Goal: Transaction & Acquisition: Purchase product/service

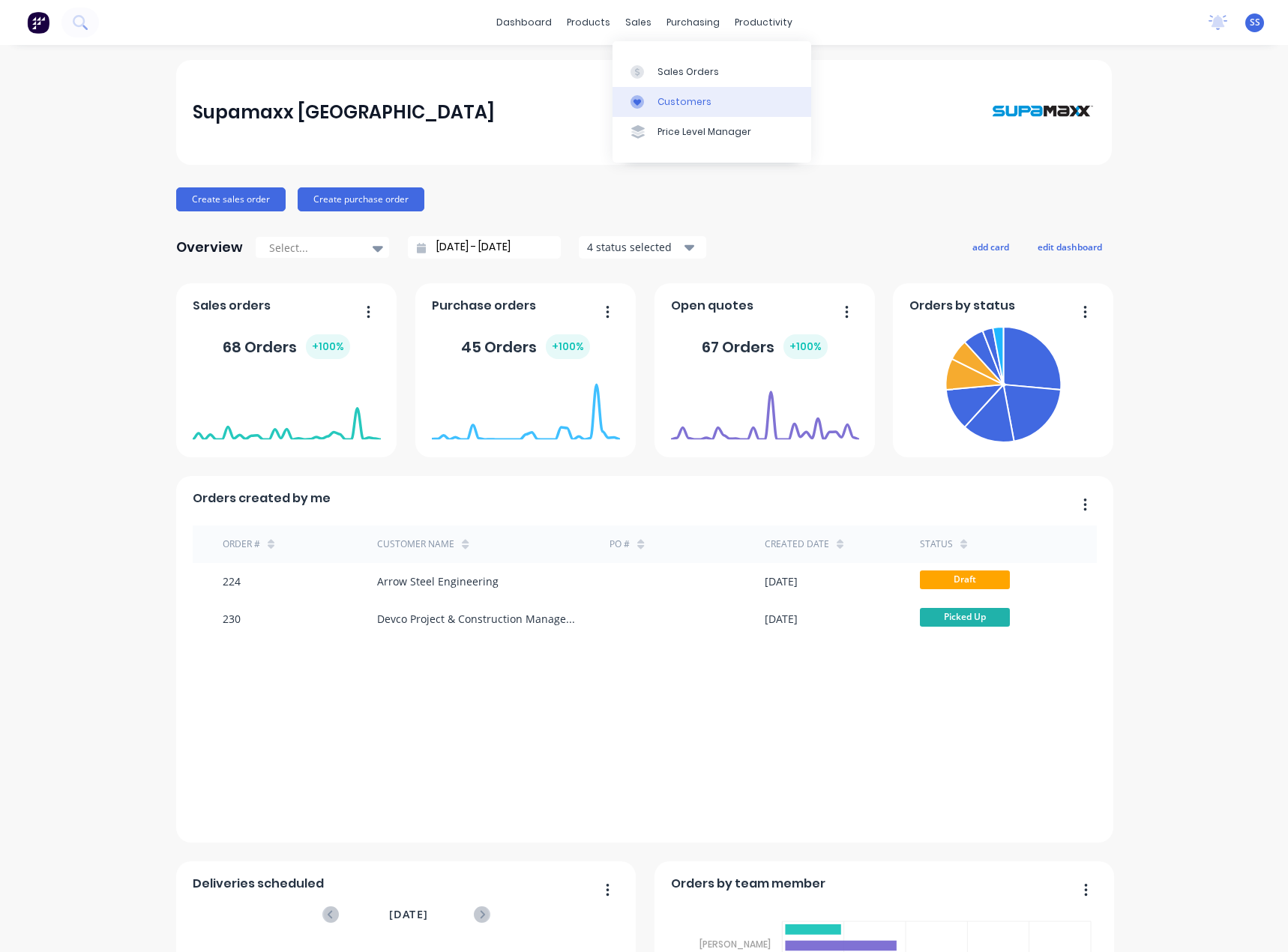
click at [716, 95] on link "Customers" at bounding box center [711, 101] width 199 height 30
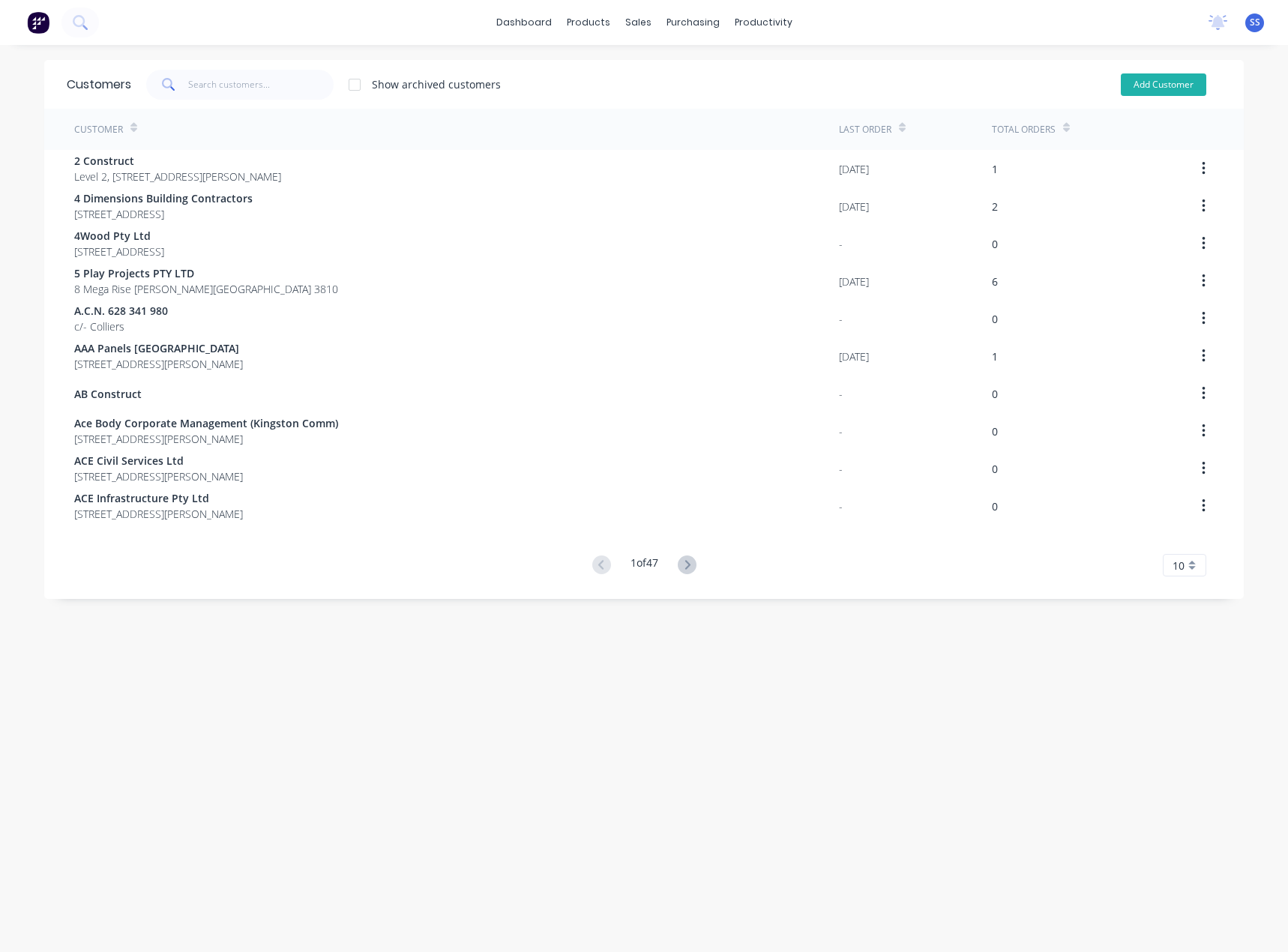
click at [1126, 84] on button "Add Customer" at bounding box center [1164, 84] width 85 height 22
select select "AU"
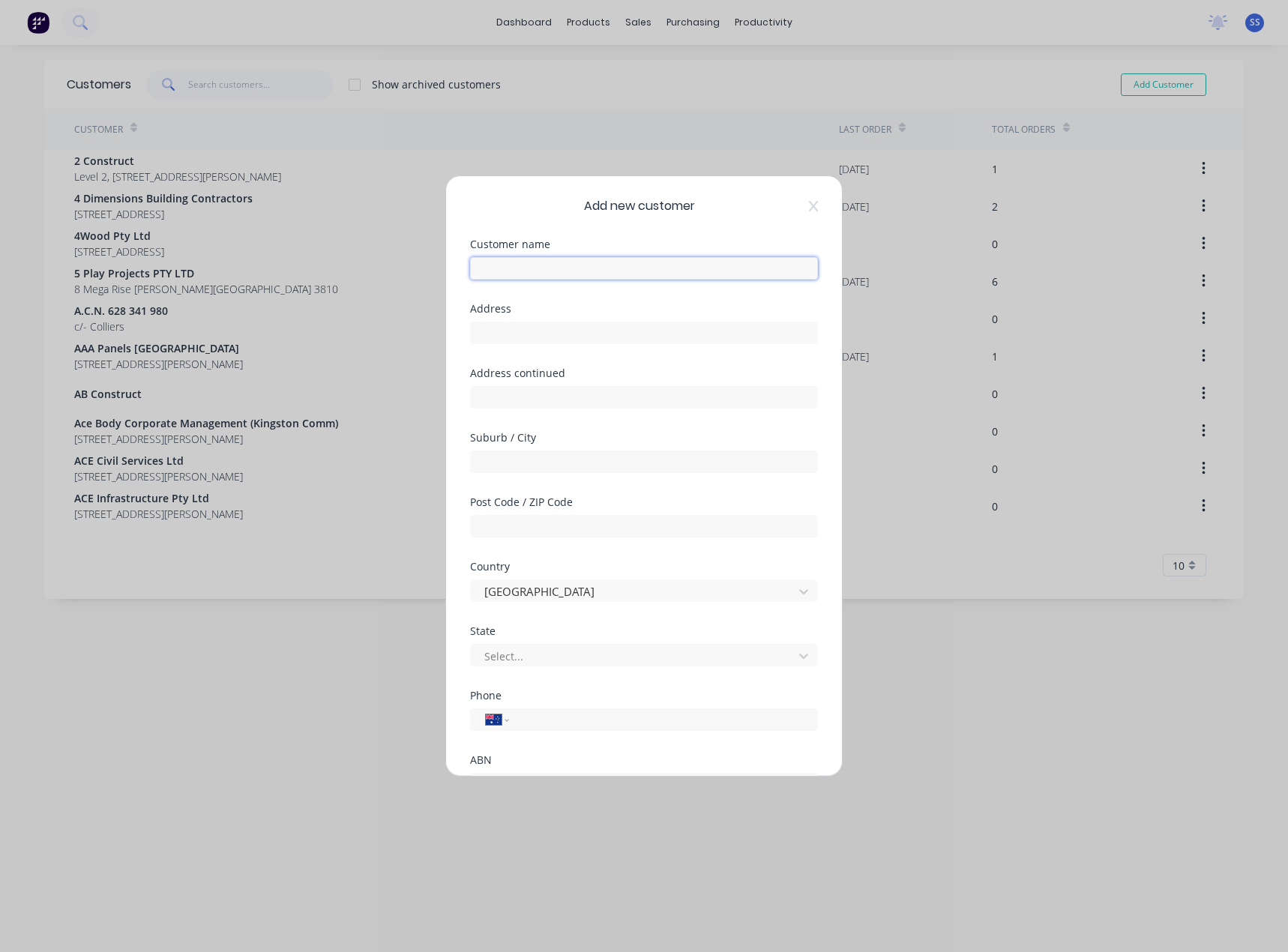
click at [669, 260] on input "text" at bounding box center [644, 268] width 348 height 22
type input "DHF Tyres"
type input "[STREET_ADDRESS]"
type input "Hallam"
type input "3803"
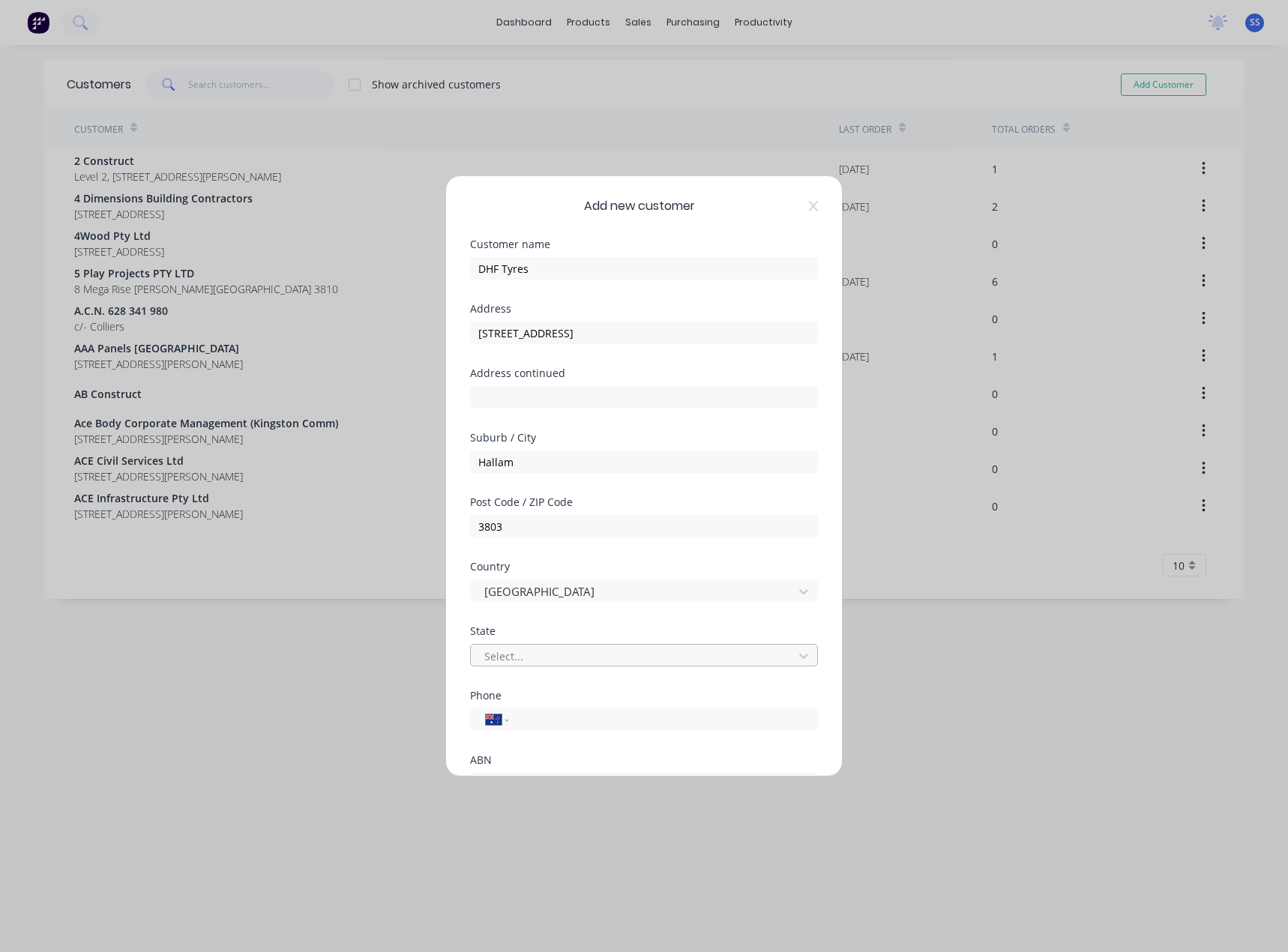
click at [553, 659] on div at bounding box center [634, 656] width 303 height 19
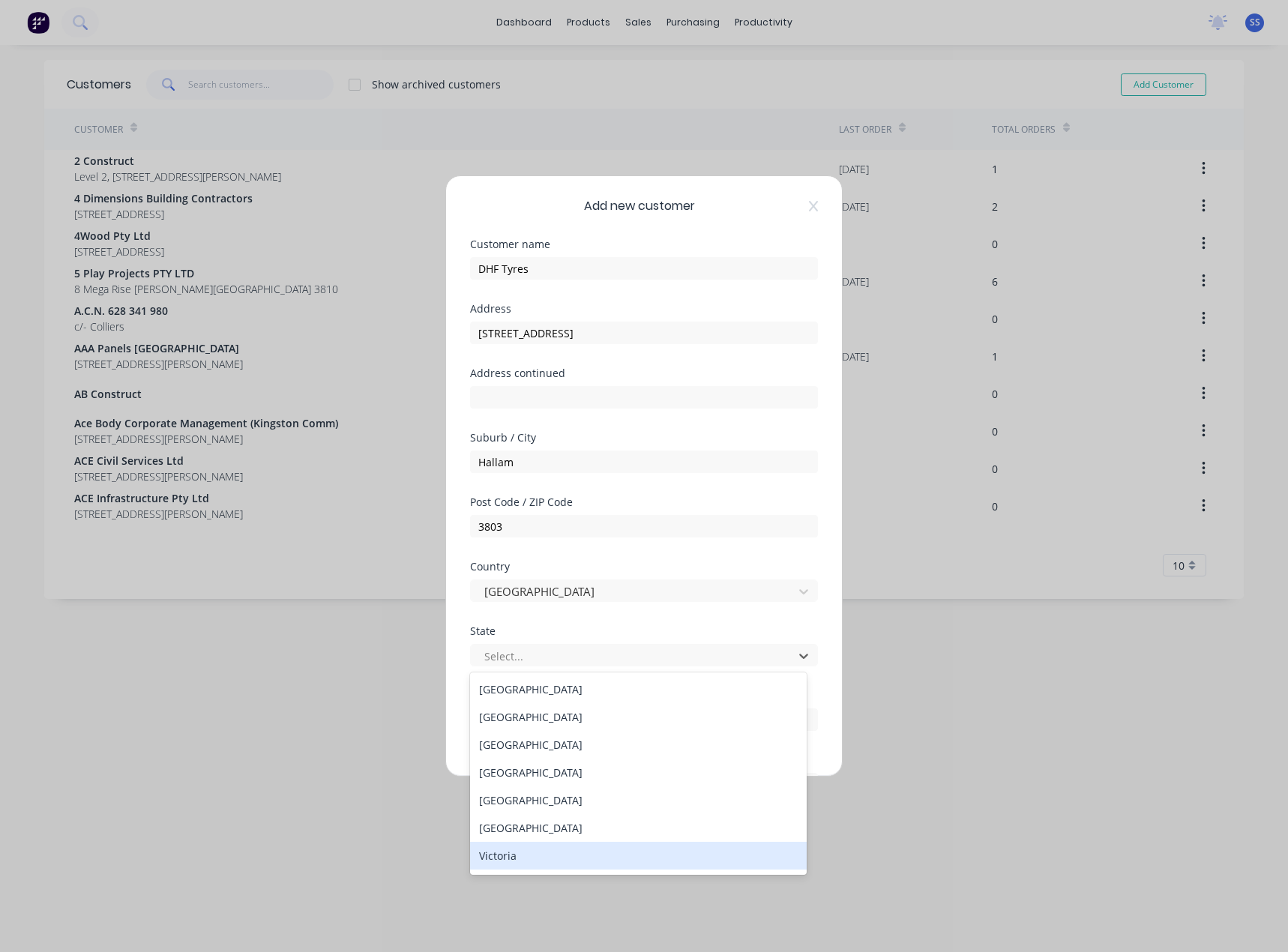
click at [535, 854] on div "Victoria" at bounding box center [638, 855] width 336 height 27
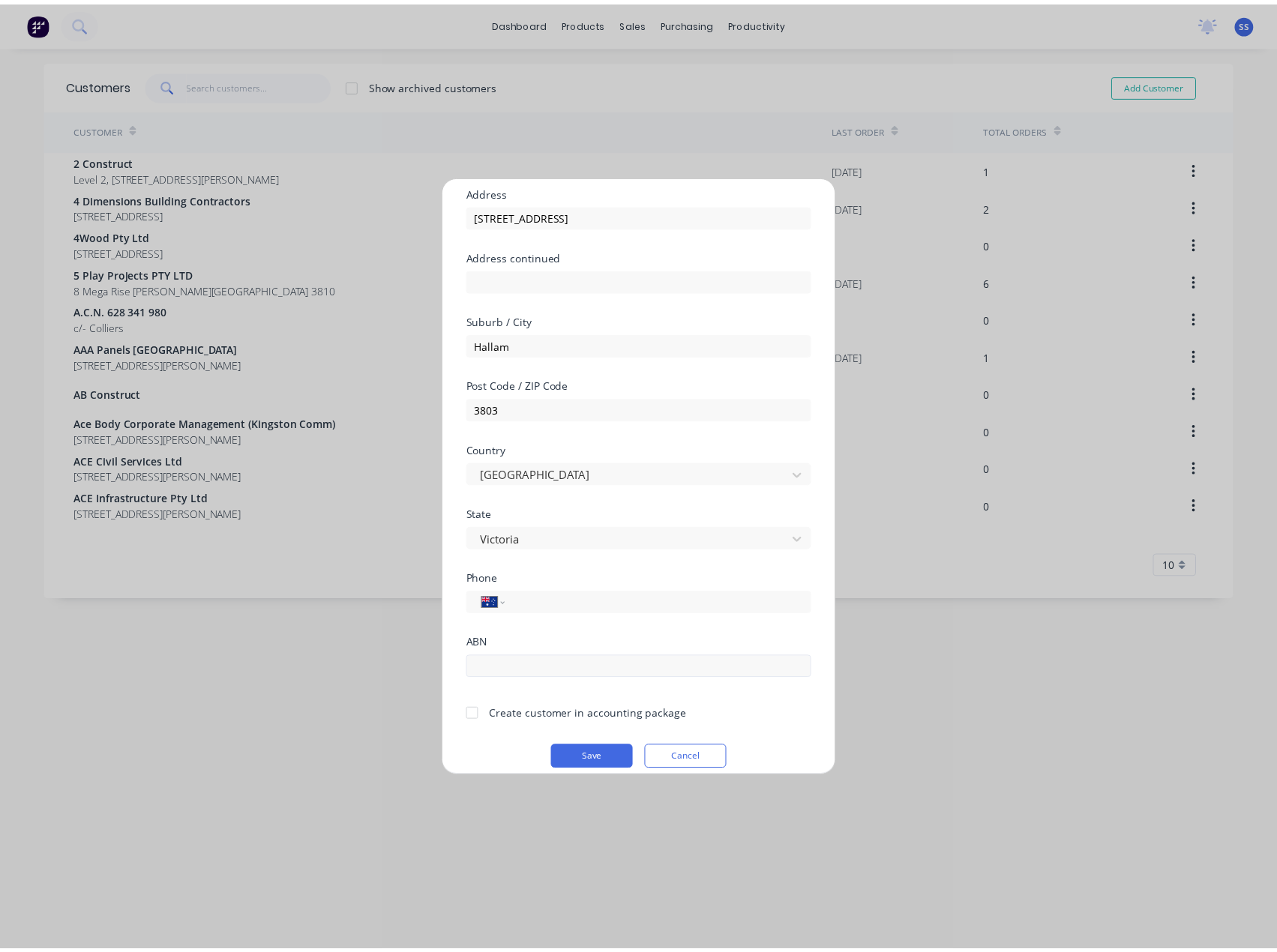
scroll to position [132, 0]
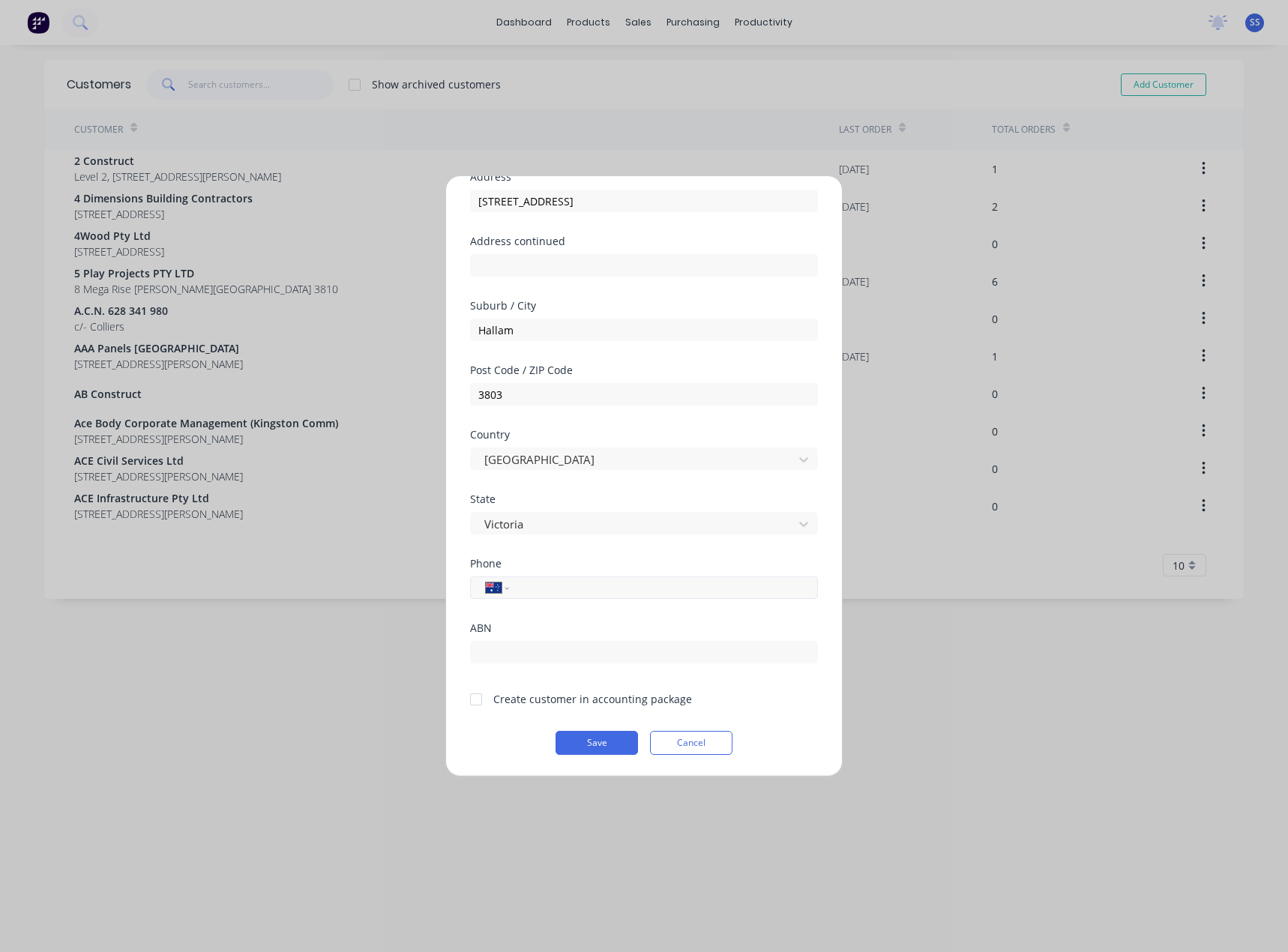
click at [519, 591] on input "tel" at bounding box center [660, 588] width 283 height 18
type input "[PHONE_NUMBER]"
click at [492, 652] on input "text" at bounding box center [644, 652] width 348 height 22
paste input "33623054722"
type input "33623054722"
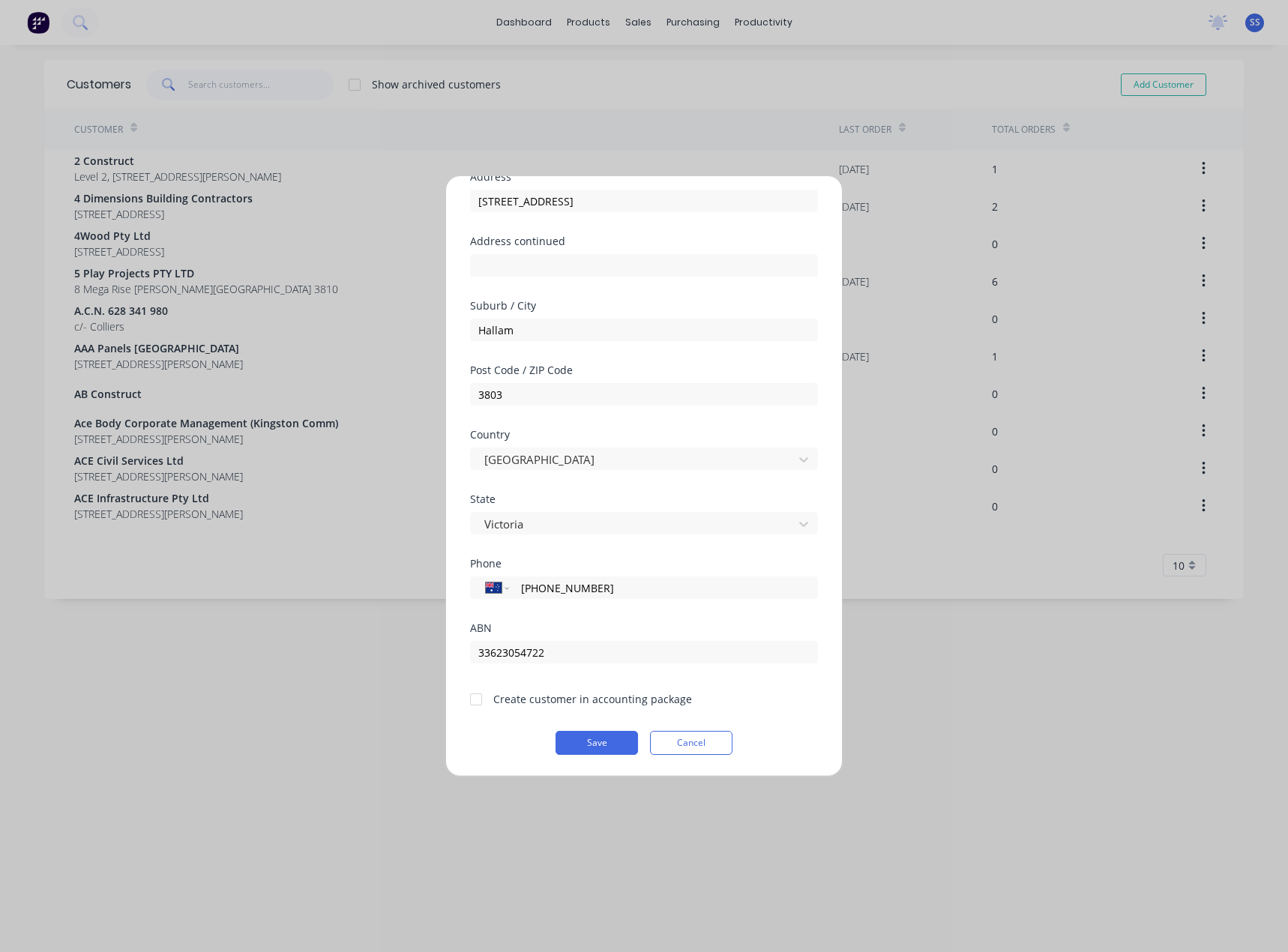
click at [473, 700] on div at bounding box center [476, 699] width 30 height 30
click at [577, 737] on button "Save" at bounding box center [597, 742] width 82 height 24
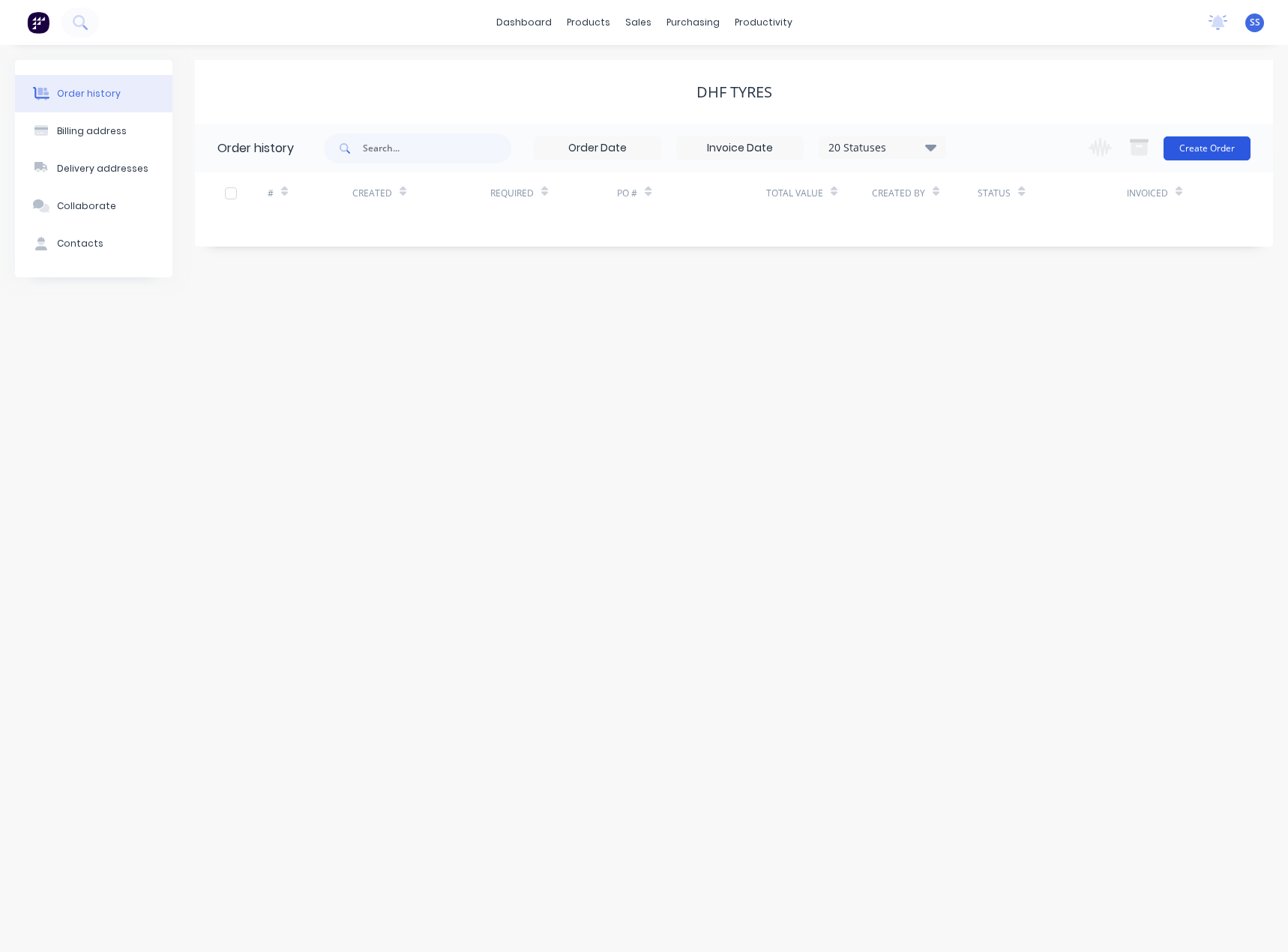
click at [1191, 146] on button "Create Order" at bounding box center [1207, 148] width 87 height 24
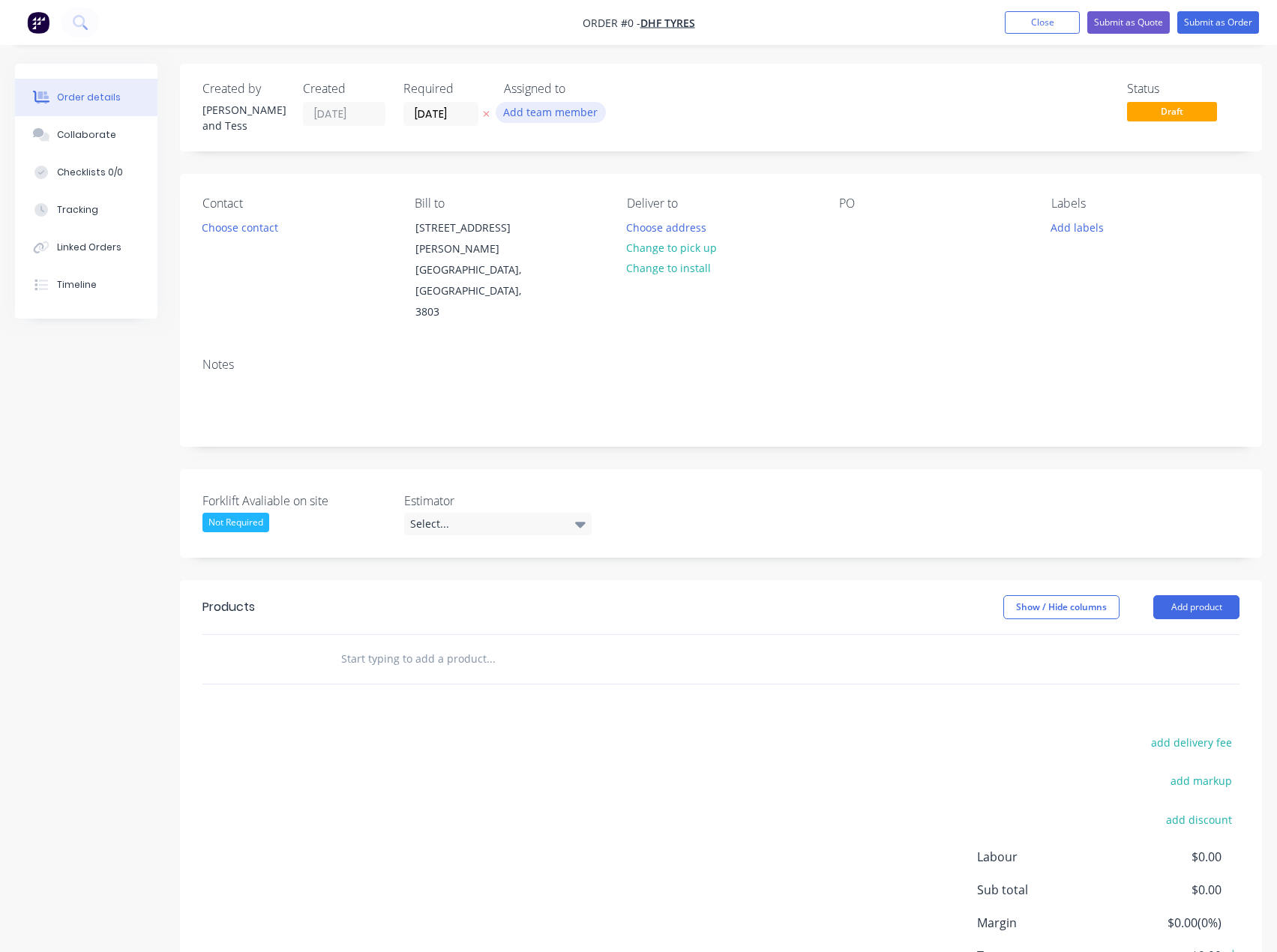
click at [521, 117] on button "Add team member" at bounding box center [550, 112] width 111 height 21
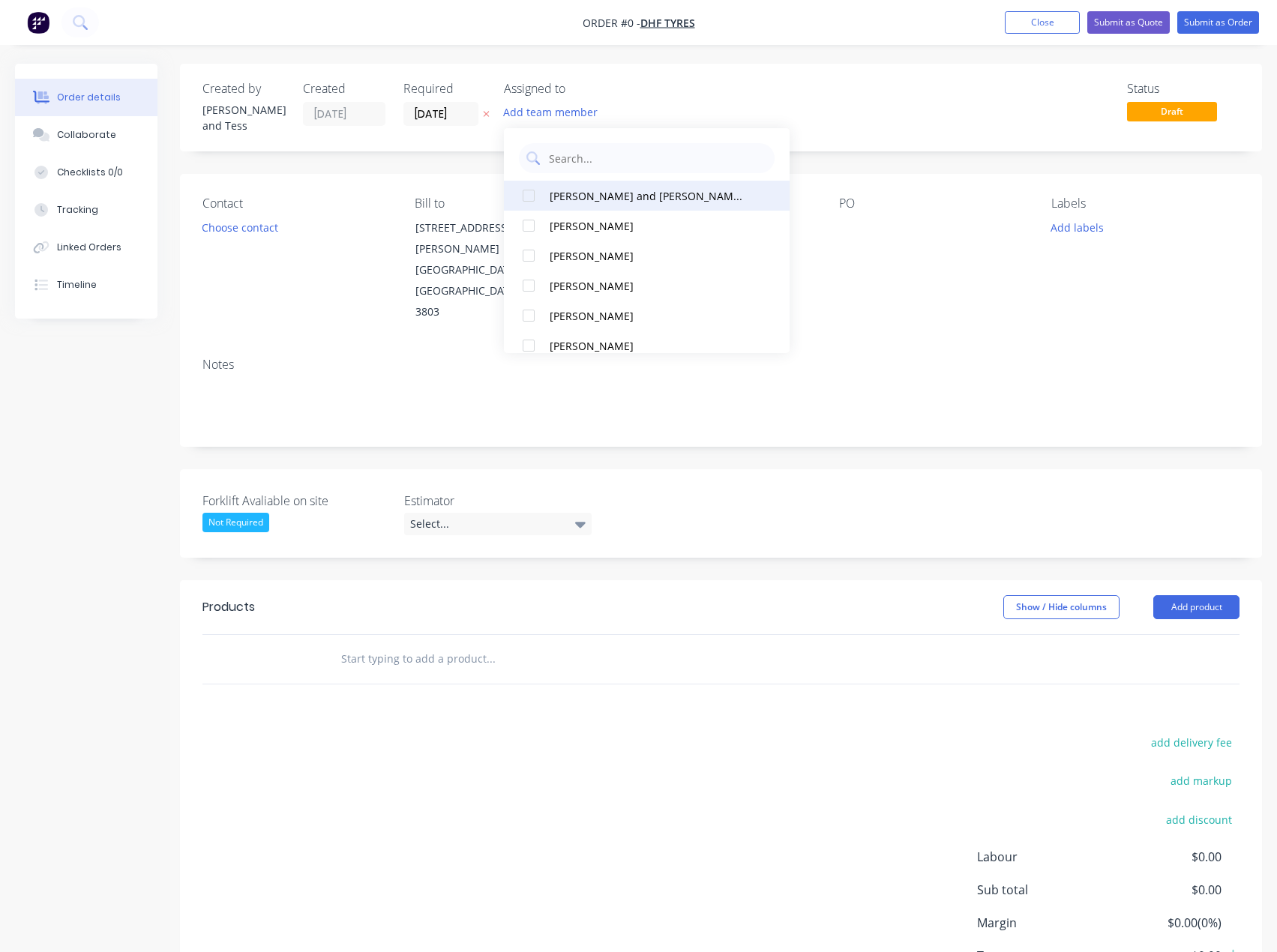
click at [585, 197] on div "[PERSON_NAME] and [PERSON_NAME] (You)" at bounding box center [649, 196] width 199 height 16
click at [522, 500] on div "Order details Collaborate Checklists 0/0 Tracking Linked Orders Timeline Order …" at bounding box center [638, 566] width 1277 height 1003
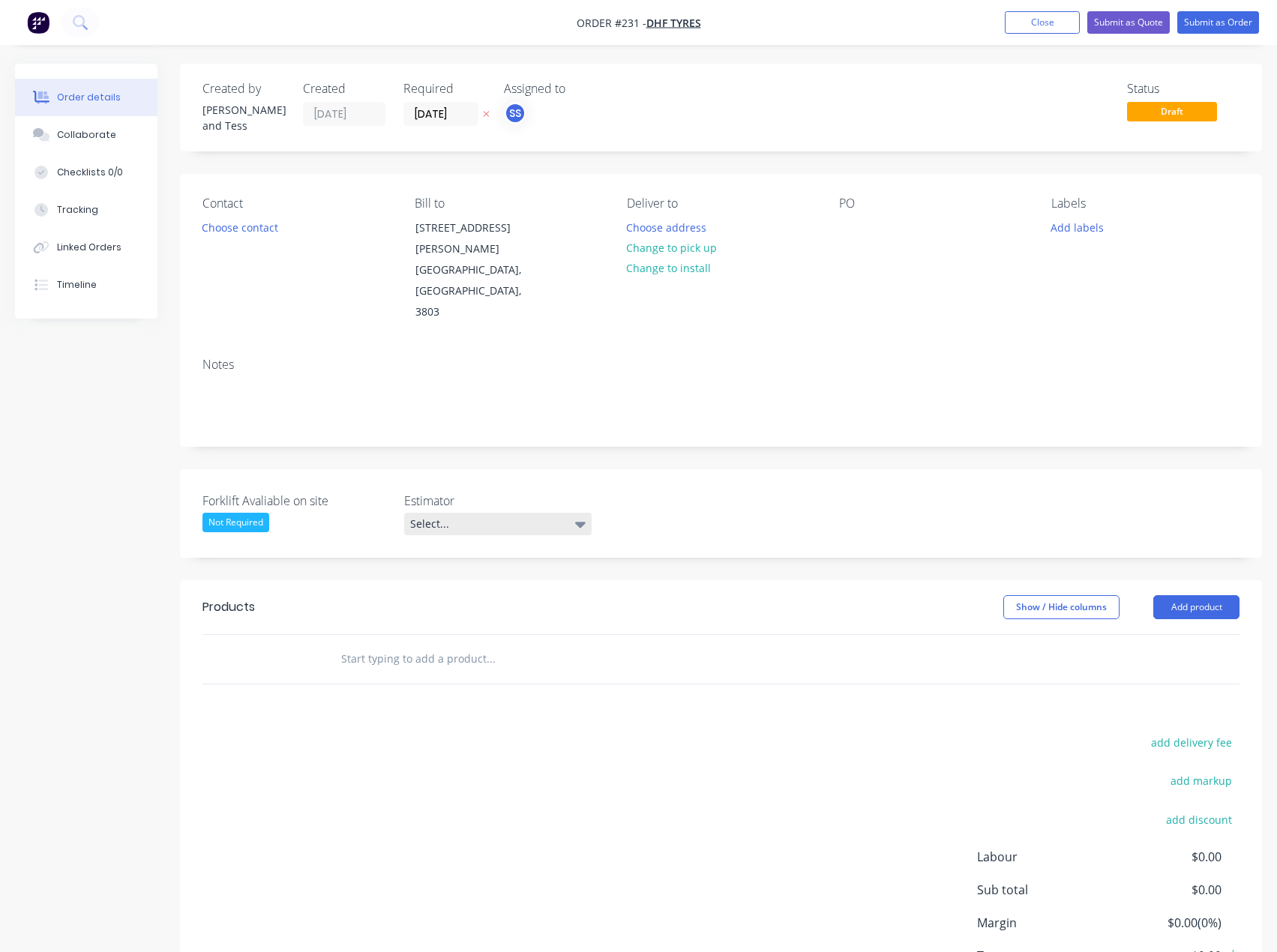
click at [522, 513] on div "Select..." at bounding box center [498, 524] width 188 height 22
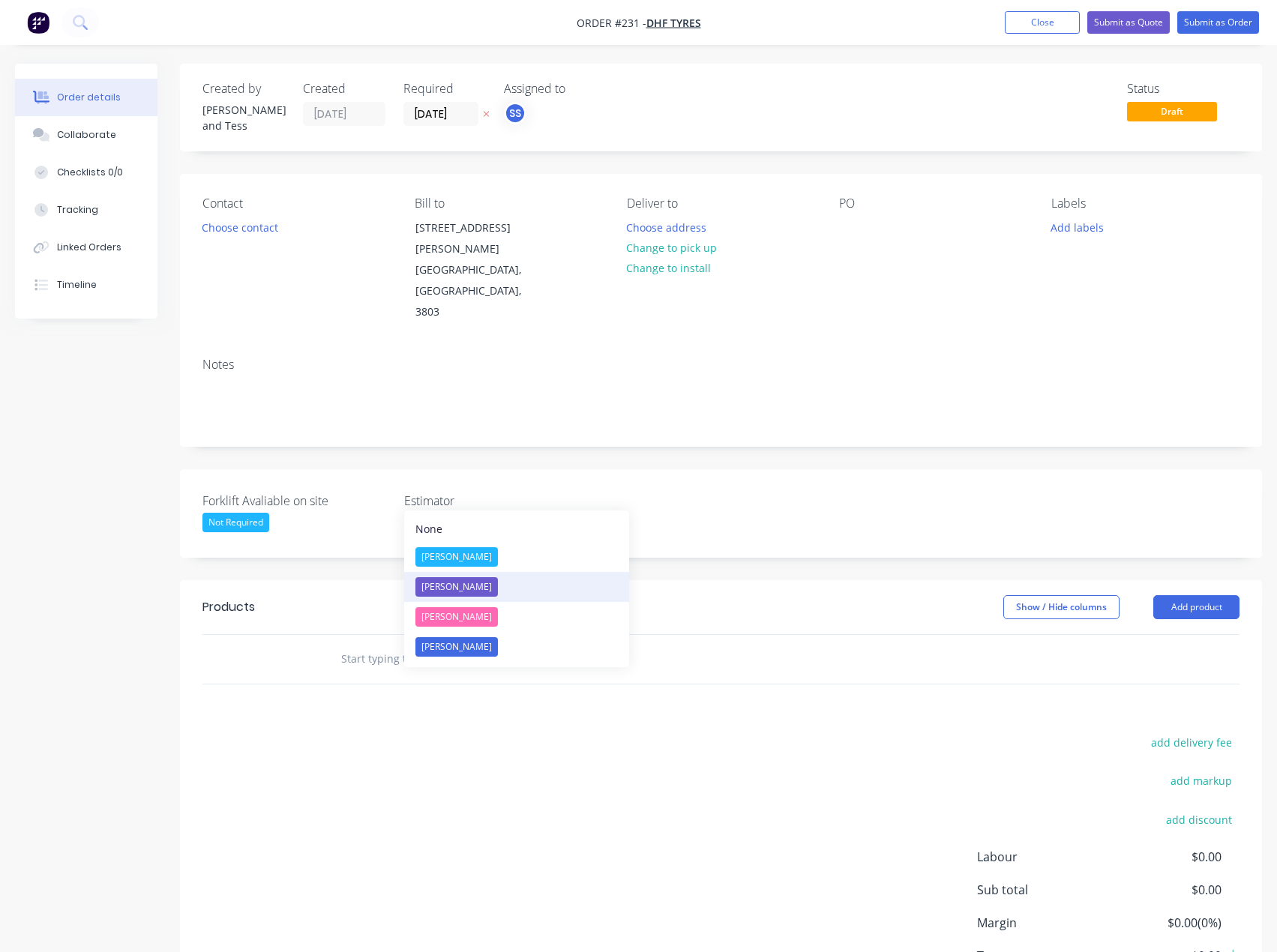
click at [471, 591] on div "[PERSON_NAME]" at bounding box center [457, 587] width 82 height 20
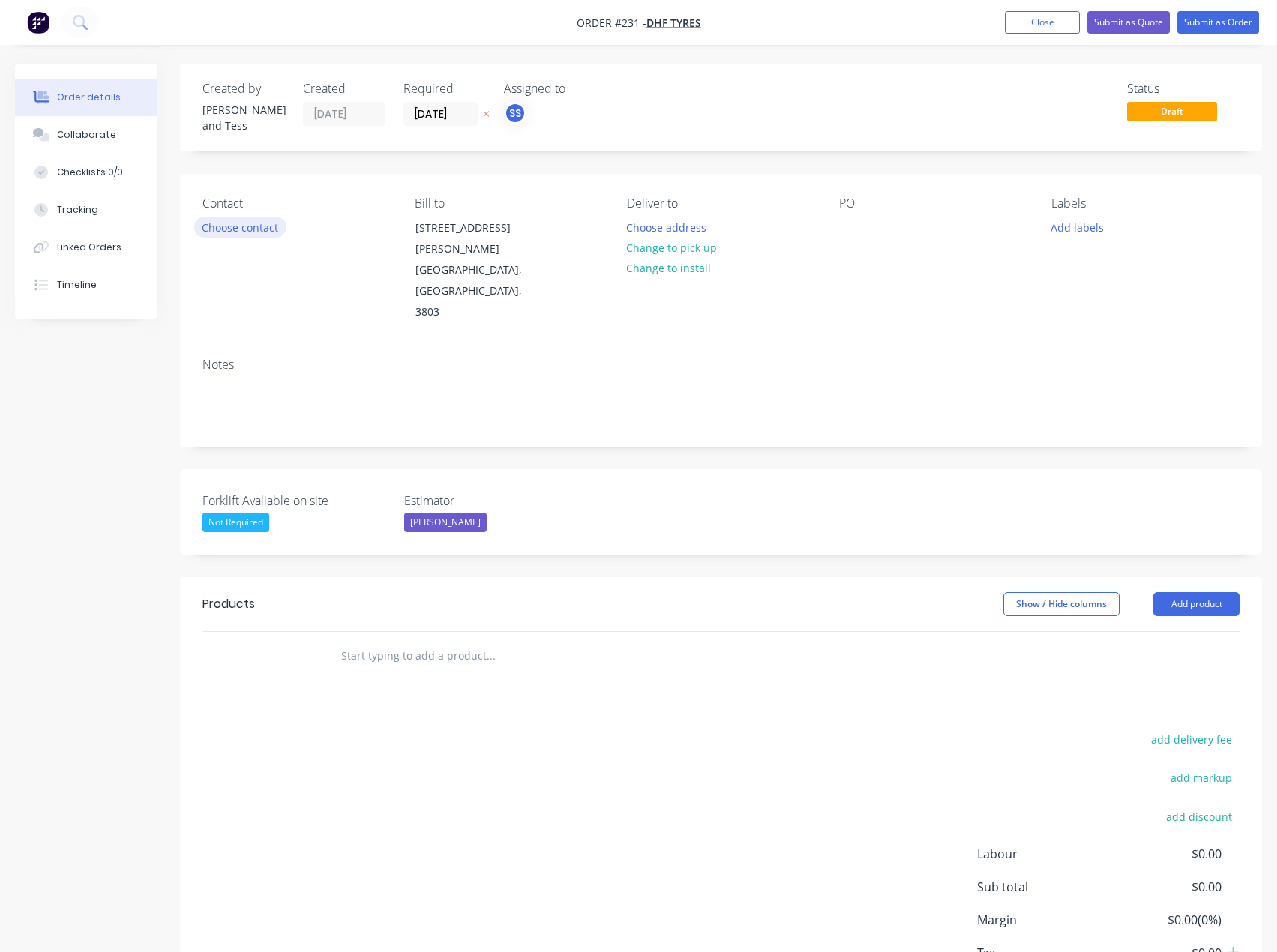
click at [230, 216] on button "Choose contact" at bounding box center [240, 226] width 92 height 21
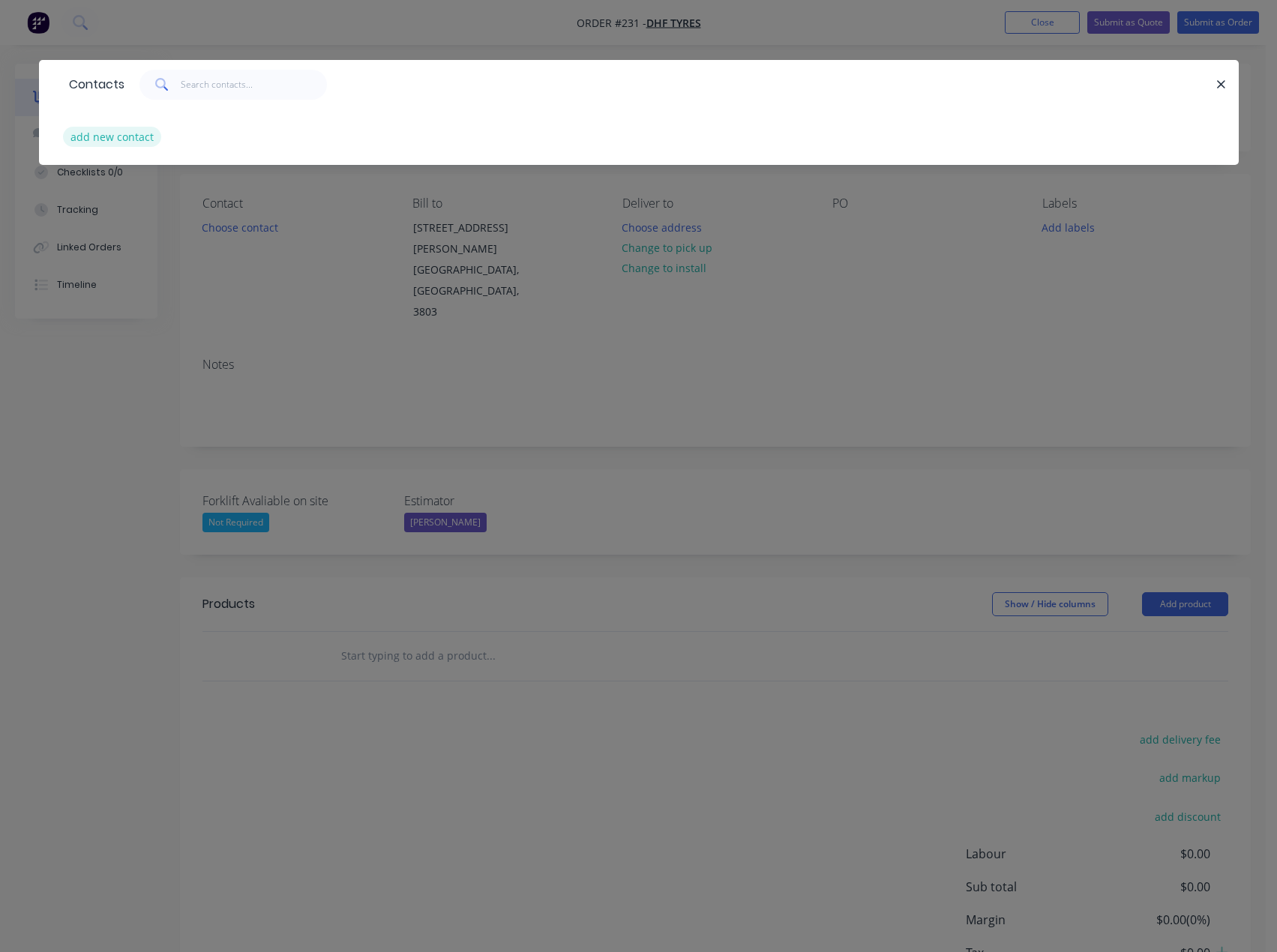
click at [86, 138] on button "add new contact" at bounding box center [113, 136] width 99 height 21
select select "AU"
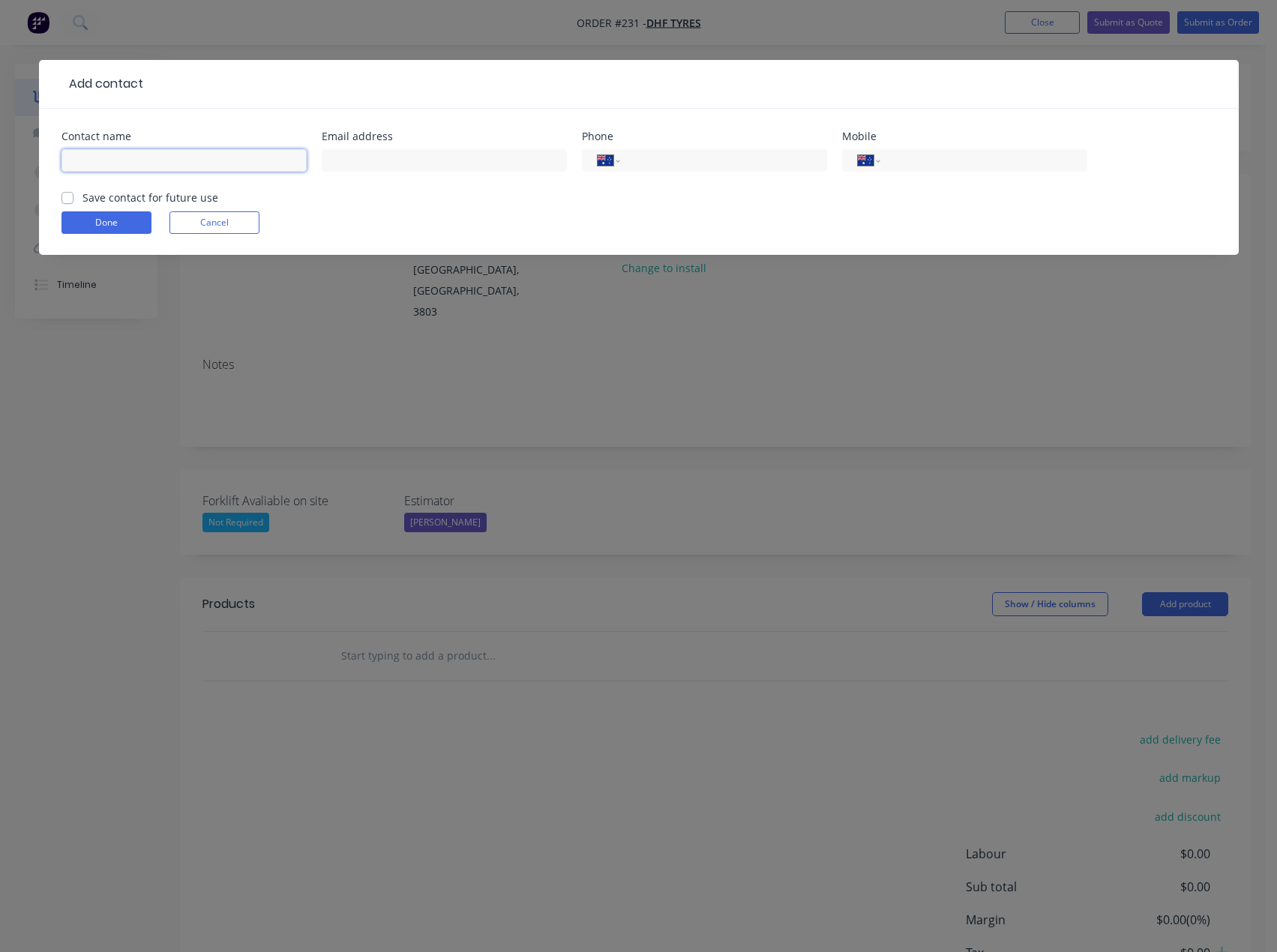
click at [99, 157] on input "text" at bounding box center [184, 160] width 245 height 22
type input "[PERSON_NAME]"
type input "[EMAIL_ADDRESS][DOMAIN_NAME]"
type input "0"
click at [869, 223] on div "Done Cancel" at bounding box center [639, 222] width 1154 height 22
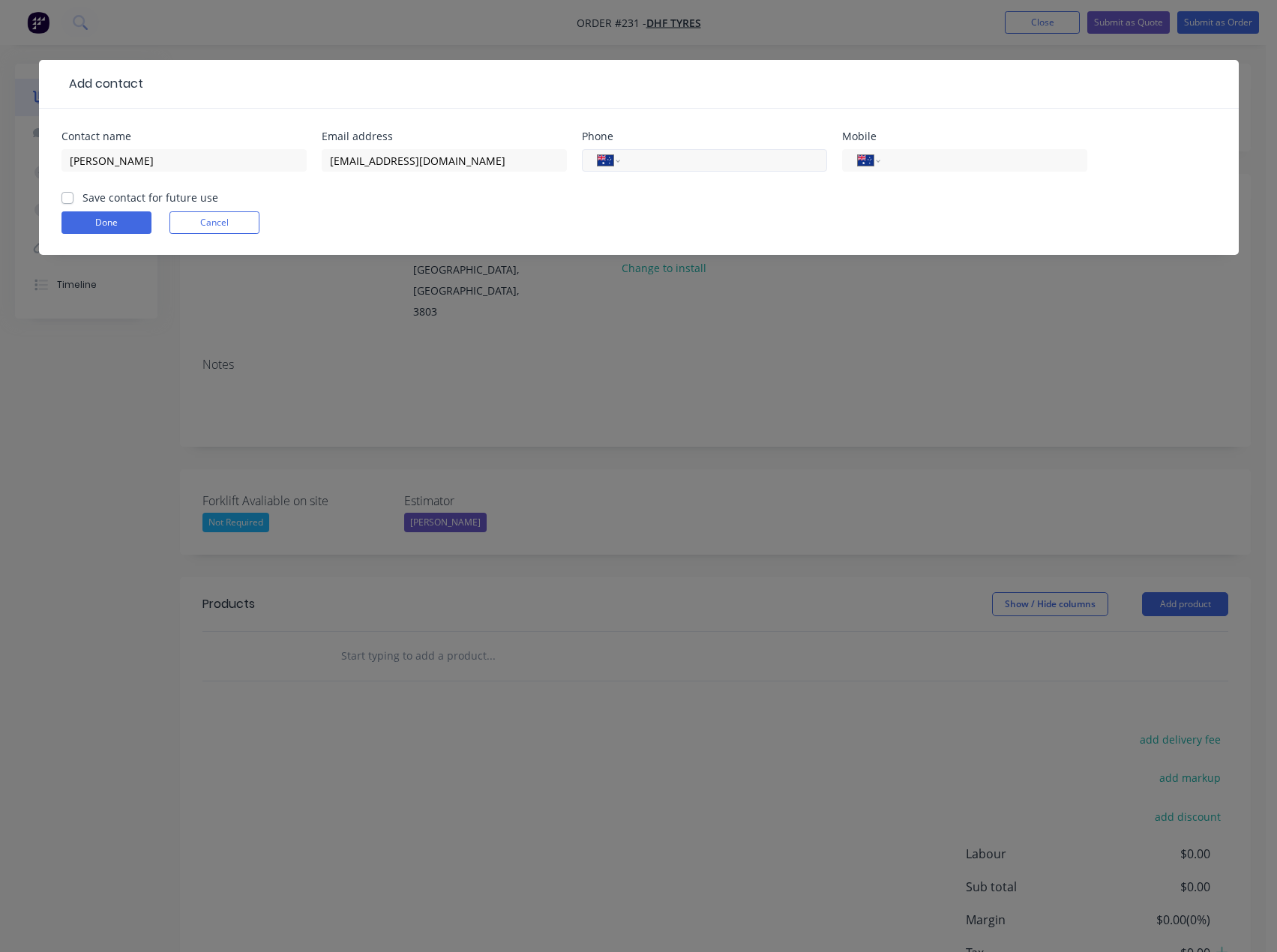
click at [791, 163] on input "tel" at bounding box center [720, 161] width 180 height 18
type input "[PHONE_NUMBER]"
click at [82, 199] on label "Save contact for future use" at bounding box center [150, 197] width 136 height 16
click at [67, 199] on input "Save contact for future use" at bounding box center [68, 197] width 12 height 14
checkbox input "true"
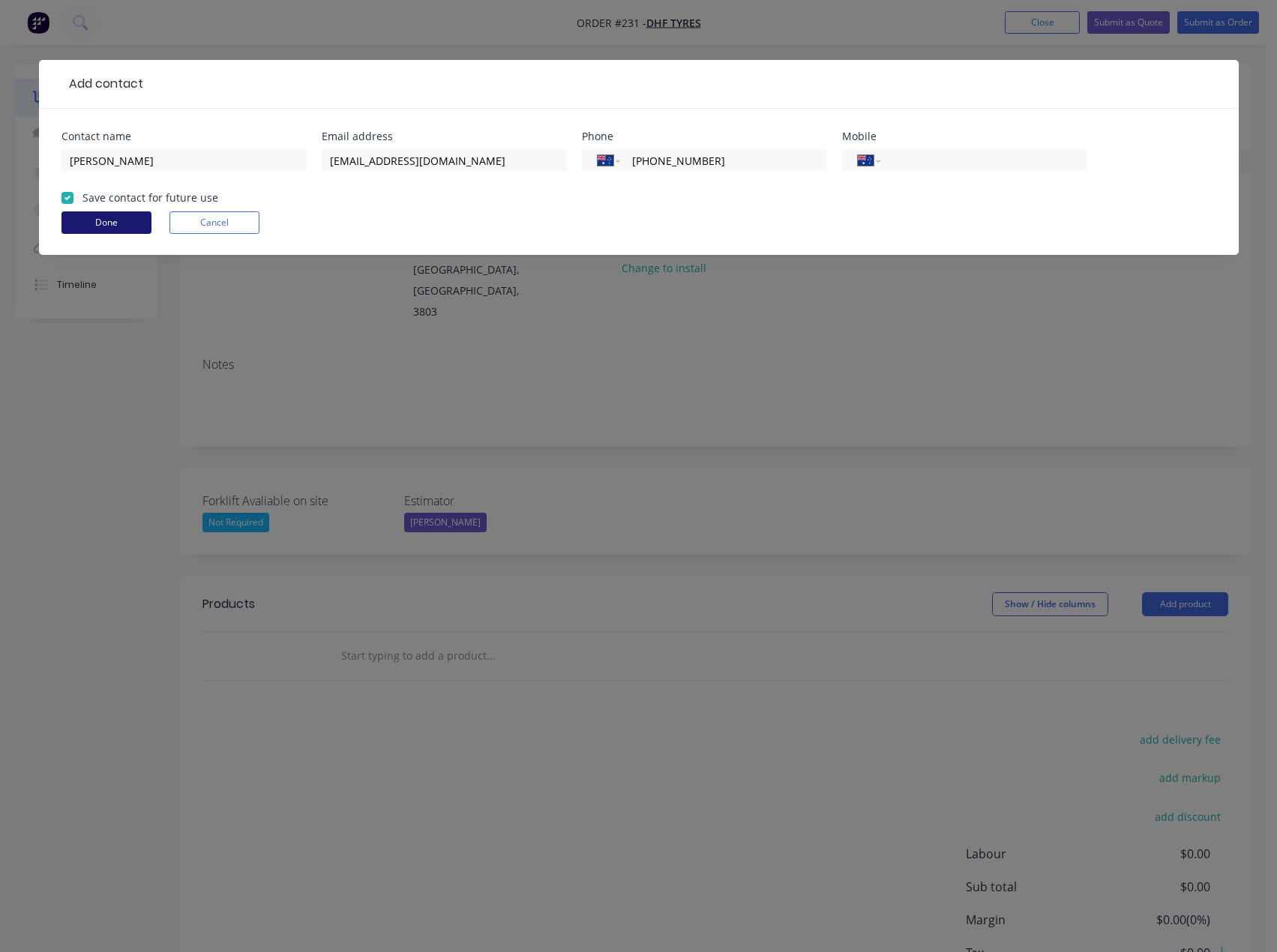
click at [83, 226] on button "Done" at bounding box center [107, 222] width 90 height 22
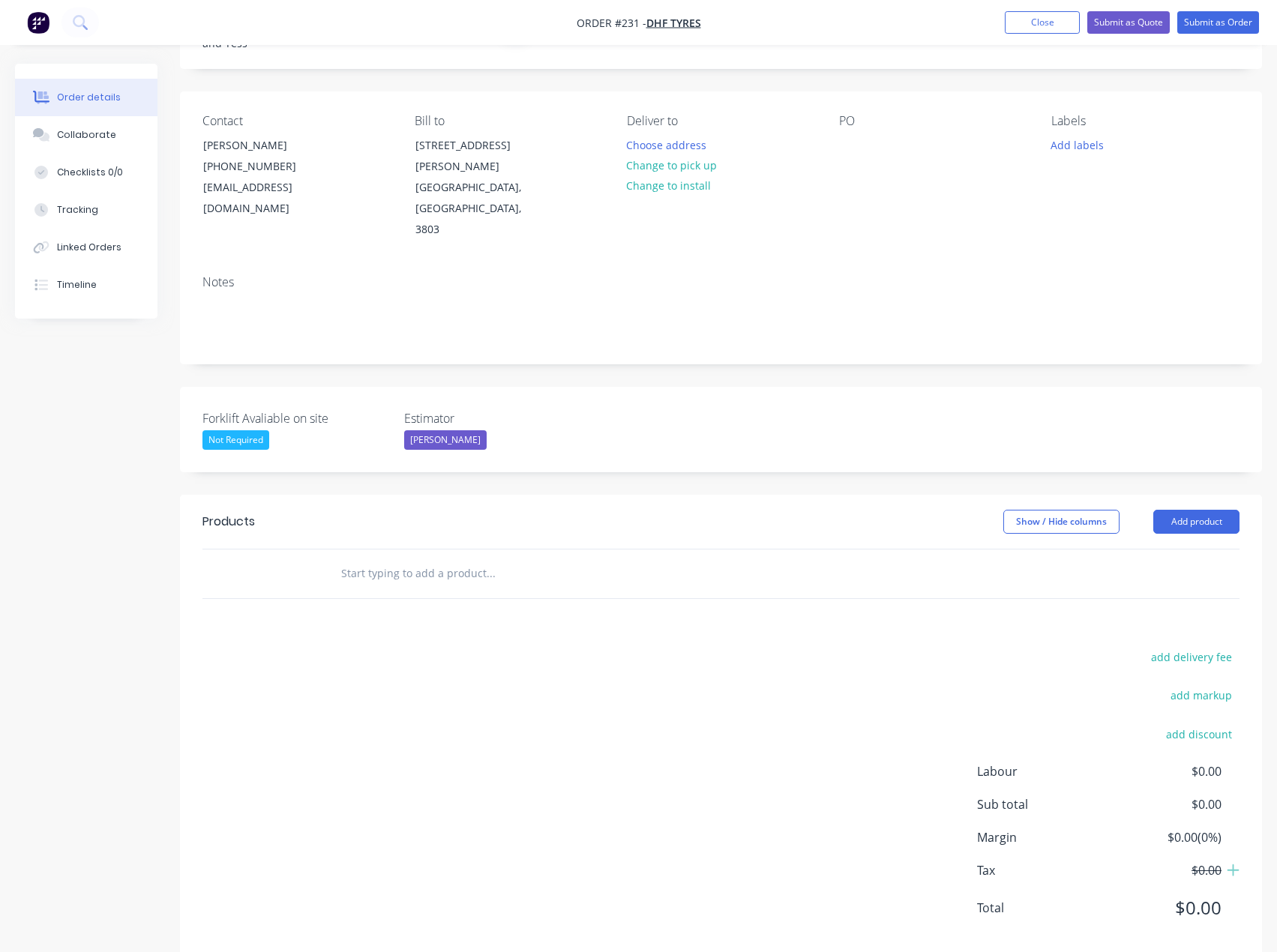
scroll to position [83, 0]
click at [1212, 509] on button "Add product" at bounding box center [1195, 521] width 86 height 24
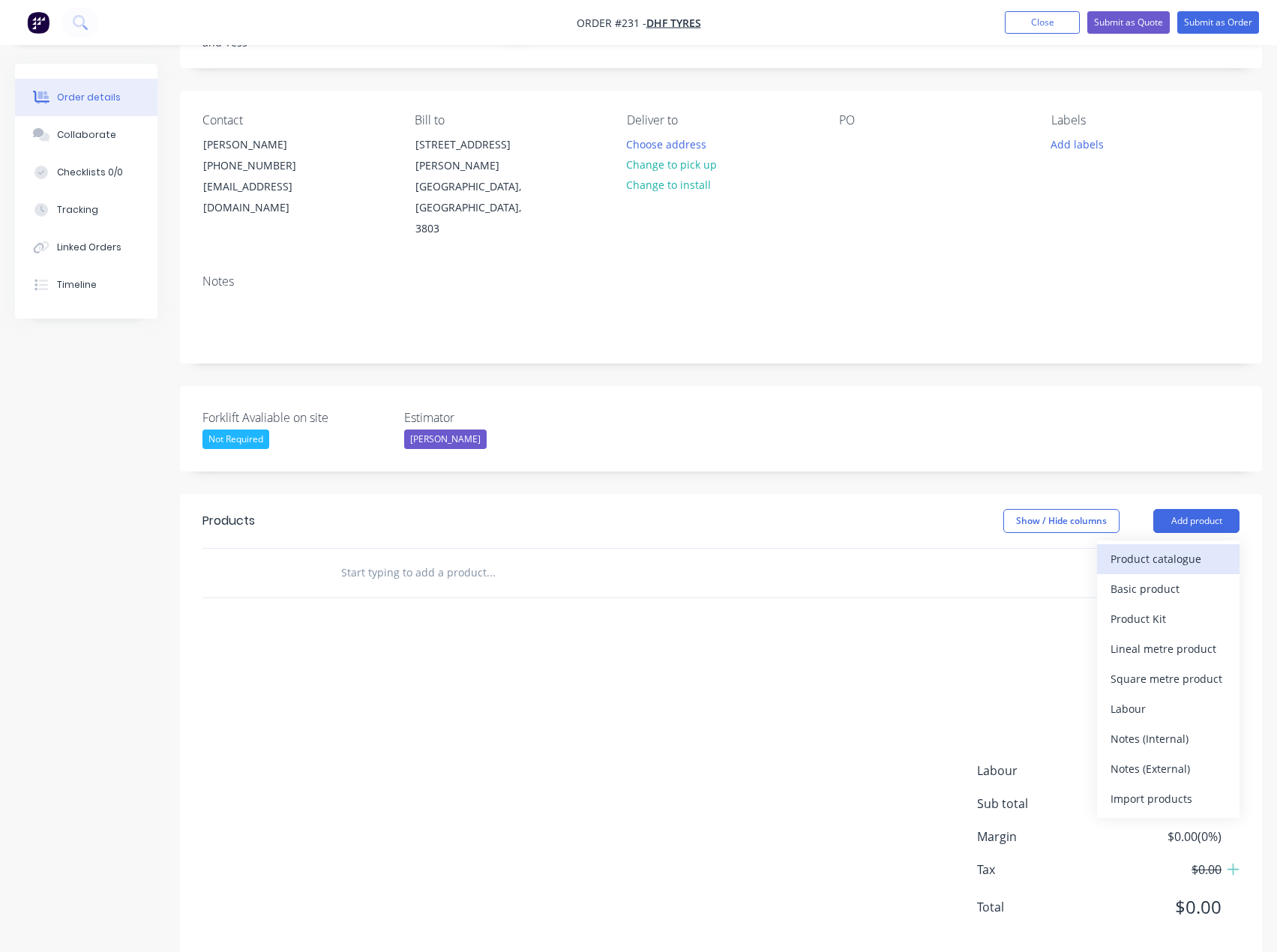
click at [1211, 548] on div "Product catalogue" at bounding box center [1167, 559] width 115 height 22
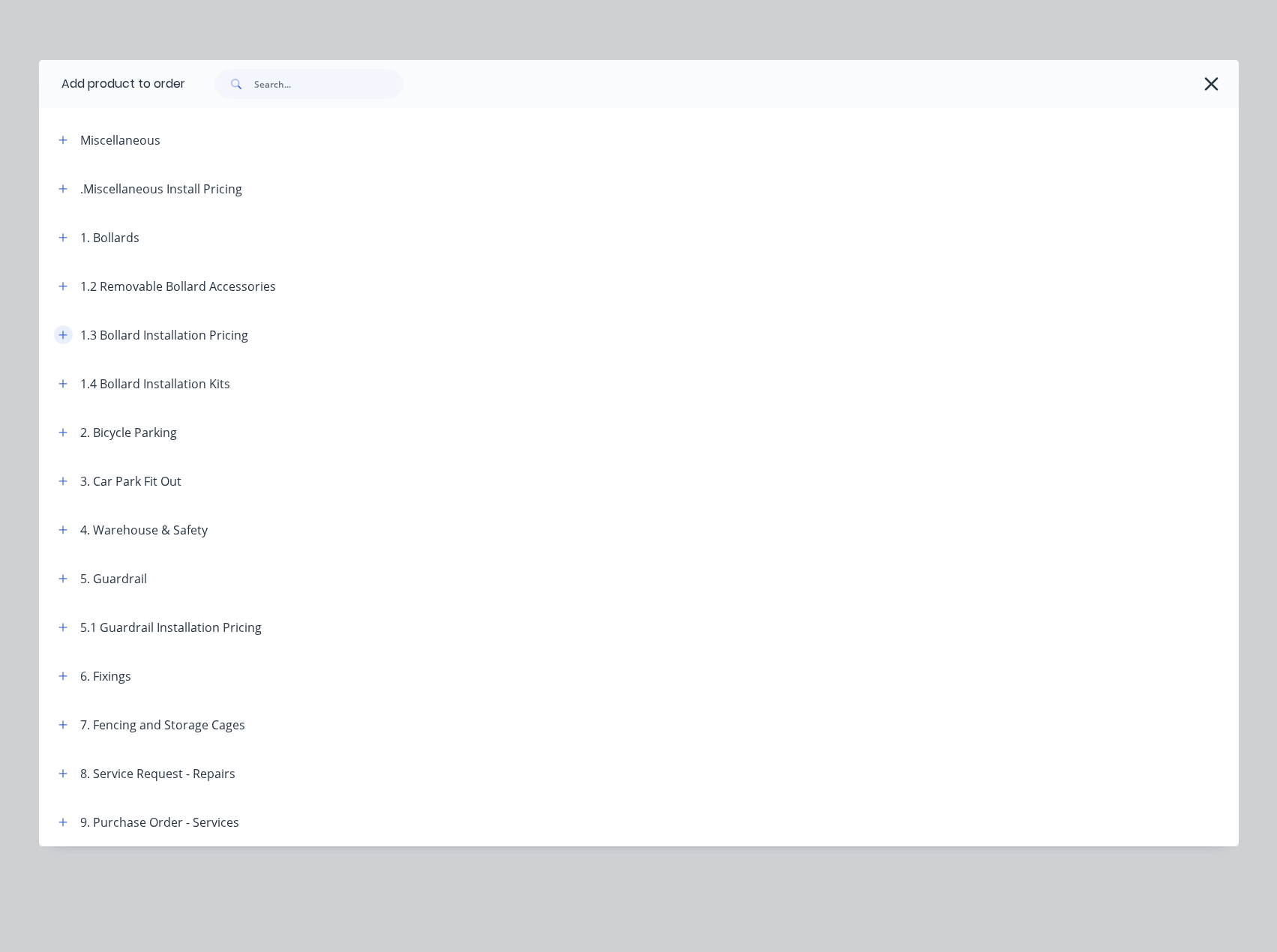
click at [63, 337] on icon "button" at bounding box center [63, 335] width 9 height 11
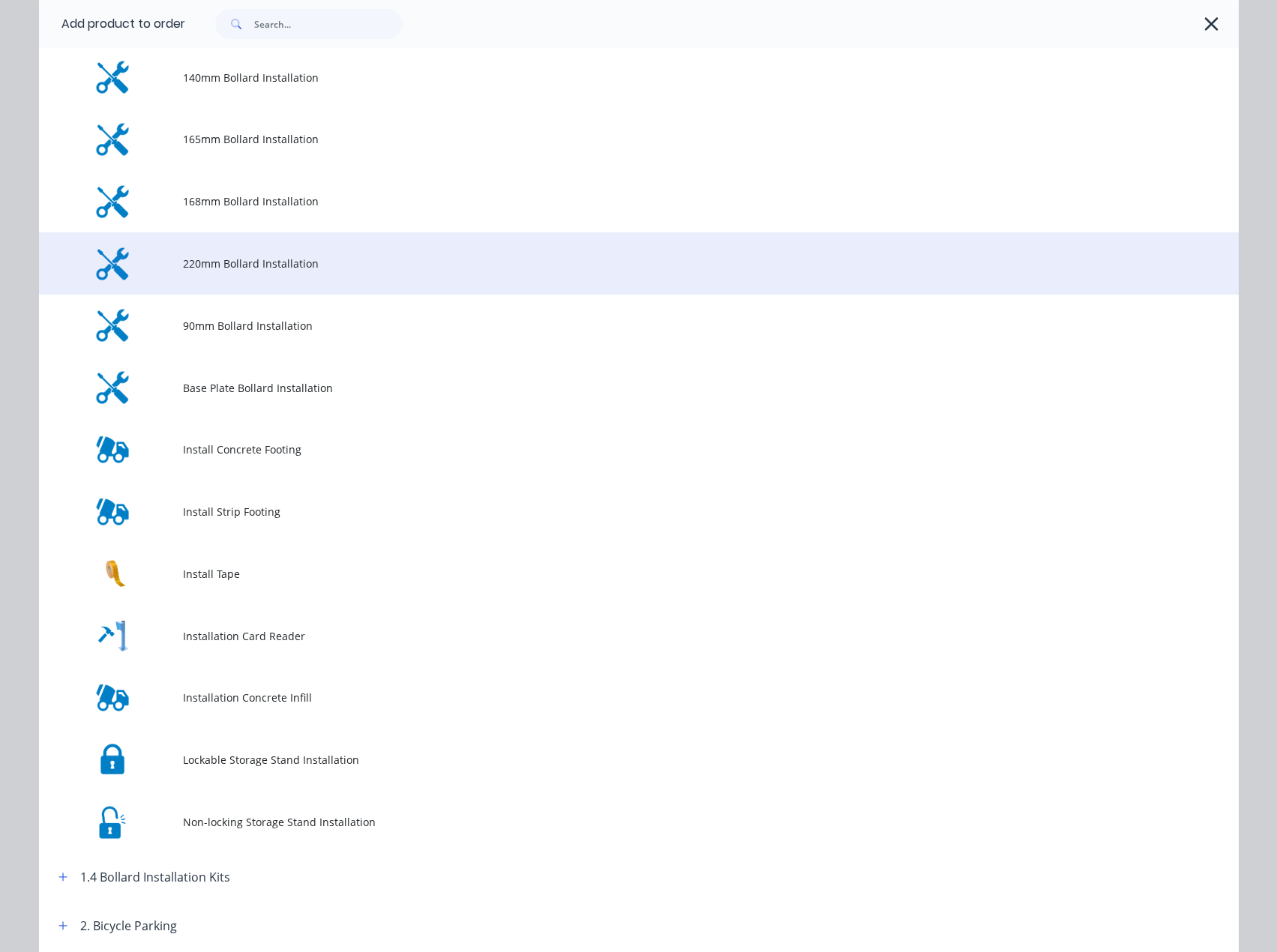
scroll to position [75, 0]
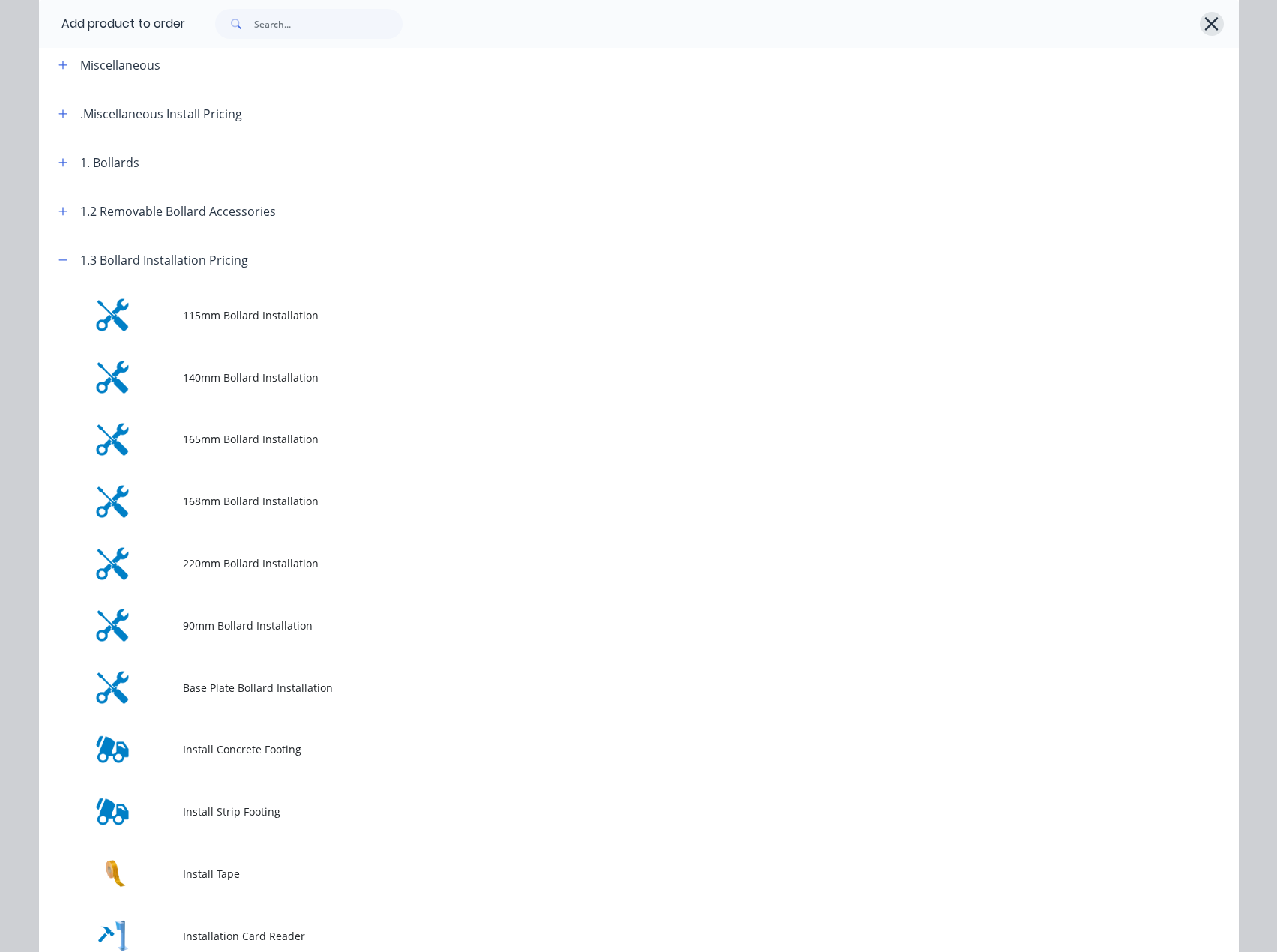
click at [1203, 24] on icon "button" at bounding box center [1211, 24] width 16 height 21
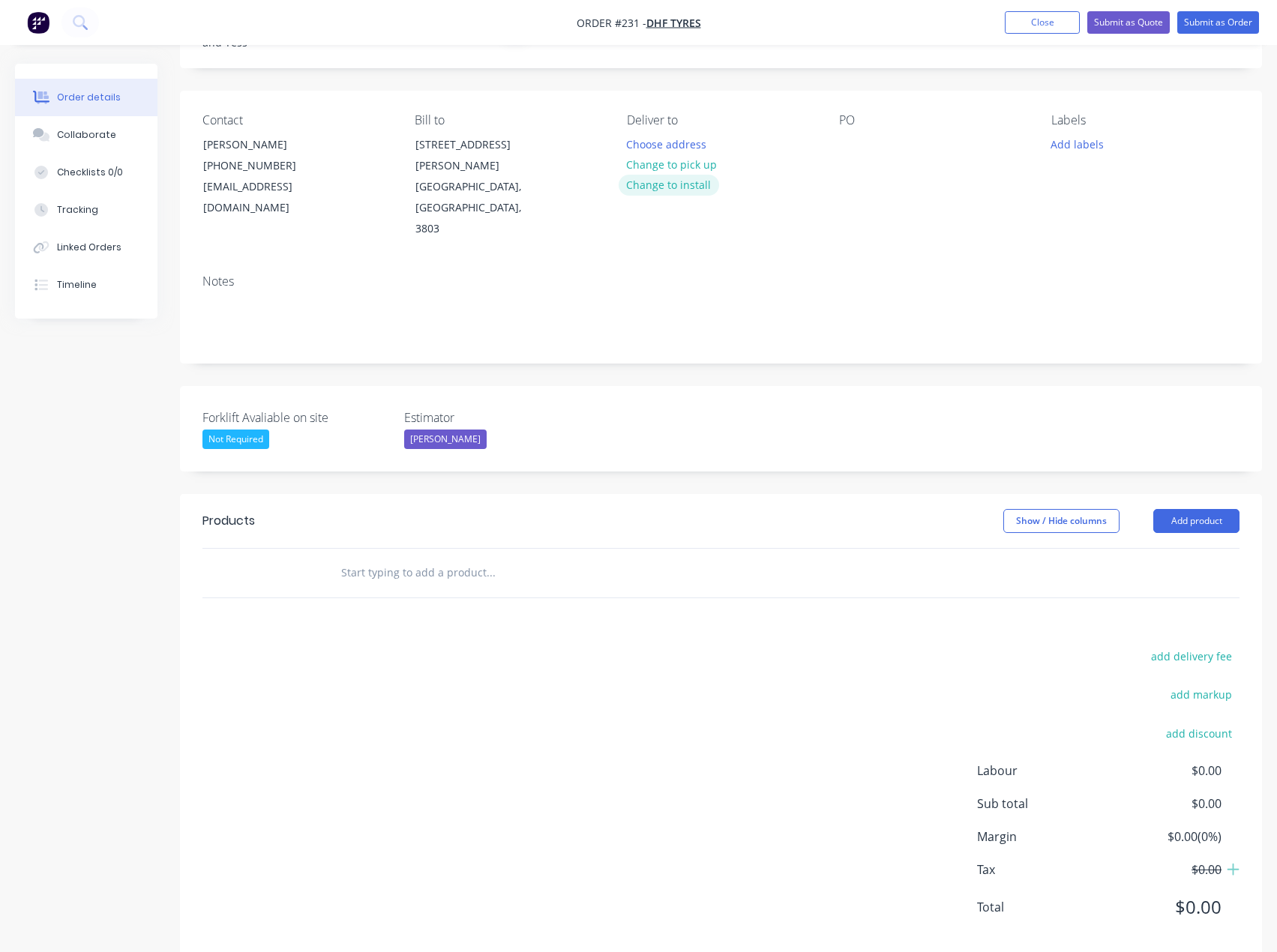
click at [666, 175] on button "Change to install" at bounding box center [669, 184] width 101 height 21
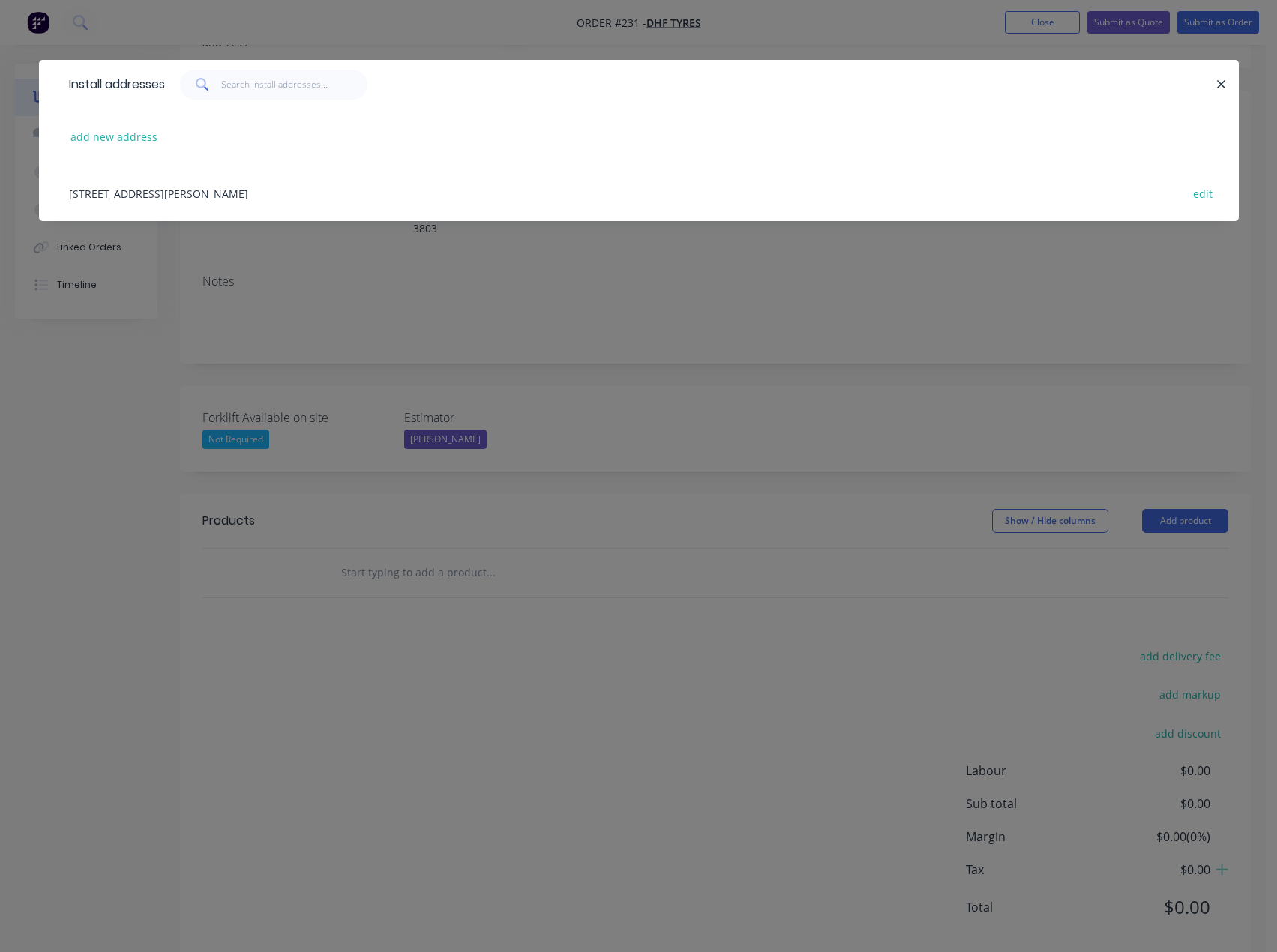
click at [275, 190] on div "[STREET_ADDRESS][PERSON_NAME] edit" at bounding box center [639, 193] width 1154 height 56
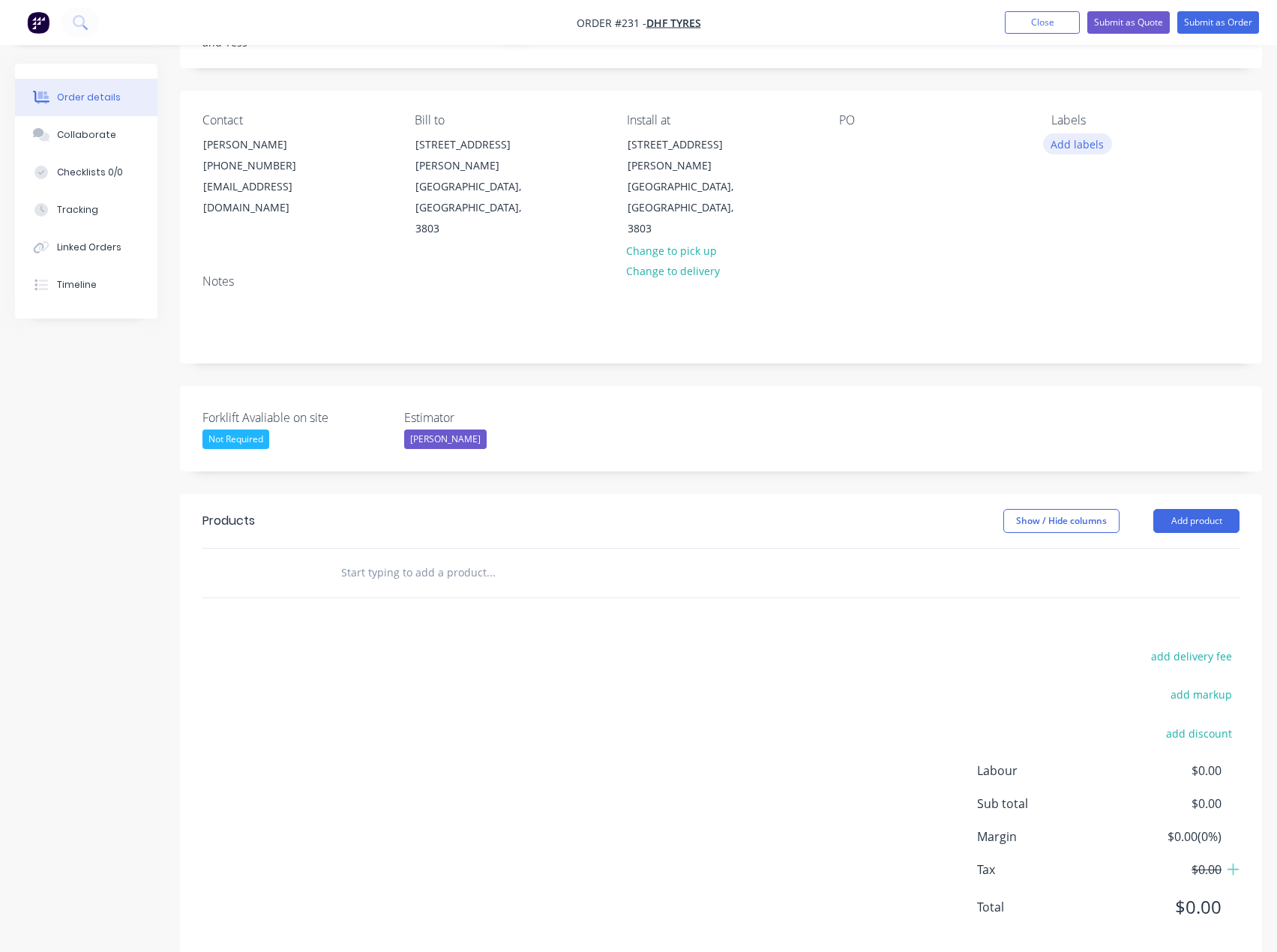
click at [1085, 146] on button "Add labels" at bounding box center [1077, 143] width 69 height 21
click at [1080, 269] on div "Install" at bounding box center [1073, 271] width 39 height 17
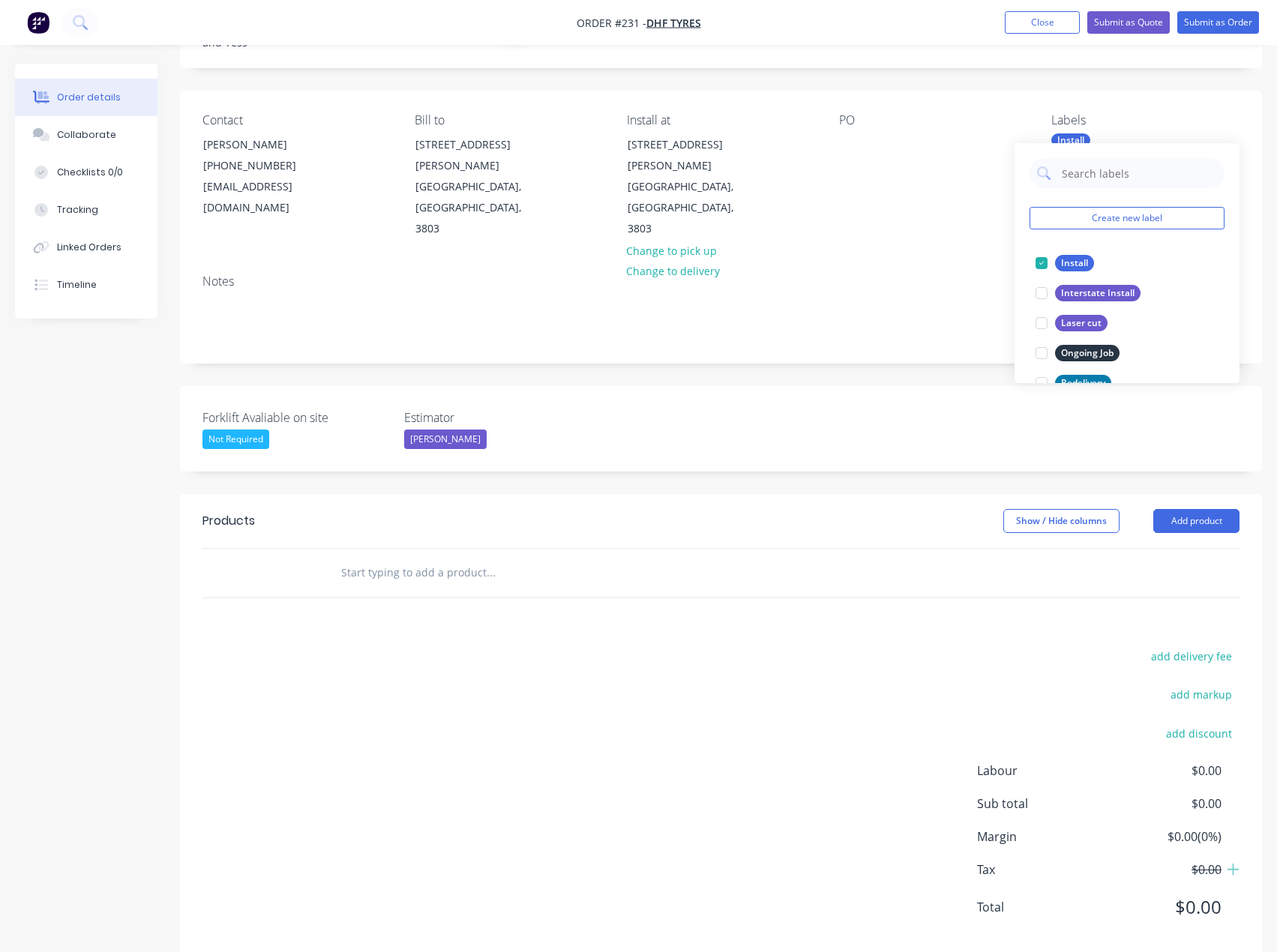
click at [723, 509] on div "Show / Hide columns Add product" at bounding box center [831, 521] width 817 height 24
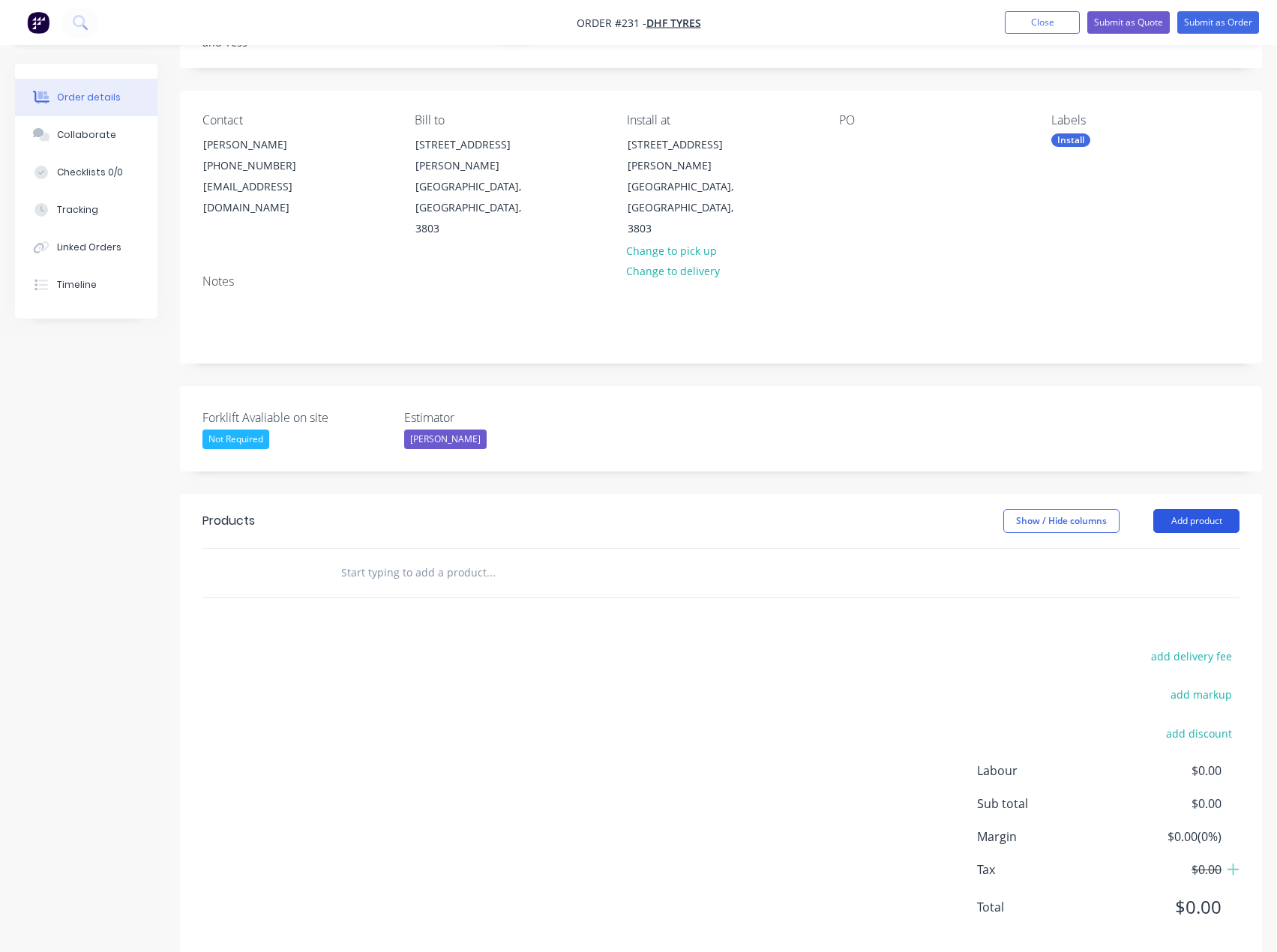
click at [1182, 509] on button "Add product" at bounding box center [1195, 521] width 86 height 24
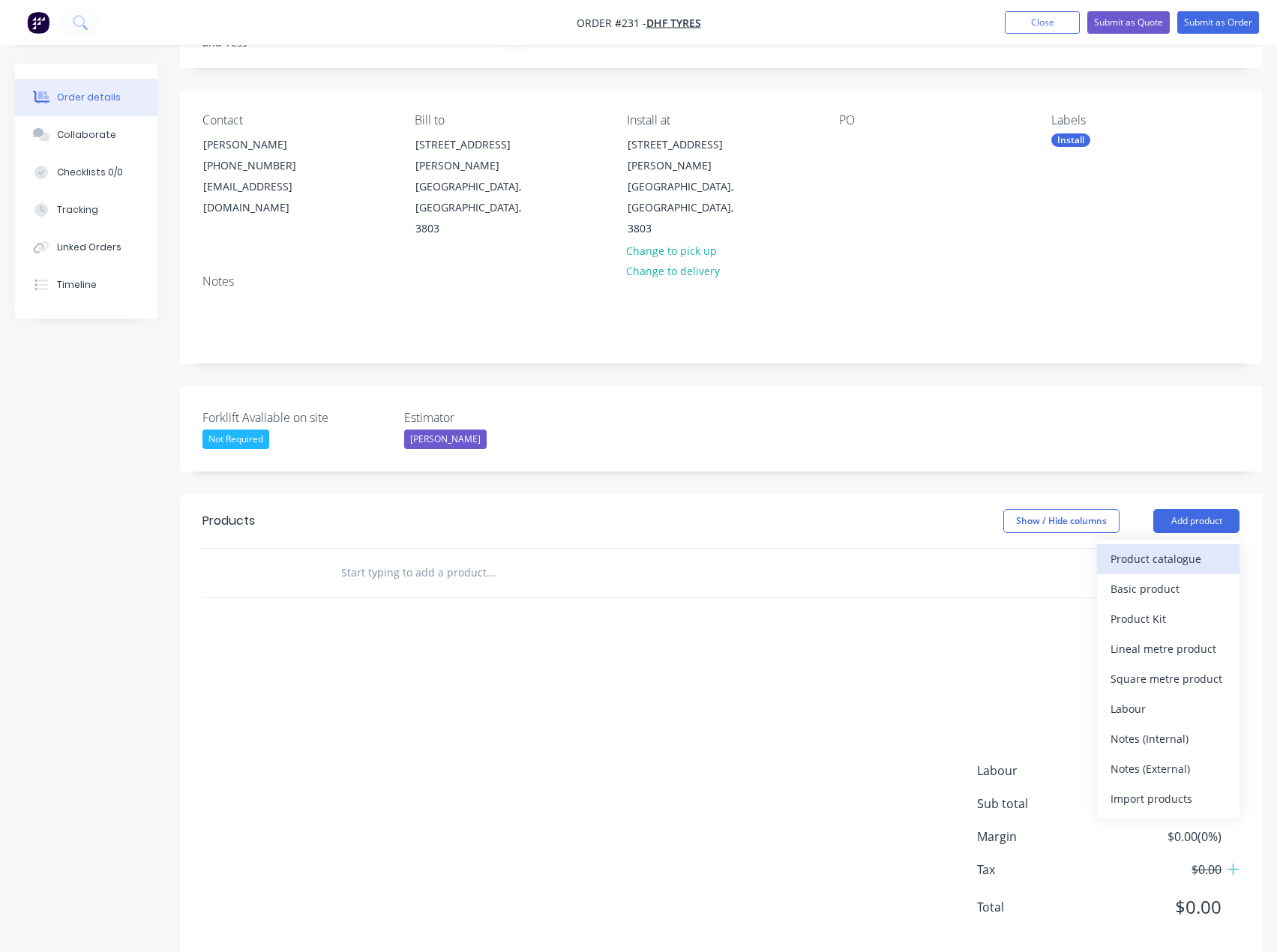
click at [1164, 548] on div "Product catalogue" at bounding box center [1167, 559] width 115 height 22
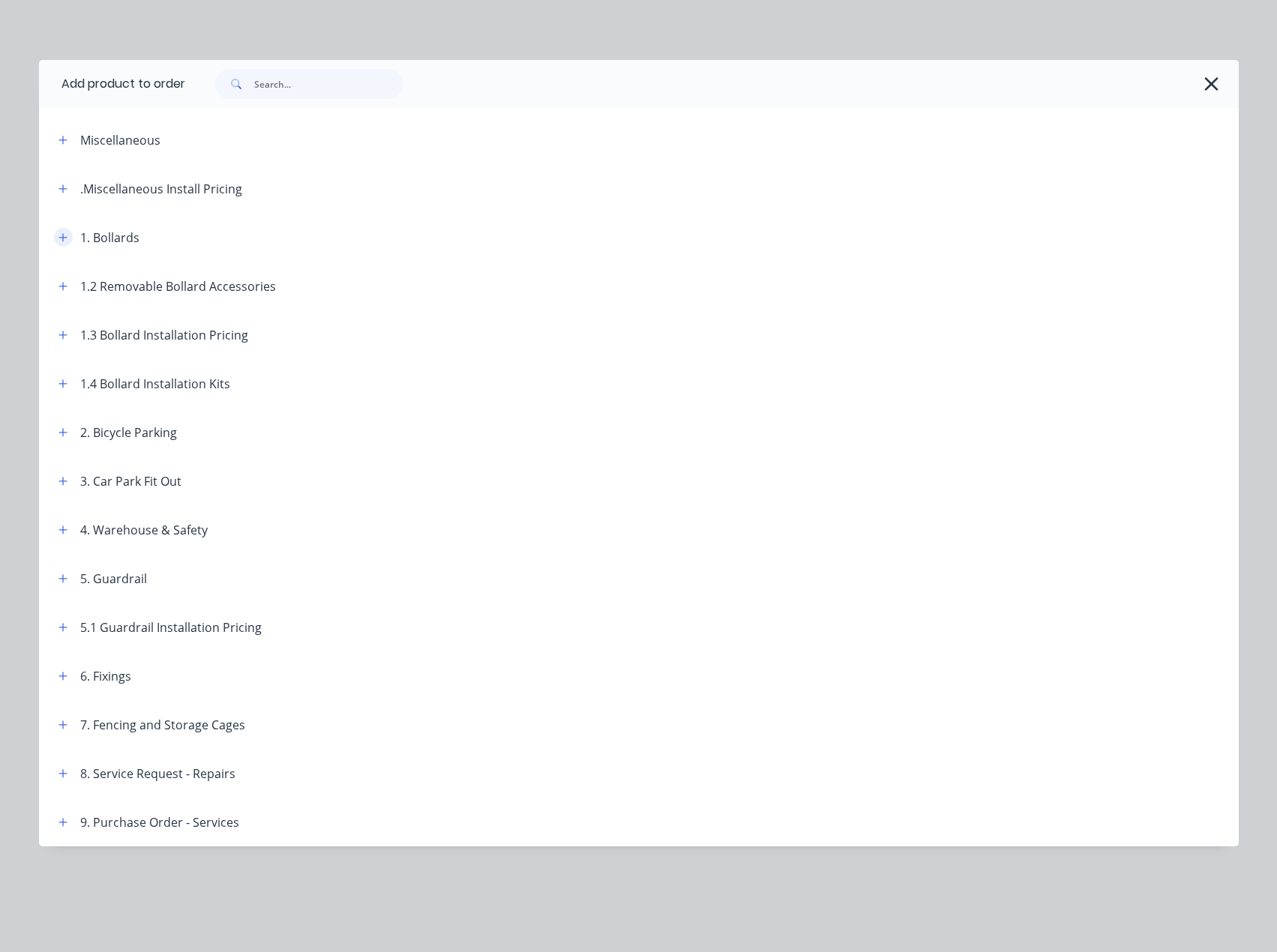
click at [61, 239] on icon "button" at bounding box center [63, 238] width 9 height 11
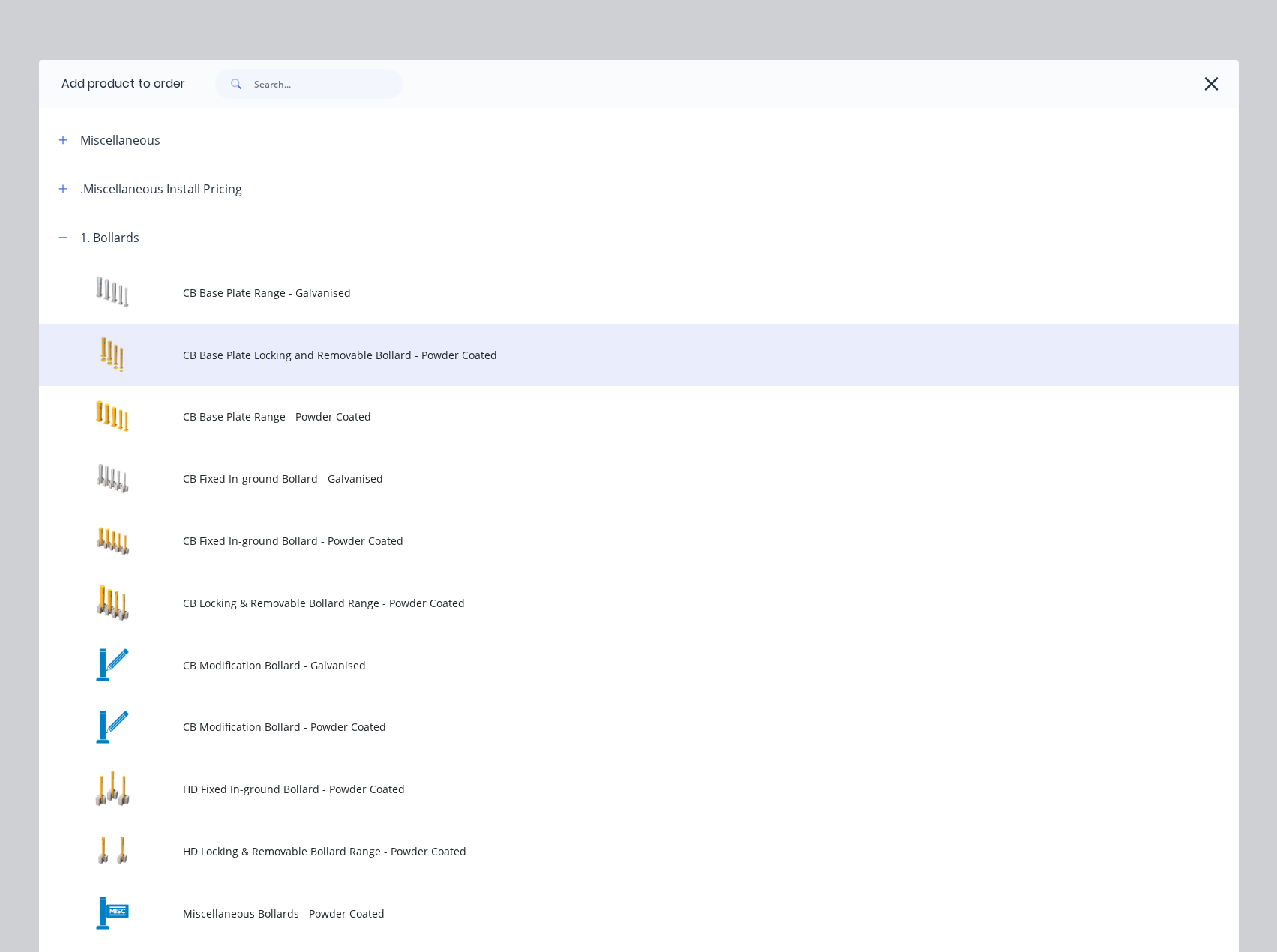
click at [396, 354] on span "CB Base Plate Locking and Removable Bollard - Powder Coated" at bounding box center [605, 354] width 844 height 16
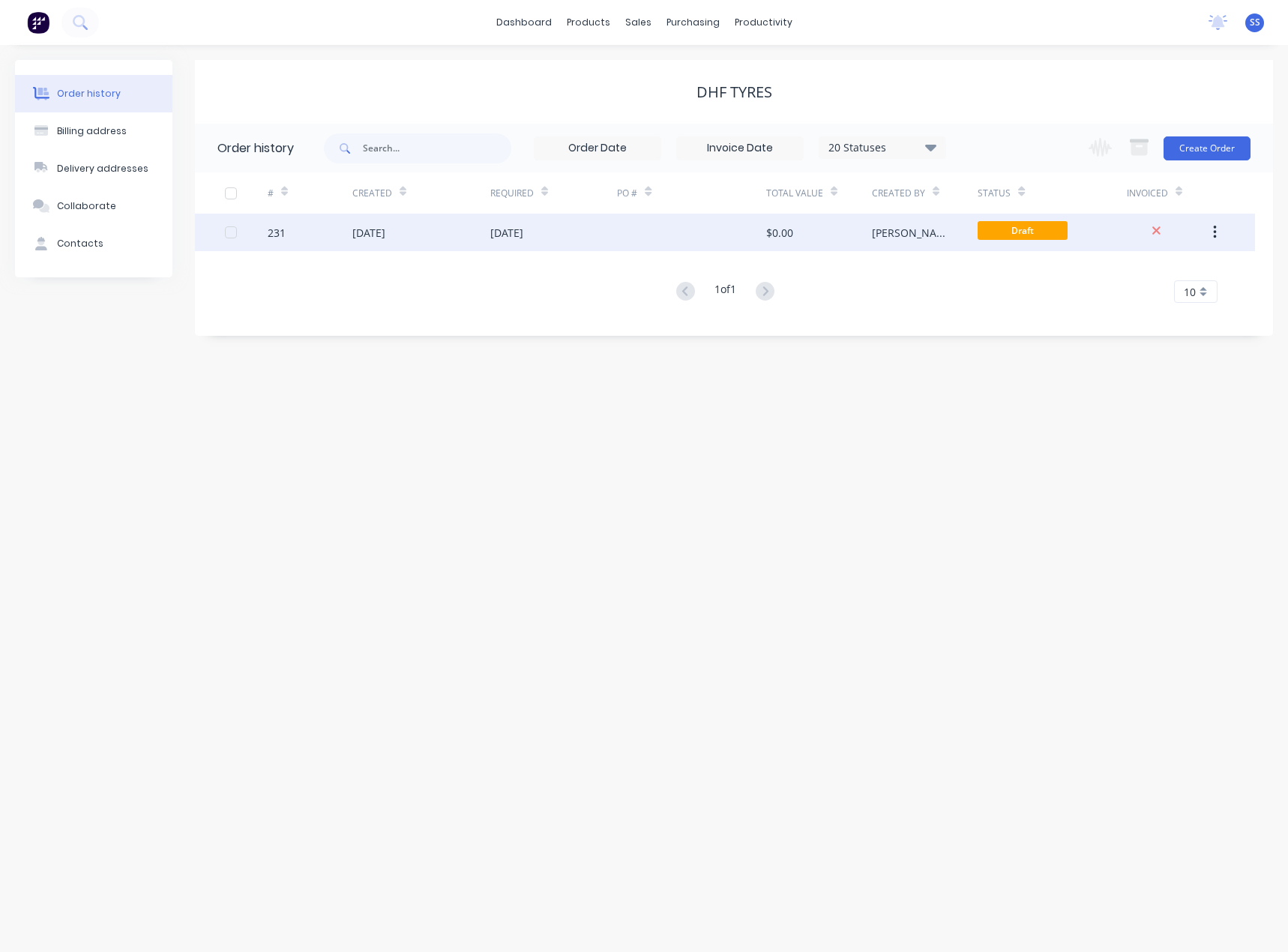
click at [419, 245] on div "[DATE]" at bounding box center [421, 232] width 138 height 37
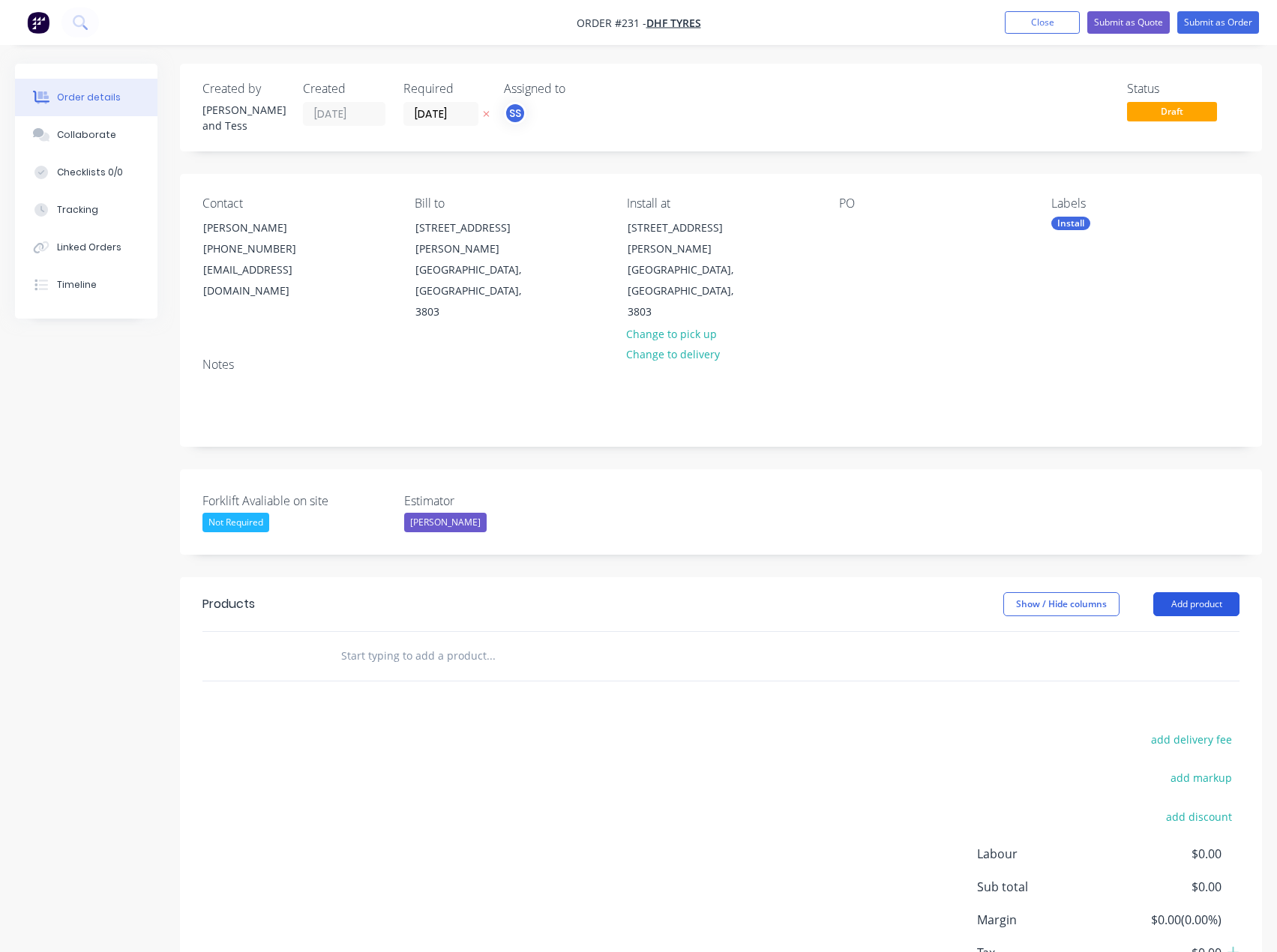
click at [1222, 592] on button "Add product" at bounding box center [1195, 604] width 86 height 24
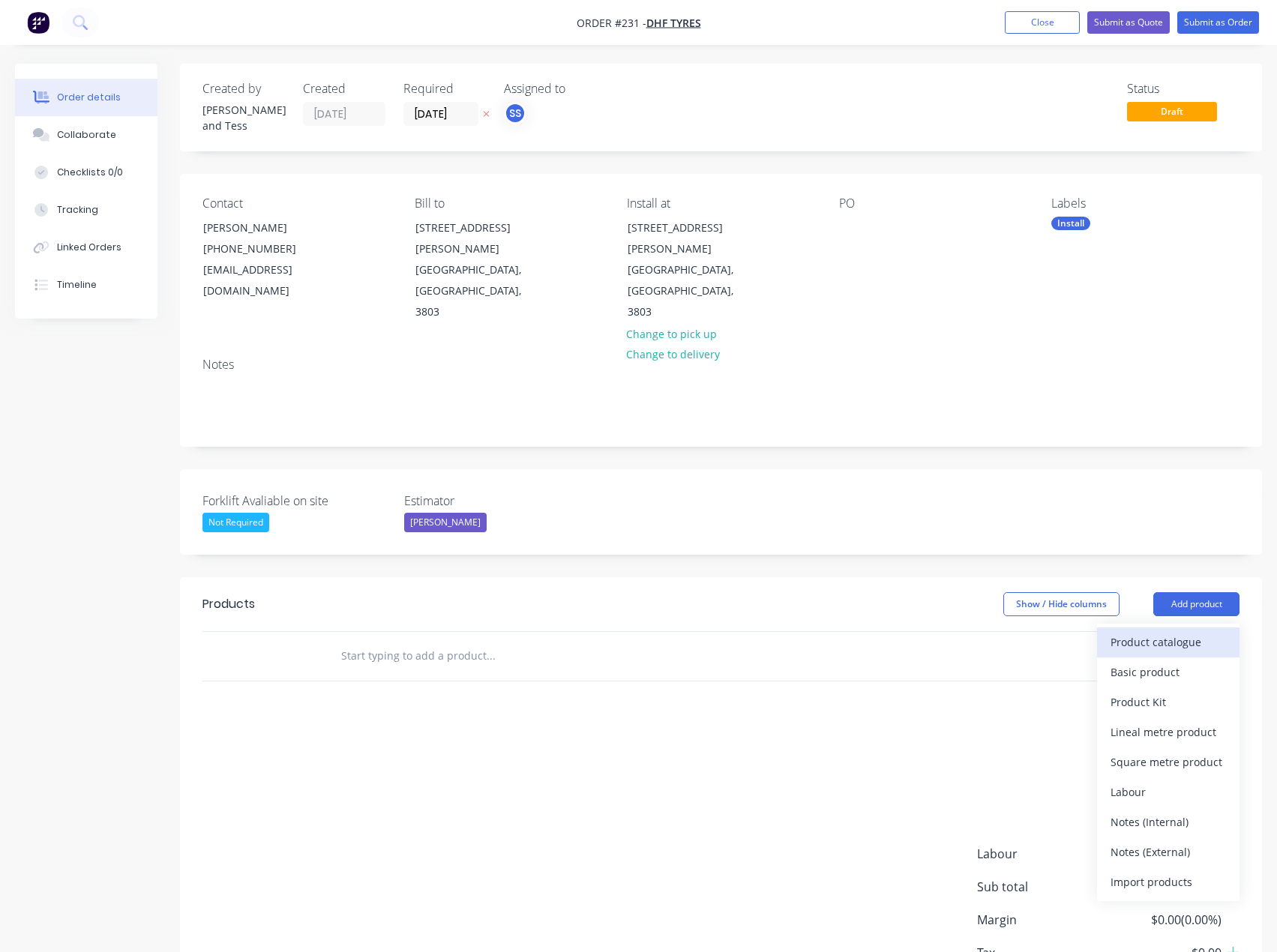
click at [1152, 631] on div "Product catalogue" at bounding box center [1167, 642] width 115 height 22
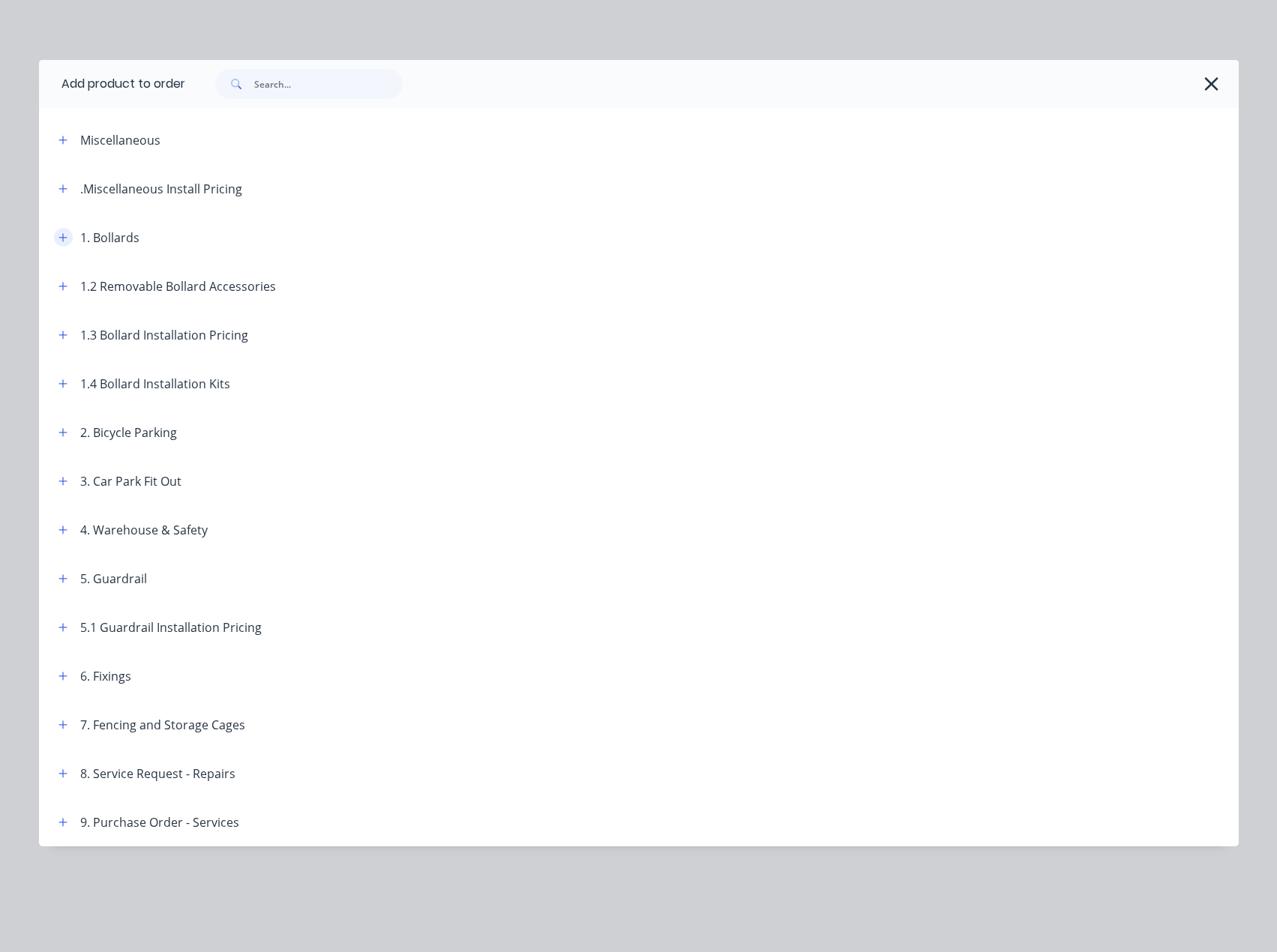
click at [59, 234] on icon "button" at bounding box center [63, 238] width 9 height 11
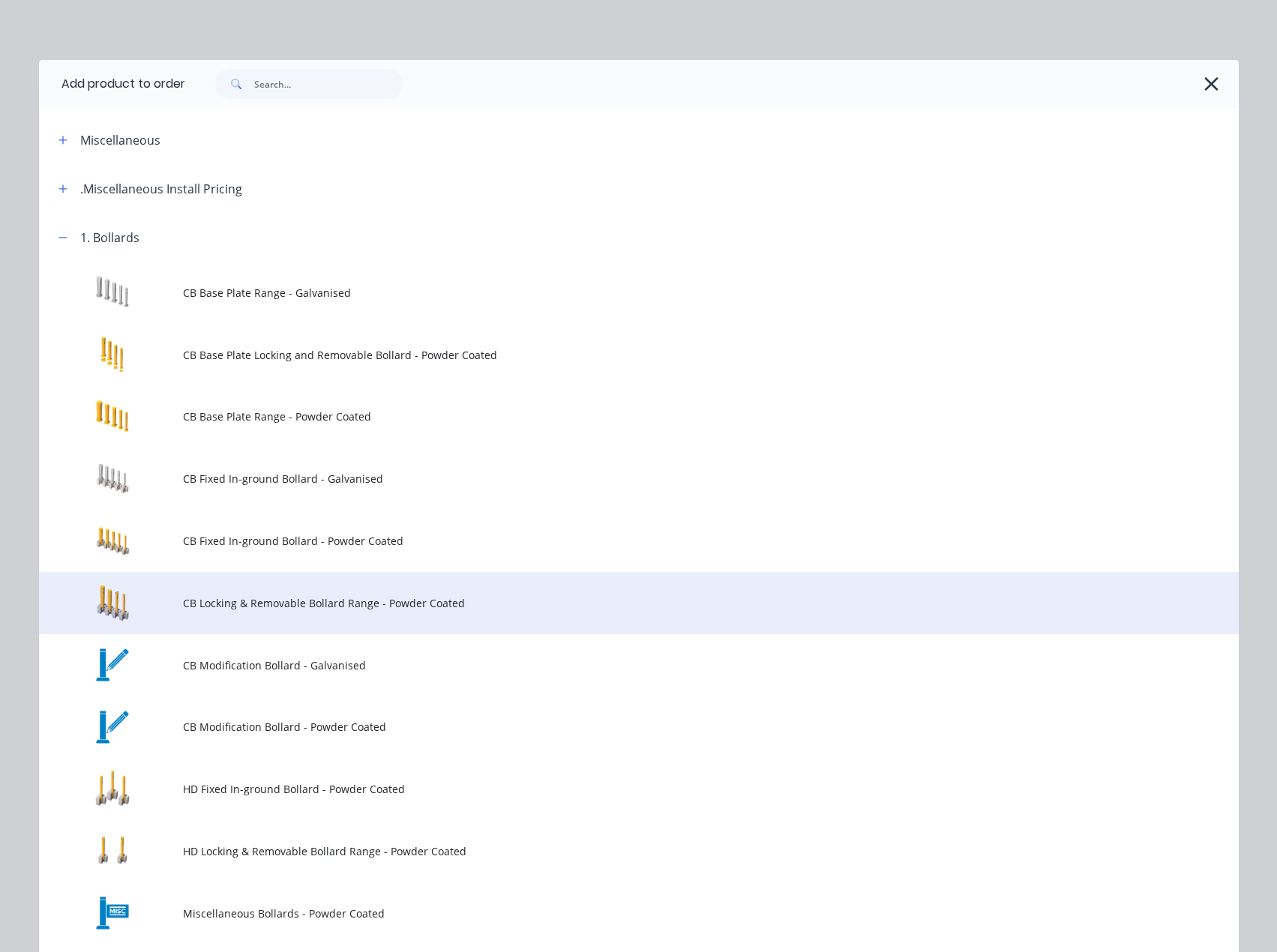
click at [393, 606] on span "CB Locking & Removable Bollard Range - Powder Coated" at bounding box center [605, 603] width 844 height 16
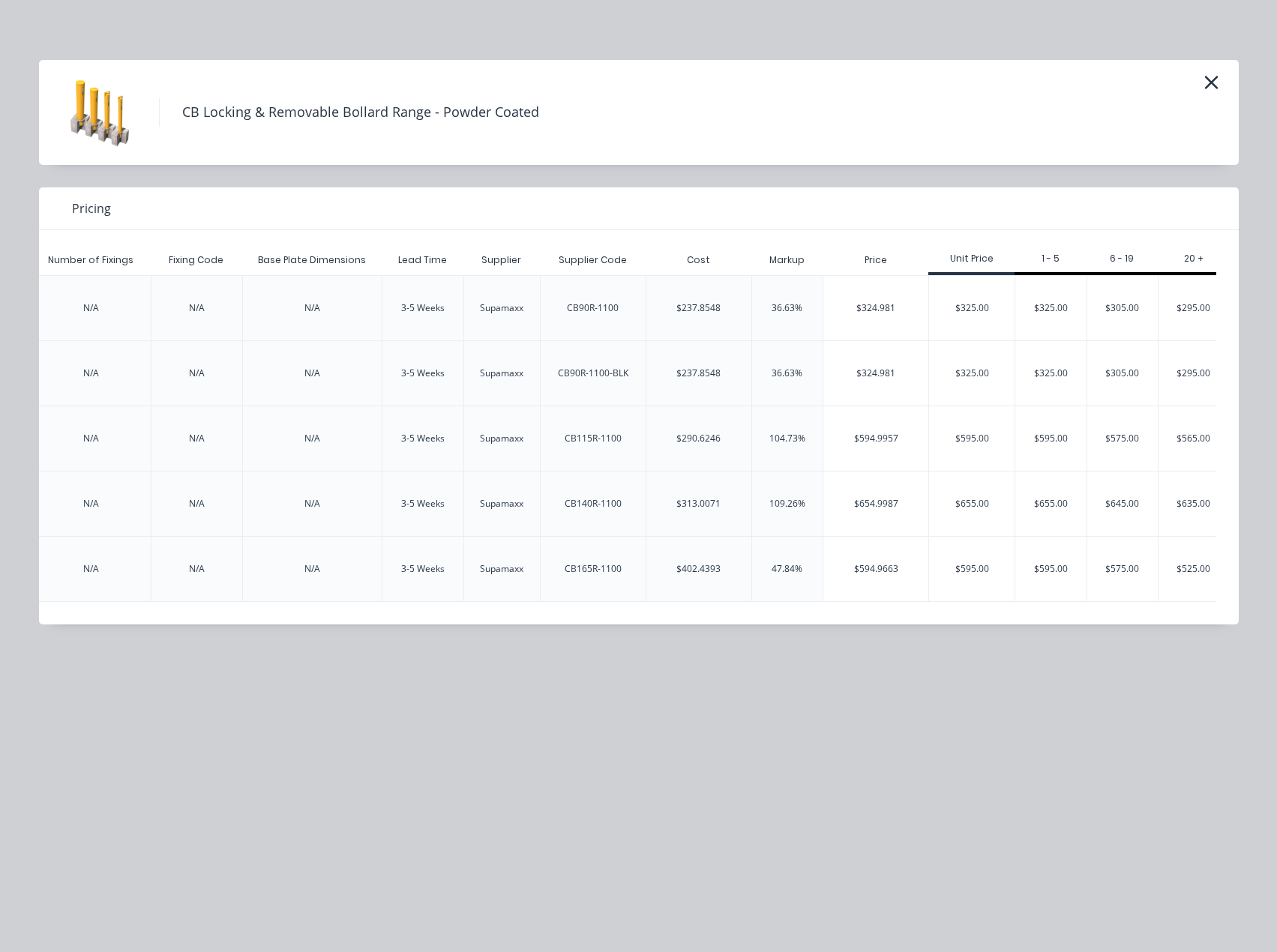
scroll to position [0, 2574]
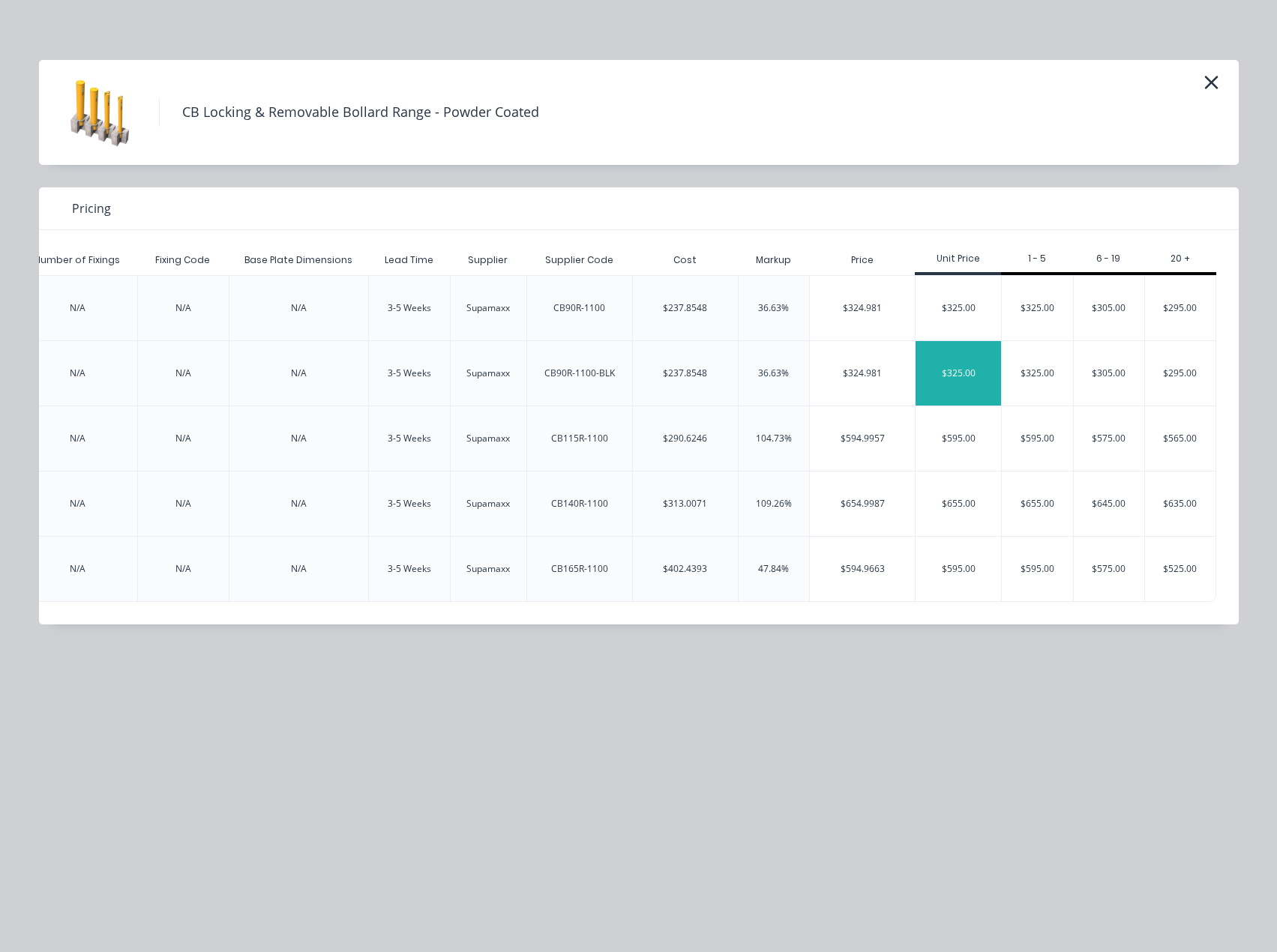
click at [967, 378] on div "$325.00" at bounding box center [958, 373] width 85 height 65
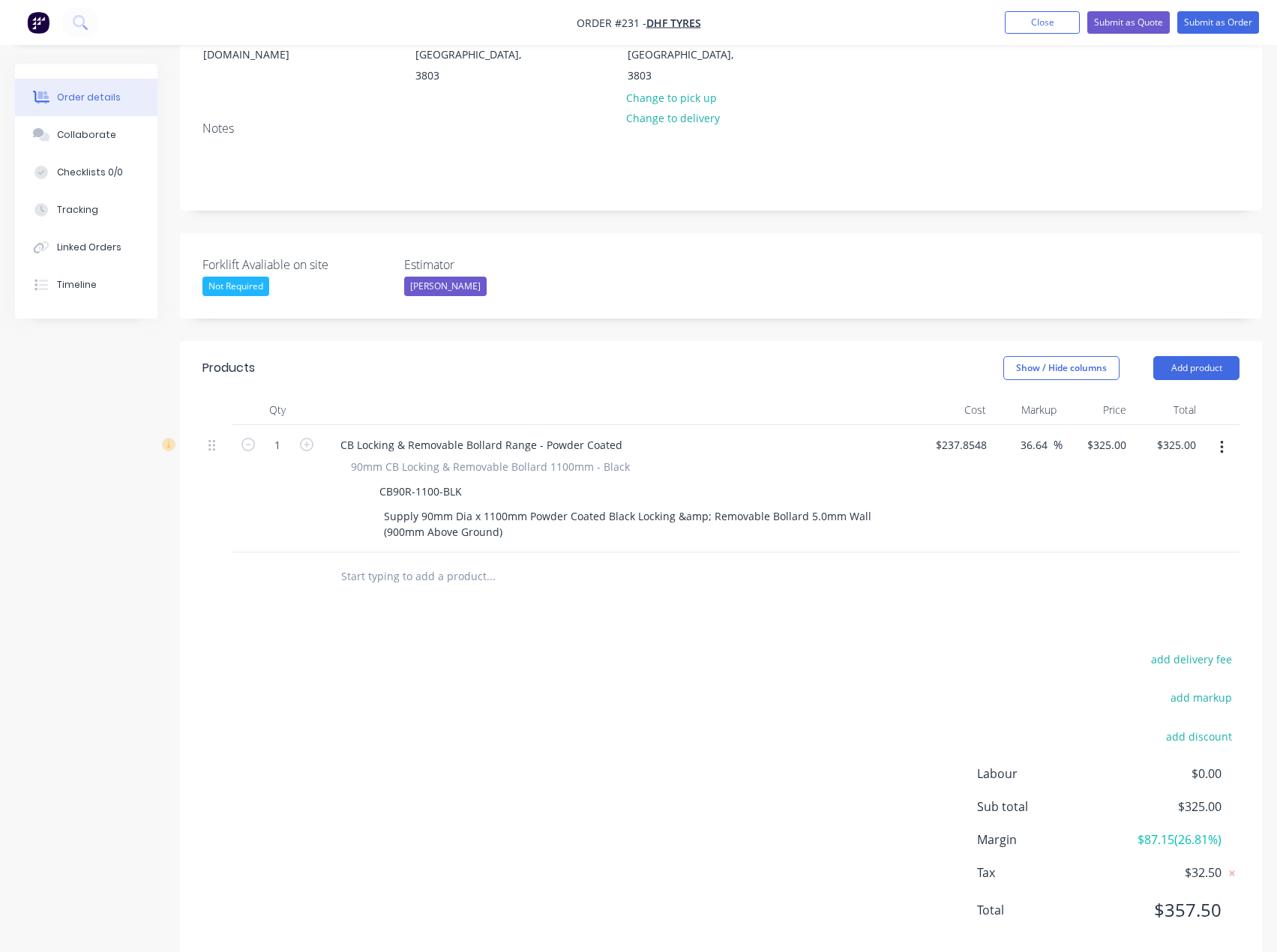
scroll to position [239, 0]
click at [1218, 353] on button "Add product" at bounding box center [1195, 364] width 86 height 24
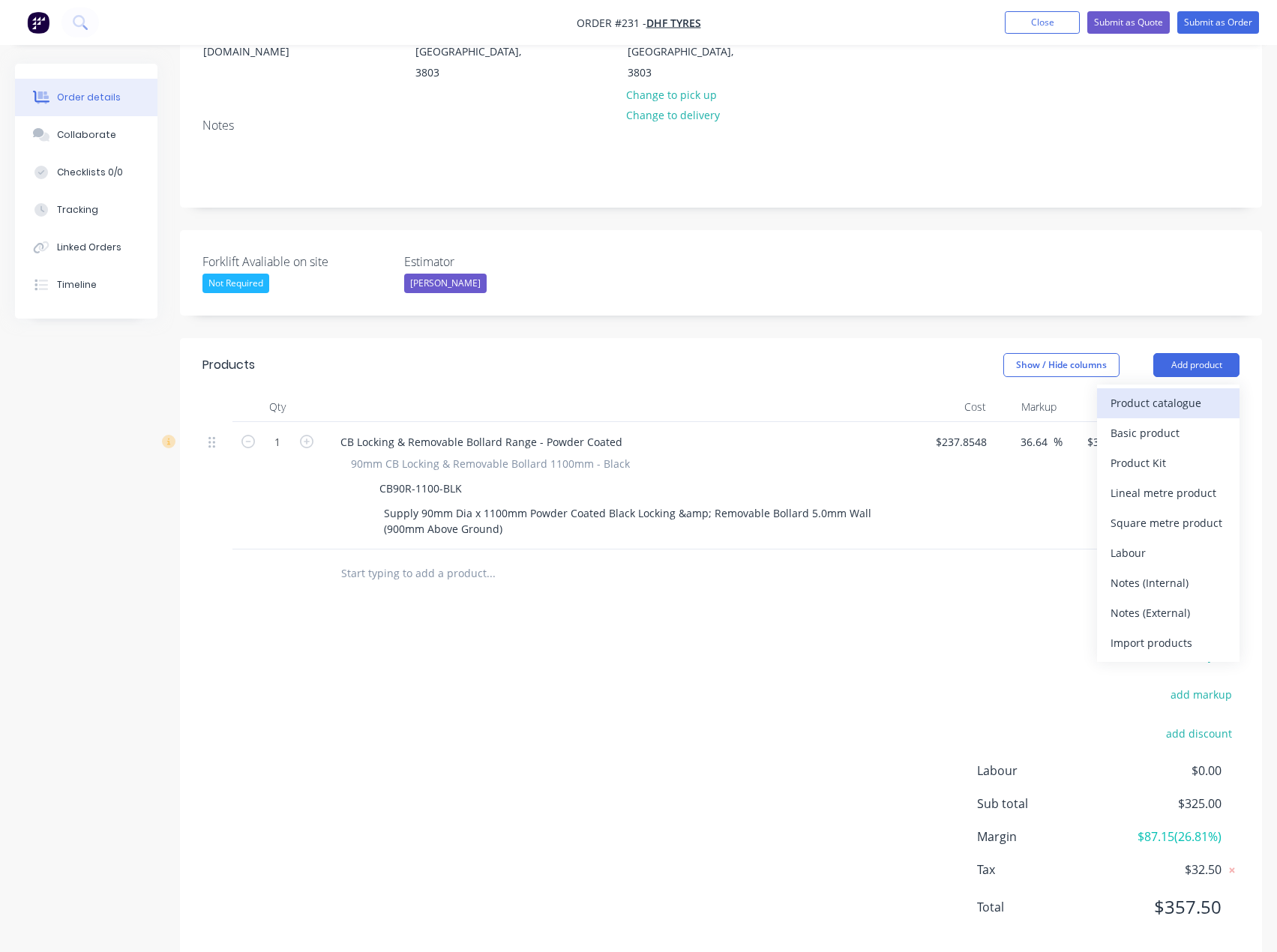
click at [1138, 392] on div "Product catalogue" at bounding box center [1167, 402] width 115 height 22
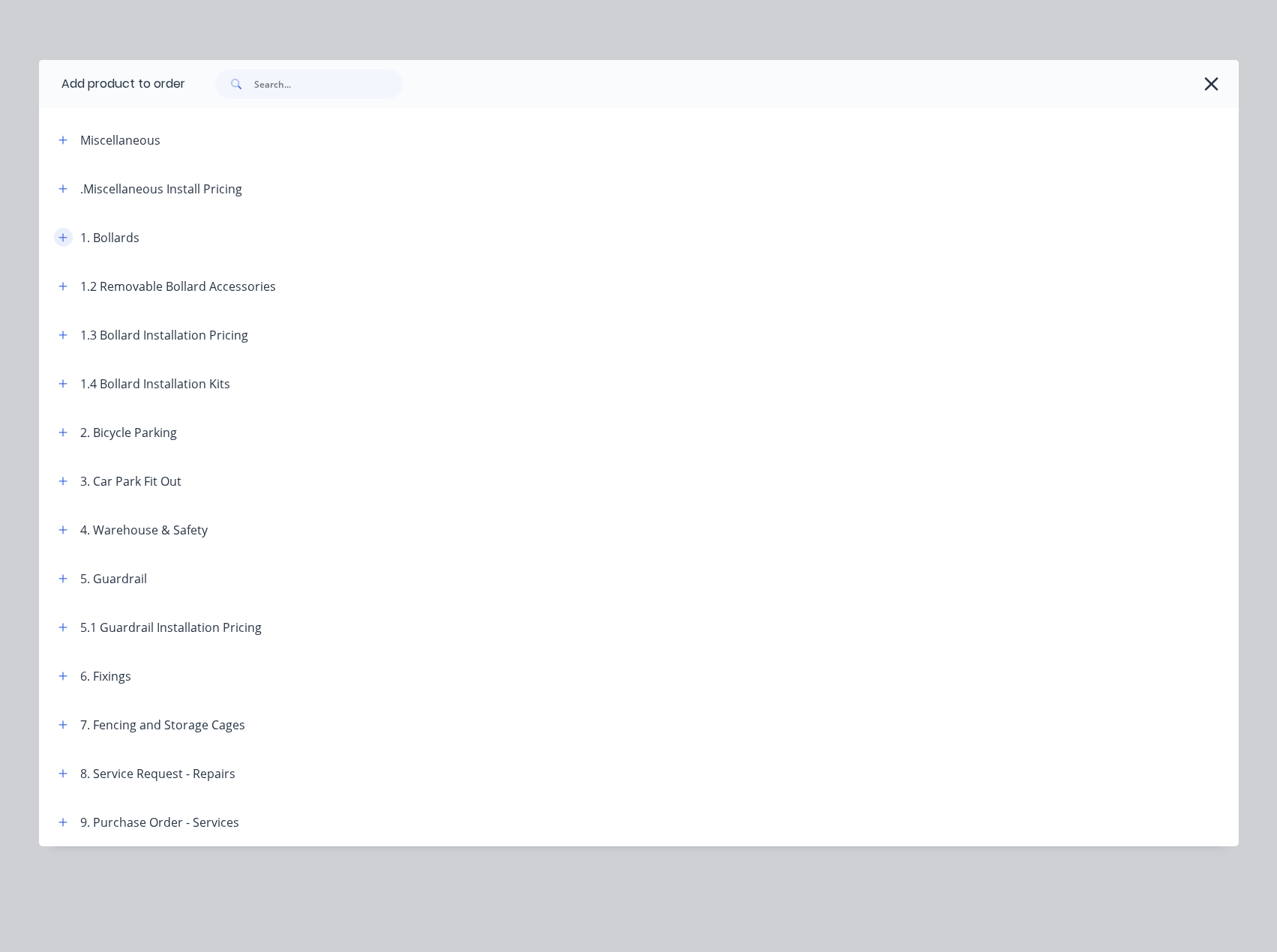
click at [66, 233] on icon "button" at bounding box center [63, 238] width 9 height 11
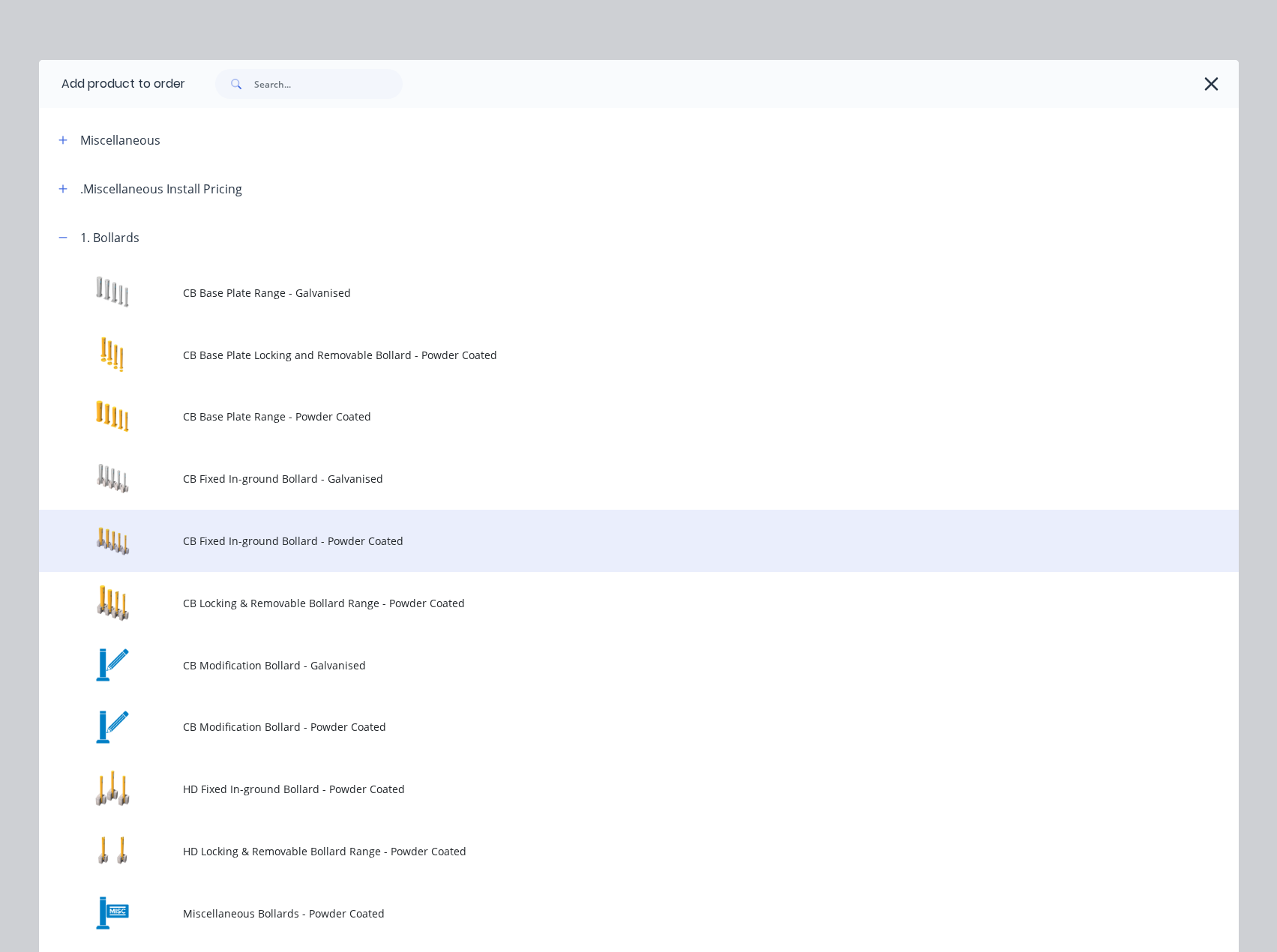
click at [332, 535] on span "CB Fixed In-ground Bollard - Powder Coated" at bounding box center [605, 540] width 844 height 16
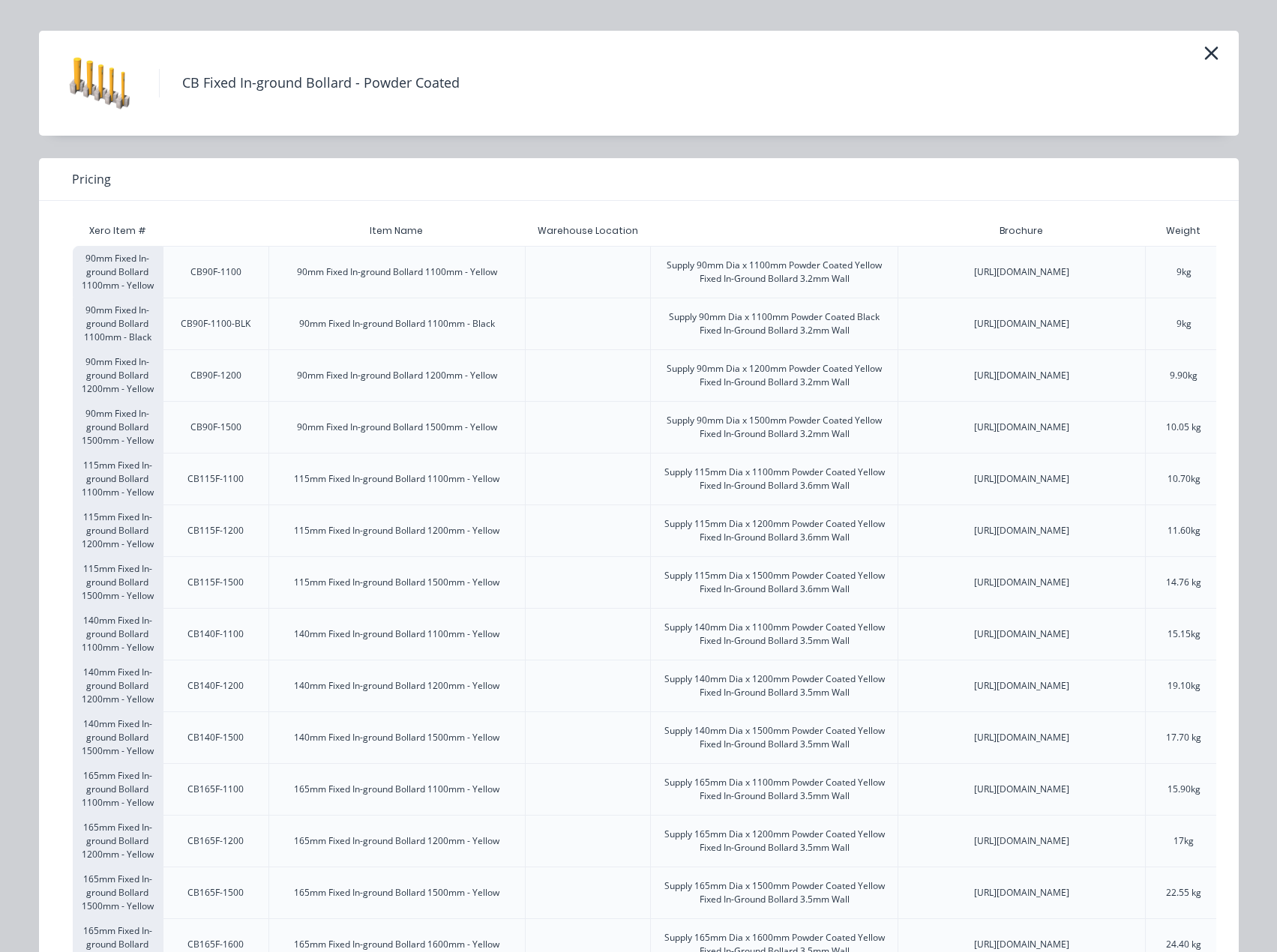
scroll to position [0, 0]
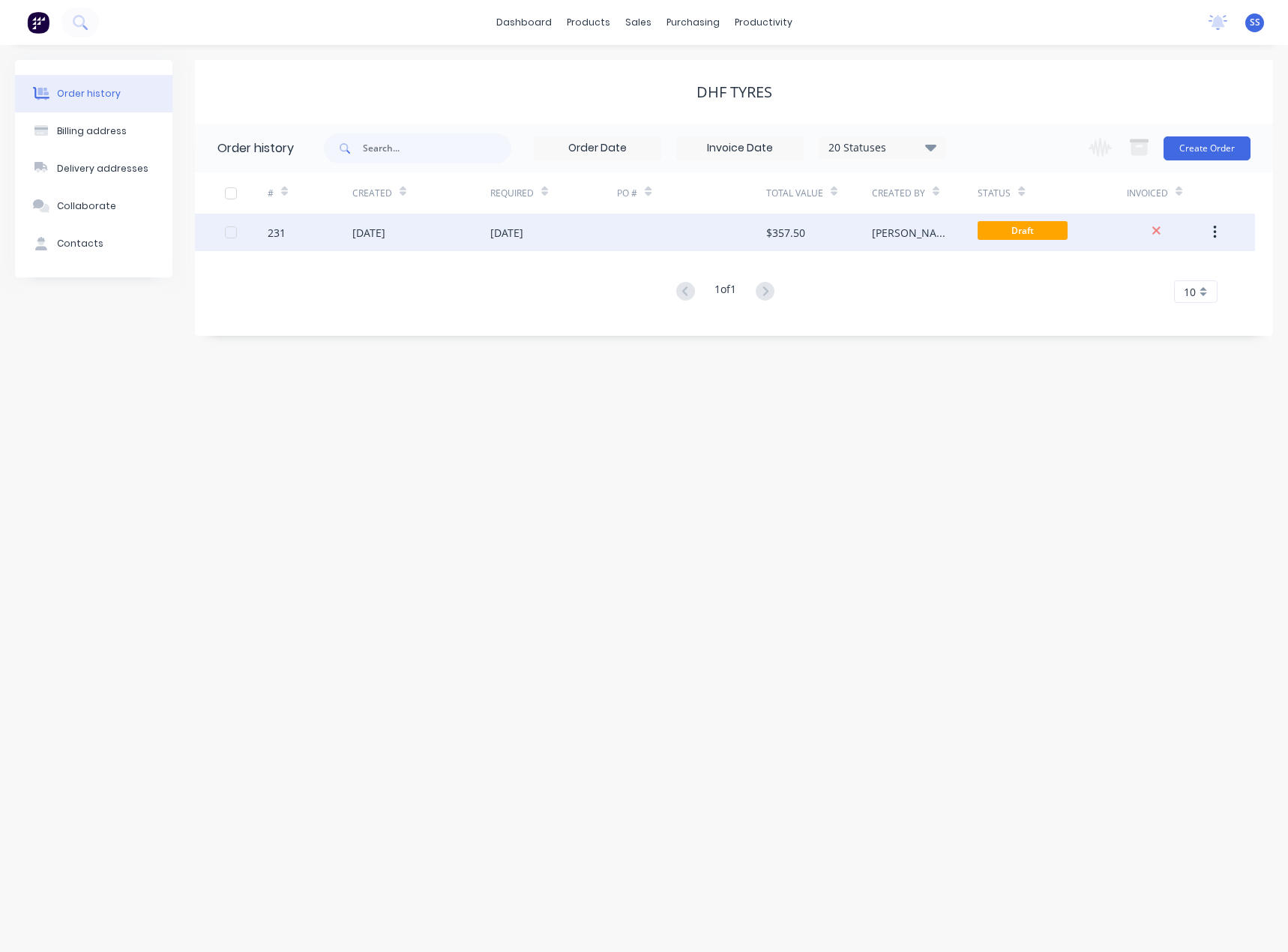
click at [442, 229] on div "[DATE]" at bounding box center [421, 232] width 138 height 37
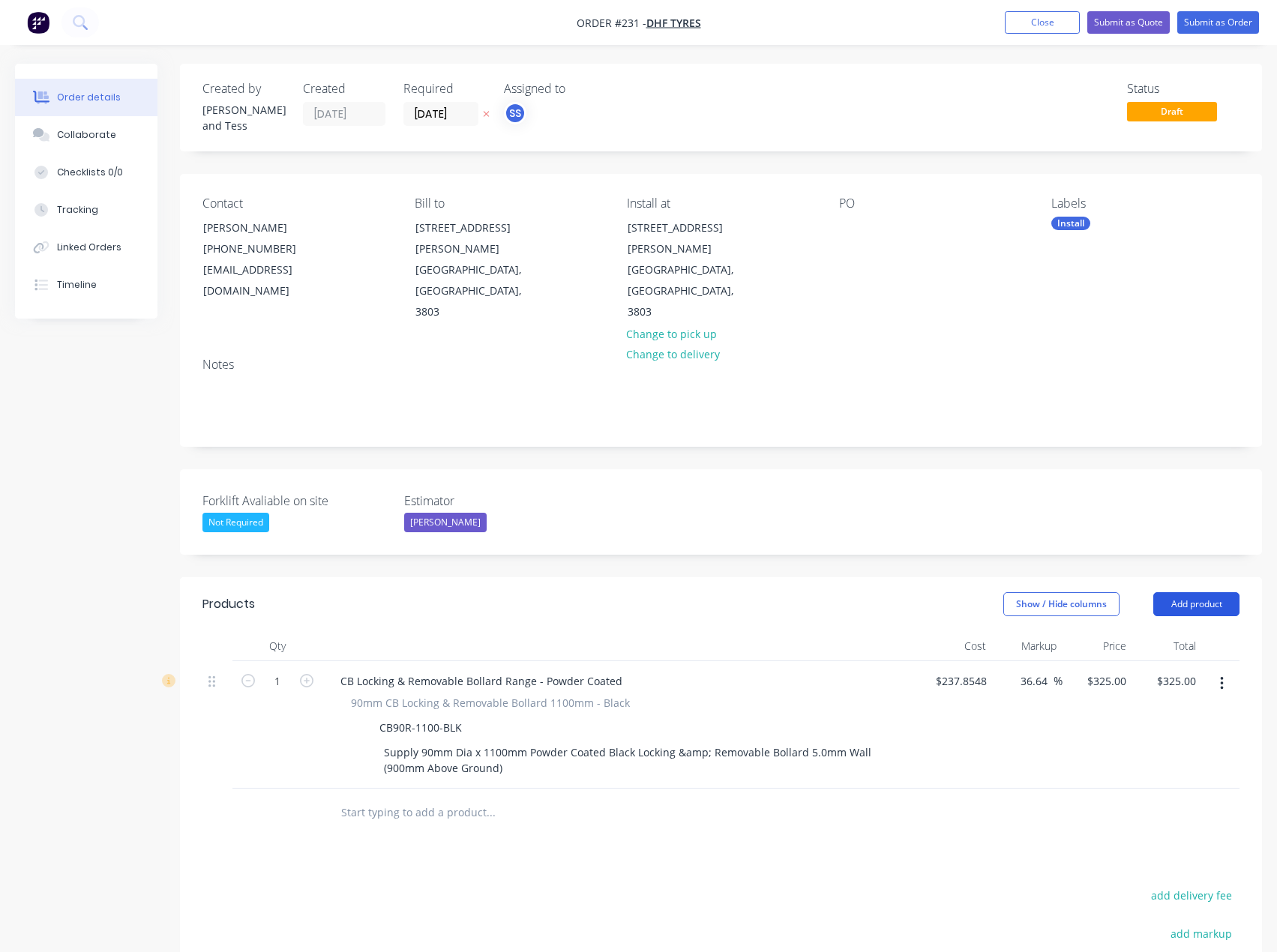
click at [1209, 592] on button "Add product" at bounding box center [1195, 604] width 86 height 24
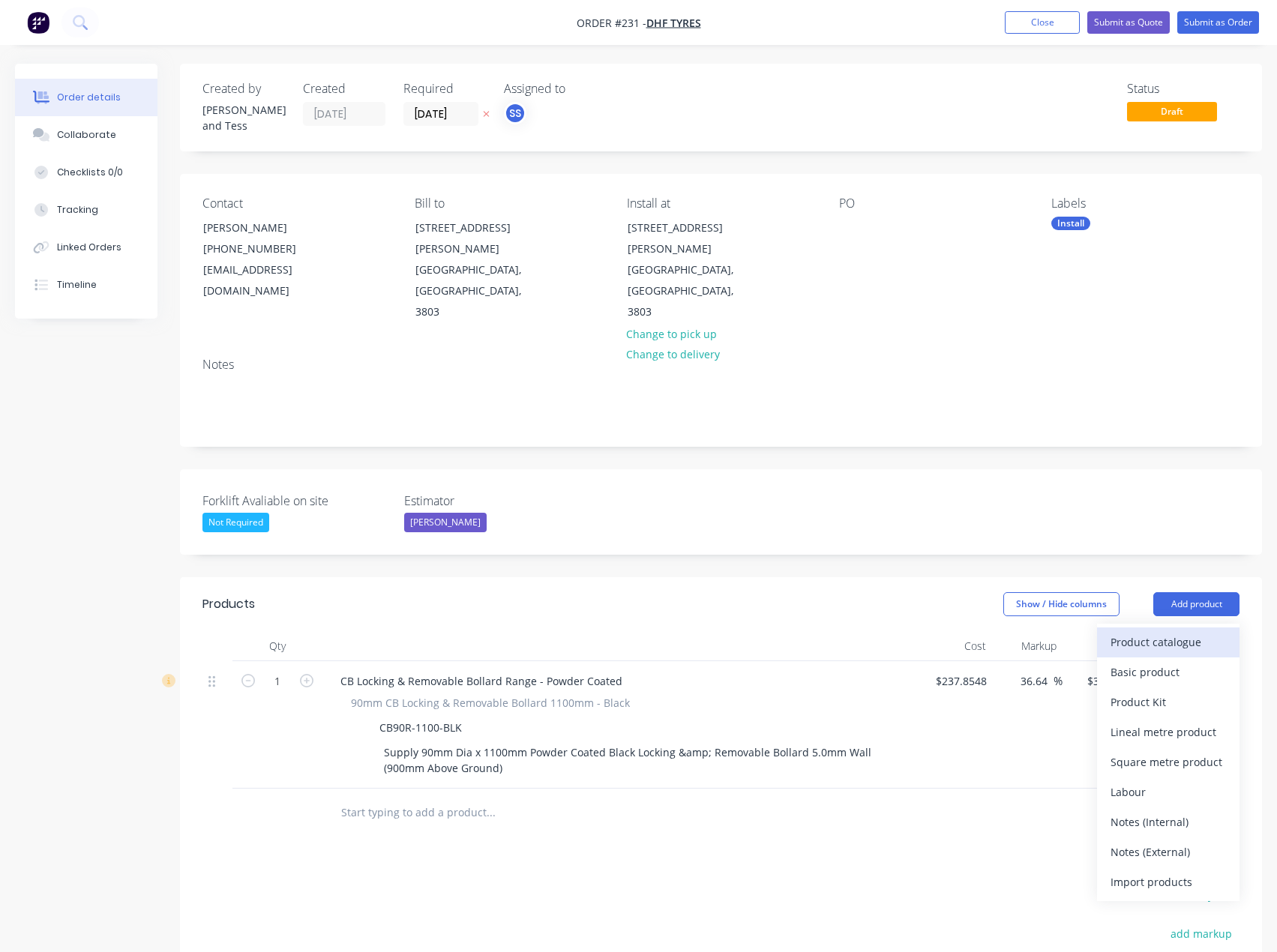
click at [1186, 631] on div "Product catalogue" at bounding box center [1167, 642] width 115 height 22
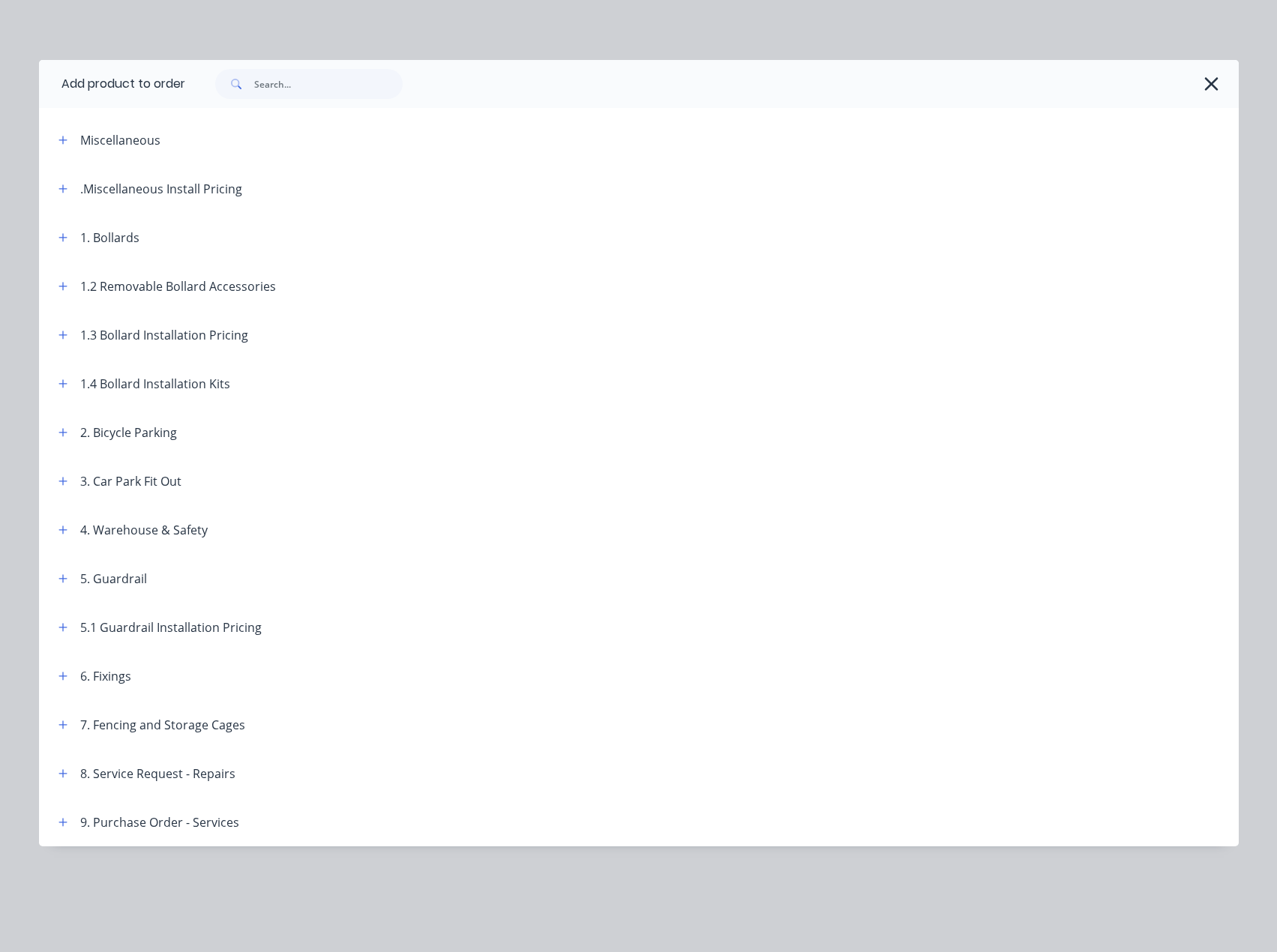
click at [48, 238] on div "1. Bollards" at bounding box center [93, 237] width 93 height 19
click at [66, 238] on icon "button" at bounding box center [63, 237] width 8 height 8
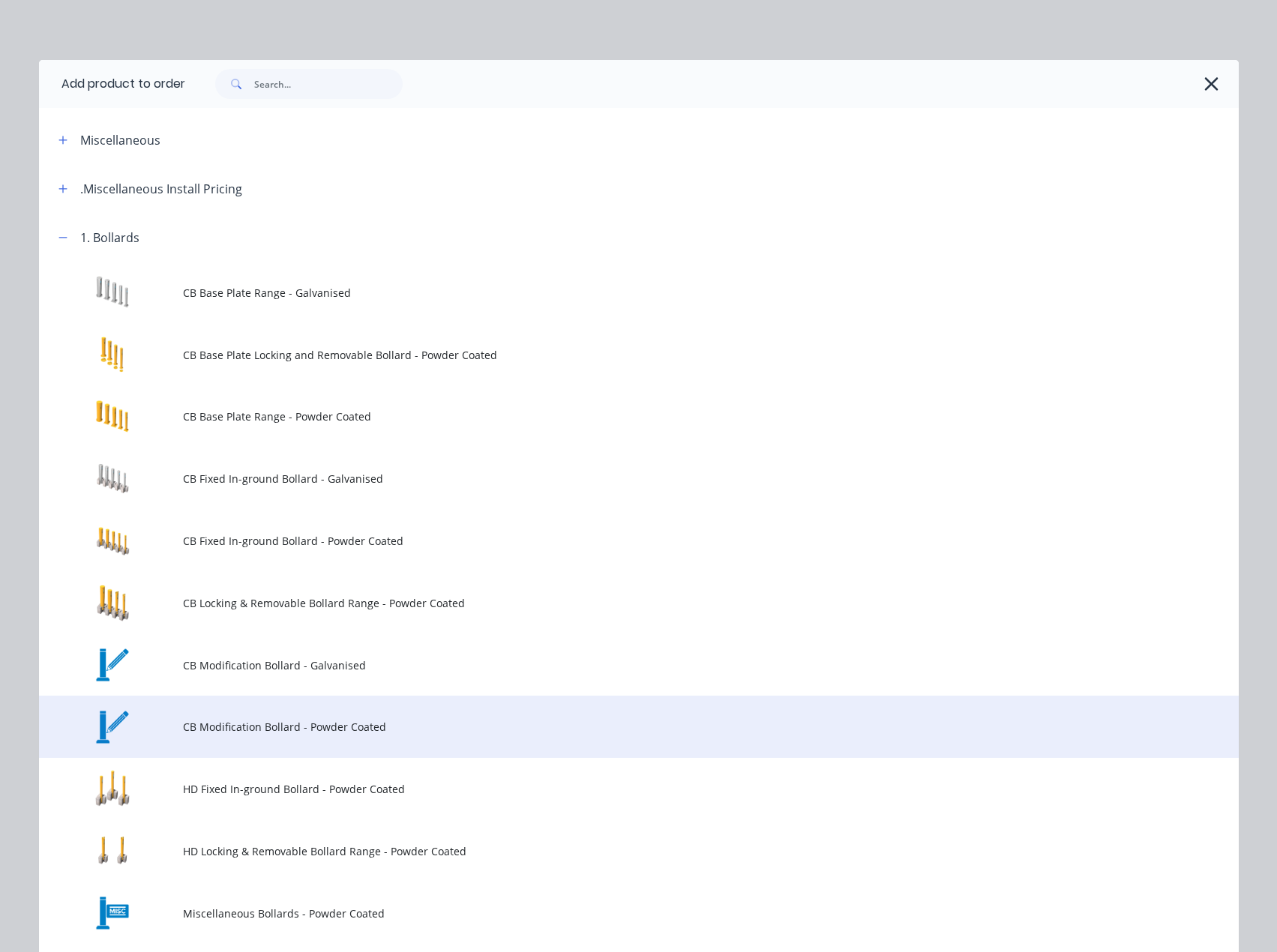
click at [339, 736] on td "CB Modification Bollard - Powder Coated" at bounding box center [711, 726] width 1055 height 63
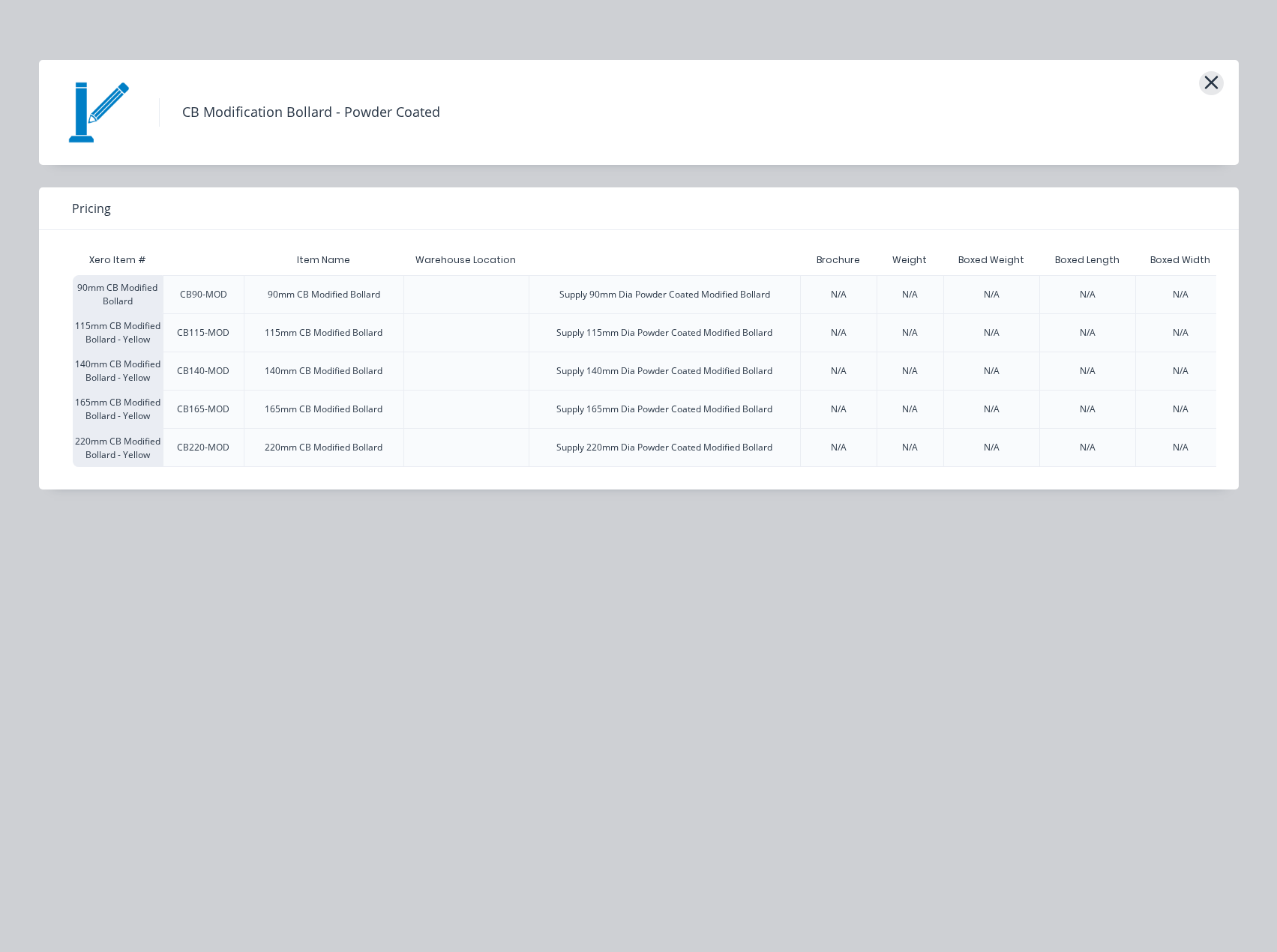
click at [1212, 87] on icon "button" at bounding box center [1211, 82] width 16 height 21
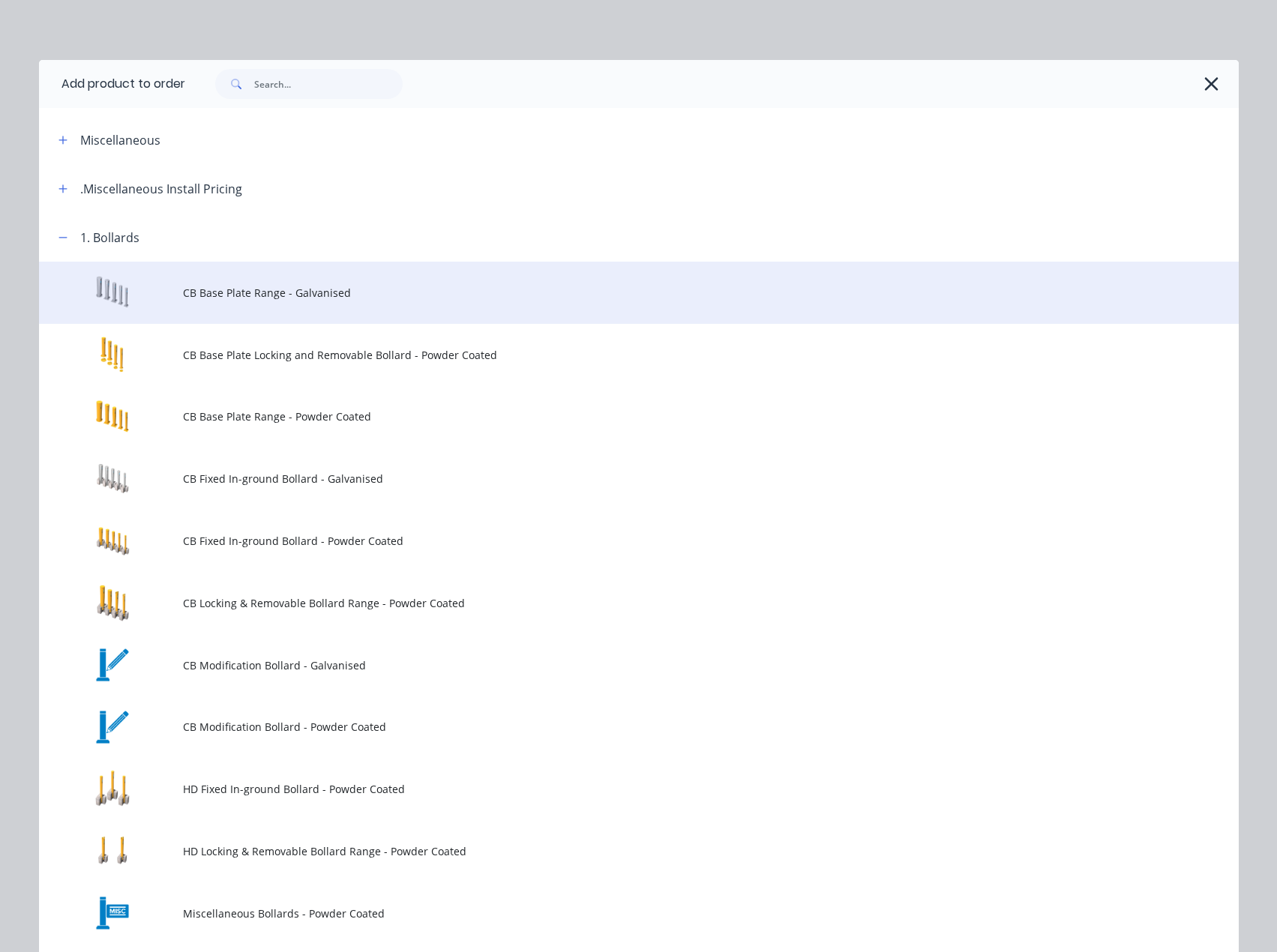
scroll to position [213, 0]
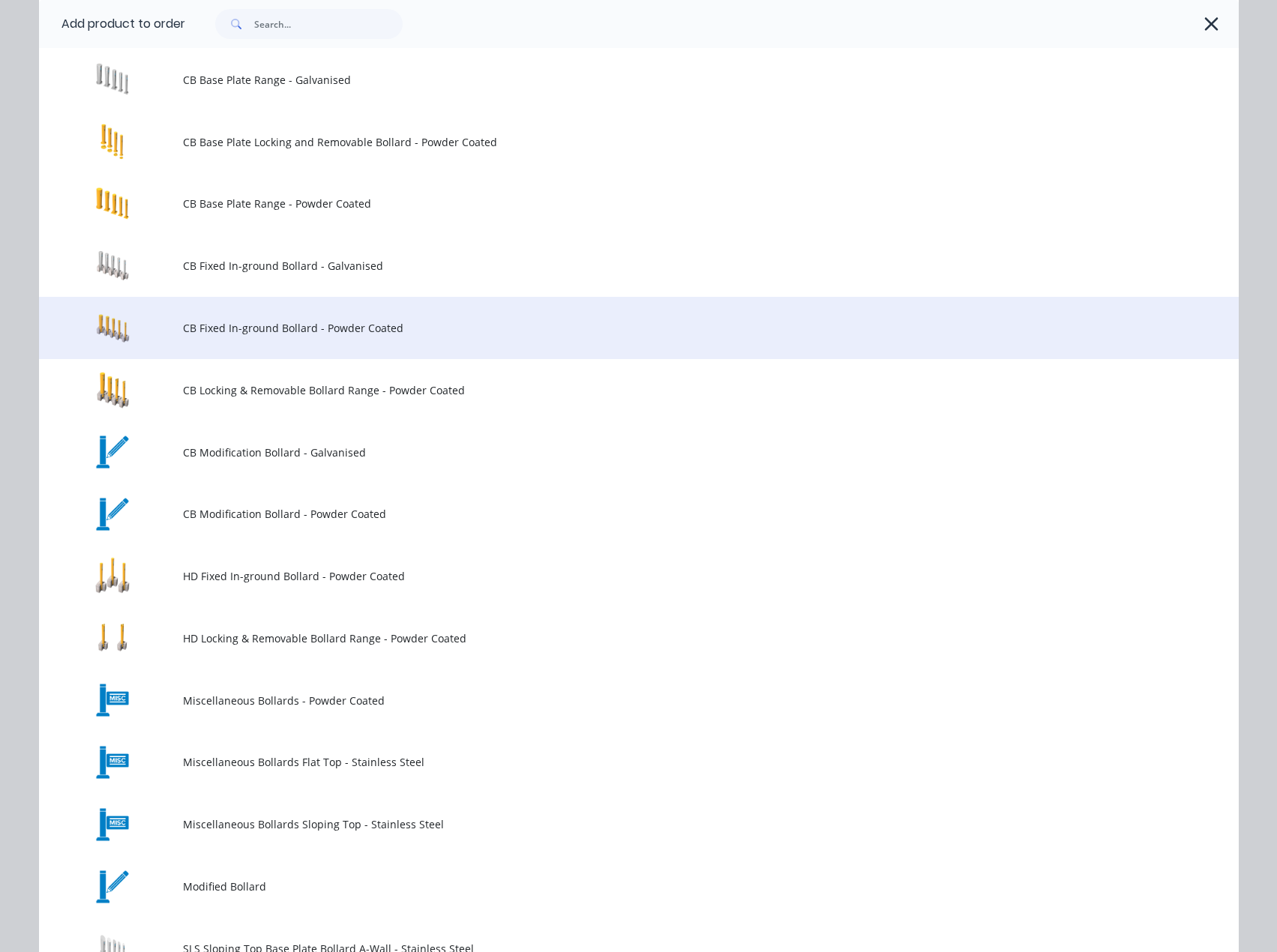
click at [351, 328] on span "CB Fixed In-ground Bollard - Powder Coated" at bounding box center [605, 328] width 844 height 16
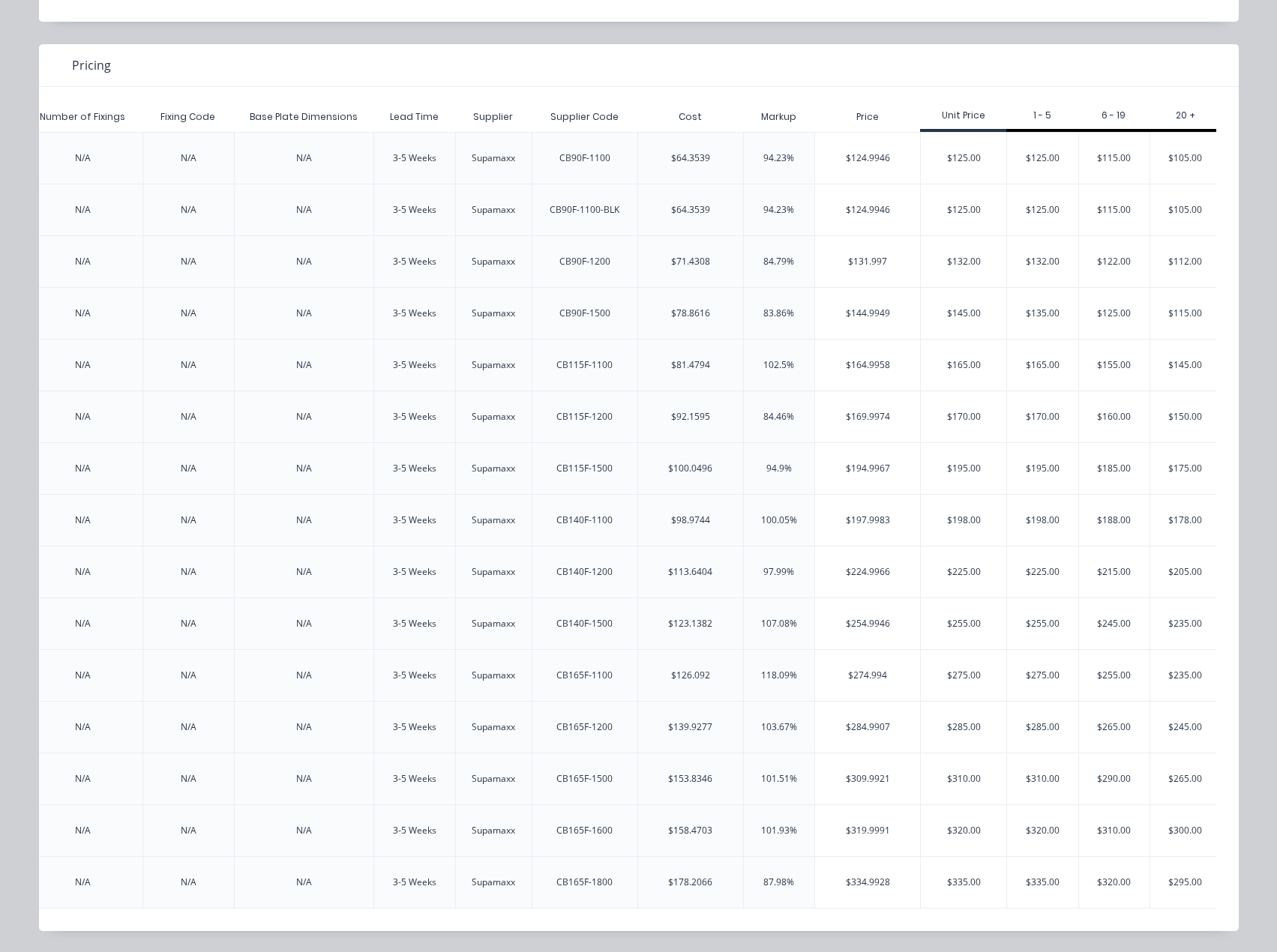
scroll to position [0, 2554]
click at [968, 777] on div "$310.00" at bounding box center [958, 778] width 85 height 51
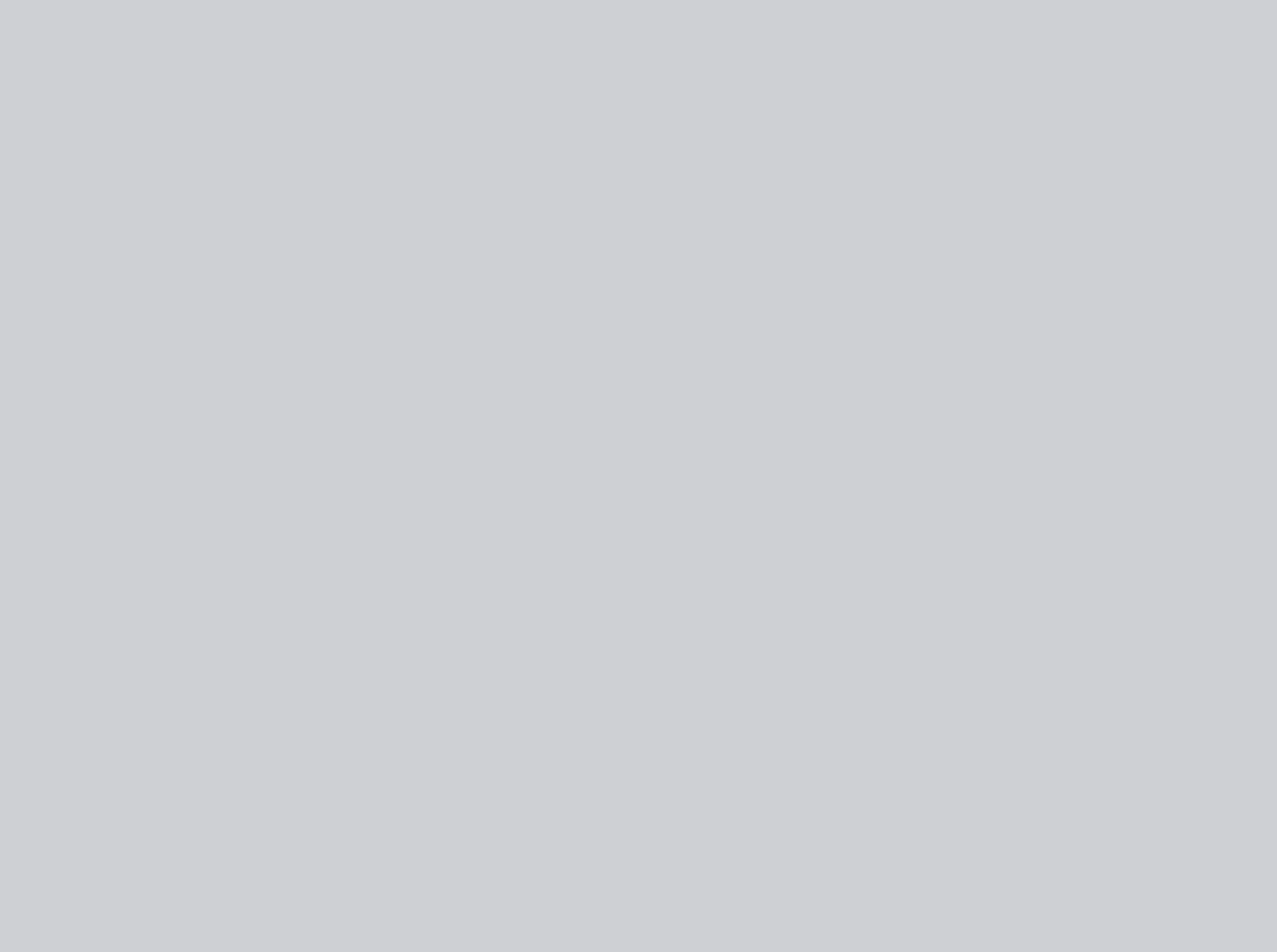
scroll to position [0, 0]
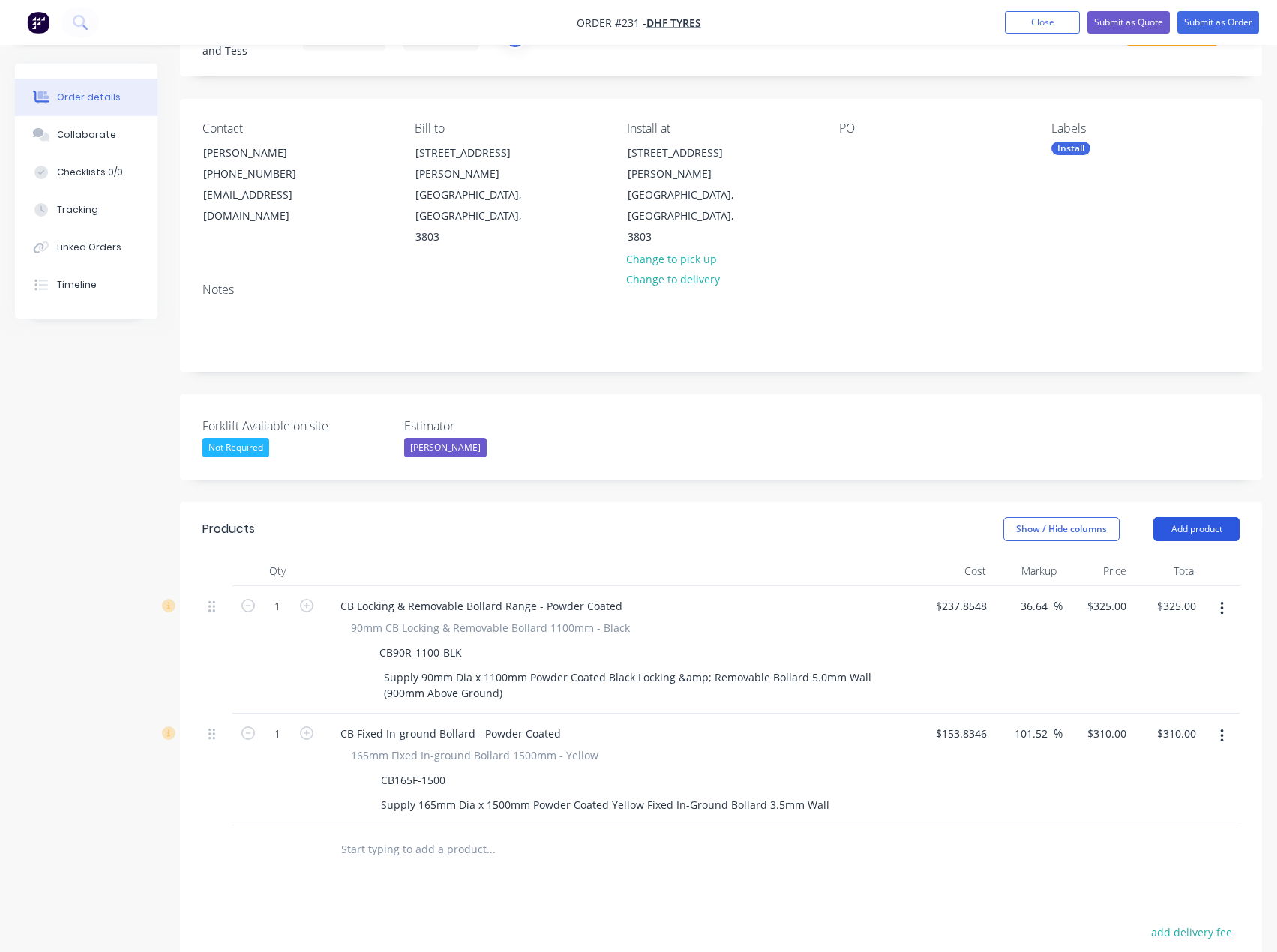
click at [1180, 517] on button "Add product" at bounding box center [1195, 528] width 86 height 24
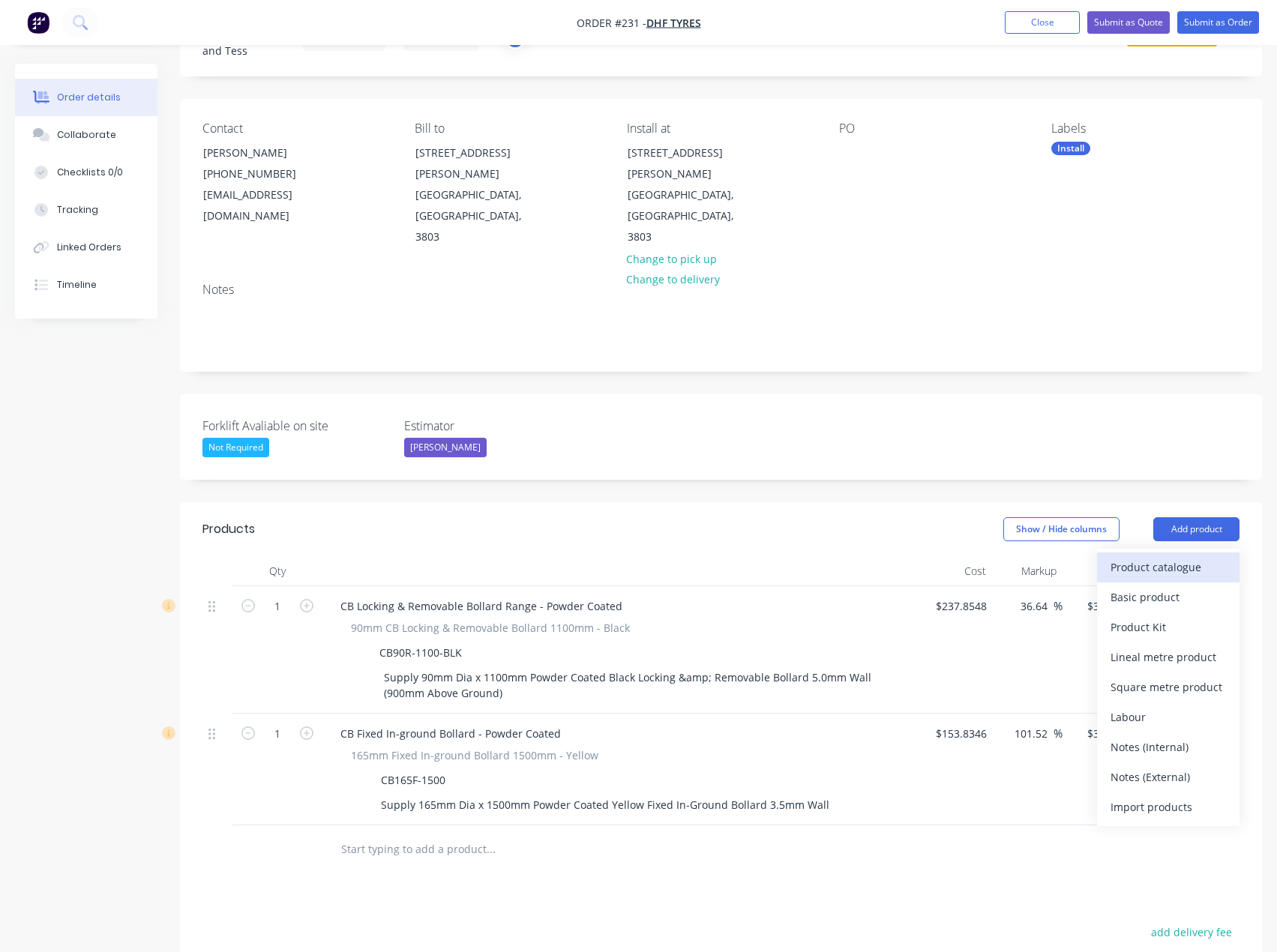
click at [1161, 556] on div "Product catalogue" at bounding box center [1167, 567] width 115 height 22
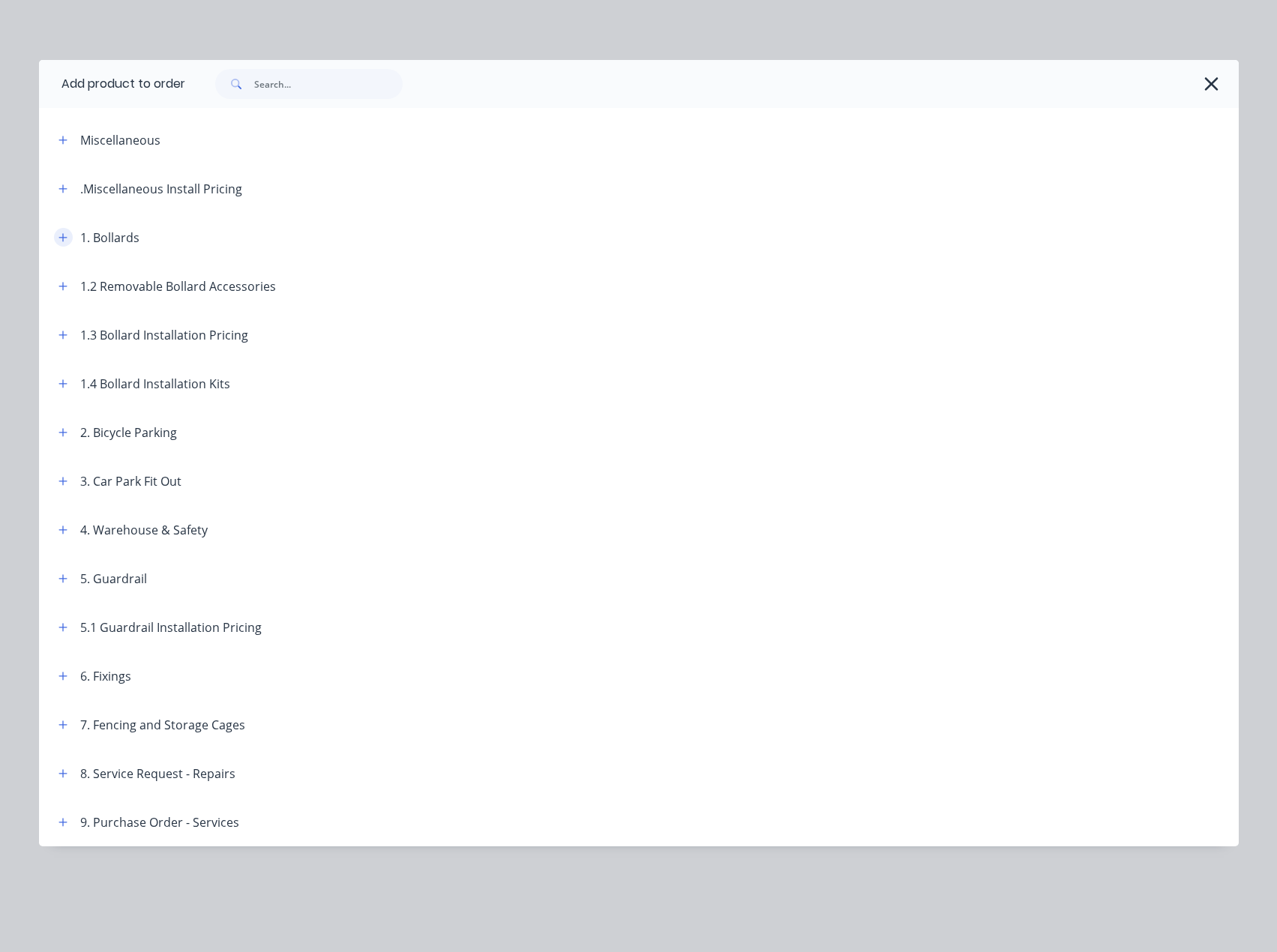
click at [59, 242] on icon "button" at bounding box center [63, 238] width 9 height 11
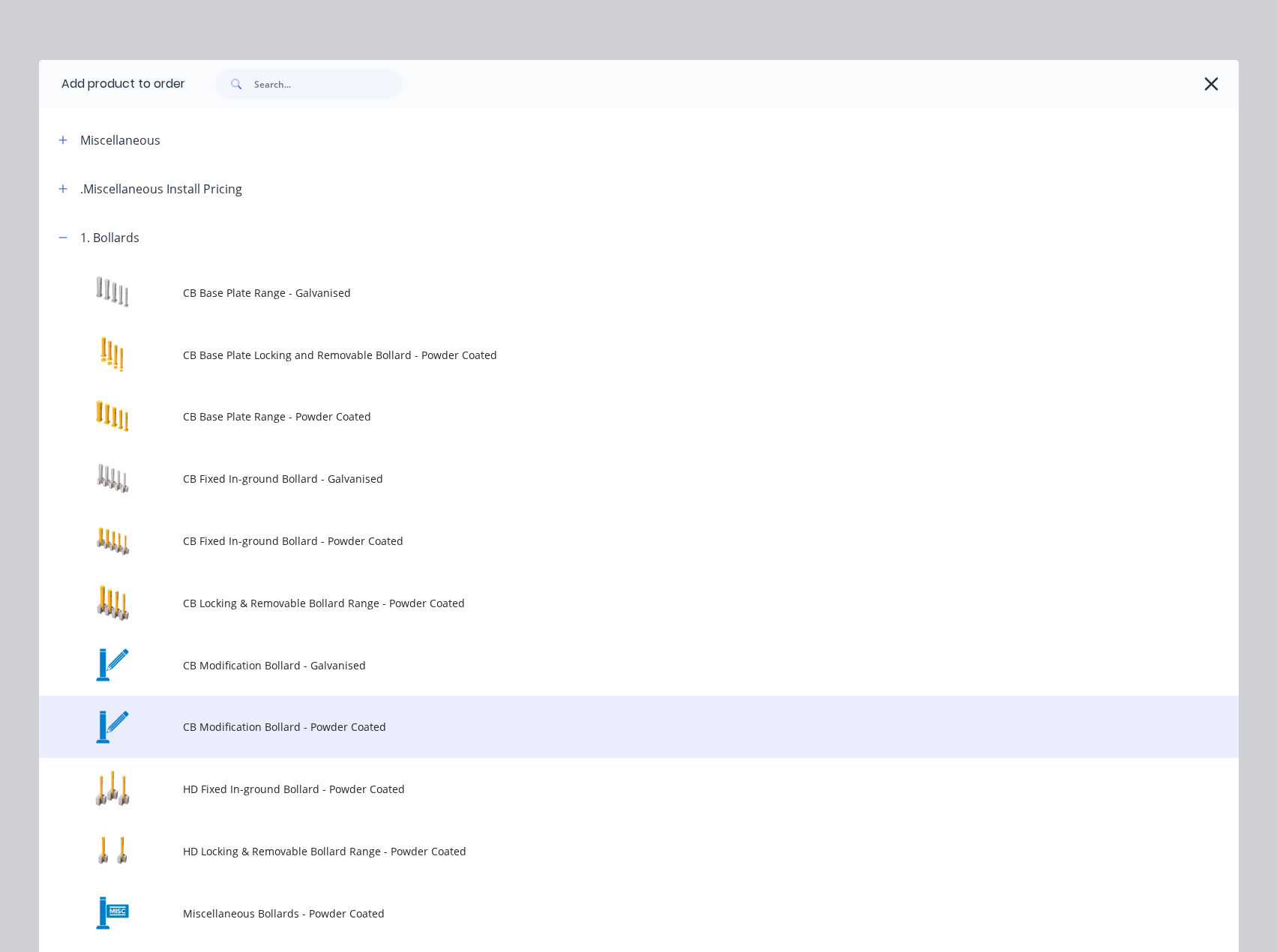
click at [405, 729] on span "CB Modification Bollard - Powder Coated" at bounding box center [605, 726] width 844 height 16
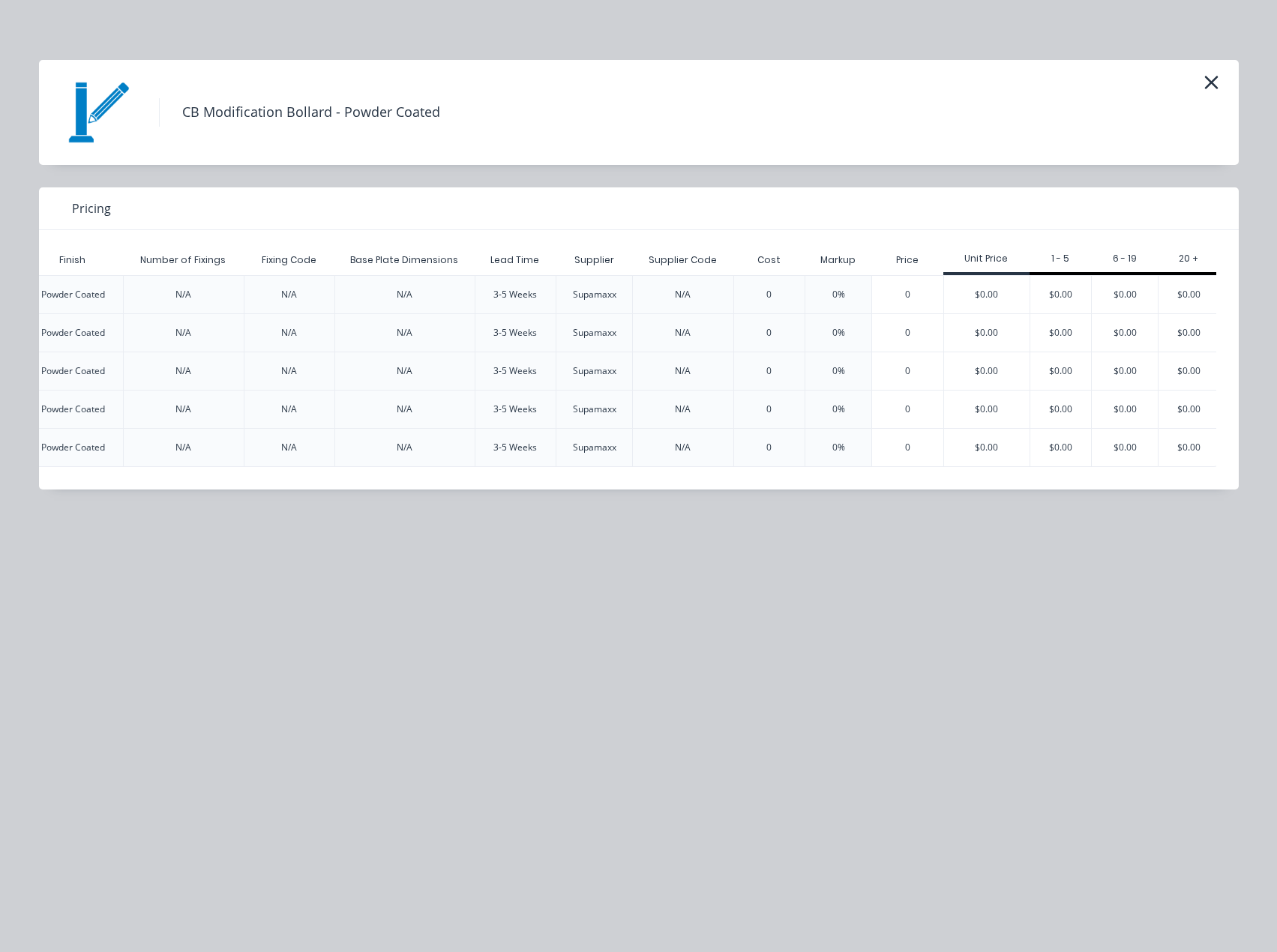
scroll to position [0, 2173]
click at [1048, 406] on div "$0.00" at bounding box center [1057, 409] width 62 height 37
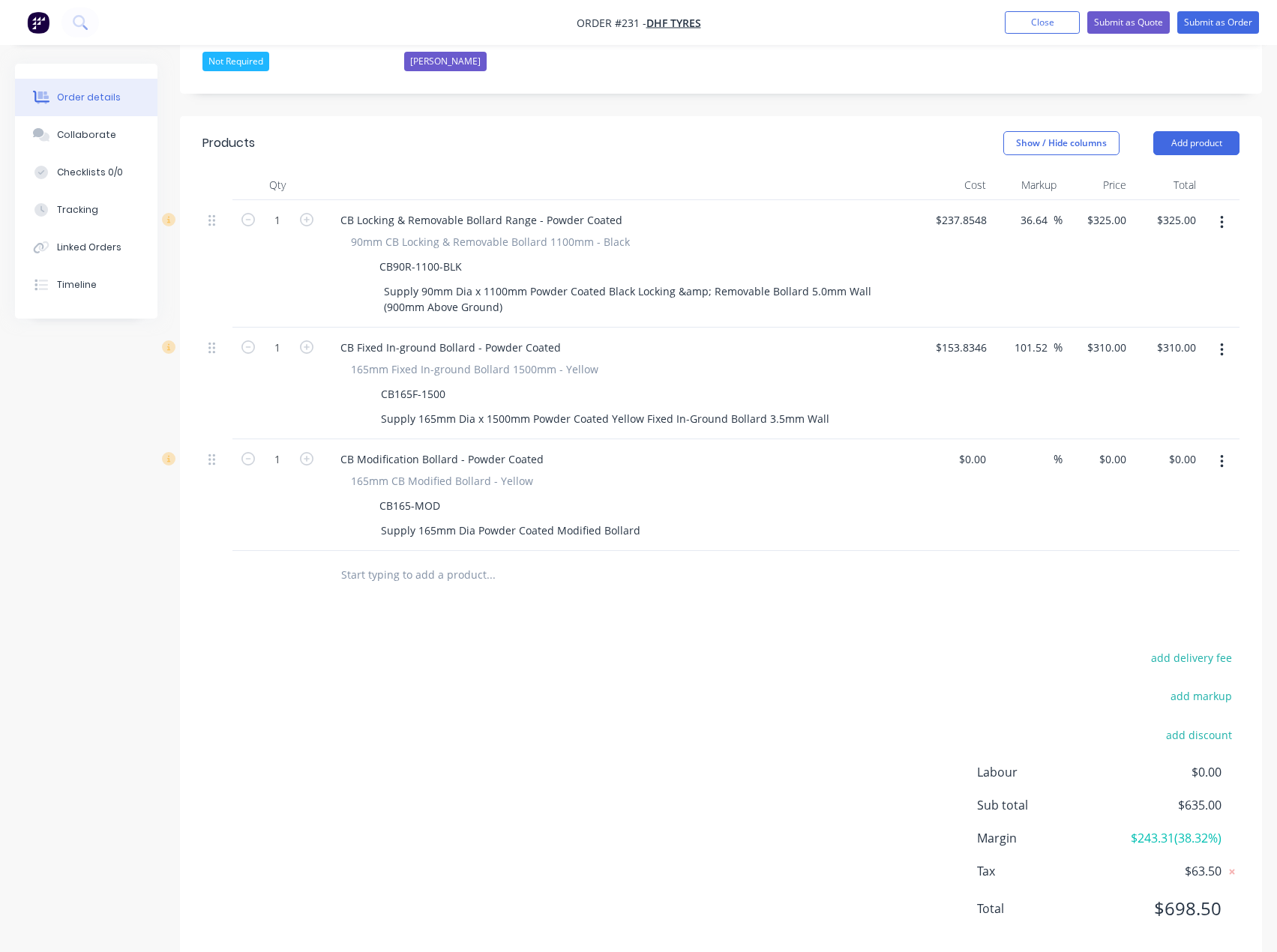
scroll to position [463, 0]
drag, startPoint x: 432, startPoint y: 365, endPoint x: 328, endPoint y: 578, distance: 237.0
click at [328, 578] on div "Products Show / Hide columns Add product Qty Cost Markup Price Total 1 CB Locki…" at bounding box center [720, 536] width 1082 height 843
drag, startPoint x: 376, startPoint y: 367, endPoint x: 444, endPoint y: 370, distance: 68.1
click at [444, 381] on div "CB165F-1500" at bounding box center [413, 392] width 76 height 22
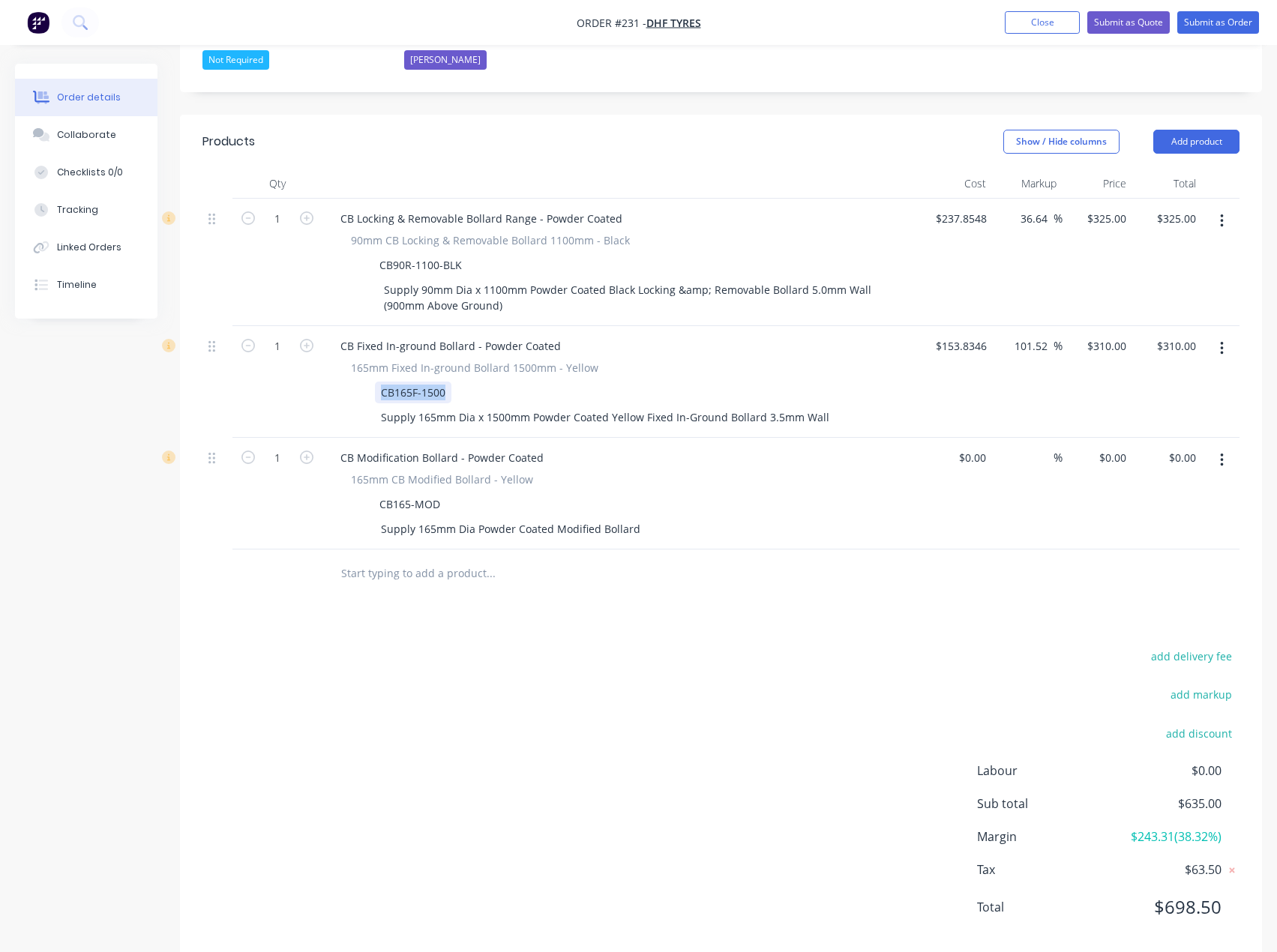
copy div "CB165F-1500"
click at [395, 518] on div "Supply 165mm Dia Powder Coated Modified Bollard" at bounding box center [511, 528] width 271 height 22
click at [381, 518] on div "Supply 165mm Dia Powder Coated Modified Bollard" at bounding box center [511, 528] width 271 height 22
paste div
click at [471, 518] on div "(CB165F-1500-BLK)Supply 165mm Dia Powder Coated Modified Bollard" at bounding box center [557, 528] width 364 height 22
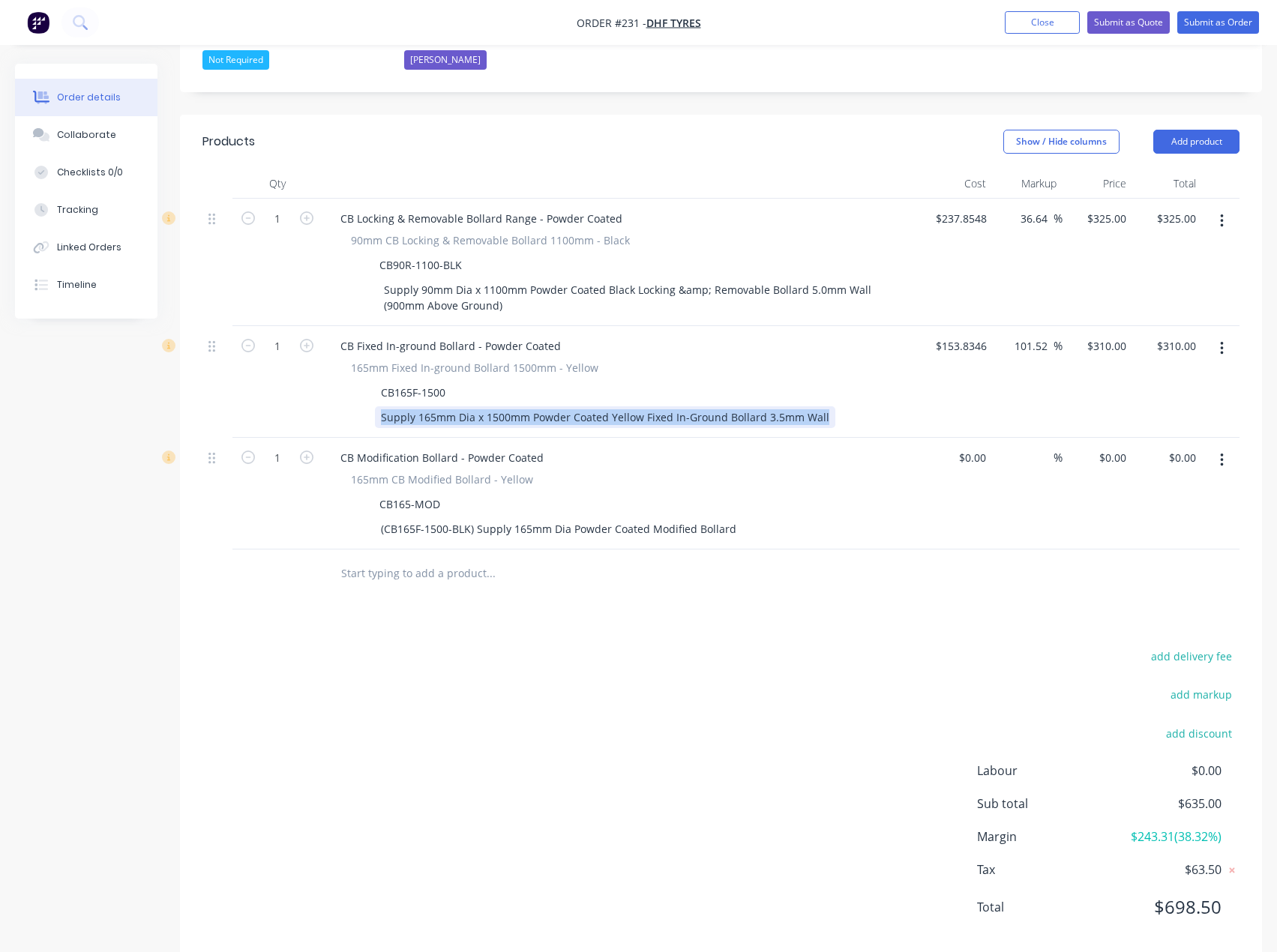
drag, startPoint x: 819, startPoint y: 386, endPoint x: 371, endPoint y: 390, distance: 448.0
click at [371, 406] on div "Supply 165mm Dia x 1500mm Powder Coated Yellow Fixed In-Ground Bollard 3.5mm Wa…" at bounding box center [619, 417] width 549 height 22
copy div "Supply 165mm Dia x 1500mm Powder Coated Yellow Fixed In-Ground Bollard 3.5mm Wa…"
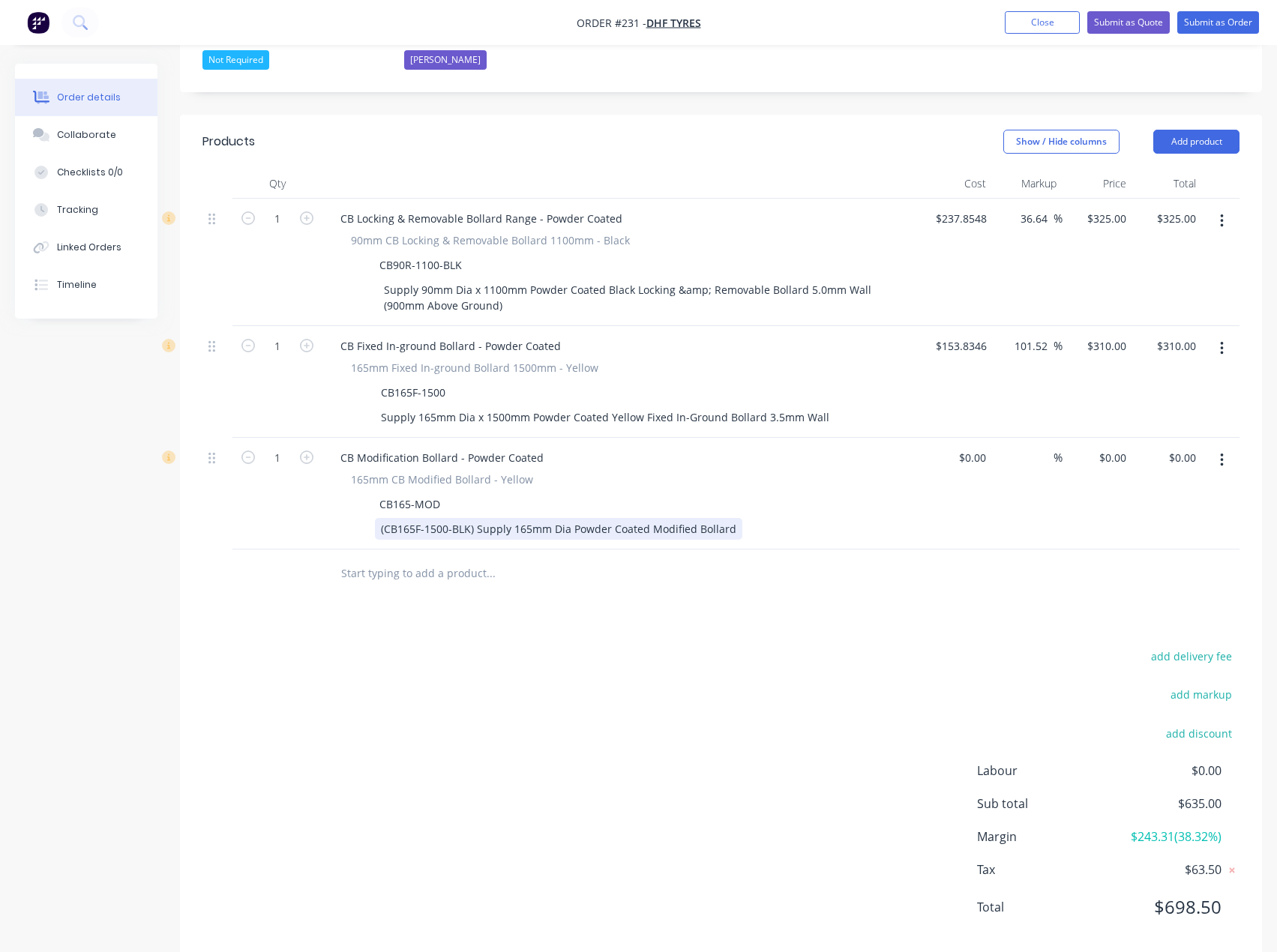
click at [624, 518] on div "(CB165F-1500-BLK) Supply 165mm Dia Powder Coated Modified Bollard" at bounding box center [559, 528] width 367 height 22
drag, startPoint x: 728, startPoint y: 495, endPoint x: 474, endPoint y: 501, distance: 254.1
click at [474, 518] on div "(CB165F-1500-BLK) Supply 165mm Dia Powder Coated Modified Bollard" at bounding box center [559, 528] width 367 height 22
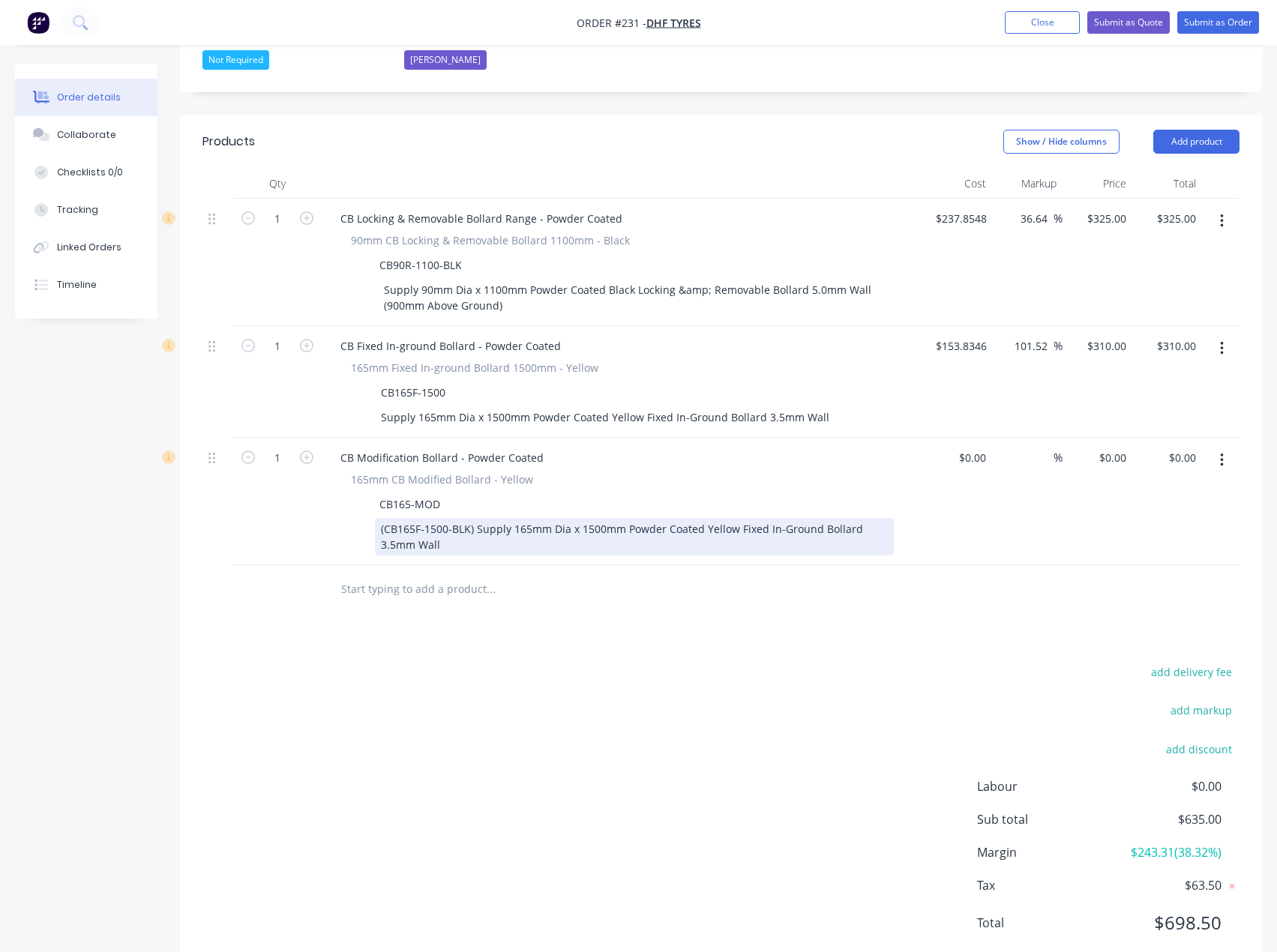
click at [732, 518] on div "(CB165F-1500-BLK) Supply 165mm Dia x 1500mm Powder Coated Yellow Fixed In-Groun…" at bounding box center [634, 536] width 518 height 37
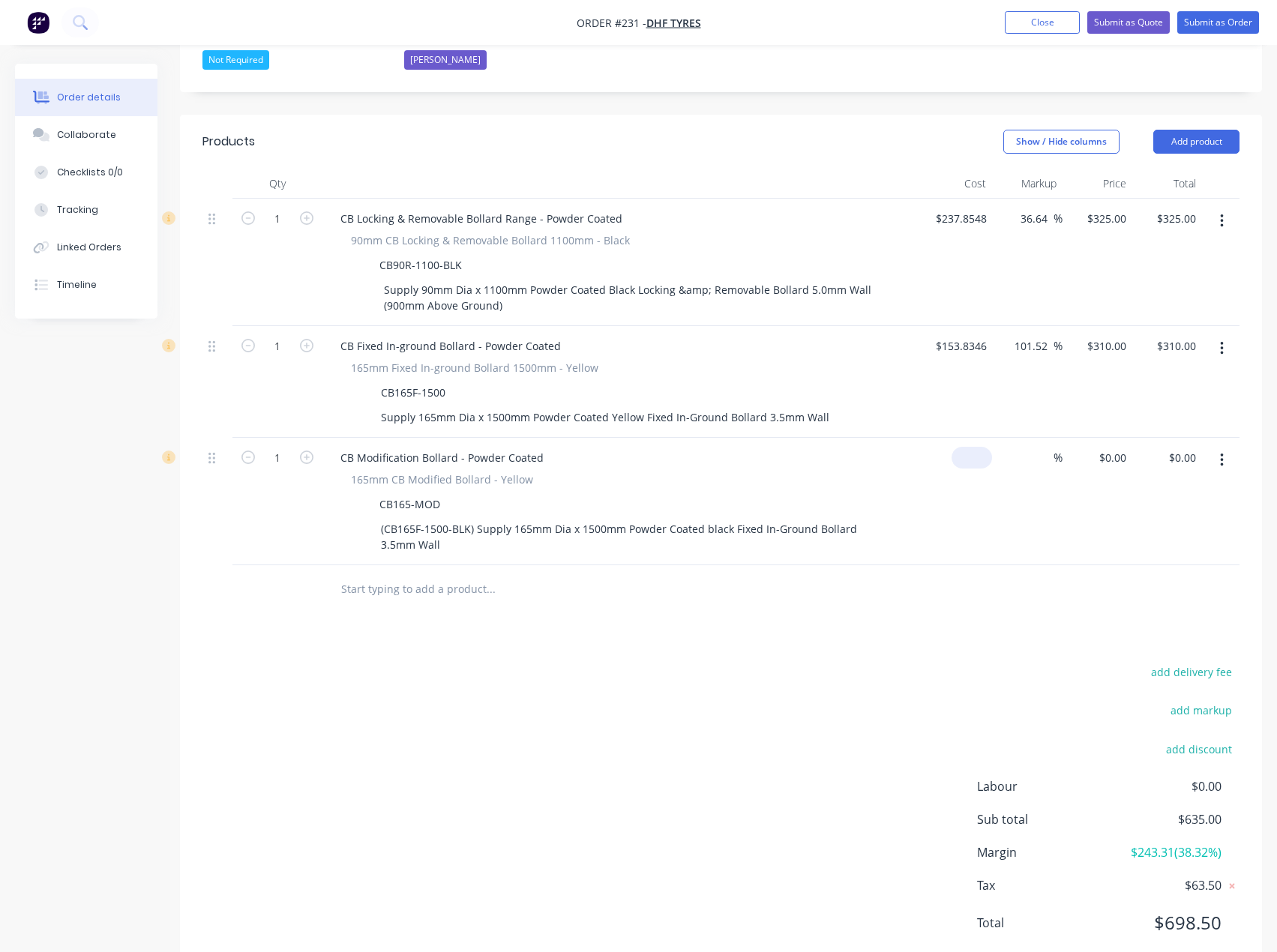
click at [977, 447] on input at bounding box center [974, 457] width 34 height 22
type input "$153.00"
type input "153"
type input "$153.00"
click at [1110, 447] on input "153" at bounding box center [1115, 457] width 34 height 22
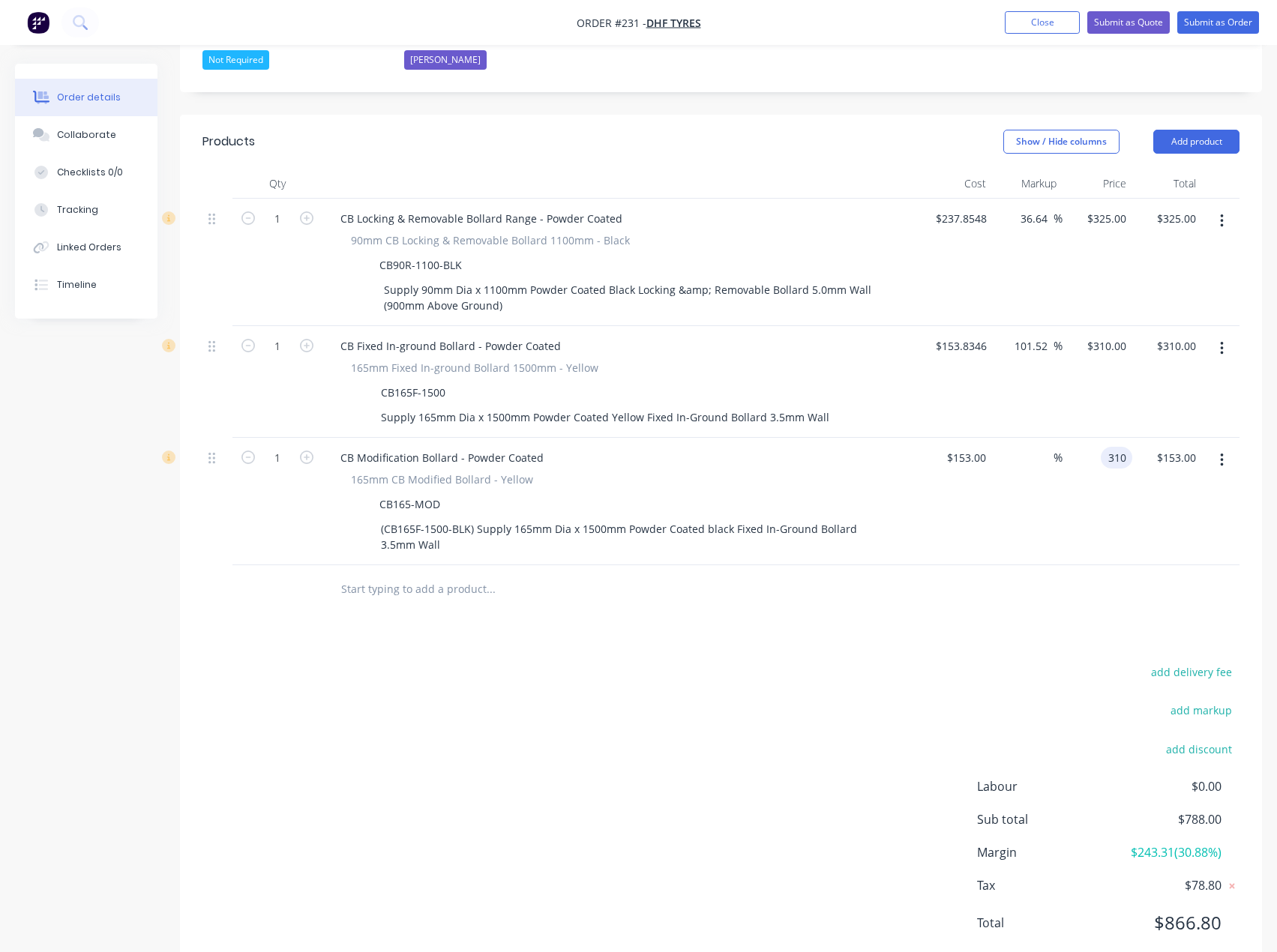
type input "310"
type input "102.61"
type input "$310.00"
click at [961, 662] on div "add delivery fee add markup add discount Labour $0.00 Sub total $788.00 Margin …" at bounding box center [720, 806] width 1037 height 290
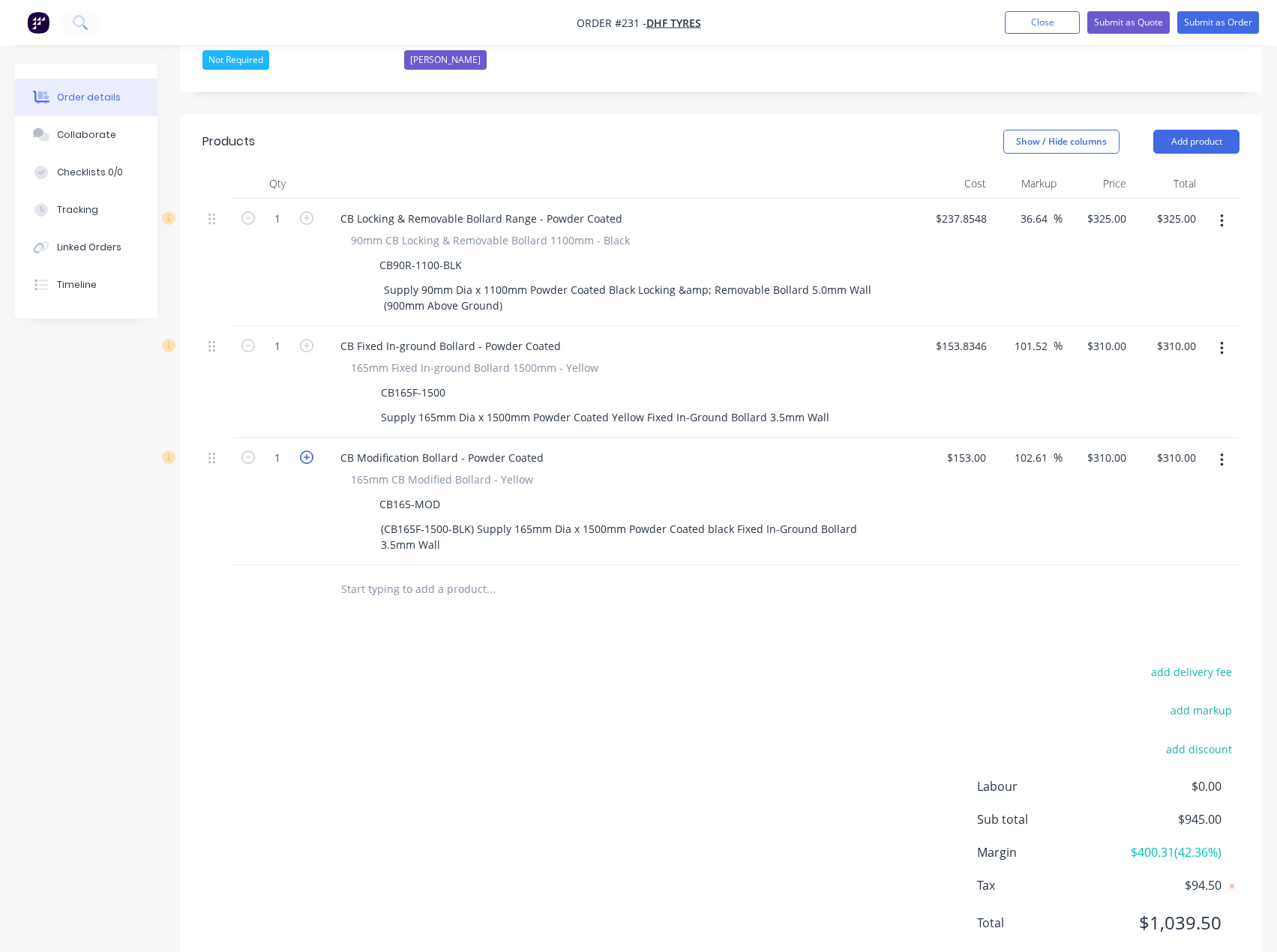
click at [306, 450] on icon "button" at bounding box center [306, 457] width 14 height 14
type input "2"
type input "$620.00"
click at [306, 450] on icon "button" at bounding box center [306, 457] width 14 height 14
type input "3"
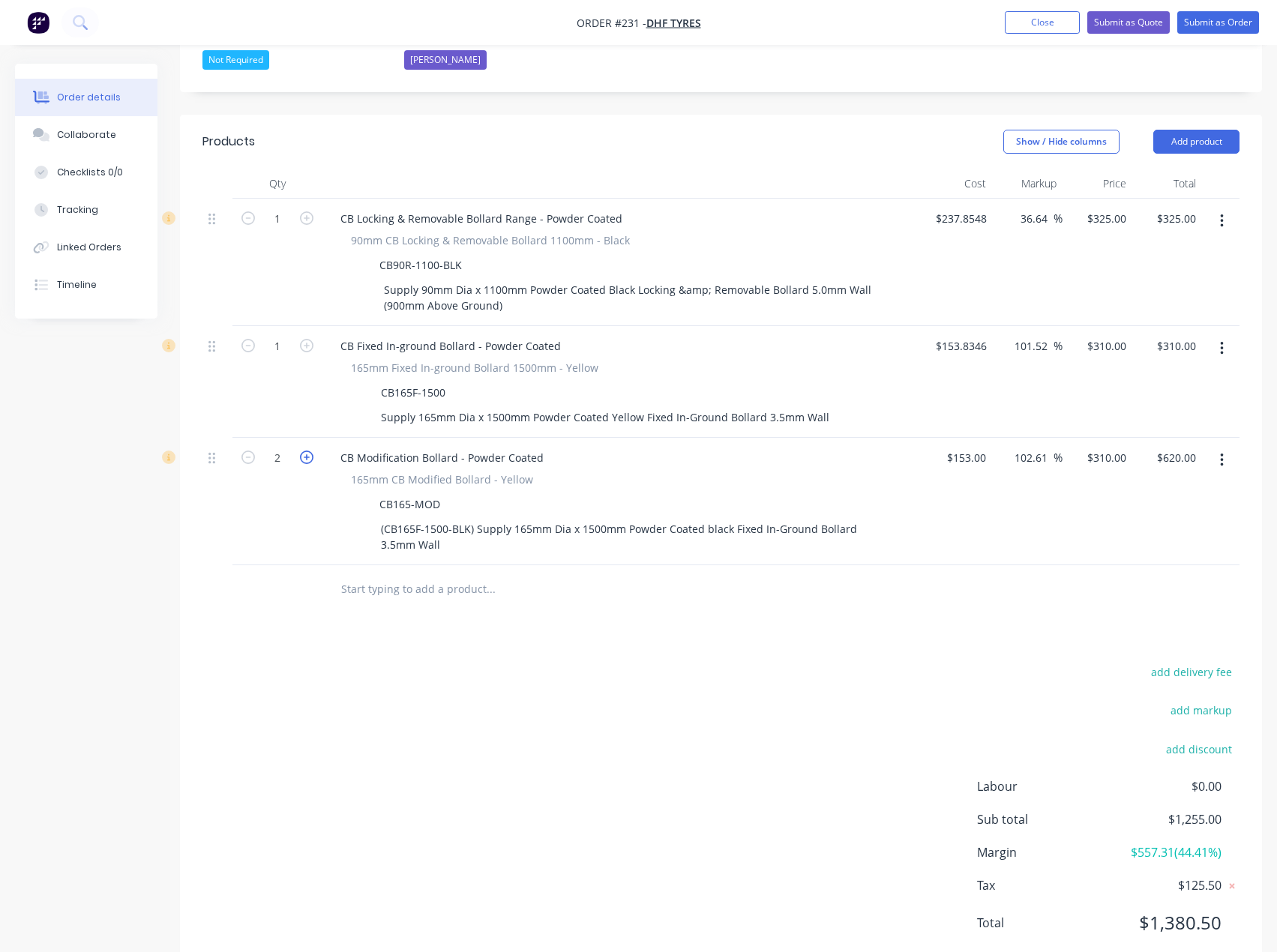
type input "$930.00"
click at [1218, 335] on button "button" at bounding box center [1221, 348] width 35 height 27
click at [1128, 467] on div "Delete" at bounding box center [1167, 478] width 115 height 22
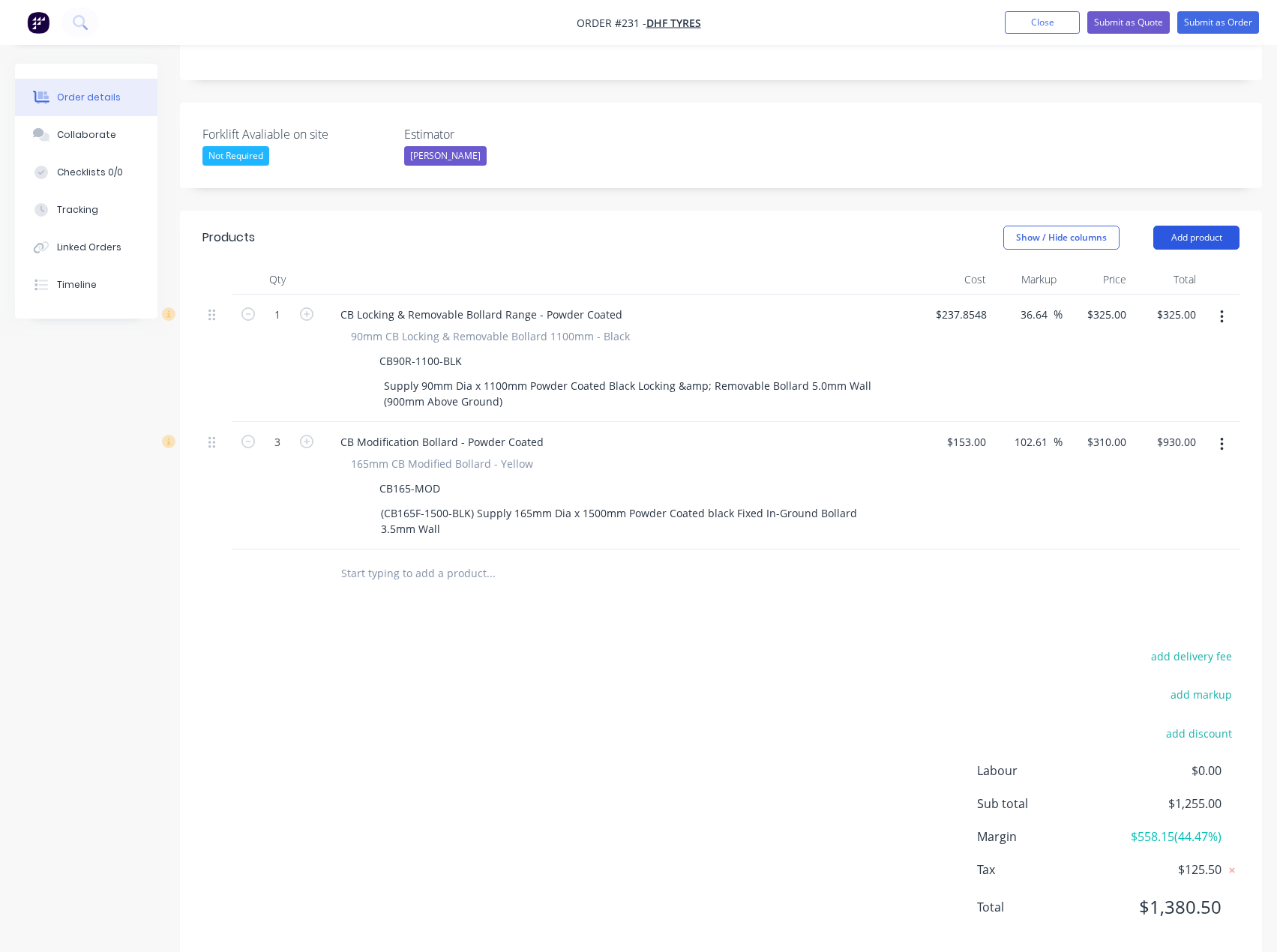
click at [1200, 226] on button "Add product" at bounding box center [1195, 237] width 86 height 24
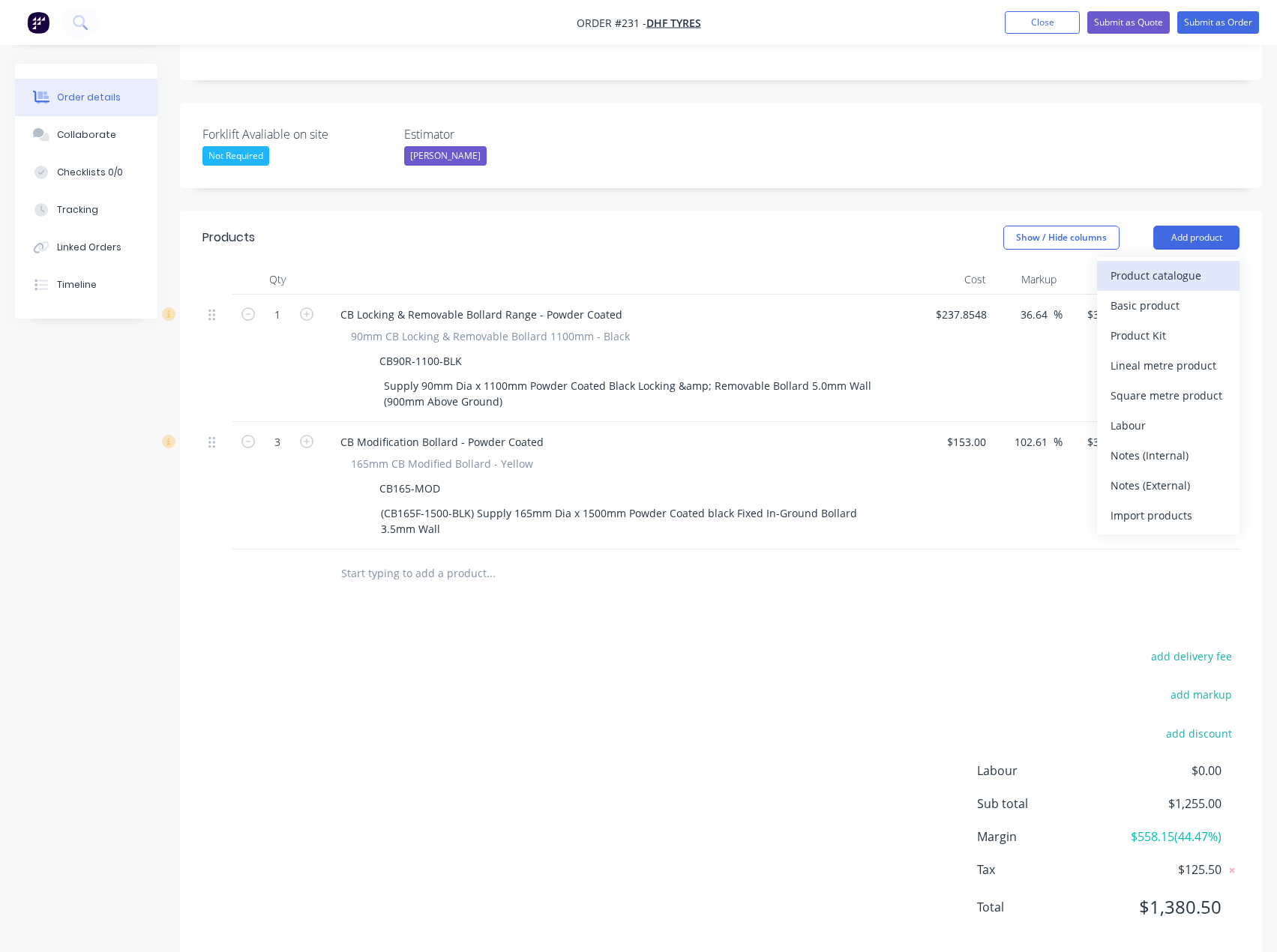
click at [1182, 264] on div "Product catalogue" at bounding box center [1167, 275] width 115 height 22
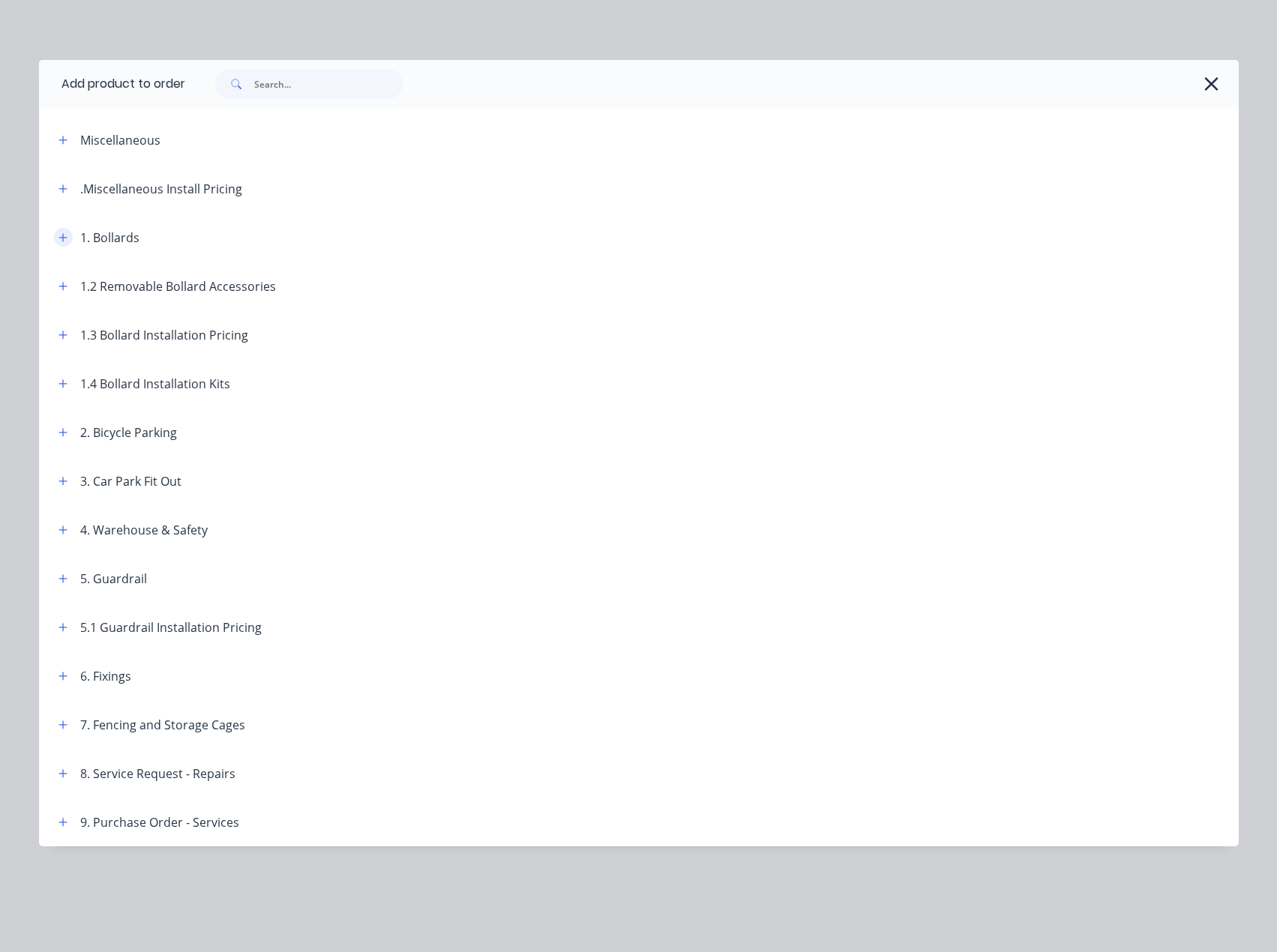
click at [63, 242] on icon "button" at bounding box center [63, 238] width 9 height 11
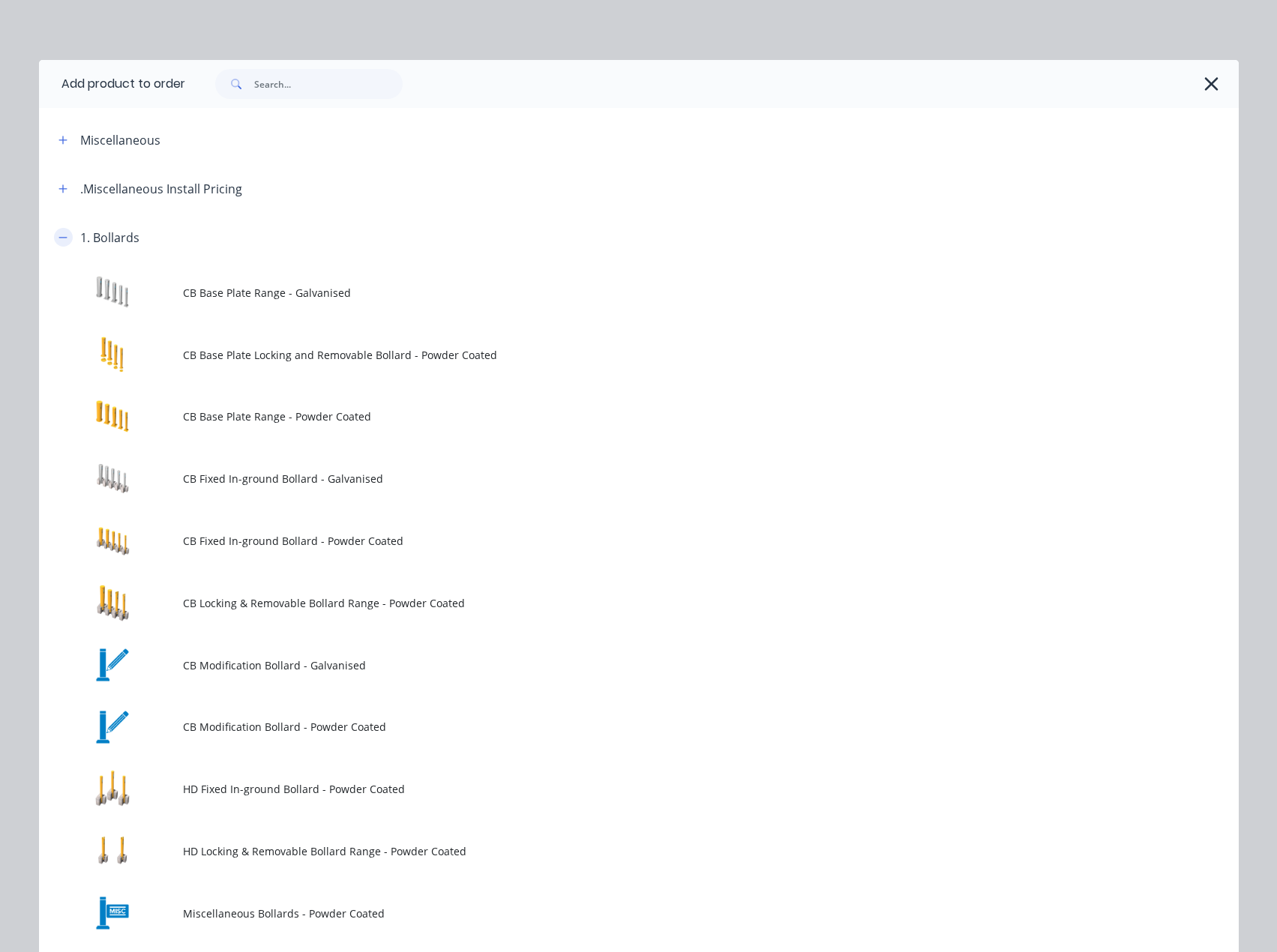
click at [59, 239] on icon "button" at bounding box center [63, 238] width 9 height 11
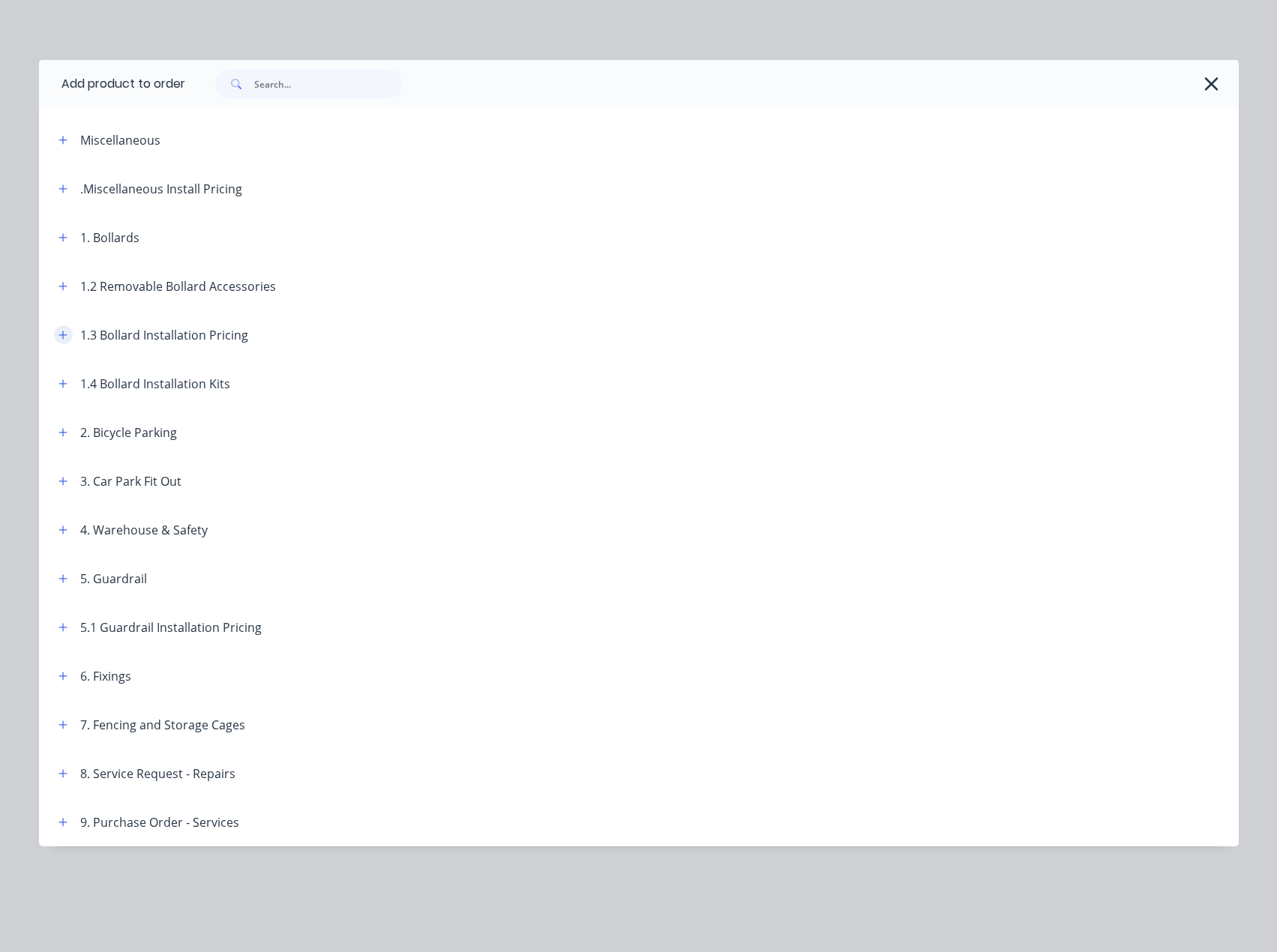
click at [63, 332] on icon "button" at bounding box center [63, 335] width 9 height 11
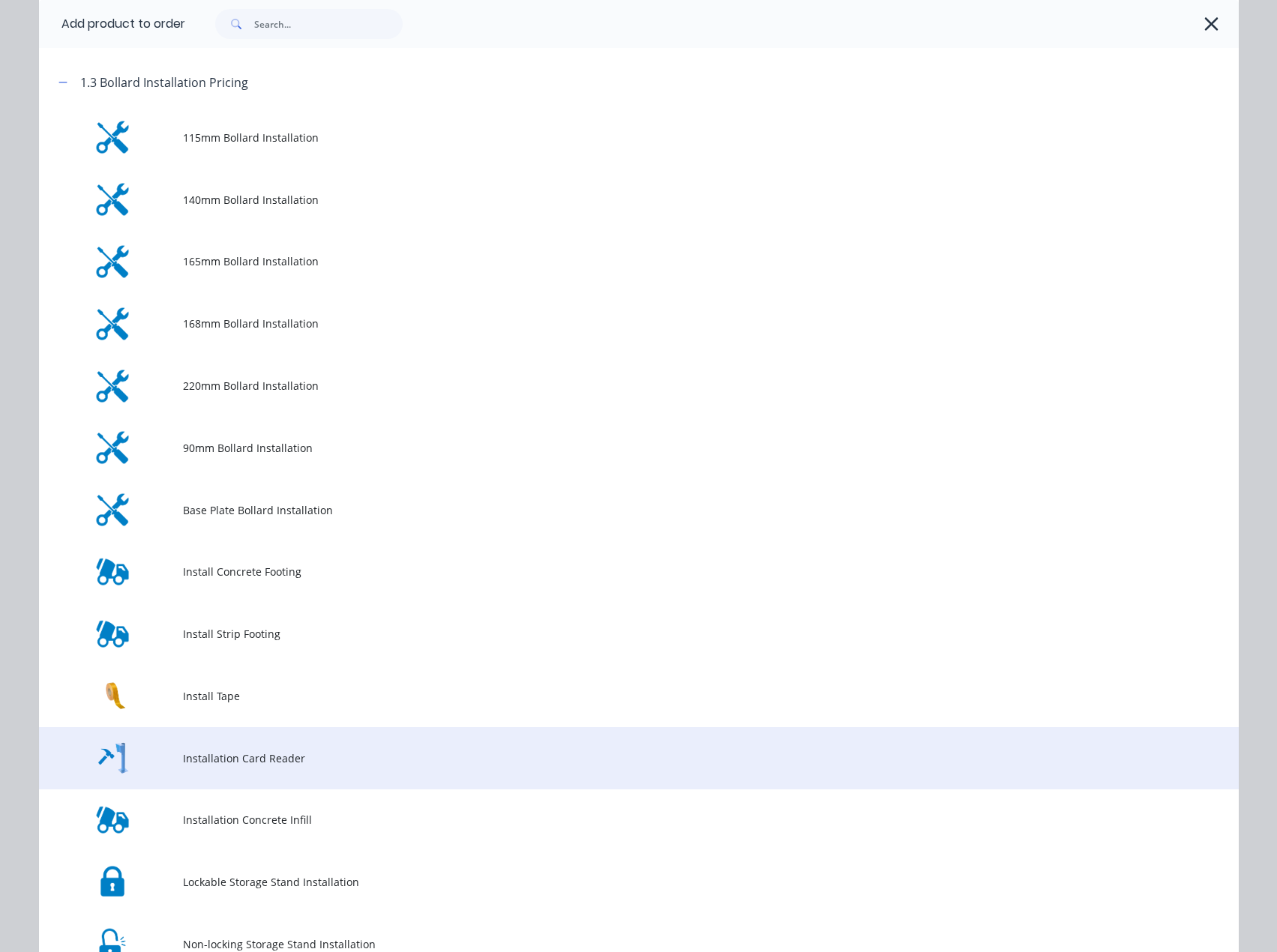
scroll to position [300, 0]
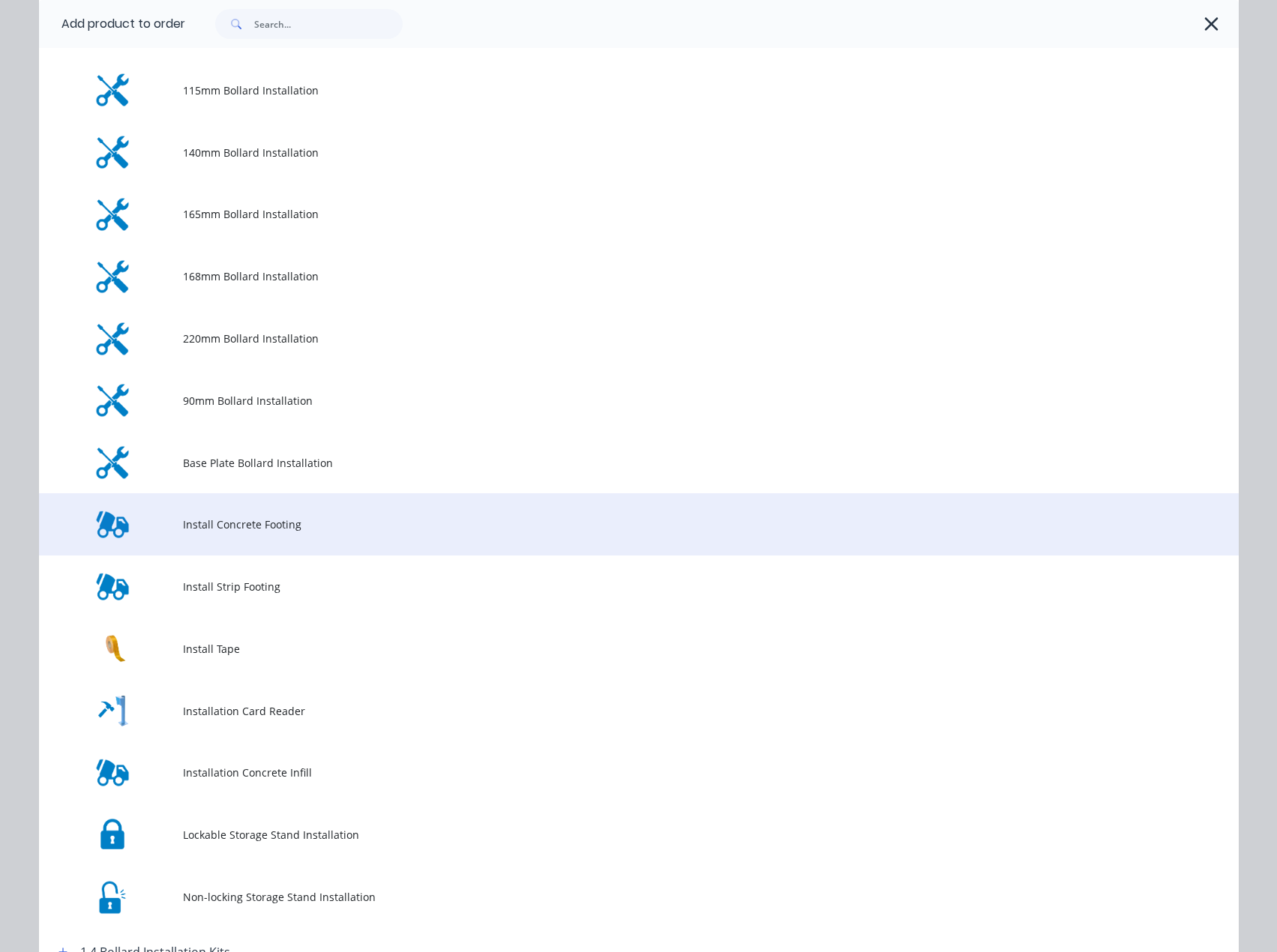
click at [217, 526] on span "Install Concrete Footing" at bounding box center [605, 524] width 844 height 16
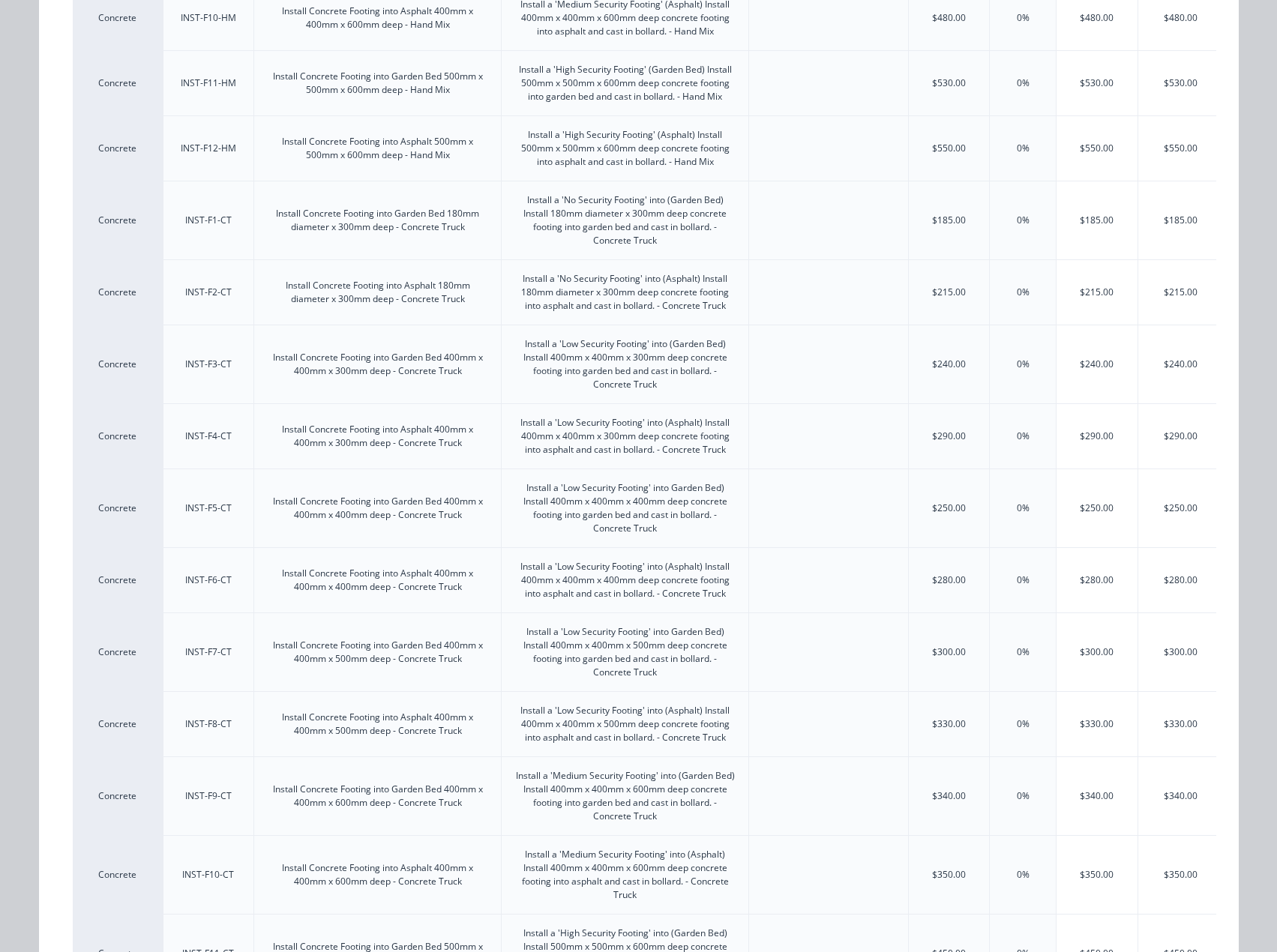
scroll to position [957, 0]
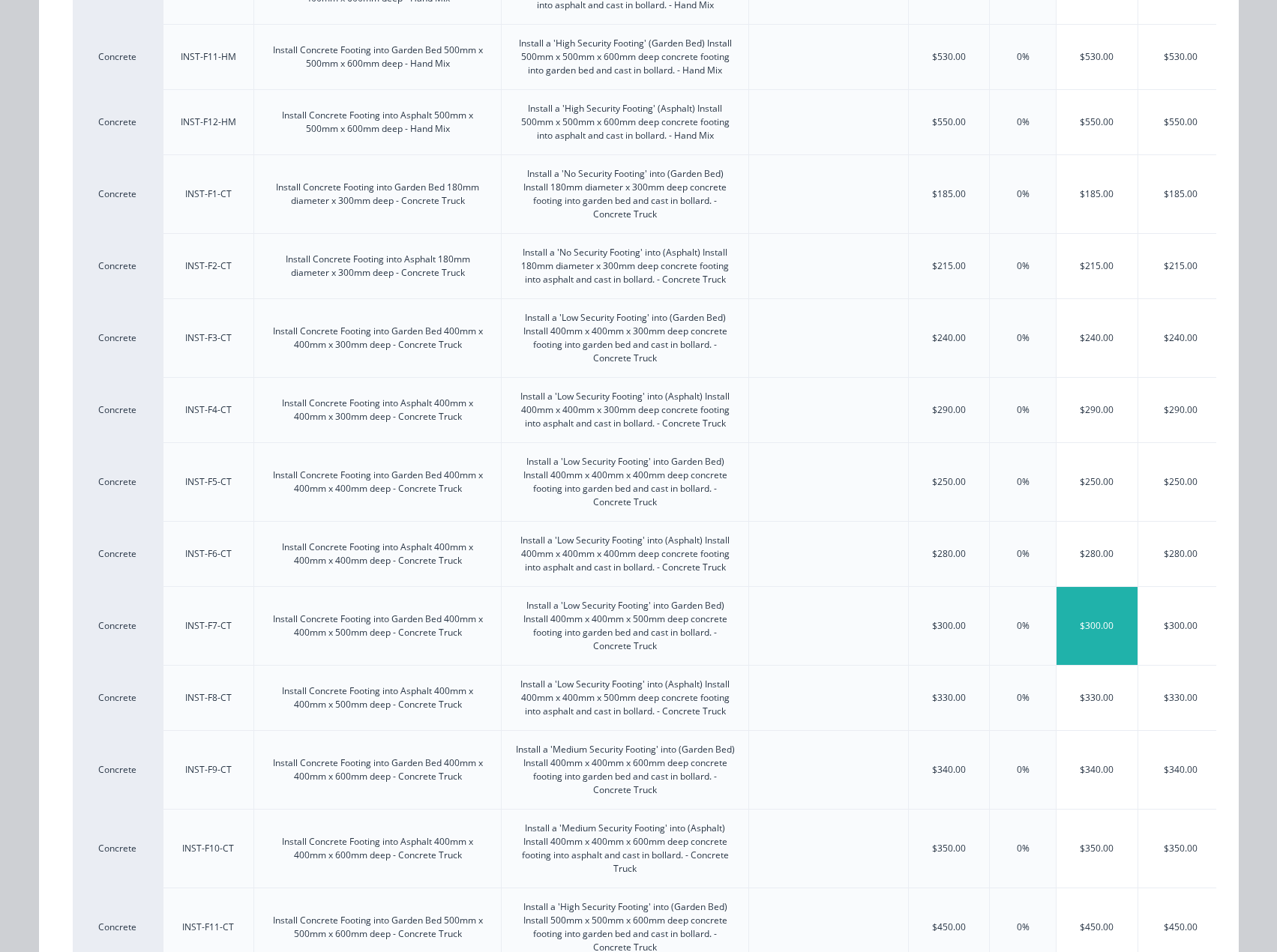
click at [1076, 626] on div "$300.00" at bounding box center [1096, 626] width 81 height 78
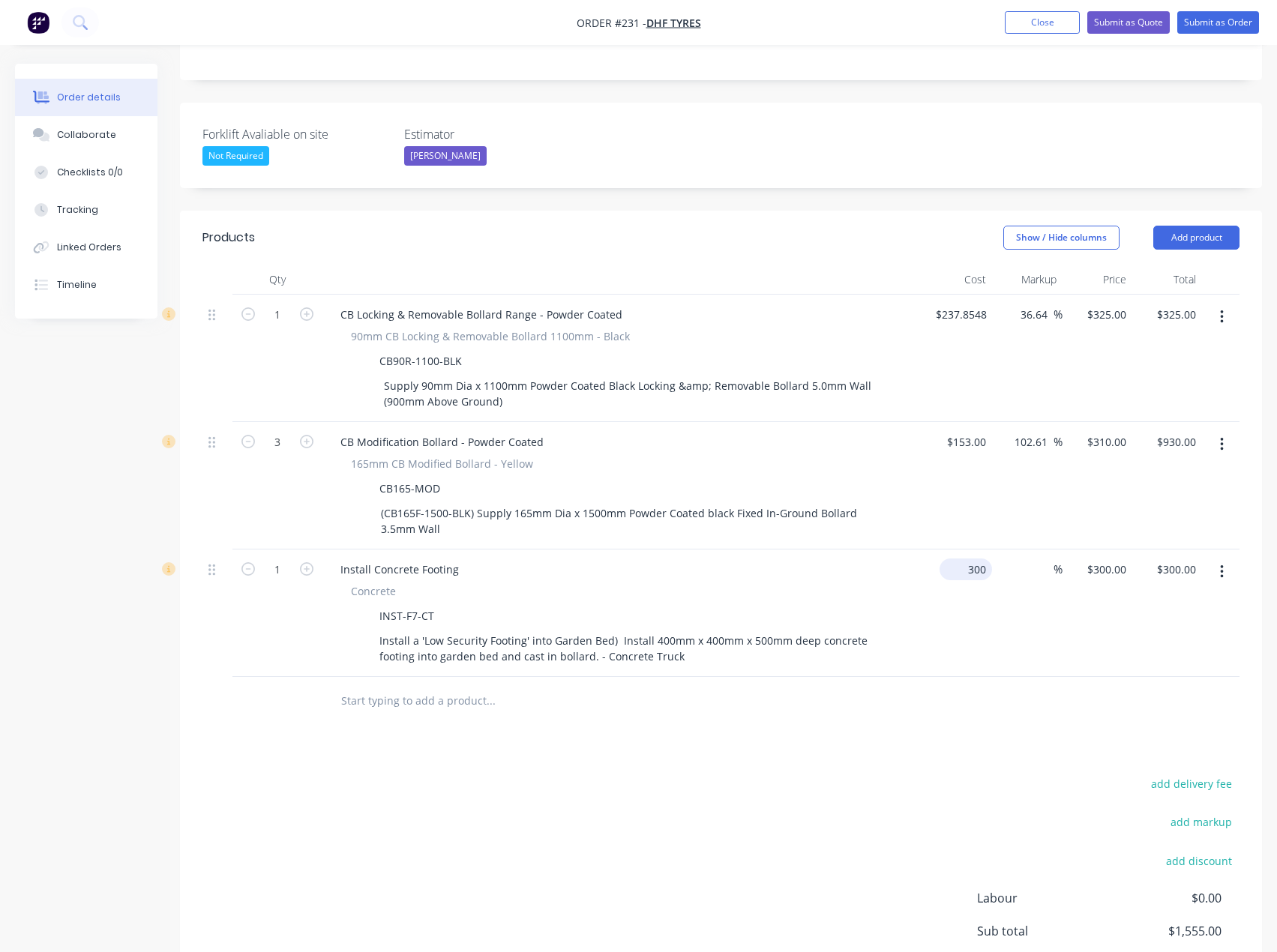
click at [949, 550] on div "300 $300.00" at bounding box center [956, 613] width 69 height 127
type input "$1.00"
click at [1078, 576] on div "$1.00 $1.00" at bounding box center [1096, 613] width 69 height 127
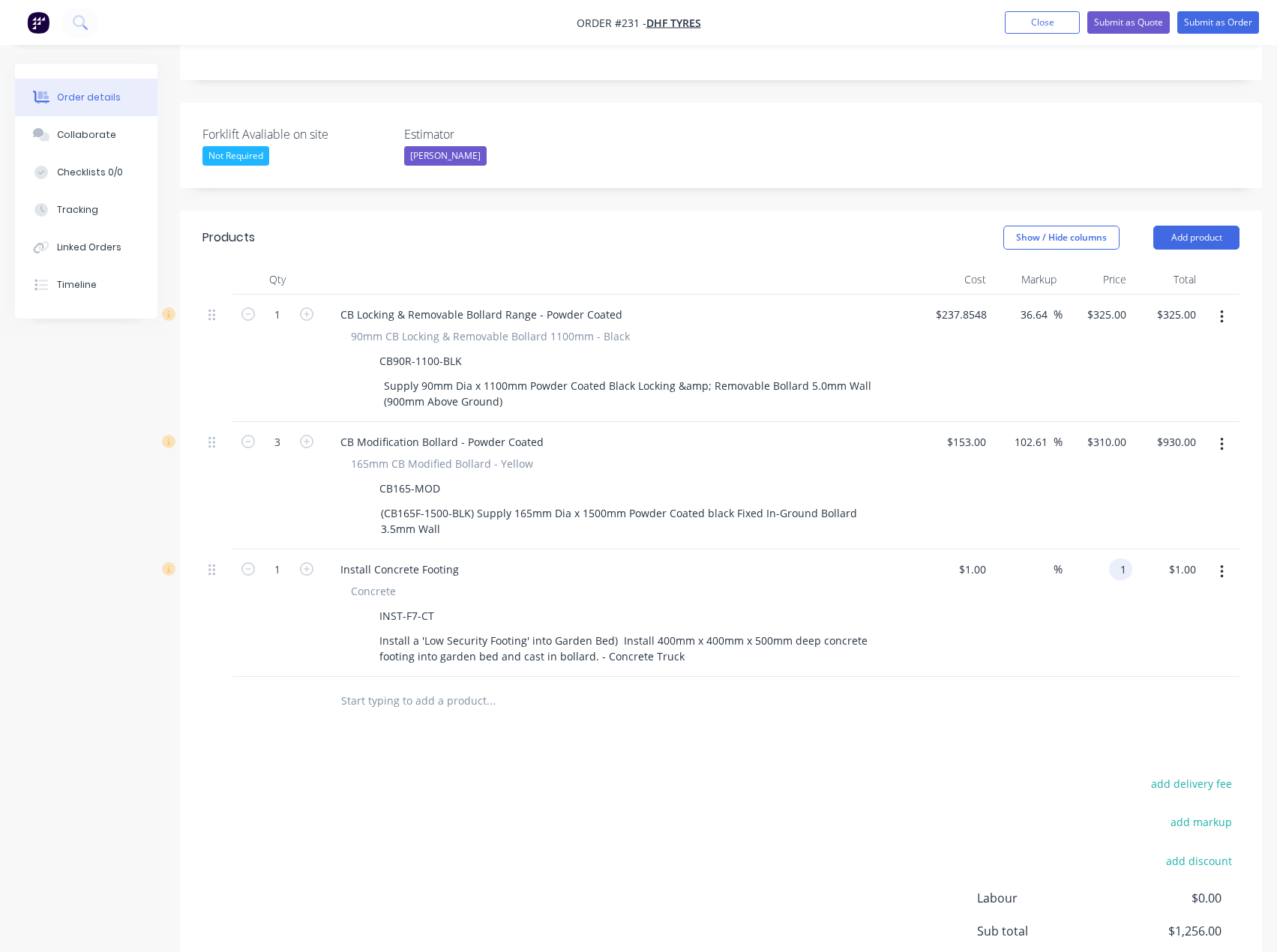
click at [1113, 559] on div "1 1" at bounding box center [1120, 569] width 23 height 22
type input "300"
type input "29900"
type input "$300.00"
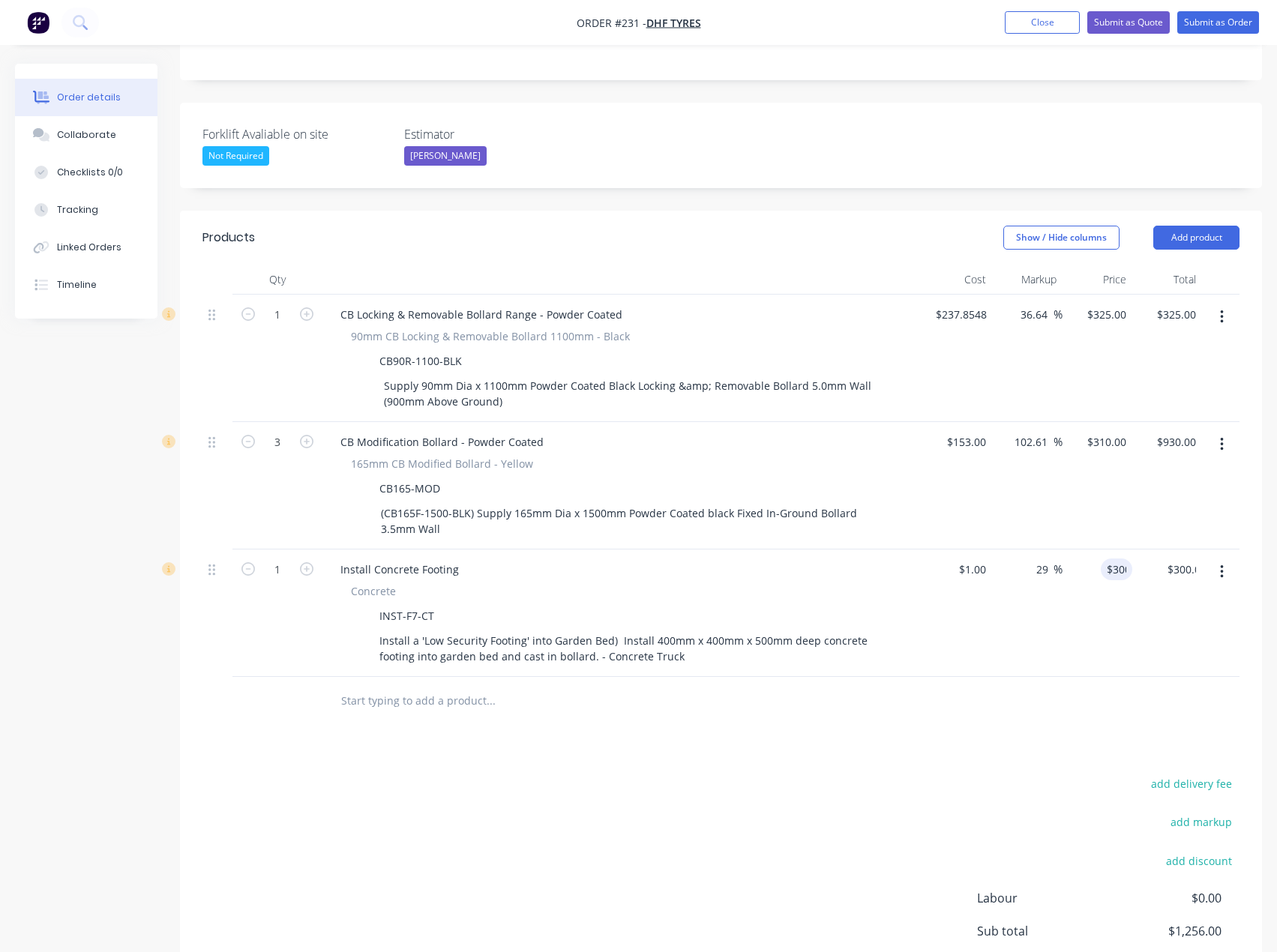
click at [1154, 581] on div "$300.00 $1.00" at bounding box center [1166, 613] width 69 height 127
click at [311, 562] on icon "button" at bounding box center [306, 569] width 14 height 14
type input "2"
type input "$600.00"
click at [311, 562] on icon "button" at bounding box center [306, 569] width 14 height 14
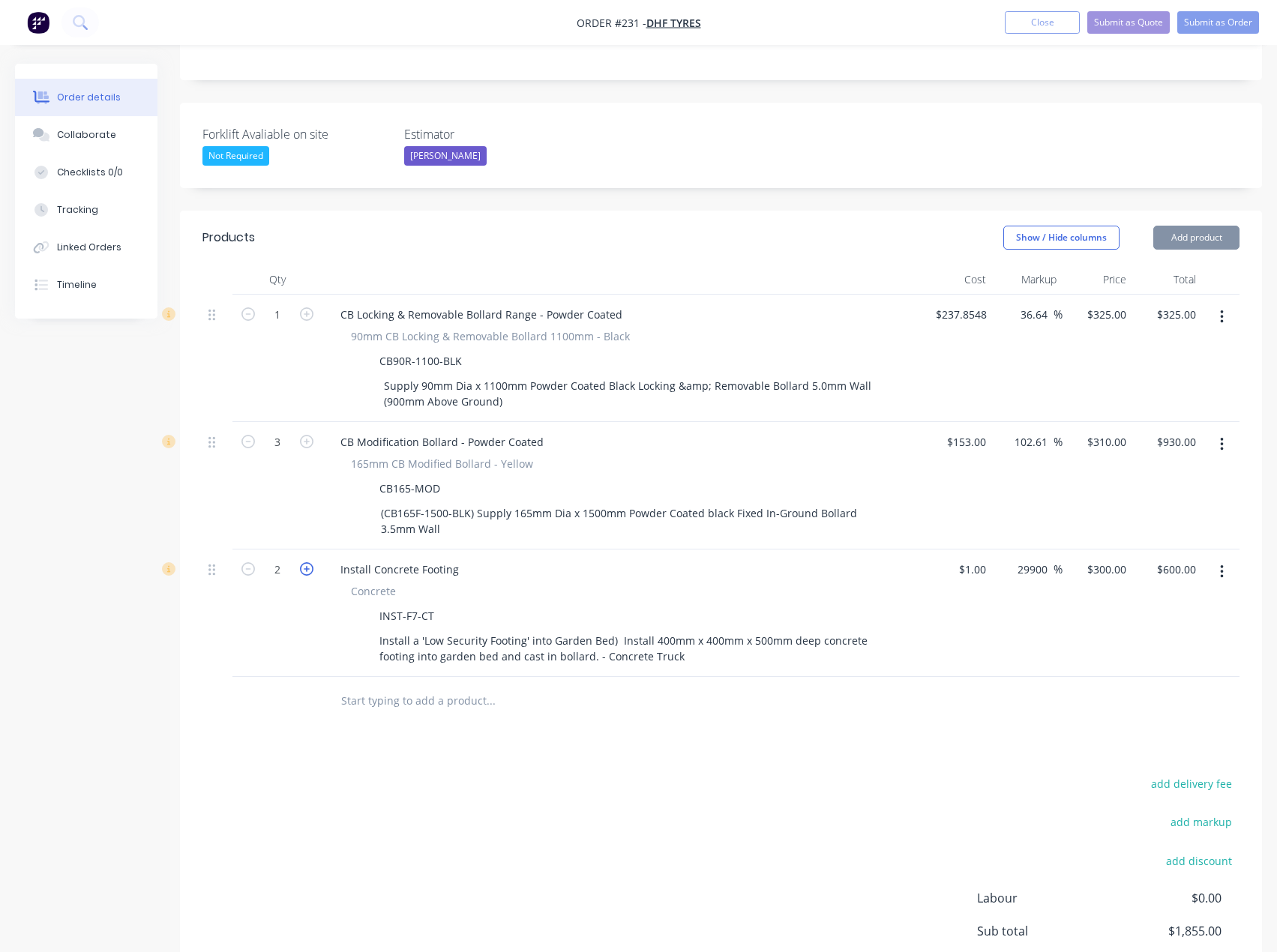
type input "3"
type input "$900.00"
click at [229, 774] on div "add delivery fee add markup add discount Labour $0.00 Sub total $2,155.00 Margi…" at bounding box center [720, 918] width 1037 height 290
click at [1211, 226] on button "Add product" at bounding box center [1195, 237] width 86 height 24
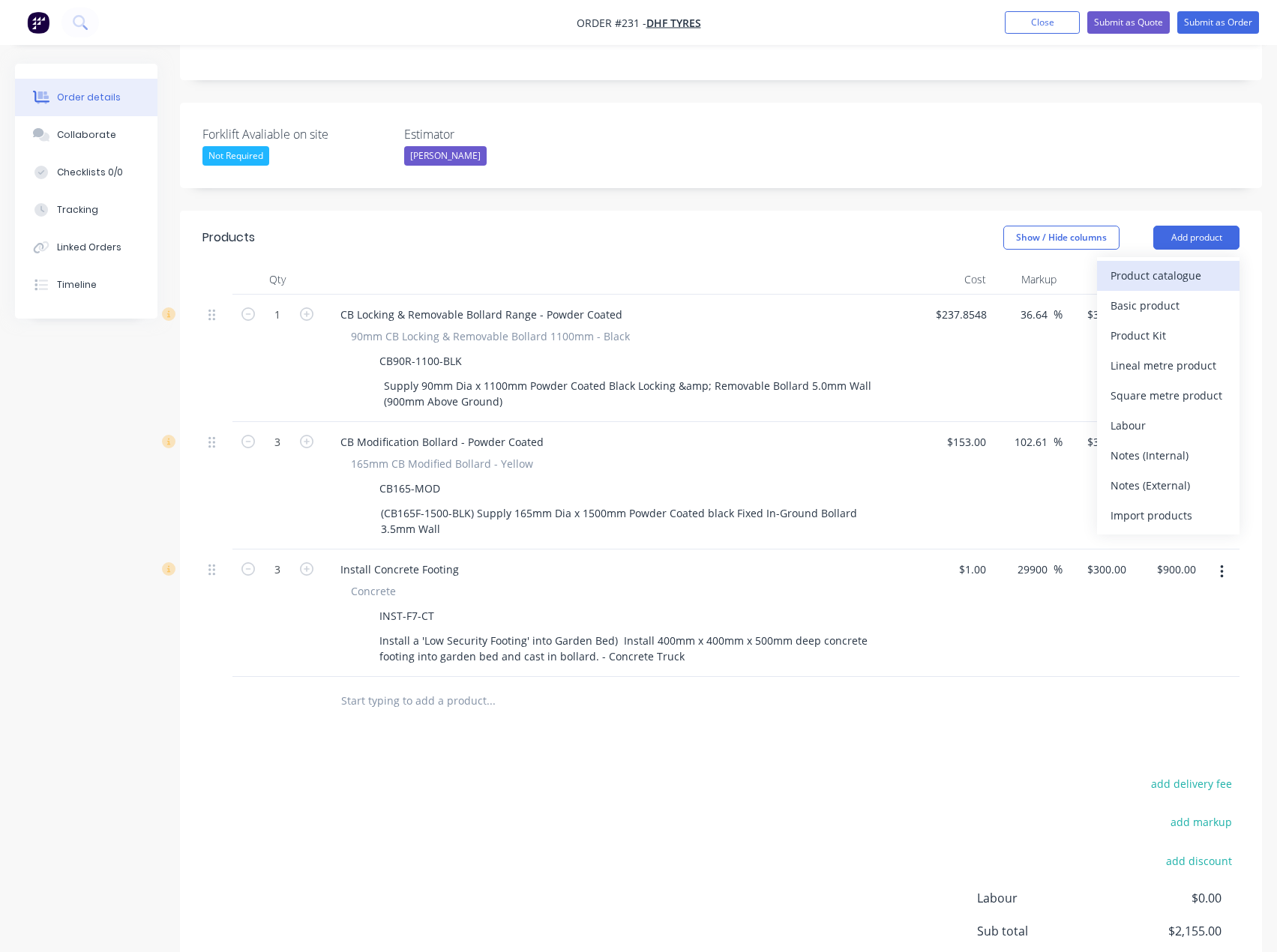
click at [1190, 264] on div "Product catalogue" at bounding box center [1167, 275] width 115 height 22
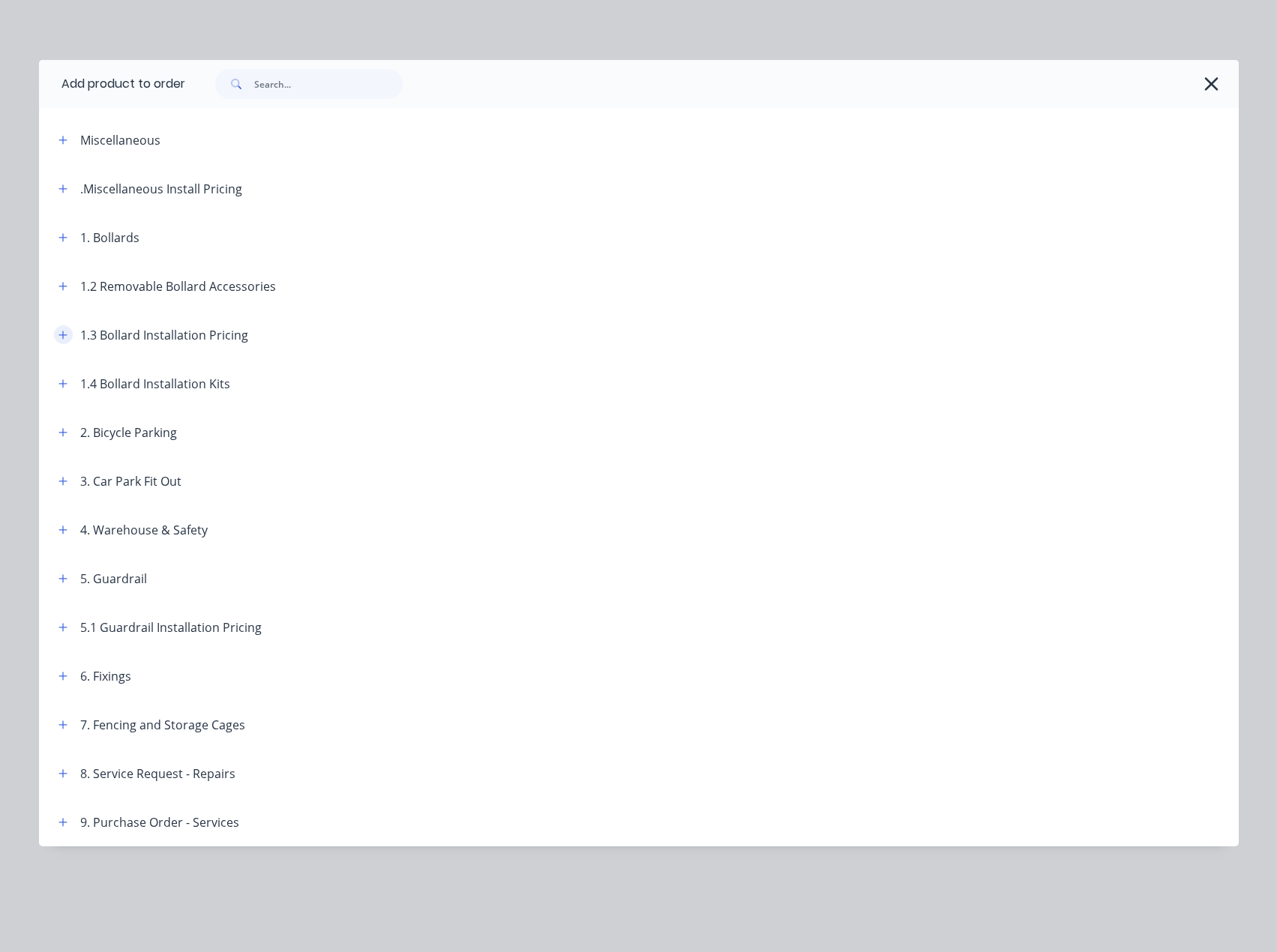
click at [65, 336] on icon "button" at bounding box center [63, 335] width 9 height 11
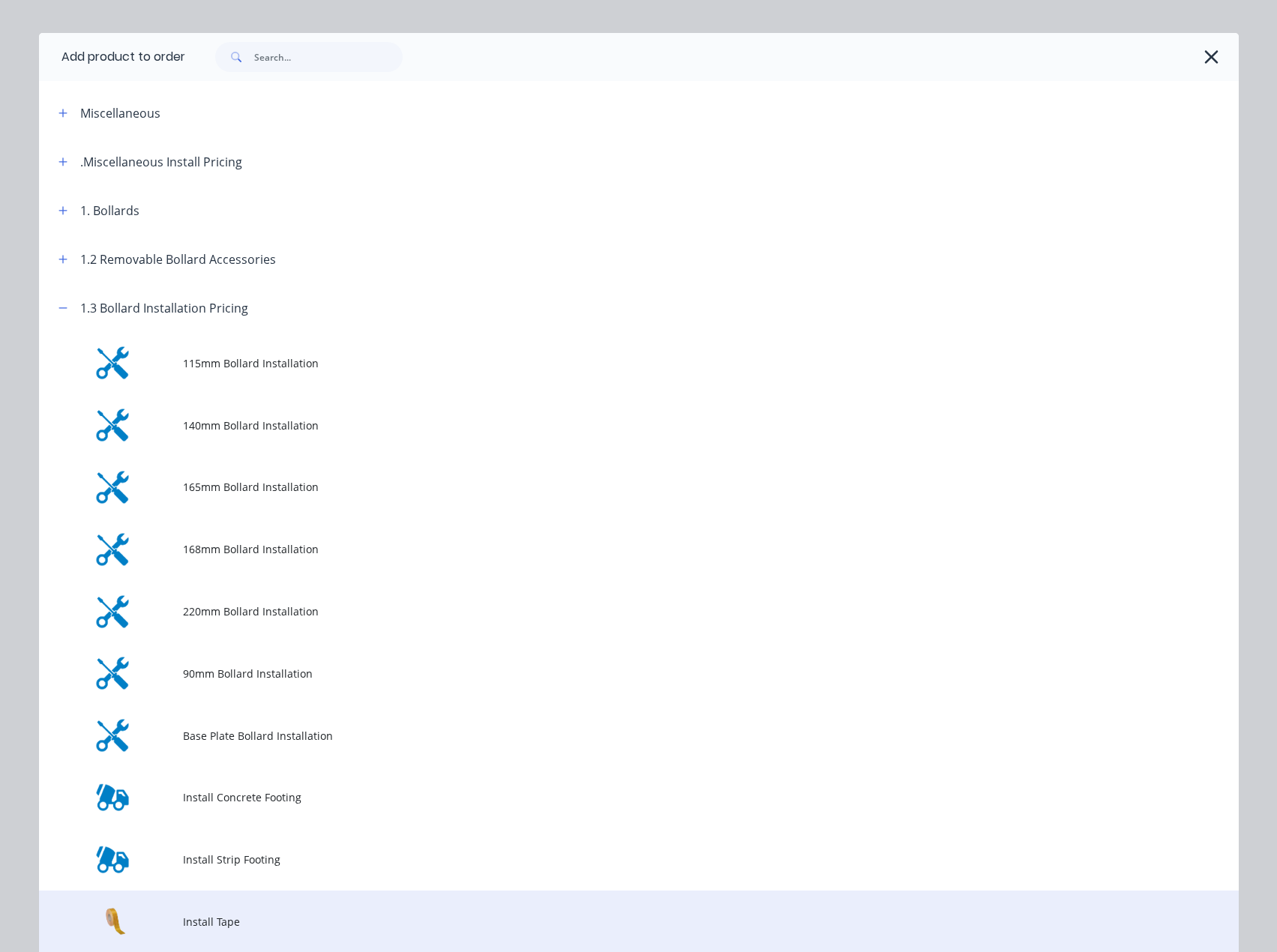
scroll to position [0, 0]
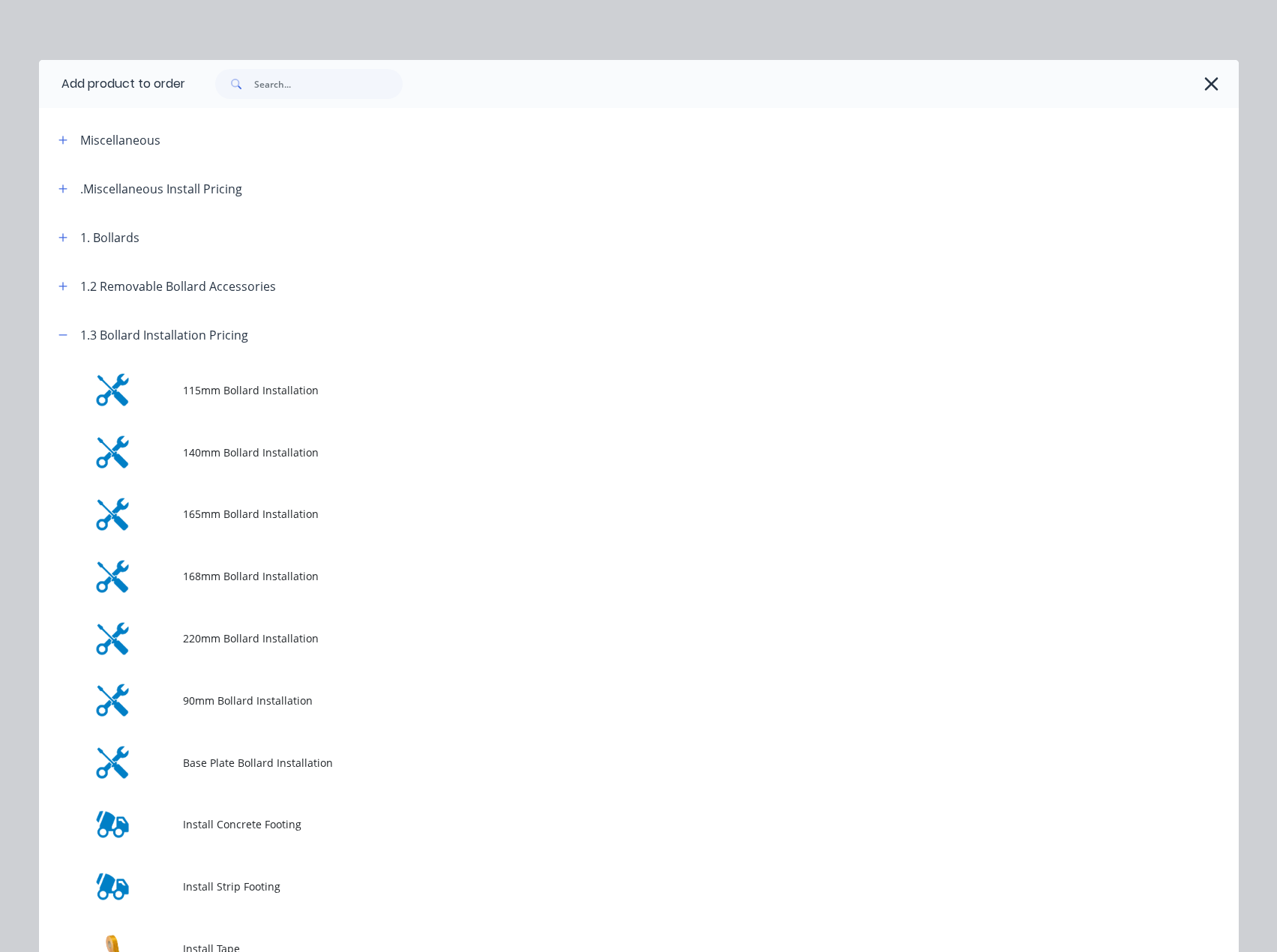
click at [223, 701] on span "90mm Bollard Installation" at bounding box center [605, 700] width 844 height 16
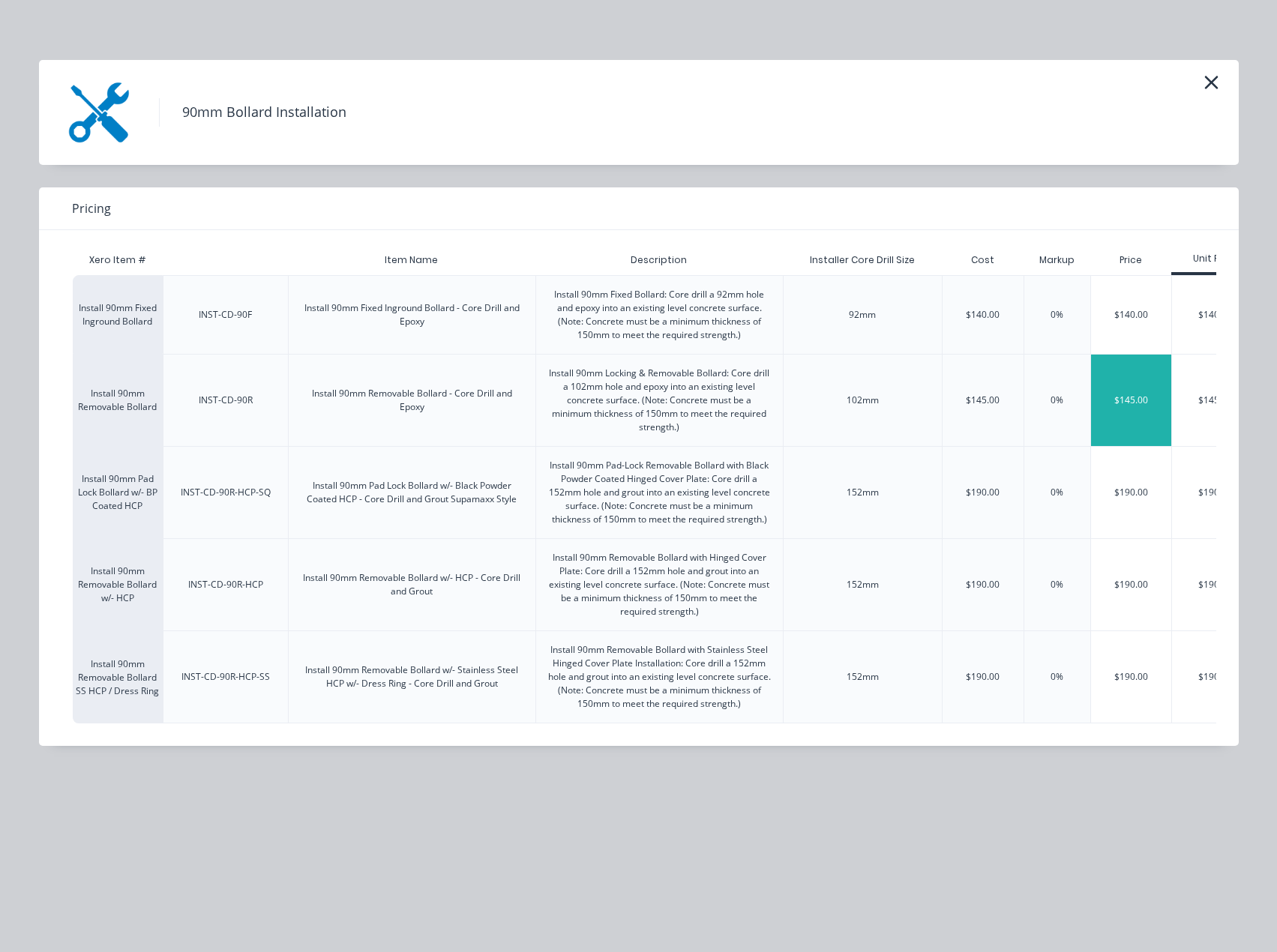
click at [1123, 404] on div "$145.00" at bounding box center [1131, 400] width 81 height 91
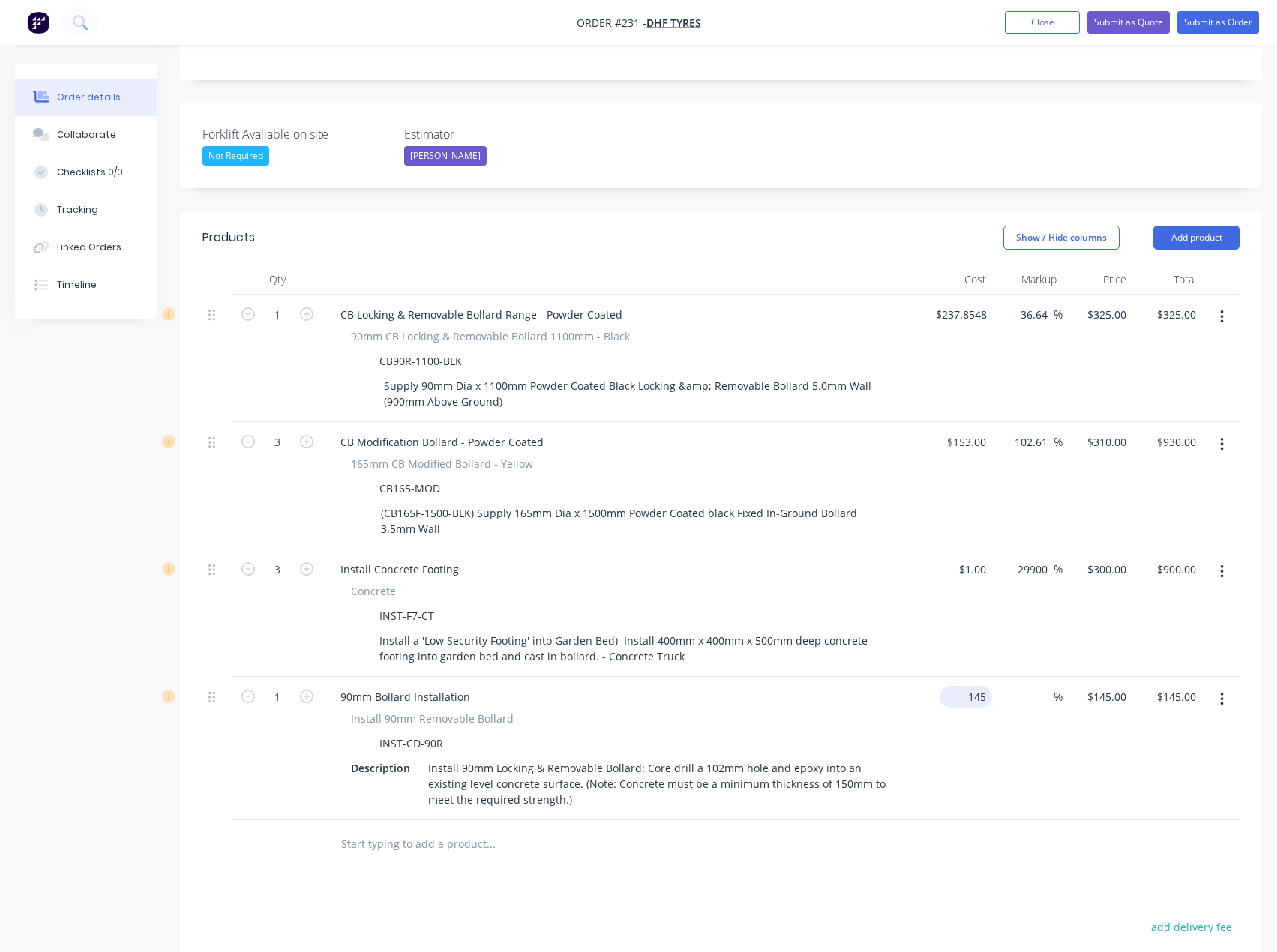
click at [974, 686] on input "145" at bounding box center [968, 697] width 47 height 22
type input "$1.00"
type input "1"
type input "$1.00"
click at [1117, 686] on input "1" at bounding box center [1109, 697] width 47 height 22
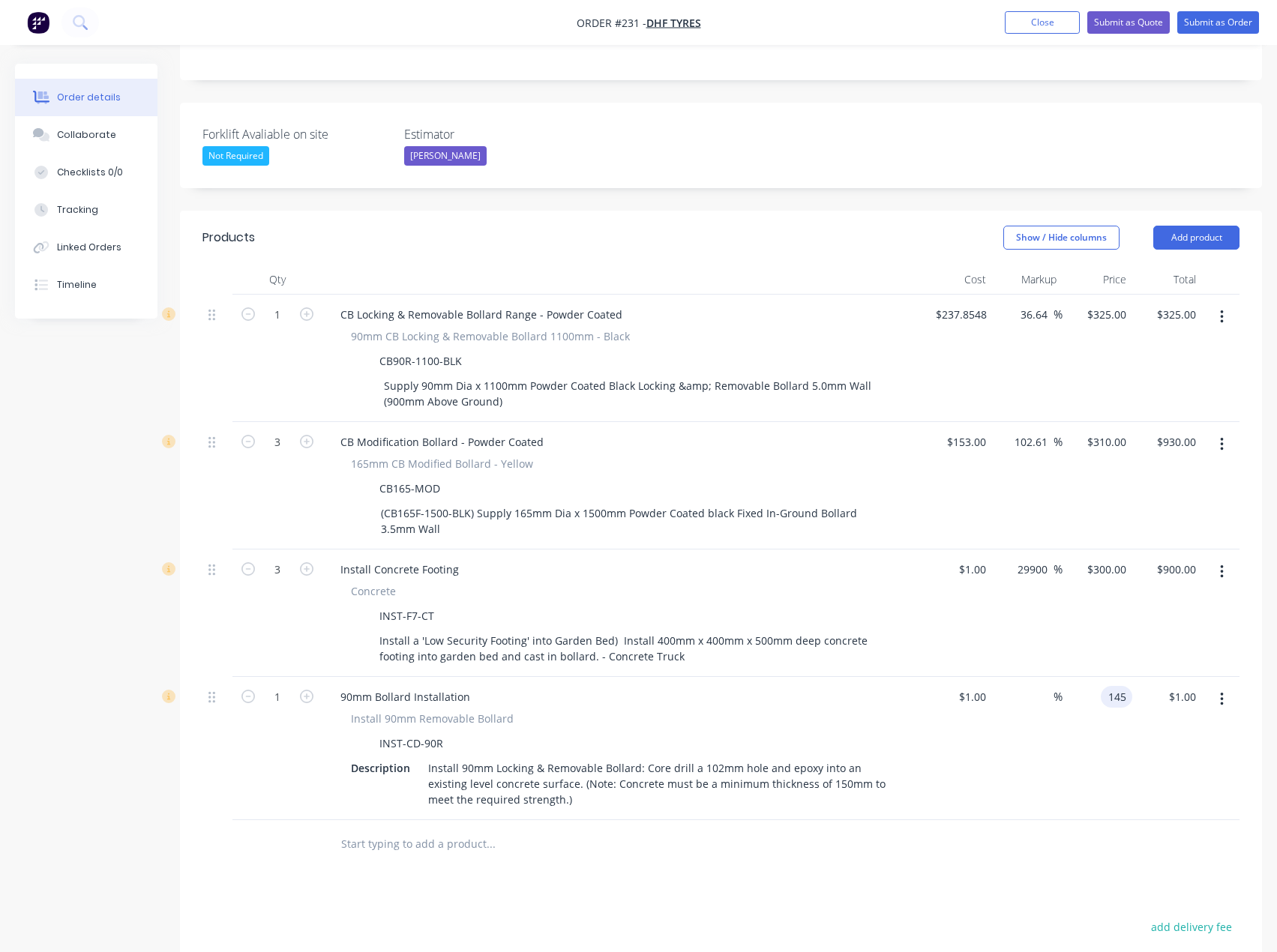
type input "145"
type input "14400"
type input "$145.00"
click at [1128, 732] on div "$145.00 145" at bounding box center [1096, 748] width 69 height 143
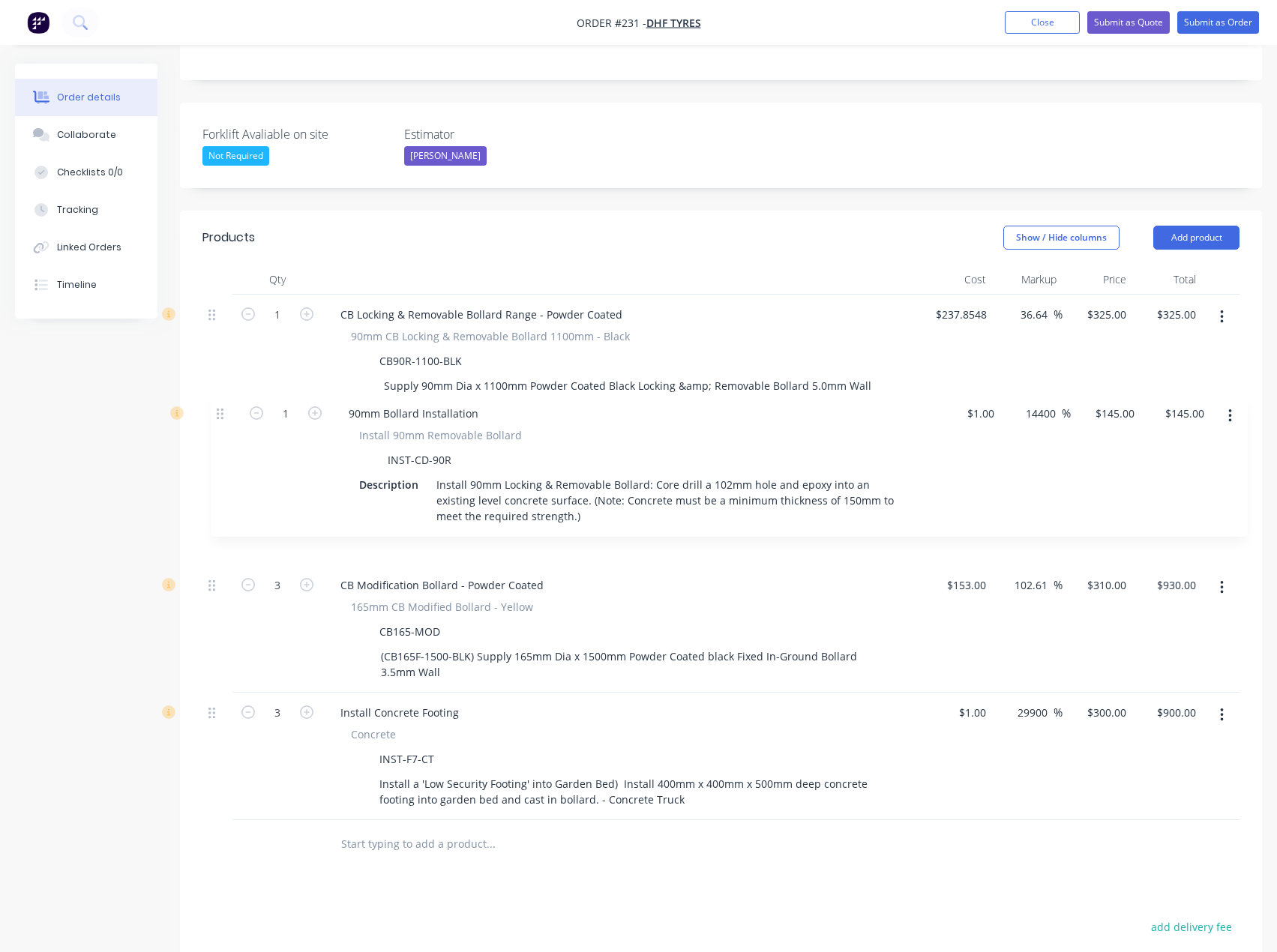
drag, startPoint x: 212, startPoint y: 673, endPoint x: 221, endPoint y: 414, distance: 259.2
click at [221, 414] on div "1 CB Locking & Removable Bollard Range - Powder Coated 90mm CB Locking & Remova…" at bounding box center [720, 556] width 1037 height 525
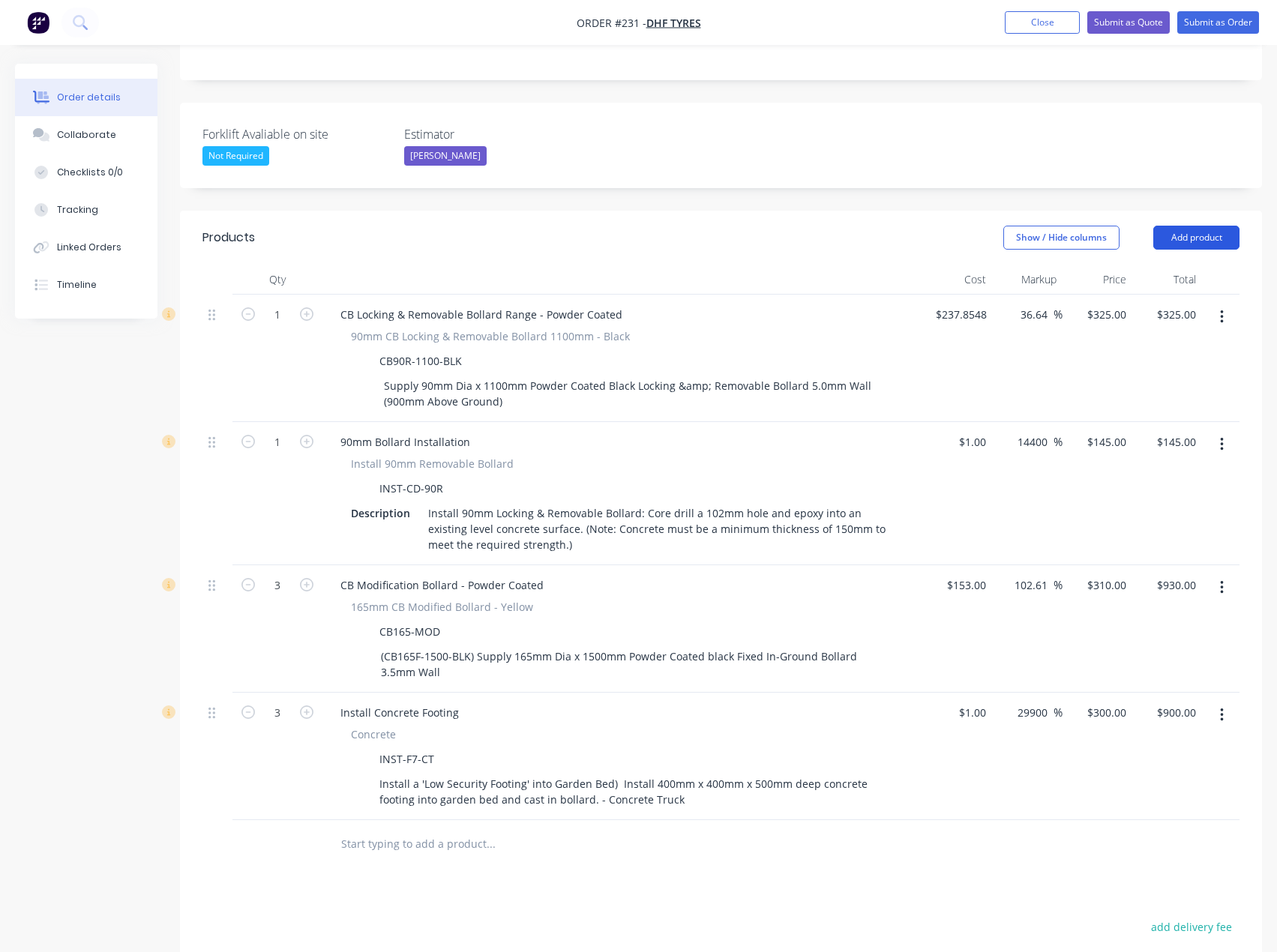
click at [1202, 226] on button "Add product" at bounding box center [1195, 237] width 86 height 24
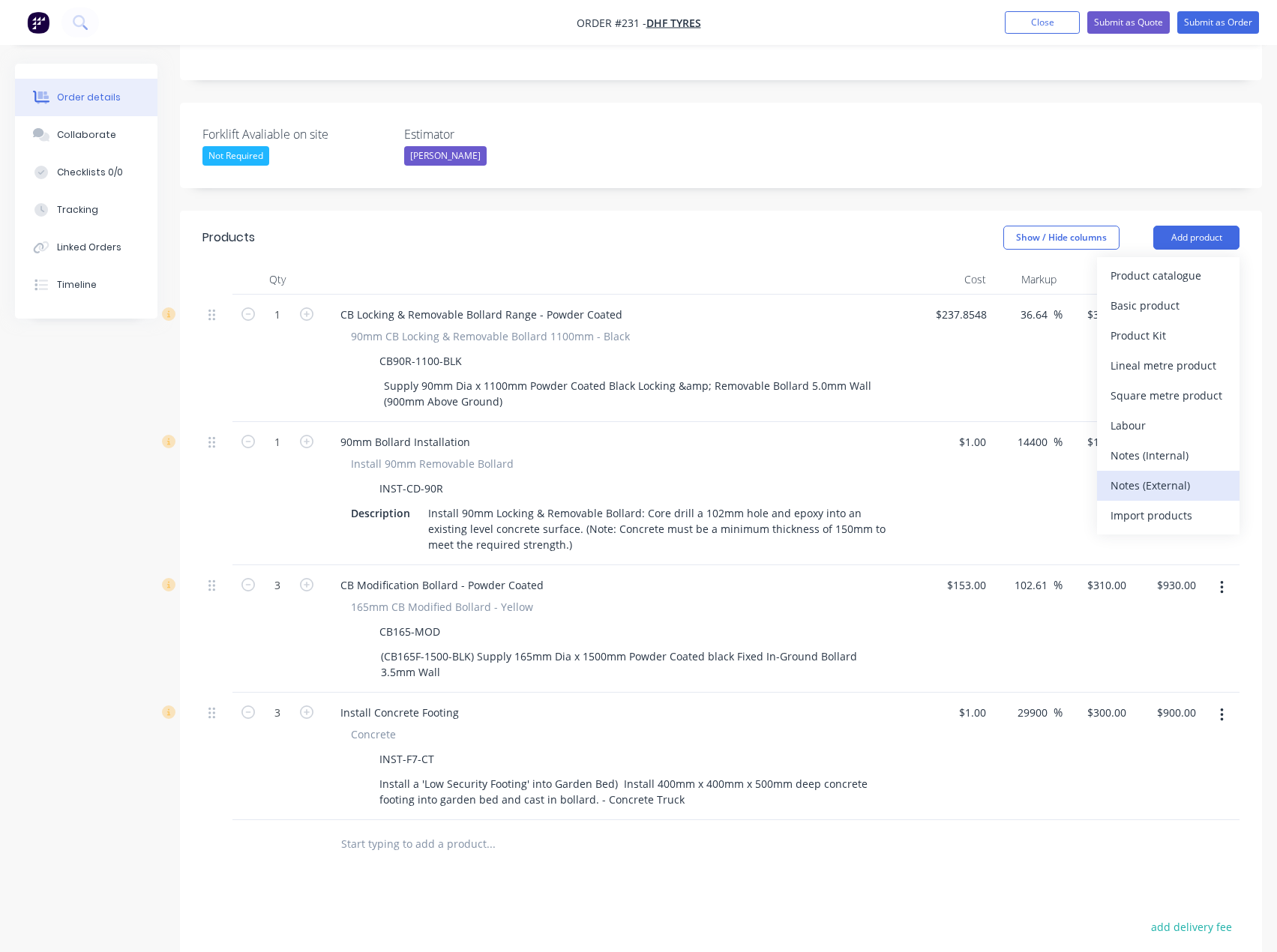
click at [1192, 474] on div "Notes (External)" at bounding box center [1167, 485] width 115 height 22
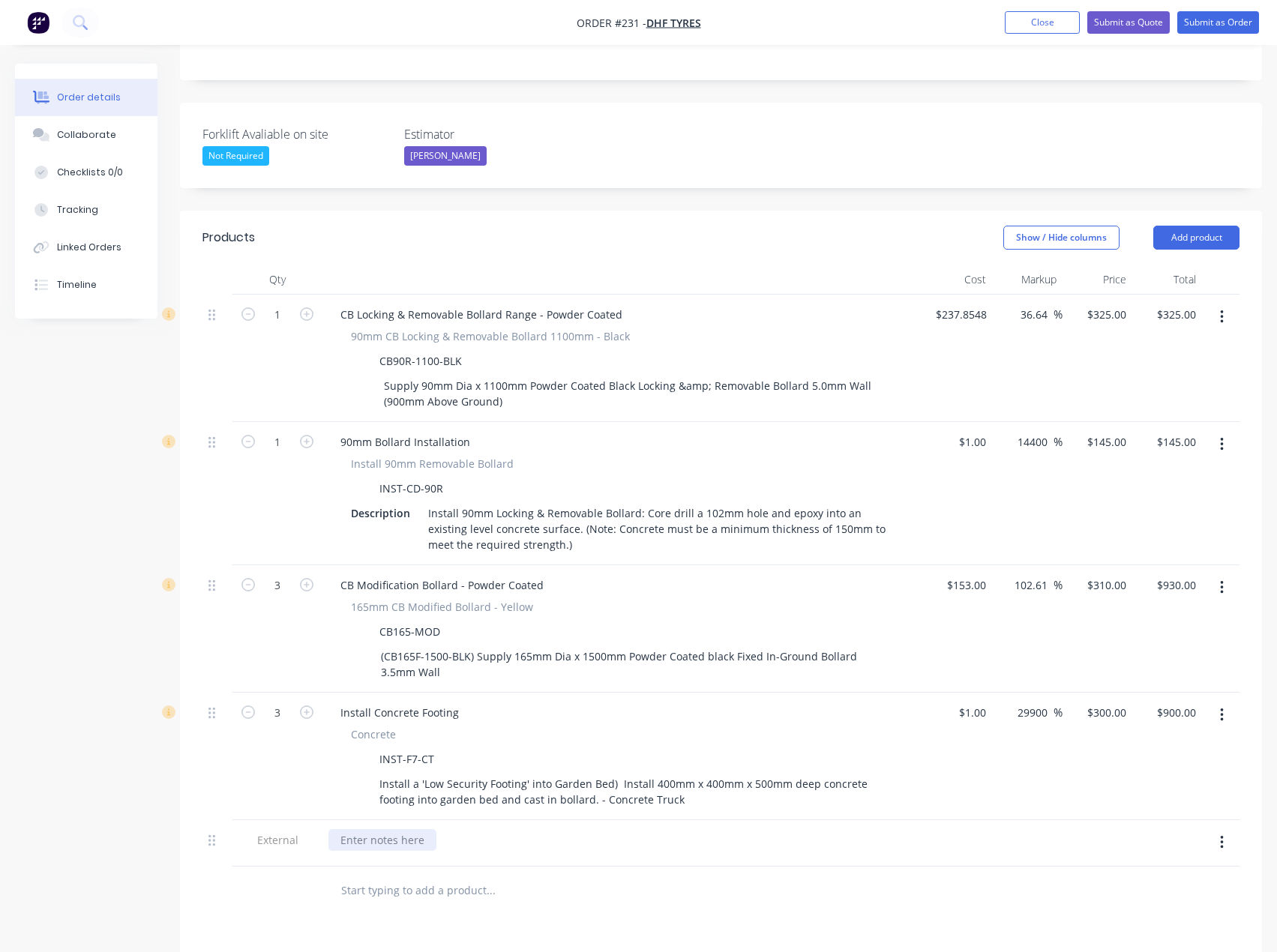
click at [362, 829] on div at bounding box center [383, 839] width 108 height 22
click at [289, 895] on div "Products Show / Hide columns Add product Qty Cost Markup Price Total 1 CB Locki…" at bounding box center [720, 742] width 1082 height 1064
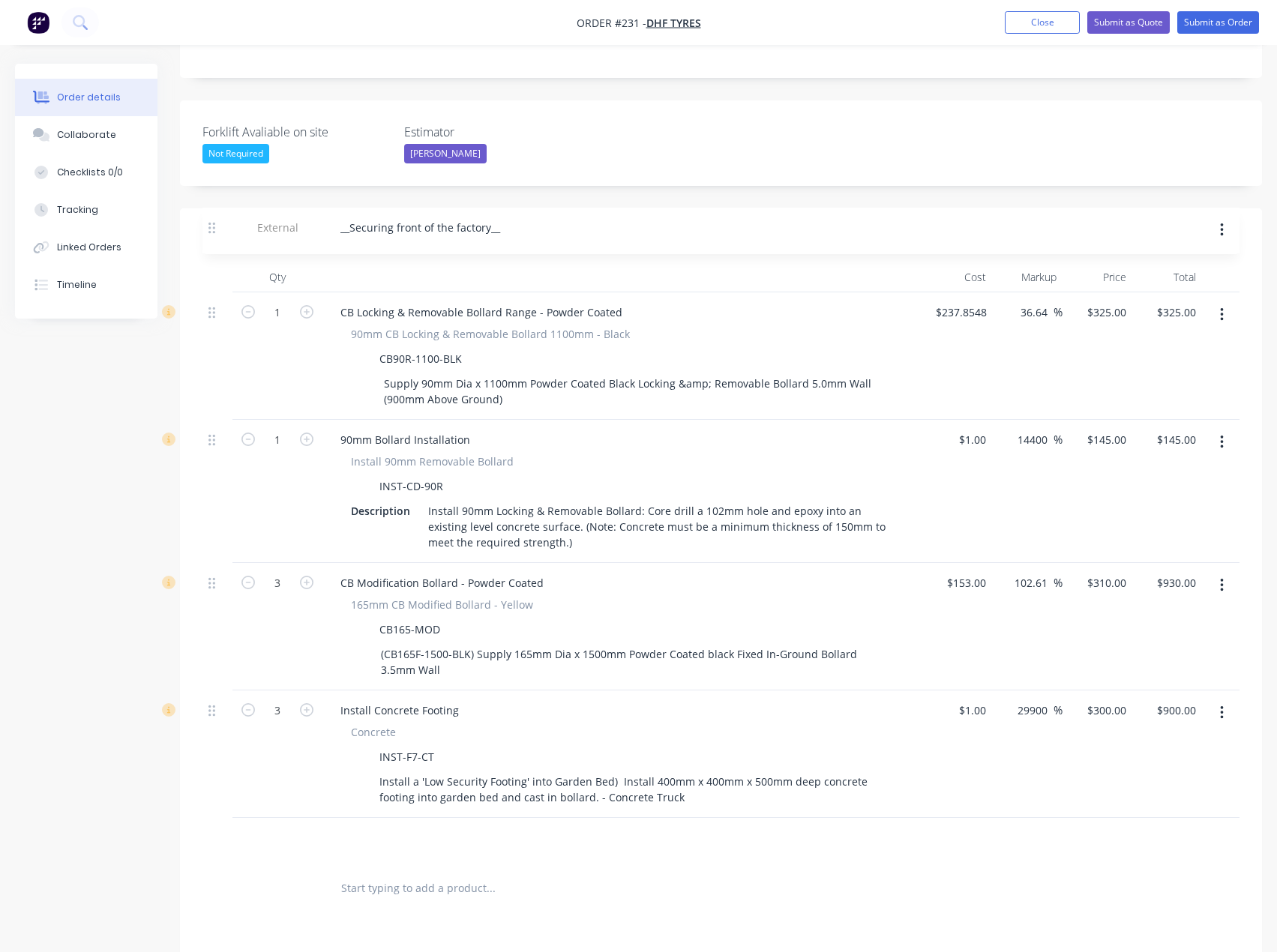
scroll to position [365, 0]
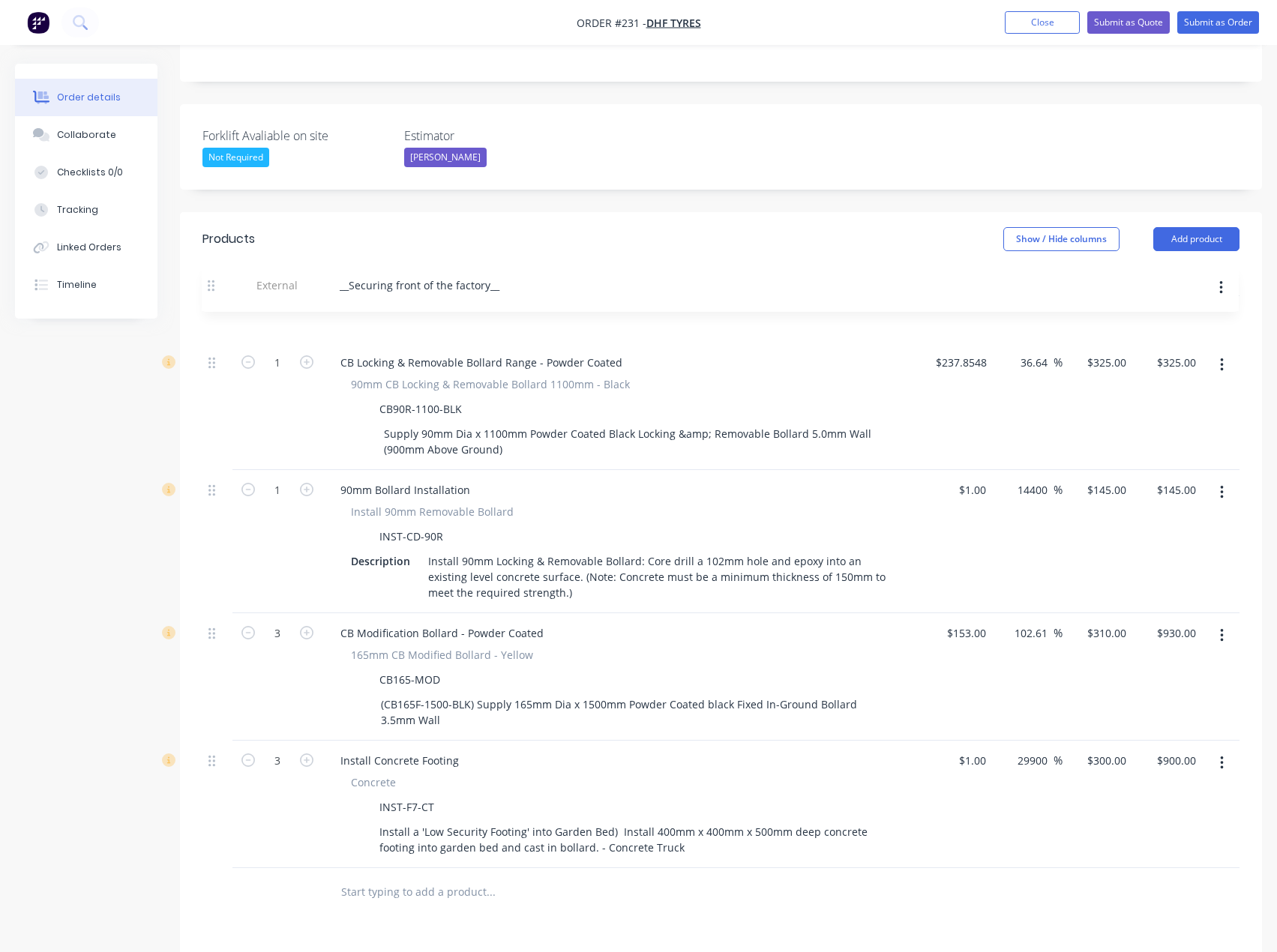
drag, startPoint x: 210, startPoint y: 818, endPoint x: 209, endPoint y: 288, distance: 530.0
click at [209, 296] on div "1 CB Locking & Removable Bollard Range - Powder Coated 90mm CB Locking & Remova…" at bounding box center [720, 582] width 1037 height 572
click at [1227, 212] on header "Products Show / Hide columns Add product" at bounding box center [720, 239] width 1082 height 54
click at [1209, 227] on button "Add product" at bounding box center [1195, 239] width 86 height 24
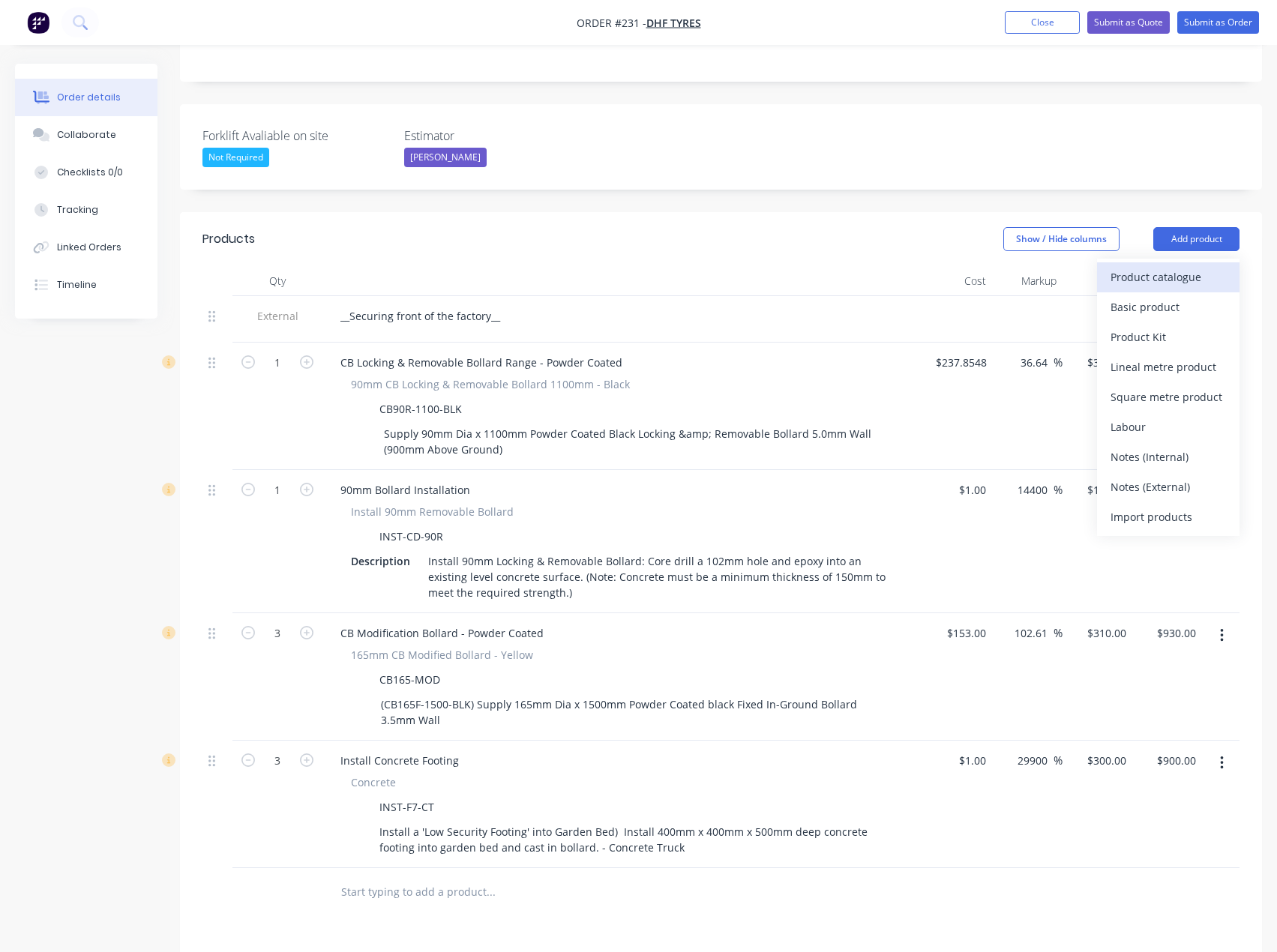
click at [1182, 266] on div "Product catalogue" at bounding box center [1167, 277] width 115 height 22
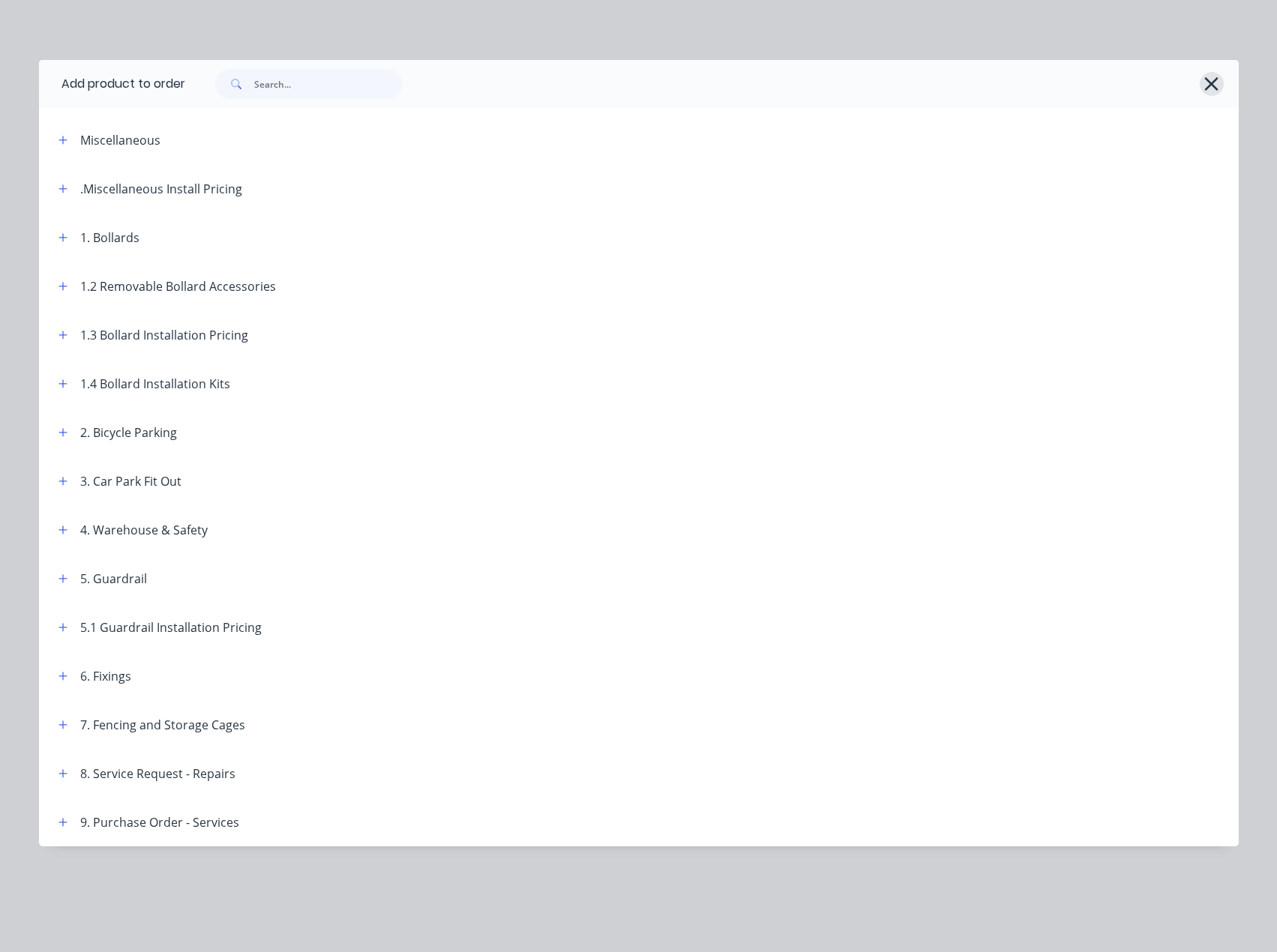
click at [1212, 78] on icon "button" at bounding box center [1211, 84] width 16 height 21
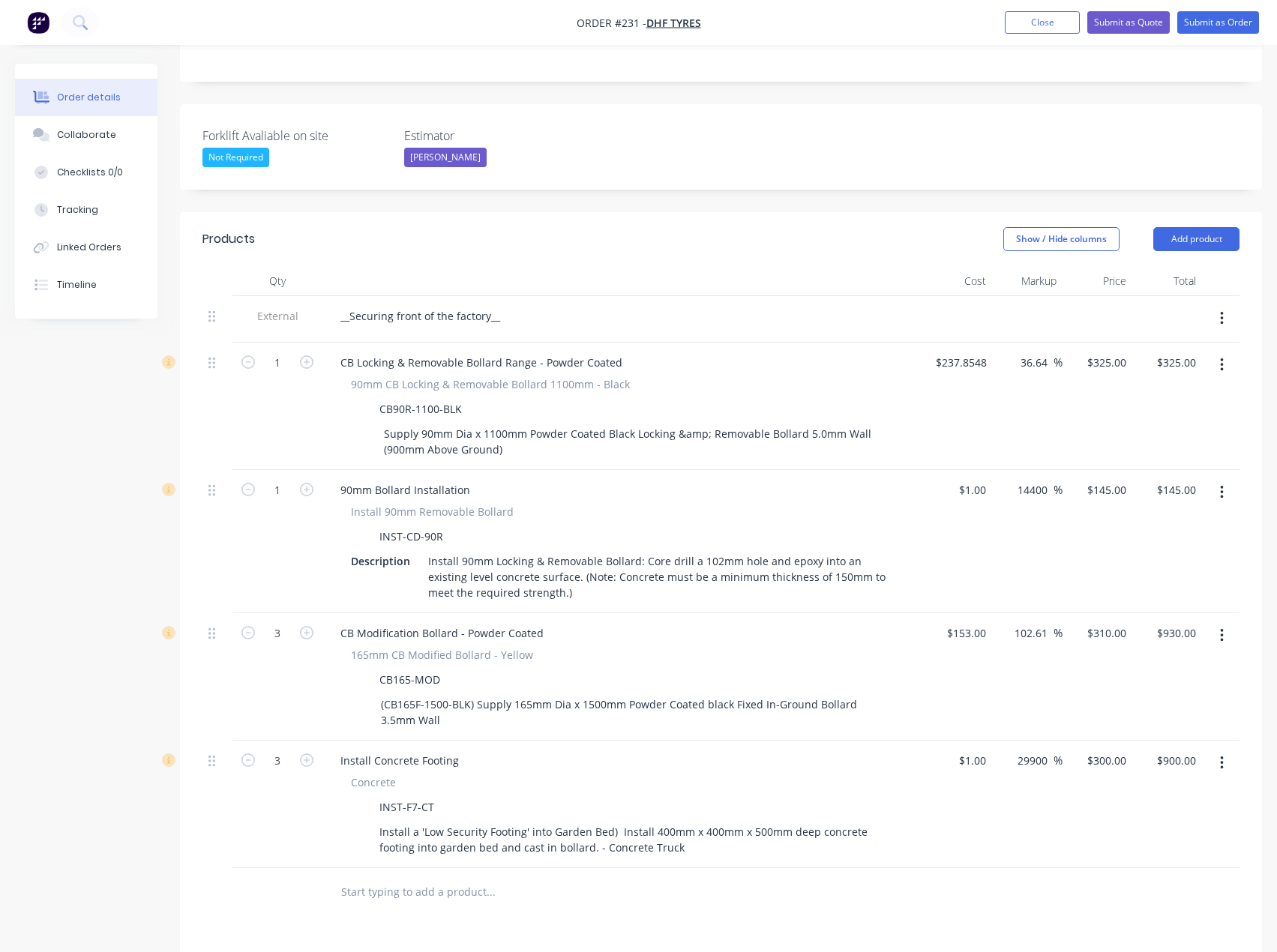
click at [386, 877] on input "text" at bounding box center [489, 891] width 300 height 30
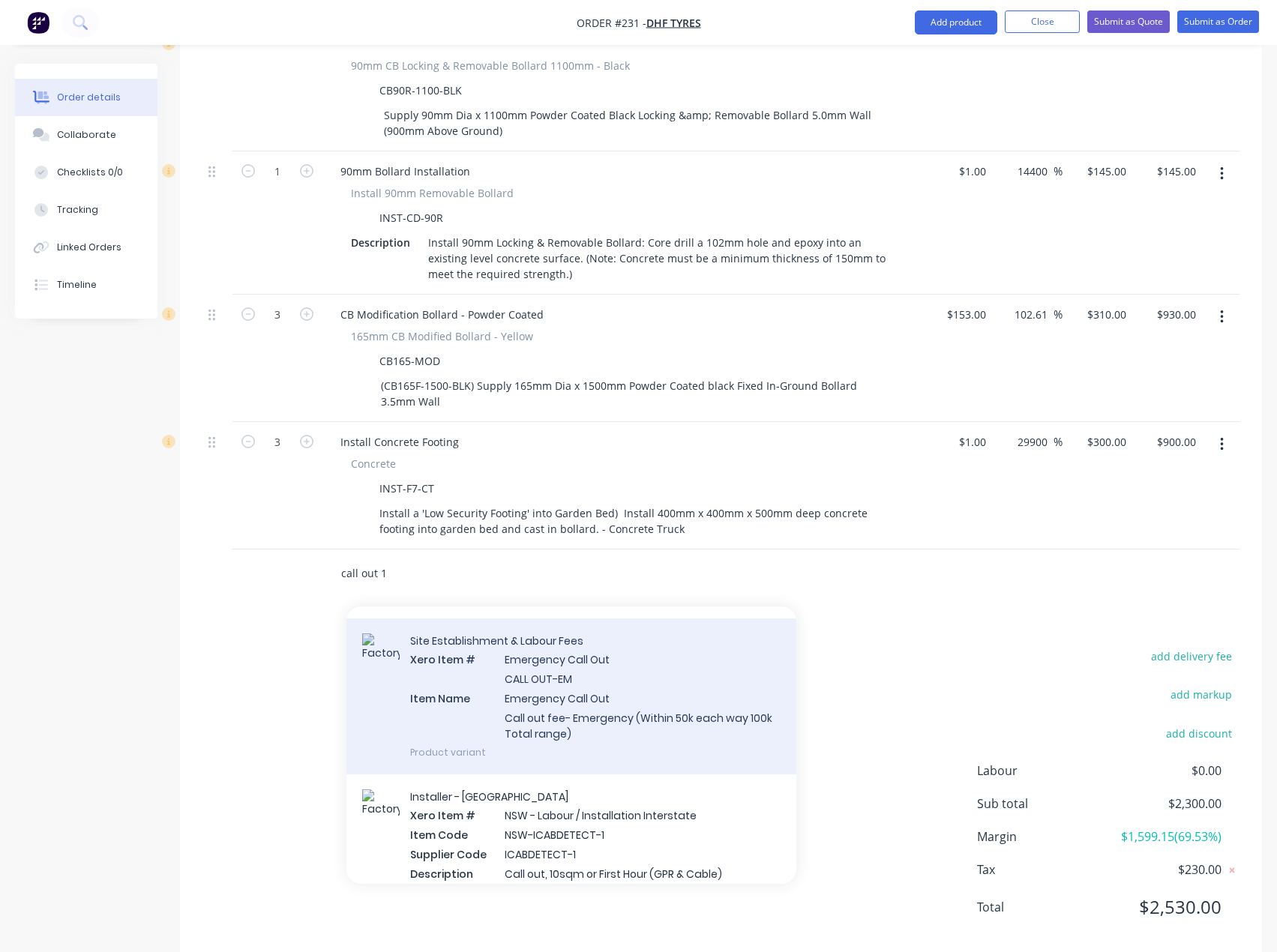
scroll to position [0, 0]
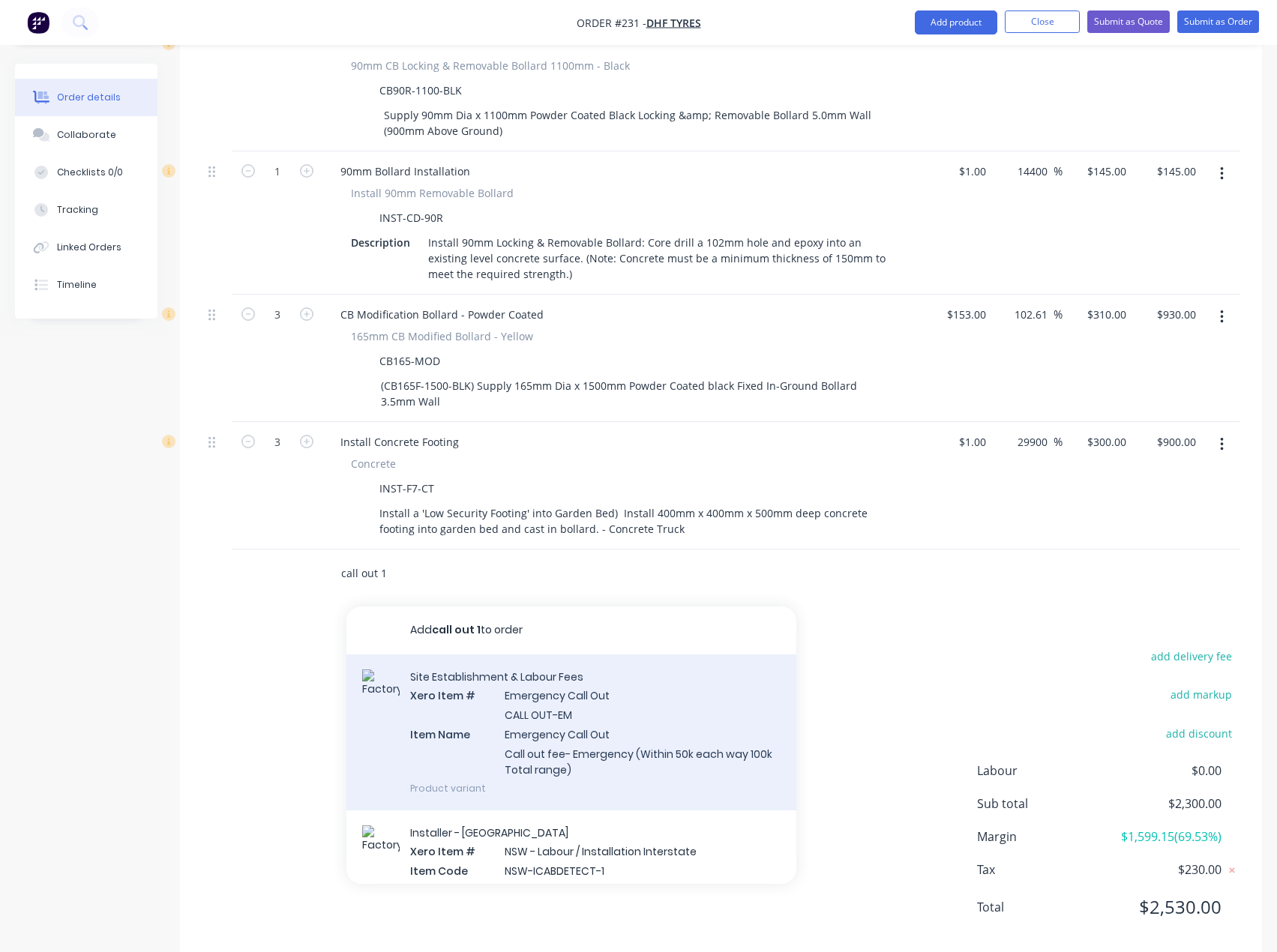
type input "call out 1"
click at [595, 700] on div "Site Establishment & Labour Fees Xero Item # Emergency Call Out CALL OUT-EM Ite…" at bounding box center [571, 732] width 450 height 156
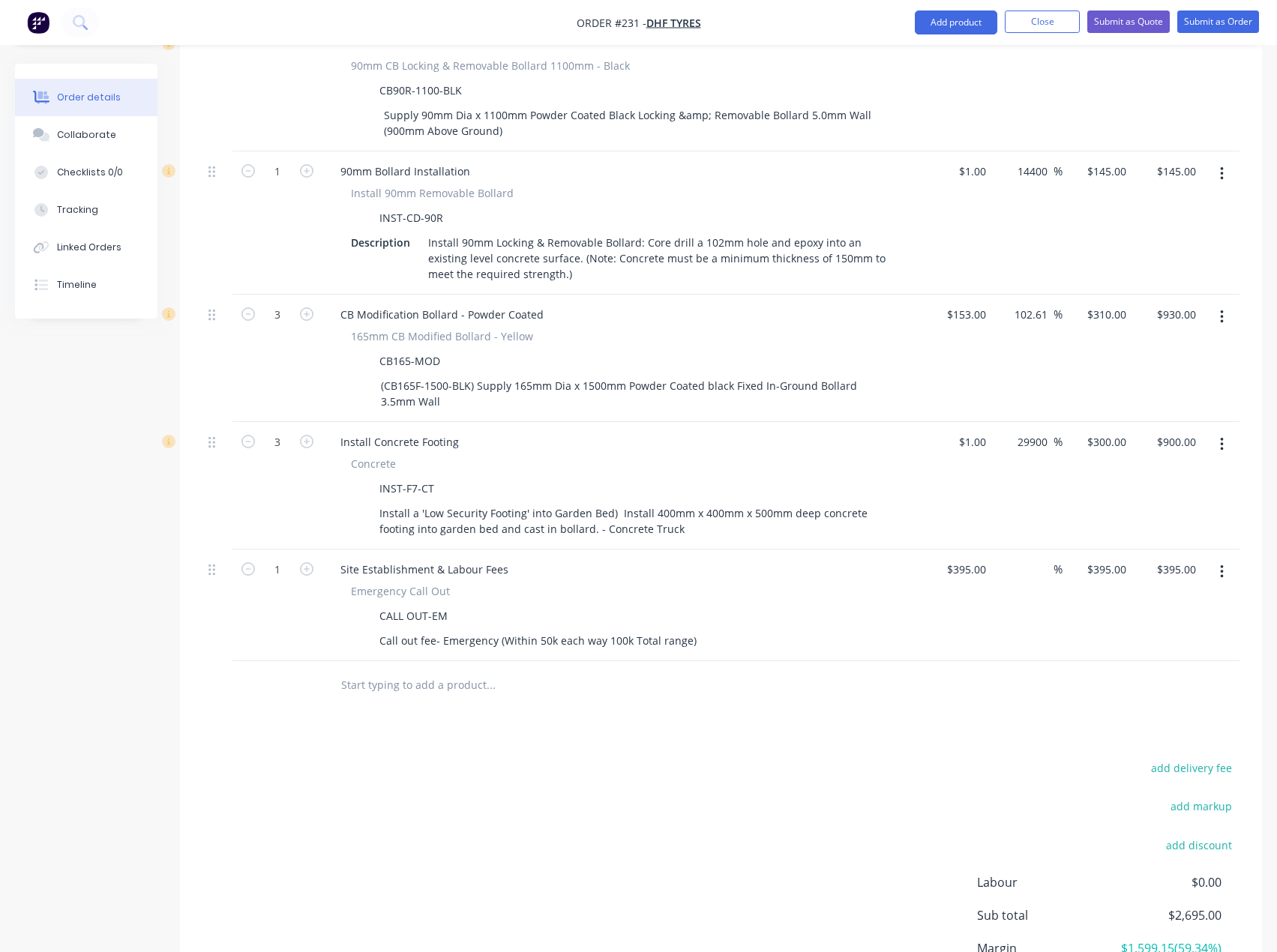
click at [1226, 559] on button "button" at bounding box center [1221, 572] width 35 height 27
click at [1175, 691] on div "Delete" at bounding box center [1167, 701] width 115 height 22
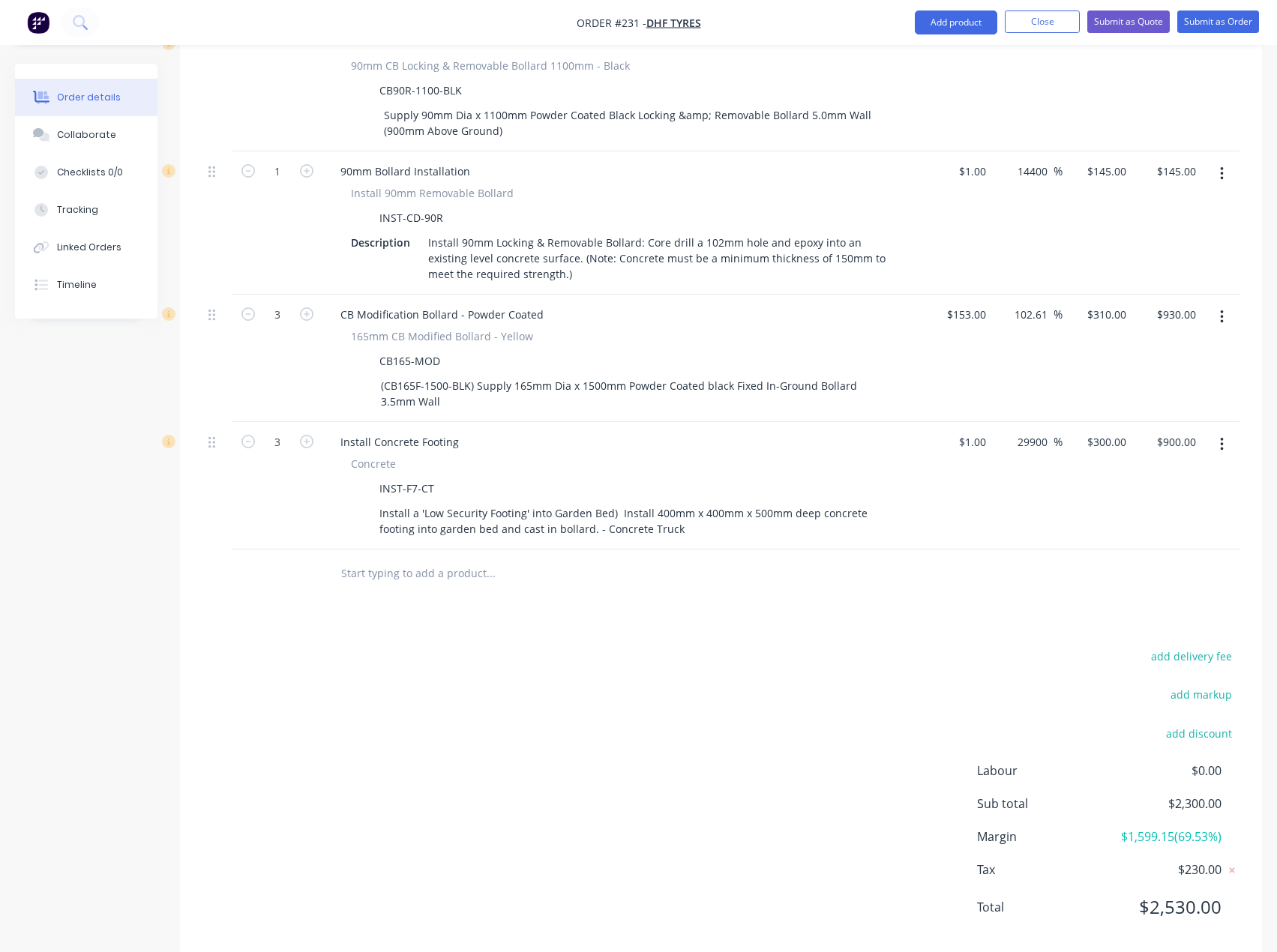
click at [367, 559] on input "text" at bounding box center [489, 573] width 300 height 30
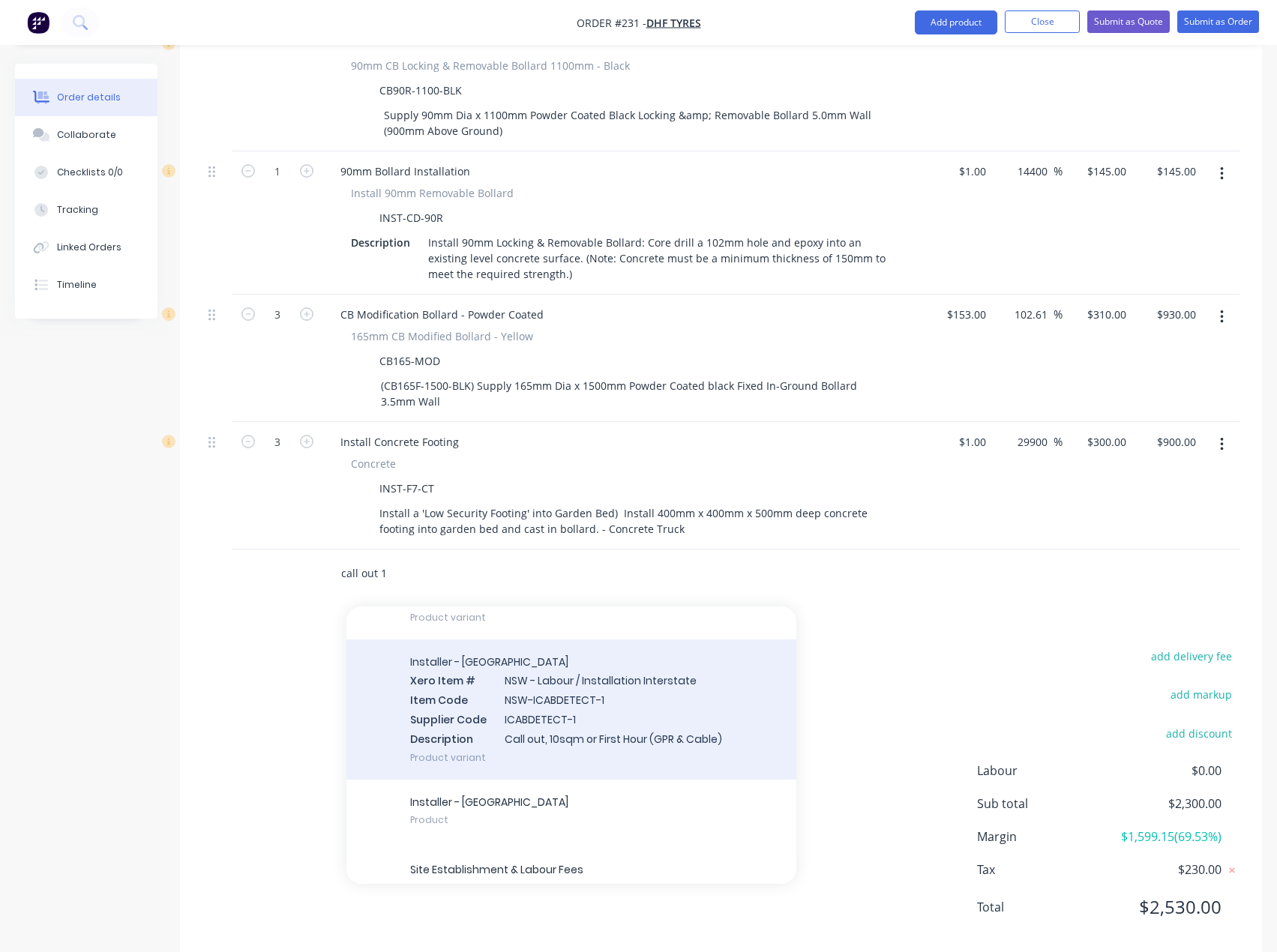
scroll to position [201, 0]
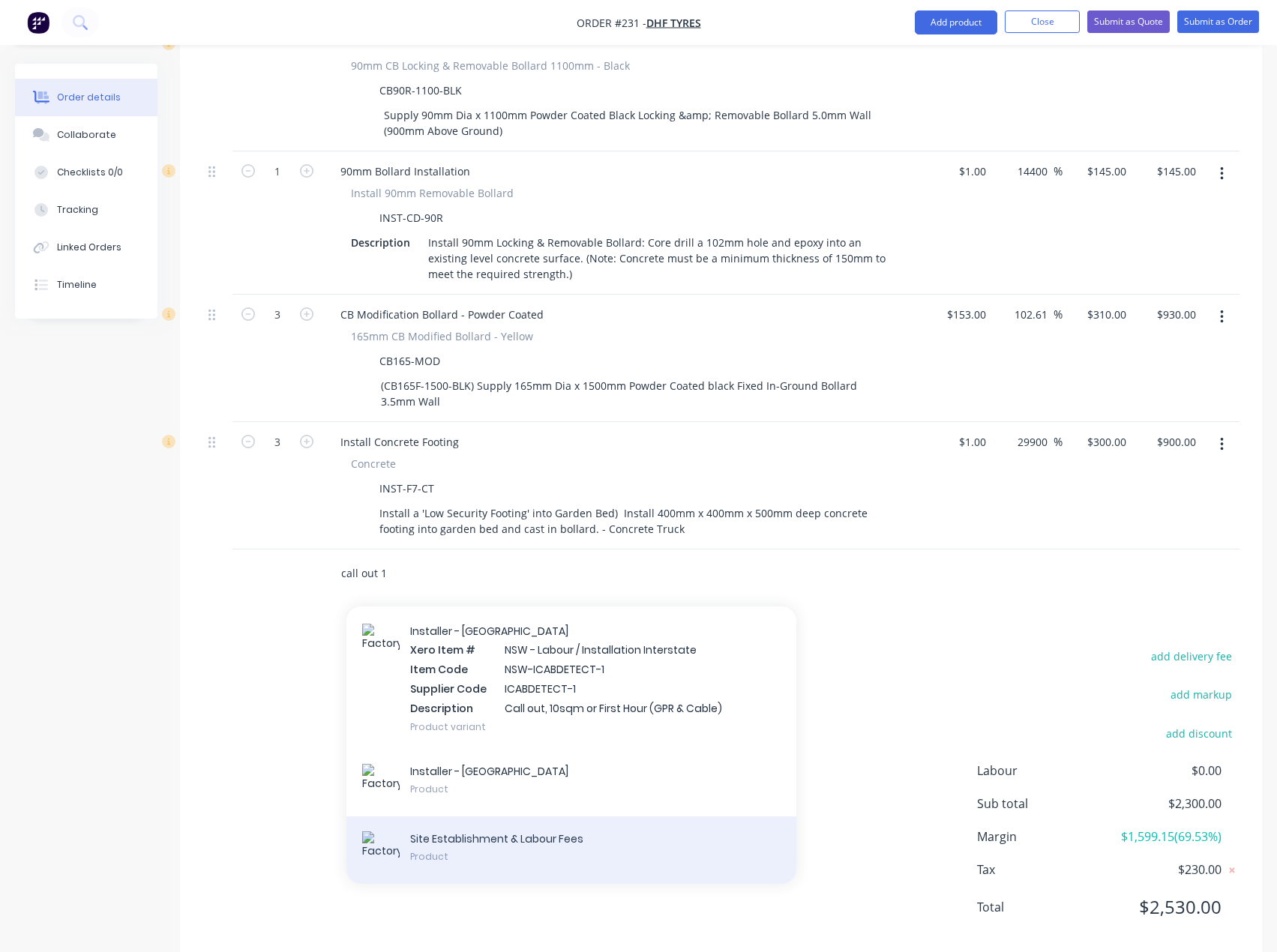
type input "call out 1"
click at [515, 816] on div "Site Establishment & Labour Fees Product" at bounding box center [571, 850] width 450 height 67
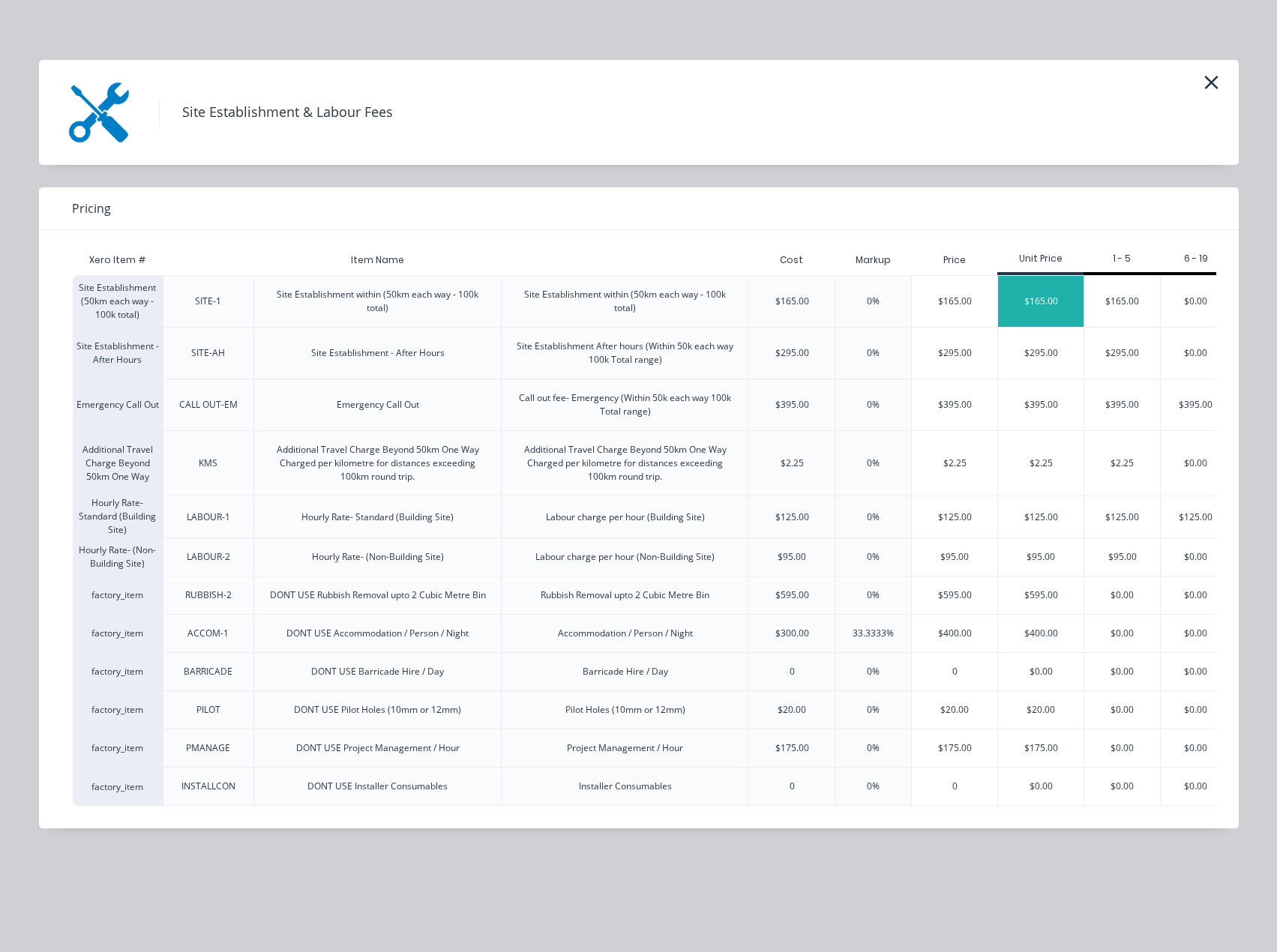
click at [1033, 291] on div "$165.00" at bounding box center [1041, 301] width 85 height 51
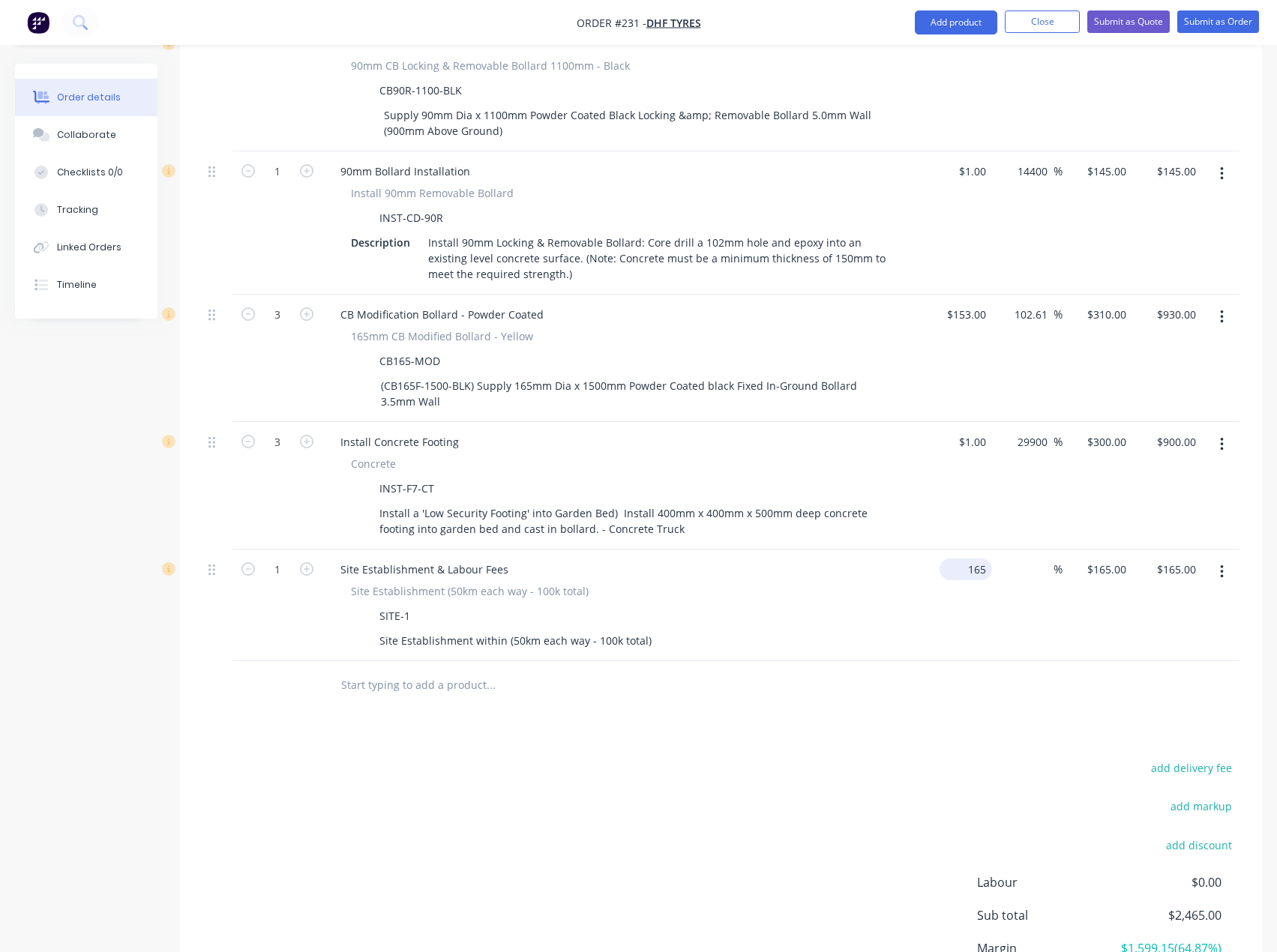
click at [987, 559] on input "165" at bounding box center [968, 569] width 47 height 22
type input "$1.00"
type input "1"
type input "$1.00"
click at [1113, 559] on div "1 1" at bounding box center [1120, 569] width 23 height 22
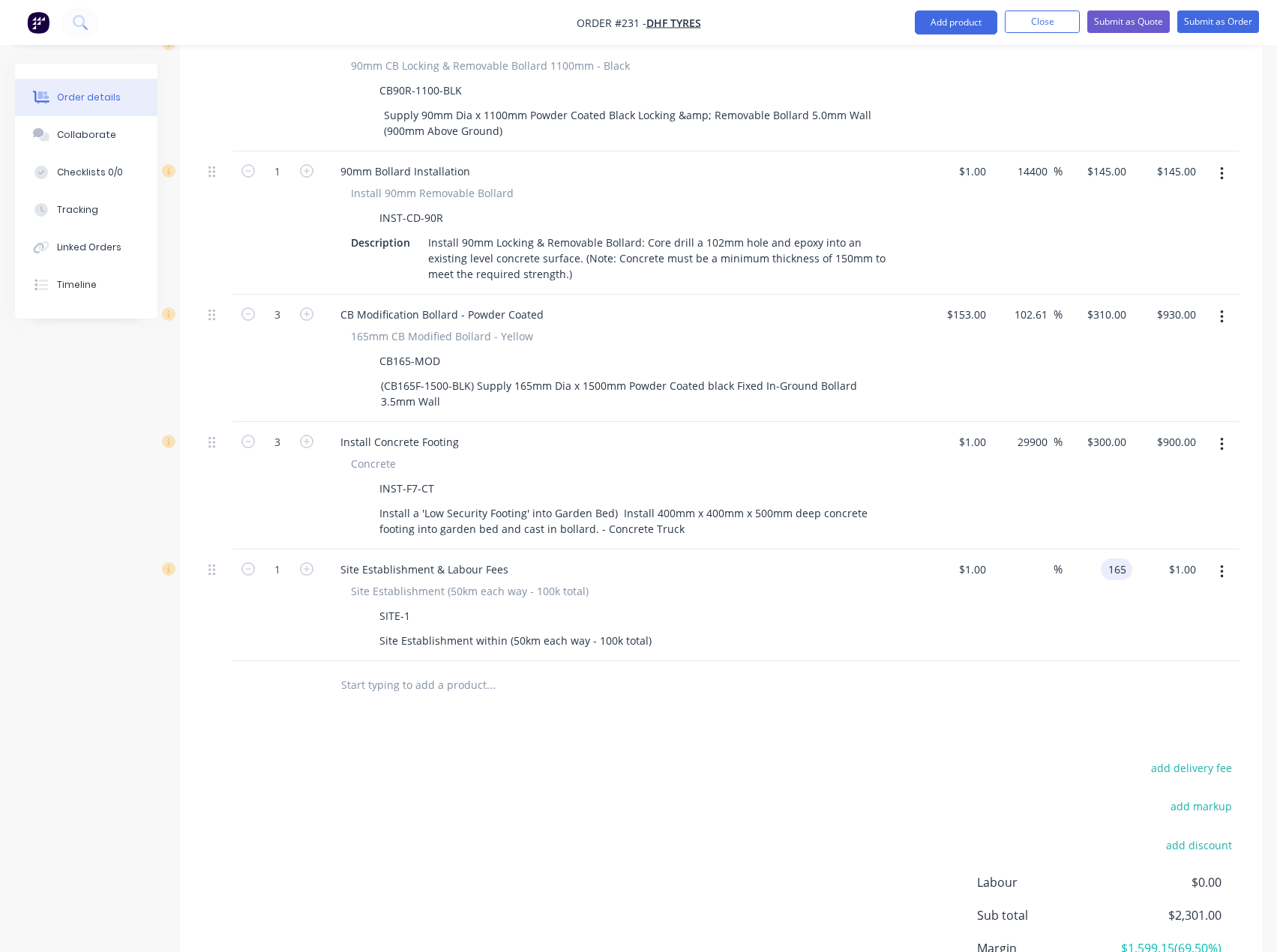
type input "165"
type input "16400"
type input "$165.00"
click at [1000, 661] on div at bounding box center [720, 685] width 1037 height 49
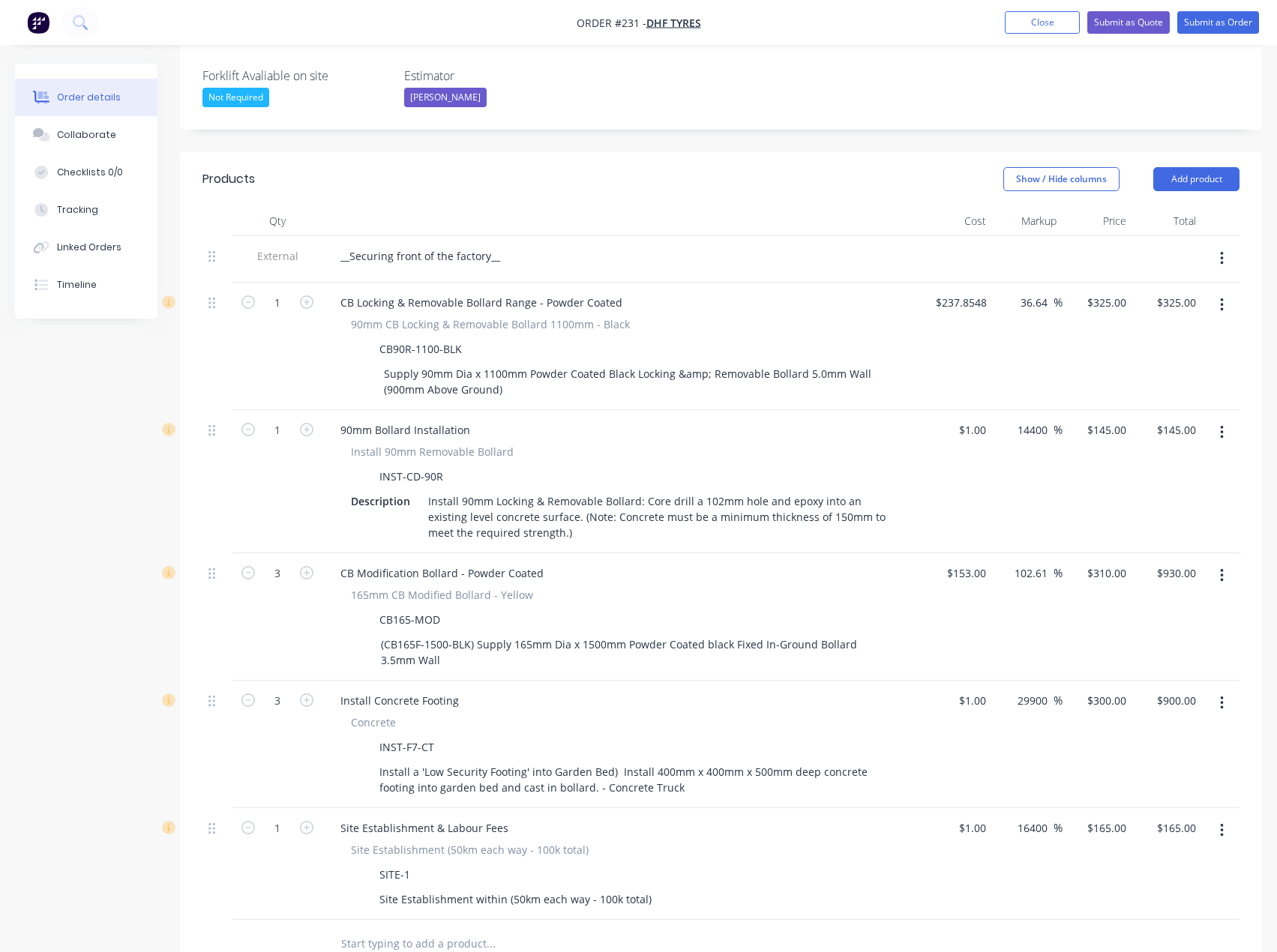
scroll to position [459, 0]
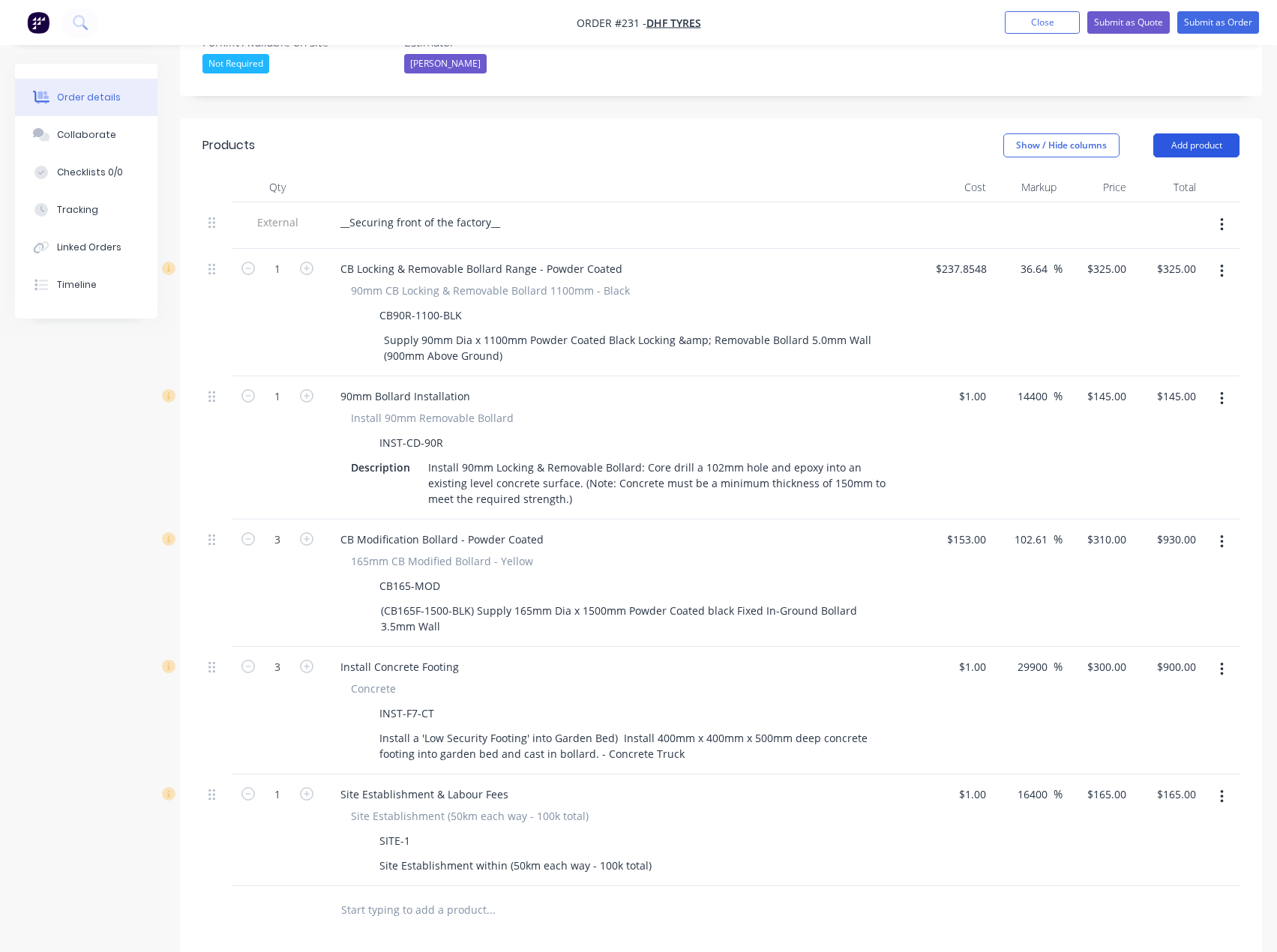
click at [1210, 133] on button "Add product" at bounding box center [1195, 145] width 86 height 24
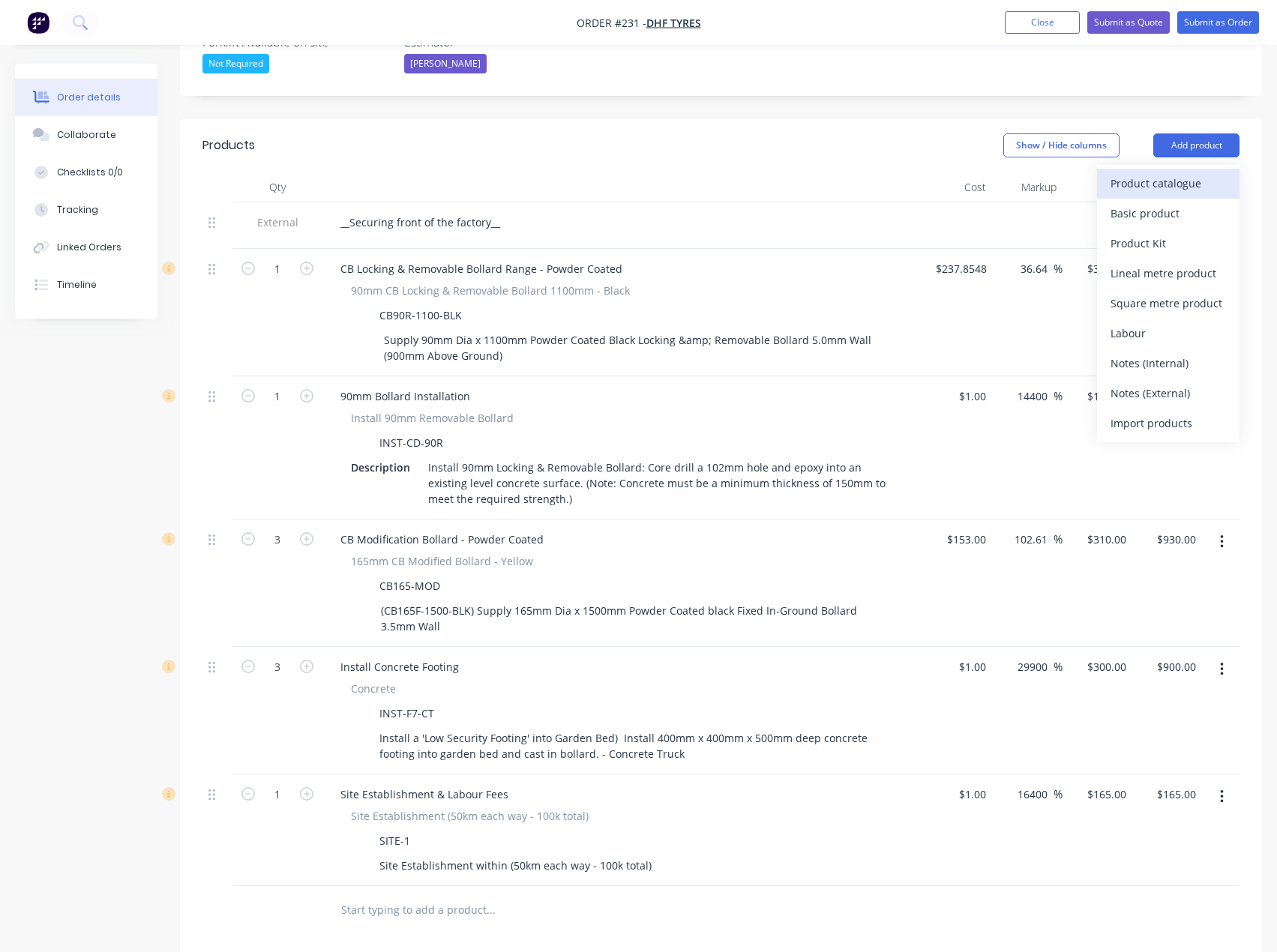
click at [1152, 172] on div "Product catalogue" at bounding box center [1167, 183] width 115 height 22
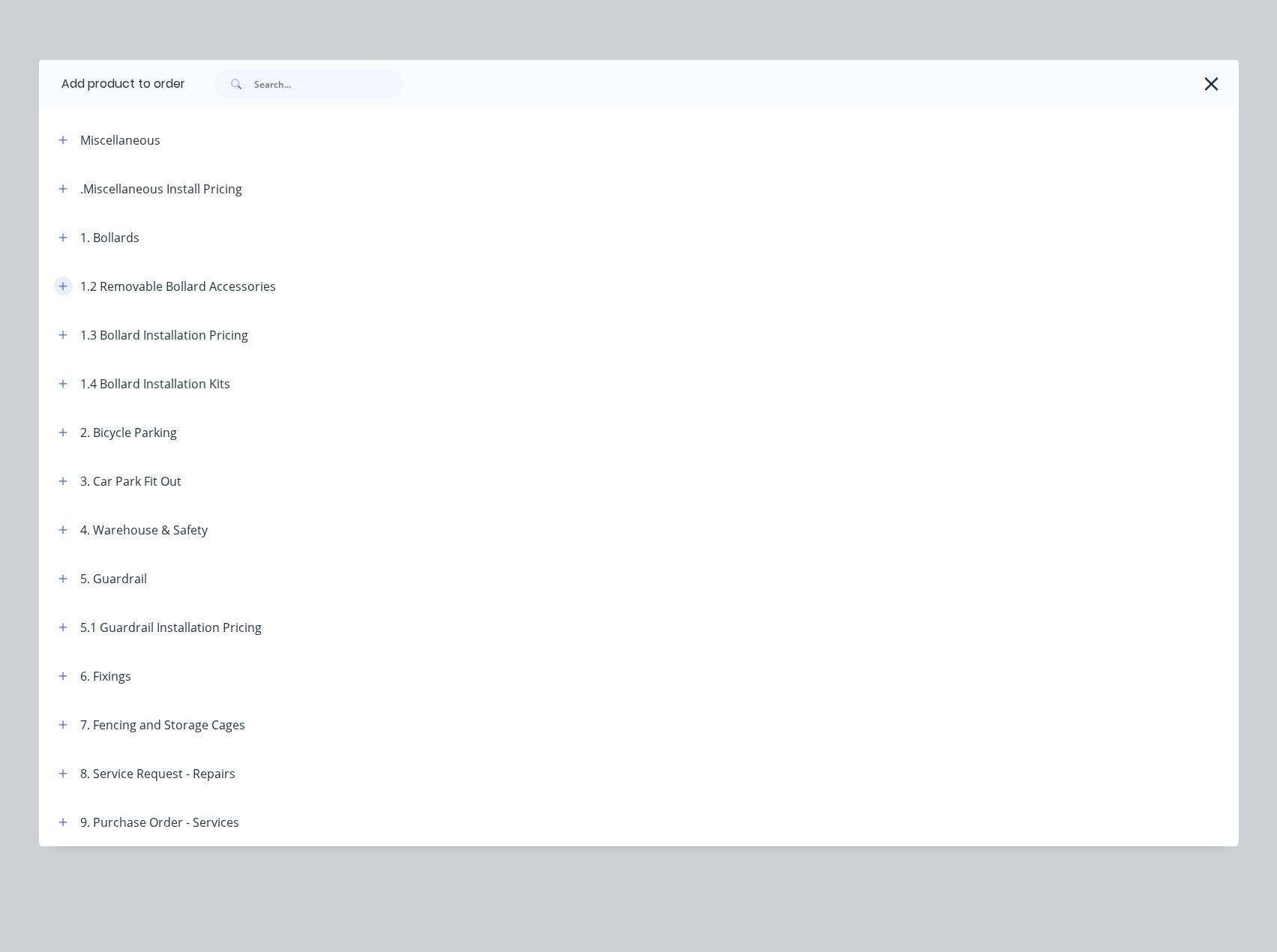
click at [56, 281] on button "button" at bounding box center [63, 286] width 19 height 19
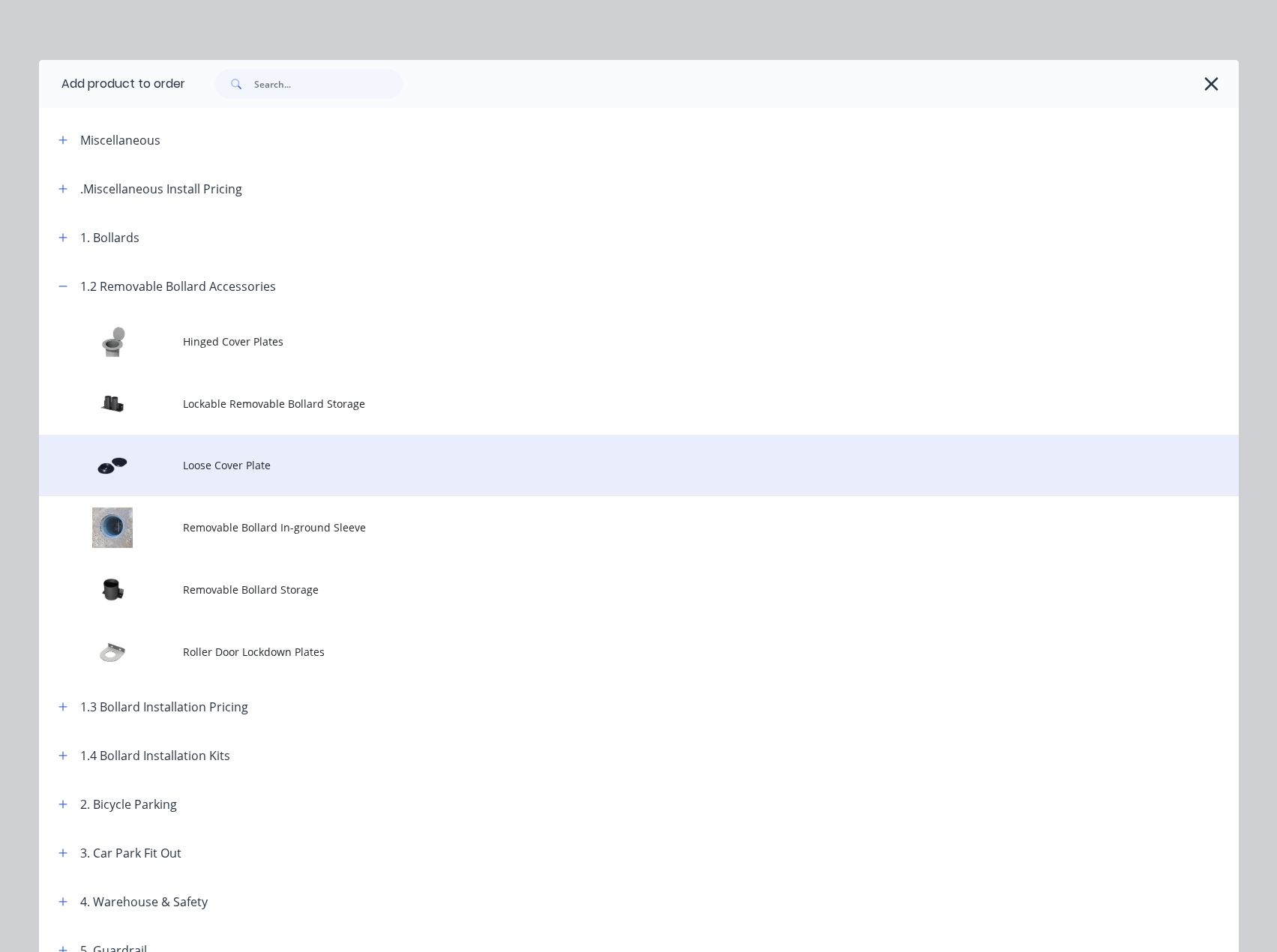
click at [207, 457] on td "Loose Cover Plate" at bounding box center [711, 466] width 1055 height 63
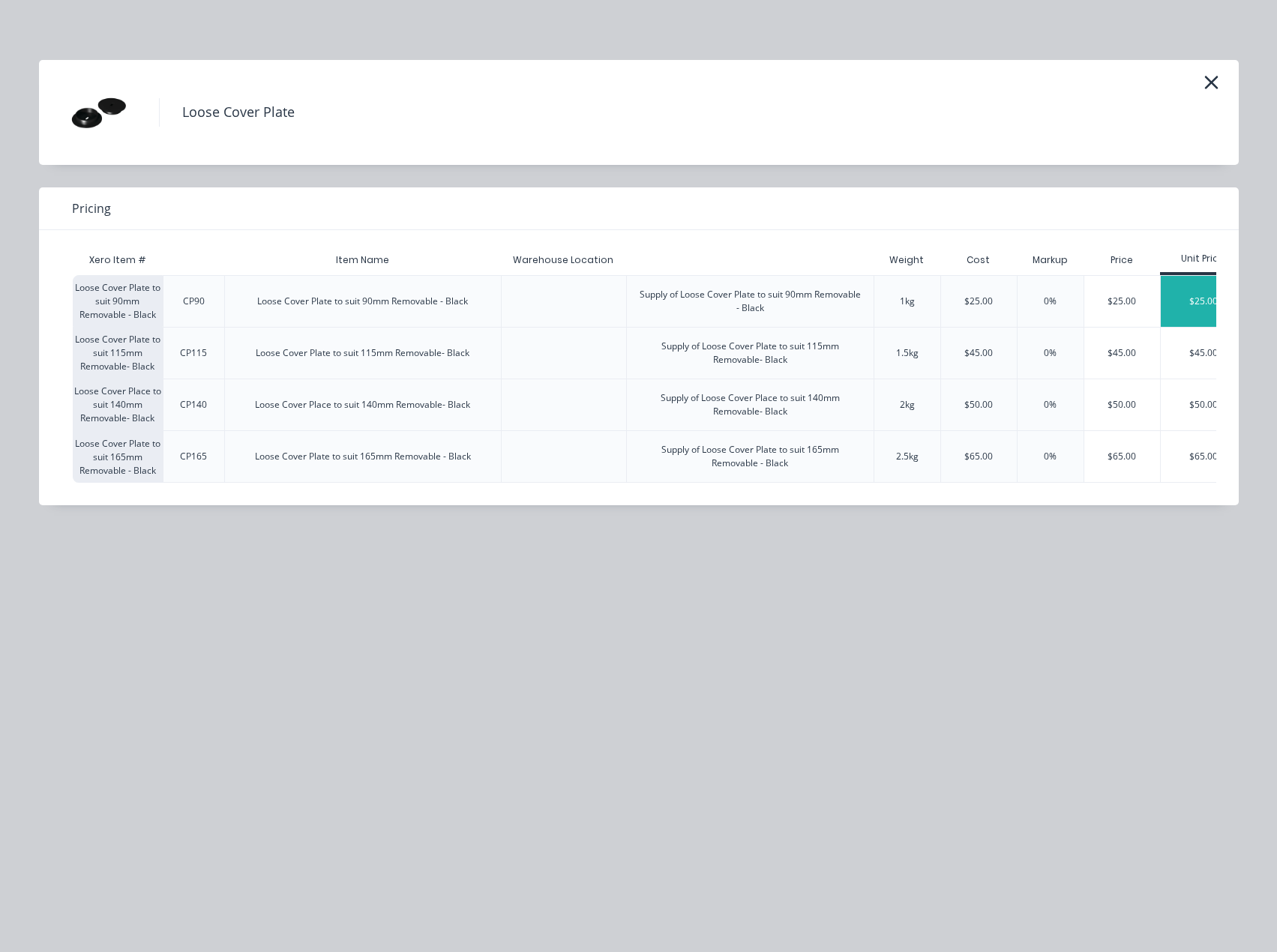
click at [1176, 291] on div "$25.00" at bounding box center [1203, 301] width 85 height 51
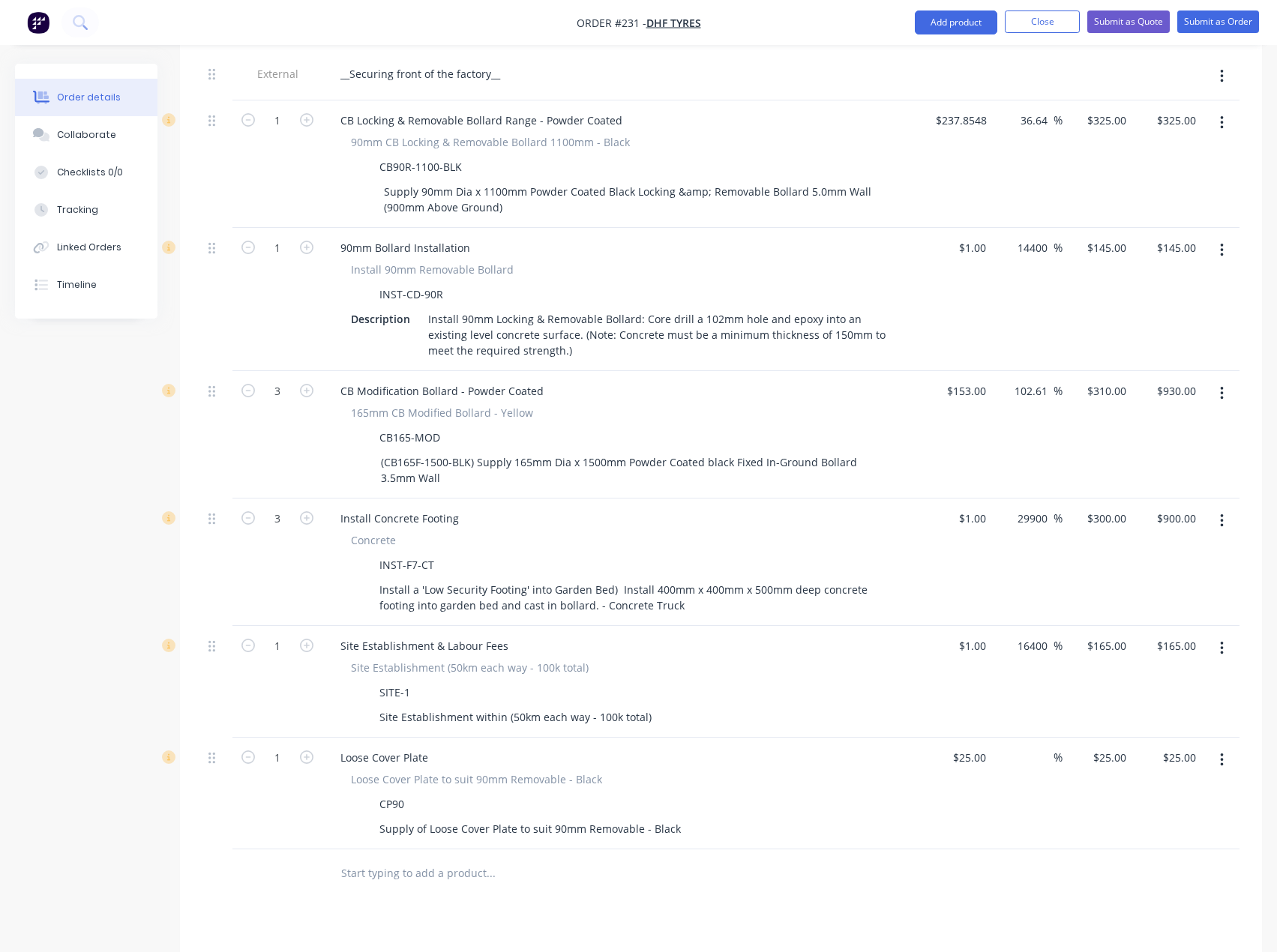
scroll to position [608, 0]
click at [966, 745] on div "25 25" at bounding box center [978, 755] width 25 height 22
type input "$1.00"
type input "1"
type input "$1.00"
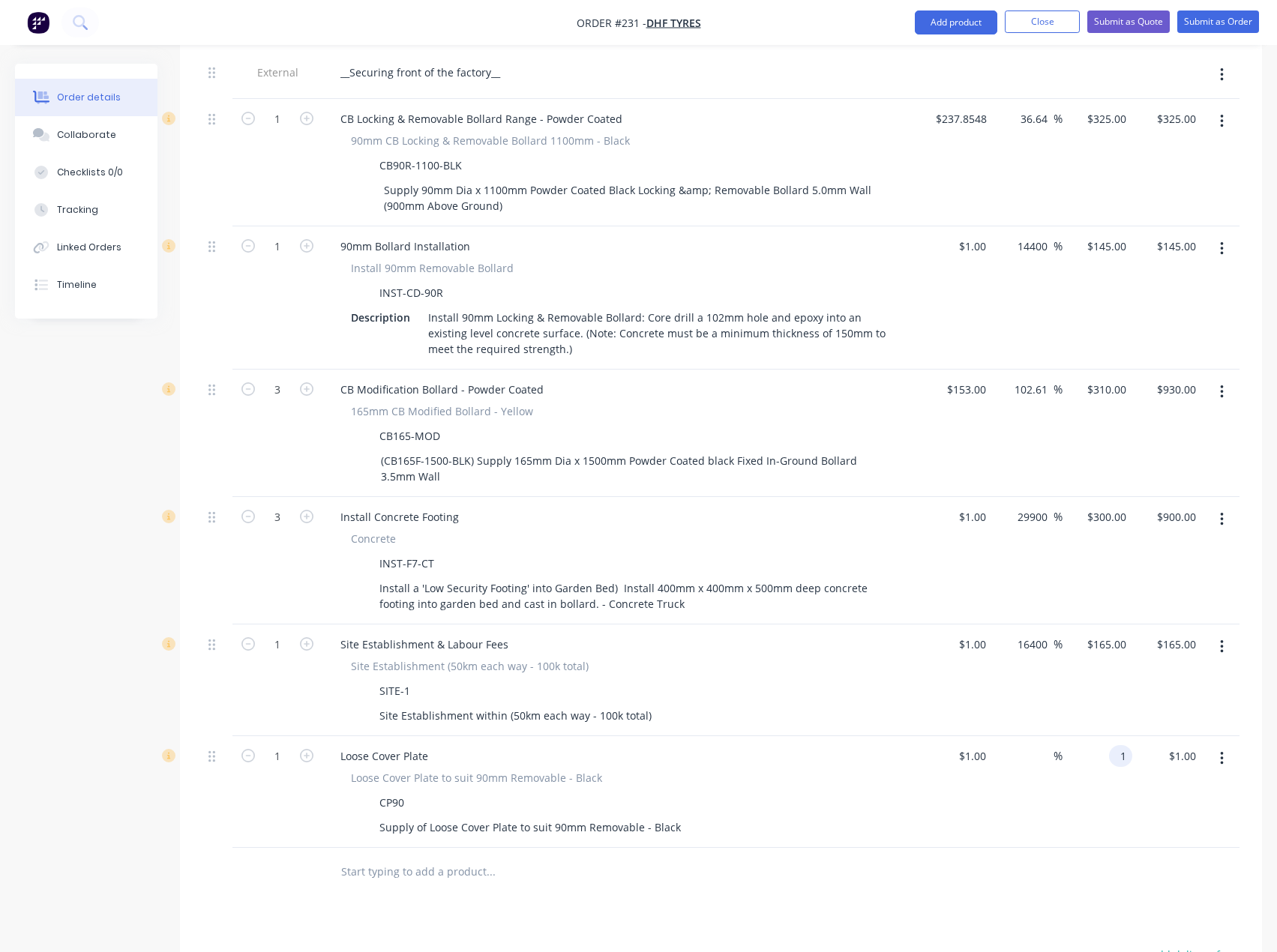
click at [1109, 745] on div "1 1" at bounding box center [1120, 755] width 23 height 22
type input "25"
type input "2400"
type input "$25.00"
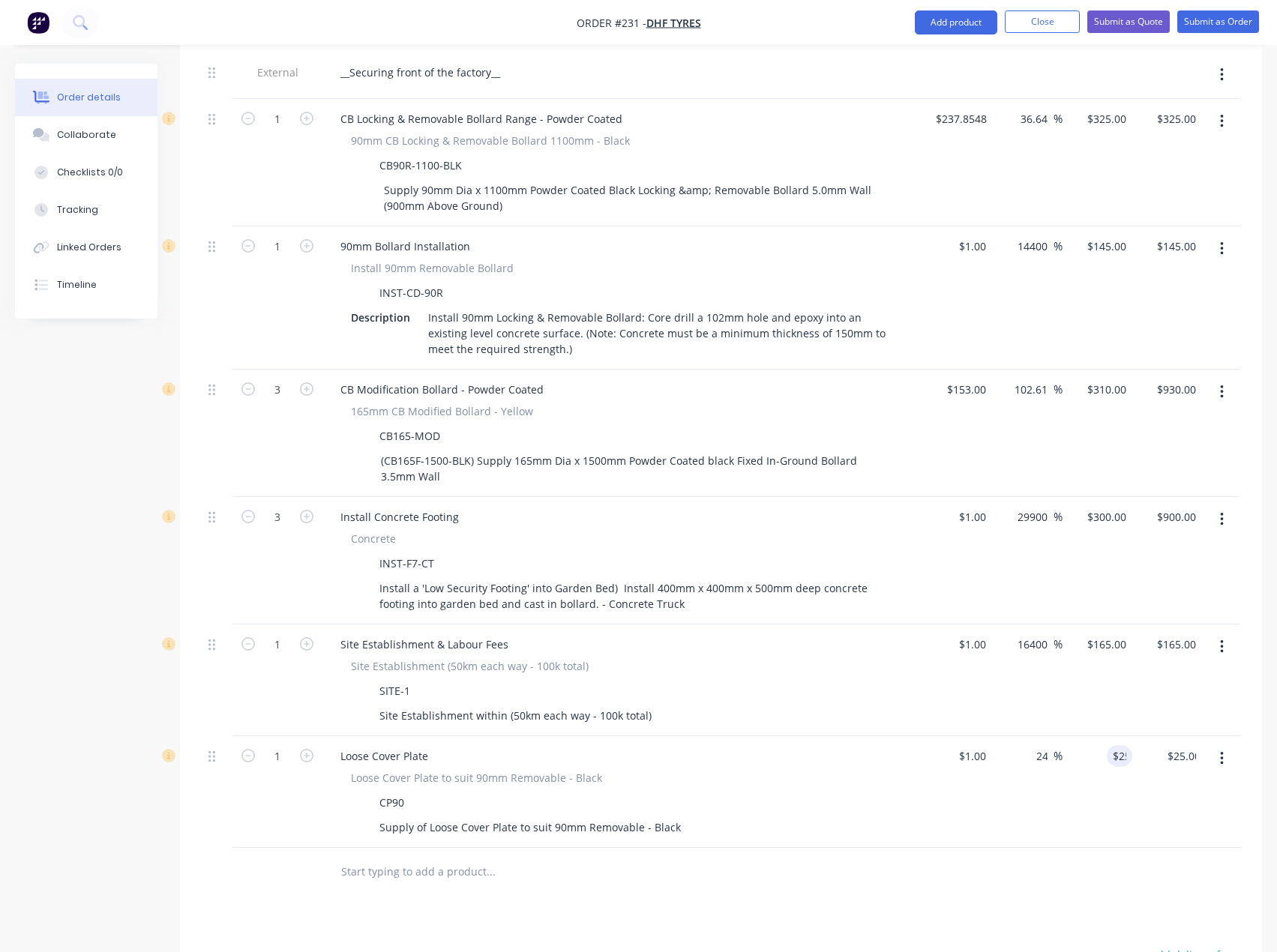
click at [678, 857] on div at bounding box center [553, 871] width 450 height 30
drag, startPoint x: 207, startPoint y: 730, endPoint x: 210, endPoint y: 751, distance: 21.2
click at [210, 751] on div at bounding box center [217, 792] width 30 height 112
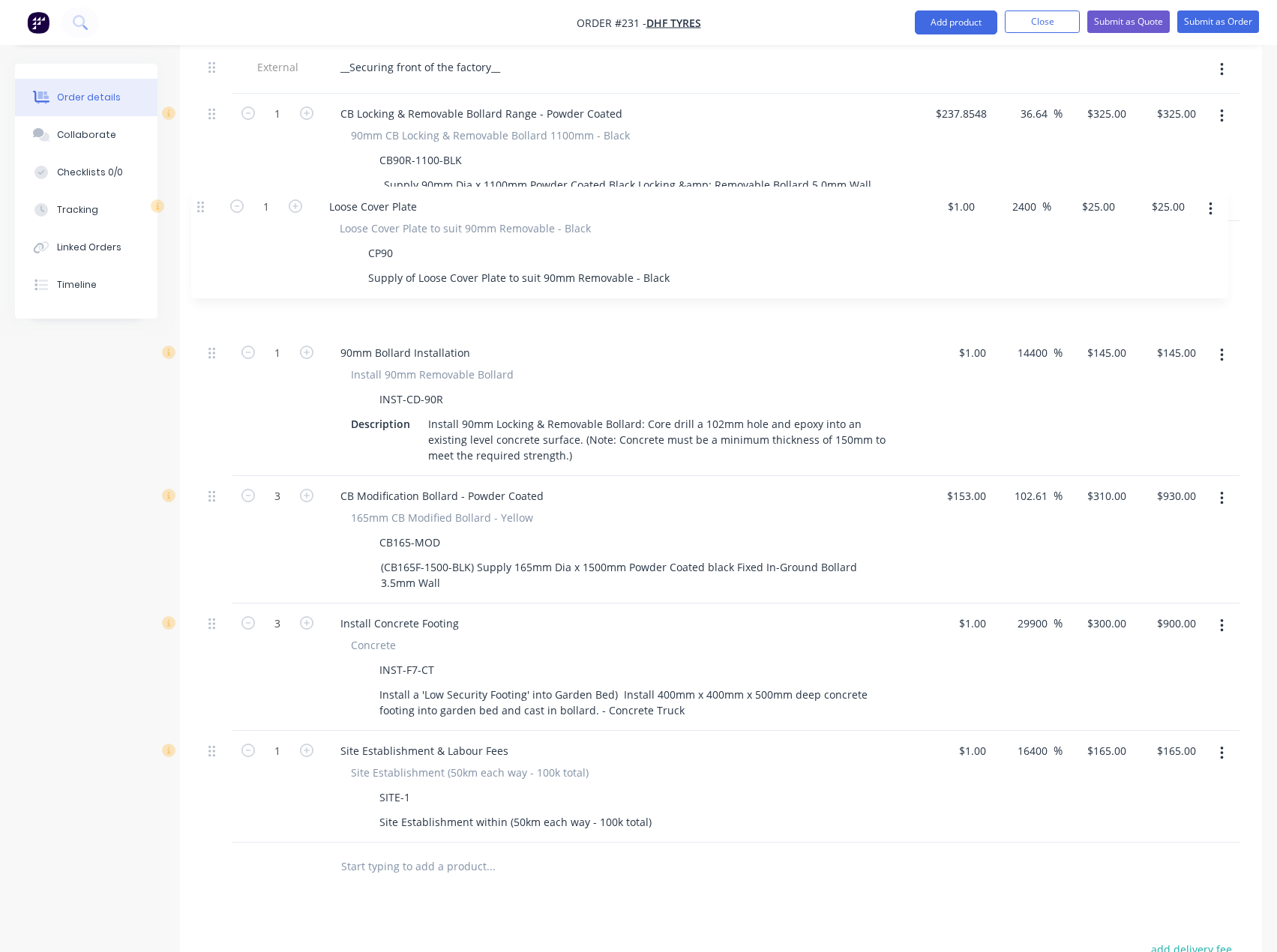
drag, startPoint x: 210, startPoint y: 726, endPoint x: 200, endPoint y: 200, distance: 526.1
click at [200, 200] on div "Qty Cost Markup Price Total External __Securing front of the factory__ 1 CB Loc…" at bounding box center [720, 454] width 1082 height 873
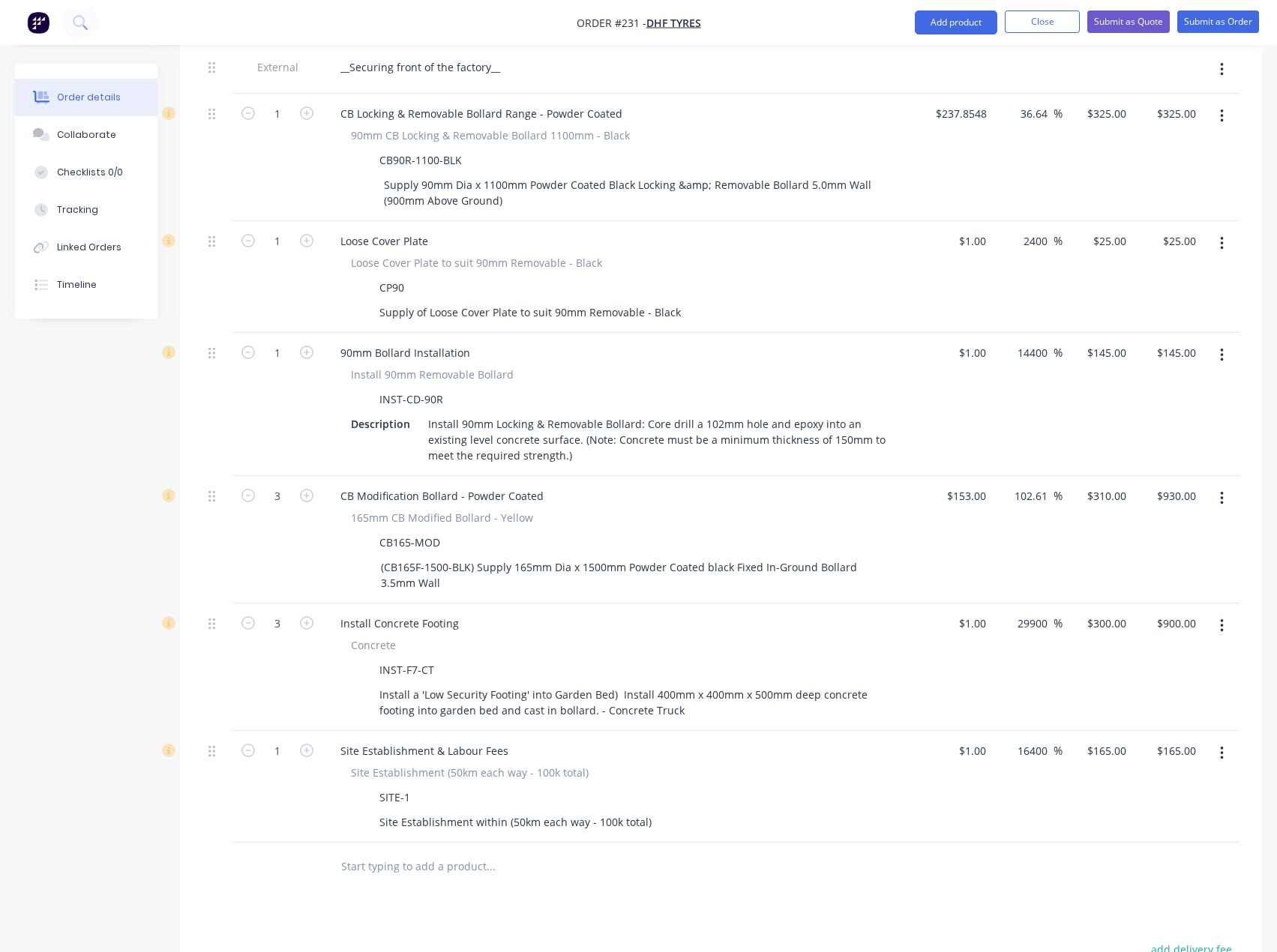
scroll to position [613, 0]
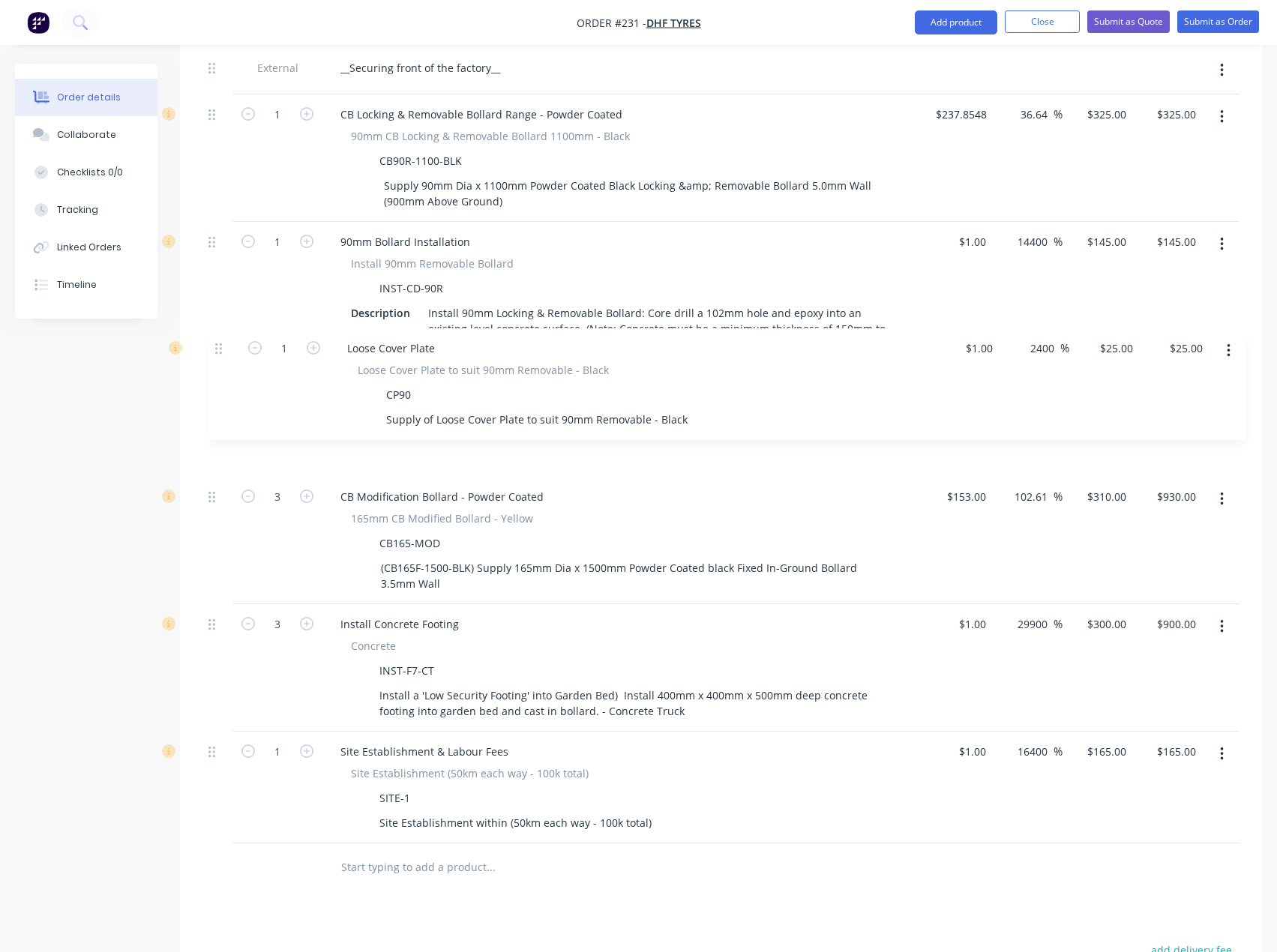
drag, startPoint x: 209, startPoint y: 216, endPoint x: 216, endPoint y: 359, distance: 143.2
click at [216, 359] on div "External __Securing front of the factory__ 1 CB Locking & Removable Bollard Ran…" at bounding box center [720, 445] width 1037 height 795
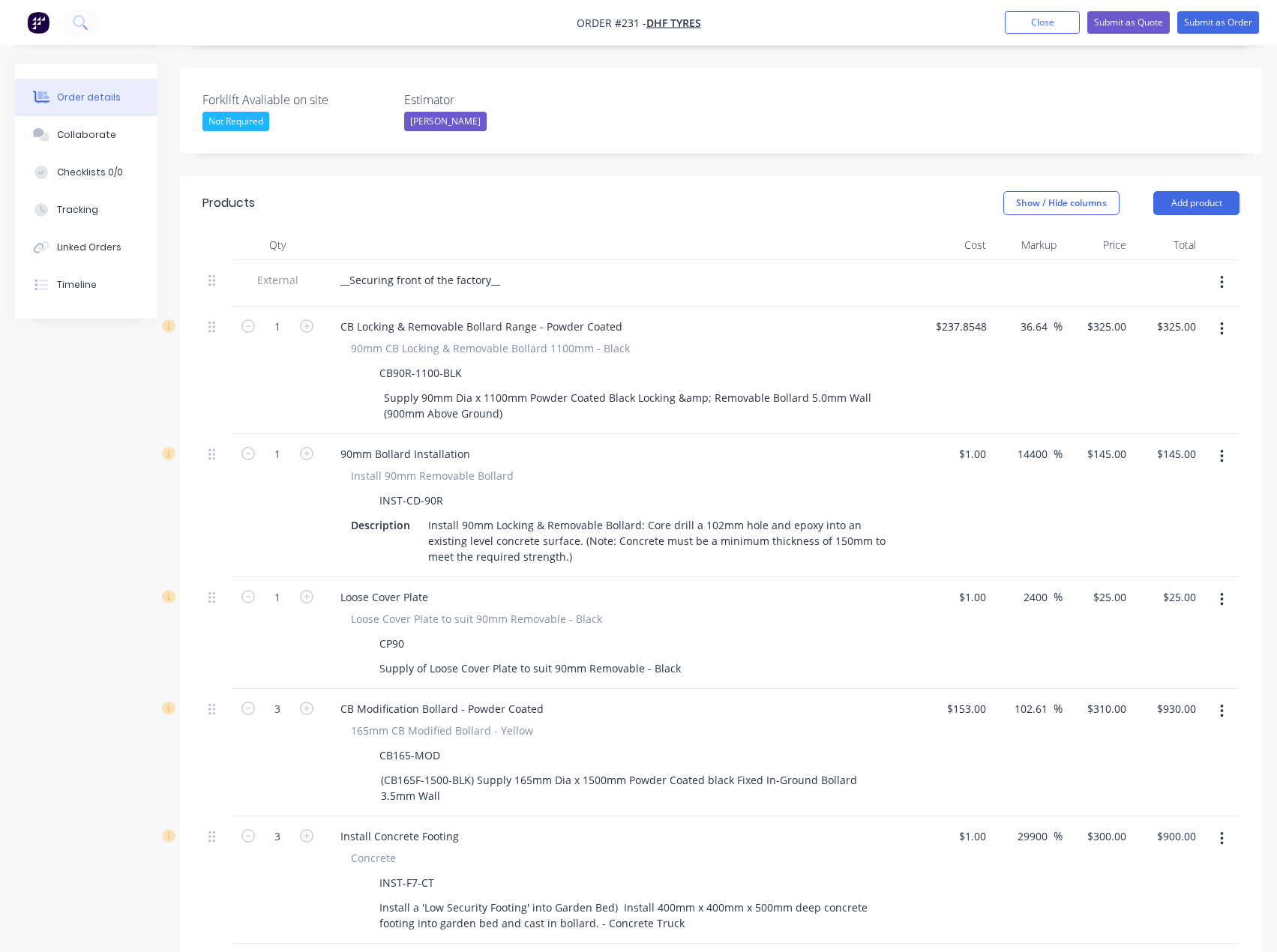
scroll to position [388, 0]
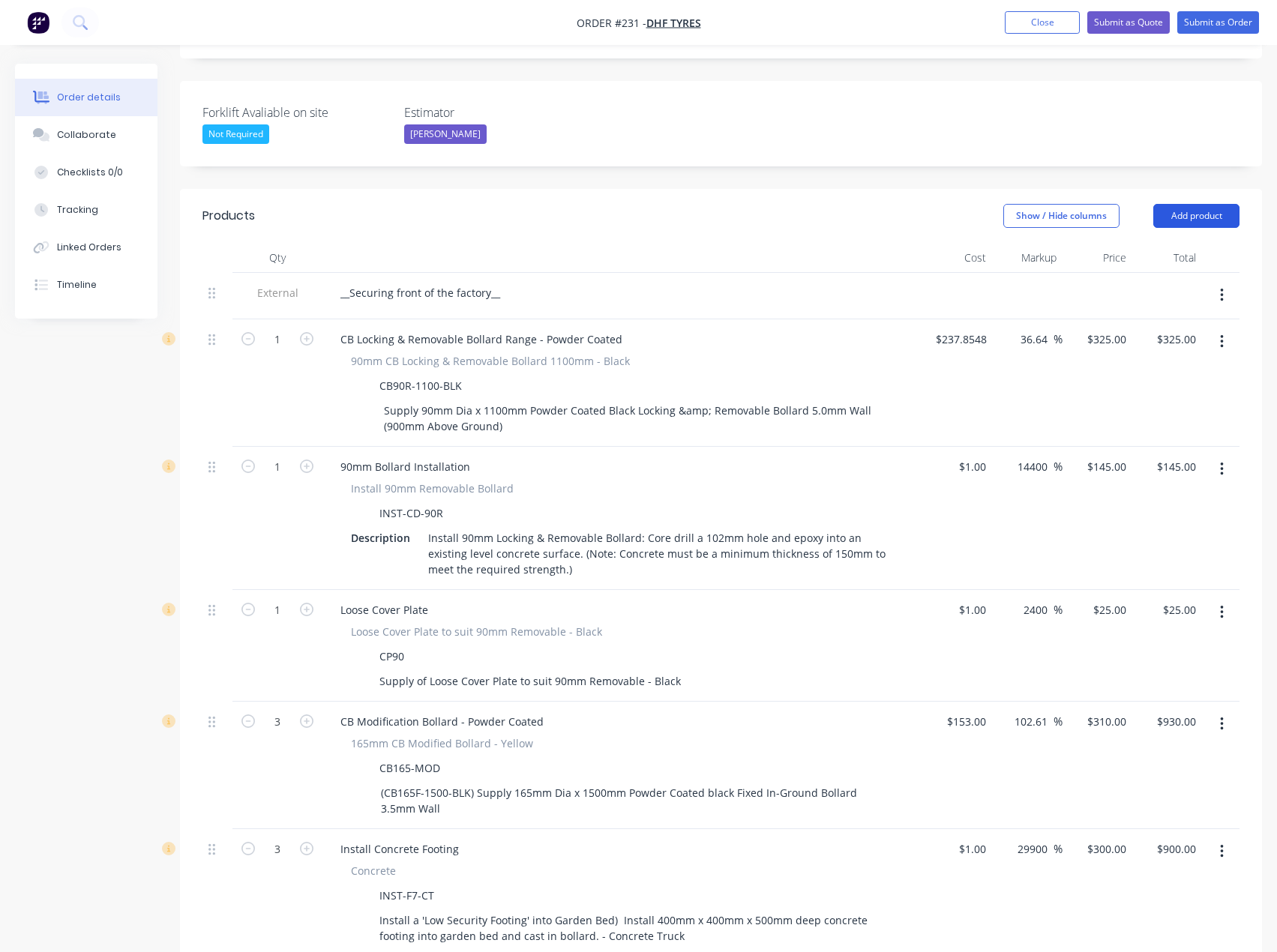
click at [1201, 204] on button "Add product" at bounding box center [1195, 215] width 86 height 24
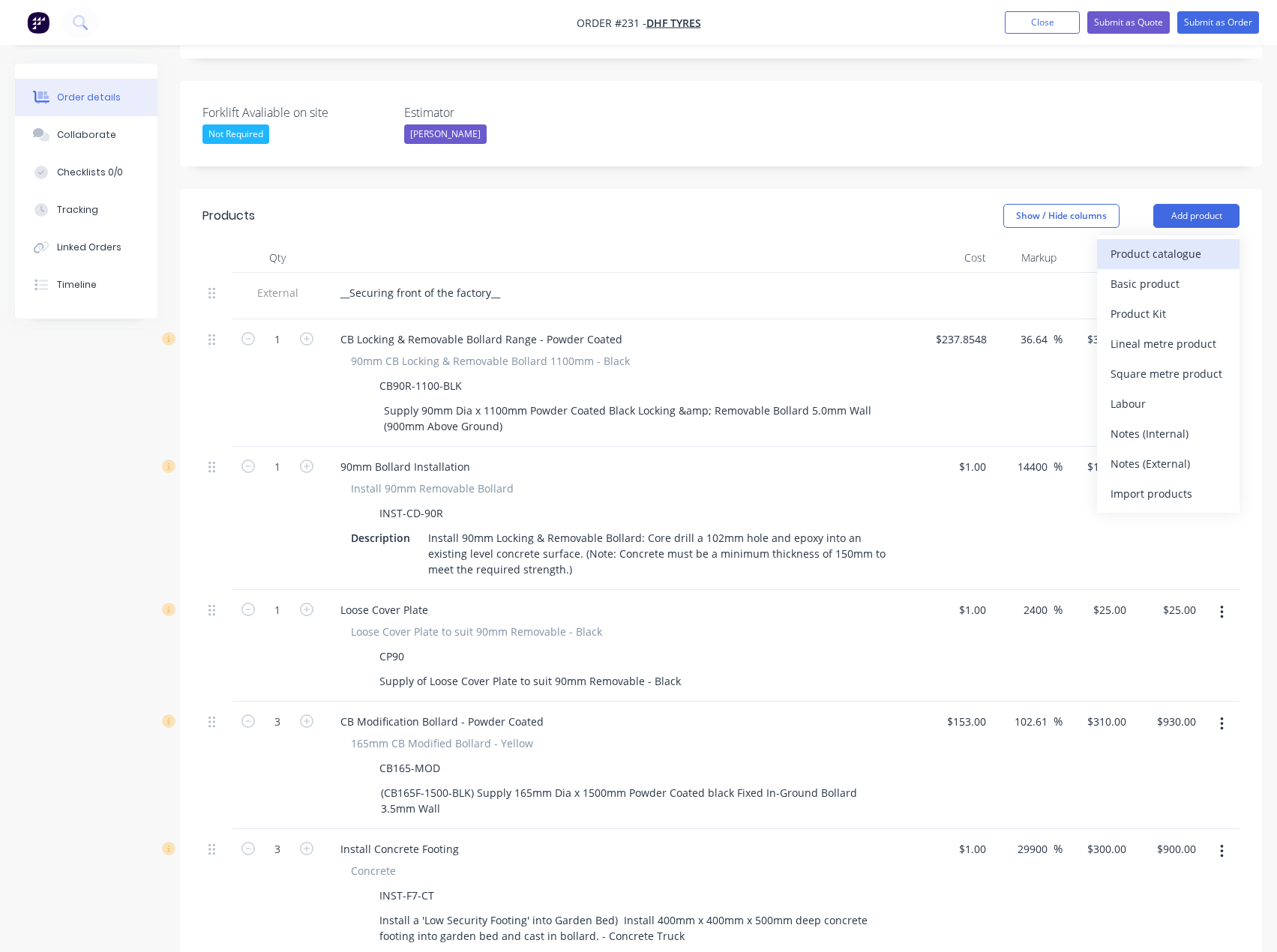
click at [1179, 243] on div "Product catalogue" at bounding box center [1167, 254] width 115 height 22
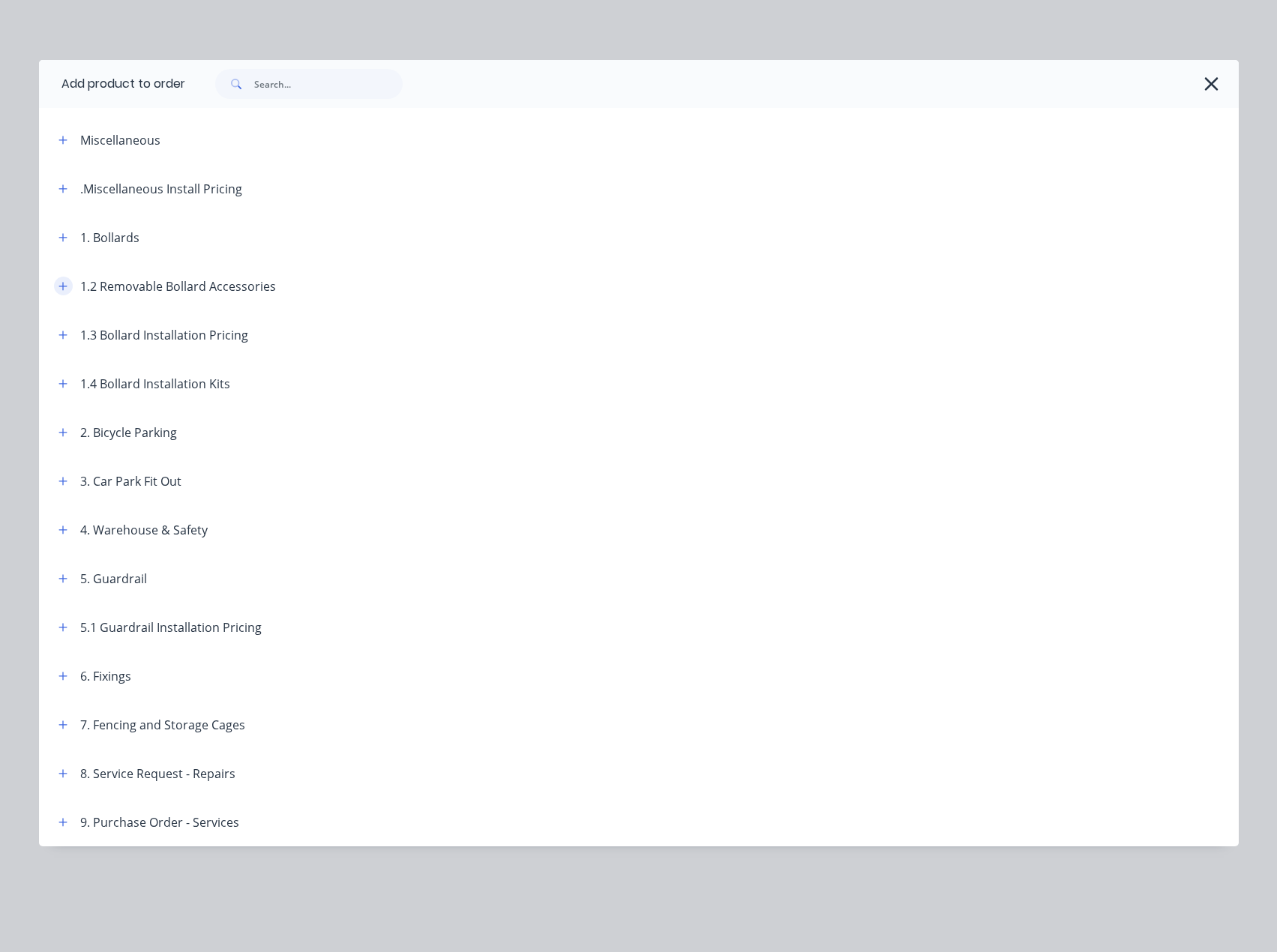
click at [59, 285] on icon "button" at bounding box center [63, 287] width 9 height 11
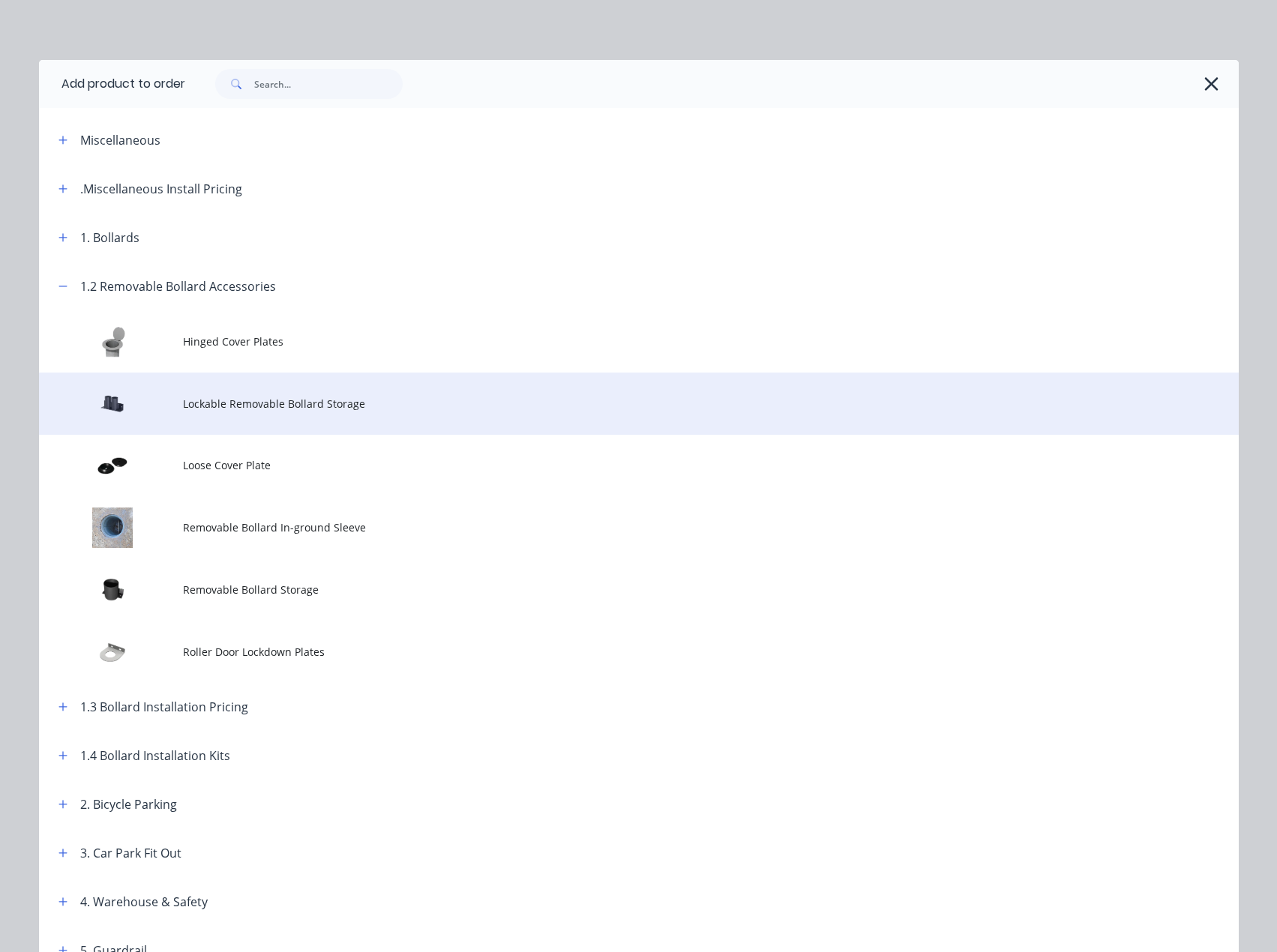
click at [358, 418] on td "Lockable Removable Bollard Storage" at bounding box center [711, 404] width 1055 height 63
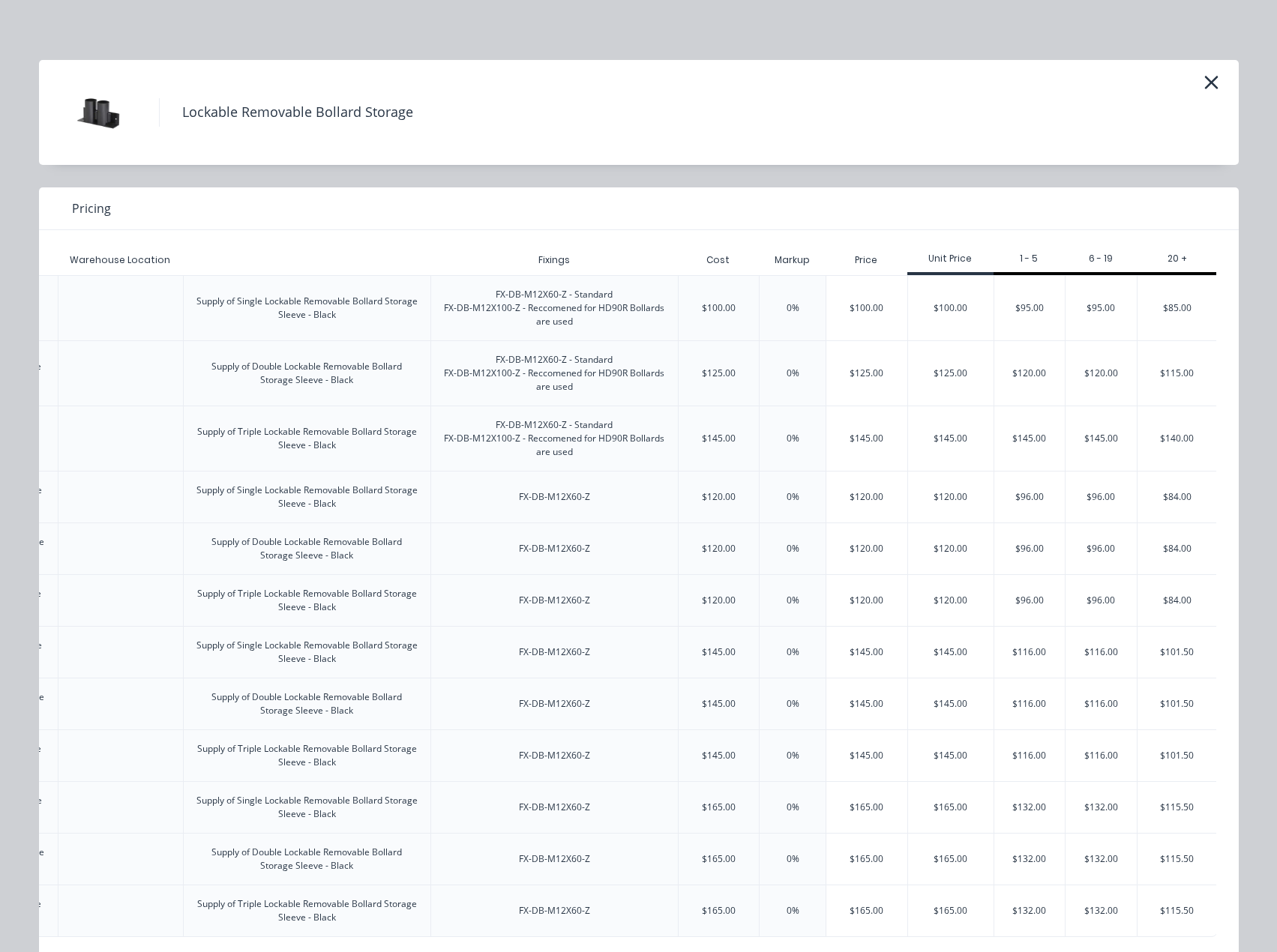
scroll to position [0, 431]
click at [942, 302] on div "$100.00" at bounding box center [948, 308] width 85 height 65
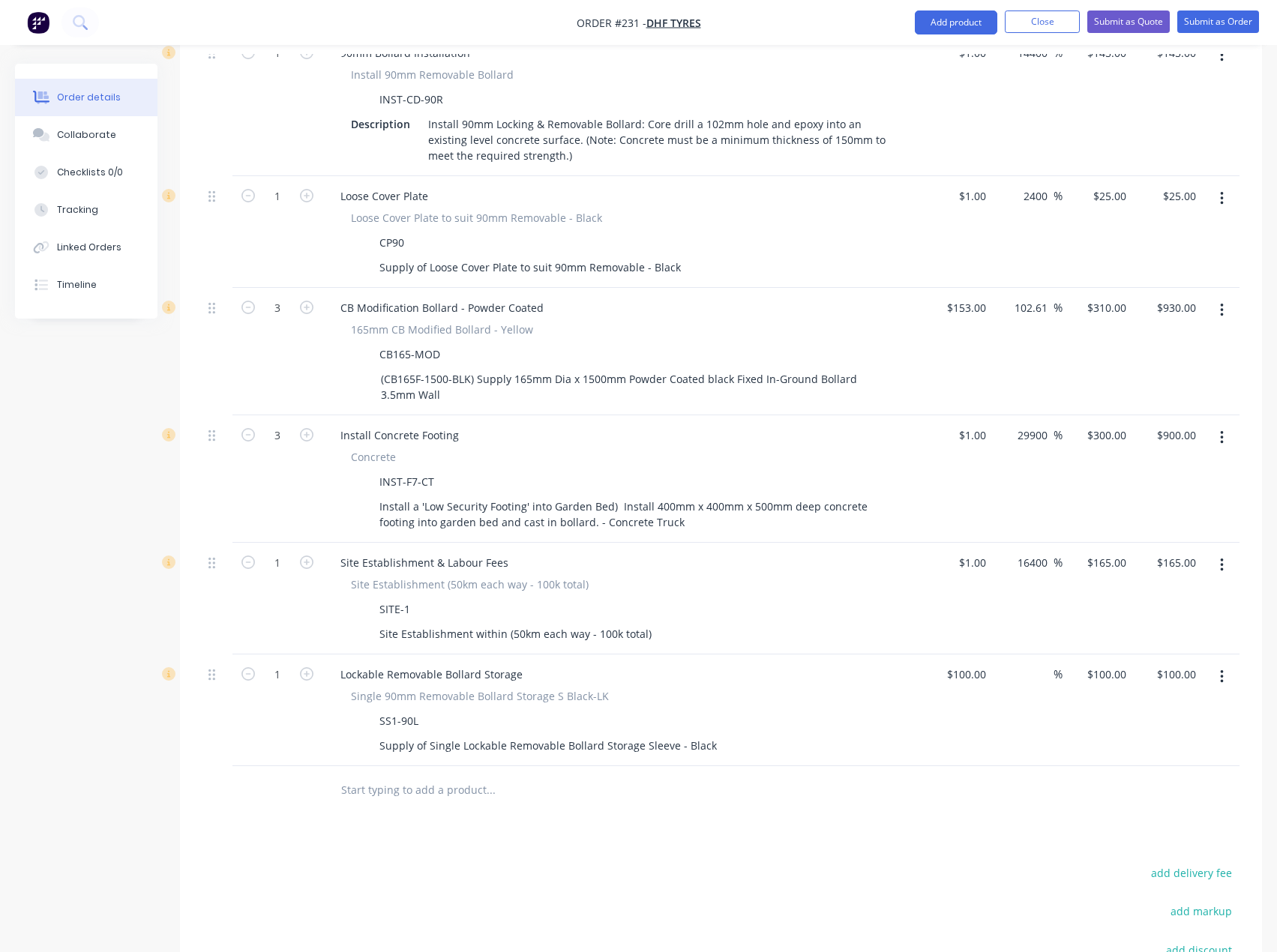
scroll to position [838, 0]
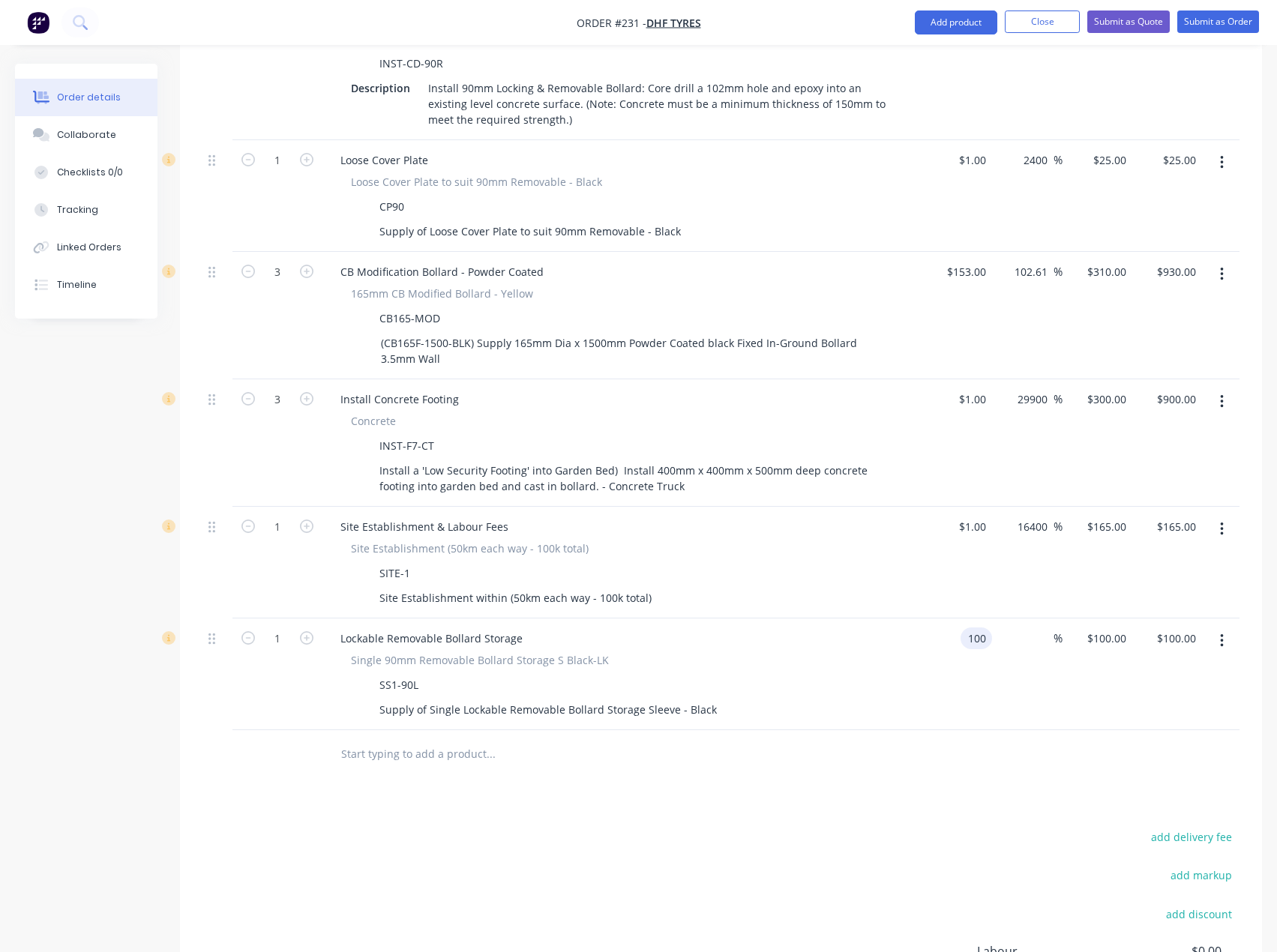
click at [986, 627] on input "100" at bounding box center [978, 638] width 25 height 22
type input "$1.00"
type input "1"
type input "$1.00"
drag, startPoint x: 1100, startPoint y: 607, endPoint x: 1098, endPoint y: 615, distance: 8.2
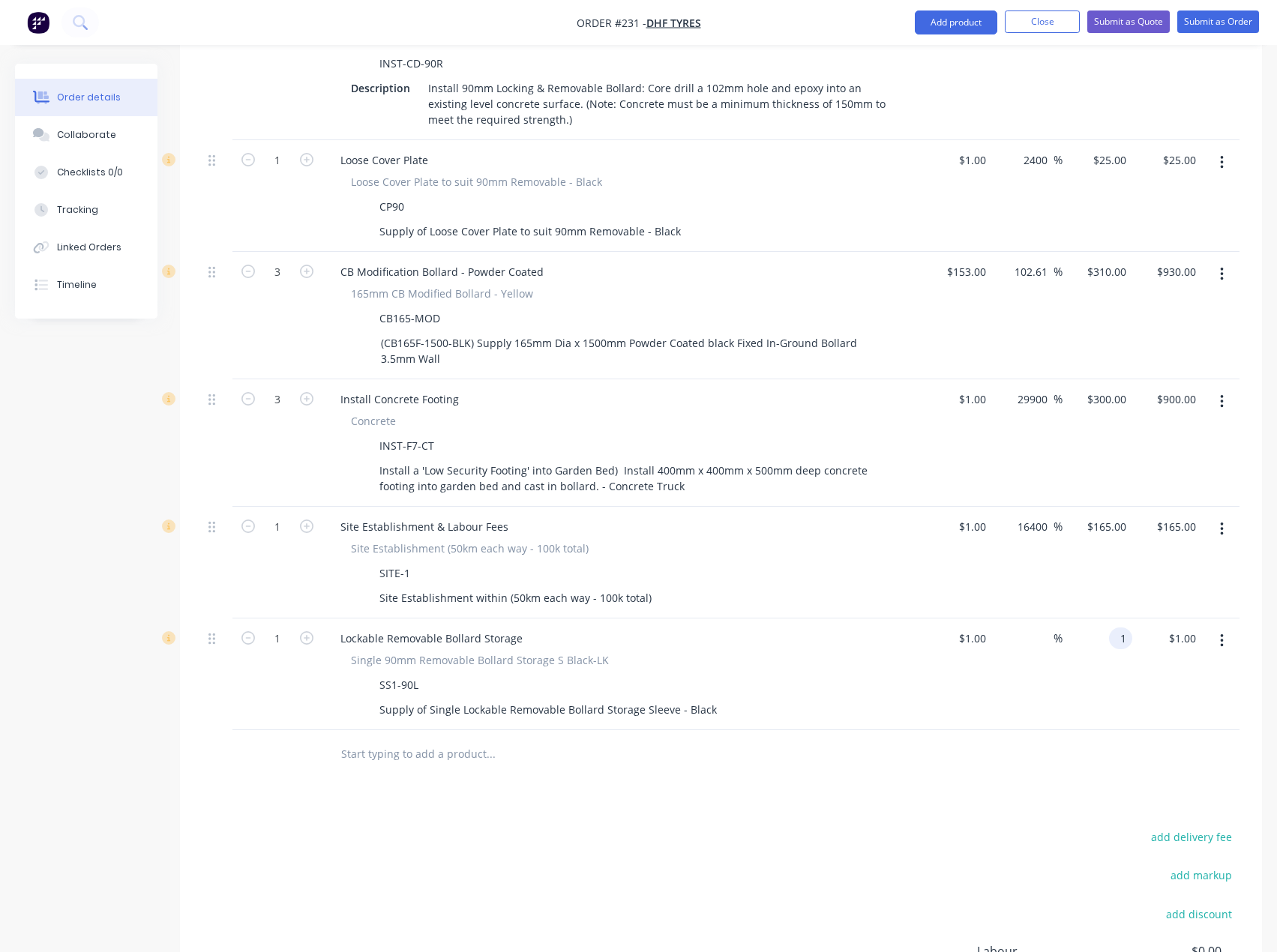
click at [1100, 618] on div "1 1" at bounding box center [1096, 674] width 69 height 112
type input "100"
type input "9900"
type input "$100.00"
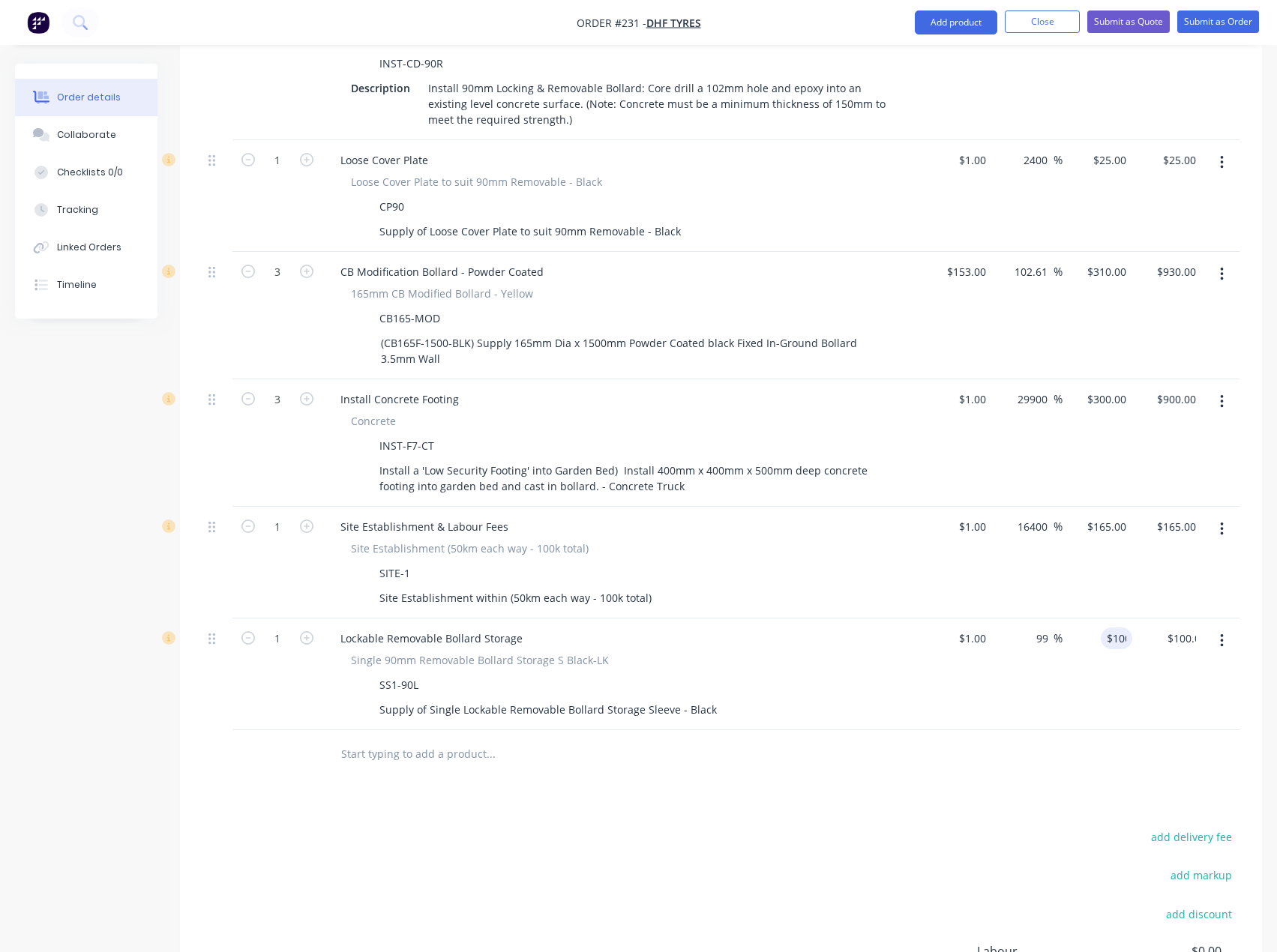
click at [975, 749] on div at bounding box center [720, 755] width 1037 height 49
drag, startPoint x: 204, startPoint y: 612, endPoint x: 184, endPoint y: 648, distance: 41.2
click at [184, 648] on div "Qty Cost Markup Price Total External __Securing front of the factory__ 1 CB Loc…" at bounding box center [720, 286] width 1082 height 986
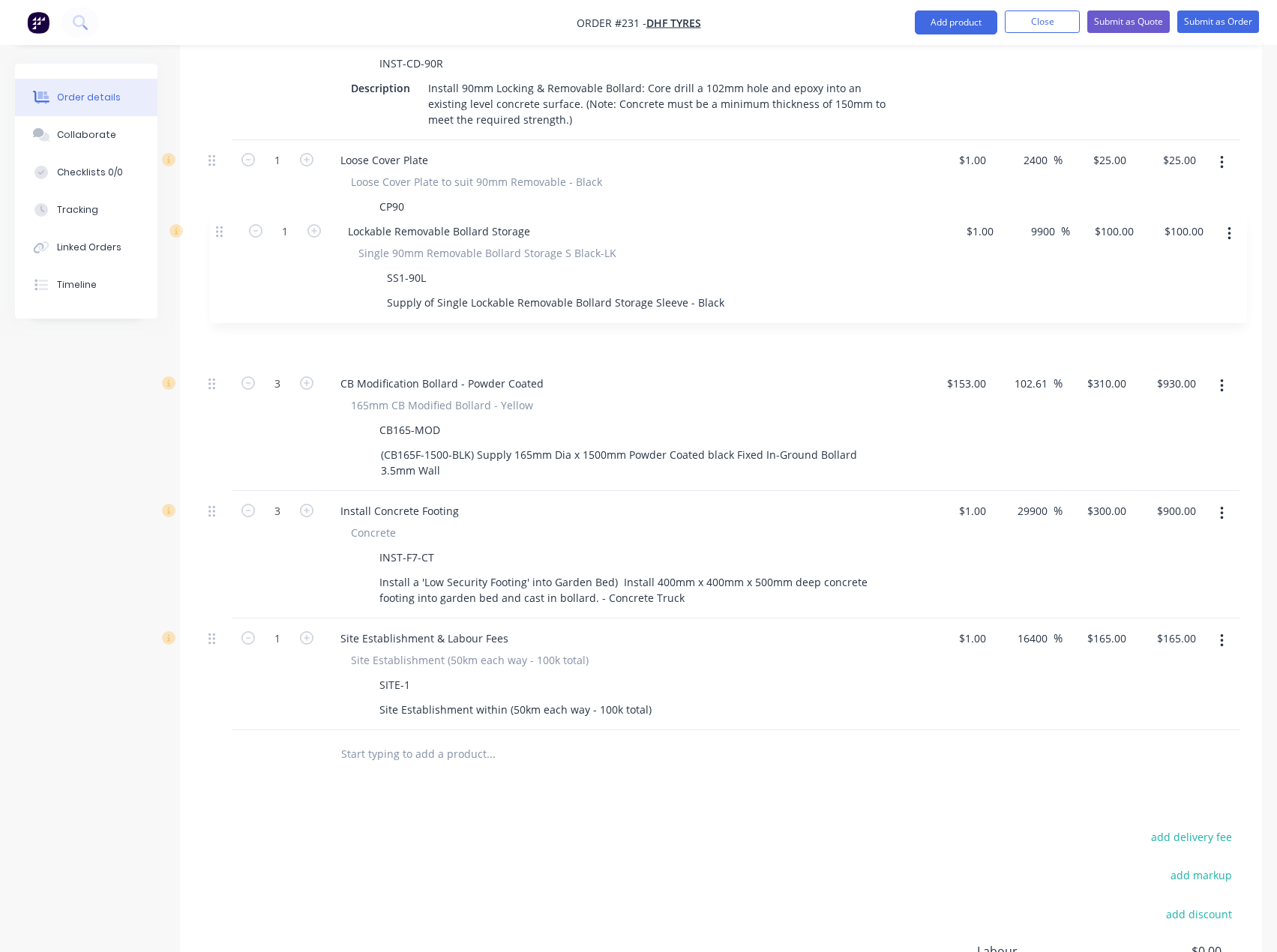
drag, startPoint x: 208, startPoint y: 614, endPoint x: 216, endPoint y: 232, distance: 382.1
click at [216, 232] on div "External __Securing front of the factory__ 1 CB Locking & Removable Bollard Ran…" at bounding box center [720, 277] width 1037 height 907
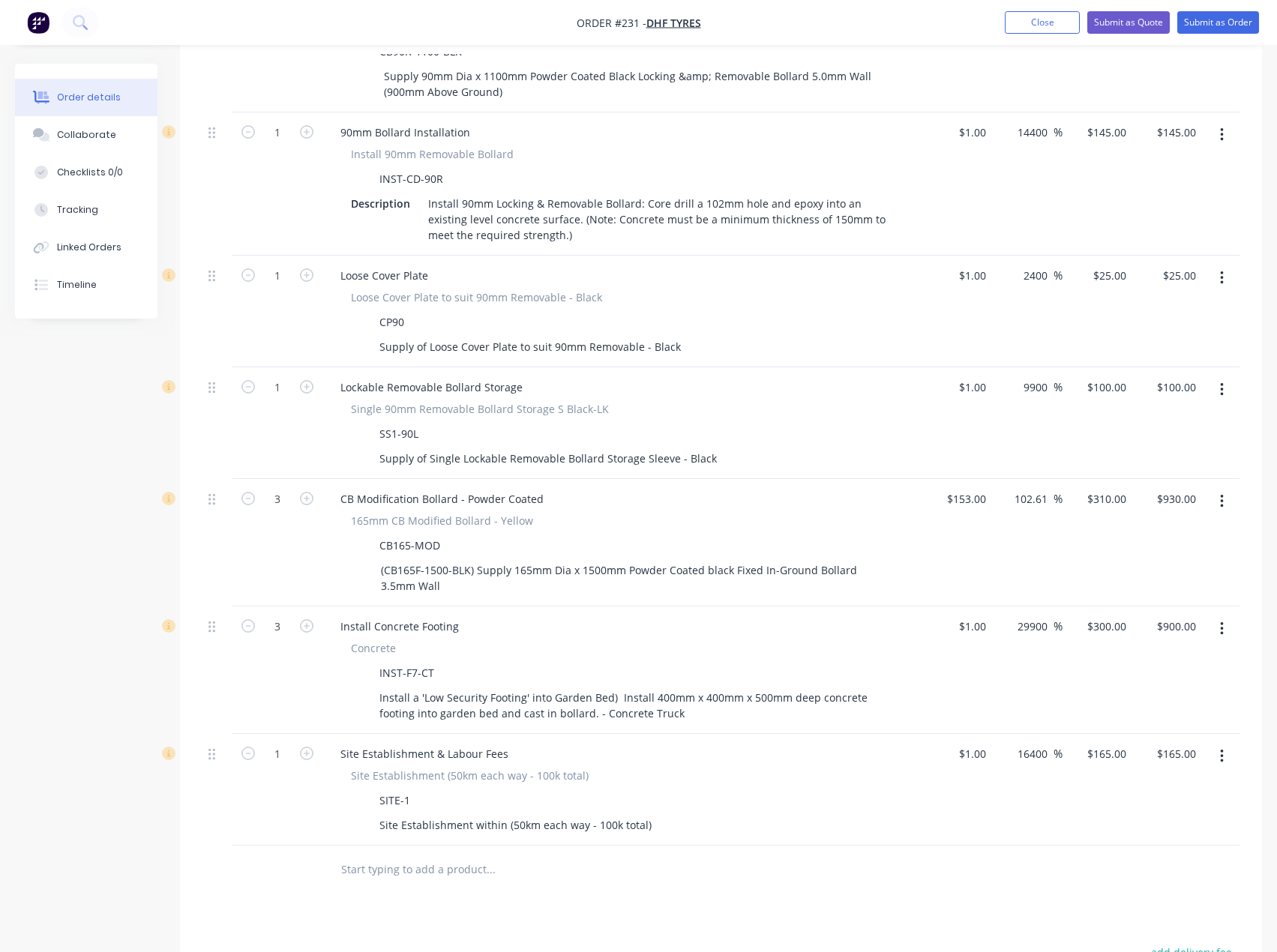
scroll to position [463, 0]
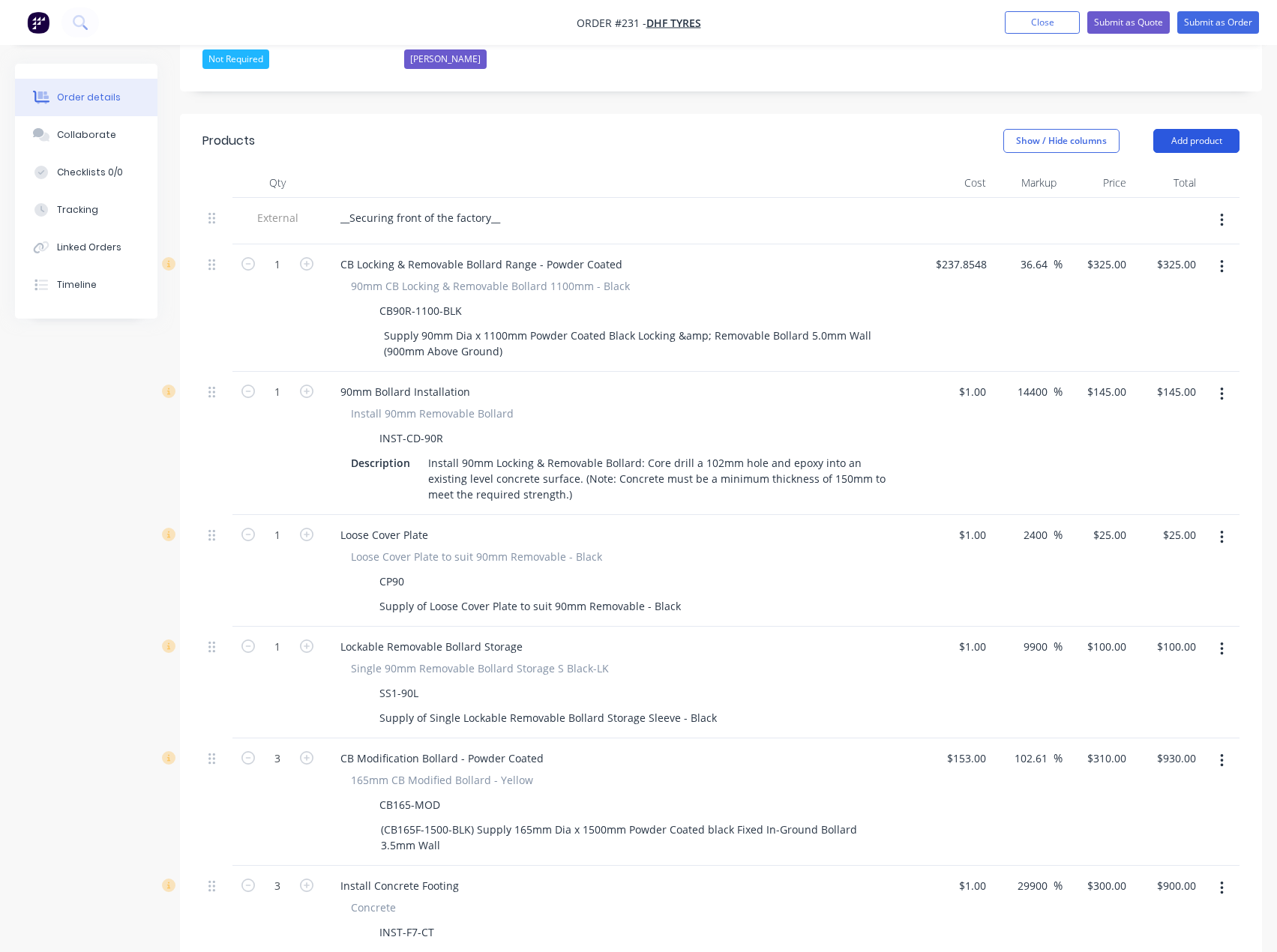
click at [1179, 129] on button "Add product" at bounding box center [1195, 140] width 86 height 24
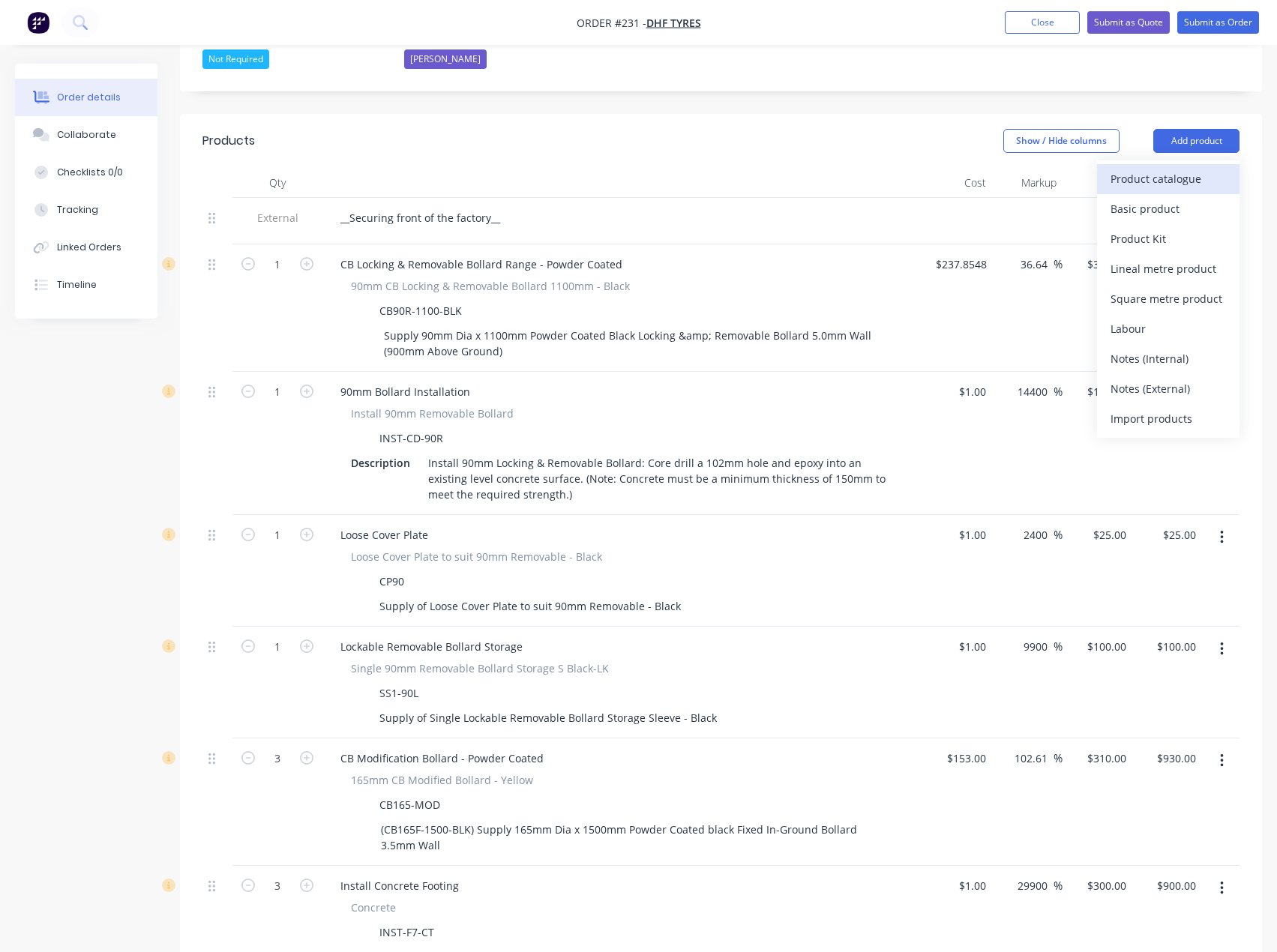
click at [1168, 168] on div "Product catalogue" at bounding box center [1167, 178] width 115 height 22
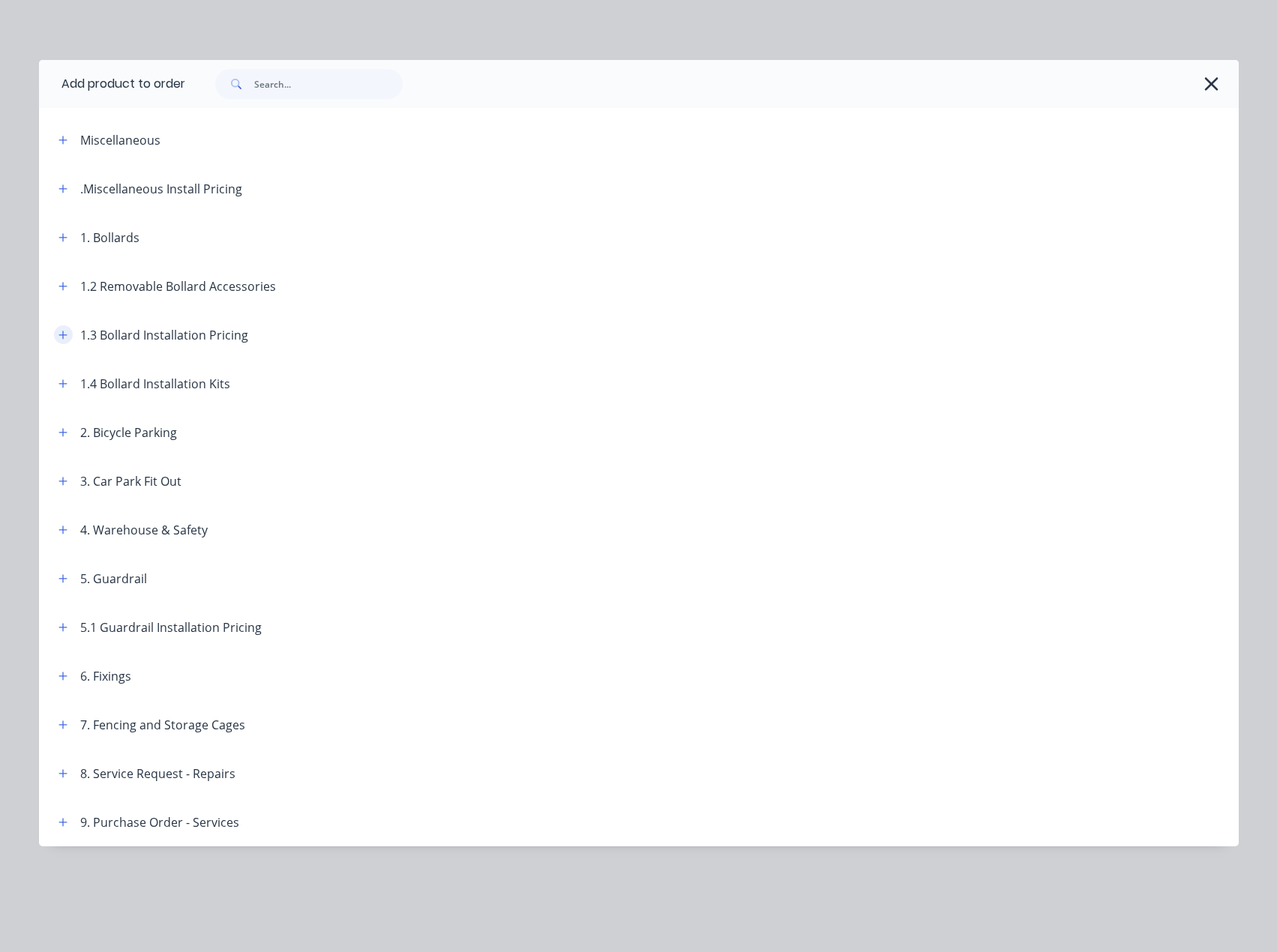
click at [70, 333] on button "button" at bounding box center [63, 335] width 19 height 19
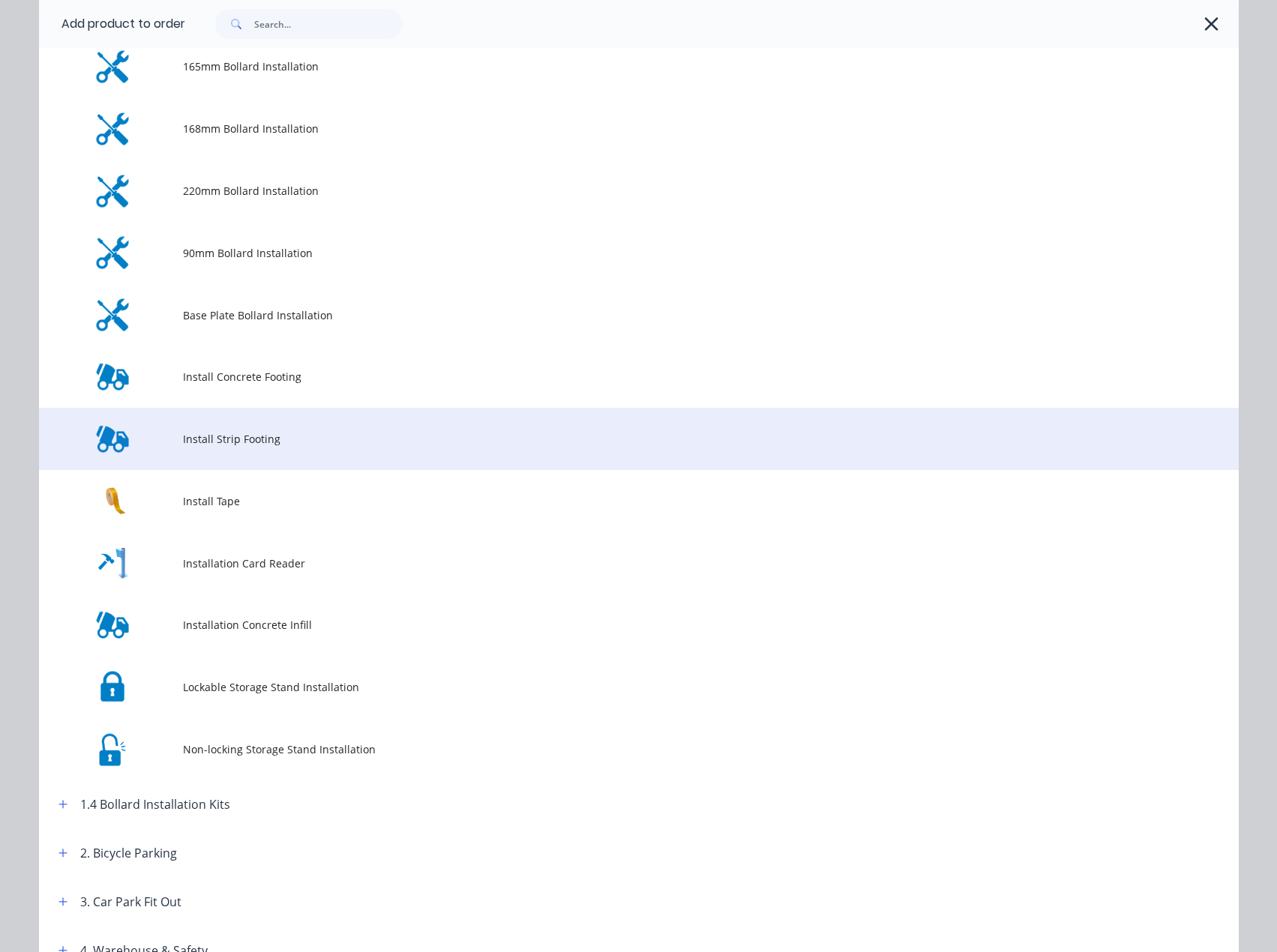
scroll to position [450, 0]
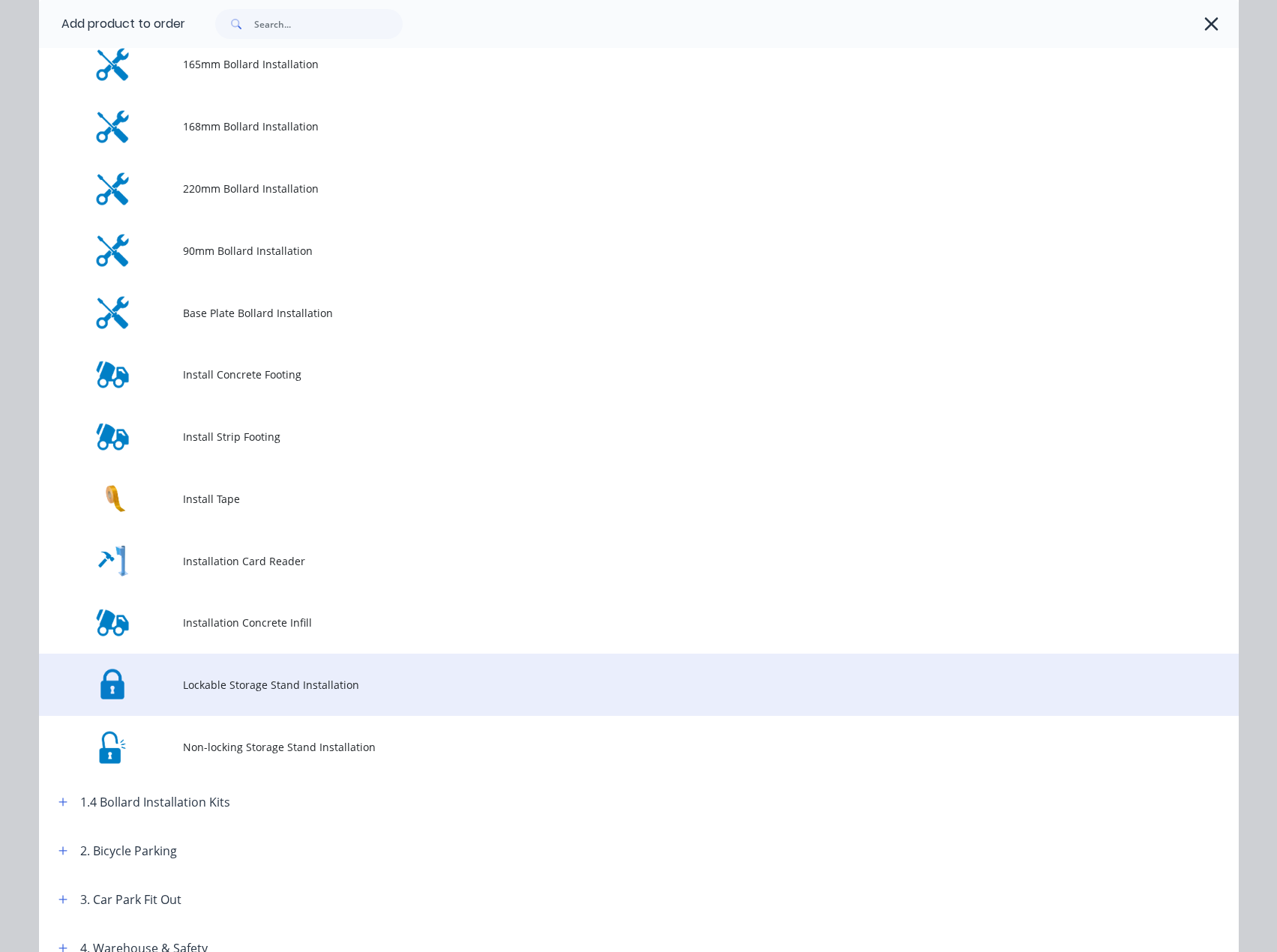
click at [295, 674] on td "Lockable Storage Stand Installation" at bounding box center [711, 684] width 1055 height 63
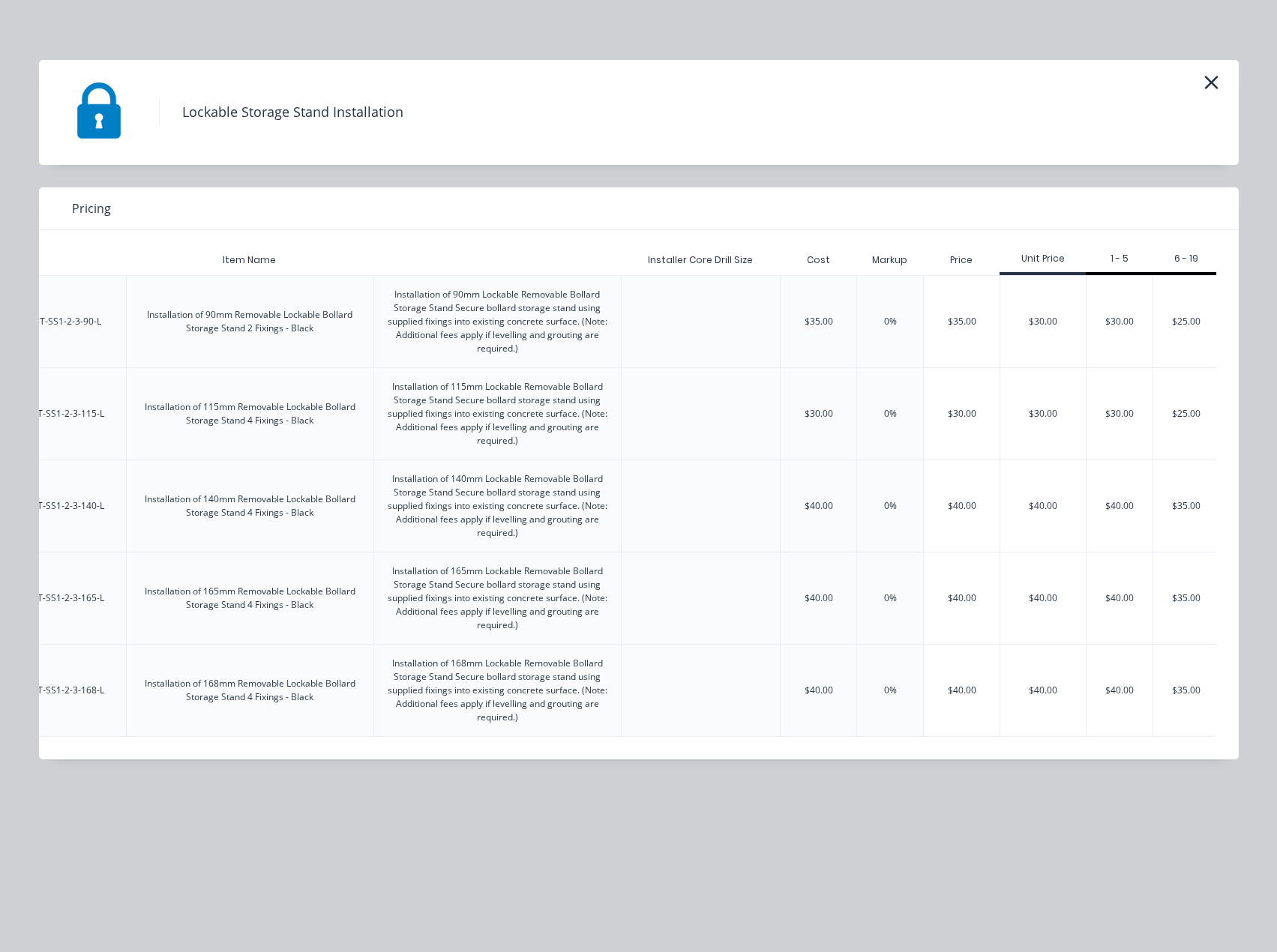
scroll to position [0, 165]
click at [1022, 313] on div "$30.00" at bounding box center [1040, 322] width 85 height 91
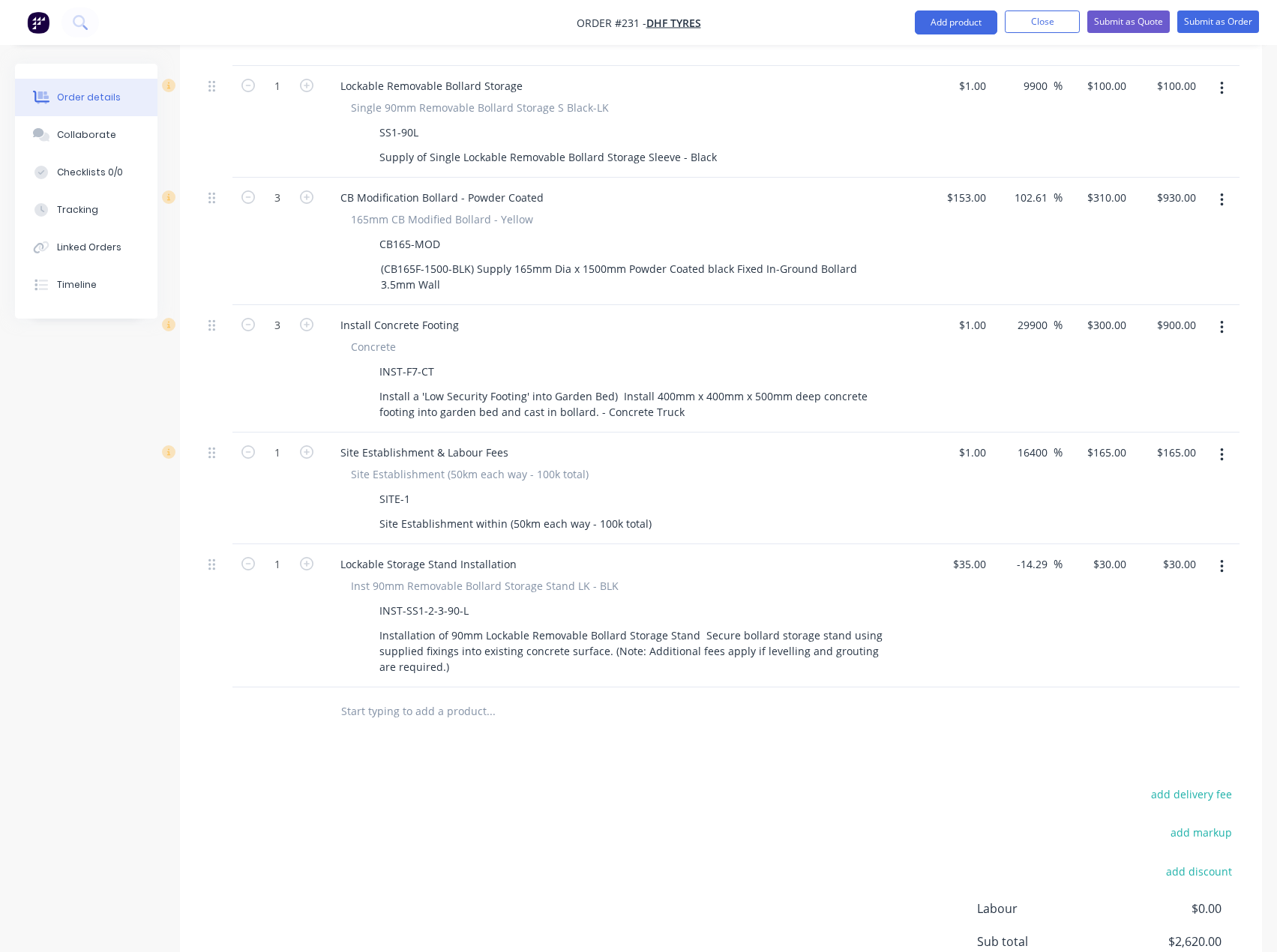
scroll to position [988, 0]
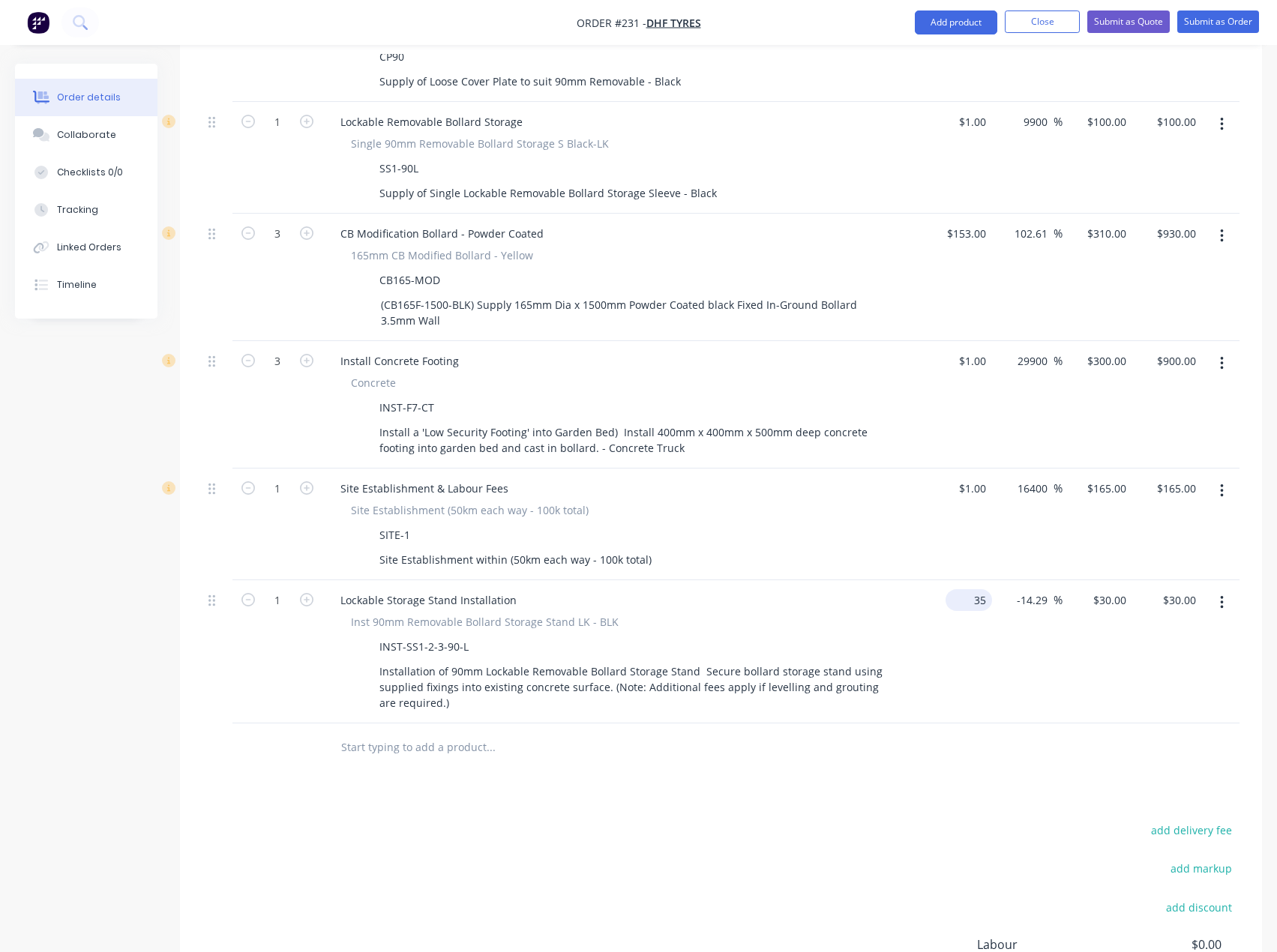
click at [988, 589] on input "35" at bounding box center [971, 600] width 40 height 22
type input "1"
type input "$35.00"
click at [1038, 723] on div at bounding box center [720, 748] width 1037 height 49
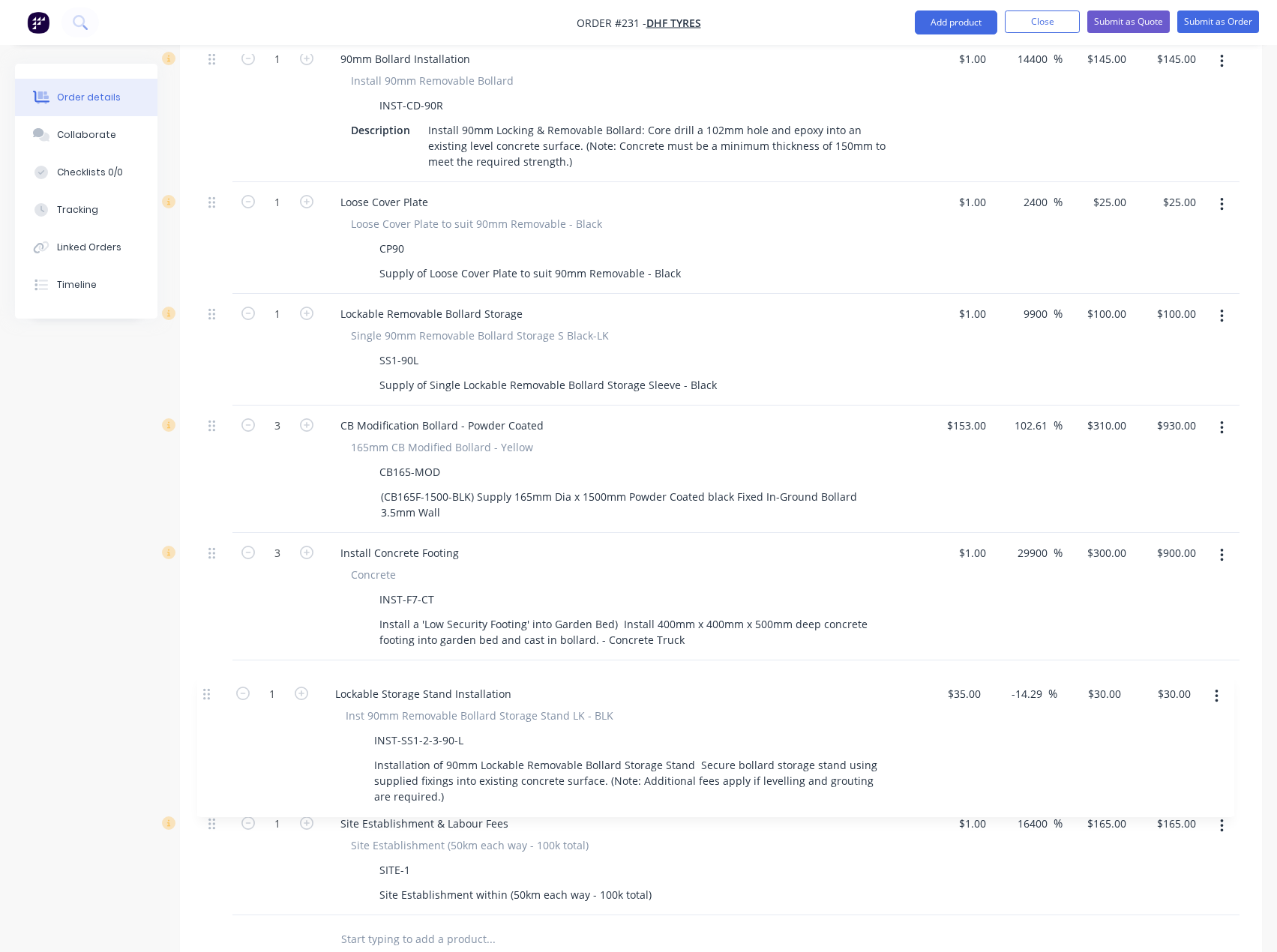
scroll to position [799, 0]
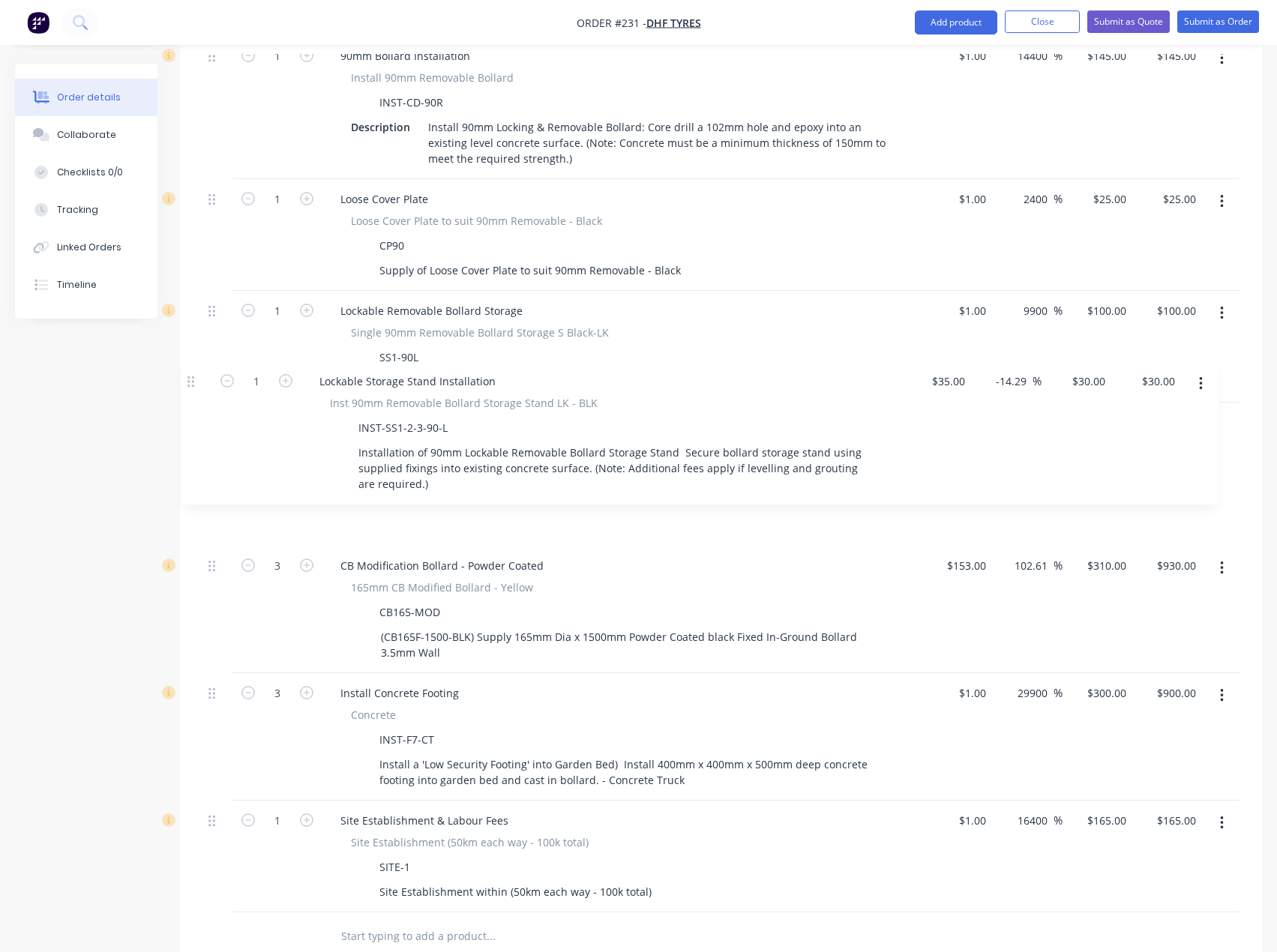
drag, startPoint x: 211, startPoint y: 800, endPoint x: 191, endPoint y: 380, distance: 420.5
click at [191, 380] on div "Qty Cost Markup Price Total External __Securing front of the factory__ 1 CB Loc…" at bounding box center [720, 396] width 1082 height 1129
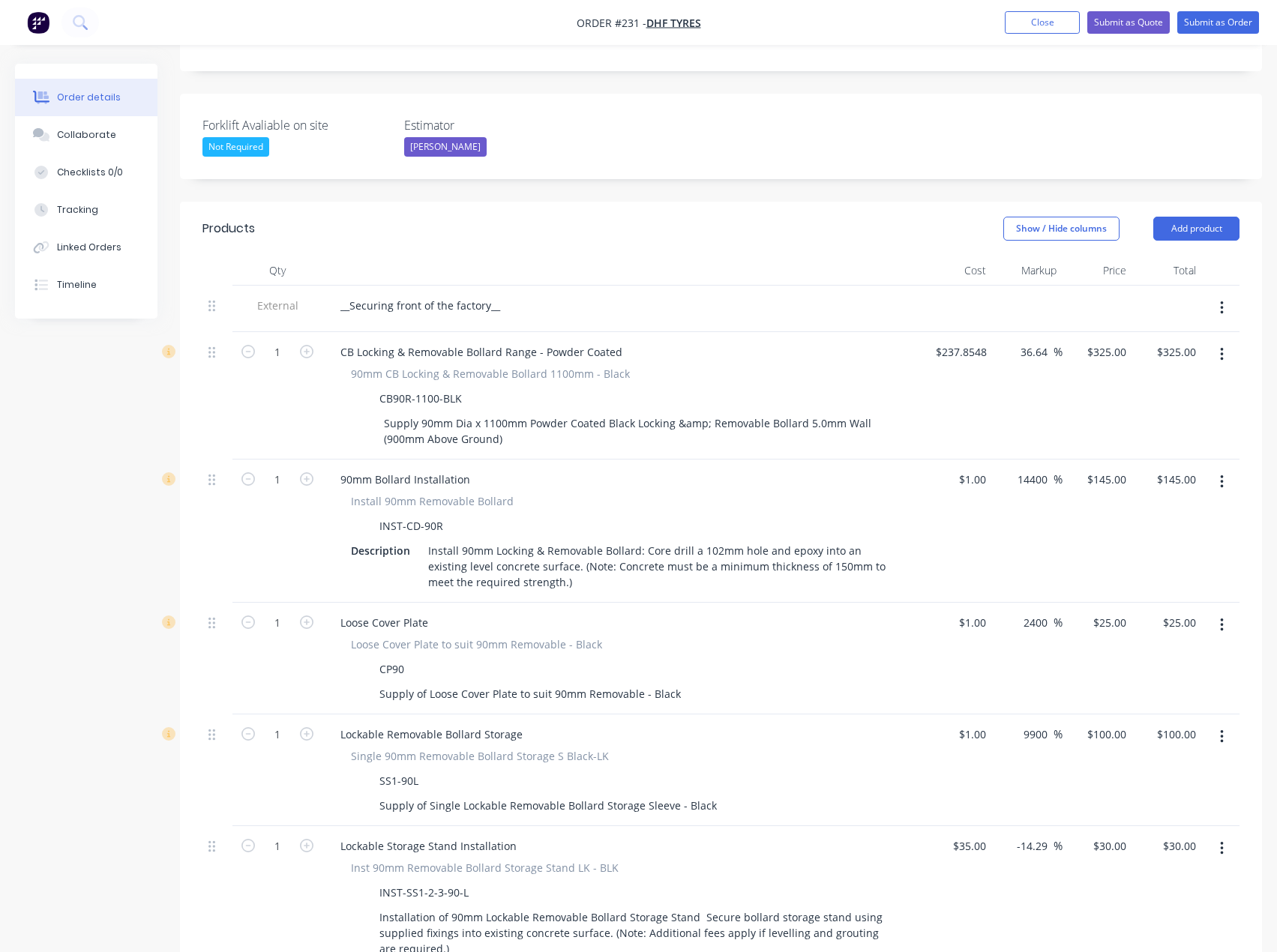
scroll to position [349, 0]
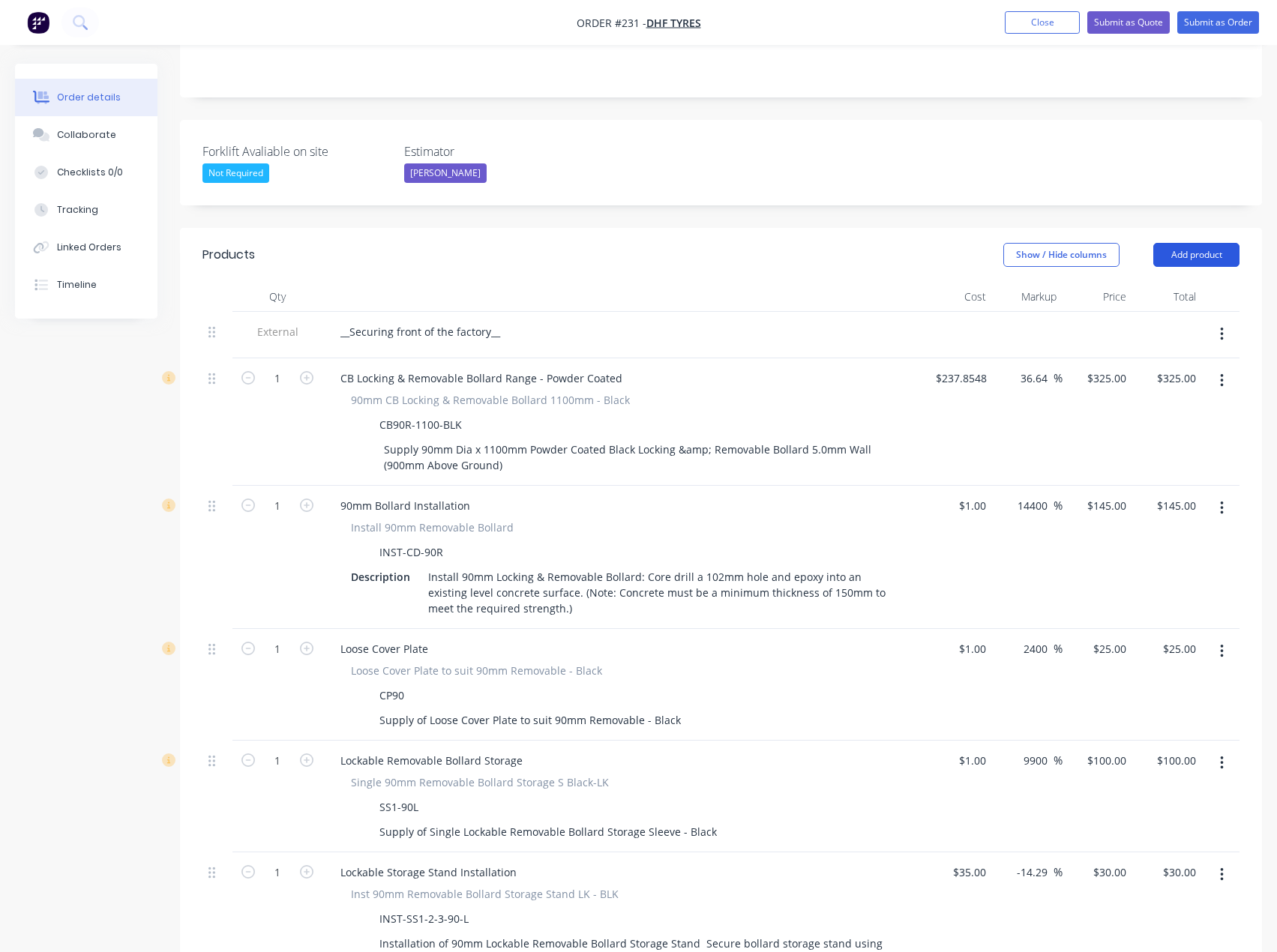
click at [1192, 243] on button "Add product" at bounding box center [1195, 255] width 86 height 24
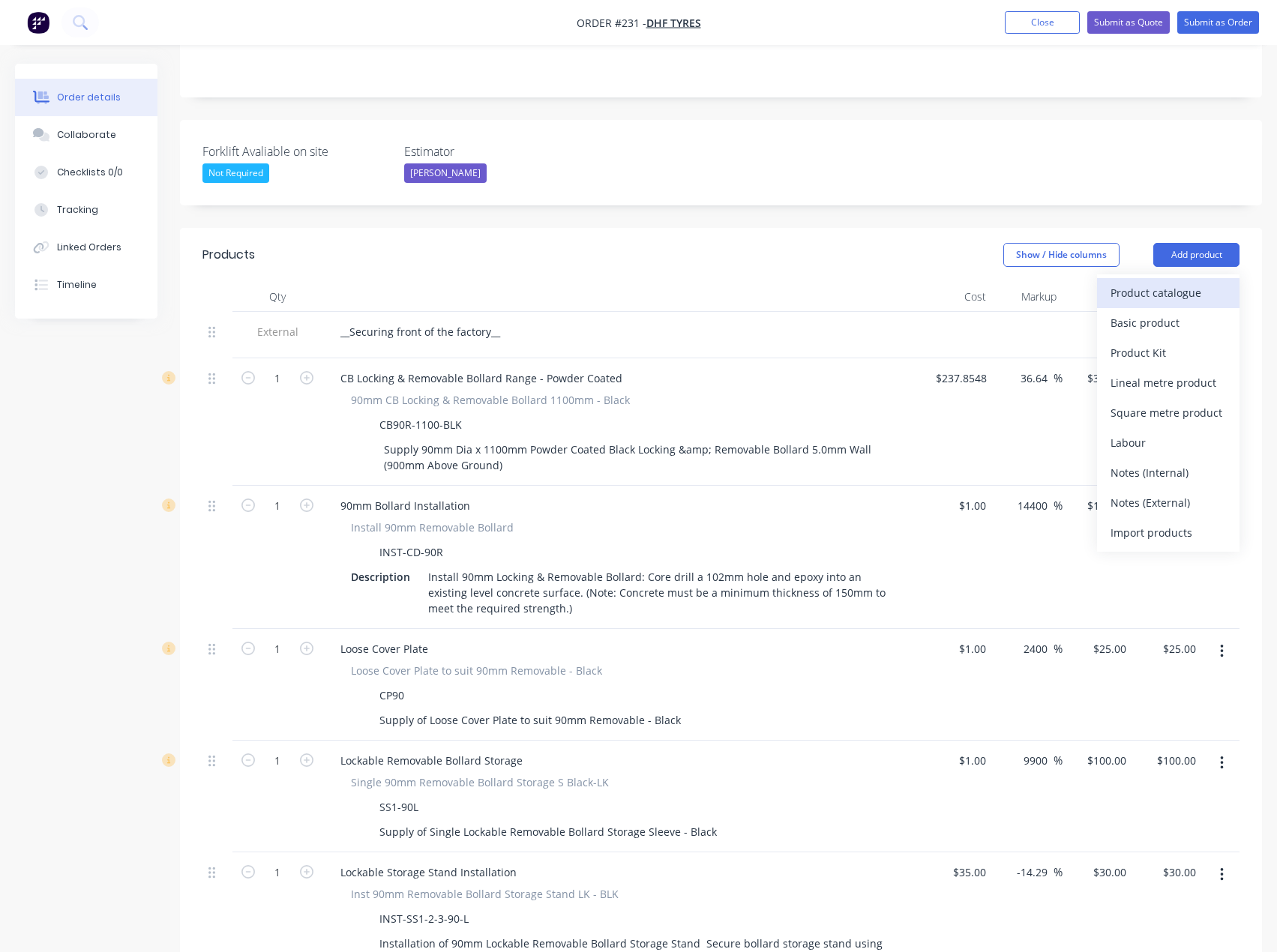
click at [1170, 282] on div "Product catalogue" at bounding box center [1167, 293] width 115 height 22
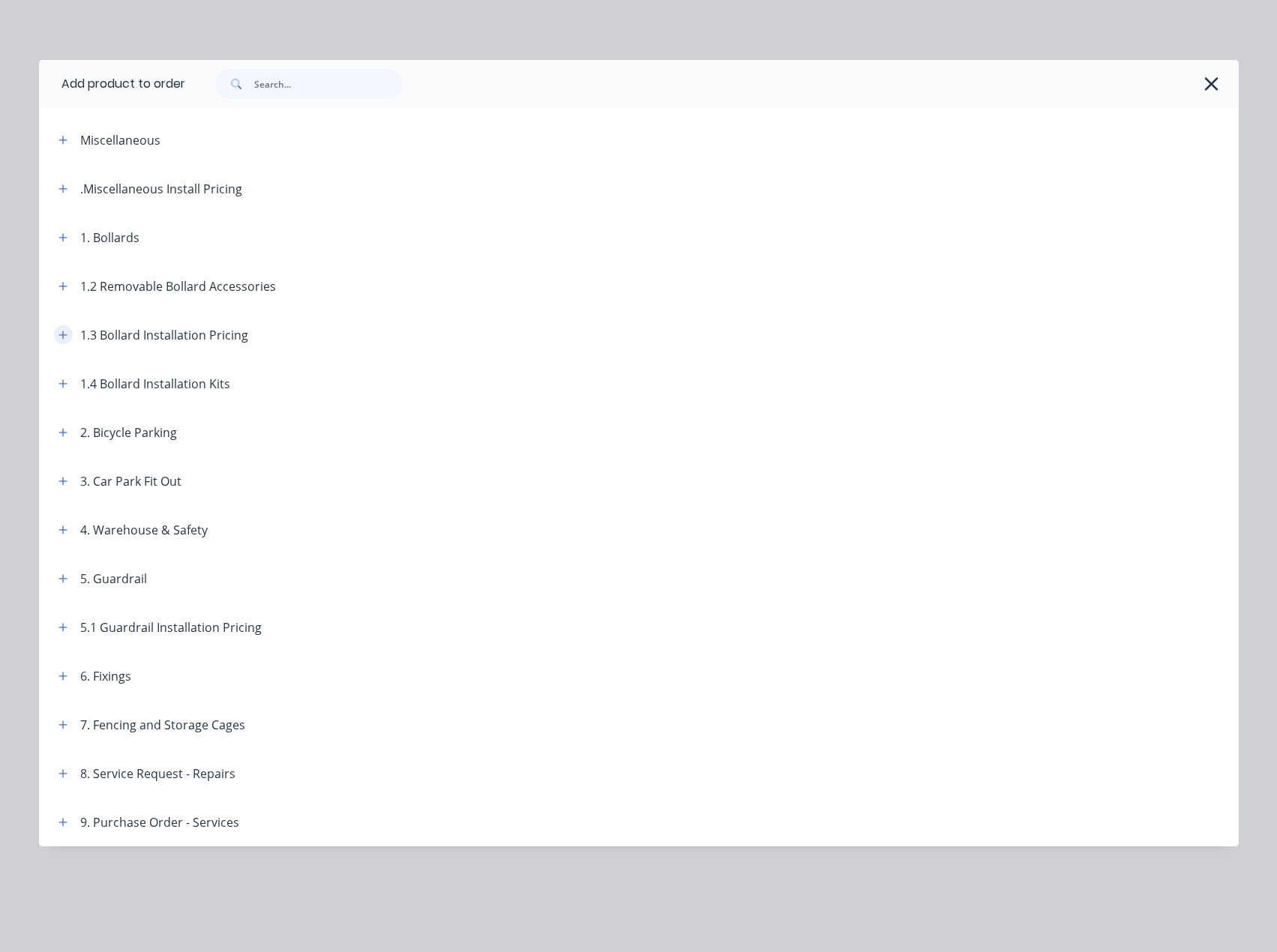
click at [71, 331] on button "button" at bounding box center [63, 335] width 19 height 19
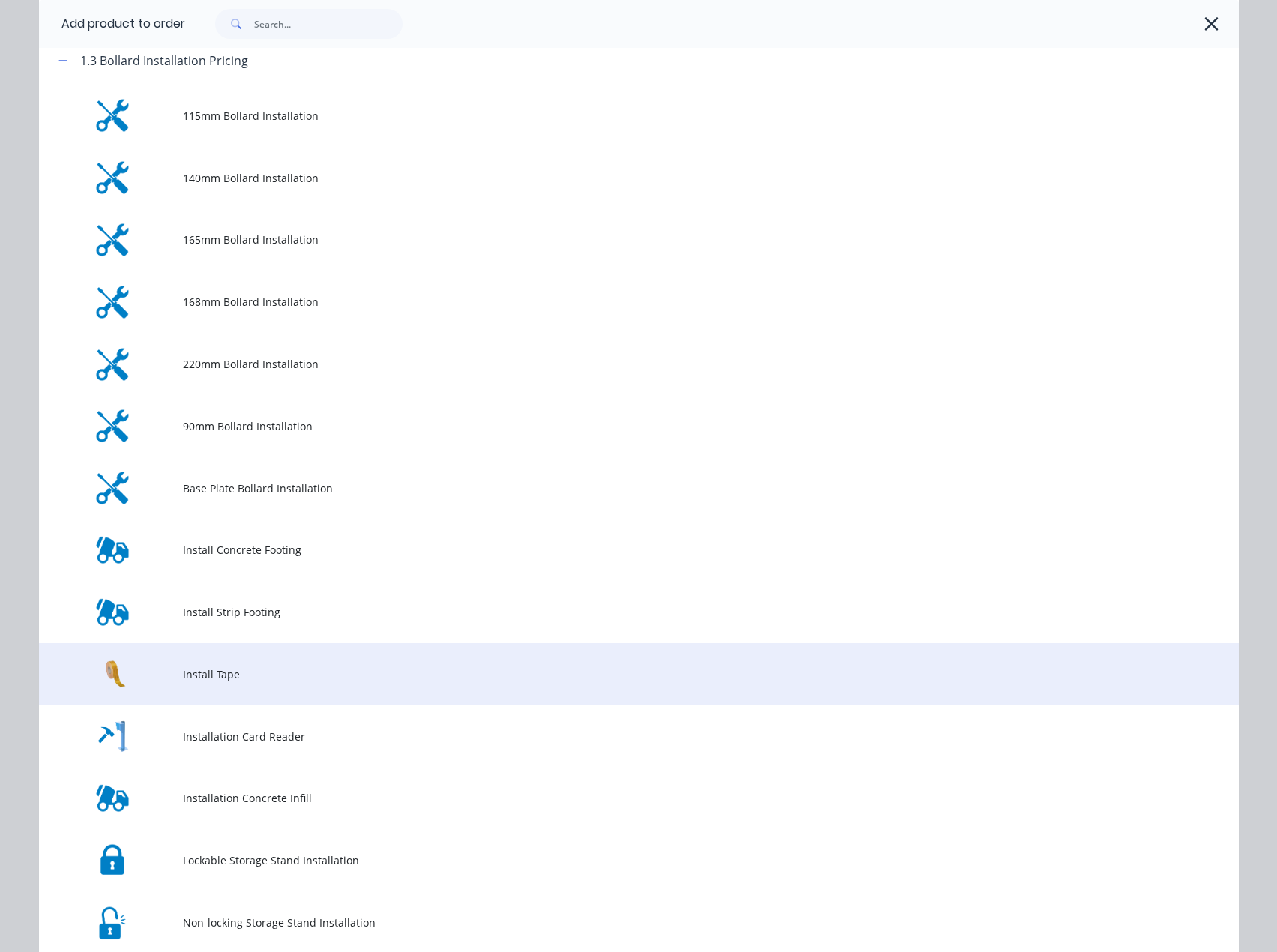
scroll to position [375, 0]
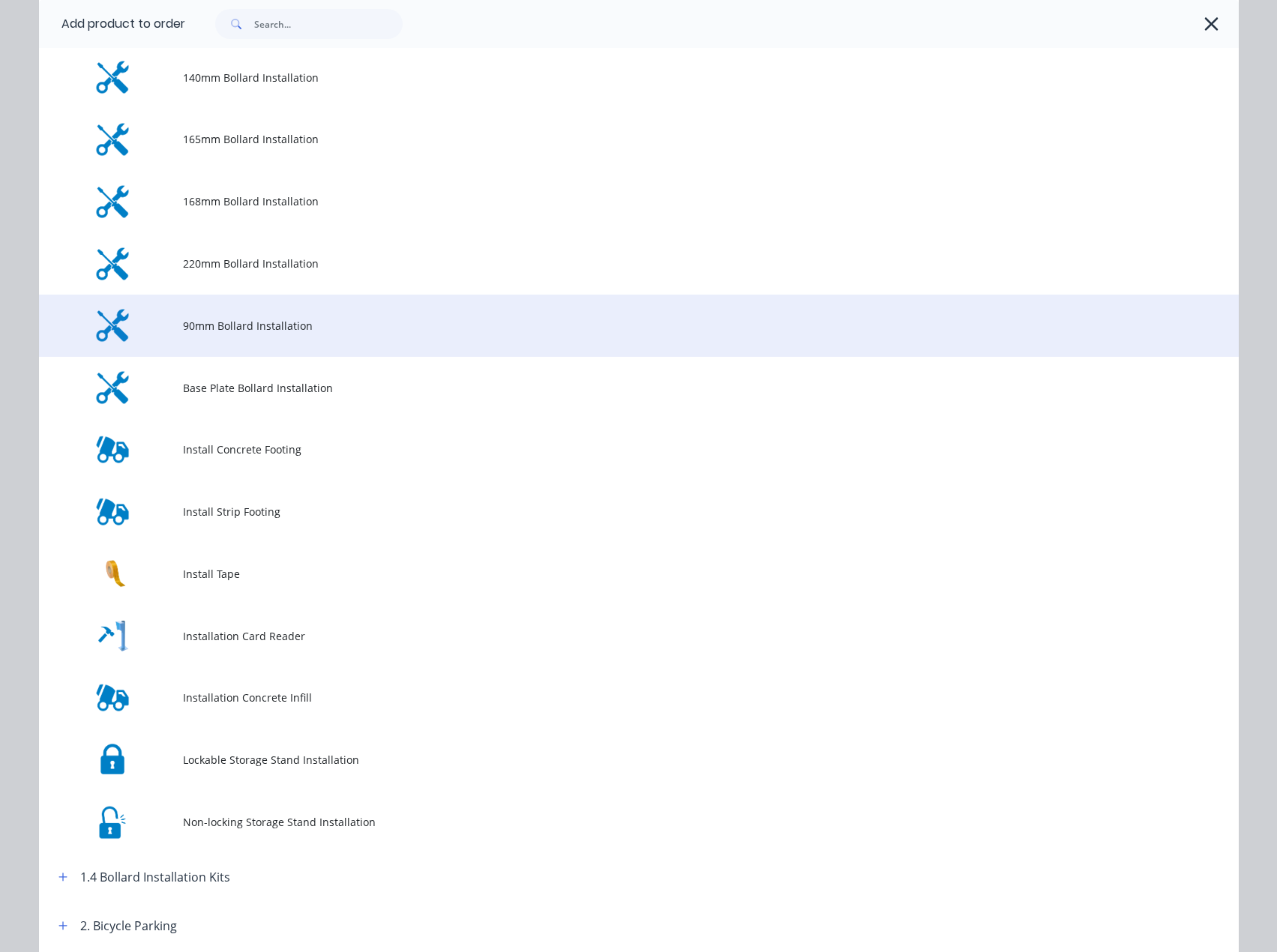
click at [299, 332] on span "90mm Bollard Installation" at bounding box center [605, 325] width 844 height 16
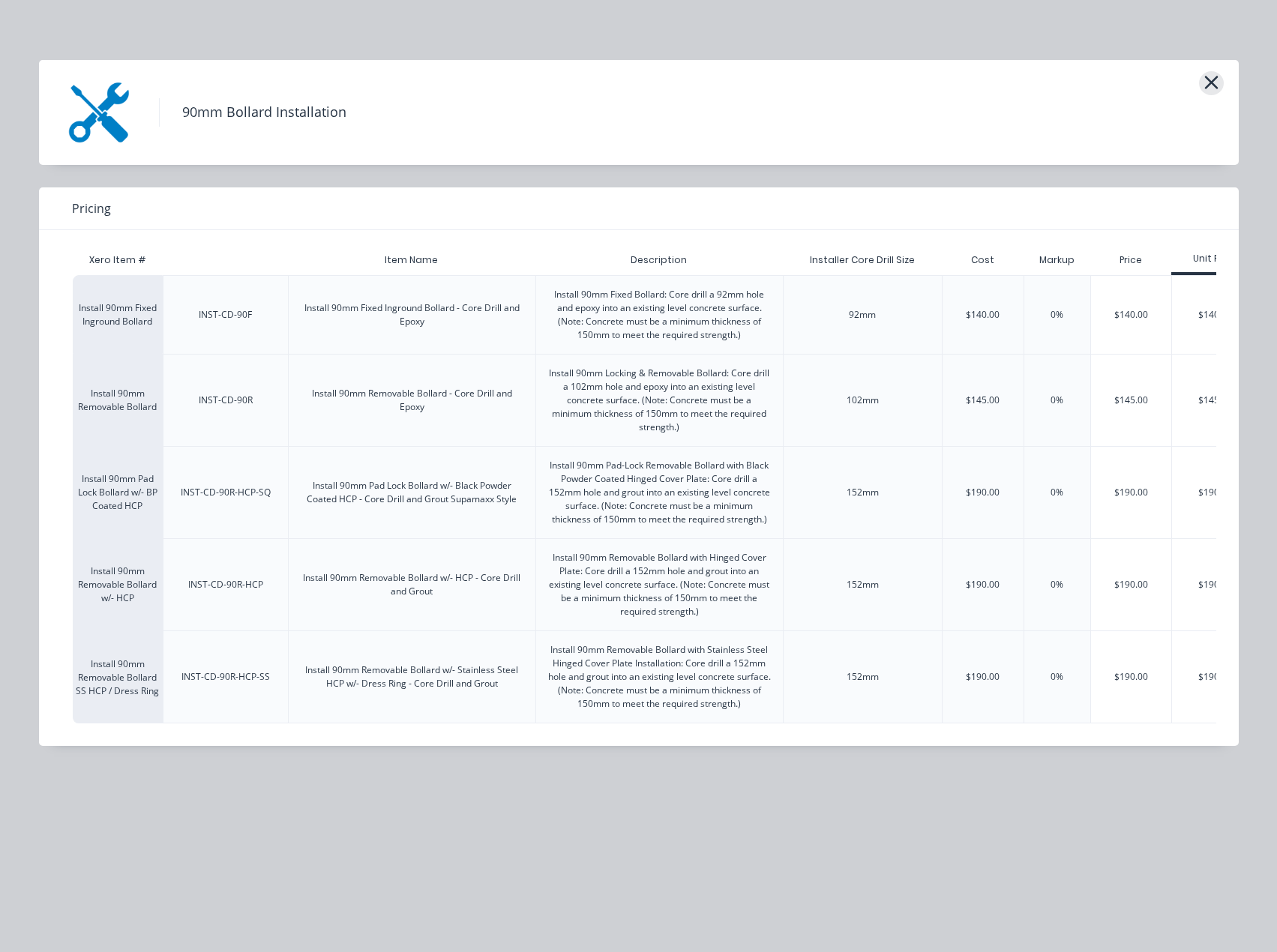
click at [1219, 81] on button "button" at bounding box center [1211, 82] width 24 height 24
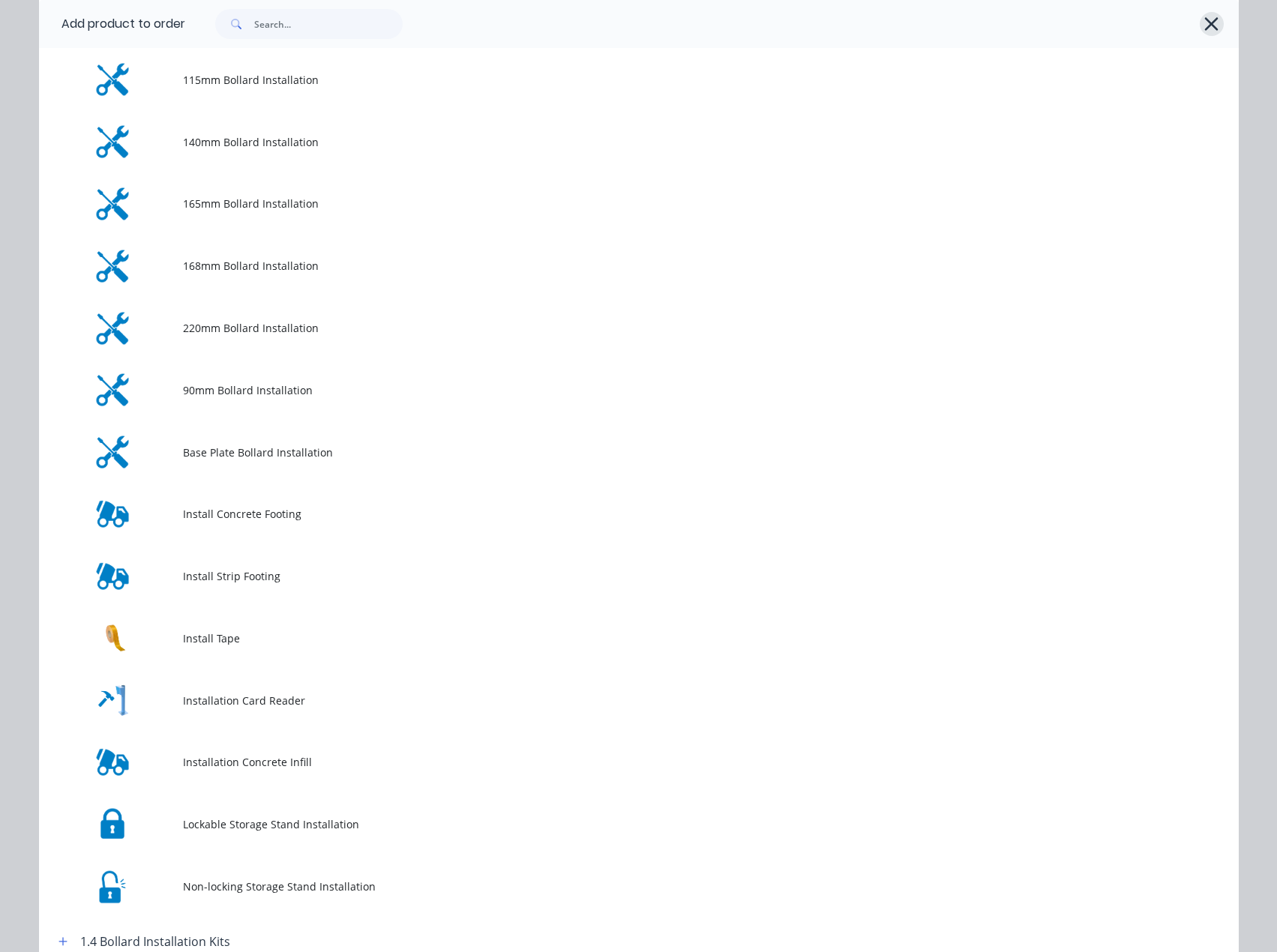
click at [1205, 22] on icon "button" at bounding box center [1211, 24] width 14 height 14
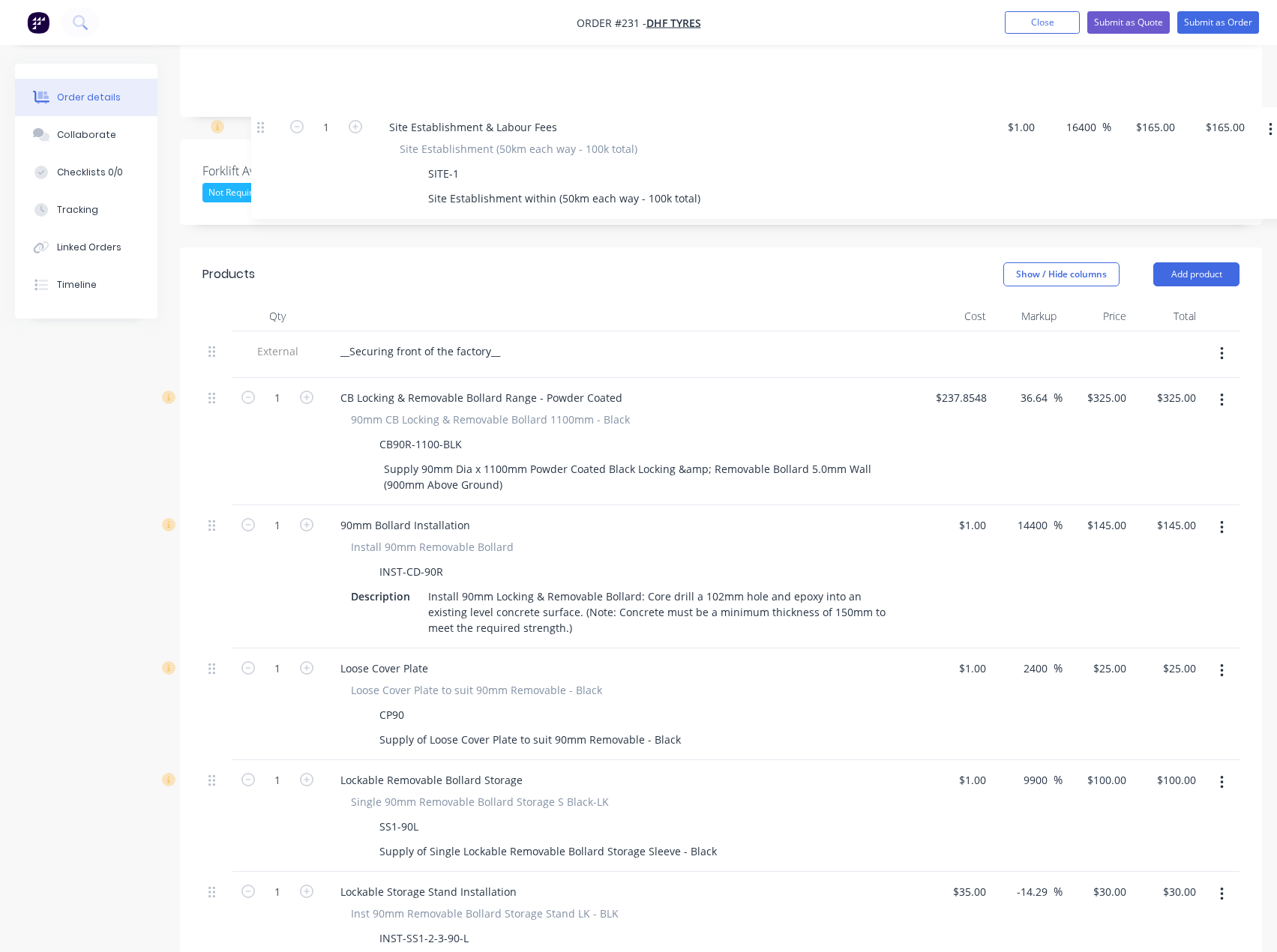
scroll to position [325, 0]
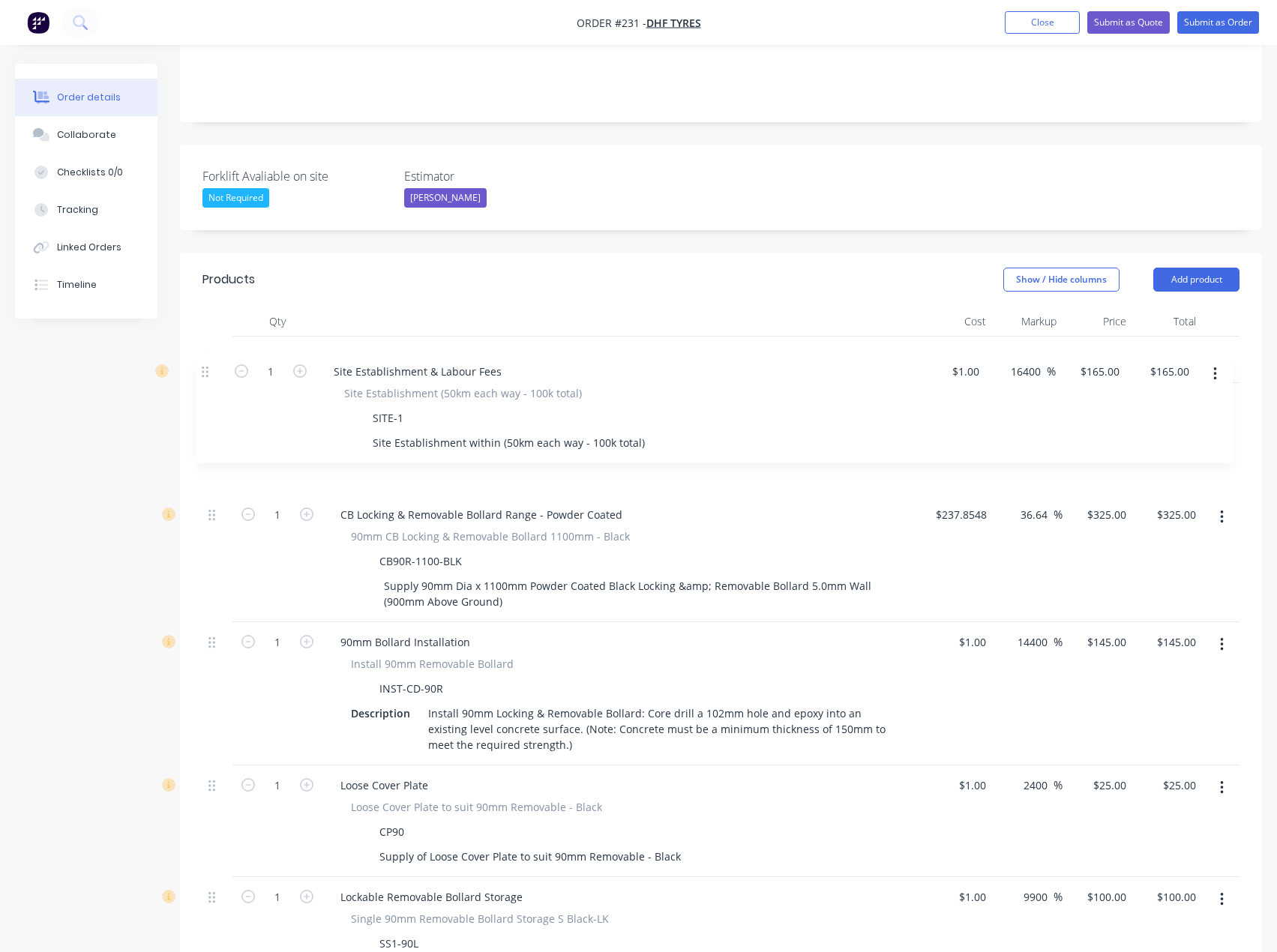
drag, startPoint x: 210, startPoint y: 717, endPoint x: 204, endPoint y: 367, distance: 350.1
click at [204, 367] on div "External __Securing front of the factory__ 1 CB Locking & Removable Bollard Ran…" at bounding box center [720, 861] width 1037 height 1050
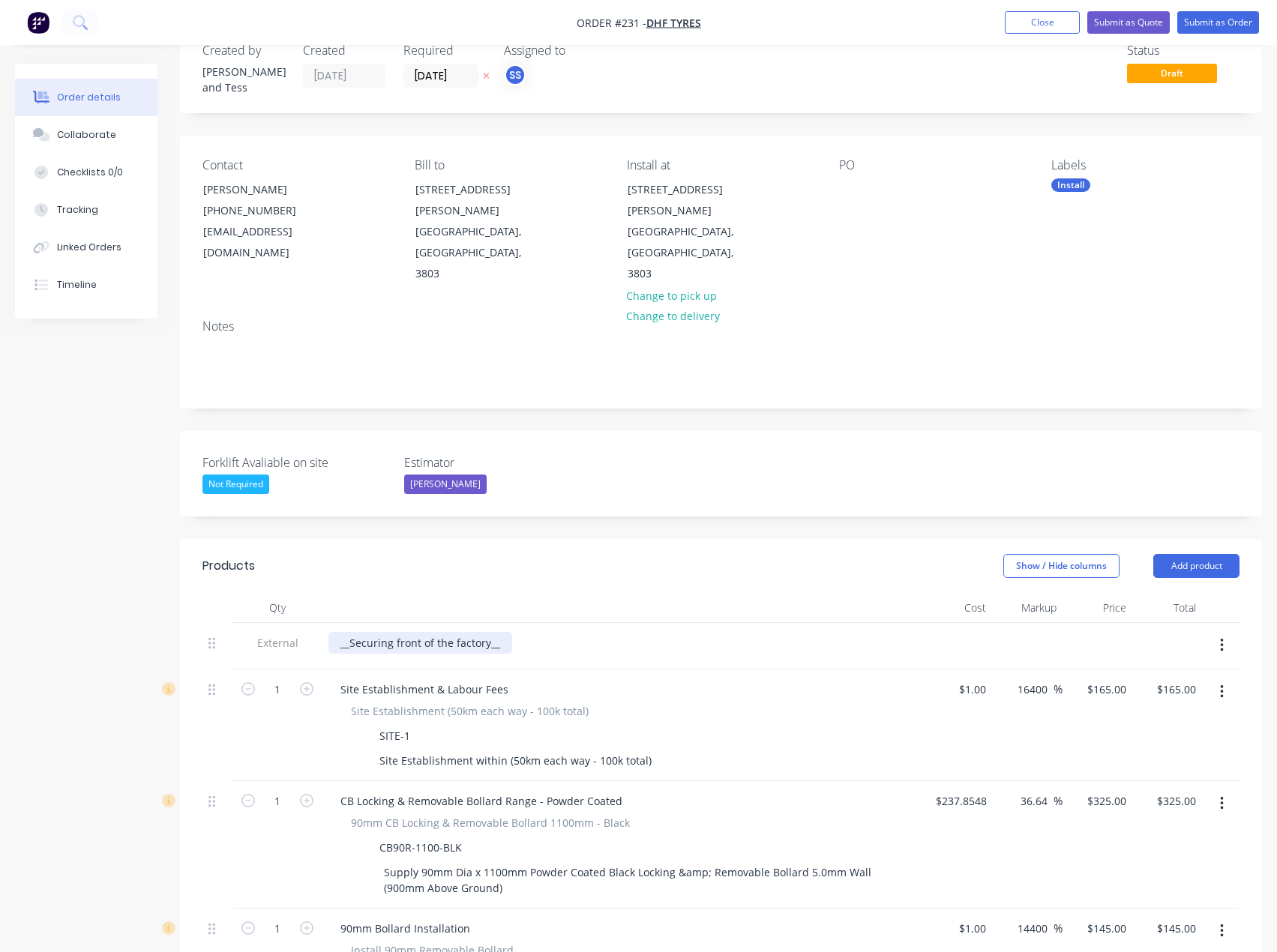
scroll to position [75, 0]
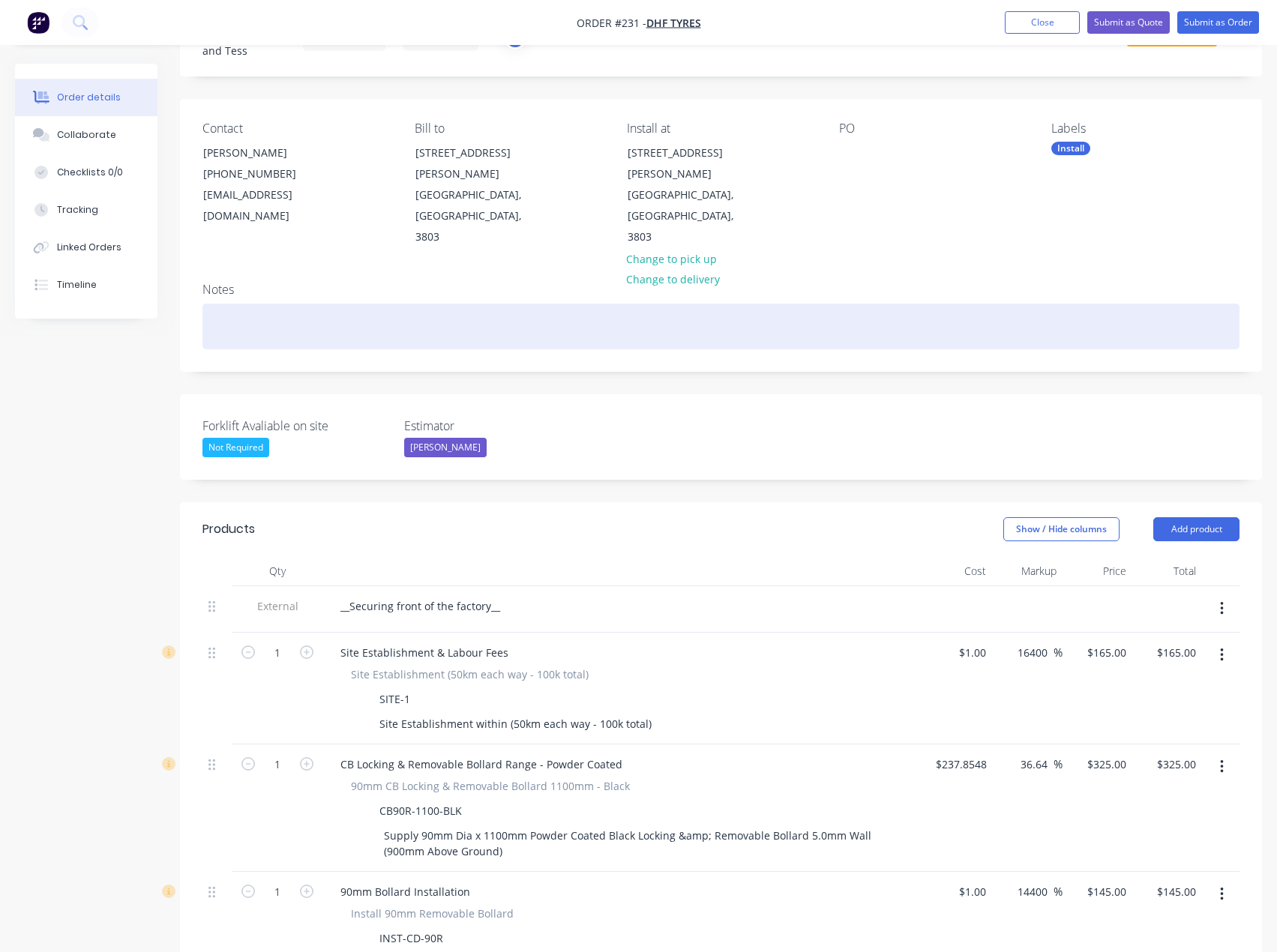
click at [289, 303] on div at bounding box center [720, 326] width 1037 height 46
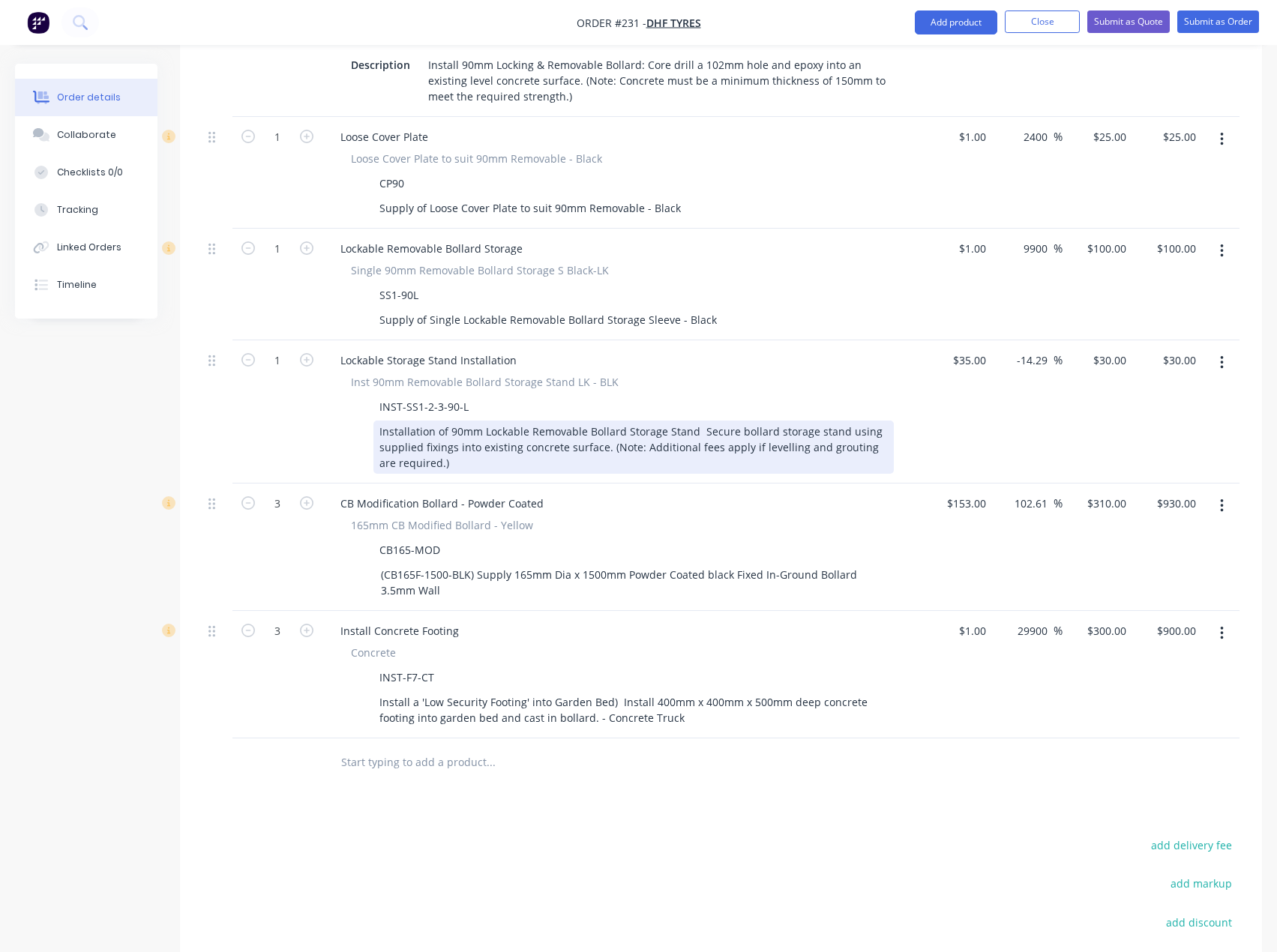
scroll to position [974, 0]
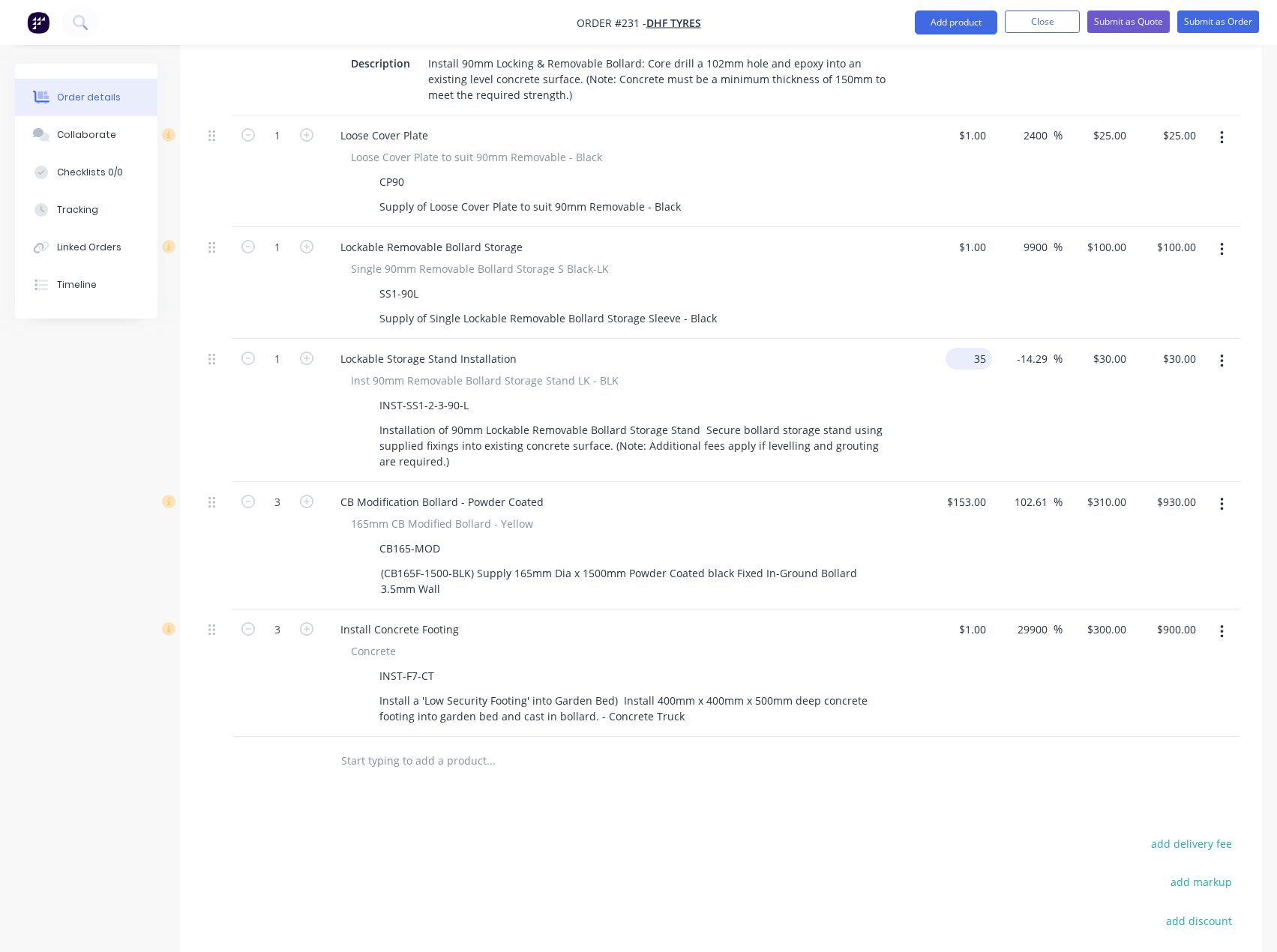
click at [961, 338] on div "35 $35.00" at bounding box center [956, 410] width 69 height 143
type input "$1.00"
type input "0.8571"
type input "$0.86"
click at [1116, 348] on input "0.8571" at bounding box center [1112, 358] width 40 height 22
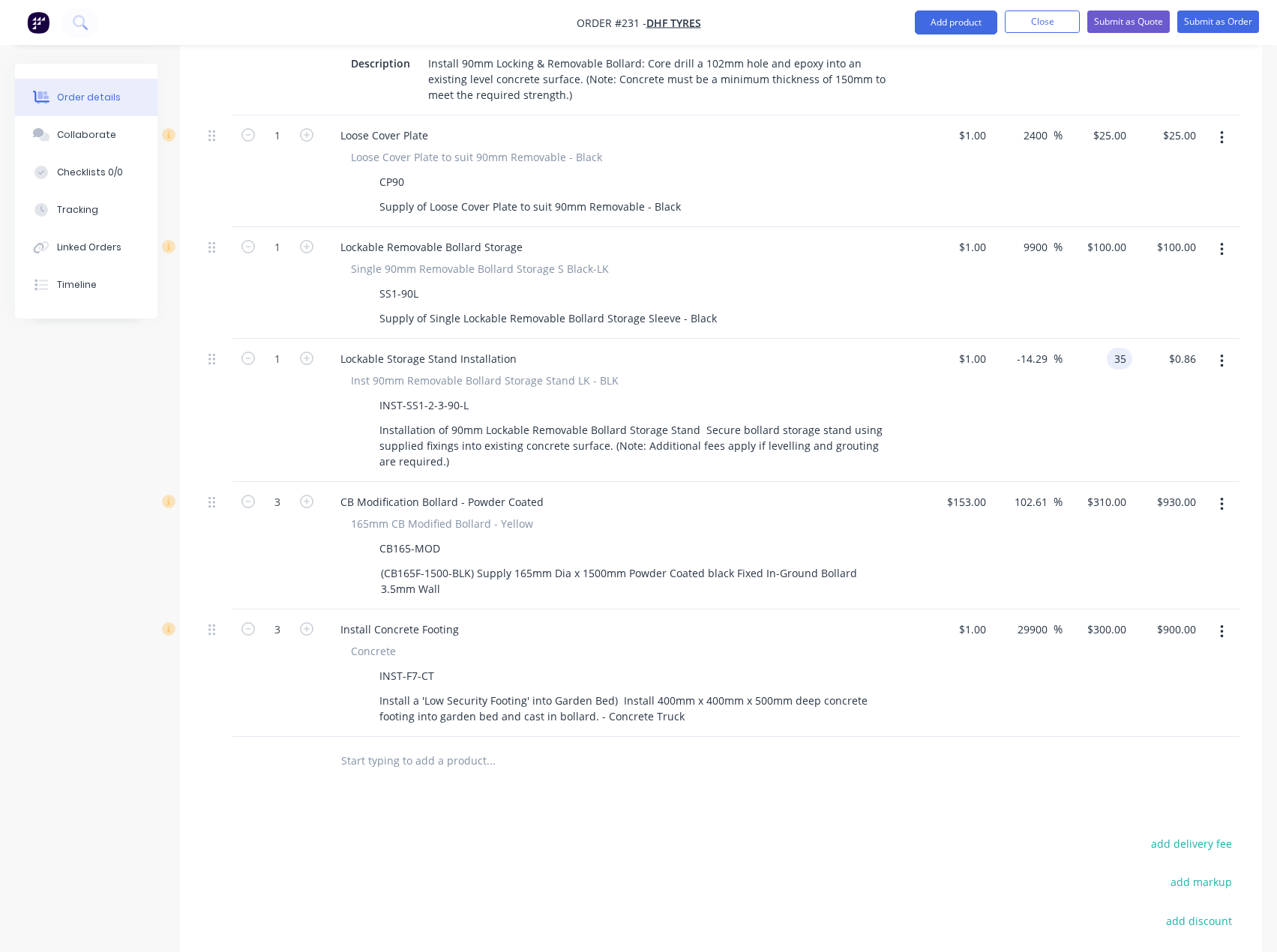
type input "35"
type input "3400"
type input "$35.00"
click at [904, 348] on div "Lockable Storage Stand Installation" at bounding box center [622, 358] width 588 height 22
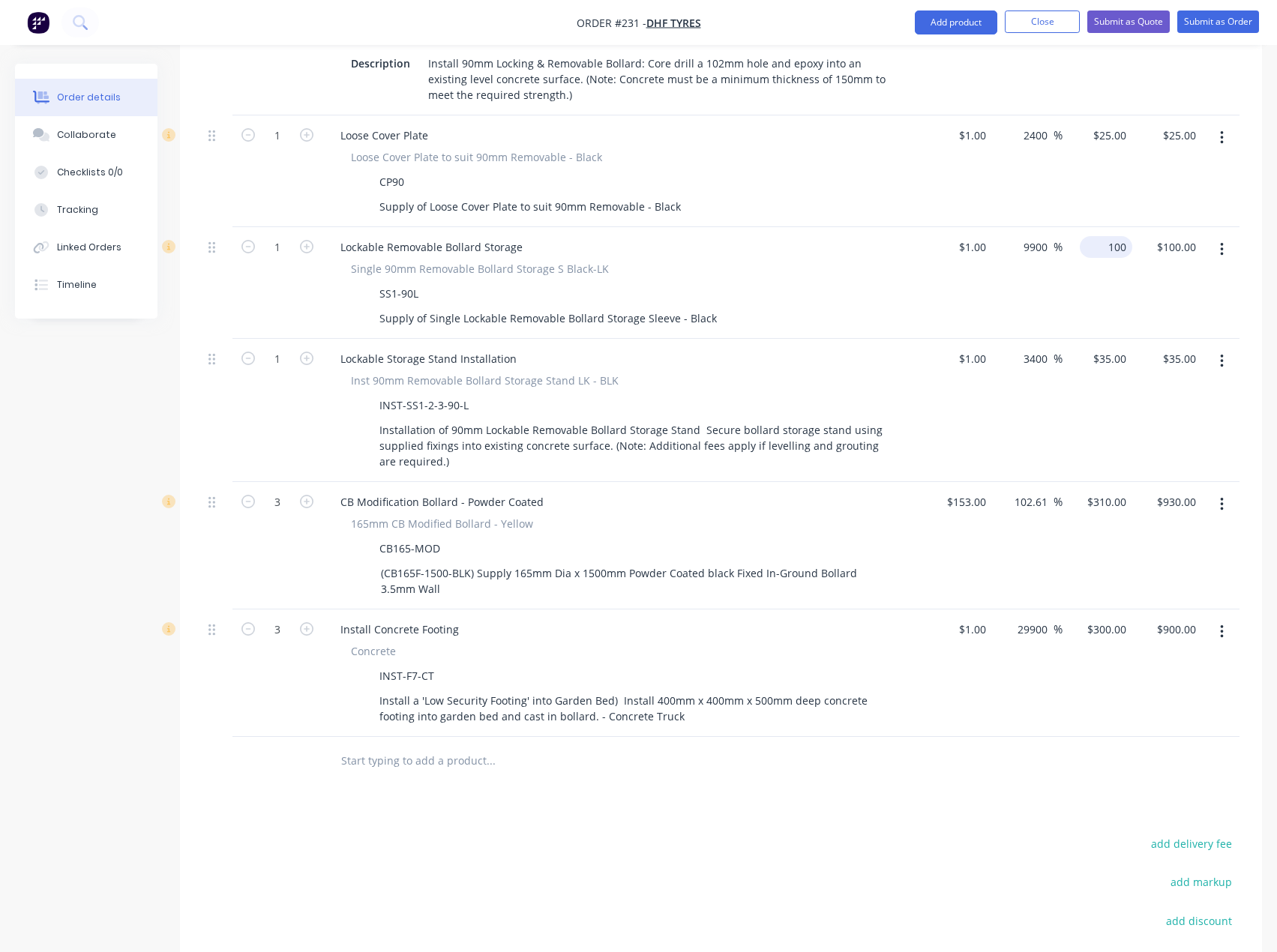
click at [1094, 227] on div "100 $100.00" at bounding box center [1096, 283] width 69 height 112
type input "95"
type input "9400"
type input "$95.00"
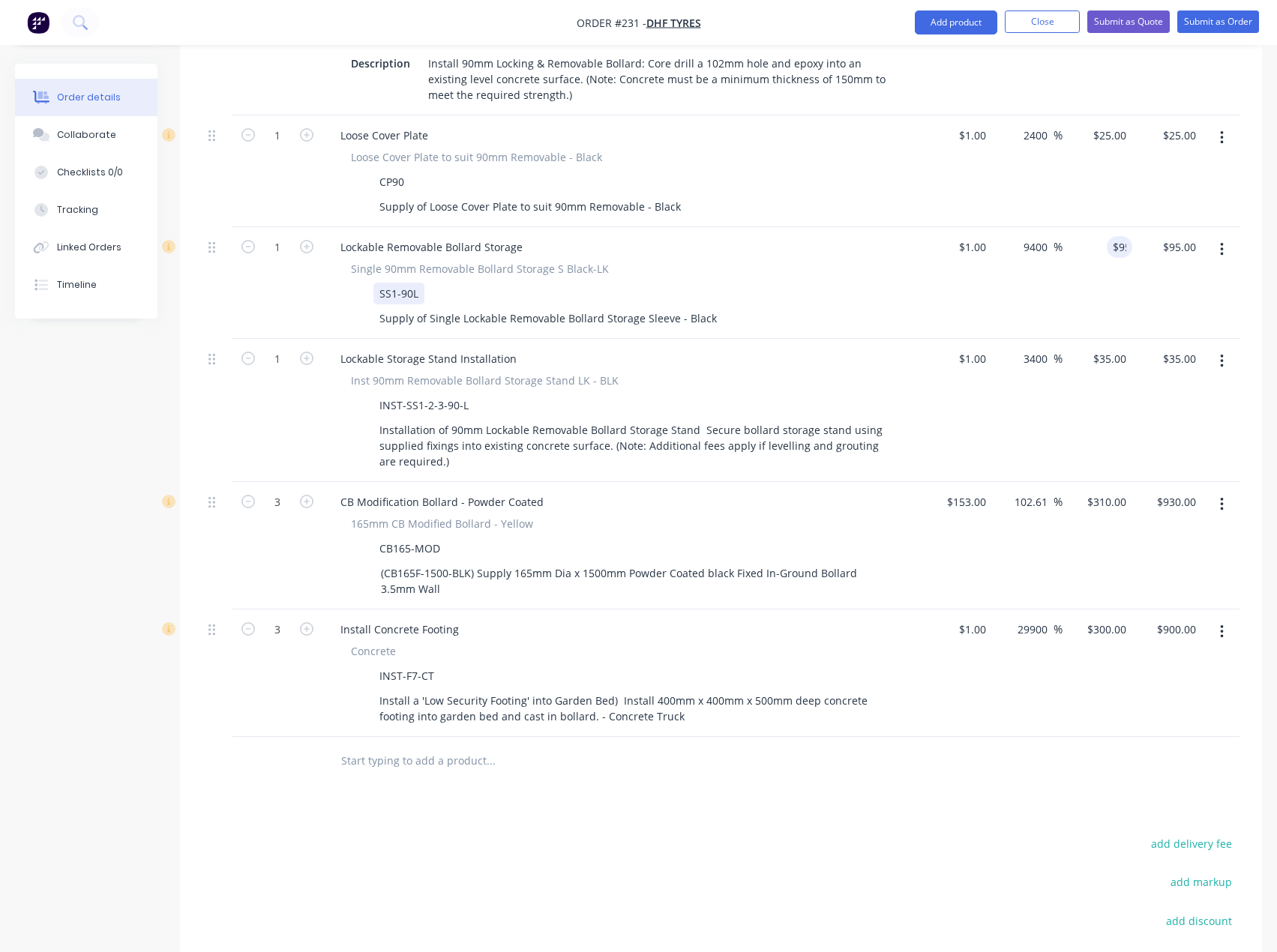
click at [881, 283] on div "SS1-90L" at bounding box center [619, 293] width 549 height 22
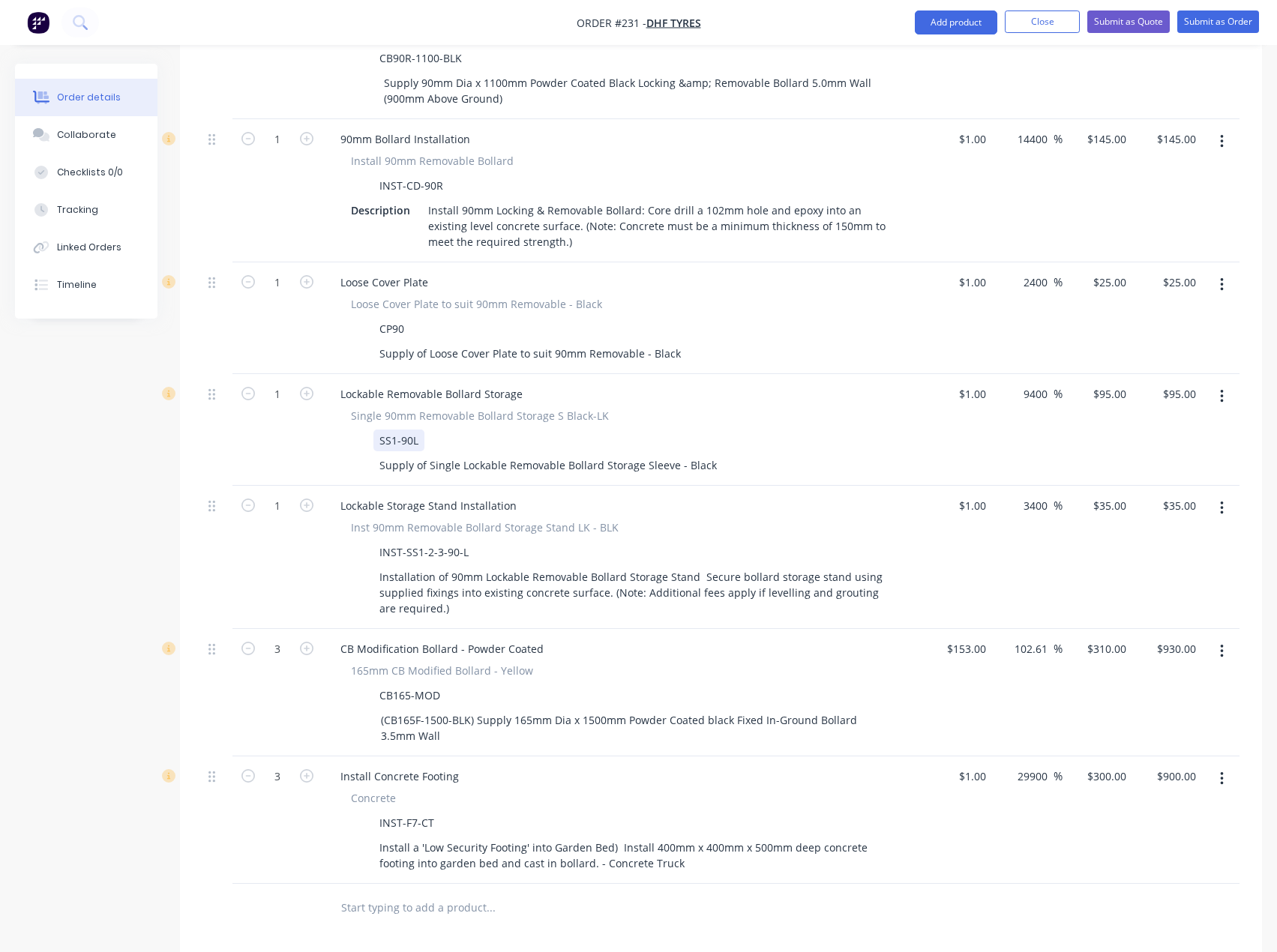
scroll to position [825, 0]
click at [1109, 274] on div "25 $25.00" at bounding box center [1109, 285] width 47 height 22
type input "20"
type input "1900"
type input "$20.00"
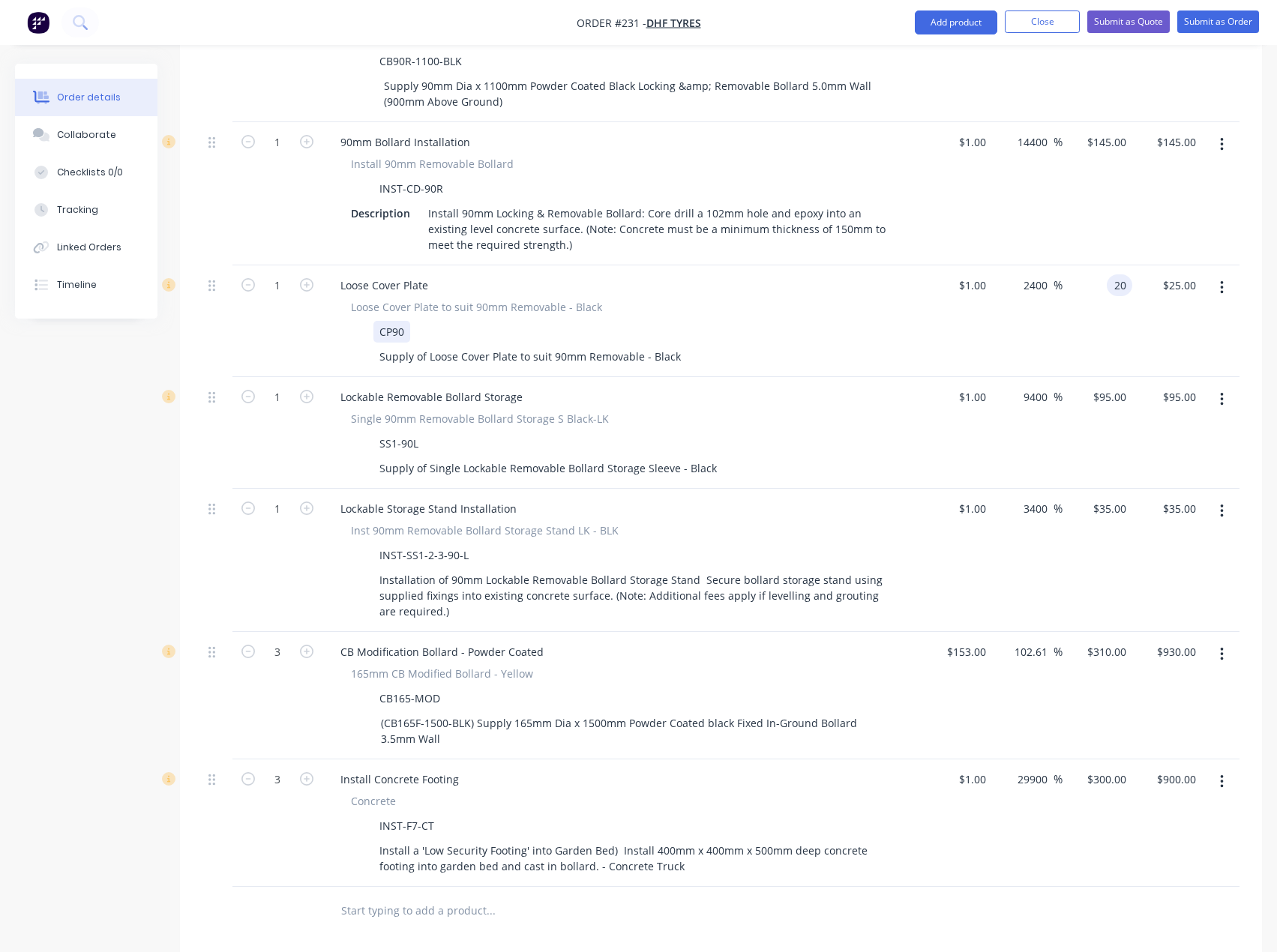
type input "$20.00"
click at [919, 290] on div "Loose Cover Plate Loose Cover Plate to suit 90mm Removable - Black CP90 Supply …" at bounding box center [622, 321] width 600 height 112
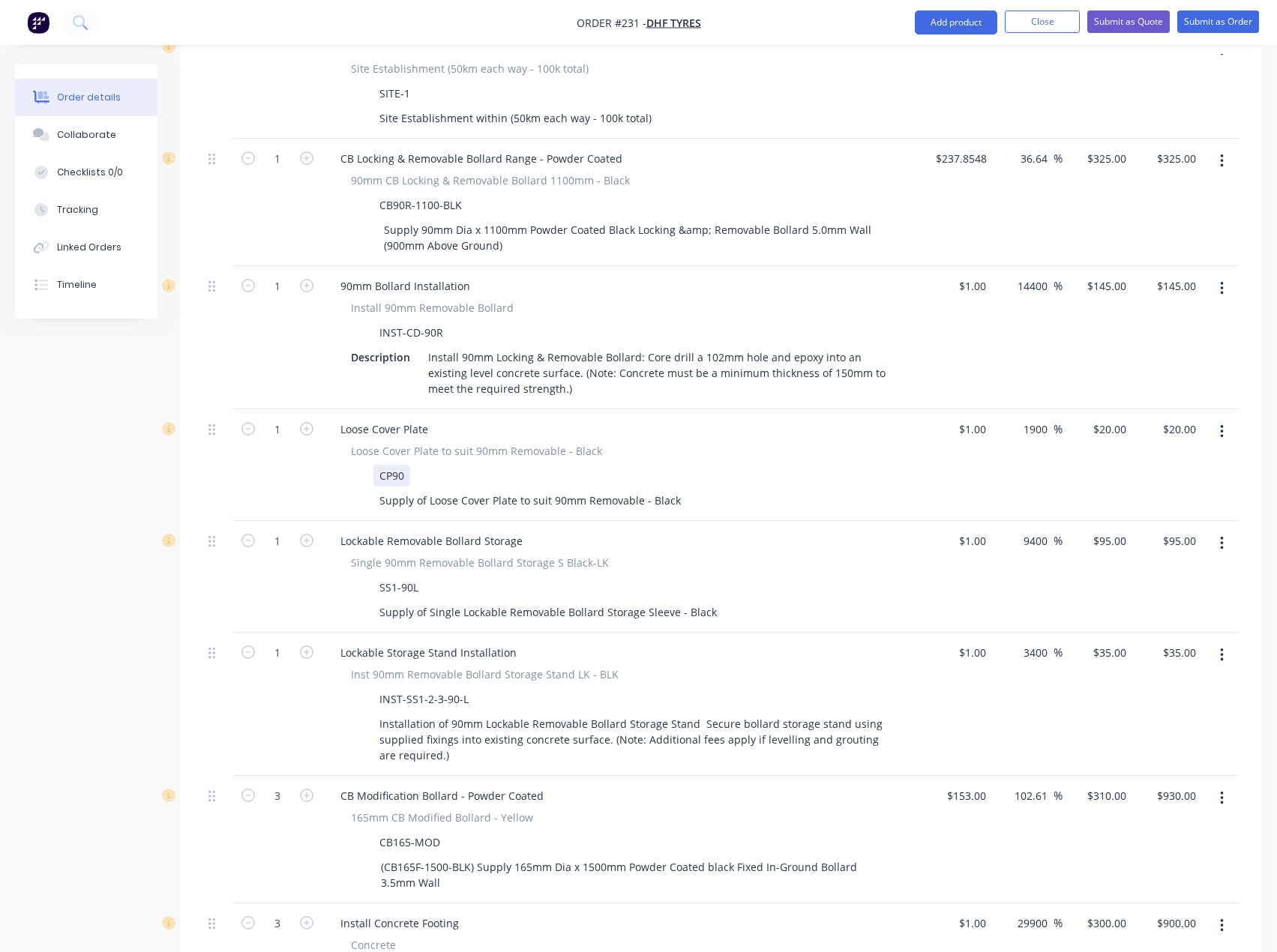
scroll to position [675, 0]
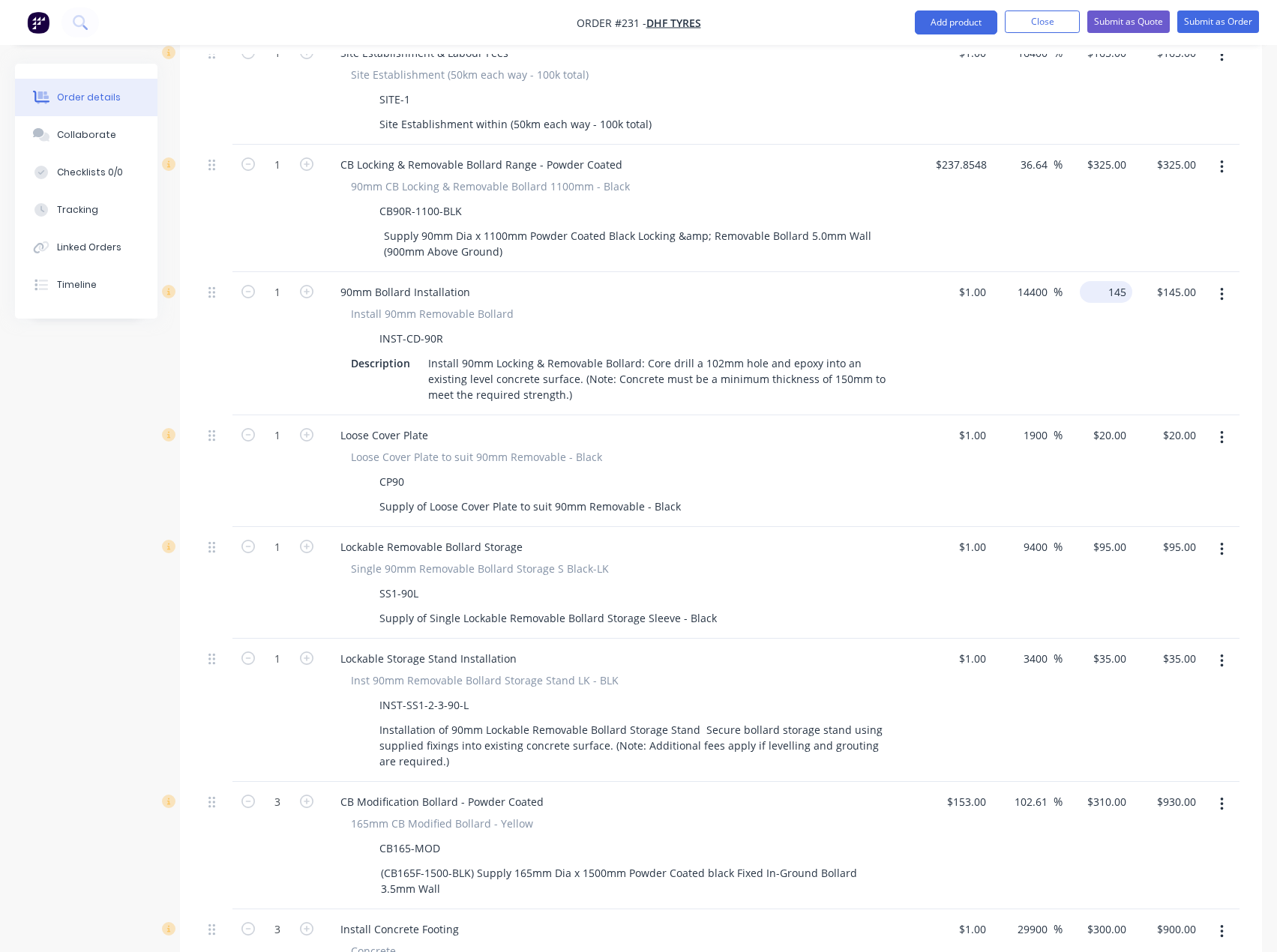
click at [1102, 281] on div "145 $145.00" at bounding box center [1105, 292] width 53 height 22
type input "140"
type input "13900"
type input "$140.00"
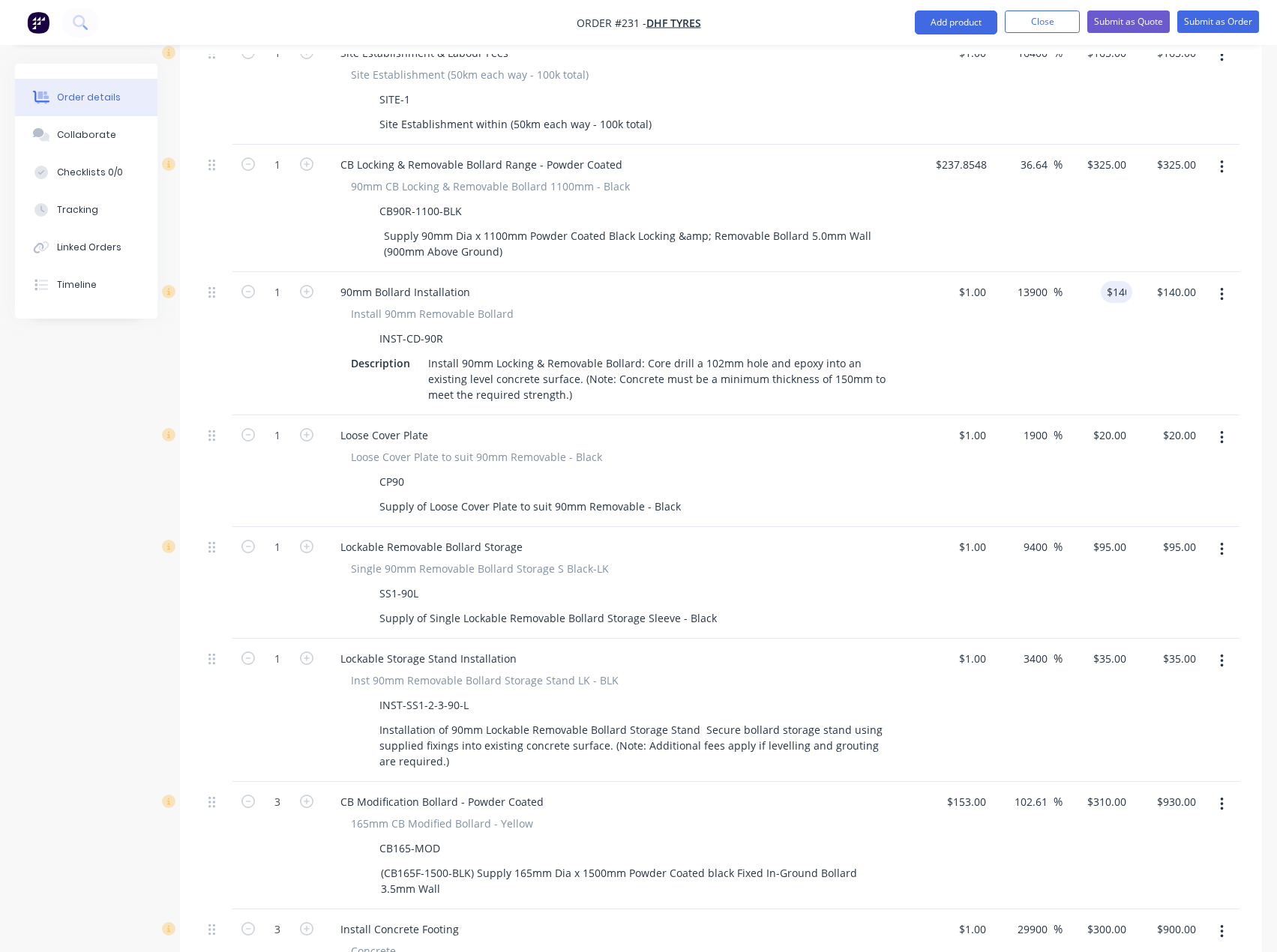
click at [937, 306] on div "$1.00 $1.00" at bounding box center [956, 344] width 69 height 143
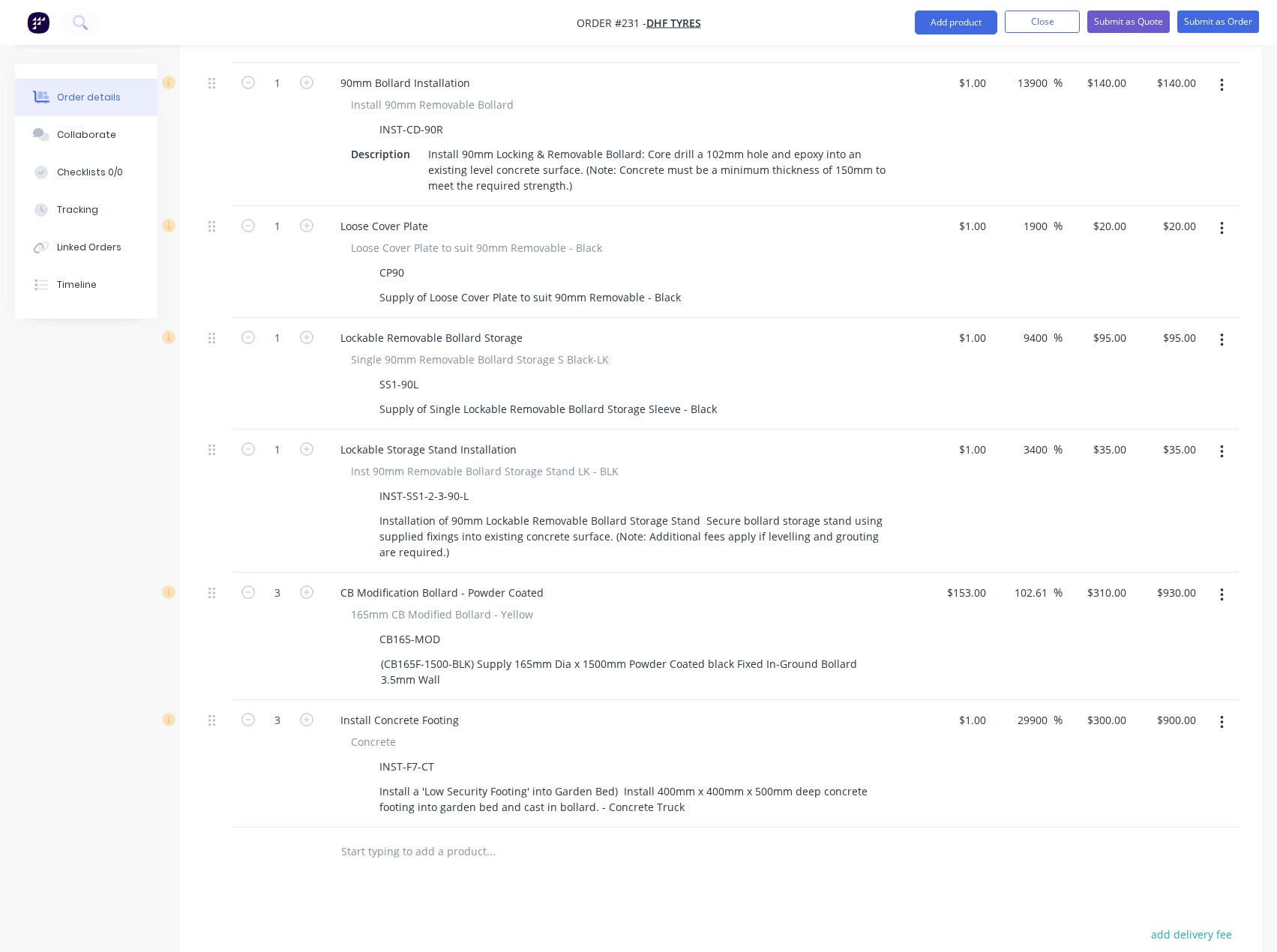
scroll to position [974, 0]
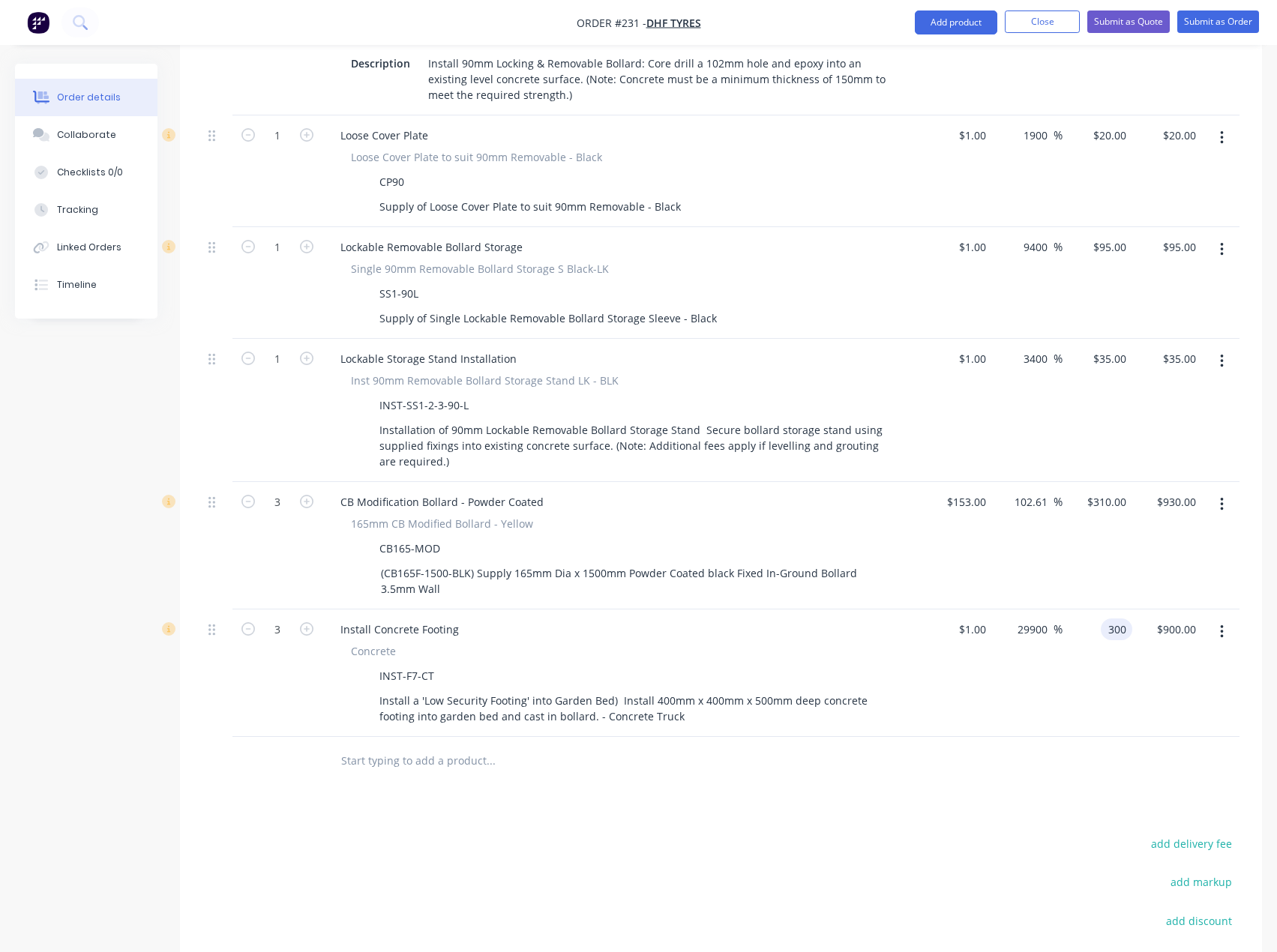
click at [1111, 618] on input "300" at bounding box center [1118, 629] width 25 height 22
type input "295"
type input "29400"
type input "$295.00"
type input "$885.00"
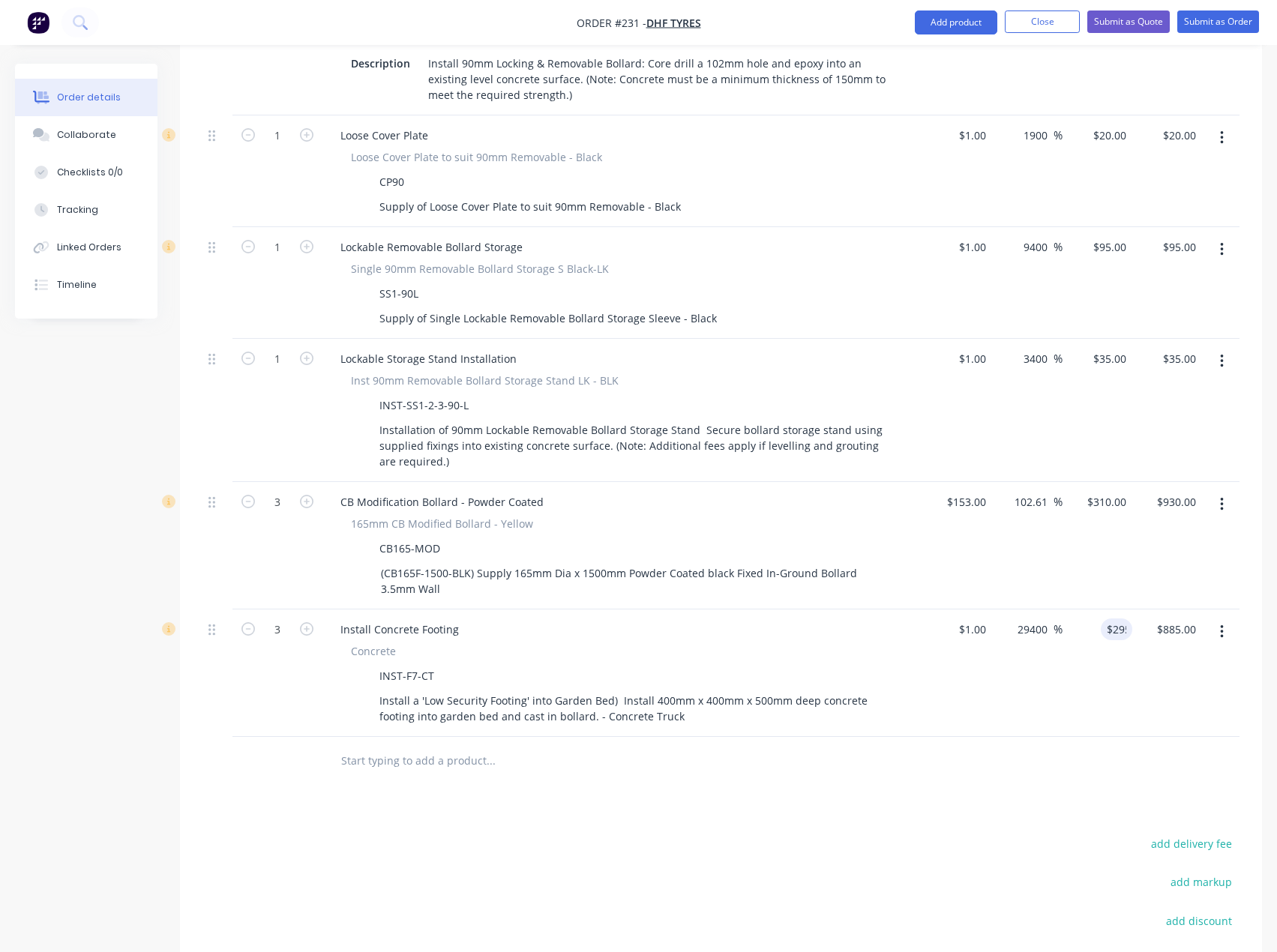
click at [865, 618] on div "Install Concrete Footing" at bounding box center [622, 629] width 588 height 22
click at [413, 745] on input "text" at bounding box center [489, 760] width 300 height 30
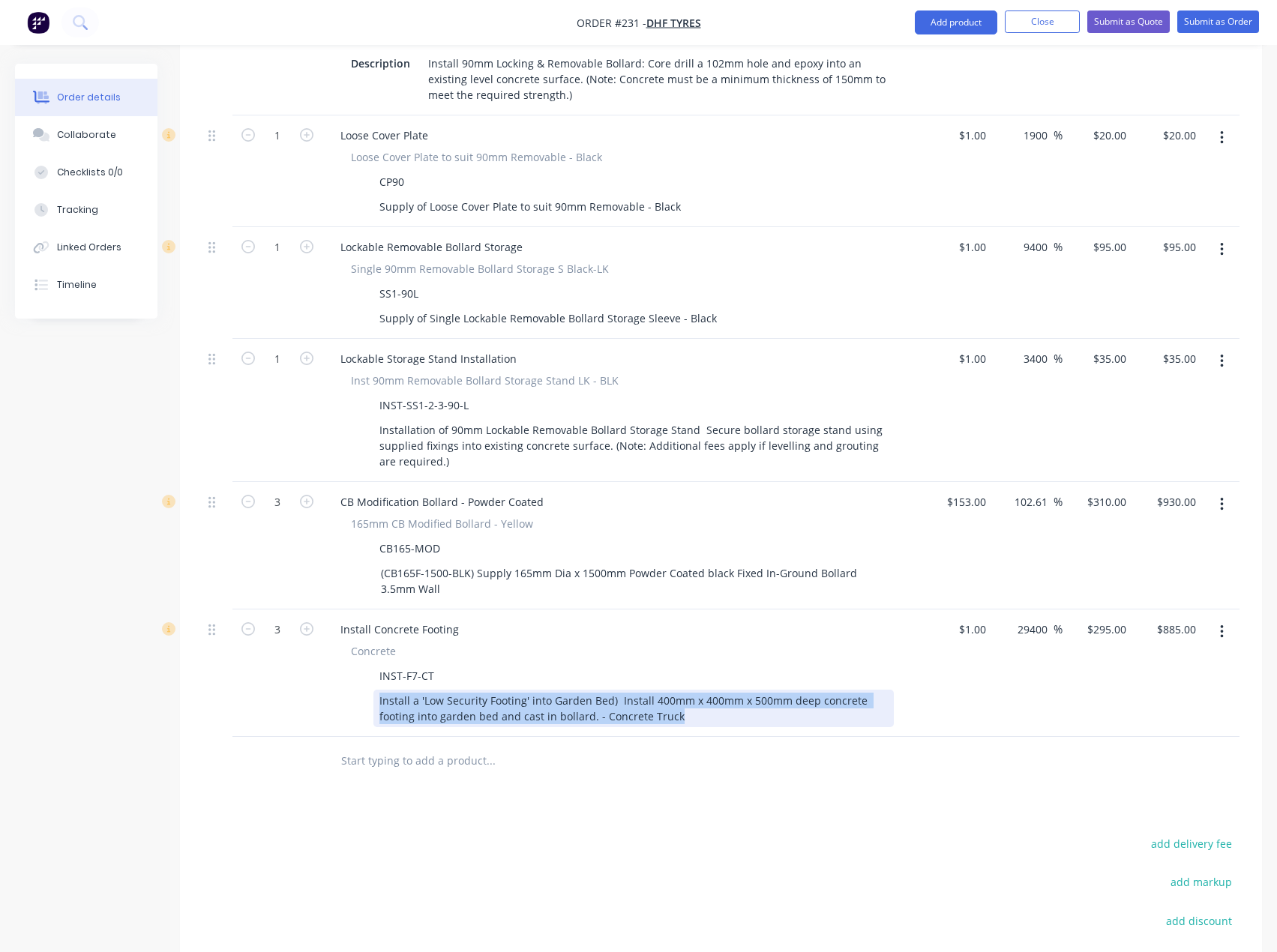
drag, startPoint x: 670, startPoint y: 684, endPoint x: 377, endPoint y: 666, distance: 293.6
click at [377, 690] on div "Install a 'Low Security Footing' into Garden Bed) Install 400mm x 400mm x 500mm…" at bounding box center [634, 708] width 520 height 37
drag, startPoint x: 431, startPoint y: 694, endPoint x: 408, endPoint y: 668, distance: 34.7
copy div "Install a 'Low Security Footing' into Garden Bed) Install 400mm x 400mm x 500mm…"
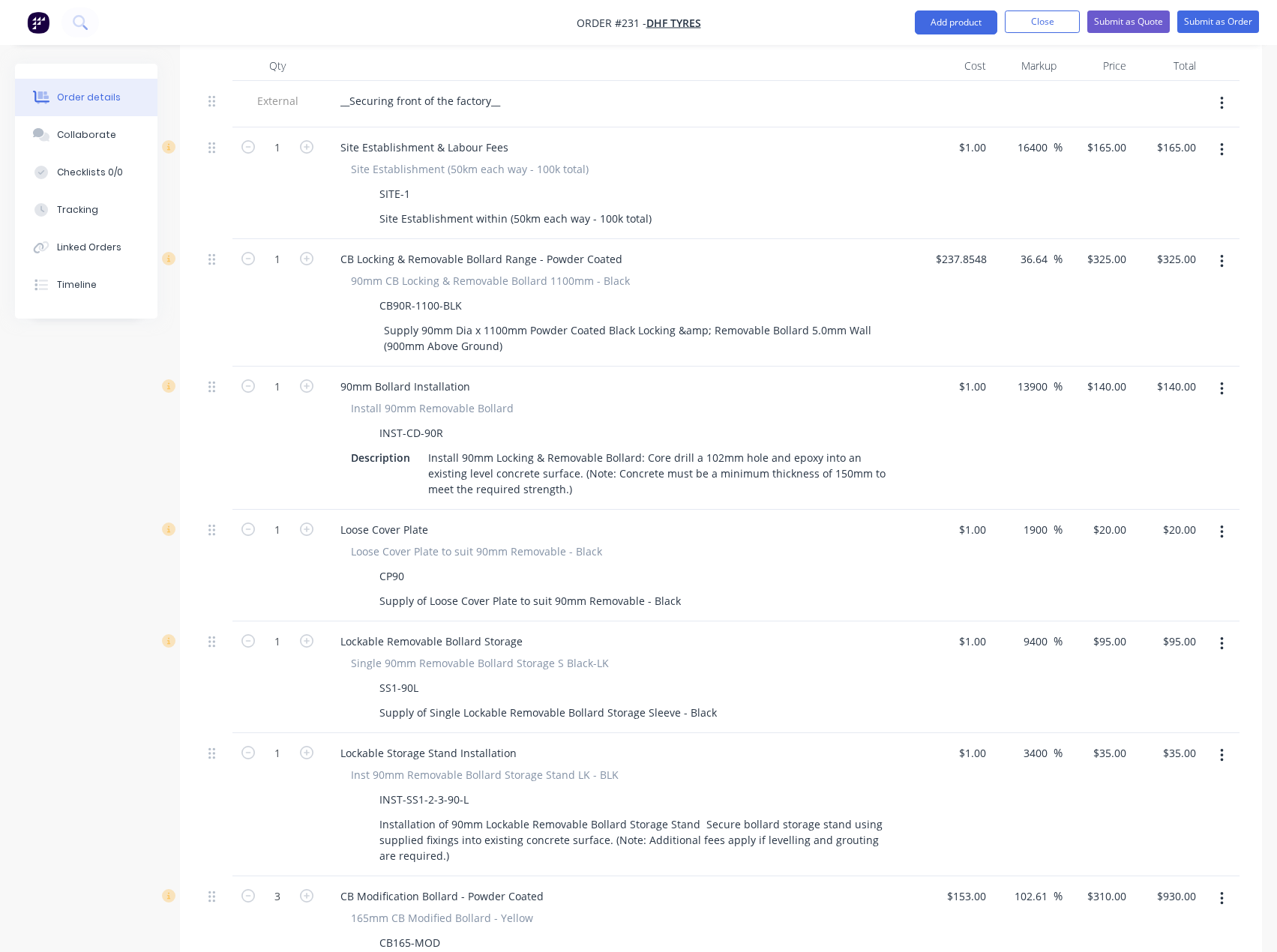
scroll to position [450, 0]
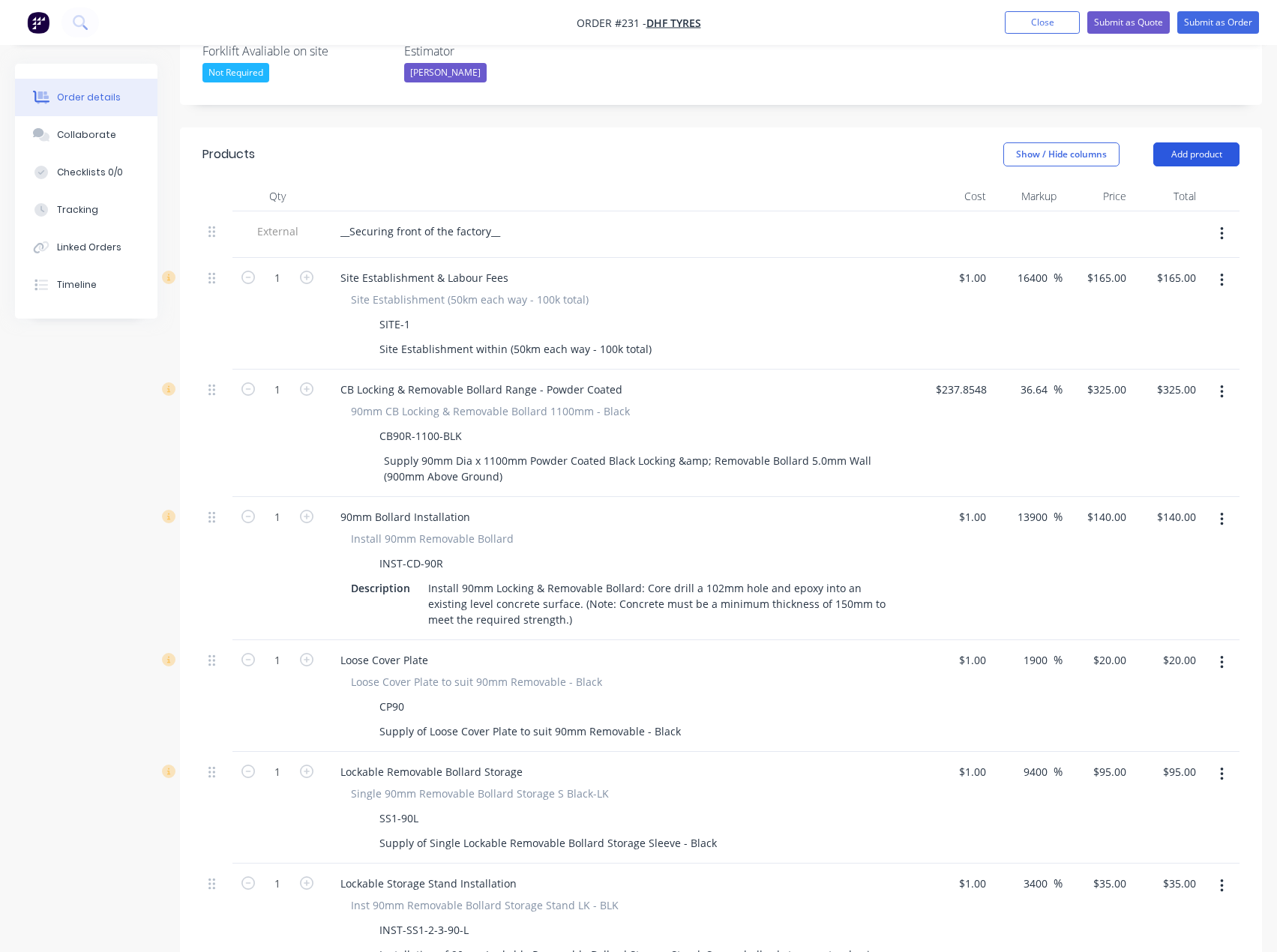
click at [1220, 143] on button "Add product" at bounding box center [1195, 154] width 86 height 24
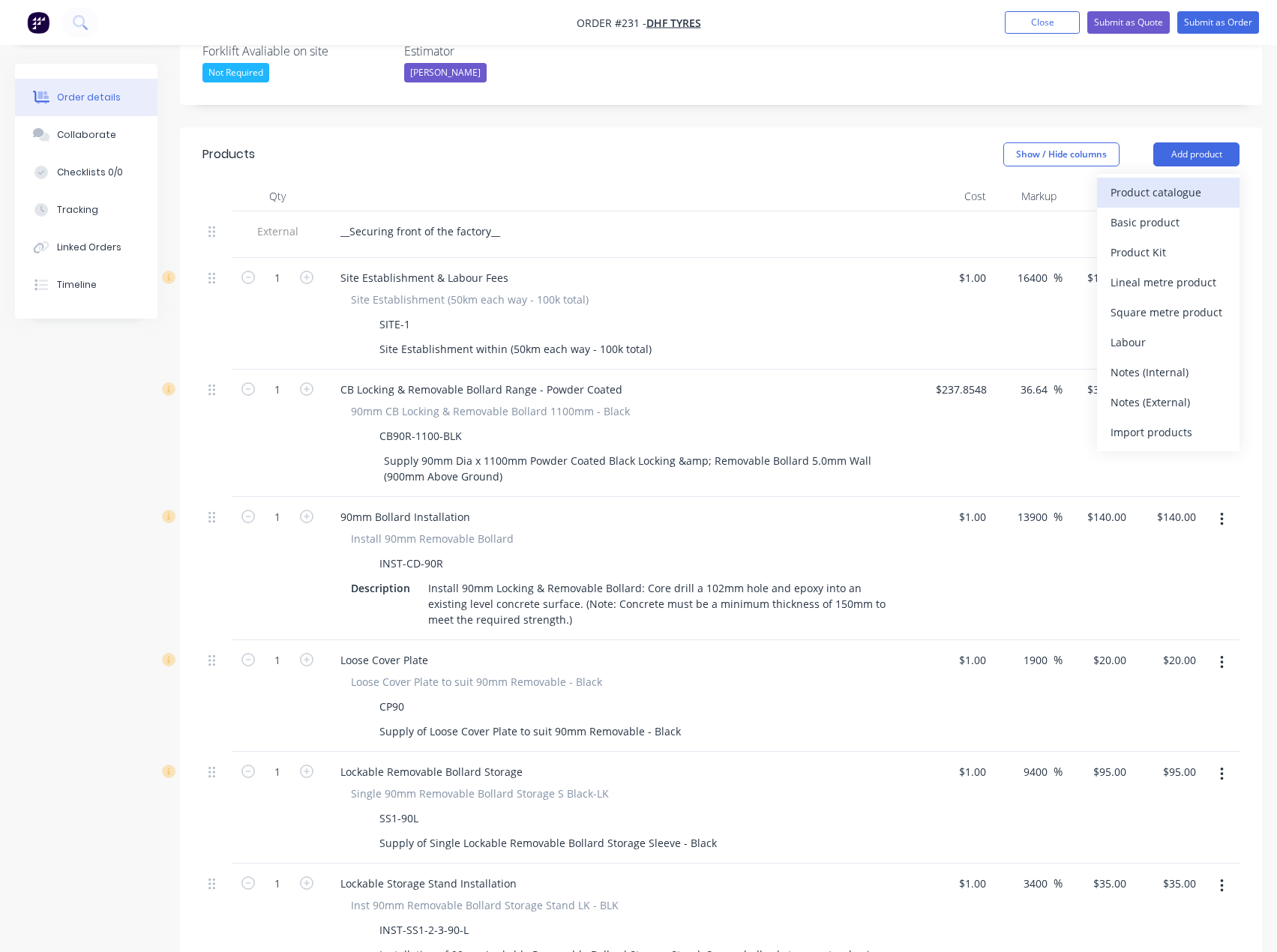
click at [1153, 181] on div "Product catalogue" at bounding box center [1167, 192] width 115 height 22
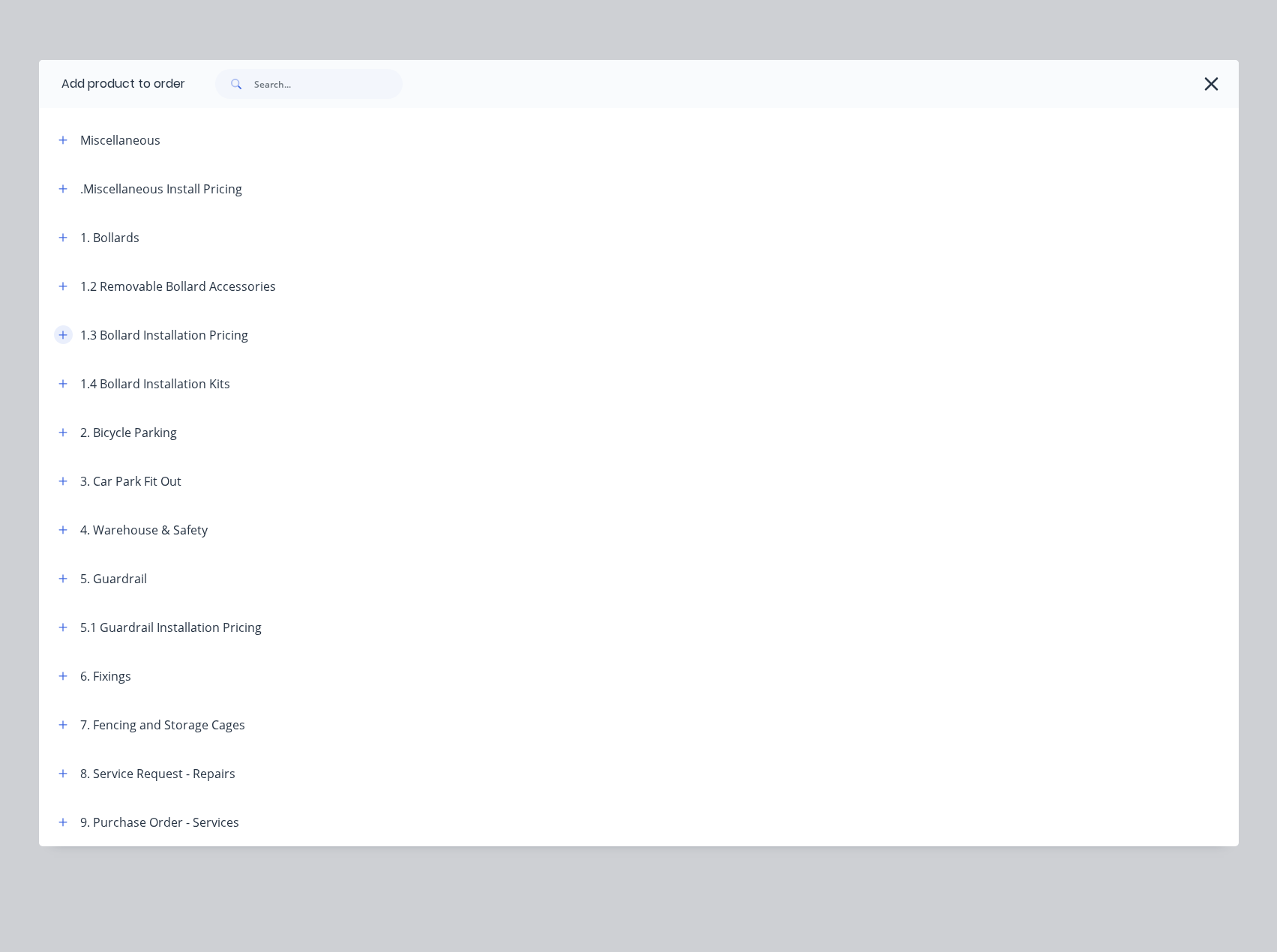
click at [66, 333] on icon "button" at bounding box center [63, 335] width 9 height 11
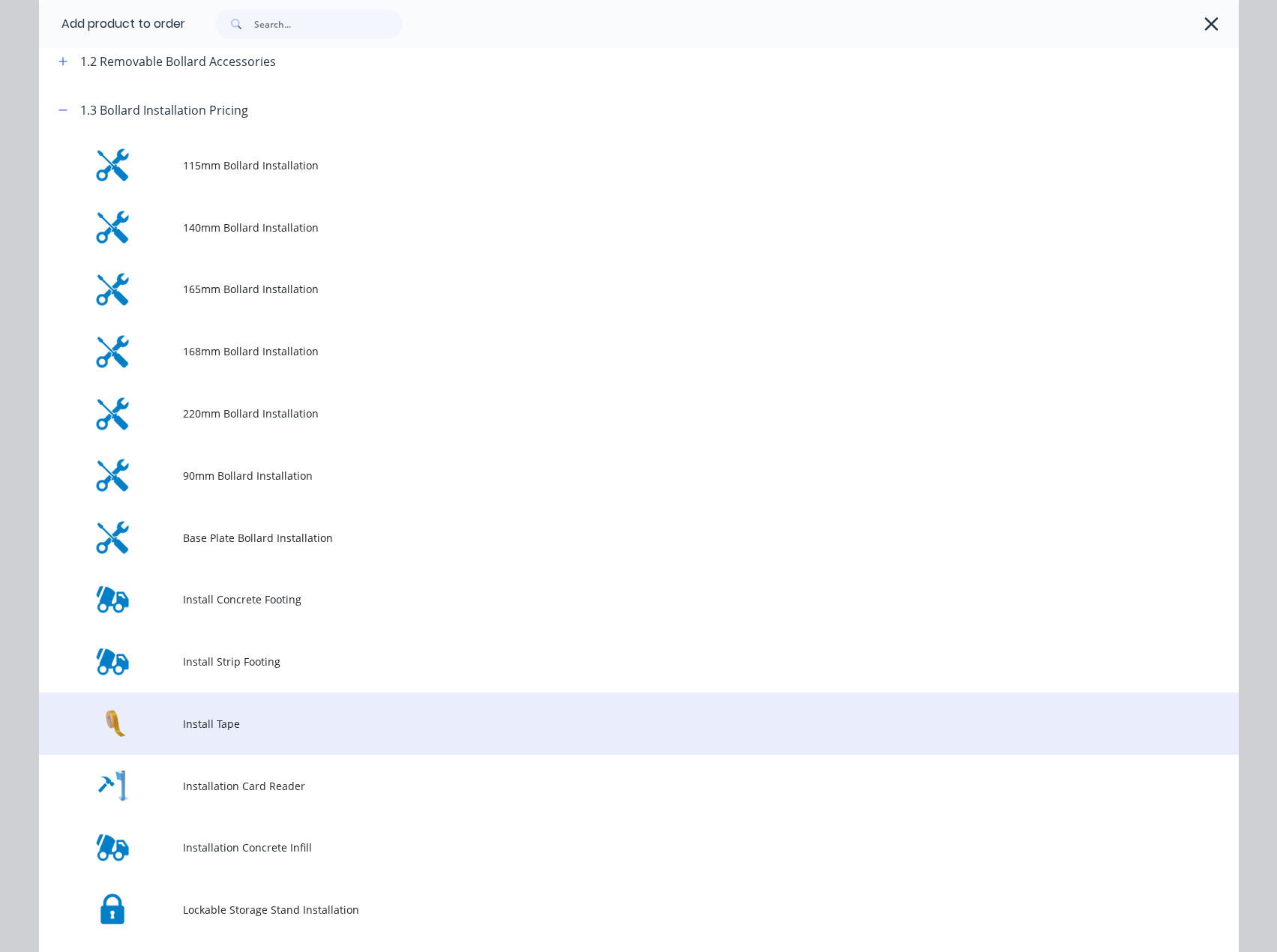
scroll to position [375, 0]
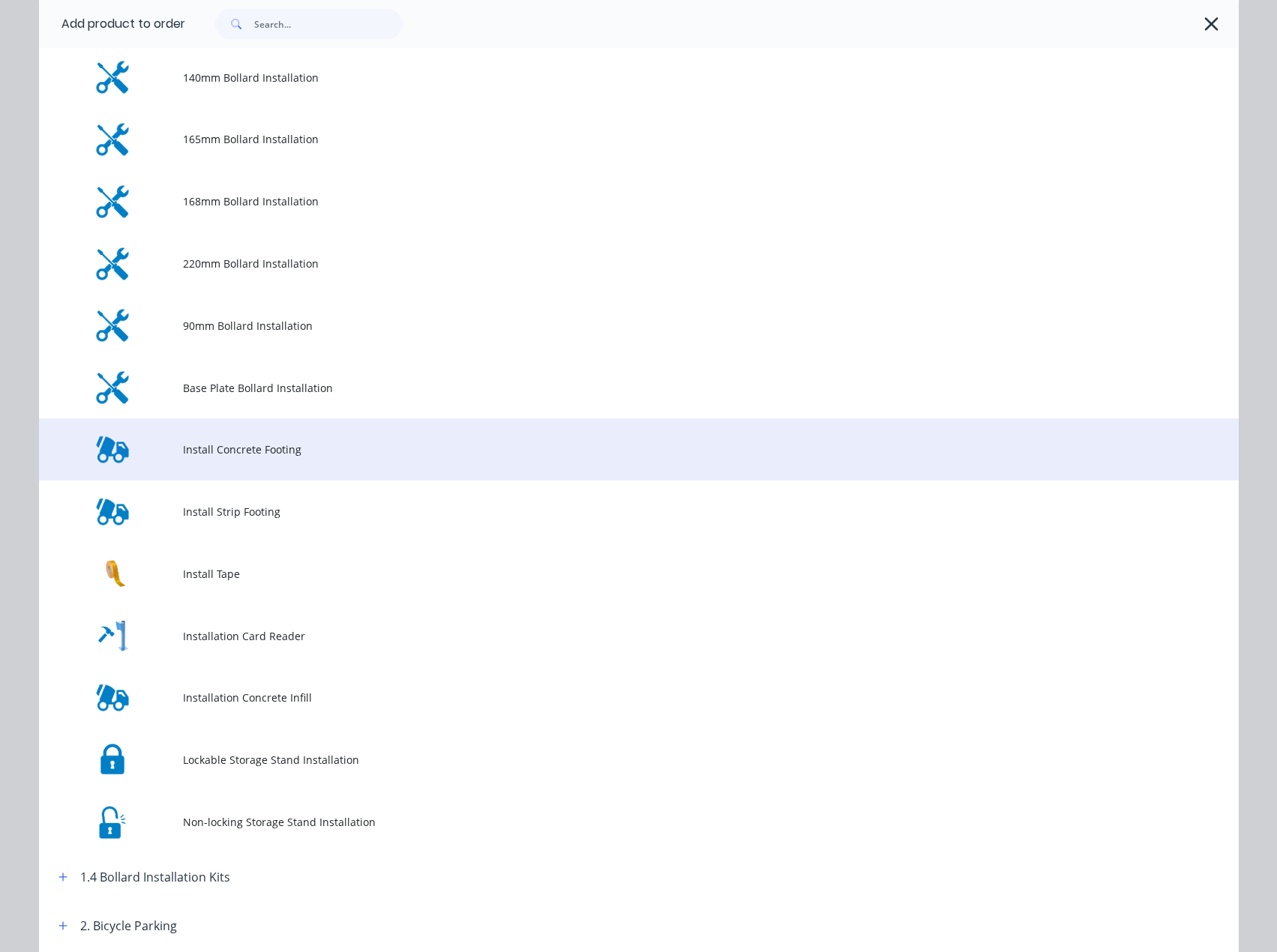
click at [239, 445] on span "Install Concrete Footing" at bounding box center [605, 449] width 844 height 16
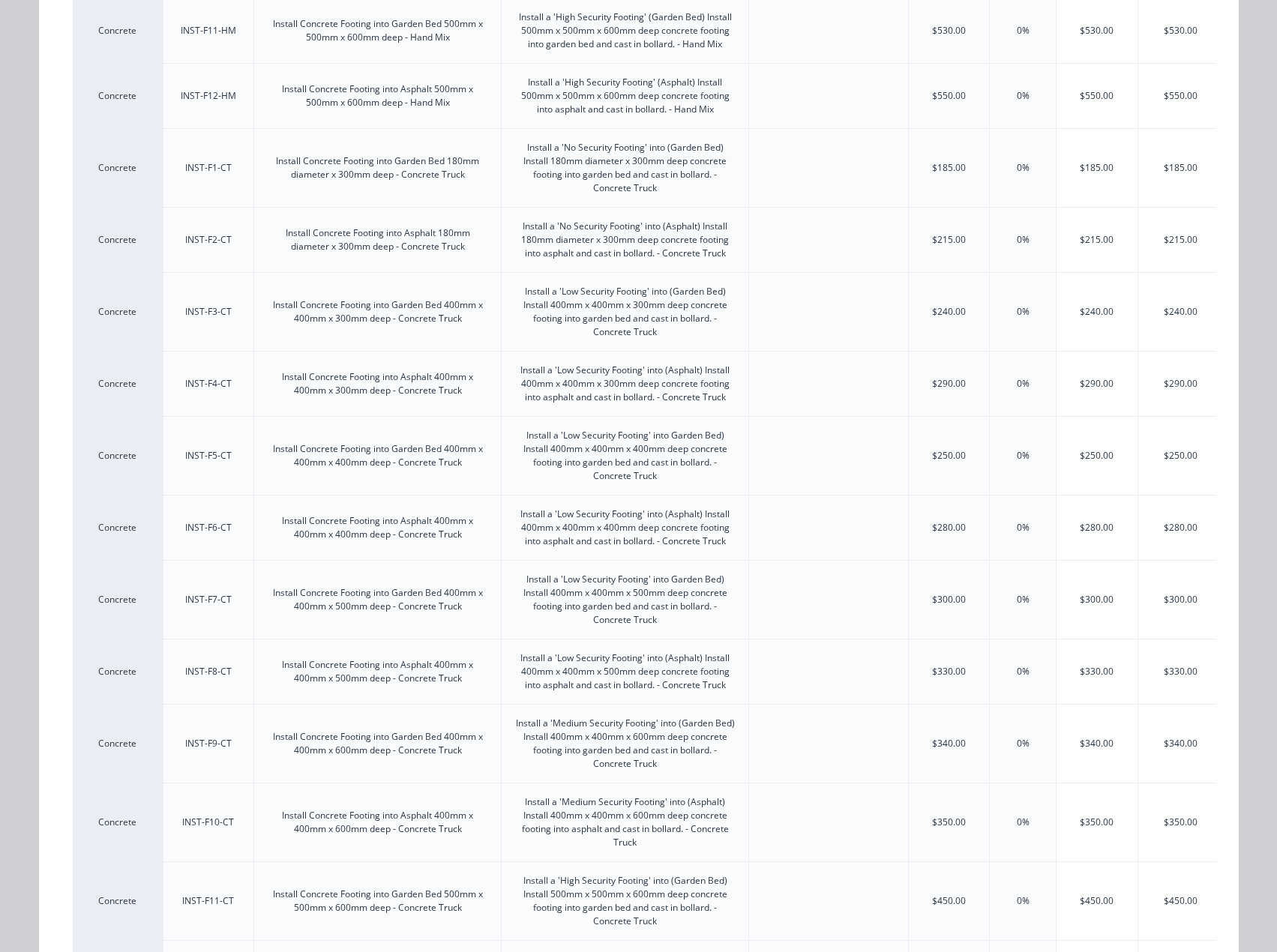
scroll to position [1182, 0]
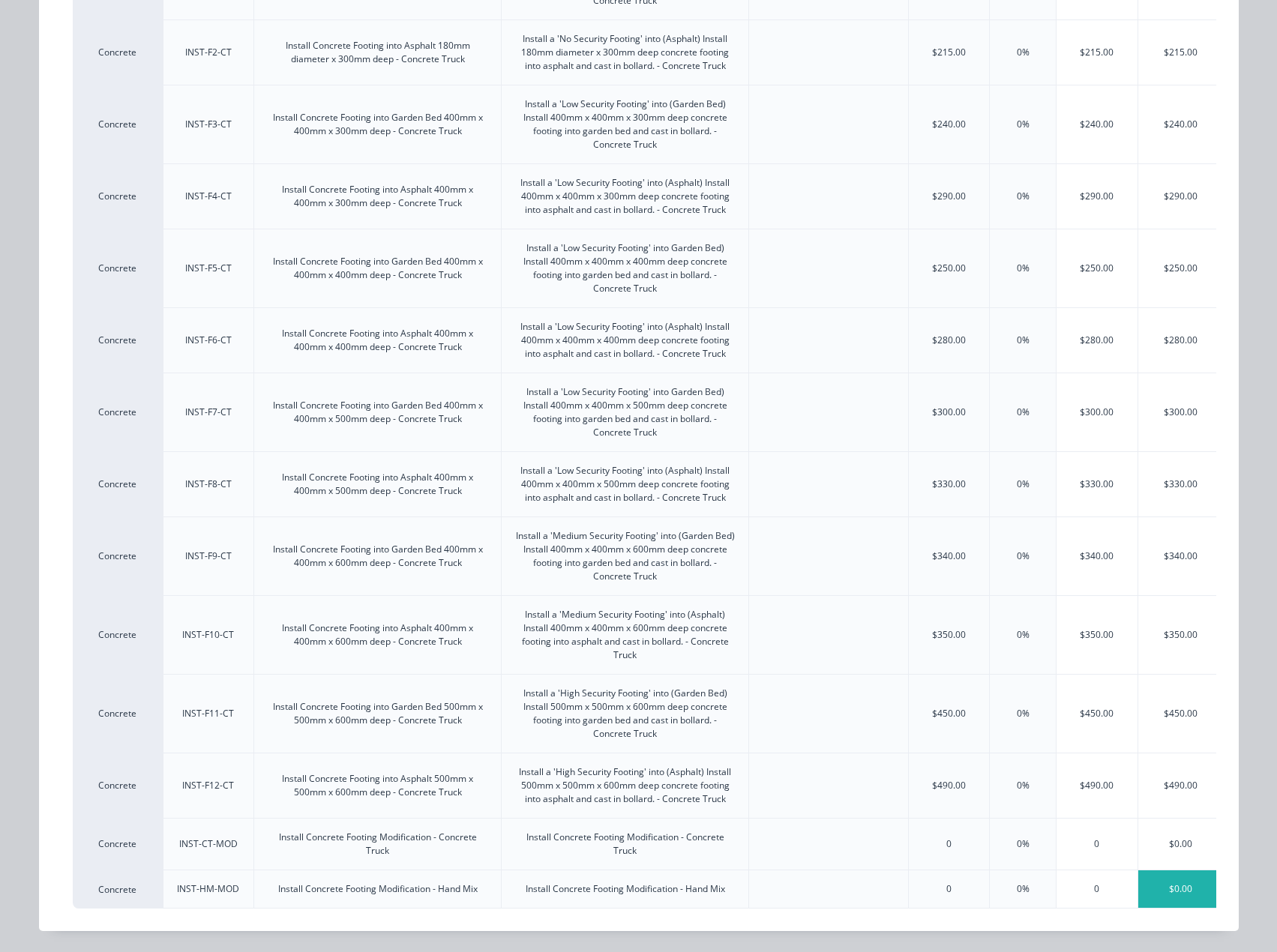
click at [1157, 879] on div "$0.00" at bounding box center [1181, 889] width 85 height 37
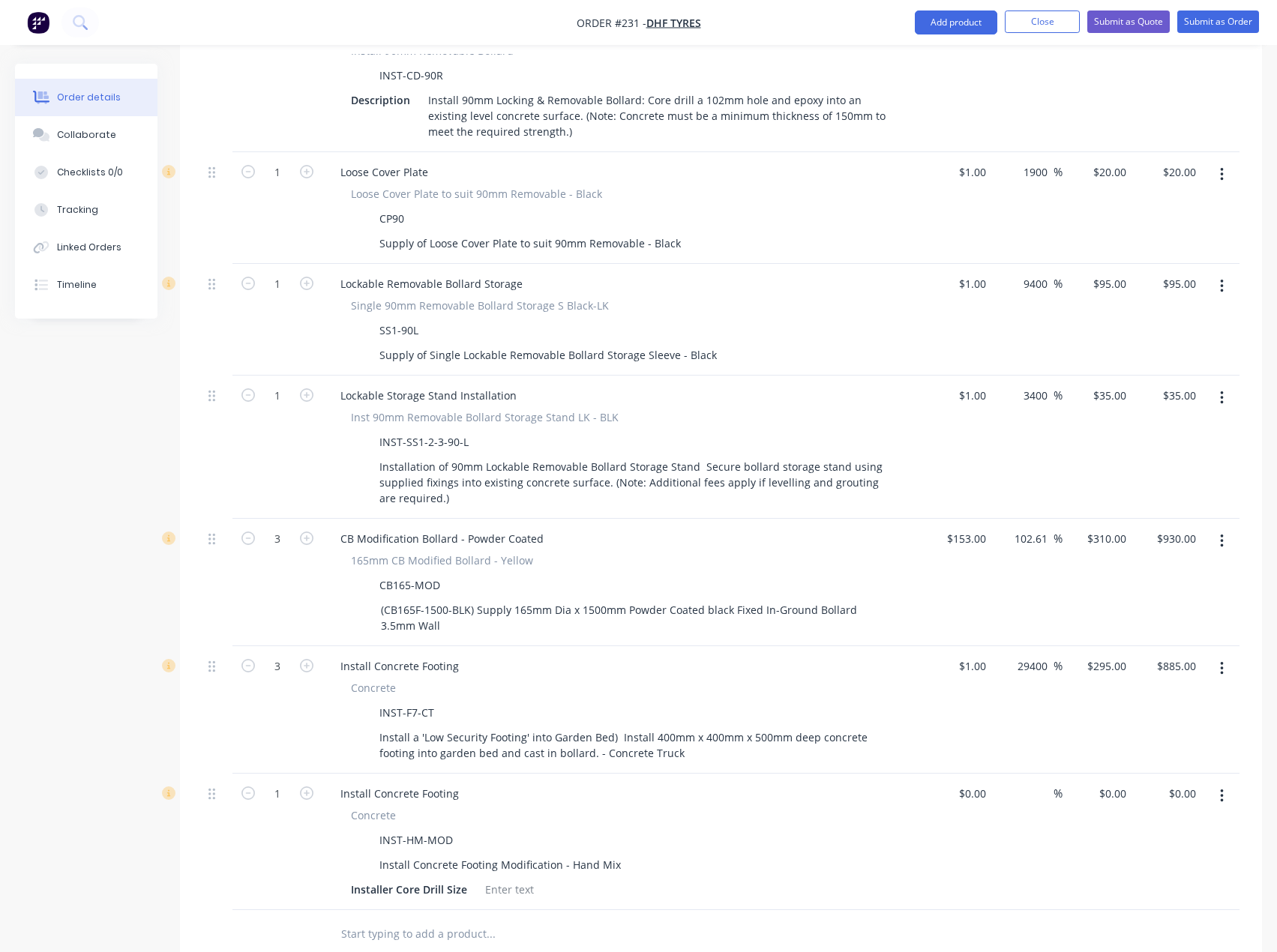
scroll to position [1050, 0]
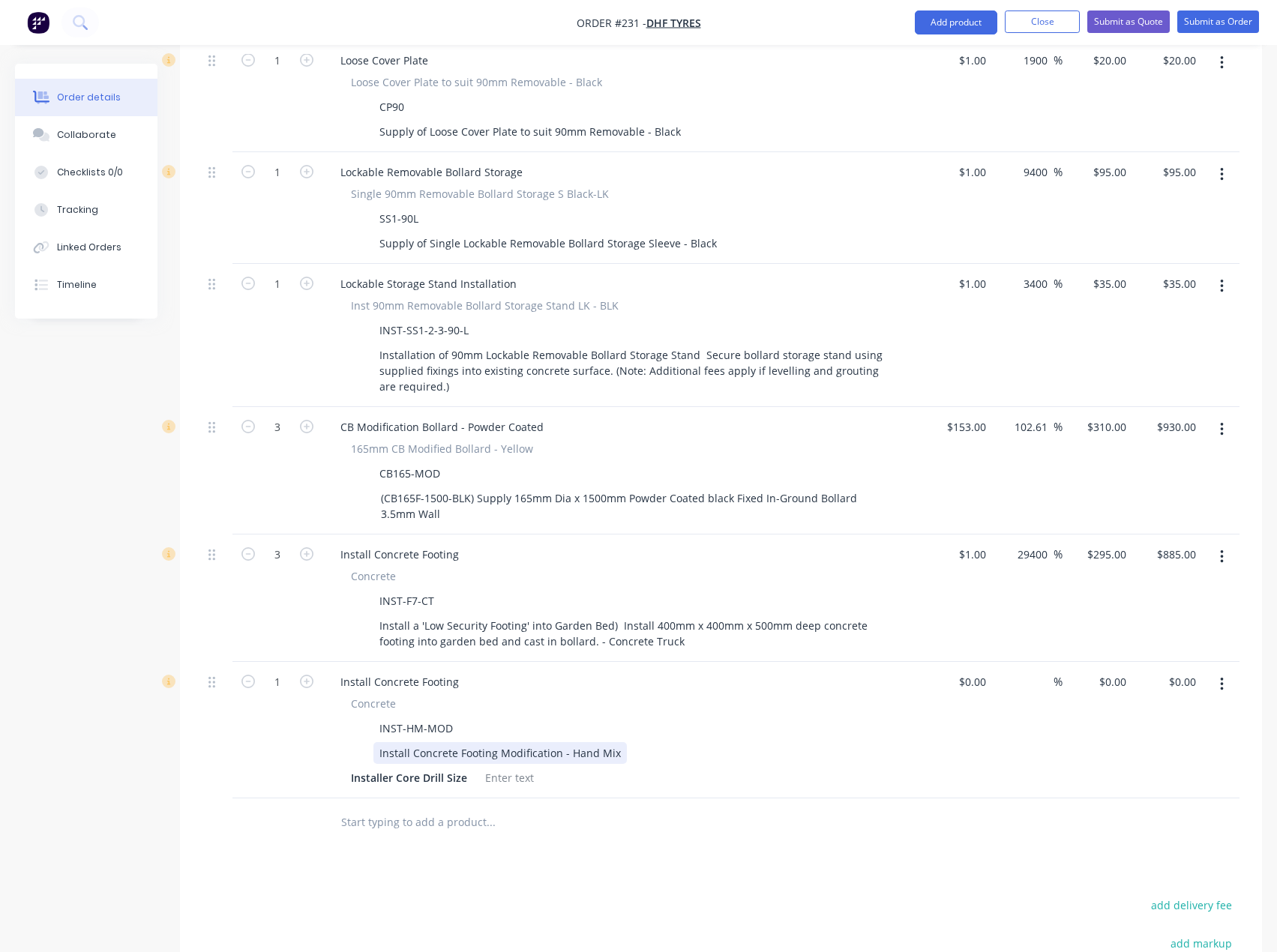
click at [617, 742] on div "Install Concrete Footing Modification - Hand Mix" at bounding box center [500, 752] width 253 height 22
drag, startPoint x: 618, startPoint y: 723, endPoint x: 361, endPoint y: 716, distance: 257.1
click at [361, 742] on div "Install Concrete Footing Modification - Hand Mix" at bounding box center [619, 752] width 549 height 22
paste div
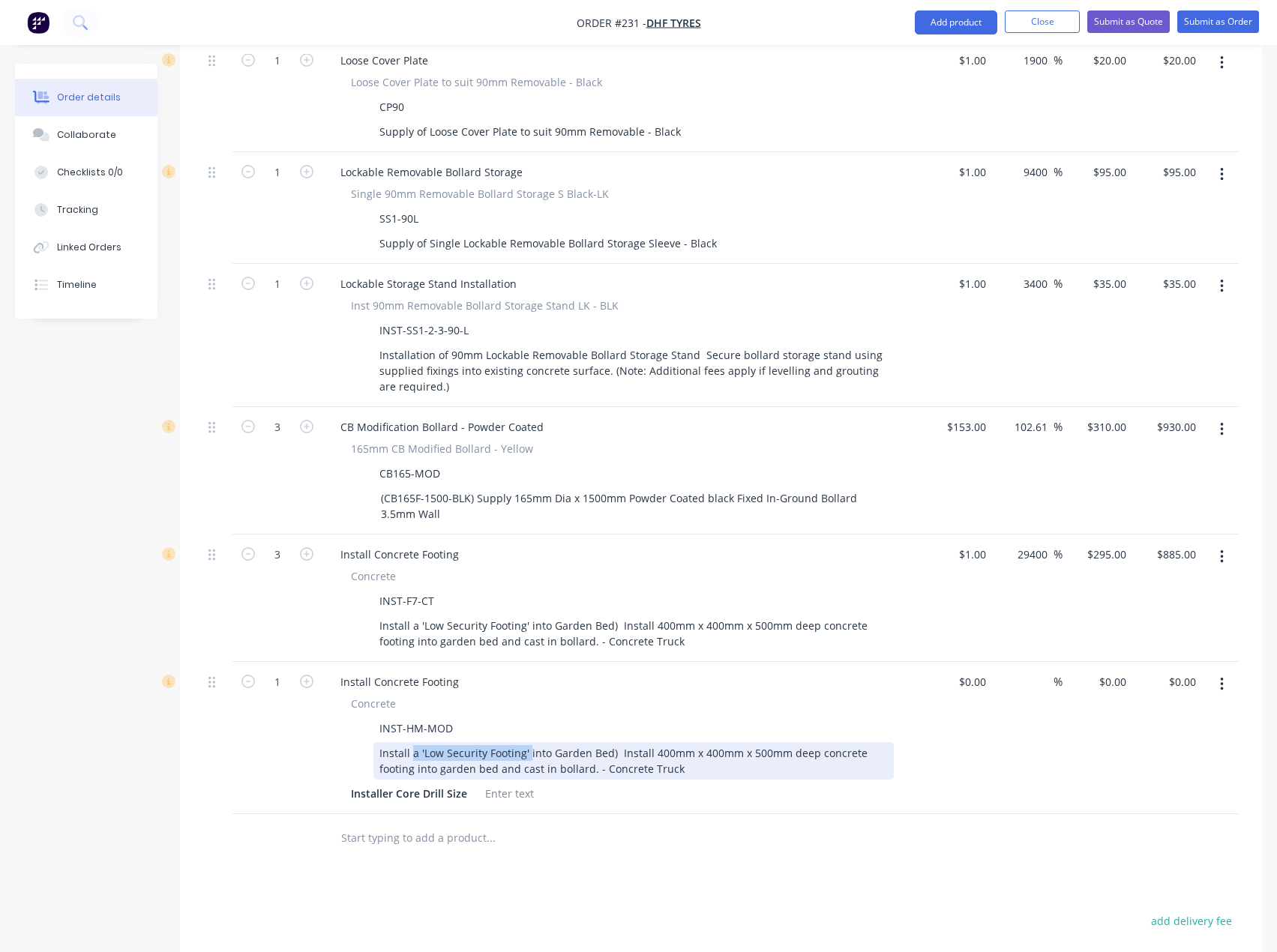
drag, startPoint x: 514, startPoint y: 719, endPoint x: 412, endPoint y: 725, distance: 102.2
click at [412, 742] on div "Install a 'Low Security Footing' into Garden Bed) Install 400mm x 400mm x 500mm…" at bounding box center [634, 760] width 520 height 37
click at [582, 742] on div "Install concrete footing into Garden Bed) Install 400mm x 400mm x 500mm deep co…" at bounding box center [634, 760] width 520 height 37
click at [605, 742] on div "Install concrete footing into Garden Bed)Install 400mm x 400mm x 500mm deep con…" at bounding box center [634, 760] width 520 height 37
click at [579, 742] on div "Install concrete footing into Garden Bedl 400mm x 400mm x 500mm deep concrete f…" at bounding box center [634, 760] width 520 height 37
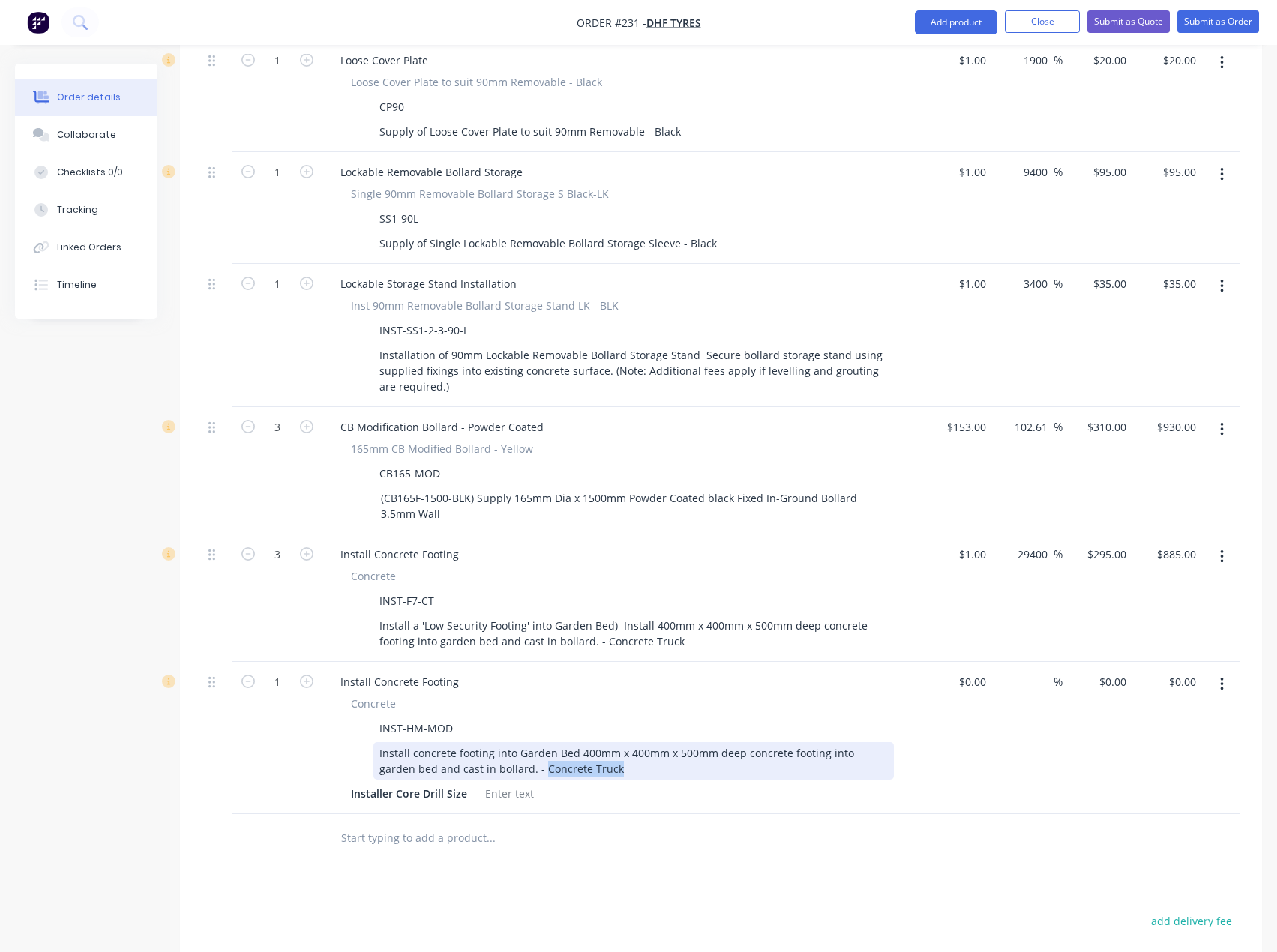
drag, startPoint x: 583, startPoint y: 741, endPoint x: 505, endPoint y: 739, distance: 78.0
click at [505, 742] on div "Install concrete footing into Garden Bed 400mm x 400mm x 500mm deep concrete fo…" at bounding box center [634, 760] width 520 height 37
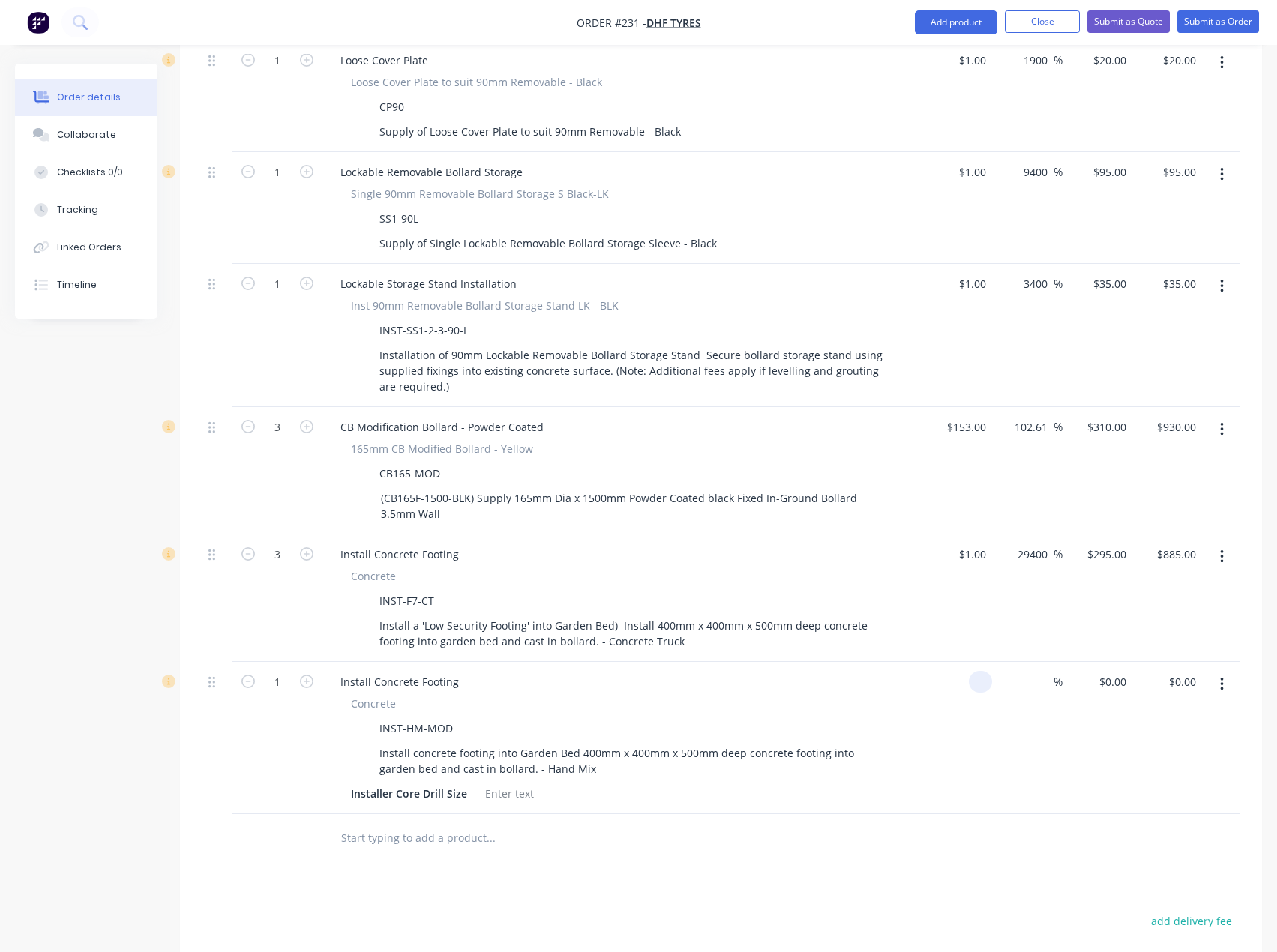
click at [966, 662] on div at bounding box center [956, 738] width 69 height 152
type input "$1.00"
type input "1"
type input "$1.00"
click at [1115, 671] on input "1" at bounding box center [1123, 681] width 18 height 22
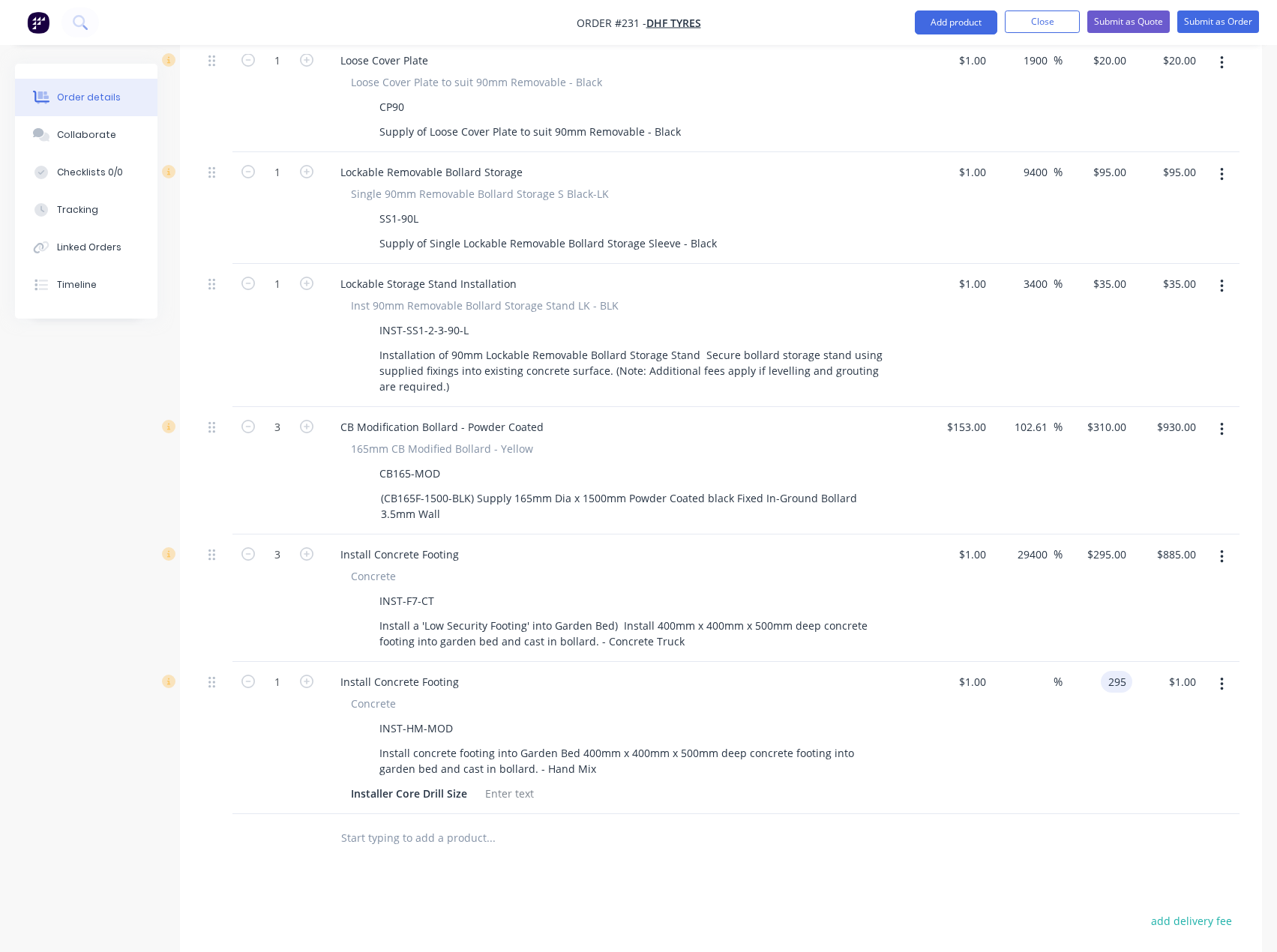
type input "295"
type input "29400"
type input "$295.00"
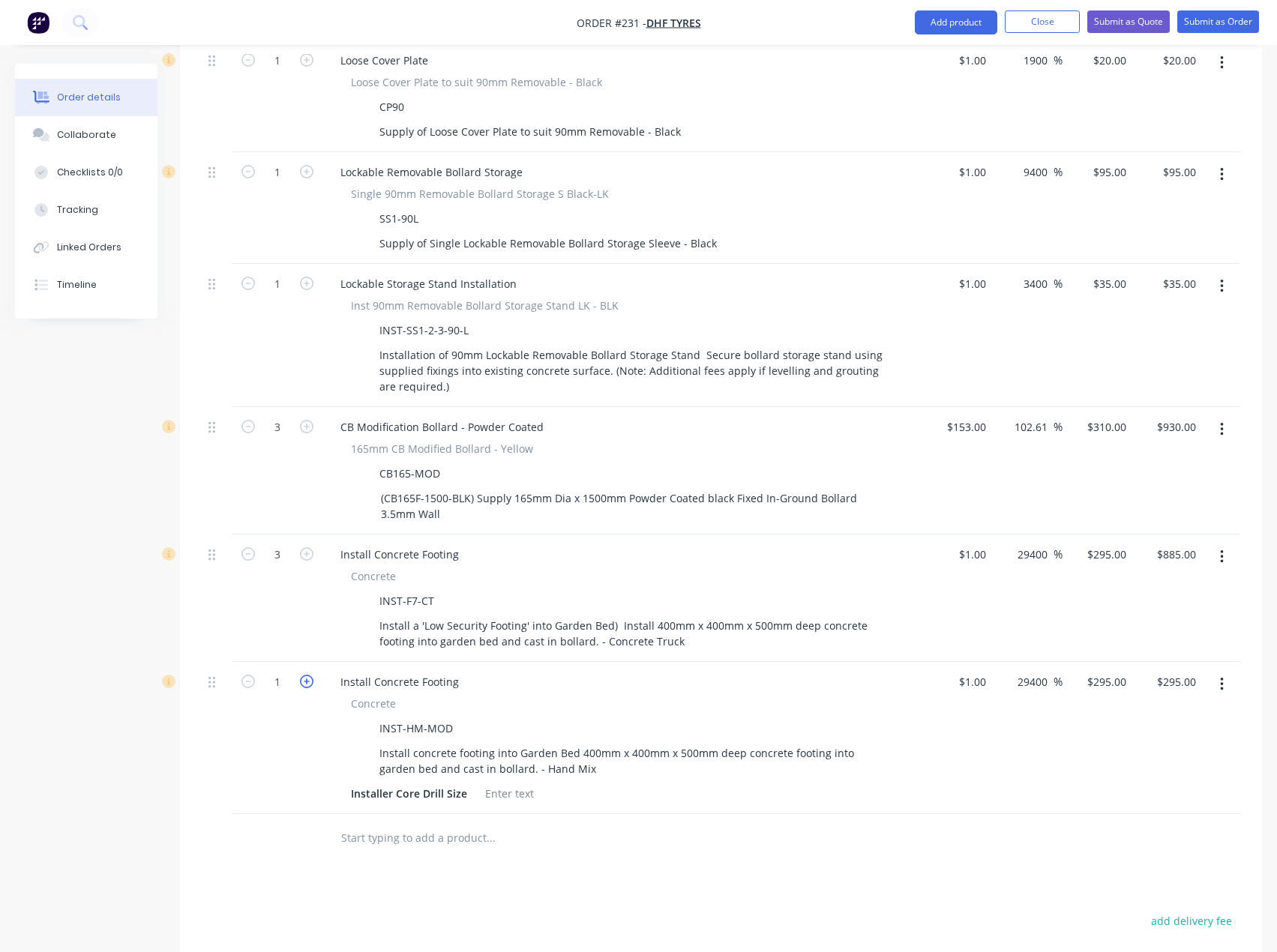
click at [303, 675] on icon "button" at bounding box center [306, 681] width 14 height 14
type input "2"
type input "$590.00"
click at [303, 675] on icon "button" at bounding box center [306, 681] width 14 height 14
type input "3"
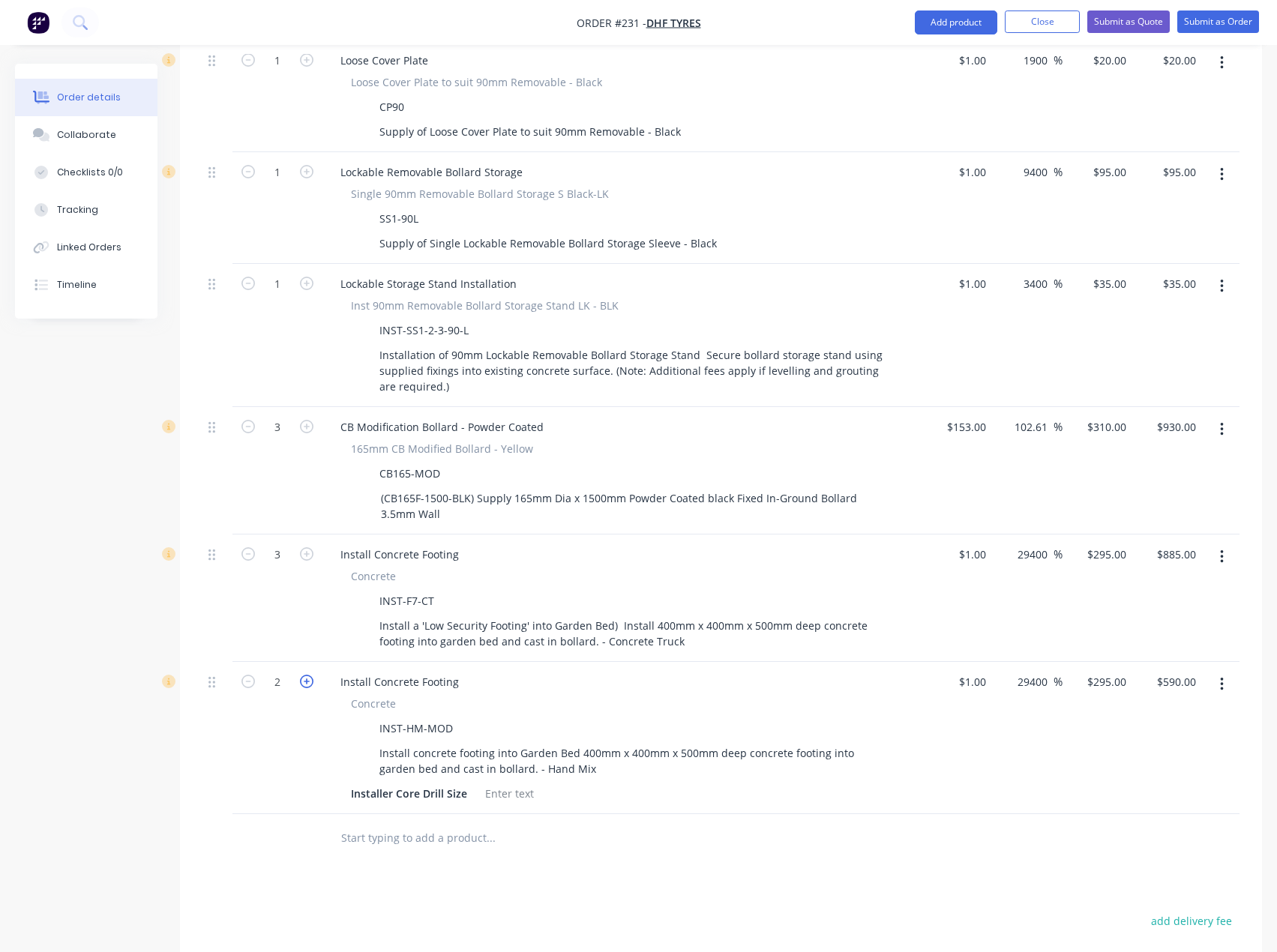
type input "$885.00"
click at [303, 675] on icon "button" at bounding box center [306, 681] width 14 height 14
type input "4"
type input "$1,180.00"
click at [246, 675] on icon "button" at bounding box center [249, 681] width 14 height 14
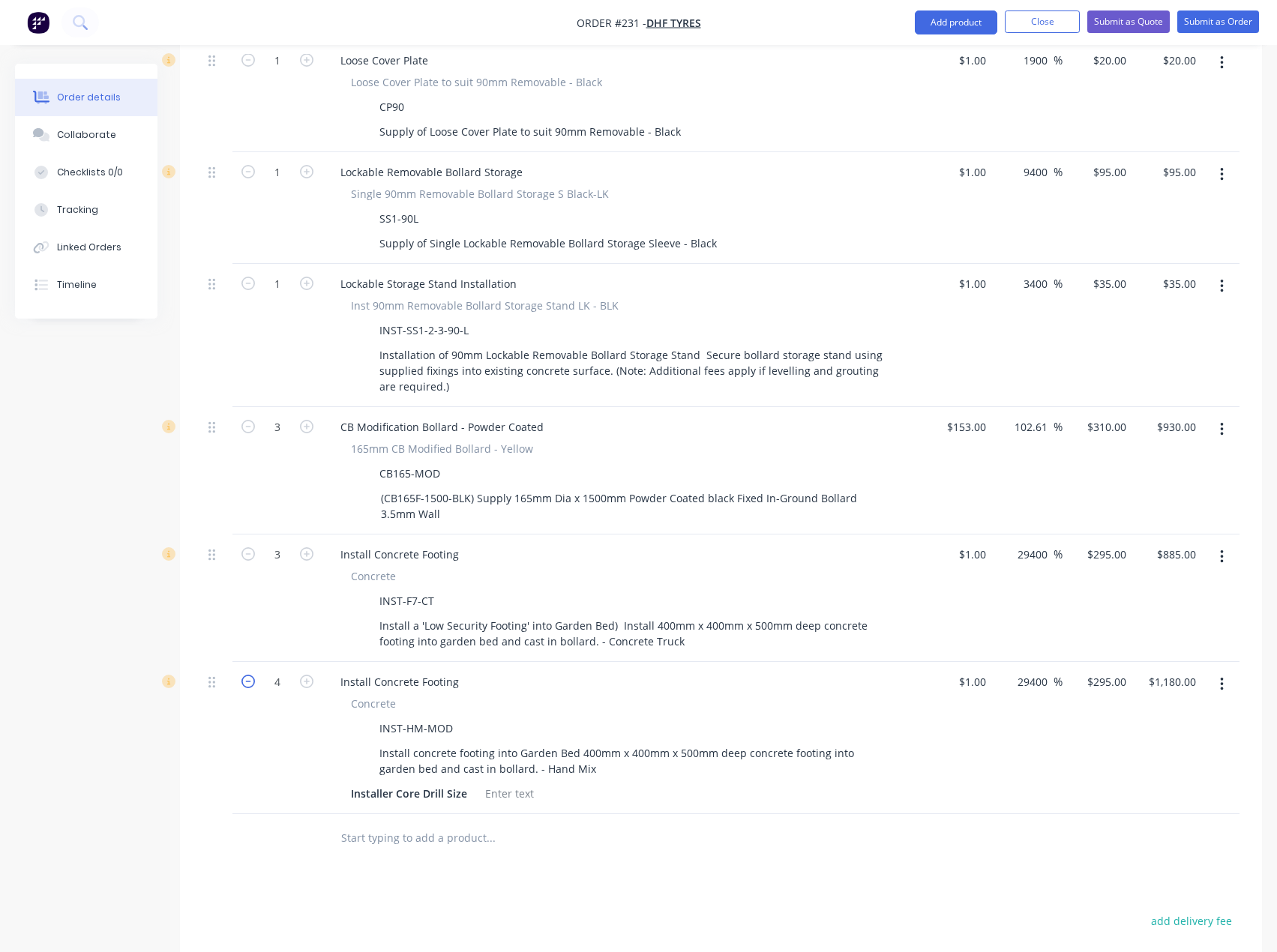
type input "3"
type input "$885.00"
click at [1225, 543] on button "button" at bounding box center [1221, 556] width 35 height 27
click at [1129, 675] on div "Delete" at bounding box center [1167, 686] width 115 height 22
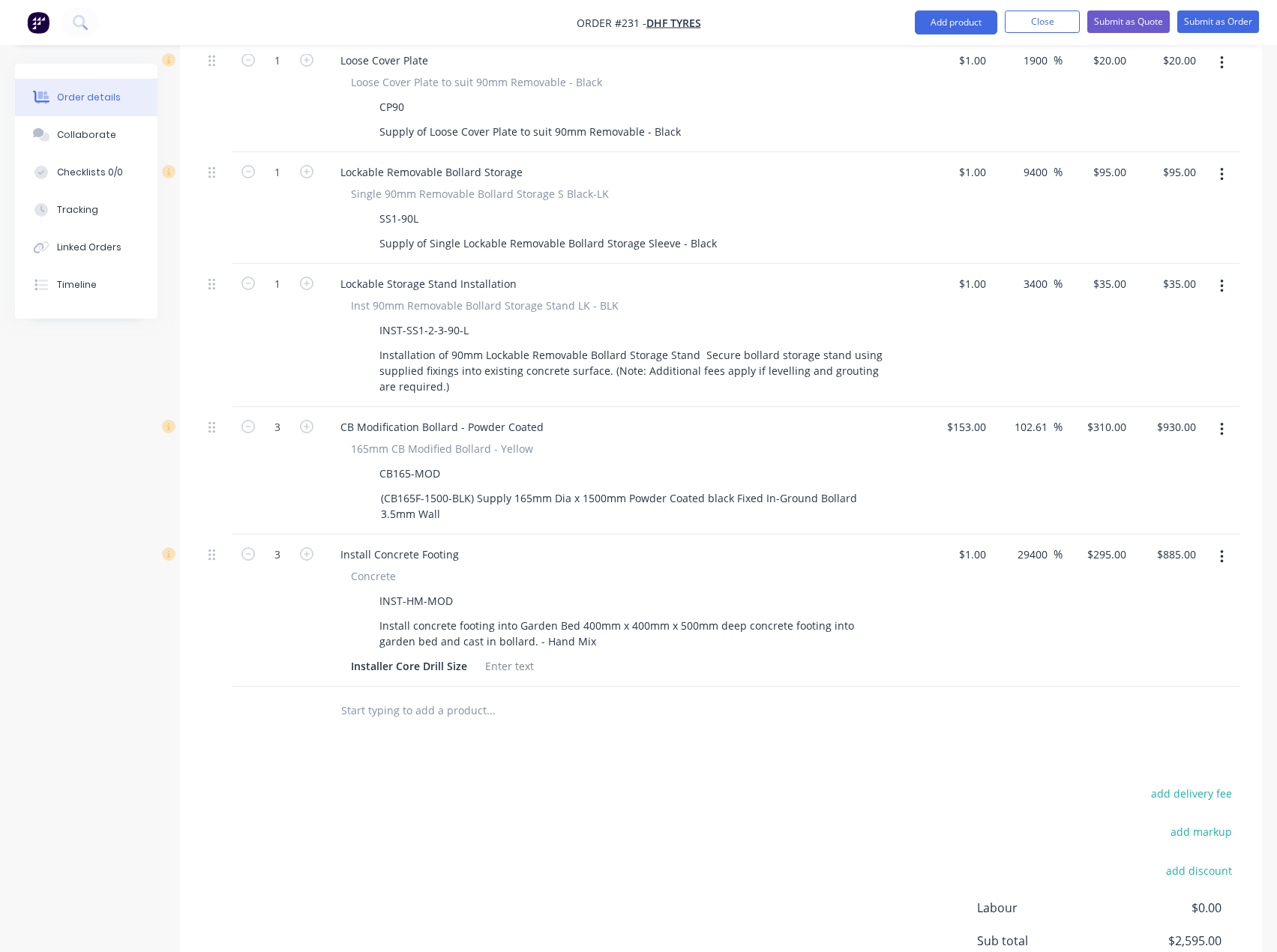
click at [424, 695] on input "text" at bounding box center [489, 710] width 300 height 30
click at [1113, 23] on button "Submit as Quote" at bounding box center [1128, 21] width 82 height 22
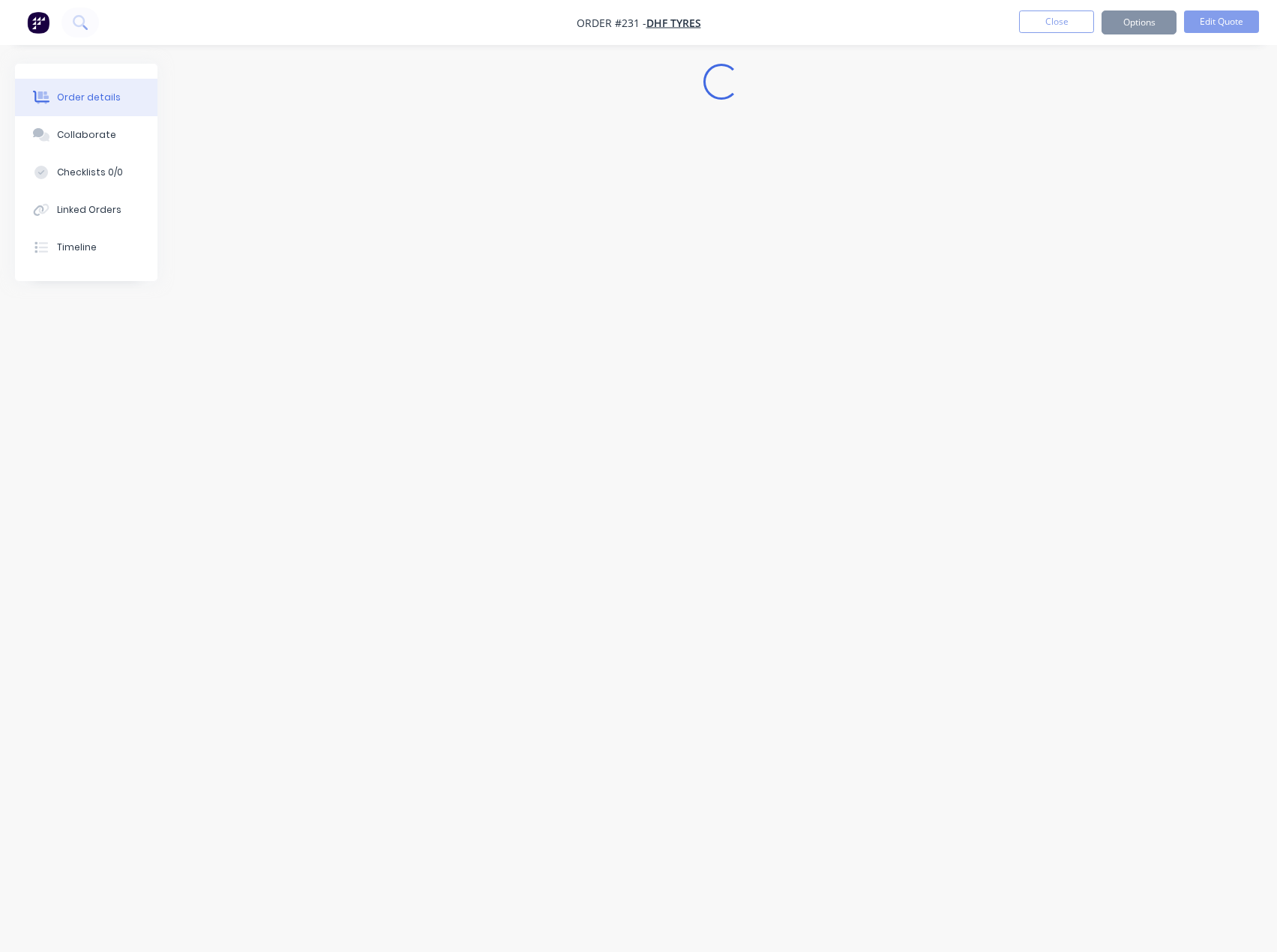
scroll to position [0, 0]
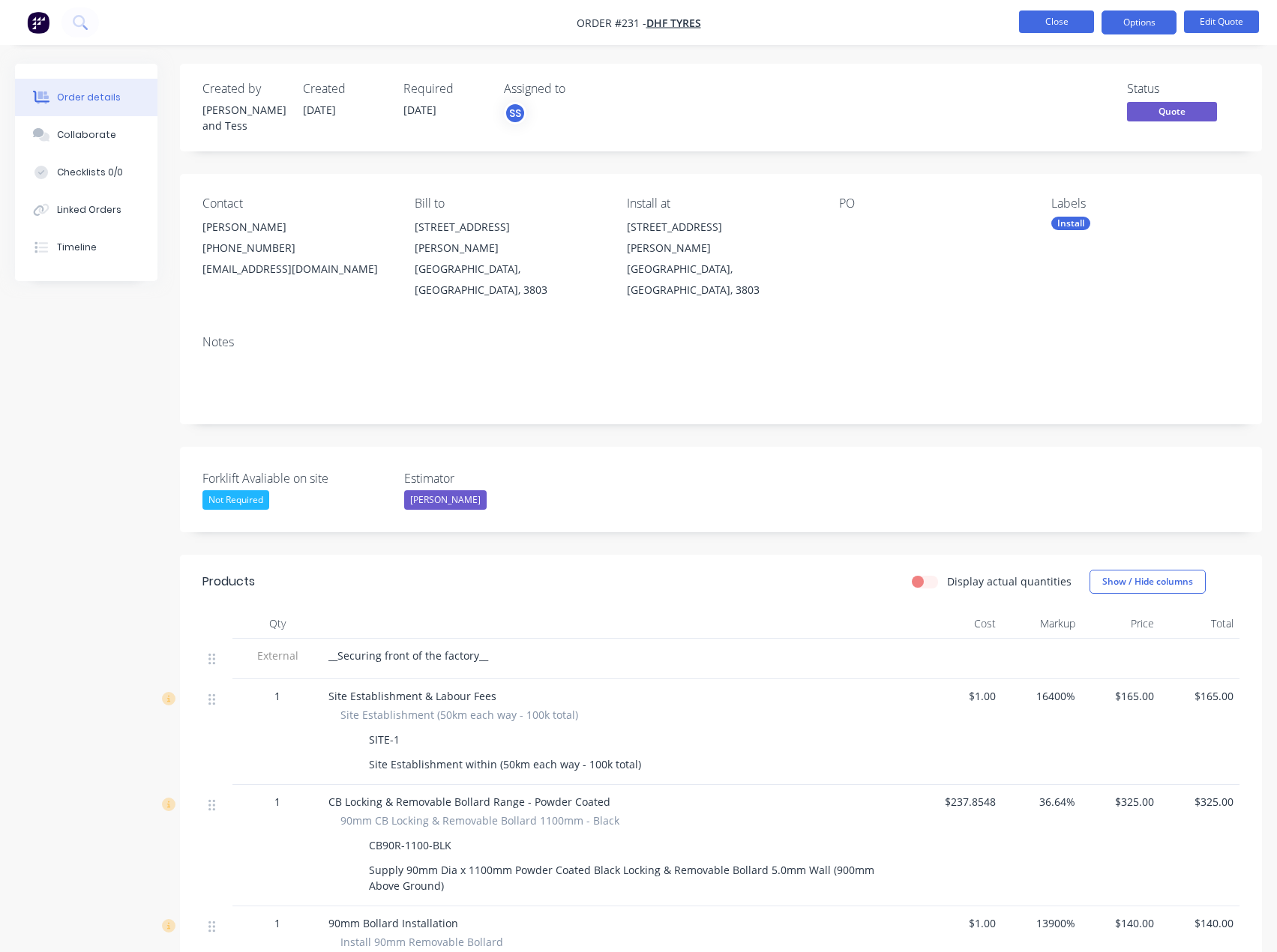
click at [1067, 17] on button "Close" at bounding box center [1056, 21] width 75 height 22
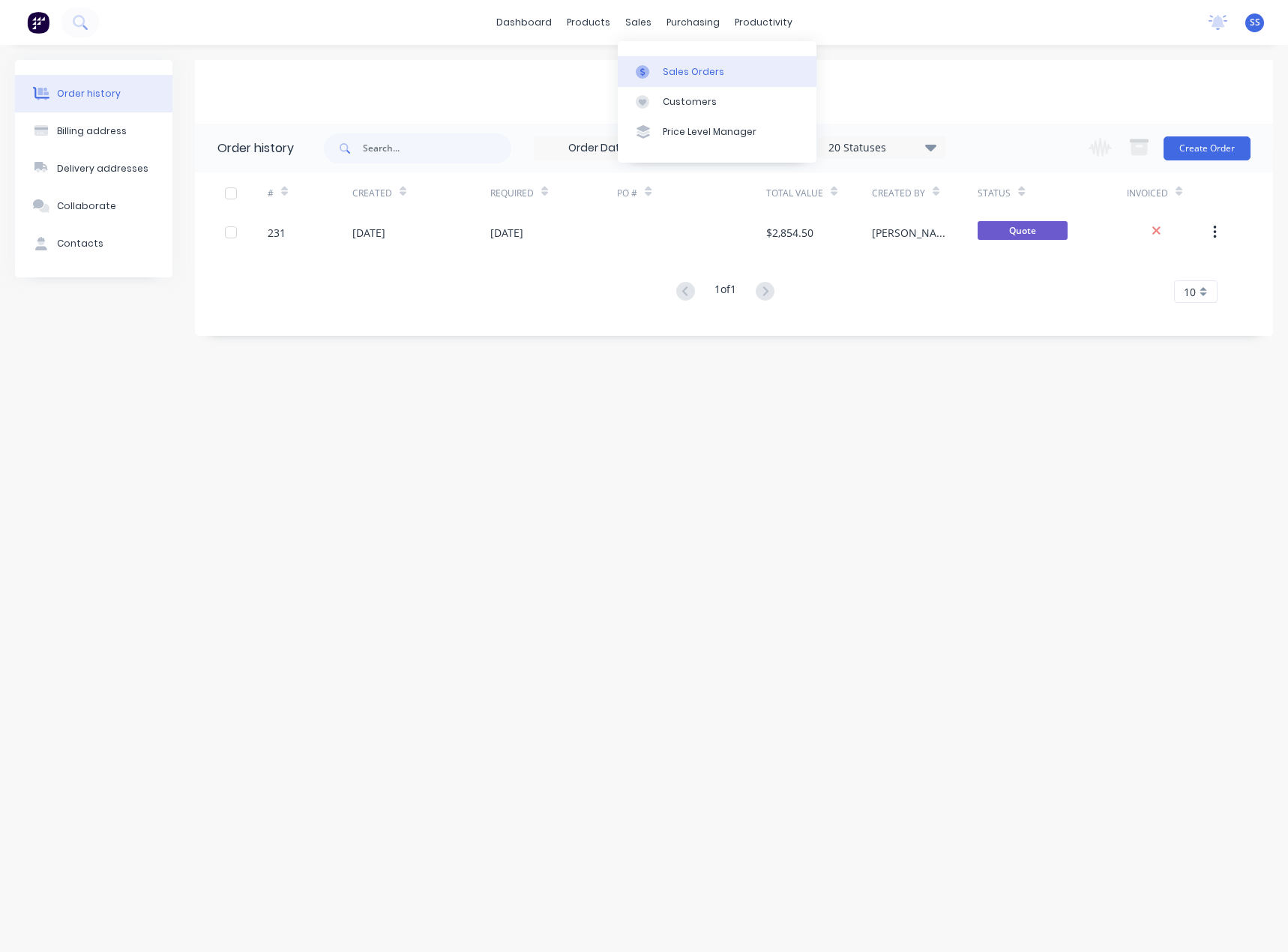
click at [668, 72] on div "Sales Orders" at bounding box center [693, 72] width 62 height 14
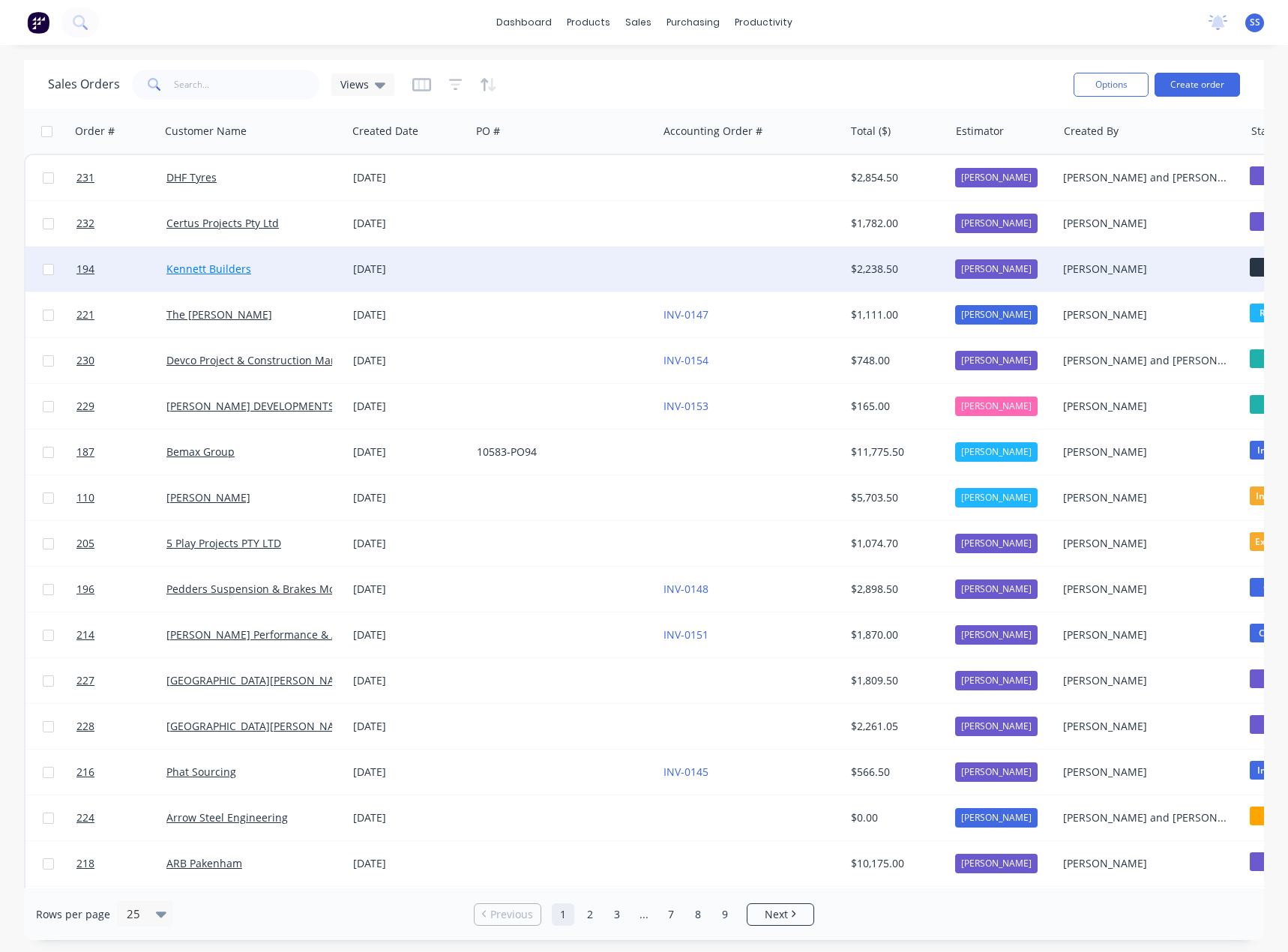
click at [204, 268] on link "Kennett Builders" at bounding box center [208, 268] width 85 height 14
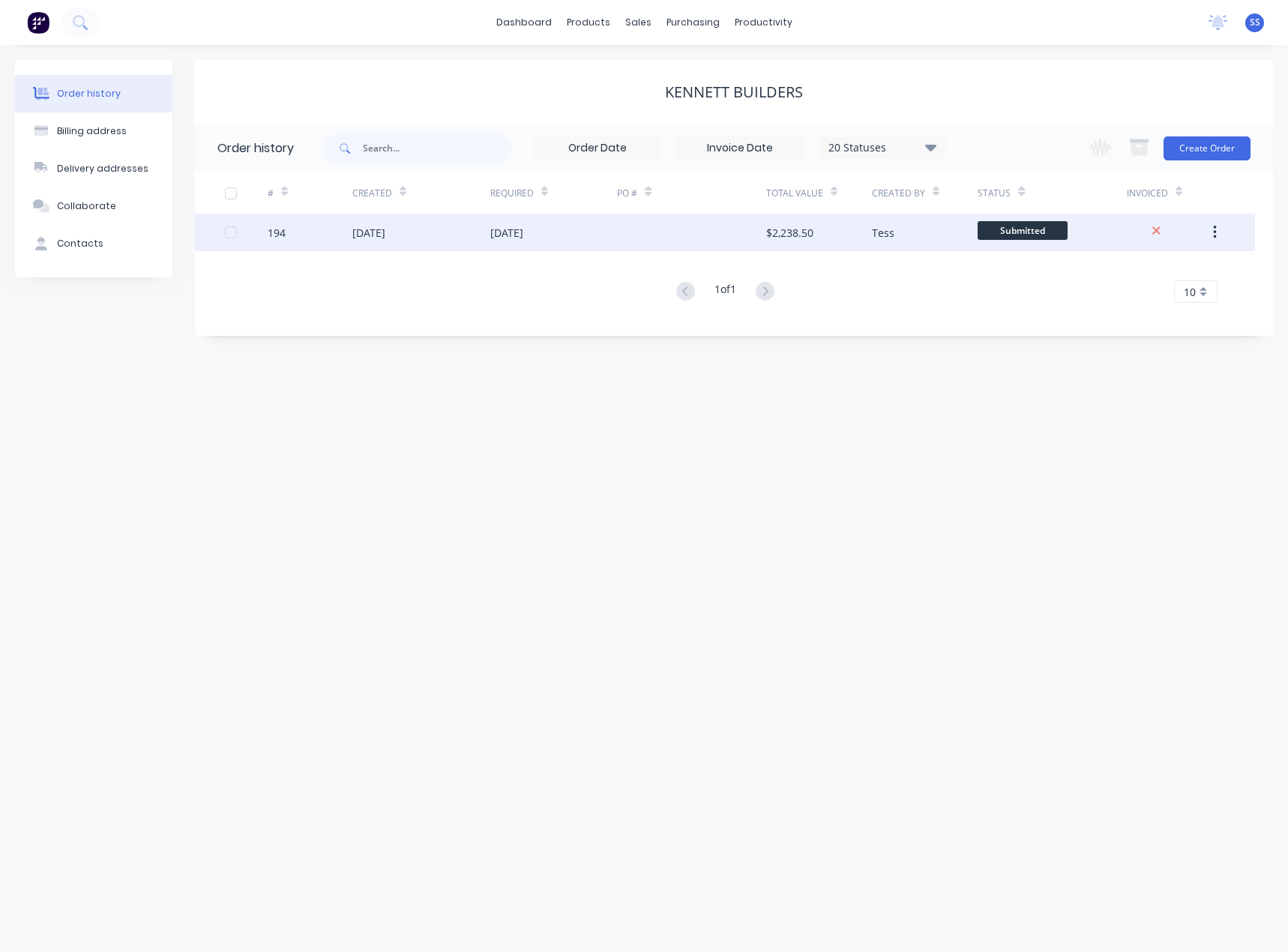
click at [523, 226] on div "[DATE]" at bounding box center [506, 232] width 33 height 16
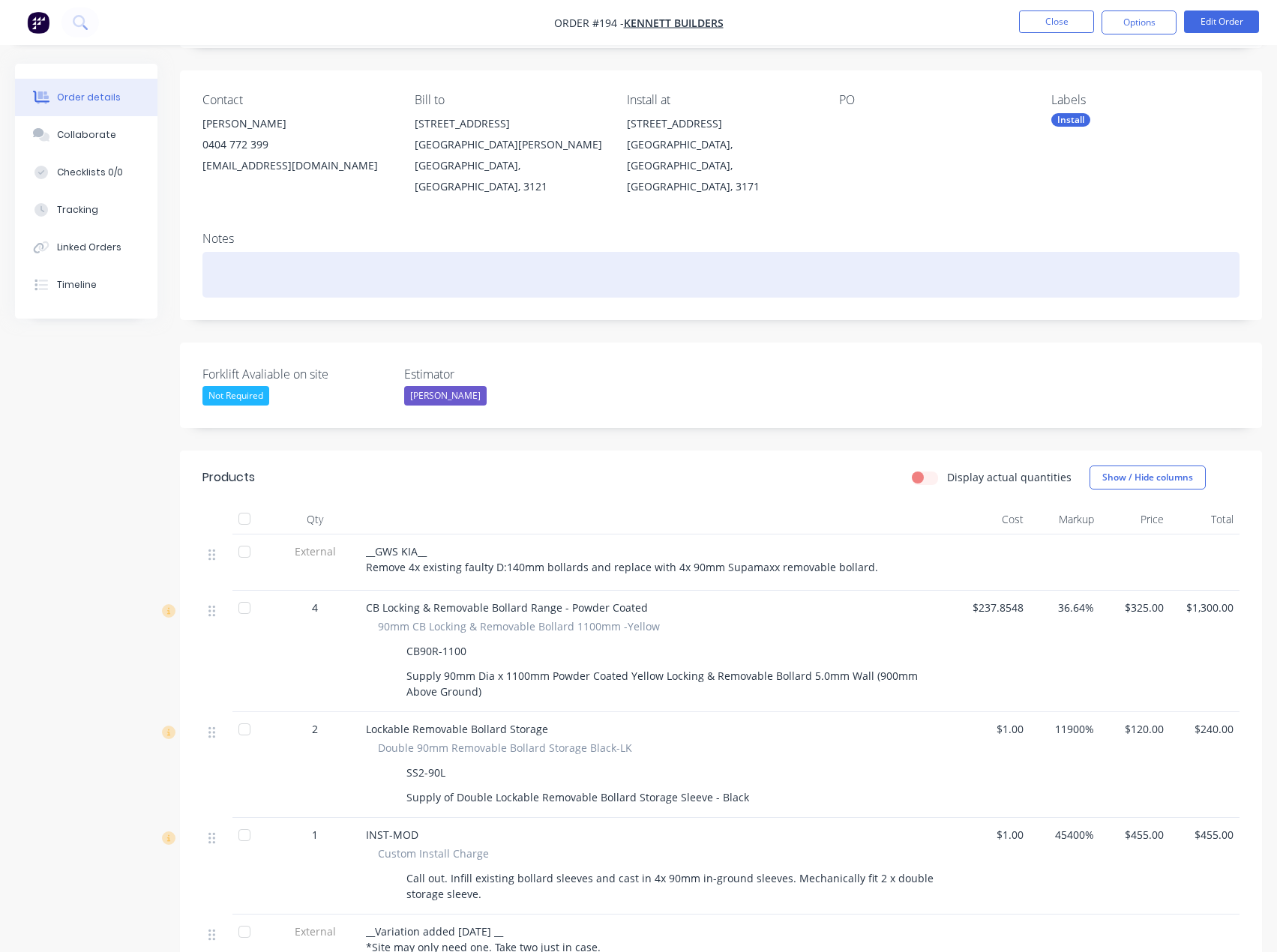
scroll to position [91, 0]
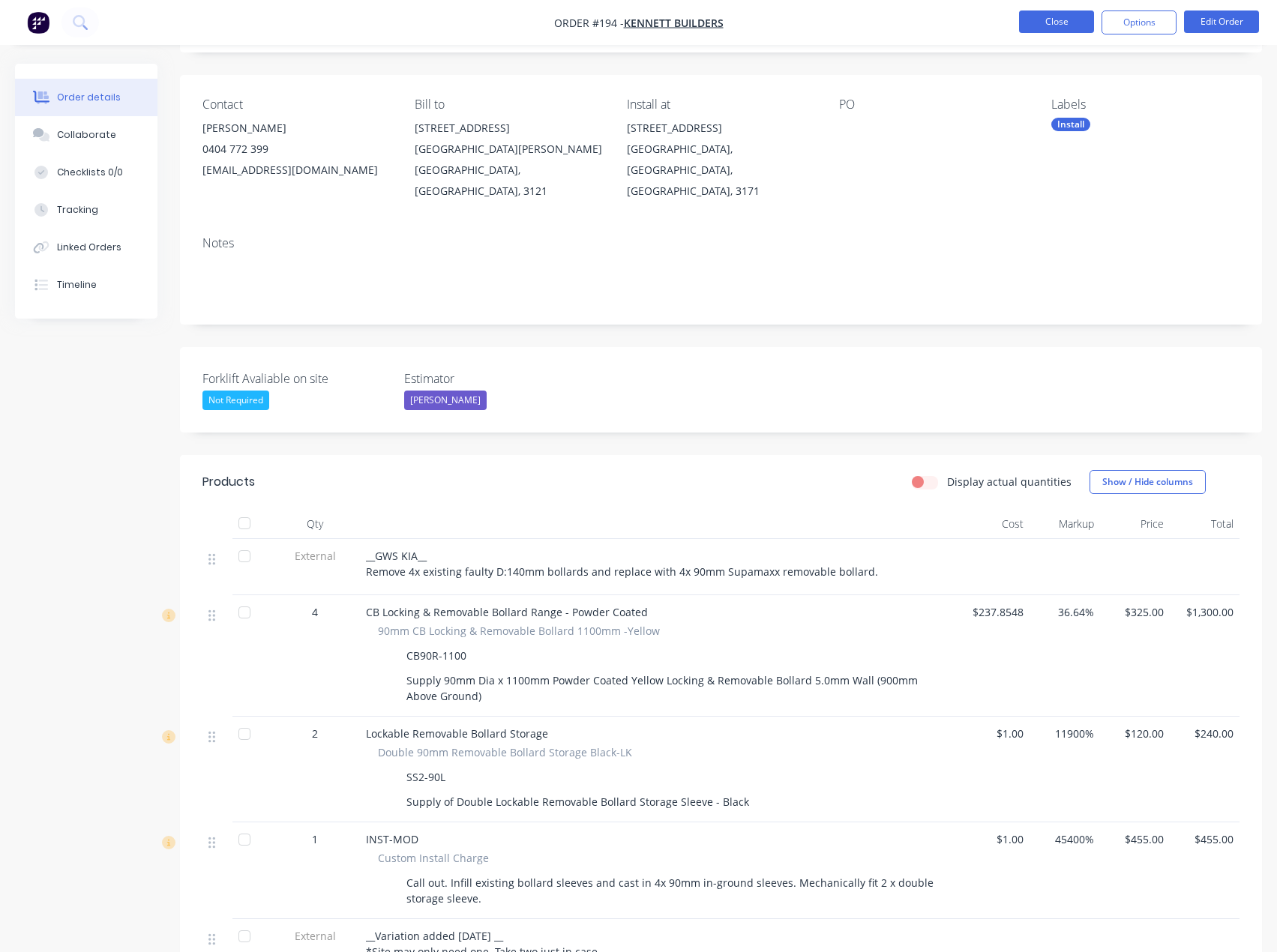
click at [1065, 18] on button "Close" at bounding box center [1056, 21] width 75 height 22
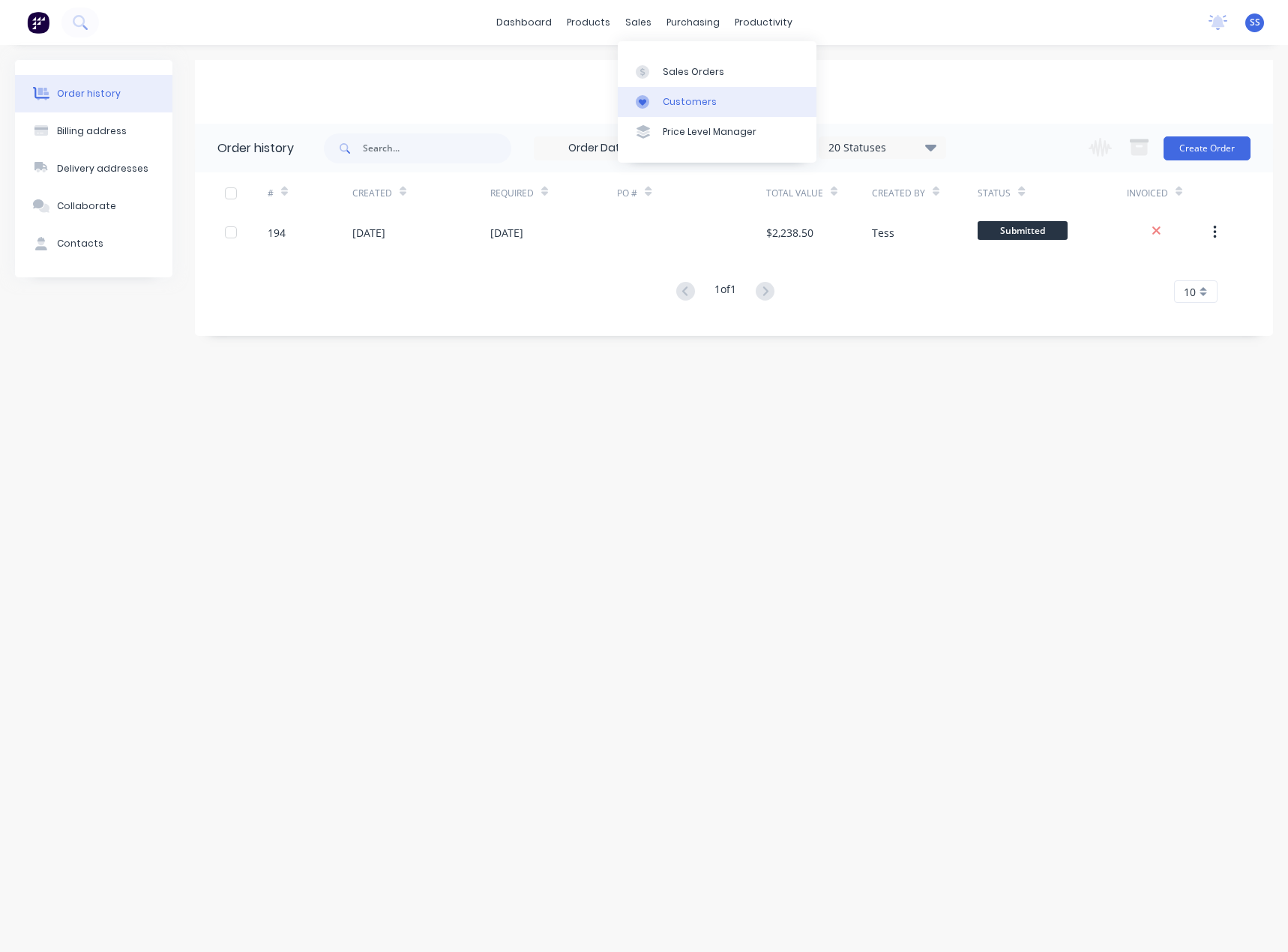
click at [673, 107] on div "Customers" at bounding box center [689, 102] width 54 height 14
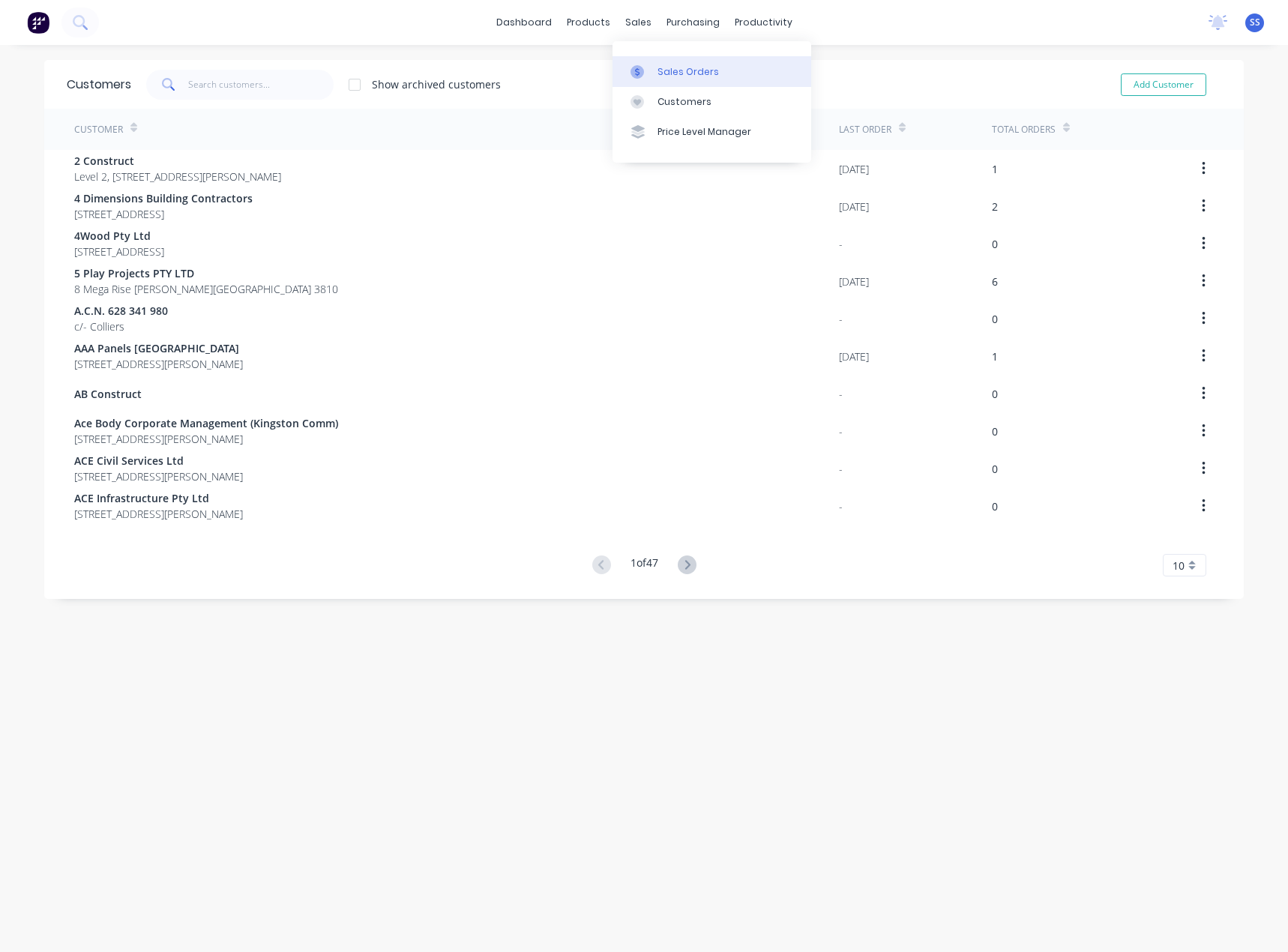
click at [655, 72] on link "Sales Orders" at bounding box center [711, 71] width 199 height 30
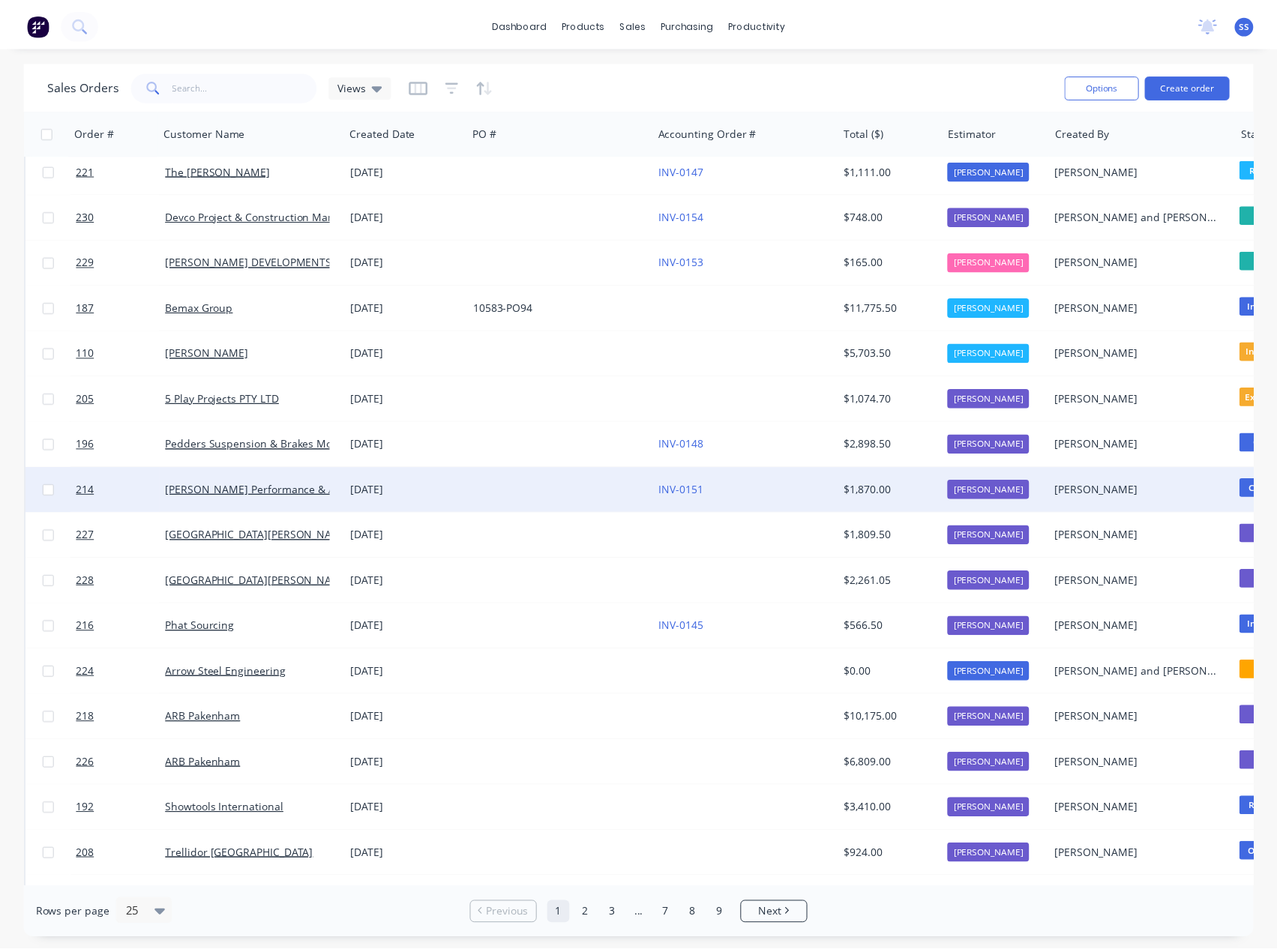
scroll to position [150, 0]
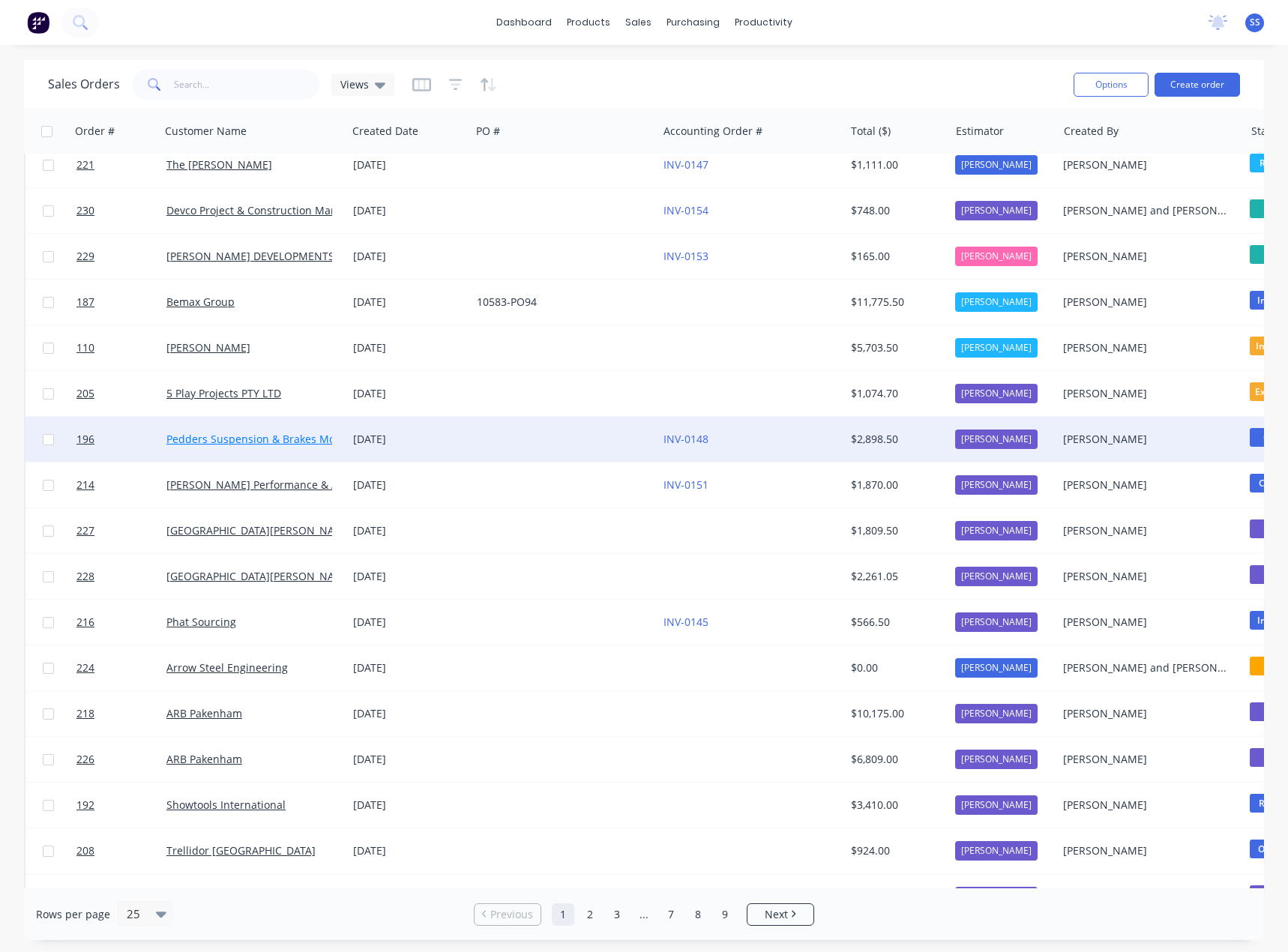
click at [276, 440] on link "Pedders Suspension & Brakes Mornington" at bounding box center [272, 438] width 212 height 14
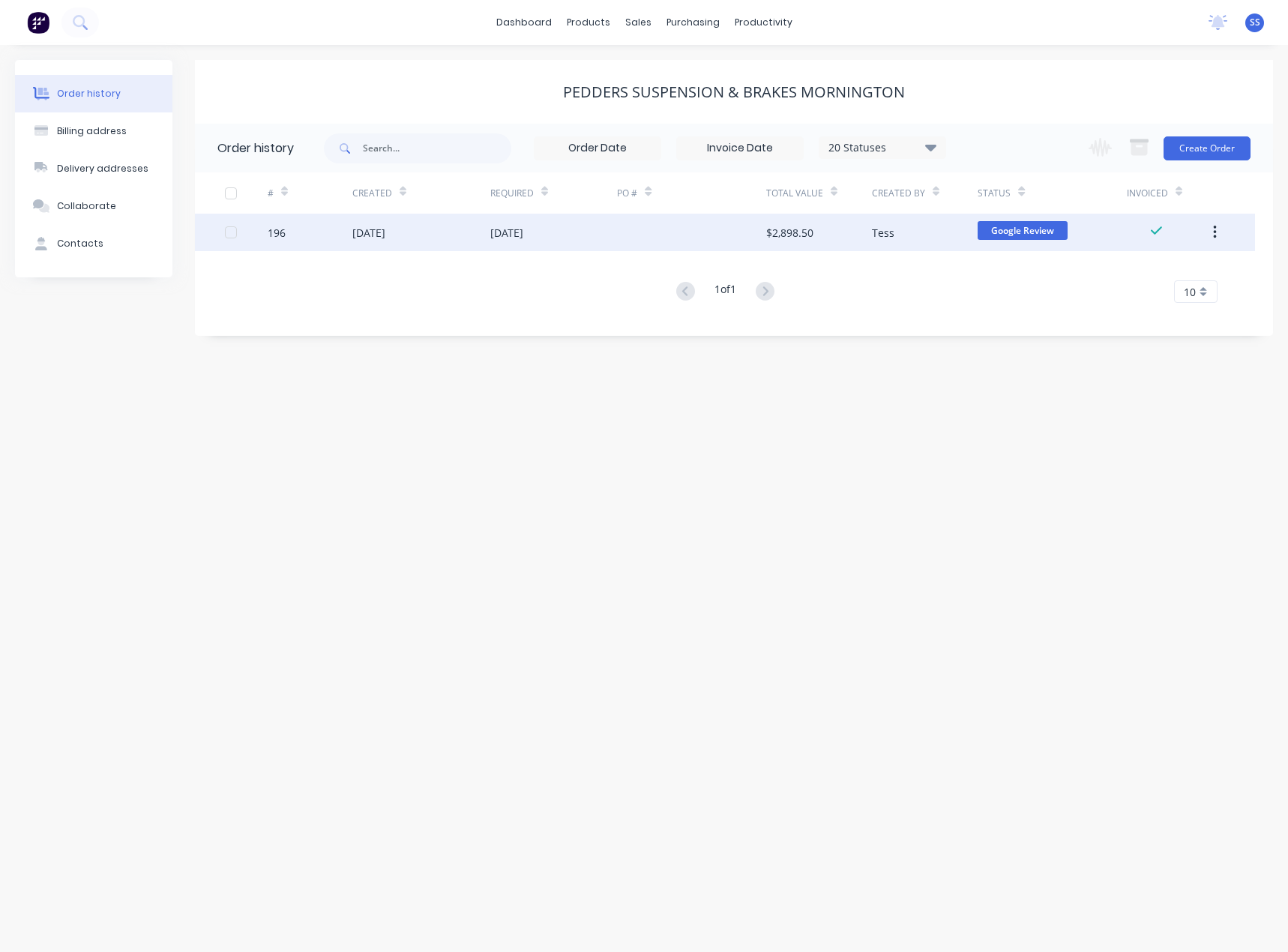
click at [423, 226] on div "[DATE]" at bounding box center [421, 232] width 138 height 37
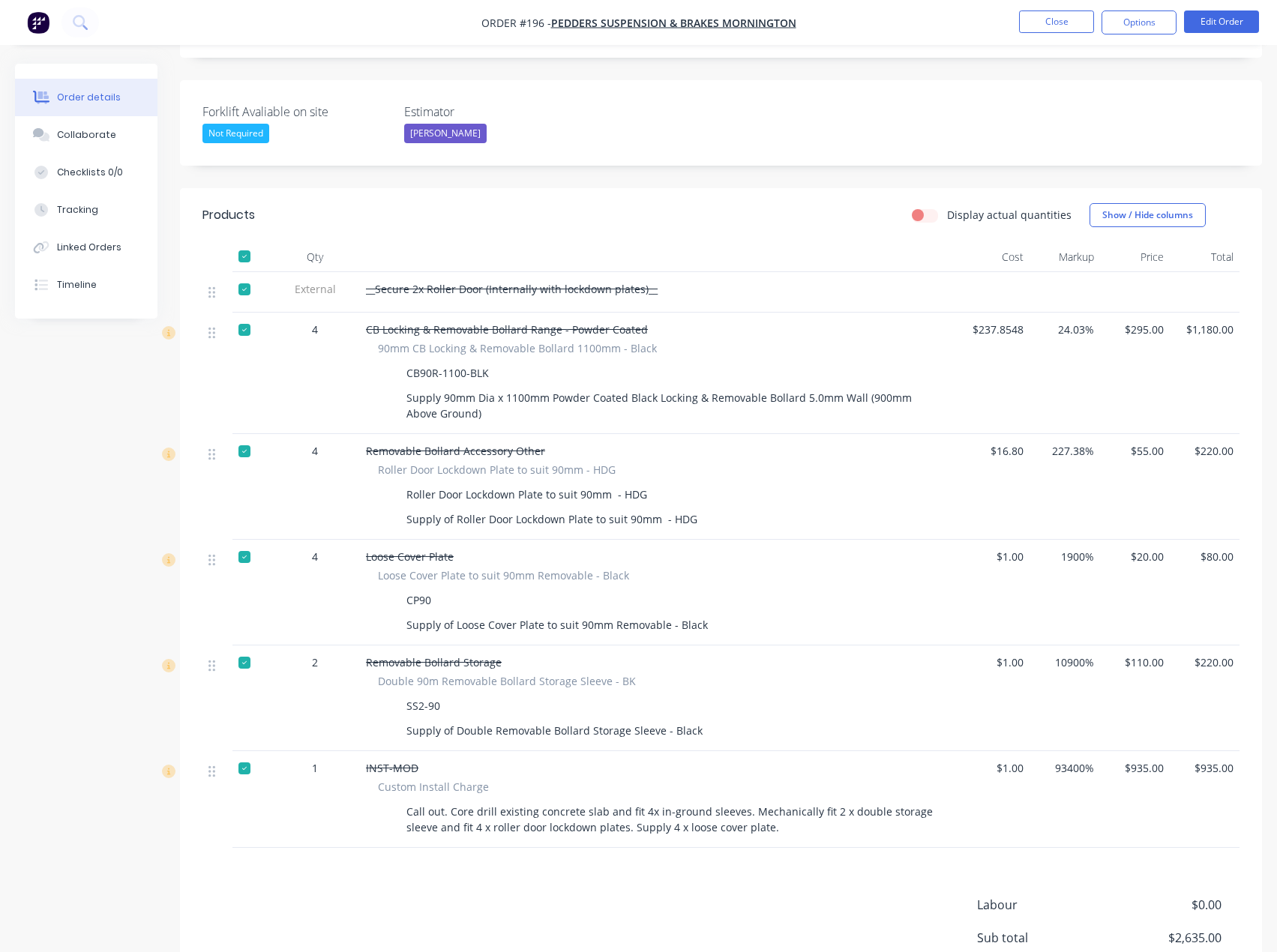
scroll to position [515, 0]
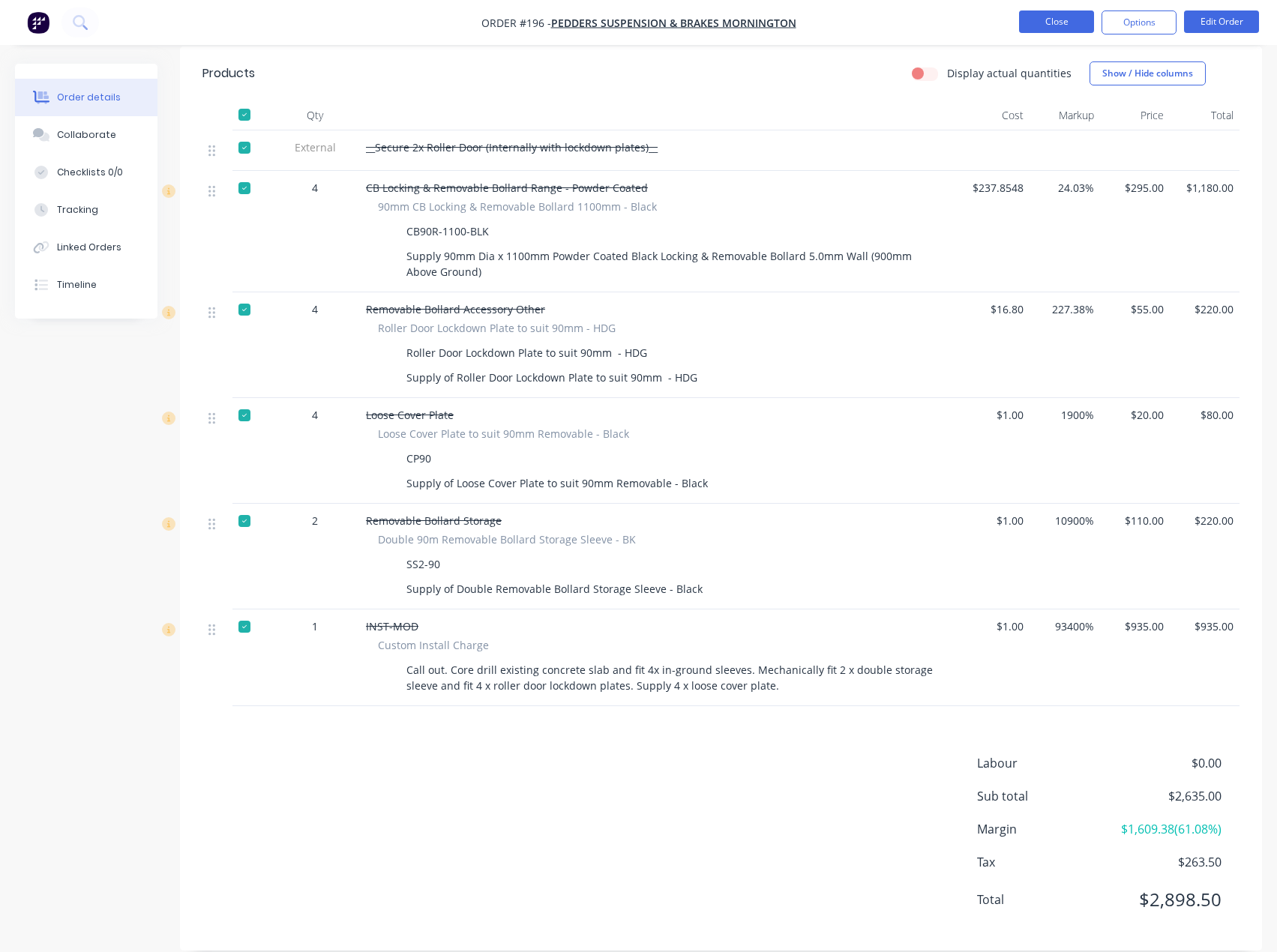
click at [1068, 27] on button "Close" at bounding box center [1056, 21] width 75 height 22
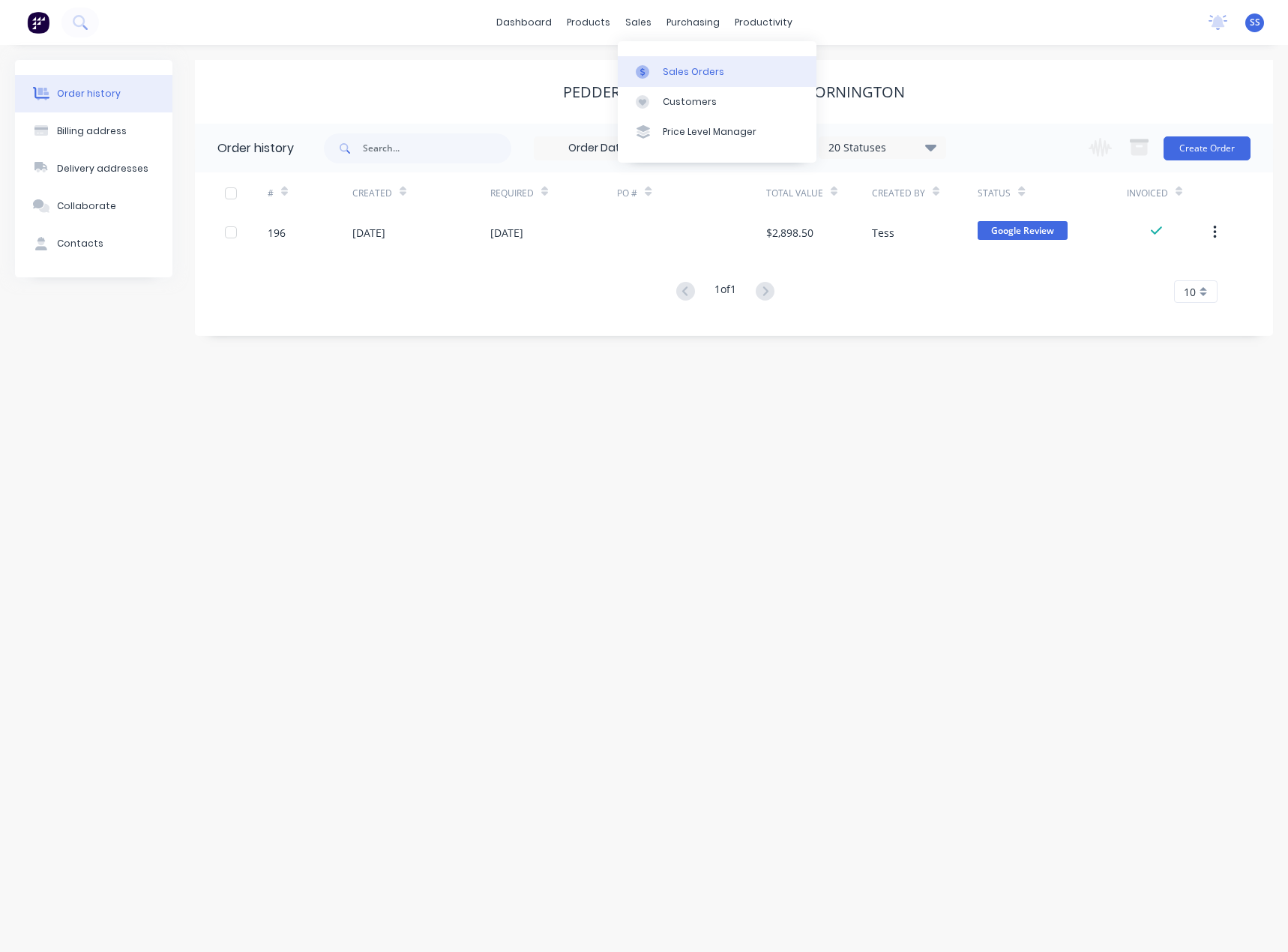
click at [659, 78] on link "Sales Orders" at bounding box center [717, 71] width 199 height 30
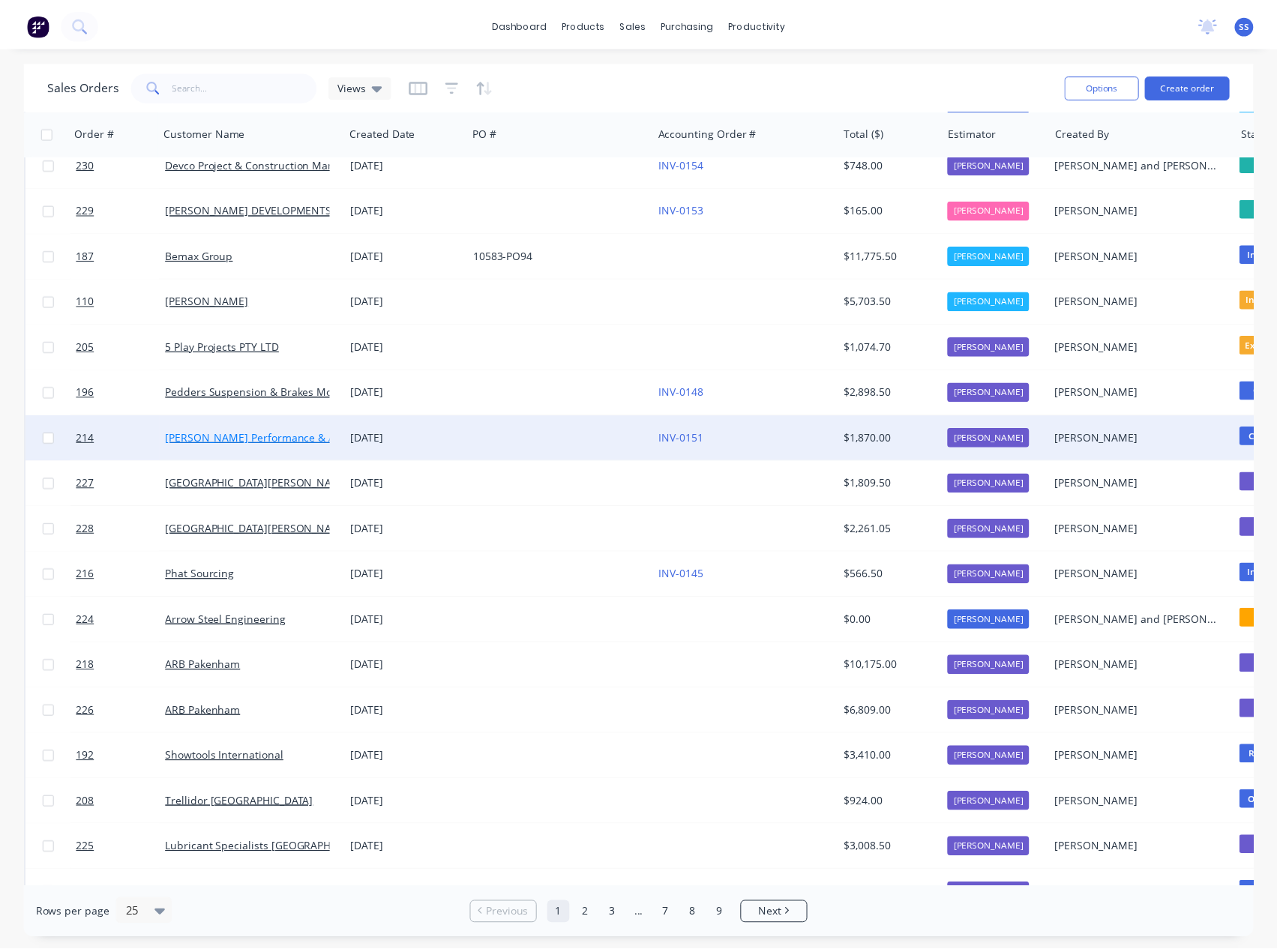
scroll to position [225, 0]
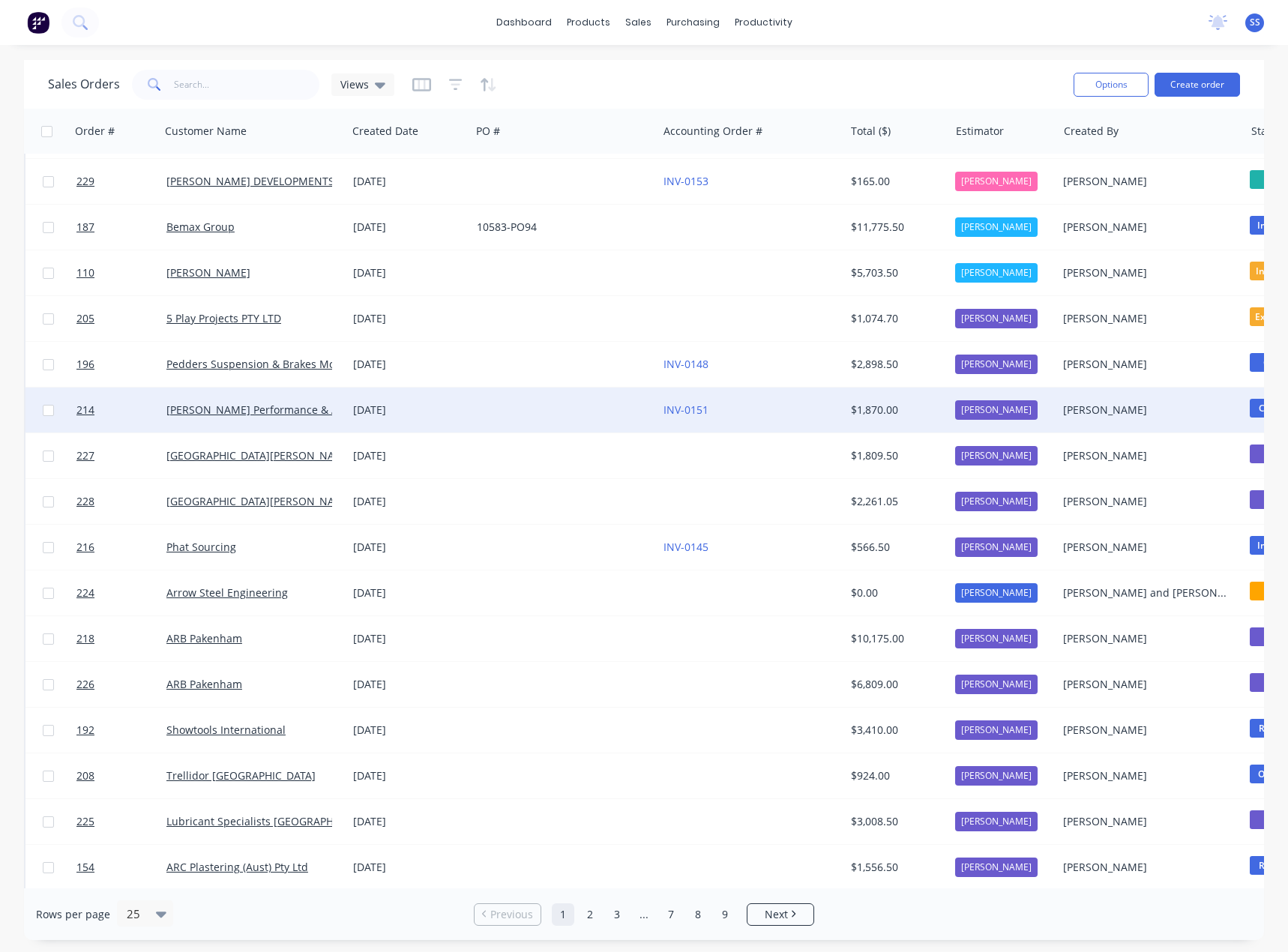
click at [248, 400] on div "[PERSON_NAME] Performance & Automotive" at bounding box center [253, 409] width 187 height 45
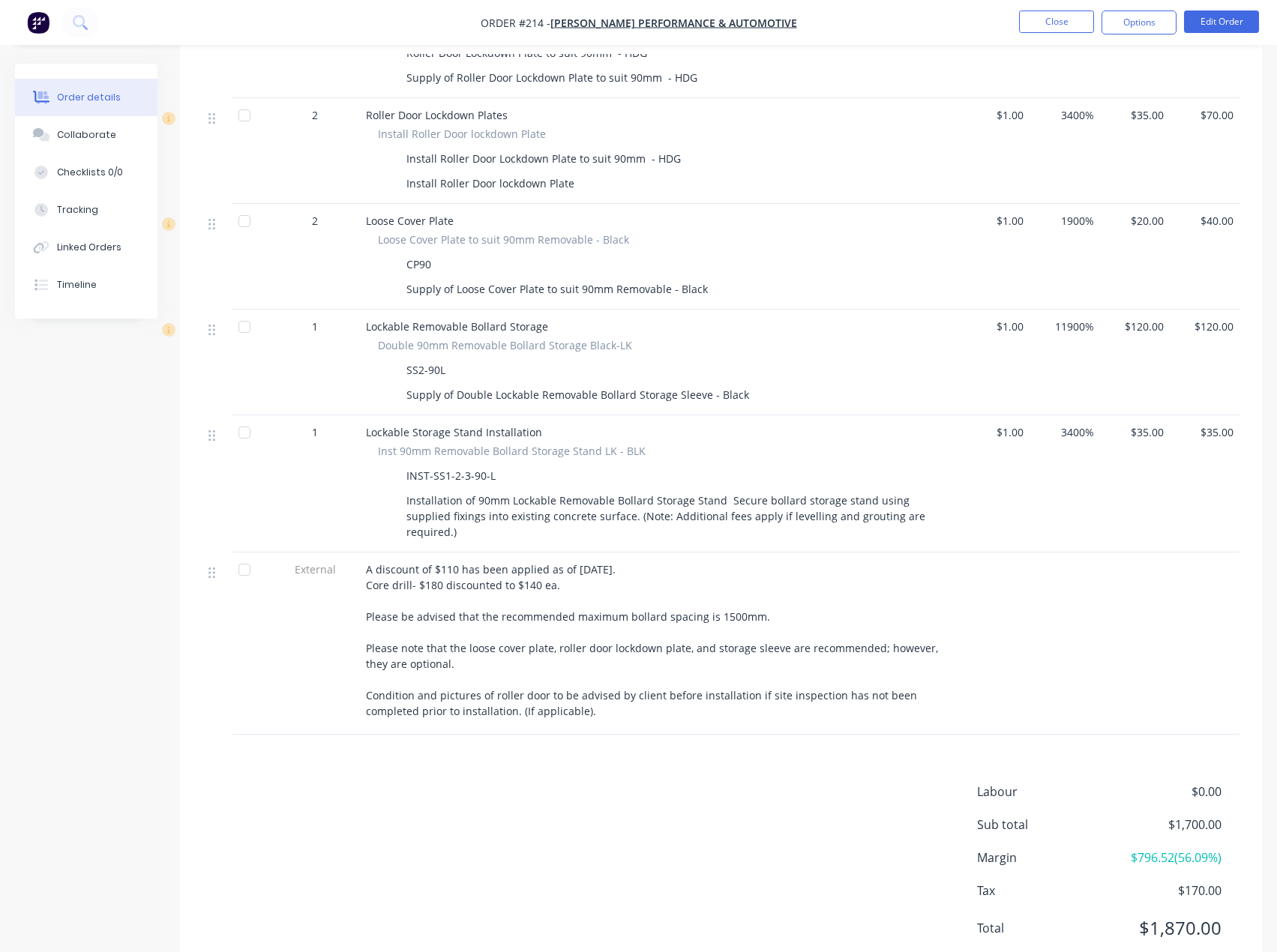
scroll to position [1050, 0]
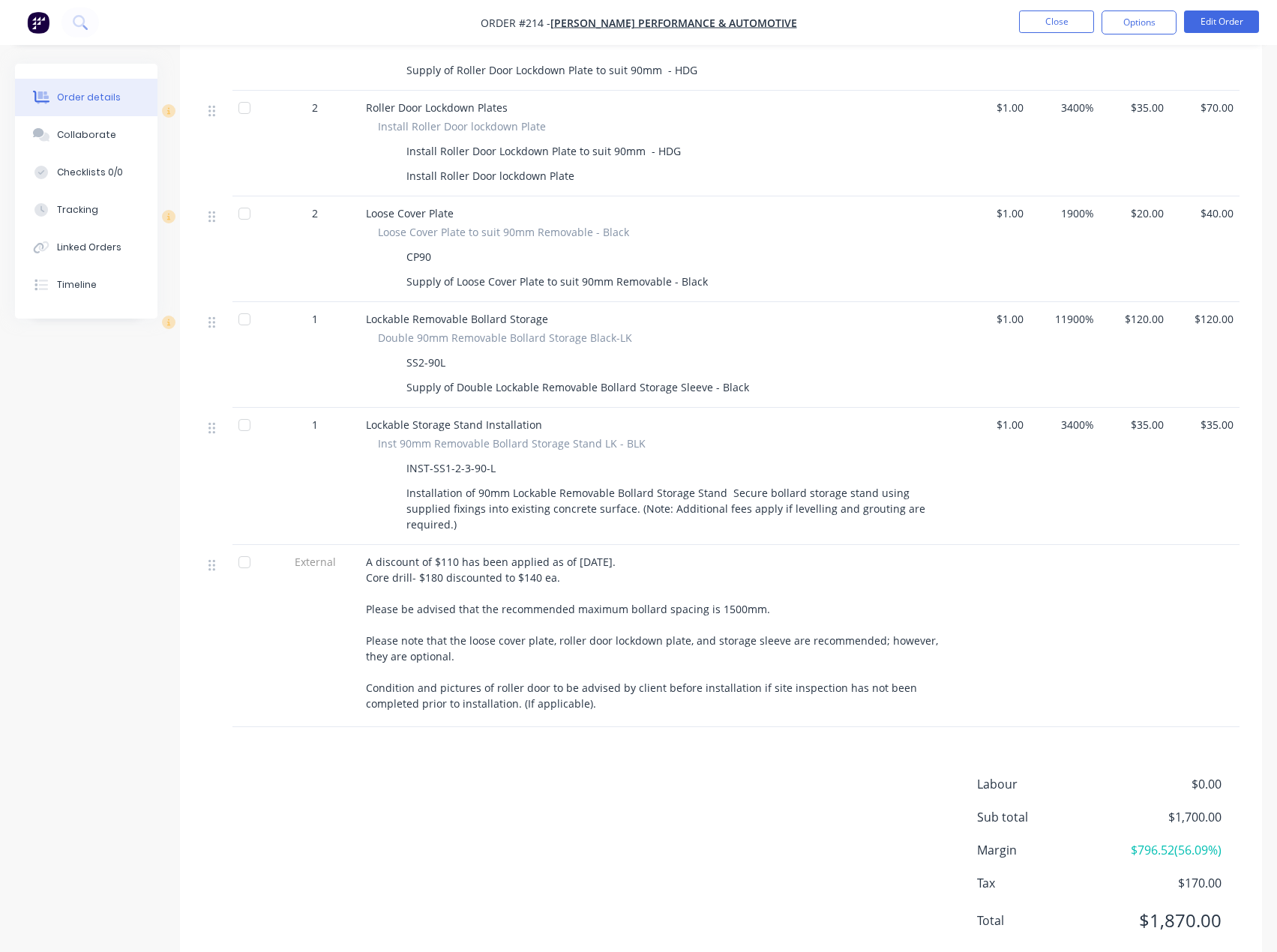
copy span "A discount of $110 has been applied as of [DATE]. Core drill- $180 discounted t…"
drag, startPoint x: 541, startPoint y: 690, endPoint x: 364, endPoint y: 537, distance: 234.0
click at [364, 545] on div "A discount of $110 has been applied as of [DATE]. Core drill- $180 discounted t…" at bounding box center [659, 636] width 600 height 182
click at [1050, 22] on button "Close" at bounding box center [1056, 21] width 75 height 22
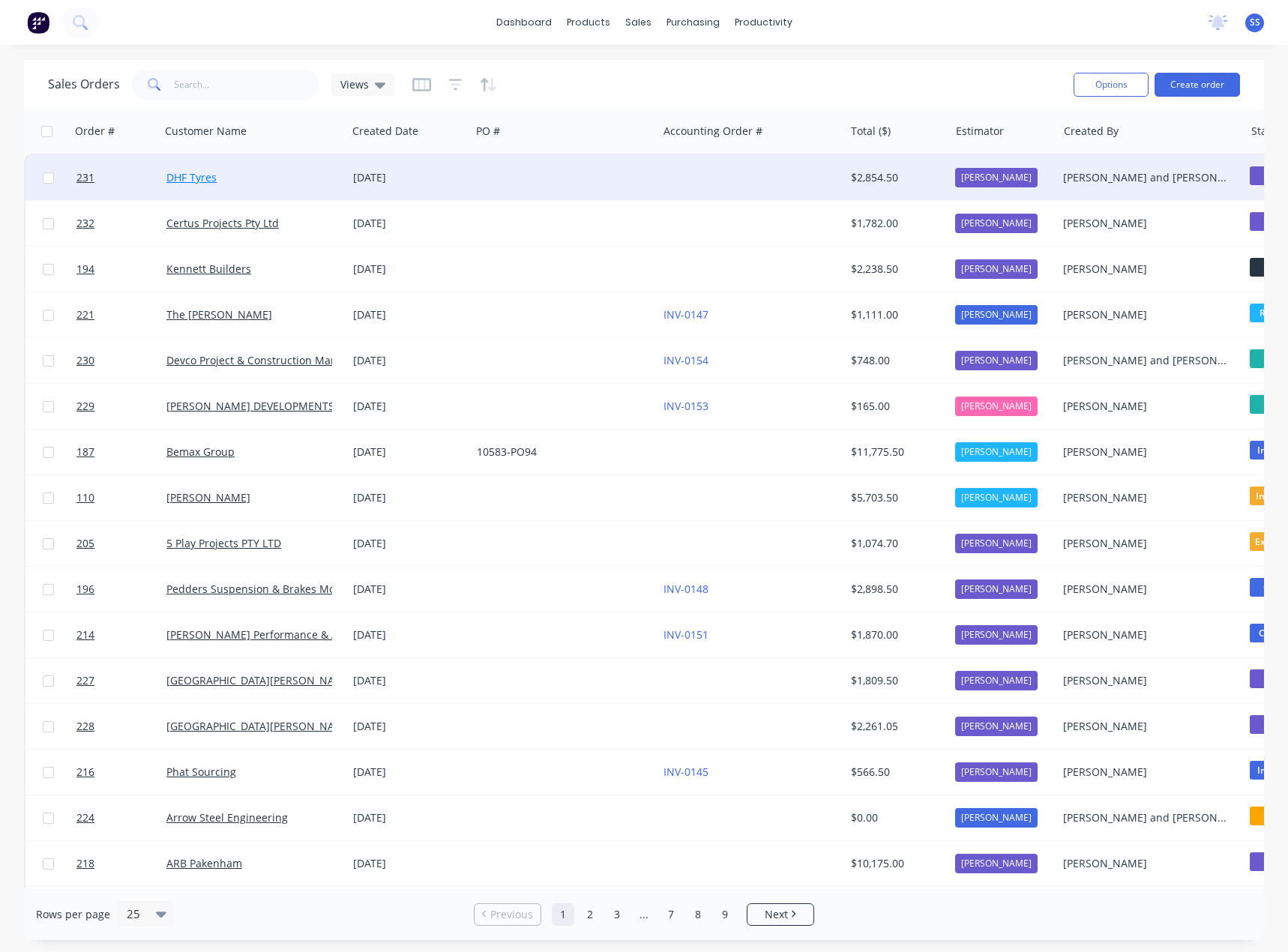
click at [203, 176] on link "DHF Tyres" at bounding box center [191, 177] width 50 height 14
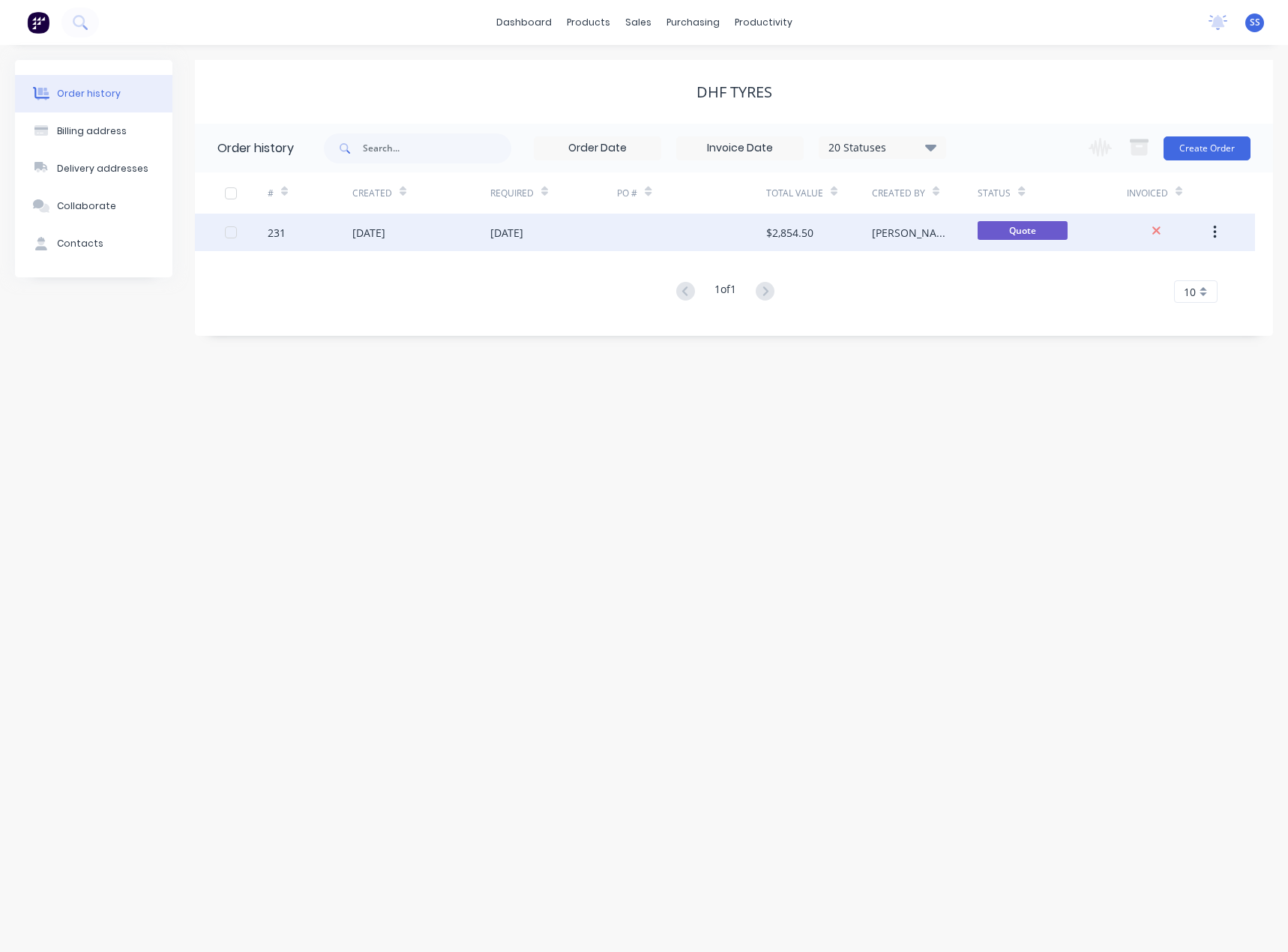
click at [385, 226] on div "[DATE]" at bounding box center [368, 232] width 33 height 16
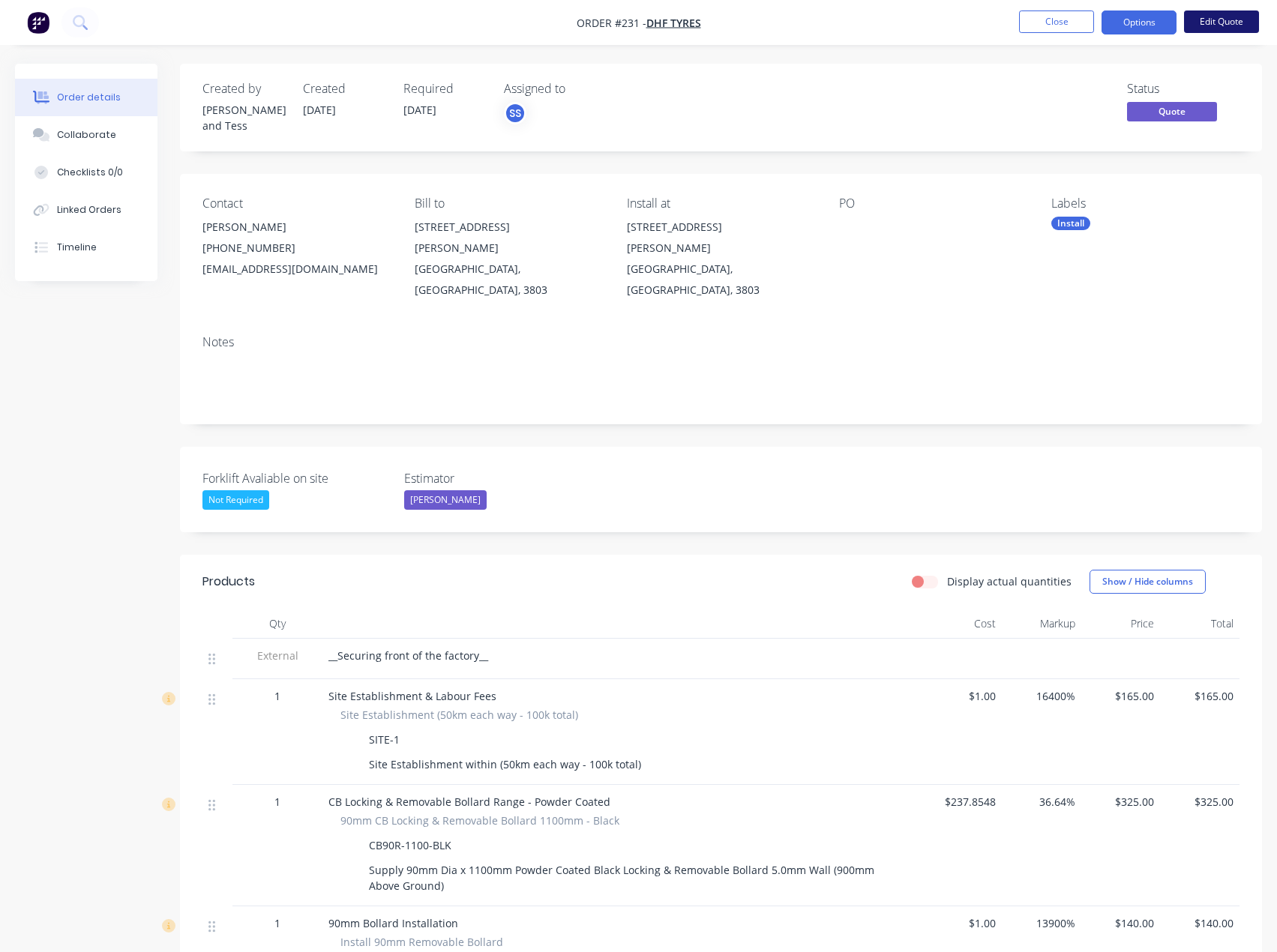
click at [1205, 25] on button "Edit Quote" at bounding box center [1221, 21] width 75 height 22
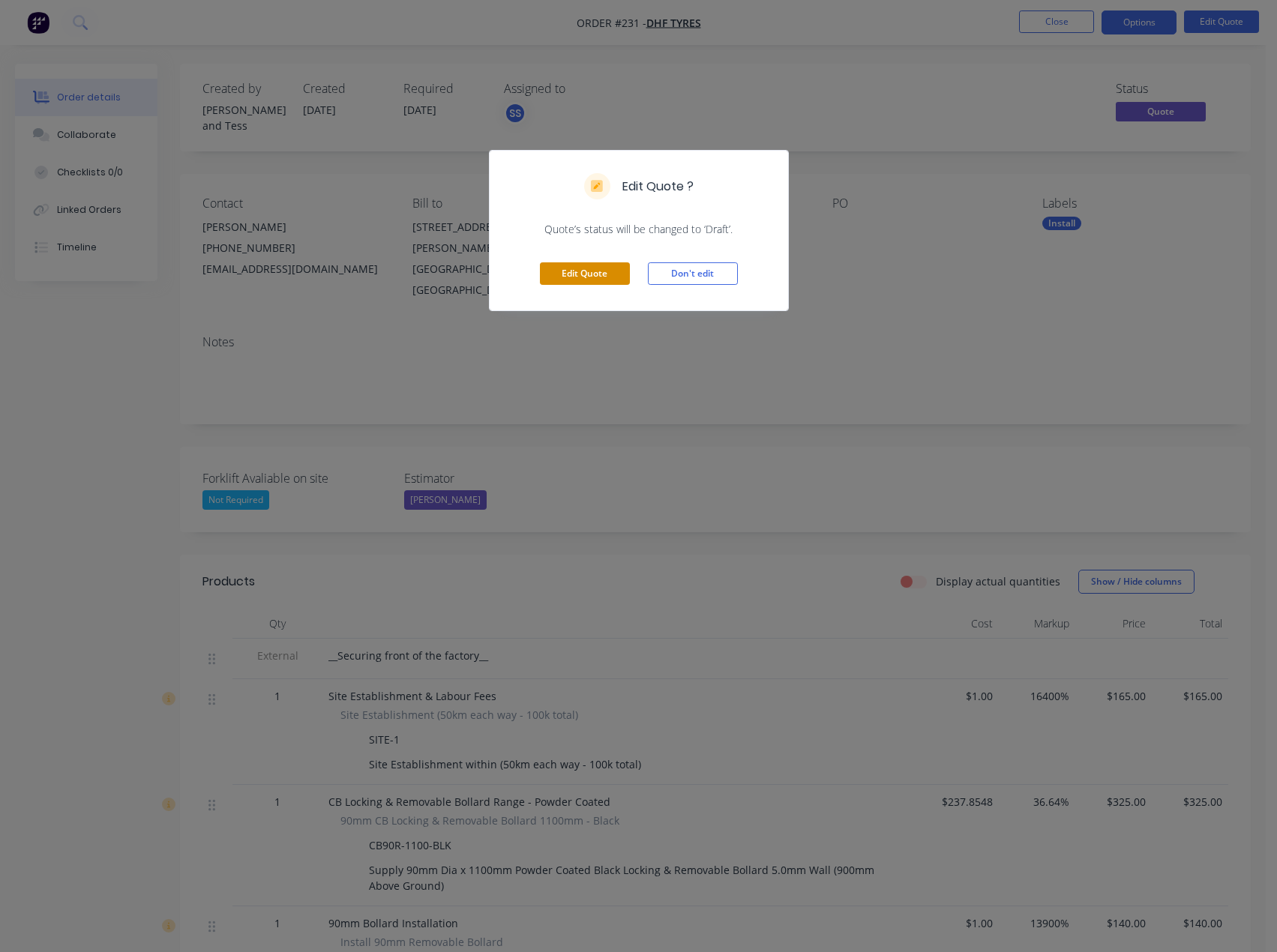
click at [570, 280] on button "Edit Quote" at bounding box center [585, 273] width 90 height 22
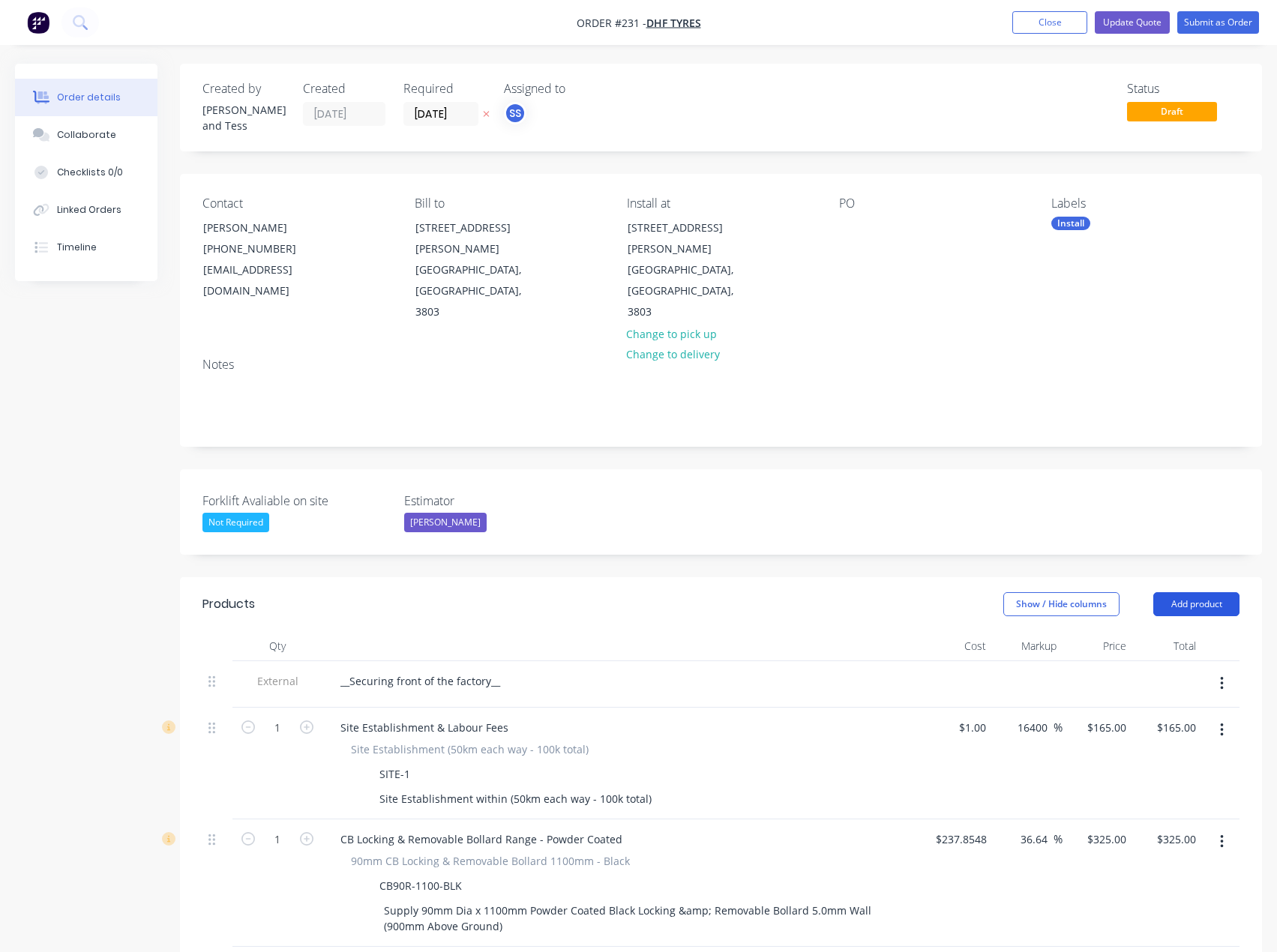
click at [1186, 592] on button "Add product" at bounding box center [1195, 604] width 86 height 24
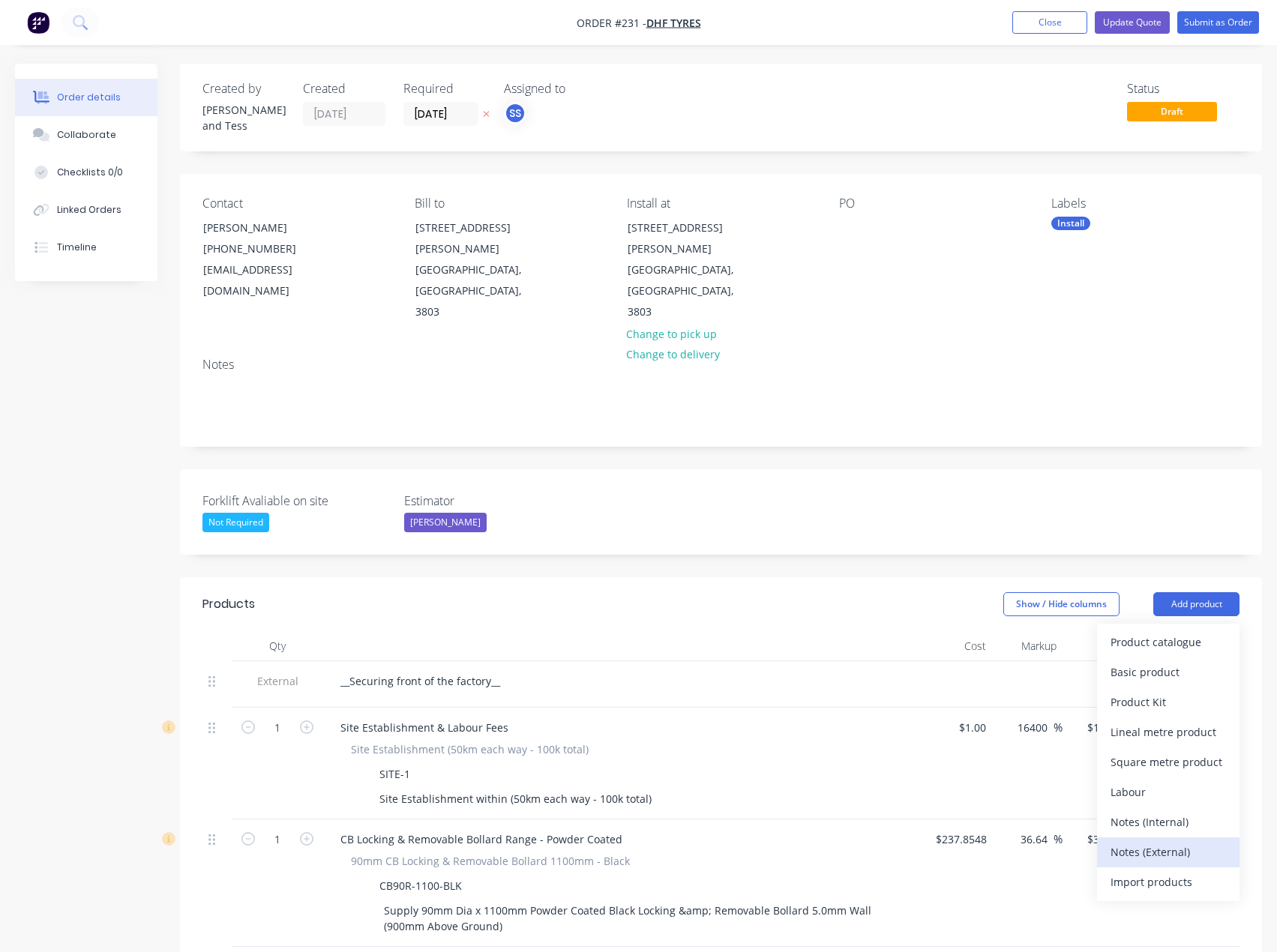
click at [1153, 841] on div "Notes (External)" at bounding box center [1167, 851] width 115 height 22
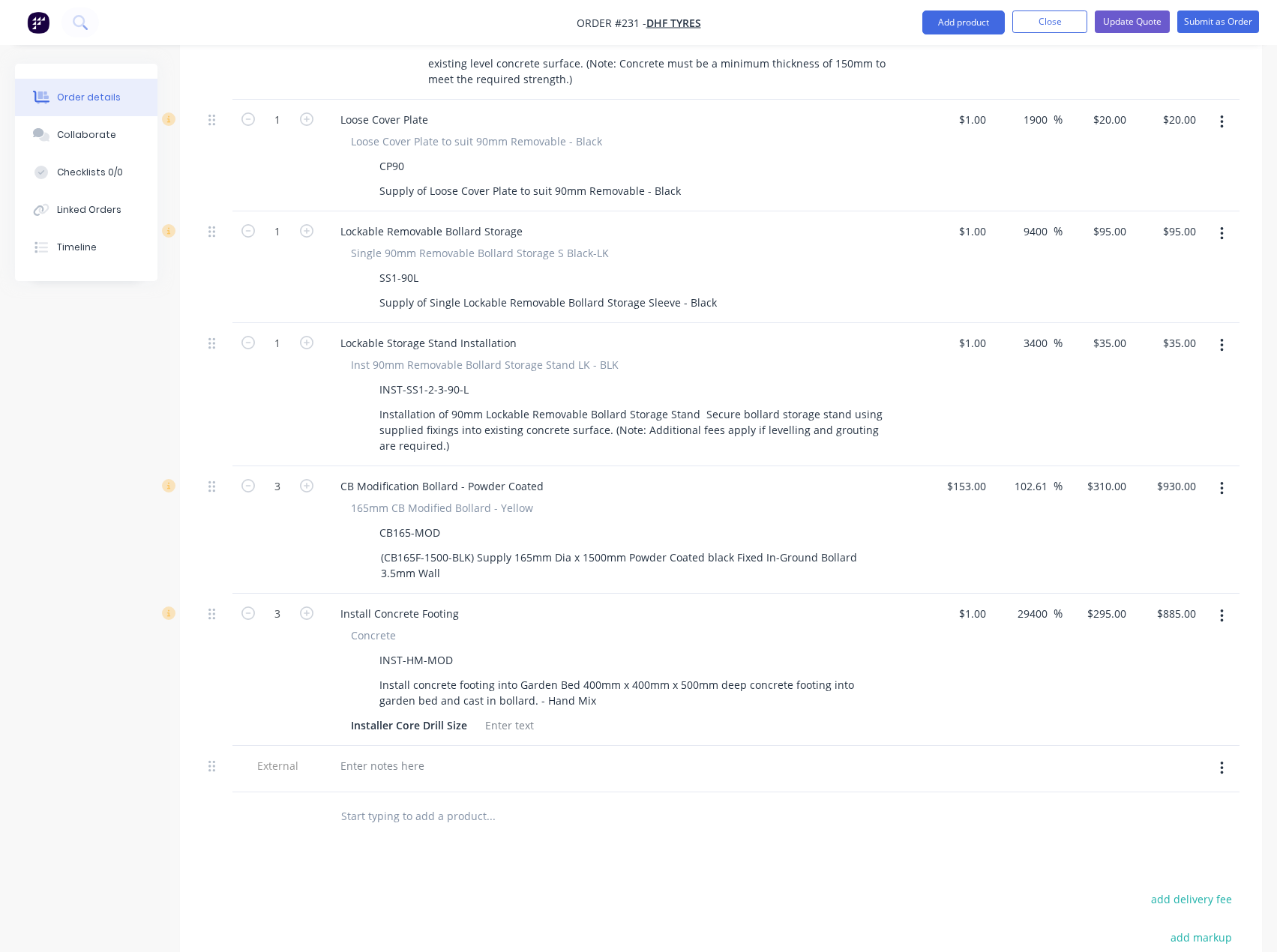
scroll to position [1199, 0]
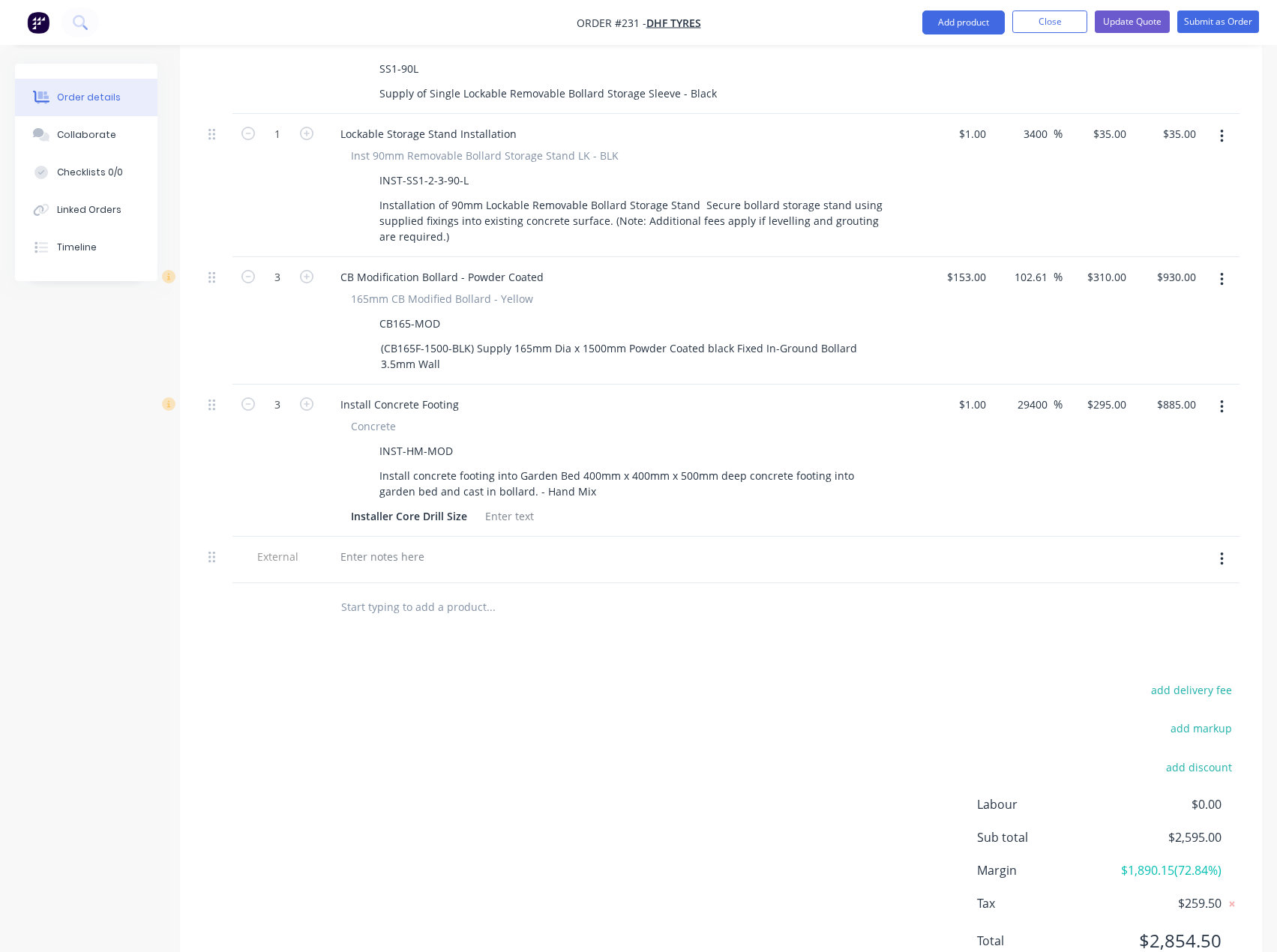
click at [390, 592] on input "text" at bounding box center [489, 607] width 300 height 30
paste input "A discount of $110 has been applied as of [DATE]. Core drill- $180 discounted t…"
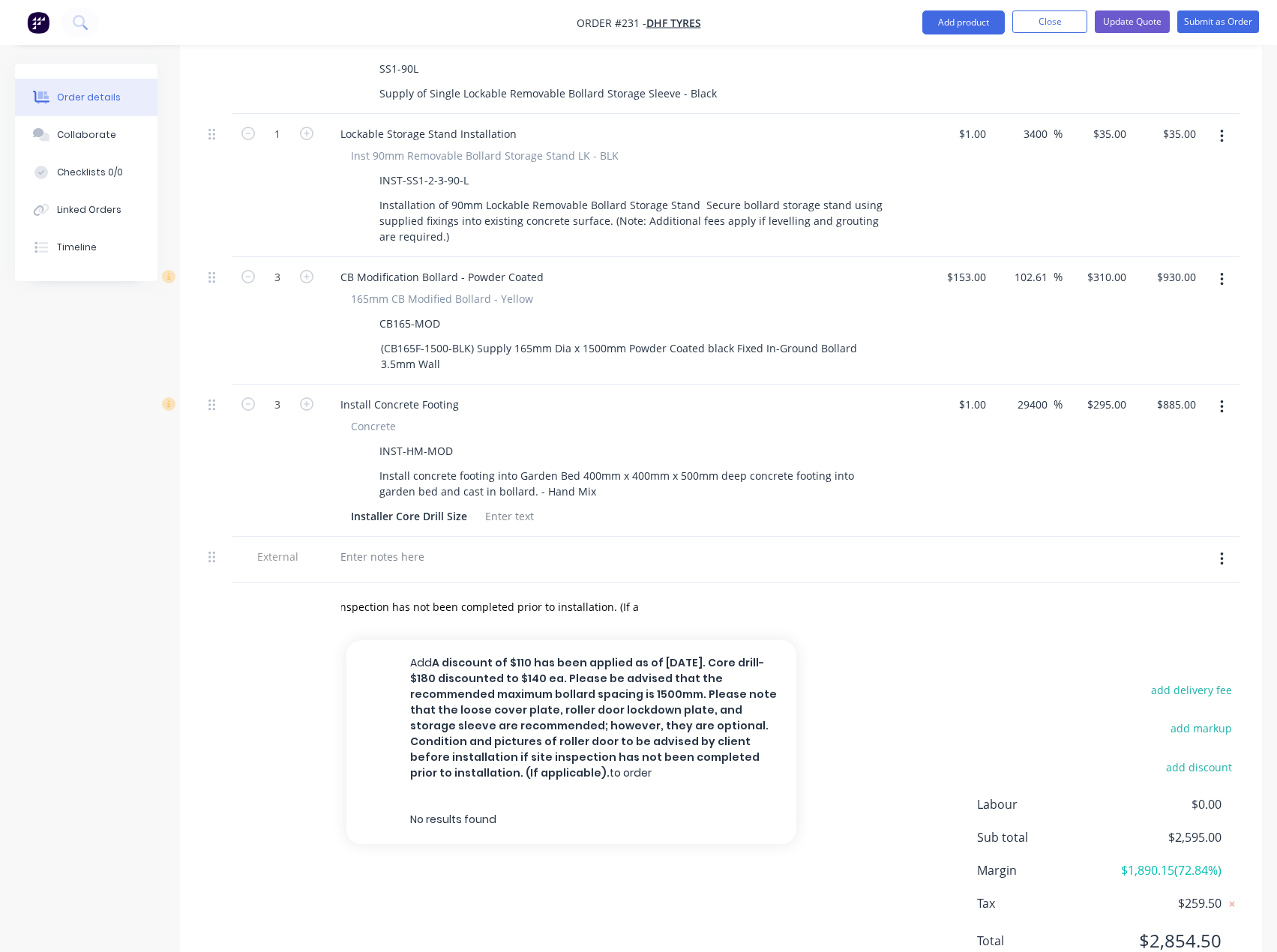
scroll to position [0, 0]
click at [646, 592] on div "A discount of $110 has been applied as of [DATE]. Core drill- $180 discounted t…" at bounding box center [553, 607] width 450 height 30
drag, startPoint x: 637, startPoint y: 580, endPoint x: 227, endPoint y: 579, distance: 410.0
click at [227, 583] on div "A discount of $110 has been applied as of [DATE]. Core drill- $180 discounted t…" at bounding box center [720, 607] width 1037 height 49
click at [480, 592] on input "drill- $180 discounted to $140 ea. Please be advised that the recommended maxim…" at bounding box center [489, 607] width 300 height 30
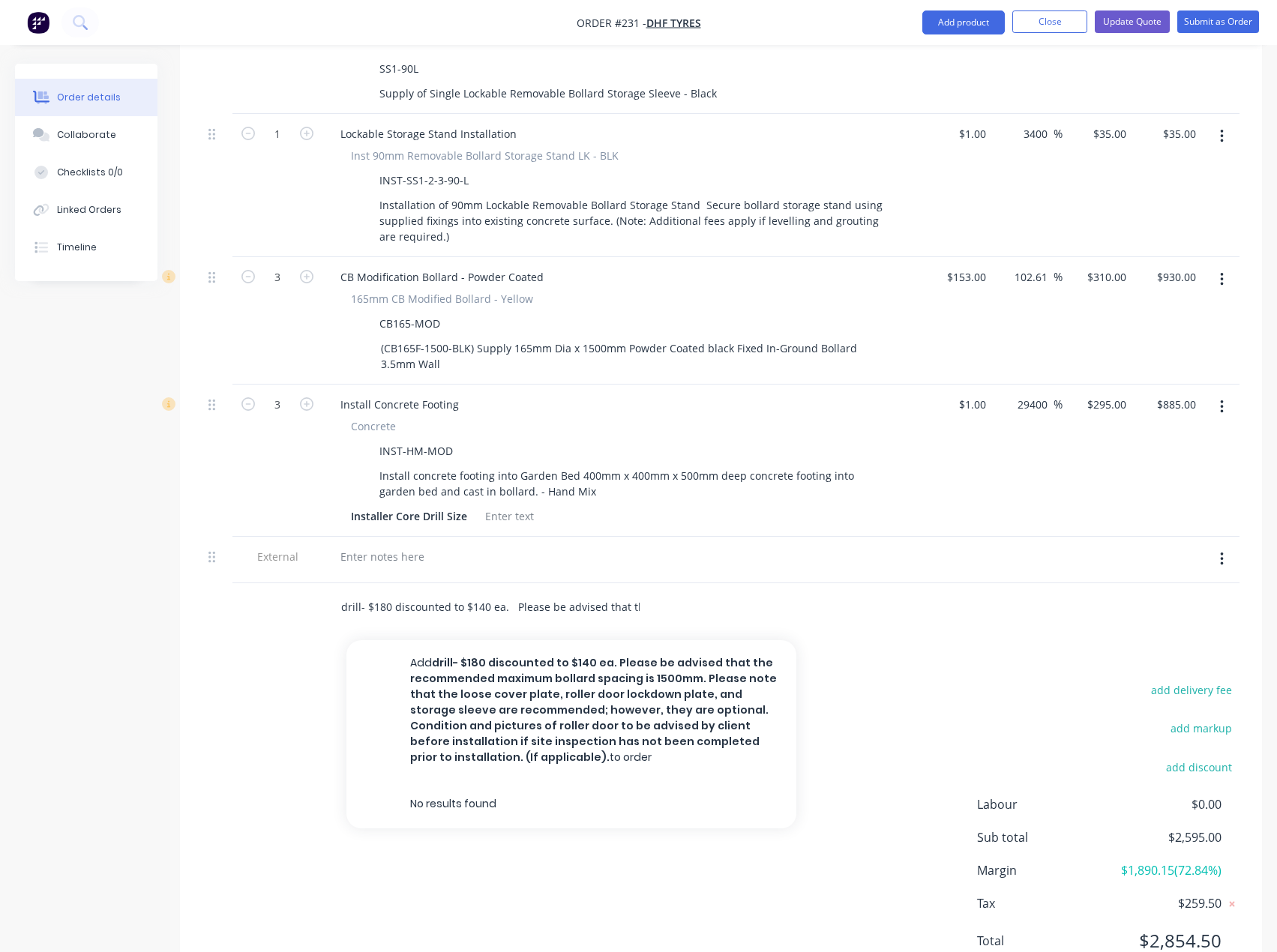
click at [480, 592] on input "drill- $180 discounted to $140 ea. Please be advised that the recommended maxim…" at bounding box center [489, 607] width 300 height 30
drag, startPoint x: 534, startPoint y: 566, endPoint x: 310, endPoint y: 566, distance: 224.0
click at [310, 583] on div "drill- $180 discounted to $140 ea. Please be advised that the recommended maxim…" at bounding box center [720, 607] width 1037 height 49
drag, startPoint x: 590, startPoint y: 582, endPoint x: 337, endPoint y: 562, distance: 253.8
click at [223, 583] on div "the recommended maximum bollard spacing is 1500mm. Please note that the loose c…" at bounding box center [720, 607] width 1037 height 49
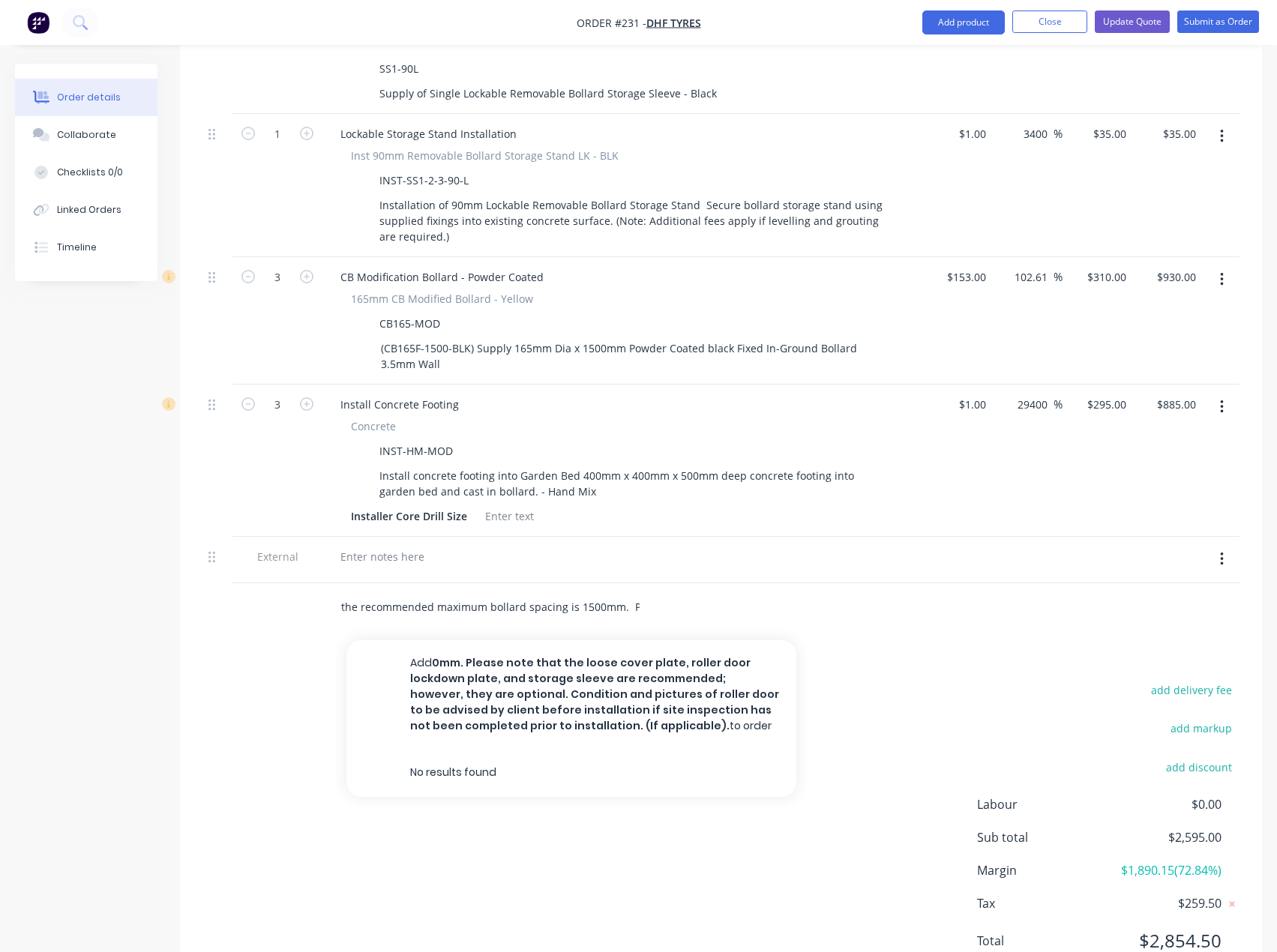
type input "0mm. Please note that the loose cover plate, roller door lockdown plate, and st…"
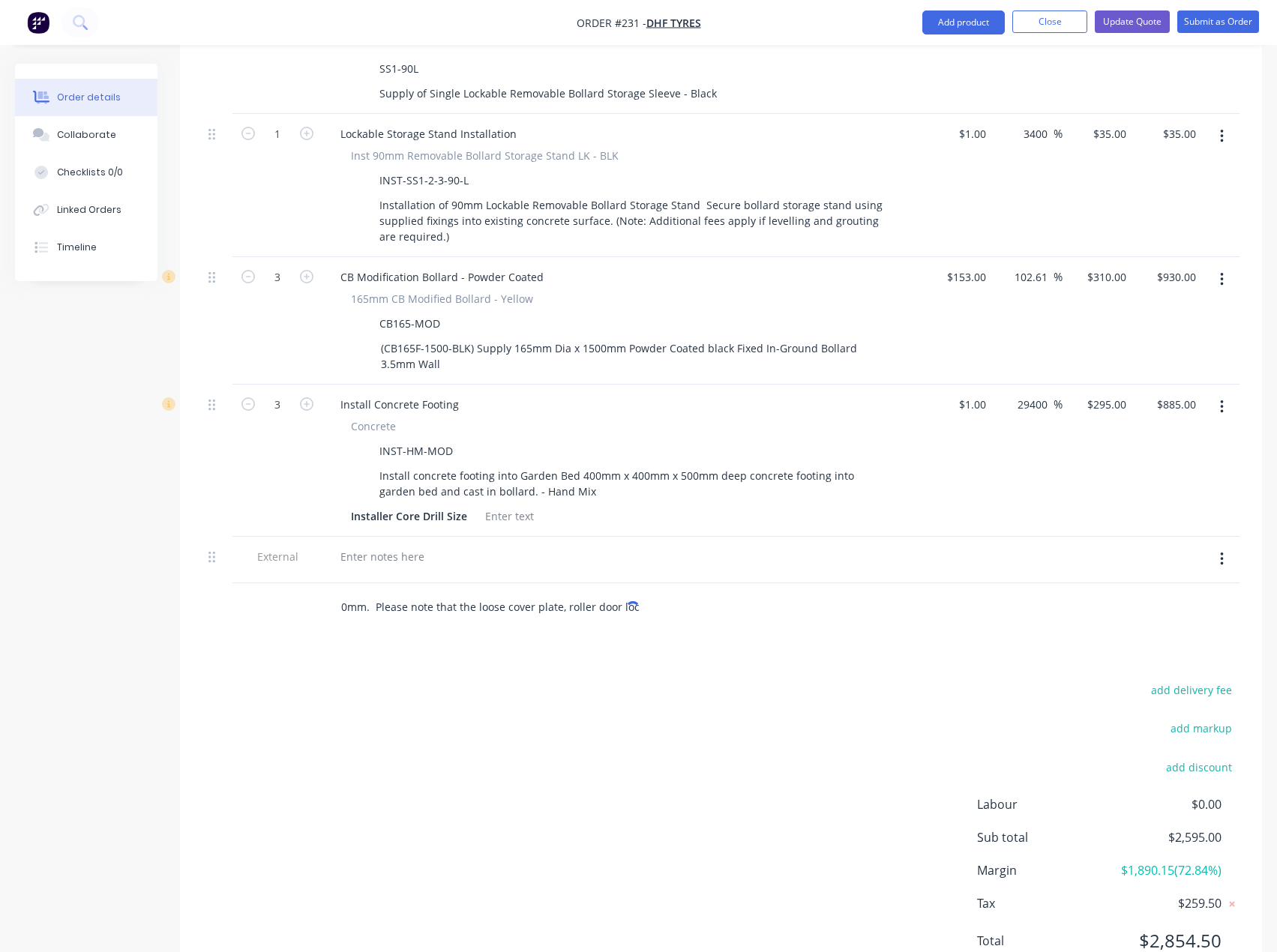
click at [551, 592] on input "0mm. Please note that the loose cover plate, roller door lockdown plate, and st…" at bounding box center [489, 607] width 300 height 30
click at [373, 546] on div at bounding box center [383, 556] width 108 height 22
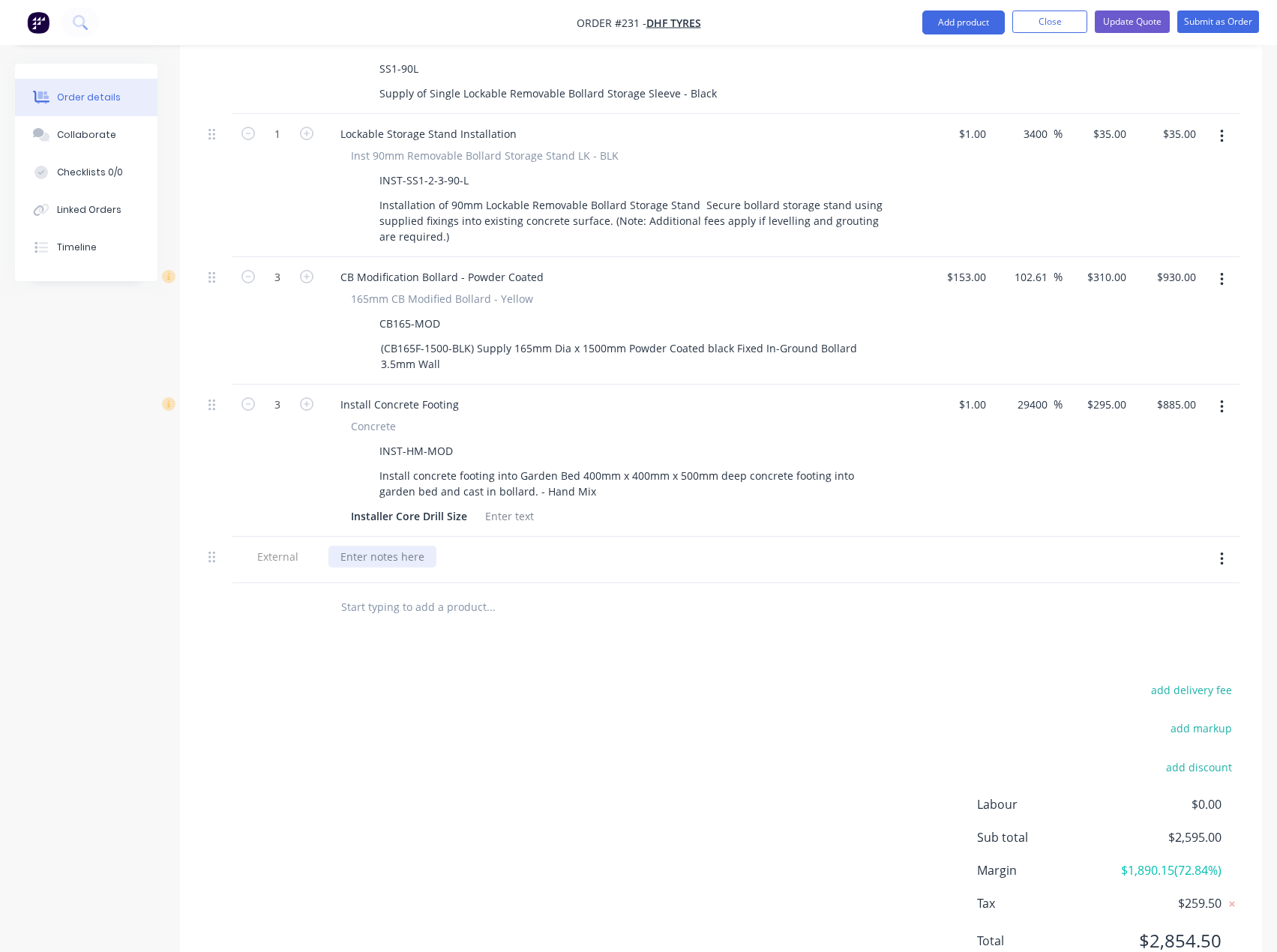
paste div
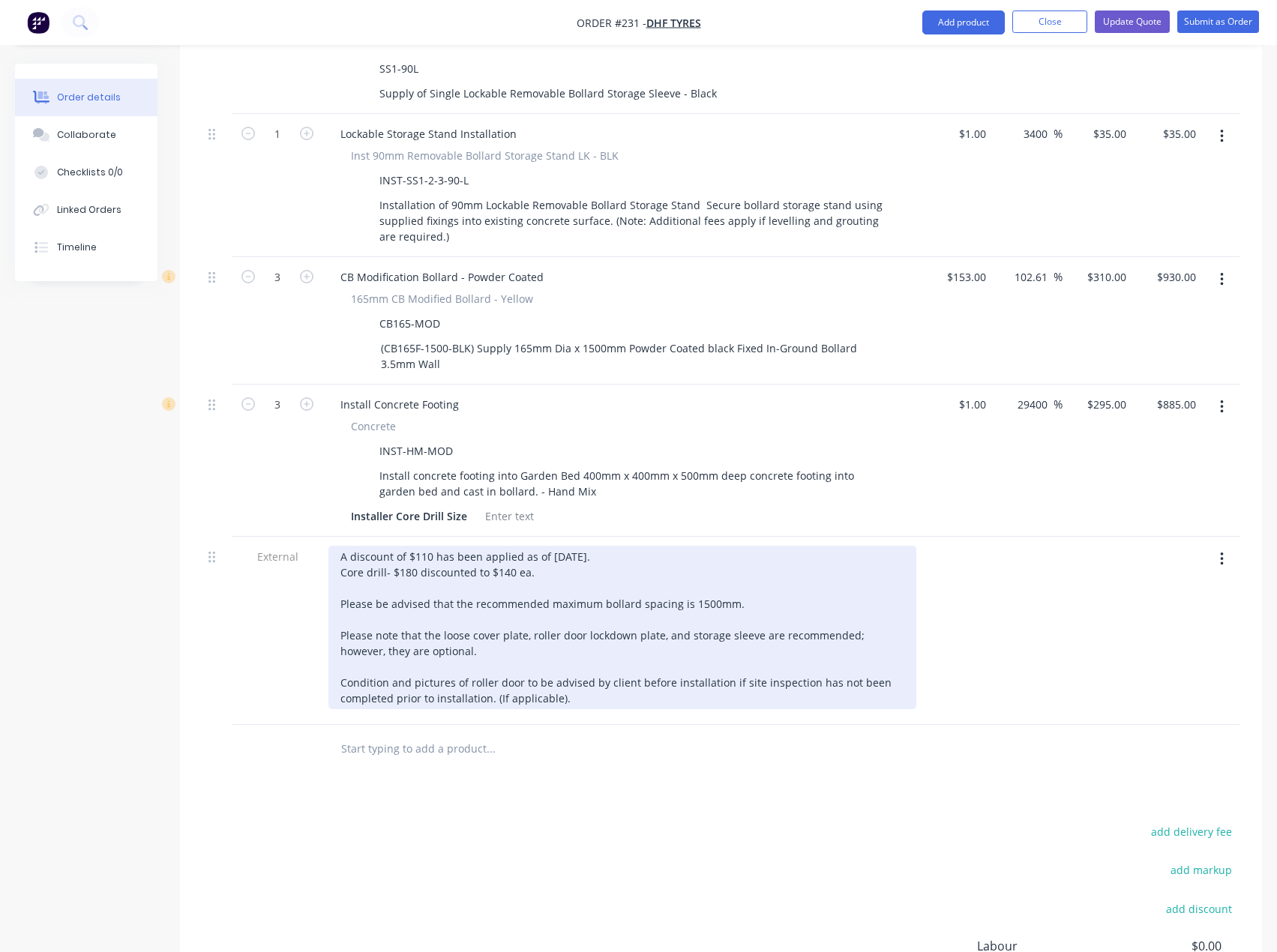
click at [429, 546] on div "A discount of $110 has been applied as of [DATE]. Core drill- $180 discounted t…" at bounding box center [622, 627] width 588 height 163
click at [556, 546] on div "A discount of $110 has been applied as of [DATE]. Core drill- $180 discounted t…" at bounding box center [622, 627] width 588 height 163
click at [537, 547] on div "A discount of $110 has been applied as of [DATE]. Core drill- $180 discounted t…" at bounding box center [622, 627] width 588 height 163
click at [412, 546] on div "A discount of $110 has been applied as of [DATE]. Core drill- $180 discounted t…" at bounding box center [622, 627] width 588 height 163
click at [531, 546] on div "A discount of $110 has been applied as of [DATE]. Core drill- $180 discounted t…" at bounding box center [622, 627] width 588 height 163
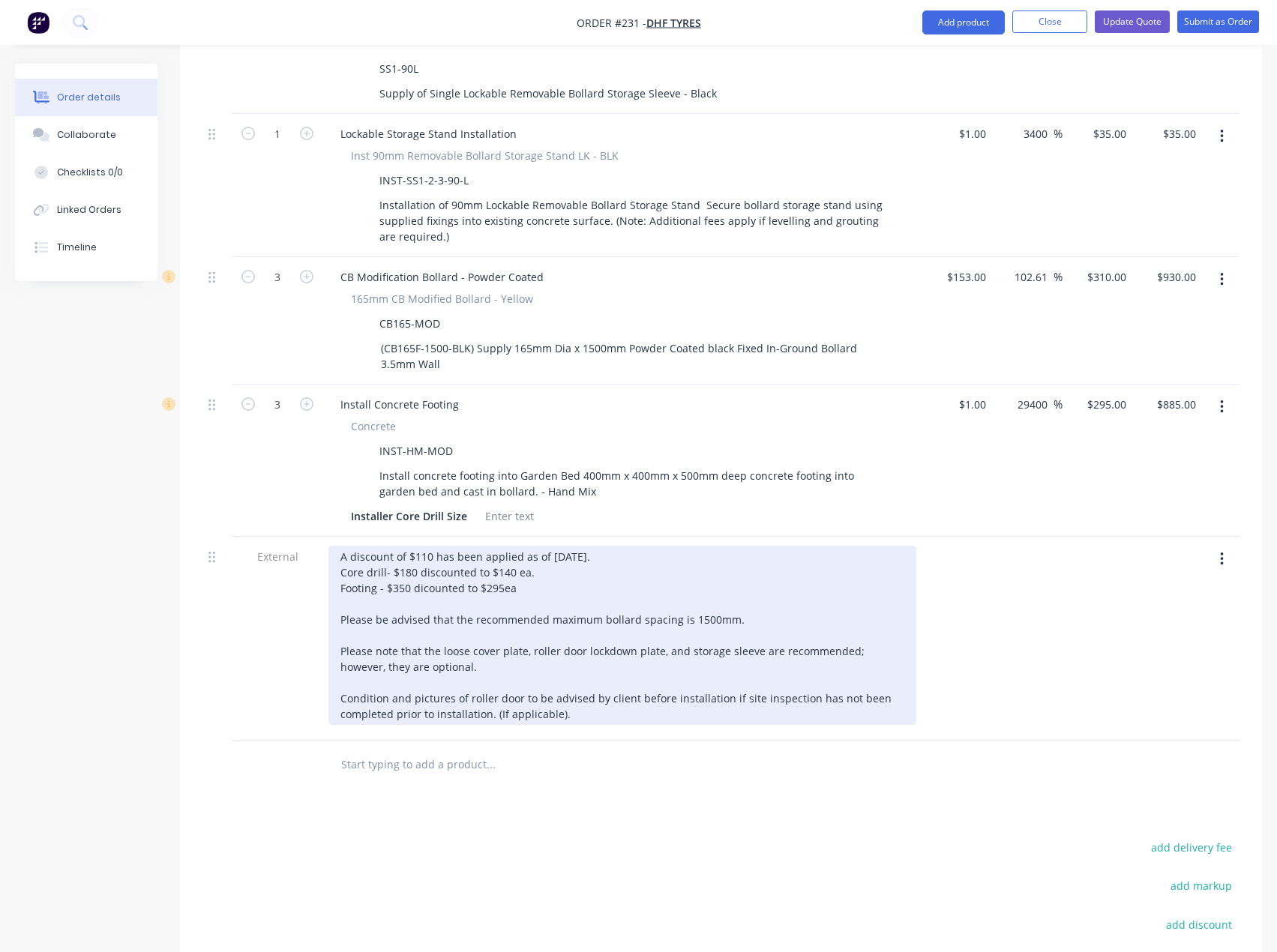
click at [515, 546] on div "A discount of $110 has been applied as of [DATE]. Core drill- $180 discounted t…" at bounding box center [622, 635] width 588 height 179
click at [535, 546] on div "A discount of $110 has been applied as of [DATE]. Core drill- $180 discounted t…" at bounding box center [622, 635] width 588 height 179
click at [535, 569] on div "A discount of $110 has been applied as of [DATE]. Core drill- $180 discounted t…" at bounding box center [622, 635] width 588 height 179
click at [531, 562] on div "A discount of $110 has been applied as of [DATE]. Core drill- $180 discounted t…" at bounding box center [622, 635] width 588 height 179
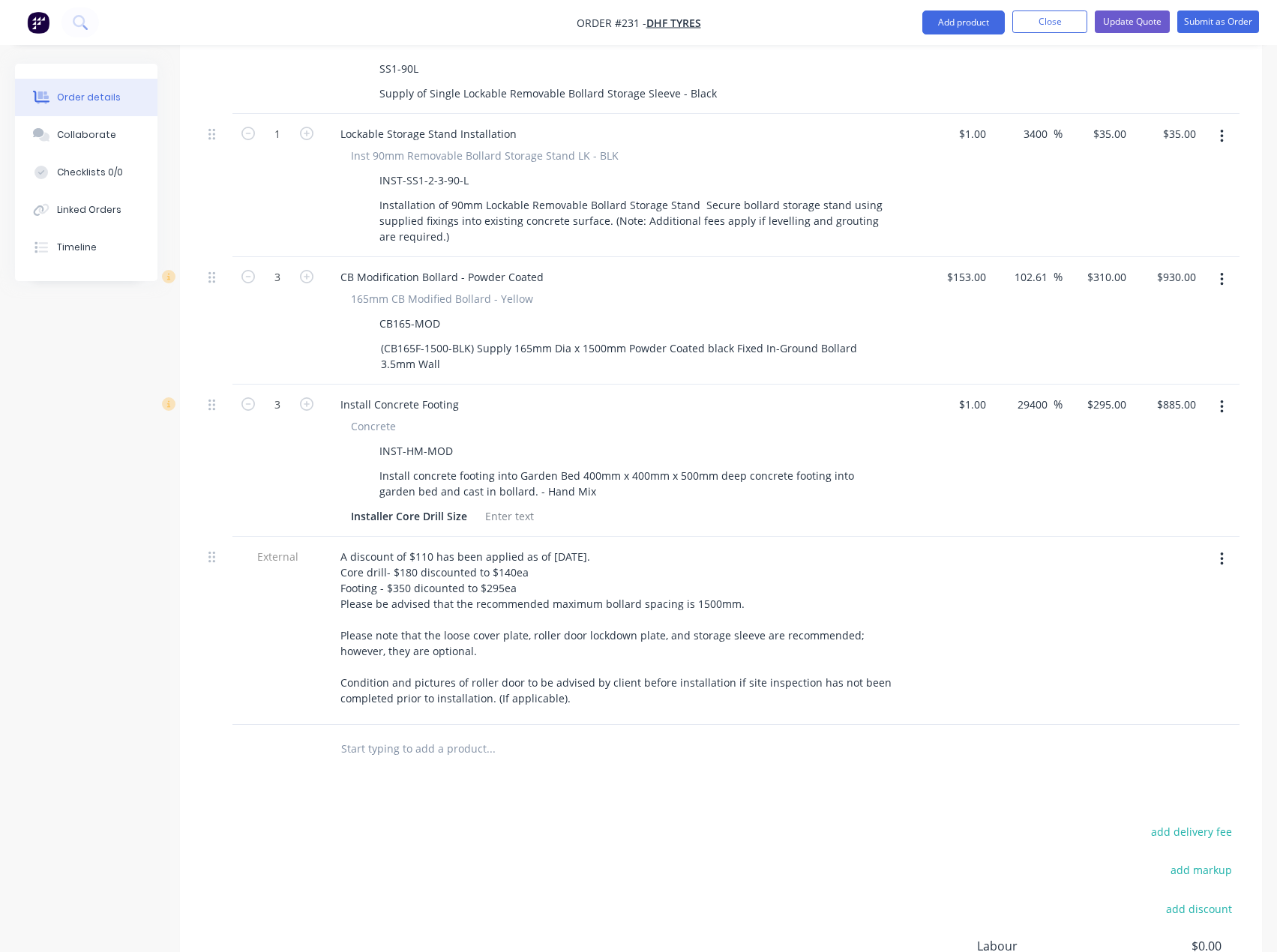
click at [590, 291] on div "165mm CB Modified Bollard - Yellow" at bounding box center [622, 299] width 543 height 16
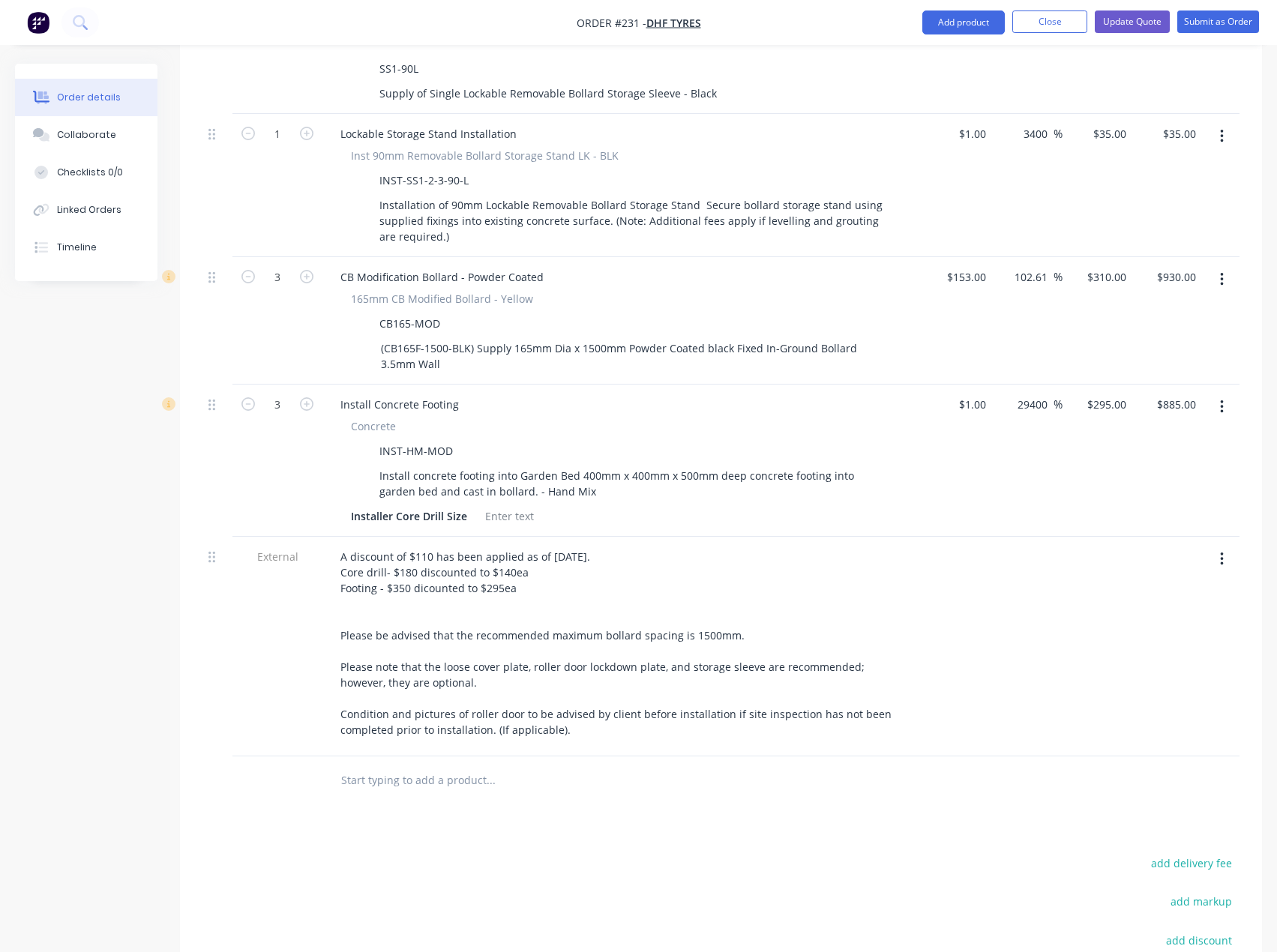
click at [392, 765] on input "text" at bounding box center [489, 780] width 300 height 30
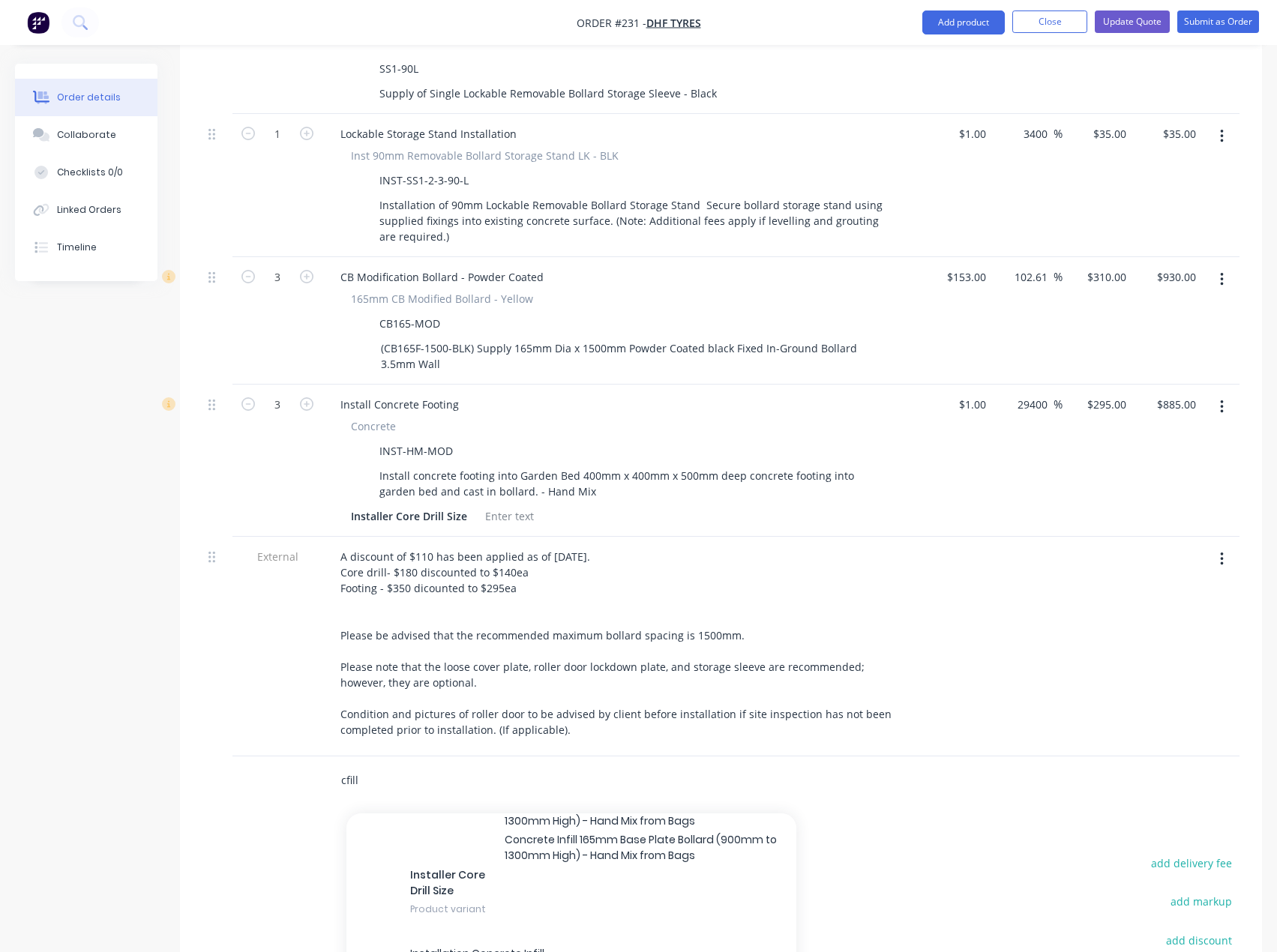
scroll to position [1499, 0]
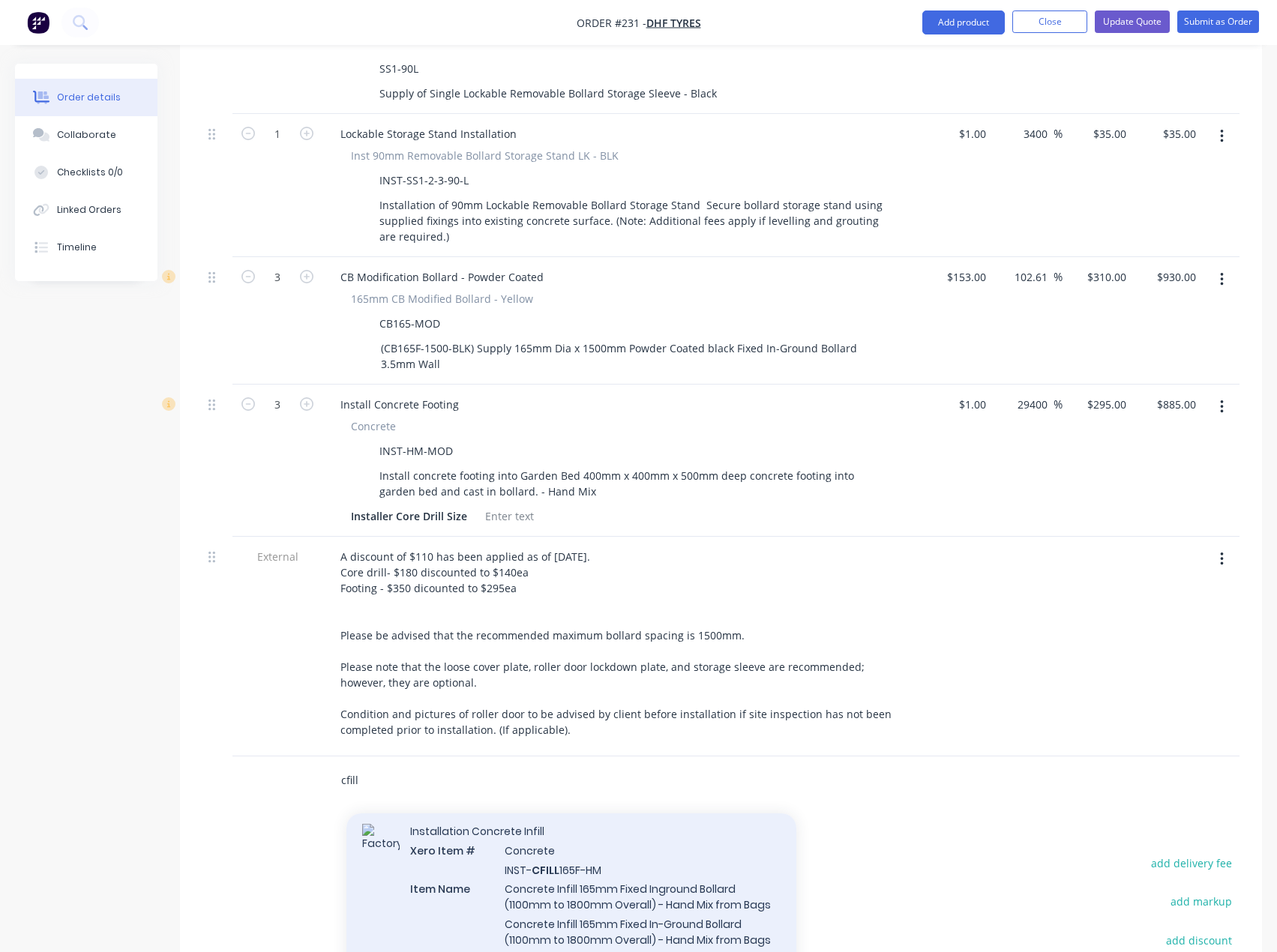
type input "cfill"
click at [562, 862] on div "Installation Concrete Infill Xero Item # Concrete INST- CFILL 165F-HM Item Name…" at bounding box center [571, 912] width 450 height 207
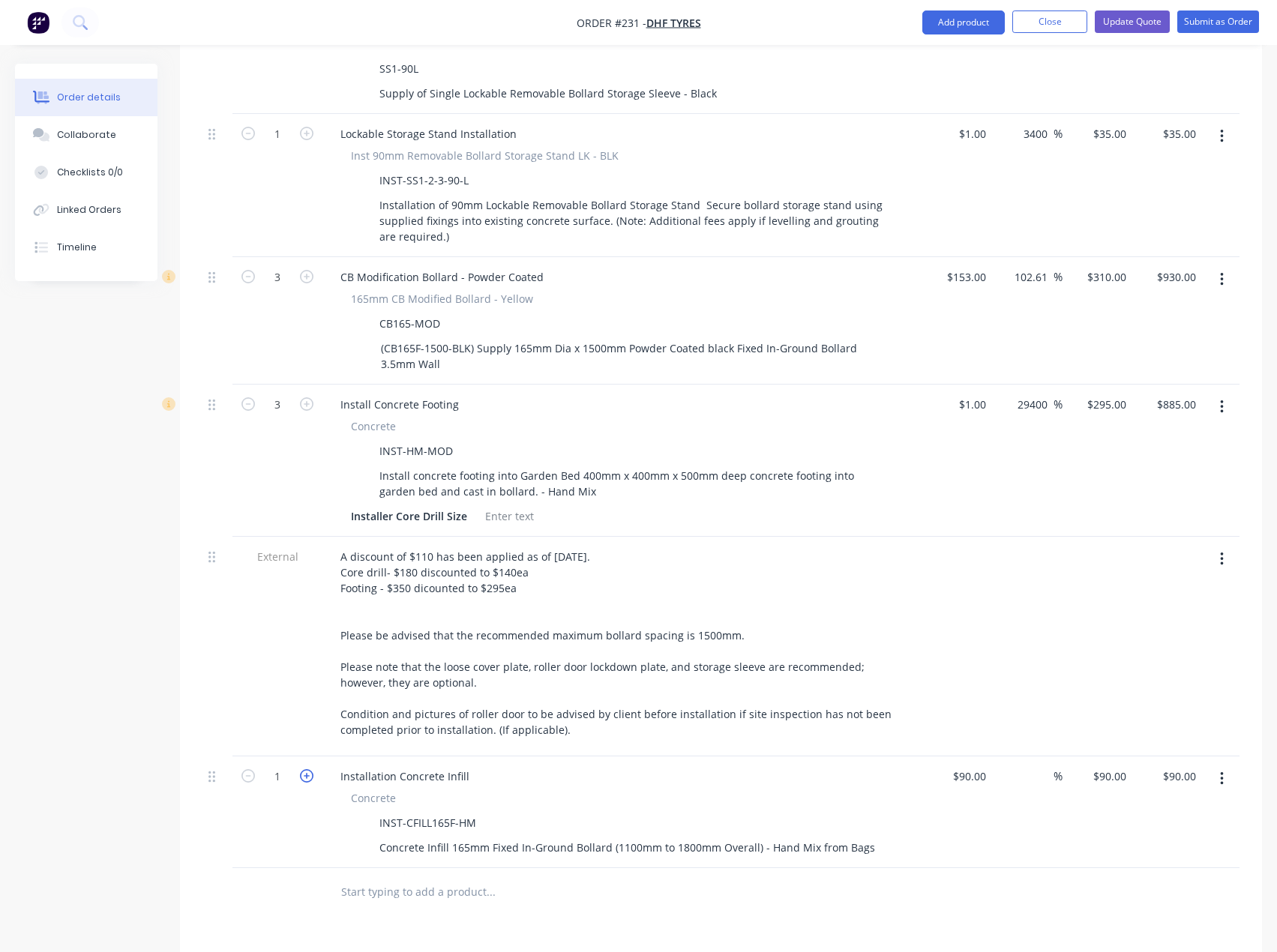
click at [309, 769] on icon "button" at bounding box center [306, 776] width 14 height 14
type input "2"
type input "$180.00"
click at [309, 769] on icon "button" at bounding box center [306, 776] width 14 height 14
type input "3"
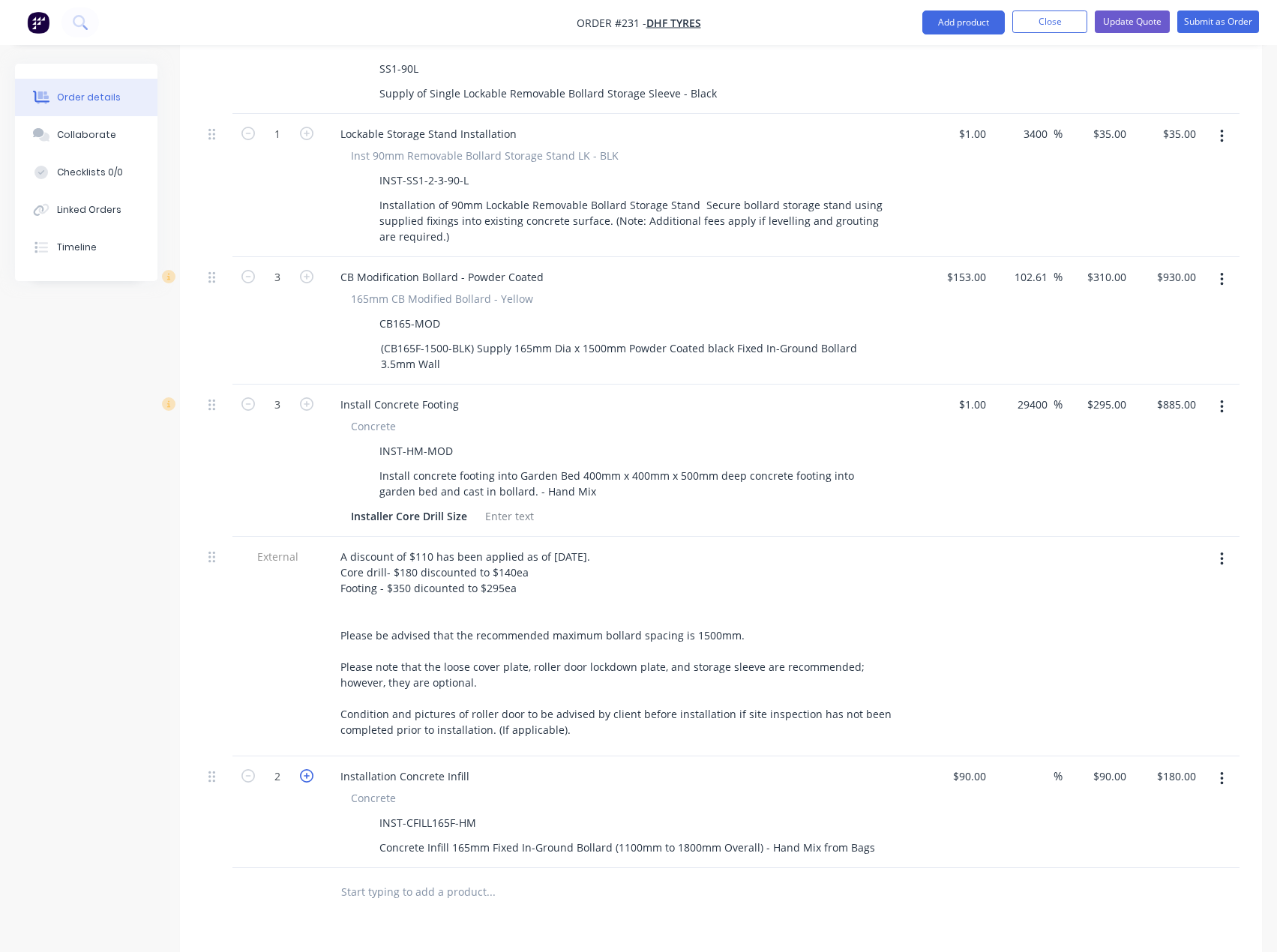
type input "$270.00"
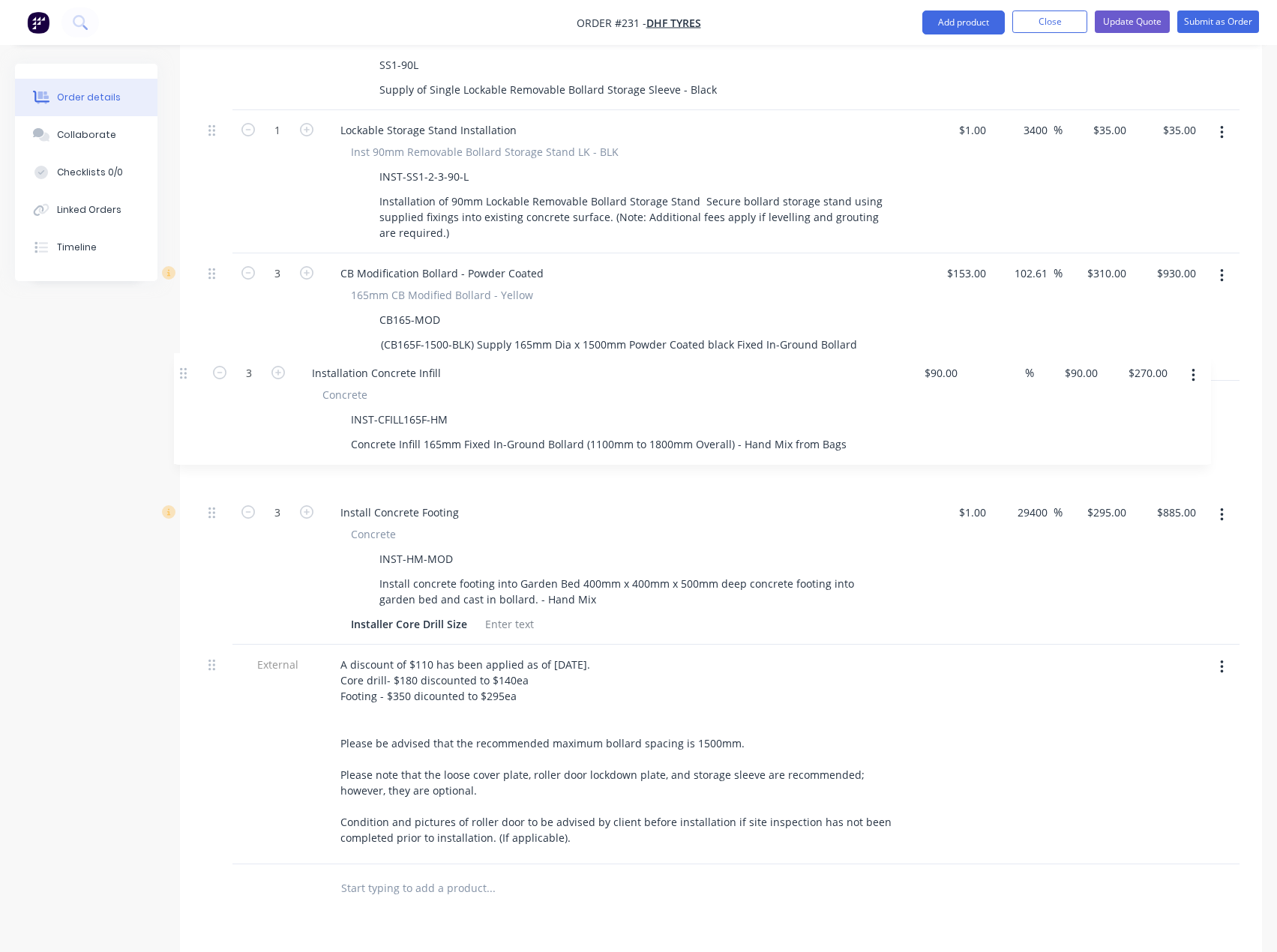
drag, startPoint x: 213, startPoint y: 748, endPoint x: 184, endPoint y: 368, distance: 381.1
click at [184, 368] on div "Qty Cost Markup Price Total External __Securing front of the factory__ 1 Site E…" at bounding box center [720, 171] width 1082 height 1485
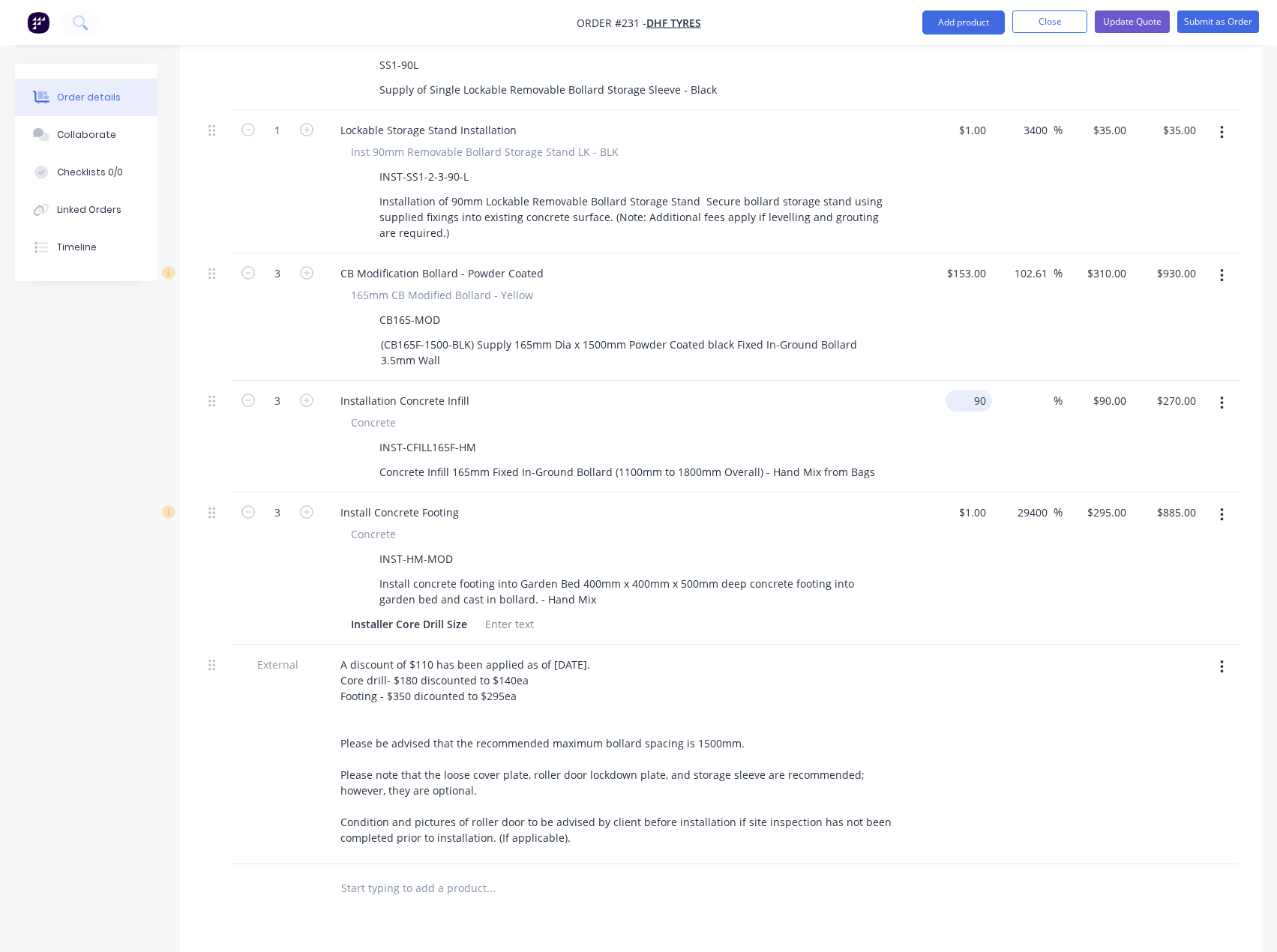
click at [979, 389] on input "90" at bounding box center [971, 400] width 40 height 22
type input "$1.00"
type input "1"
type input "$3.00"
click at [1113, 389] on div "1 1" at bounding box center [1120, 400] width 23 height 22
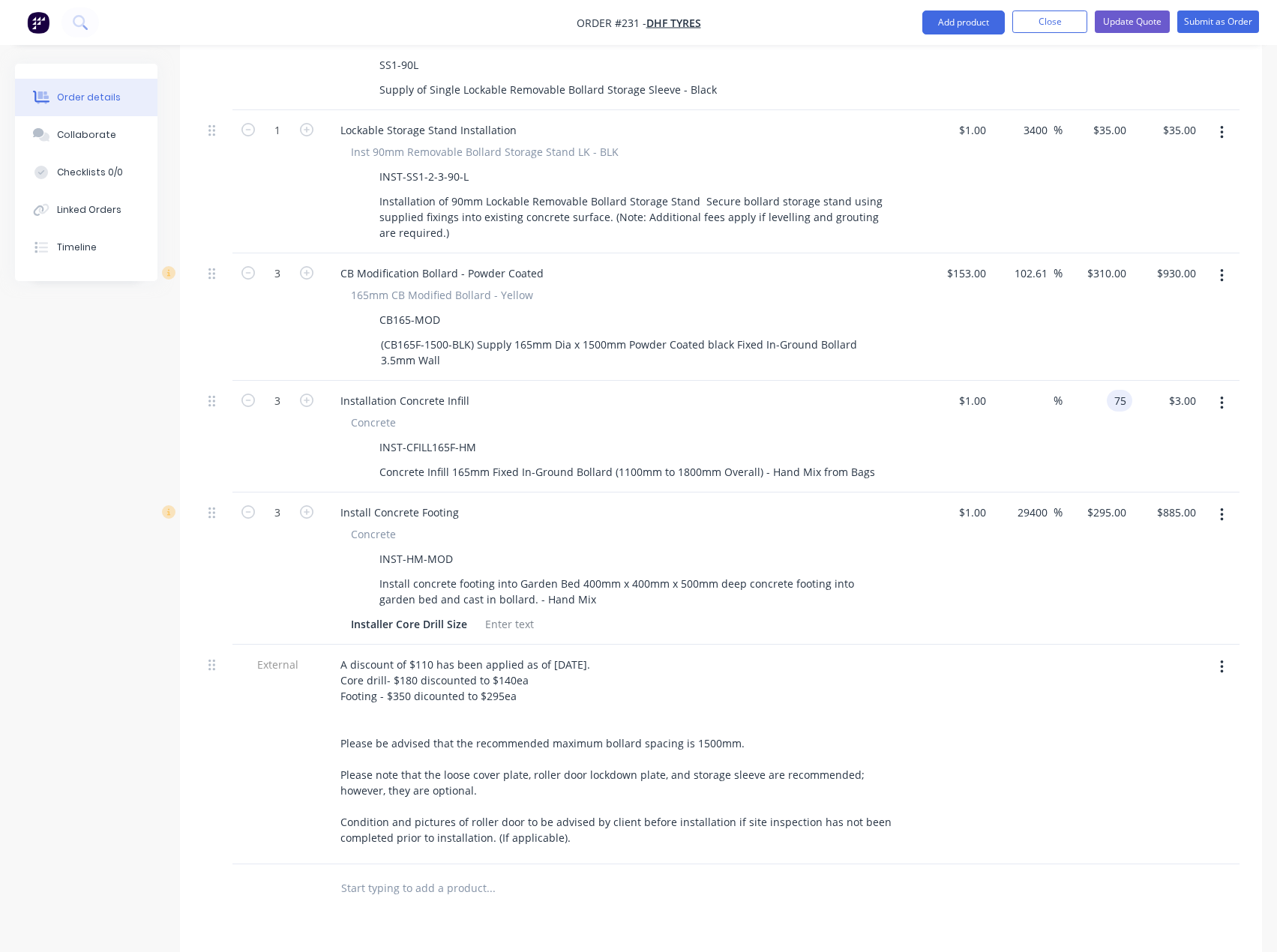
type input "75"
type input "7400"
type input "$75.00"
type input "$225.00"
click at [996, 762] on div at bounding box center [1026, 755] width 69 height 220
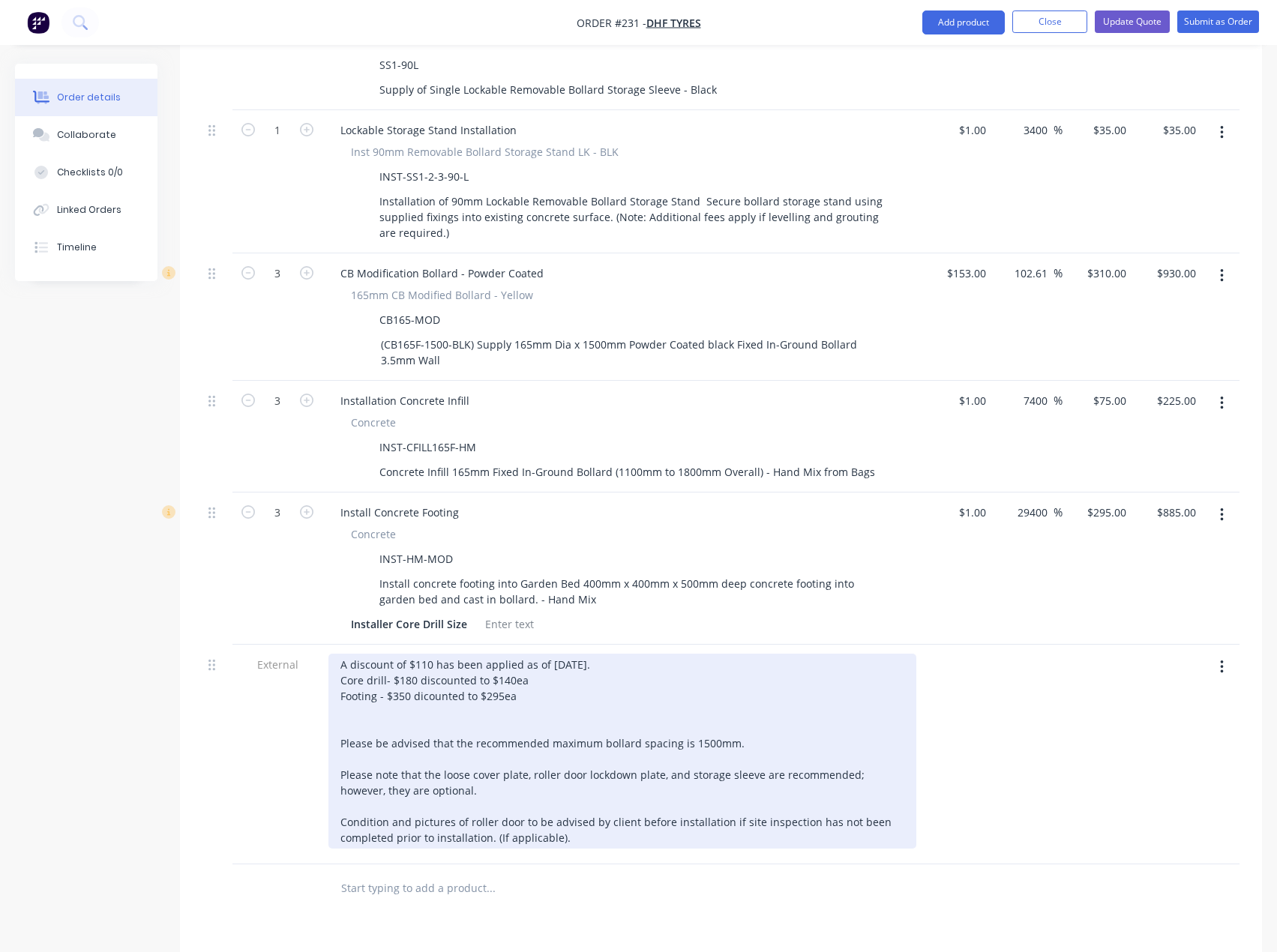
click at [525, 668] on div "A discount of $110 has been applied as of [DATE]. Core drill- $180 discounted t…" at bounding box center [622, 751] width 588 height 195
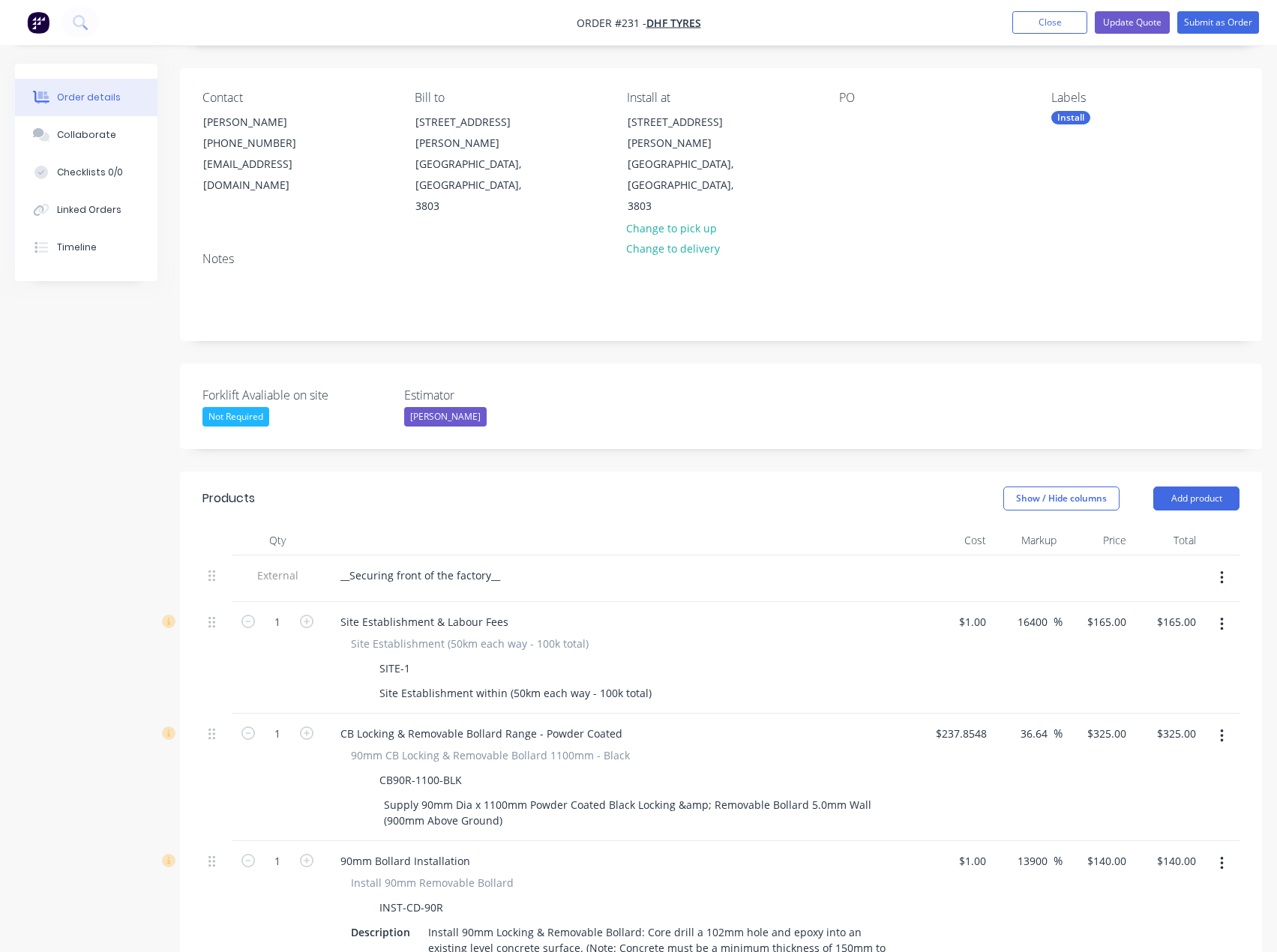
scroll to position [79, 0]
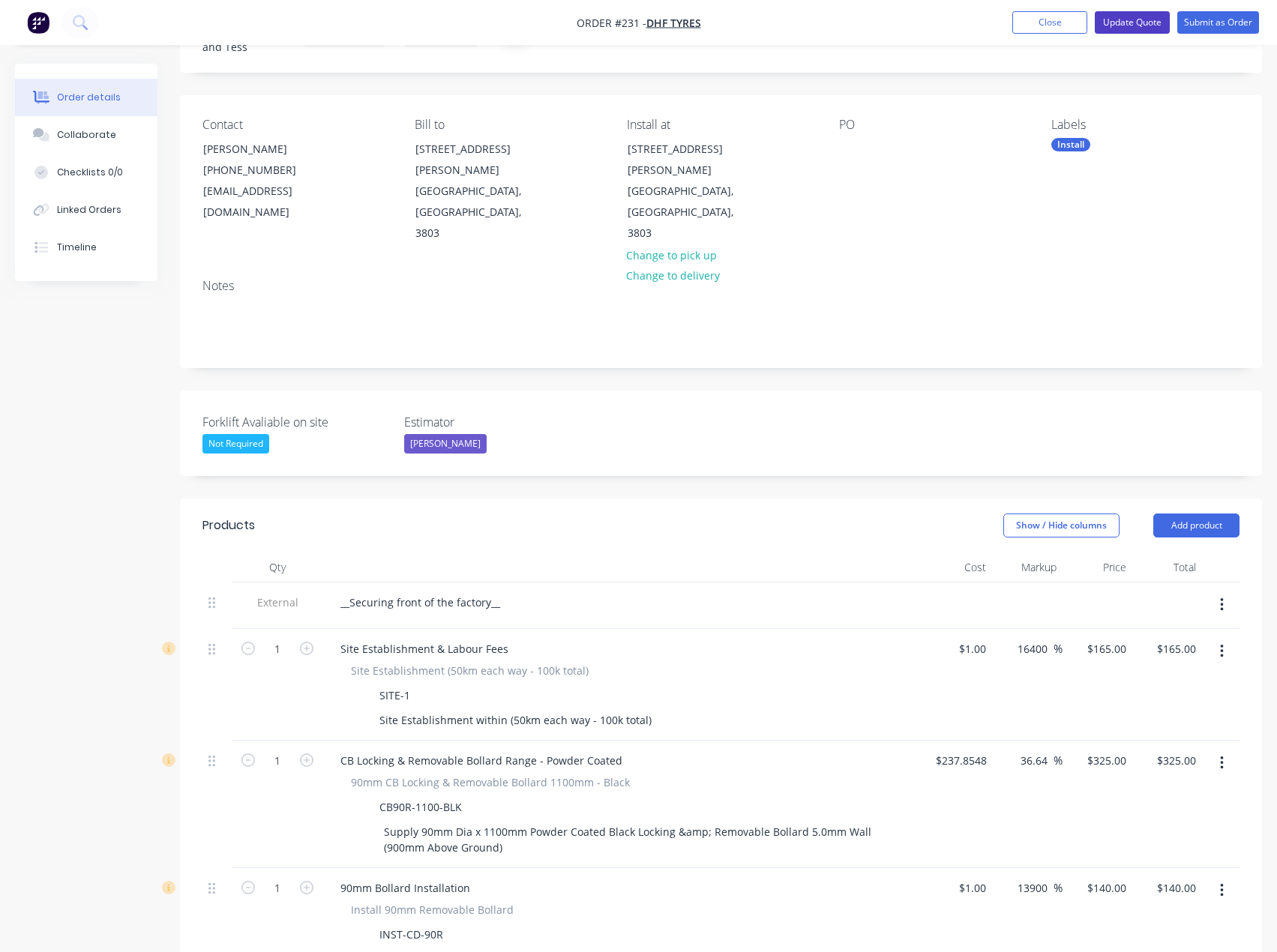
click at [1142, 17] on button "Update Quote" at bounding box center [1132, 22] width 75 height 22
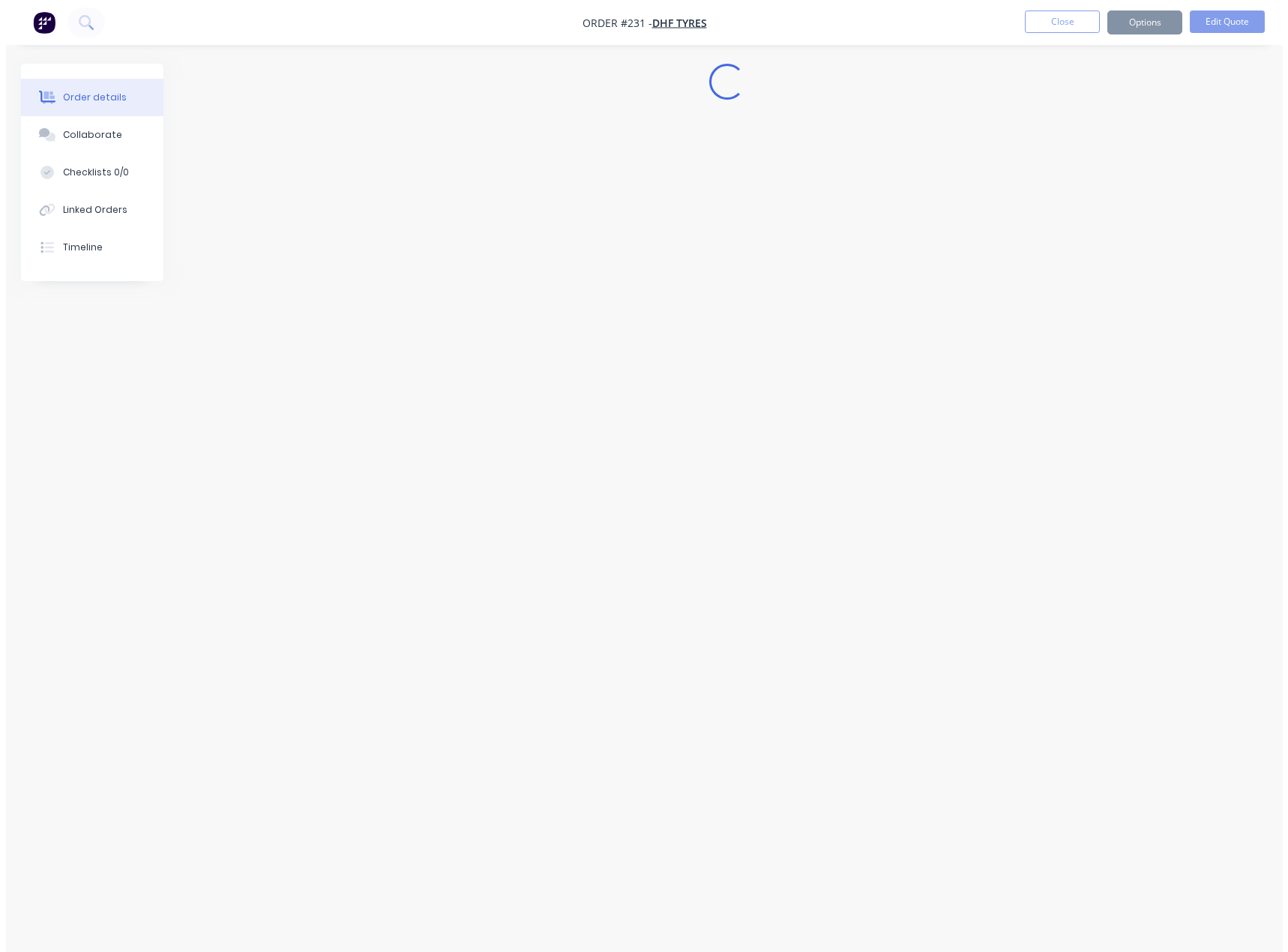
scroll to position [0, 0]
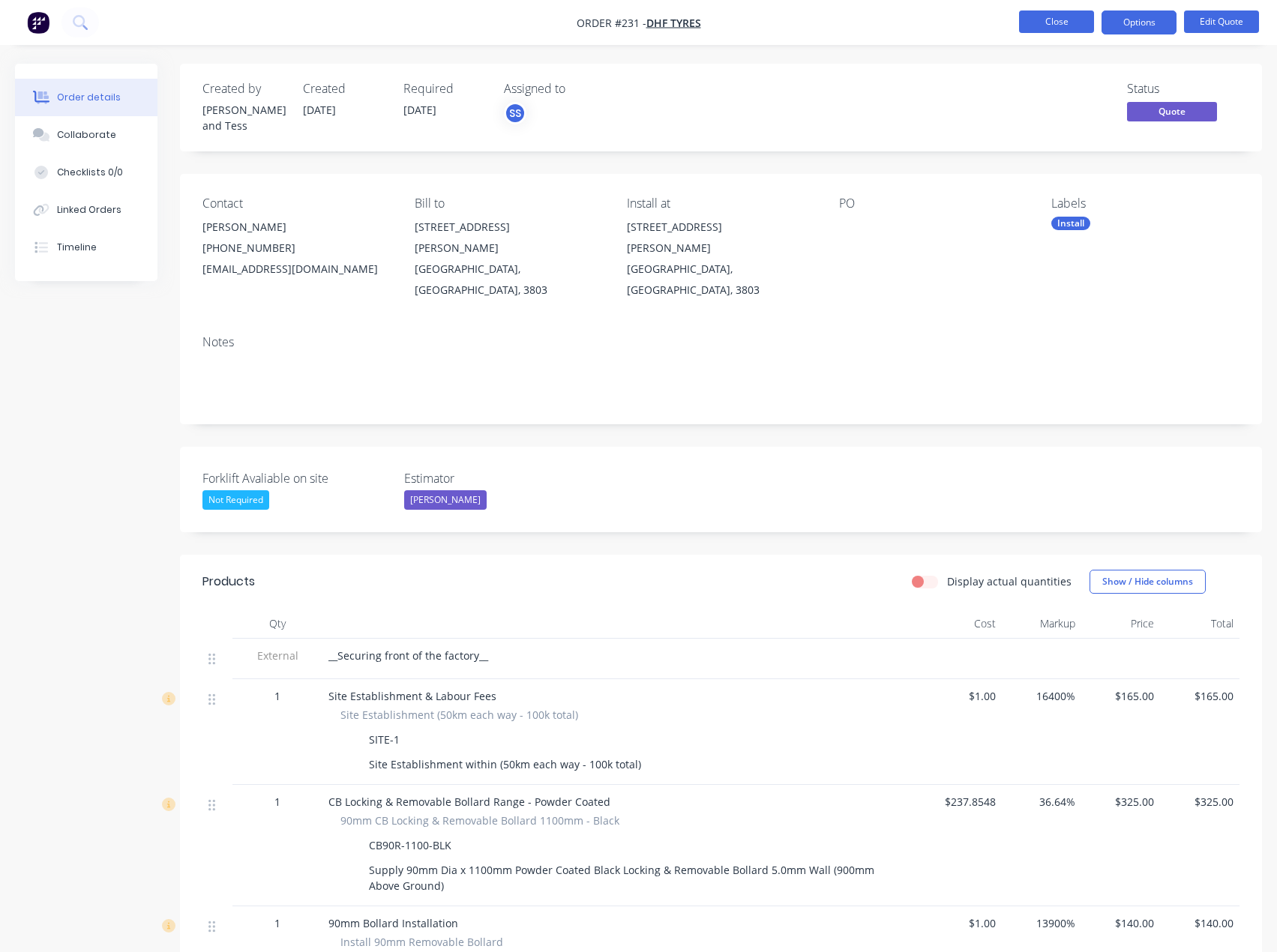
click at [1060, 21] on button "Close" at bounding box center [1056, 21] width 75 height 22
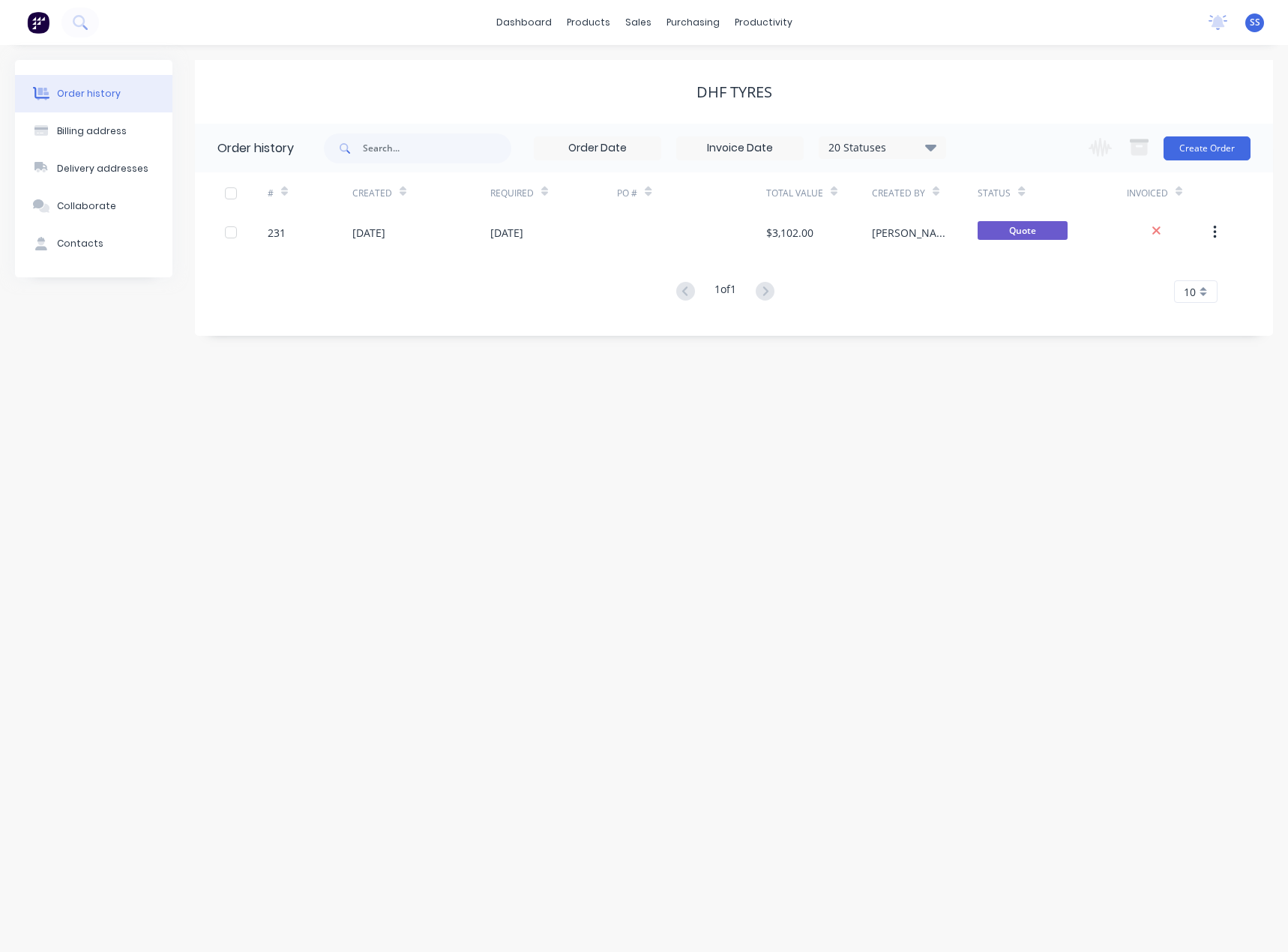
click at [602, 111] on div "DHF Tyres" at bounding box center [734, 92] width 1078 height 64
click at [528, 18] on link "dashboard" at bounding box center [524, 22] width 70 height 22
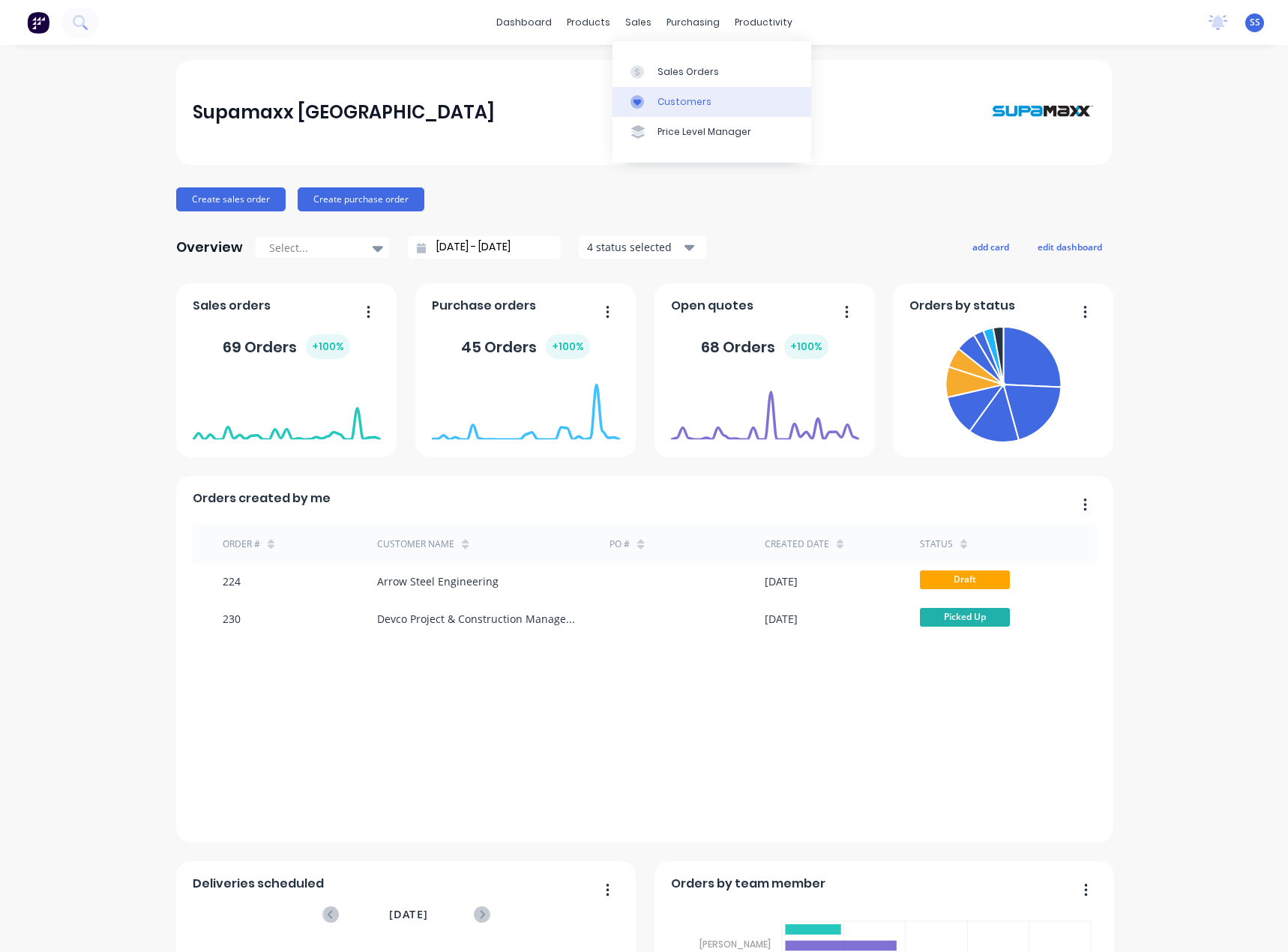
click at [654, 98] on link "Customers" at bounding box center [711, 101] width 199 height 30
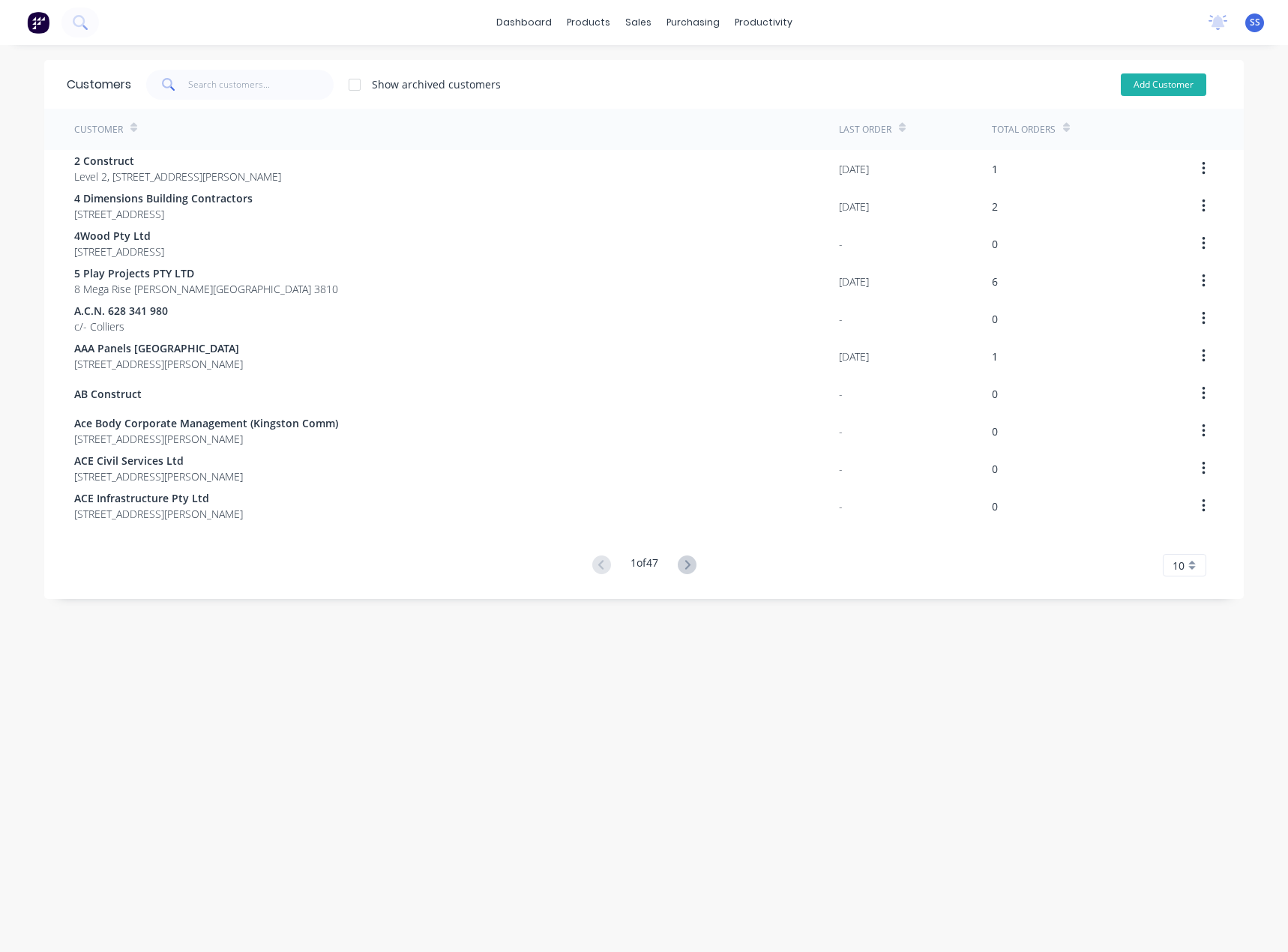
click at [1158, 85] on button "Add Customer" at bounding box center [1164, 84] width 85 height 22
select select "AU"
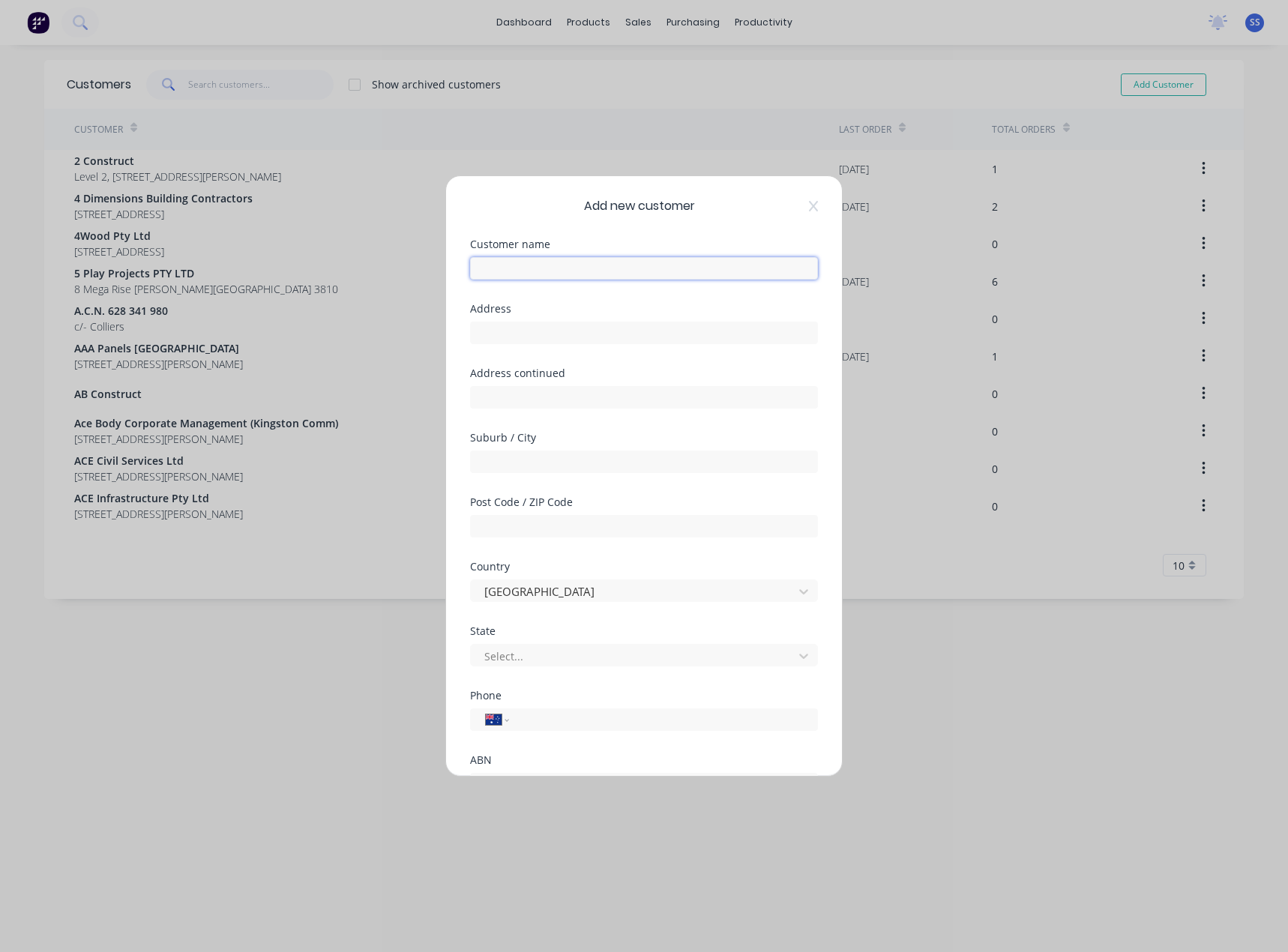
click at [609, 264] on input "text" at bounding box center [644, 268] width 348 height 22
type input "c"
drag, startPoint x: 672, startPoint y: 270, endPoint x: 433, endPoint y: 264, distance: 239.1
click at [445, 264] on div "Add new customer Customer name Custom Fabrication & Welding Address Address con…" at bounding box center [644, 476] width 1288 height 952
type input "[PERSON_NAME] Fabrication Performance"
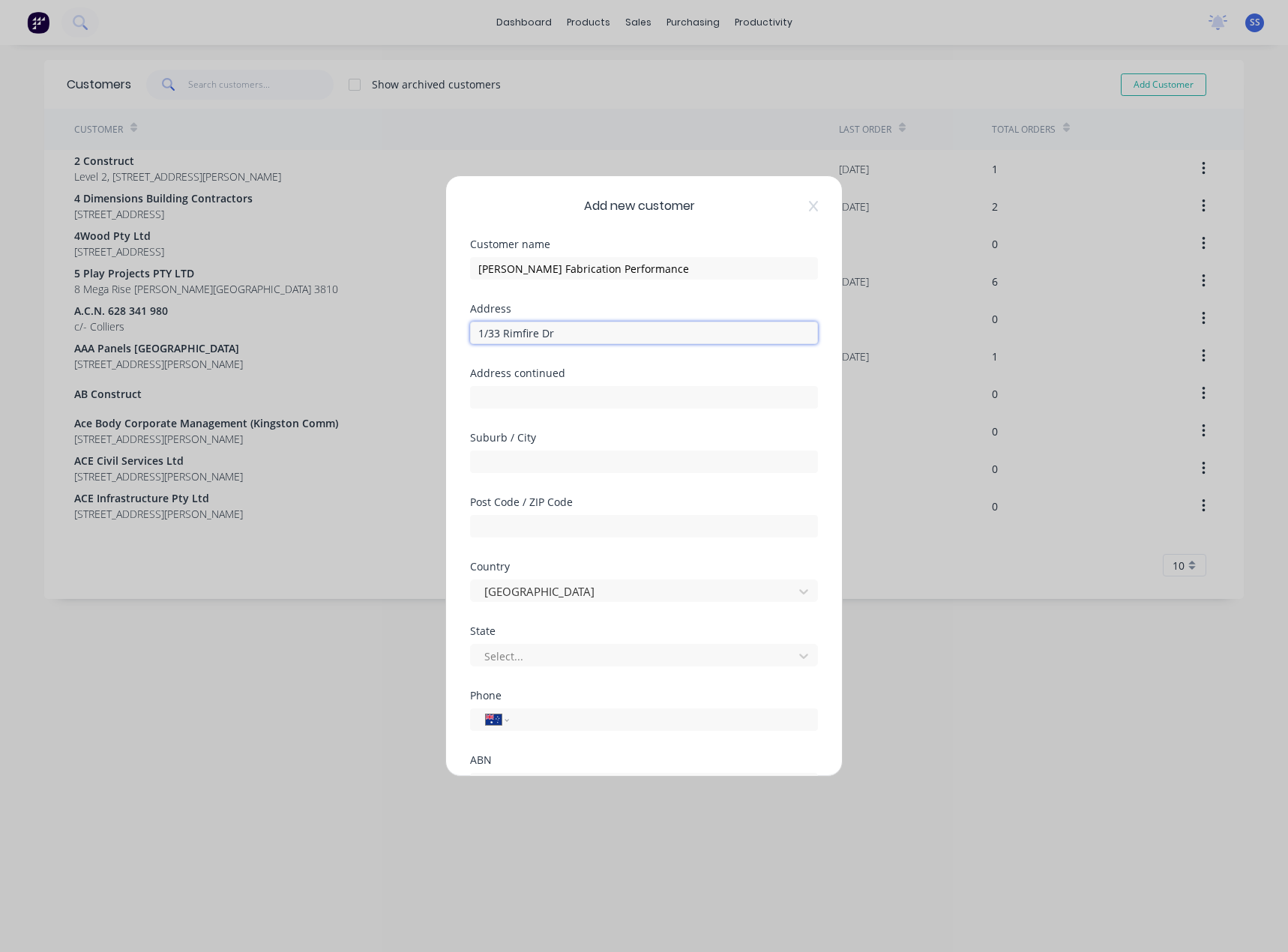
type input "1/33 Rimfire Dr"
type input "Hallam"
type input "3803"
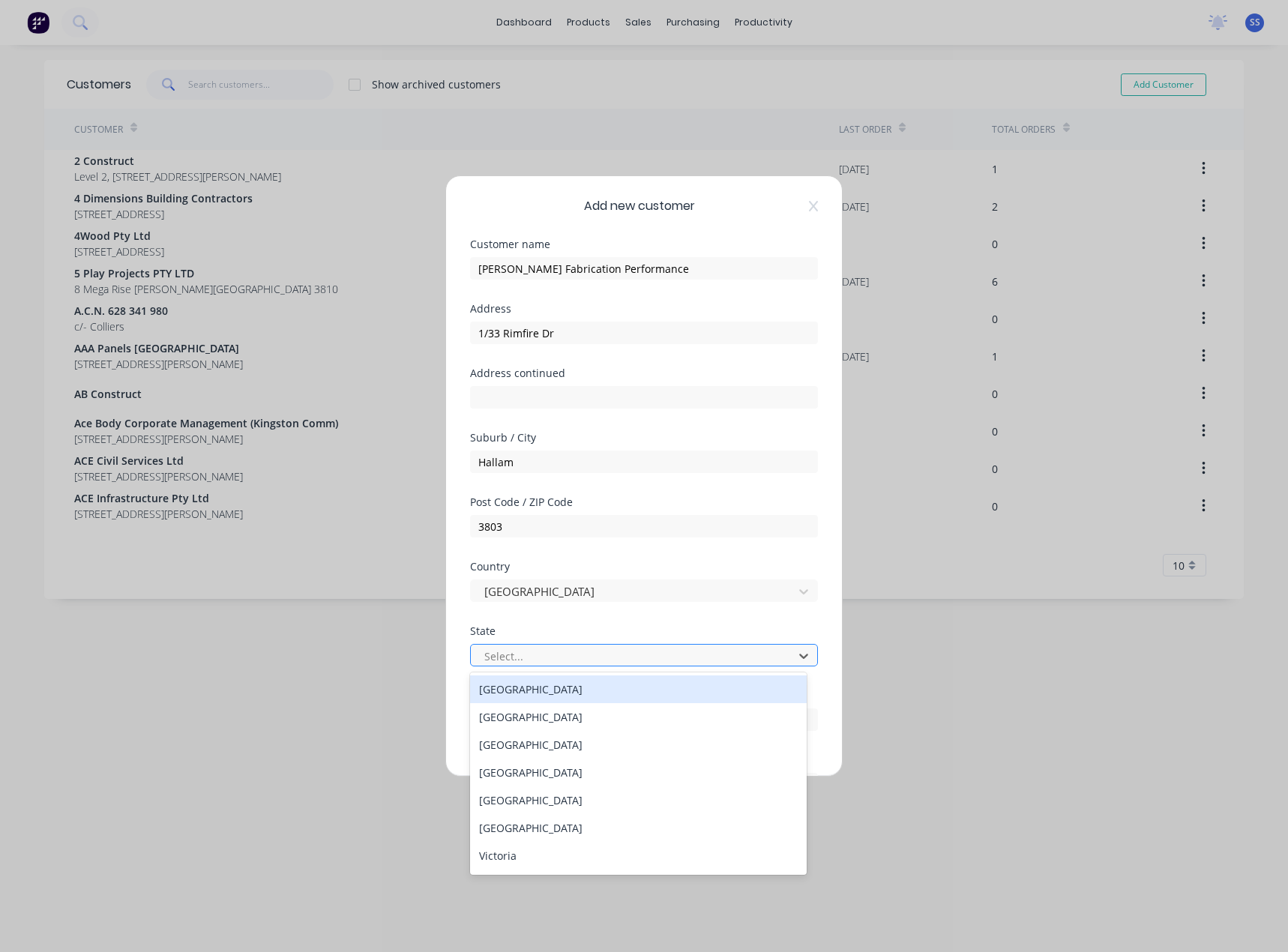
click at [568, 661] on div at bounding box center [634, 656] width 303 height 19
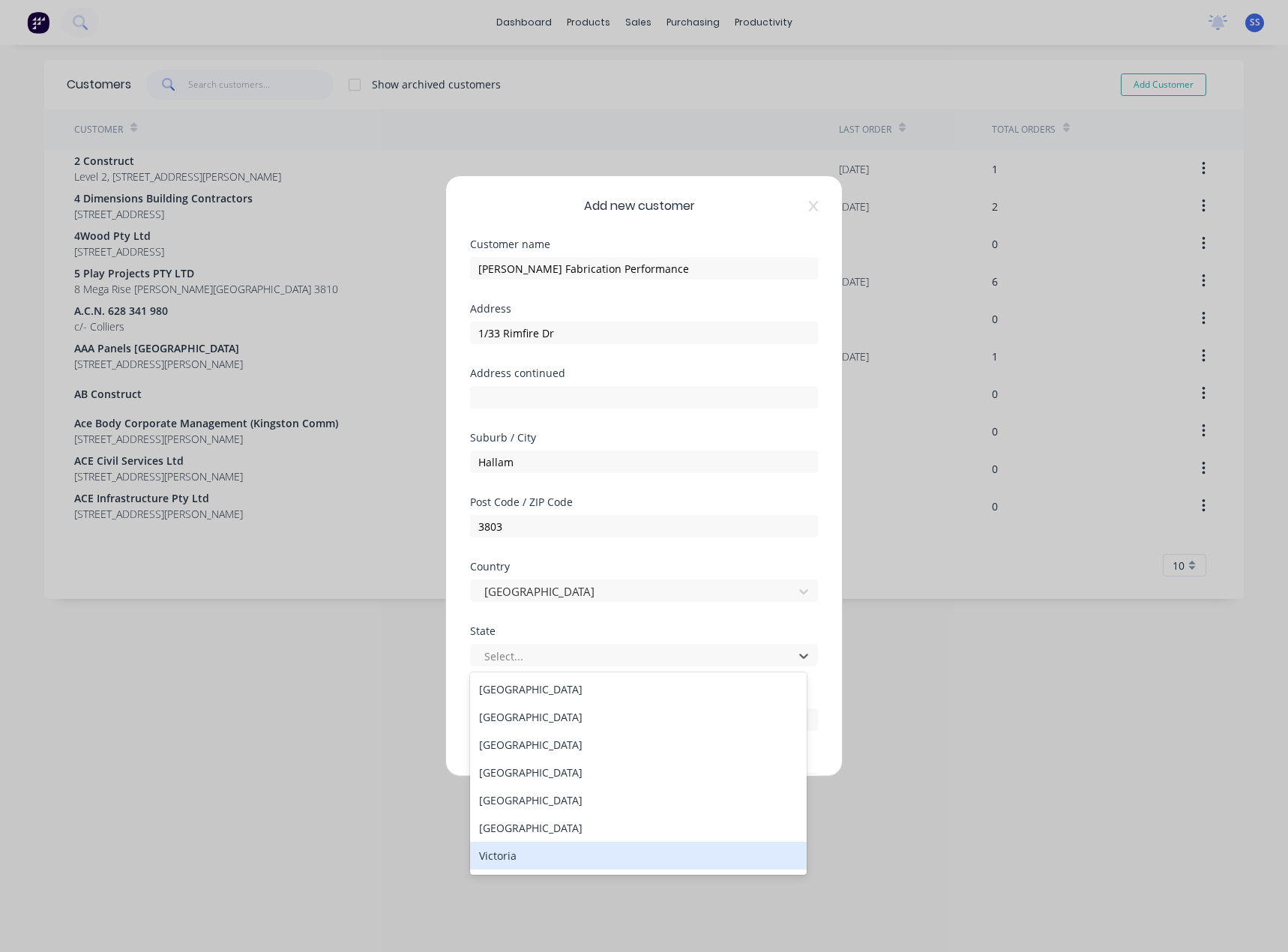
click at [572, 858] on div "Victoria" at bounding box center [638, 855] width 336 height 27
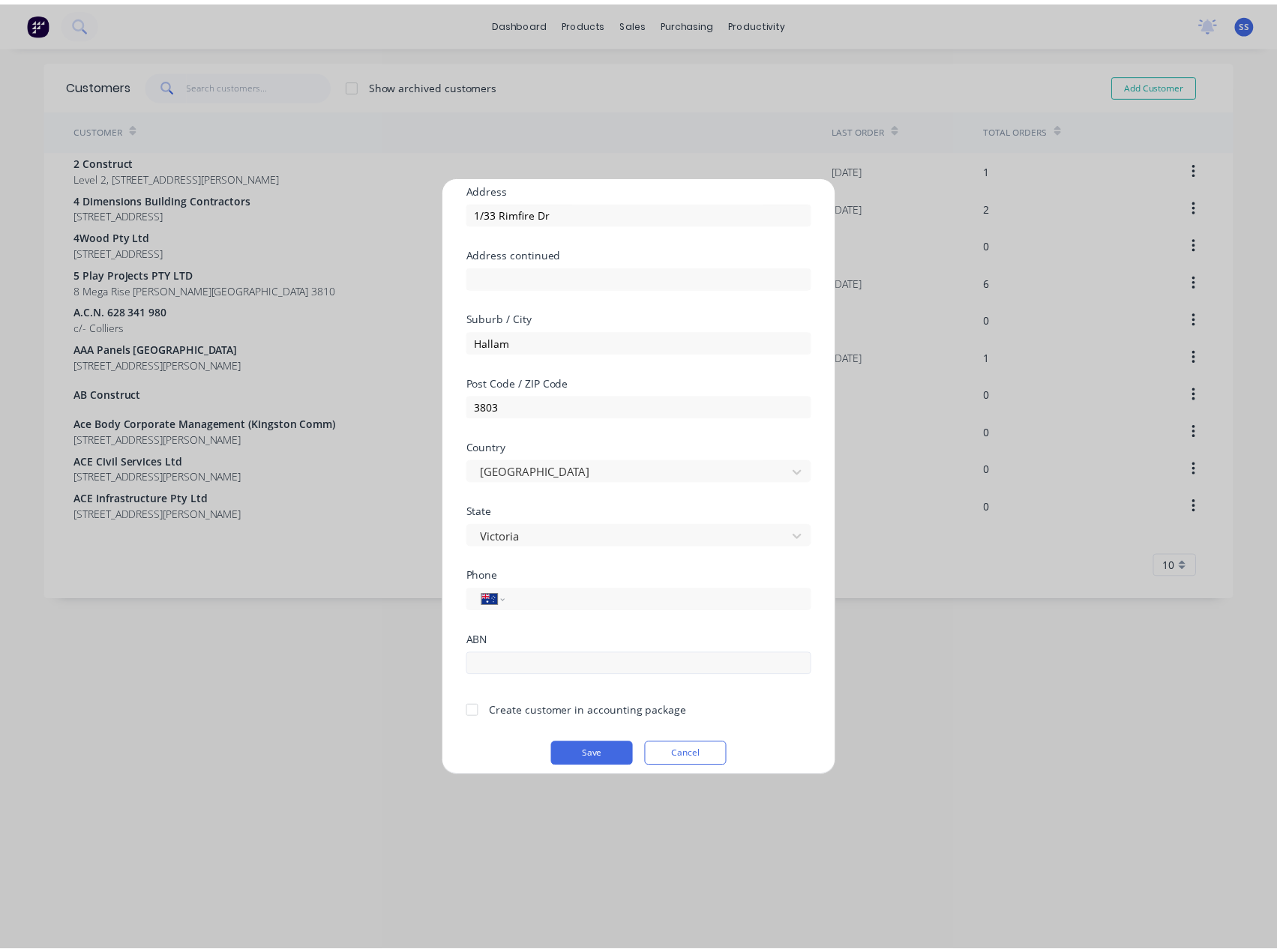
scroll to position [132, 0]
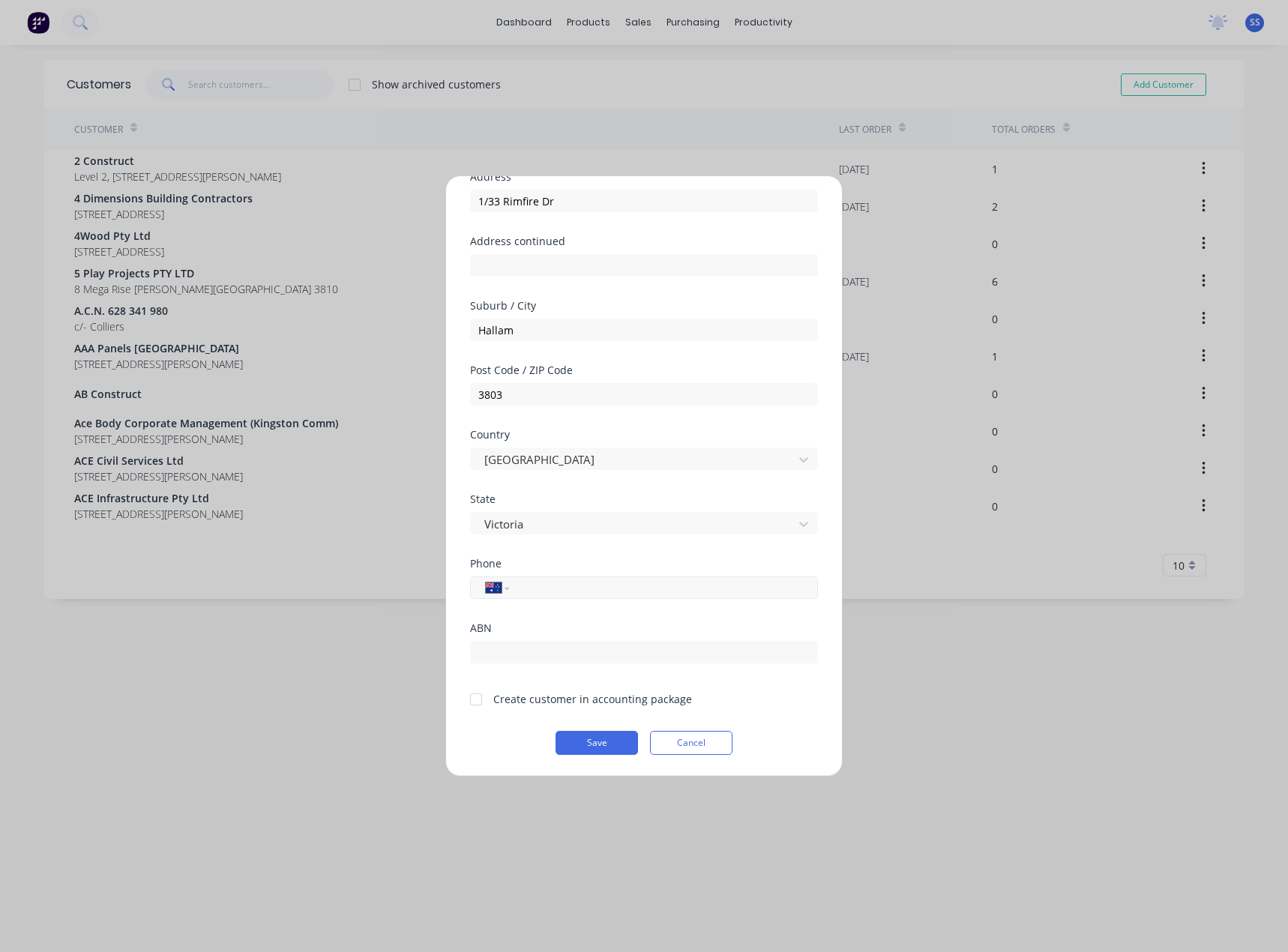
click at [547, 579] on div "International [GEOGRAPHIC_DATA] [GEOGRAPHIC_DATA] [GEOGRAPHIC_DATA] [GEOGRAPHIC…" at bounding box center [644, 587] width 348 height 22
click at [565, 591] on input "tel" at bounding box center [660, 588] width 283 height 18
type input "0402 683 784"
click at [514, 700] on div "Create customer in accounting package" at bounding box center [593, 699] width 199 height 16
click at [474, 699] on div at bounding box center [476, 699] width 30 height 30
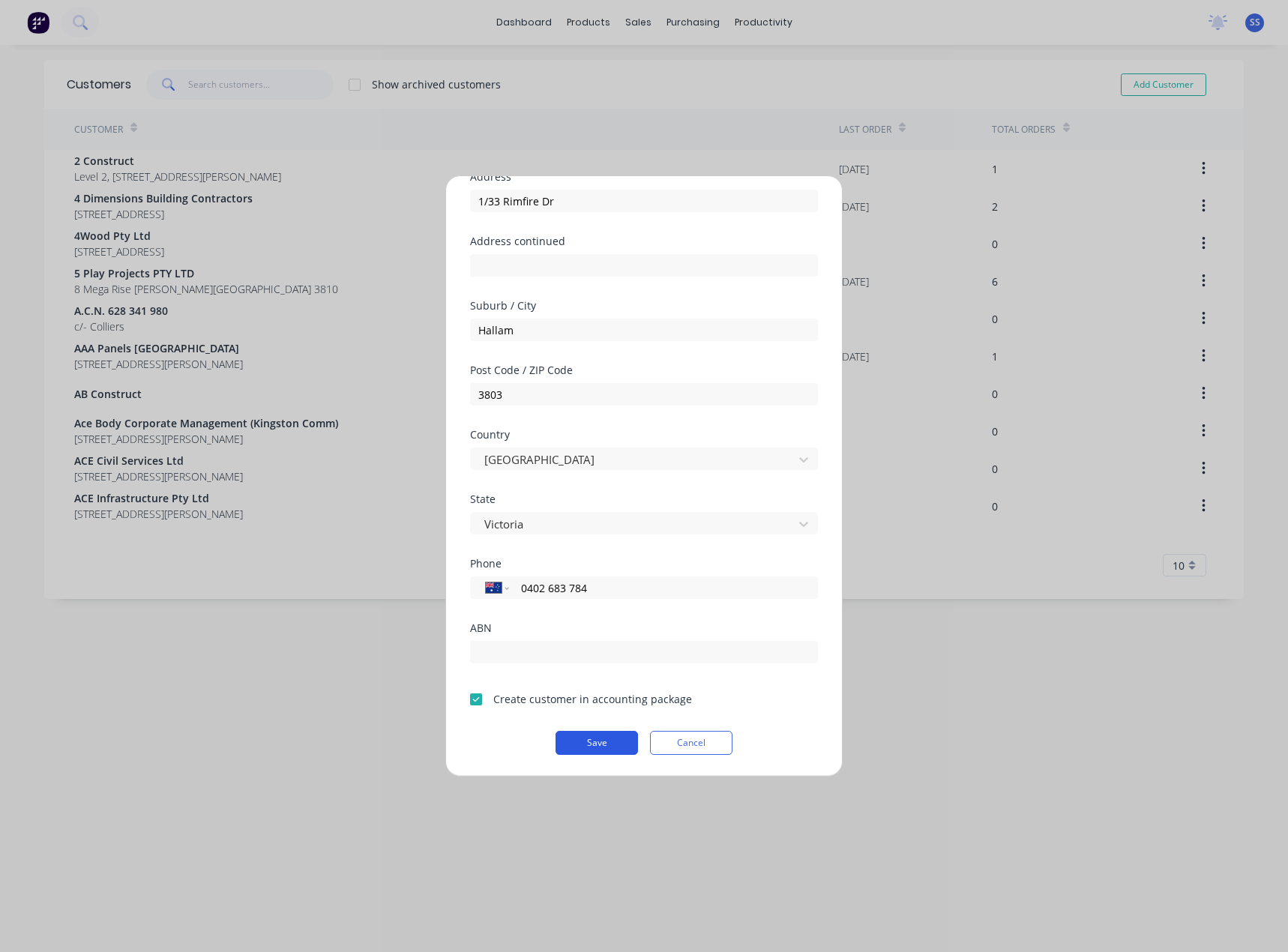
click at [585, 742] on button "Save" at bounding box center [597, 742] width 82 height 24
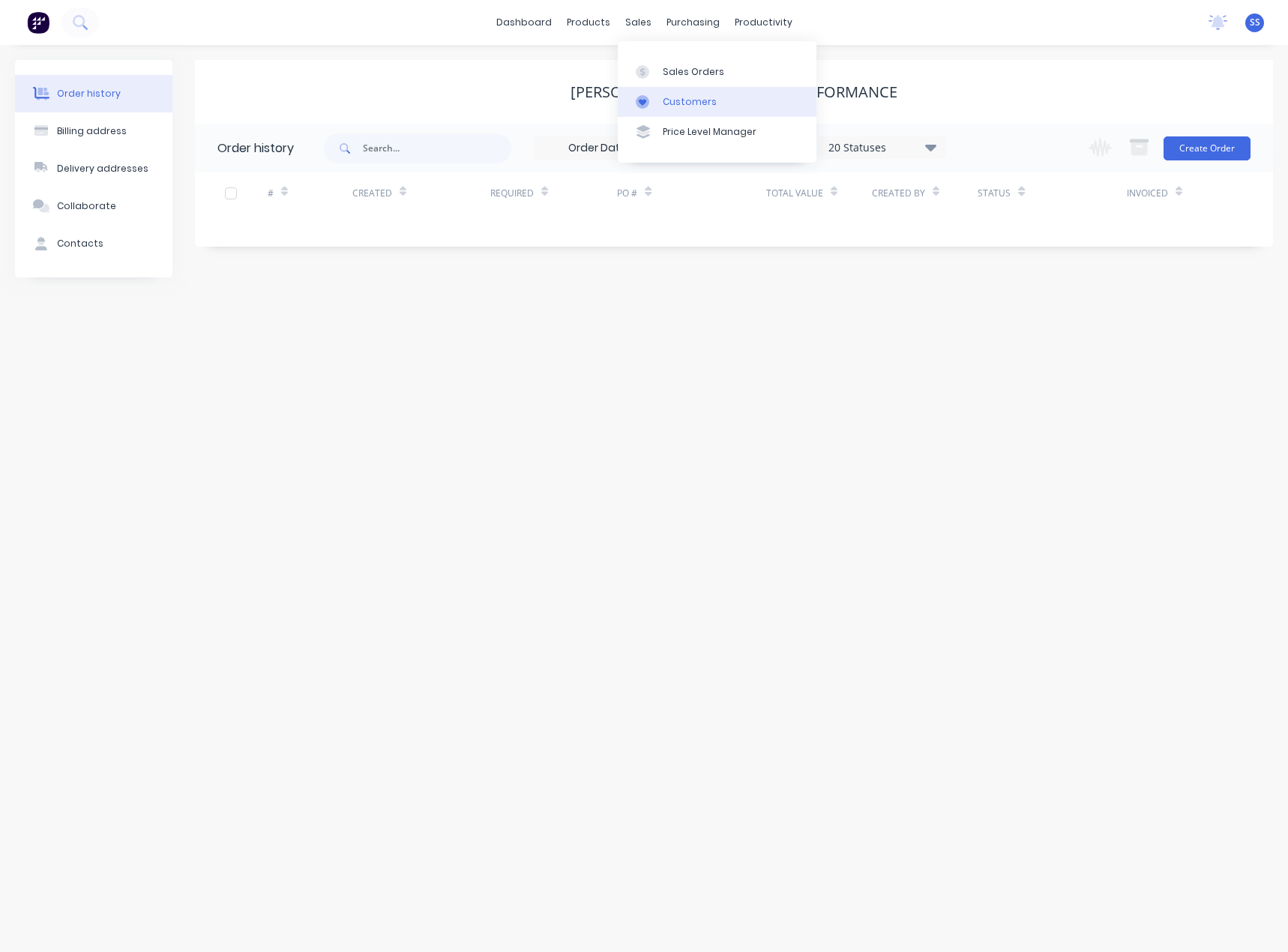
click at [693, 106] on div "Customers" at bounding box center [689, 102] width 54 height 14
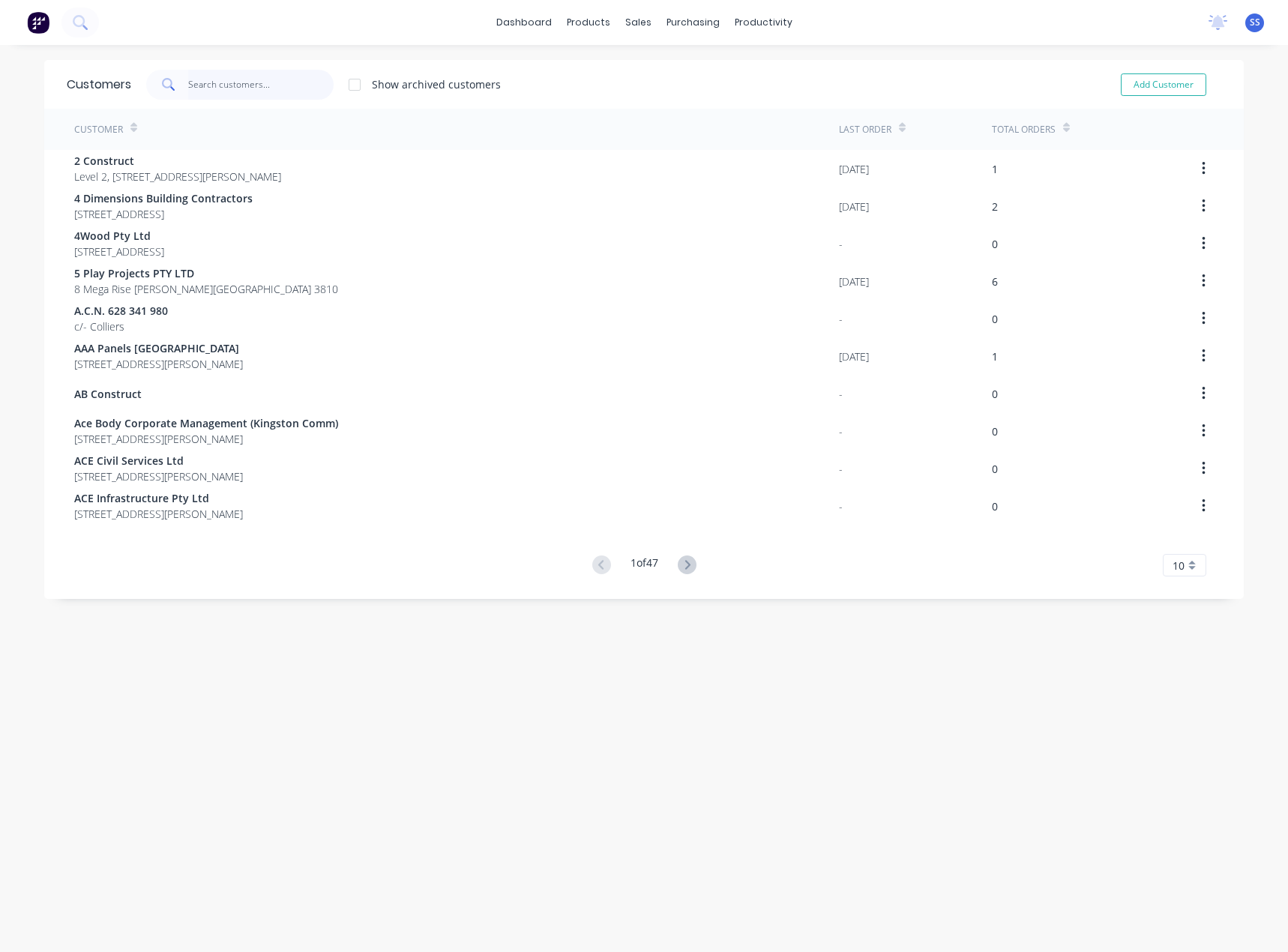
click at [262, 88] on input "text" at bounding box center [262, 84] width 146 height 30
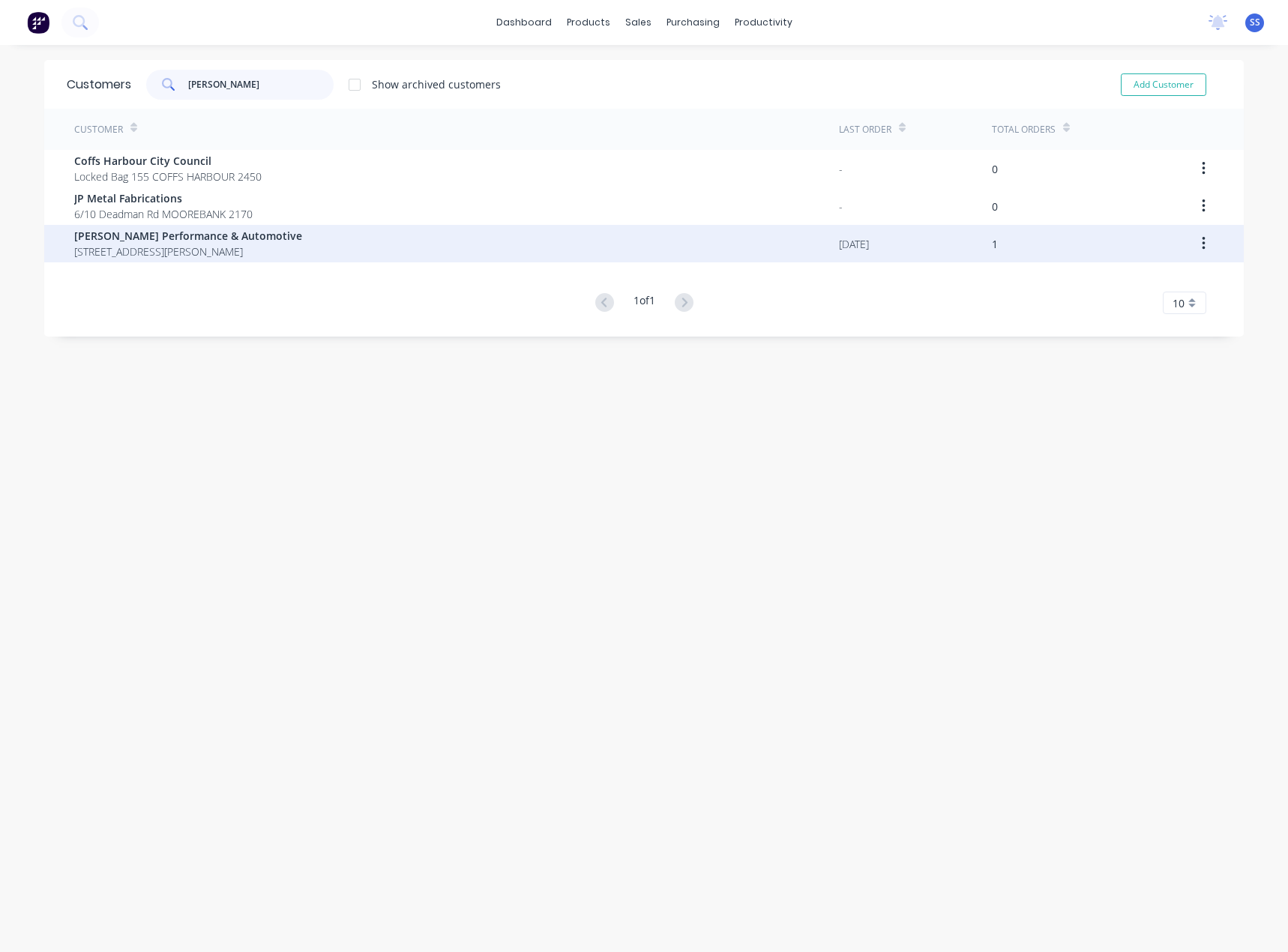
type input "[PERSON_NAME]"
click at [131, 236] on span "[PERSON_NAME] Performance & Automotive" at bounding box center [188, 236] width 228 height 16
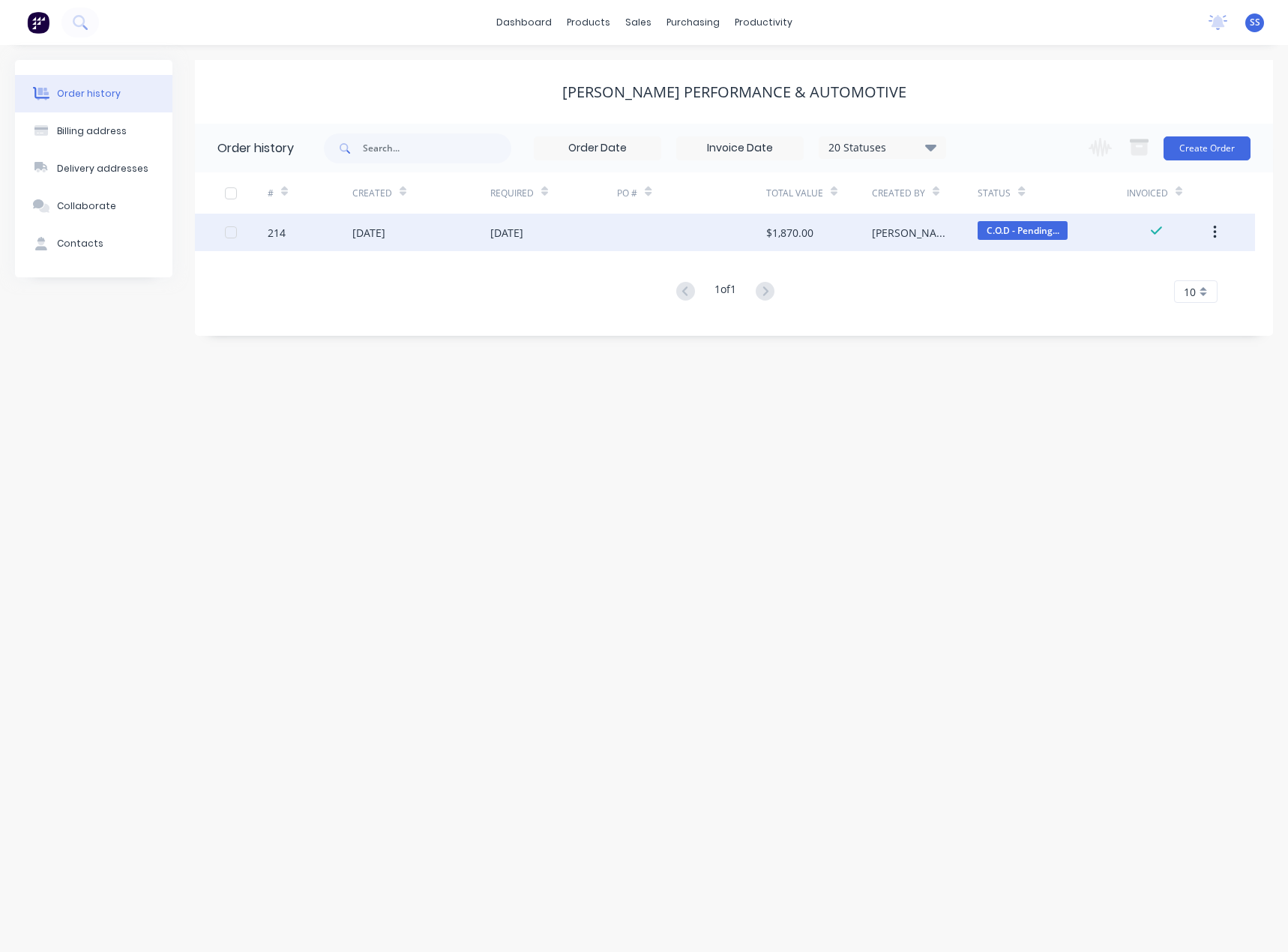
click at [349, 233] on div "214" at bounding box center [310, 232] width 85 height 37
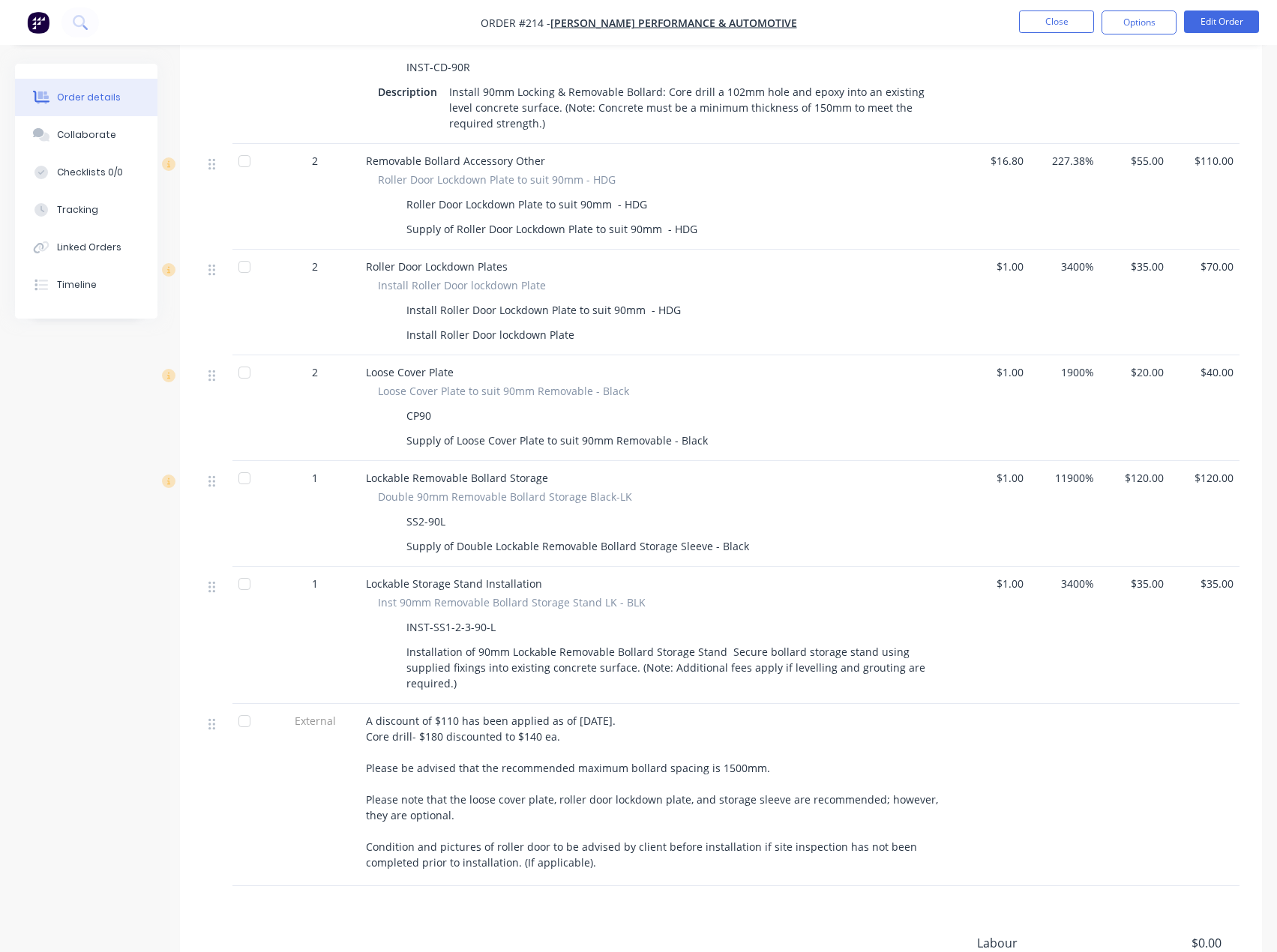
scroll to position [974, 0]
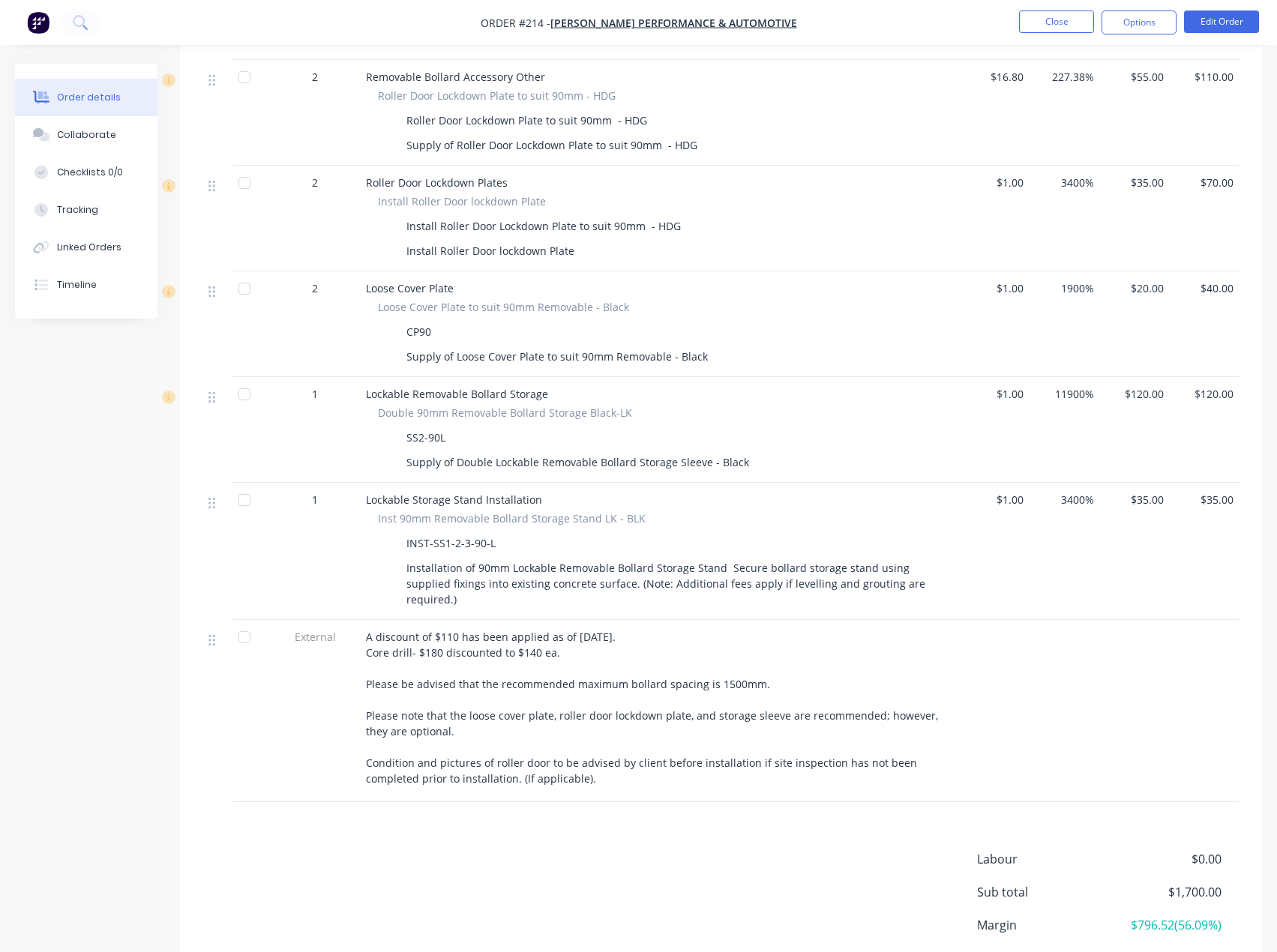
drag, startPoint x: 368, startPoint y: 617, endPoint x: 926, endPoint y: 755, distance: 574.8
click at [926, 758] on div "A discount of $110 has been applied as of [DATE]. Core drill- $180 discounted t…" at bounding box center [659, 707] width 588 height 157
copy span "A discount of $110 has been applied as of [DATE]. Core drill- $180 discounted t…"
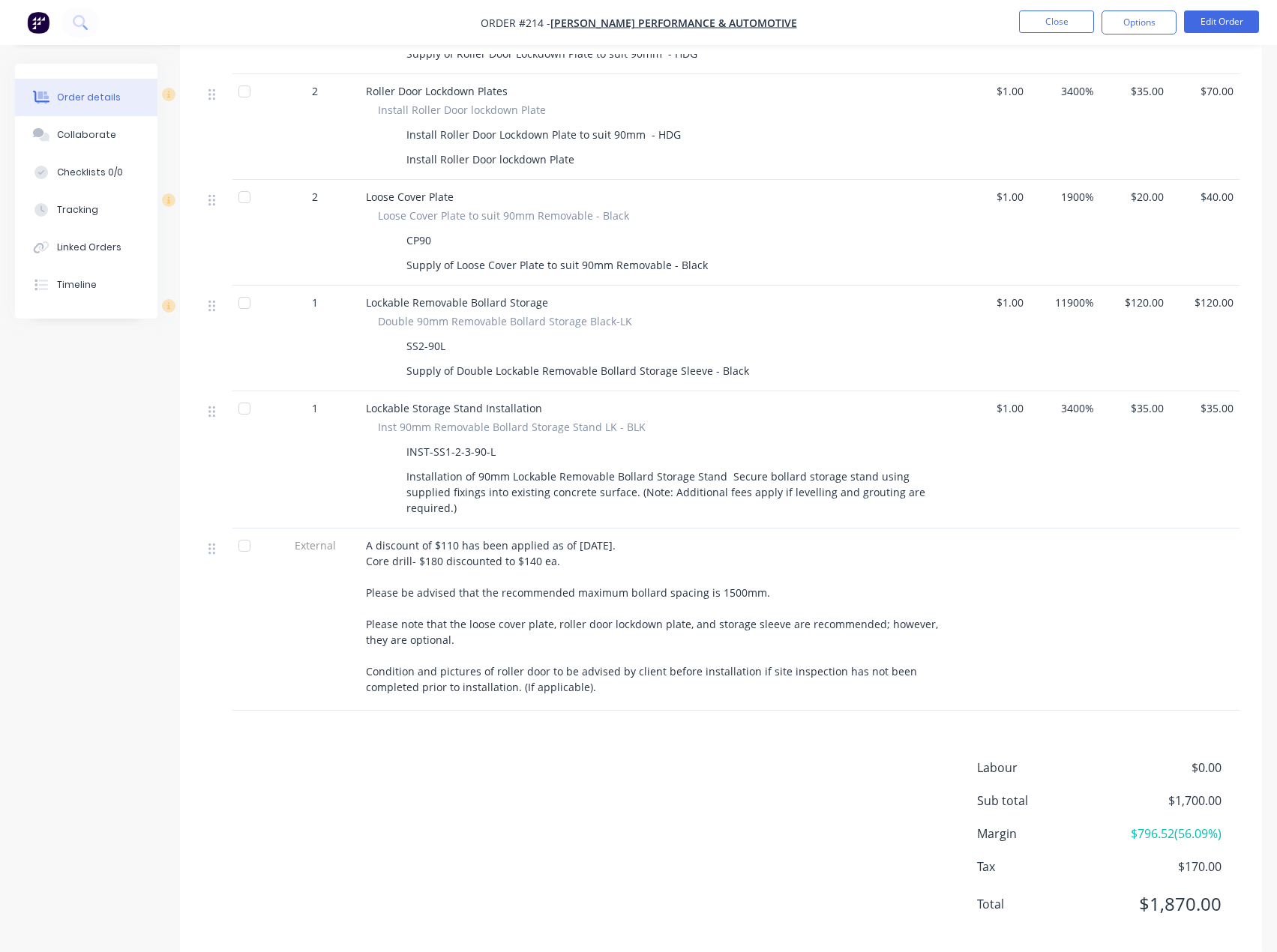
scroll to position [1070, 0]
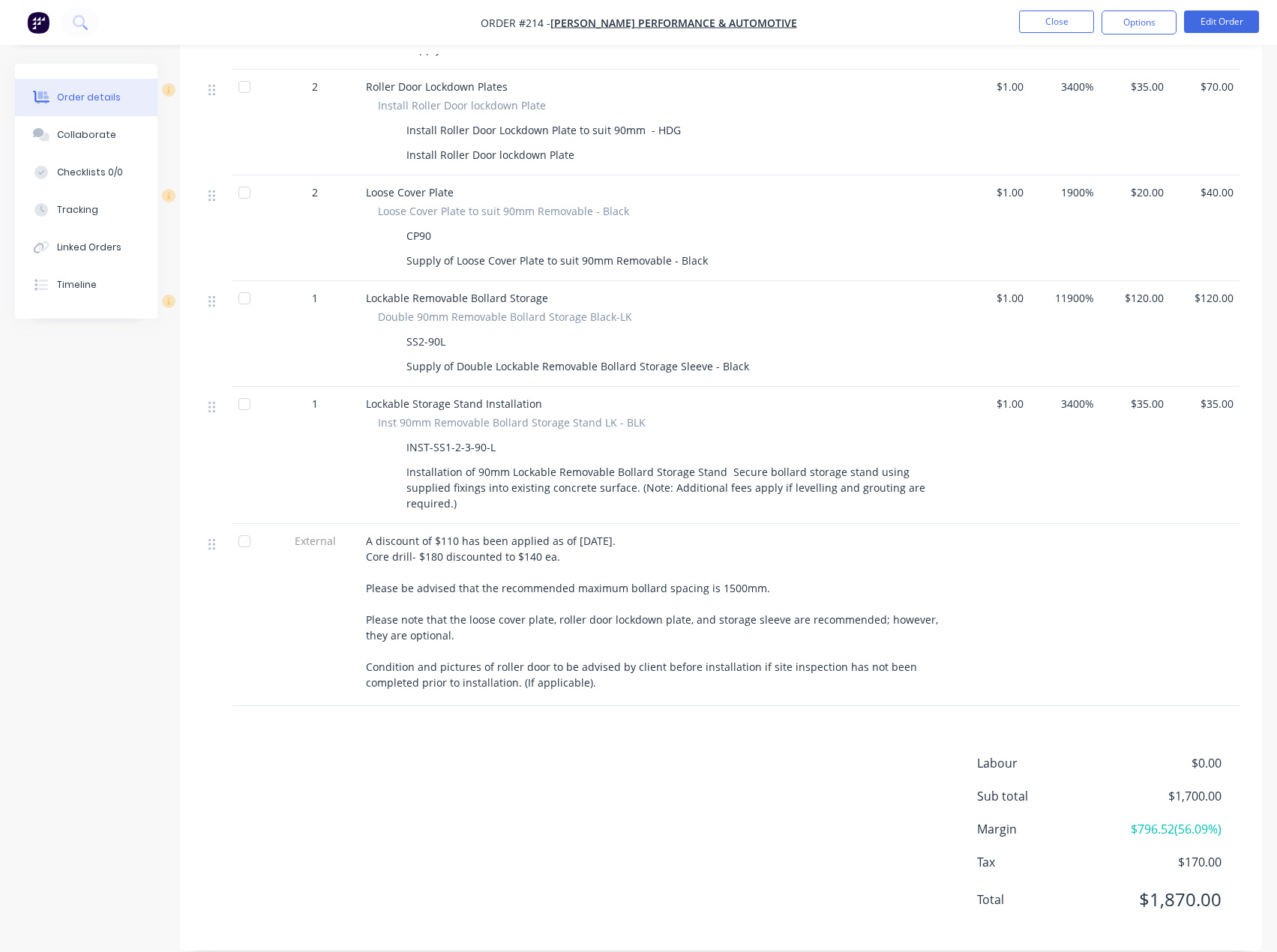
click at [472, 754] on div "Labour $0.00 Sub total $1,700.00 Margin $796.52 ( 56.09 %) Tax $170.00 Total $1…" at bounding box center [720, 841] width 1037 height 174
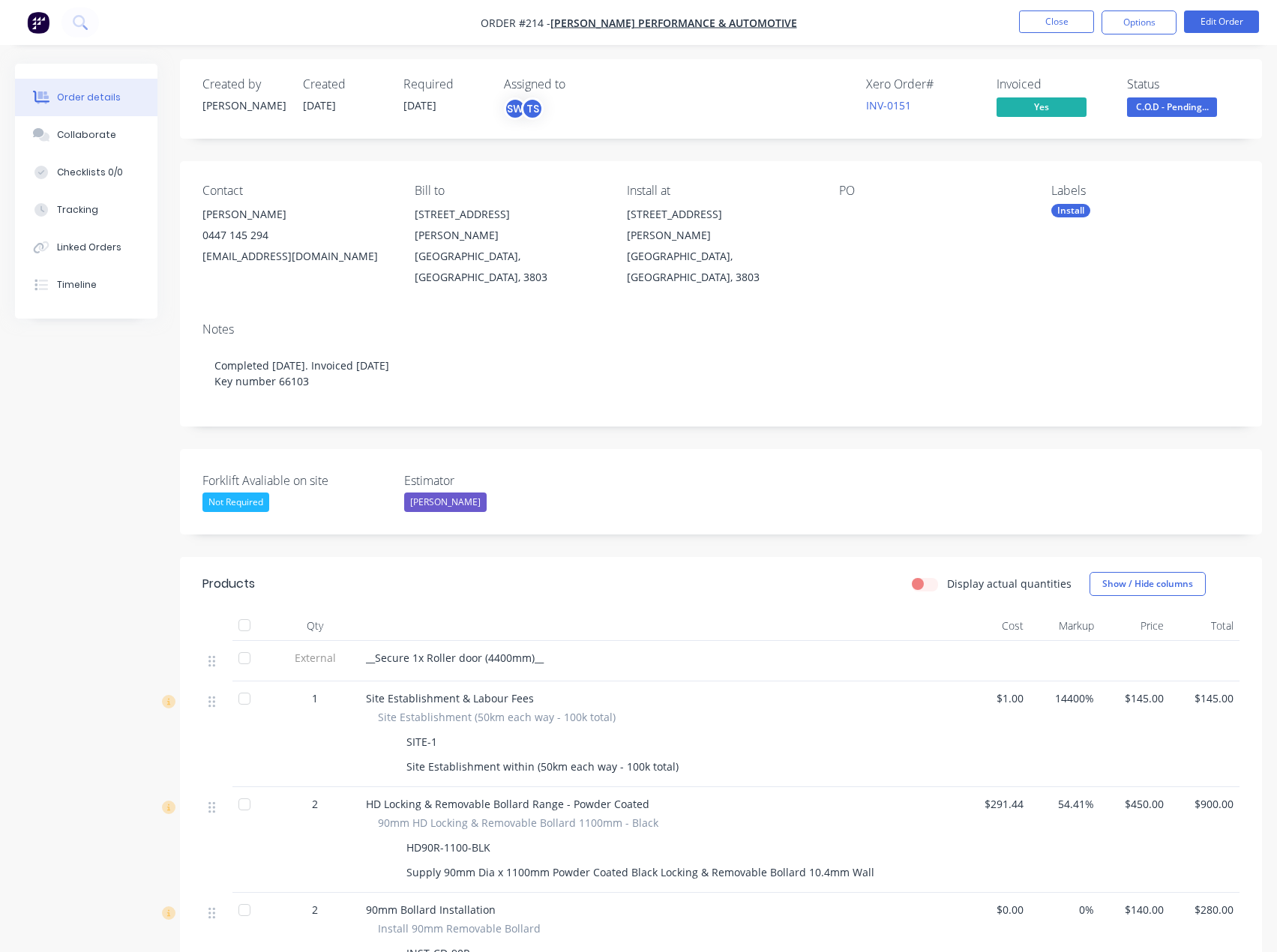
scroll to position [0, 0]
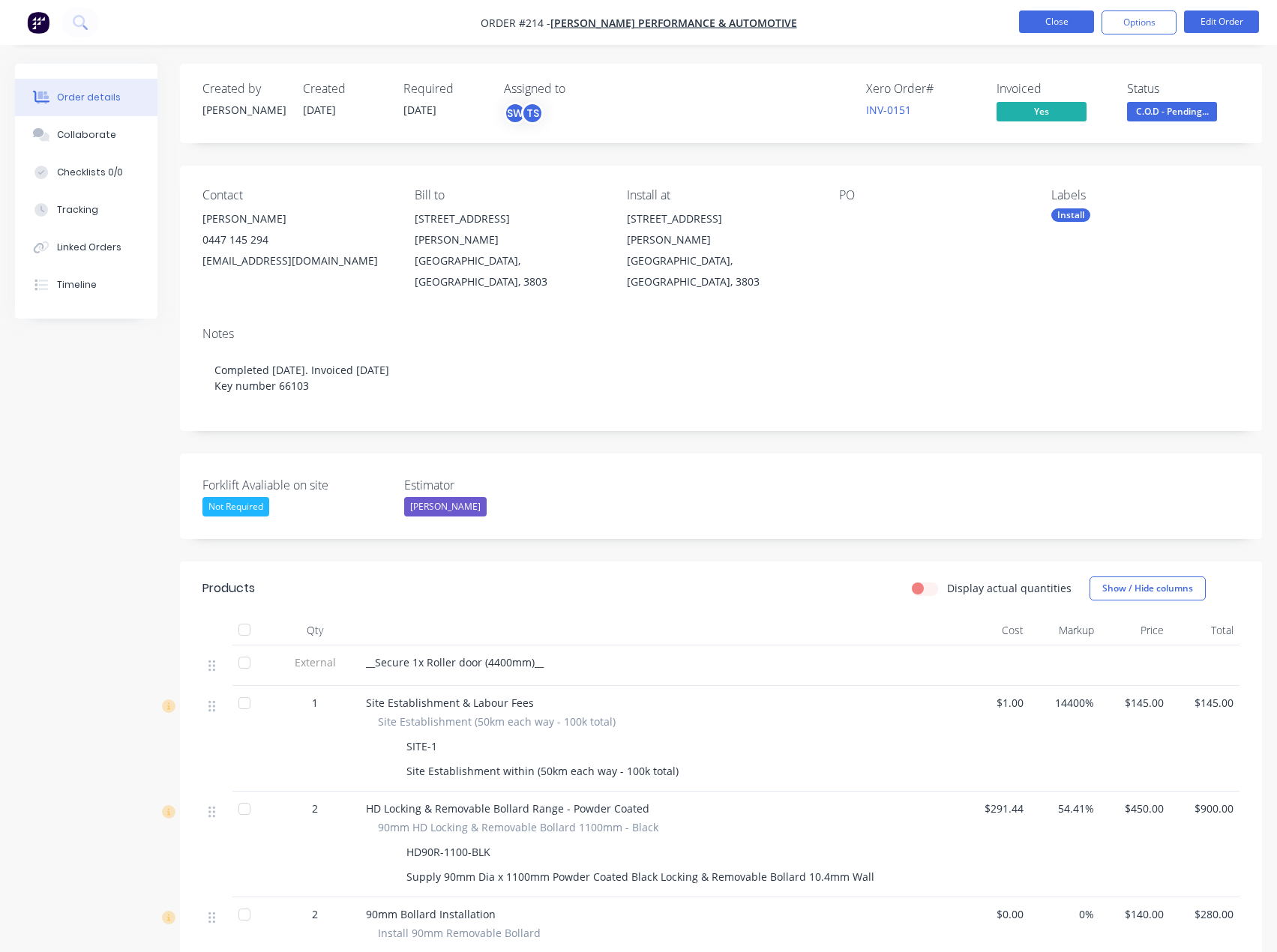
click at [1054, 16] on button "Close" at bounding box center [1056, 21] width 75 height 22
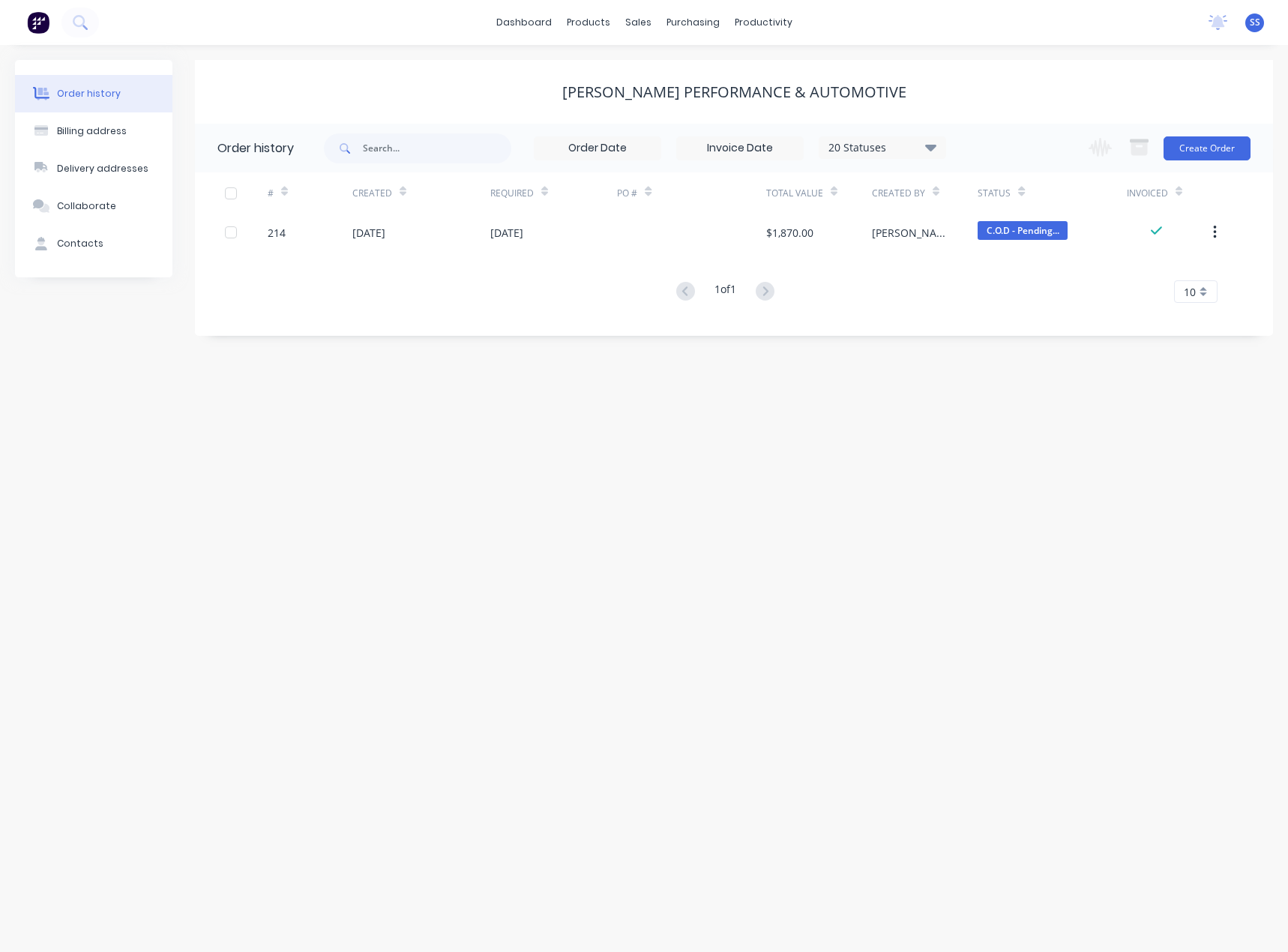
click at [360, 87] on div "[PERSON_NAME] Performance & Automotive" at bounding box center [734, 92] width 1078 height 18
click at [271, 448] on div "Order history Billing address Delivery addresses Collaborate Contacts [PERSON_N…" at bounding box center [644, 498] width 1288 height 907
click at [285, 459] on div "Order history Billing address Delivery addresses Collaborate Contacts [PERSON_N…" at bounding box center [644, 498] width 1288 height 907
click at [677, 106] on div "Customers" at bounding box center [689, 102] width 54 height 14
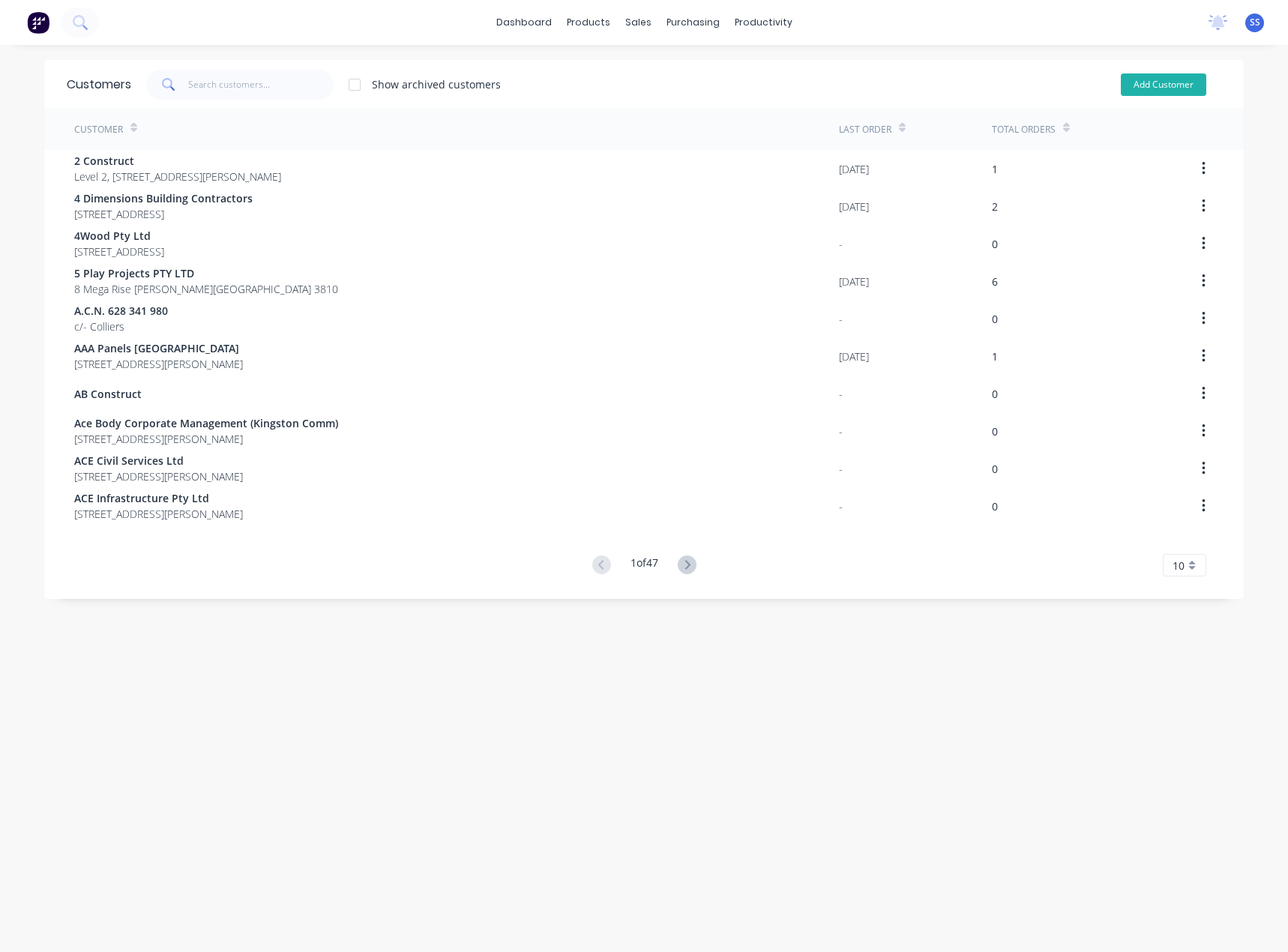
click at [1121, 85] on button "Add Customer" at bounding box center [1164, 84] width 85 height 22
select select "AU"
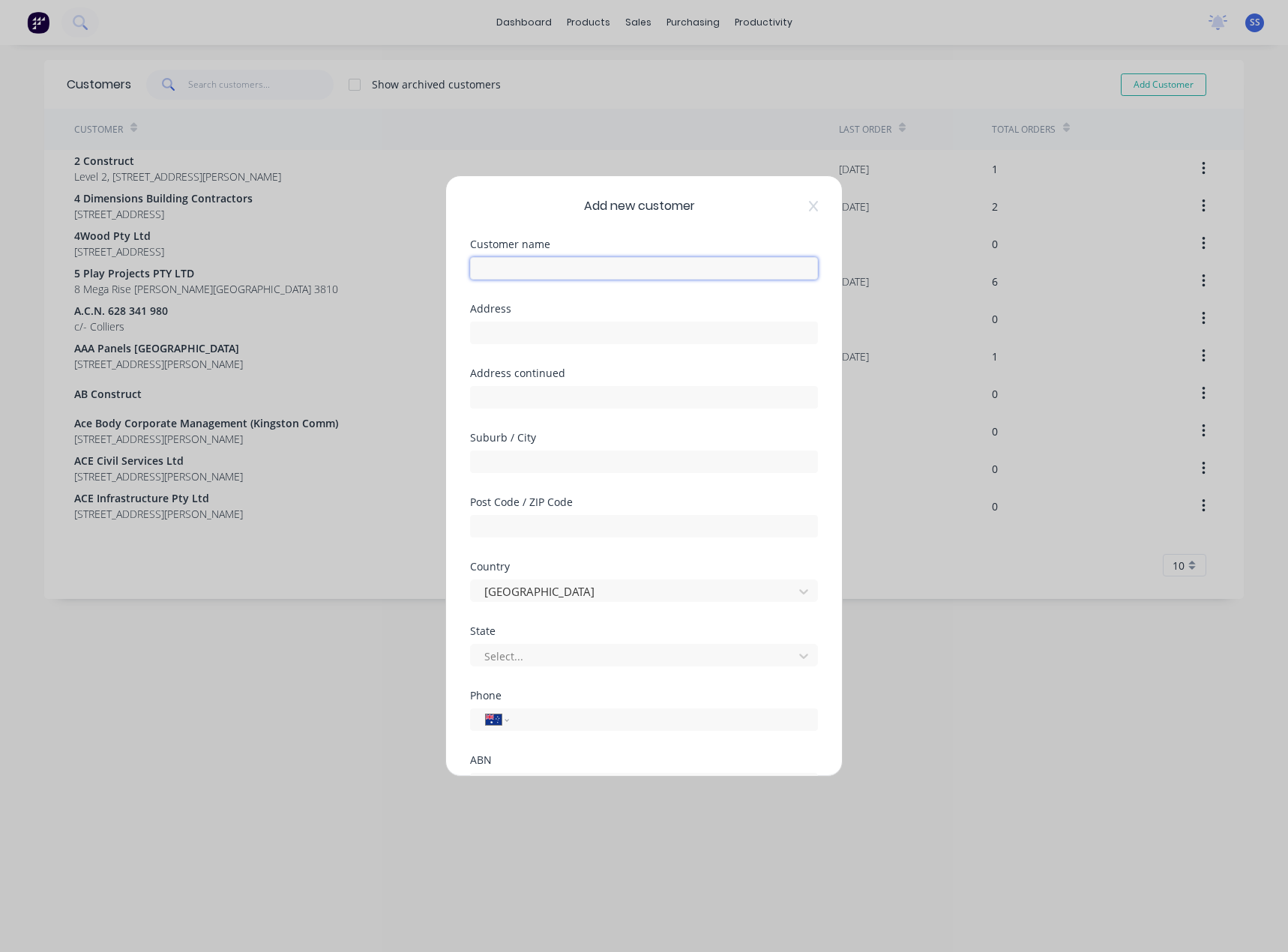
click at [555, 257] on input "text" at bounding box center [644, 268] width 348 height 22
type input "C"
drag, startPoint x: 824, startPoint y: 203, endPoint x: 813, endPoint y: 203, distance: 11.0
click at [824, 203] on div "Add new customer Customer name C Address Address continued Suburb / City Post C…" at bounding box center [644, 476] width 396 height 600
click at [813, 203] on div "Add new customer Customer name C Address Address continued Suburb / City Post C…" at bounding box center [644, 476] width 396 height 600
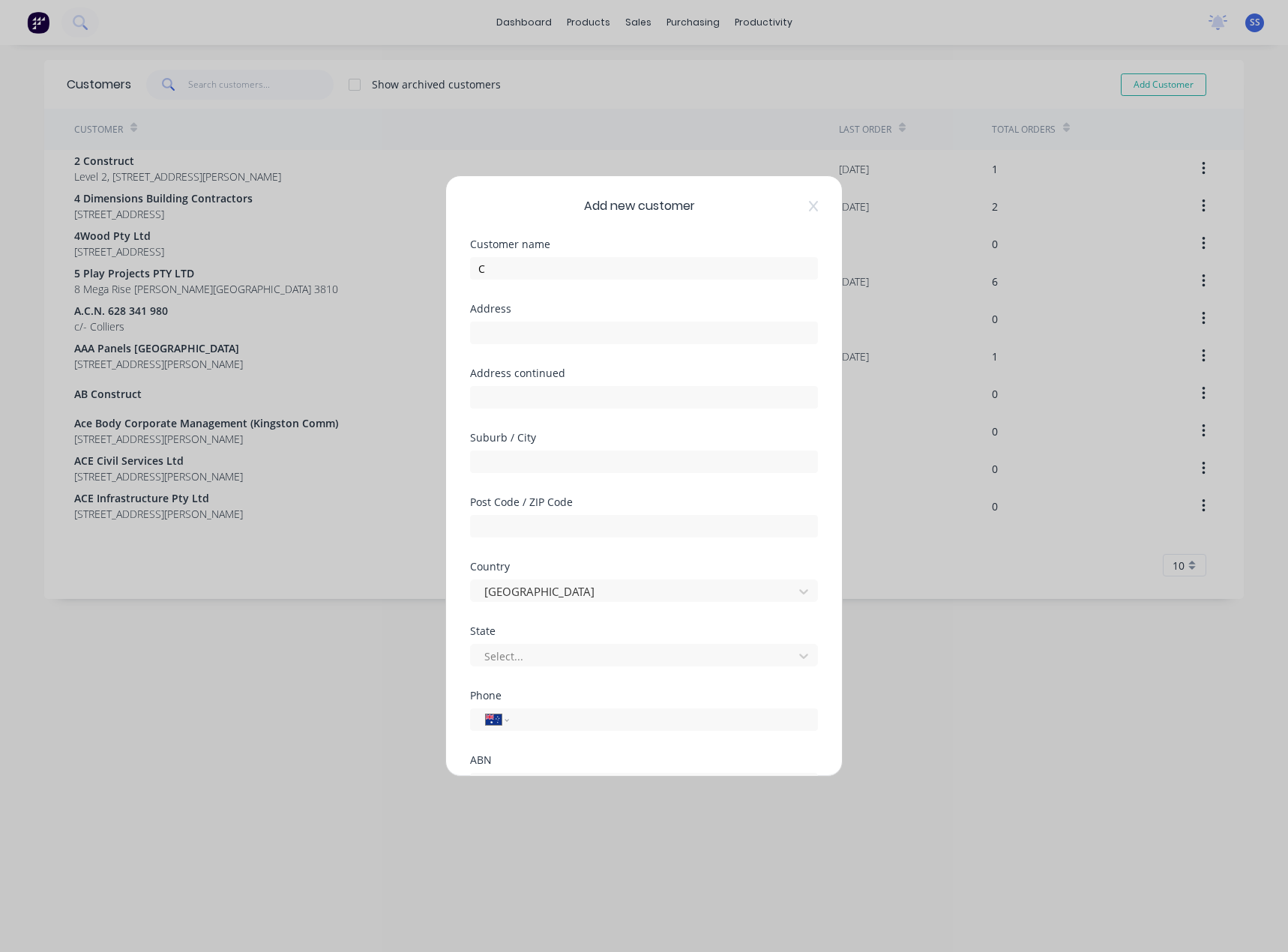
click at [810, 204] on div "Add new customer Customer name C Address Address continued Suburb / City Post C…" at bounding box center [644, 476] width 396 height 600
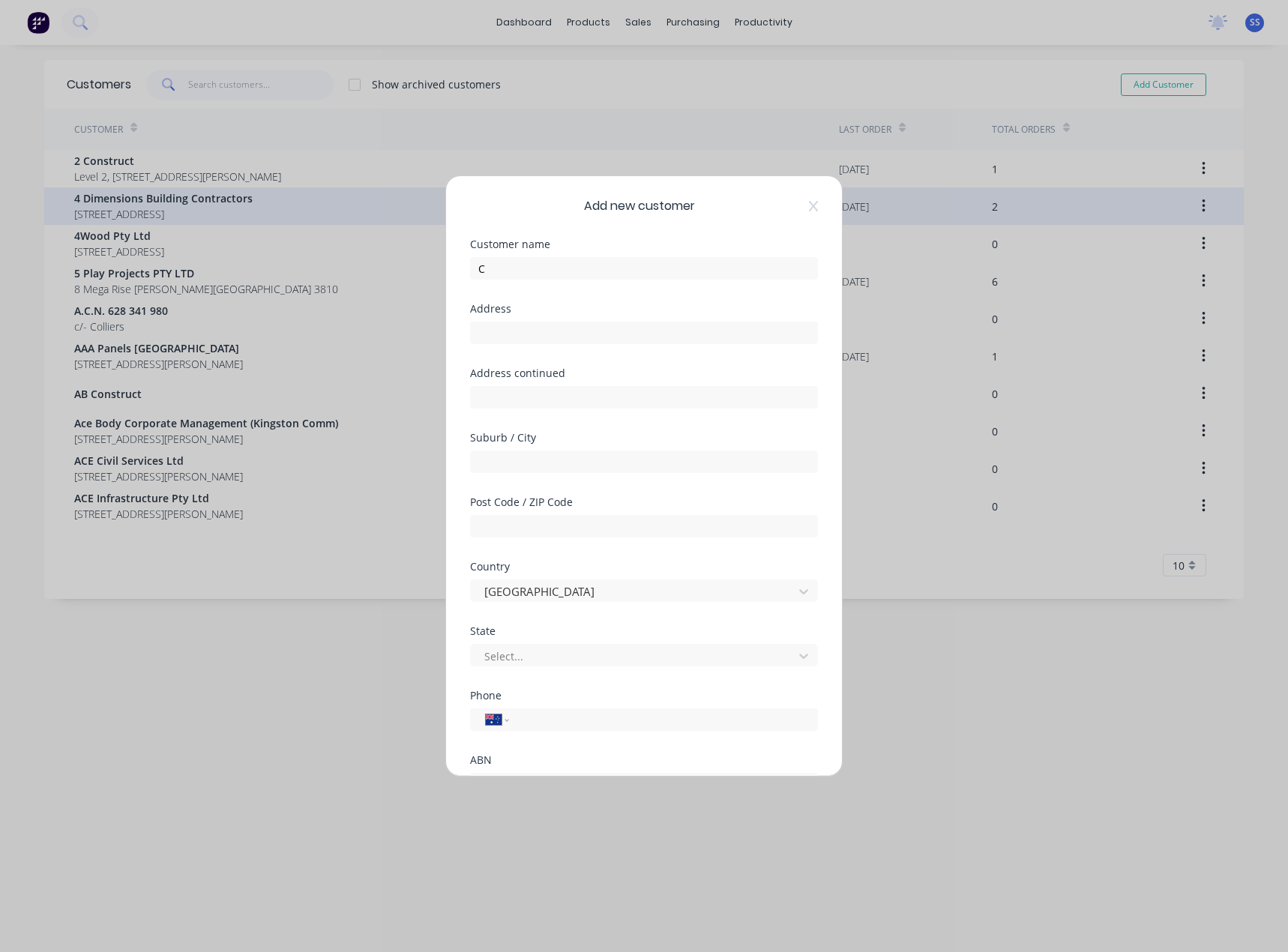
click at [809, 206] on icon at bounding box center [814, 207] width 9 height 11
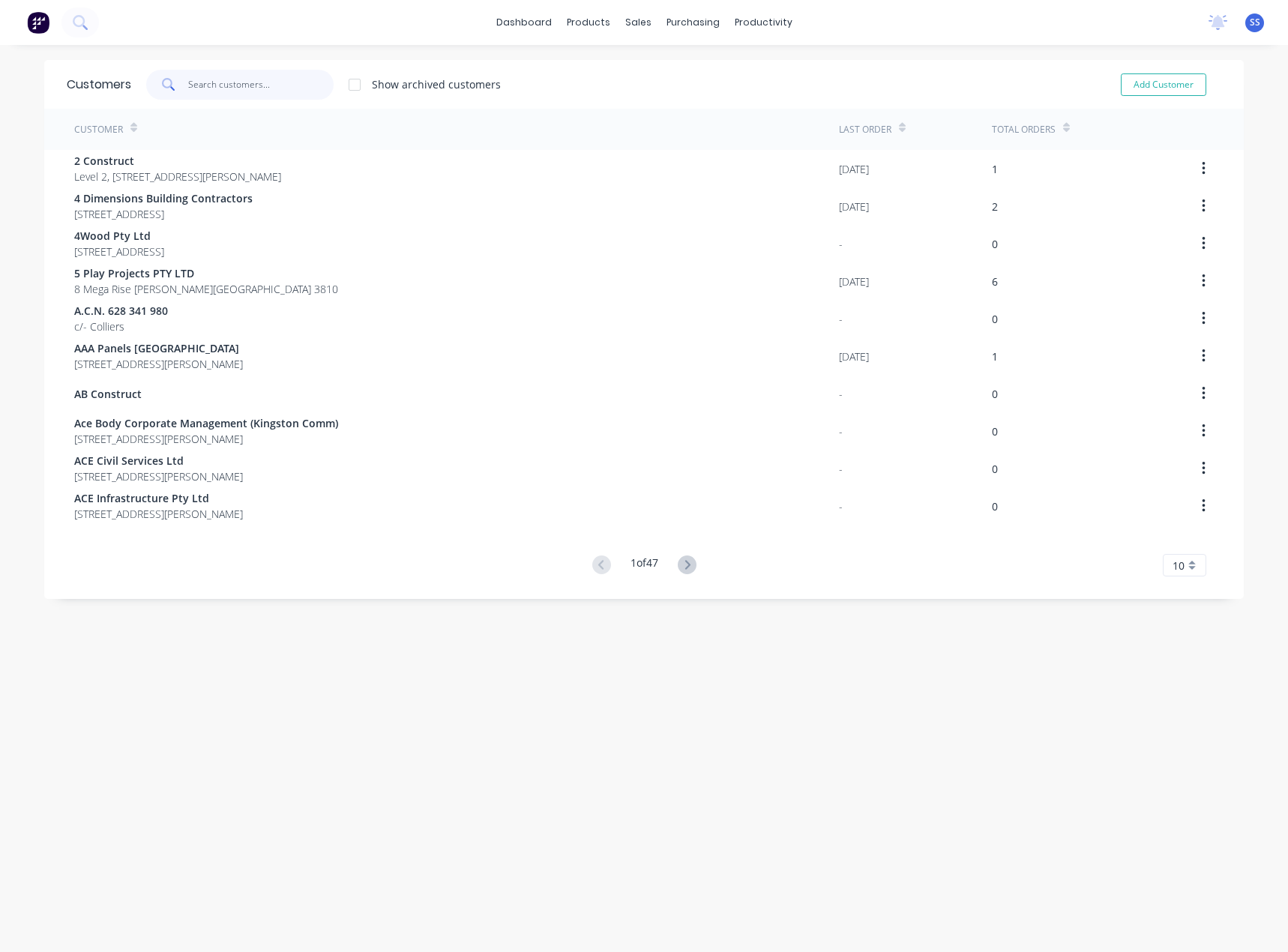
click at [233, 80] on input "text" at bounding box center [262, 84] width 146 height 30
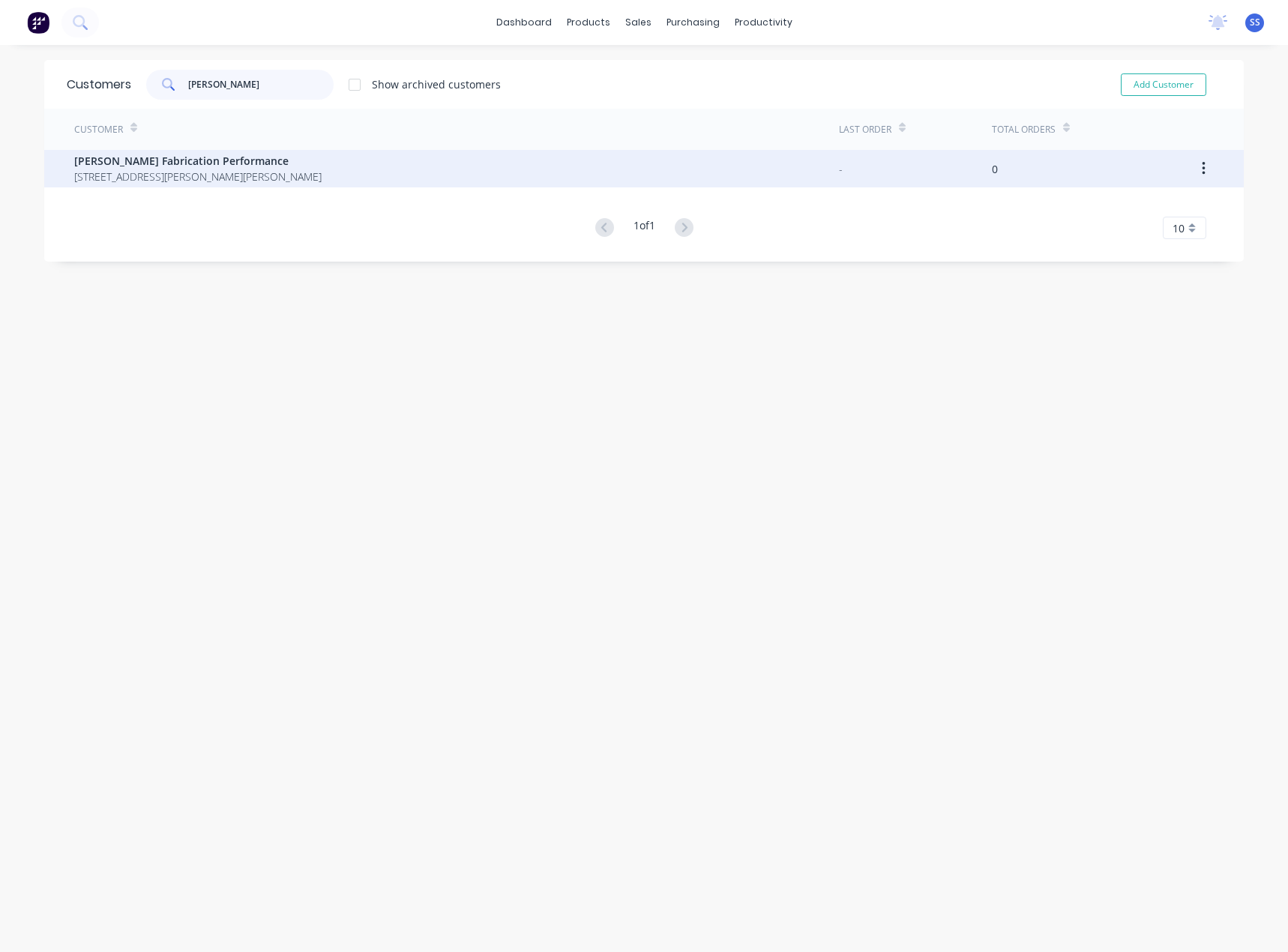
type input "[PERSON_NAME]"
click at [161, 172] on span "[STREET_ADDRESS][PERSON_NAME][PERSON_NAME]" at bounding box center [198, 176] width 247 height 16
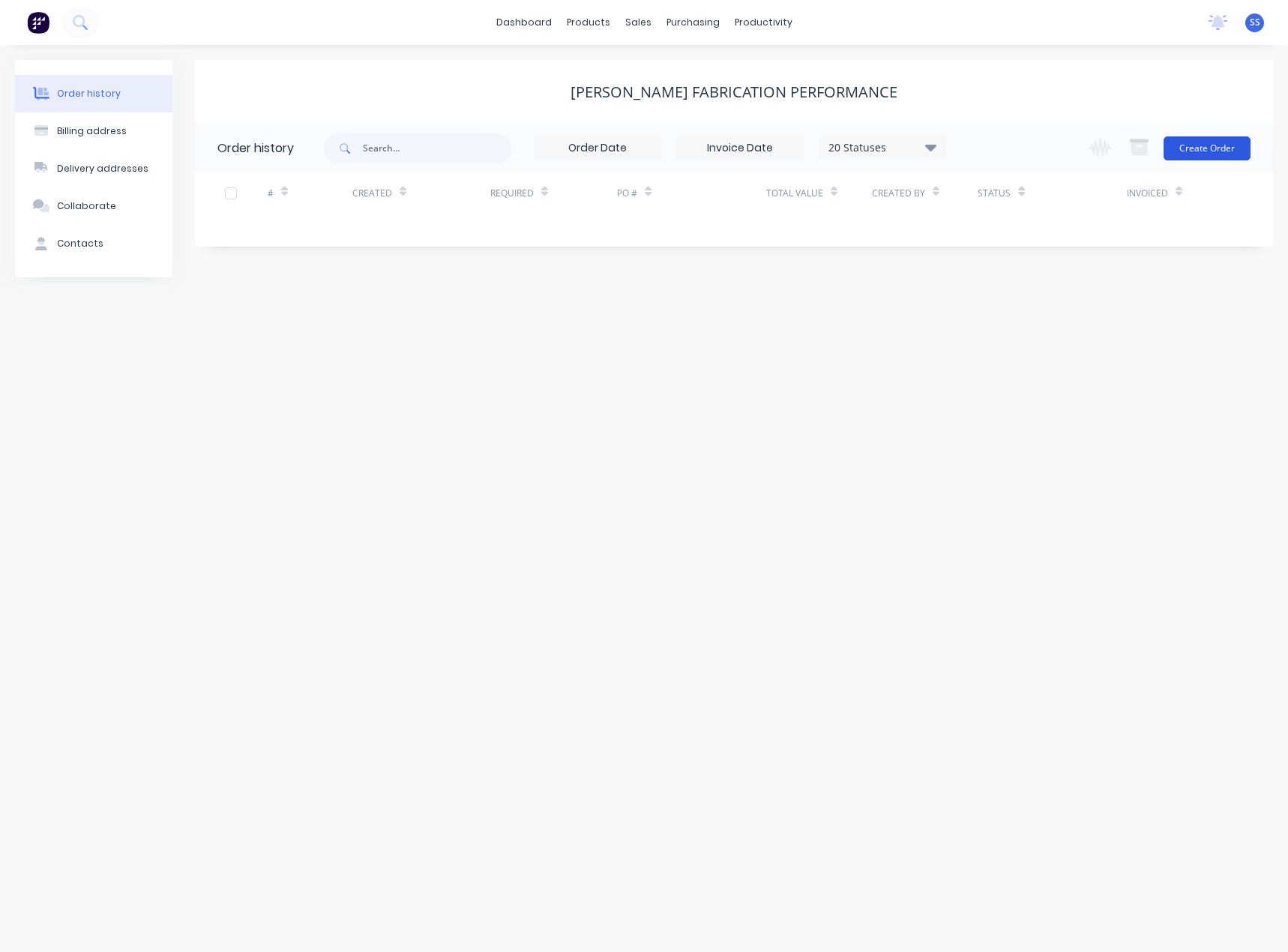
click at [1204, 146] on button "Create Order" at bounding box center [1207, 148] width 87 height 24
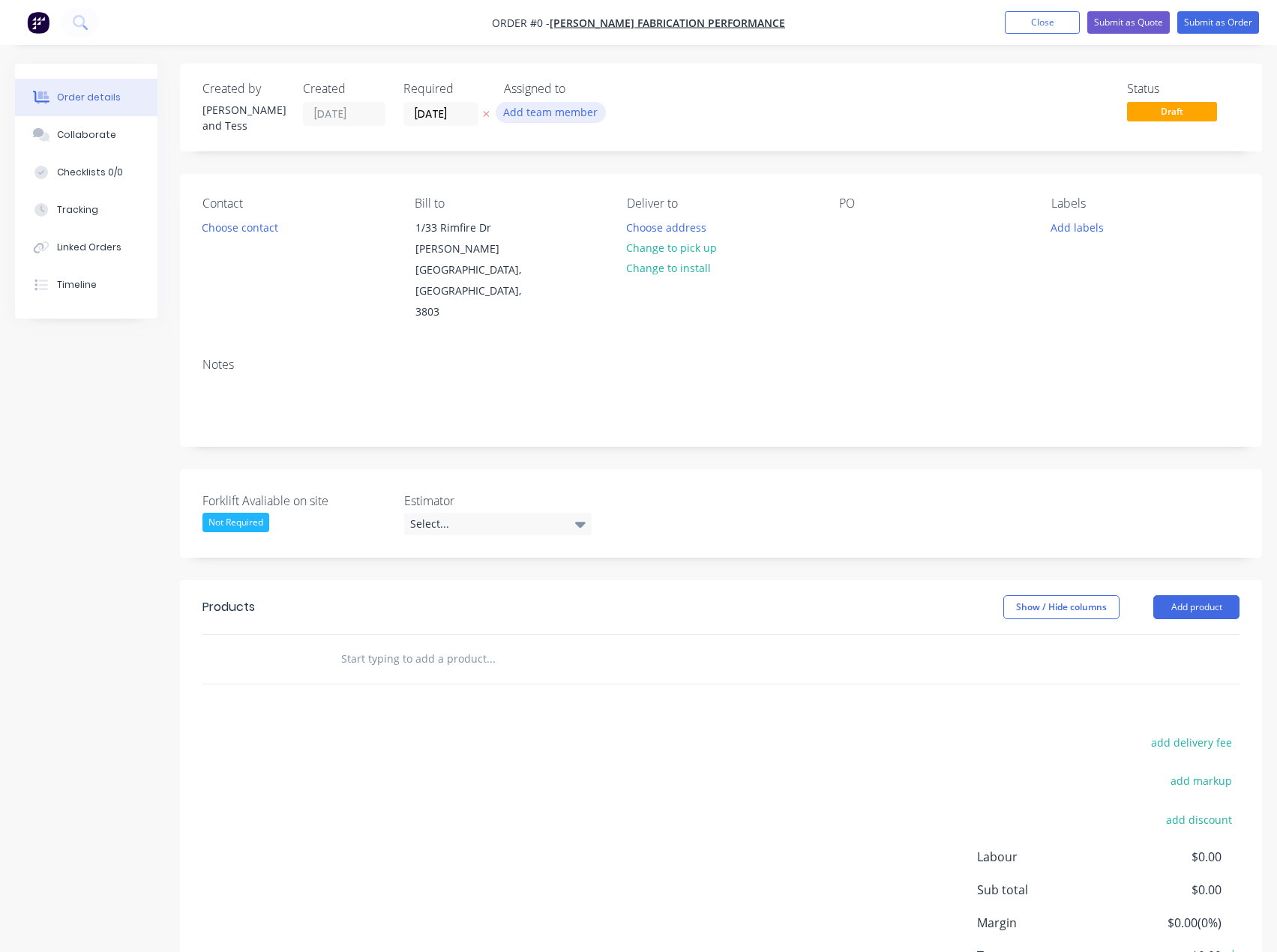
click at [522, 114] on button "Add team member" at bounding box center [550, 112] width 111 height 21
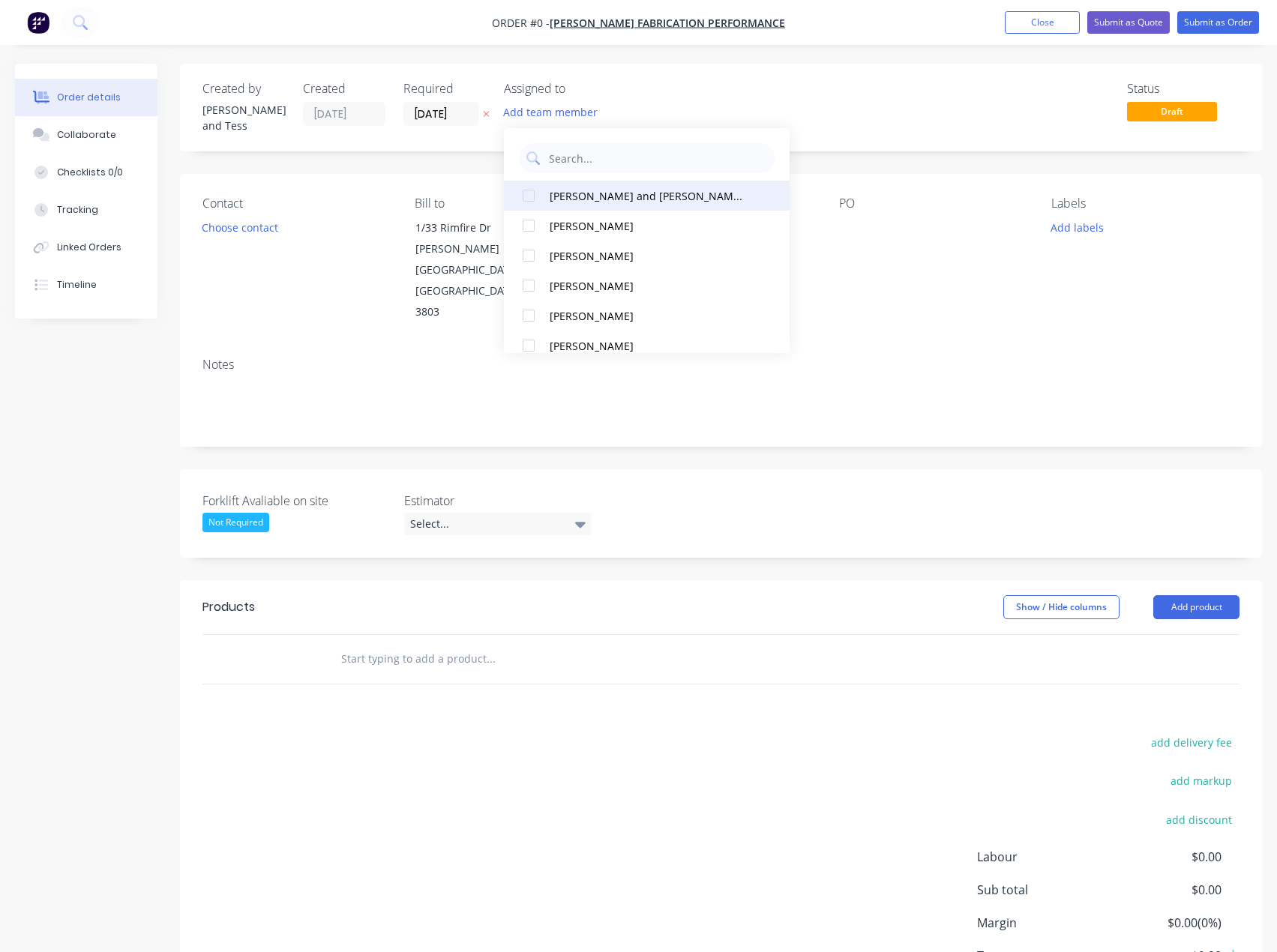
click at [621, 200] on div "[PERSON_NAME] and [PERSON_NAME] (You)" at bounding box center [649, 196] width 199 height 16
click at [810, 299] on div "Order details Collaborate Checklists 0/0 Tracking Linked Orders Timeline Order …" at bounding box center [638, 566] width 1277 height 1003
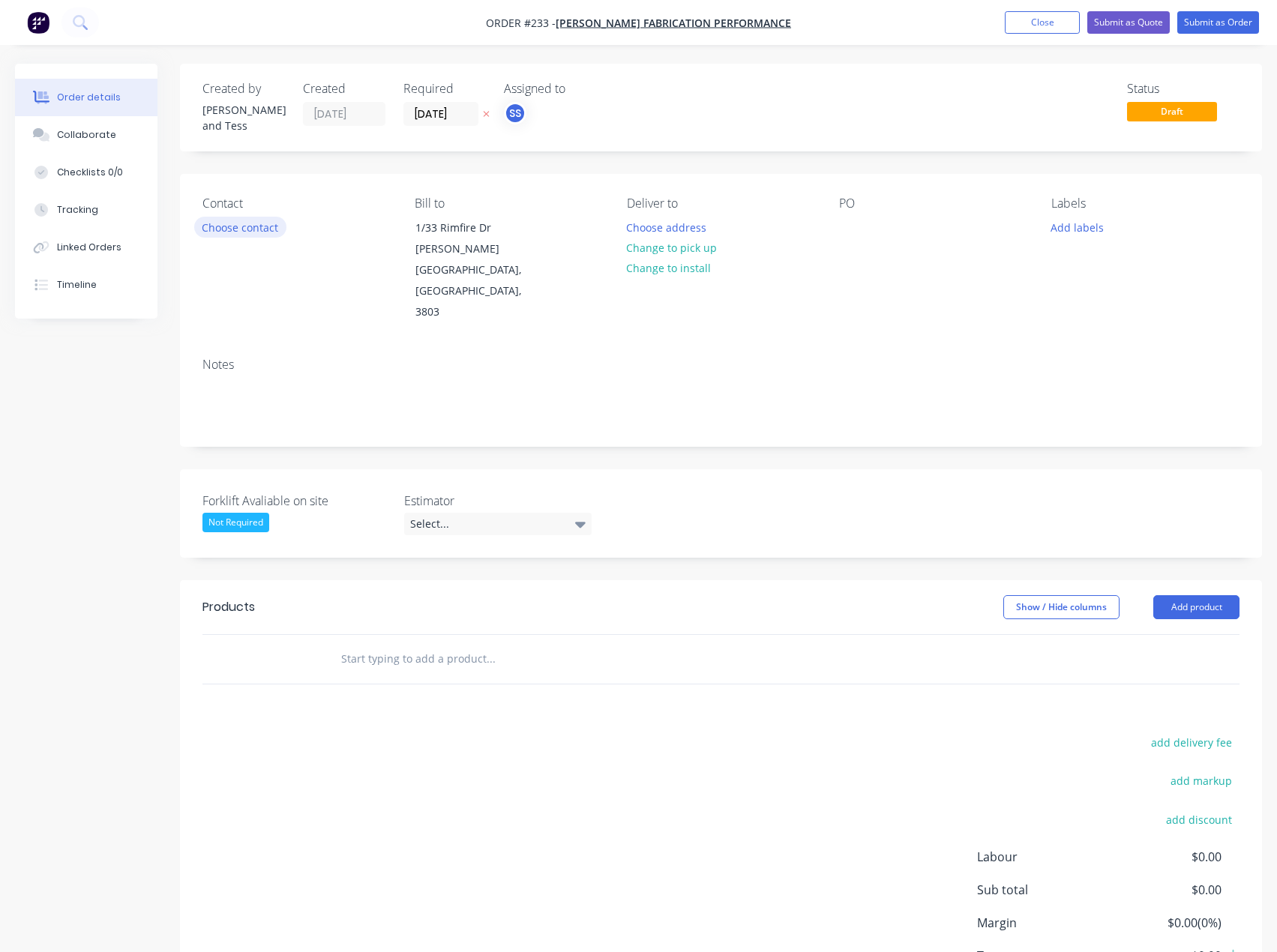
click at [261, 220] on button "Choose contact" at bounding box center [240, 226] width 92 height 21
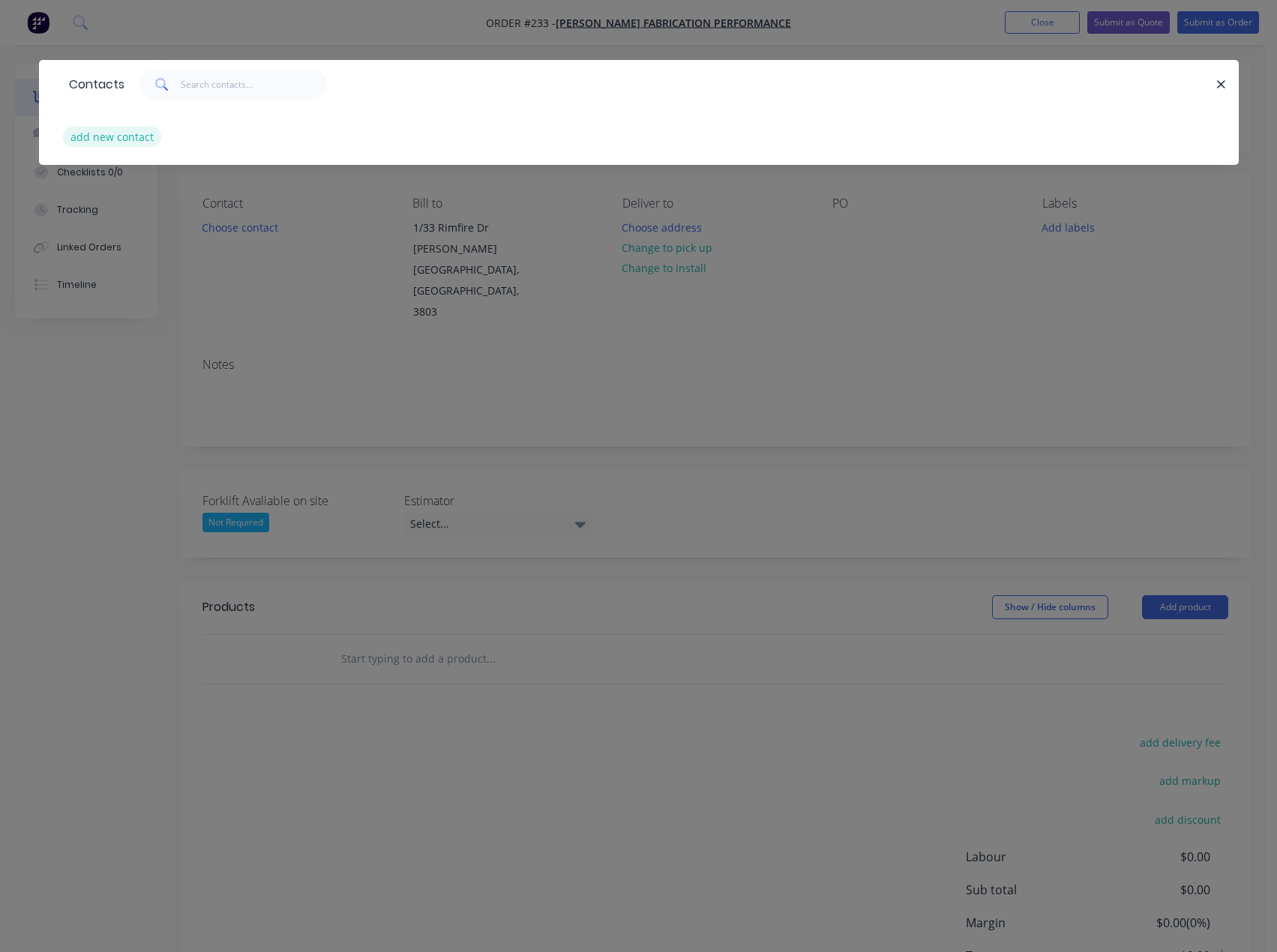
click at [136, 141] on button "add new contact" at bounding box center [113, 136] width 99 height 21
select select "AU"
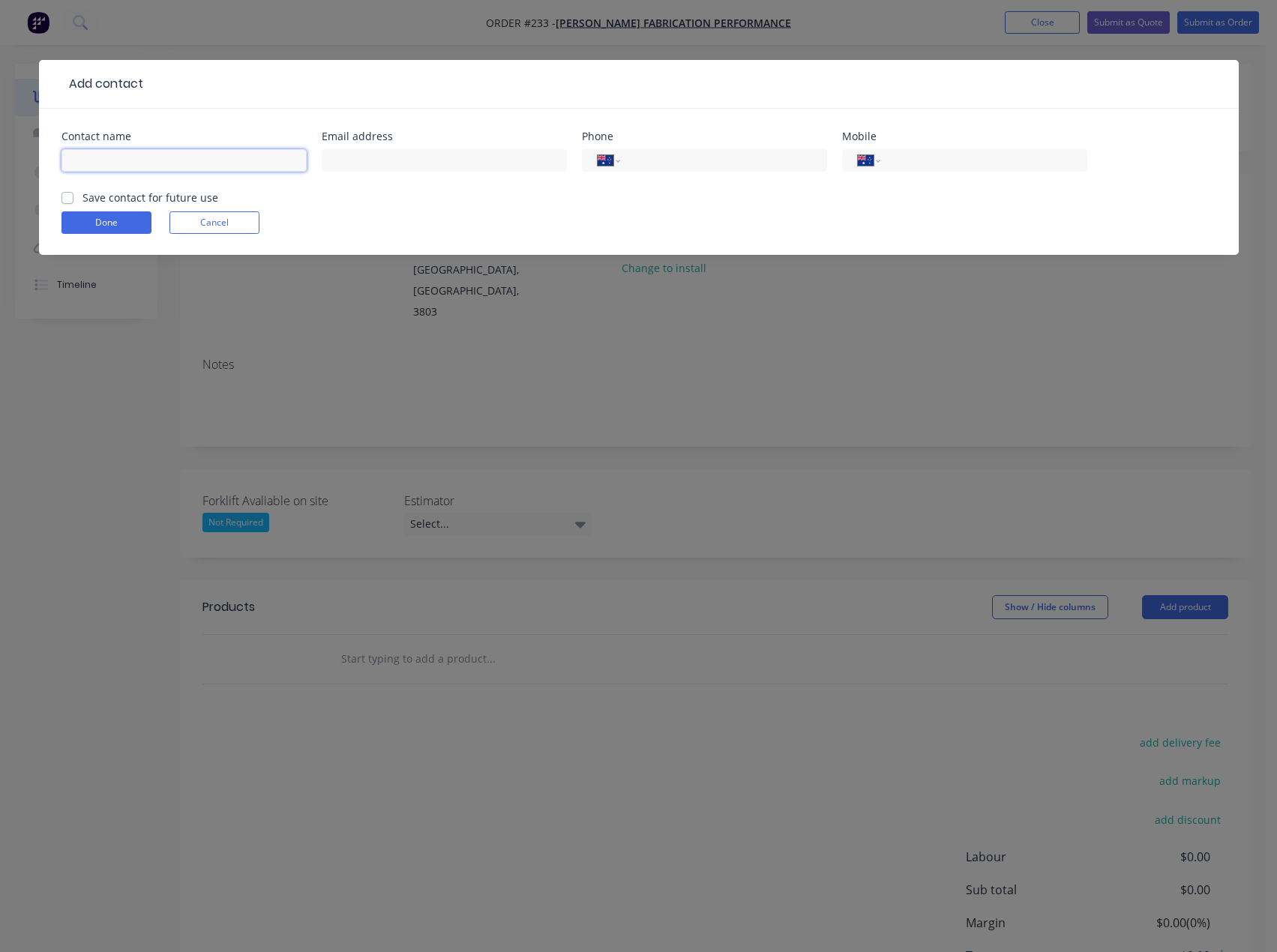
click at [140, 152] on input "text" at bounding box center [184, 160] width 245 height 22
type input "c"
type input "[PERSON_NAME]"
type input "[EMAIL_ADDRESS][DOMAIN_NAME]"
click at [933, 153] on input "tel" at bounding box center [980, 161] width 180 height 18
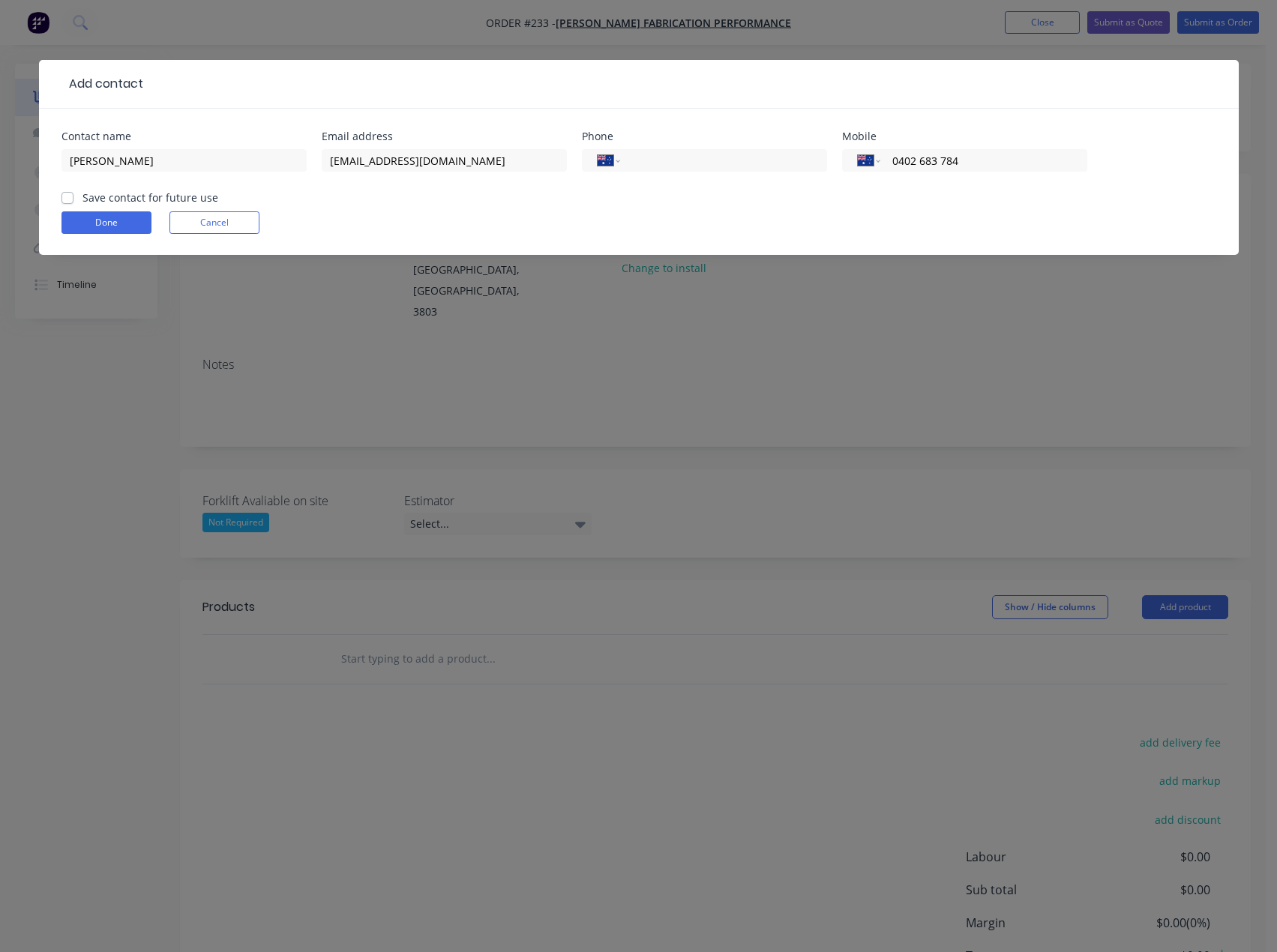
type input "0402 683 784"
click at [117, 200] on label "Save contact for future use" at bounding box center [150, 197] width 136 height 16
click at [73, 200] on input "Save contact for future use" at bounding box center [68, 197] width 12 height 14
checkbox input "true"
click at [175, 216] on button "Cancel" at bounding box center [214, 222] width 90 height 22
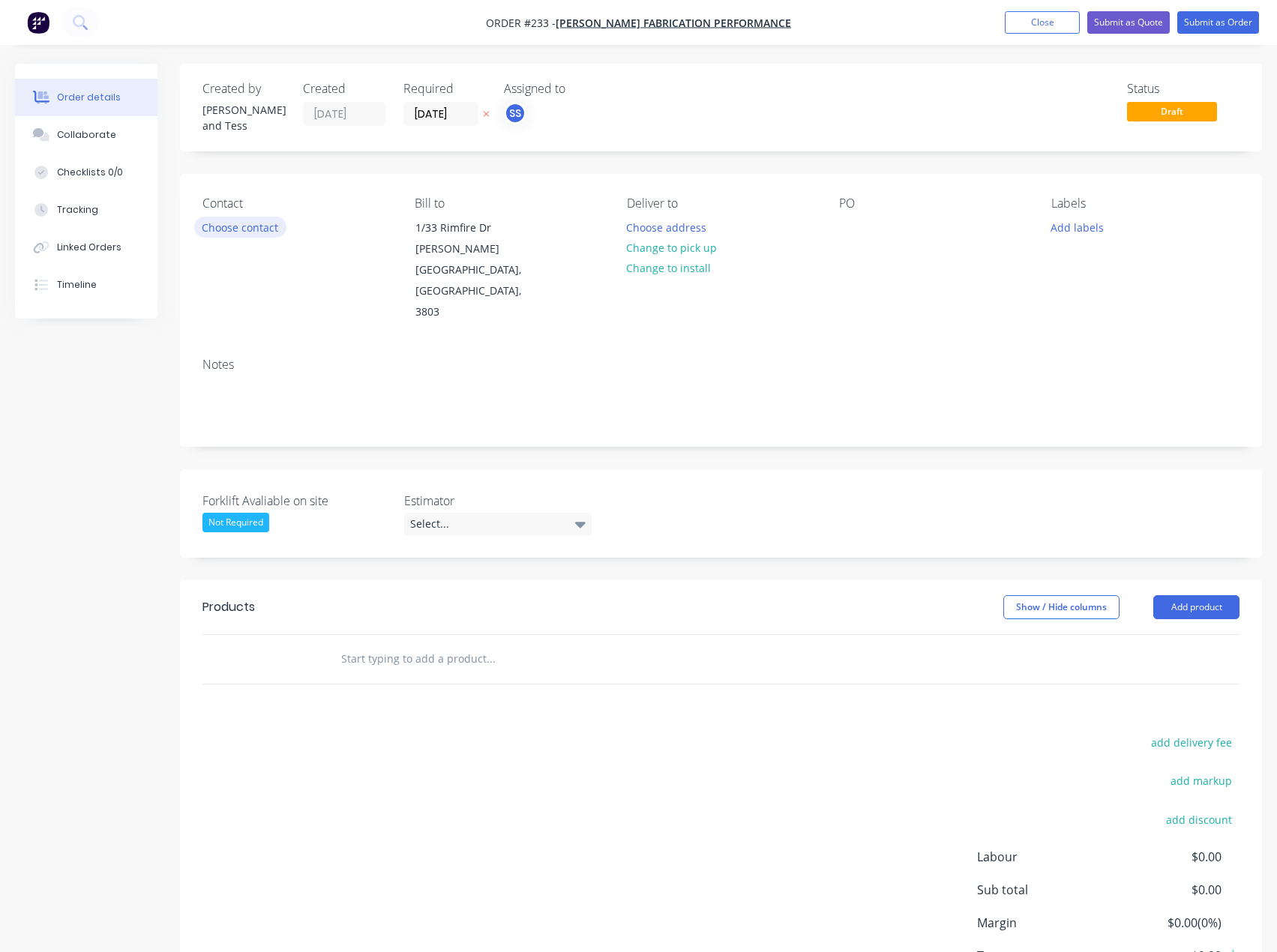
click at [243, 221] on button "Choose contact" at bounding box center [240, 226] width 92 height 21
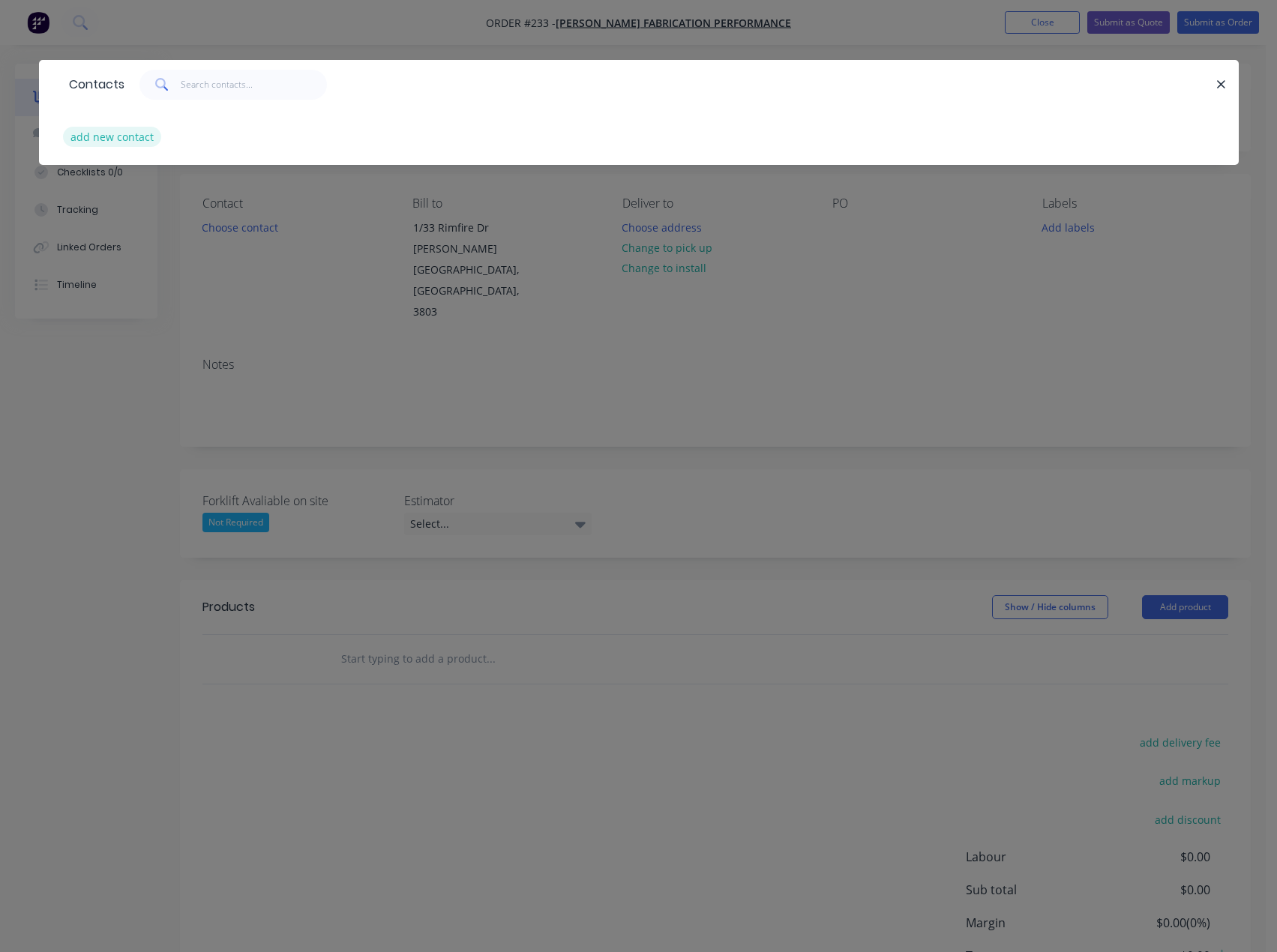
click at [110, 141] on button "add new contact" at bounding box center [113, 136] width 99 height 21
select select "AU"
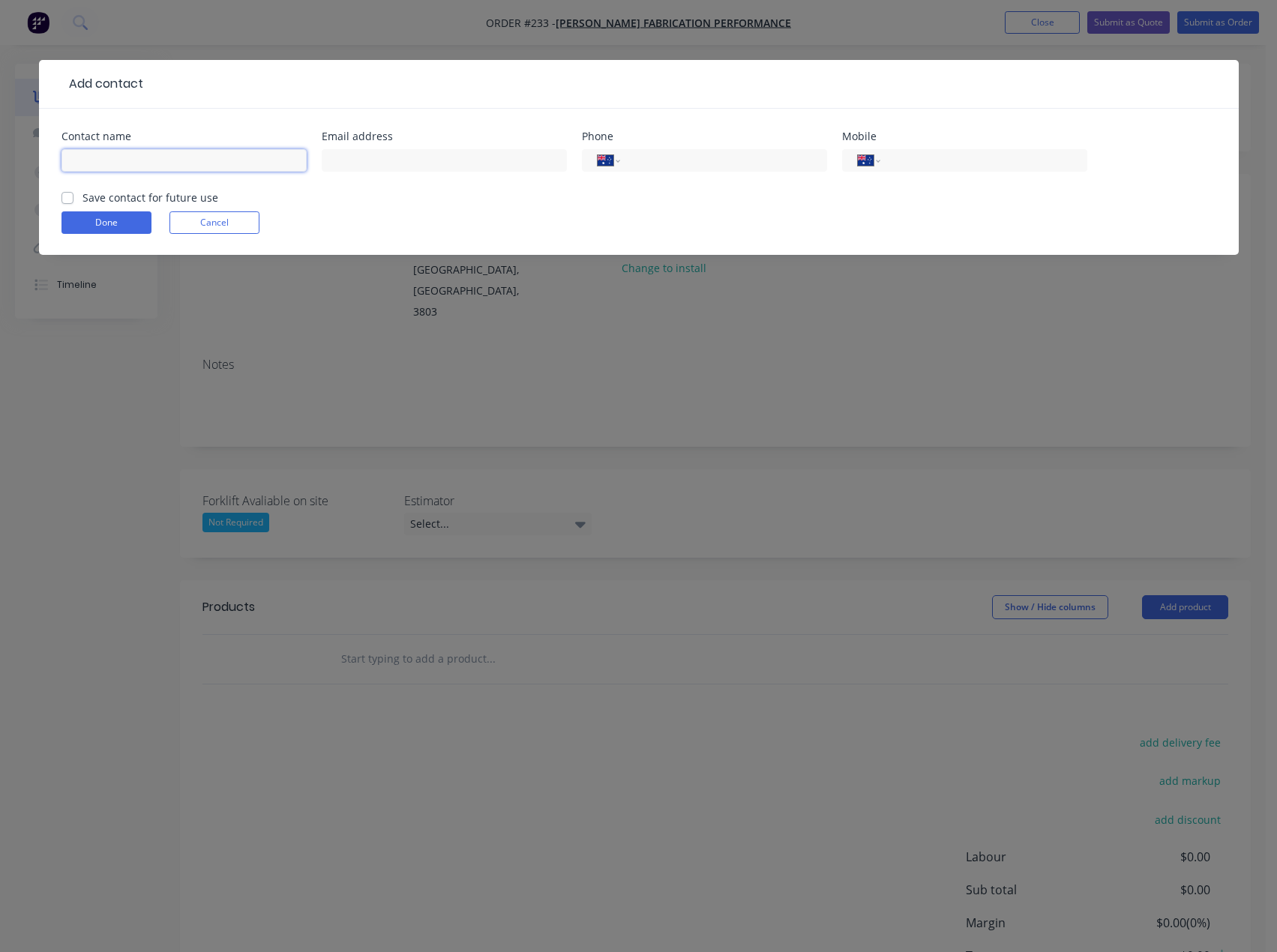
click at [257, 162] on input "text" at bounding box center [184, 160] width 245 height 22
type input "[PERSON_NAME]"
click at [397, 153] on input "text" at bounding box center [444, 160] width 245 height 22
type input "[EMAIL_ADDRESS][DOMAIN_NAME]"
click at [932, 162] on input "tel" at bounding box center [980, 161] width 180 height 18
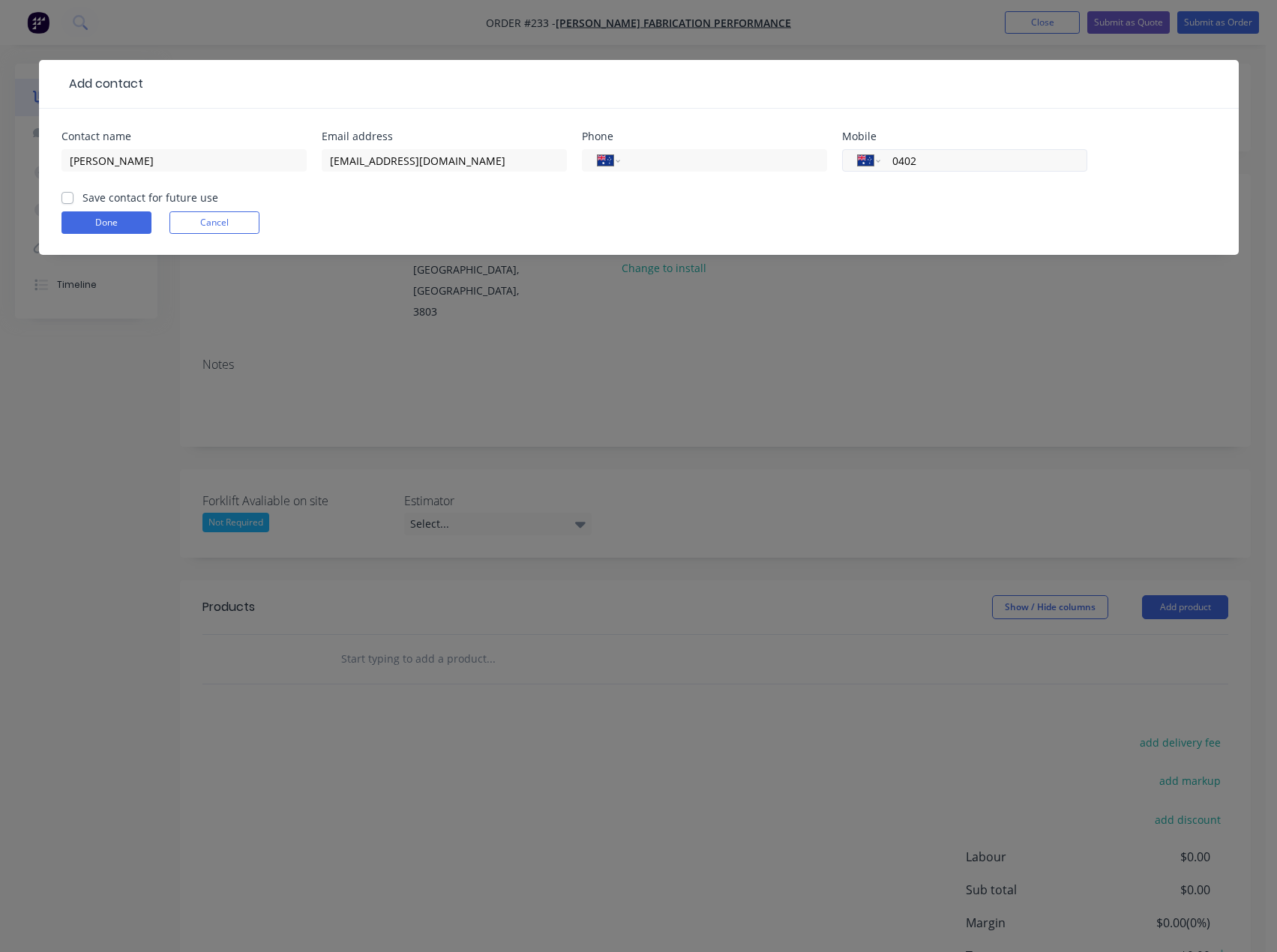
type input "0402 683 784"
click at [124, 196] on label "Save contact for future use" at bounding box center [150, 197] width 136 height 16
click at [73, 196] on input "Save contact for future use" at bounding box center [68, 197] width 12 height 14
checkbox input "true"
click at [113, 216] on button "Done" at bounding box center [107, 222] width 90 height 22
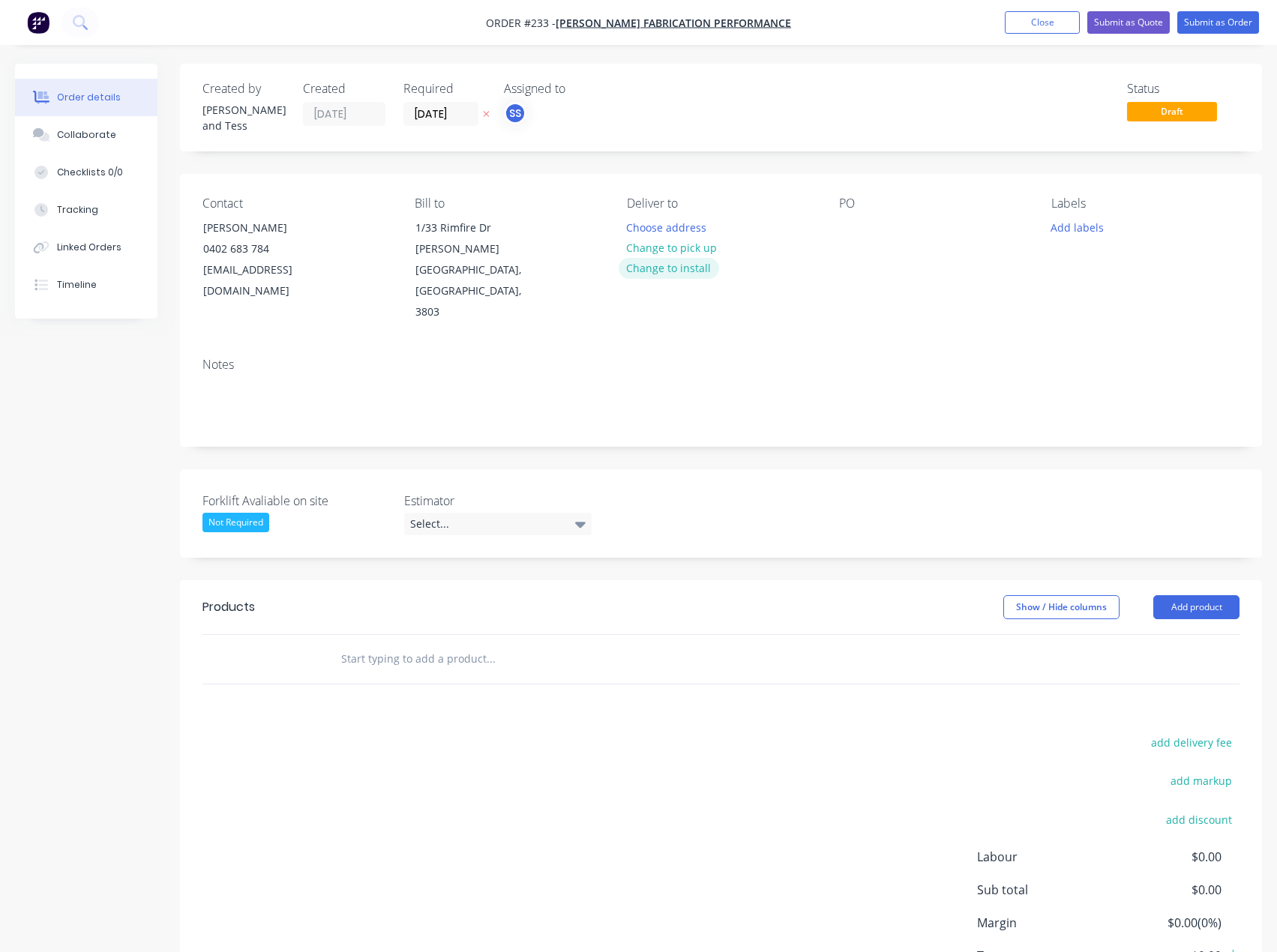
click at [663, 261] on button "Change to install" at bounding box center [669, 268] width 101 height 21
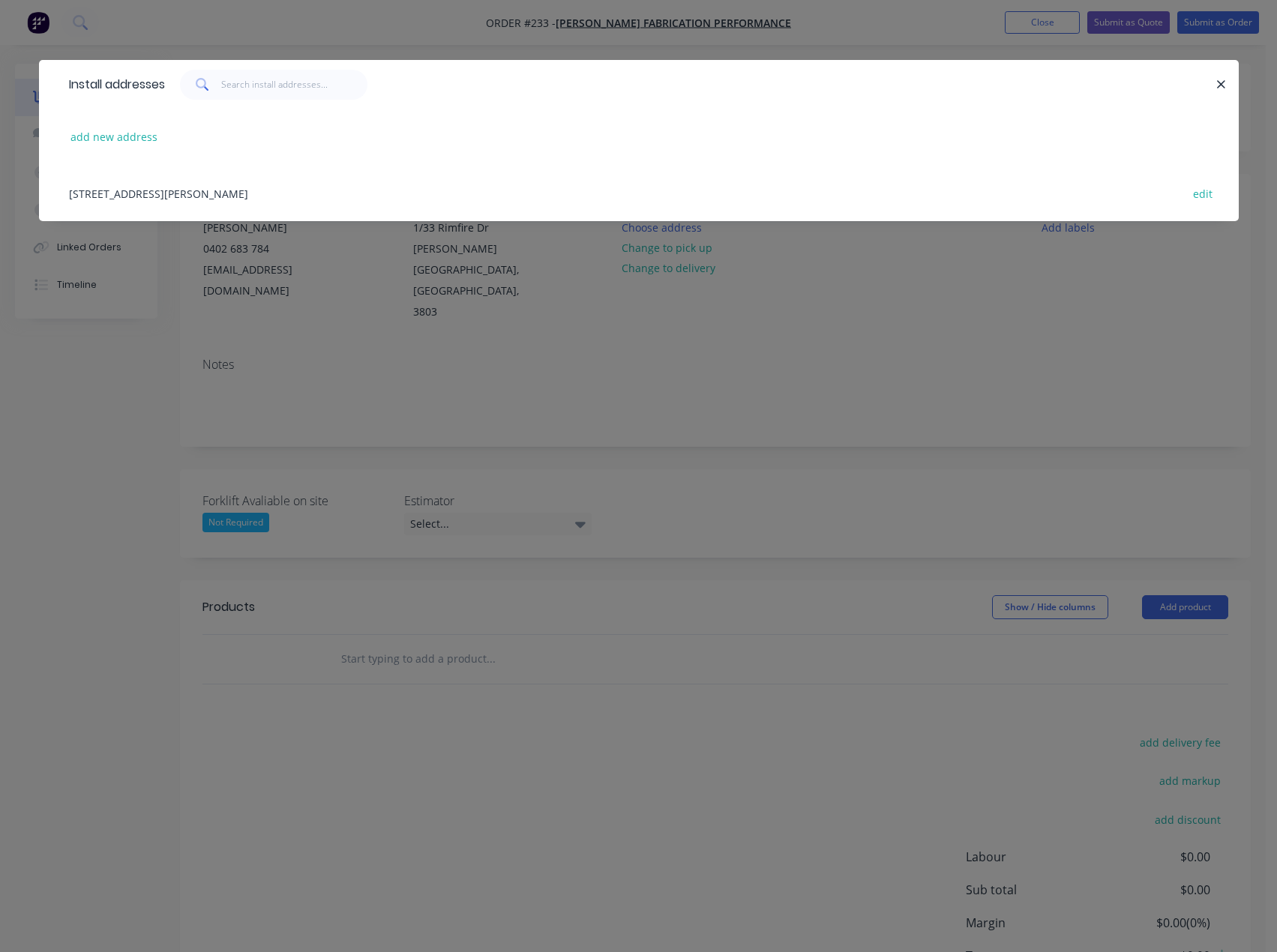
click at [166, 189] on div "[STREET_ADDRESS][PERSON_NAME] edit" at bounding box center [639, 193] width 1154 height 56
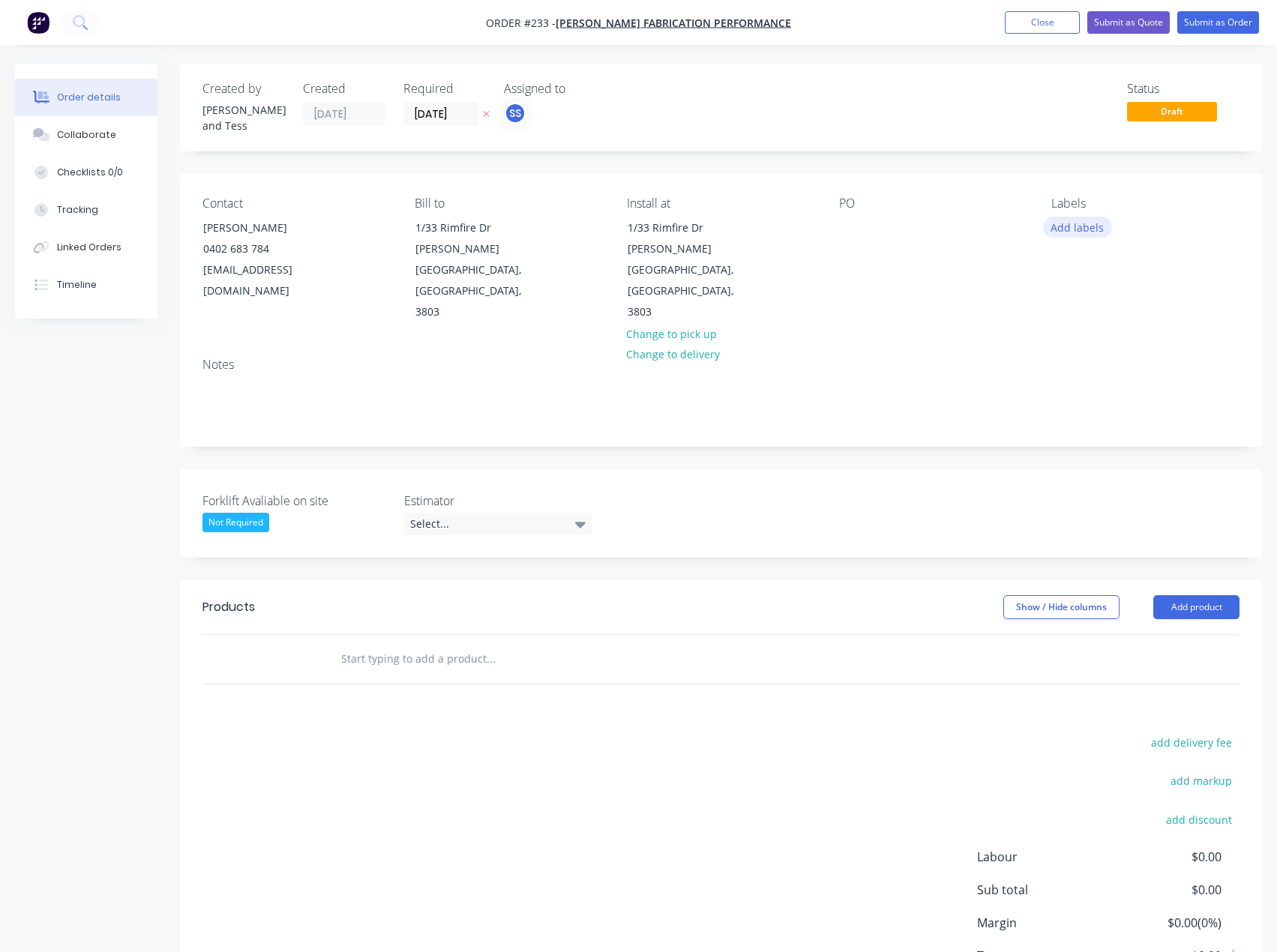
click at [1069, 220] on button "Add labels" at bounding box center [1077, 226] width 69 height 21
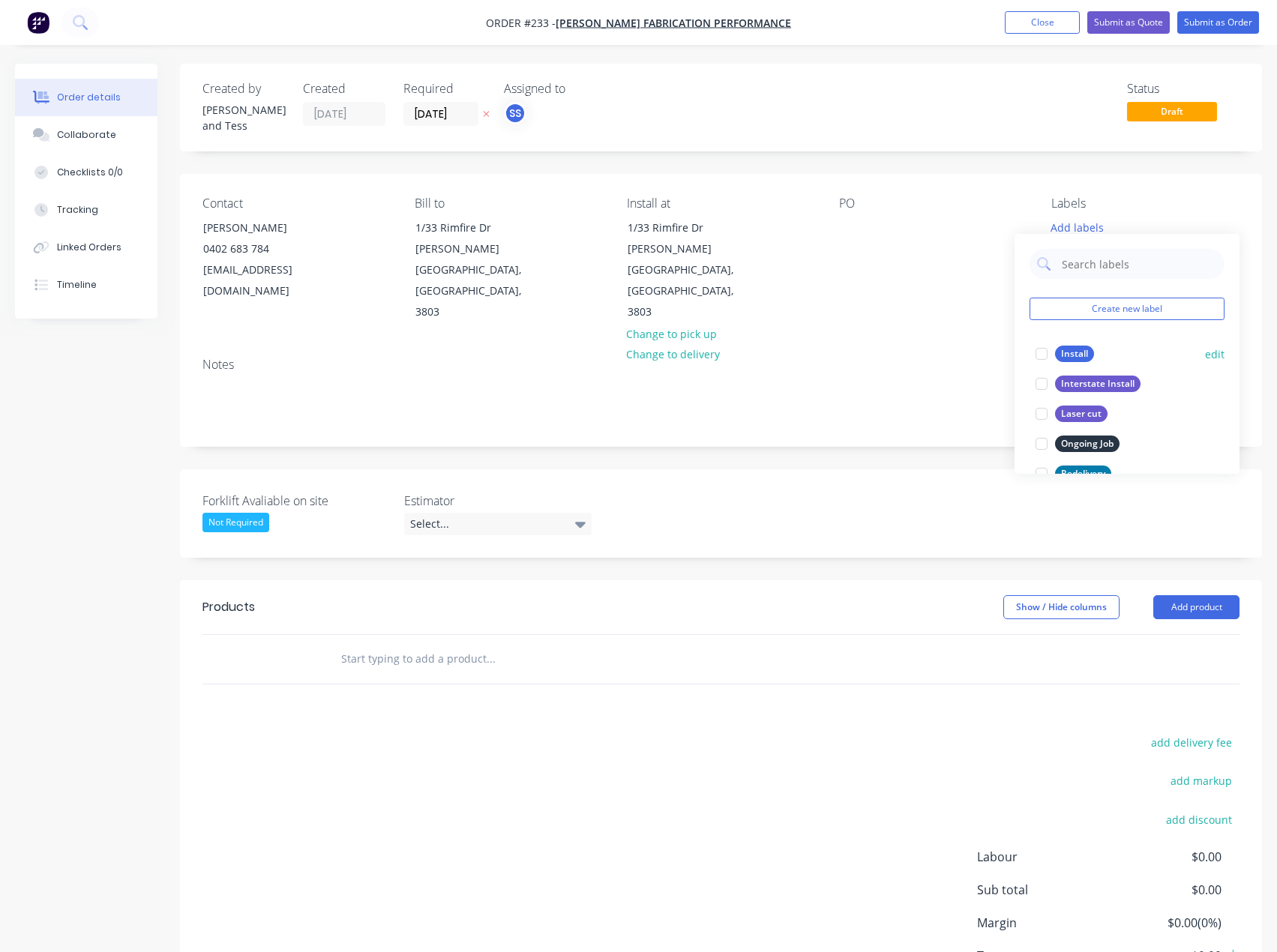
click at [1070, 351] on div "Install" at bounding box center [1073, 354] width 39 height 17
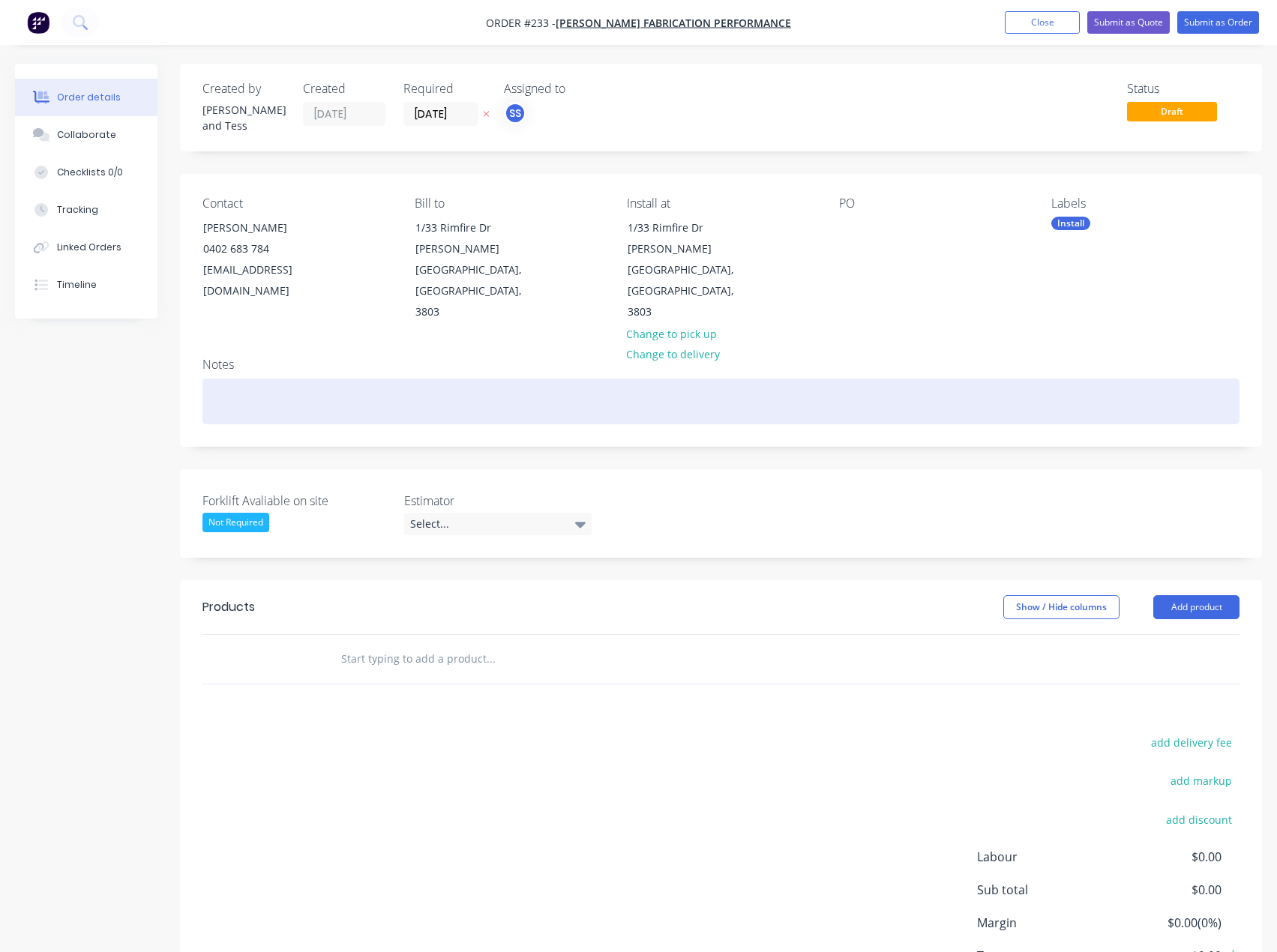
click at [859, 379] on div at bounding box center [720, 402] width 1037 height 46
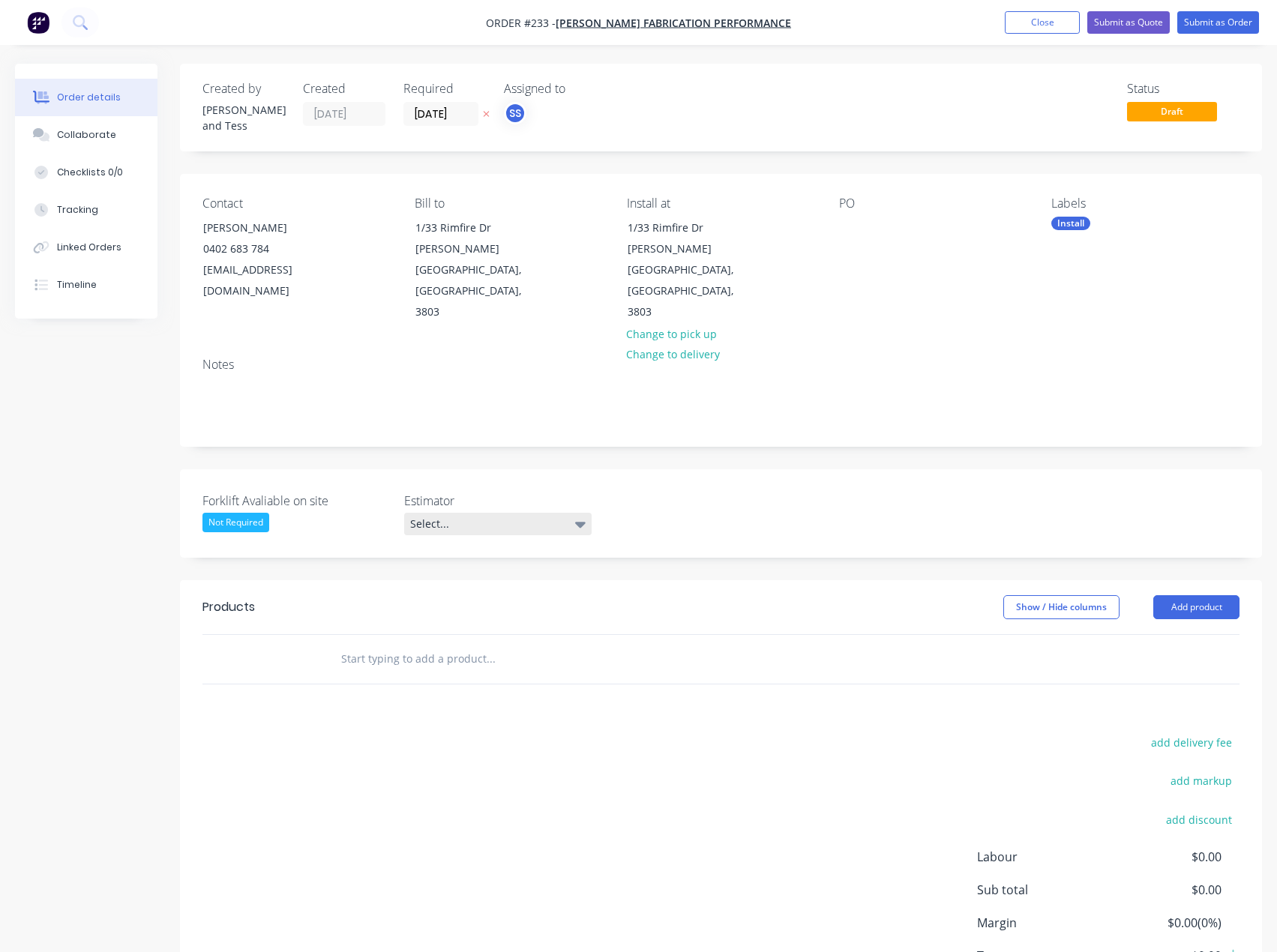
click at [470, 513] on div "Select..." at bounding box center [498, 524] width 188 height 22
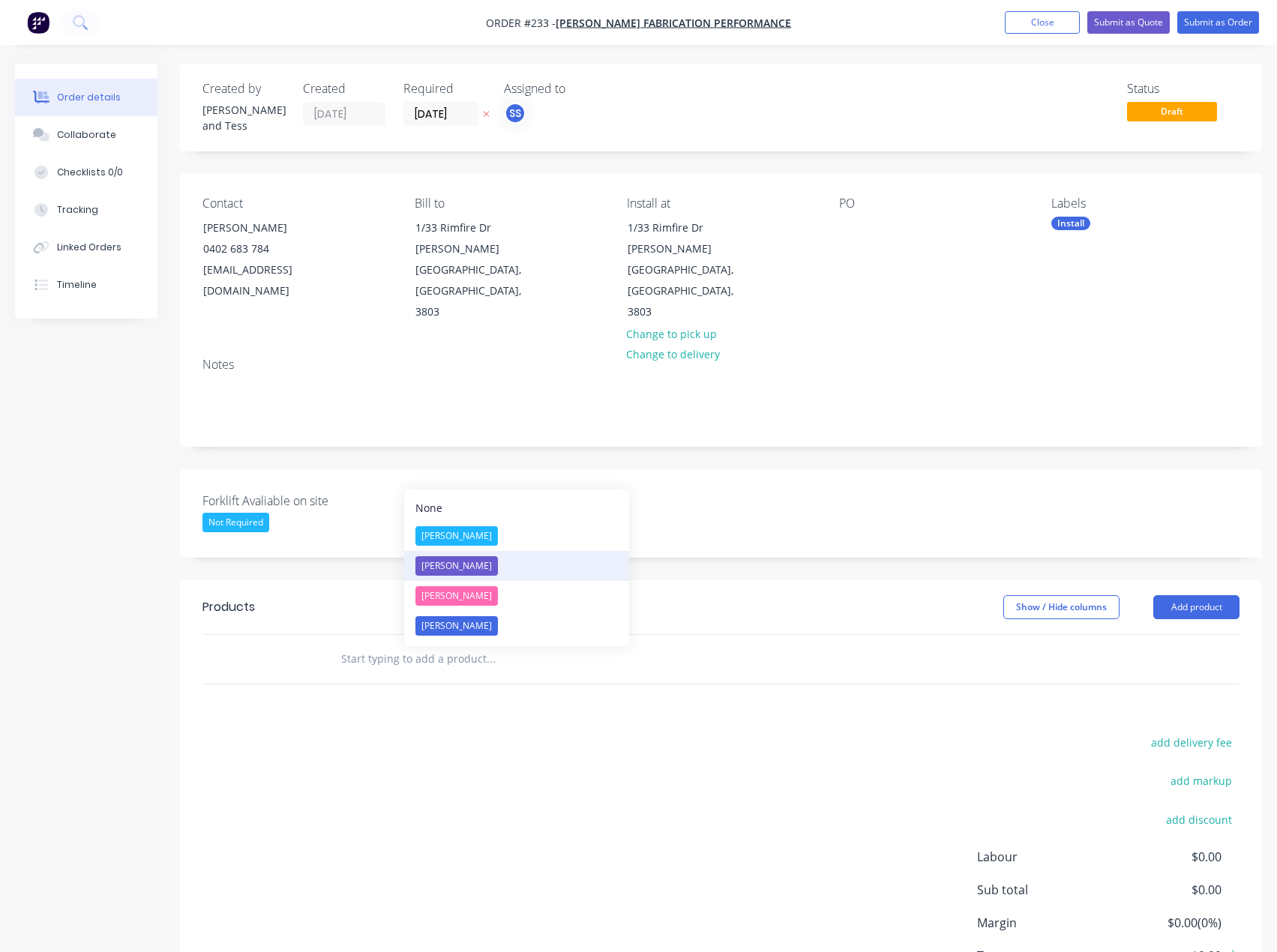
click at [448, 561] on div "[PERSON_NAME]" at bounding box center [457, 566] width 82 height 20
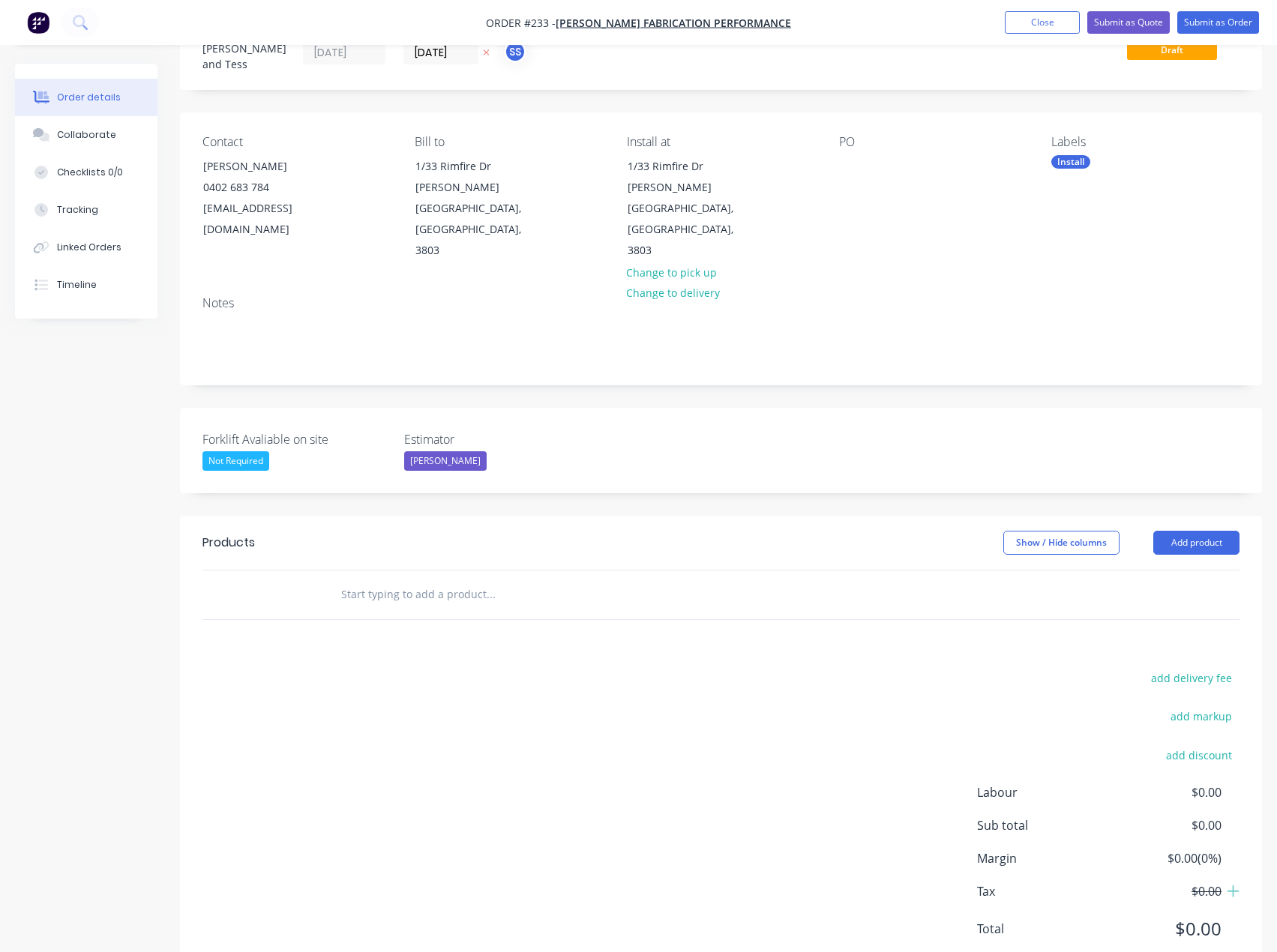
scroll to position [63, 0]
click at [345, 579] on input "text" at bounding box center [489, 593] width 300 height 30
click at [659, 667] on div "add delivery fee add markup add discount Labour $0.00 Sub total $0.00 Margin $0…" at bounding box center [720, 812] width 1037 height 290
click at [470, 579] on input "text" at bounding box center [489, 593] width 300 height 30
click at [1214, 530] on button "Add product" at bounding box center [1195, 541] width 86 height 24
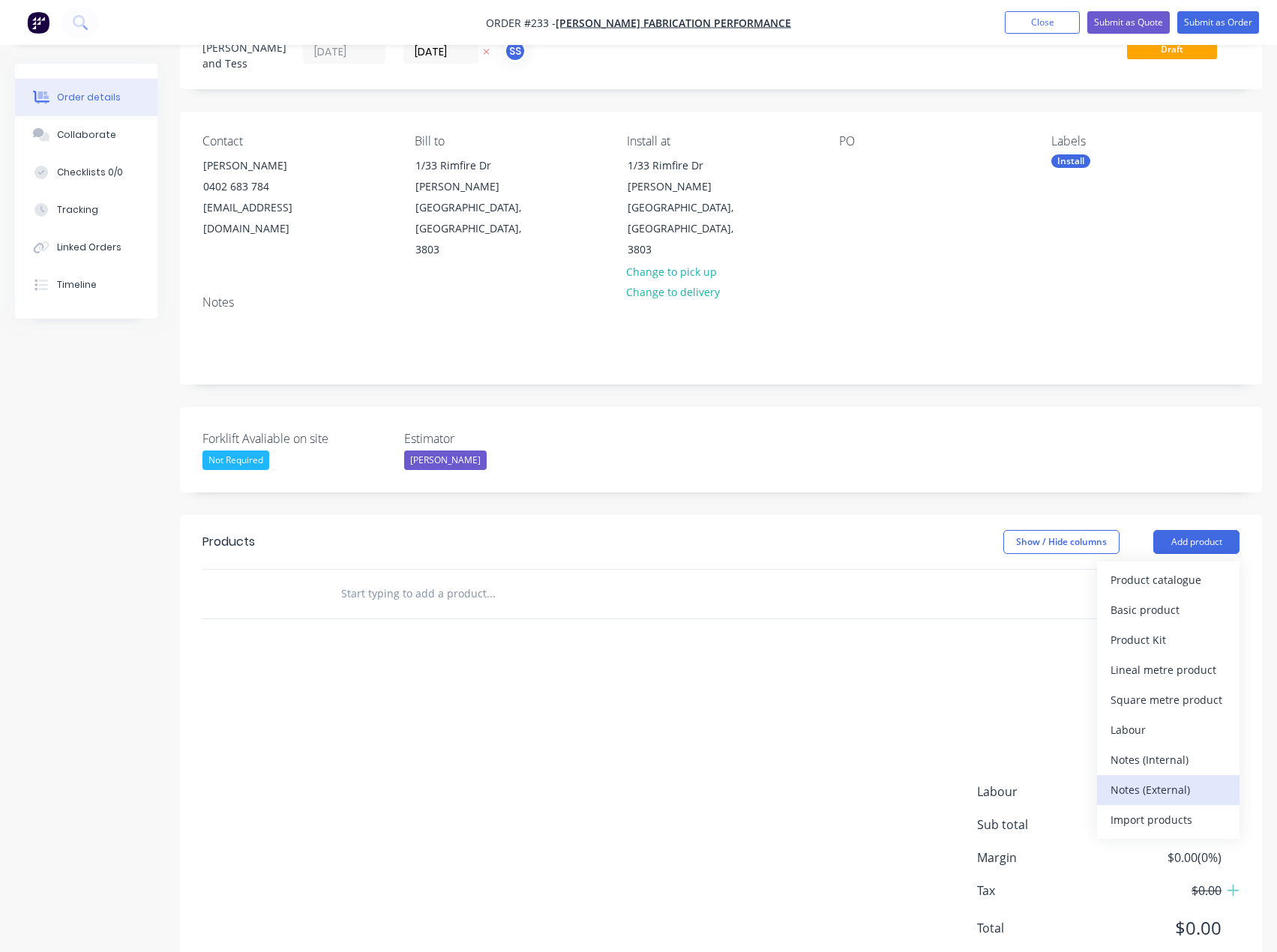
click at [1144, 779] on div "Notes (External)" at bounding box center [1167, 790] width 115 height 22
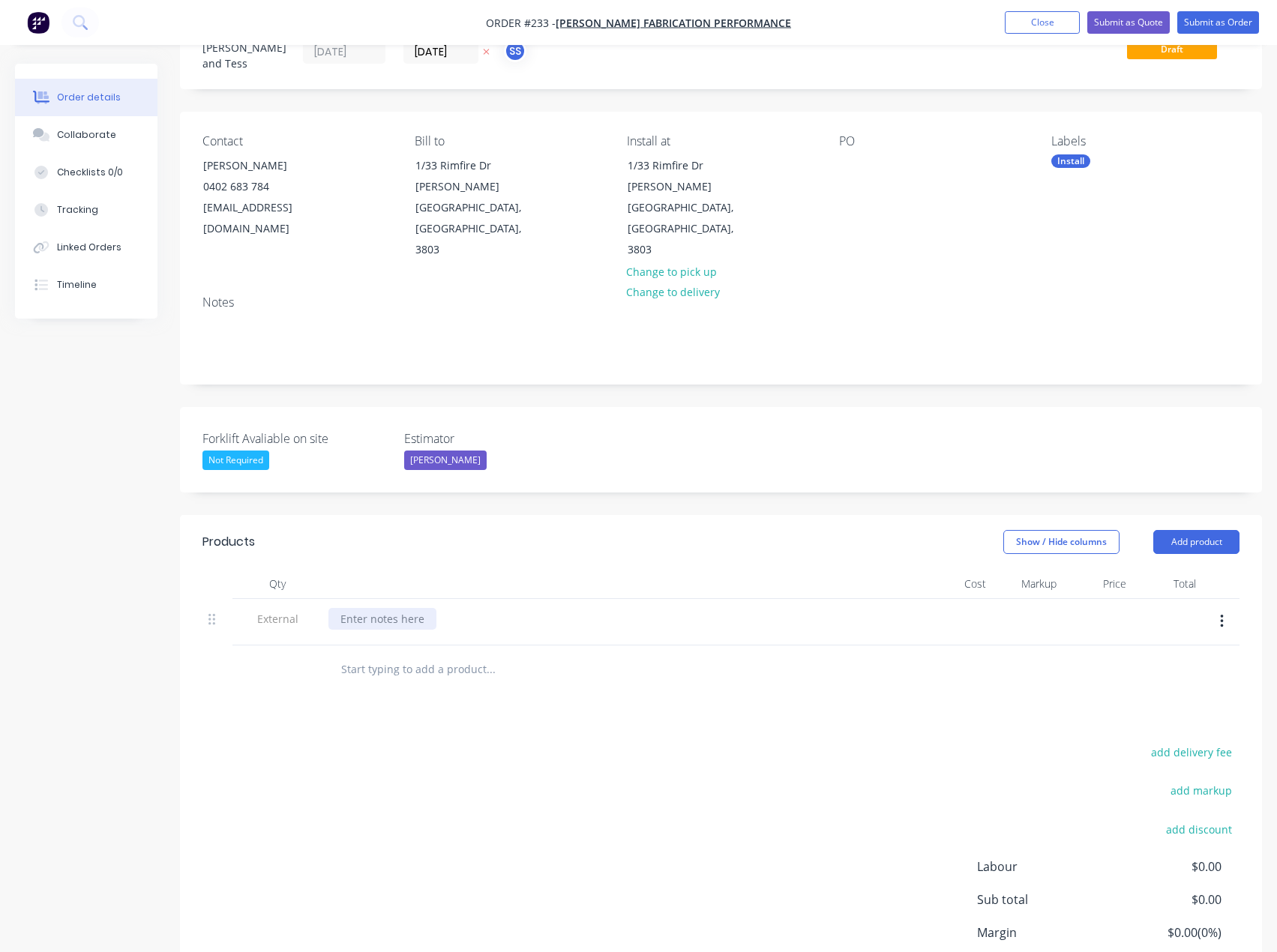
click at [391, 607] on div at bounding box center [383, 618] width 108 height 22
click at [573, 599] on div "__Secure 1x Roller Door__" at bounding box center [622, 622] width 600 height 46
click at [1182, 530] on button "Add product" at bounding box center [1195, 541] width 86 height 24
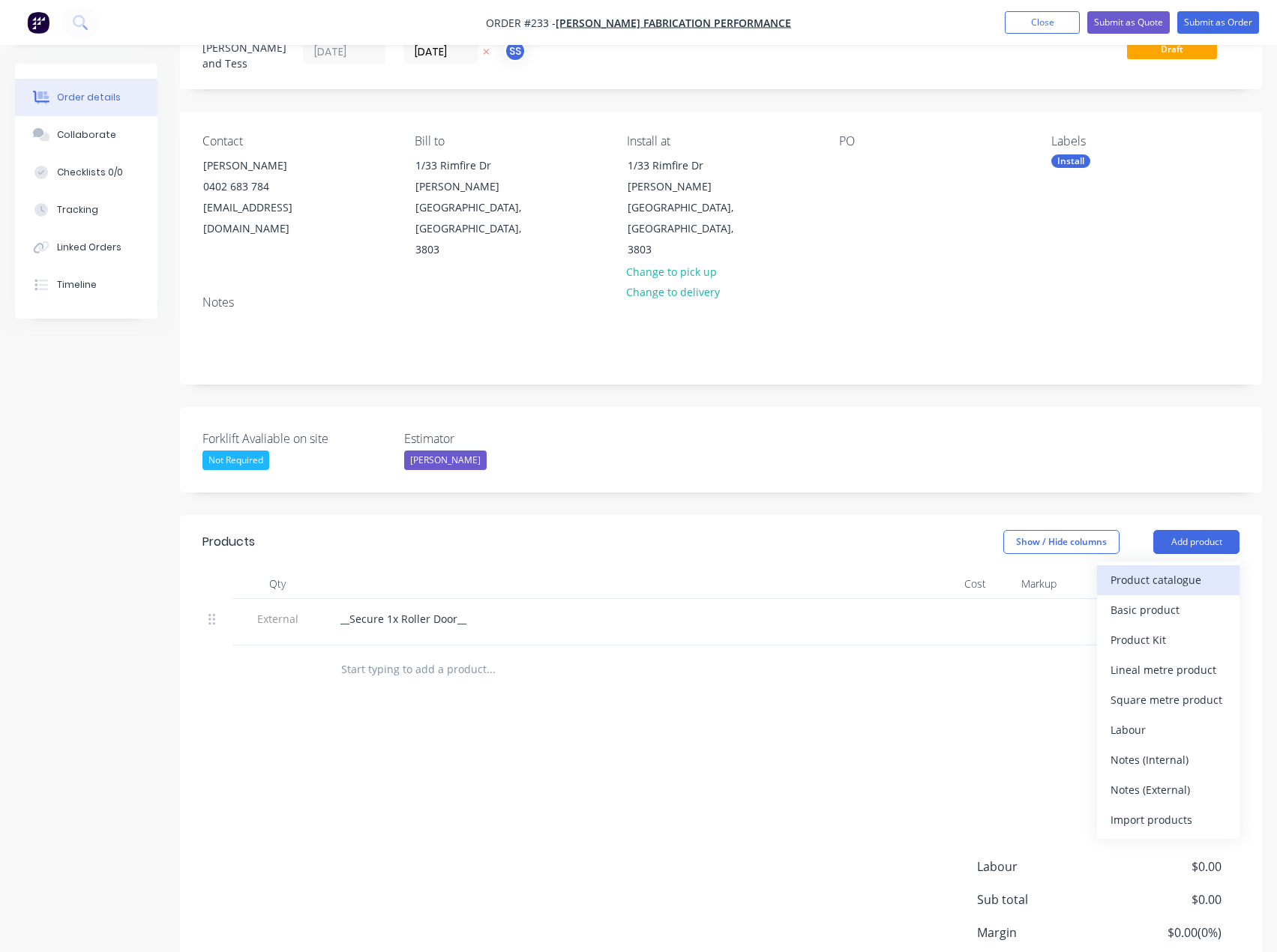
click at [1188, 569] on div "Product catalogue" at bounding box center [1167, 579] width 115 height 22
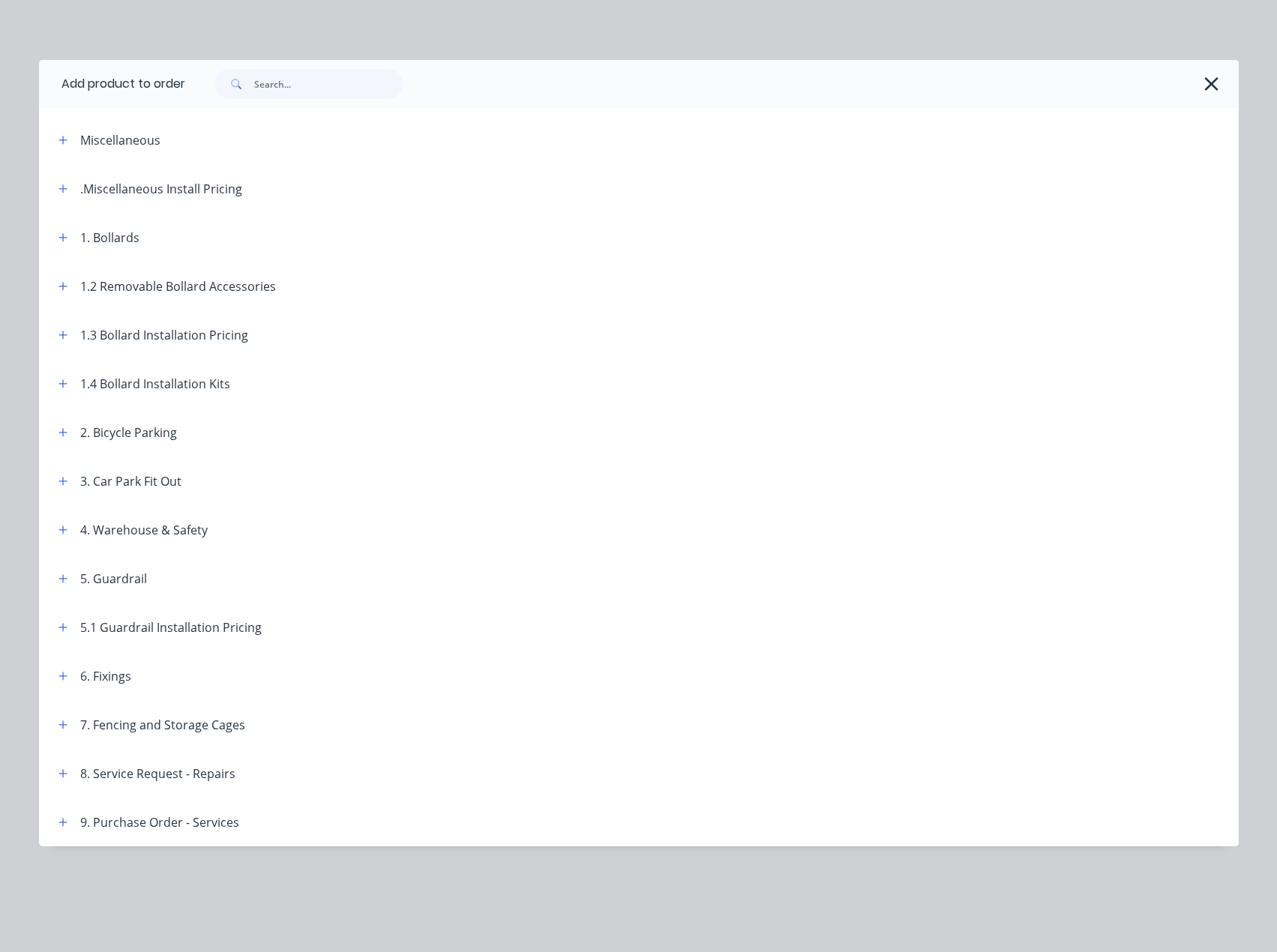
click at [602, 88] on div at bounding box center [704, 83] width 1038 height 30
click at [614, 84] on div at bounding box center [704, 83] width 1038 height 30
click at [63, 238] on icon "button" at bounding box center [63, 237] width 8 height 8
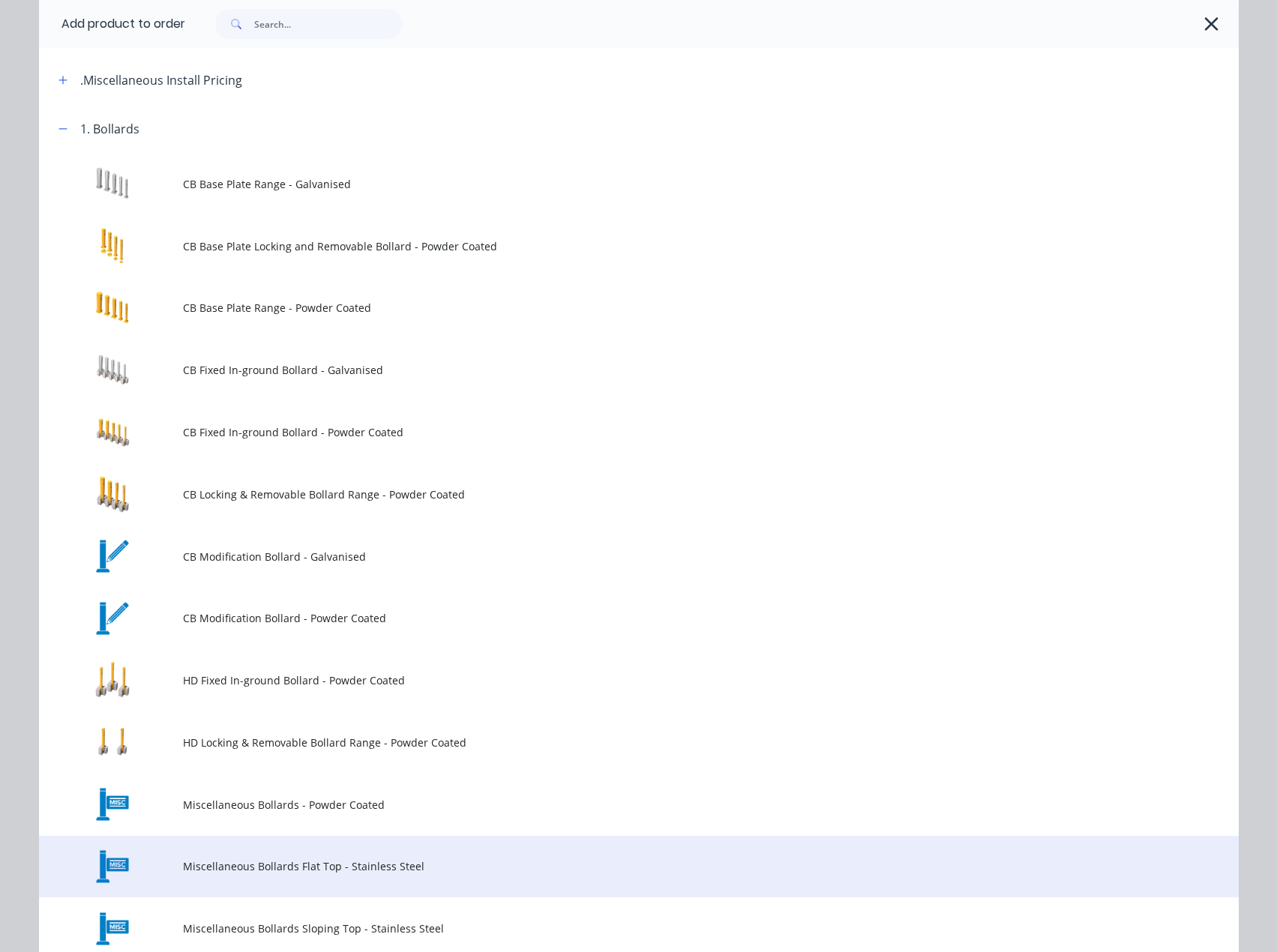
scroll to position [150, 0]
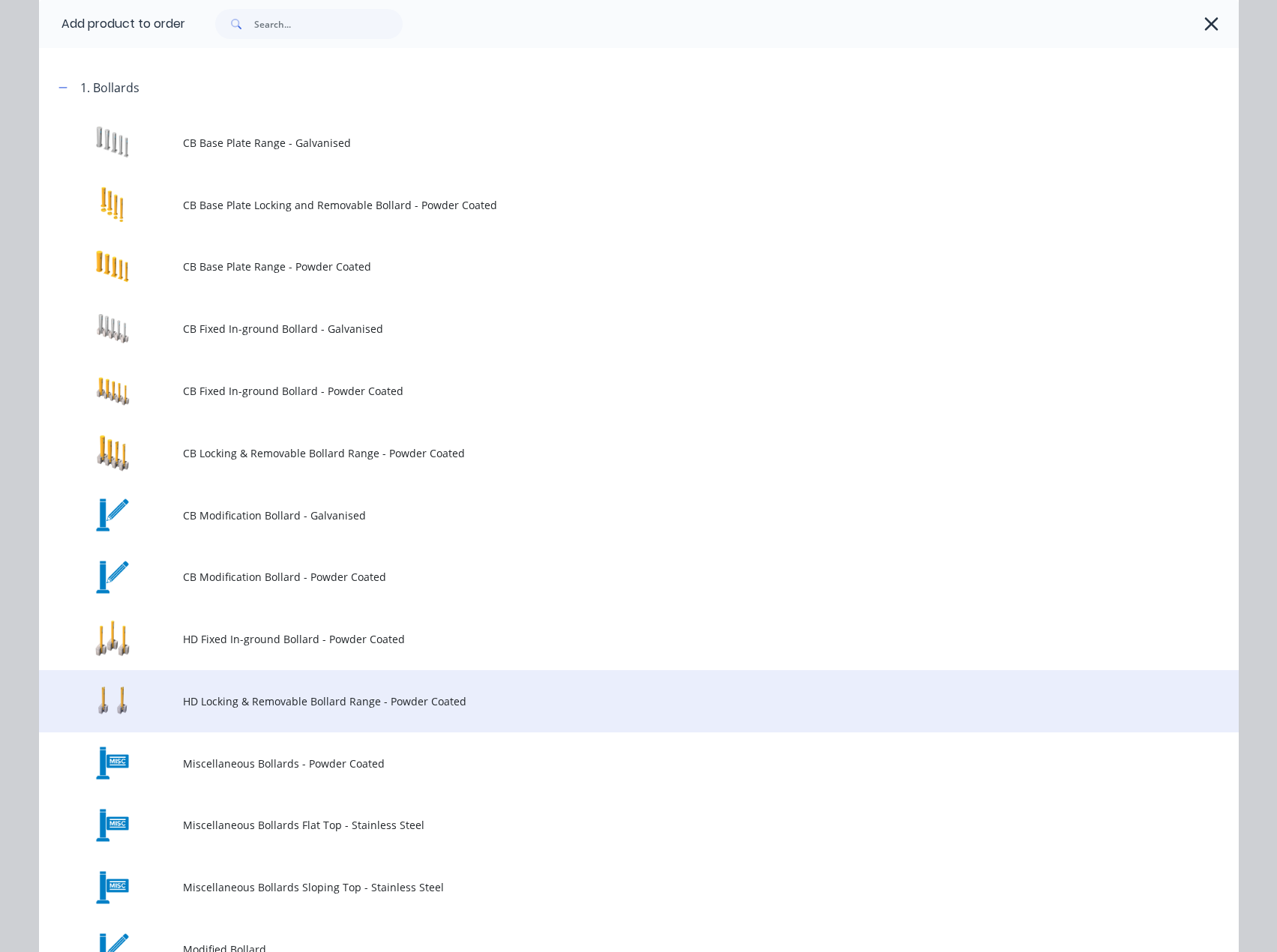
click at [269, 708] on span "HD Locking & Removable Bollard Range - Powder Coated" at bounding box center [605, 701] width 844 height 16
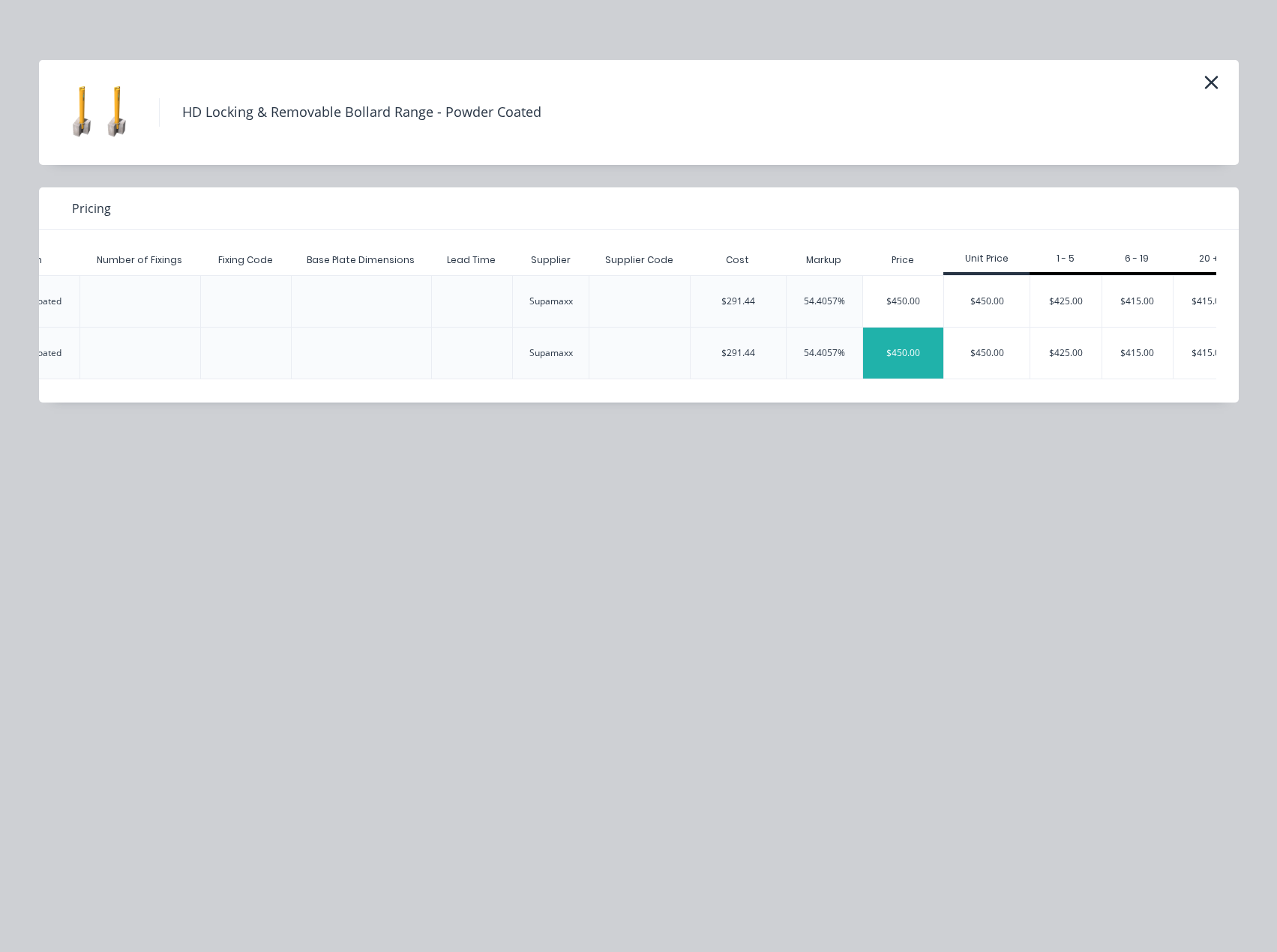
scroll to position [0, 2652]
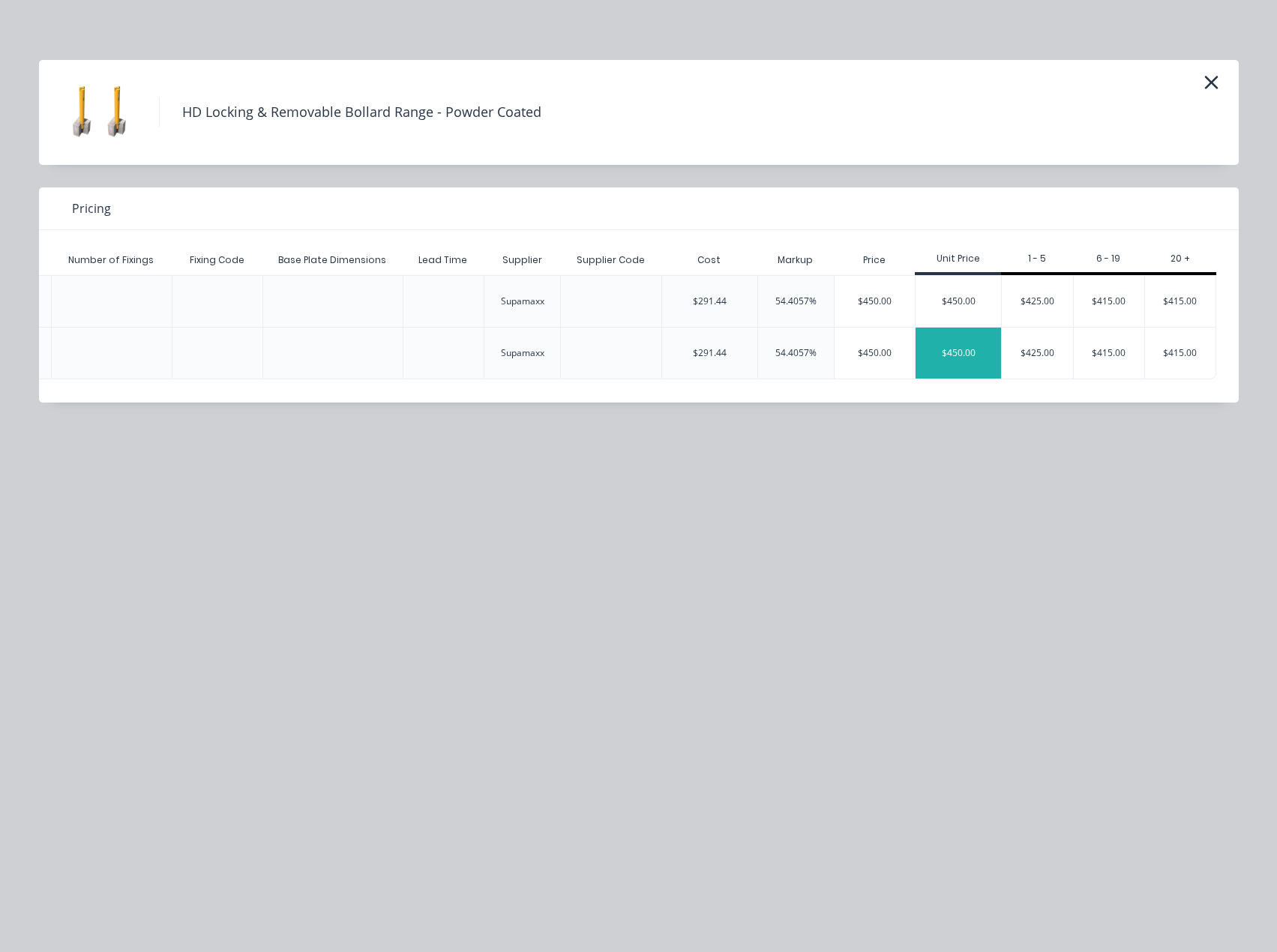
click at [964, 346] on div "$450.00" at bounding box center [958, 353] width 85 height 51
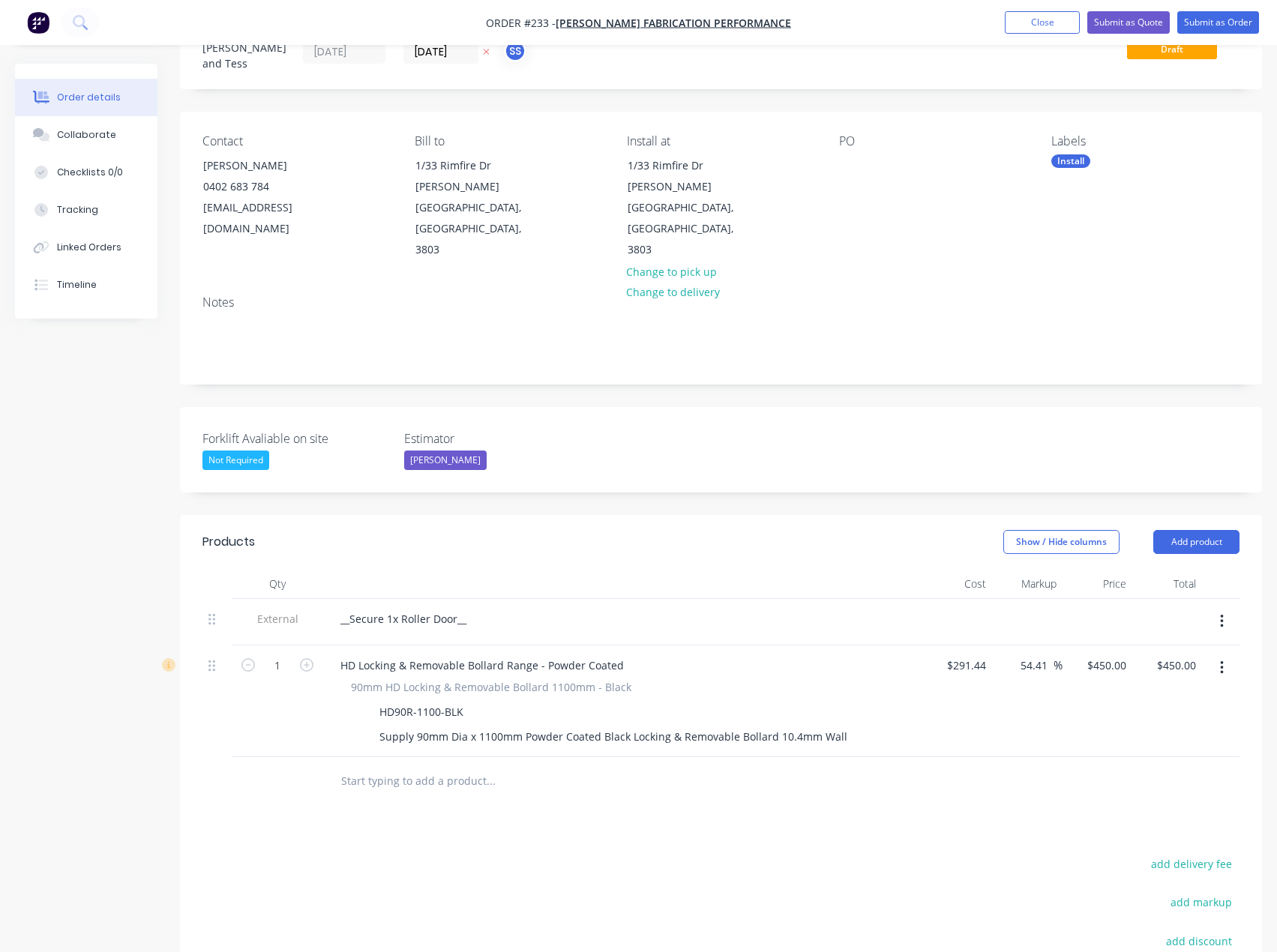
click at [152, 367] on div "Created by [PERSON_NAME] and [PERSON_NAME] Created [DATE] Required [DATE] Assig…" at bounding box center [638, 595] width 1247 height 1187
click at [308, 658] on icon "button" at bounding box center [306, 665] width 14 height 14
type input "2"
type input "$900.00"
click at [1026, 27] on button "Close" at bounding box center [1042, 22] width 75 height 22
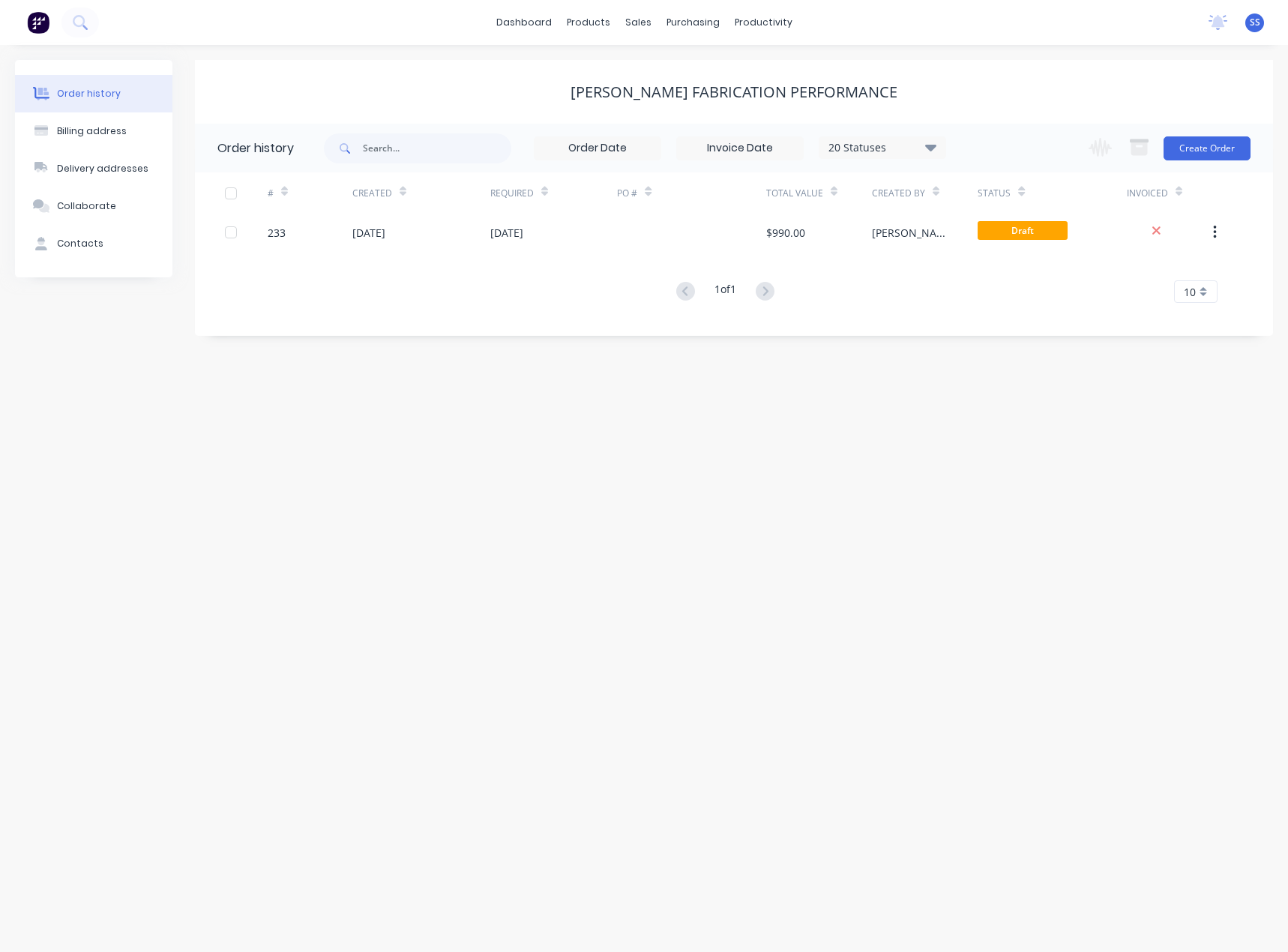
click at [91, 87] on div "Order history" at bounding box center [89, 94] width 64 height 14
click at [553, 22] on link "dashboard" at bounding box center [524, 22] width 70 height 22
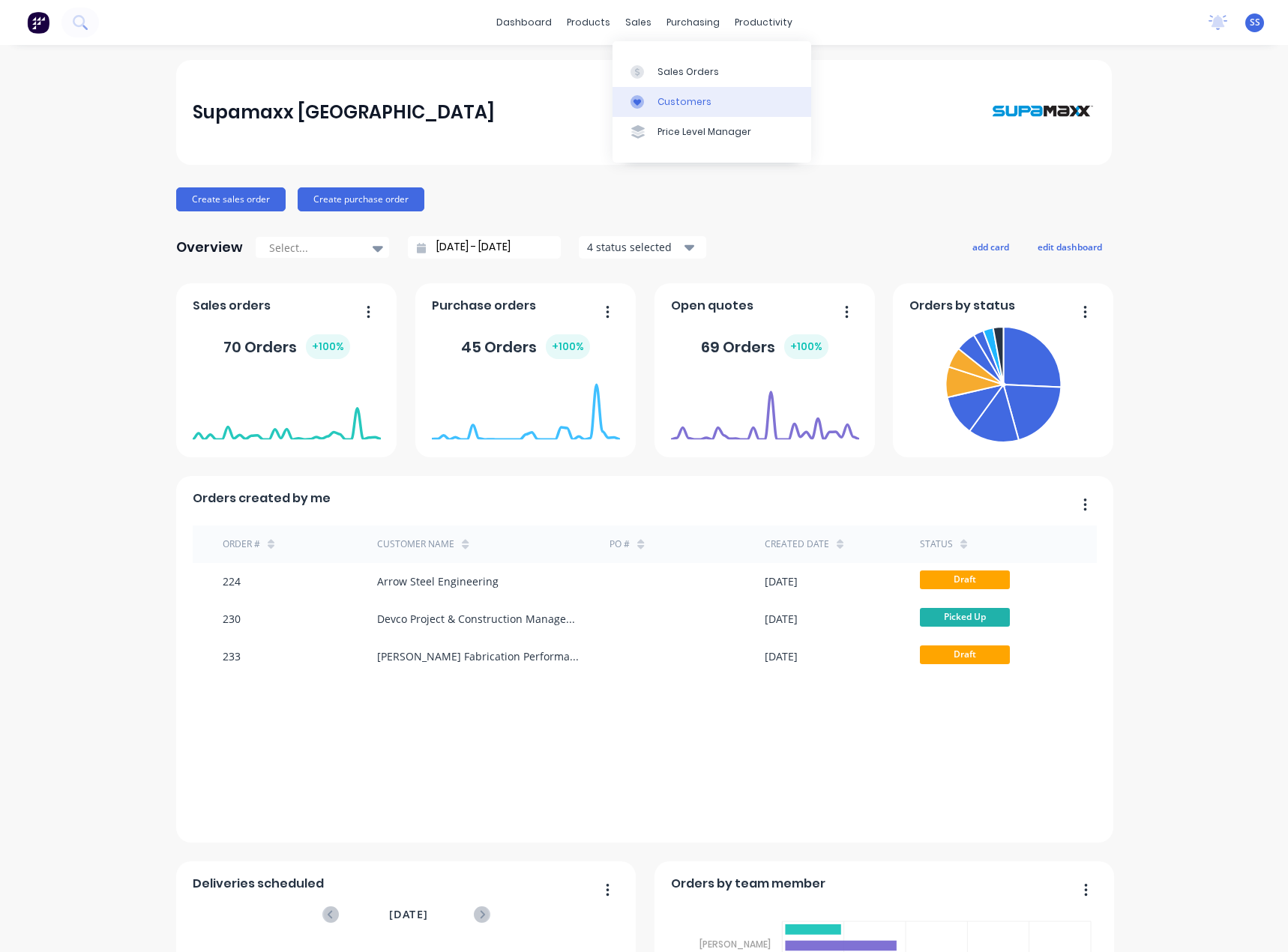
click at [659, 96] on div "Customers" at bounding box center [684, 102] width 54 height 14
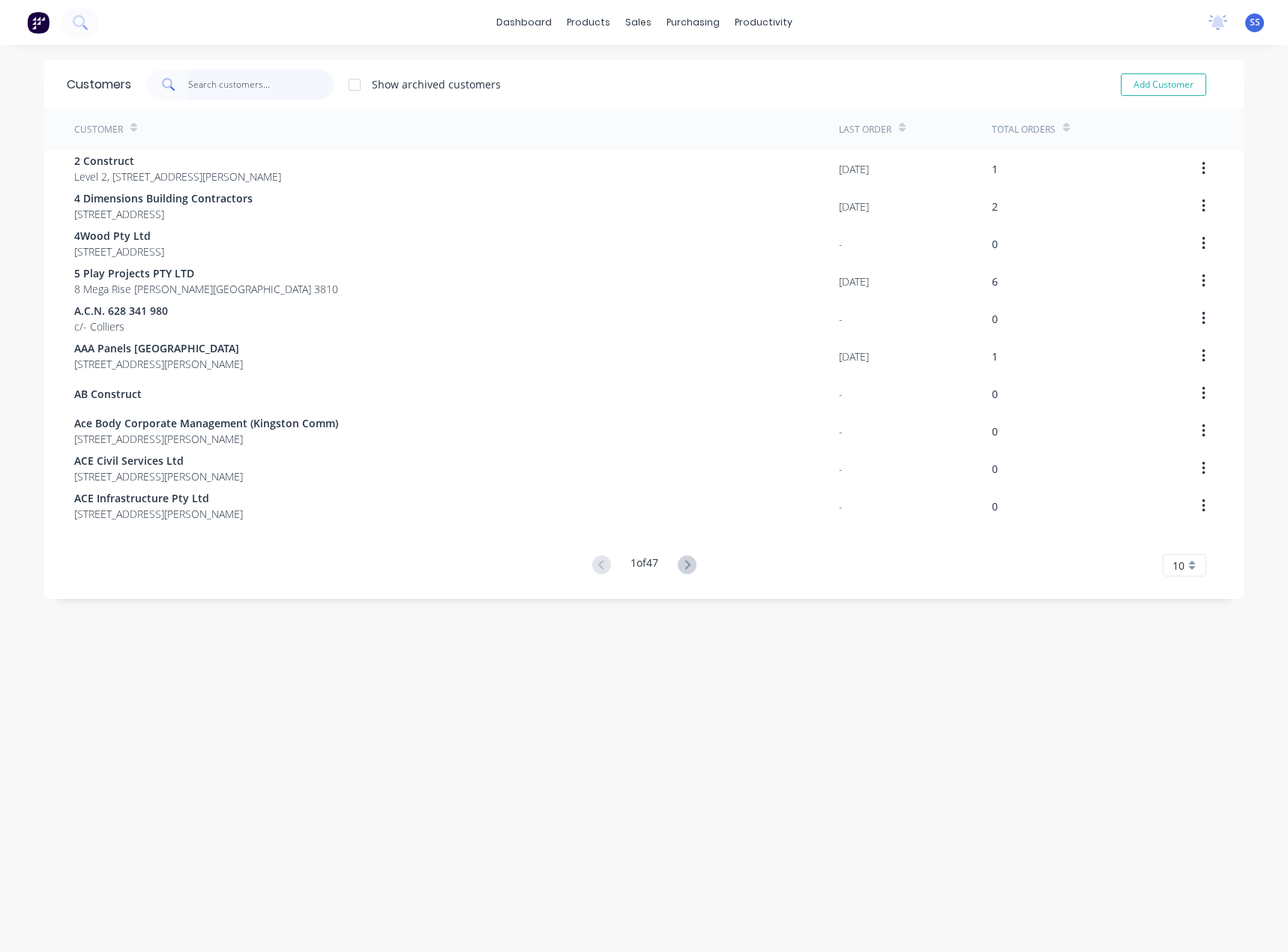
click at [231, 83] on input "text" at bounding box center [262, 84] width 146 height 30
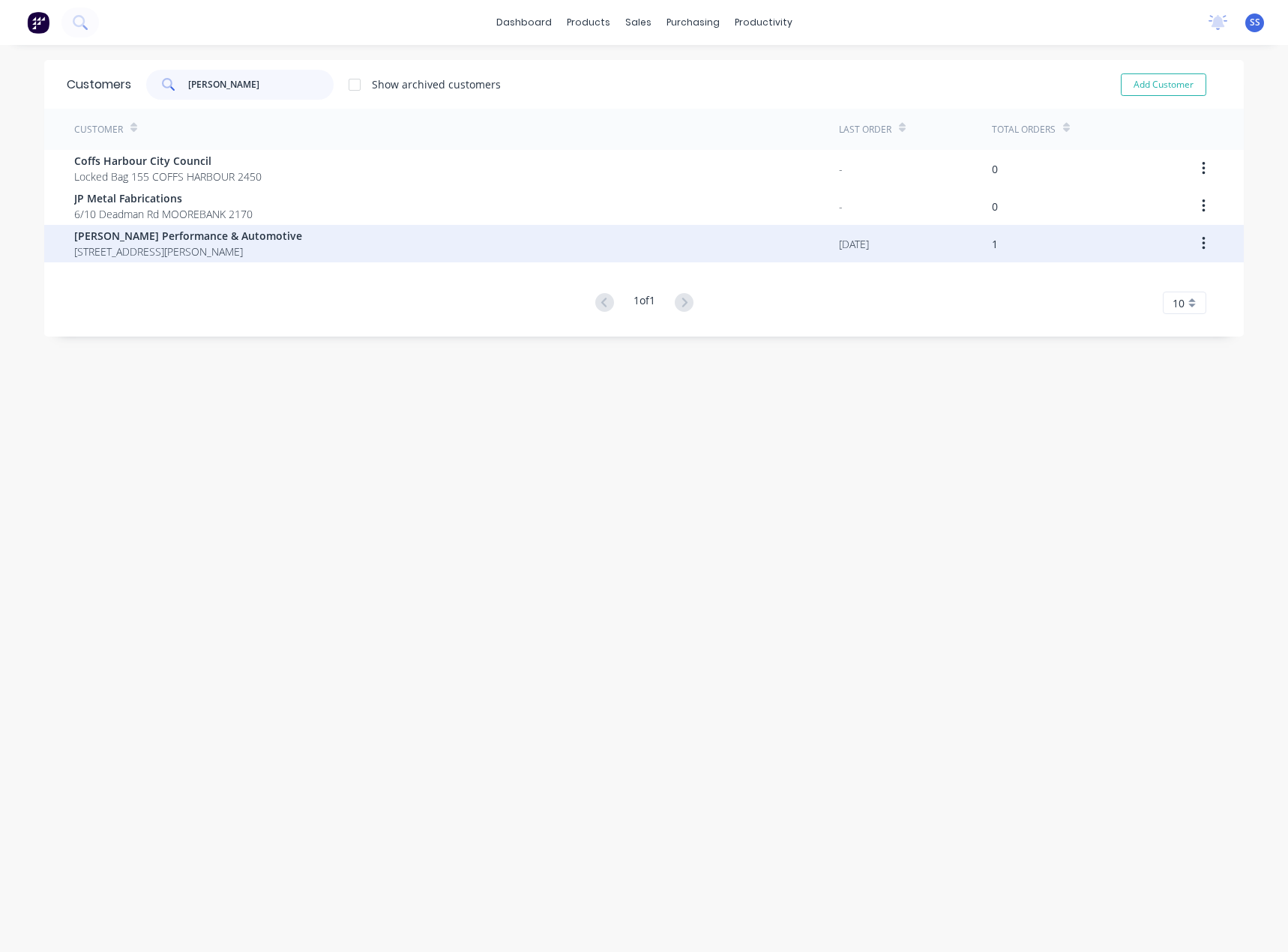
type input "[PERSON_NAME]"
click at [101, 241] on span "[PERSON_NAME] Performance & Automotive" at bounding box center [188, 236] width 228 height 16
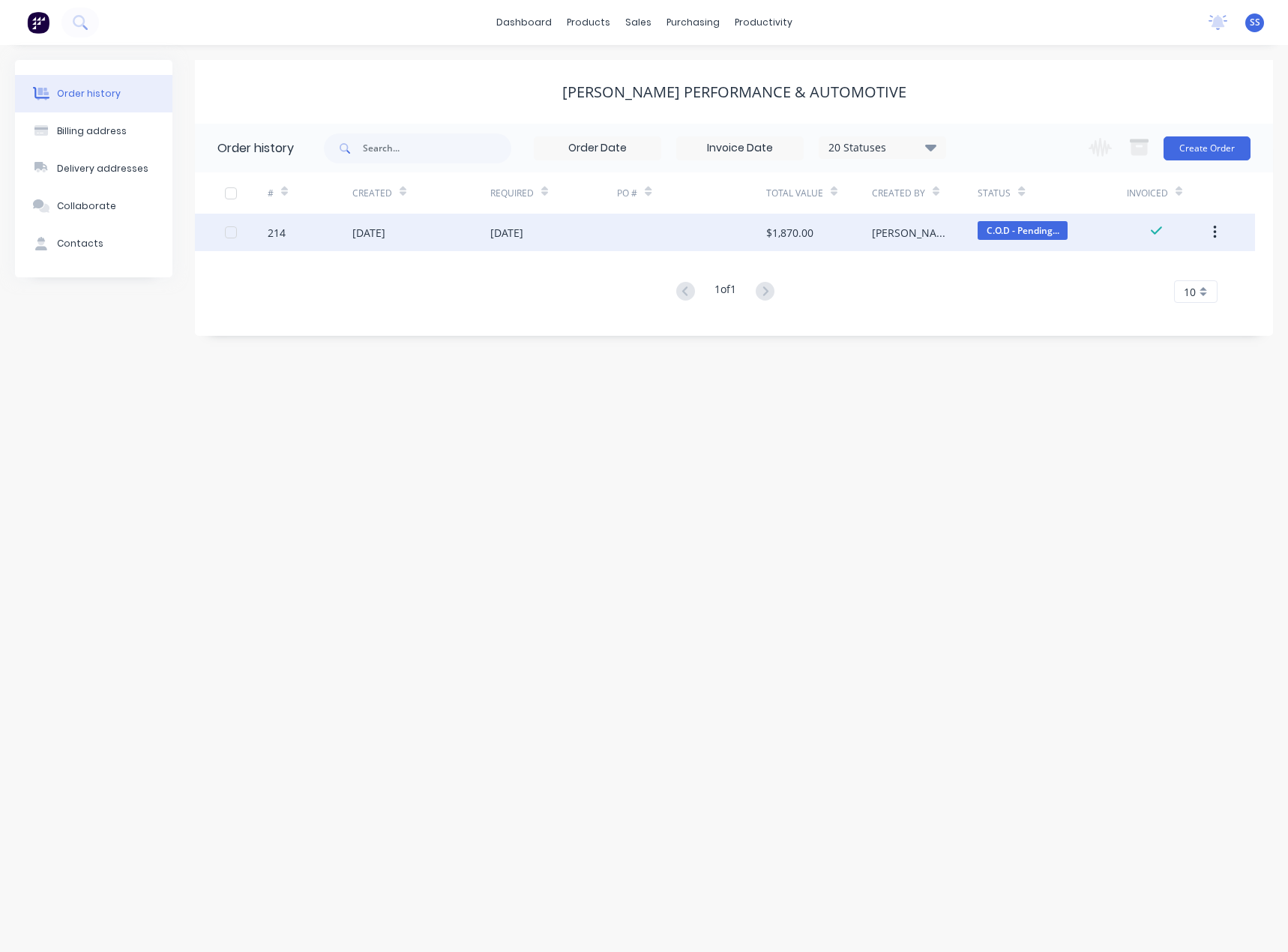
click at [461, 248] on div "[DATE]" at bounding box center [421, 232] width 138 height 37
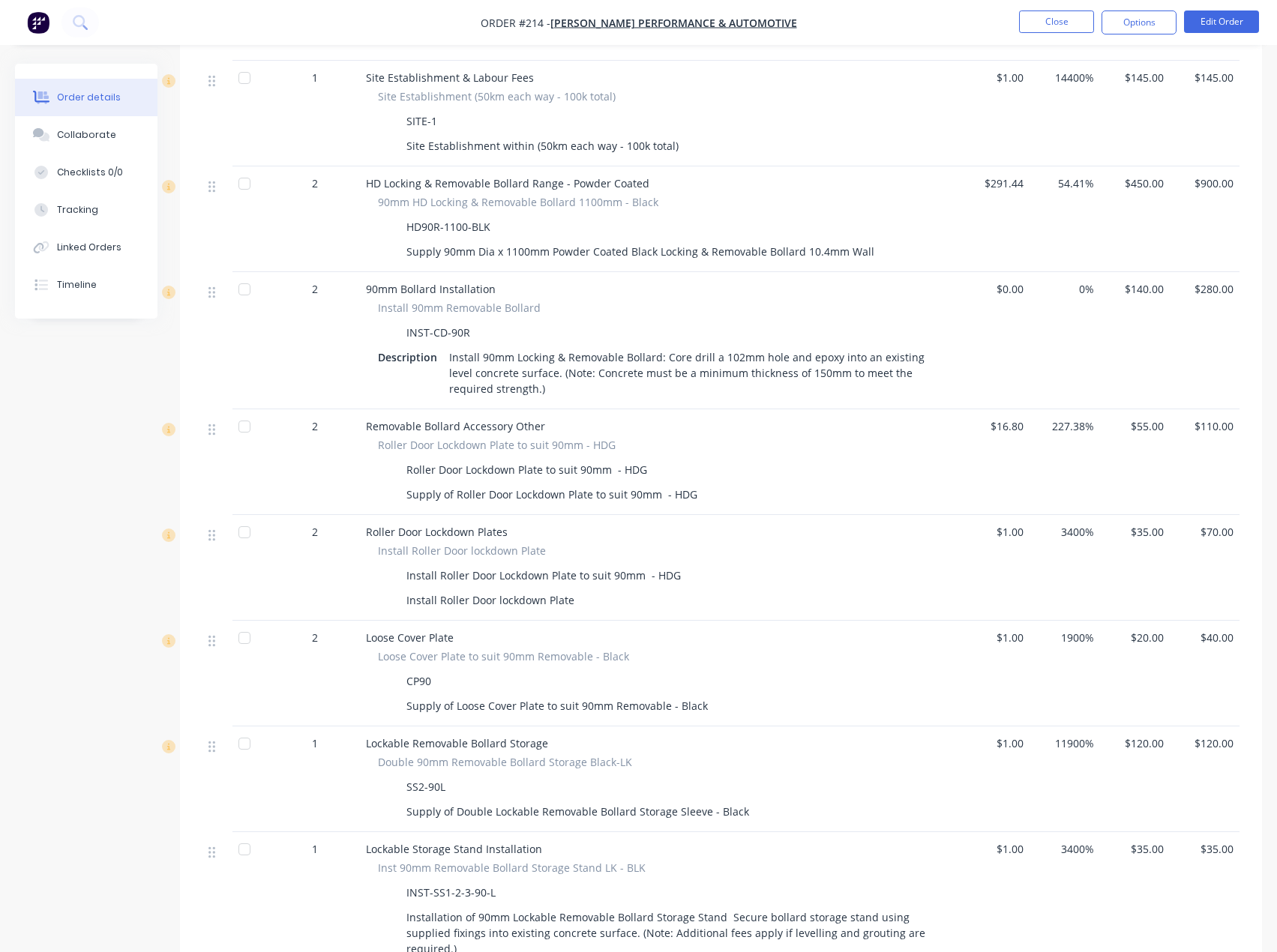
scroll to position [675, 0]
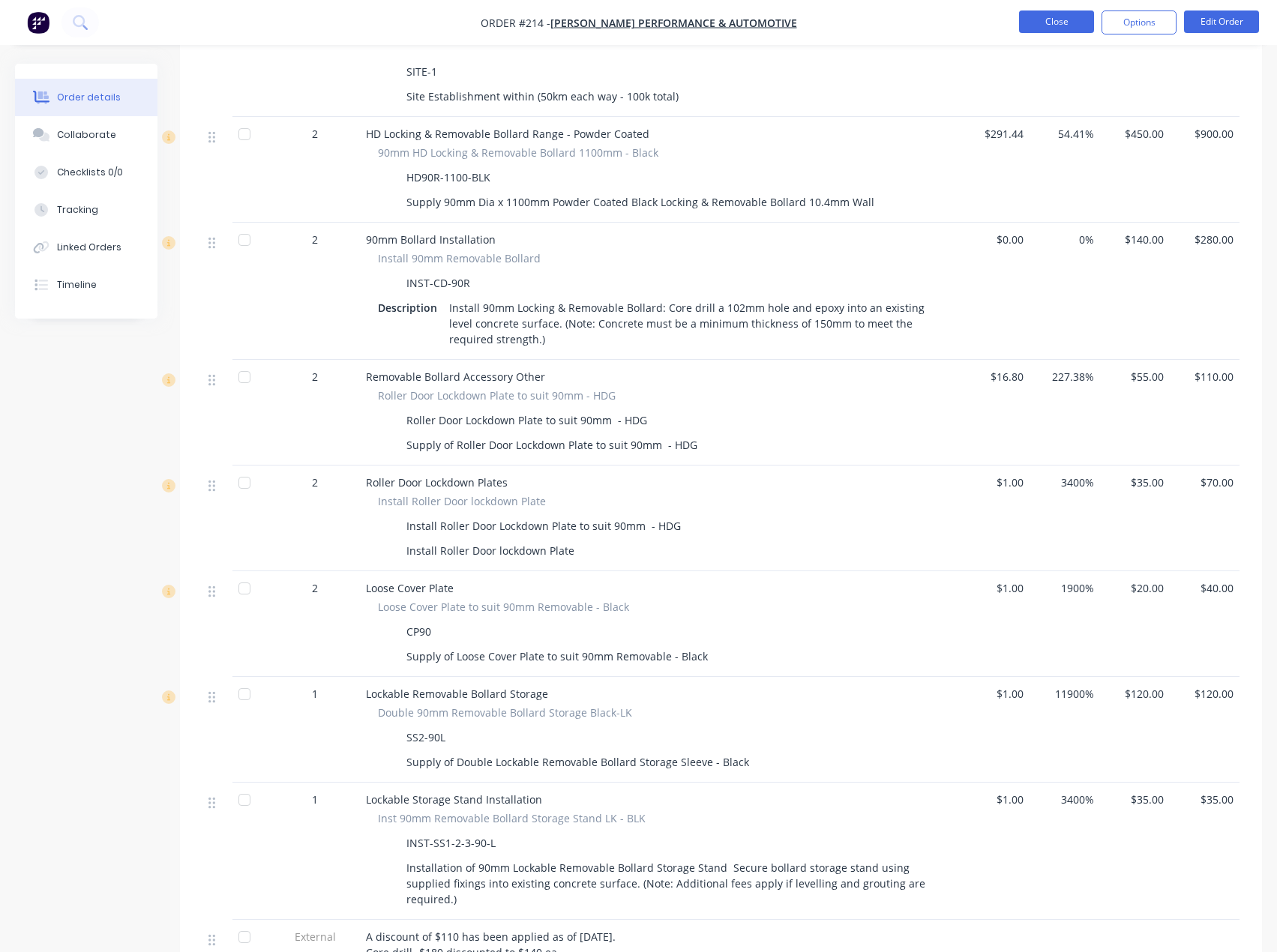
click at [1080, 28] on button "Close" at bounding box center [1056, 21] width 75 height 22
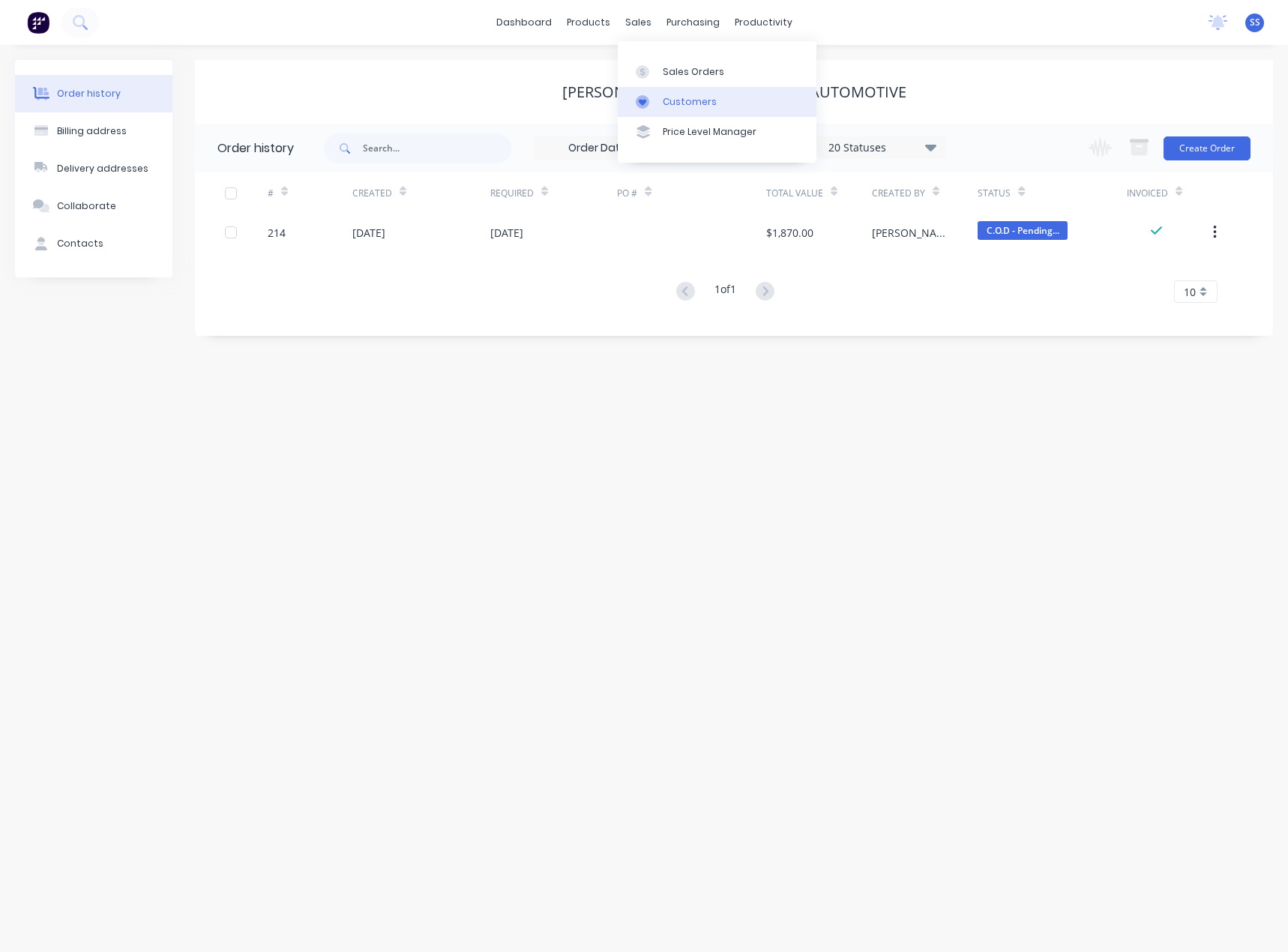
click at [695, 98] on div "Customers" at bounding box center [689, 102] width 54 height 14
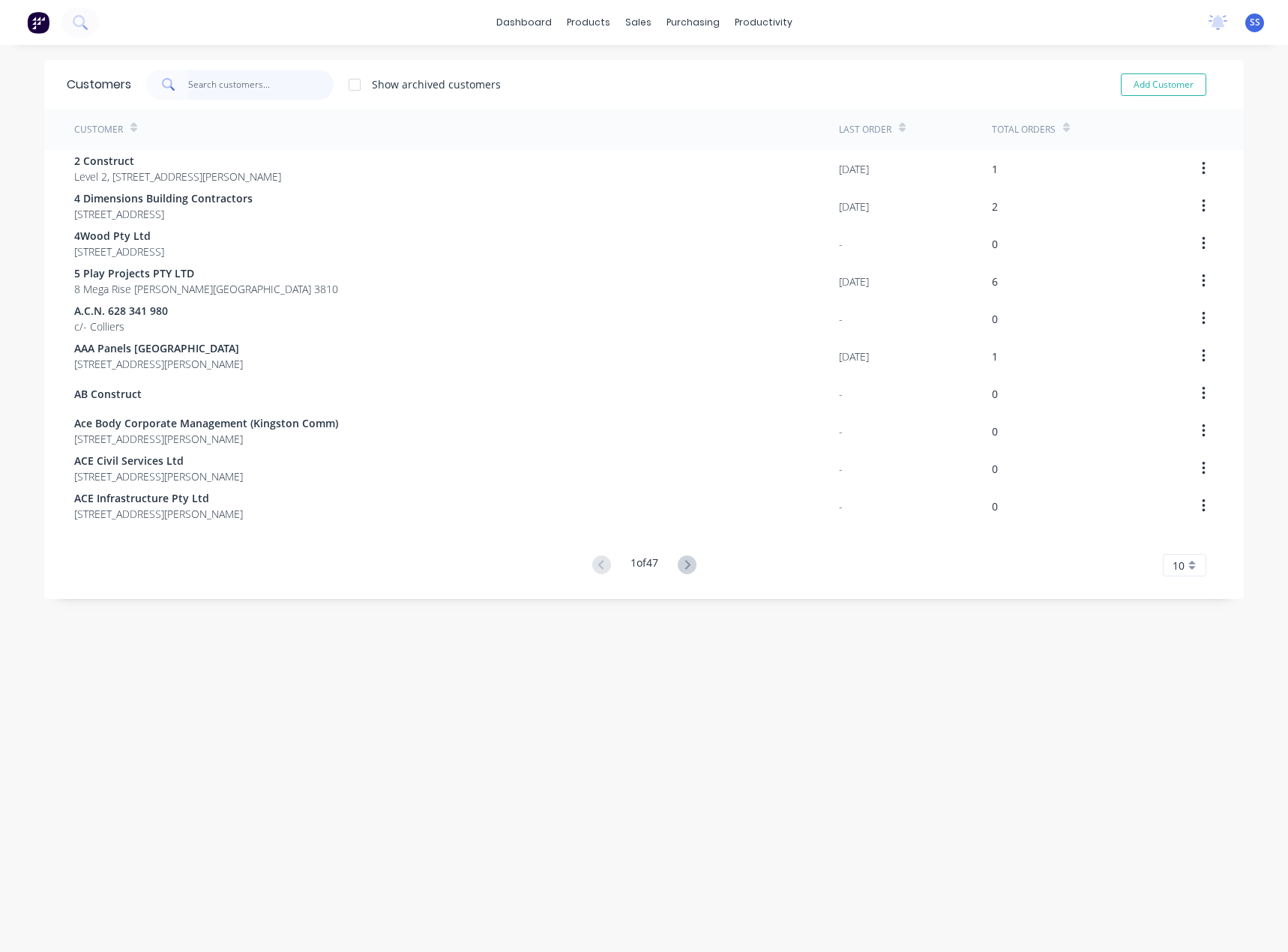
click at [203, 82] on input "text" at bounding box center [262, 84] width 146 height 30
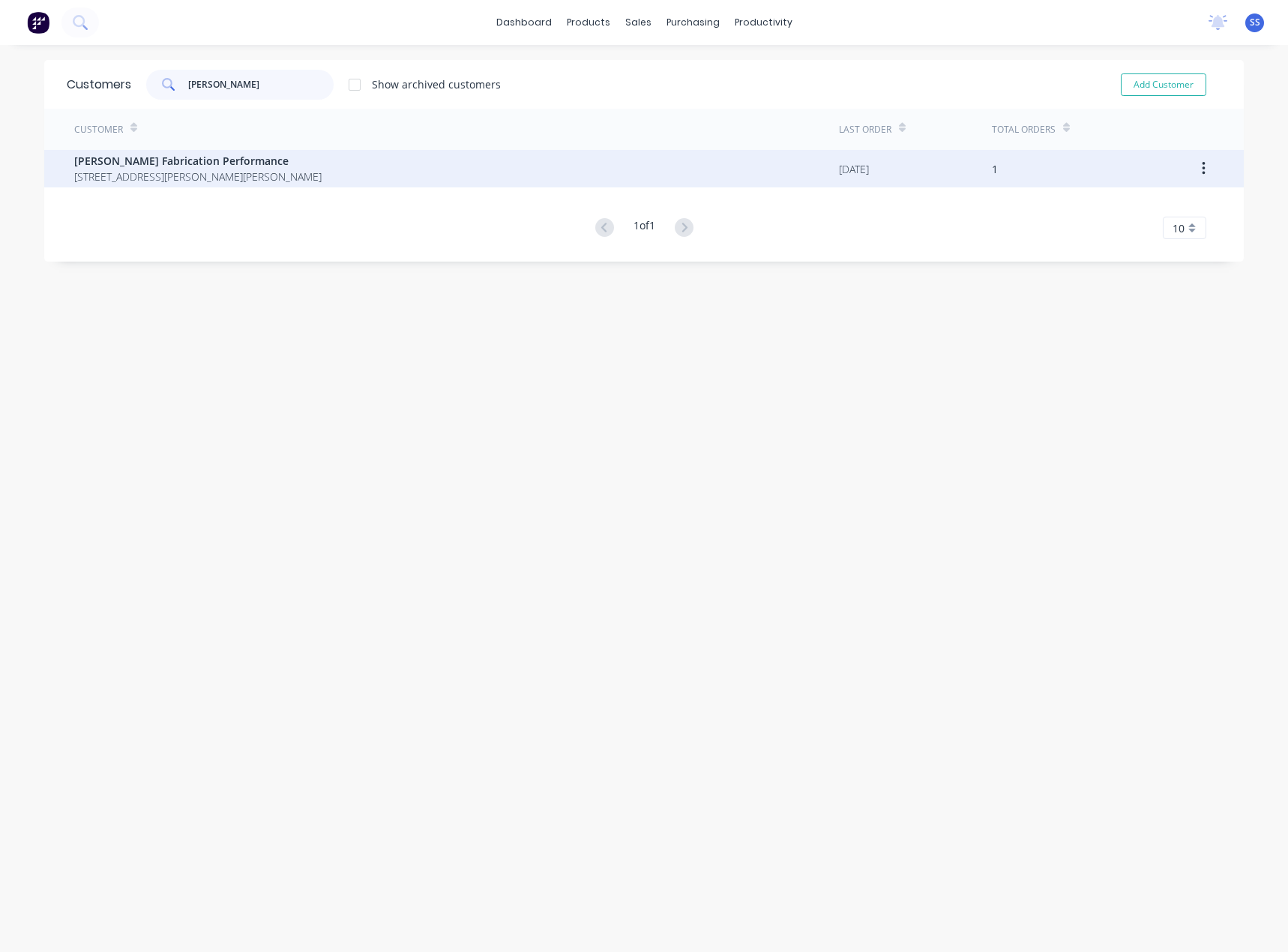
type input "[PERSON_NAME]"
click at [224, 180] on span "[STREET_ADDRESS][PERSON_NAME][PERSON_NAME]" at bounding box center [198, 176] width 247 height 16
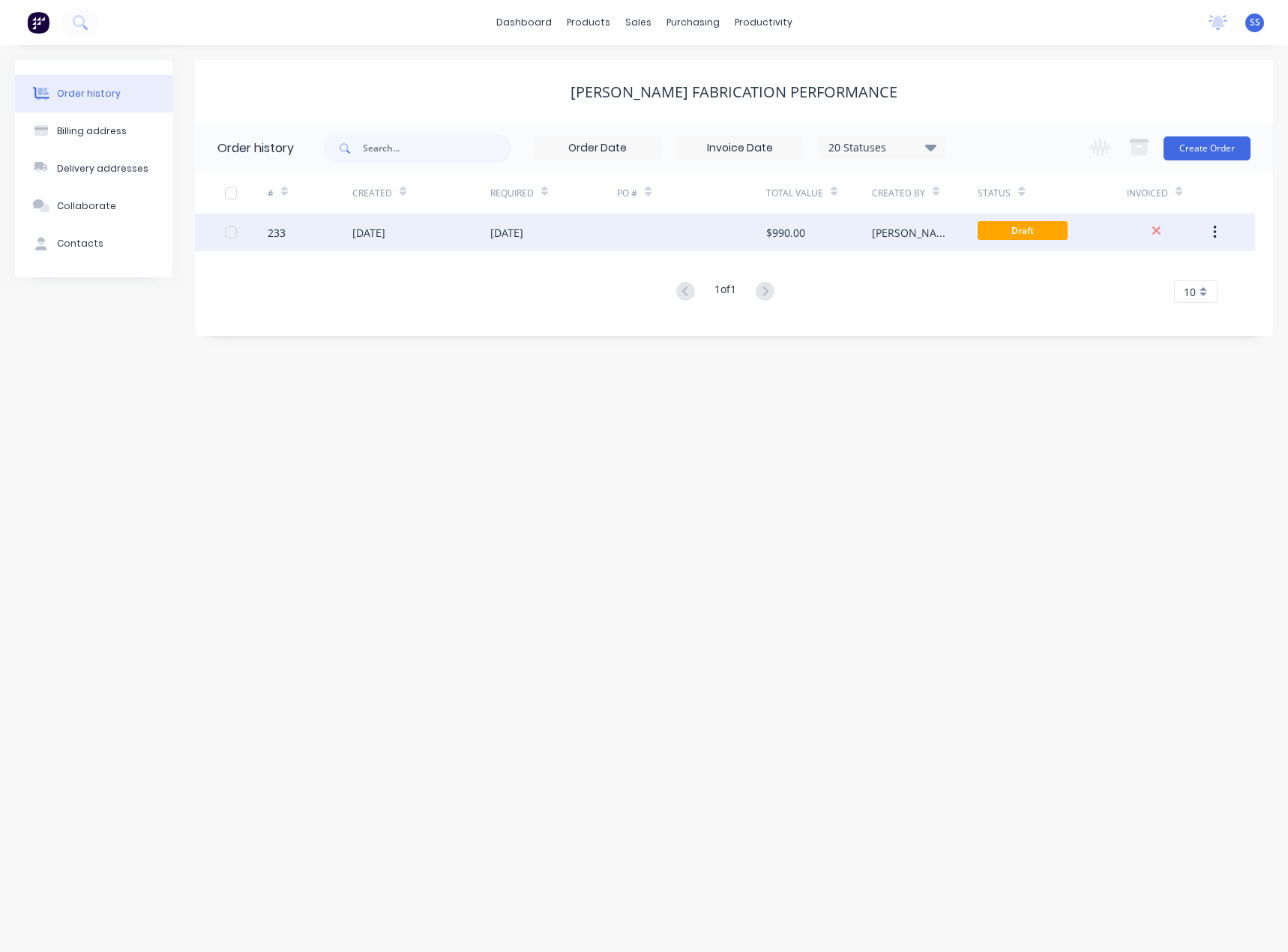
click at [427, 244] on div "[DATE]" at bounding box center [421, 232] width 138 height 37
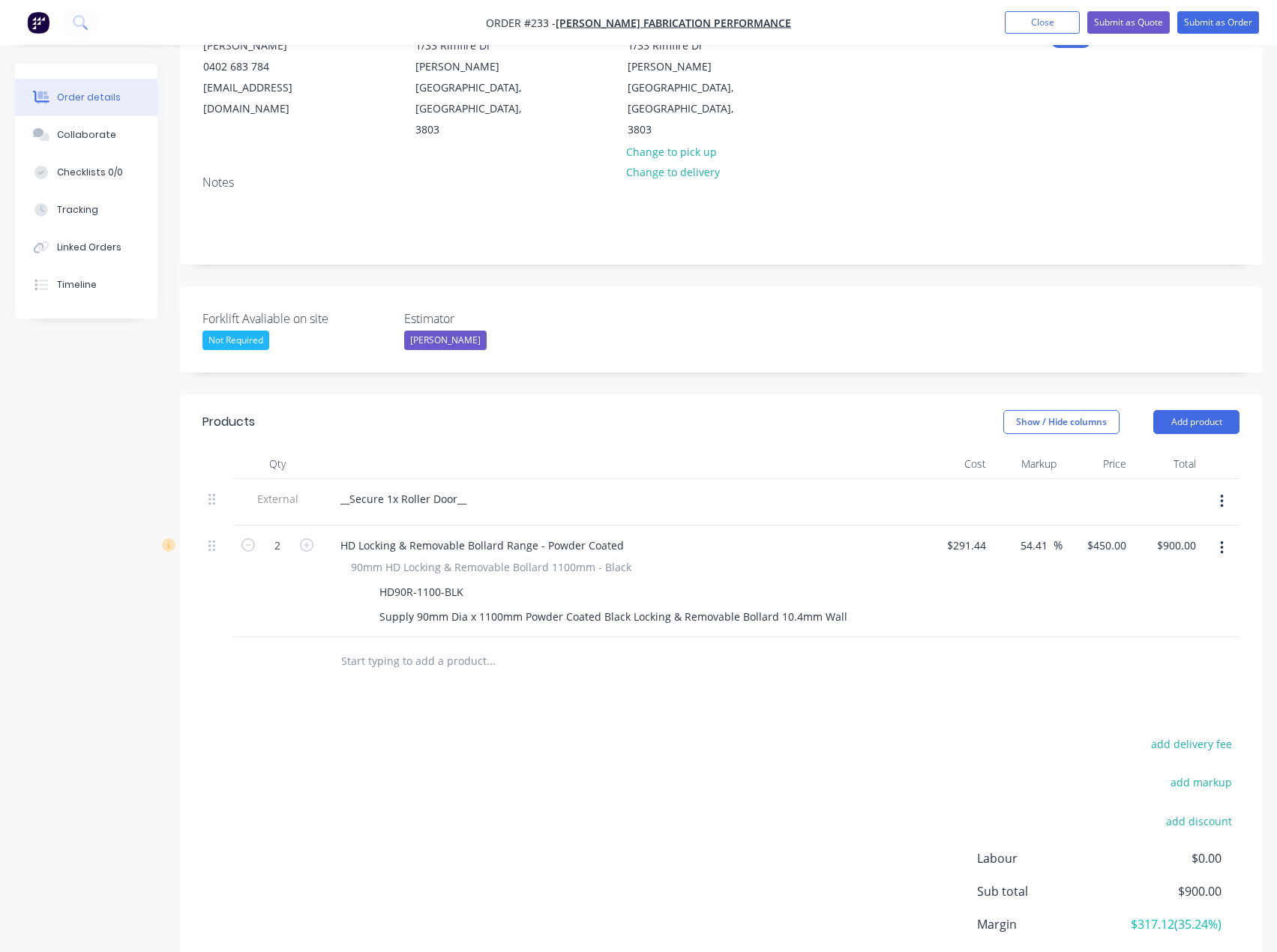
scroll to position [225, 0]
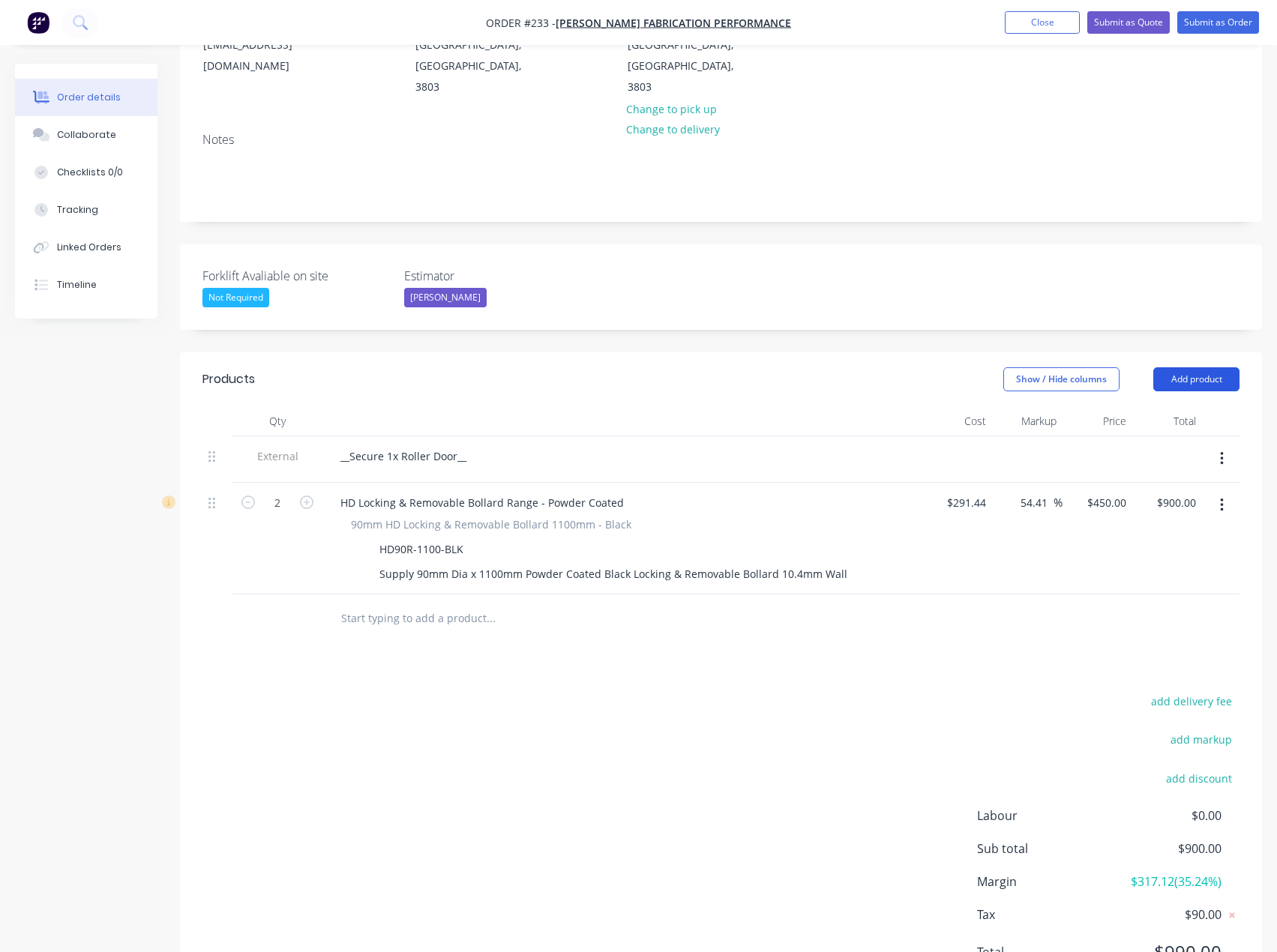
click at [1216, 367] on button "Add product" at bounding box center [1195, 379] width 86 height 24
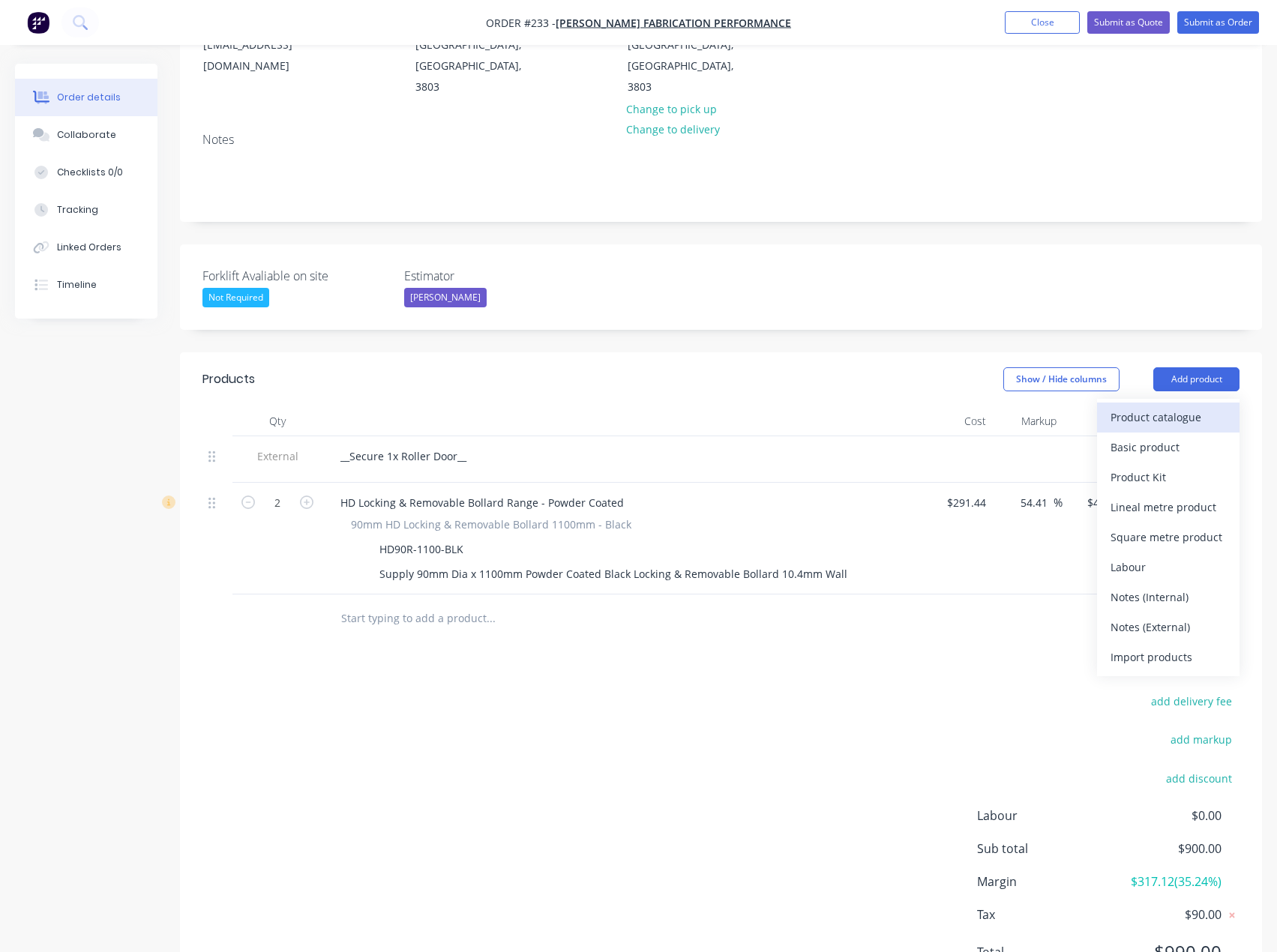
click at [1155, 406] on div "Product catalogue" at bounding box center [1167, 417] width 115 height 22
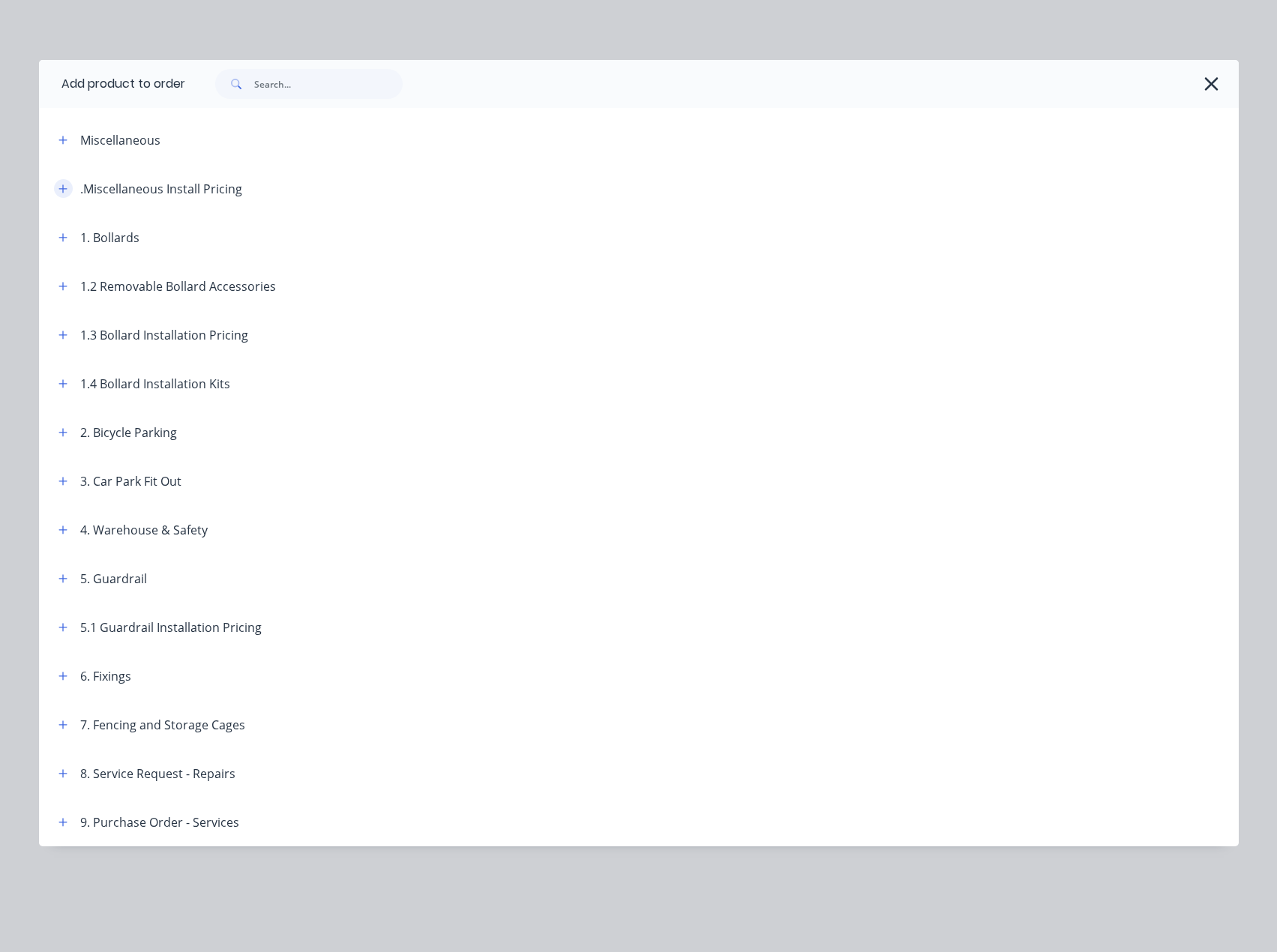
click at [68, 191] on button "button" at bounding box center [63, 188] width 19 height 19
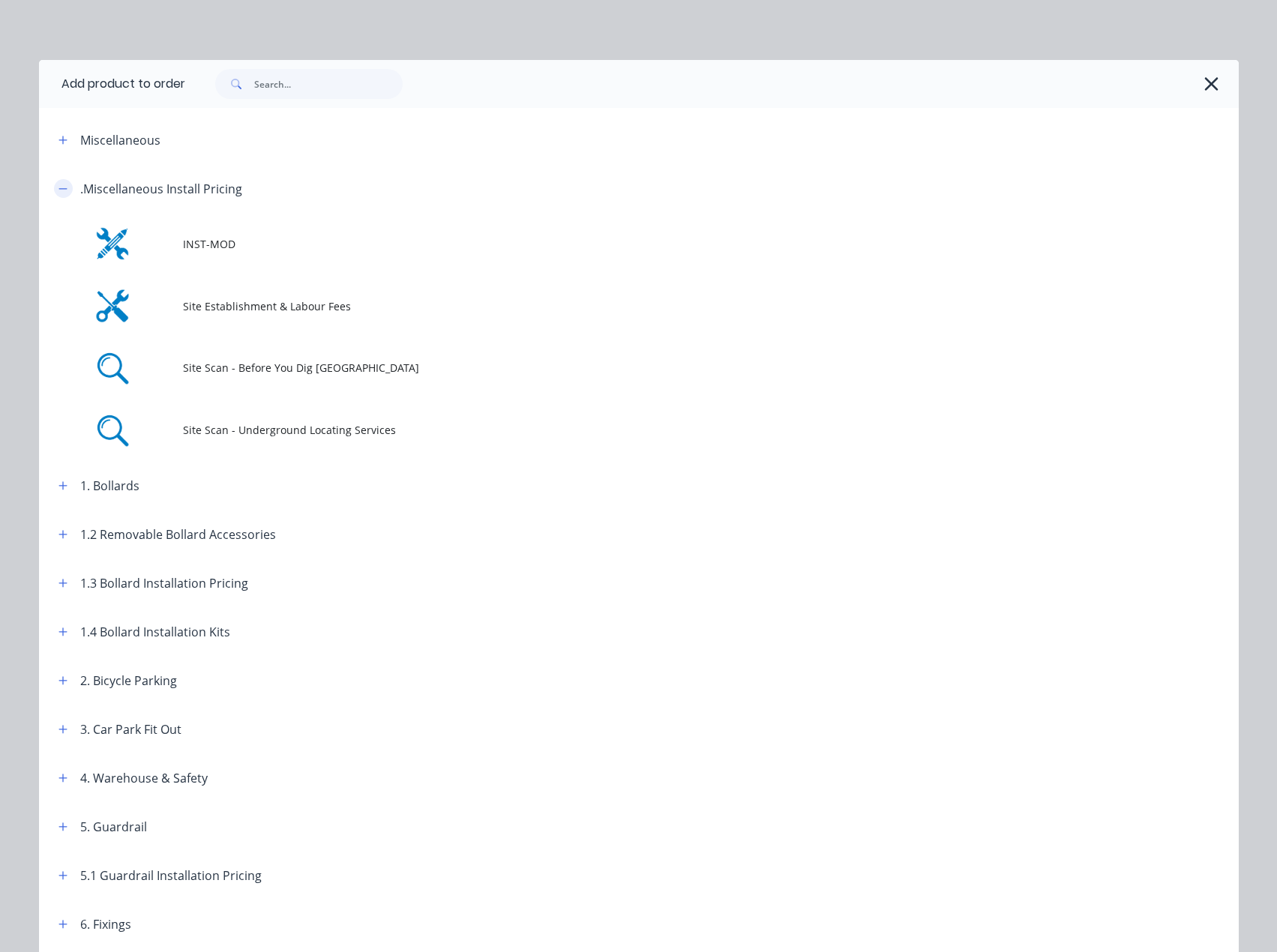
click at [54, 192] on button "button" at bounding box center [63, 188] width 19 height 19
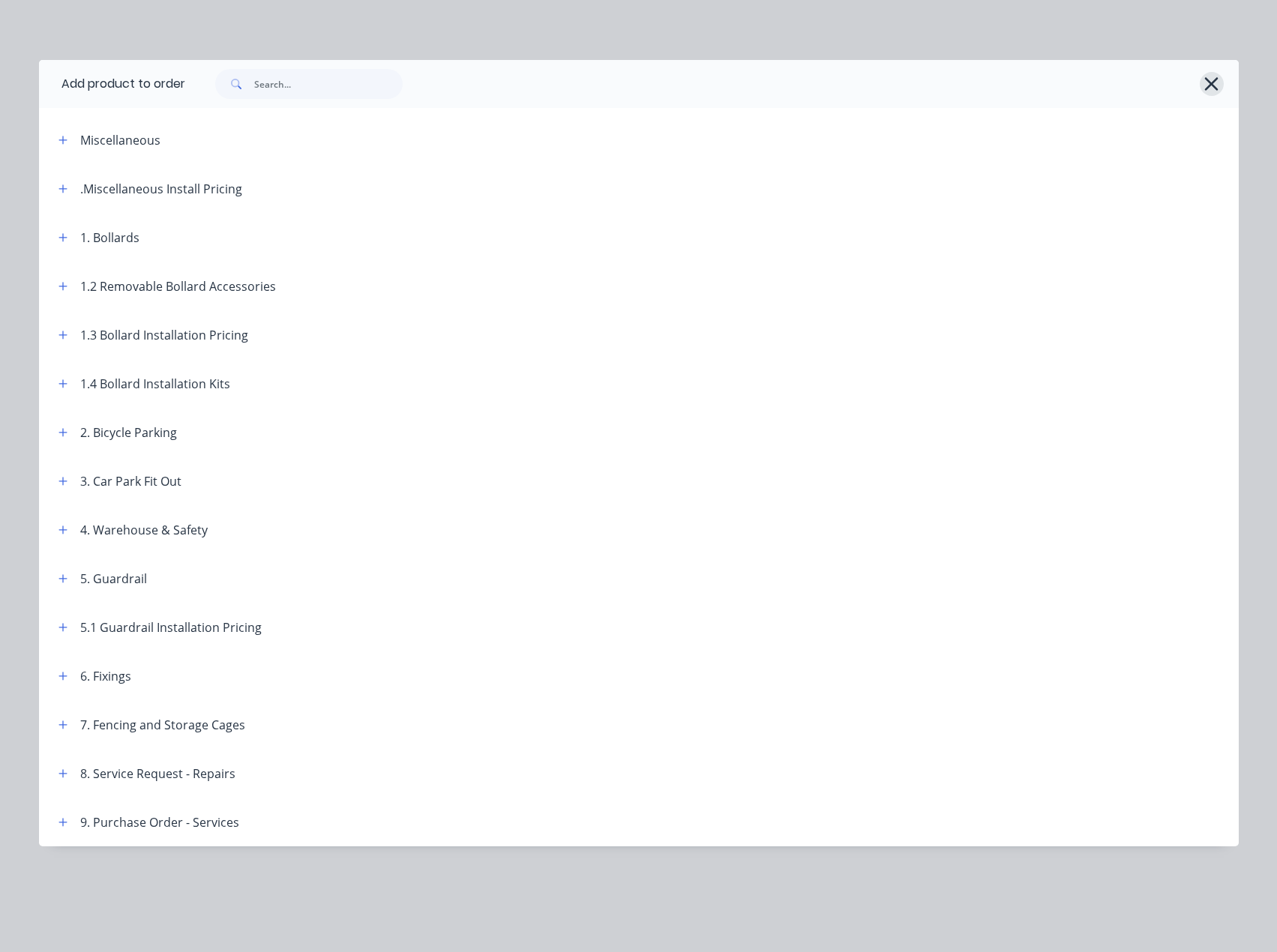
click at [1202, 82] on button "button" at bounding box center [1211, 83] width 24 height 24
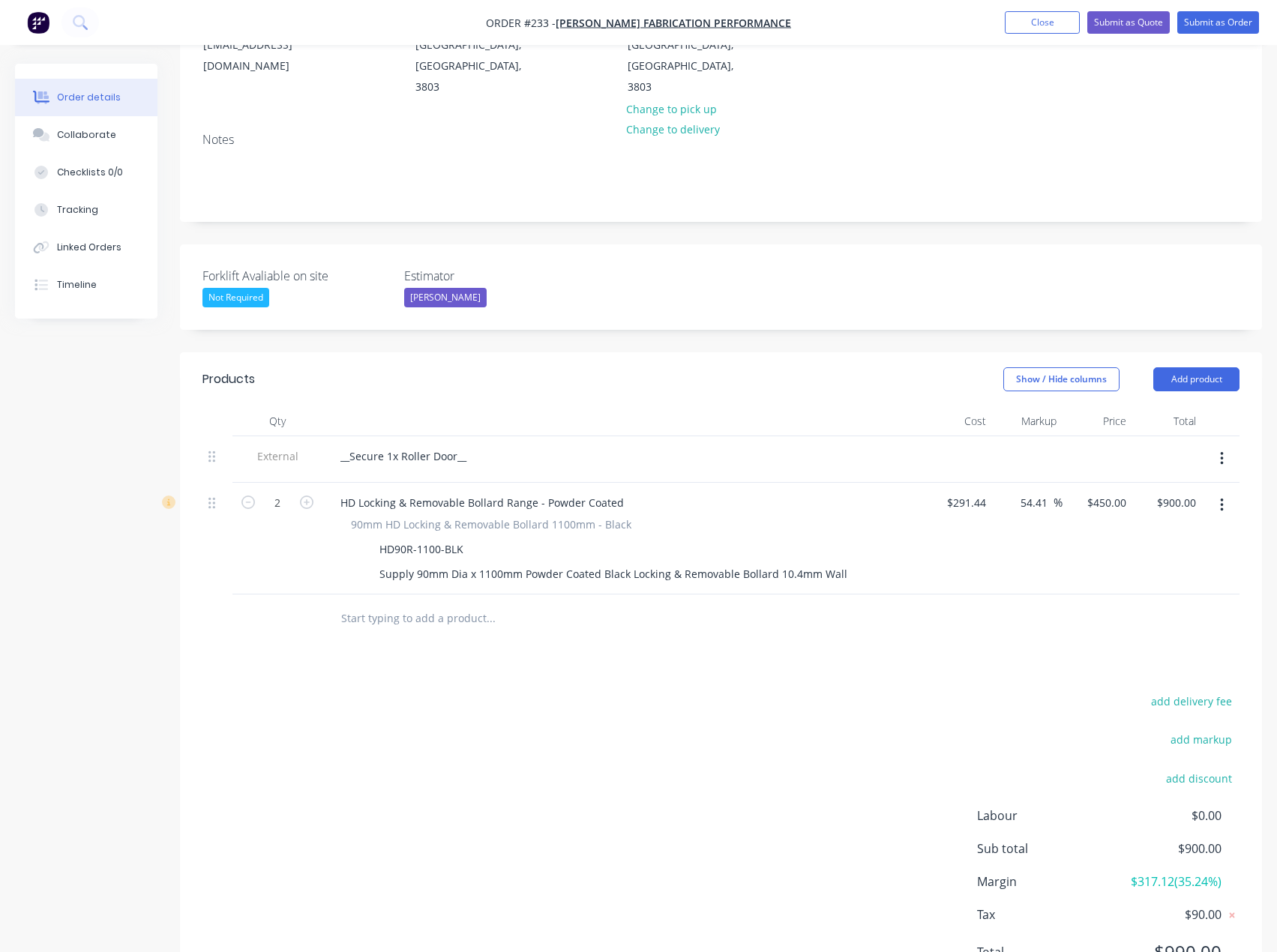
click at [425, 604] on input "text" at bounding box center [489, 618] width 300 height 30
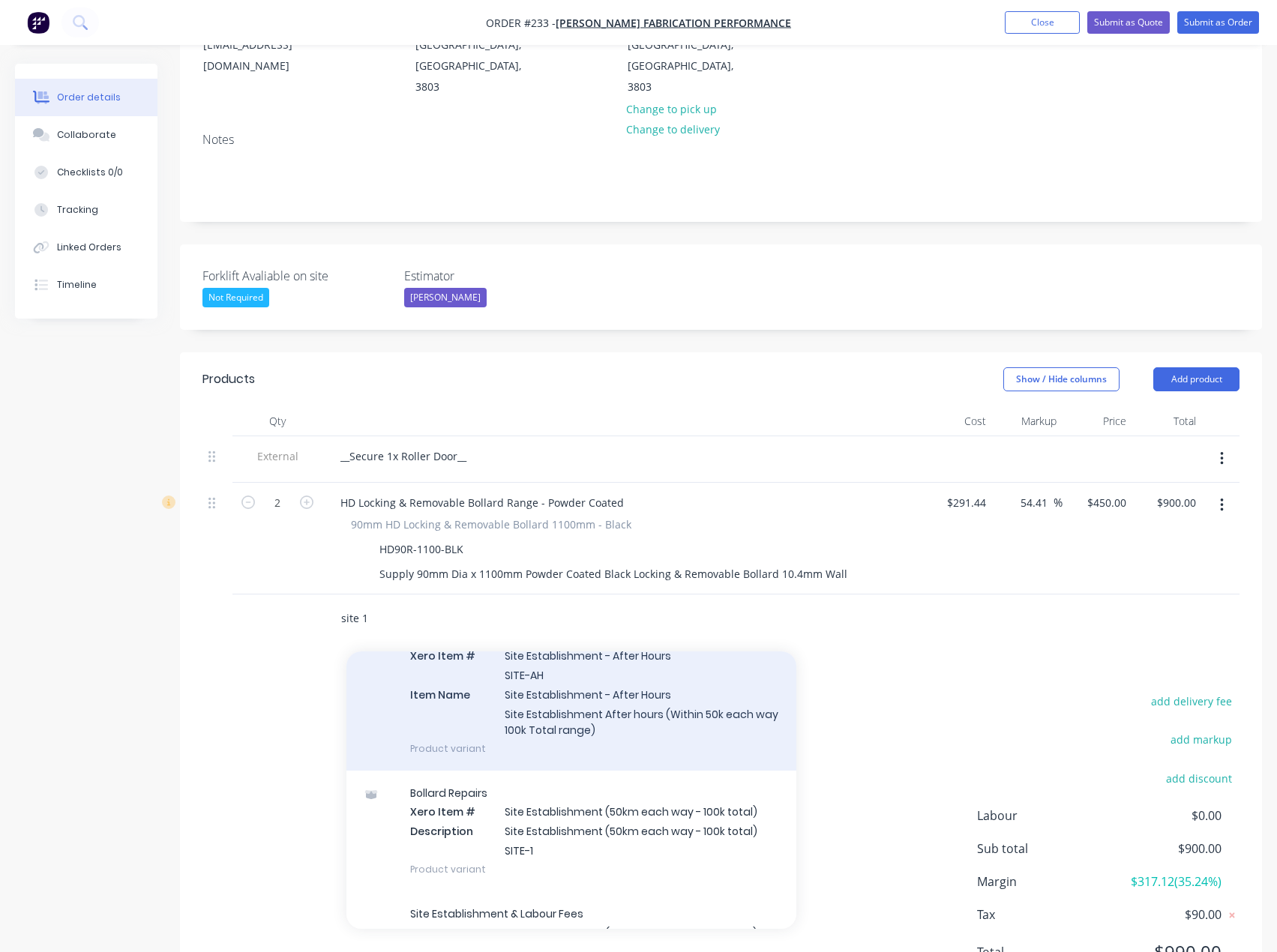
scroll to position [300, 0]
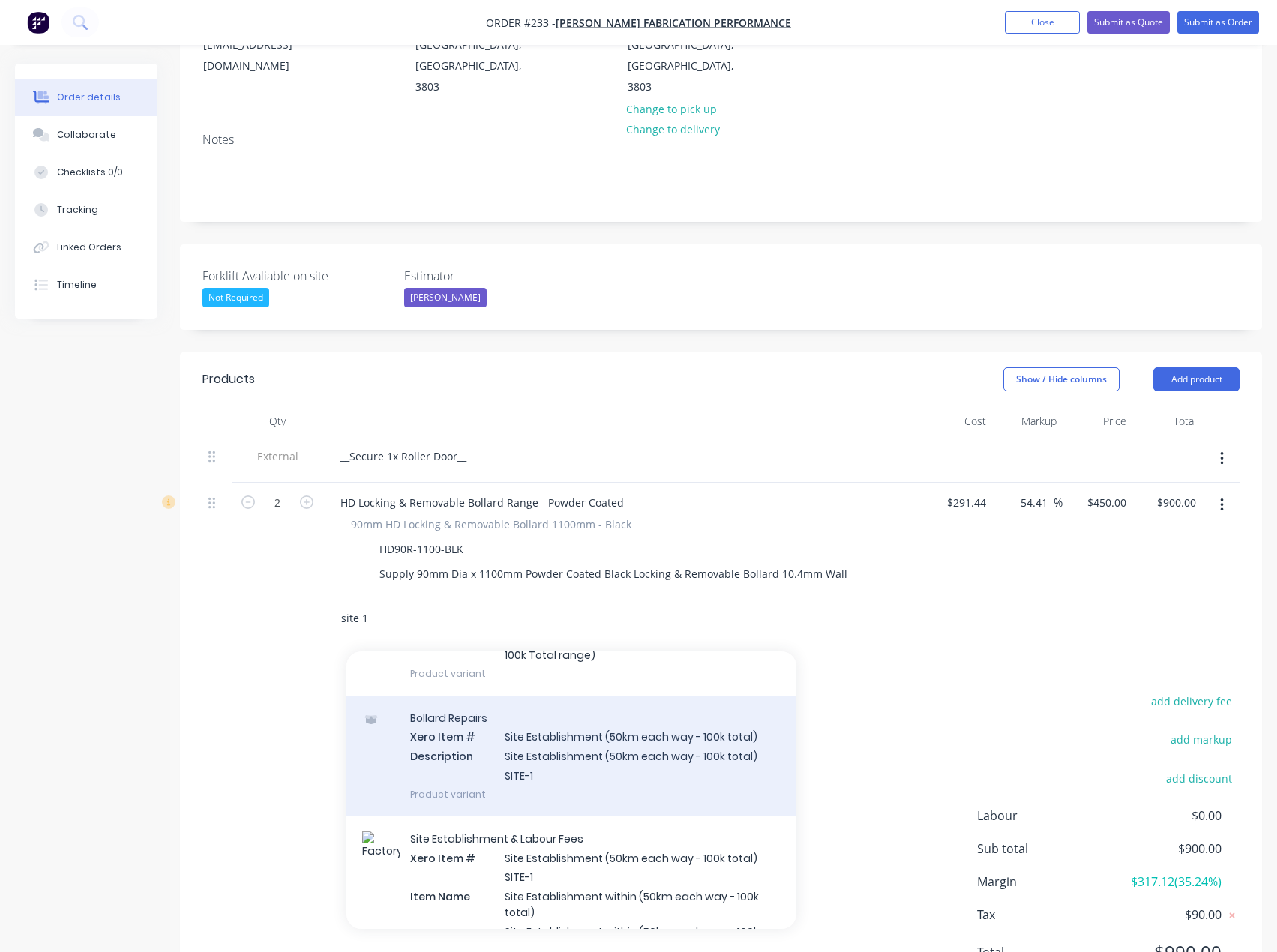
type input "site 1"
click at [550, 706] on div "Bollard Repairs Xero Item # Site Establishment (50km each way - 100k total) Des…" at bounding box center [571, 755] width 450 height 120
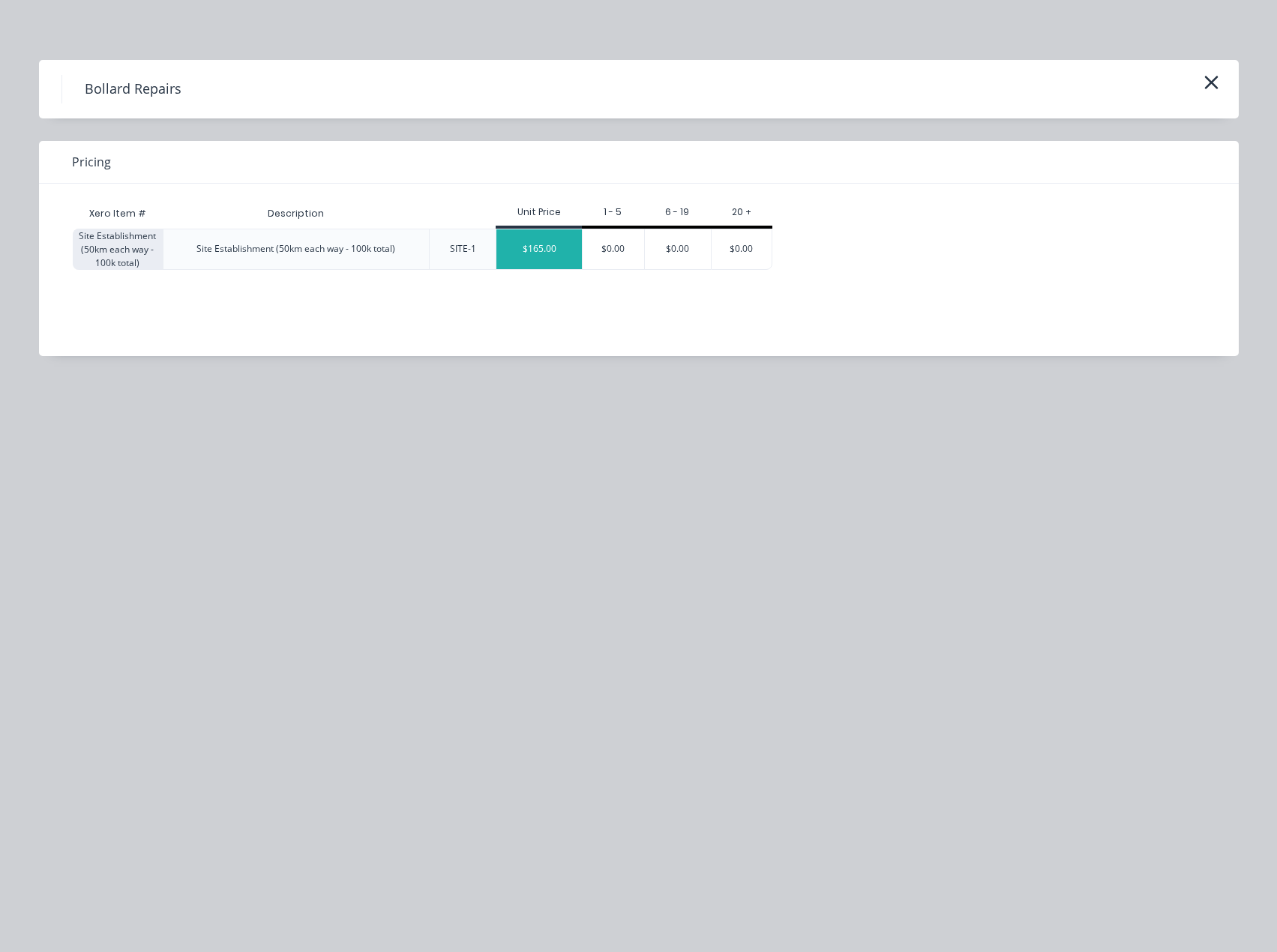
click at [552, 255] on div "$165.00" at bounding box center [539, 249] width 85 height 40
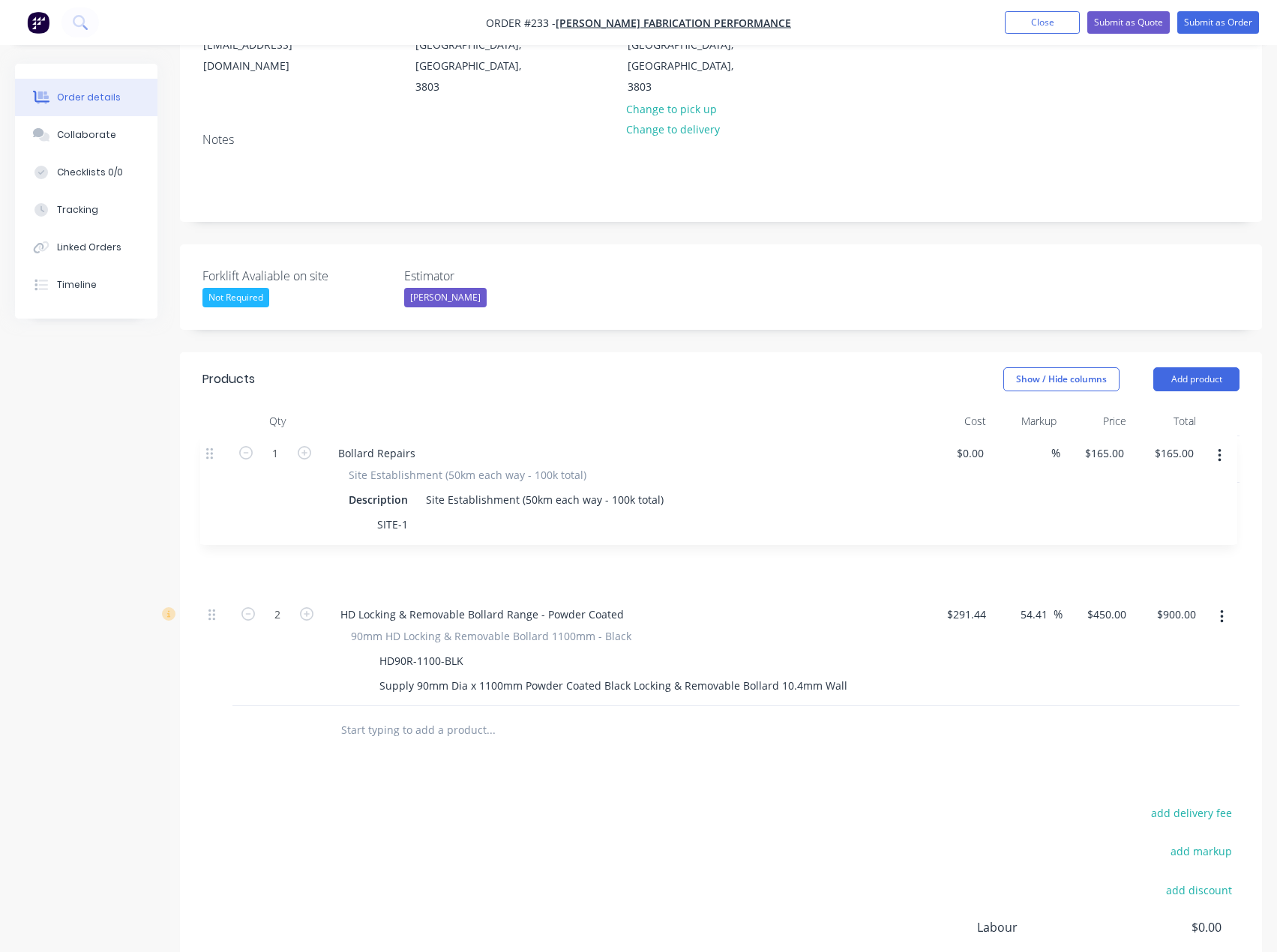
drag, startPoint x: 217, startPoint y: 568, endPoint x: 217, endPoint y: 450, distance: 118.0
click at [217, 450] on div "External __Secure 1x Roller Door__ 2 HD Locking & Removable Bollard Range - Pow…" at bounding box center [720, 571] width 1037 height 270
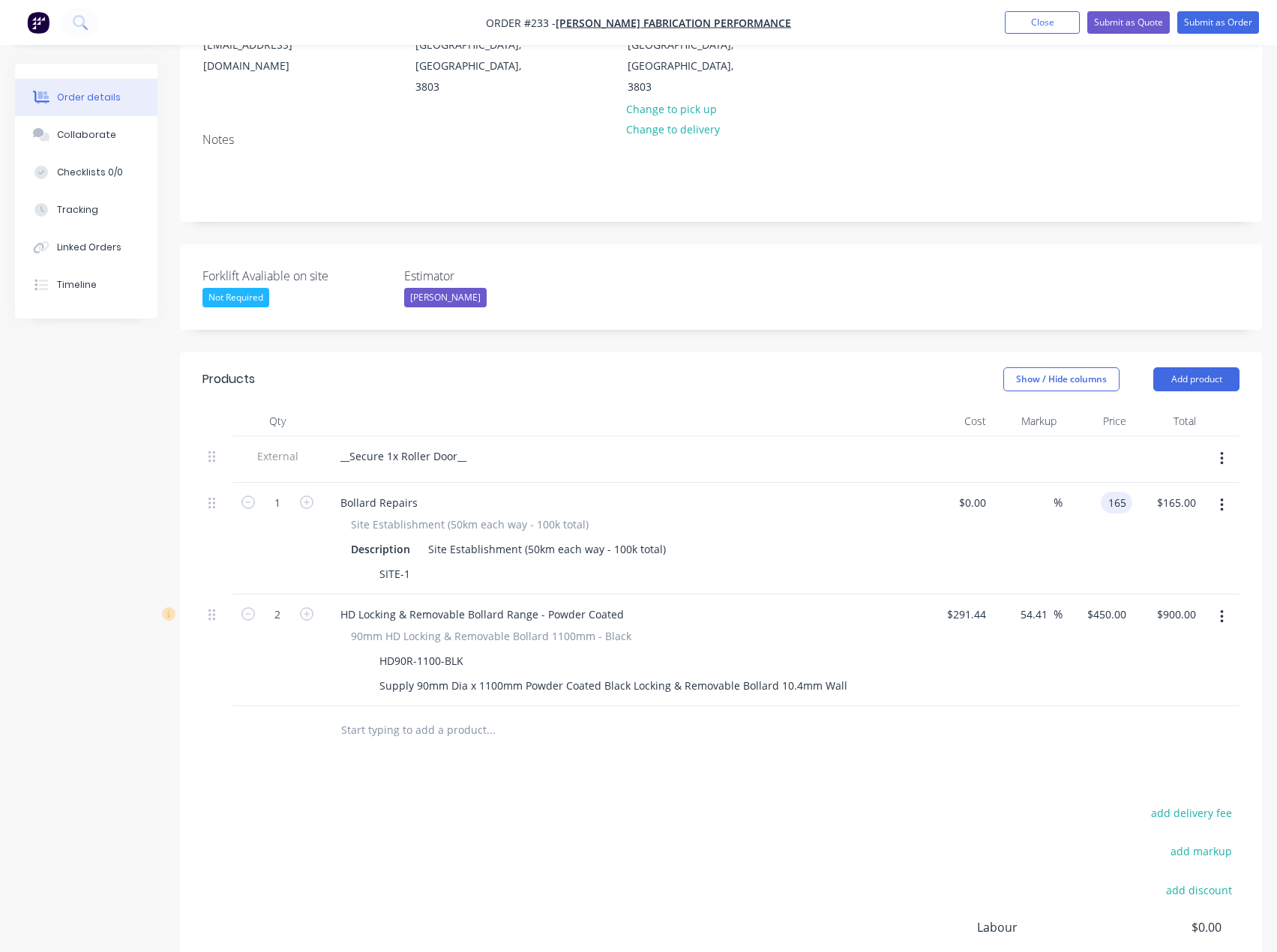
click at [1113, 492] on input "165" at bounding box center [1118, 502] width 25 height 22
type input "145"
type input "$145.00"
click at [984, 492] on input at bounding box center [974, 502] width 34 height 22
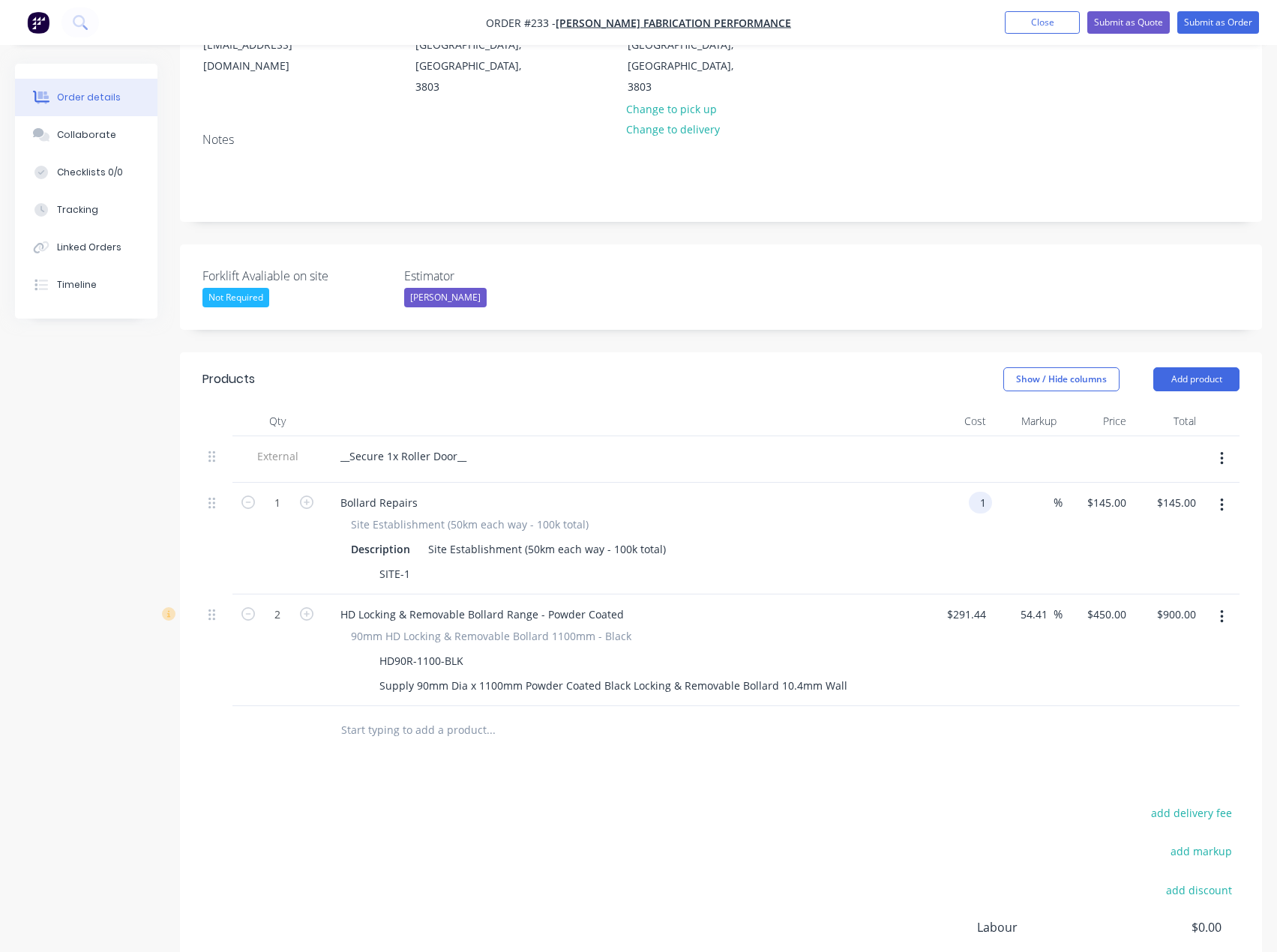
type input "$1.00"
click at [1015, 508] on div "%" at bounding box center [1026, 538] width 69 height 112
click at [1096, 482] on div "1 1" at bounding box center [1096, 538] width 69 height 112
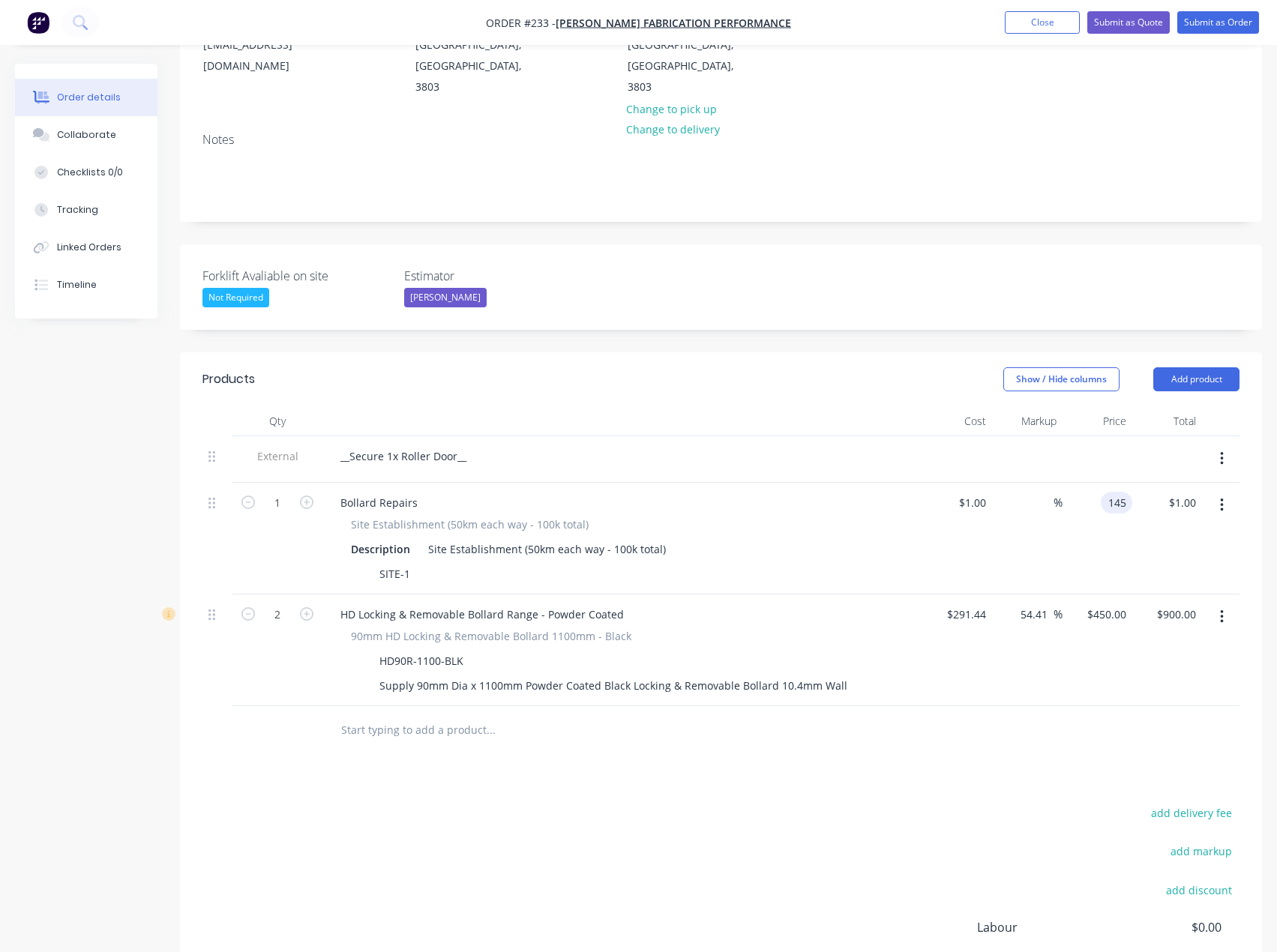
type input "145"
type input "14400"
type input "$145.00"
click at [1038, 709] on div "Products Show / Hide columns Add product Qty Cost Markup Price Total External _…" at bounding box center [720, 733] width 1082 height 762
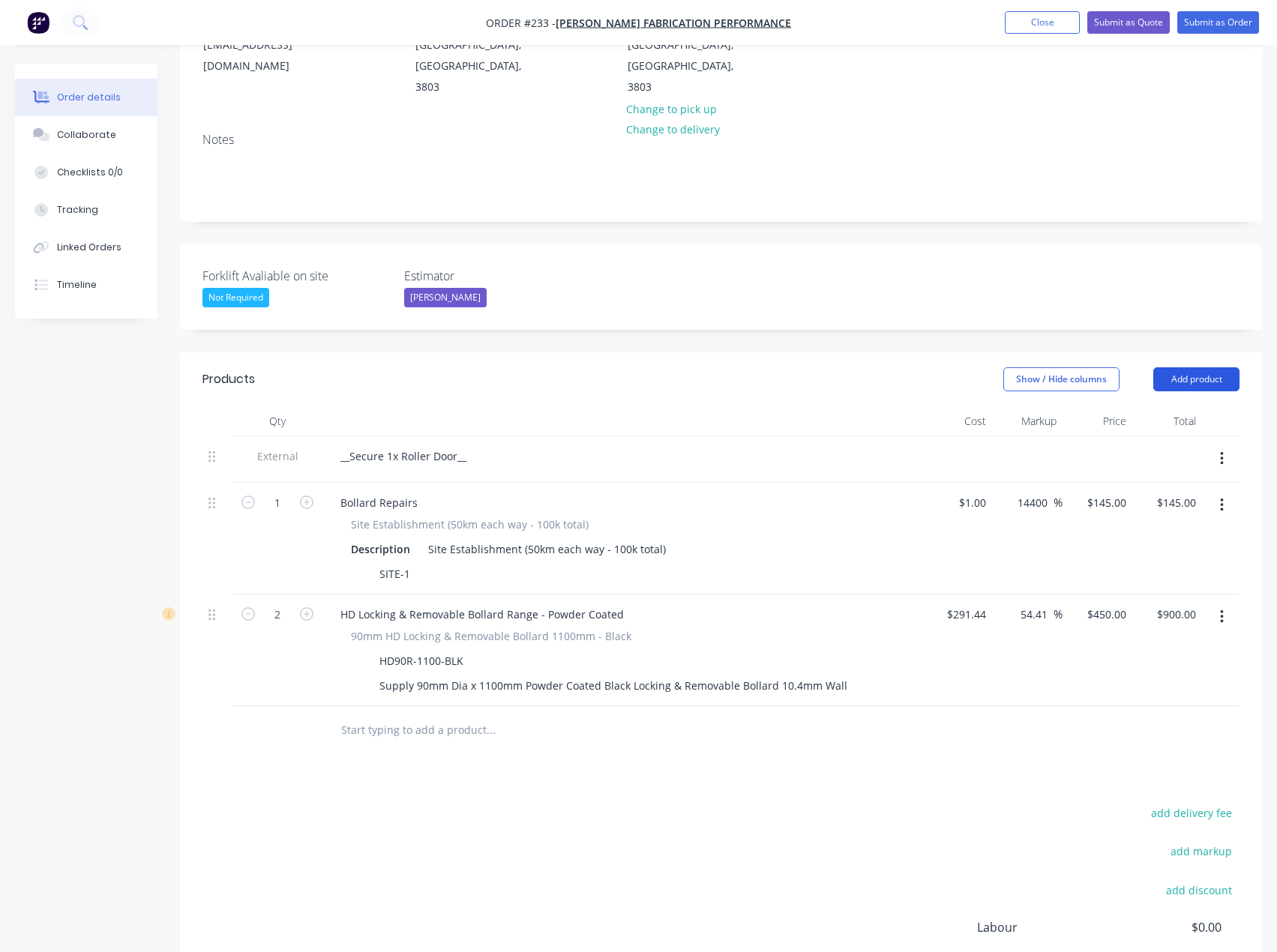
click at [1211, 367] on button "Add product" at bounding box center [1195, 379] width 86 height 24
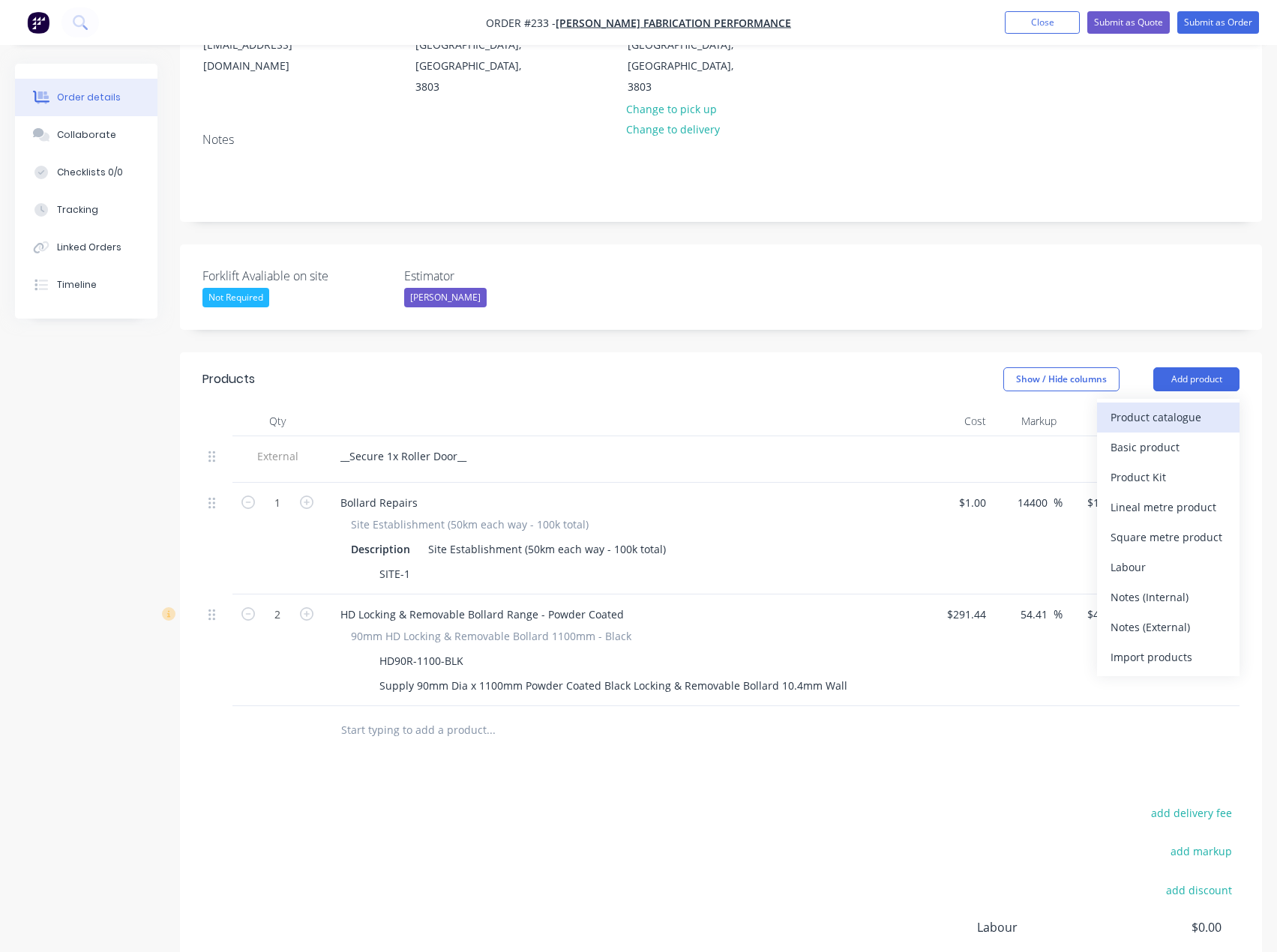
click at [1186, 406] on div "Product catalogue" at bounding box center [1167, 417] width 115 height 22
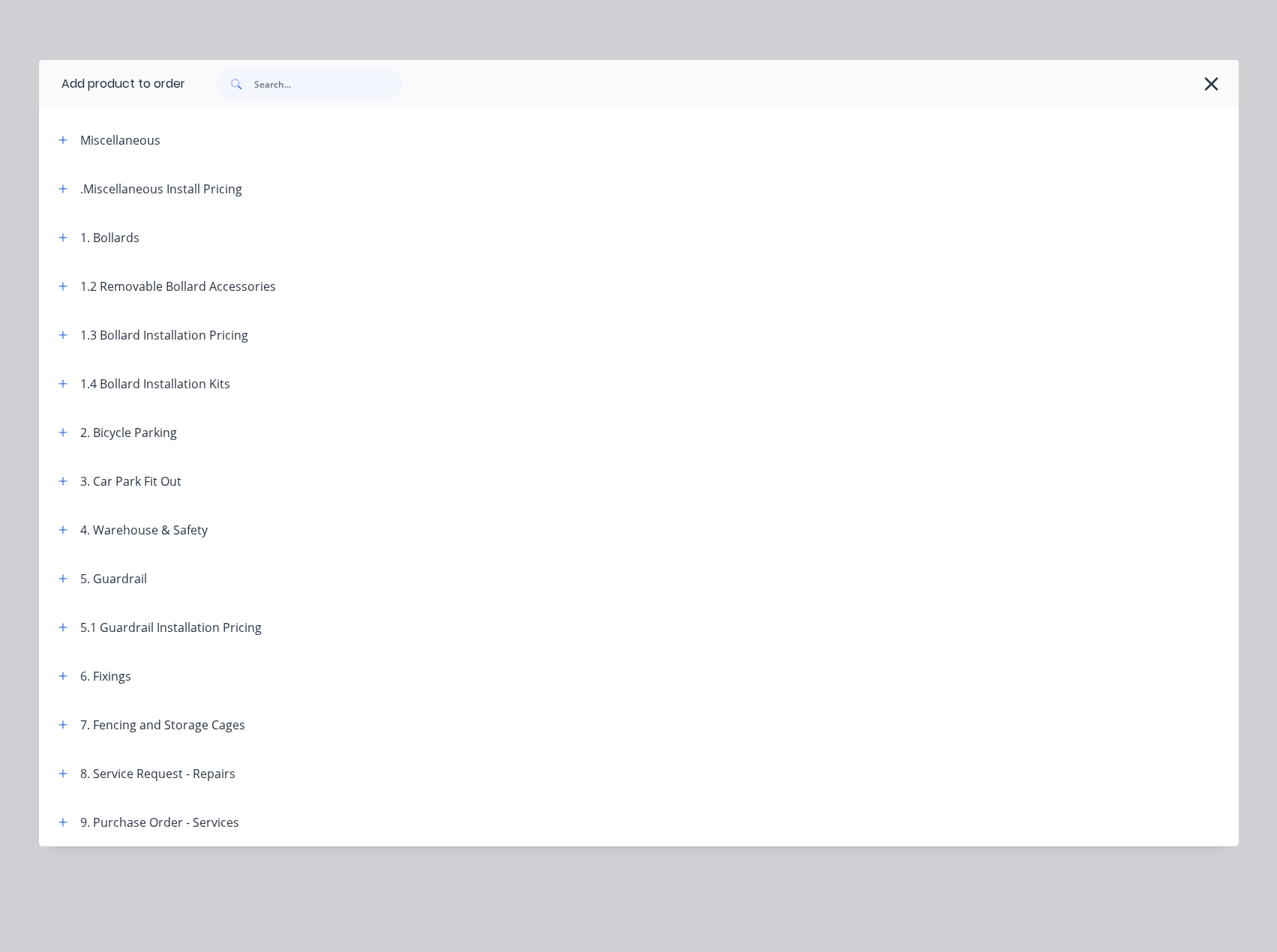
click at [67, 325] on header "1.3 Bollard Installation Pricing" at bounding box center [638, 335] width 1199 height 49
click at [66, 331] on icon "button" at bounding box center [63, 335] width 9 height 11
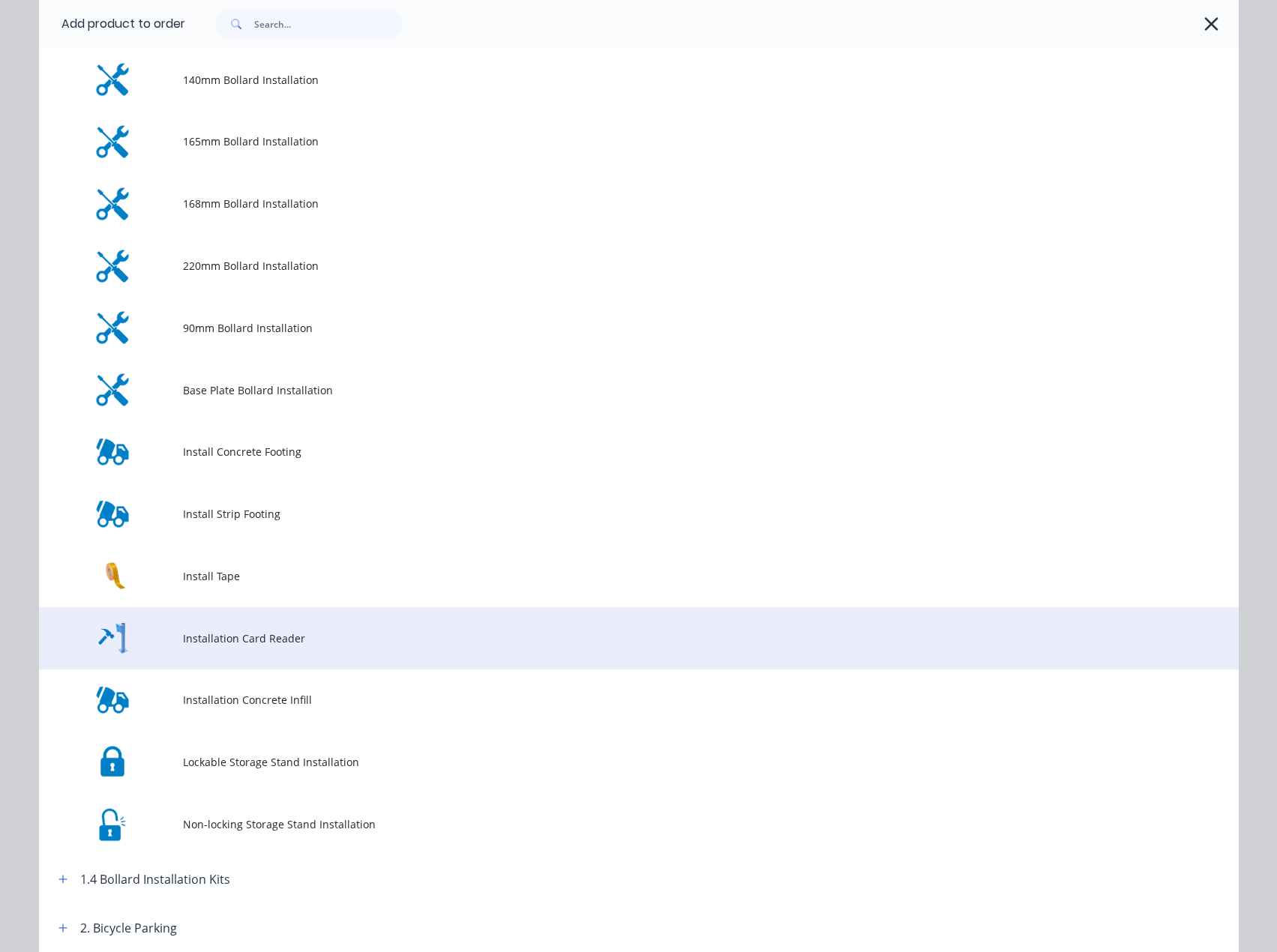
scroll to position [375, 0]
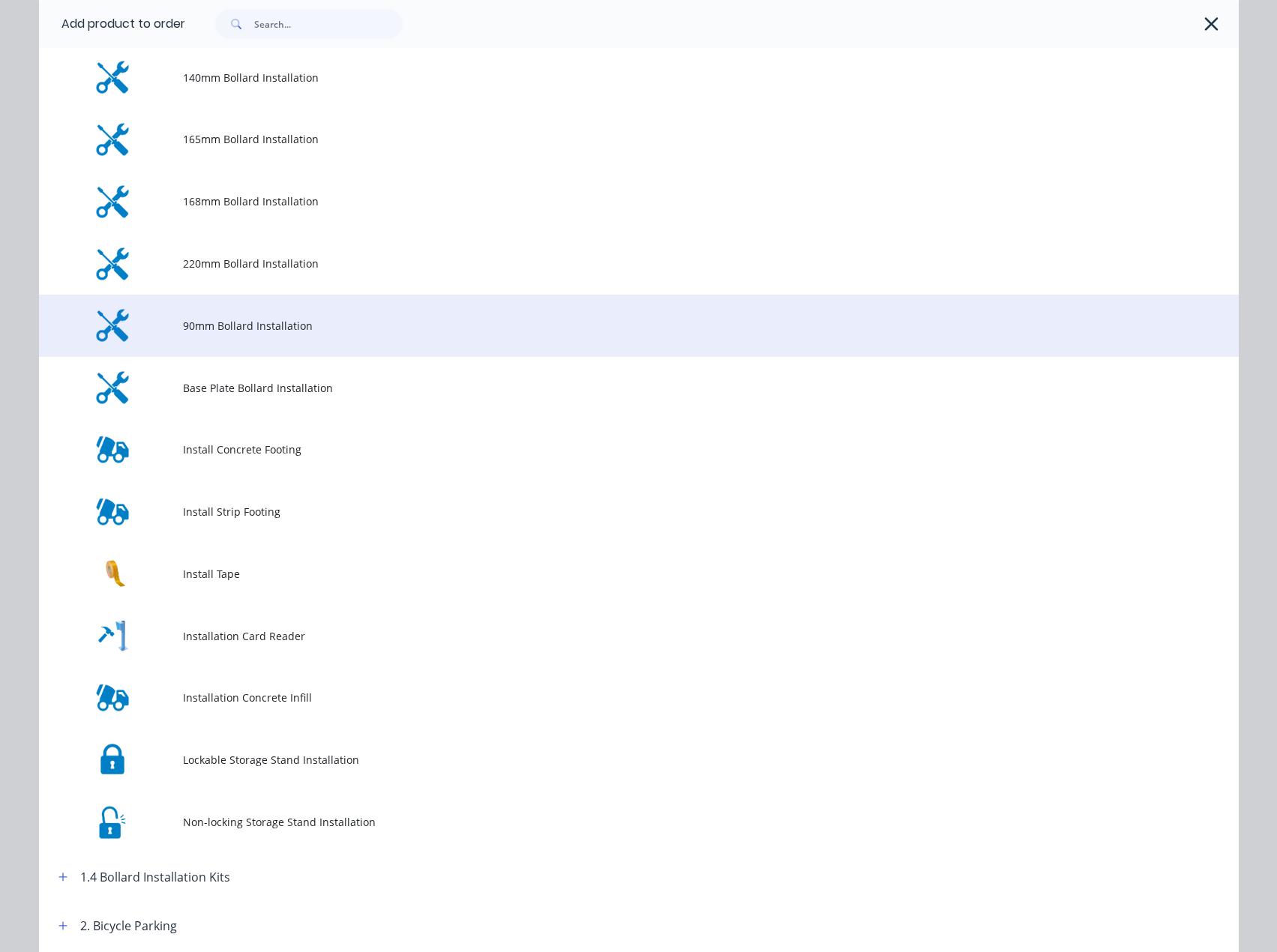
click at [291, 326] on span "90mm Bollard Installation" at bounding box center [605, 325] width 844 height 16
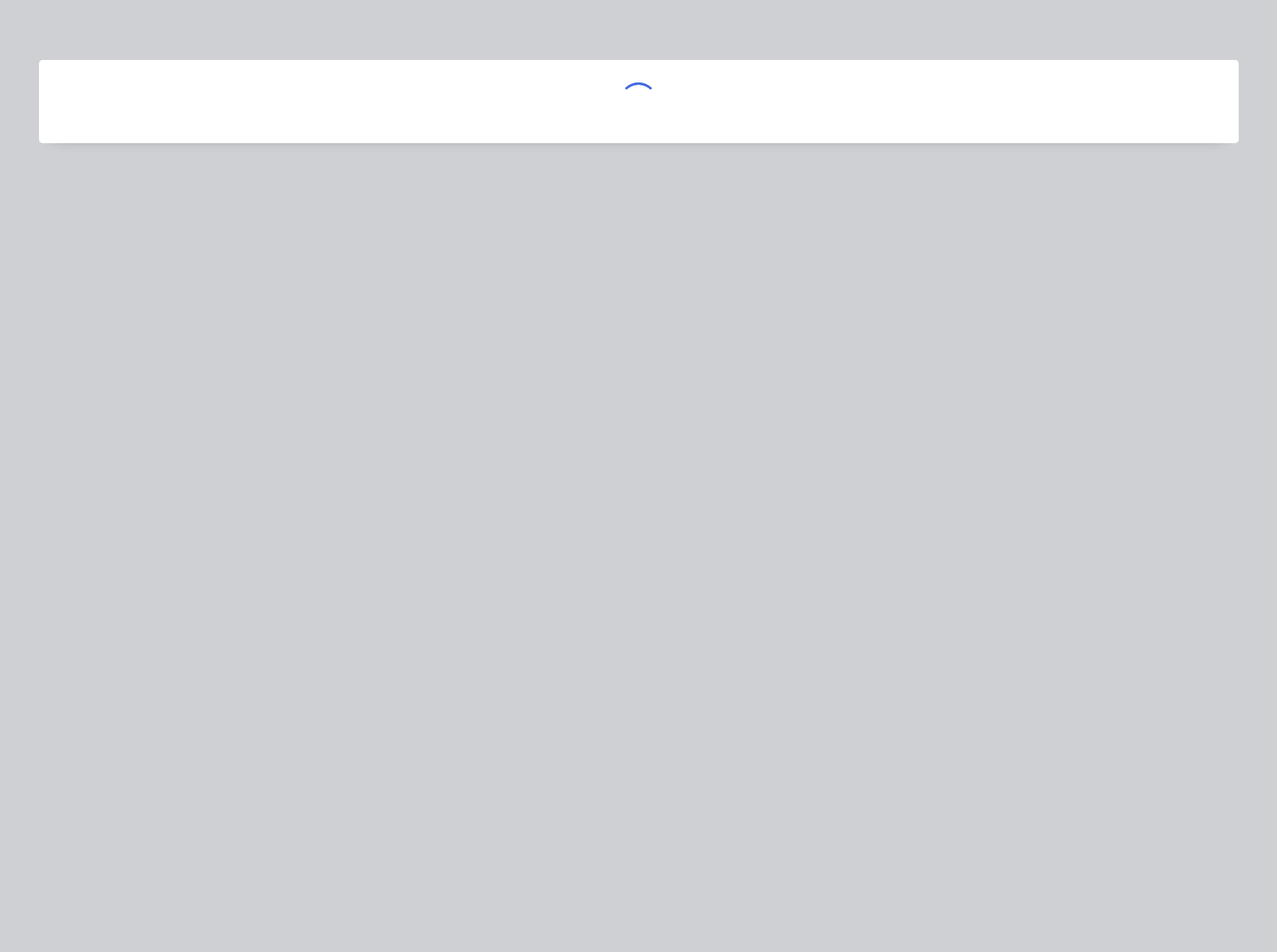
scroll to position [0, 0]
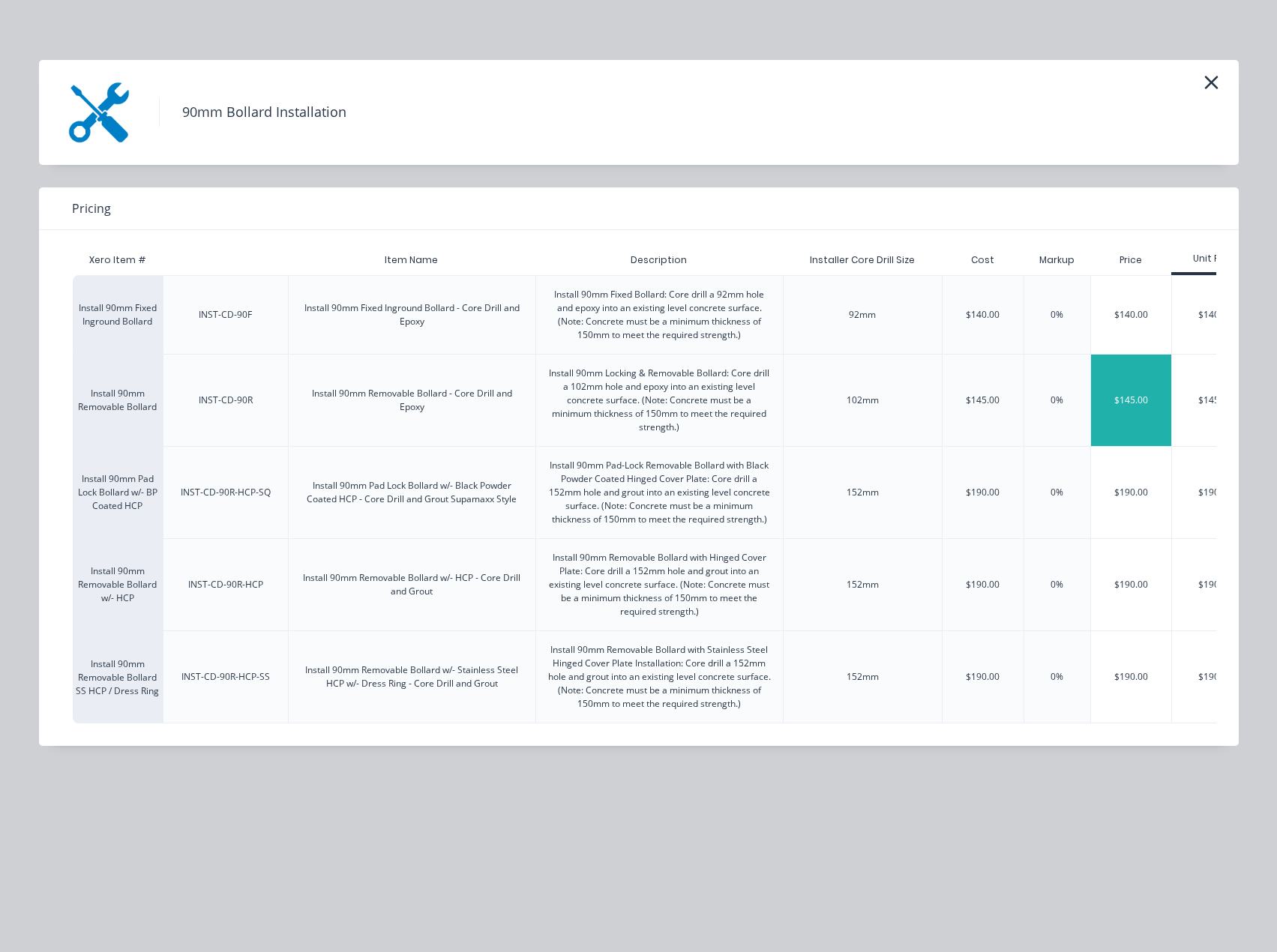
click at [1099, 380] on div "$145.00" at bounding box center [1131, 400] width 81 height 91
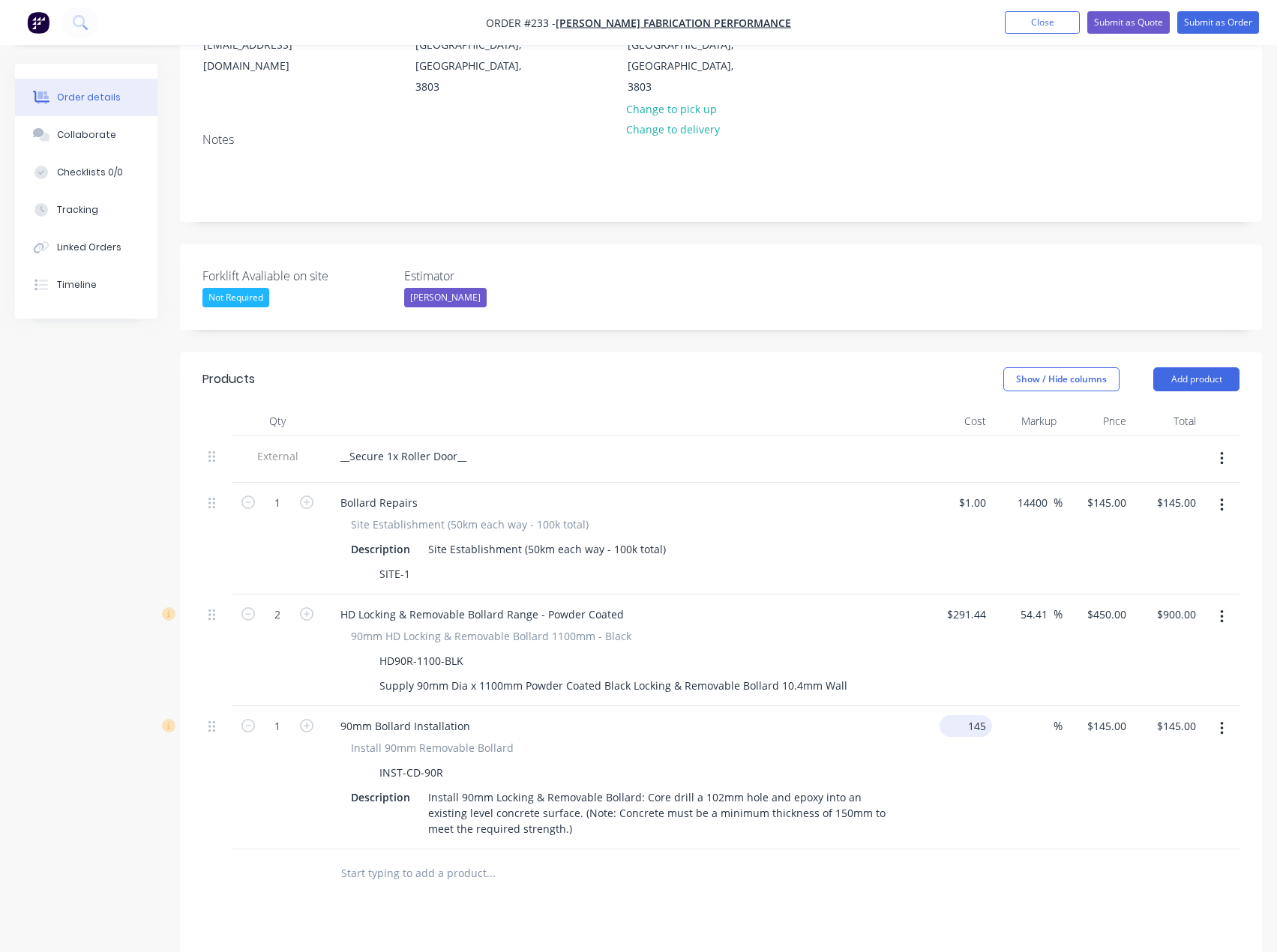
click at [961, 706] on div "145 $145.00" at bounding box center [956, 777] width 69 height 143
type input "$1.00"
type input "1"
type input "$1.00"
click at [1102, 706] on div "1 $145.00" at bounding box center [1096, 777] width 69 height 143
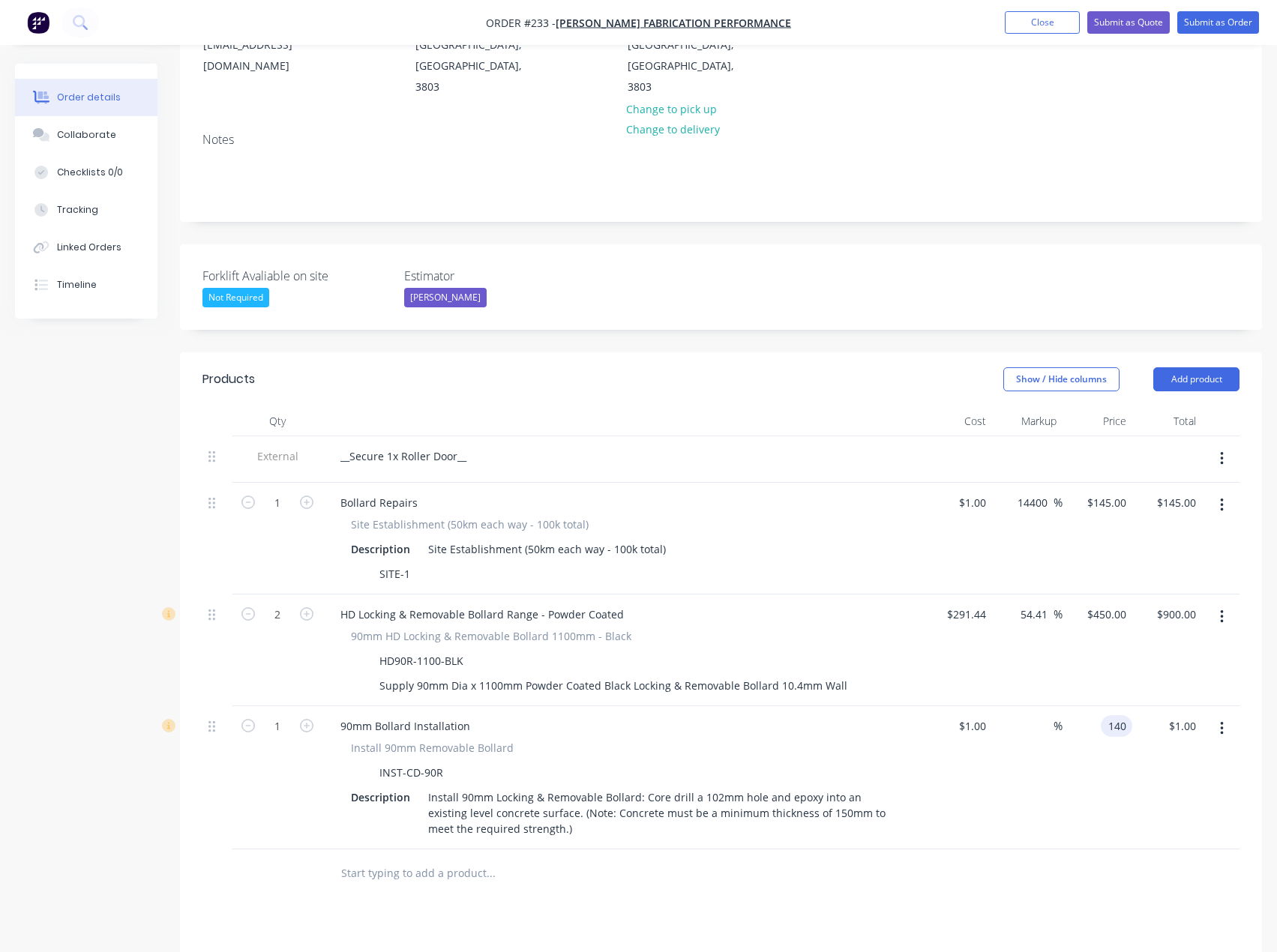
type input "140"
type input "13900"
type input "$140.00"
click at [1032, 849] on div at bounding box center [720, 873] width 1037 height 49
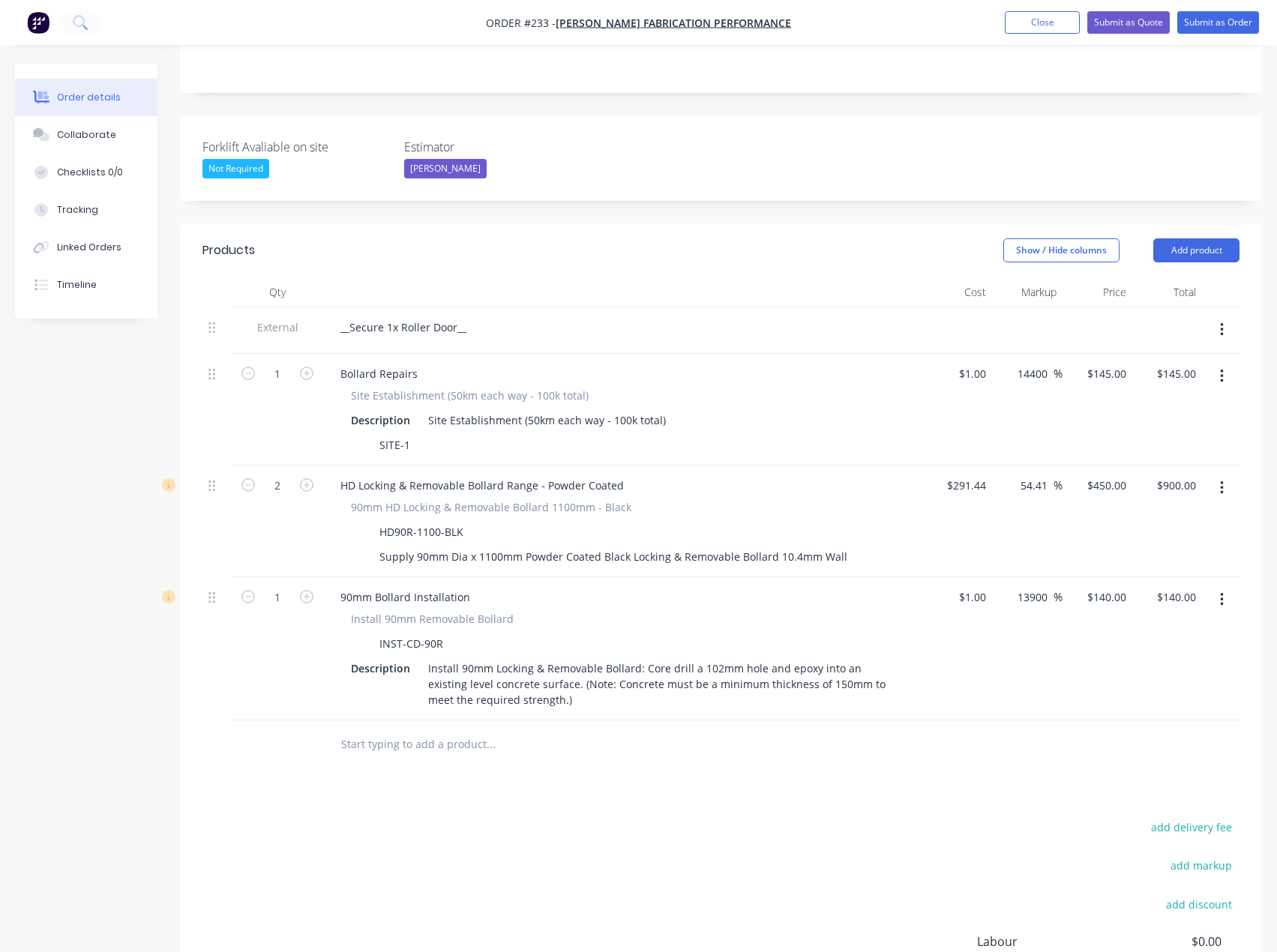
scroll to position [375, 0]
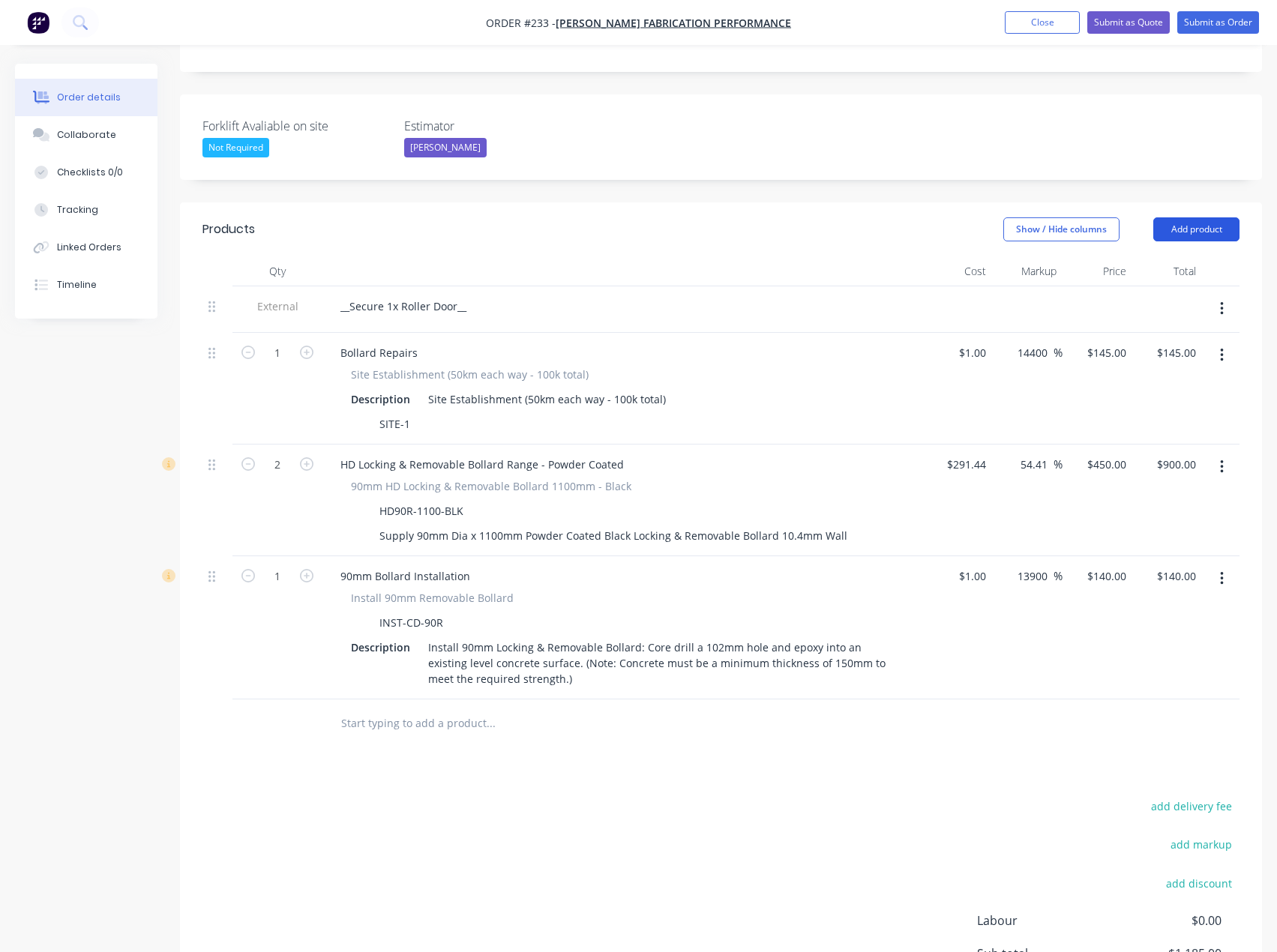
click at [1198, 217] on button "Add product" at bounding box center [1195, 229] width 86 height 24
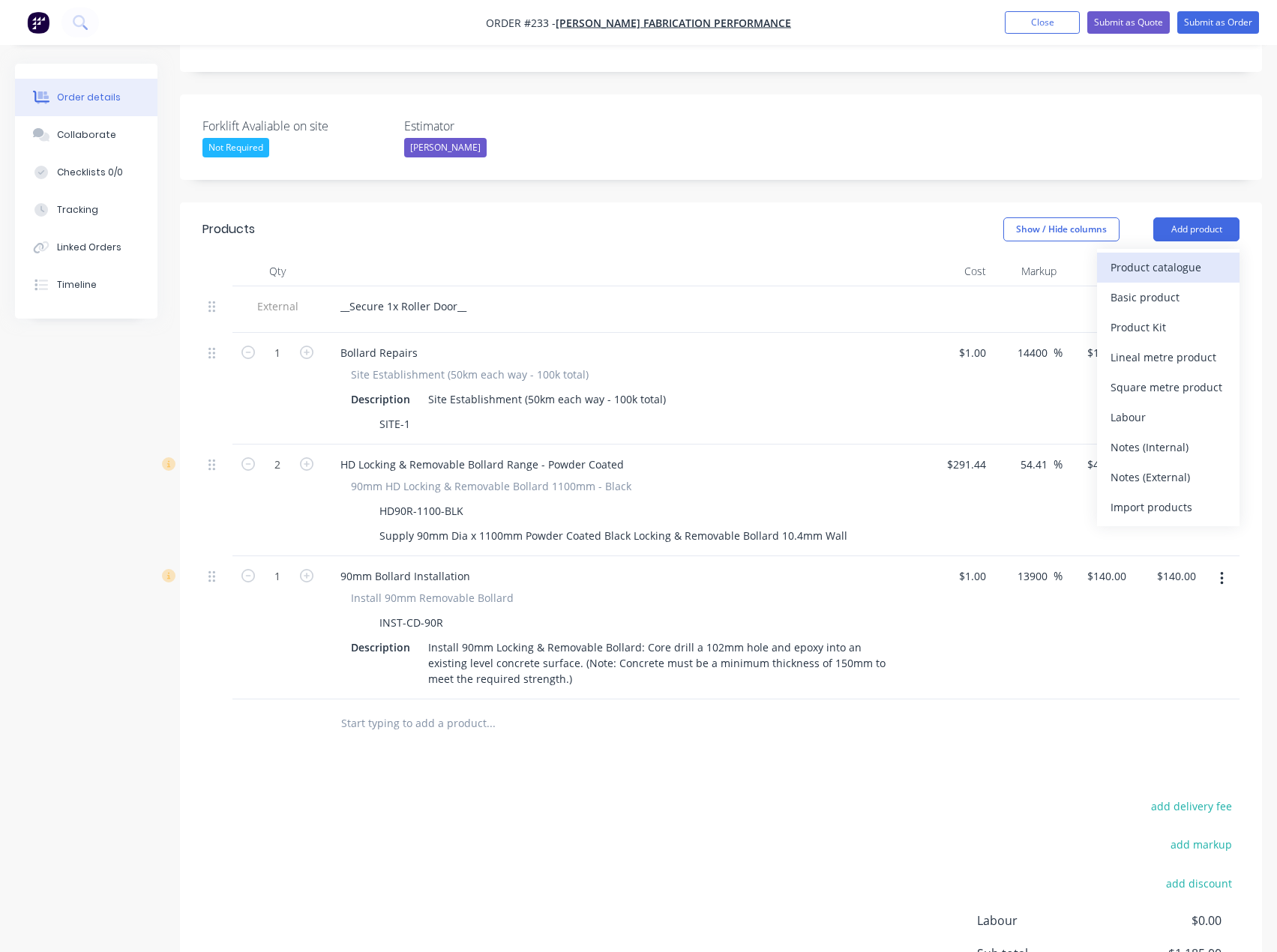
click at [1186, 256] on div "Product catalogue" at bounding box center [1167, 267] width 115 height 22
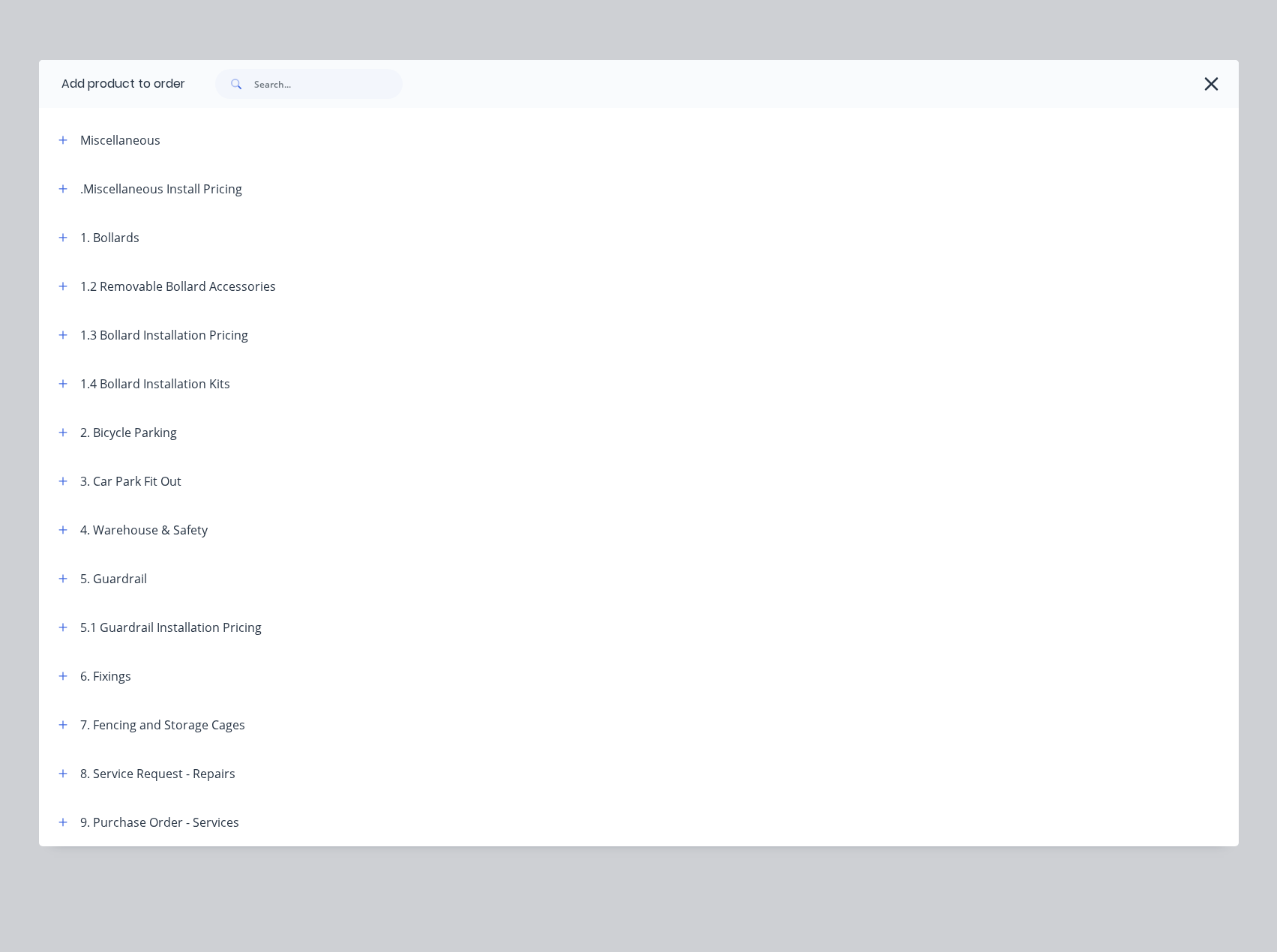
click at [56, 295] on header "1.2 Removable Bollard Accessories" at bounding box center [638, 286] width 1199 height 49
click at [67, 287] on icon "button" at bounding box center [63, 286] width 8 height 8
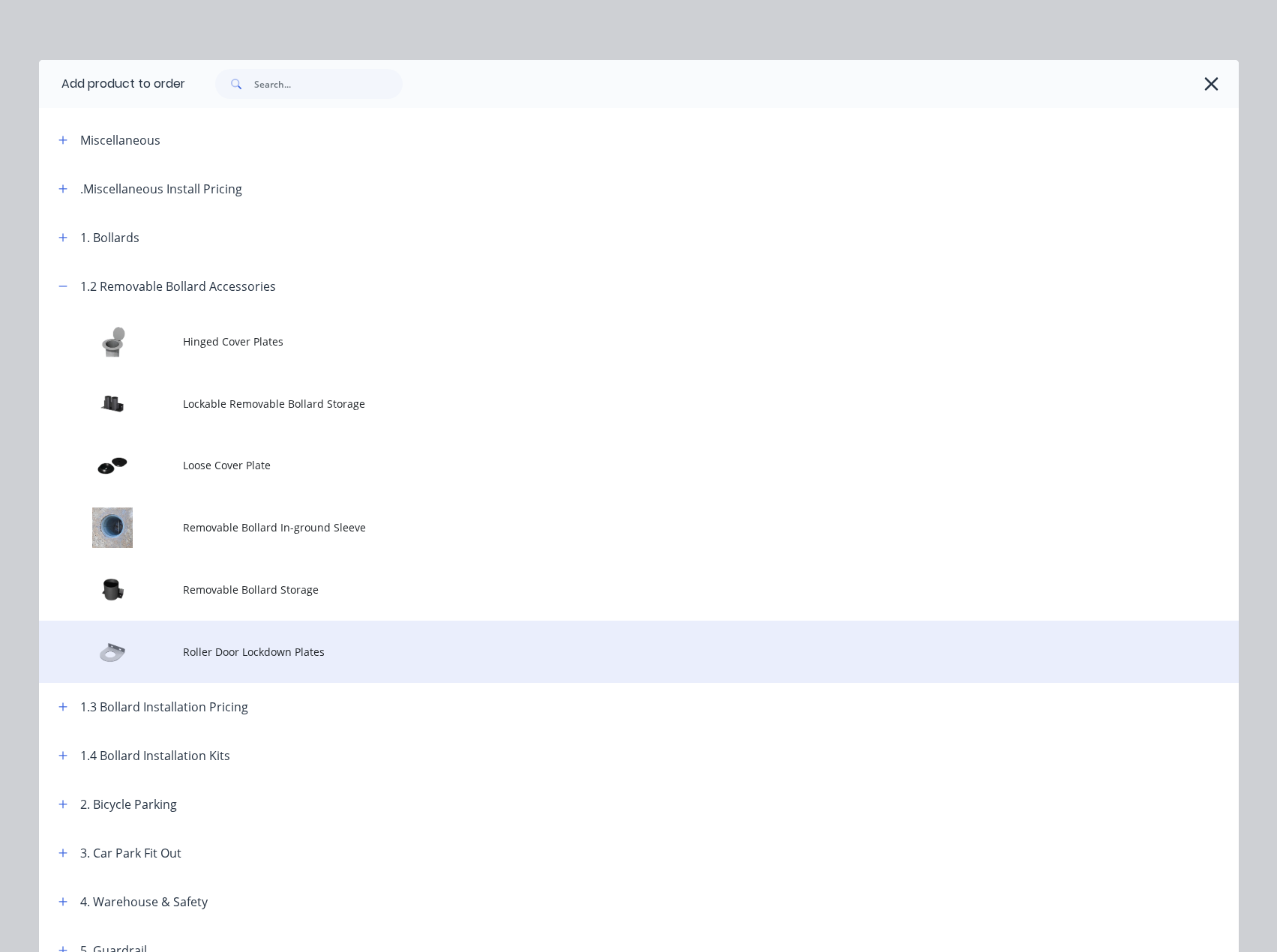
click at [261, 646] on span "Roller Door Lockdown Plates" at bounding box center [605, 652] width 844 height 16
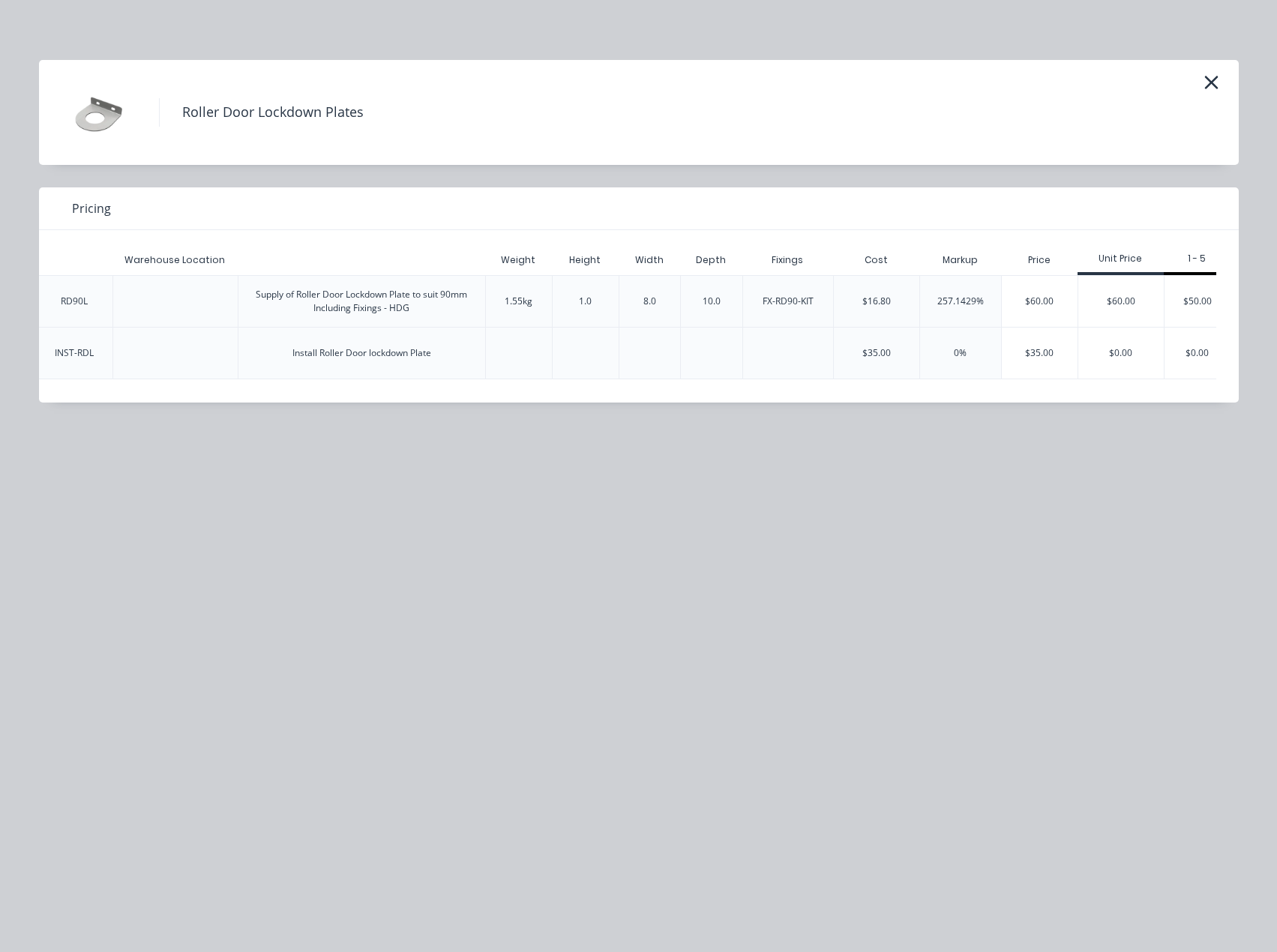
scroll to position [0, 521]
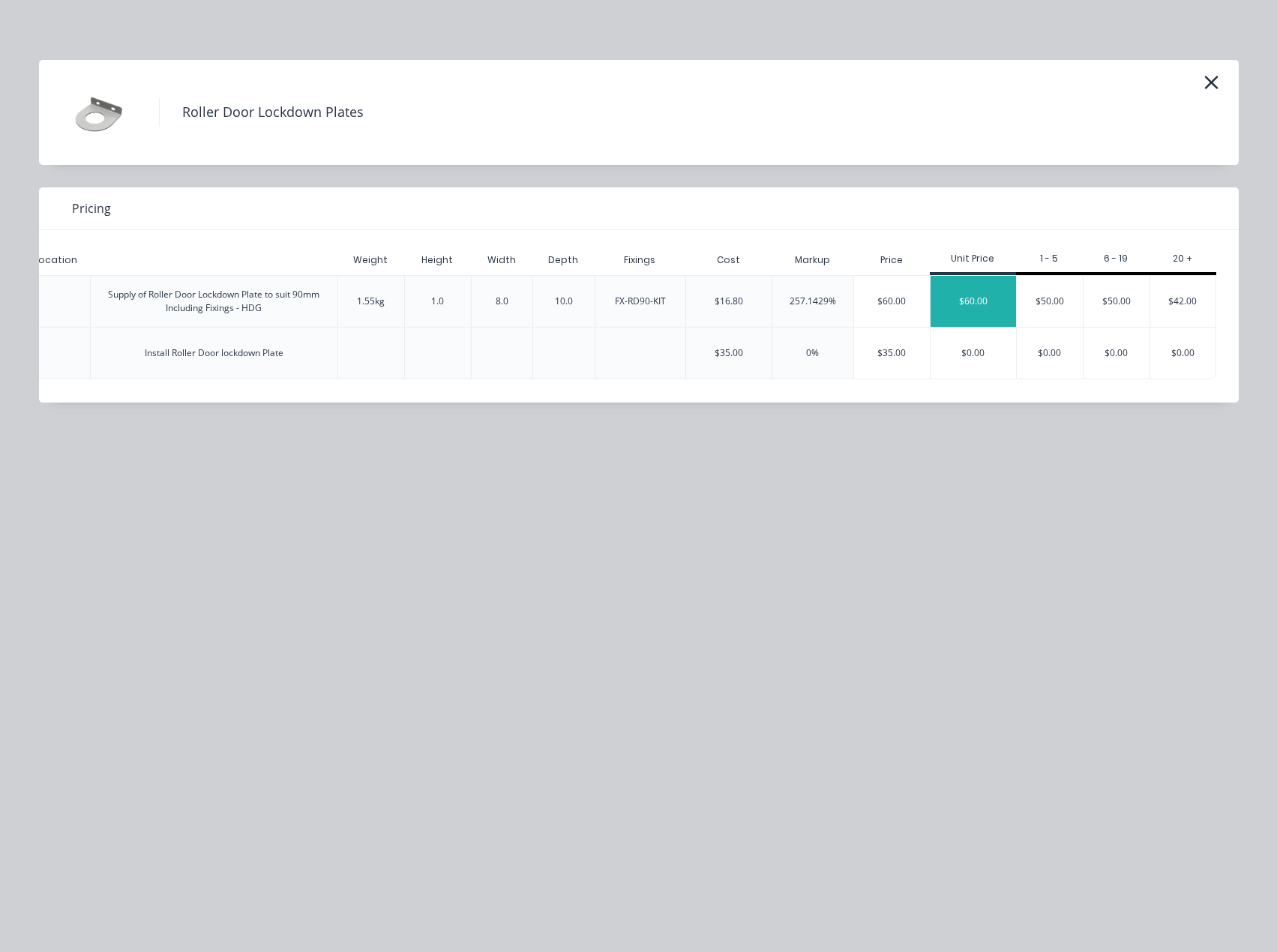
click at [944, 284] on div "$60.00" at bounding box center [973, 301] width 85 height 51
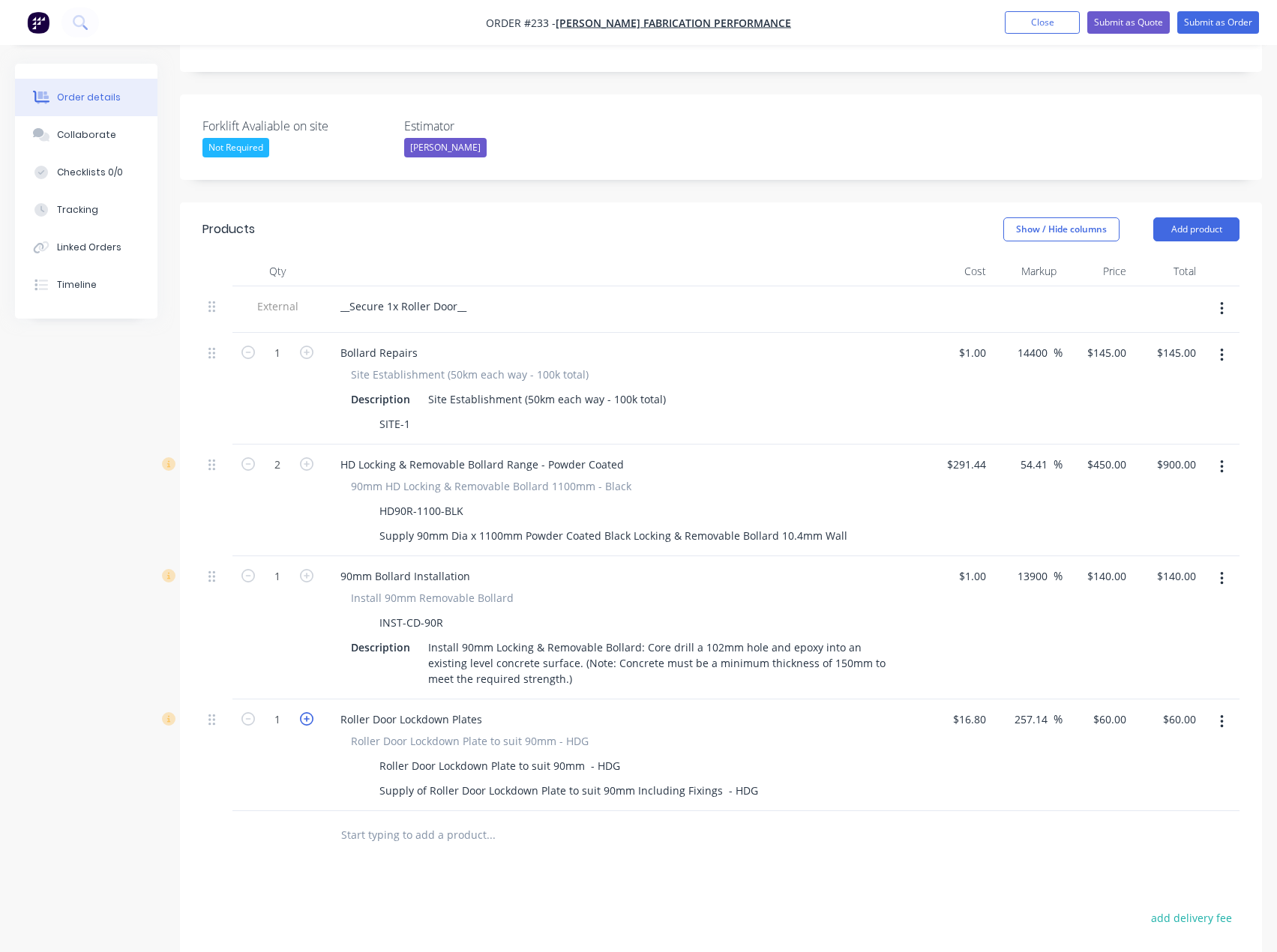
click at [303, 712] on icon "button" at bounding box center [306, 719] width 14 height 14
type input "2"
type input "$120.00"
click at [1112, 708] on input "60" at bounding box center [1122, 719] width 20 height 22
type input "55"
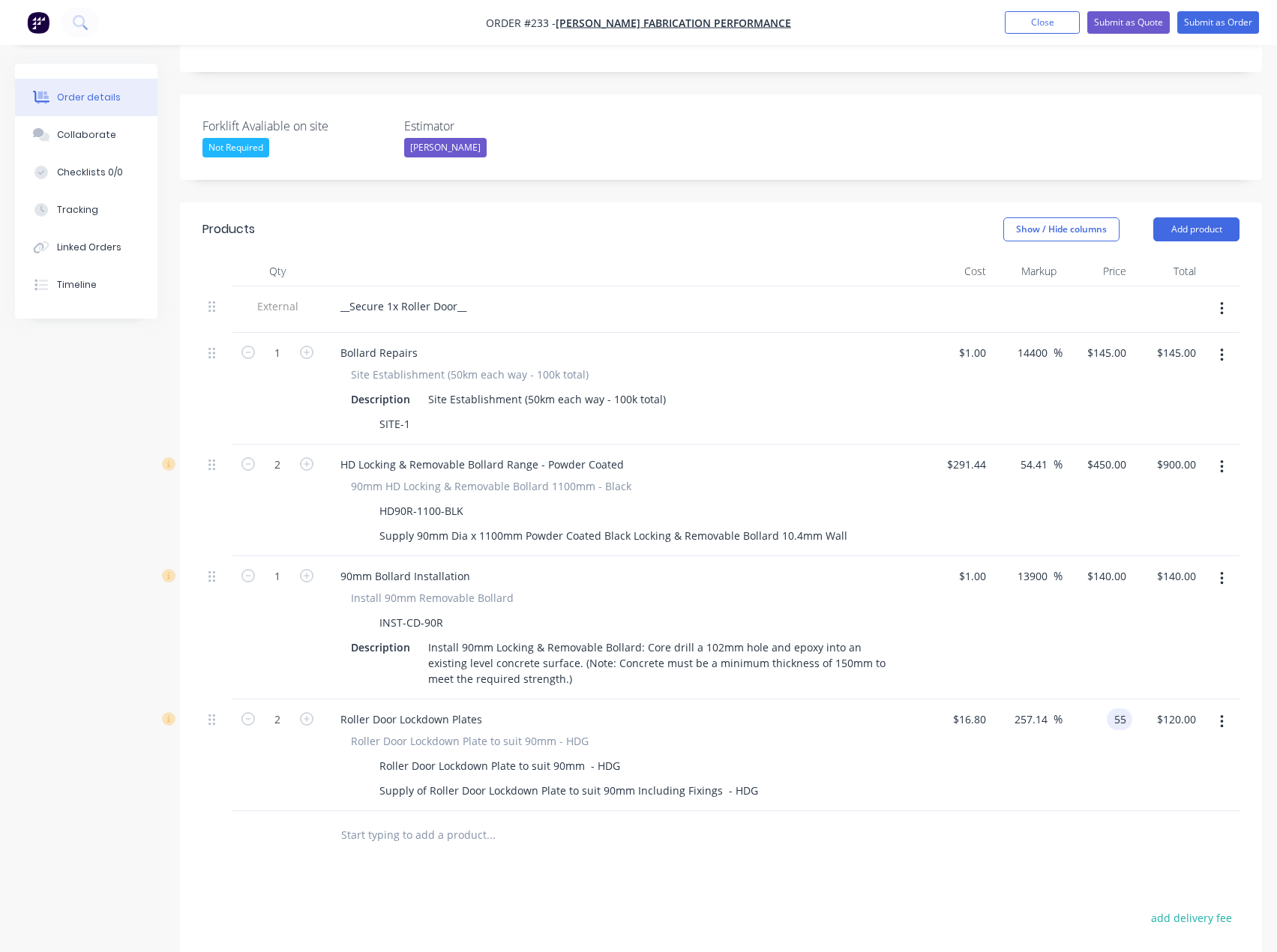
type input "227.38"
type input "$55.00"
type input "$110.00"
click at [988, 811] on div at bounding box center [720, 835] width 1037 height 49
click at [1212, 217] on button "Add product" at bounding box center [1195, 229] width 86 height 24
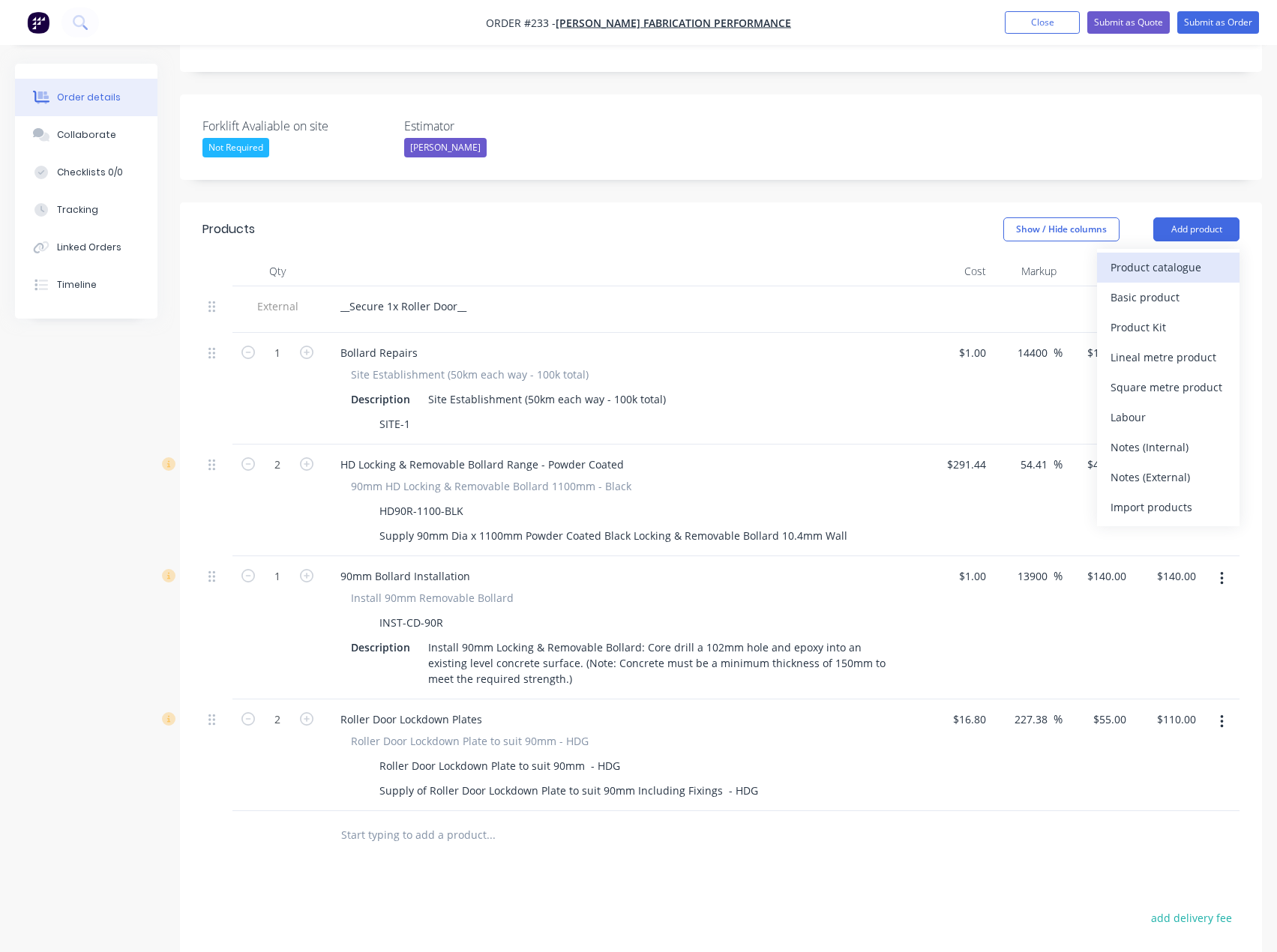
click at [1195, 256] on div "Product catalogue" at bounding box center [1167, 267] width 115 height 22
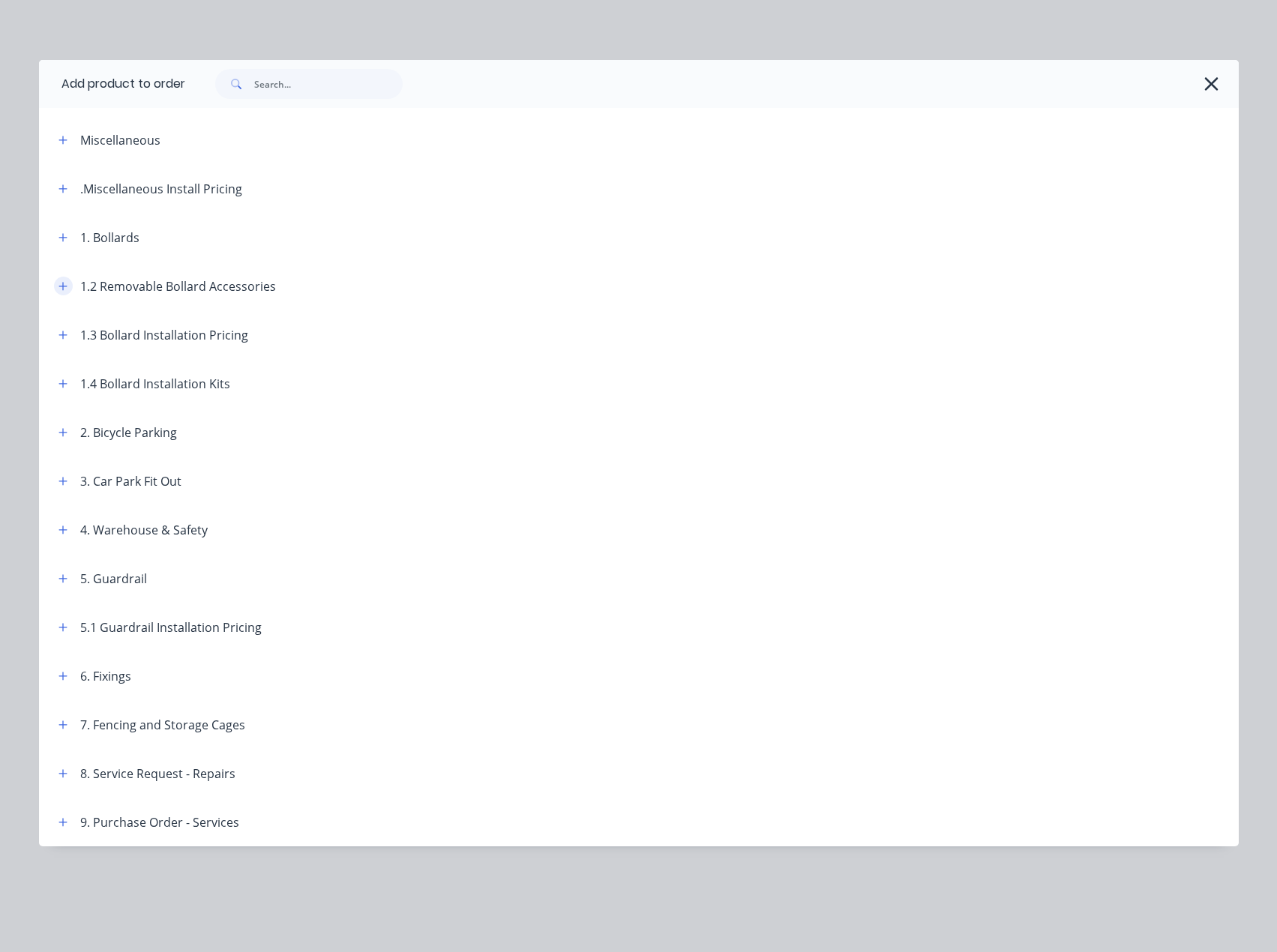
click at [62, 287] on icon "button" at bounding box center [63, 286] width 8 height 8
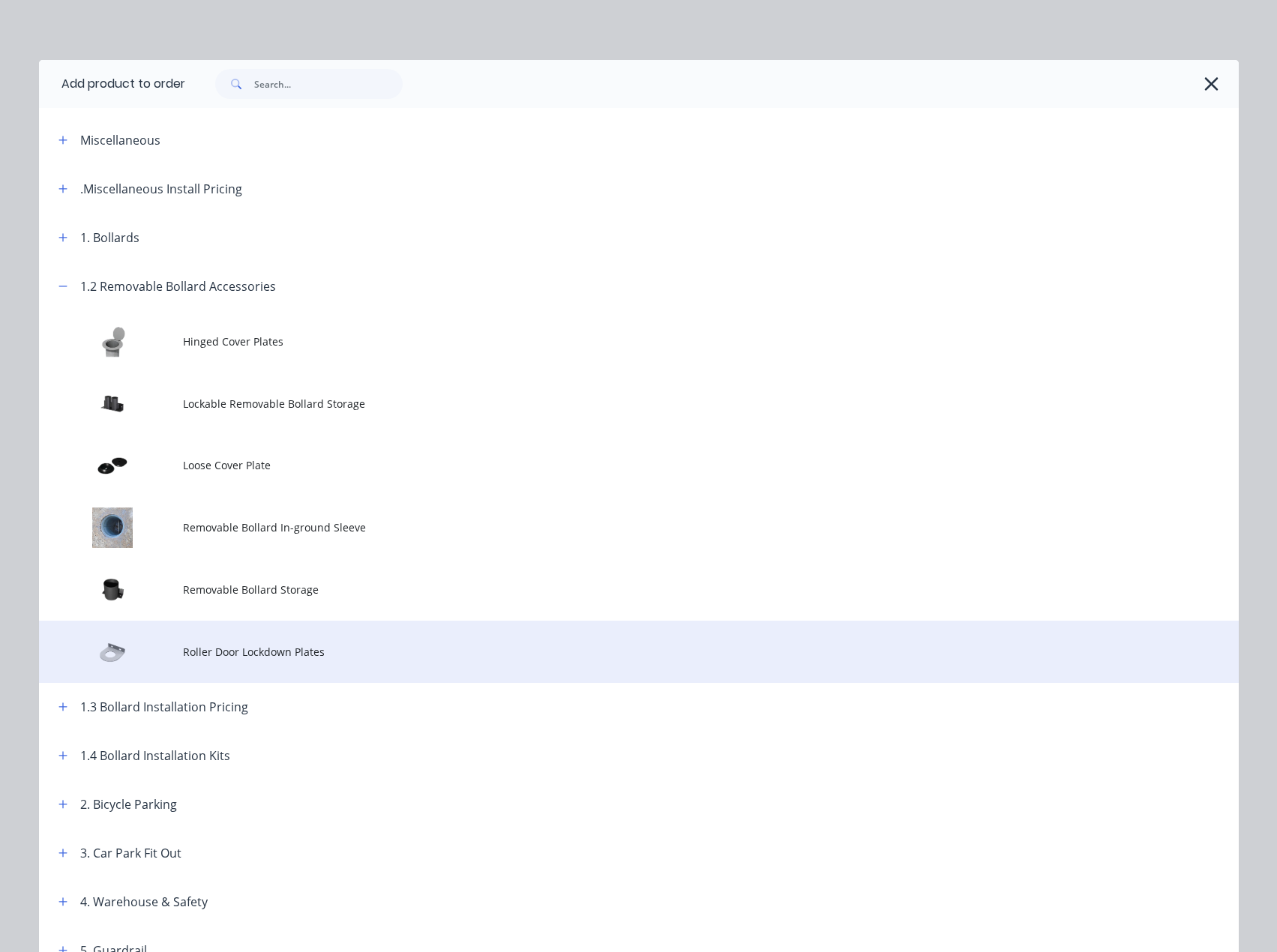
click at [206, 650] on span "Roller Door Lockdown Plates" at bounding box center [605, 652] width 844 height 16
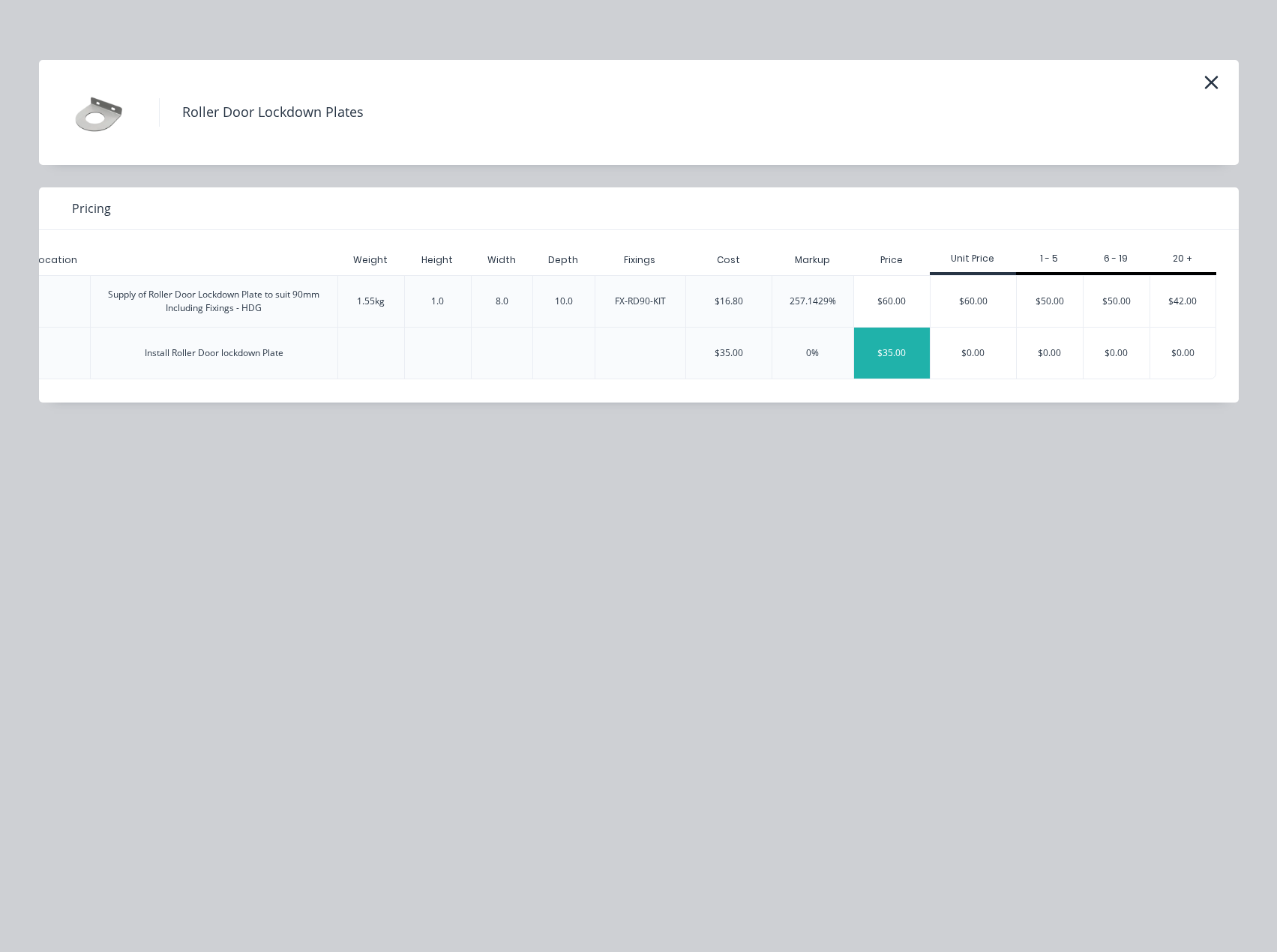
click at [917, 354] on div "$35.00" at bounding box center [891, 353] width 75 height 51
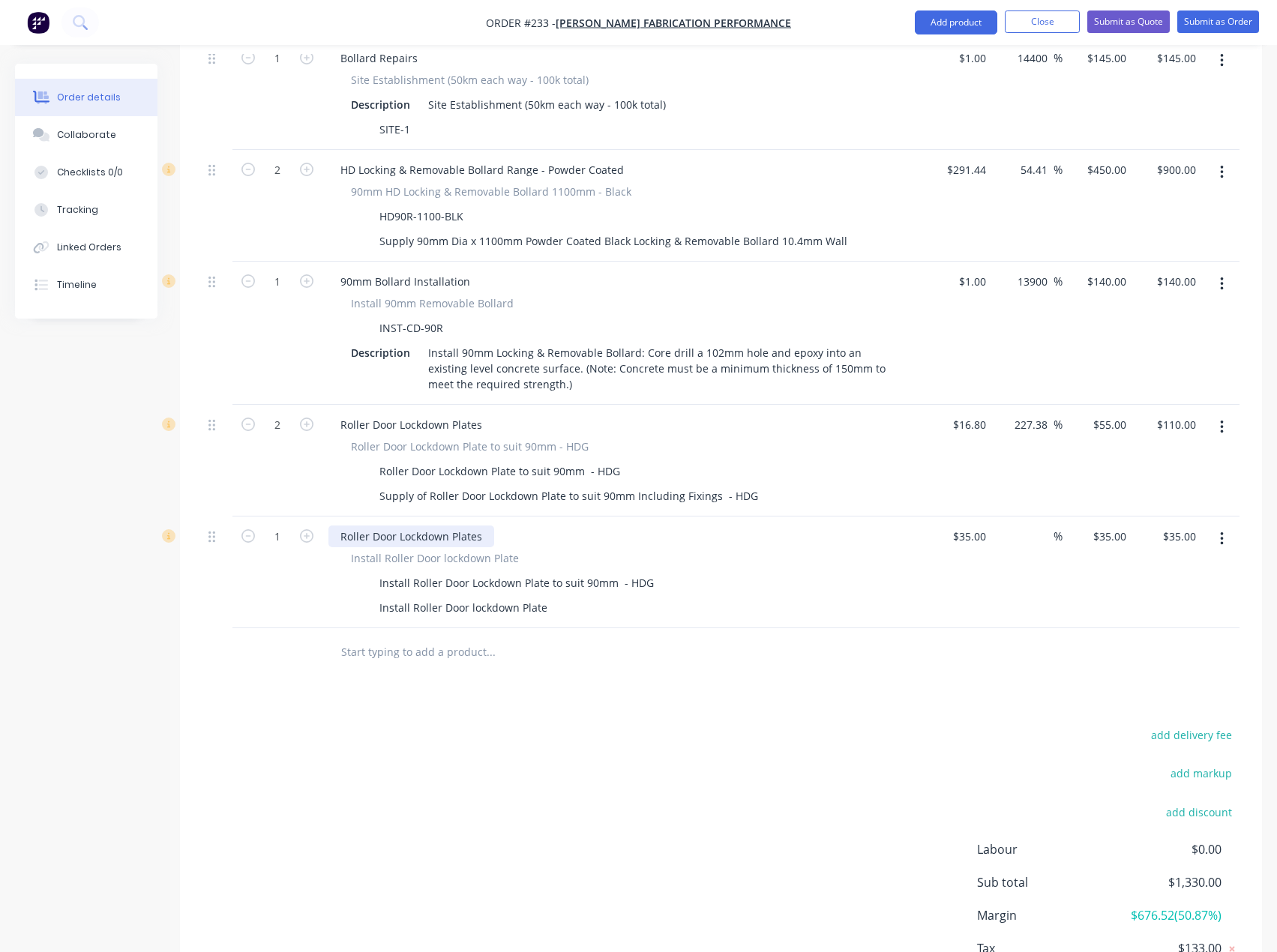
scroll to position [675, 0]
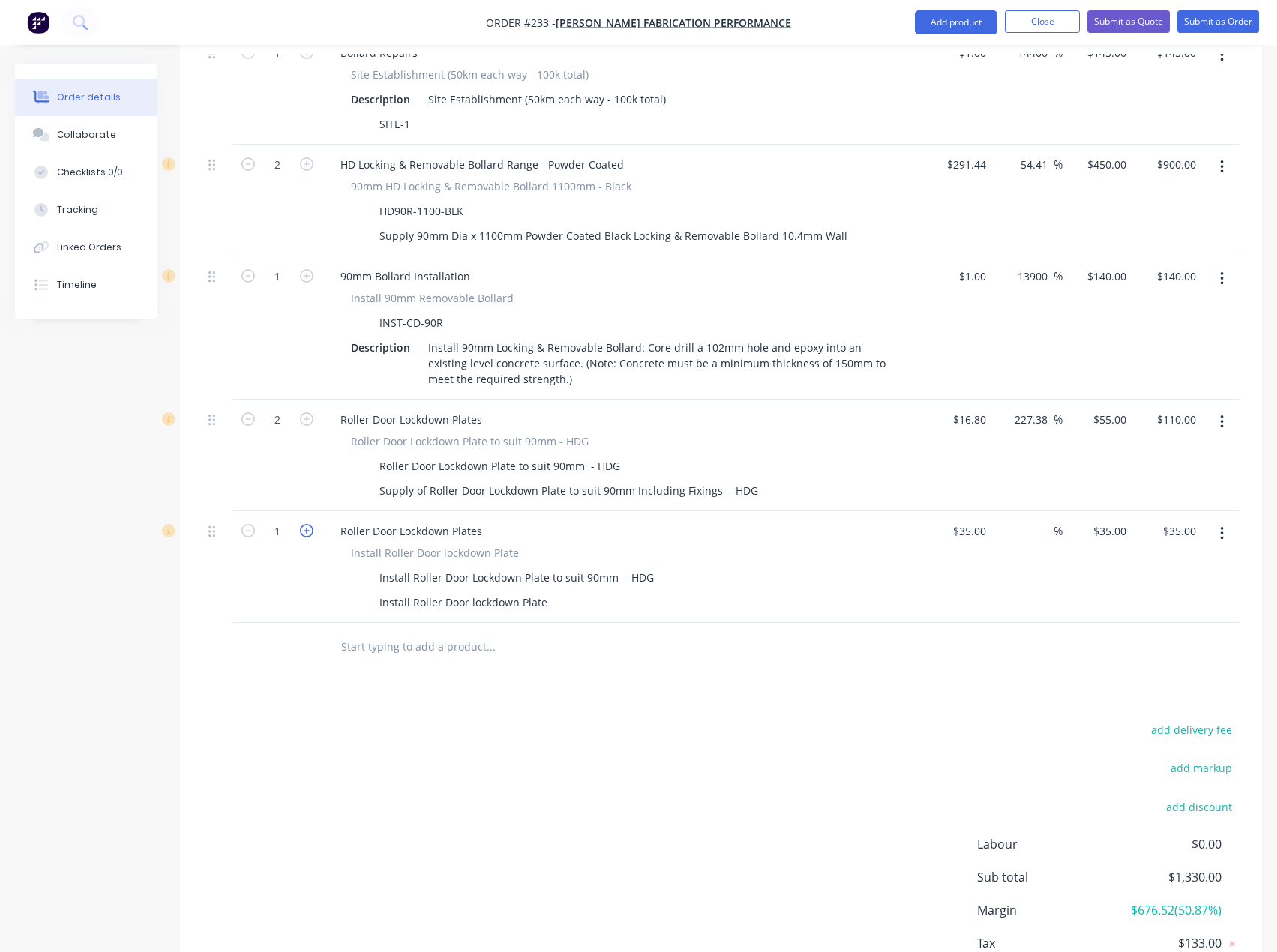
click at [308, 524] on icon "button" at bounding box center [306, 530] width 14 height 14
type input "2"
type input "$70.00"
click at [973, 520] on input "35" at bounding box center [971, 530] width 40 height 22
type input "$1.00"
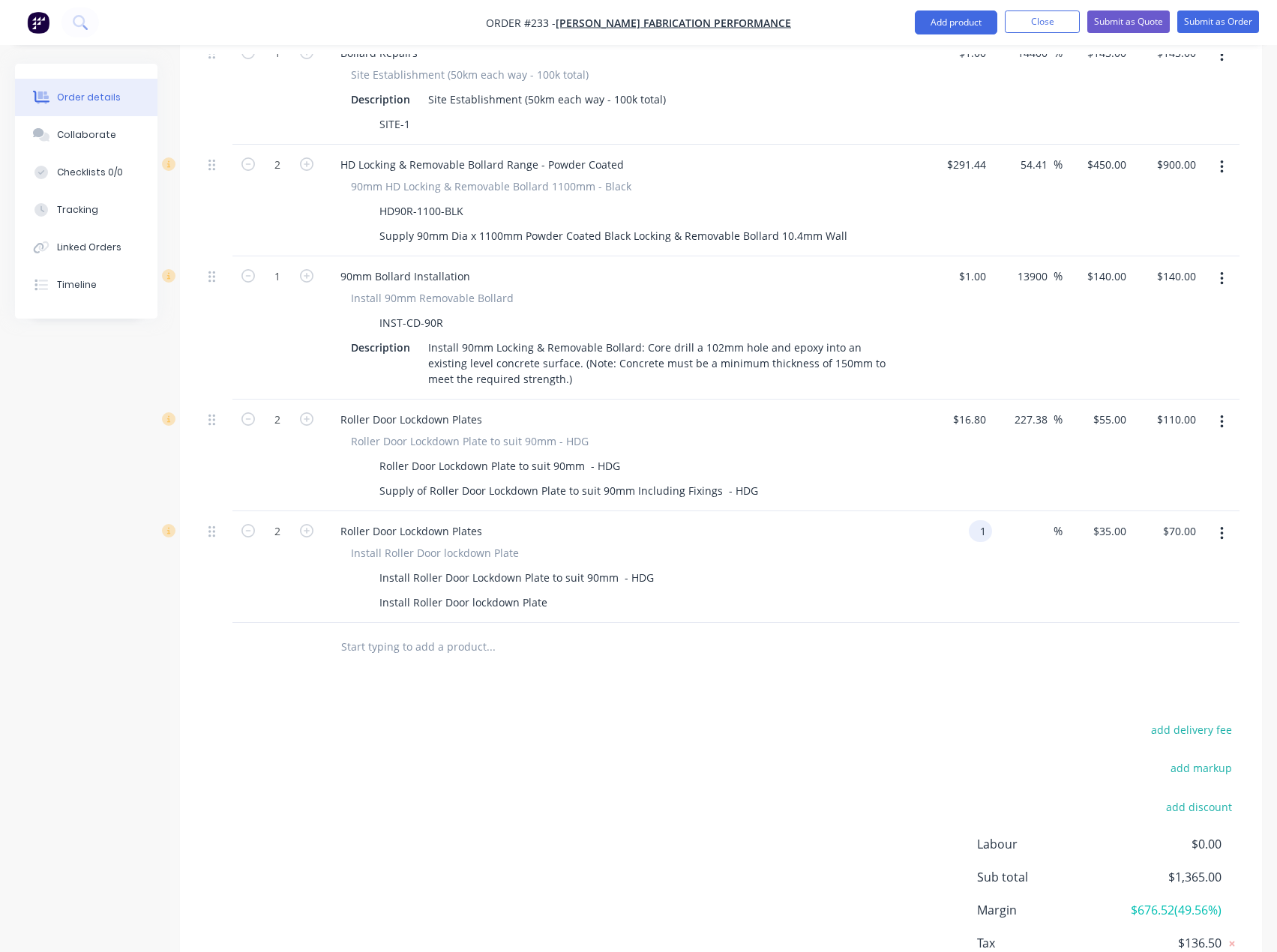
type input "$1.00"
type input "$2.00"
type input "35"
type input "3400"
type input "$35.00"
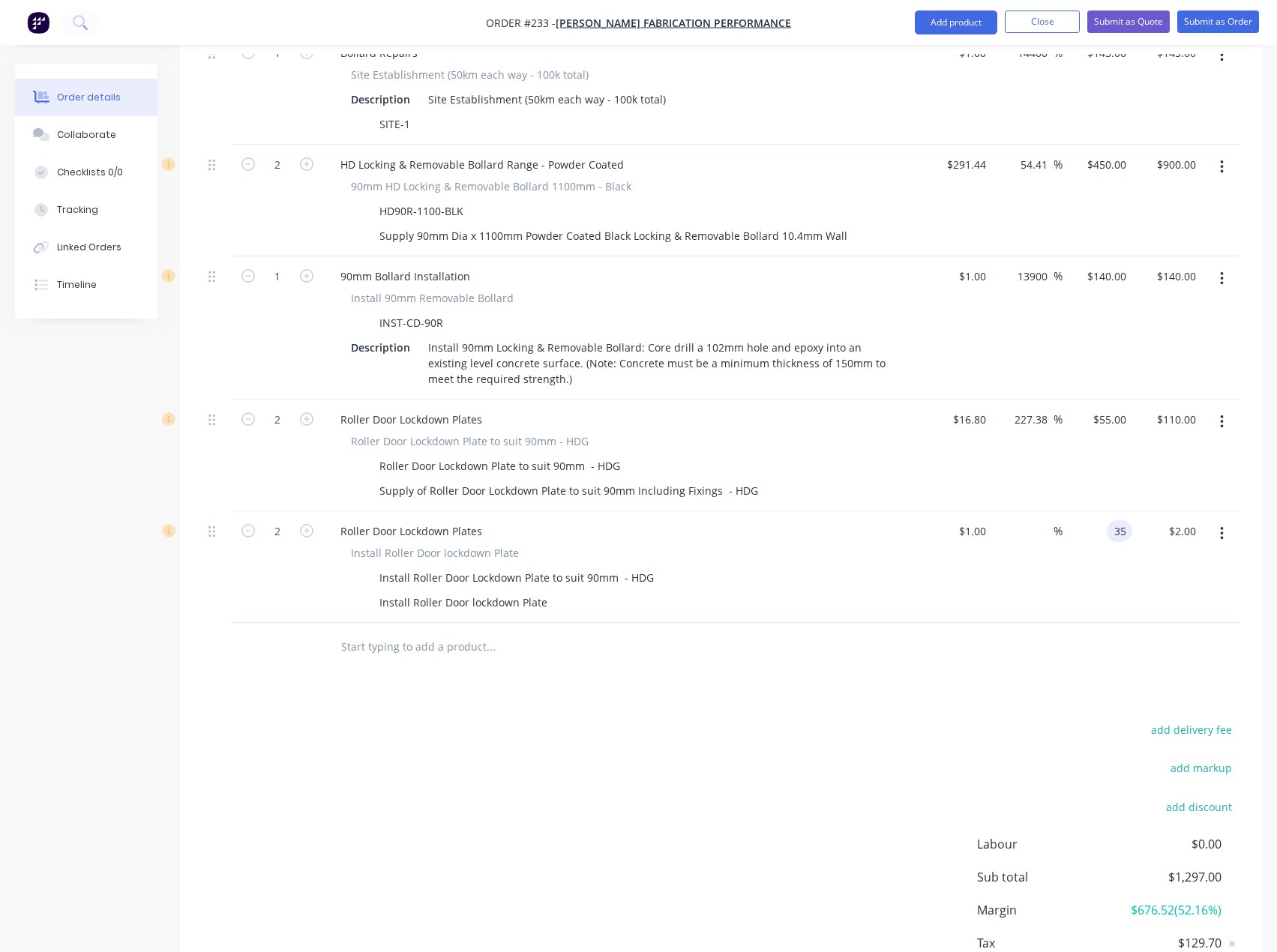
type input "$70.00"
click at [971, 522] on div "$1.00 $1.00" at bounding box center [956, 567] width 69 height 112
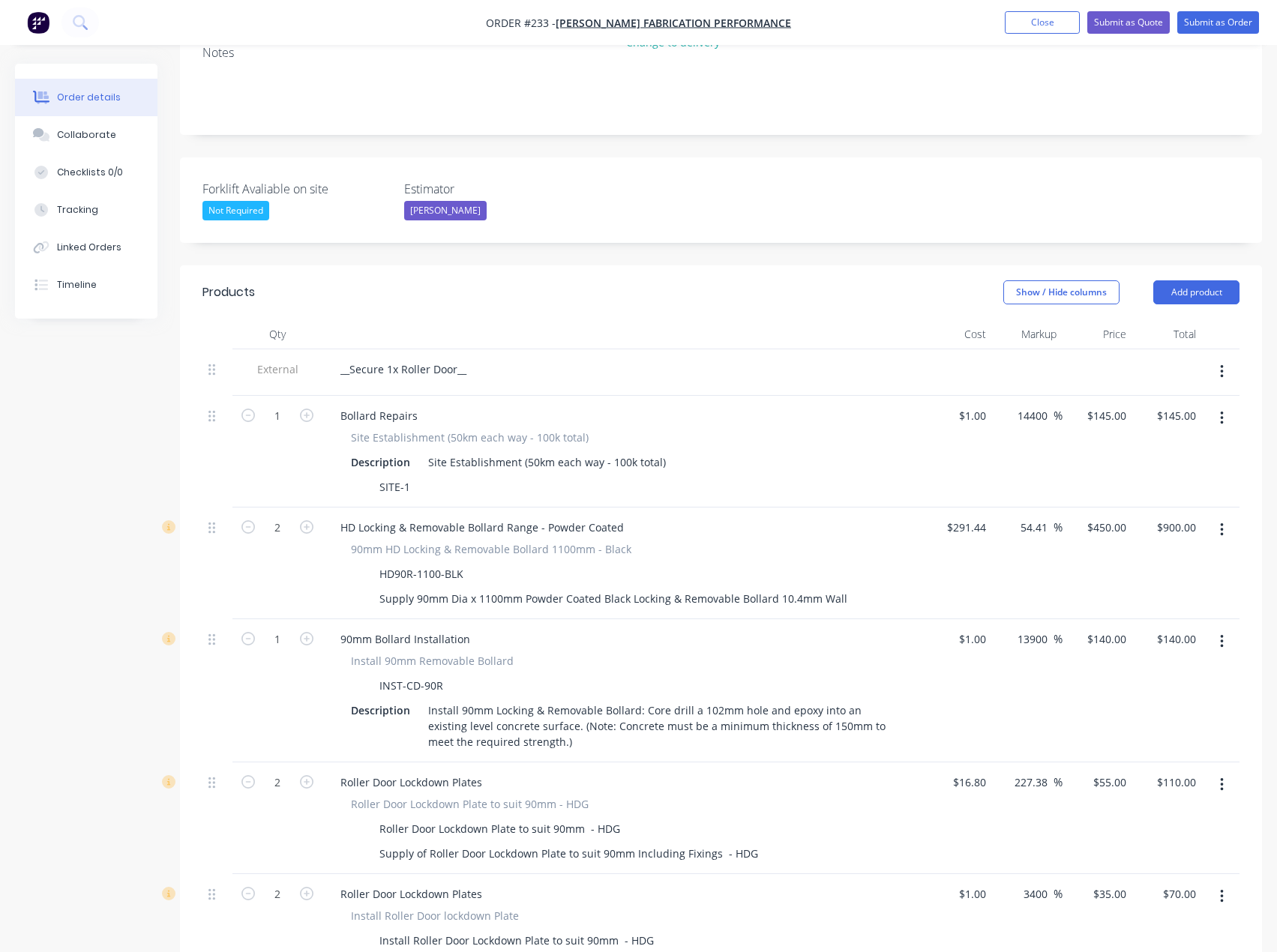
scroll to position [300, 0]
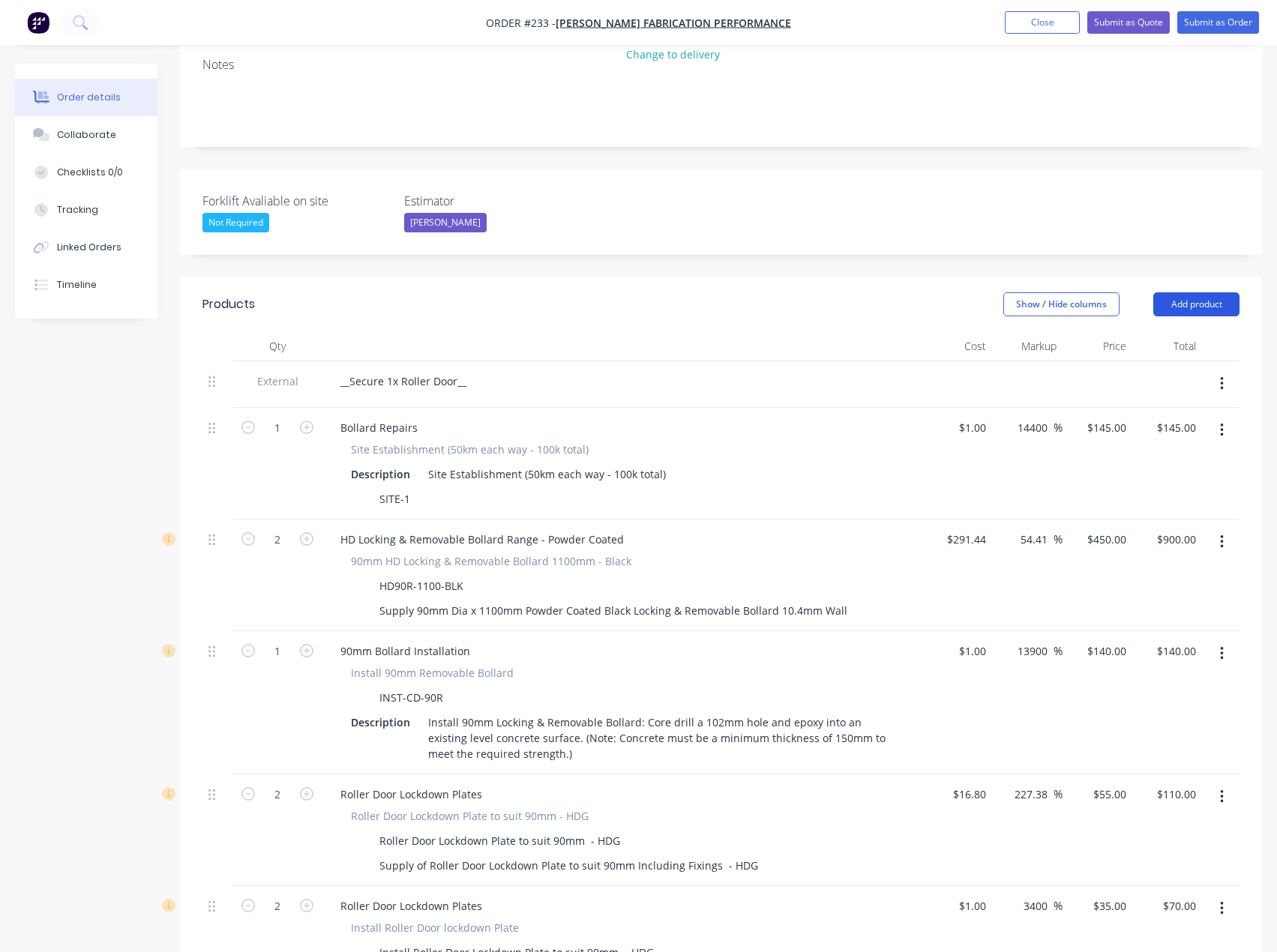
click at [1219, 292] on button "Add product" at bounding box center [1195, 303] width 86 height 24
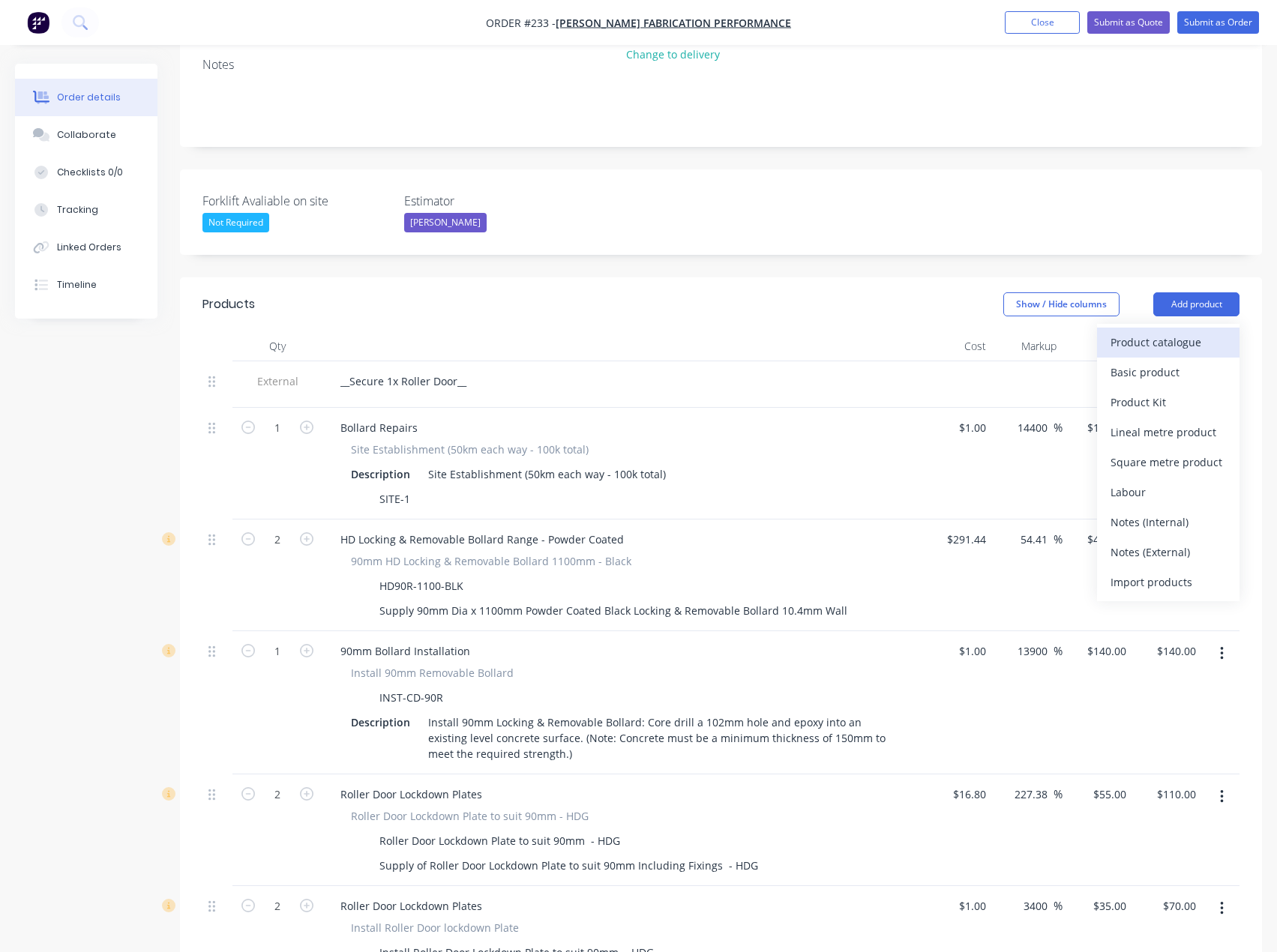
click at [1188, 332] on div "Product catalogue" at bounding box center [1167, 342] width 115 height 22
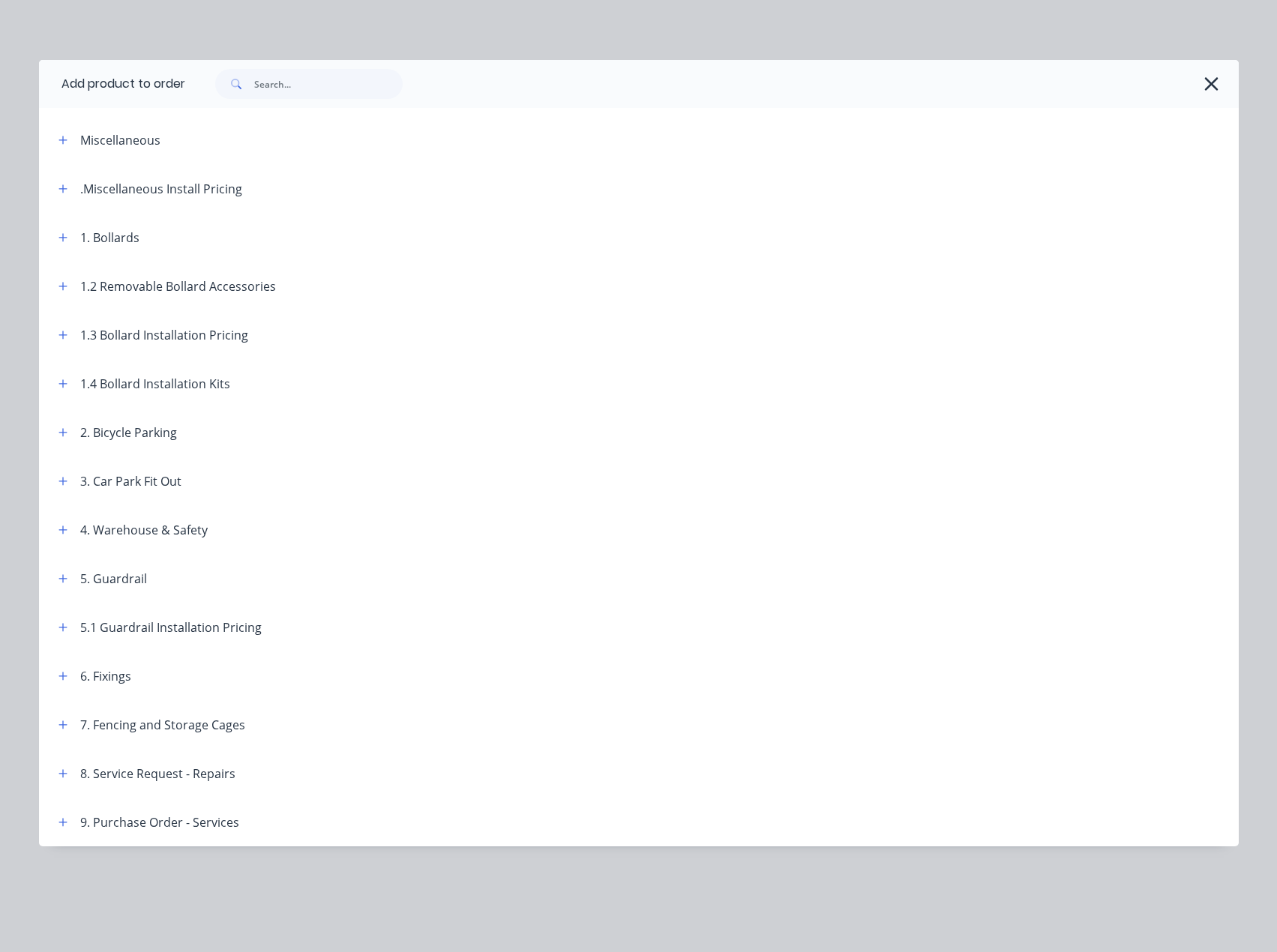
scroll to position [524, 0]
click at [54, 335] on button "button" at bounding box center [63, 335] width 19 height 19
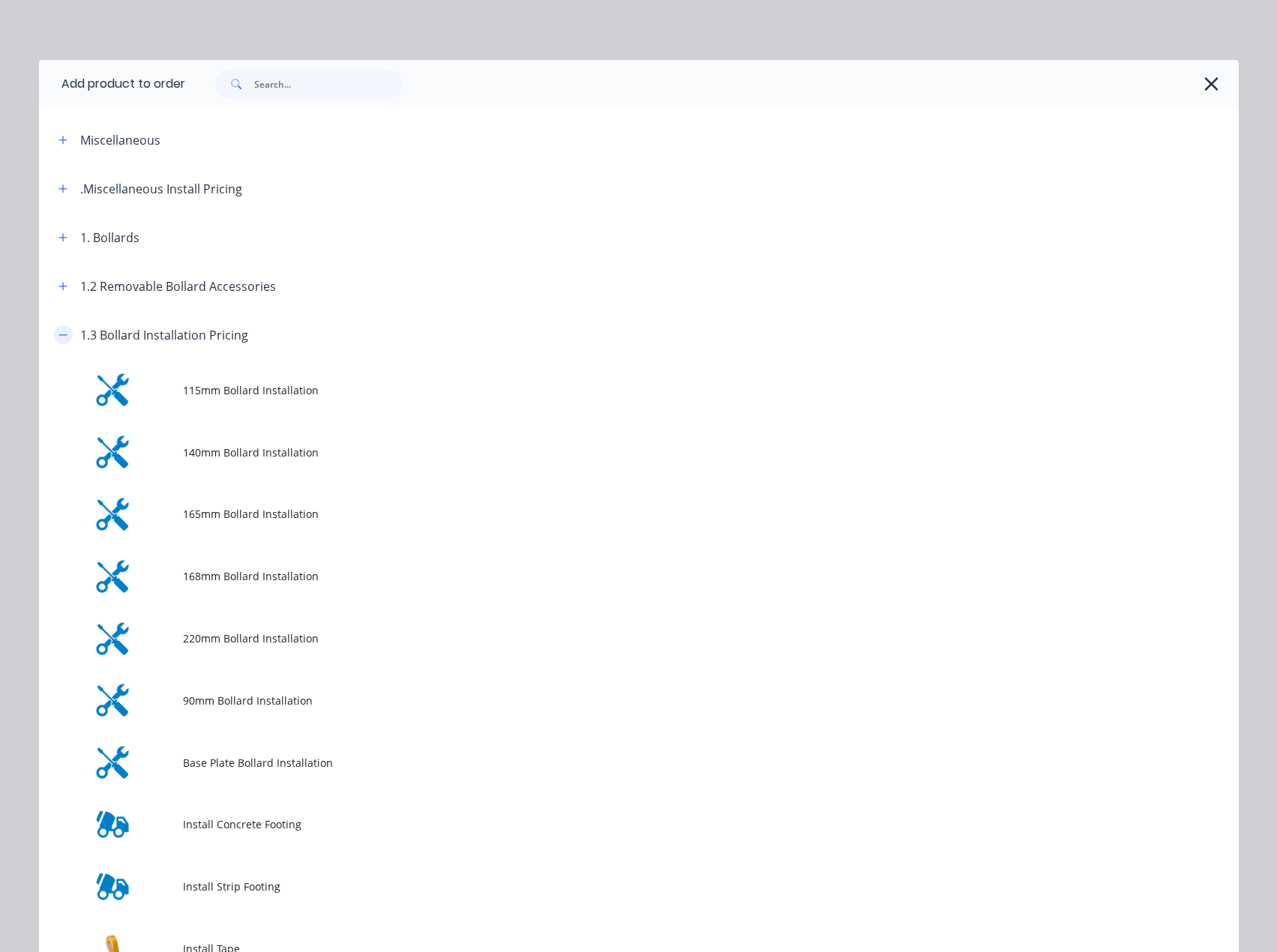
click at [59, 335] on icon "button" at bounding box center [63, 335] width 8 height 1
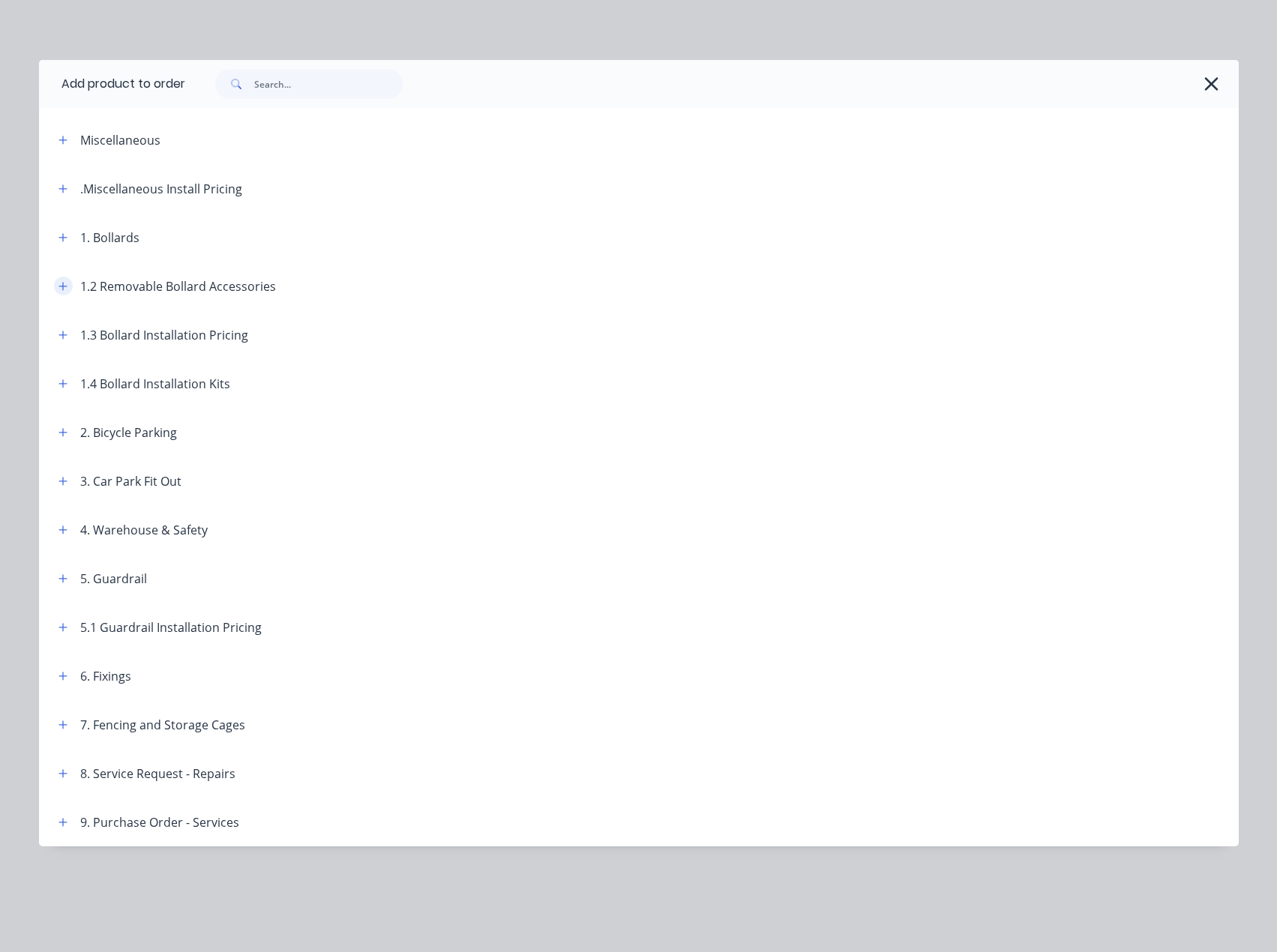
click at [67, 287] on icon "button" at bounding box center [63, 287] width 9 height 11
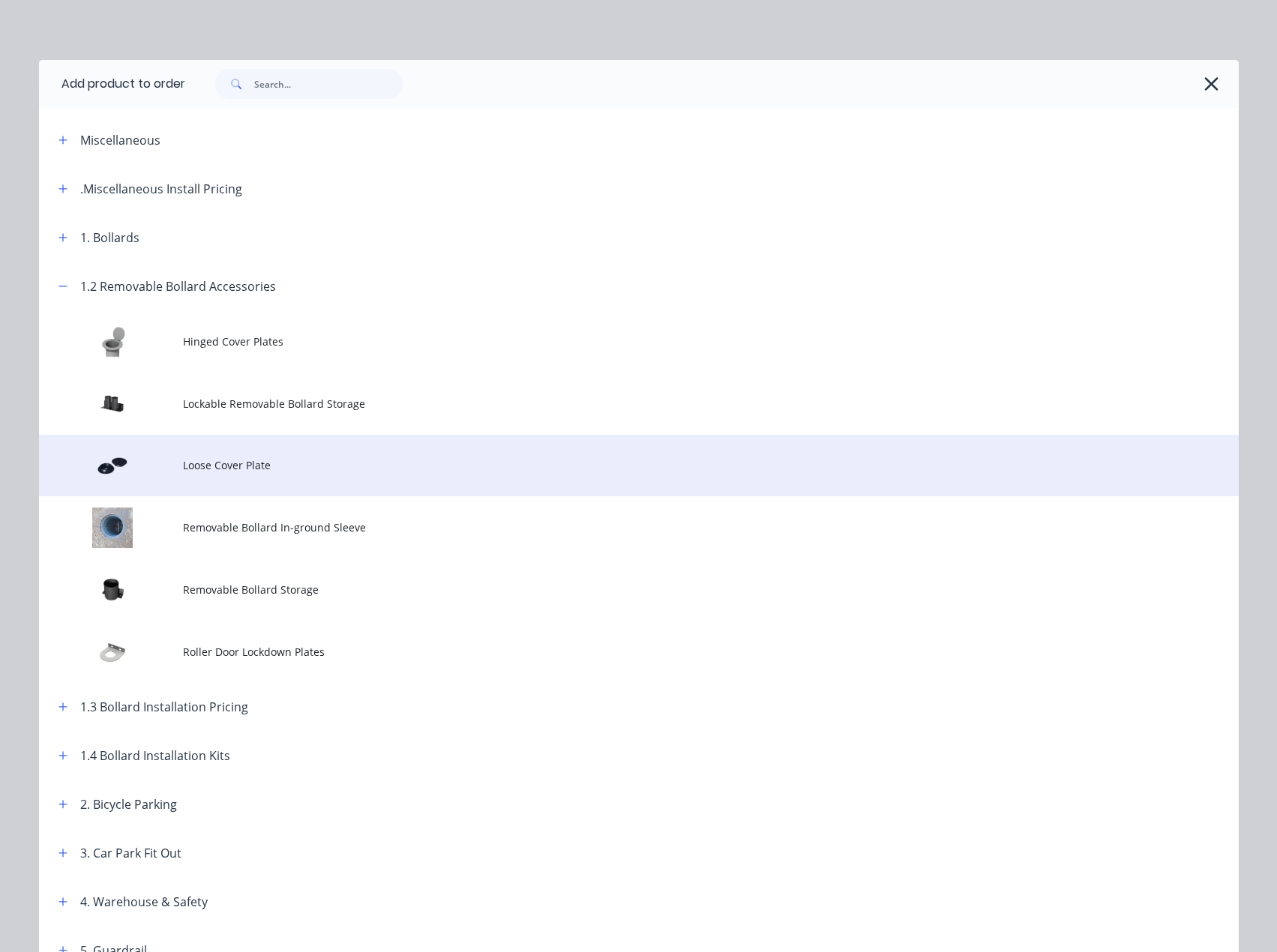
click at [249, 456] on td "Loose Cover Plate" at bounding box center [711, 466] width 1055 height 63
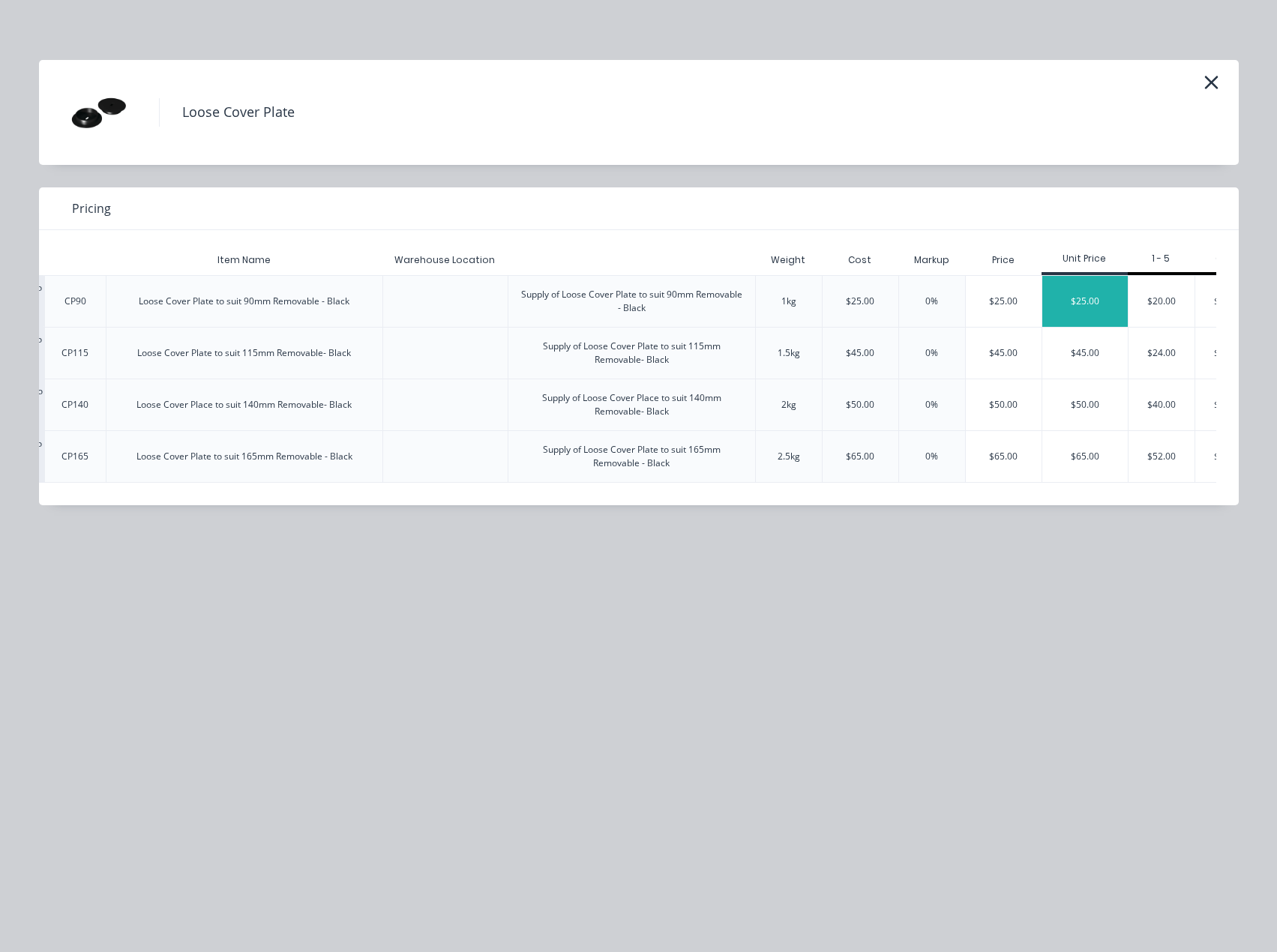
scroll to position [0, 240]
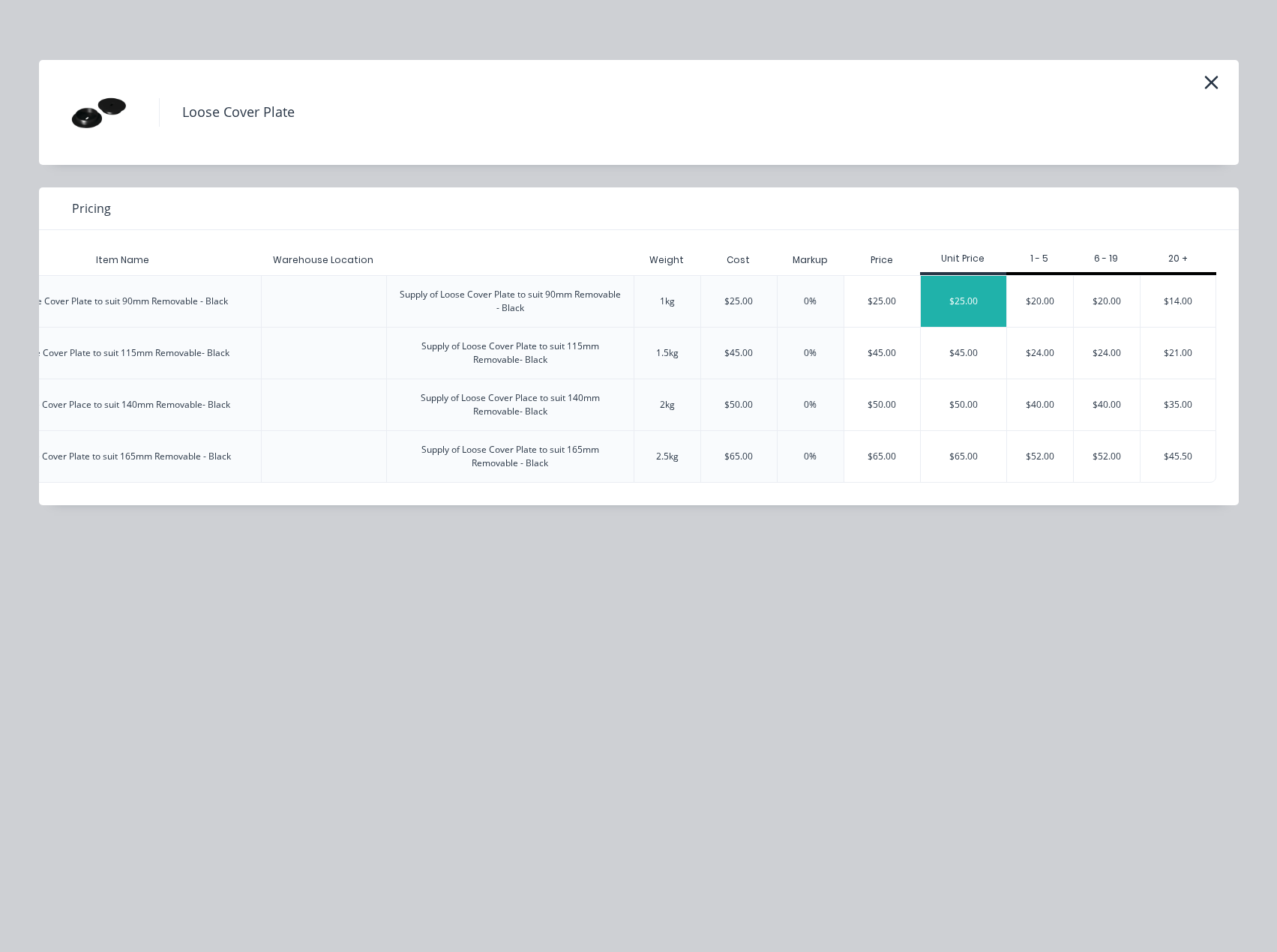
click at [992, 295] on div "$25.00" at bounding box center [963, 301] width 85 height 51
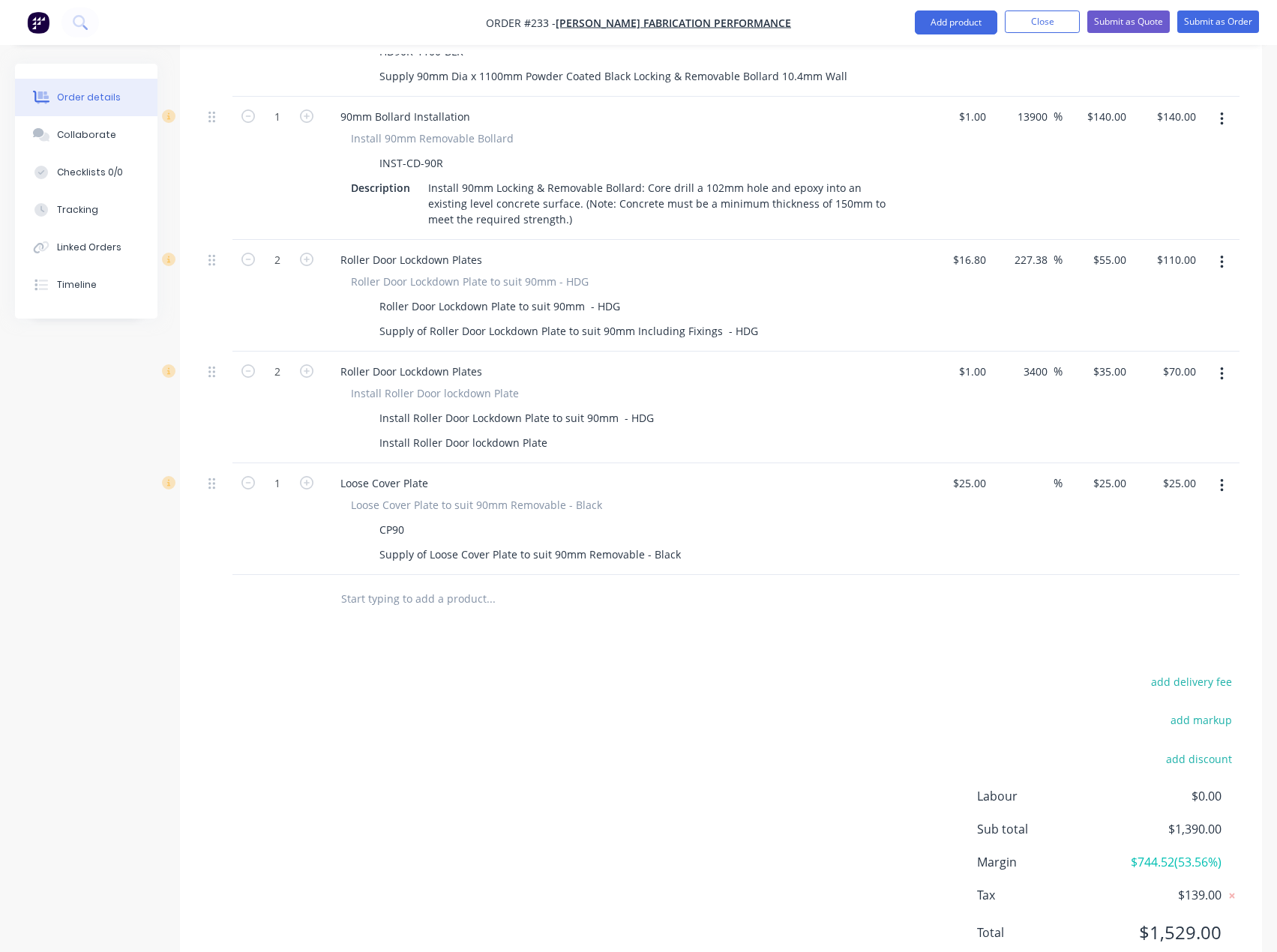
scroll to position [838, 0]
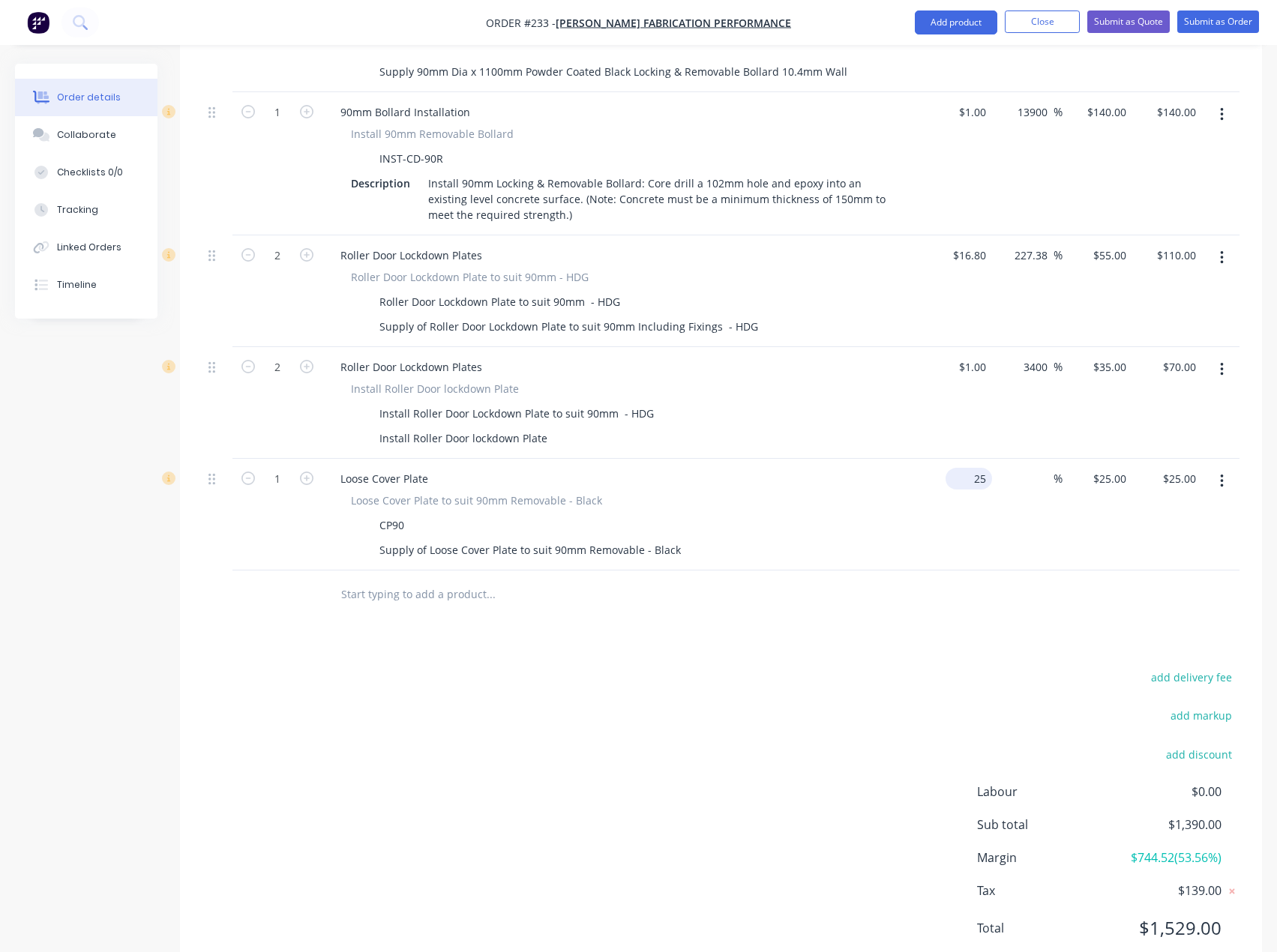
click at [958, 459] on div "25 $25.00" at bounding box center [956, 514] width 69 height 112
type input "$1.00"
type input "1"
type input "$1.00"
click at [1118, 468] on input "1" at bounding box center [1112, 479] width 40 height 22
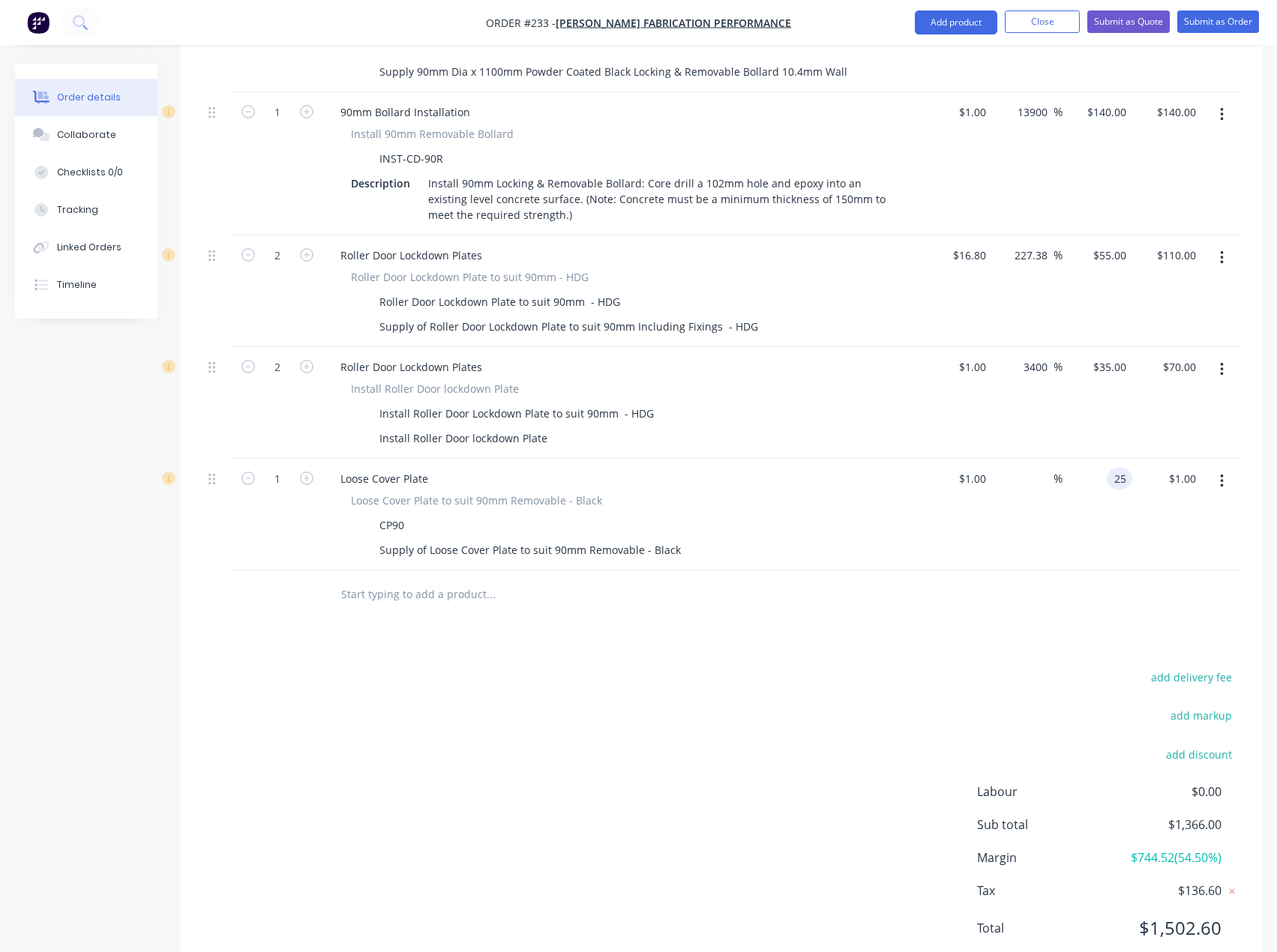
type input "25"
type input "2400"
type input "$25.00"
click at [833, 667] on div "add delivery fee add markup add discount Labour $0.00 Sub total $1,366.00 Margi…" at bounding box center [720, 812] width 1037 height 290
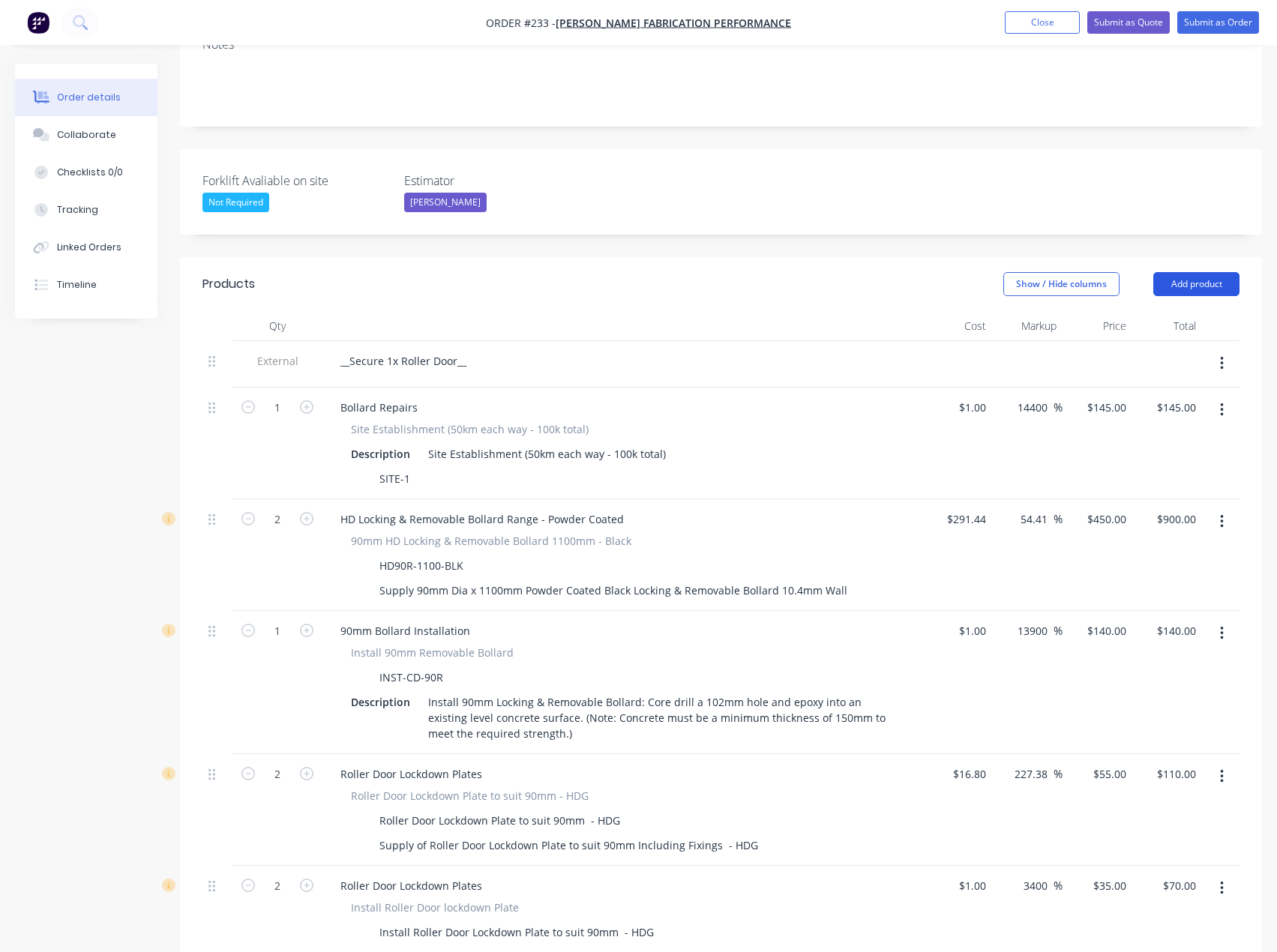
scroll to position [314, 0]
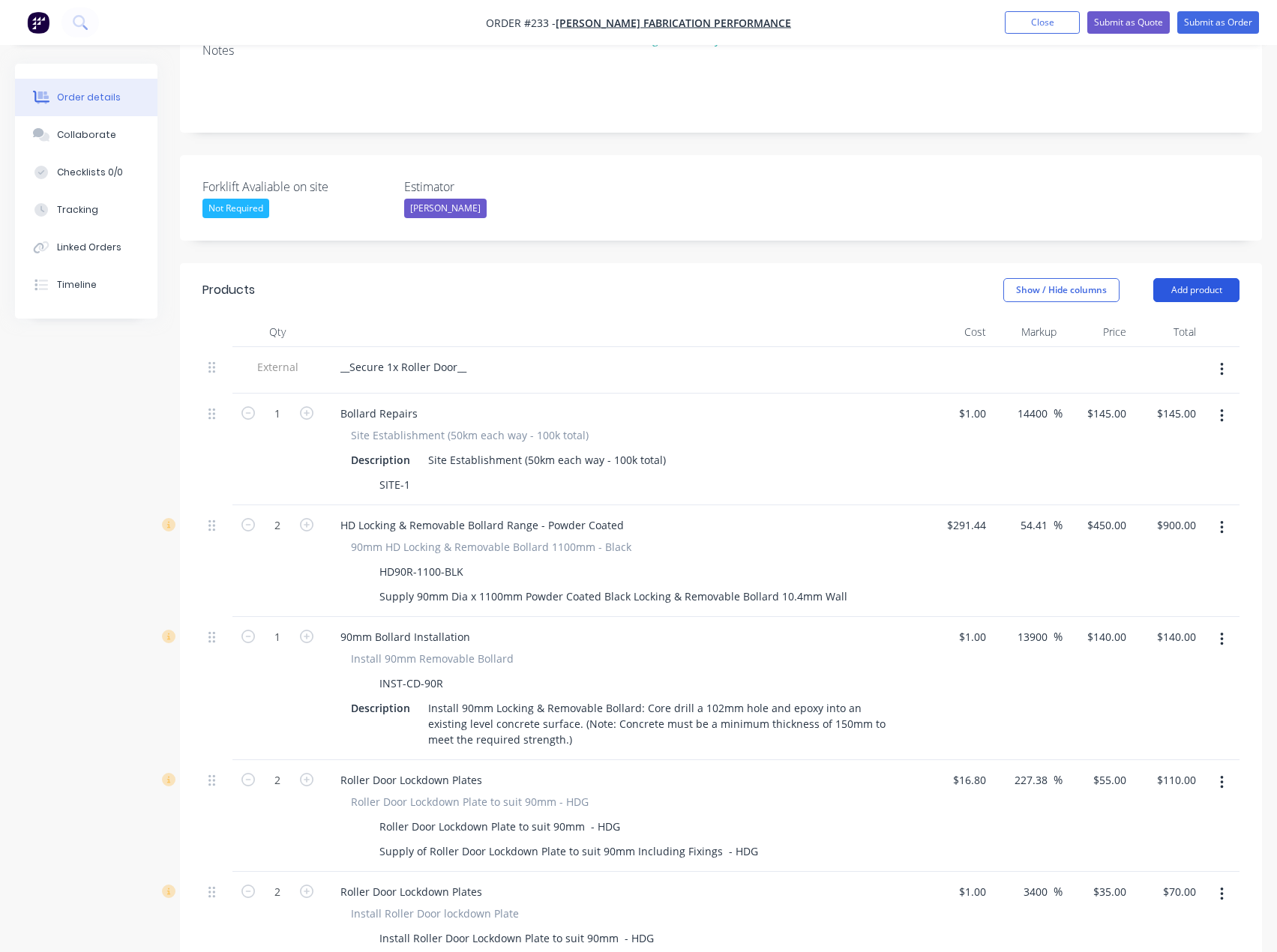
click at [1186, 278] on button "Add product" at bounding box center [1195, 290] width 86 height 24
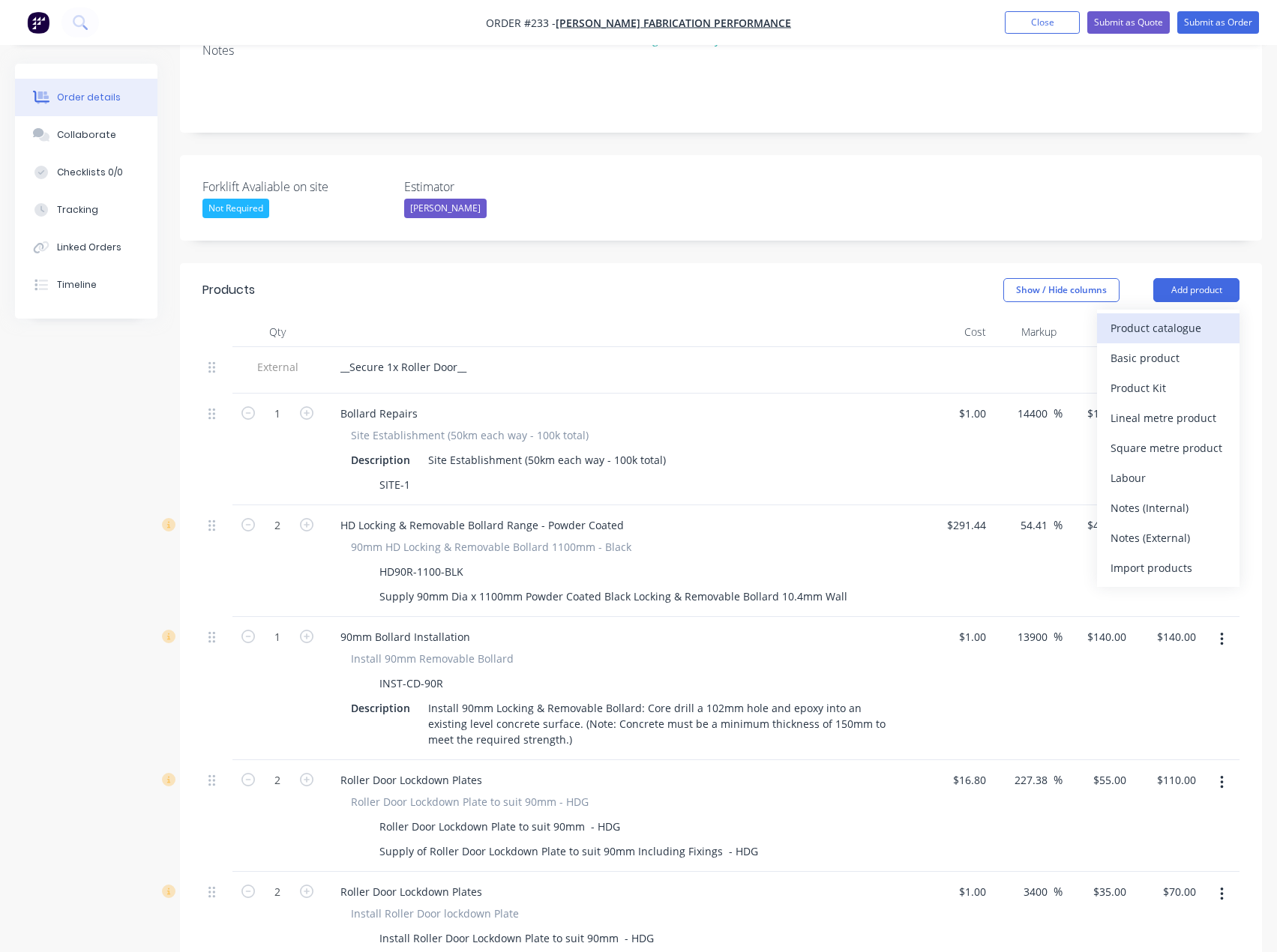
click at [1159, 317] on div "Product catalogue" at bounding box center [1167, 328] width 115 height 22
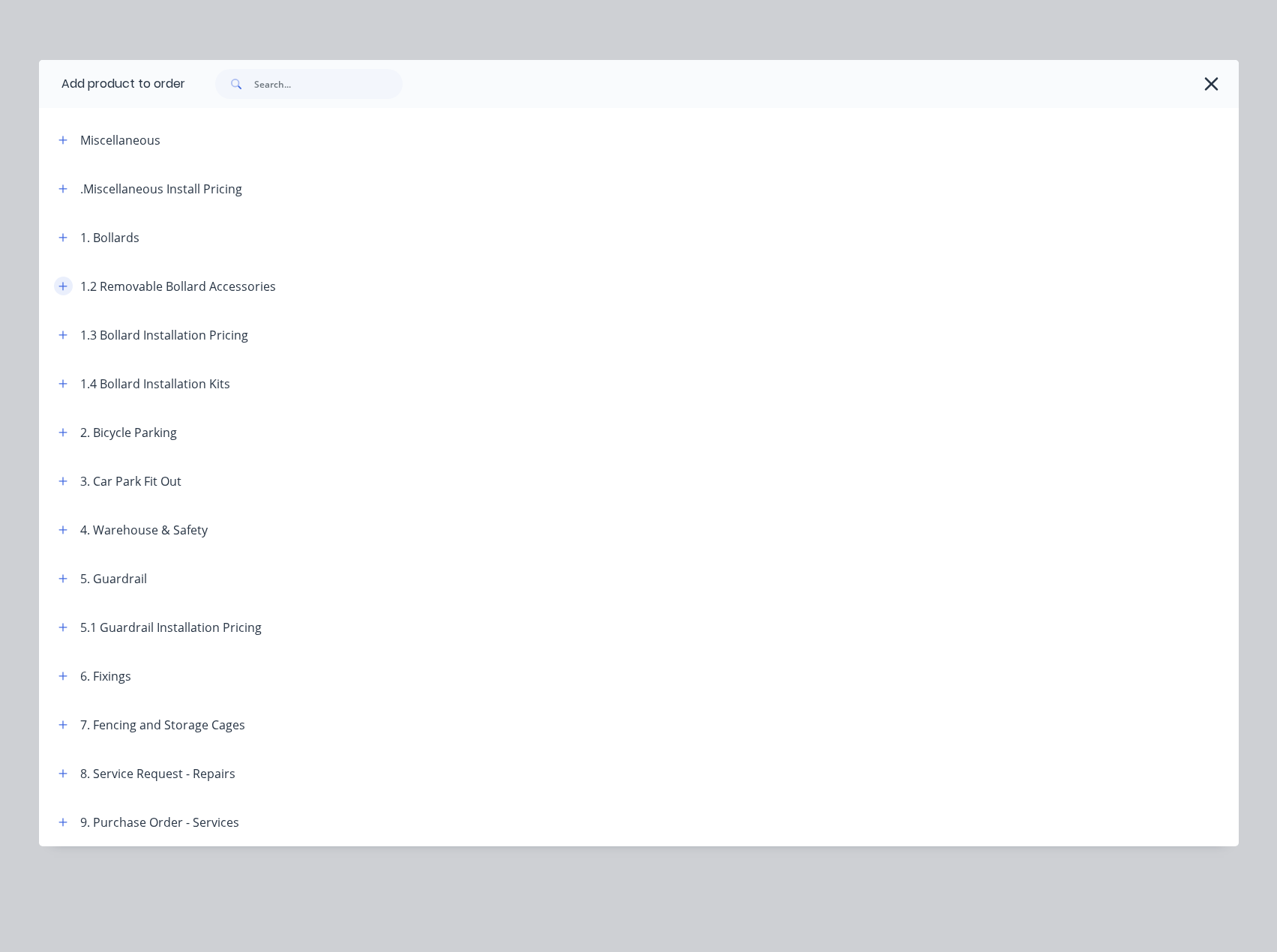
click at [60, 288] on icon "button" at bounding box center [63, 287] width 9 height 11
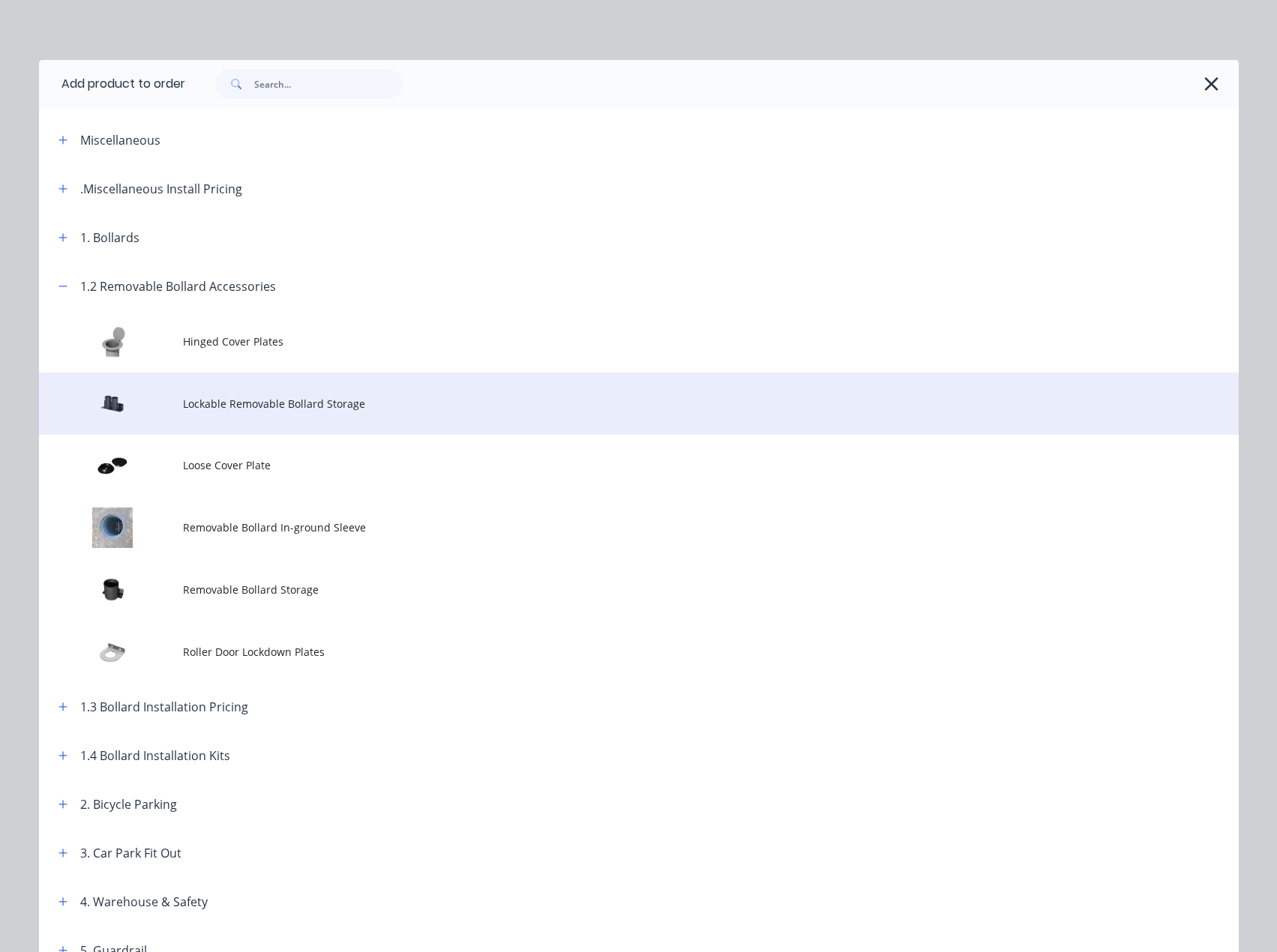
click at [221, 399] on span "Lockable Removable Bollard Storage" at bounding box center [605, 403] width 844 height 16
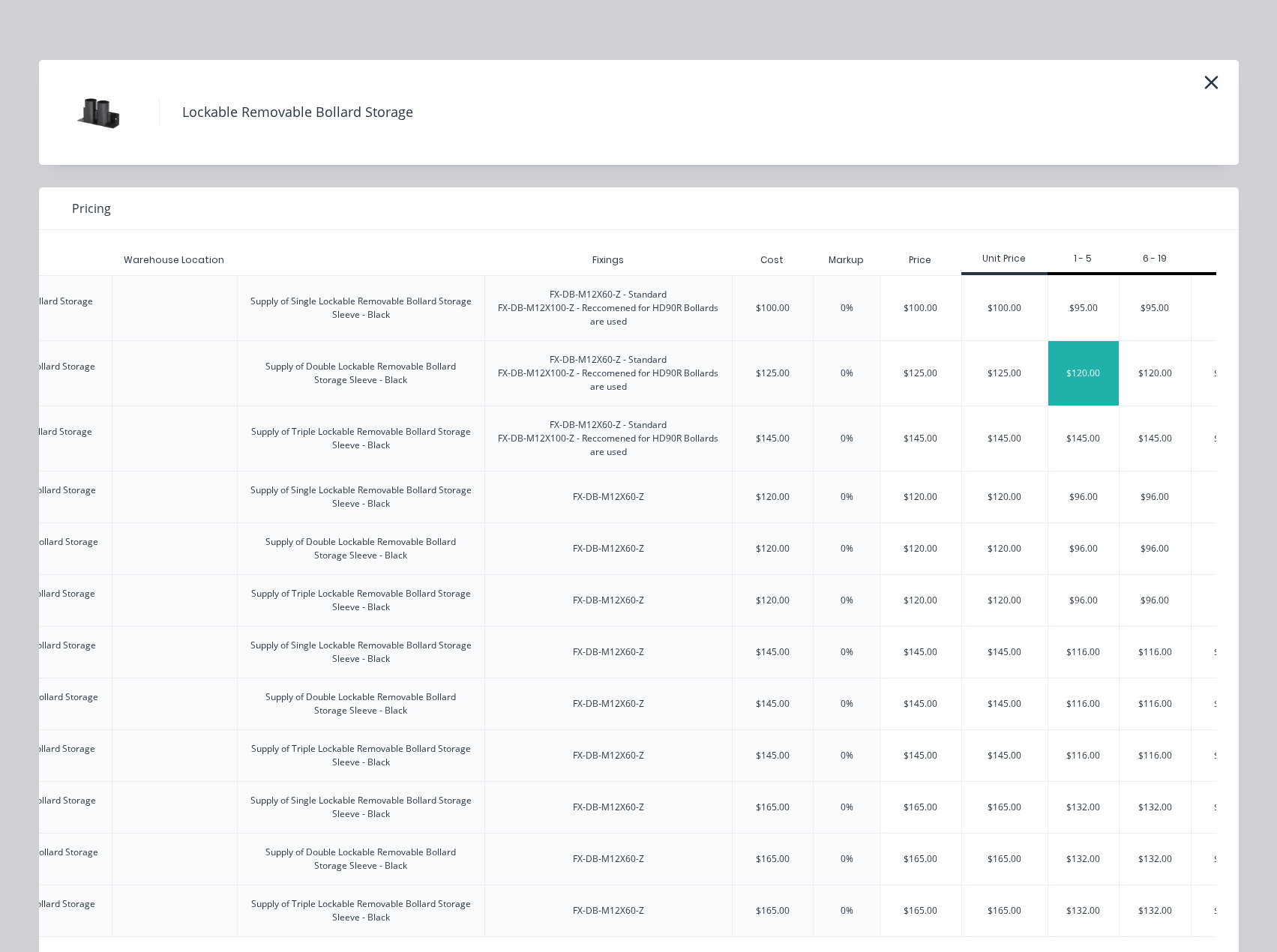
scroll to position [0, 431]
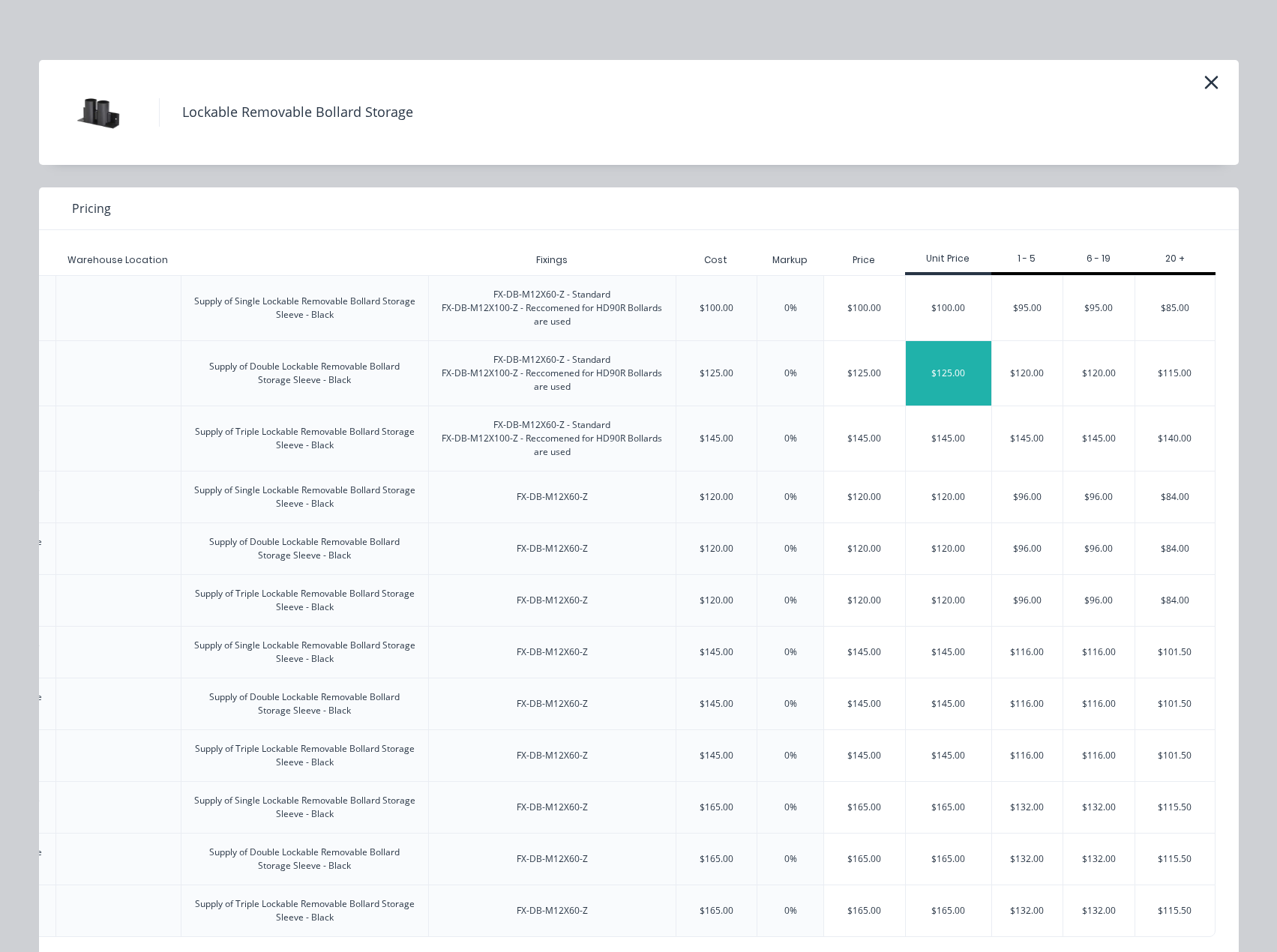
click at [939, 373] on div "$125.00" at bounding box center [948, 373] width 85 height 65
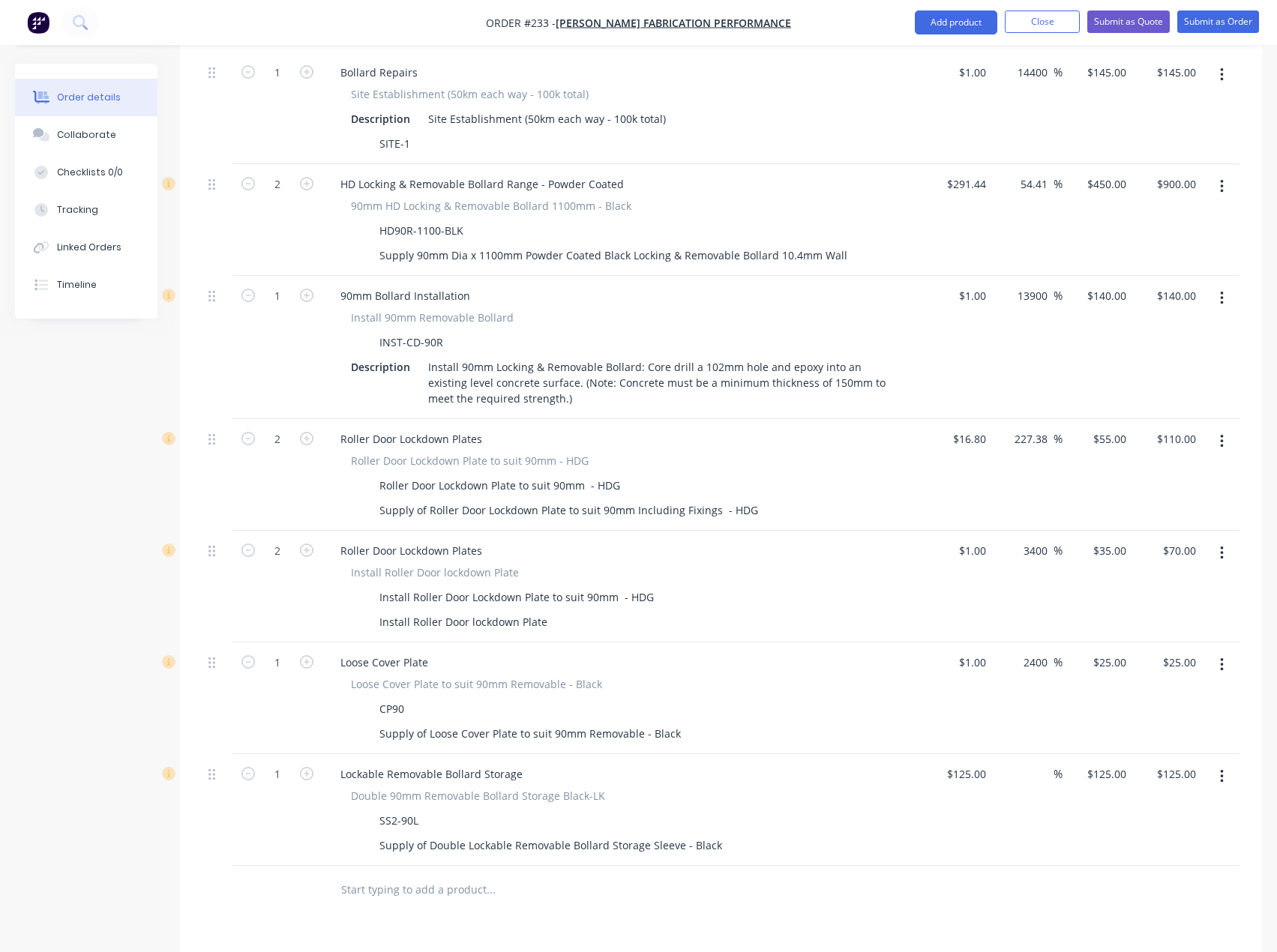
scroll to position [689, 0]
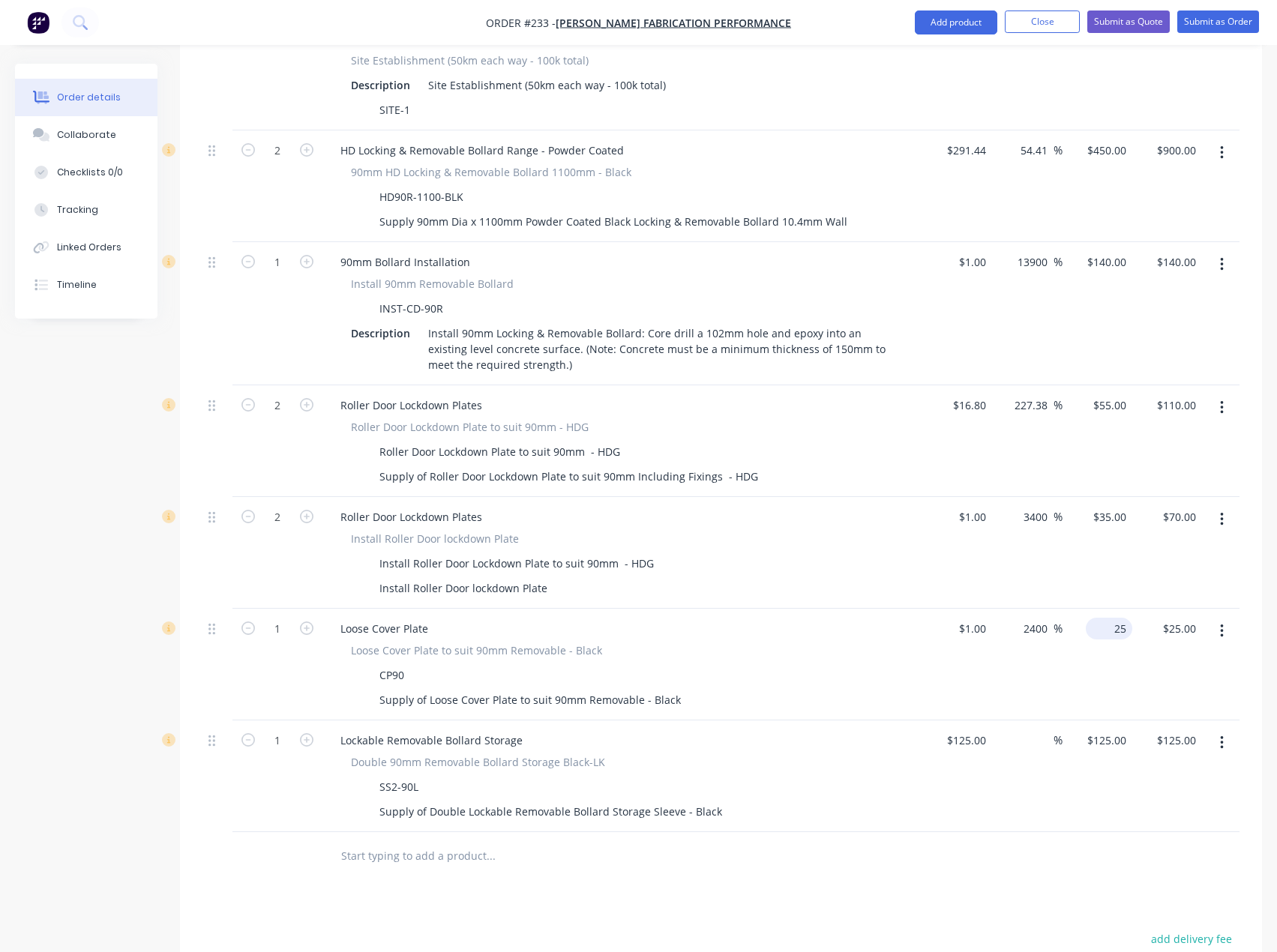
click at [1106, 608] on div "25 $25.00" at bounding box center [1096, 664] width 69 height 112
type input "20"
type input "1900"
click at [943, 832] on div at bounding box center [720, 856] width 1037 height 49
click at [964, 729] on div "125 $125.00" at bounding box center [965, 740] width 53 height 22
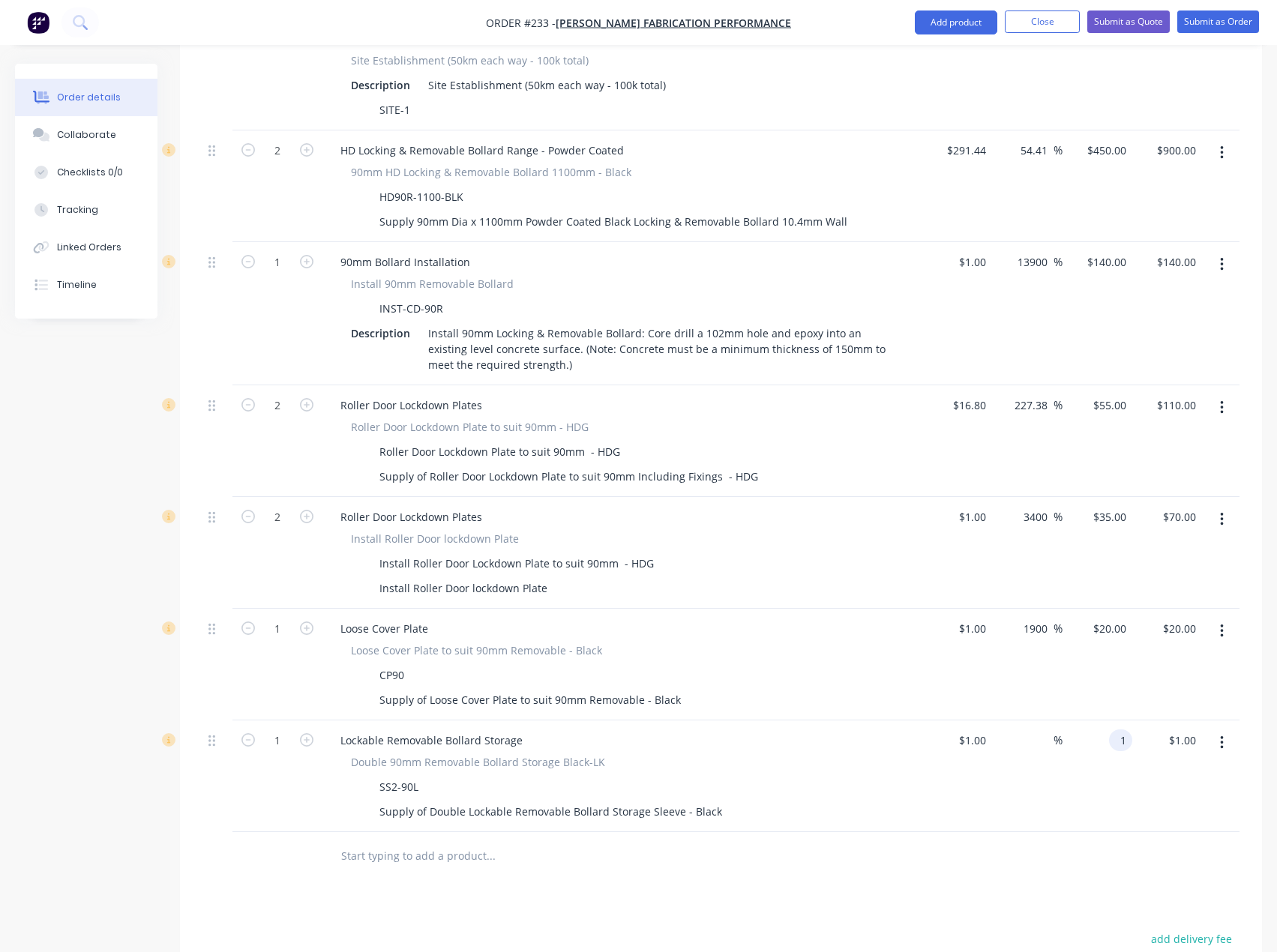
click at [1112, 729] on div "1 1" at bounding box center [1120, 740] width 23 height 22
click at [510, 832] on div at bounding box center [592, 856] width 540 height 49
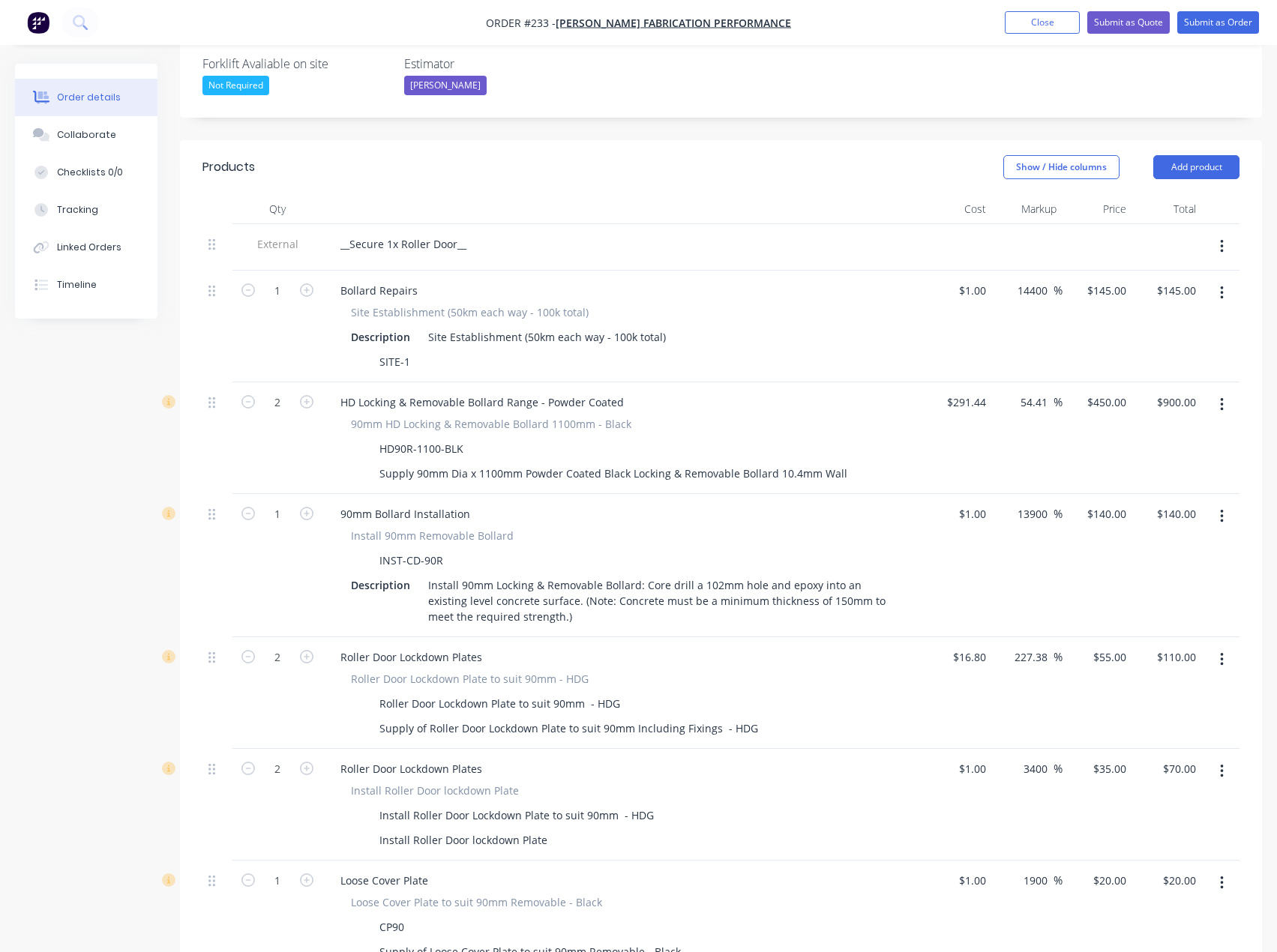
scroll to position [239, 0]
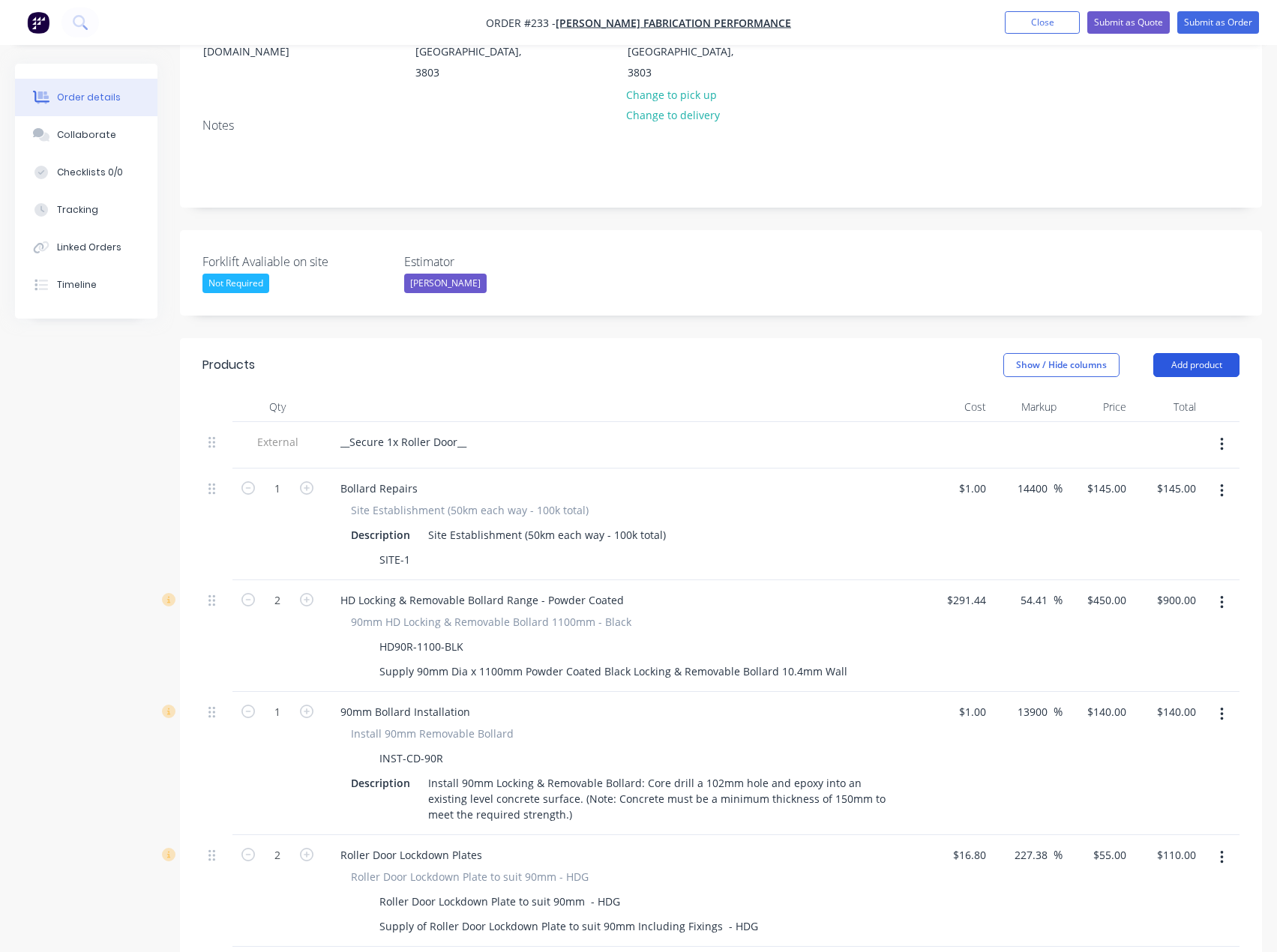
click at [1202, 353] on button "Add product" at bounding box center [1195, 364] width 86 height 24
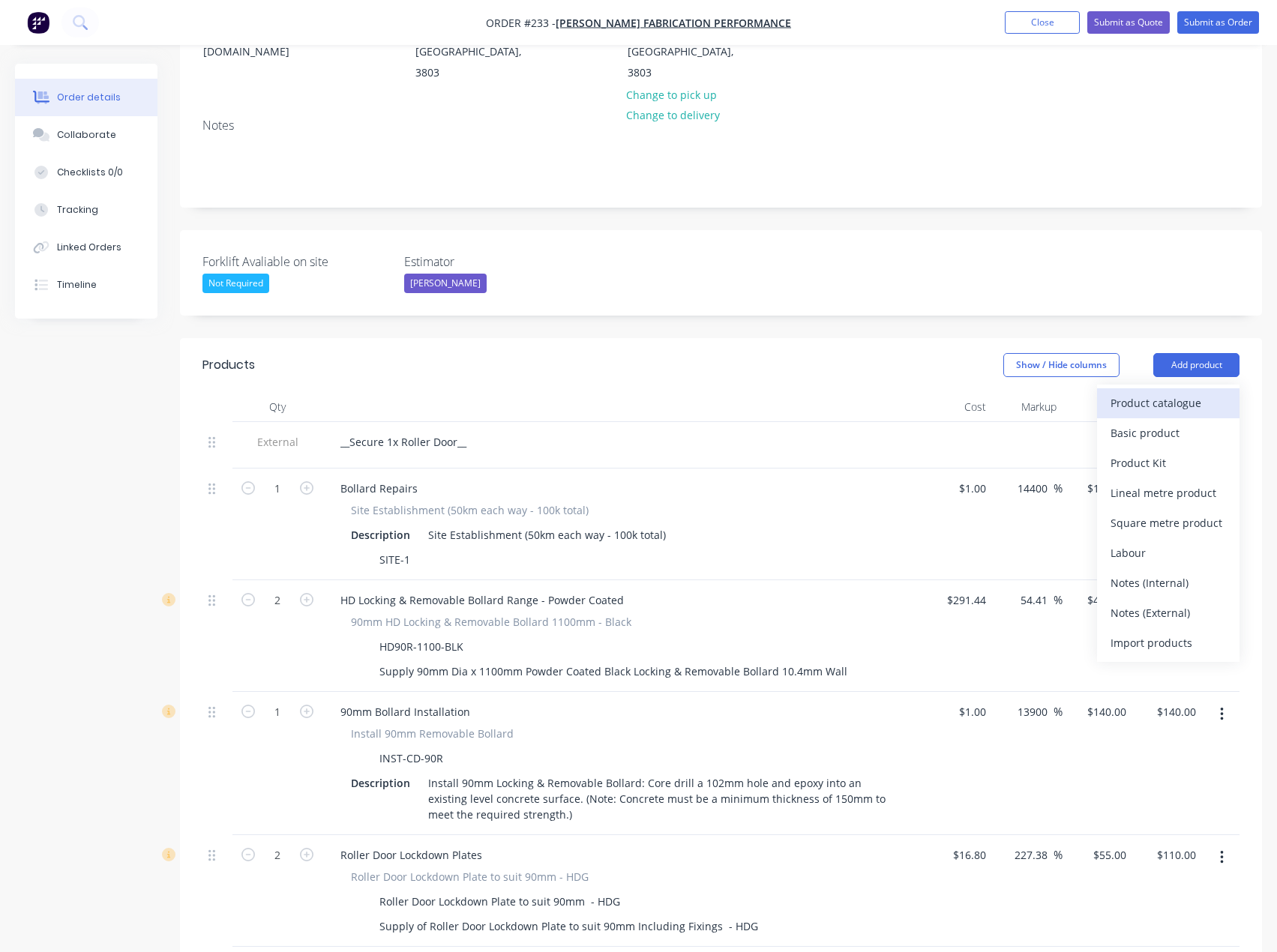
click at [1187, 392] on div "Product catalogue" at bounding box center [1167, 402] width 115 height 22
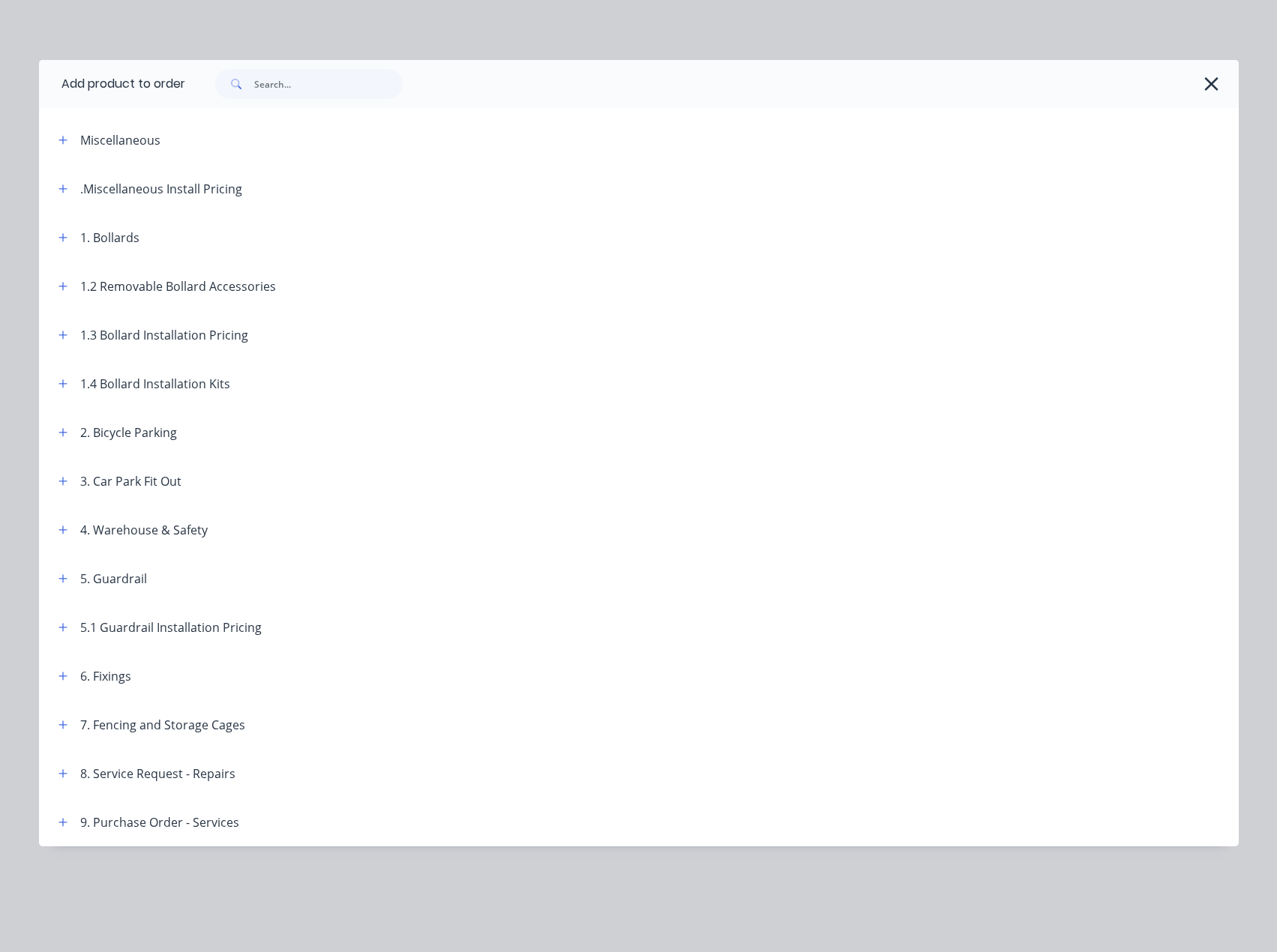
scroll to position [314, 0]
click at [69, 291] on button "button" at bounding box center [63, 286] width 19 height 19
click at [69, 291] on div "1.2 Removable Bollard Accessories" at bounding box center [161, 286] width 229 height 19
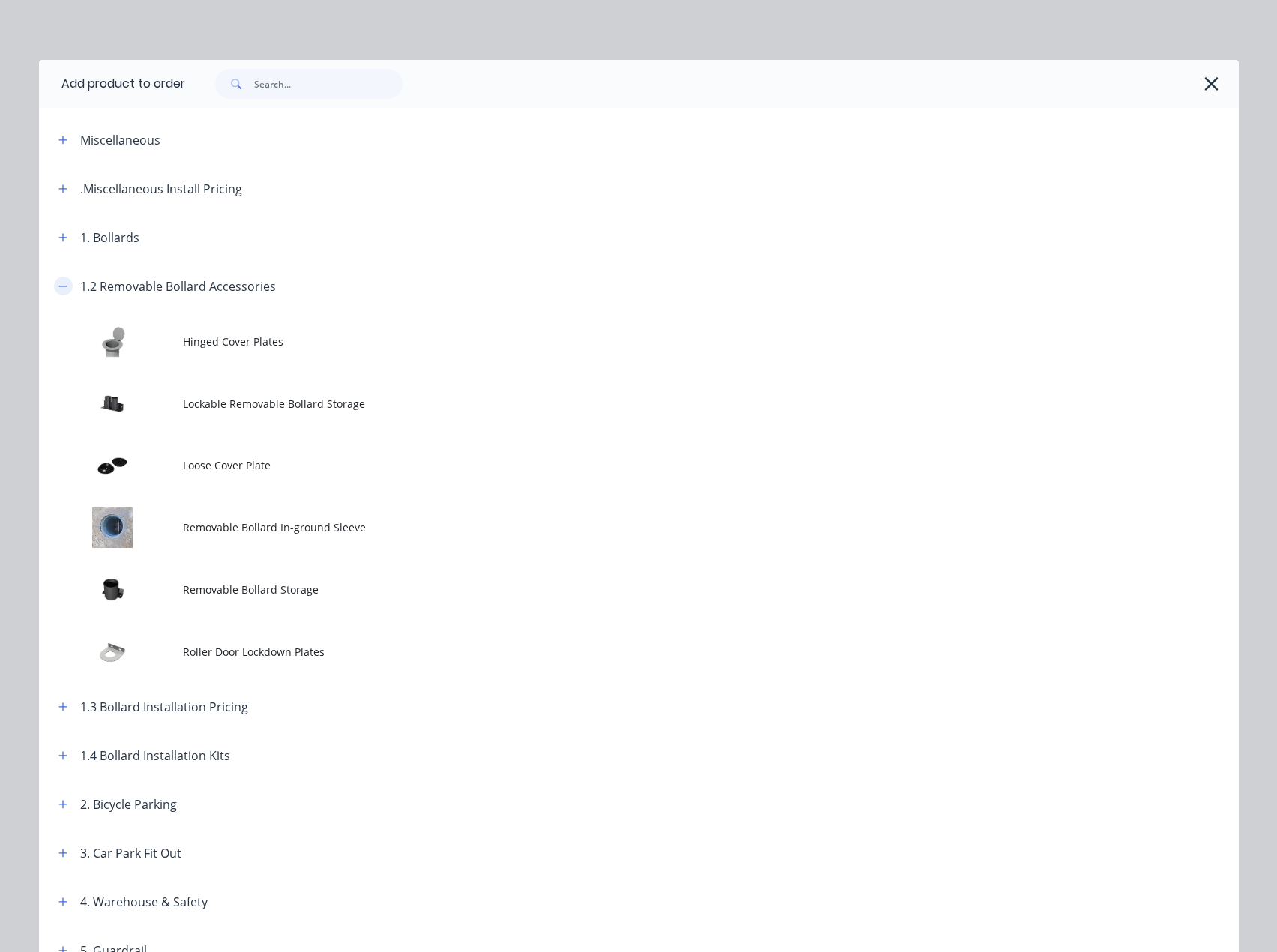
click at [69, 291] on div "1.2 Removable Bollard Accessories" at bounding box center [161, 286] width 229 height 19
click at [59, 284] on icon "button" at bounding box center [63, 287] width 9 height 11
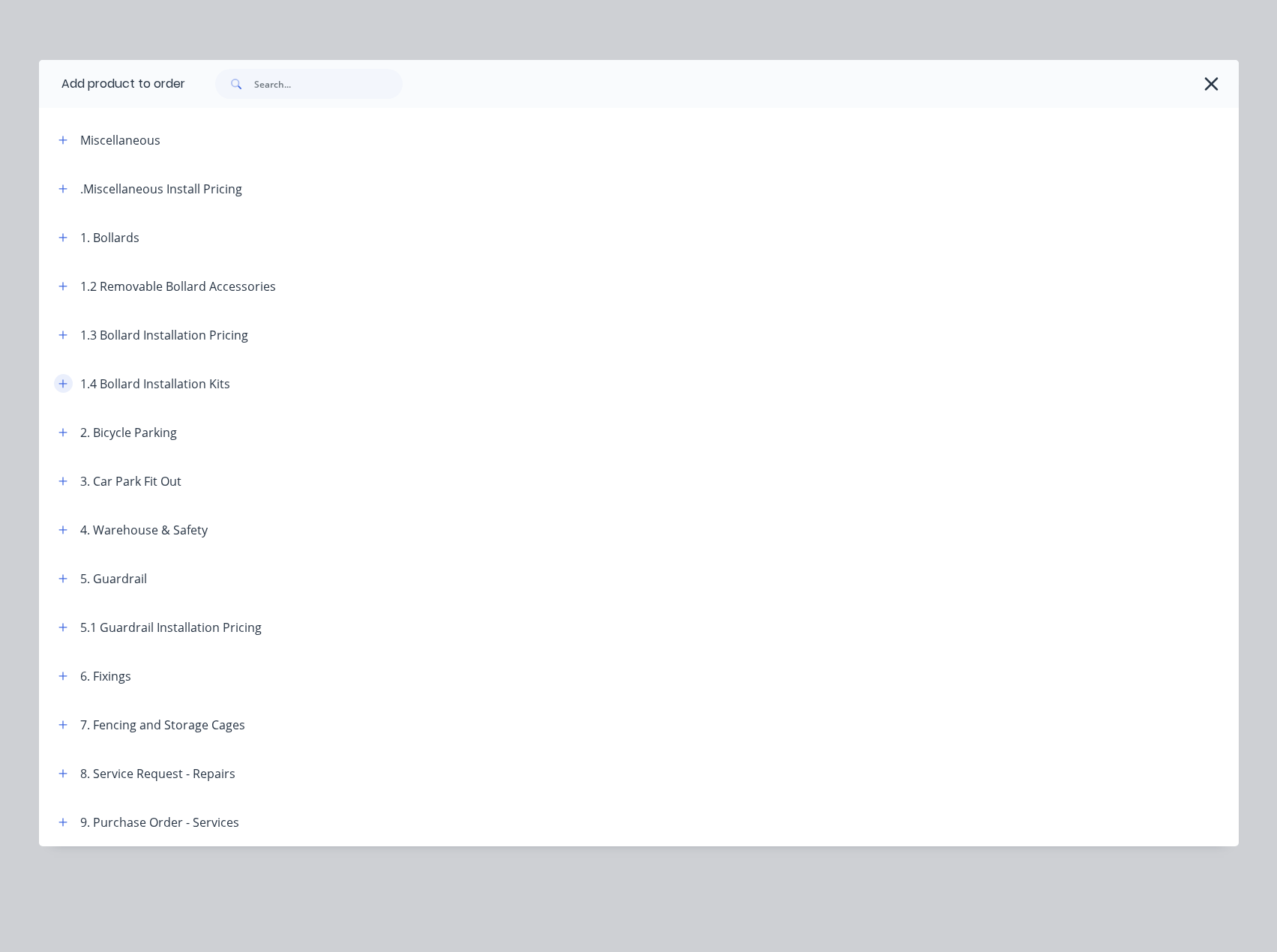
click at [63, 381] on icon "button" at bounding box center [63, 383] width 8 height 8
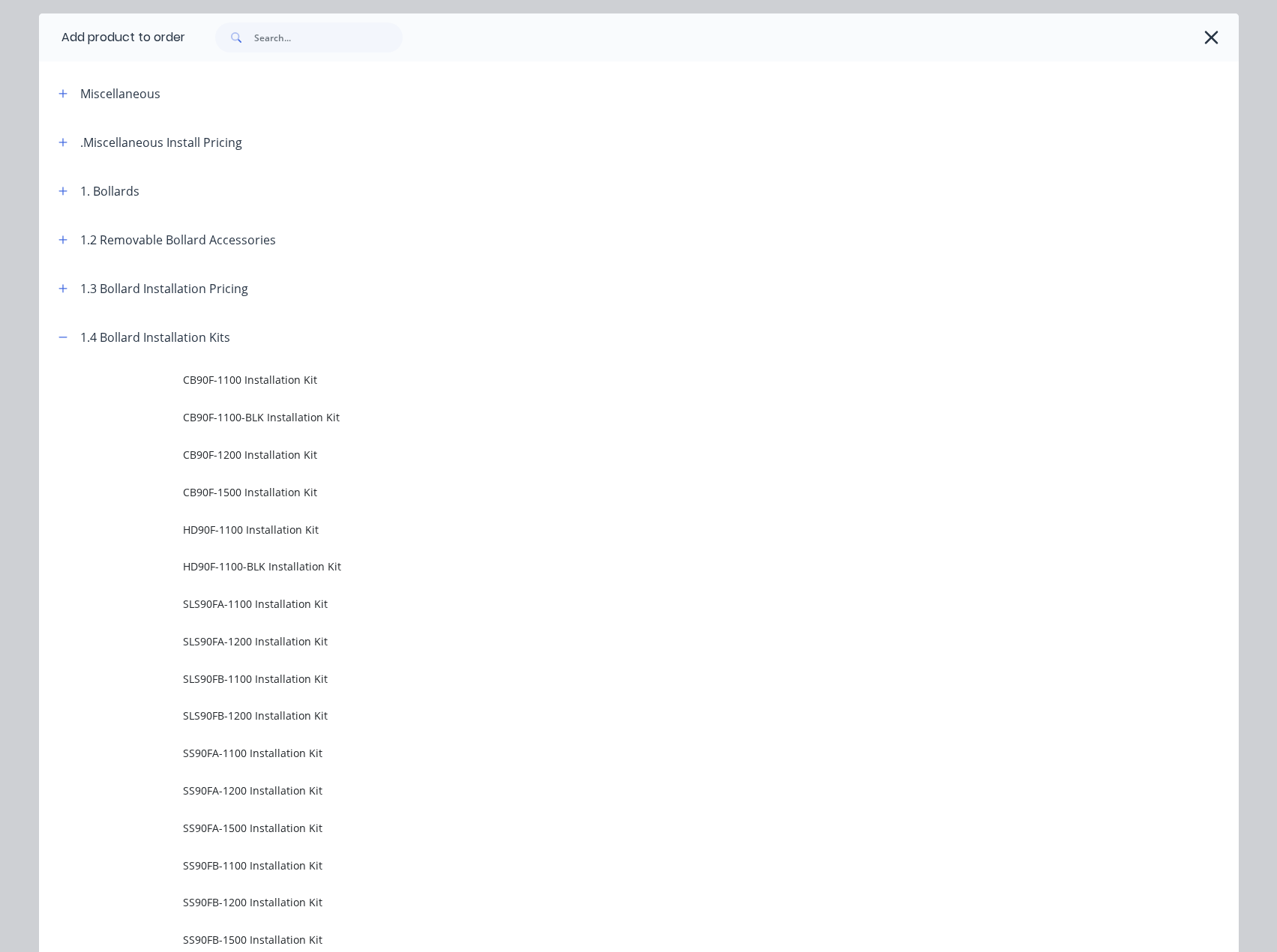
scroll to position [0, 0]
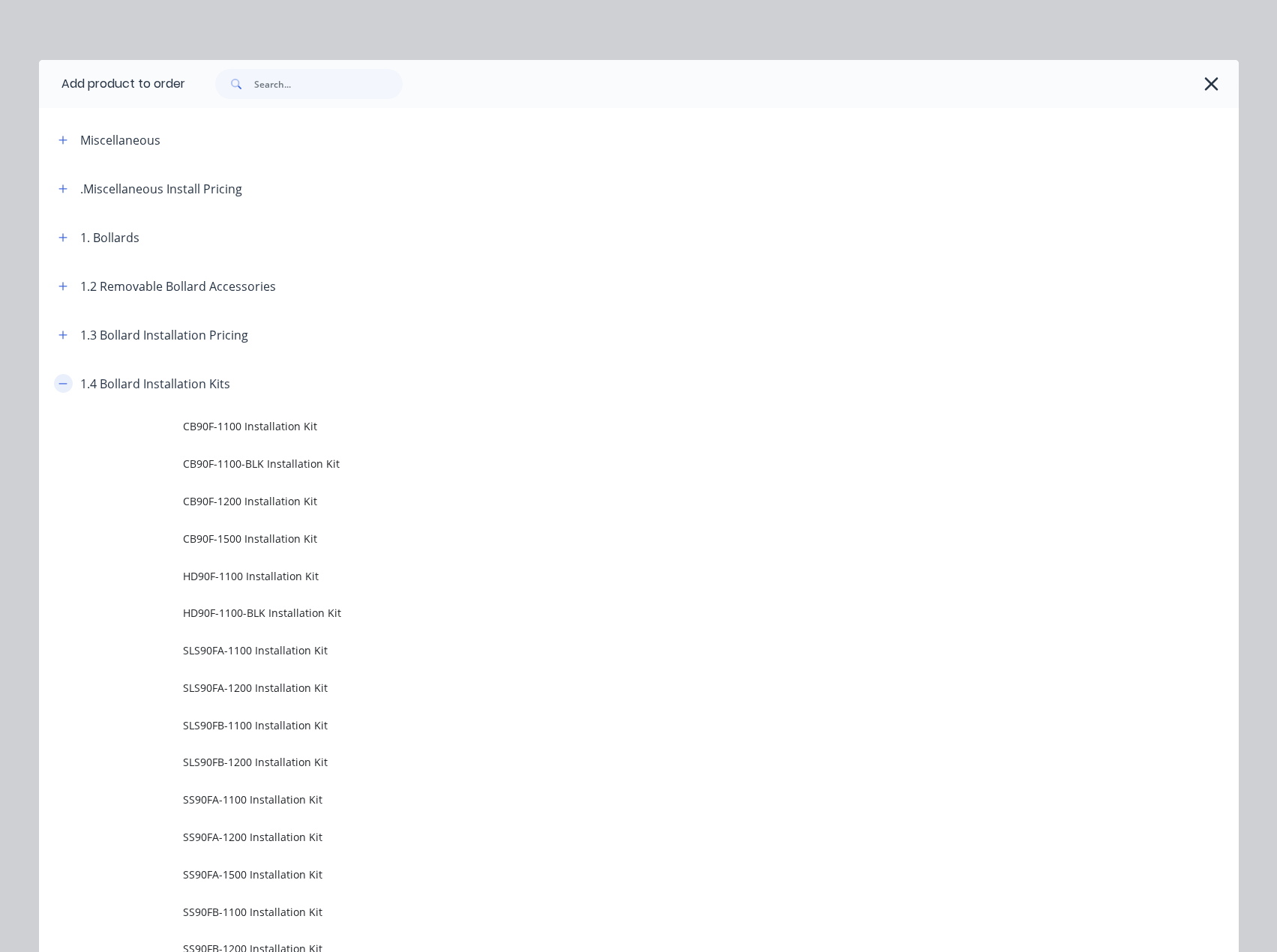
click at [63, 383] on button "button" at bounding box center [63, 383] width 19 height 19
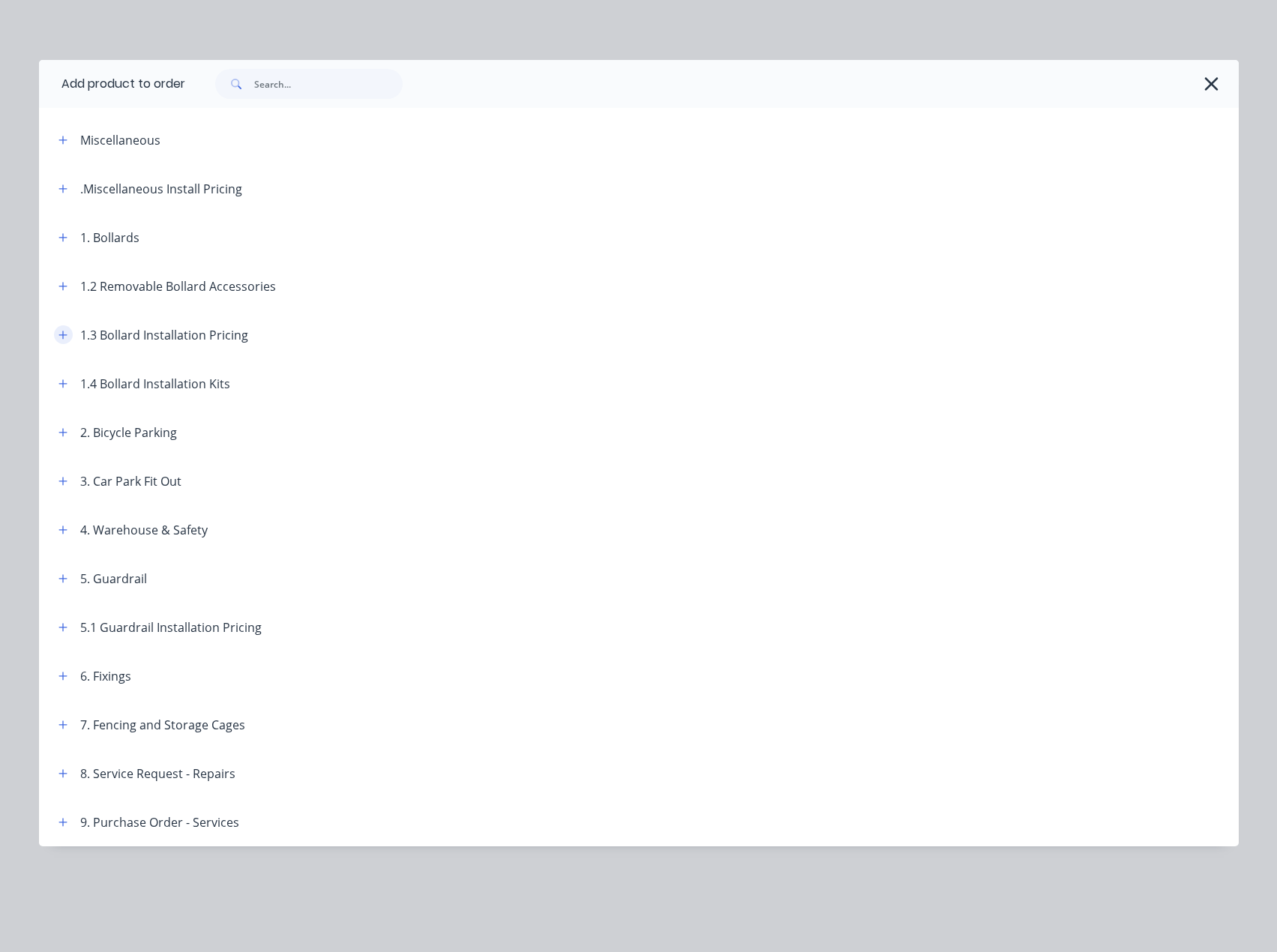
click at [63, 335] on icon "button" at bounding box center [63, 335] width 8 height 8
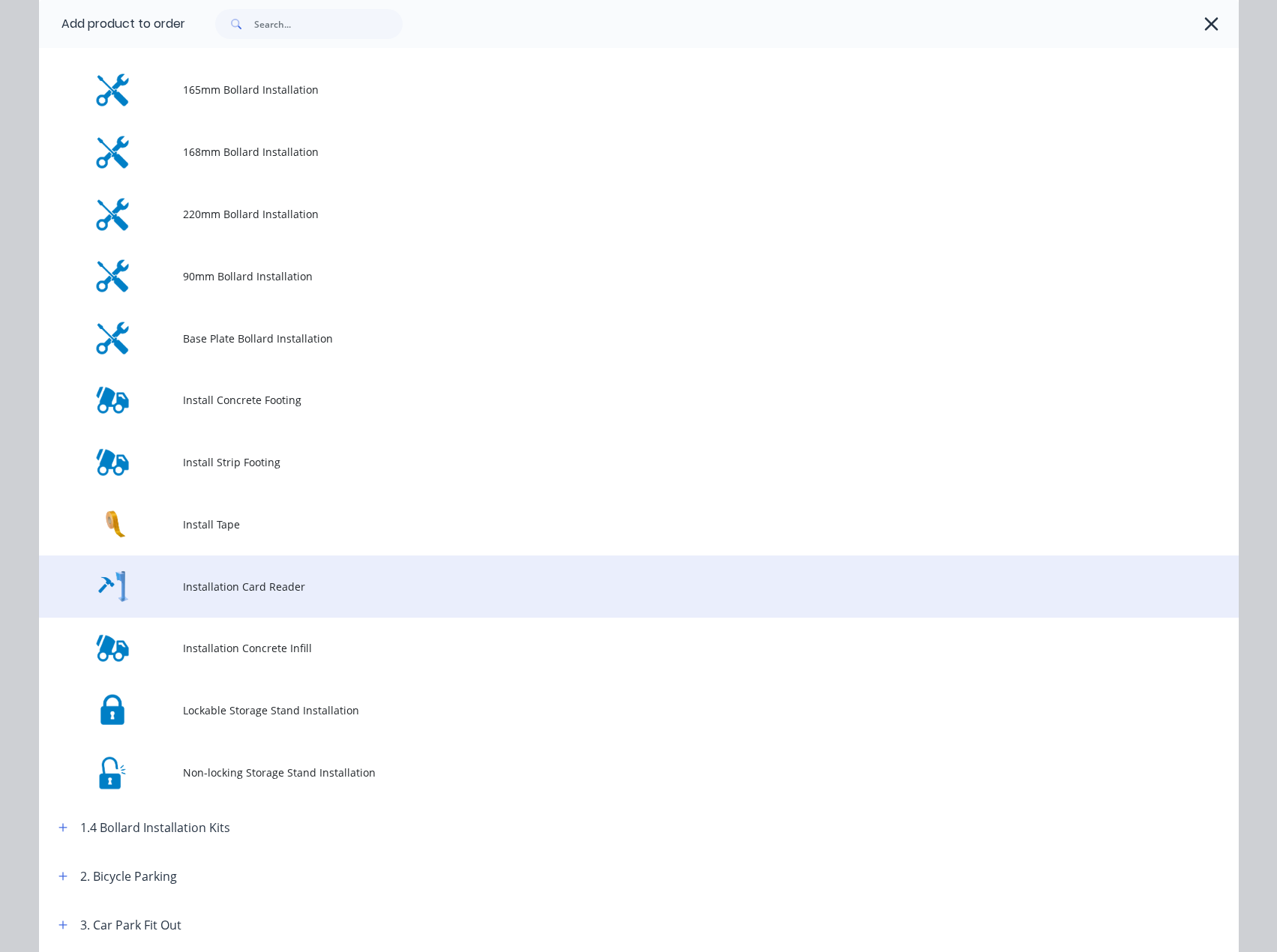
scroll to position [450, 0]
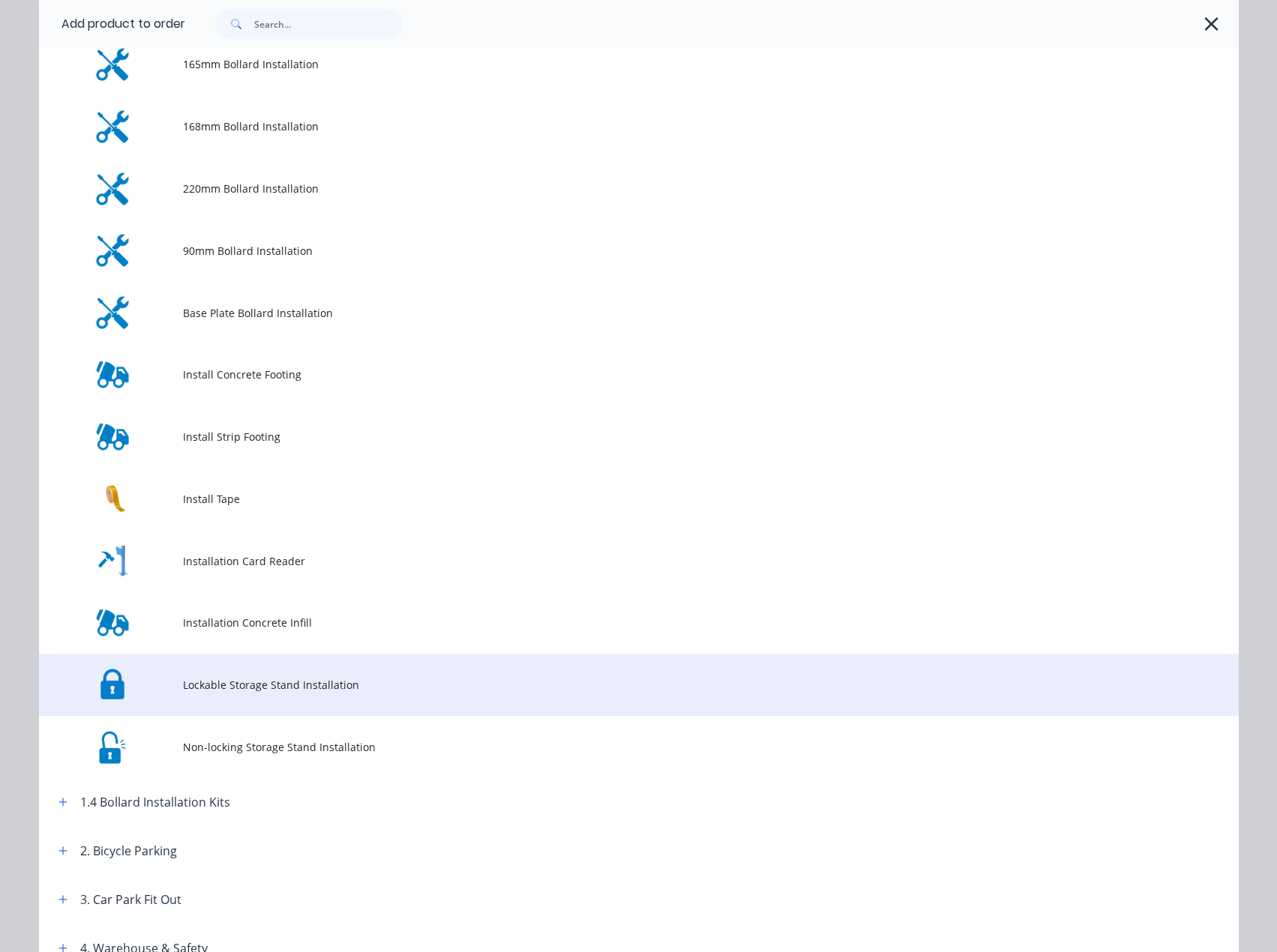
click at [281, 683] on span "Lockable Storage Stand Installation" at bounding box center [605, 684] width 844 height 16
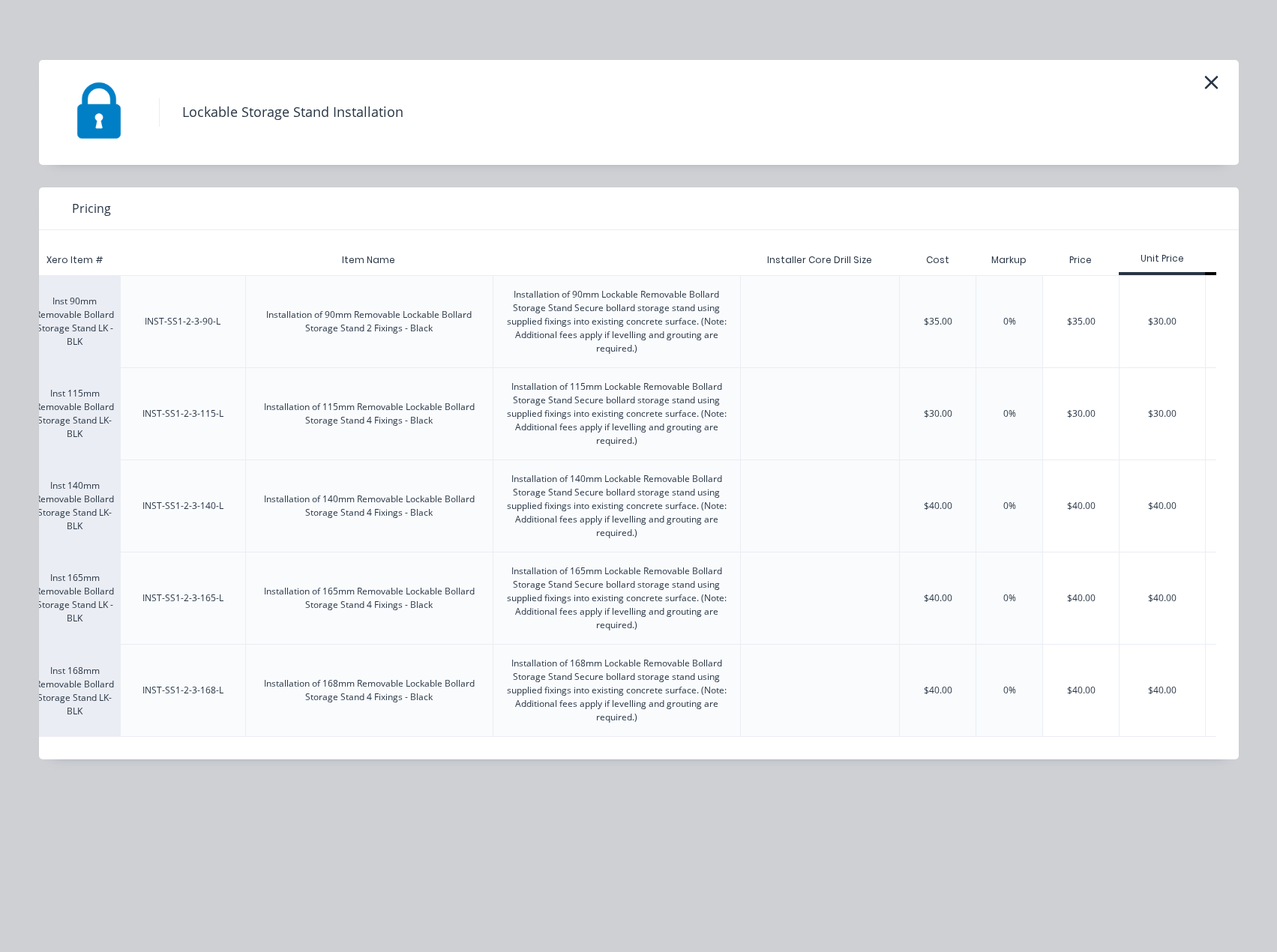
scroll to position [0, 165]
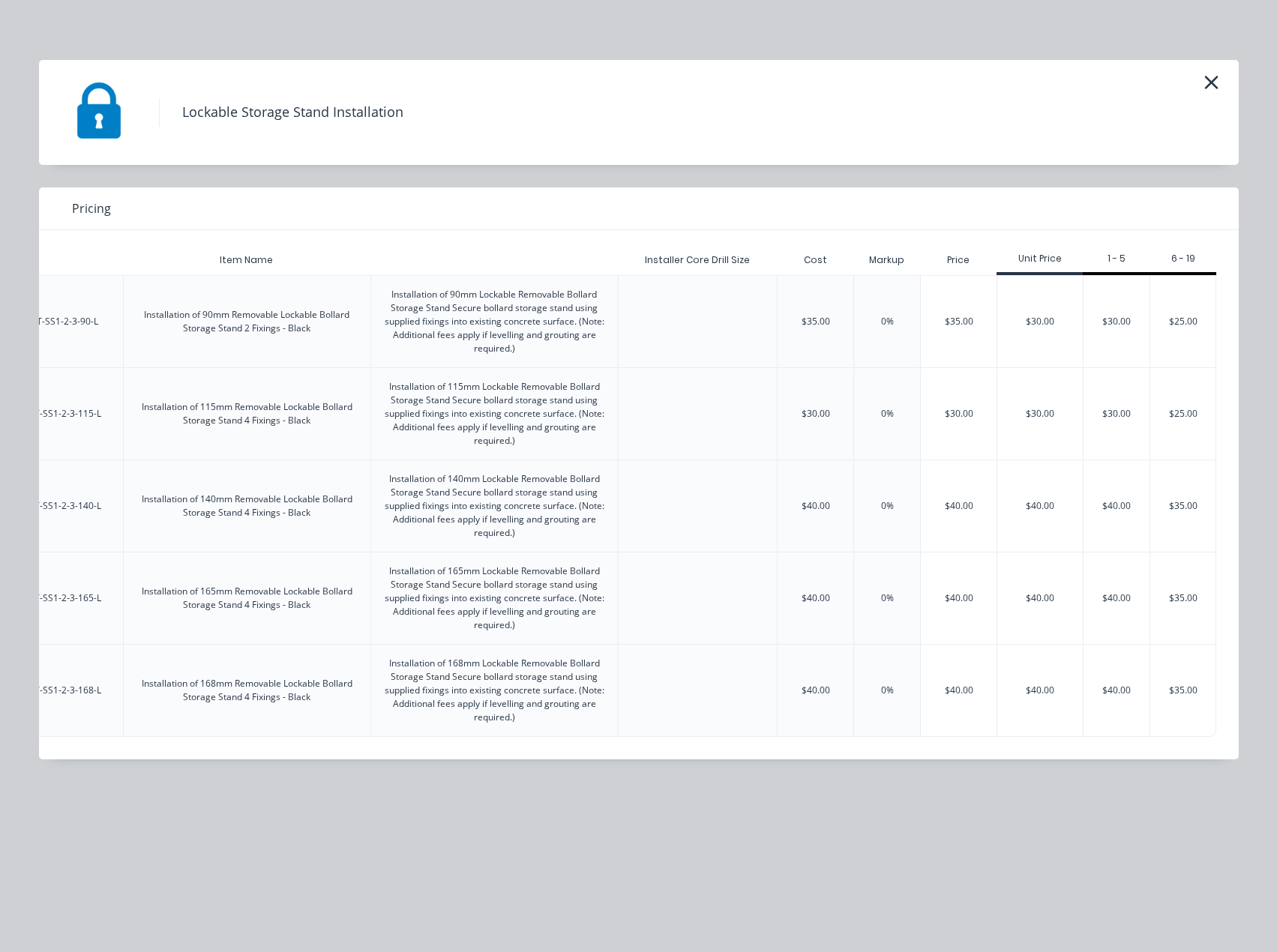
click at [1049, 322] on div "$30.00" at bounding box center [1040, 322] width 85 height 91
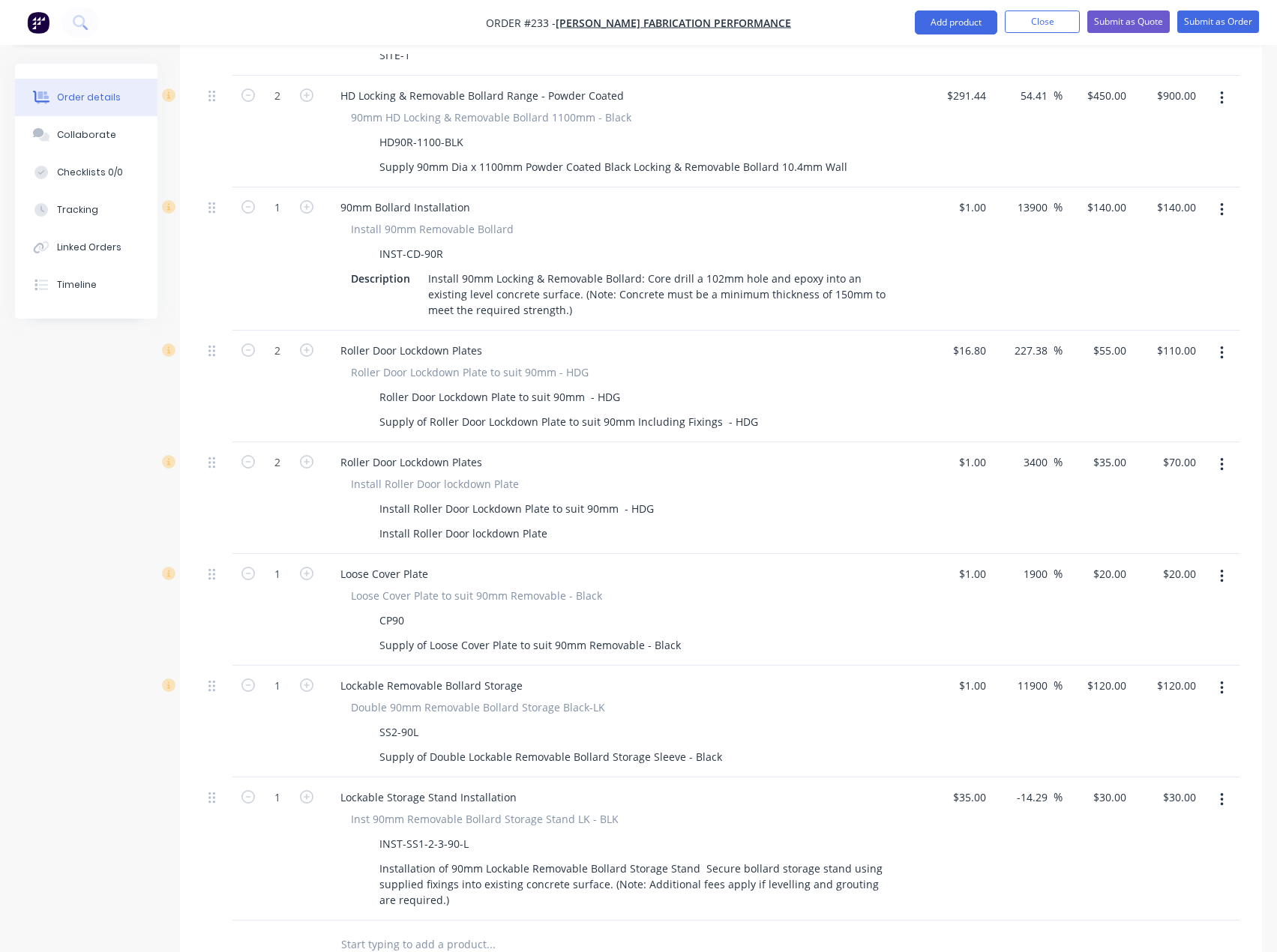
scroll to position [764, 0]
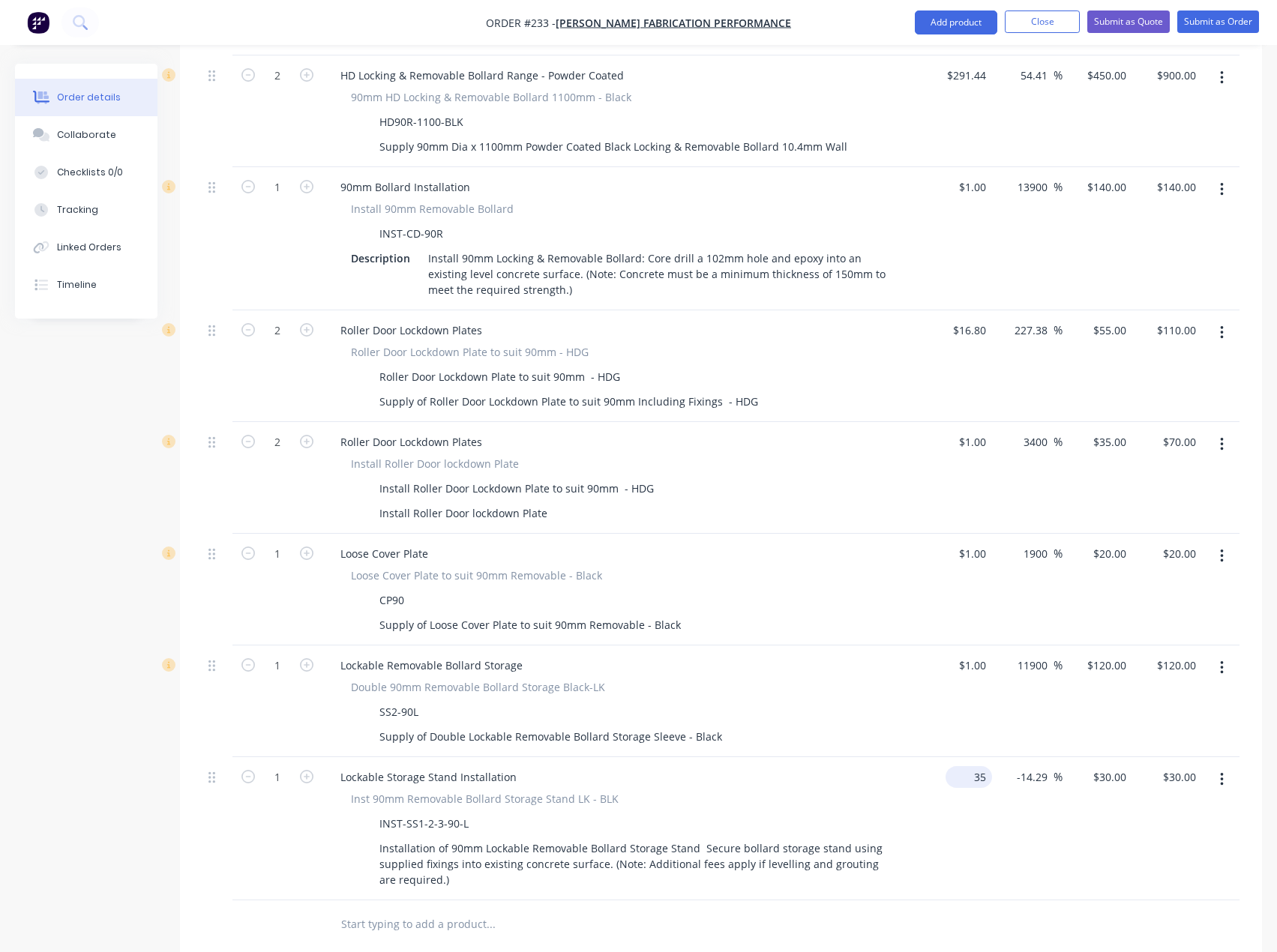
click at [980, 766] on input "35" at bounding box center [971, 777] width 40 height 22
click at [1102, 757] on div "$0.8571 $30.00" at bounding box center [1096, 829] width 69 height 143
drag, startPoint x: 1101, startPoint y: 737, endPoint x: 1145, endPoint y: 799, distance: 76.0
click at [1100, 766] on input "0.8571" at bounding box center [1112, 777] width 40 height 22
click at [1048, 830] on div "3400 3400 %" at bounding box center [1026, 829] width 69 height 143
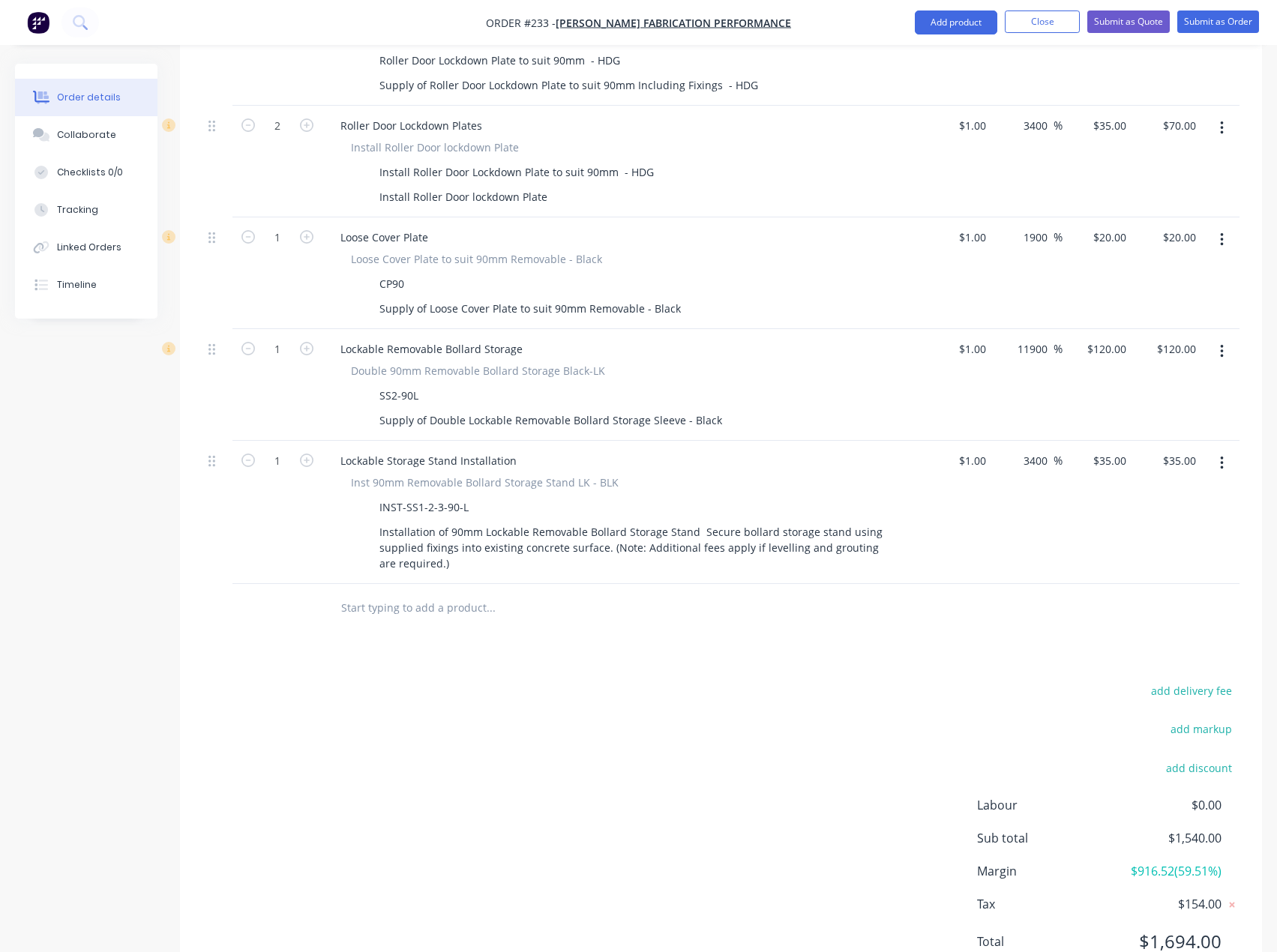
scroll to position [1094, 0]
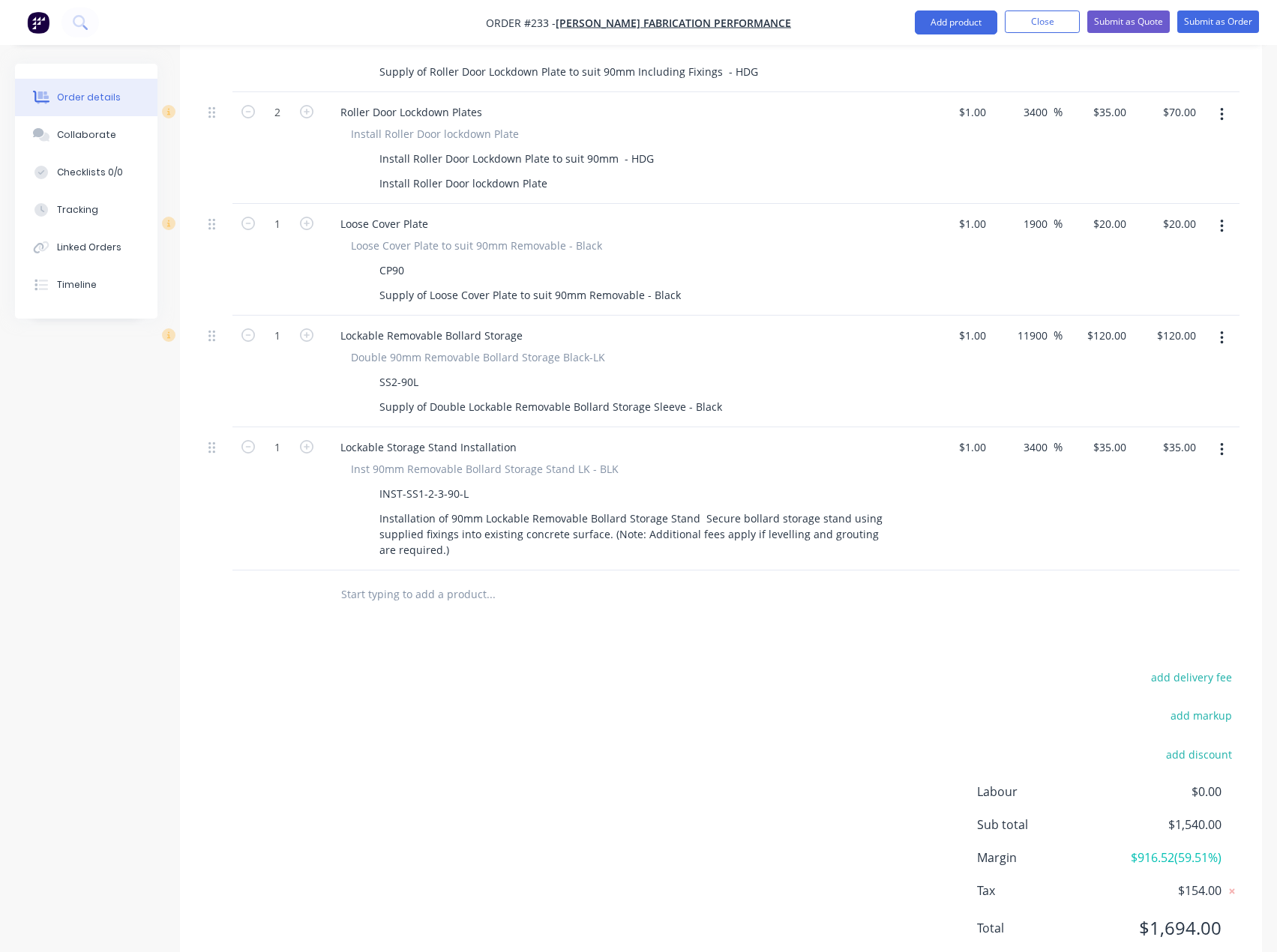
click at [364, 579] on input "text" at bounding box center [489, 594] width 300 height 30
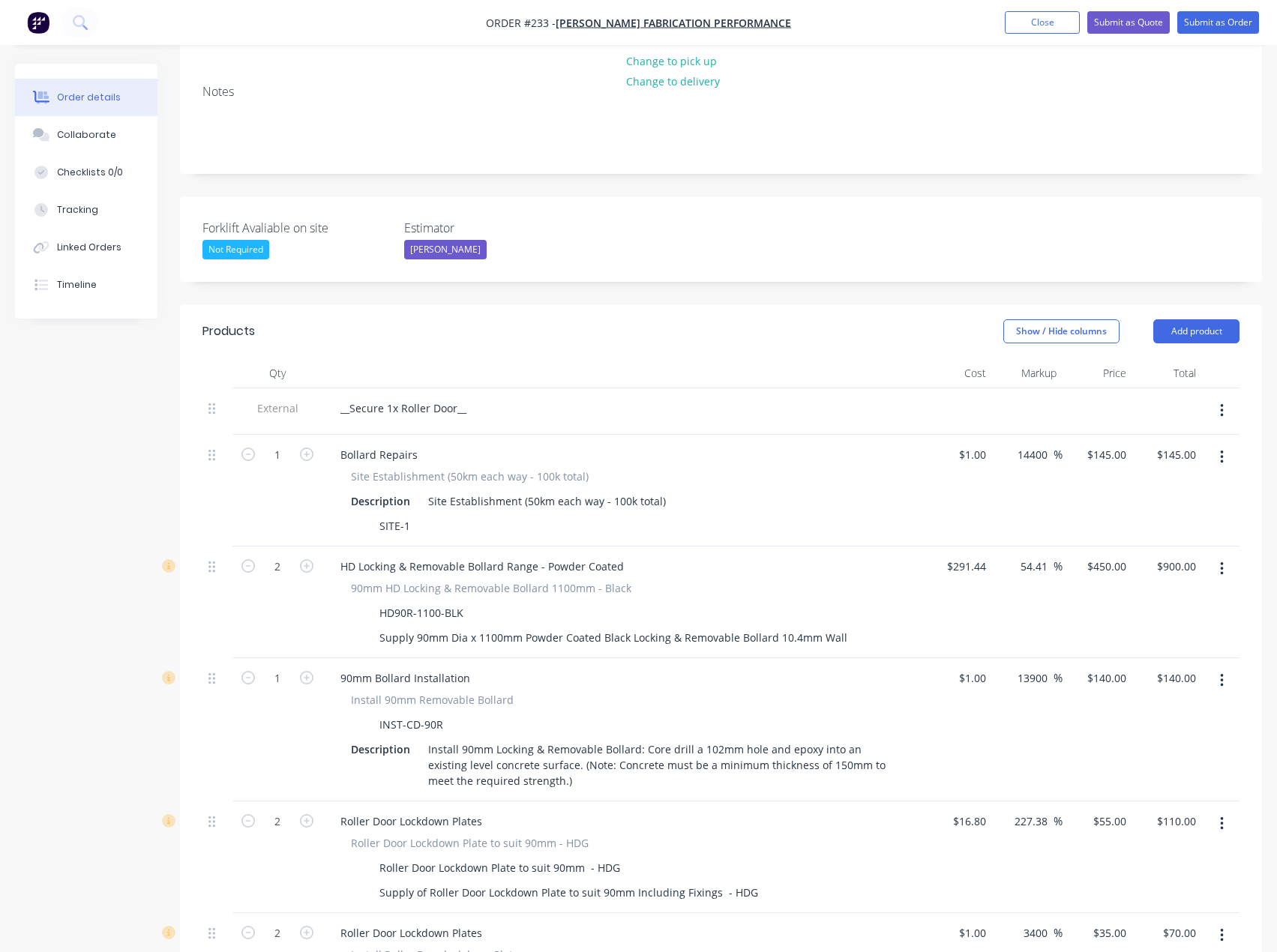
scroll to position [269, 0]
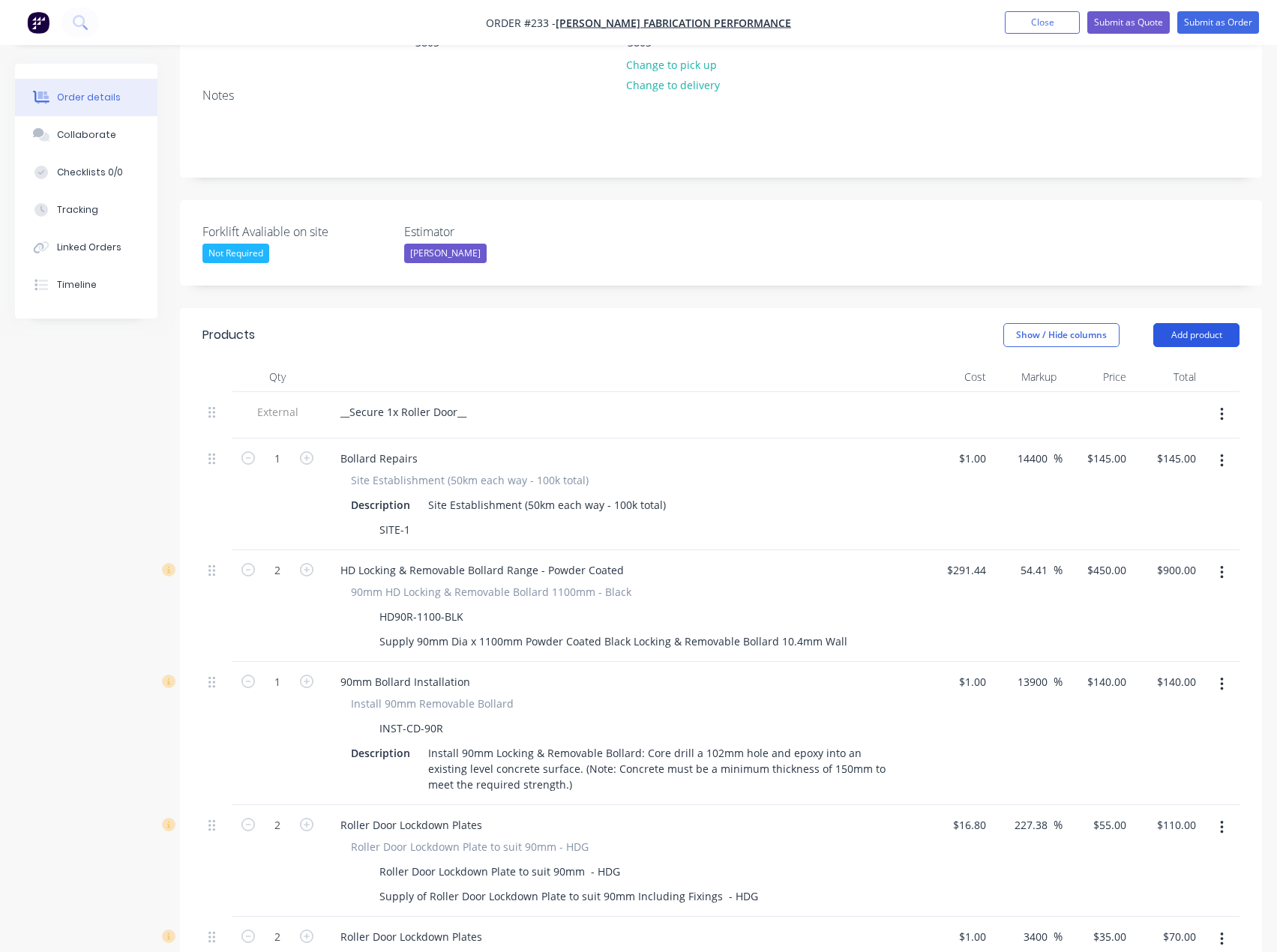
click at [1195, 323] on button "Add product" at bounding box center [1195, 335] width 86 height 24
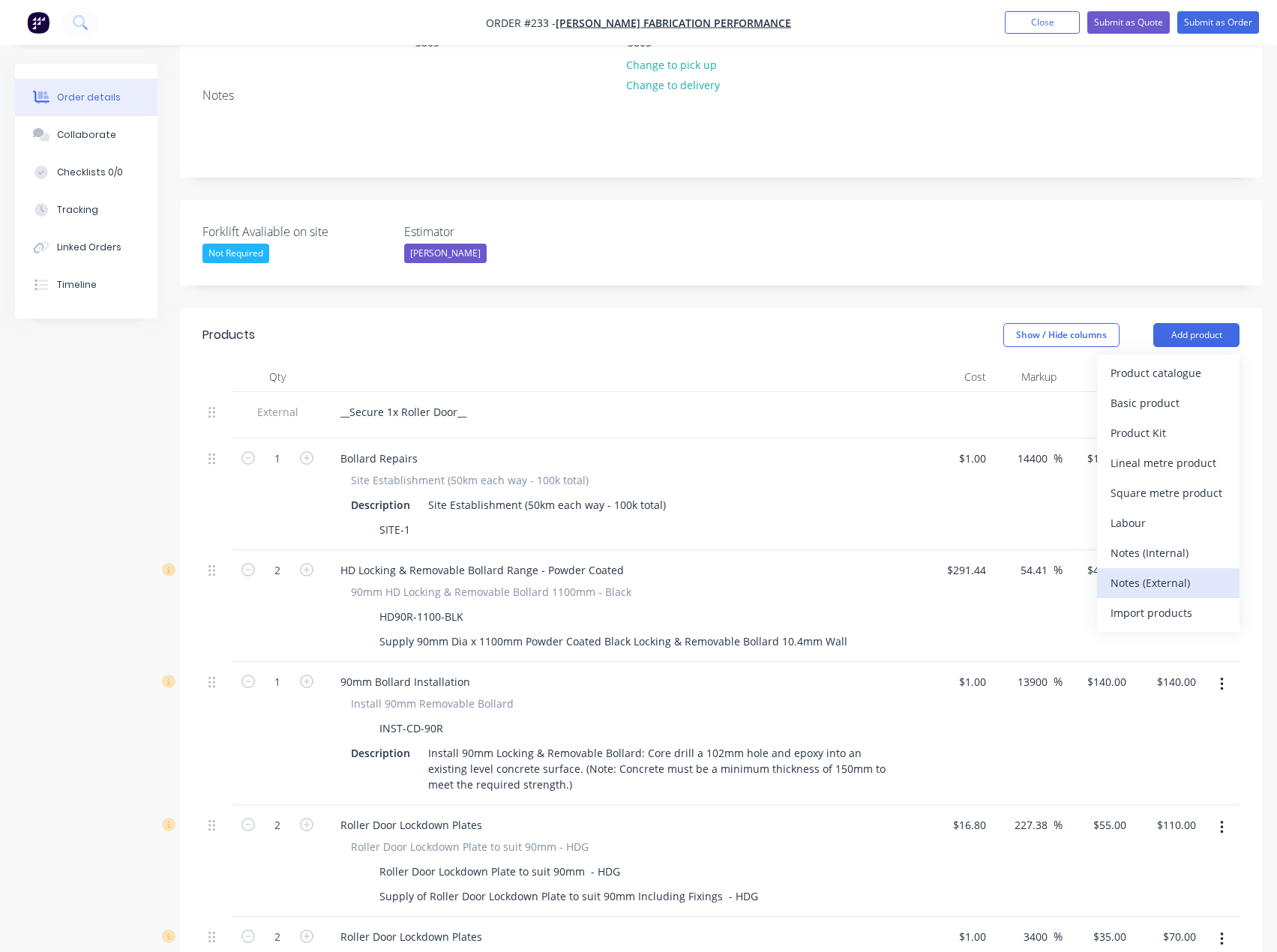
click at [1144, 572] on div "Notes (External)" at bounding box center [1167, 582] width 115 height 22
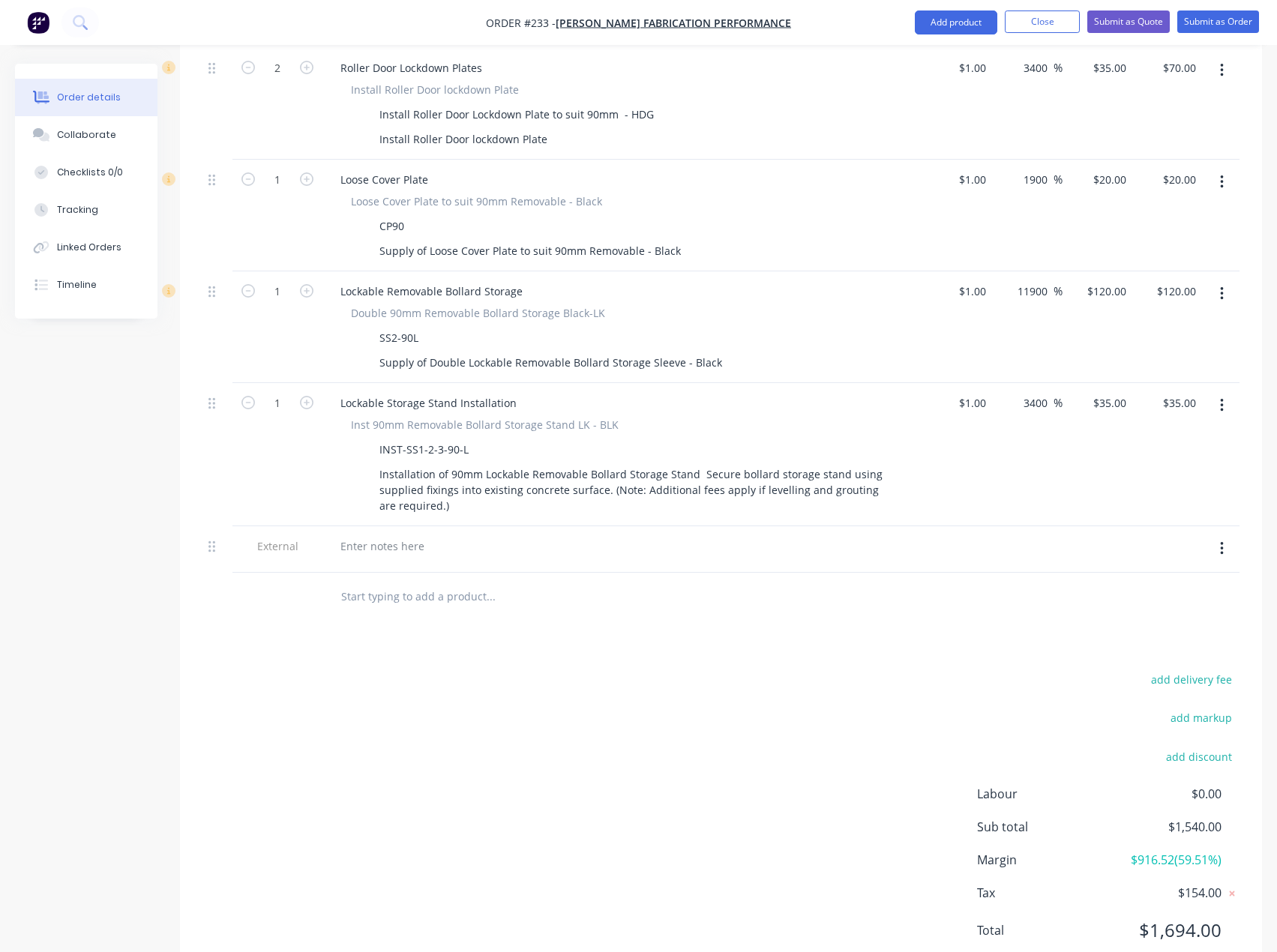
scroll to position [1140, 0]
click at [387, 533] on div at bounding box center [383, 543] width 108 height 22
paste div
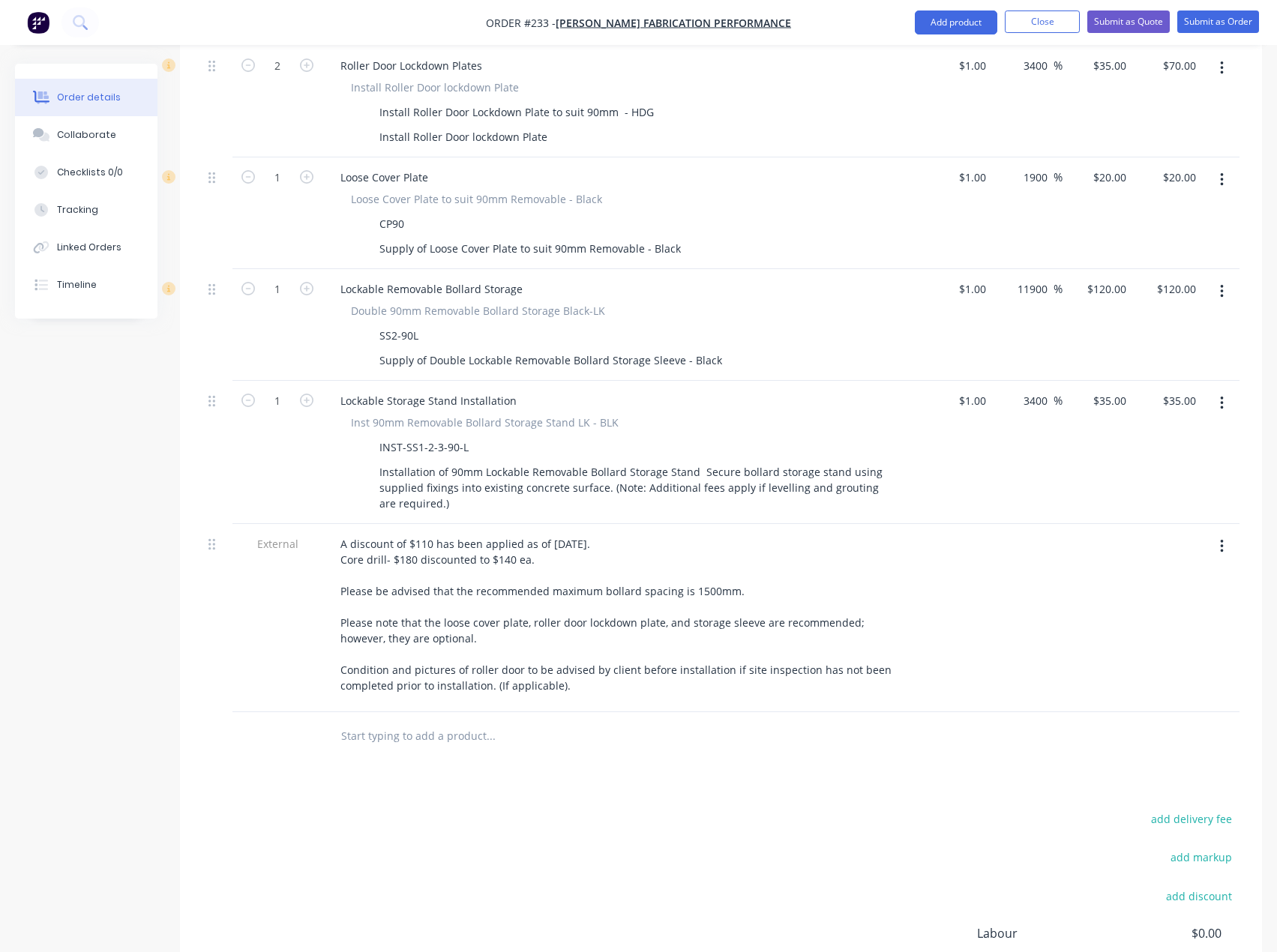
click at [544, 725] on div "Products Show / Hide columns Add product Qty Cost Markup Price Total External _…" at bounding box center [720, 279] width 1082 height 1683
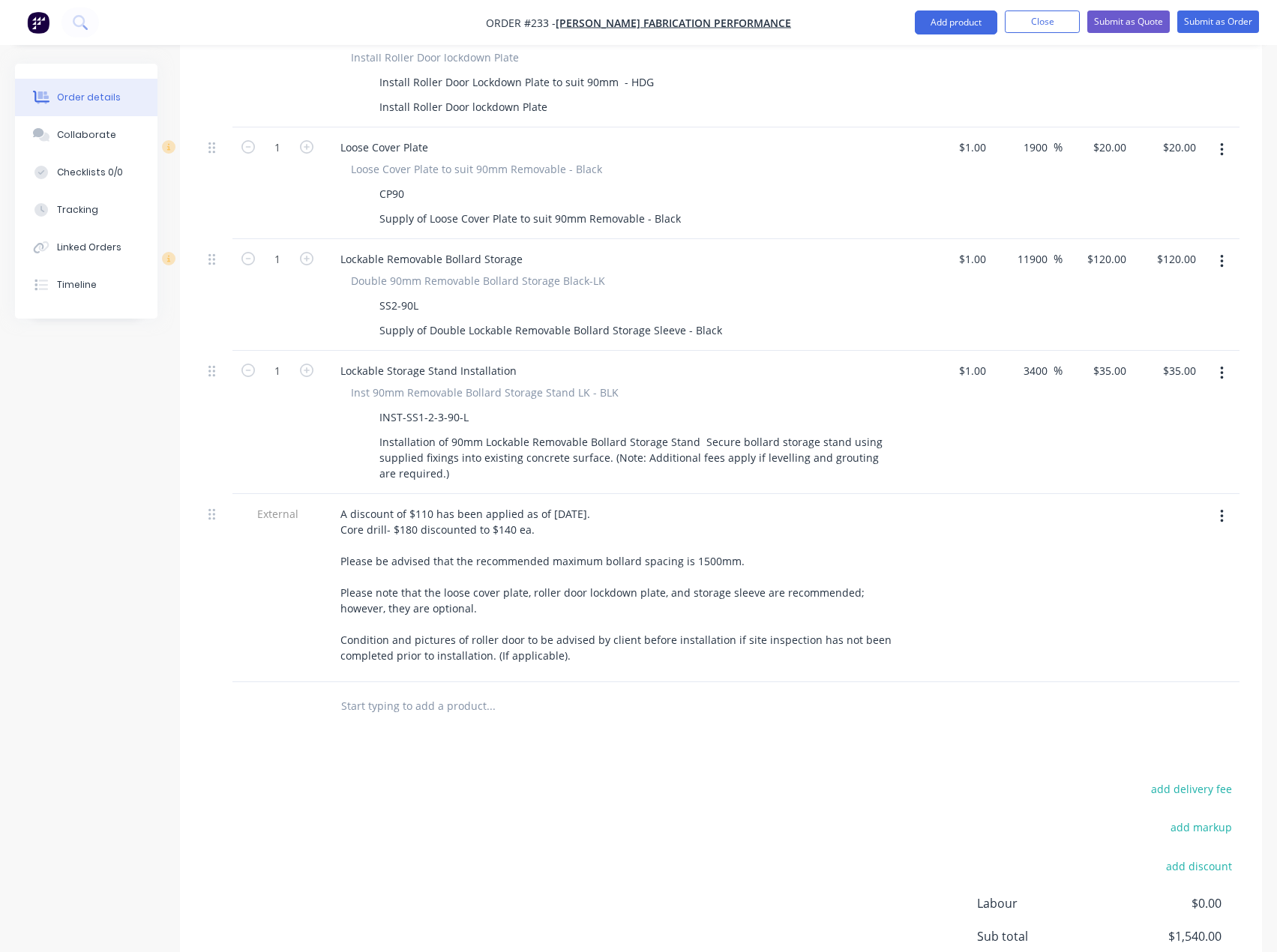
scroll to position [1199, 0]
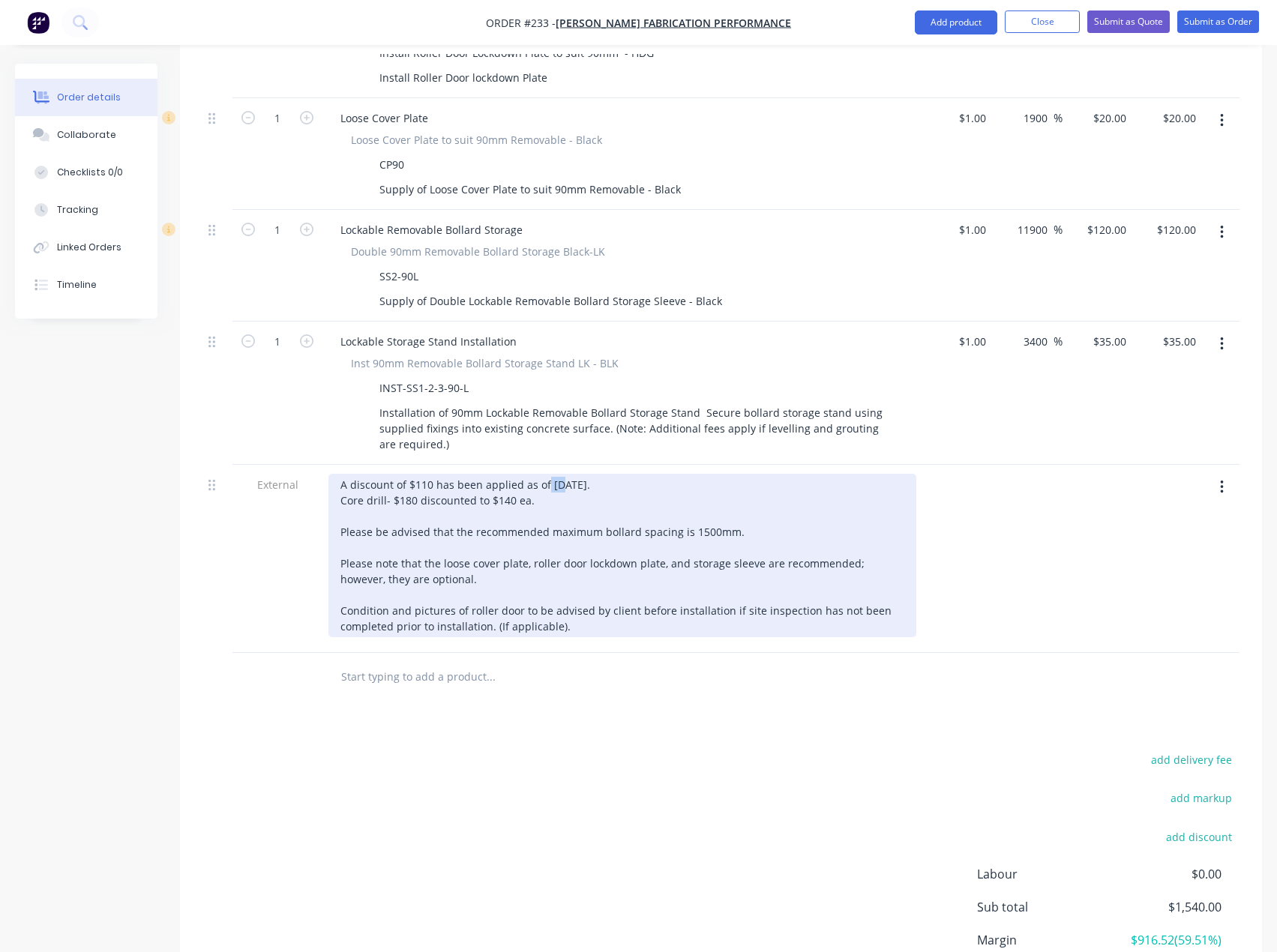
drag, startPoint x: 545, startPoint y: 434, endPoint x: 556, endPoint y: 437, distance: 11.4
click at [556, 473] on div "A discount of $110 has been applied as of [DATE]. Core drill- $180 discounted t…" at bounding box center [622, 555] width 588 height 163
click at [557, 473] on div "A discount of $110 has been applied as of [DATE]. Core drill- $180 discounted t…" at bounding box center [622, 555] width 588 height 163
click at [549, 473] on div "A discount of $110 has been applied as of [DATE]. Core drill- $180 discounted t…" at bounding box center [622, 555] width 588 height 163
click at [566, 584] on div "A discount of $110 has been applied as of [DATE]. Core drill- $180 discounted t…" at bounding box center [622, 555] width 588 height 163
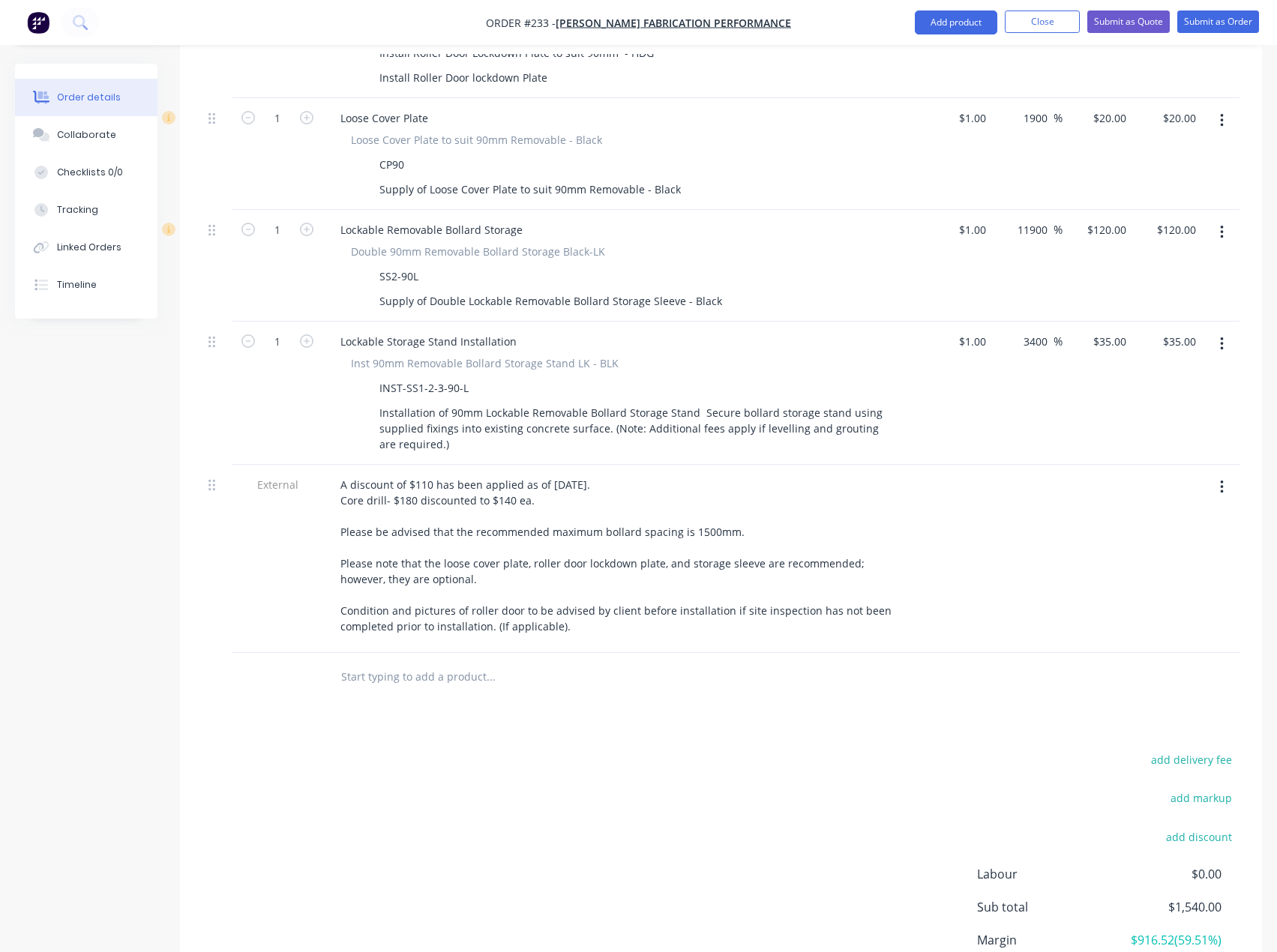
click at [537, 783] on div "add delivery fee add markup add discount Labour $0.00 Sub total $1,540.00 Margi…" at bounding box center [720, 894] width 1037 height 290
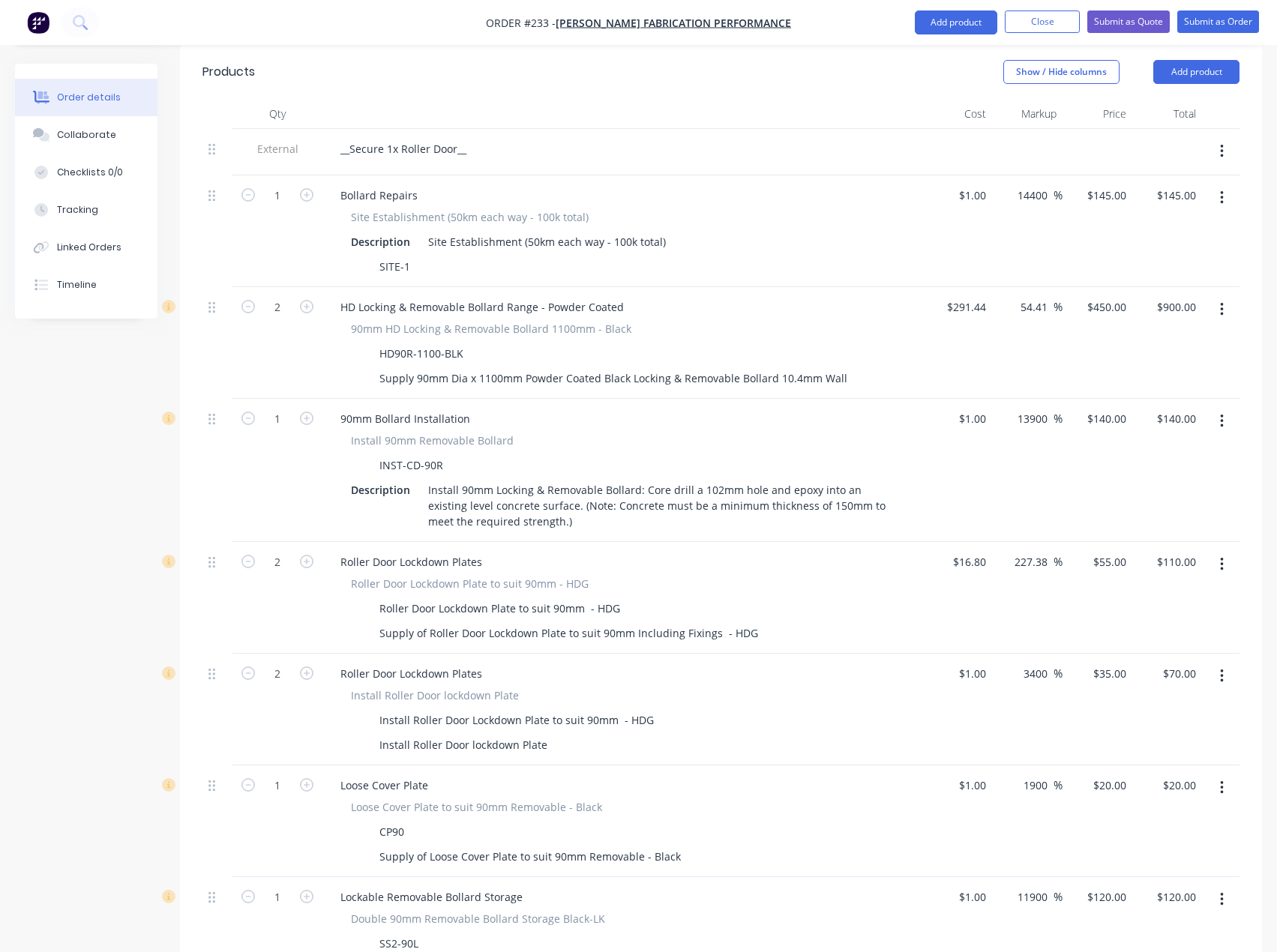
scroll to position [607, 0]
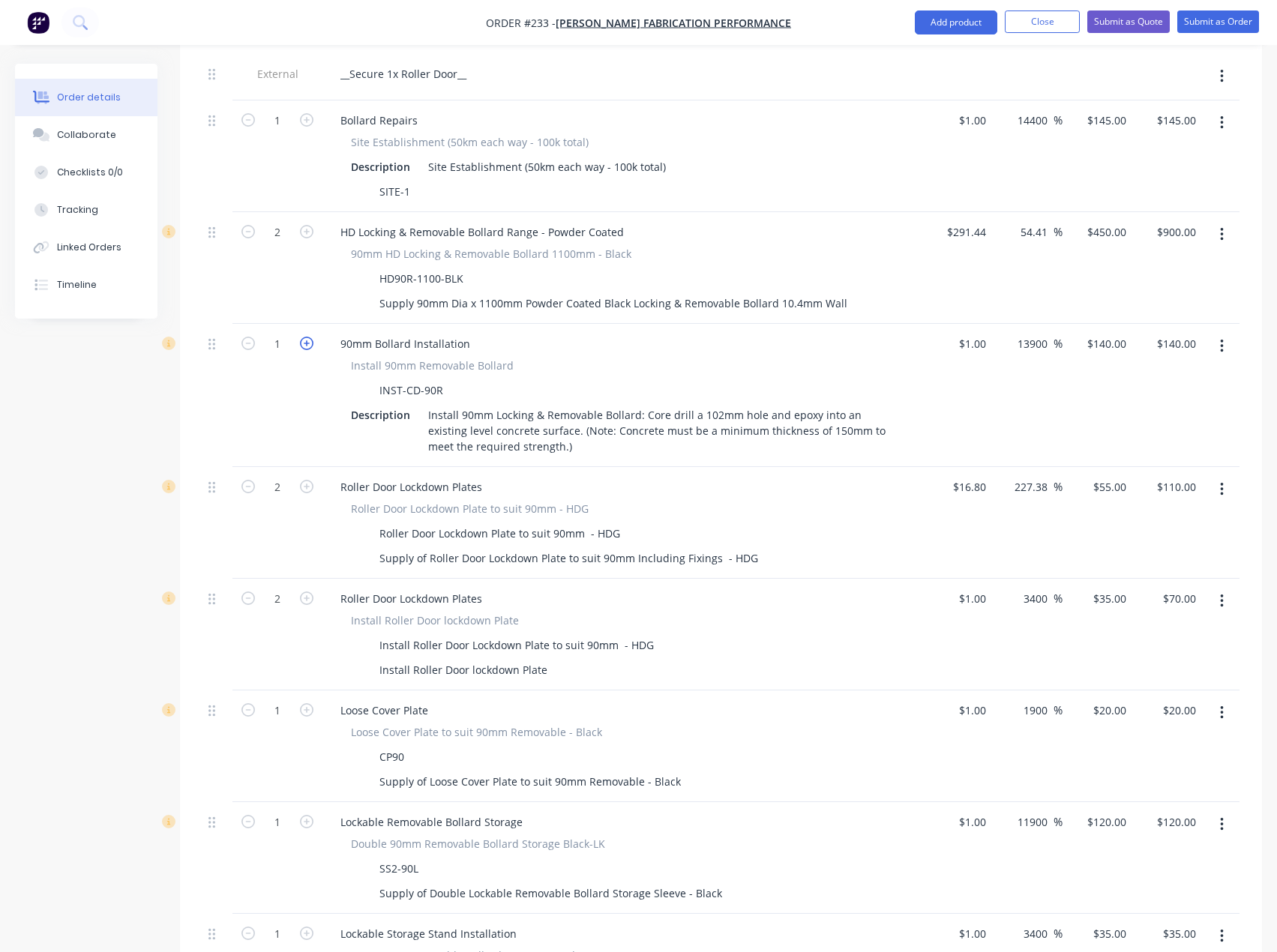
click at [309, 336] on icon "button" at bounding box center [306, 343] width 14 height 14
click at [303, 703] on icon "button" at bounding box center [306, 710] width 14 height 14
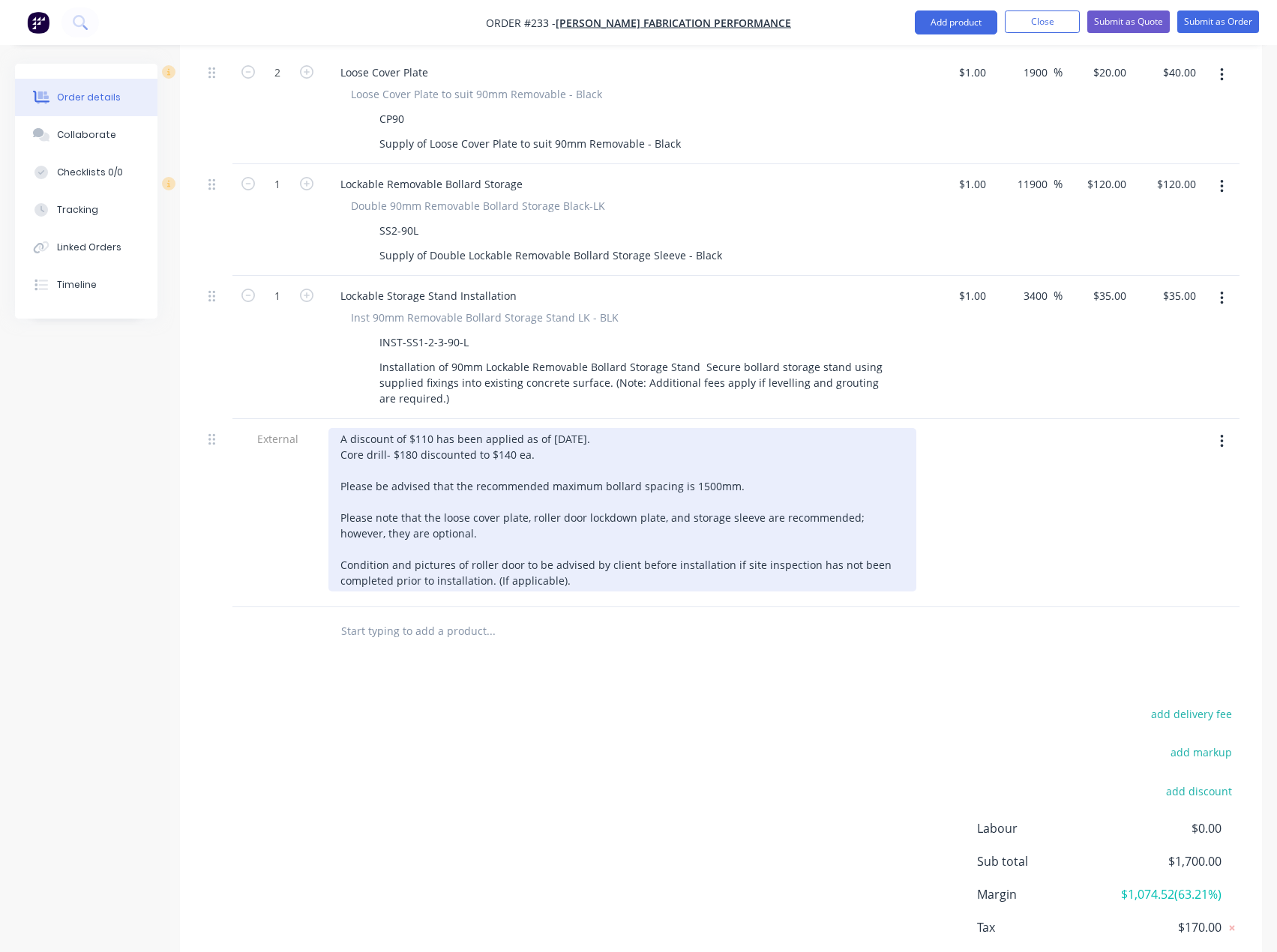
scroll to position [1281, 0]
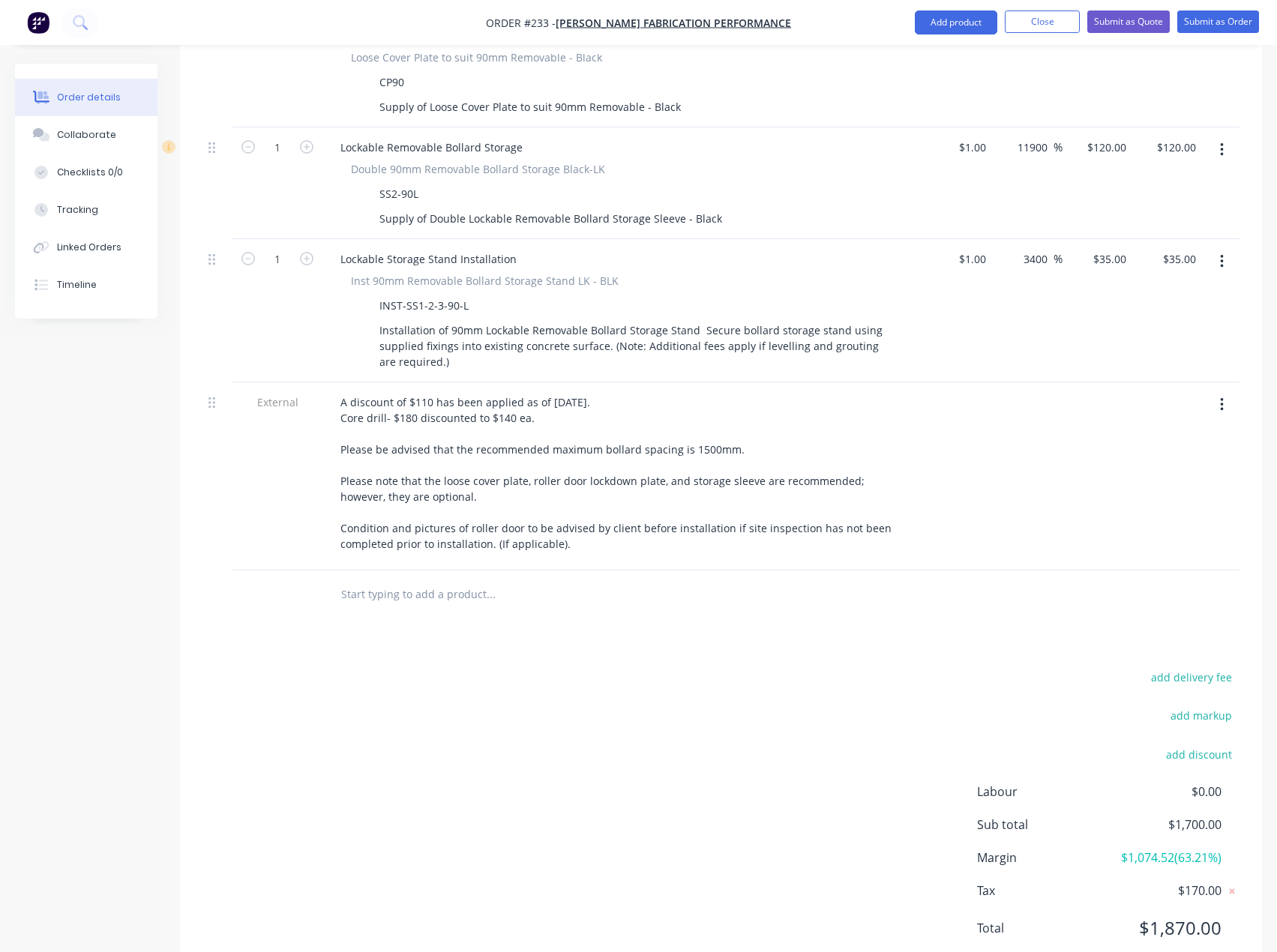
click at [638, 667] on div "add delivery fee add markup add discount Labour $0.00 Sub total $1,700.00 Margi…" at bounding box center [720, 812] width 1037 height 290
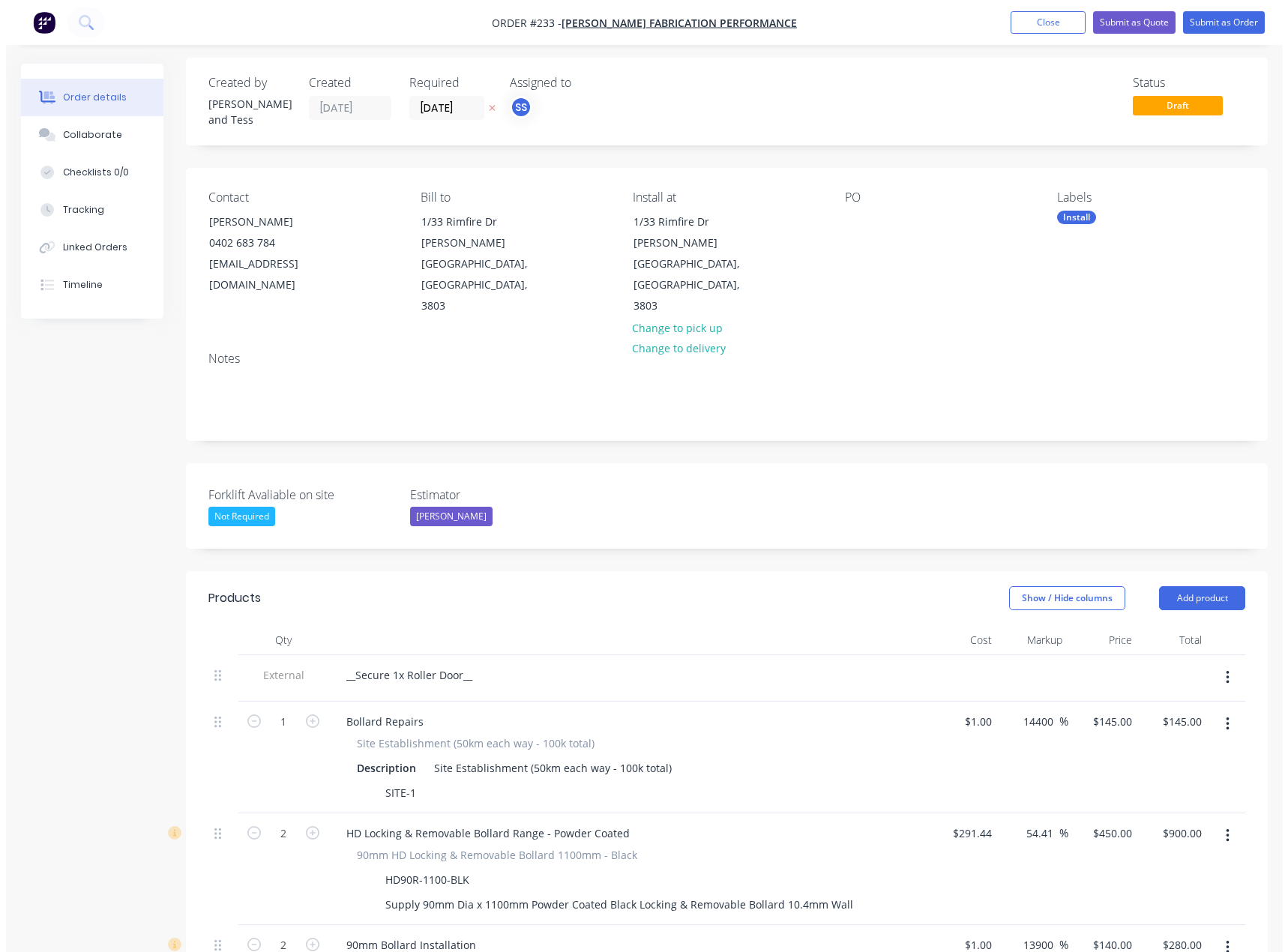
scroll to position [0, 0]
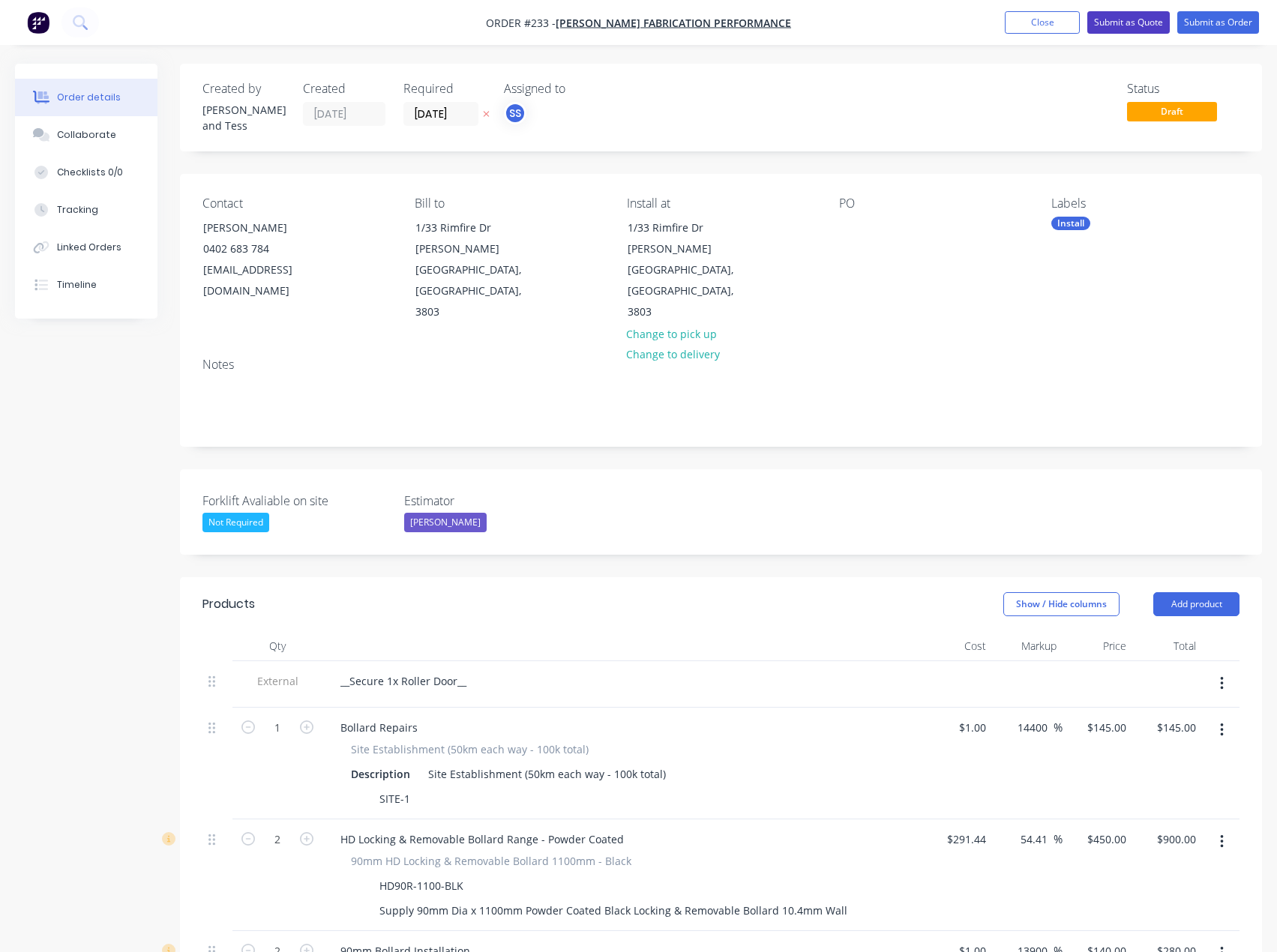
click at [1135, 24] on button "Submit as Quote" at bounding box center [1128, 22] width 82 height 22
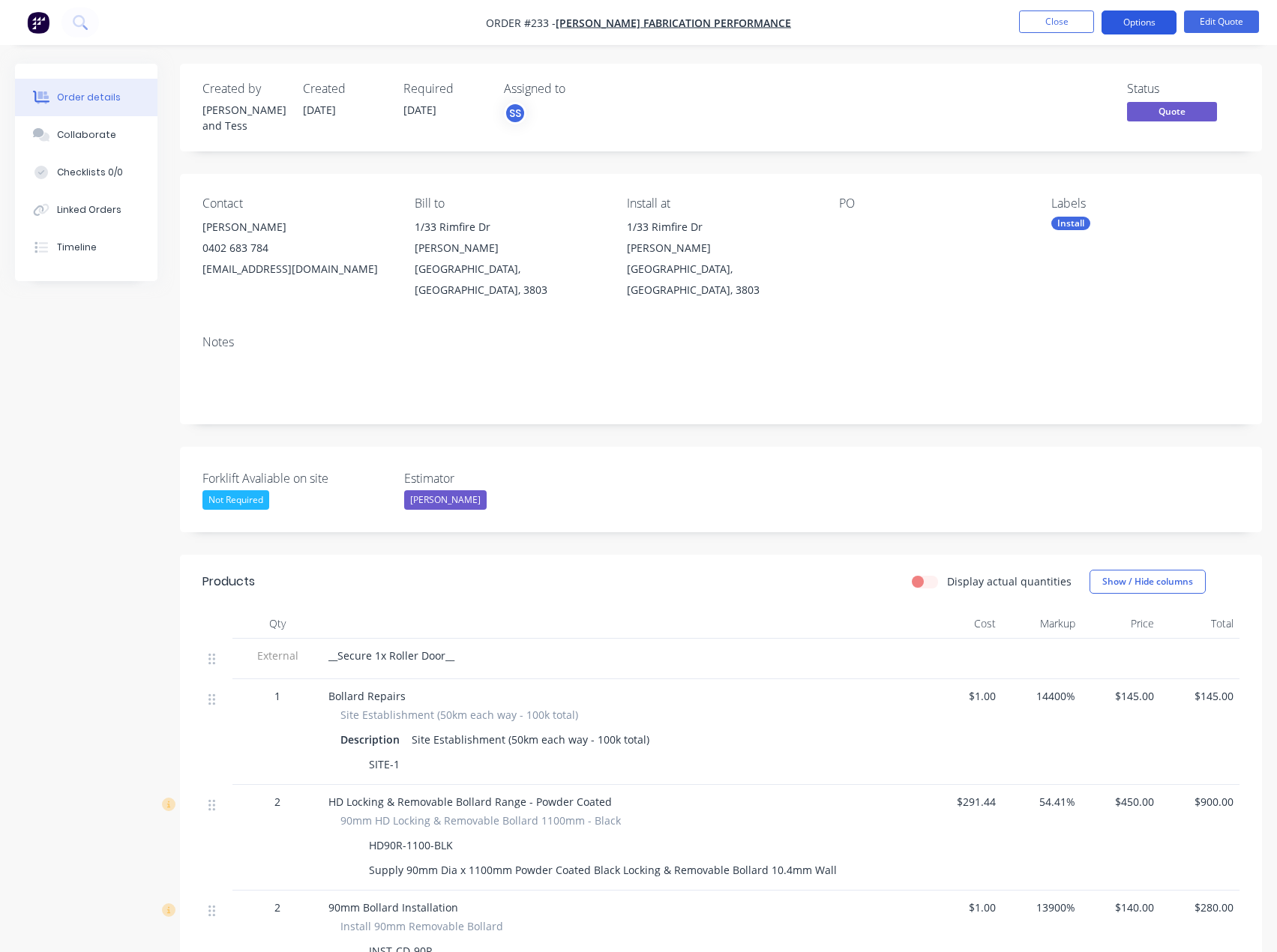
click at [1128, 18] on button "Options" at bounding box center [1138, 22] width 75 height 24
click at [937, 22] on nav "Order #233 - [PERSON_NAME] Fabrication Performance Close Options EMAIL / PRINT …" at bounding box center [638, 22] width 1277 height 45
click at [1060, 20] on button "Close" at bounding box center [1056, 21] width 75 height 22
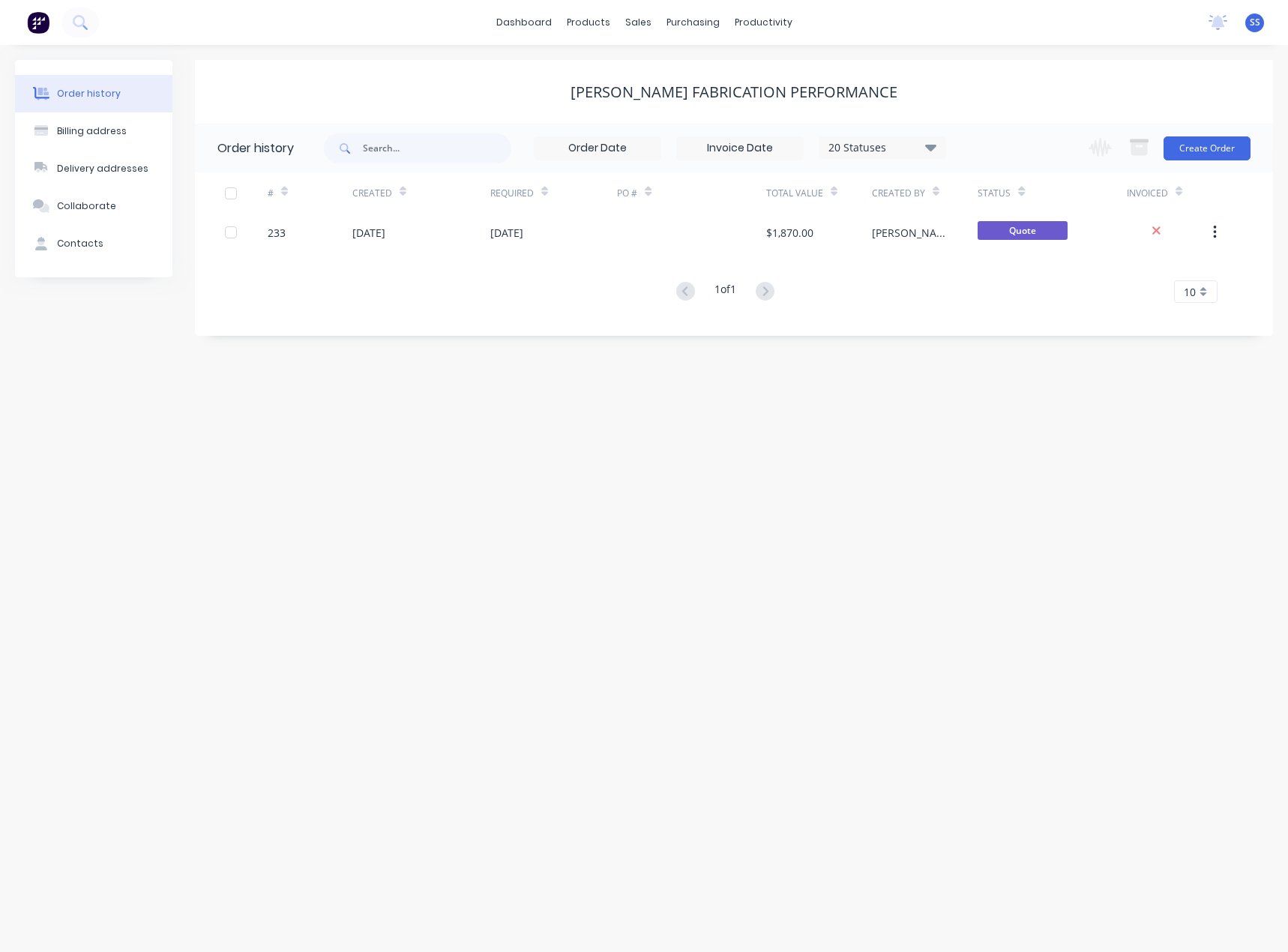
click at [431, 479] on div "Order history Billing address Delivery addresses Collaborate Contacts [PERSON_N…" at bounding box center [644, 498] width 1288 height 907
click at [660, 103] on link "Customers" at bounding box center [717, 101] width 199 height 30
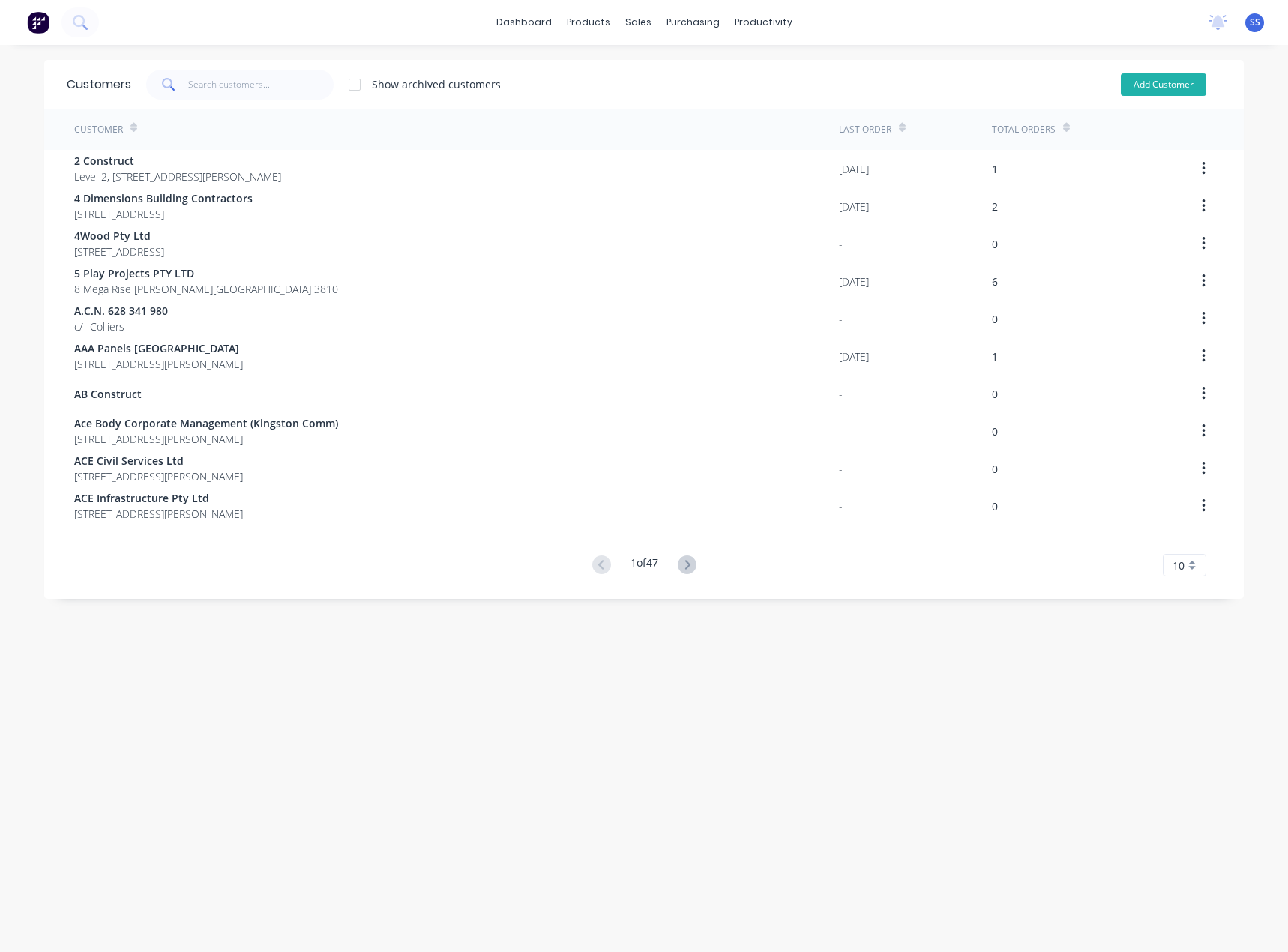
click at [1161, 85] on button "Add Customer" at bounding box center [1164, 84] width 85 height 22
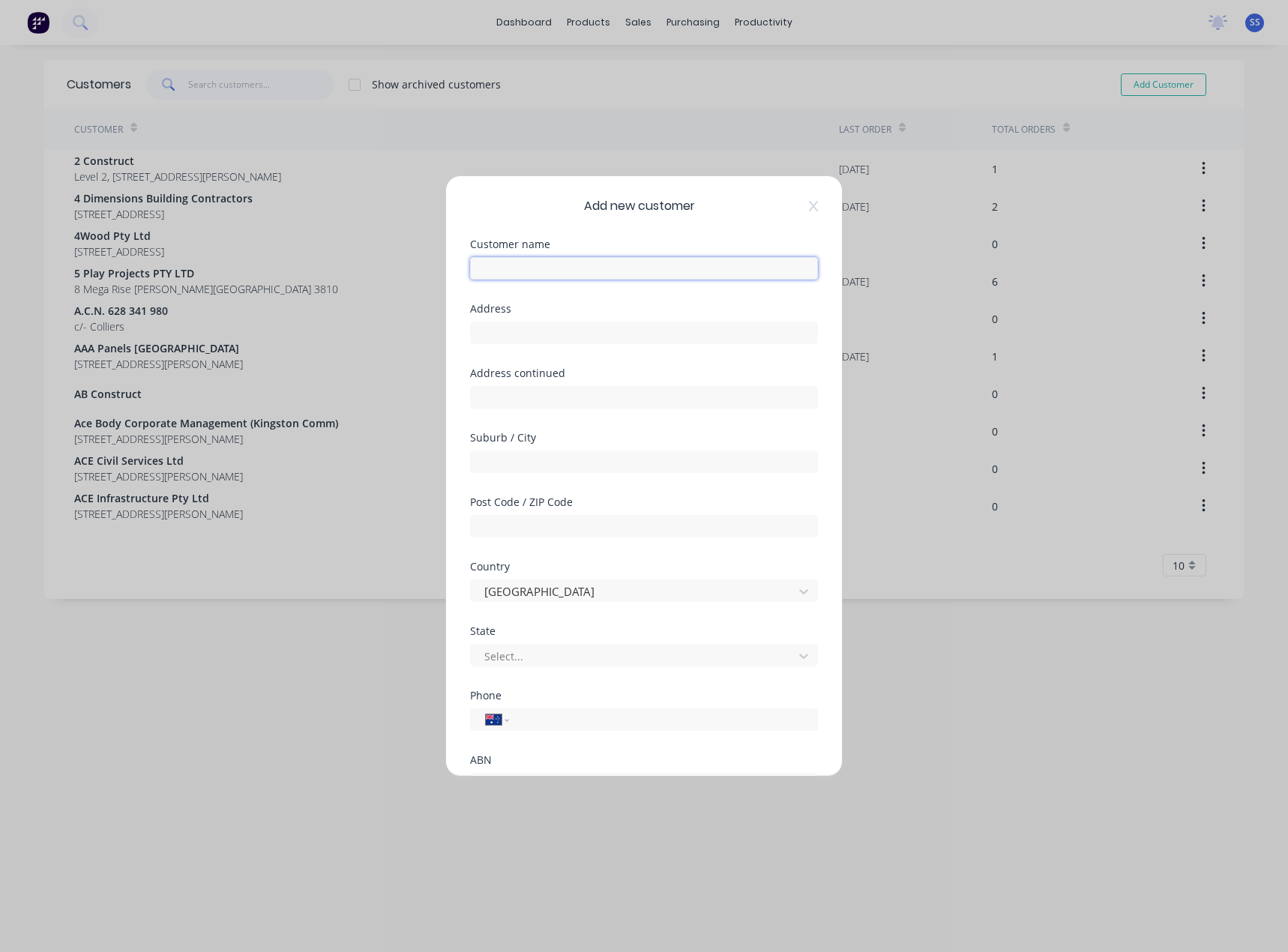
click at [489, 266] on input "text" at bounding box center [644, 268] width 348 height 22
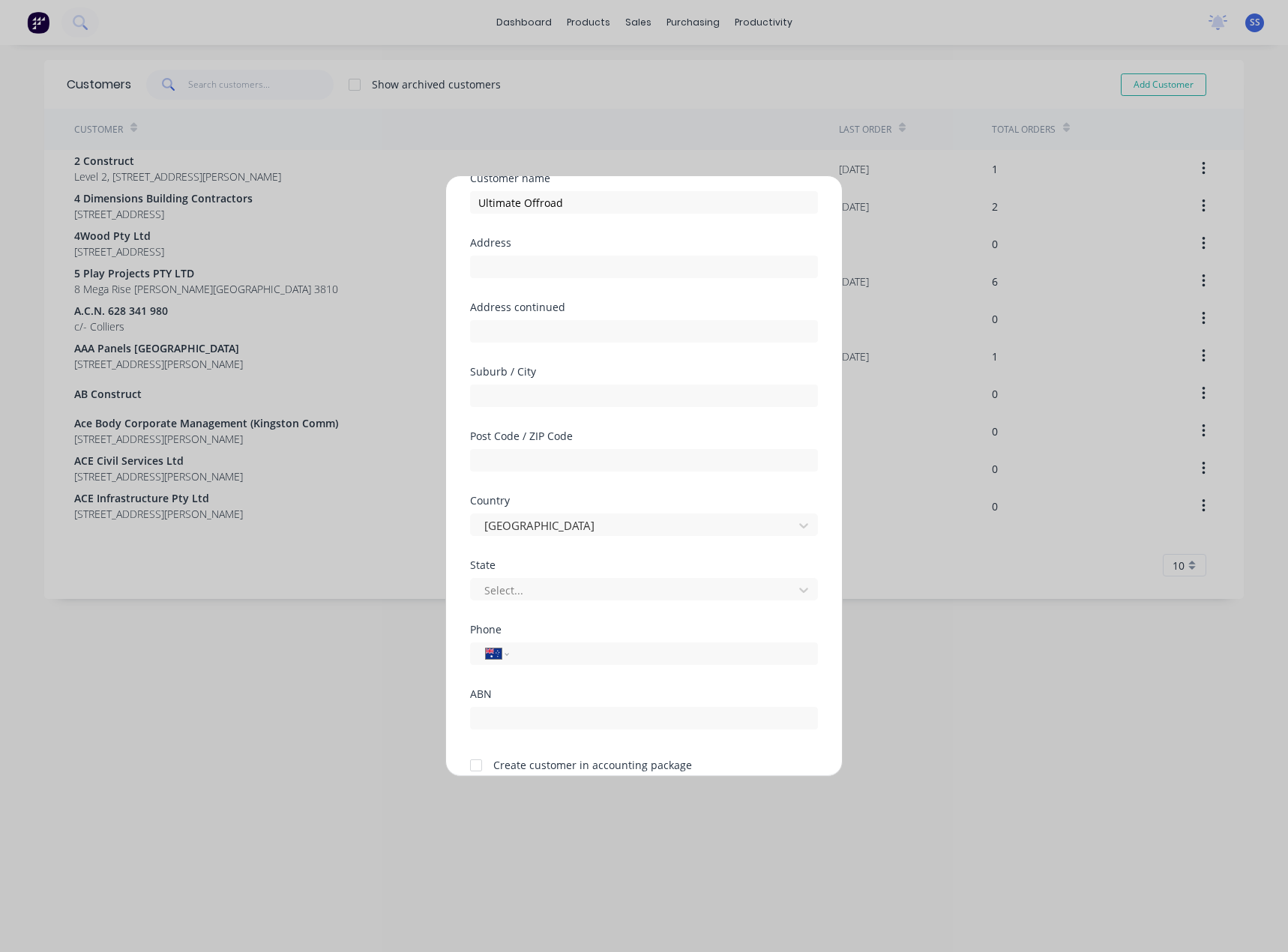
scroll to position [132, 0]
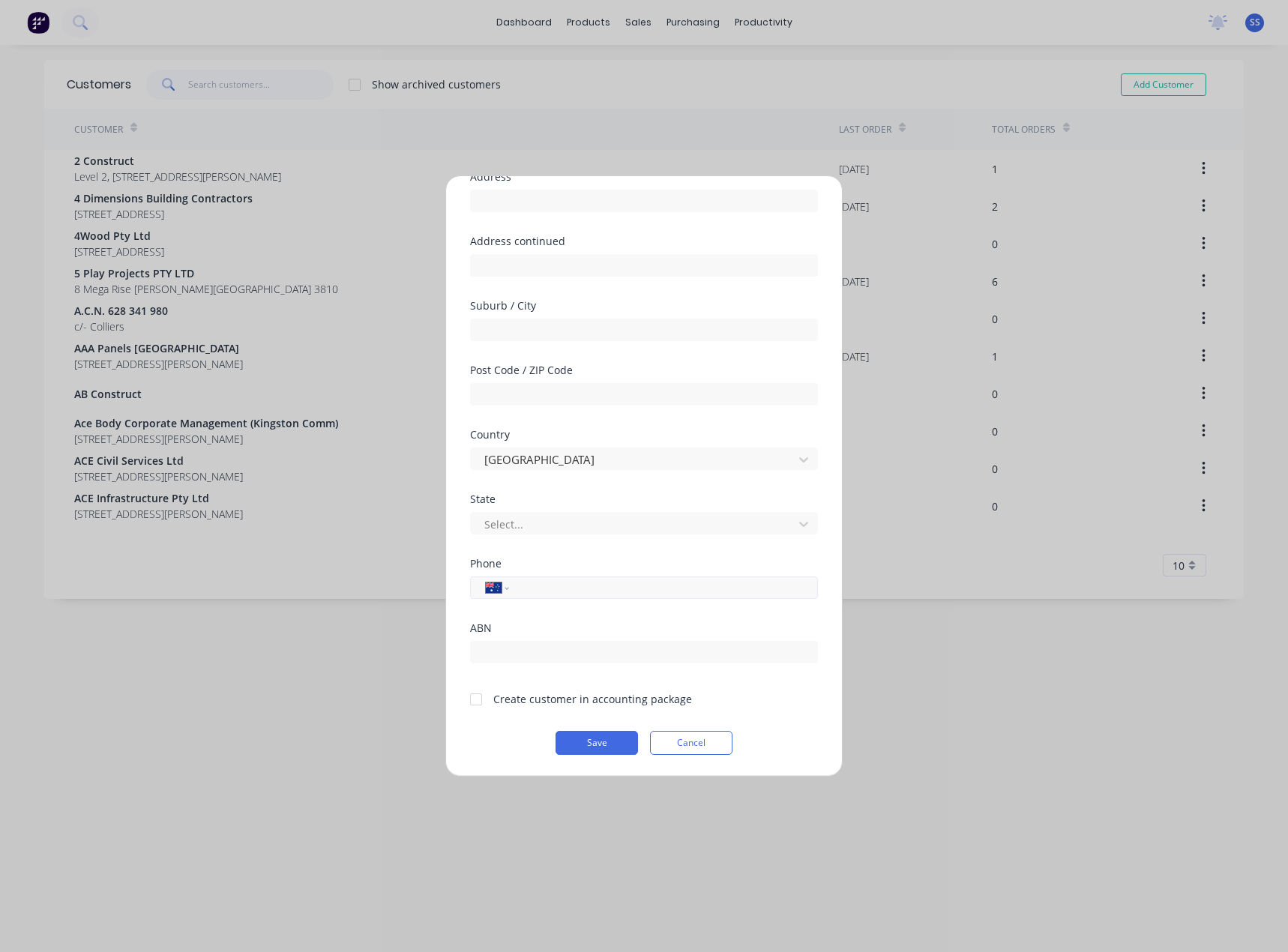
click at [548, 579] on input "tel" at bounding box center [660, 588] width 283 height 18
click at [534, 620] on div "Phone International [GEOGRAPHIC_DATA] [GEOGRAPHIC_DATA] [GEOGRAPHIC_DATA] [GEOG…" at bounding box center [644, 591] width 348 height 65
click at [491, 650] on input "text" at bounding box center [644, 652] width 348 height 22
paste input "80216977460"
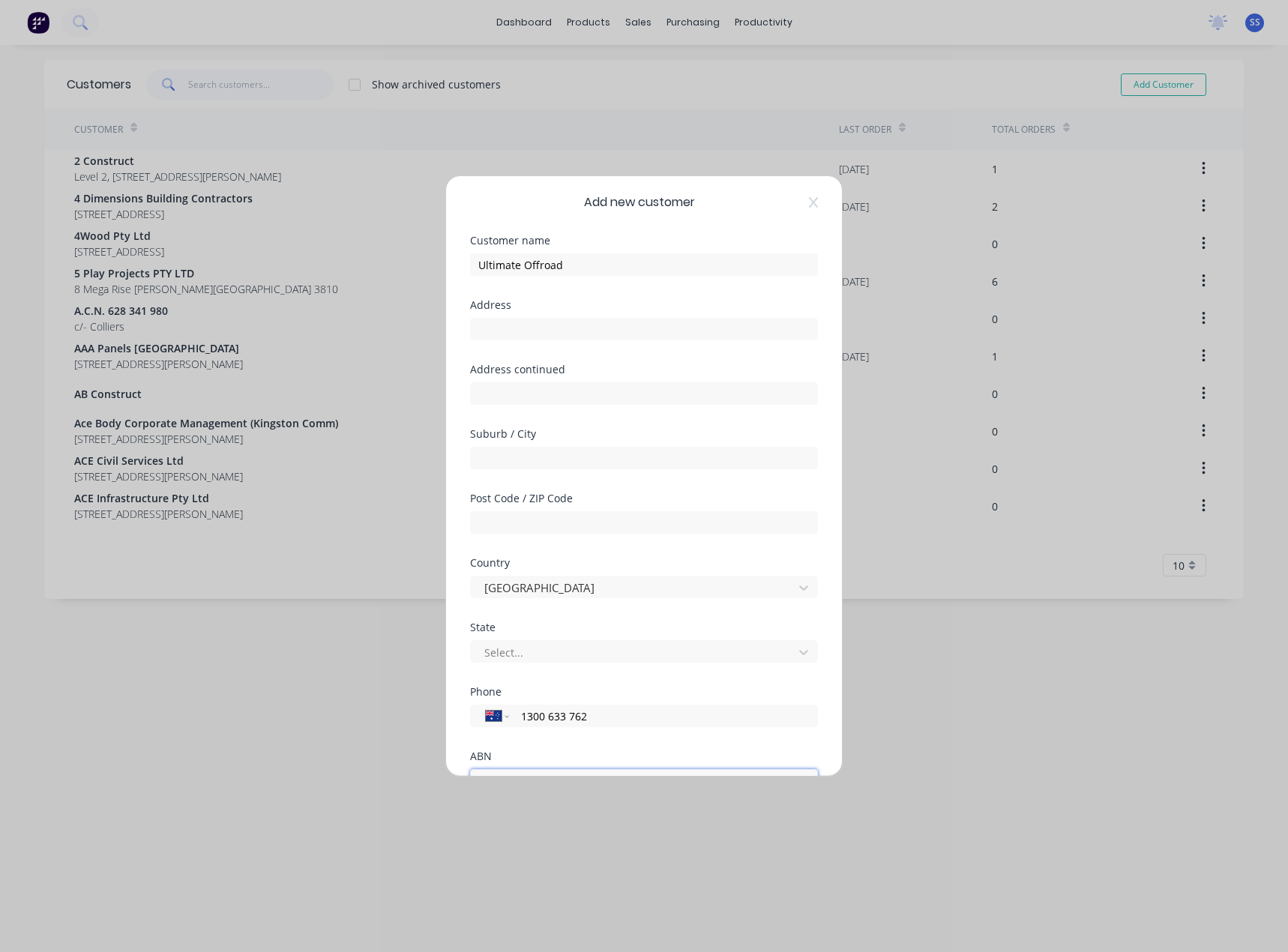
scroll to position [0, 0]
click at [524, 329] on input "text" at bounding box center [644, 332] width 348 height 22
click at [650, 301] on div "Customer name Ultimate Offroad" at bounding box center [644, 271] width 348 height 65
click at [519, 330] on input "text" at bounding box center [644, 332] width 348 height 22
click at [649, 637] on div "State Select..." at bounding box center [644, 646] width 348 height 40
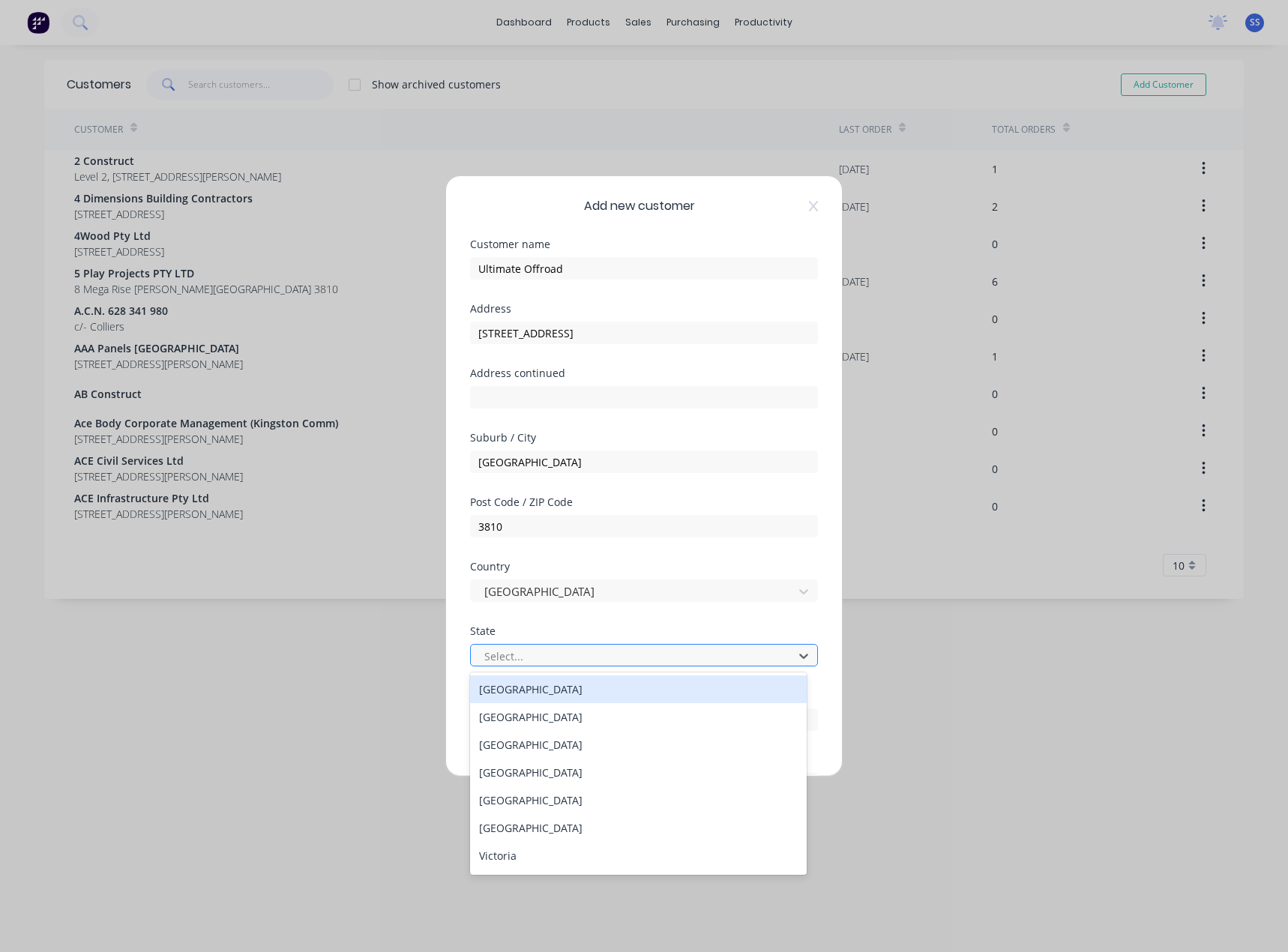
click at [649, 648] on div at bounding box center [634, 656] width 303 height 19
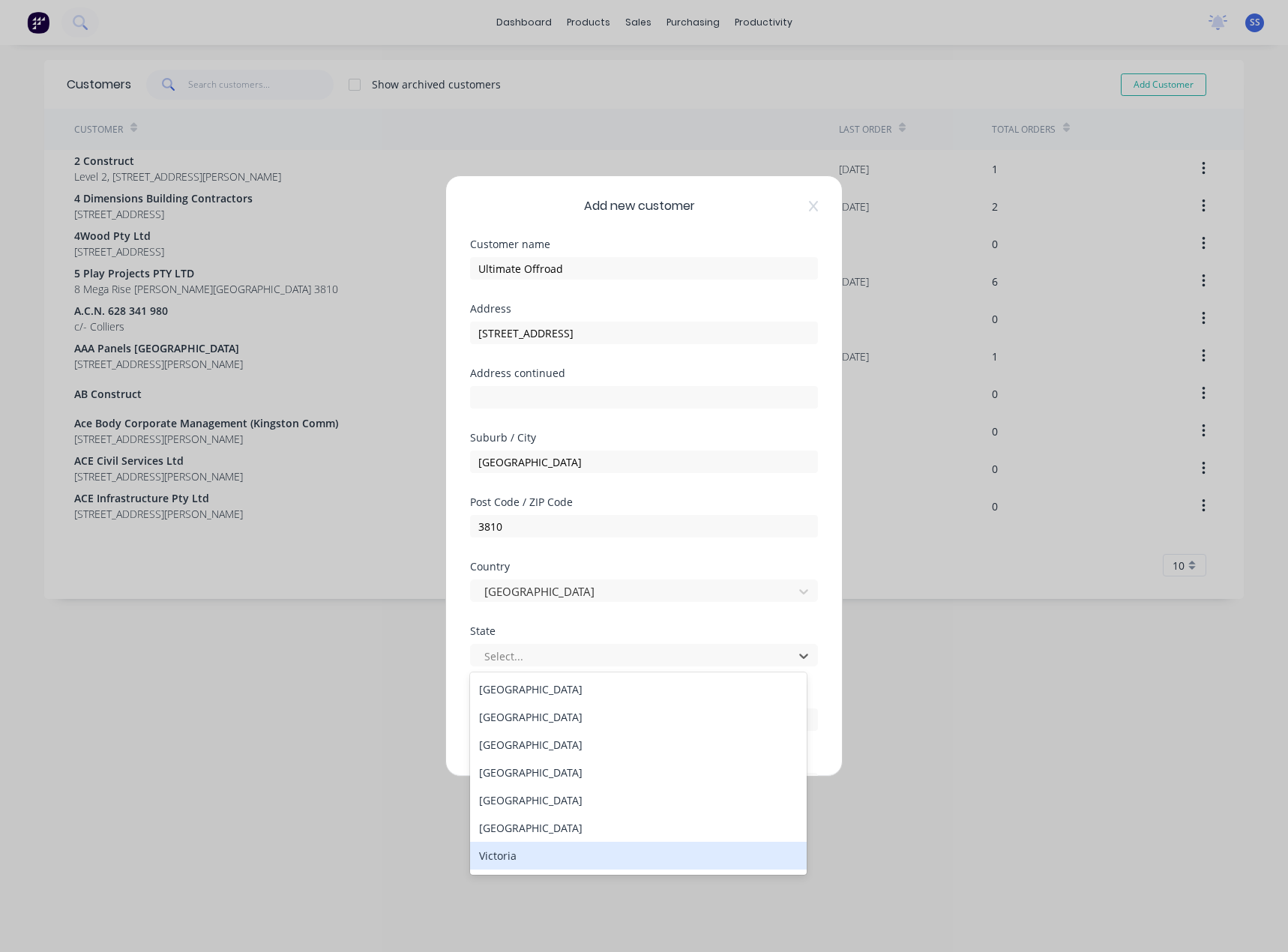
click at [573, 845] on div "Victoria" at bounding box center [638, 855] width 336 height 27
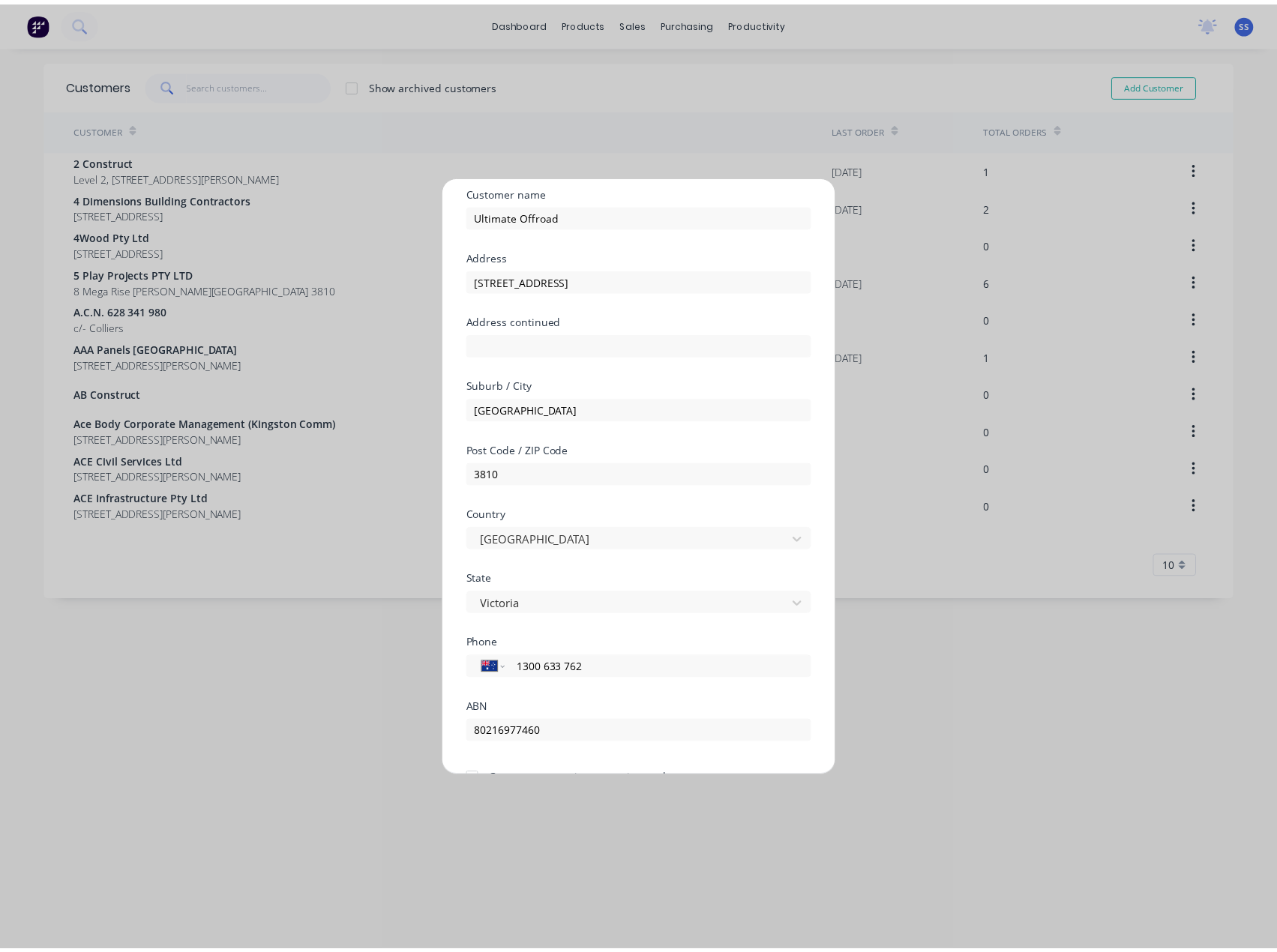
scroll to position [132, 0]
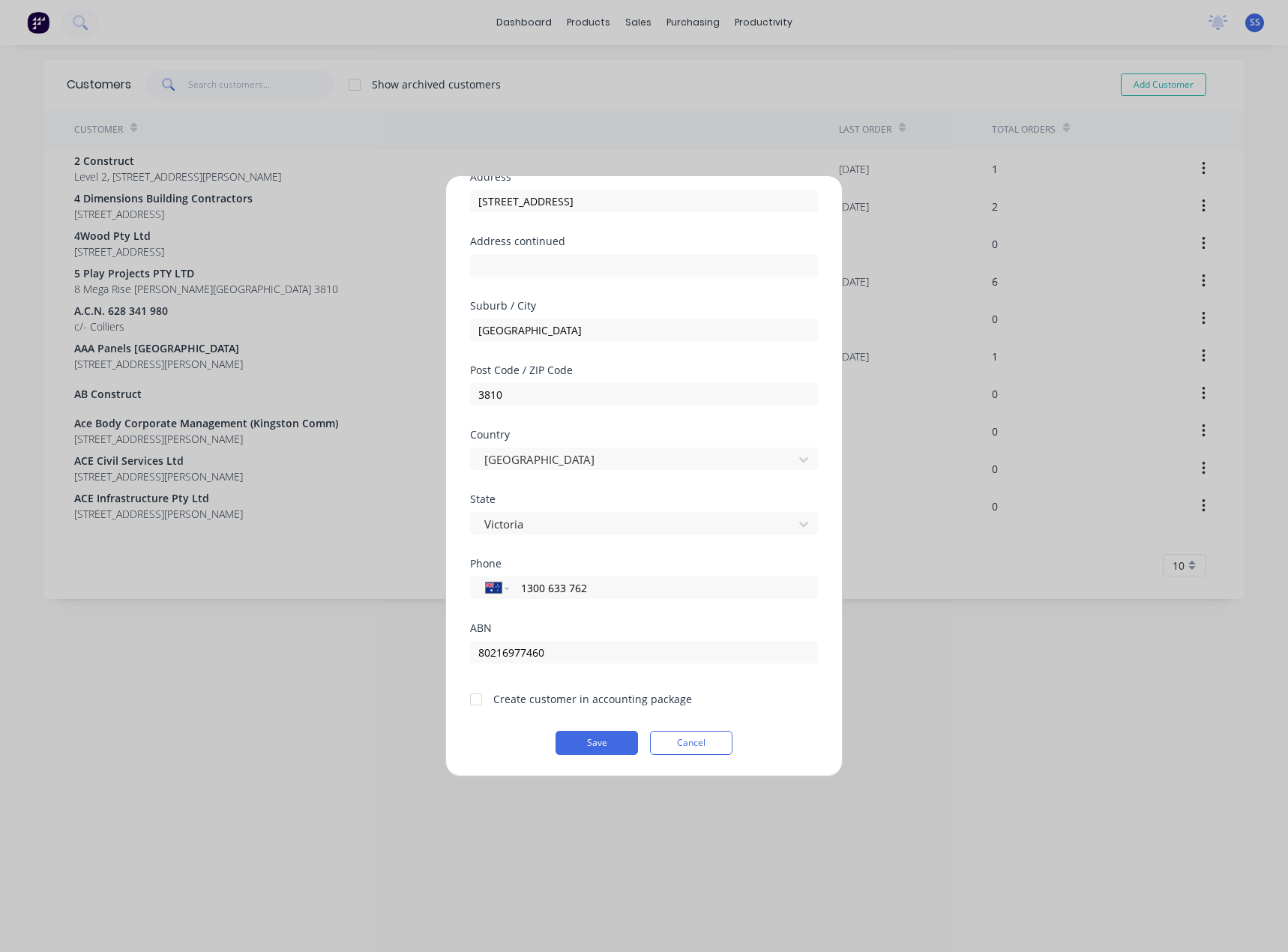
click at [475, 693] on div at bounding box center [476, 699] width 30 height 30
click at [570, 742] on button "Save" at bounding box center [597, 742] width 82 height 24
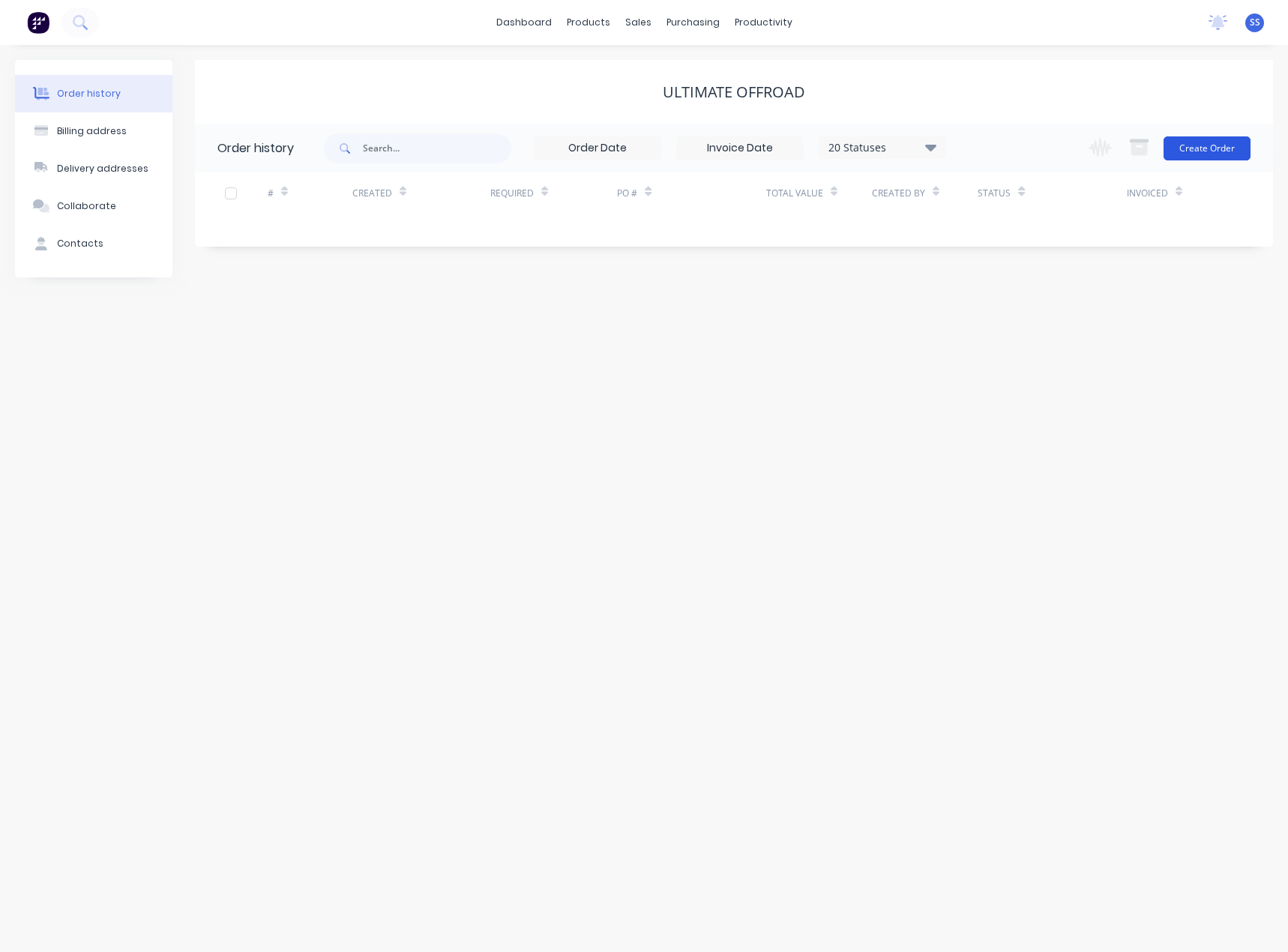
click at [1225, 156] on button "Create Order" at bounding box center [1207, 148] width 87 height 24
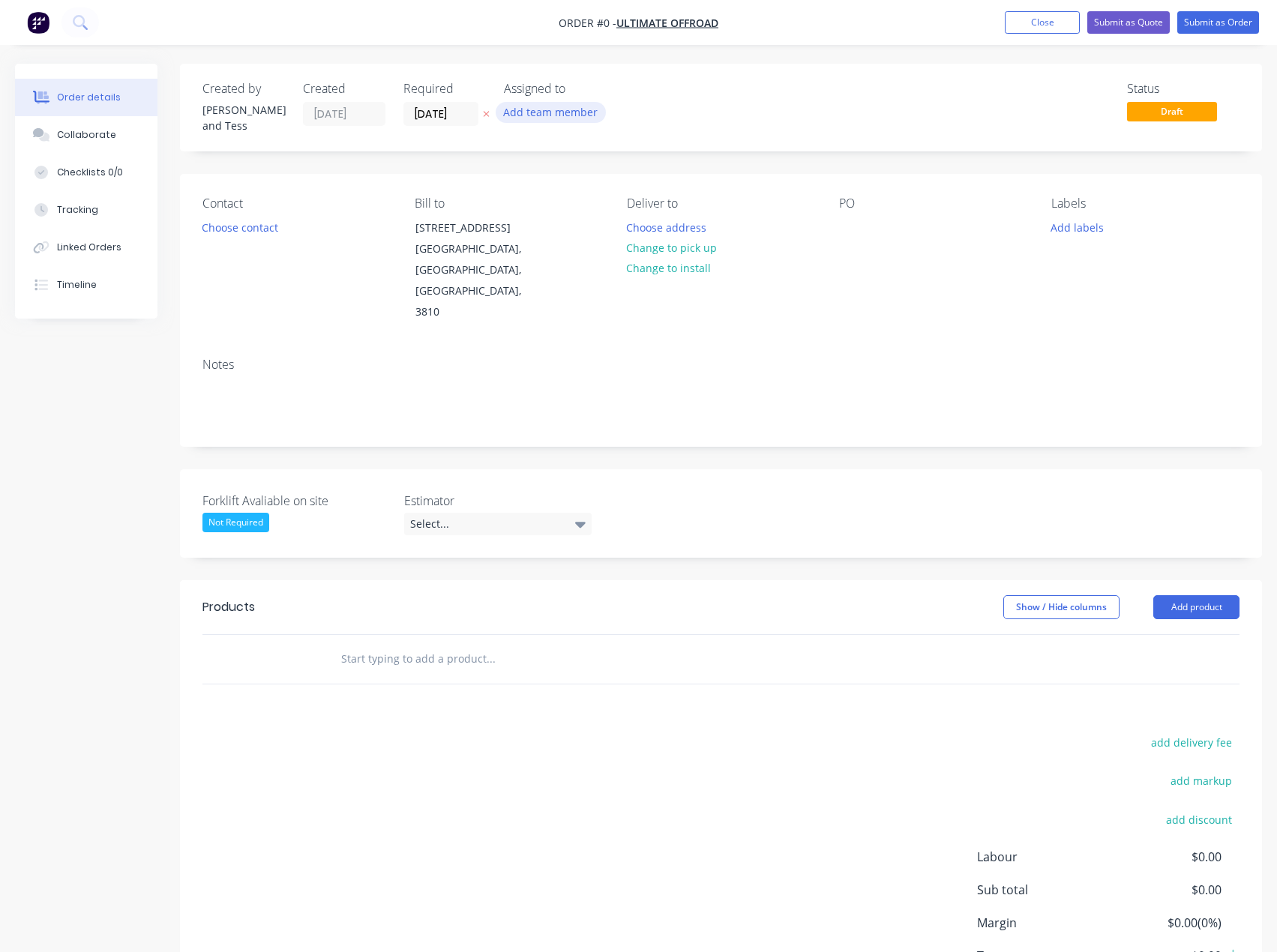
click at [586, 108] on button "Add team member" at bounding box center [550, 112] width 111 height 21
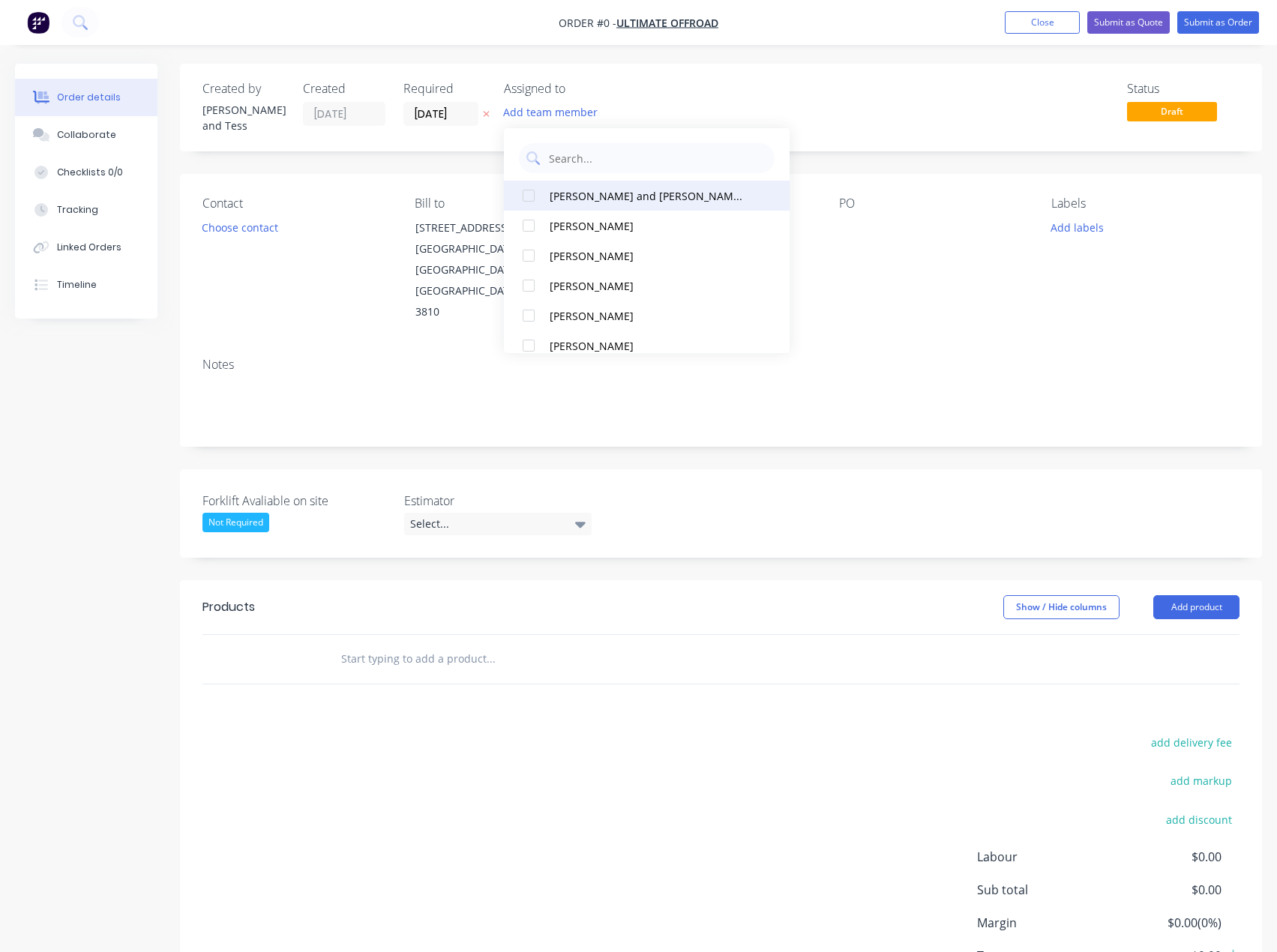
click at [637, 197] on div "[PERSON_NAME] and [PERSON_NAME] (You)" at bounding box center [649, 196] width 199 height 16
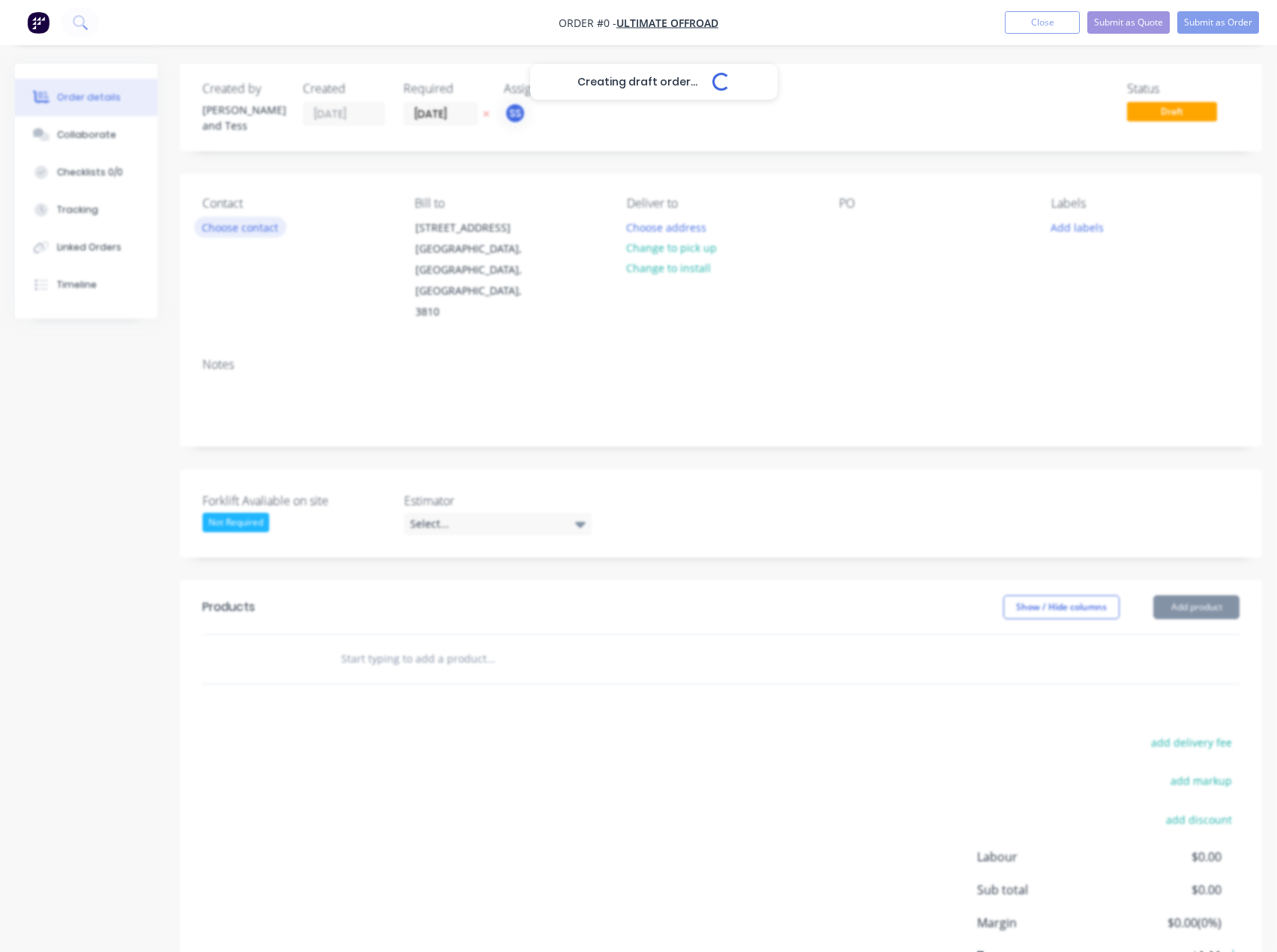
click at [271, 227] on div "Creating draft order... Loading... Order details Collaborate Checklists 0/0 Tra…" at bounding box center [638, 566] width 1277 height 1003
click at [248, 218] on button "Choose contact" at bounding box center [240, 226] width 92 height 21
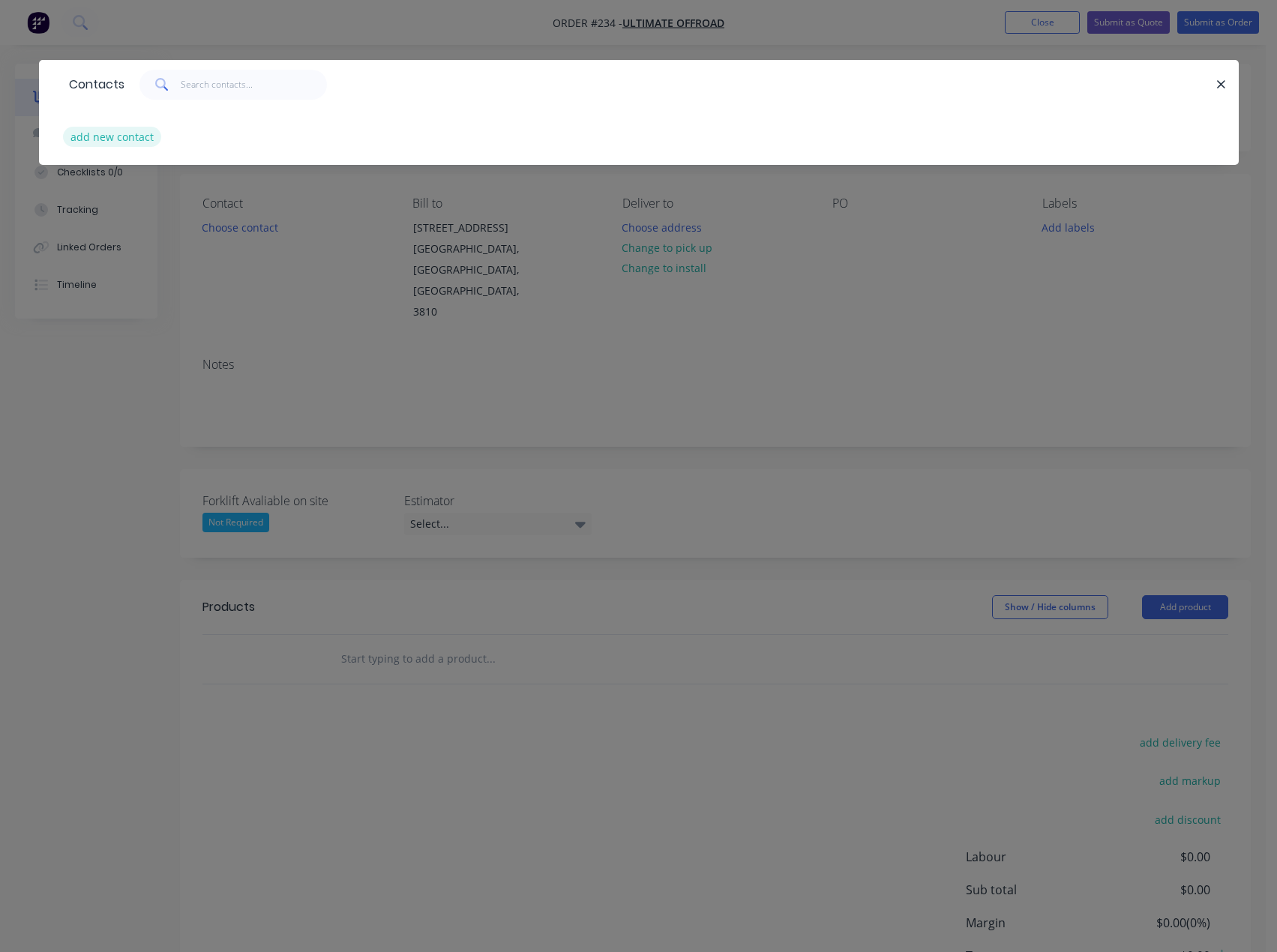
click at [133, 146] on button "add new contact" at bounding box center [113, 136] width 99 height 21
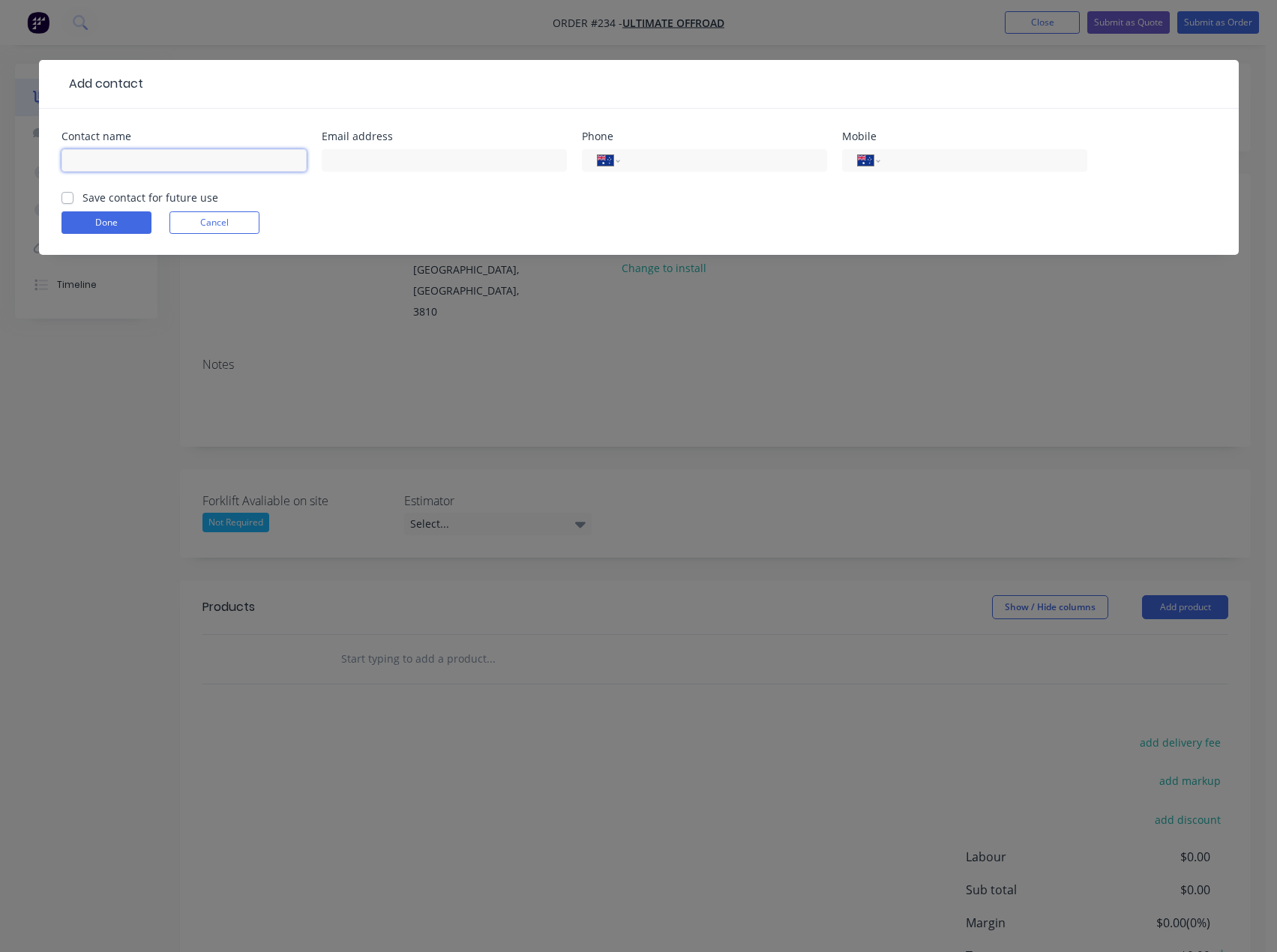
click at [134, 155] on input "text" at bounding box center [184, 160] width 245 height 22
click at [945, 156] on input "tel" at bounding box center [980, 161] width 180 height 18
drag, startPoint x: 642, startPoint y: 160, endPoint x: 958, endPoint y: 242, distance: 326.5
click at [642, 160] on input "tel" at bounding box center [720, 161] width 180 height 18
click at [77, 199] on div "Save contact for future use" at bounding box center [140, 197] width 157 height 16
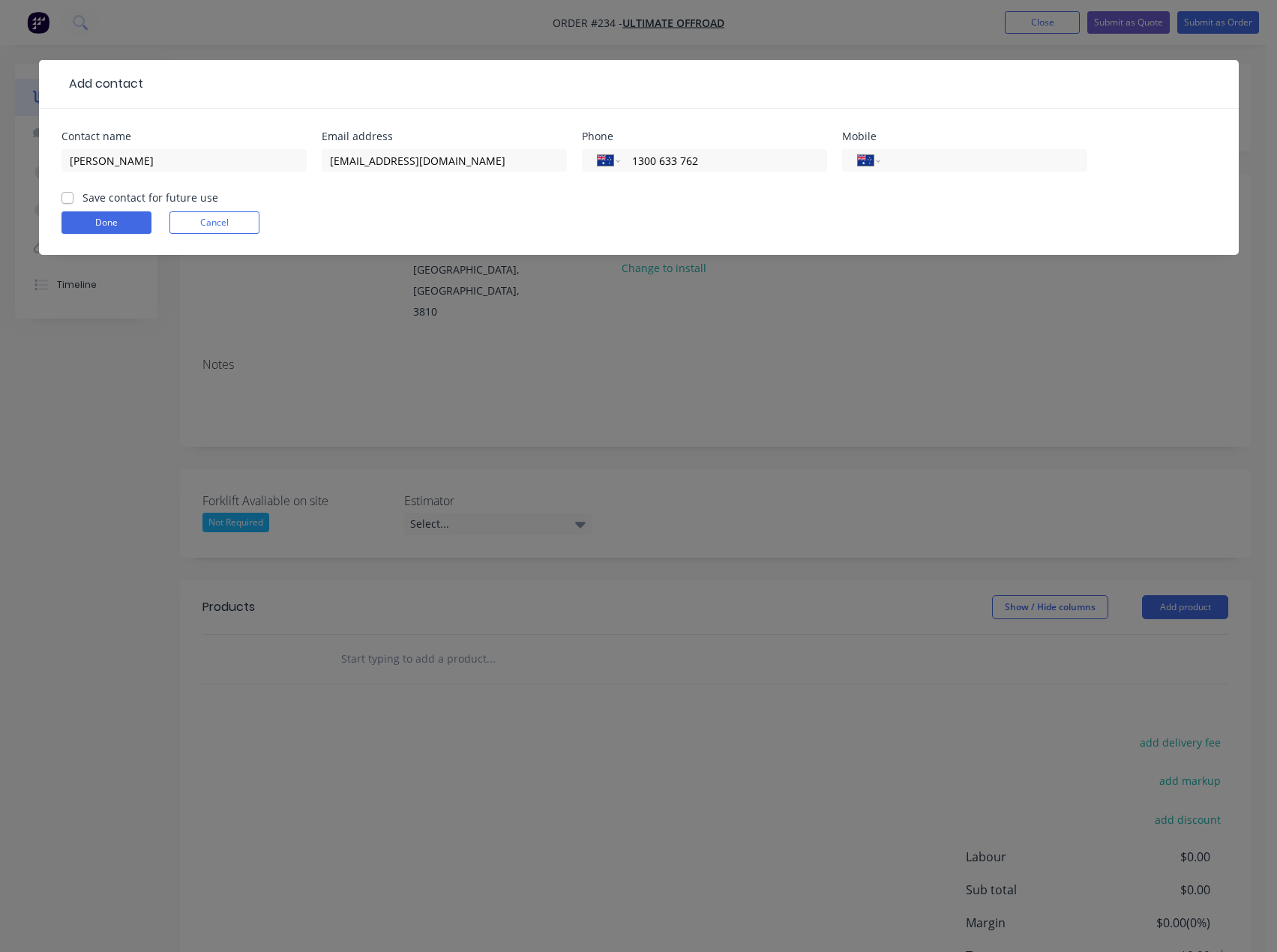
click at [82, 198] on label "Save contact for future use" at bounding box center [150, 197] width 136 height 16
click at [67, 198] on input "Save contact for future use" at bounding box center [68, 197] width 12 height 14
click at [93, 223] on button "Done" at bounding box center [107, 222] width 90 height 22
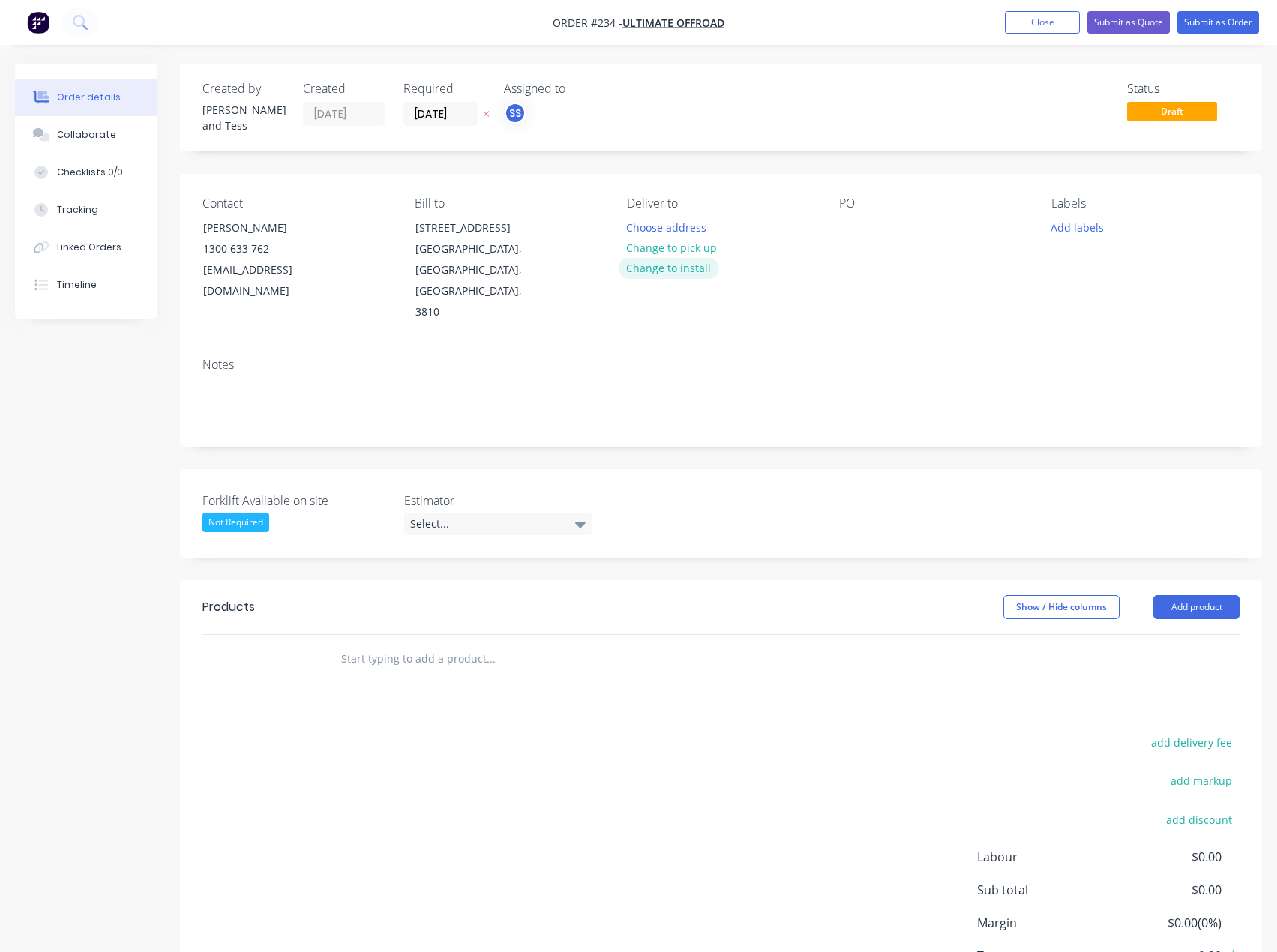
click at [675, 264] on button "Change to install" at bounding box center [669, 268] width 101 height 21
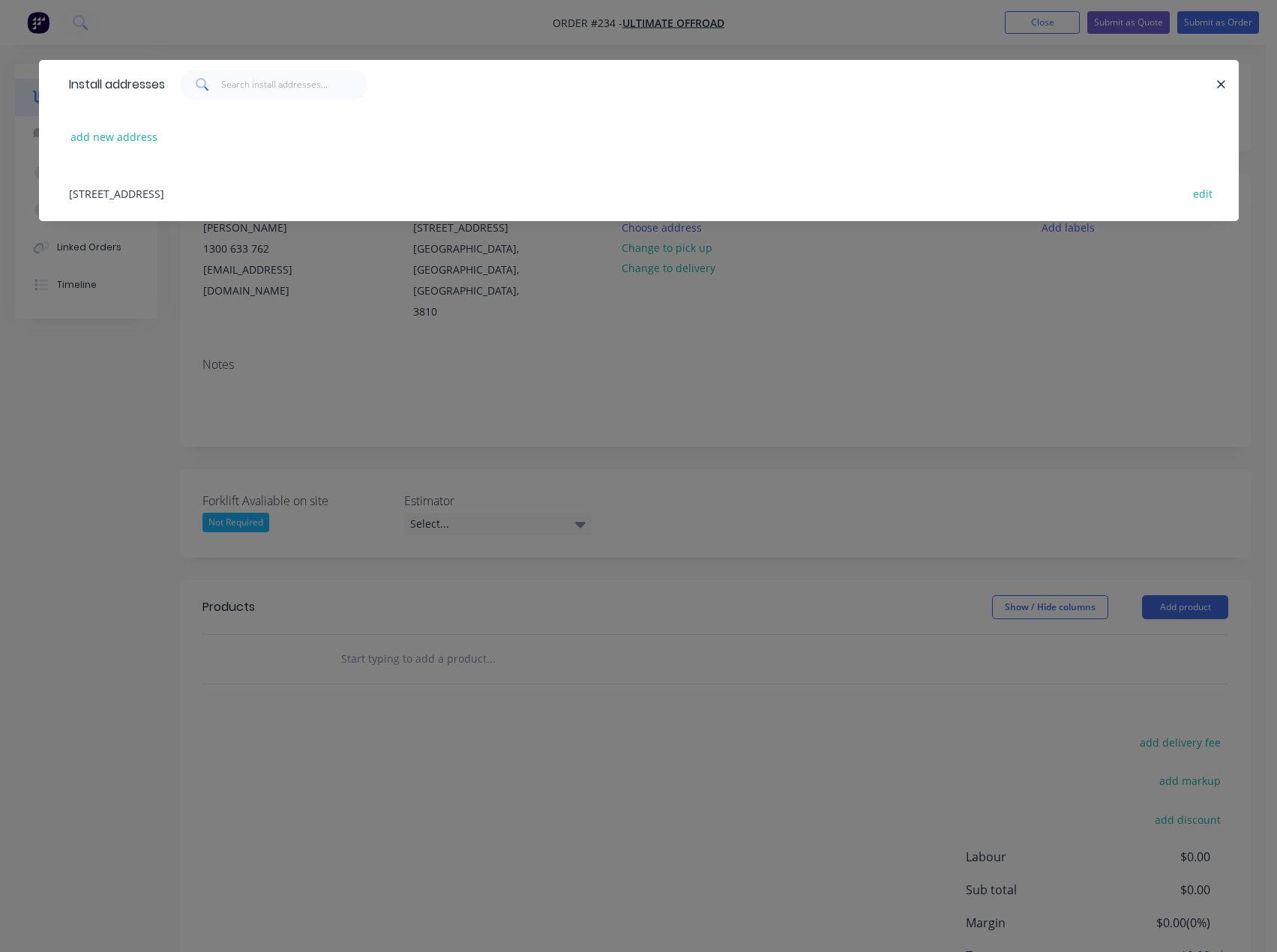
click at [287, 191] on div "[STREET_ADDRESS] edit" at bounding box center [639, 193] width 1154 height 56
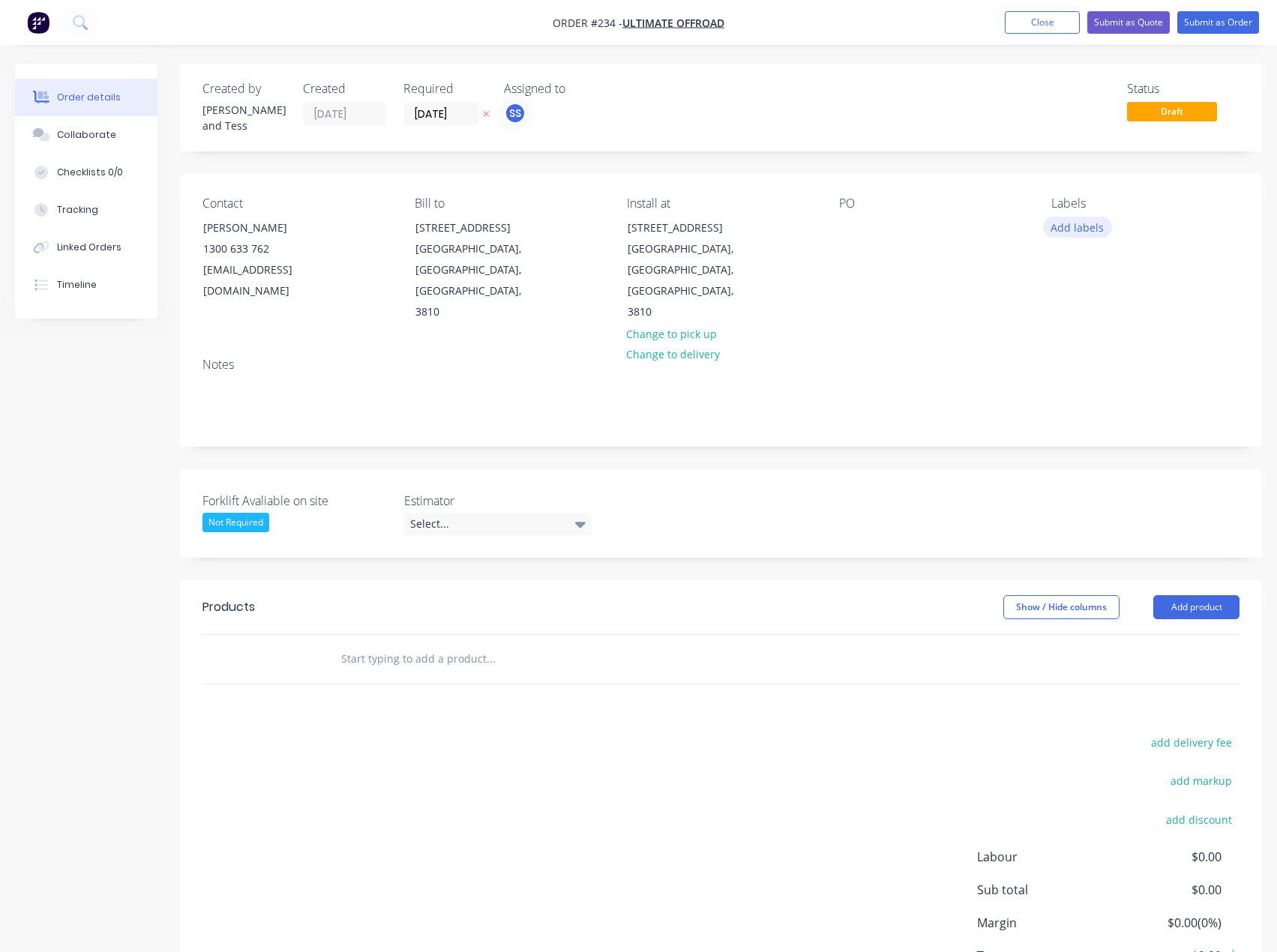
click at [1073, 227] on button "Add labels" at bounding box center [1077, 226] width 69 height 21
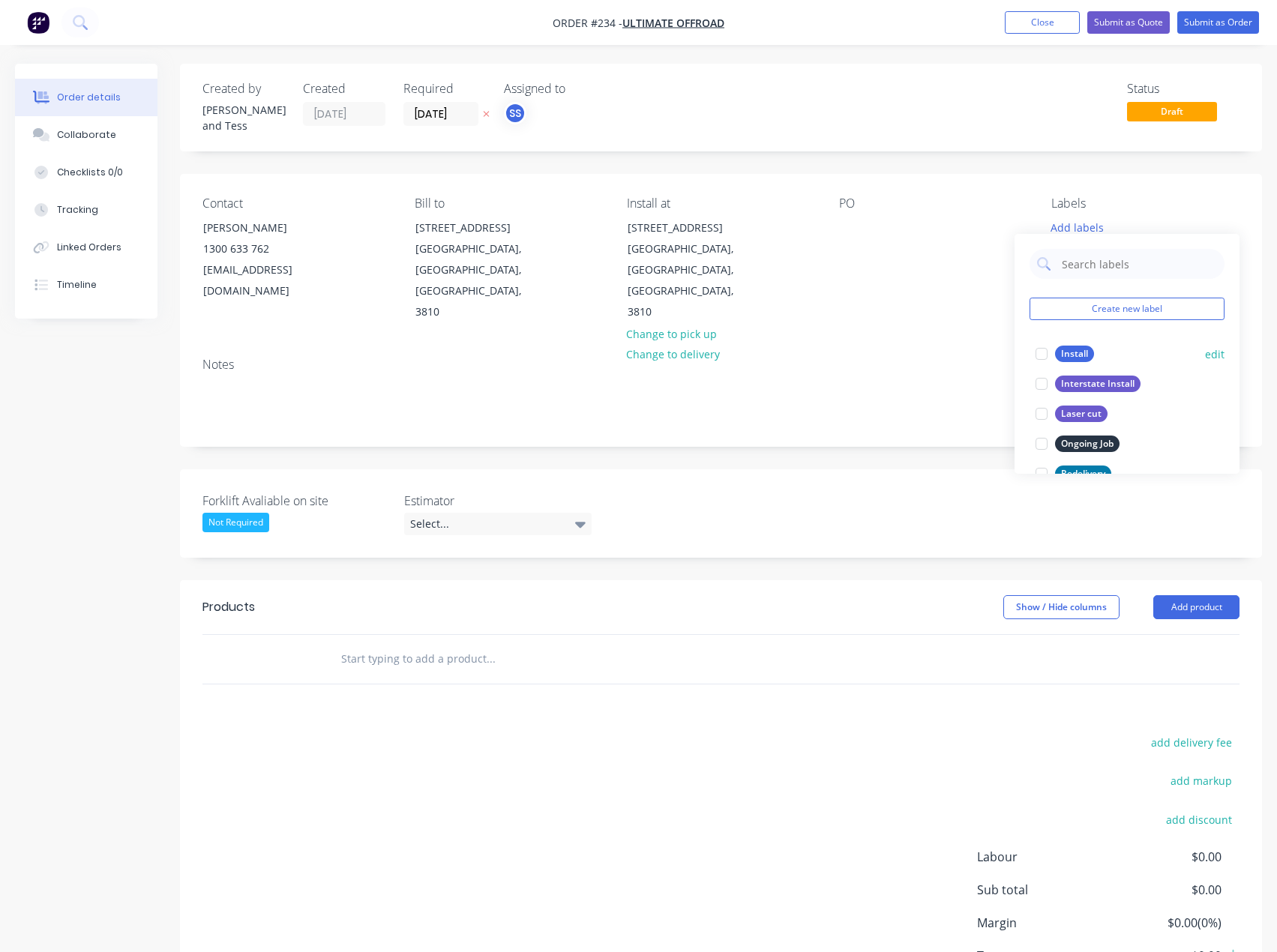
click at [1077, 348] on div "Install" at bounding box center [1073, 354] width 39 height 17
click at [869, 264] on div "PO" at bounding box center [932, 260] width 188 height 127
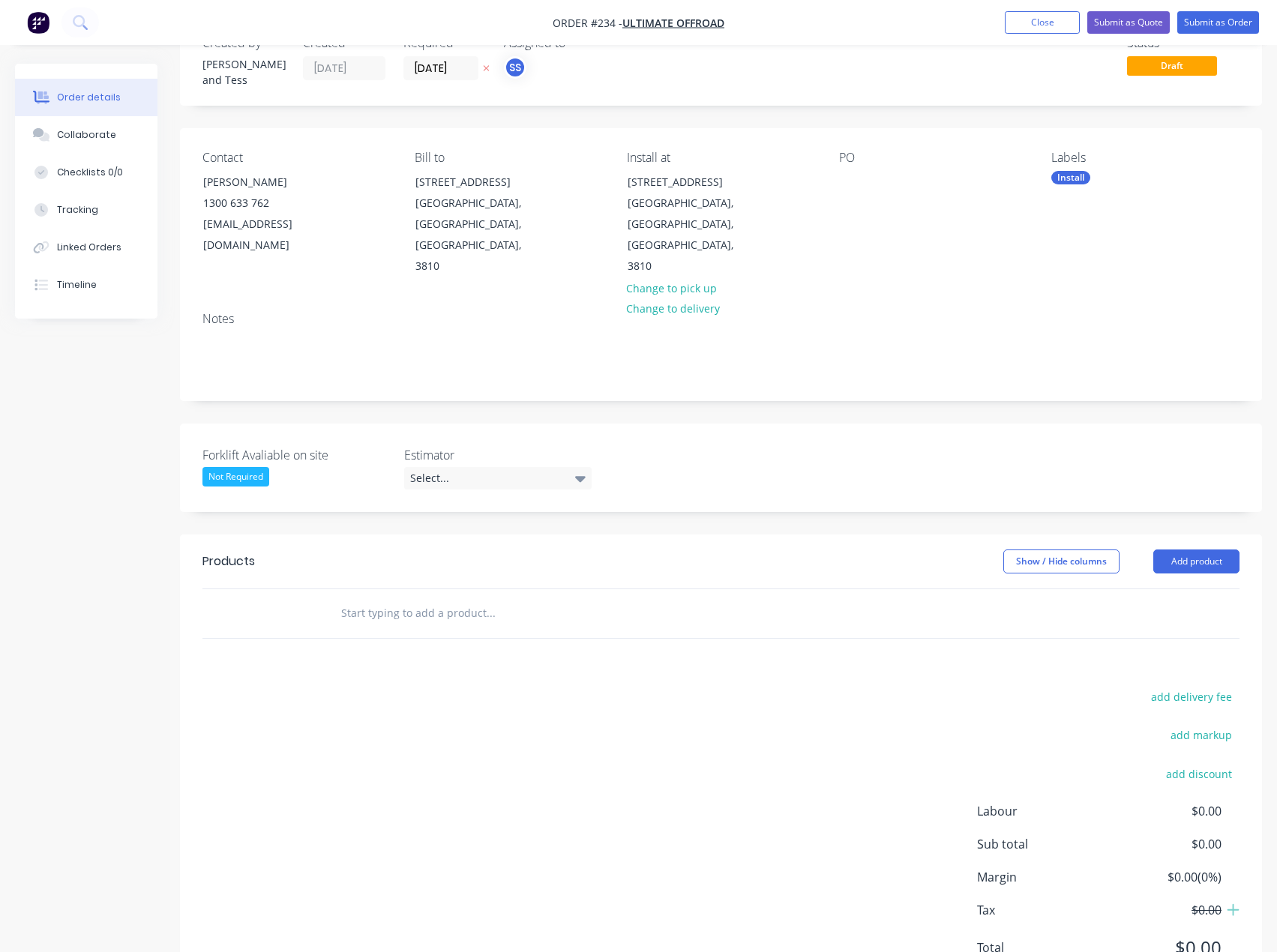
scroll to position [66, 0]
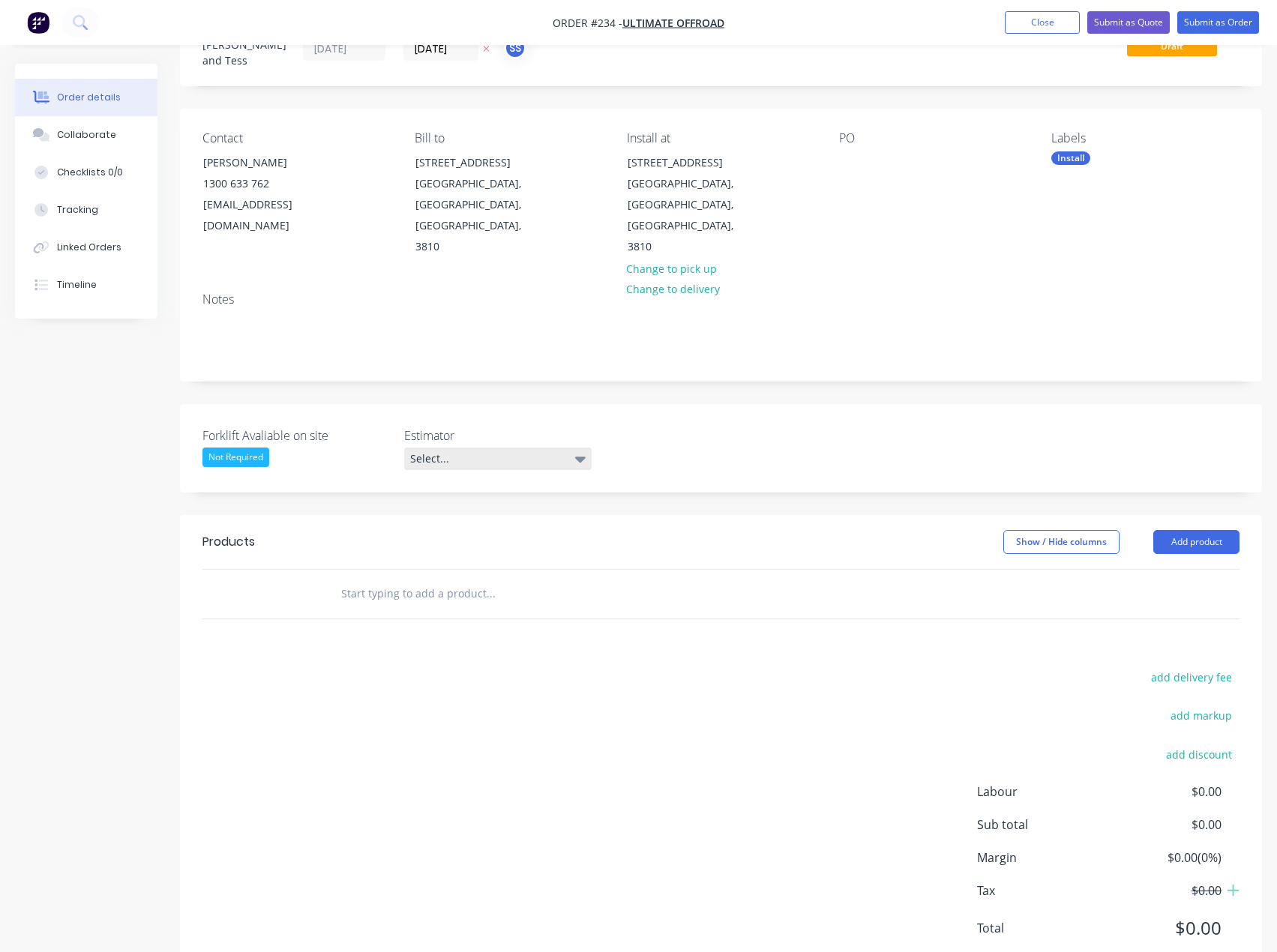
click at [432, 447] on div "Select..." at bounding box center [498, 458] width 188 height 22
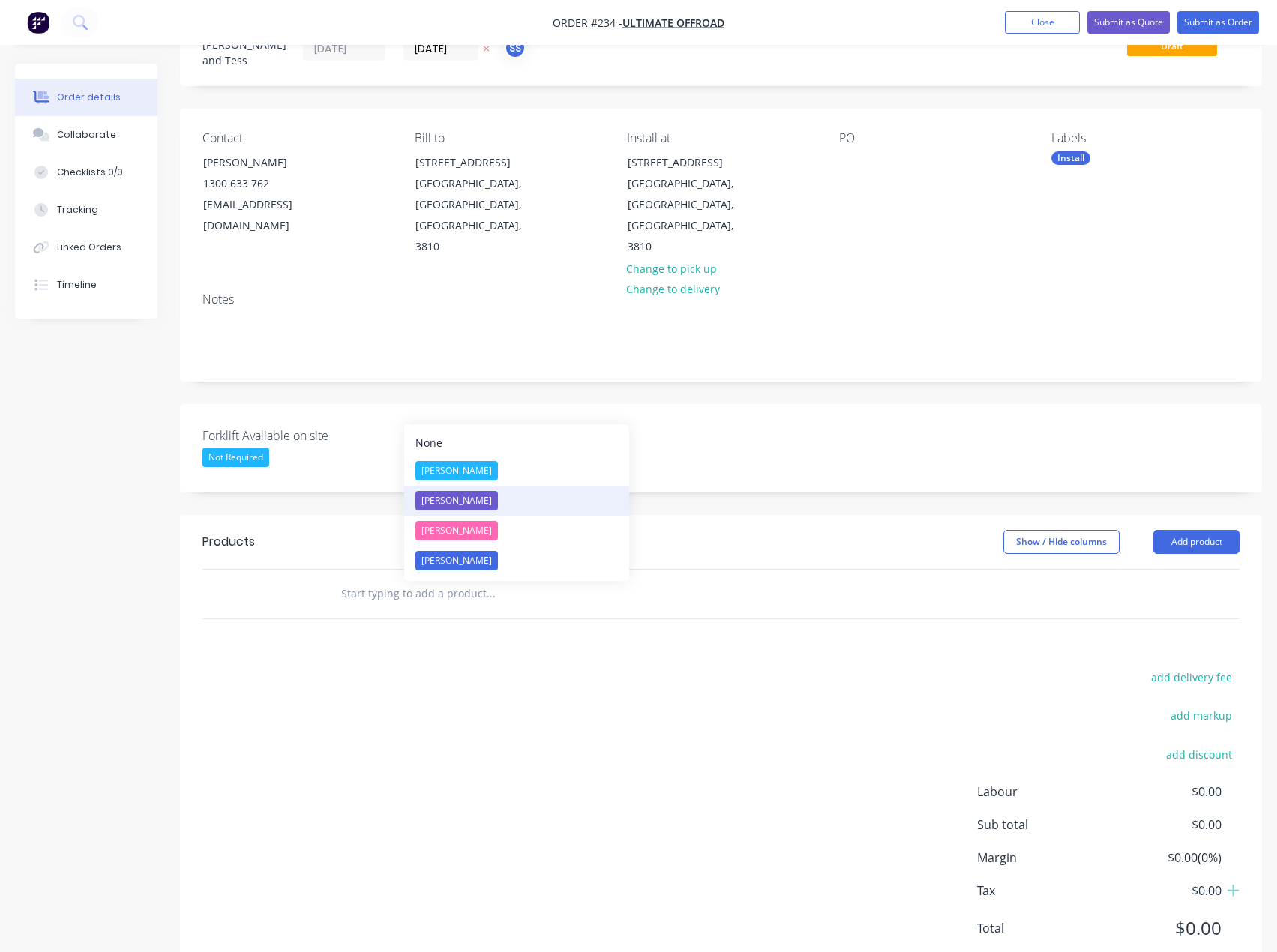
click at [459, 502] on div "[PERSON_NAME]" at bounding box center [457, 501] width 82 height 20
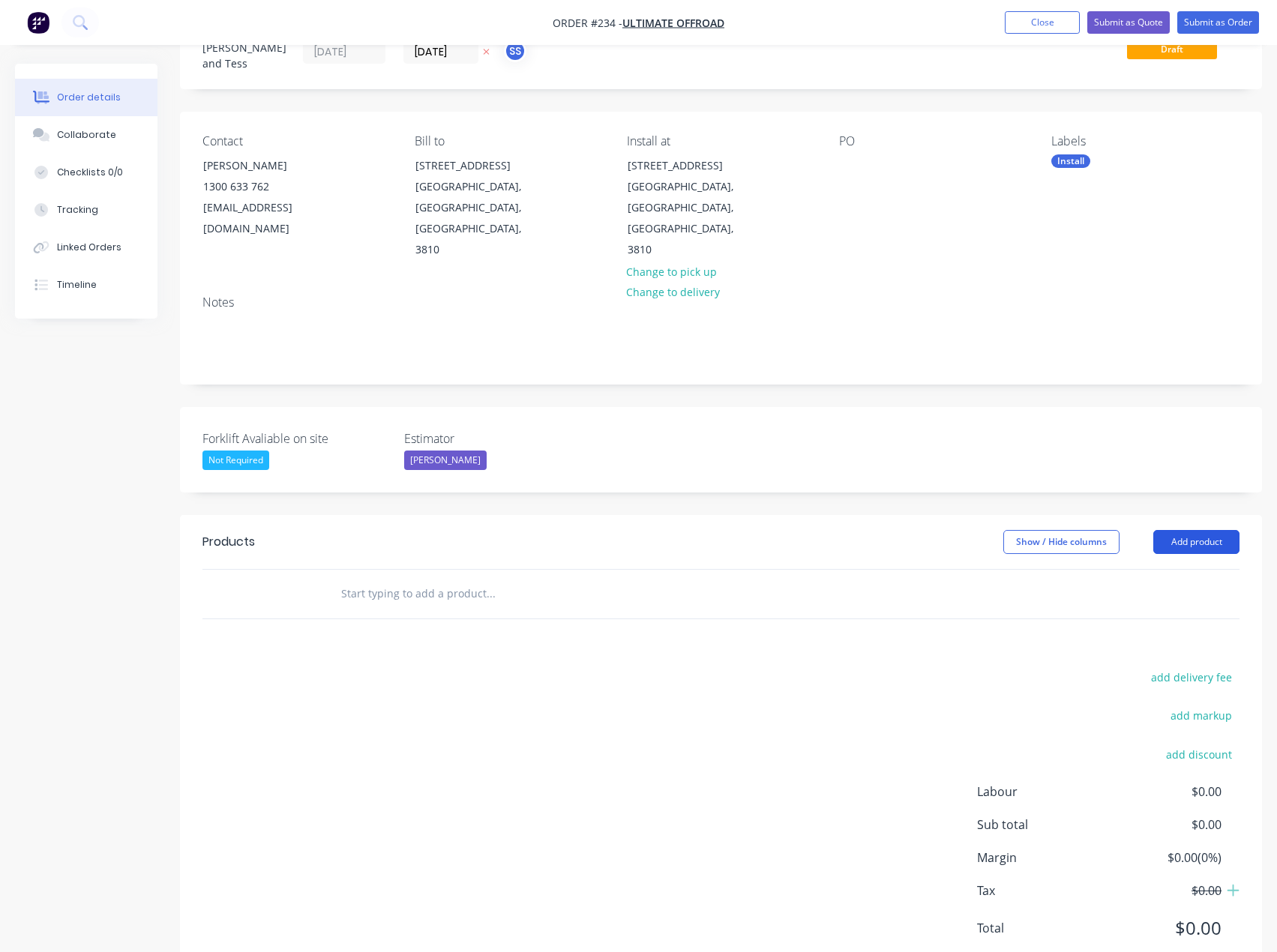
click at [1217, 530] on button "Add product" at bounding box center [1195, 541] width 86 height 24
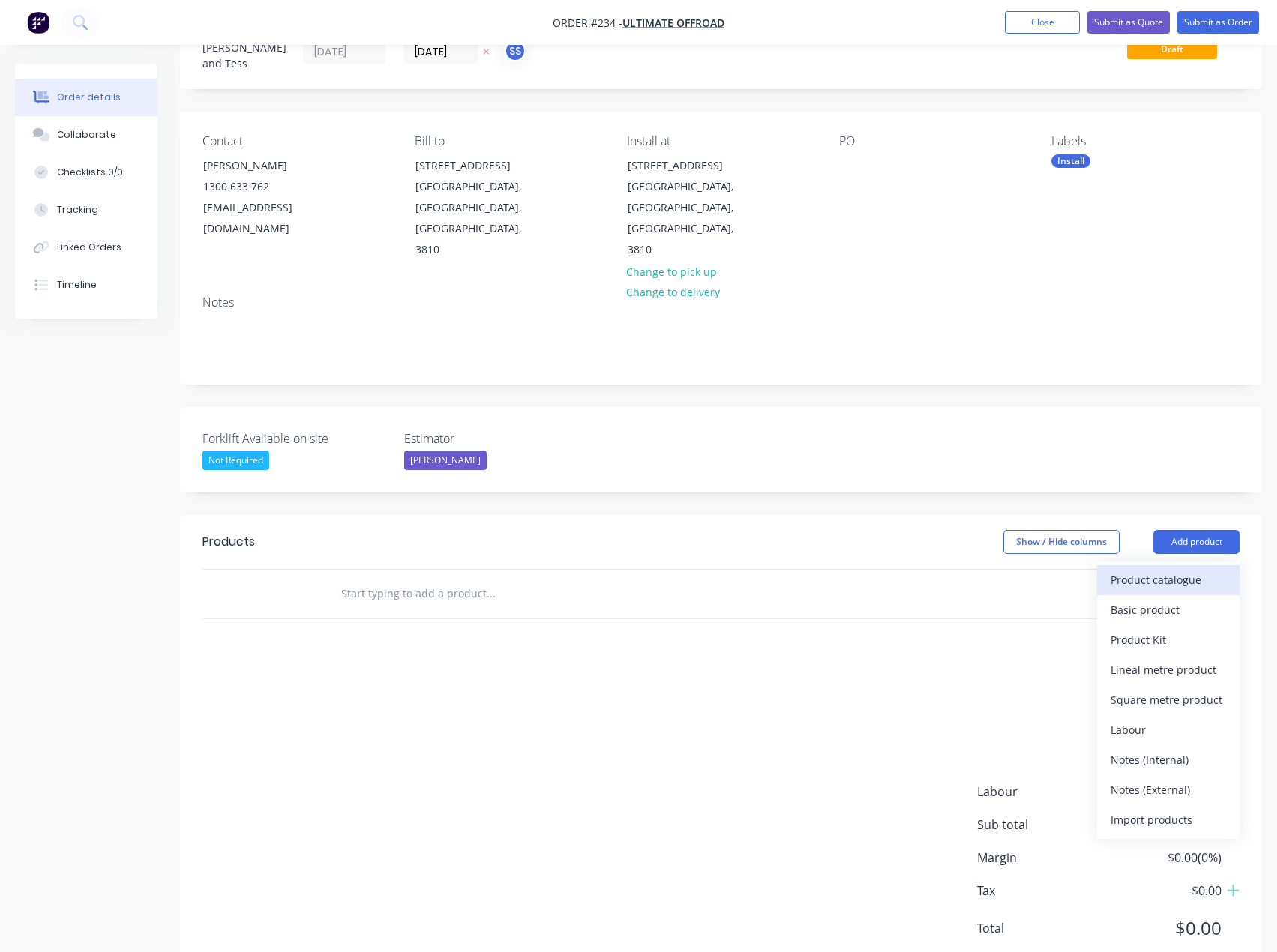
click at [1195, 569] on div "Product catalogue" at bounding box center [1167, 579] width 115 height 22
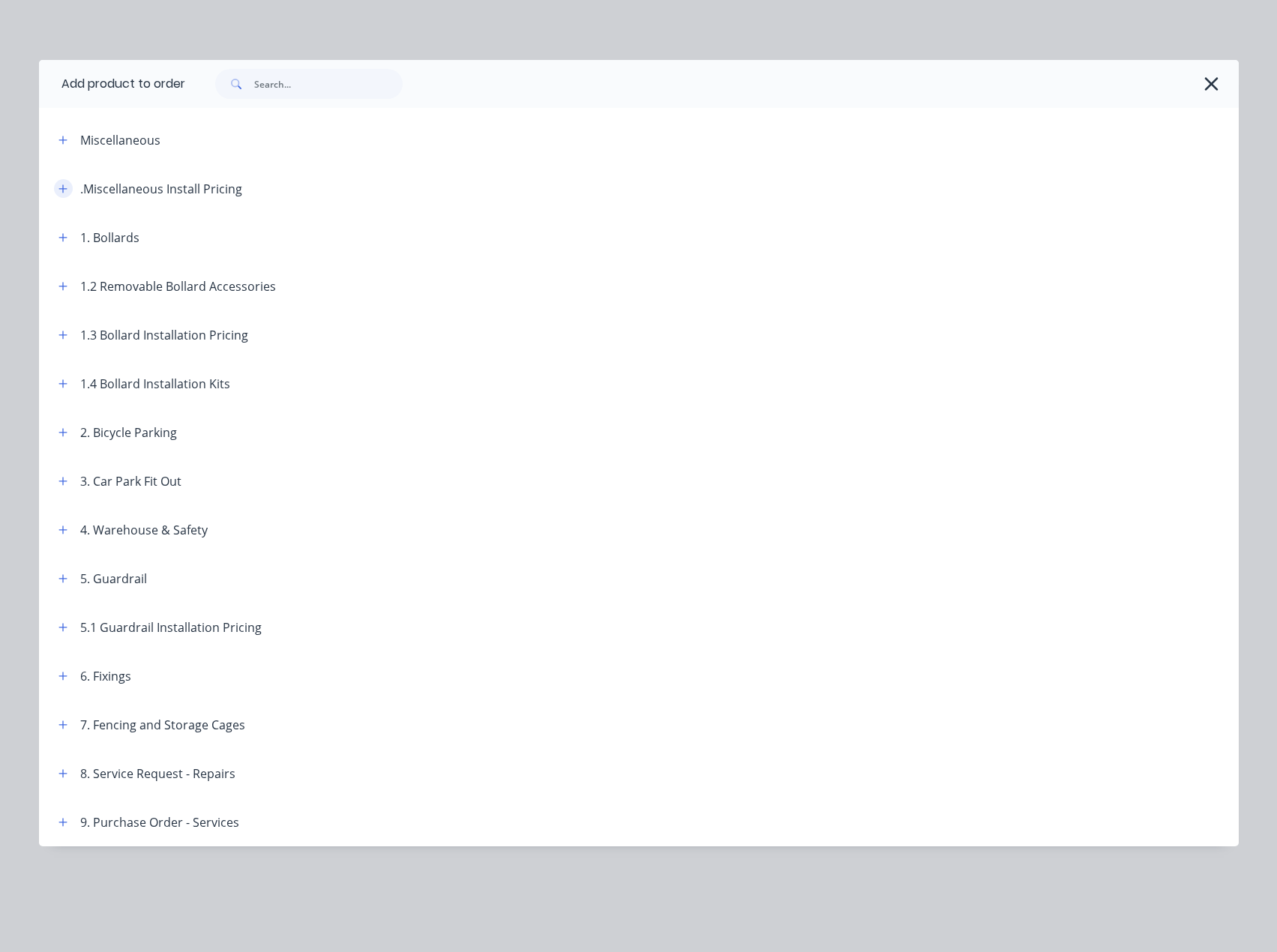
click at [59, 187] on icon "button" at bounding box center [63, 189] width 9 height 11
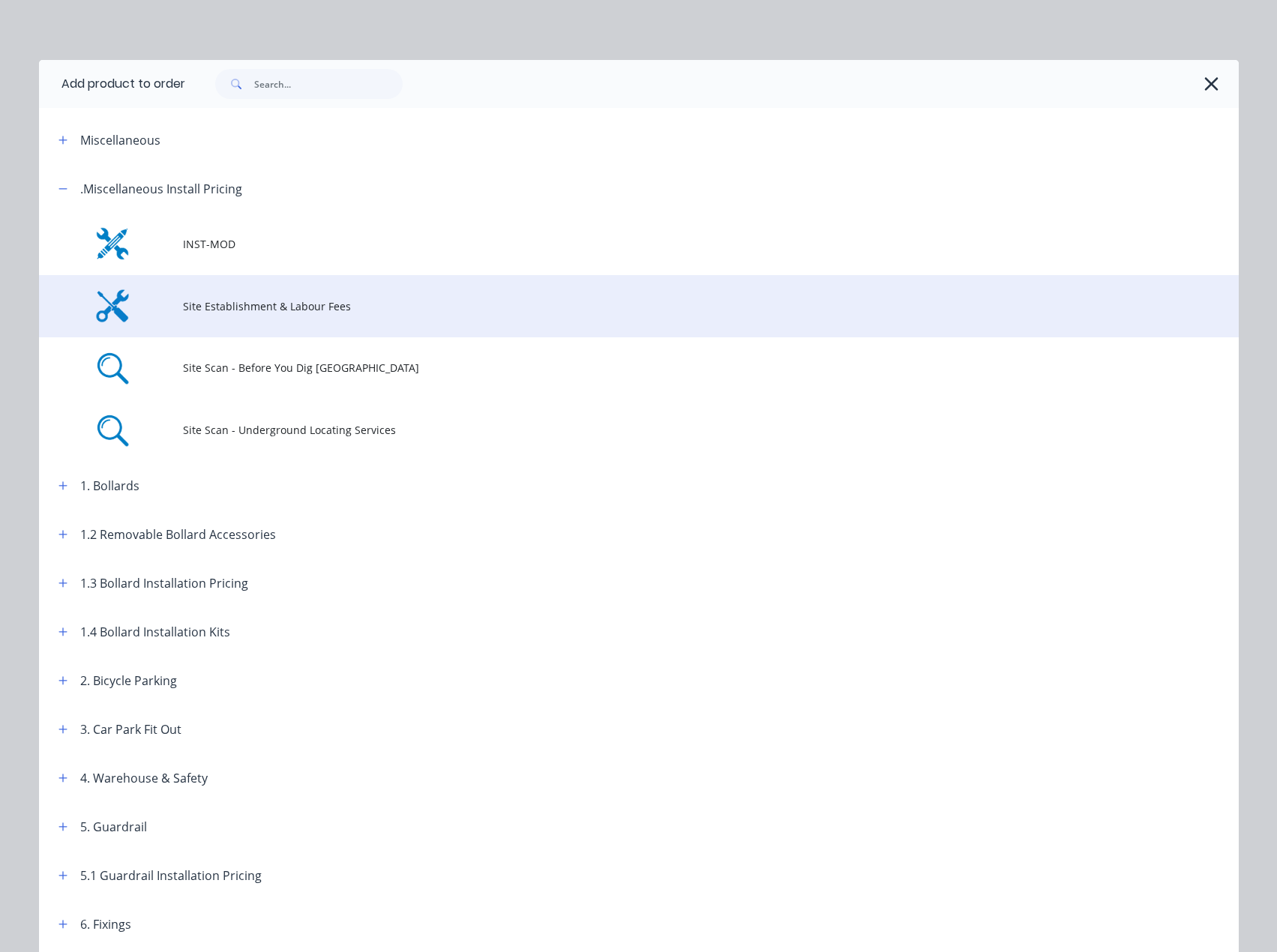
click at [387, 309] on span "Site Establishment & Labour Fees" at bounding box center [605, 306] width 844 height 16
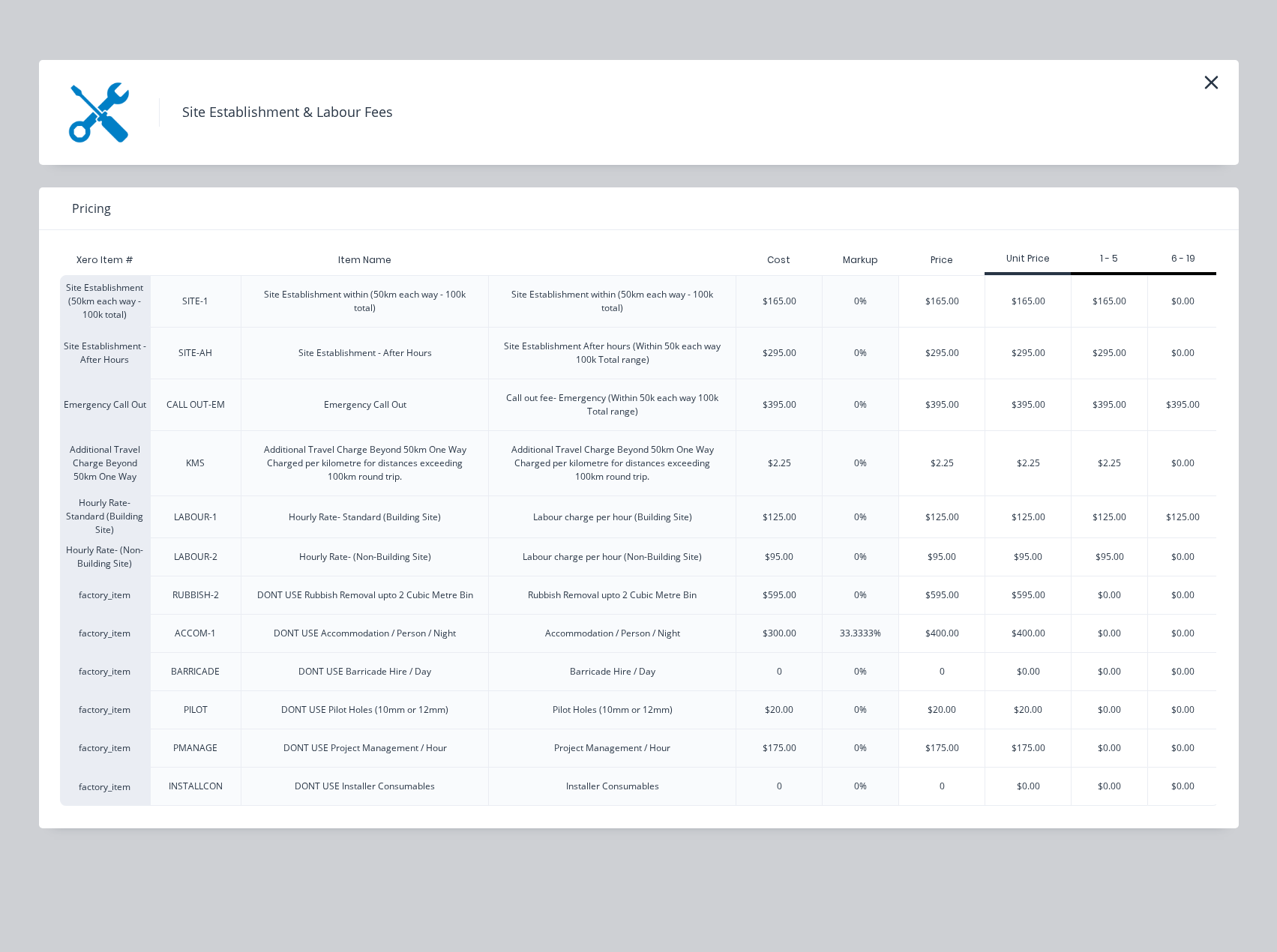
scroll to position [0, 16]
click at [1044, 300] on div "$165.00" at bounding box center [1025, 301] width 85 height 51
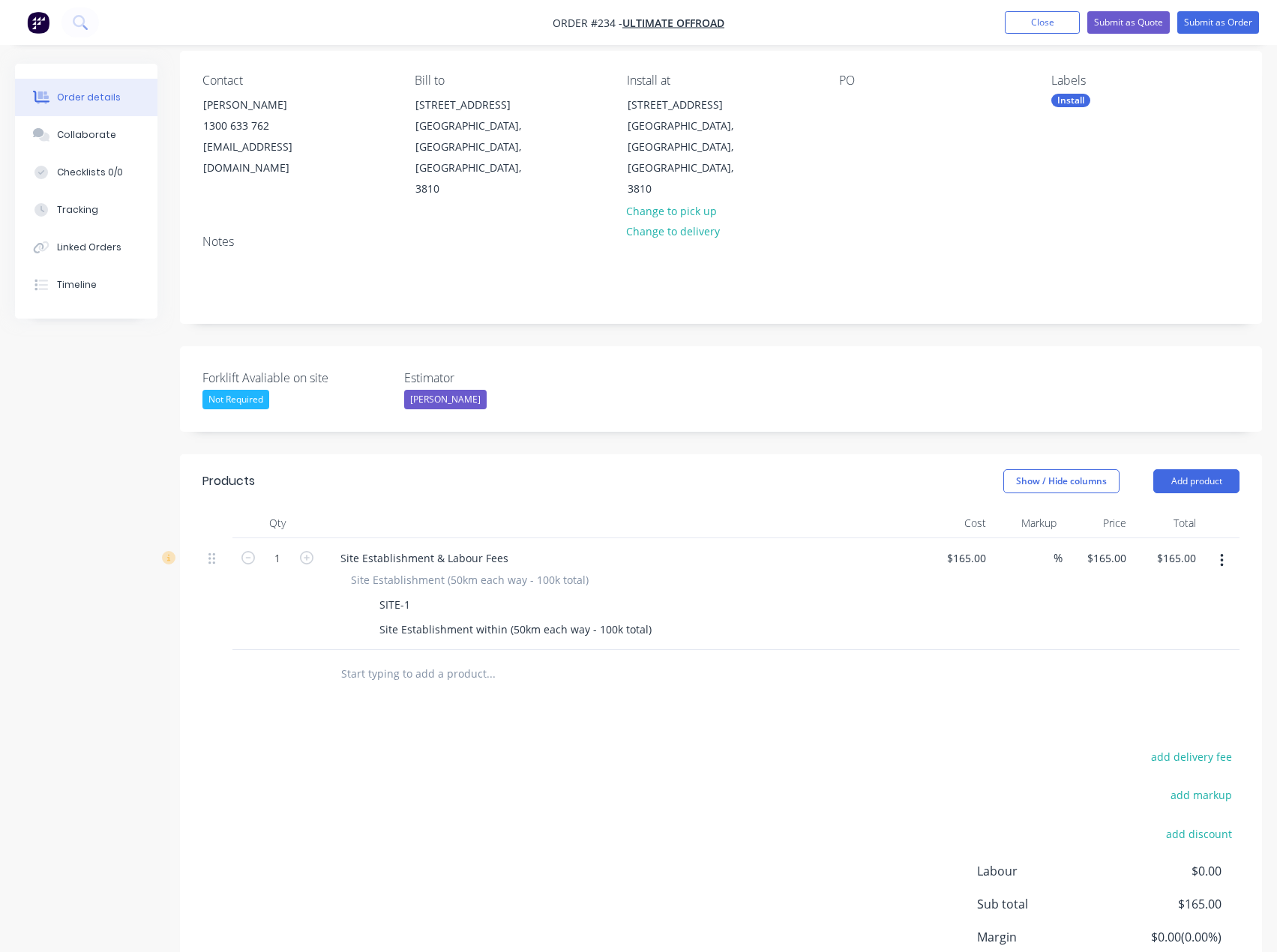
scroll to position [202, 0]
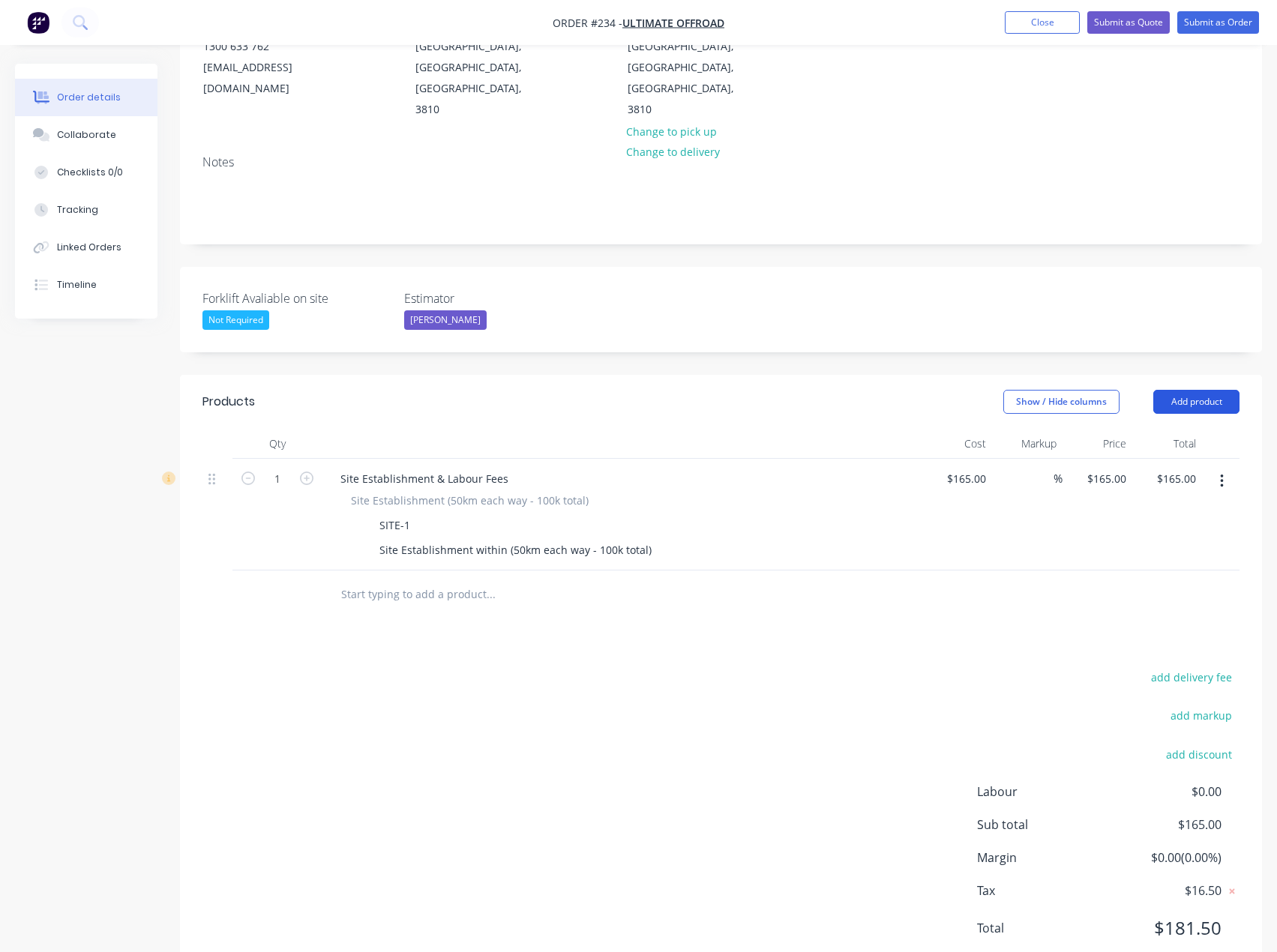
click at [1196, 389] on button "Add product" at bounding box center [1195, 401] width 86 height 24
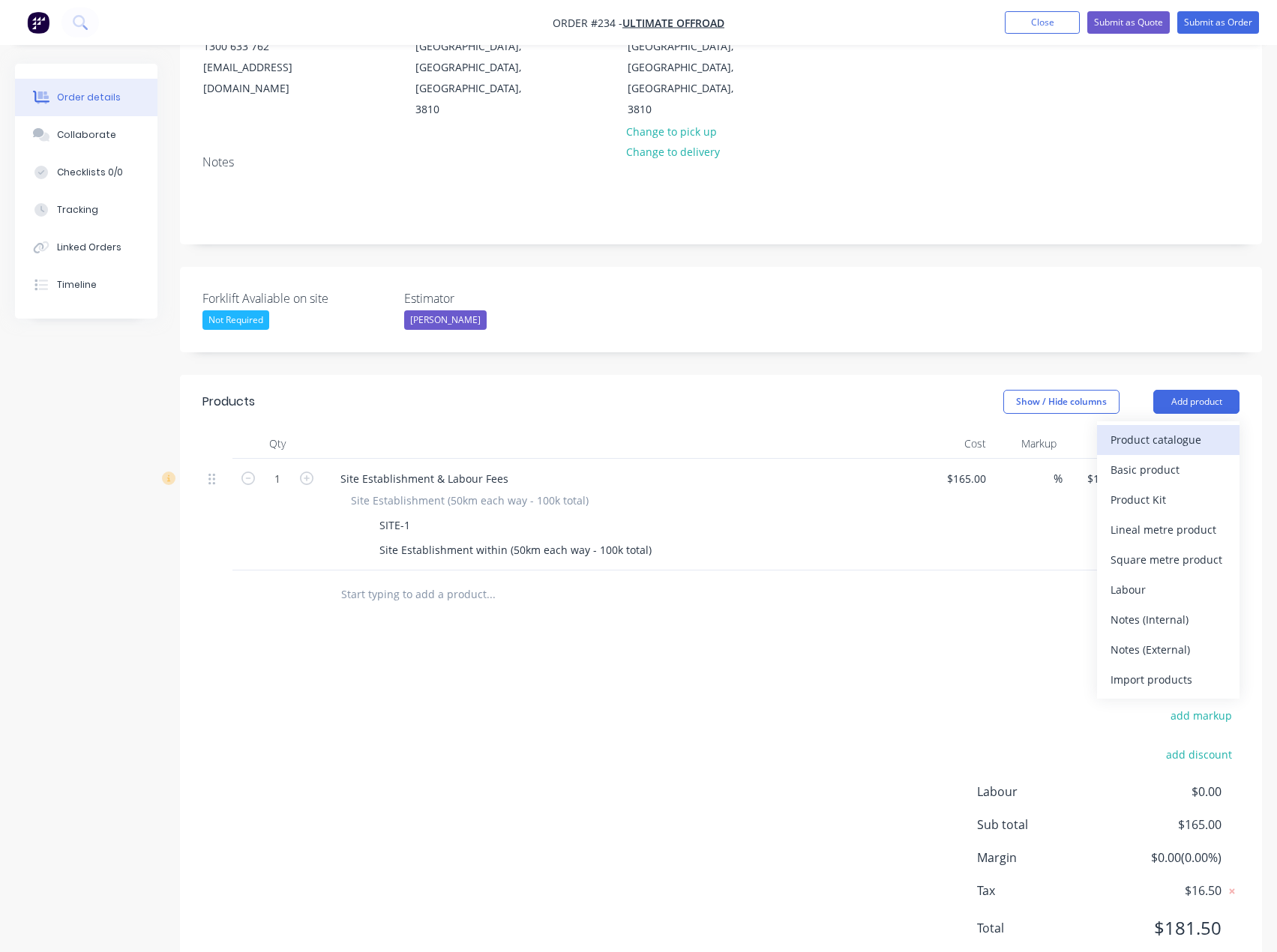
click at [1178, 428] on div "Product catalogue" at bounding box center [1167, 439] width 115 height 22
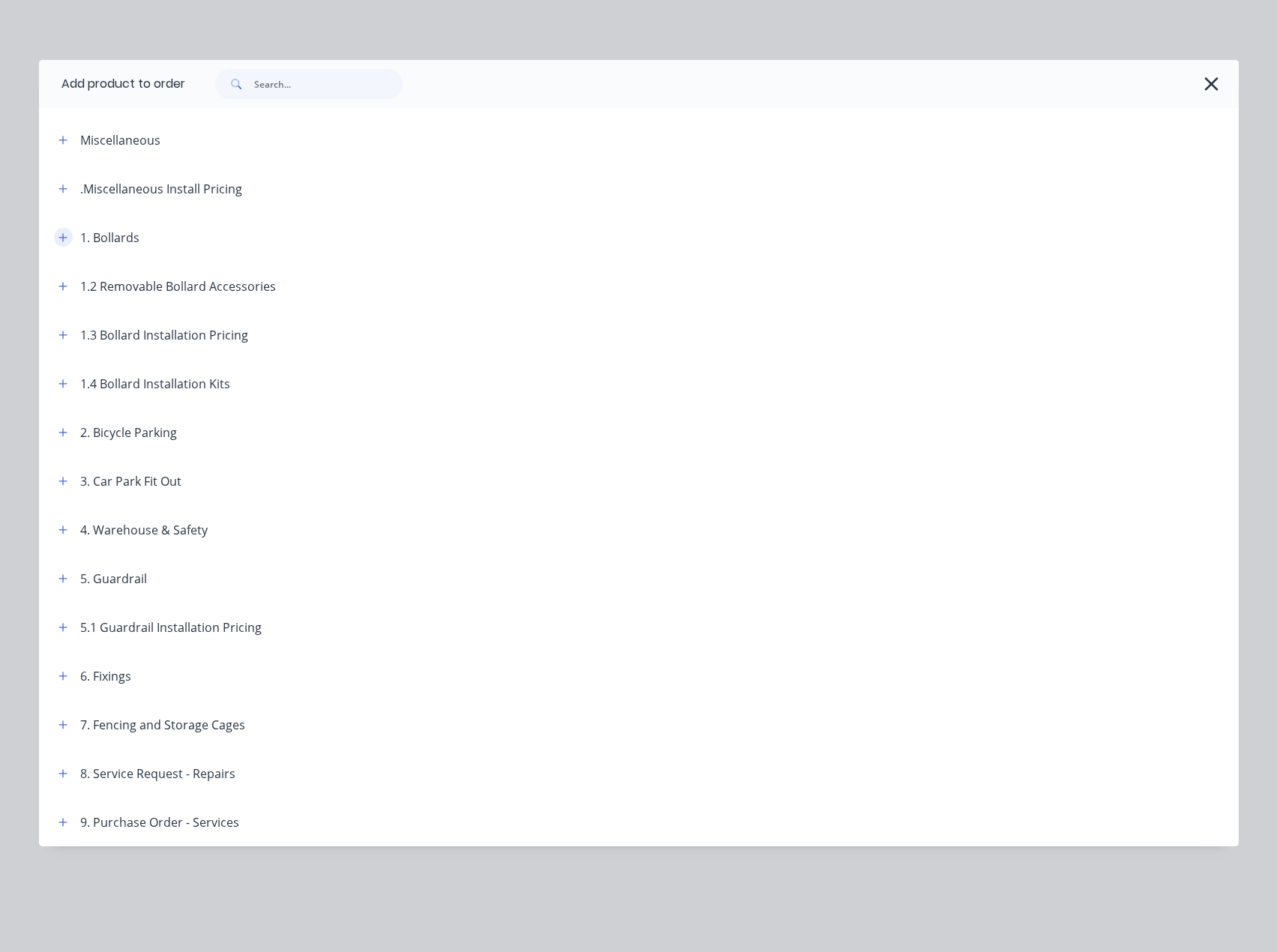
click at [71, 239] on button "button" at bounding box center [63, 237] width 19 height 19
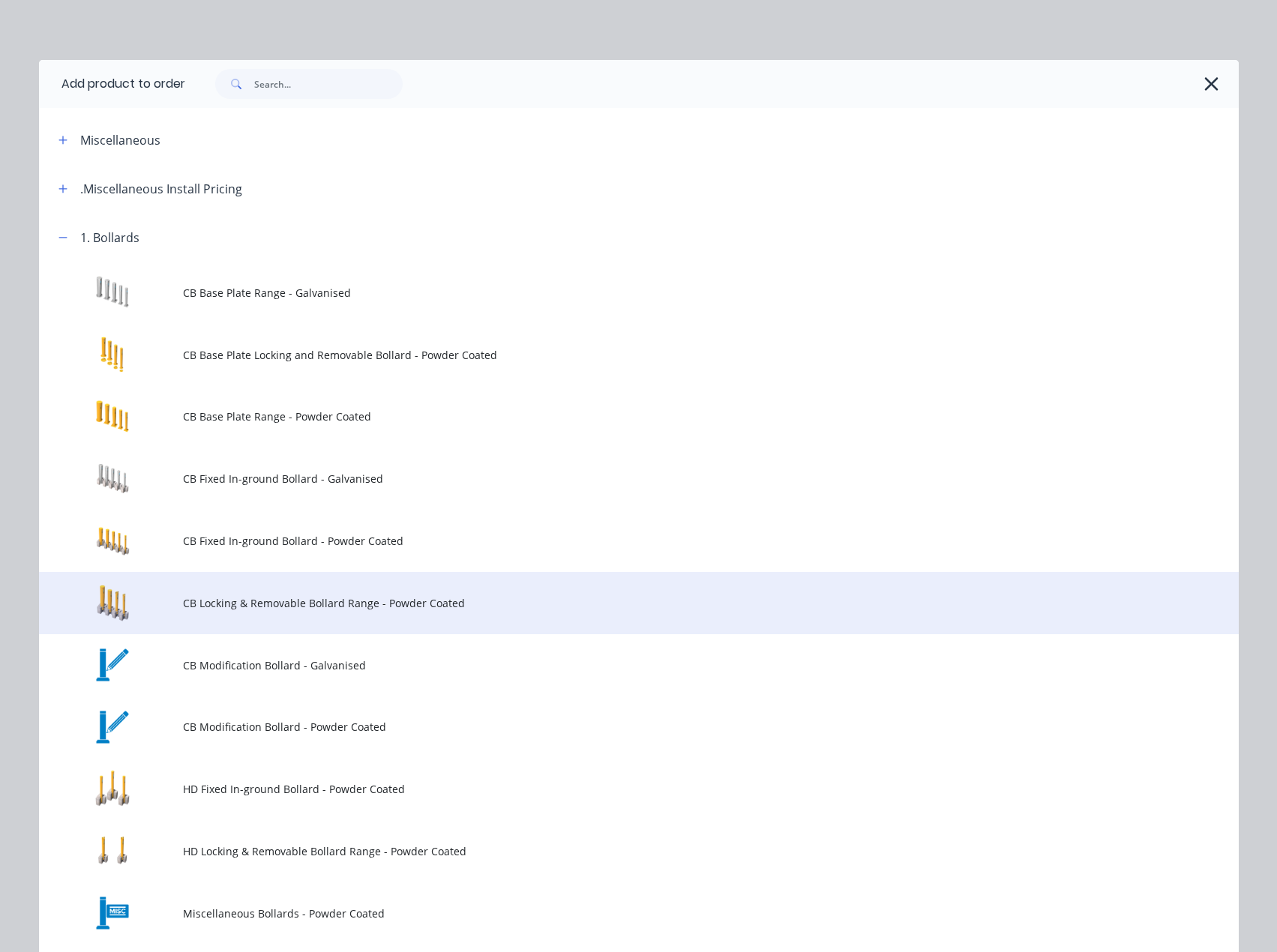
click at [227, 605] on span "CB Locking & Removable Bollard Range - Powder Coated" at bounding box center [605, 603] width 844 height 16
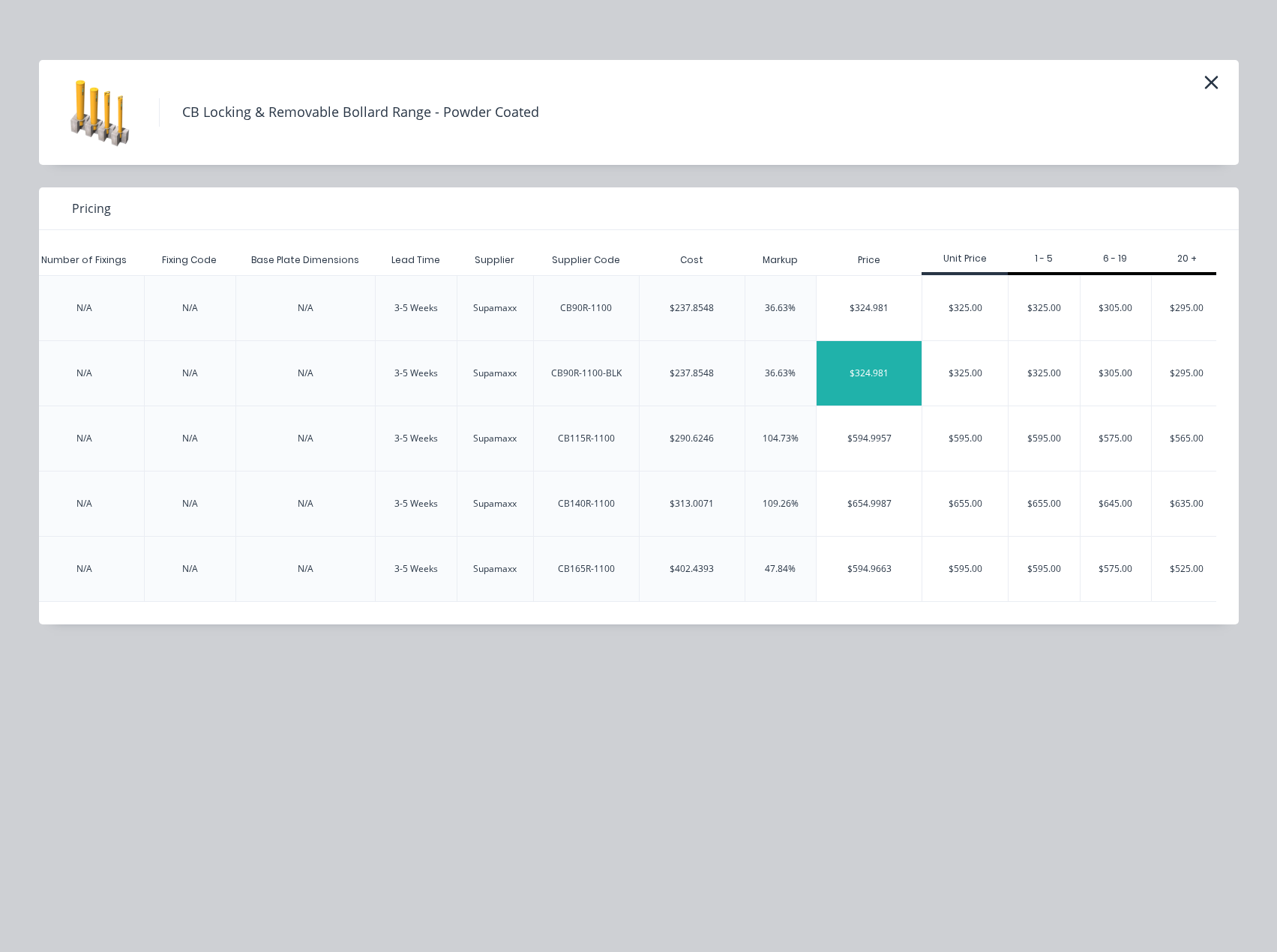
scroll to position [0, 2574]
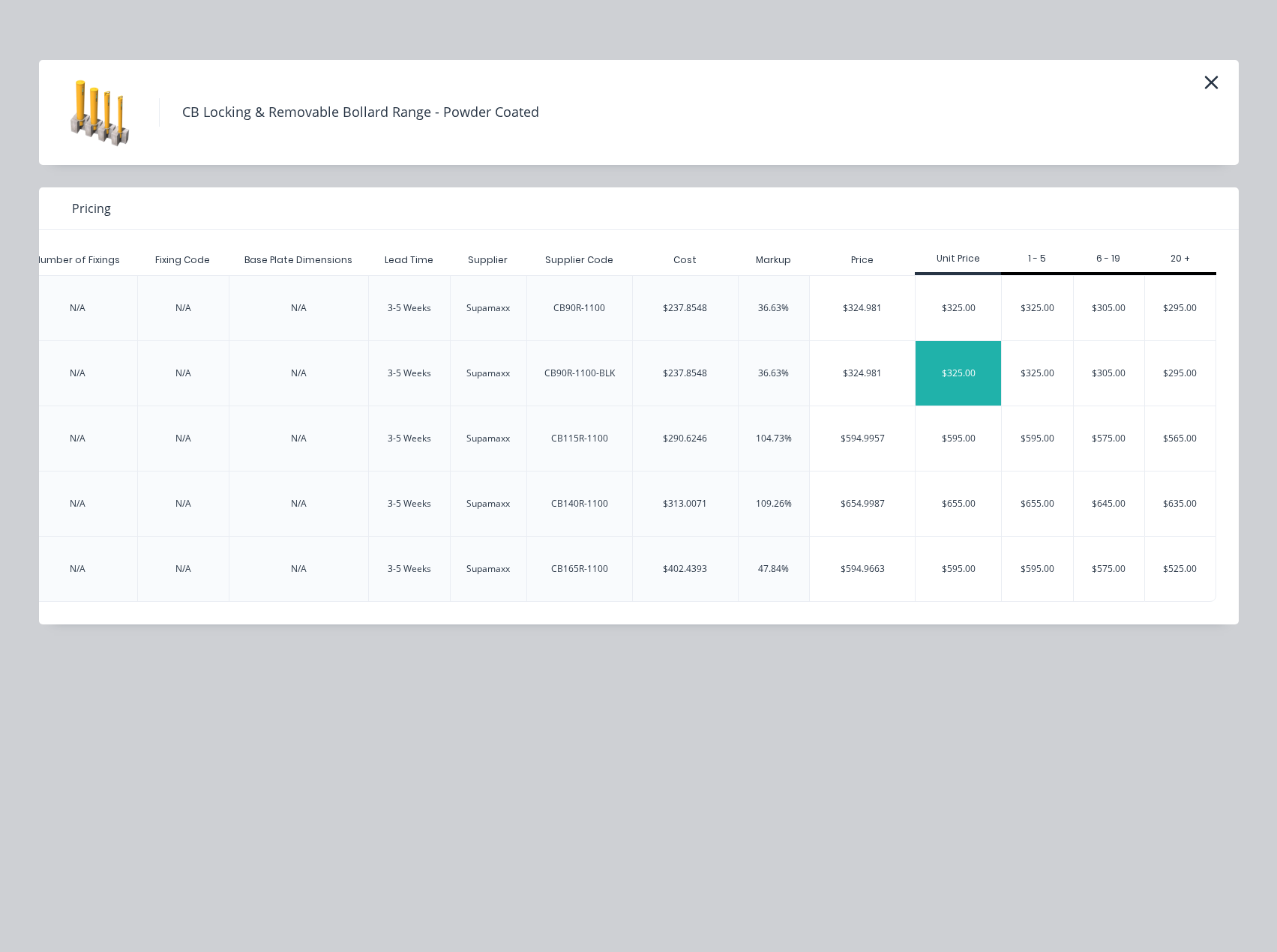
click at [934, 374] on div "$325.00" at bounding box center [958, 373] width 85 height 65
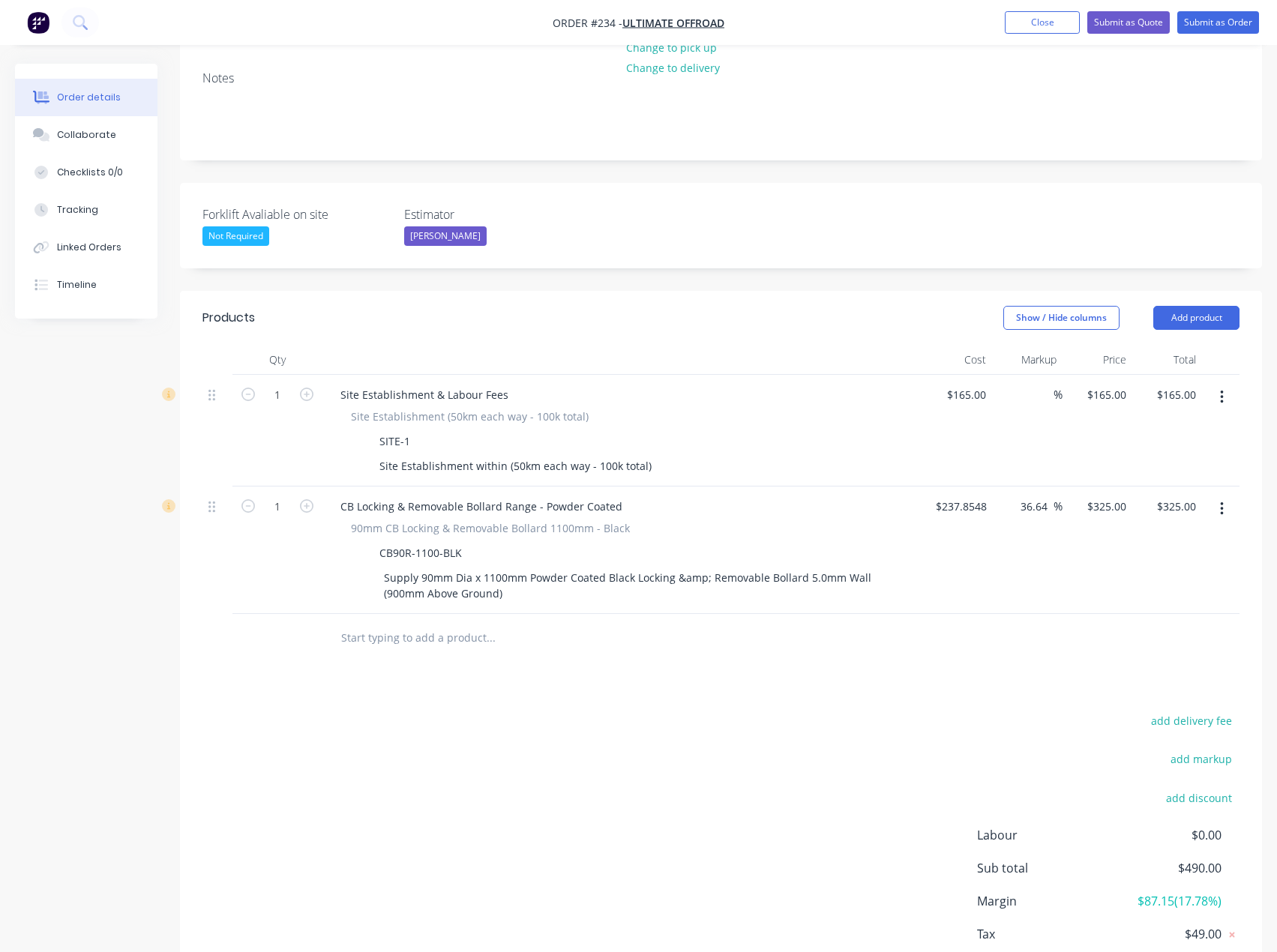
scroll to position [330, 0]
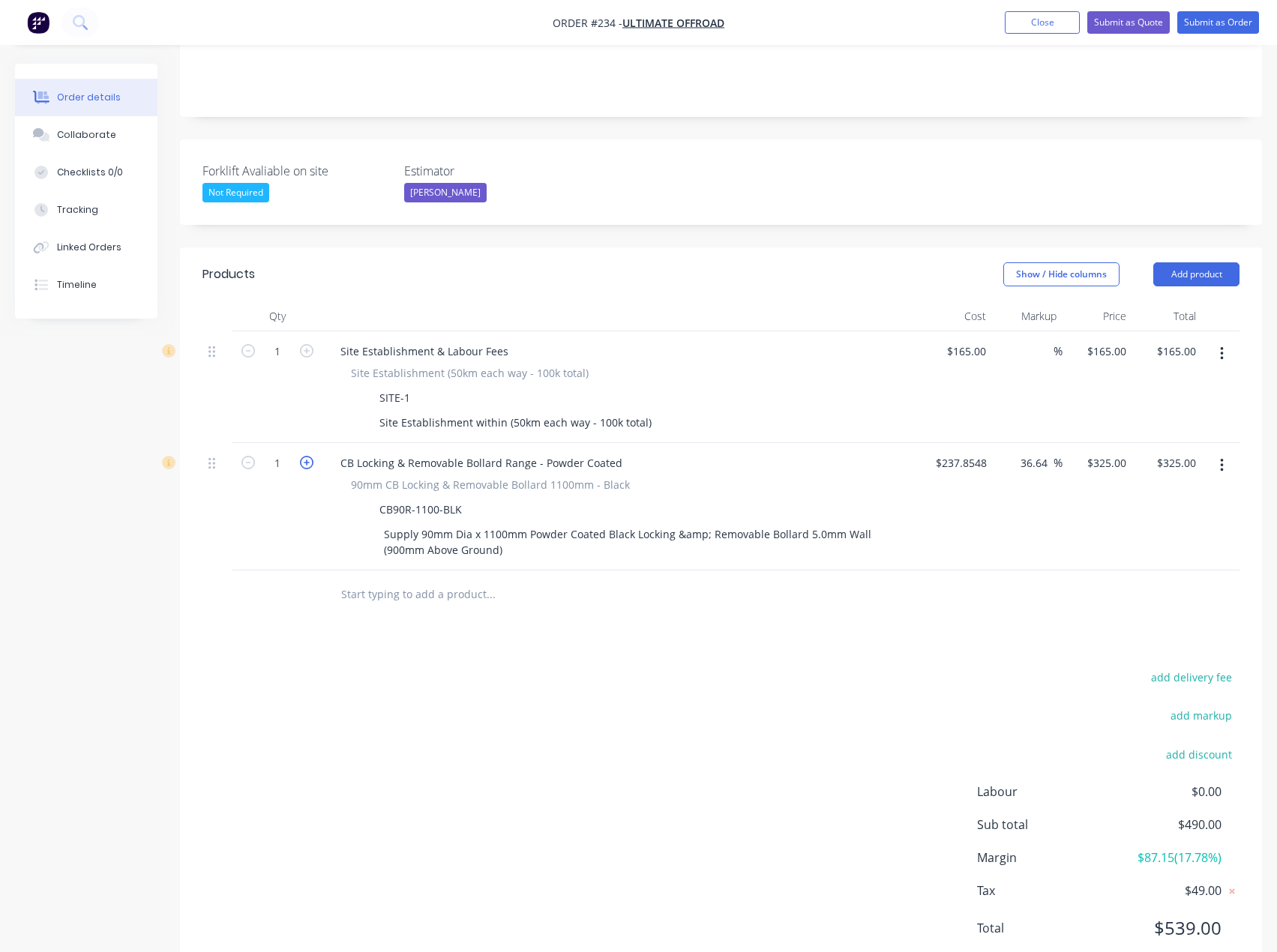
click at [306, 456] on icon "button" at bounding box center [306, 463] width 14 height 14
click at [249, 456] on icon "button" at bounding box center [249, 463] width 14 height 14
click at [1224, 262] on button "Add product" at bounding box center [1195, 274] width 86 height 24
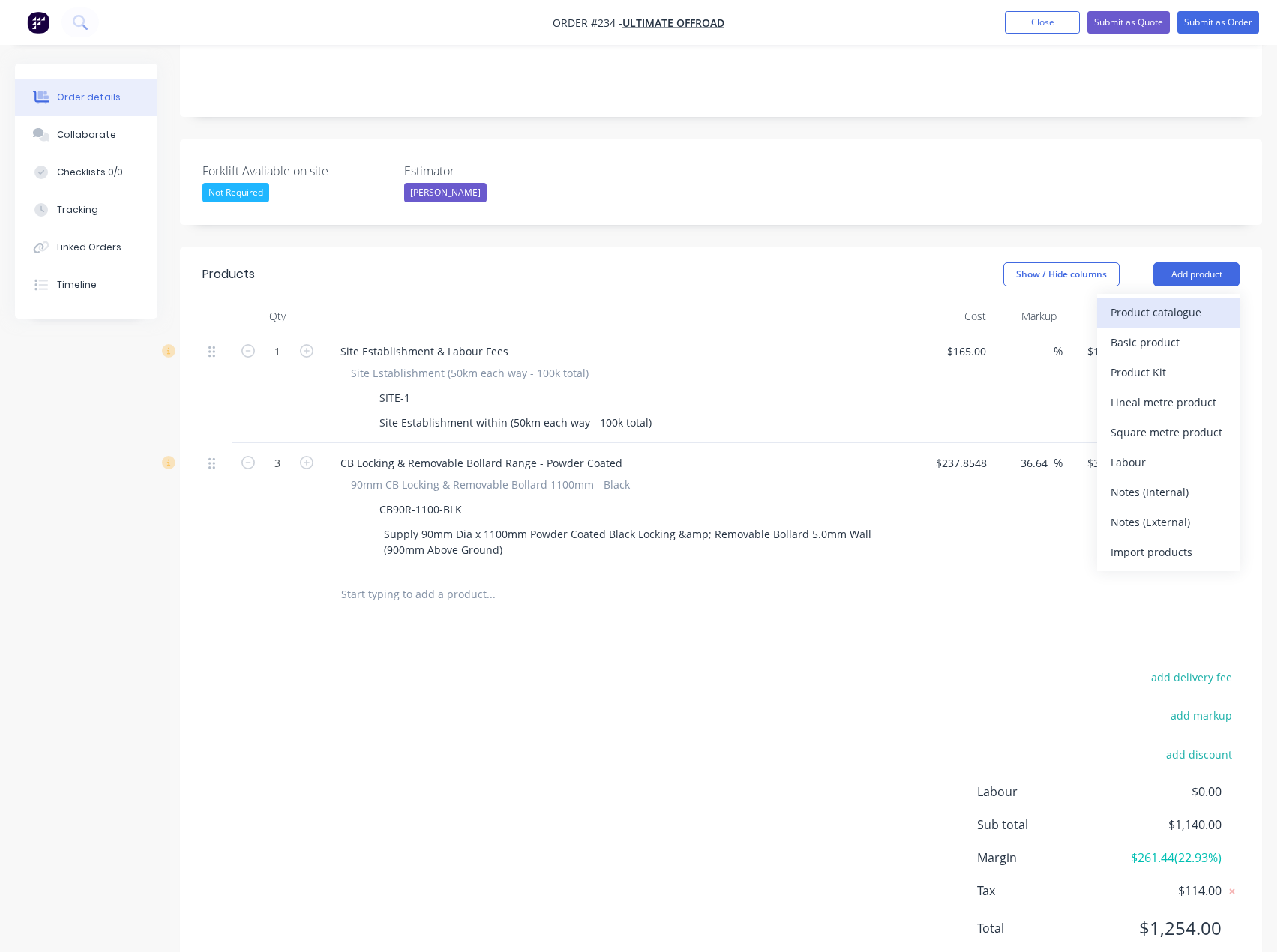
click at [1162, 301] on div "Product catalogue" at bounding box center [1167, 312] width 115 height 22
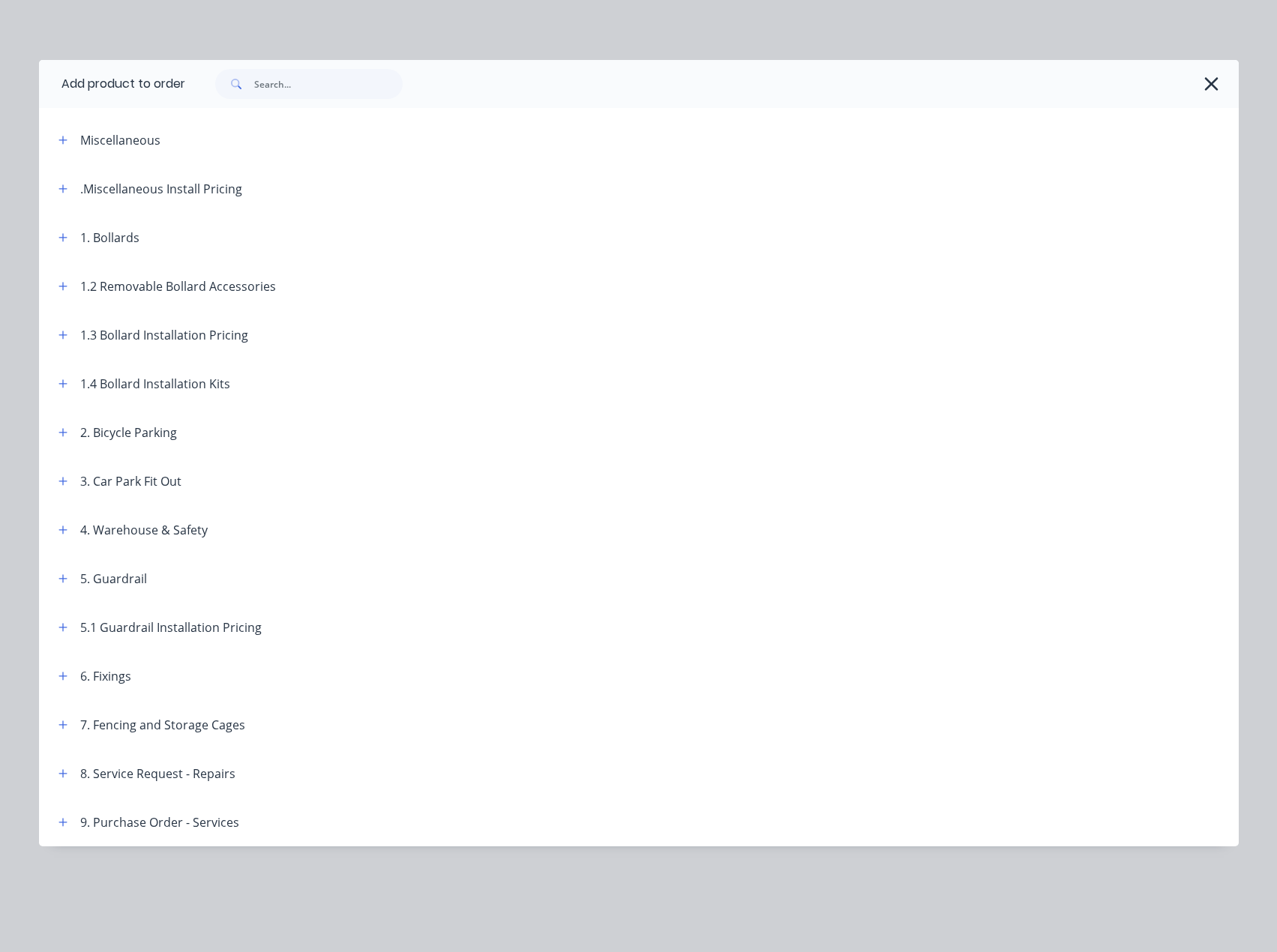
click at [58, 248] on header "1. Bollards" at bounding box center [638, 237] width 1199 height 49
click at [62, 244] on button "button" at bounding box center [63, 237] width 19 height 19
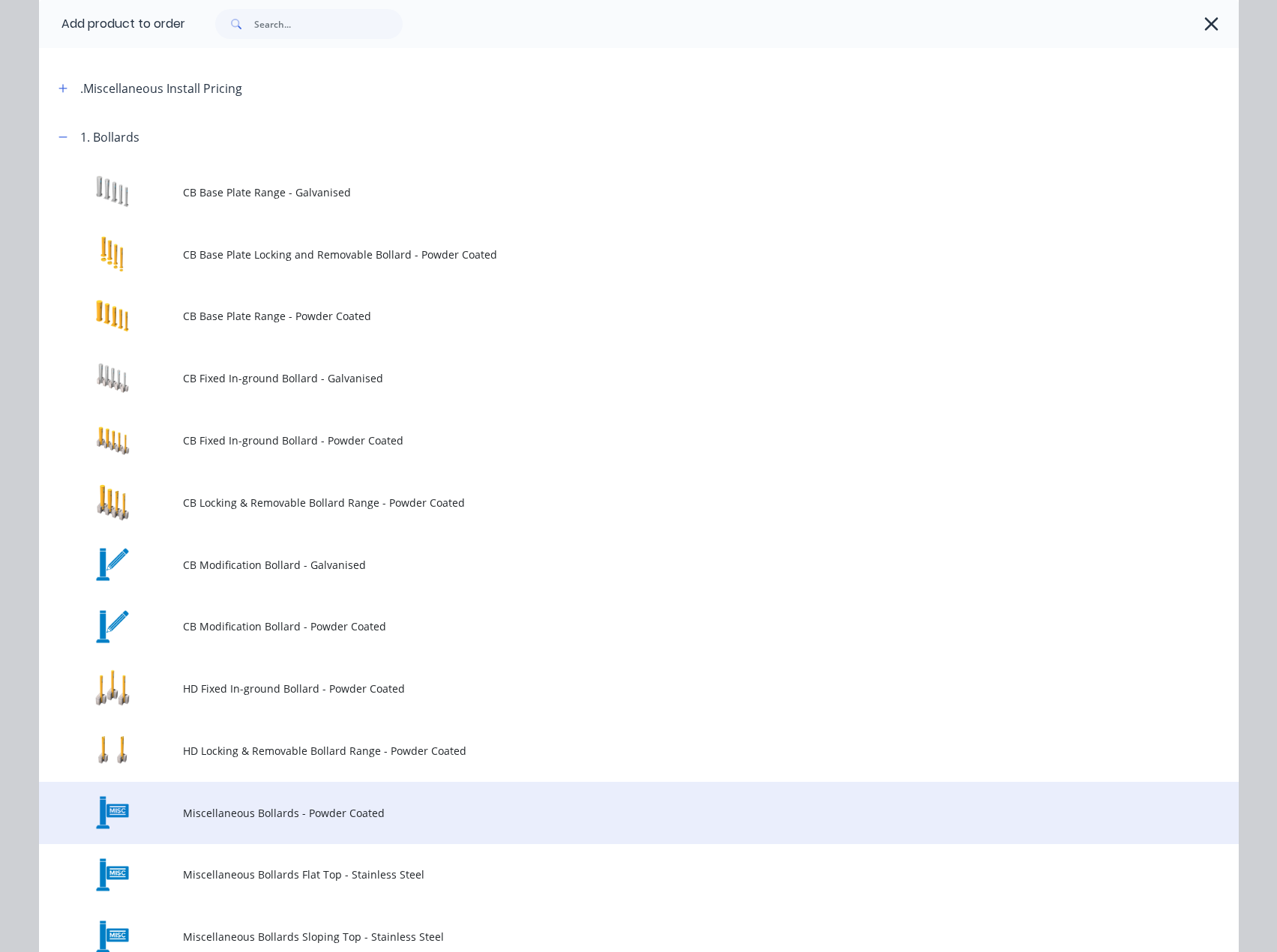
scroll to position [0, 0]
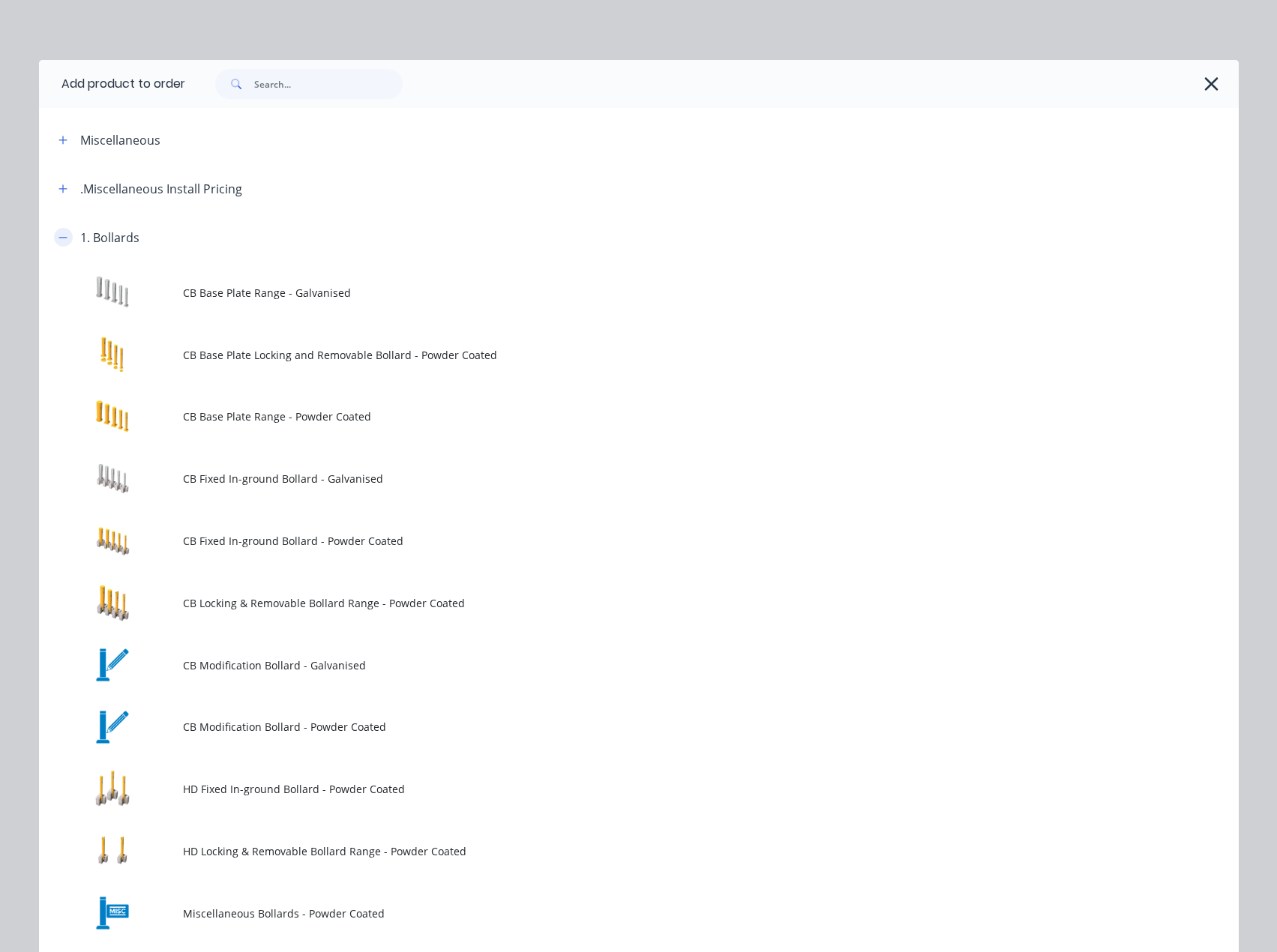
click at [62, 239] on icon "button" at bounding box center [63, 238] width 9 height 11
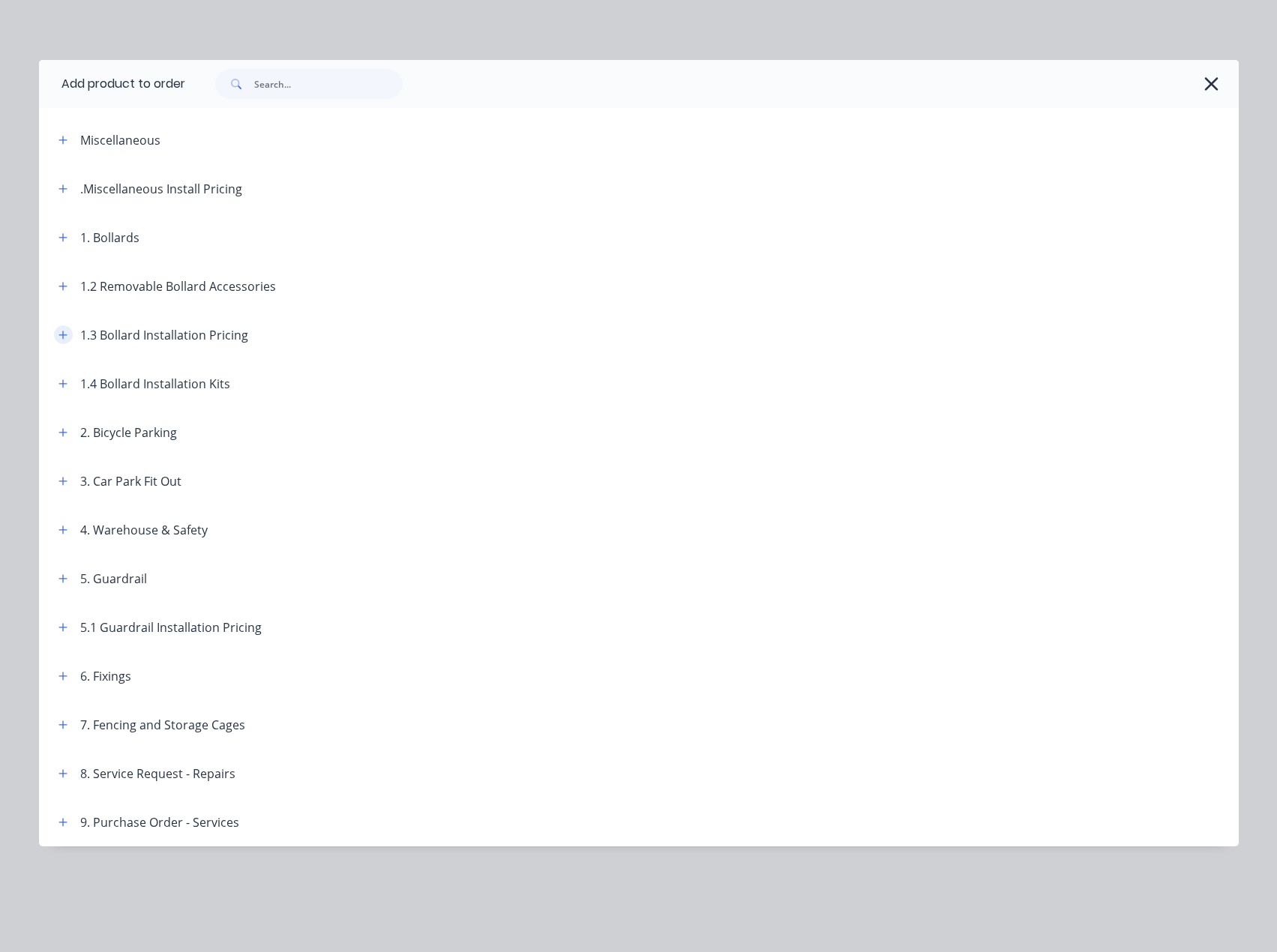
click at [65, 336] on icon "button" at bounding box center [63, 335] width 9 height 11
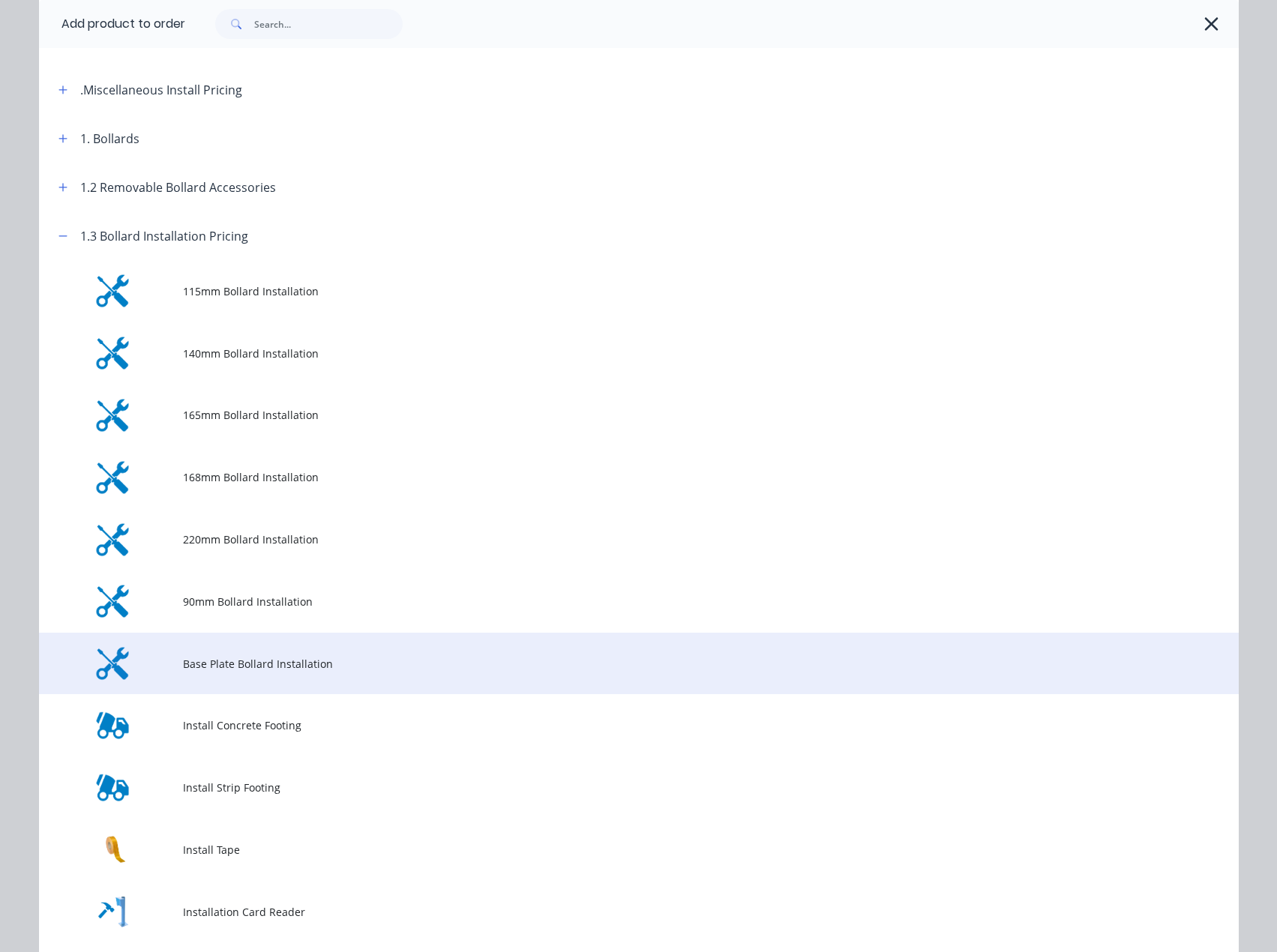
scroll to position [225, 0]
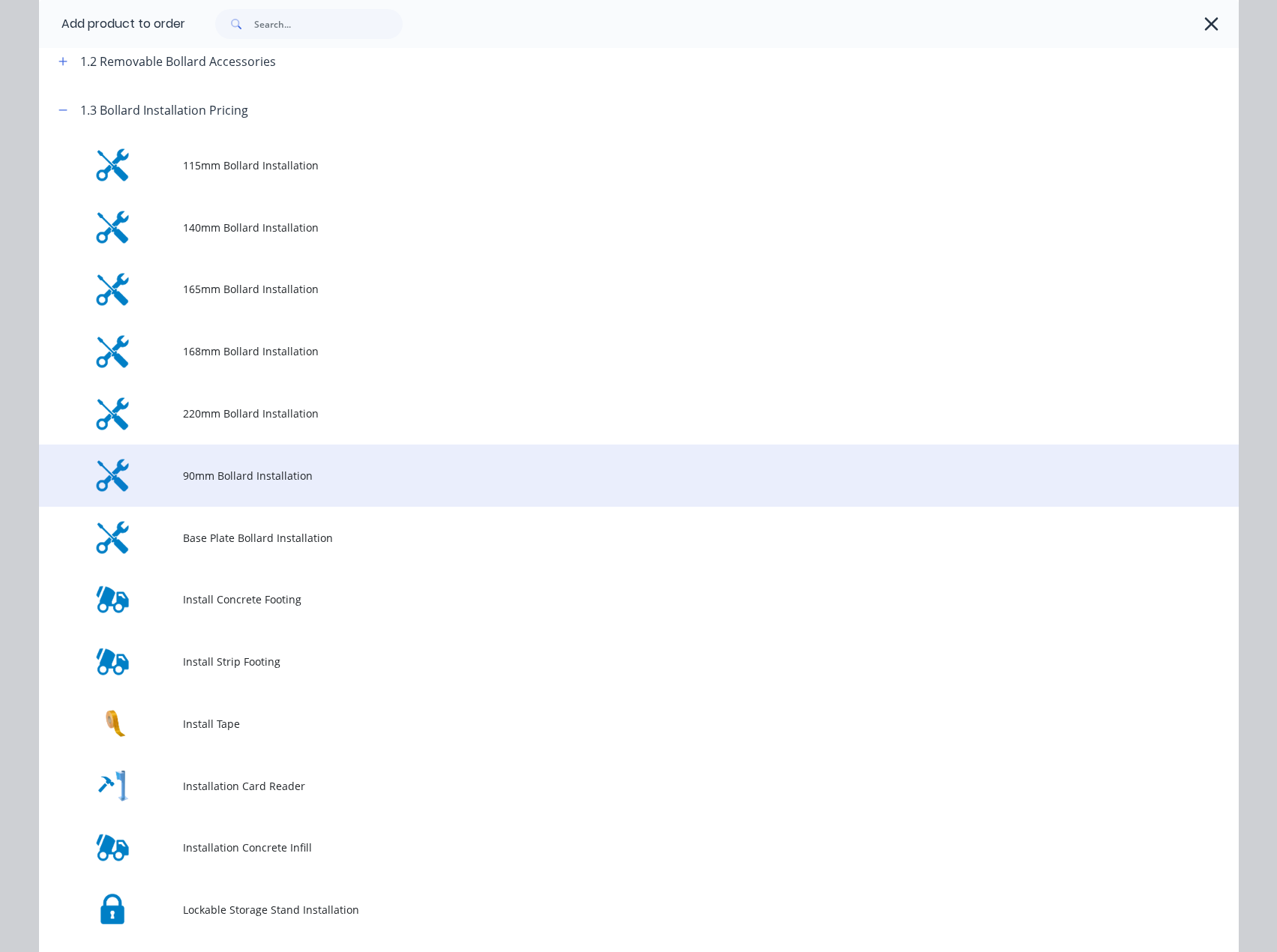
click at [204, 476] on span "90mm Bollard Installation" at bounding box center [605, 476] width 844 height 16
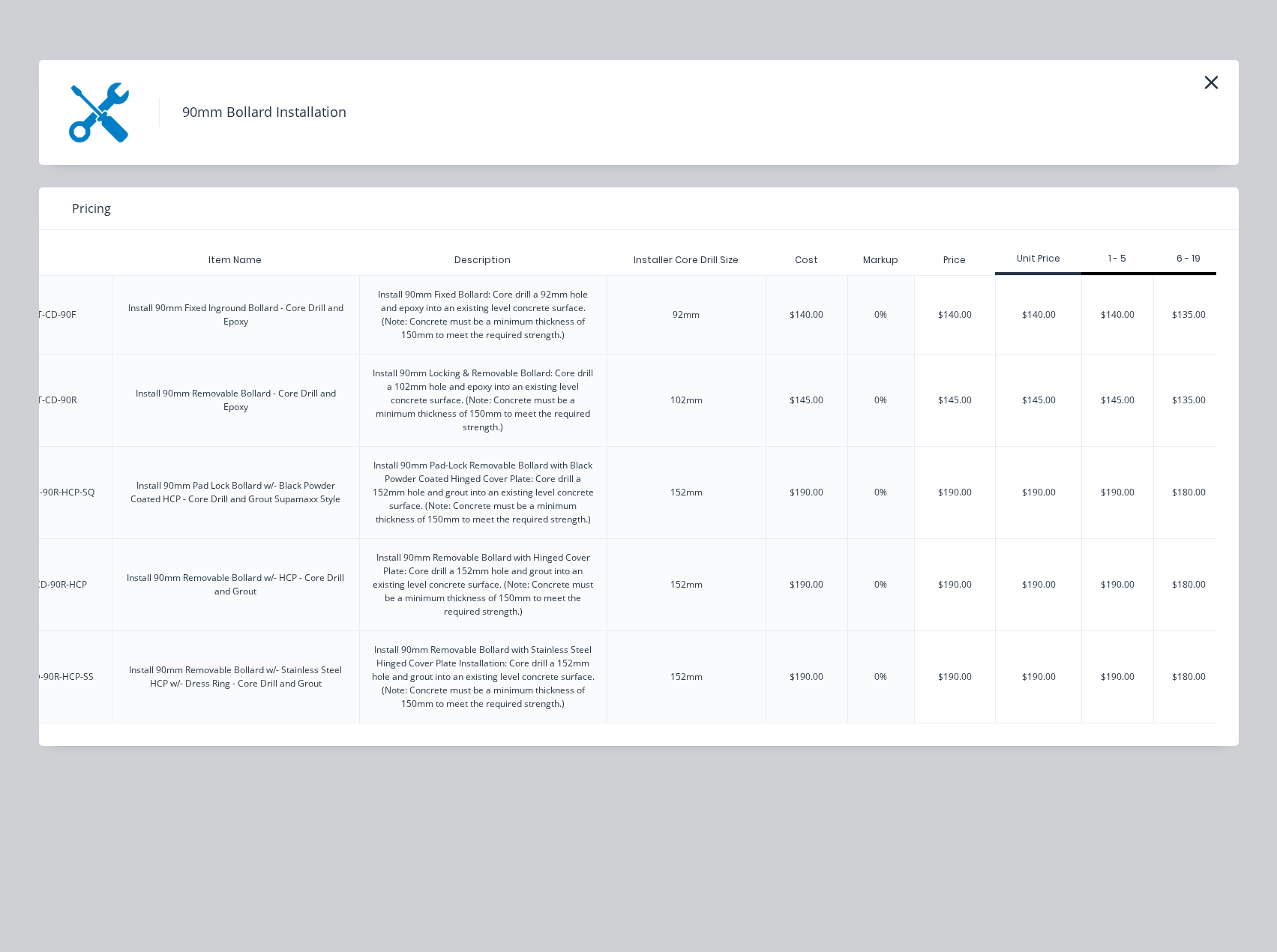
scroll to position [0, 184]
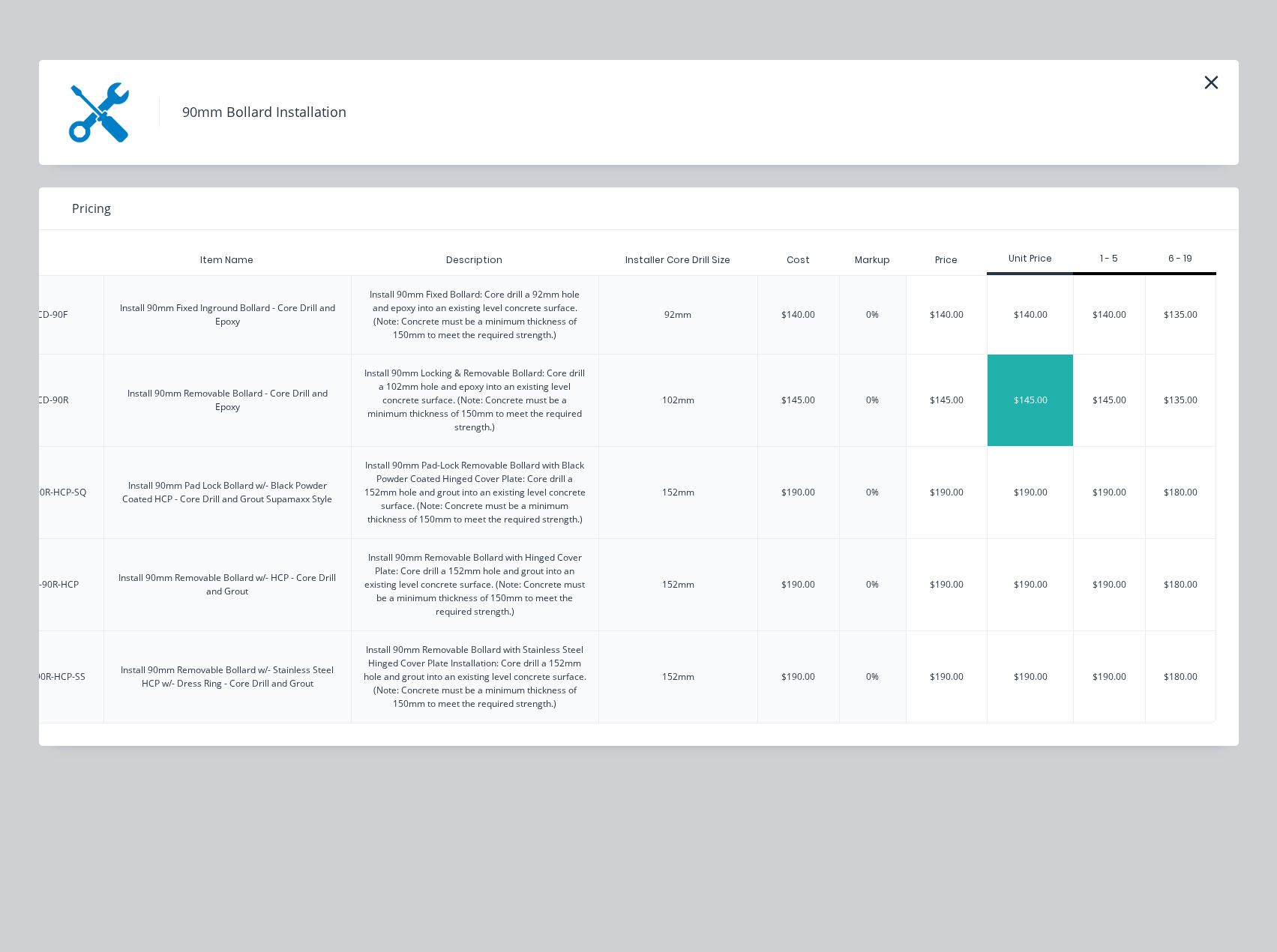
click at [1048, 404] on div "$145.00" at bounding box center [1030, 400] width 85 height 91
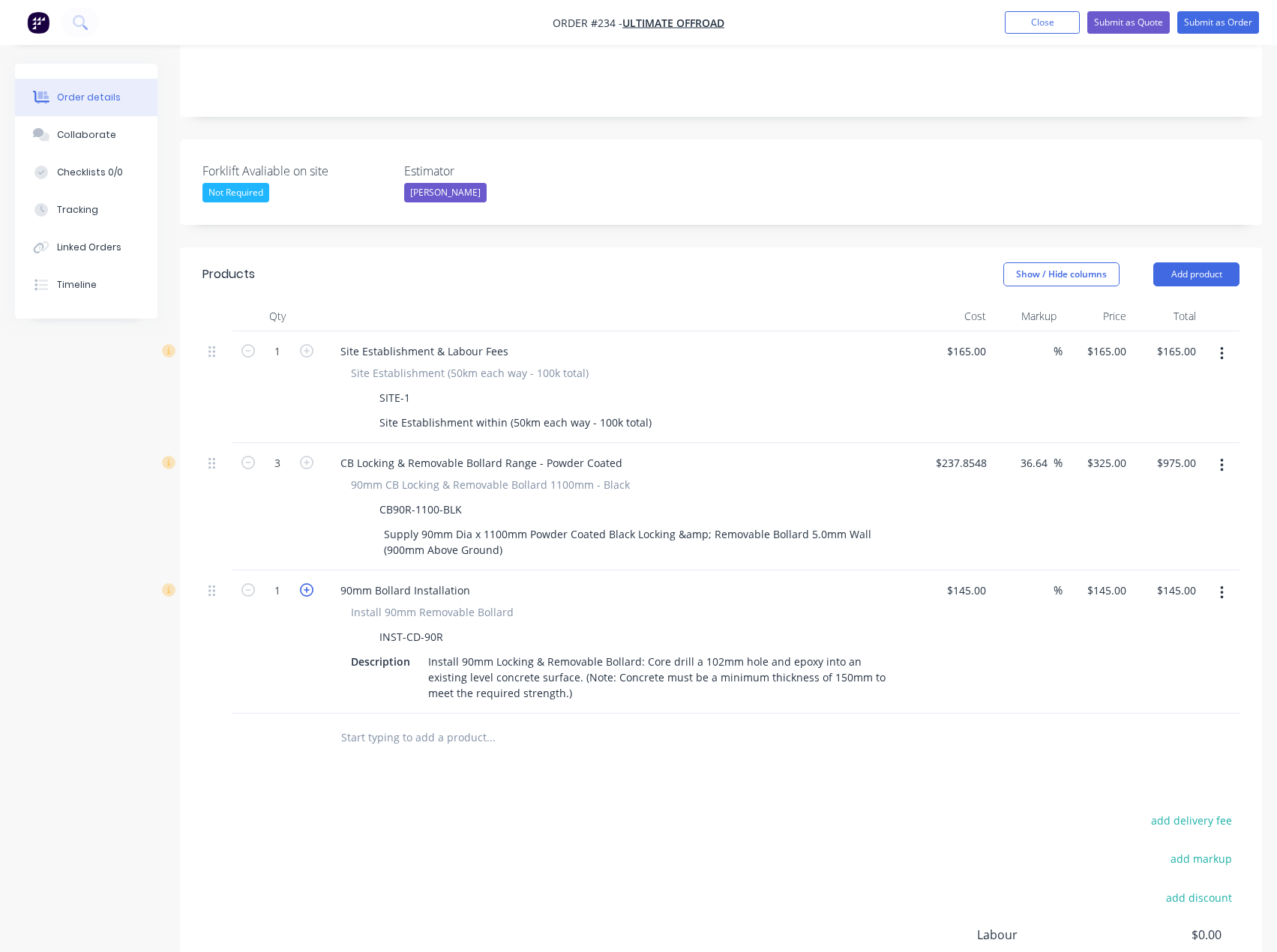
click at [307, 583] on icon "button" at bounding box center [306, 590] width 14 height 14
click at [1209, 262] on button "Add product" at bounding box center [1195, 274] width 86 height 24
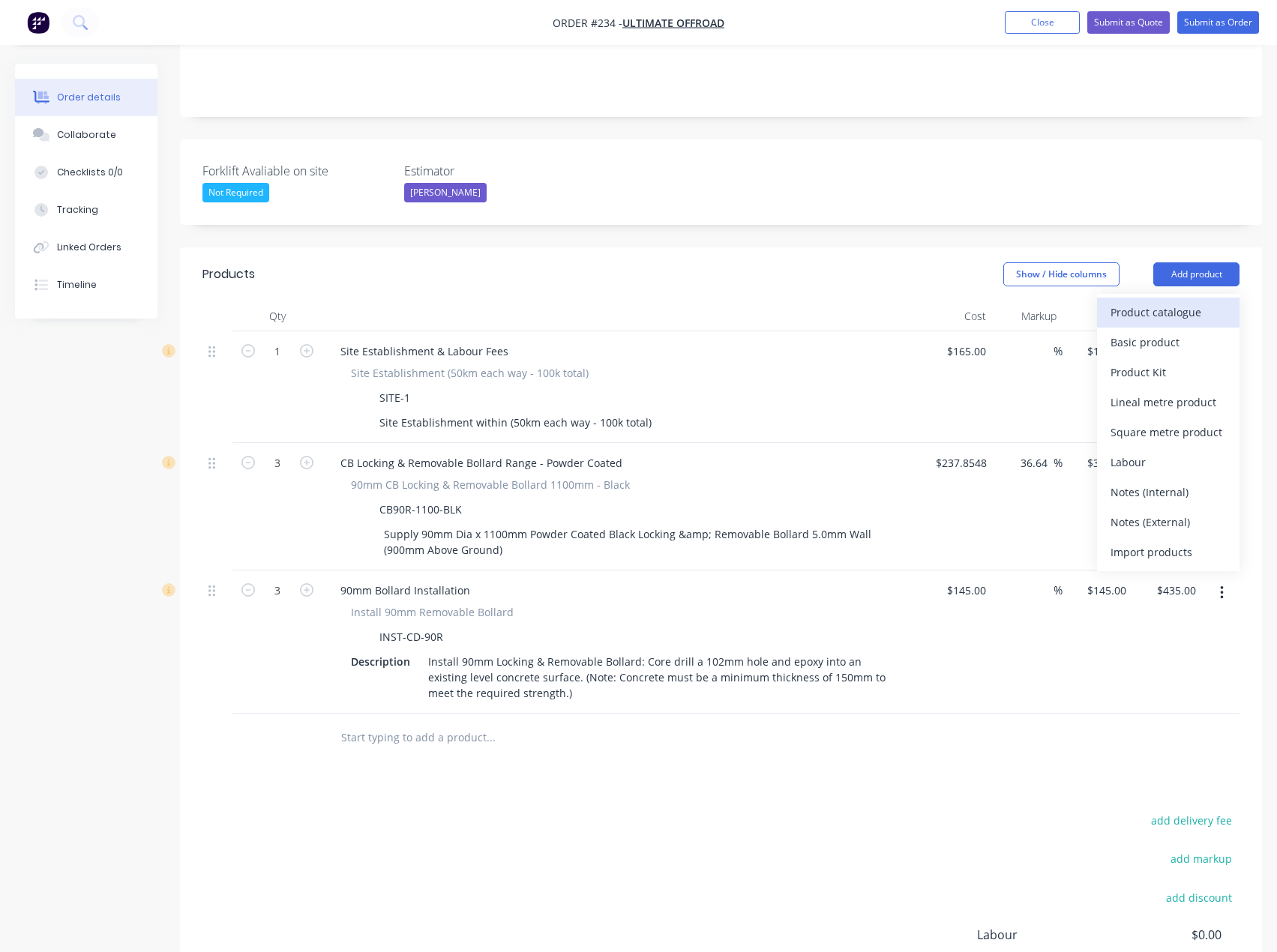
click at [1137, 301] on div "Product catalogue" at bounding box center [1167, 312] width 115 height 22
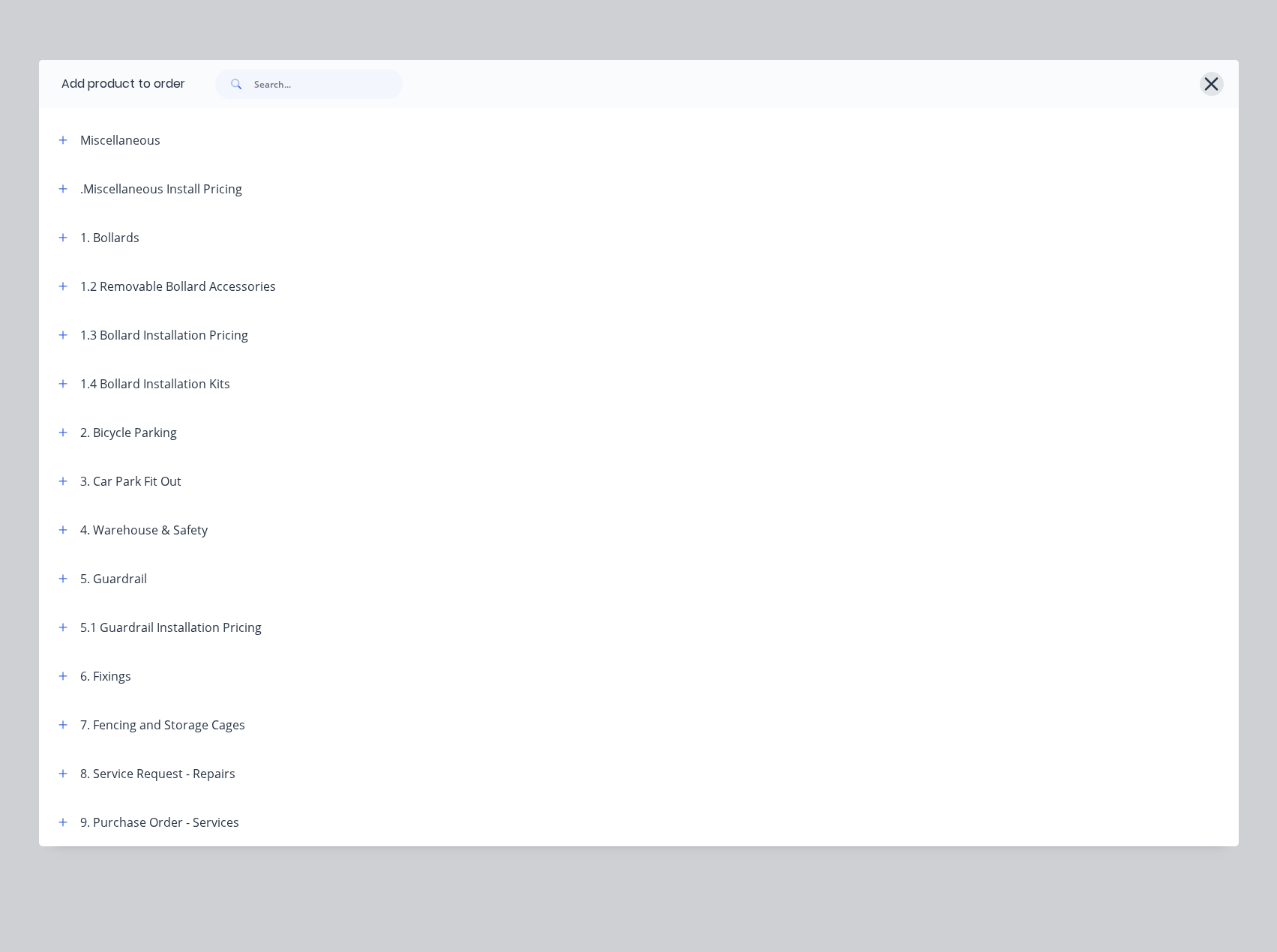
click at [1217, 79] on icon "button" at bounding box center [1211, 84] width 14 height 14
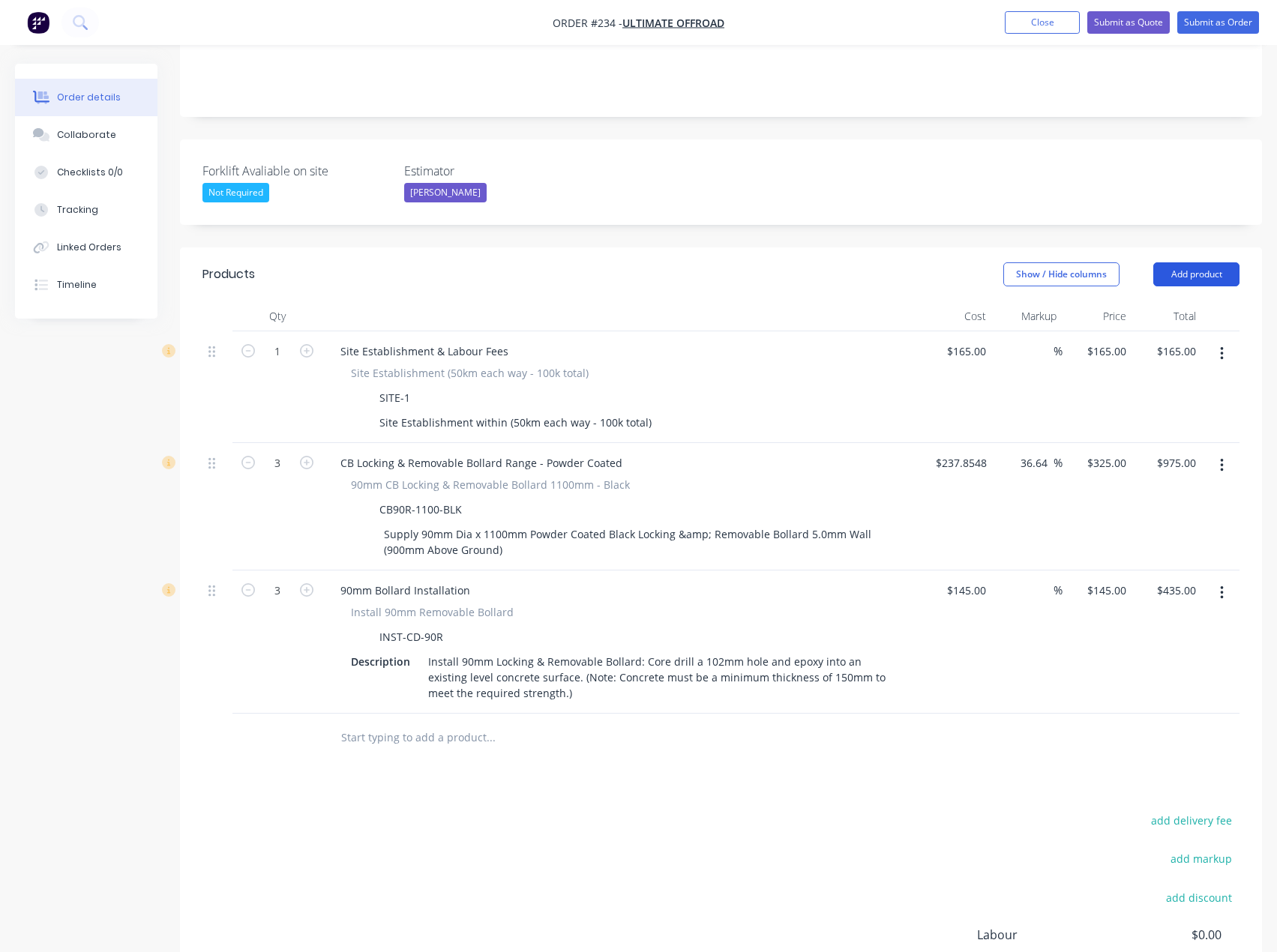
click at [1177, 262] on button "Add product" at bounding box center [1195, 274] width 86 height 24
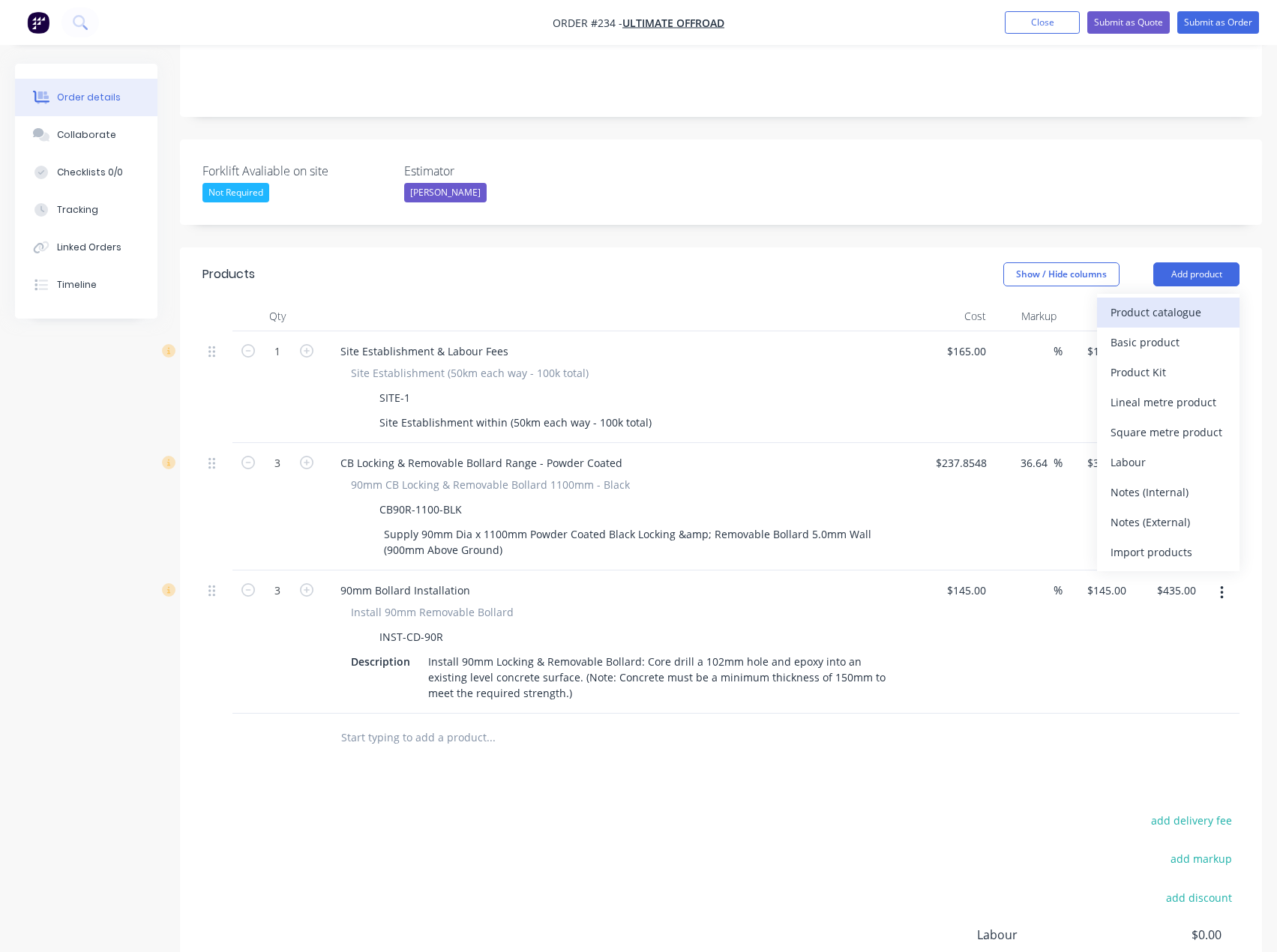
click at [1171, 301] on div "Product catalogue" at bounding box center [1167, 312] width 115 height 22
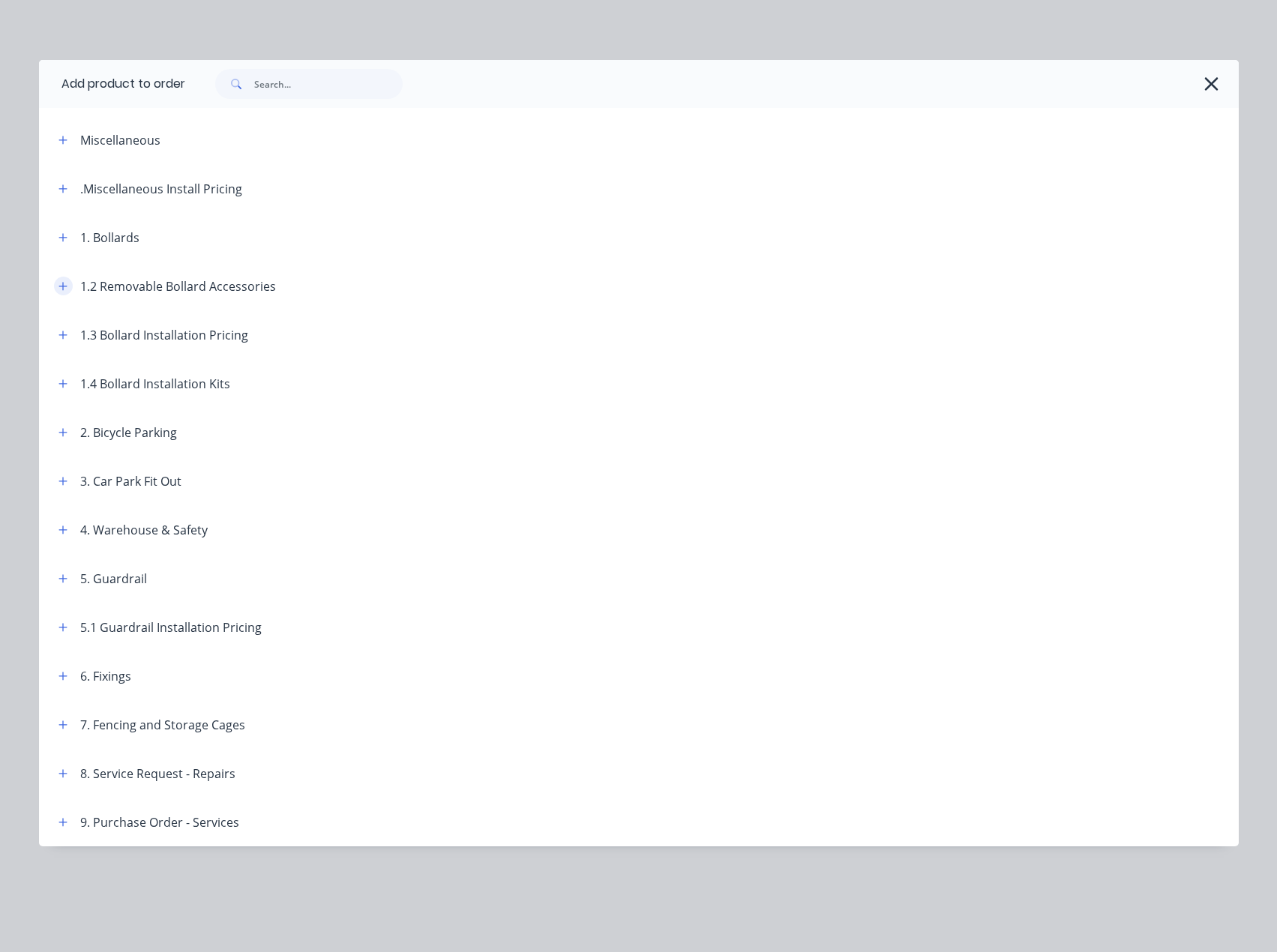
click at [72, 282] on button "button" at bounding box center [63, 286] width 19 height 19
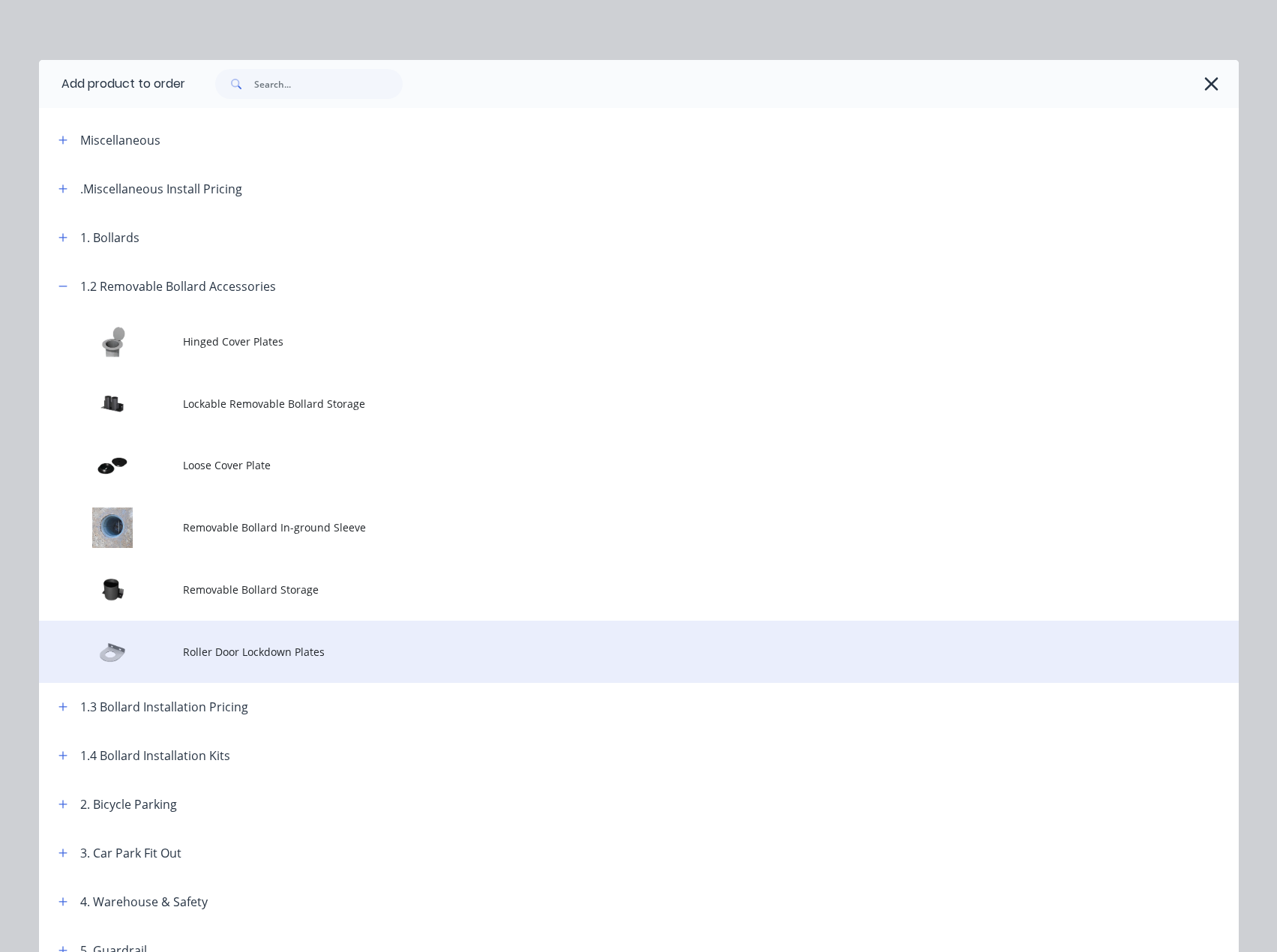
click at [261, 655] on span "Roller Door Lockdown Plates" at bounding box center [605, 652] width 844 height 16
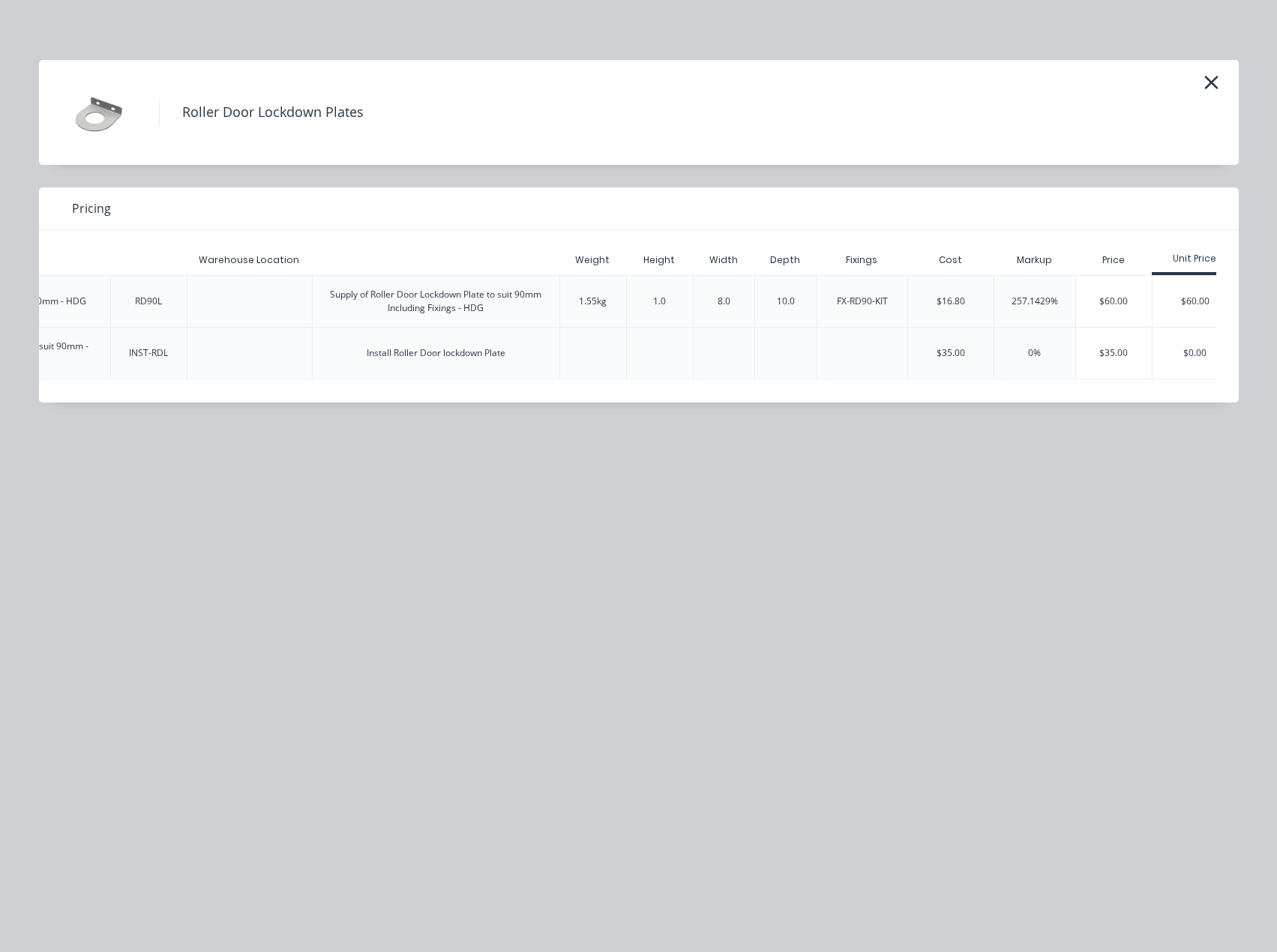
scroll to position [0, 521]
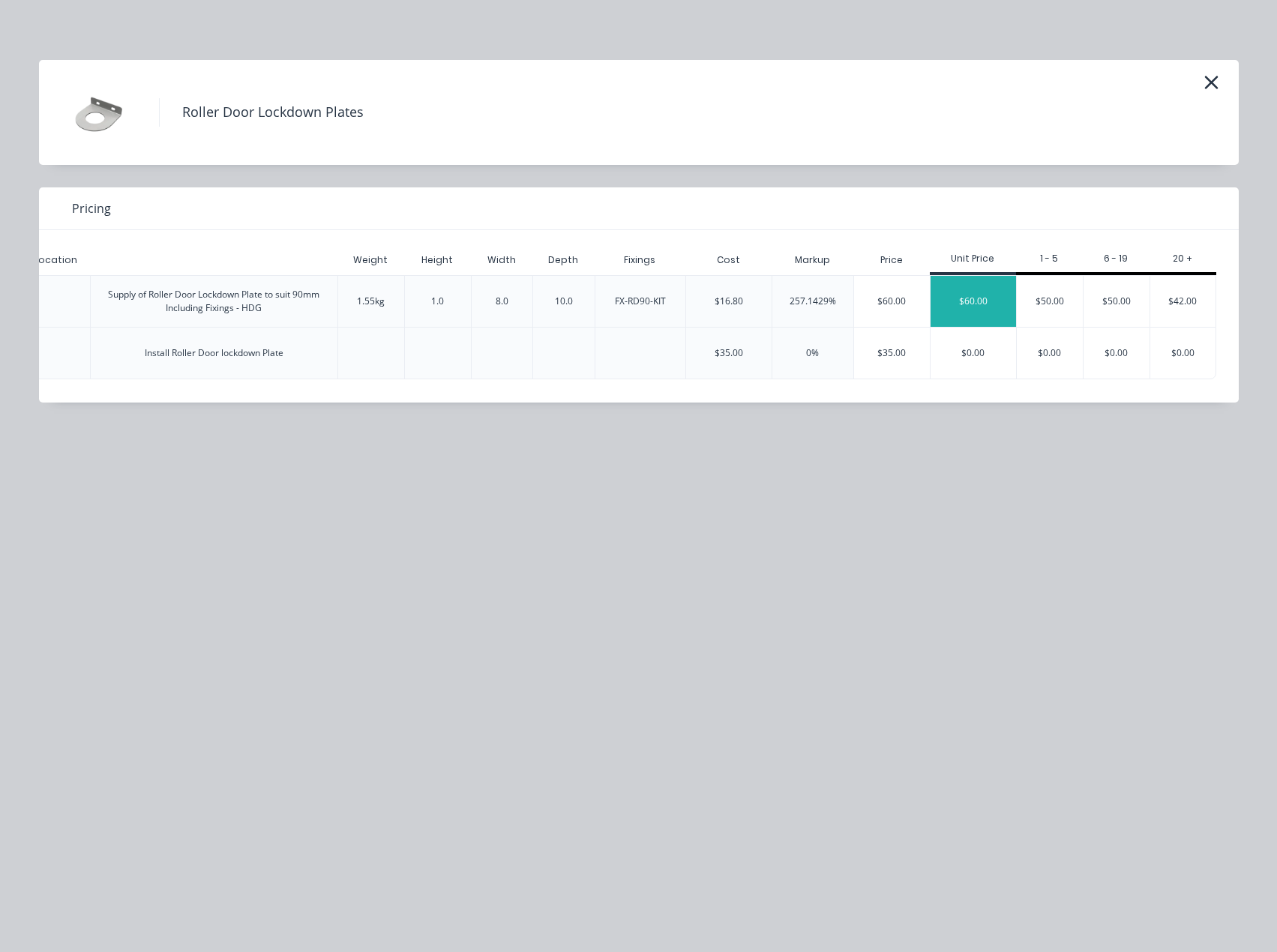
click at [938, 298] on div "$60.00" at bounding box center [973, 301] width 85 height 51
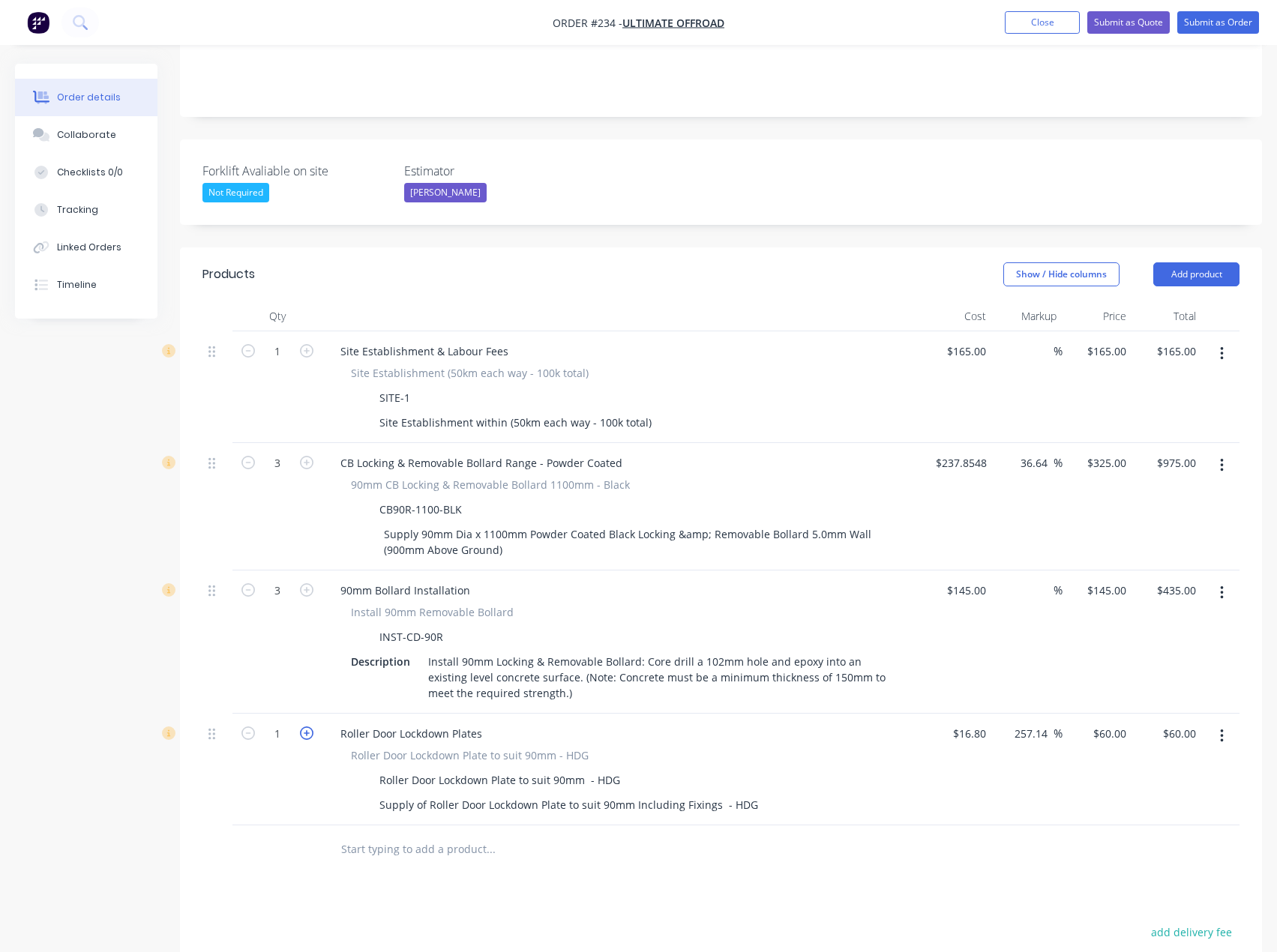
click at [311, 726] on icon "button" at bounding box center [306, 733] width 14 height 14
click at [1186, 262] on button "Add product" at bounding box center [1195, 274] width 86 height 24
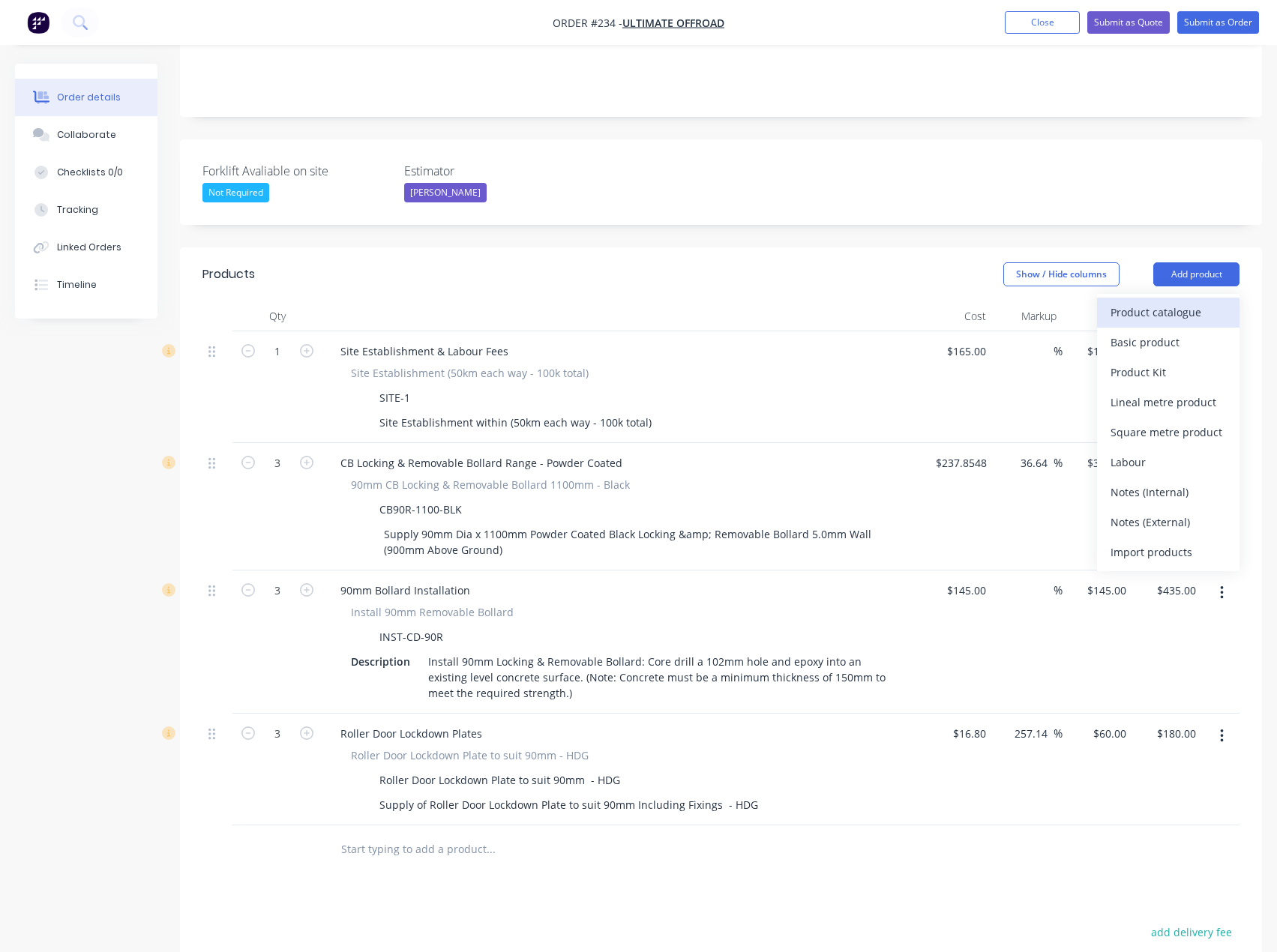
click at [1182, 301] on div "Product catalogue" at bounding box center [1167, 312] width 115 height 22
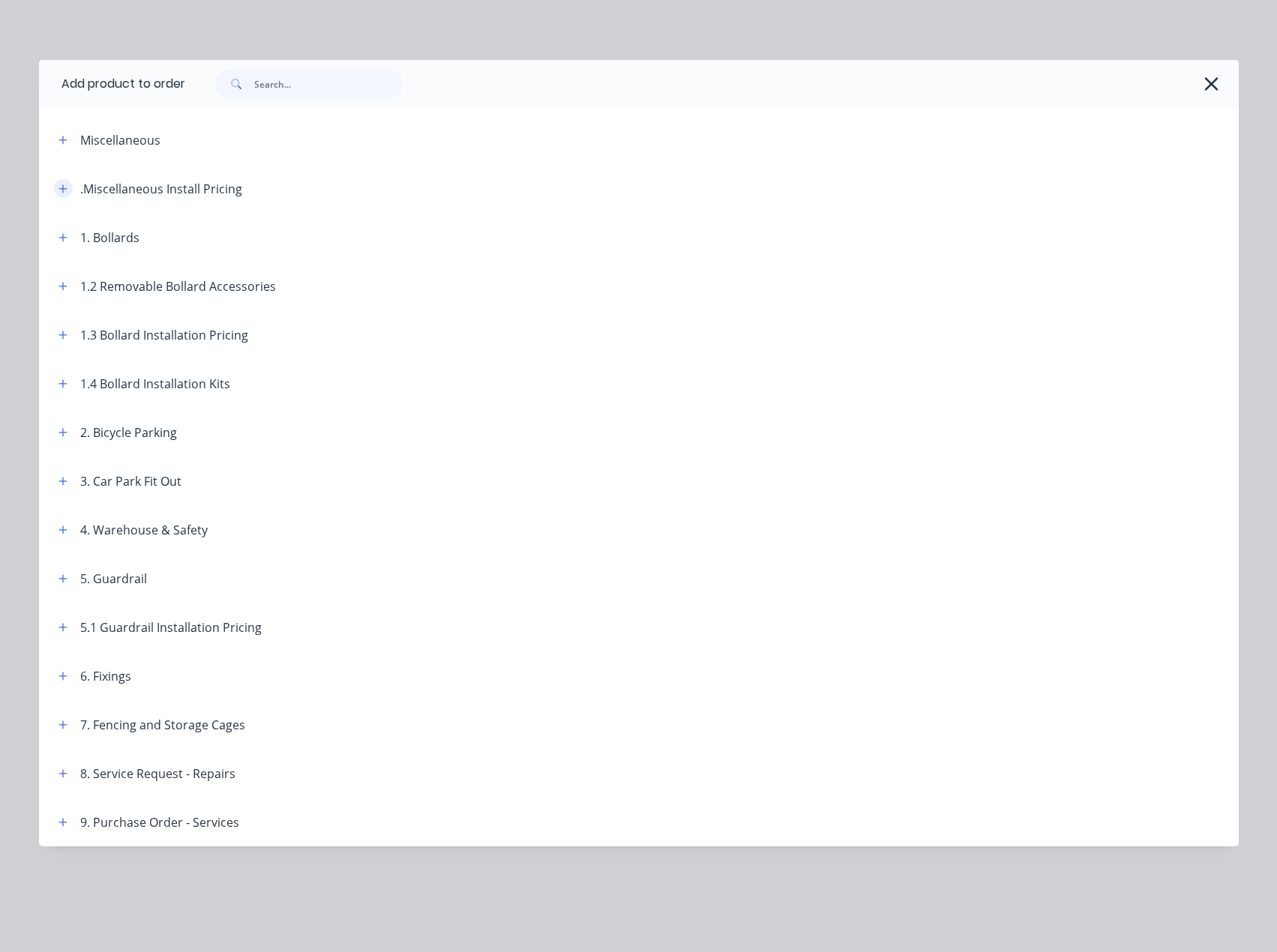
click at [67, 185] on icon "button" at bounding box center [63, 189] width 9 height 11
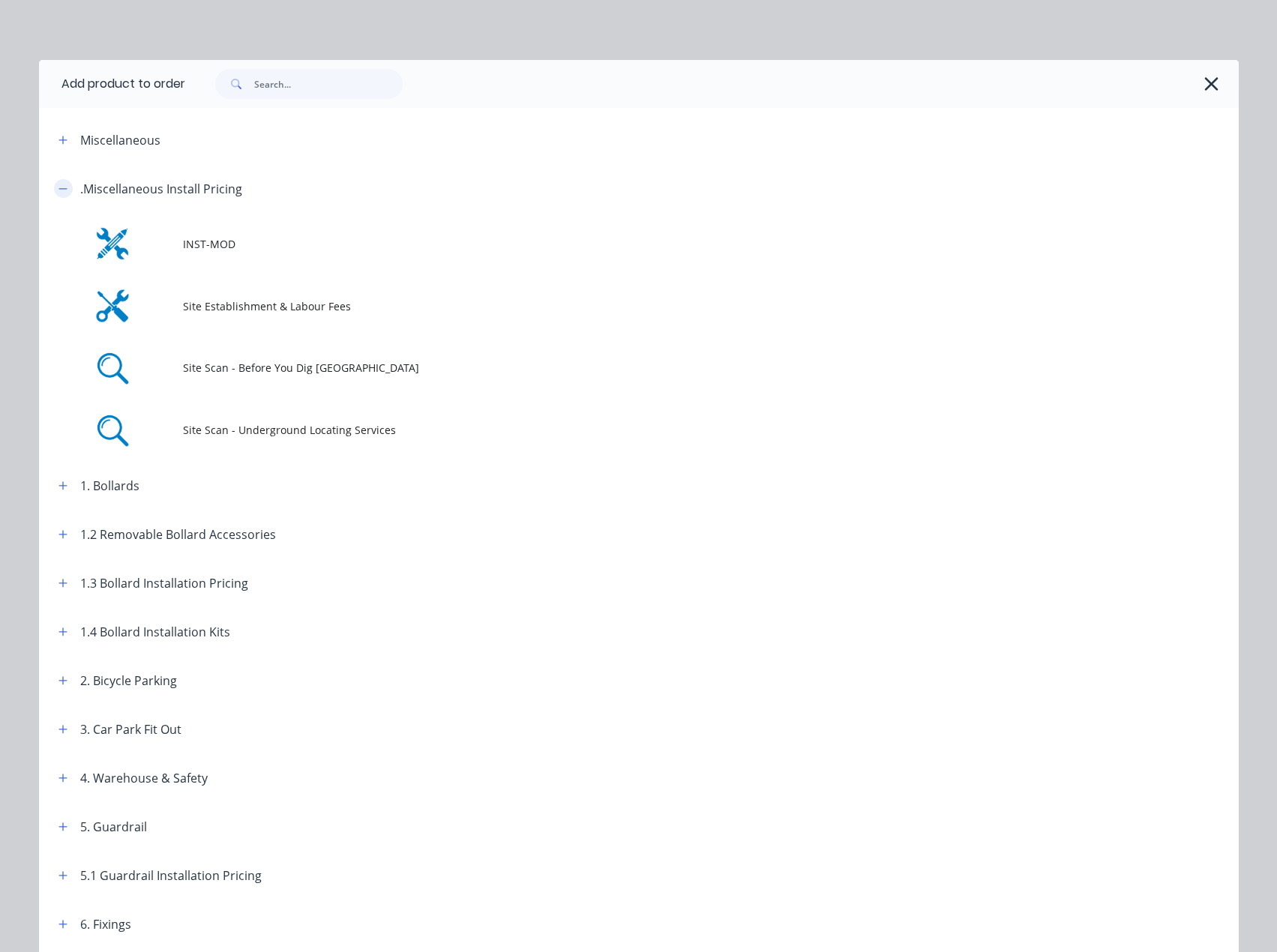
click at [59, 184] on icon "button" at bounding box center [63, 189] width 9 height 11
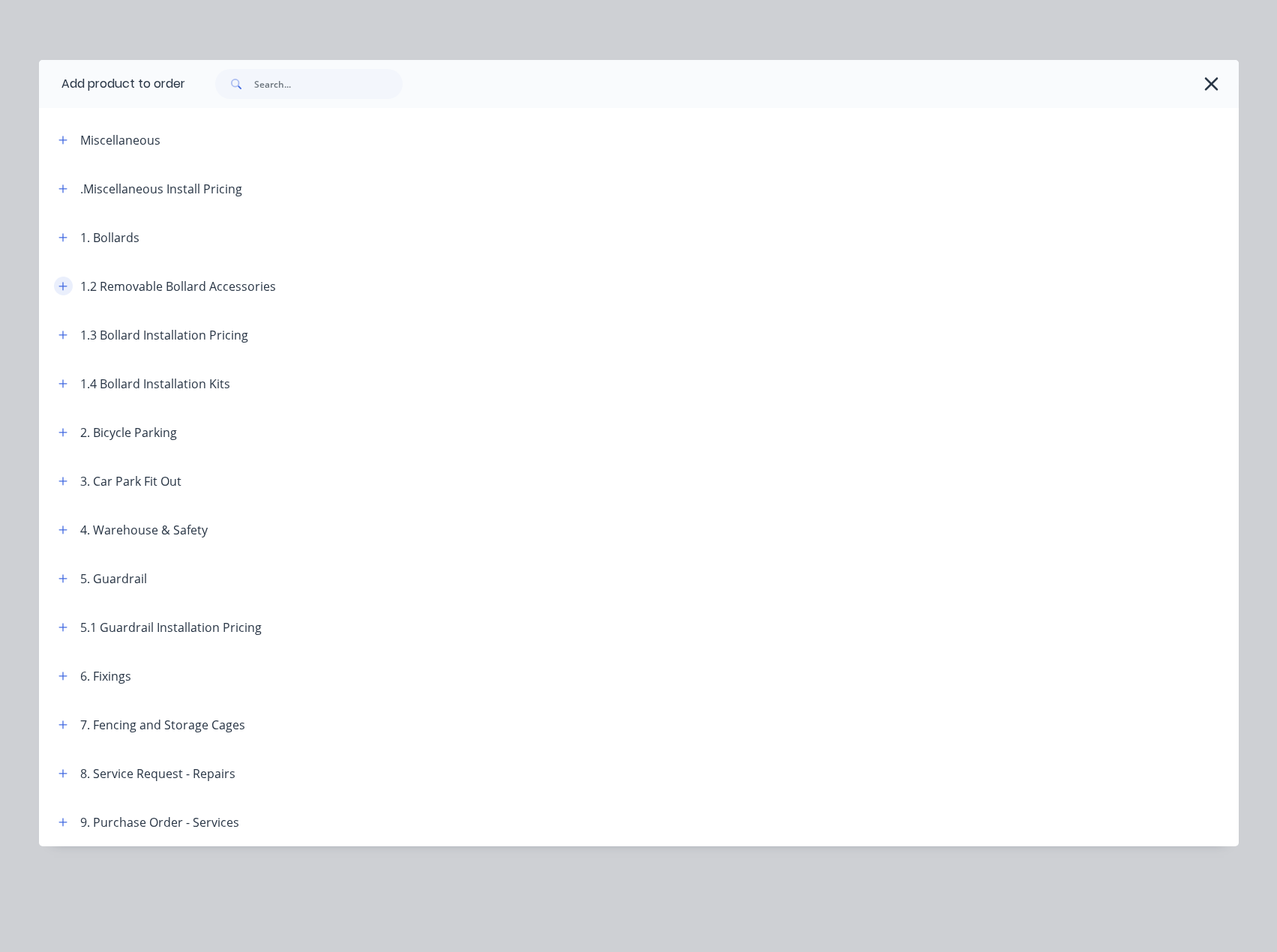
click at [57, 284] on button "button" at bounding box center [63, 286] width 19 height 19
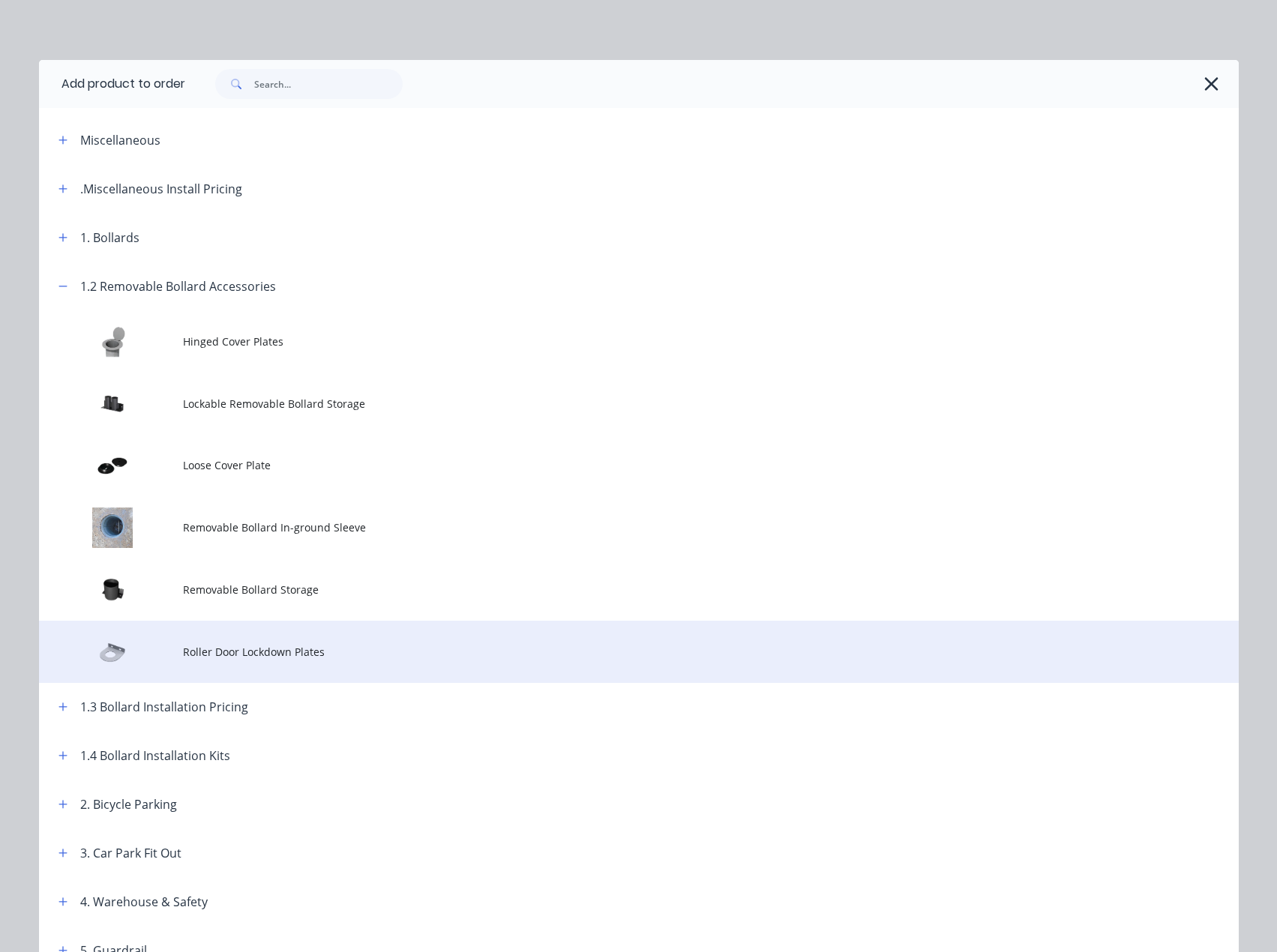
click at [281, 646] on span "Roller Door Lockdown Plates" at bounding box center [605, 652] width 844 height 16
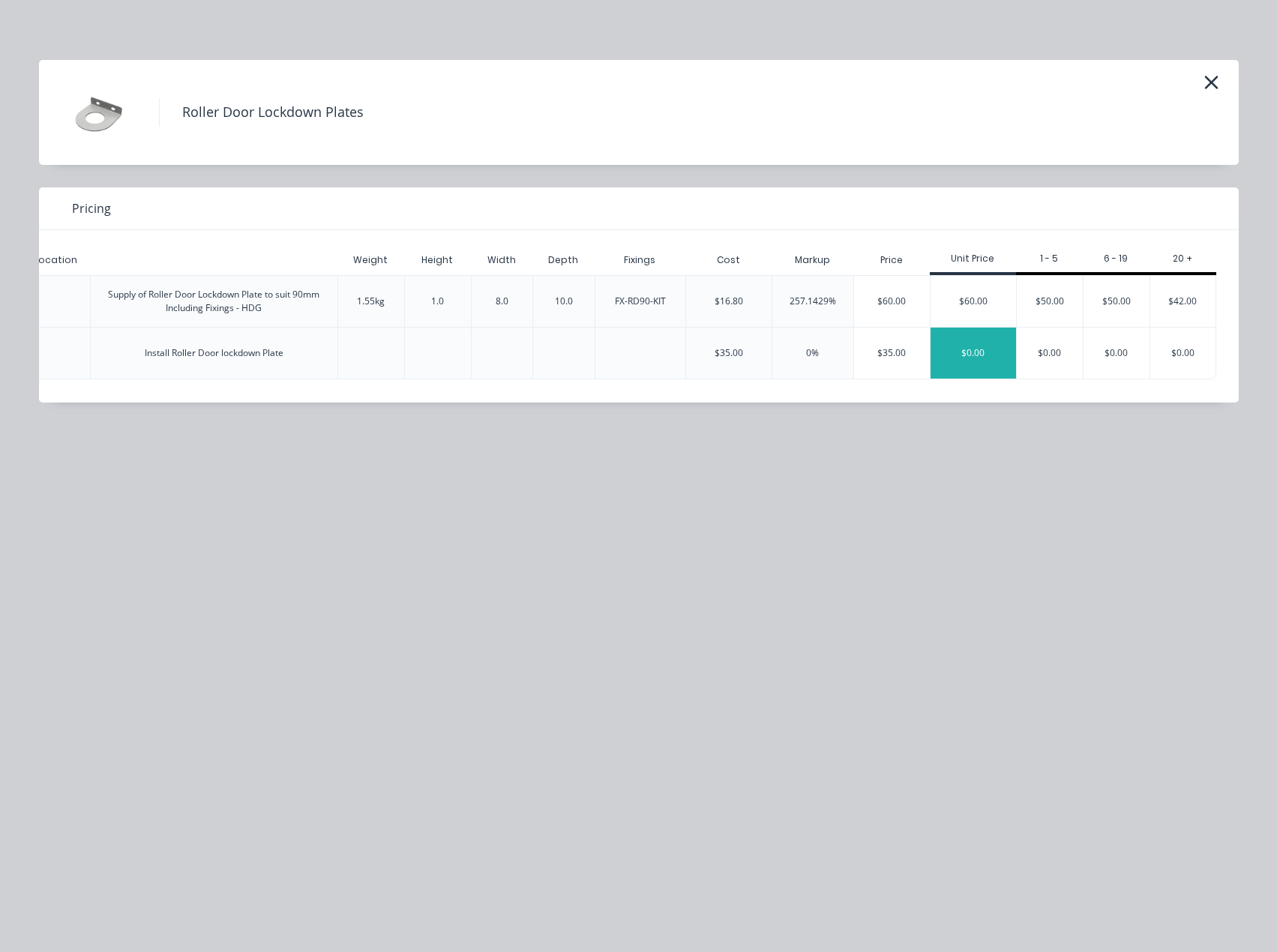
click at [965, 345] on div "$0.00" at bounding box center [973, 353] width 85 height 51
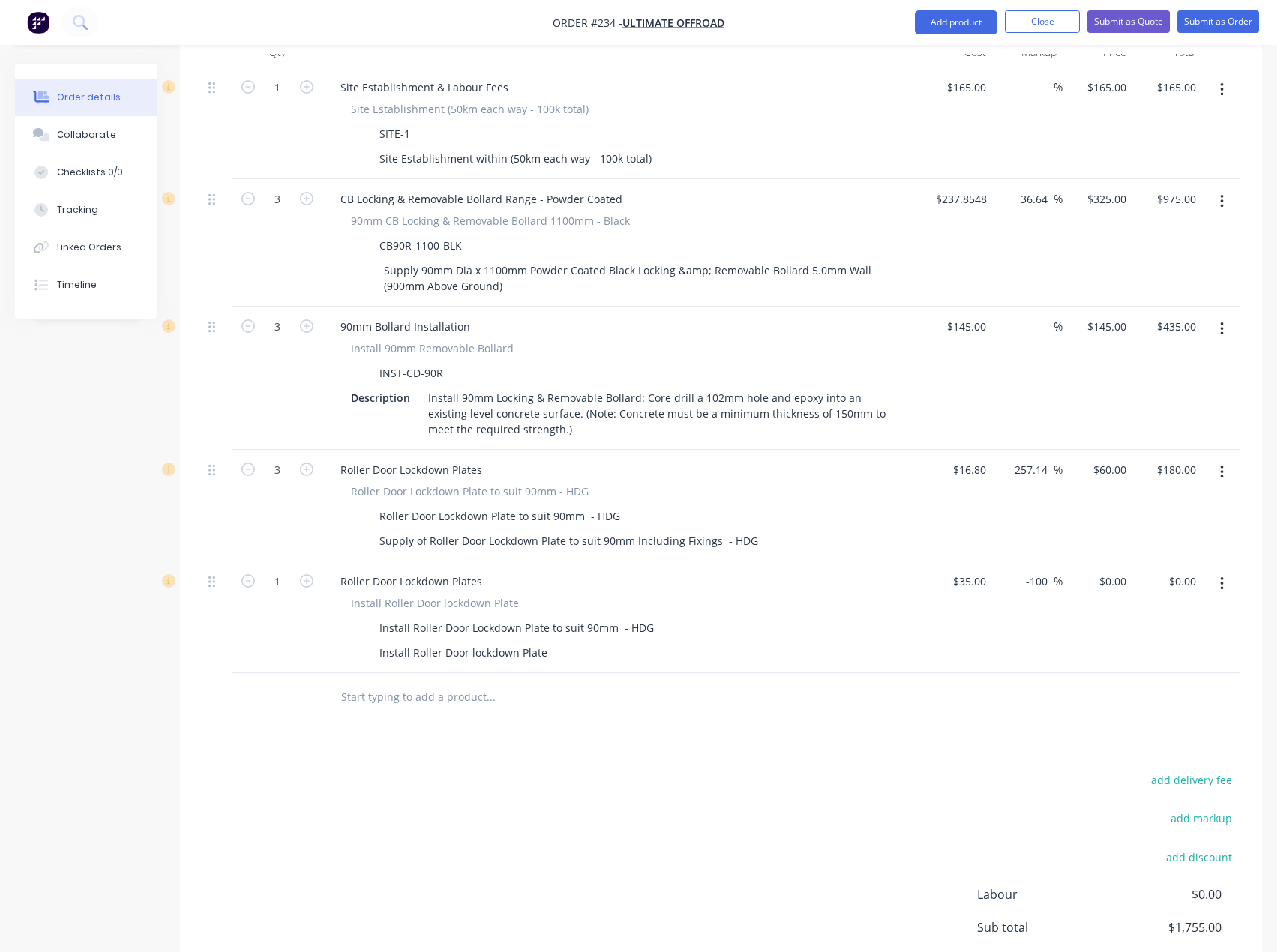
scroll to position [630, 0]
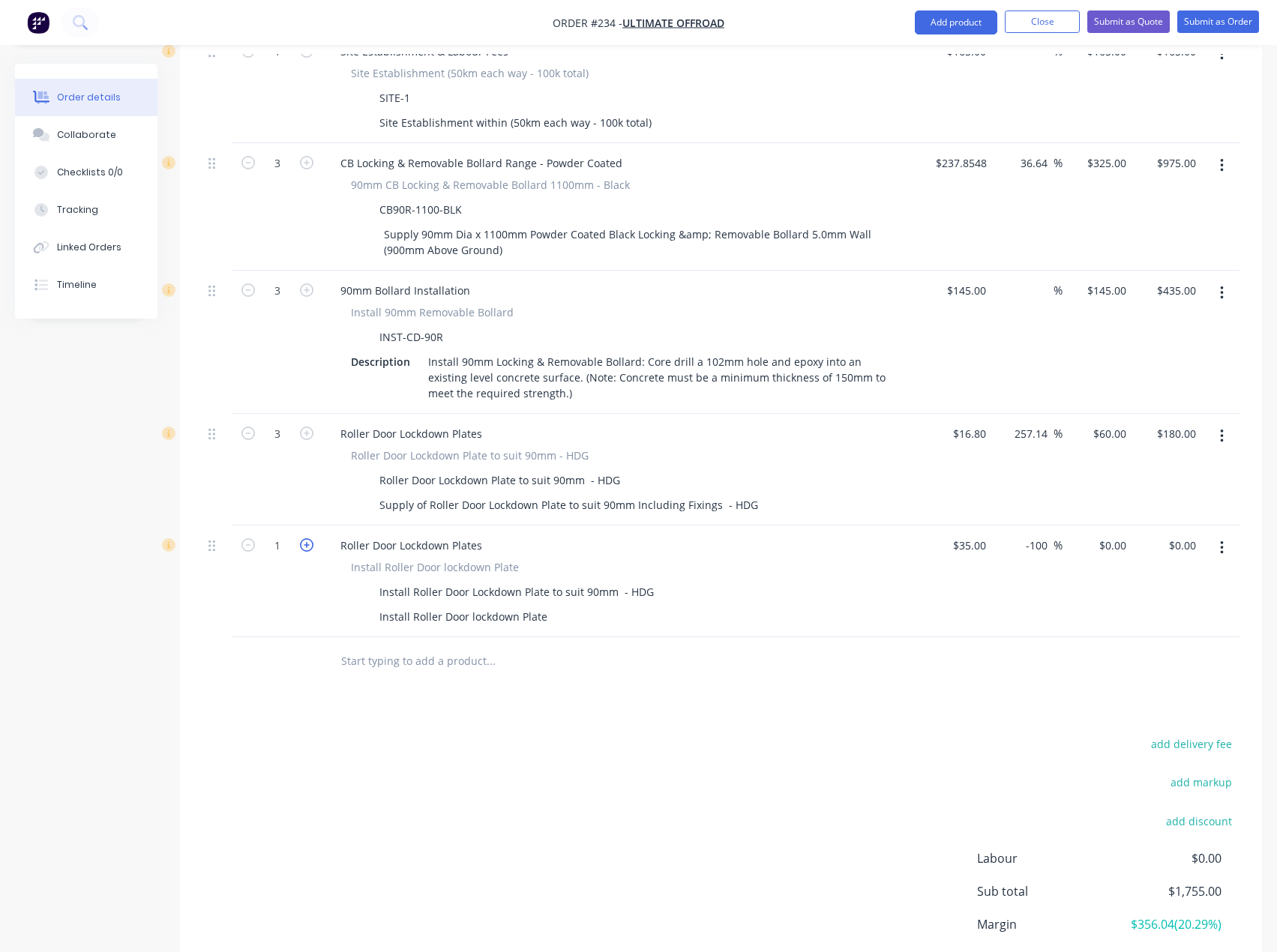
click at [303, 538] on icon "button" at bounding box center [306, 545] width 14 height 14
click at [974, 534] on input "35" at bounding box center [982, 545] width 20 height 22
click at [1103, 525] on div "0 0" at bounding box center [1096, 581] width 69 height 112
click at [1136, 582] on div "$105.00 $0.00" at bounding box center [1166, 581] width 69 height 112
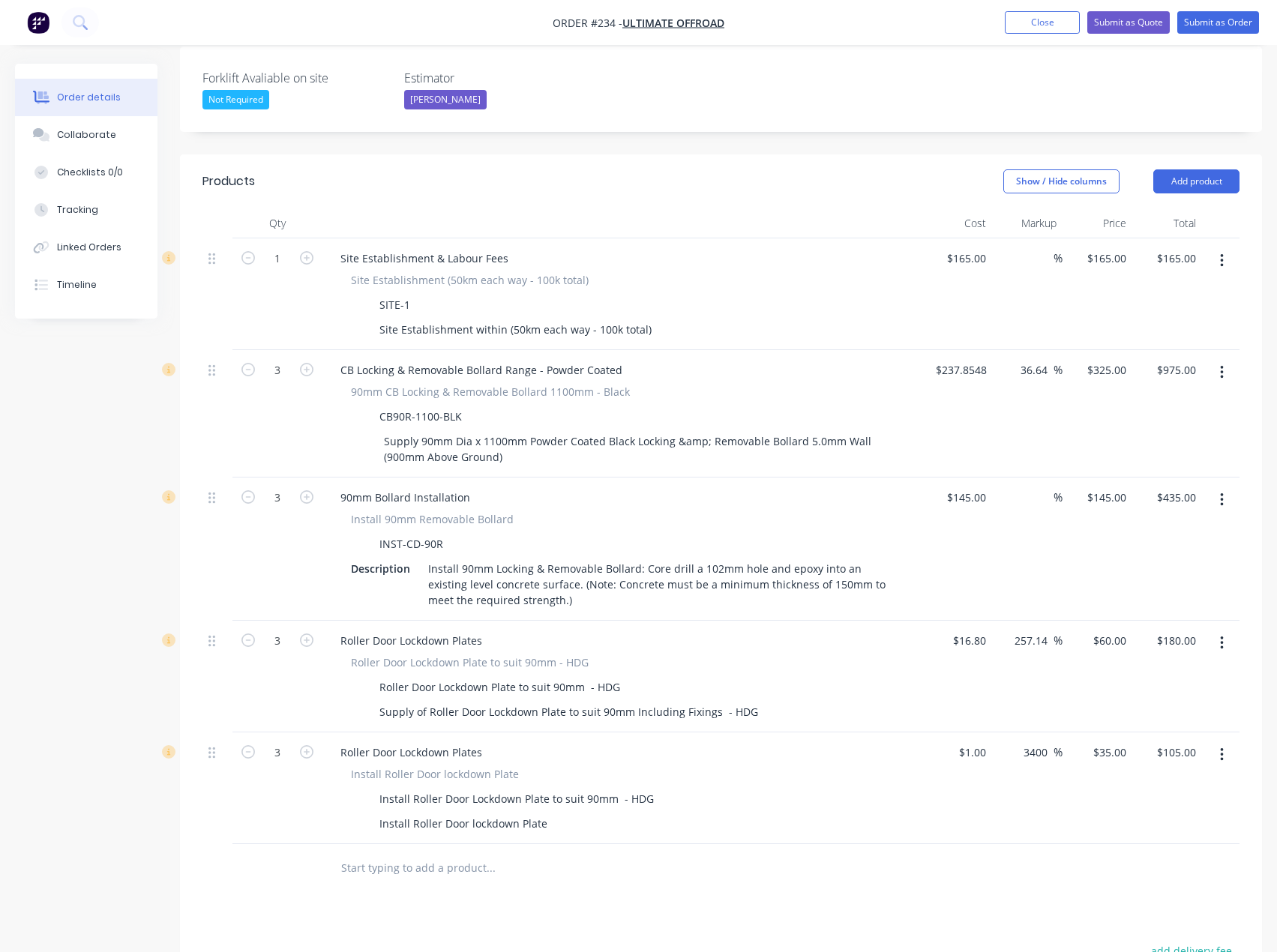
scroll to position [396, 0]
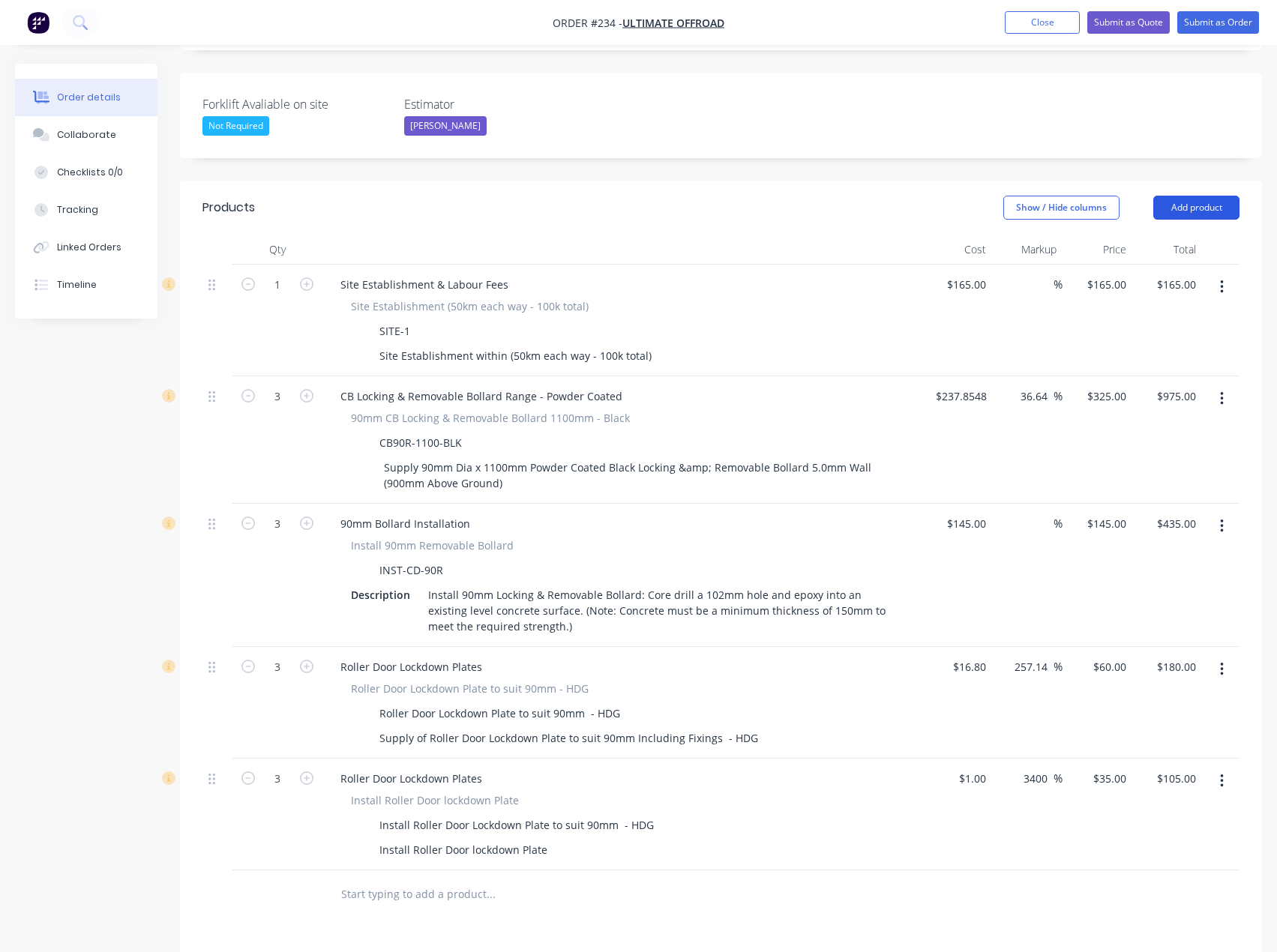
click at [1192, 196] on button "Add product" at bounding box center [1195, 207] width 86 height 24
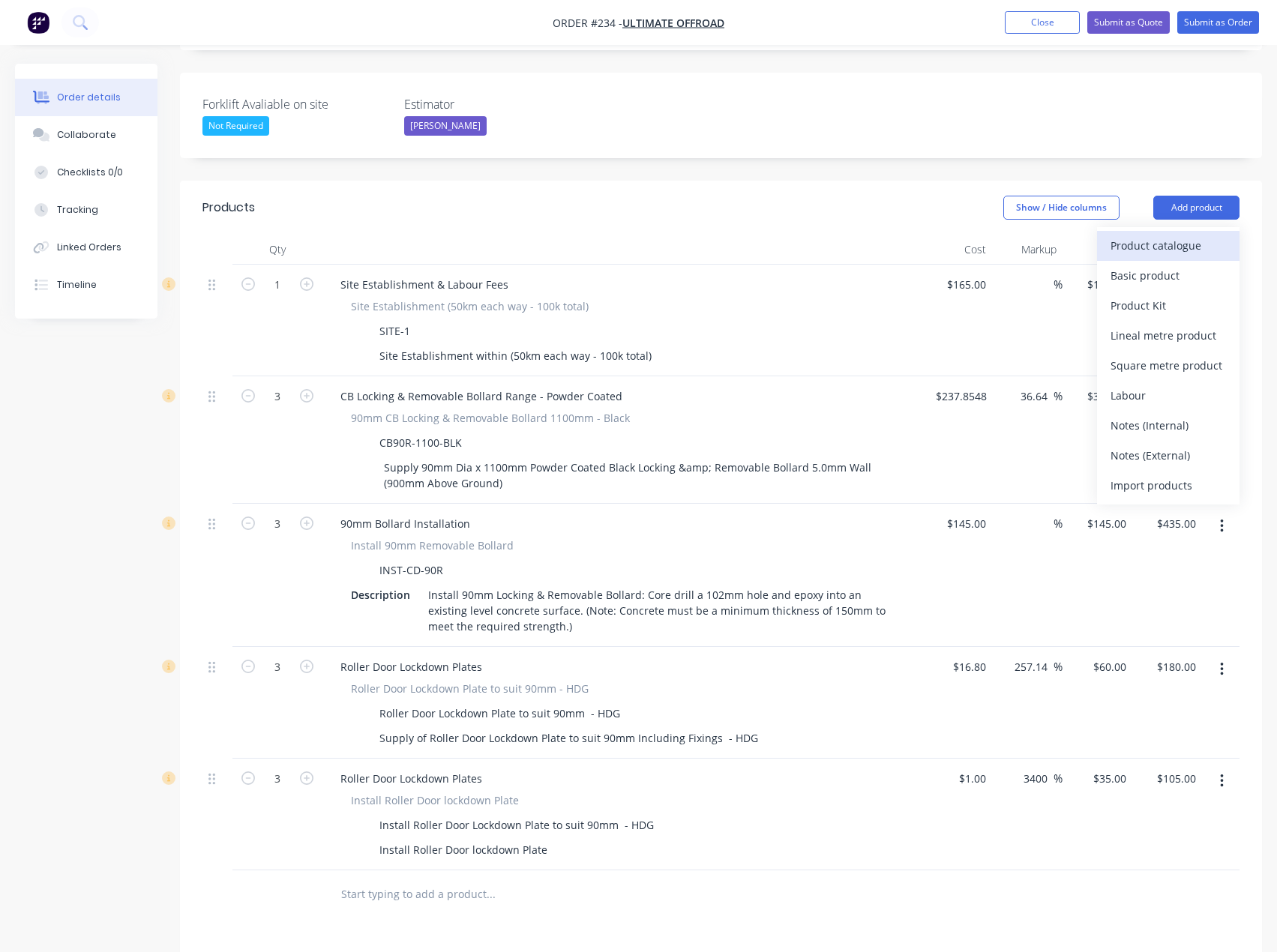
click at [1198, 235] on div "Product catalogue" at bounding box center [1167, 245] width 115 height 22
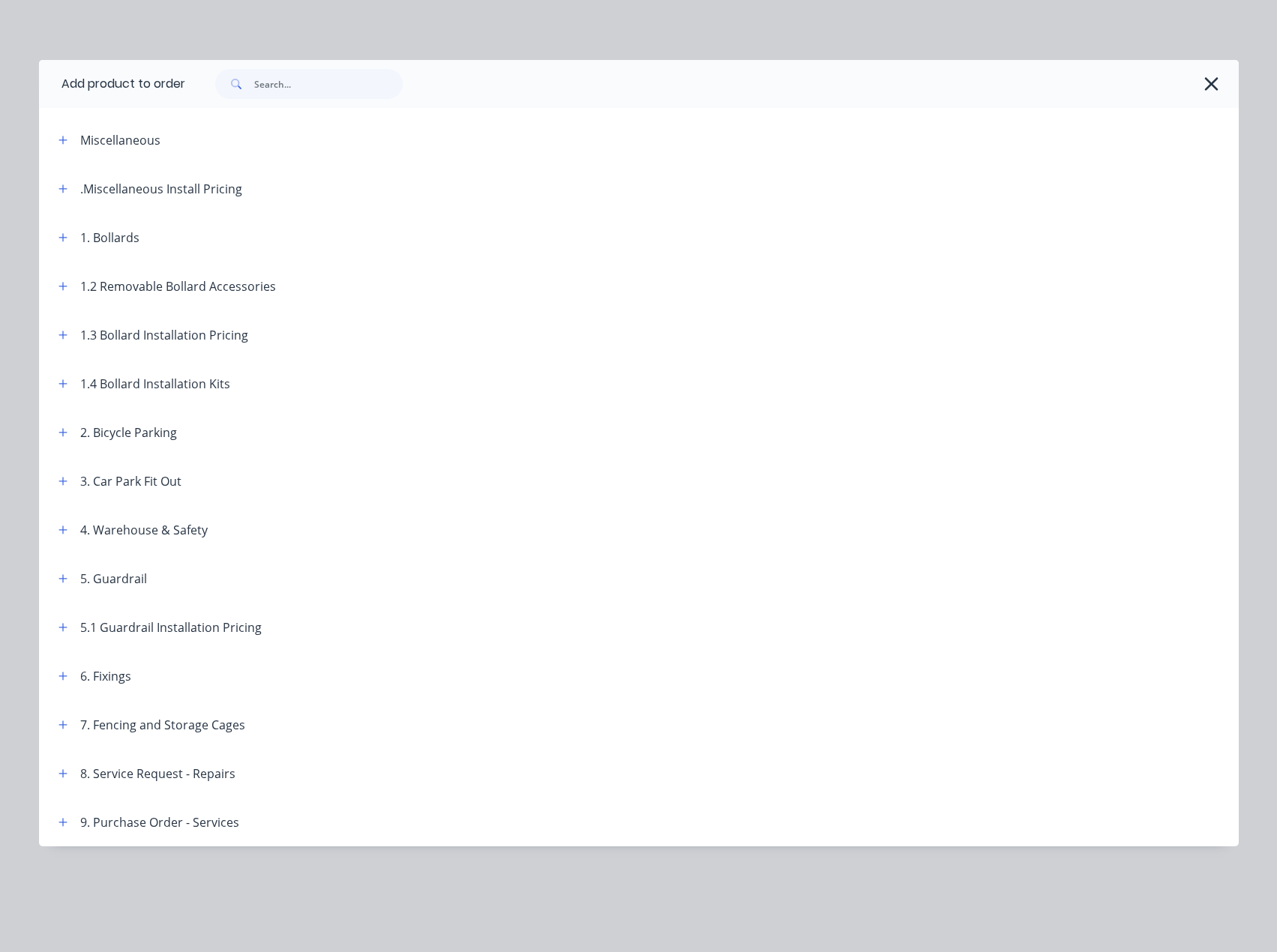
scroll to position [193, 0]
click at [69, 292] on button "button" at bounding box center [63, 286] width 19 height 19
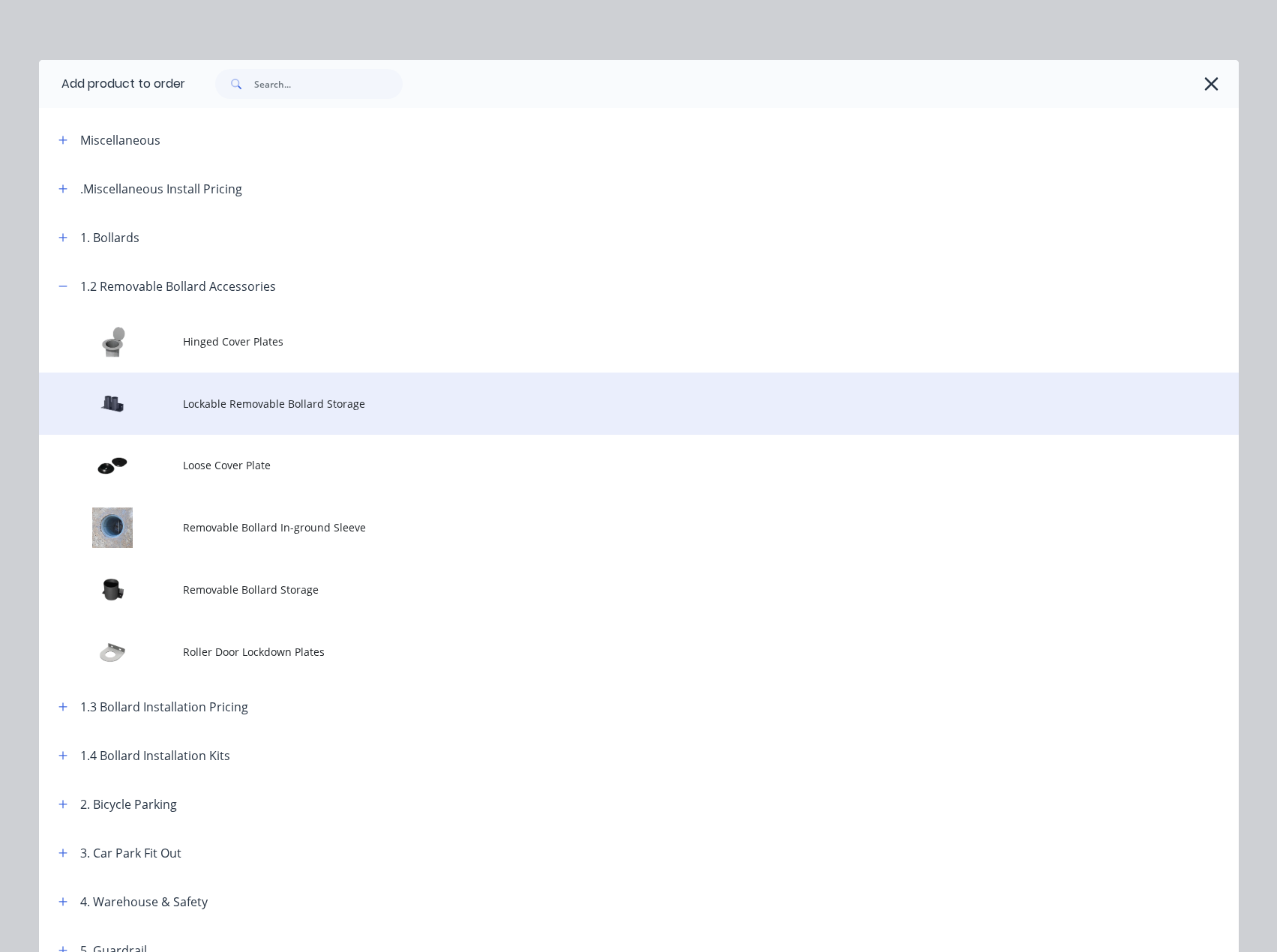
click at [260, 415] on td "Lockable Removable Bollard Storage" at bounding box center [711, 404] width 1055 height 63
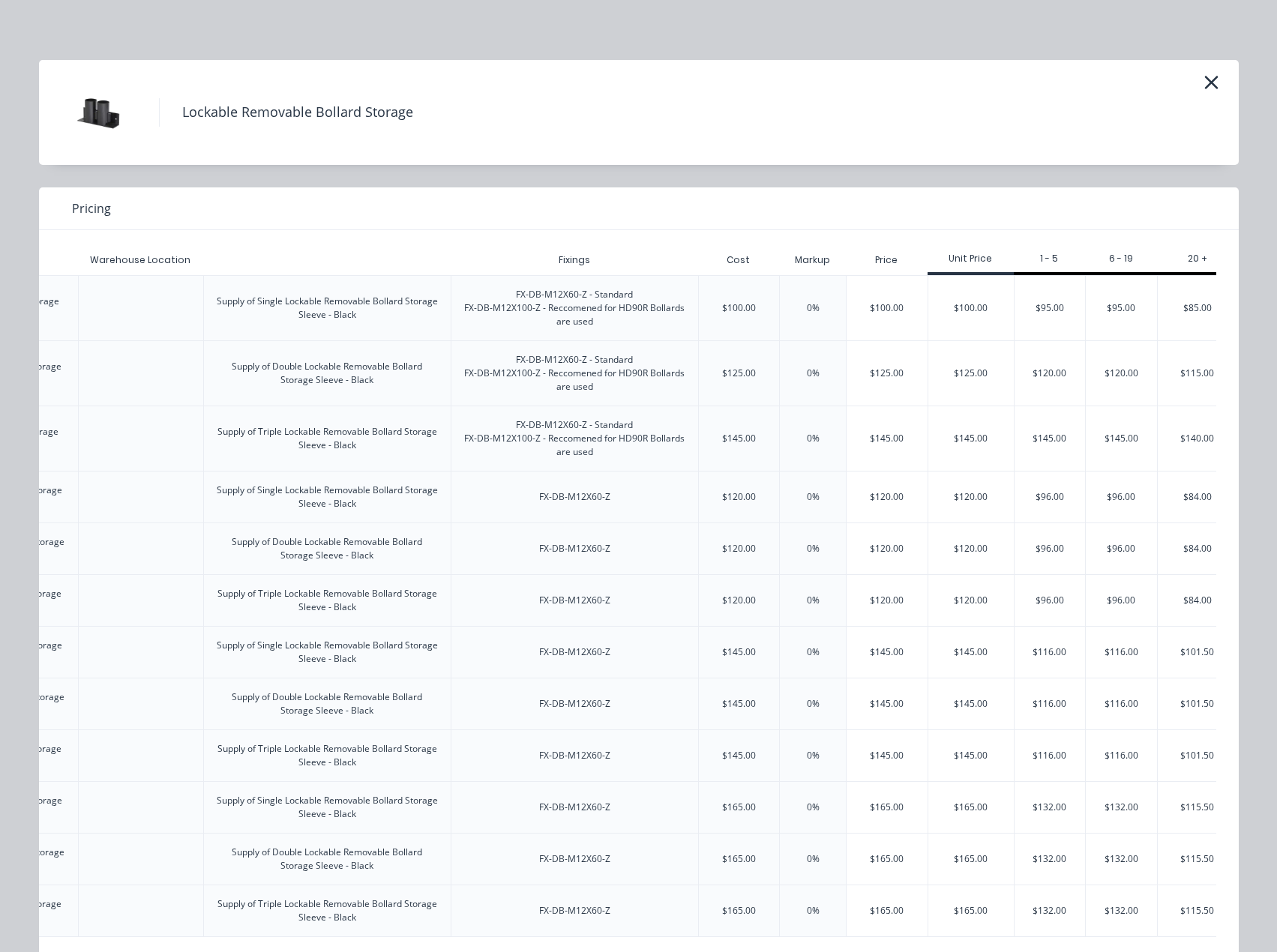
scroll to position [0, 431]
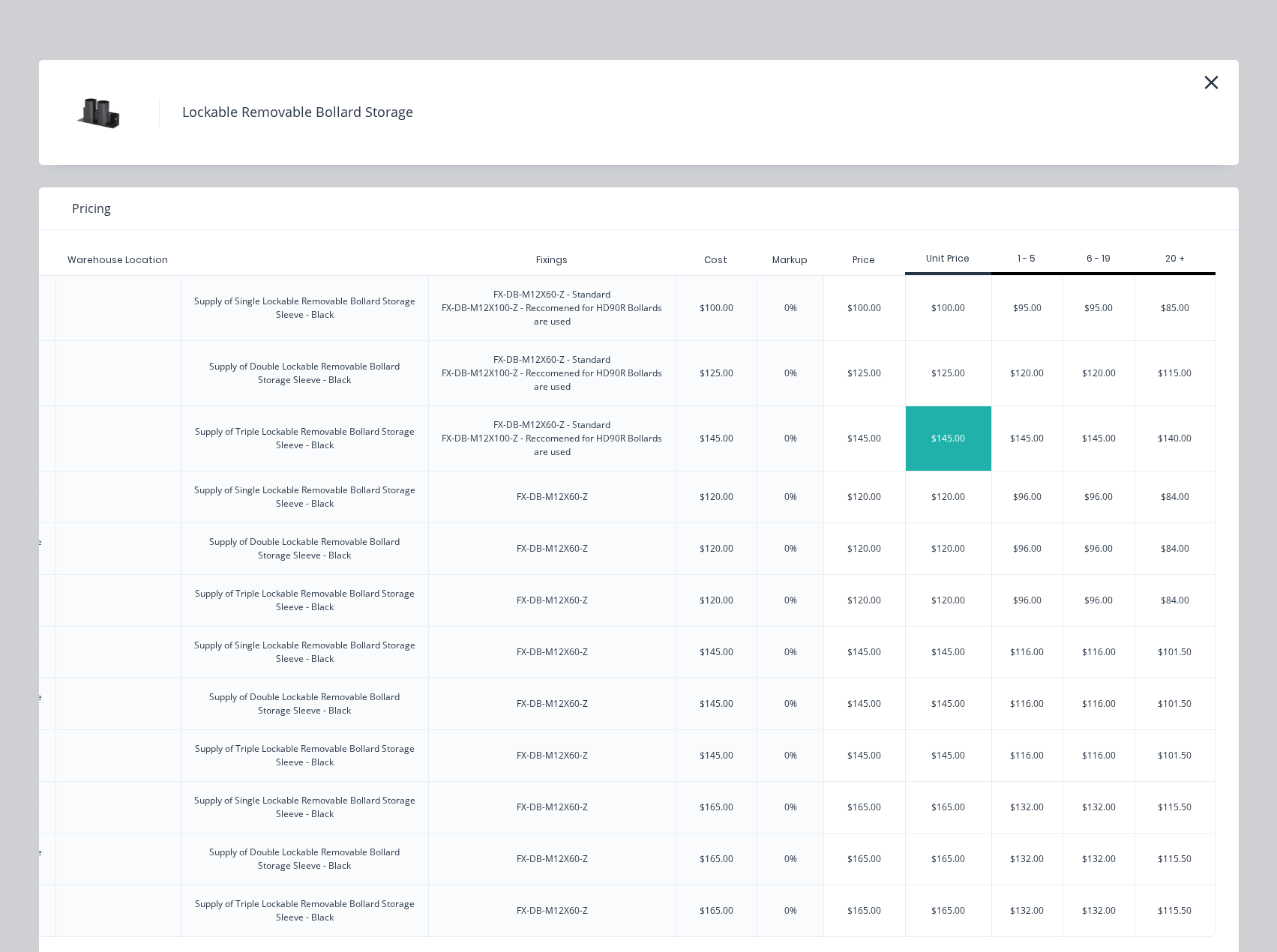
click at [922, 434] on div "$145.00" at bounding box center [948, 438] width 85 height 65
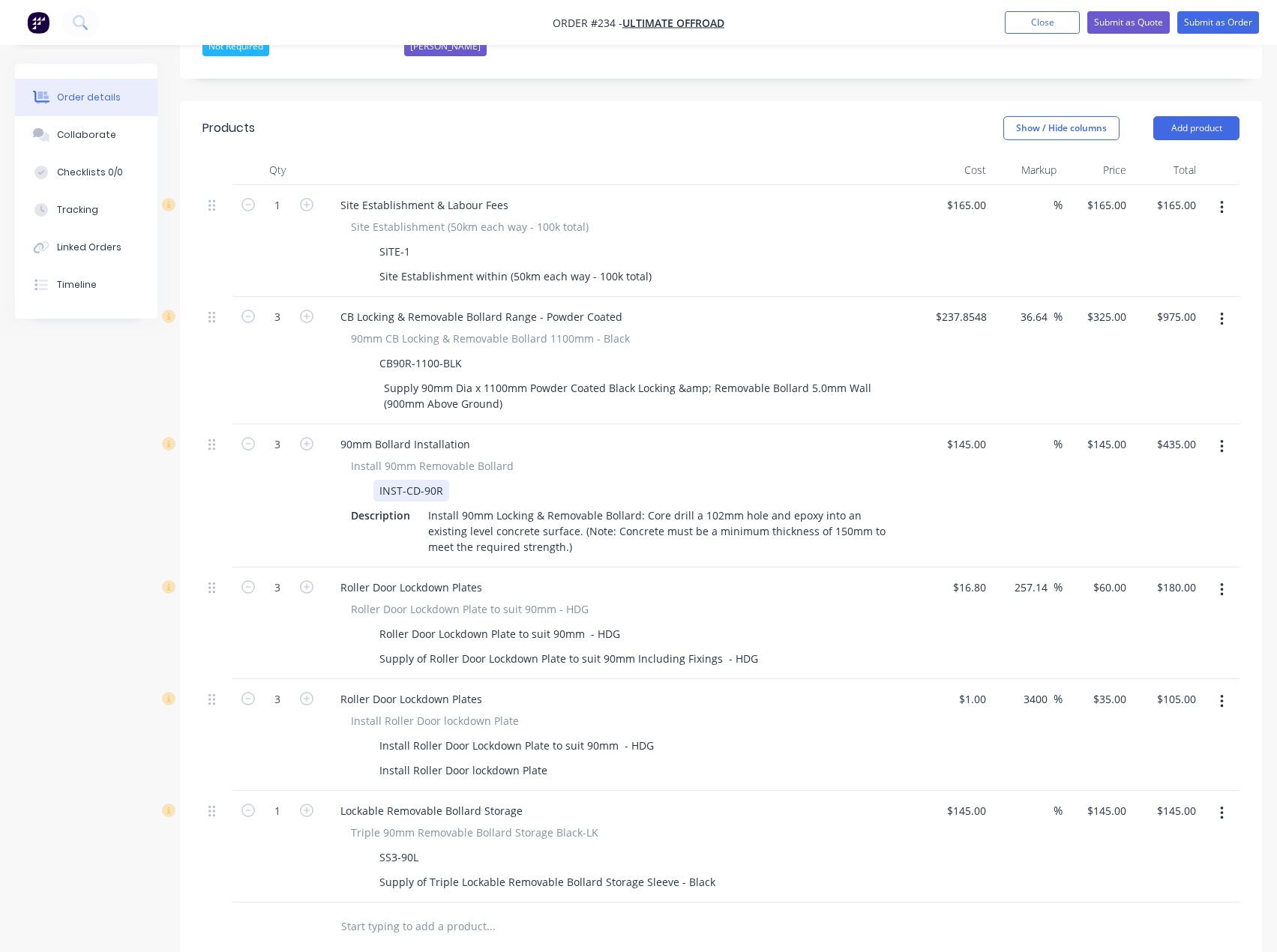
scroll to position [492, 0]
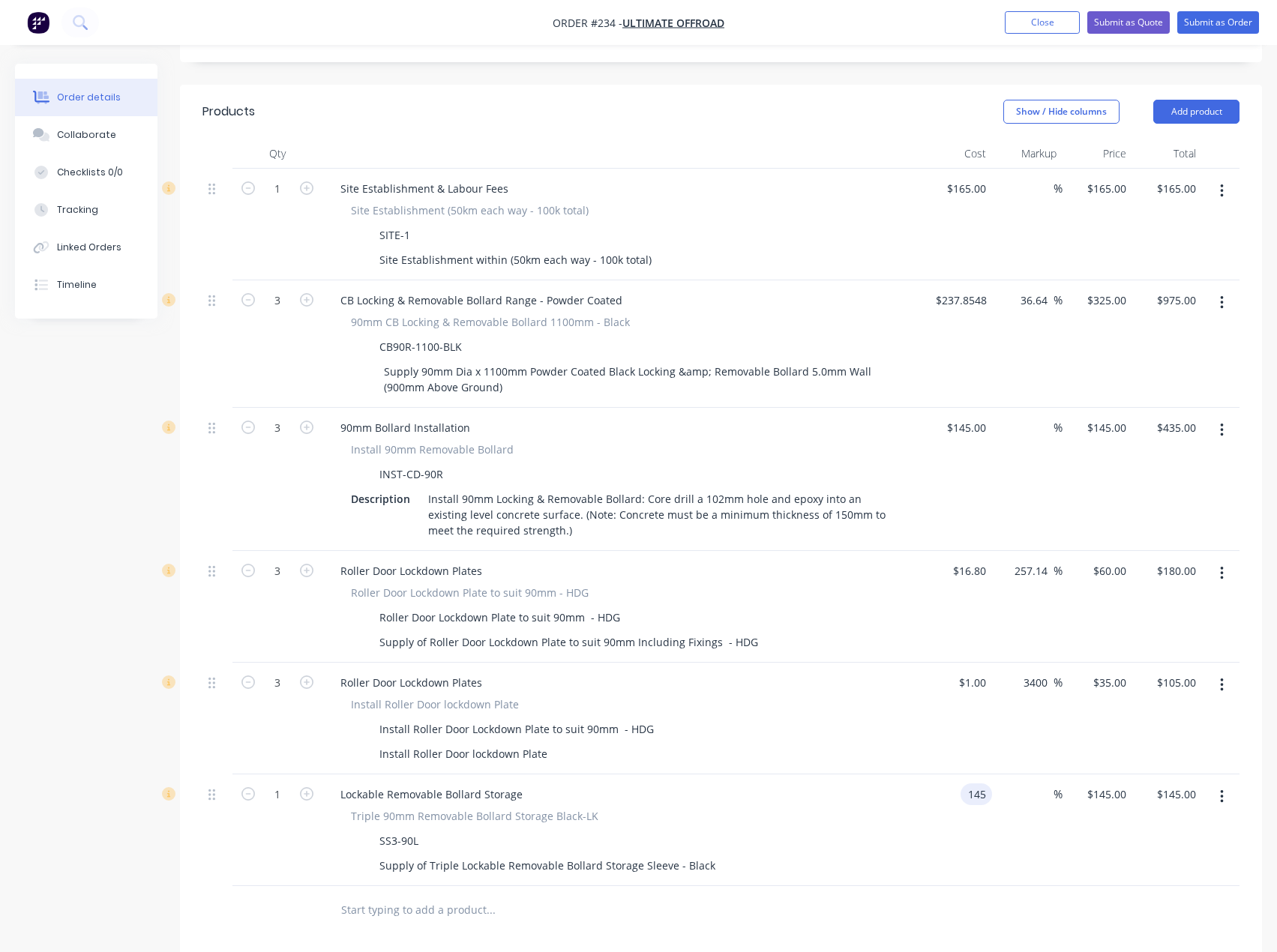
click at [960, 774] on div "145 145" at bounding box center [956, 830] width 69 height 112
click at [1088, 774] on div "1 $145.00" at bounding box center [1096, 830] width 69 height 112
click at [1025, 904] on div "Products Show / Hide columns Add product Qty Cost Markup Price Total 1 Site Est…" at bounding box center [720, 689] width 1082 height 1210
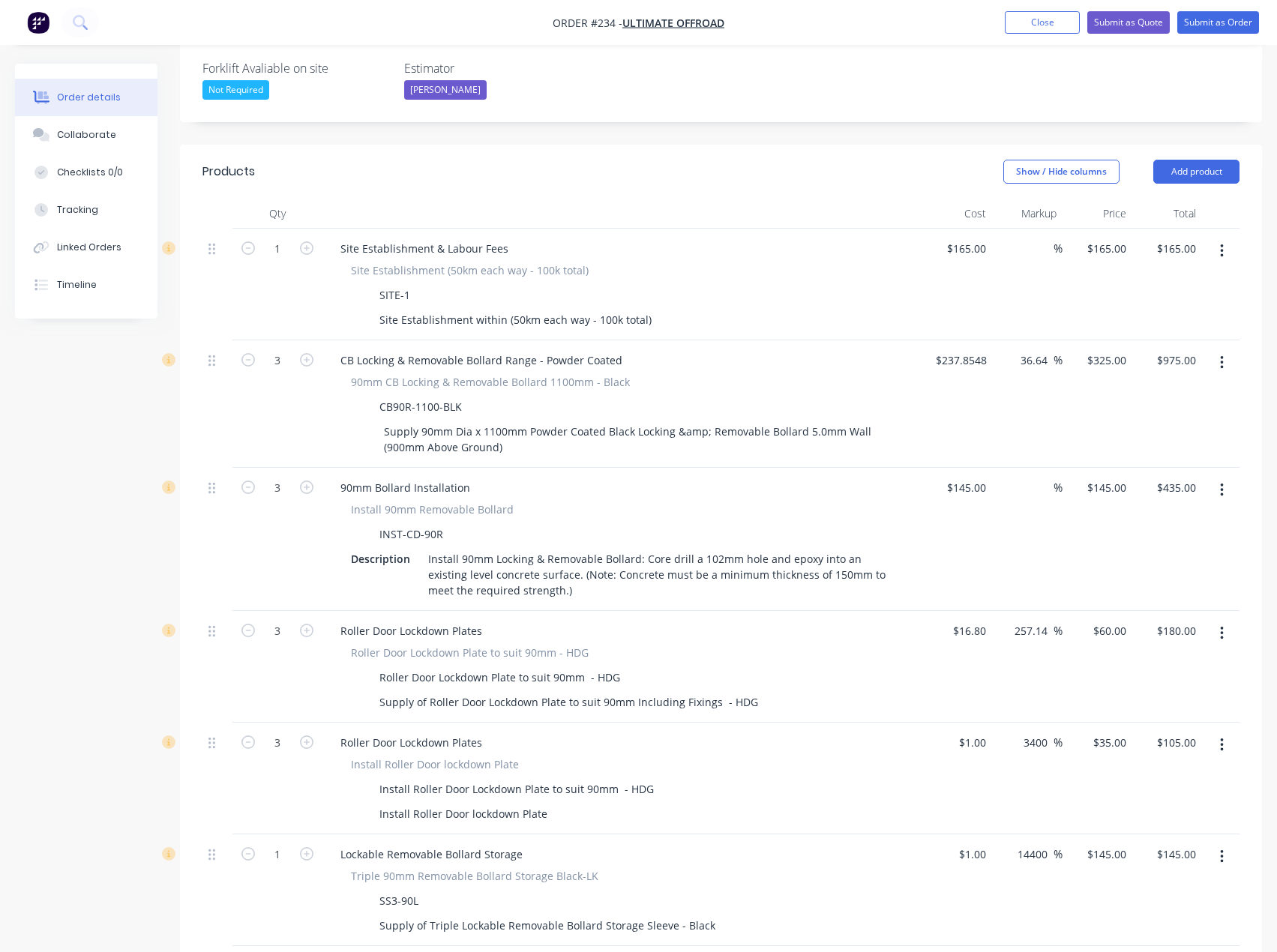
scroll to position [268, 0]
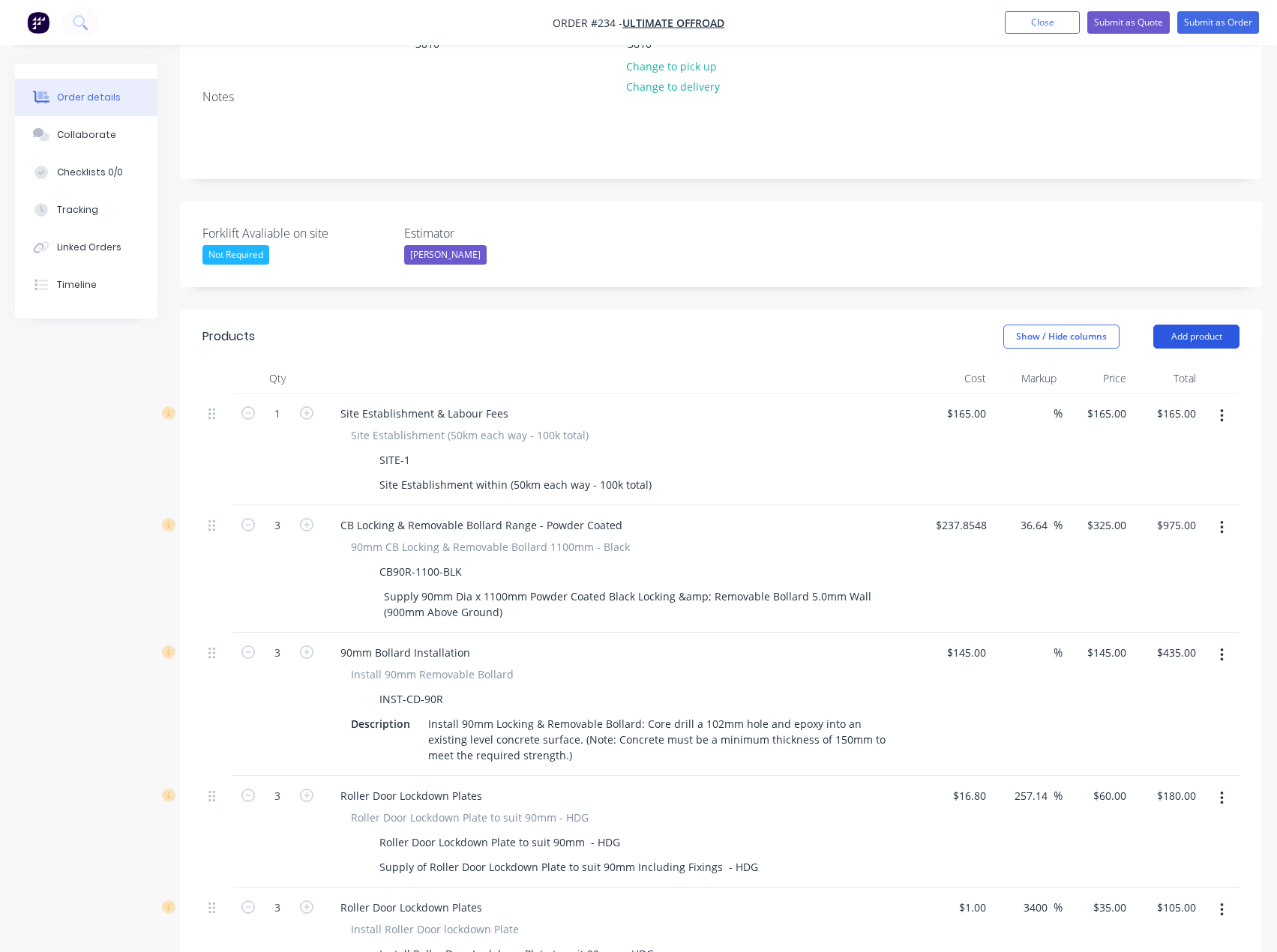
click at [1179, 325] on button "Add product" at bounding box center [1195, 336] width 86 height 24
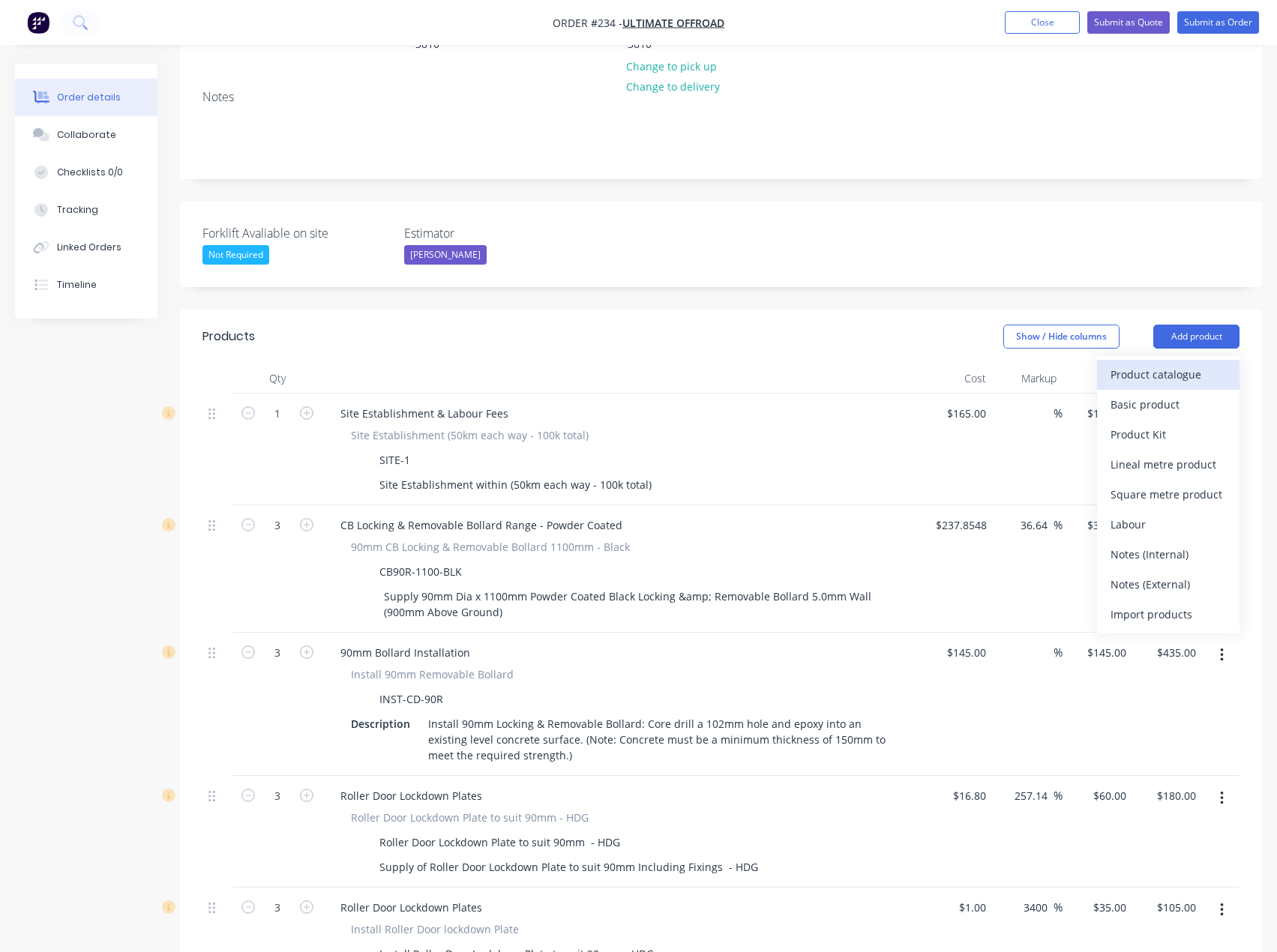
click at [1144, 364] on div "Product catalogue" at bounding box center [1167, 374] width 115 height 22
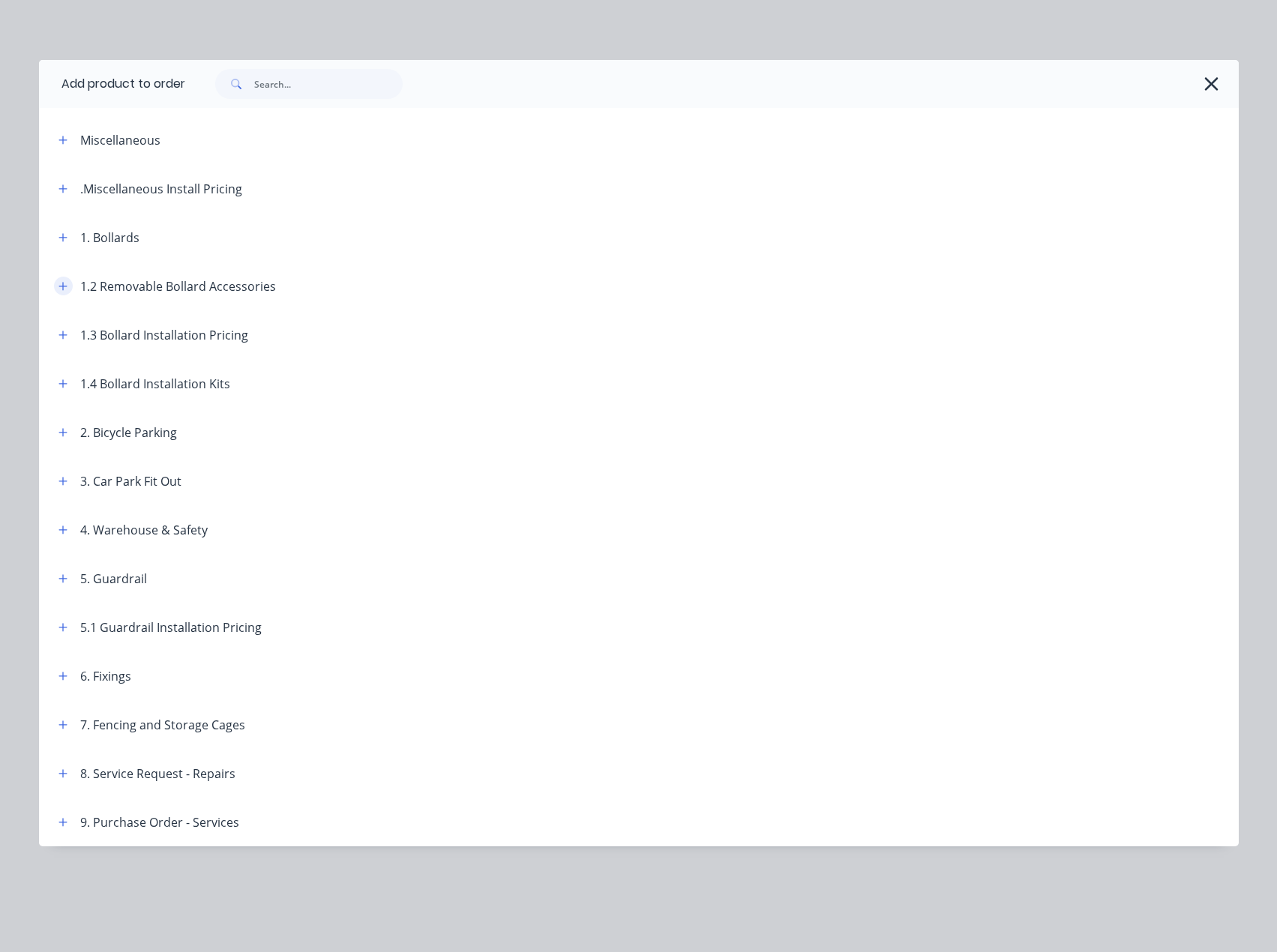
click at [66, 284] on icon "button" at bounding box center [63, 287] width 9 height 11
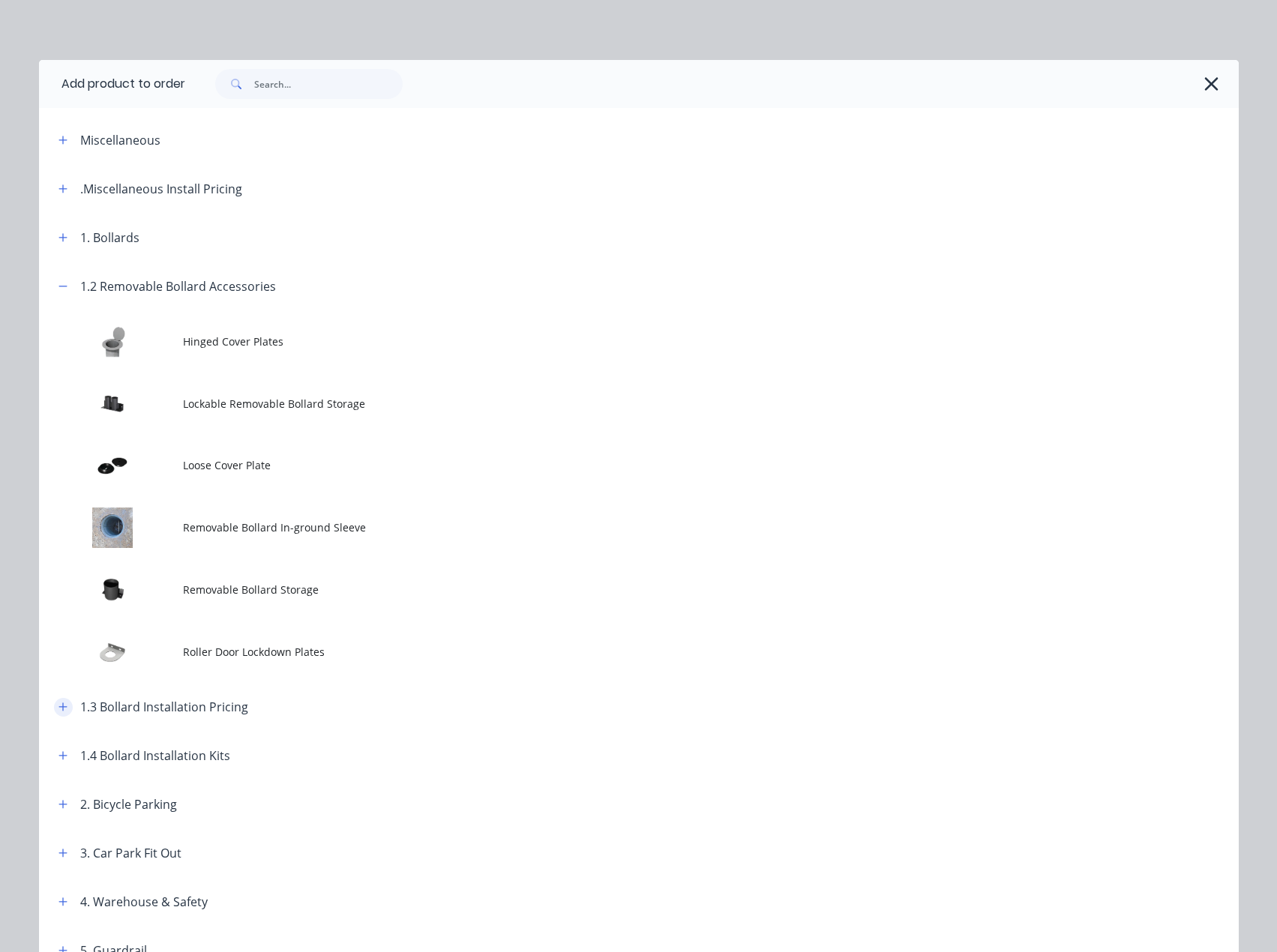
click at [63, 707] on button "button" at bounding box center [63, 707] width 19 height 19
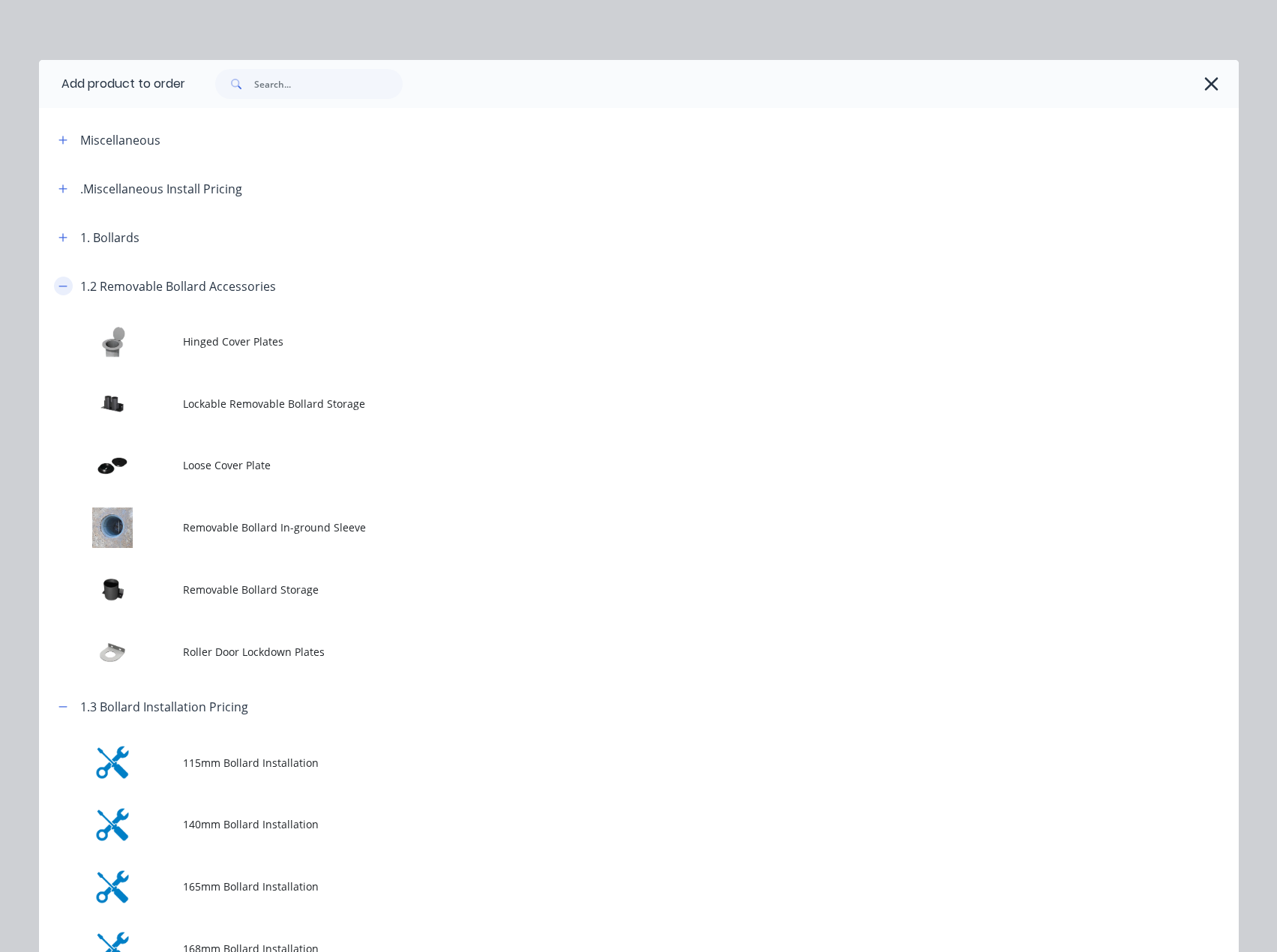
click at [62, 280] on button "button" at bounding box center [63, 286] width 19 height 19
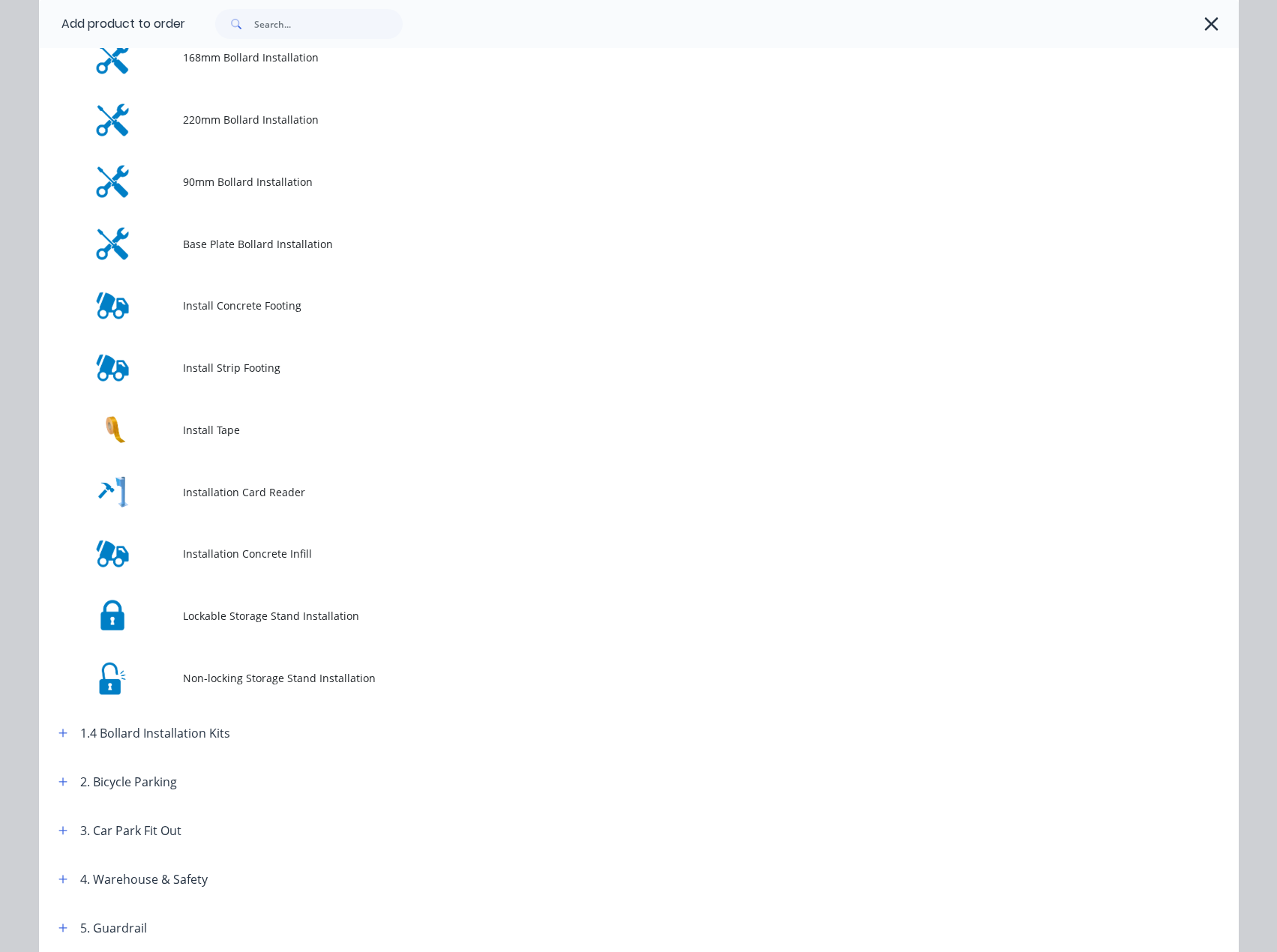
scroll to position [524, 0]
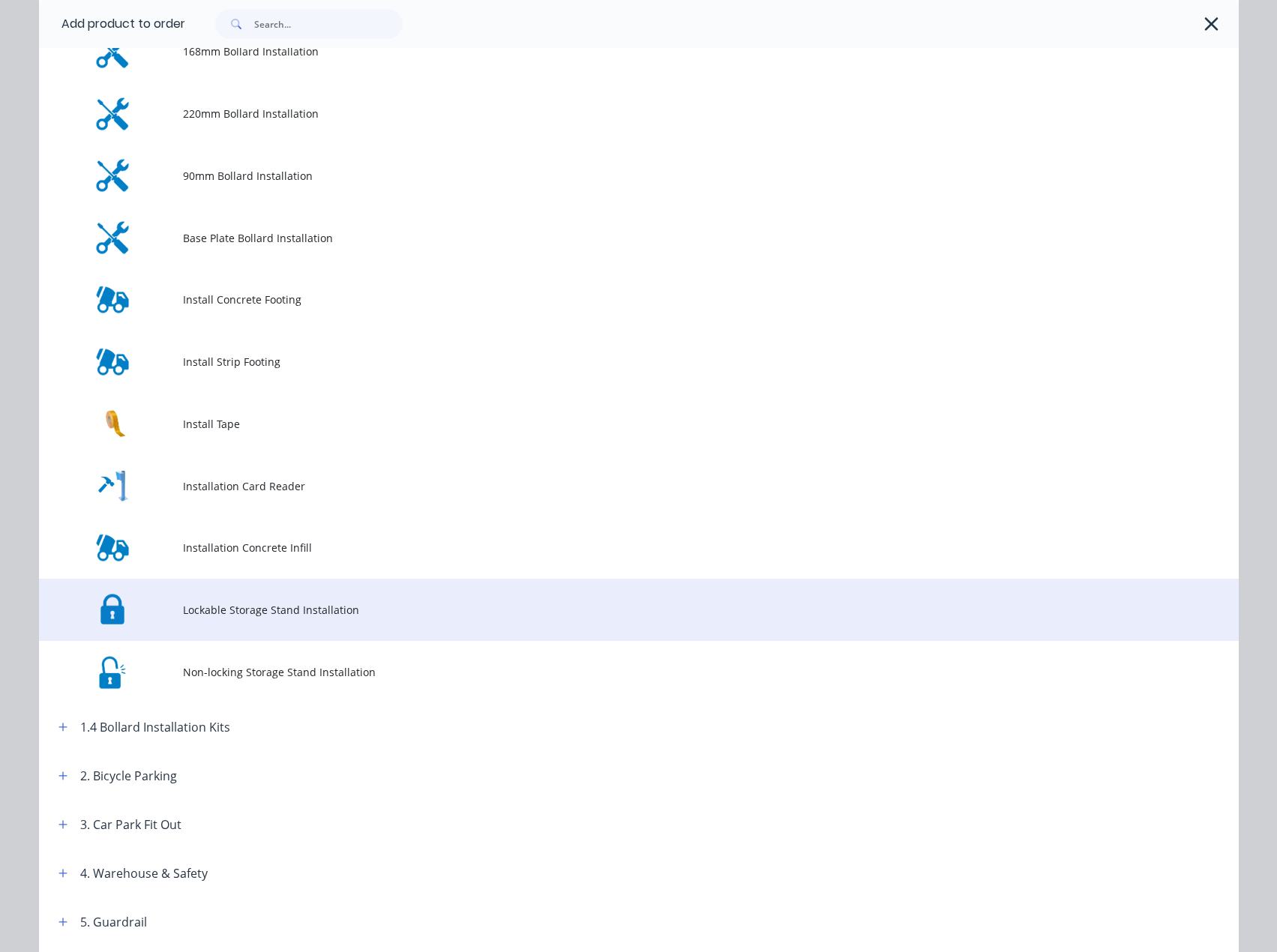
click at [339, 604] on span "Lockable Storage Stand Installation" at bounding box center [605, 610] width 844 height 16
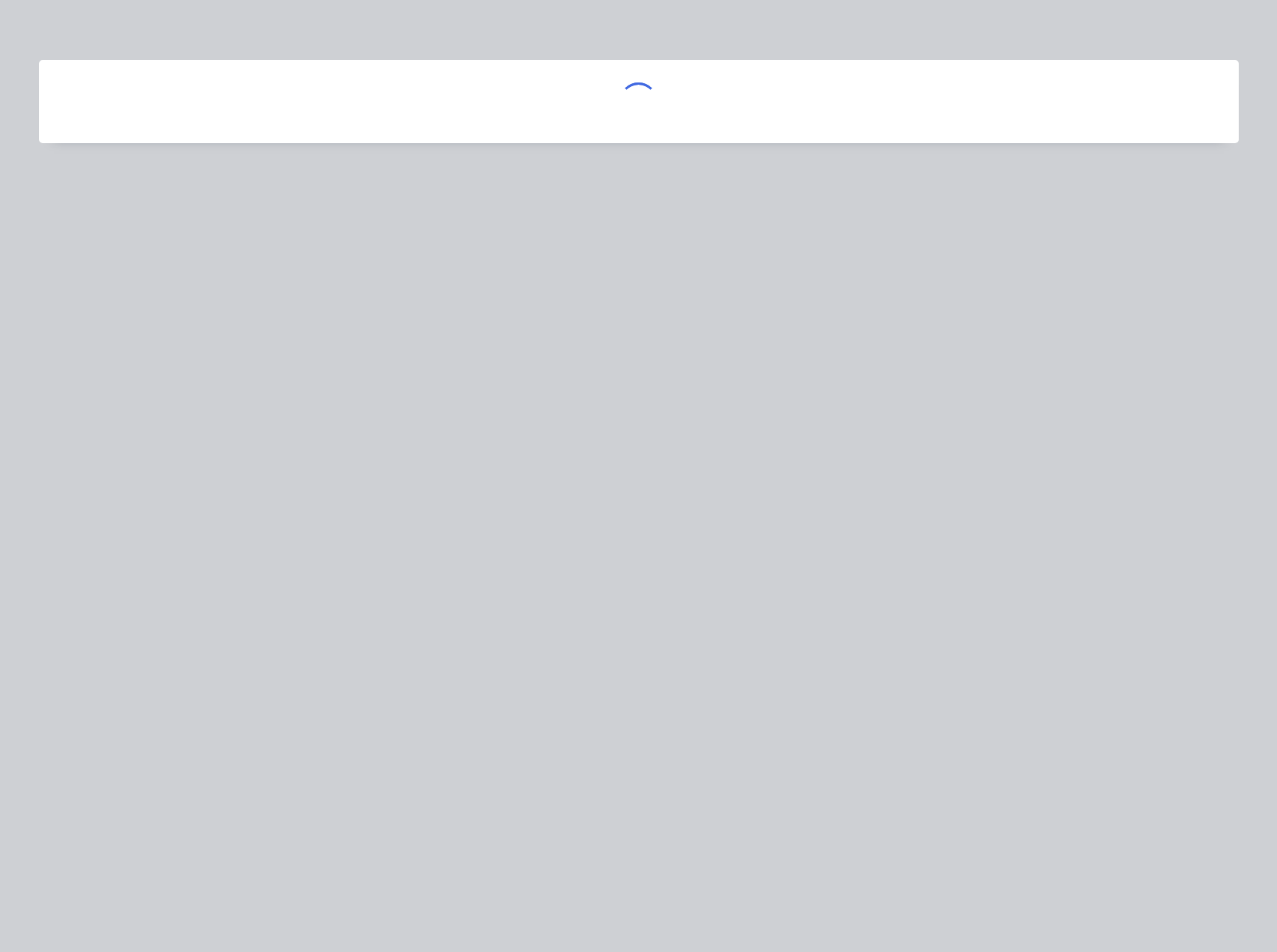
click at [339, 604] on div at bounding box center [638, 476] width 1277 height 952
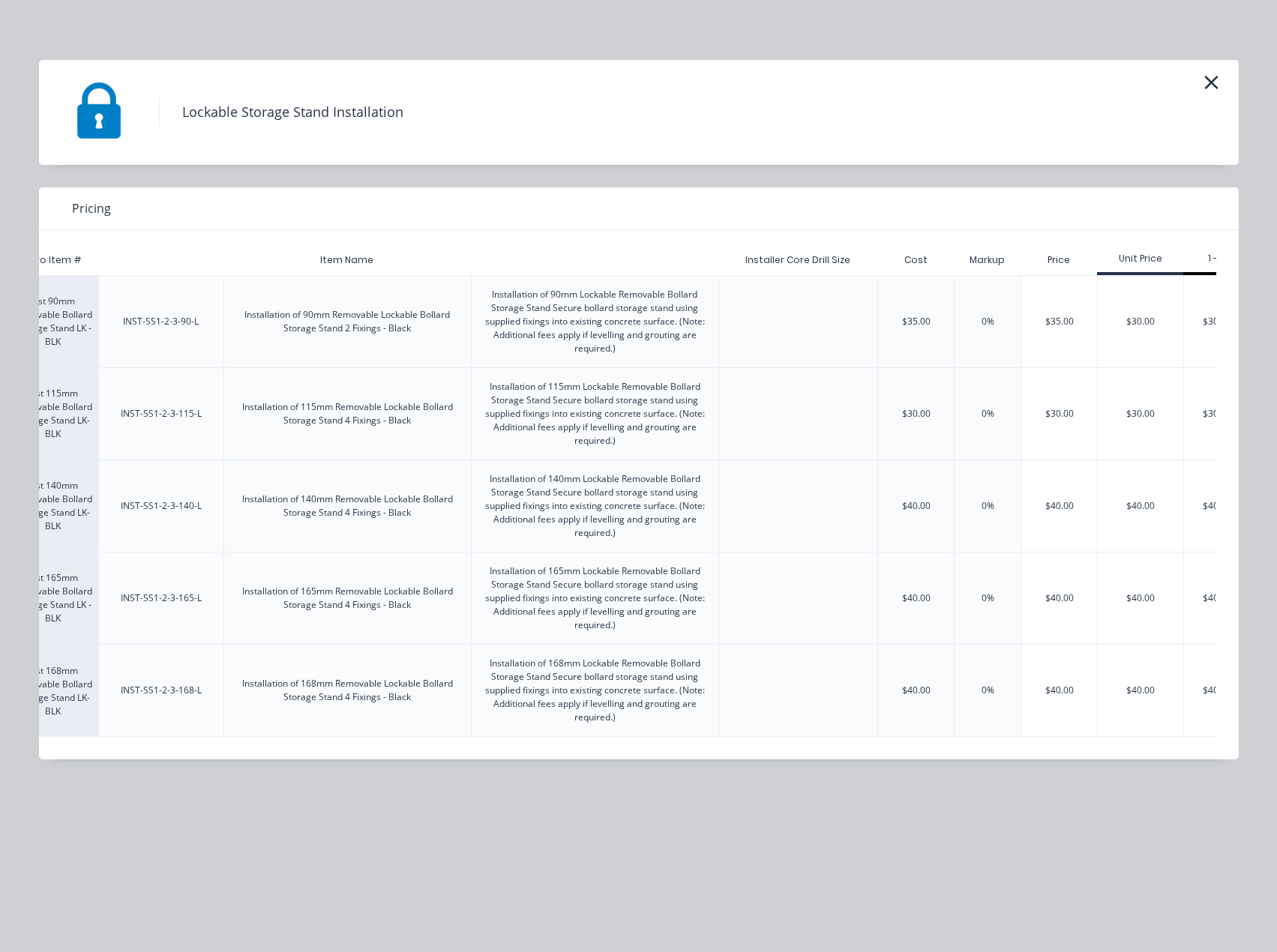
scroll to position [0, 165]
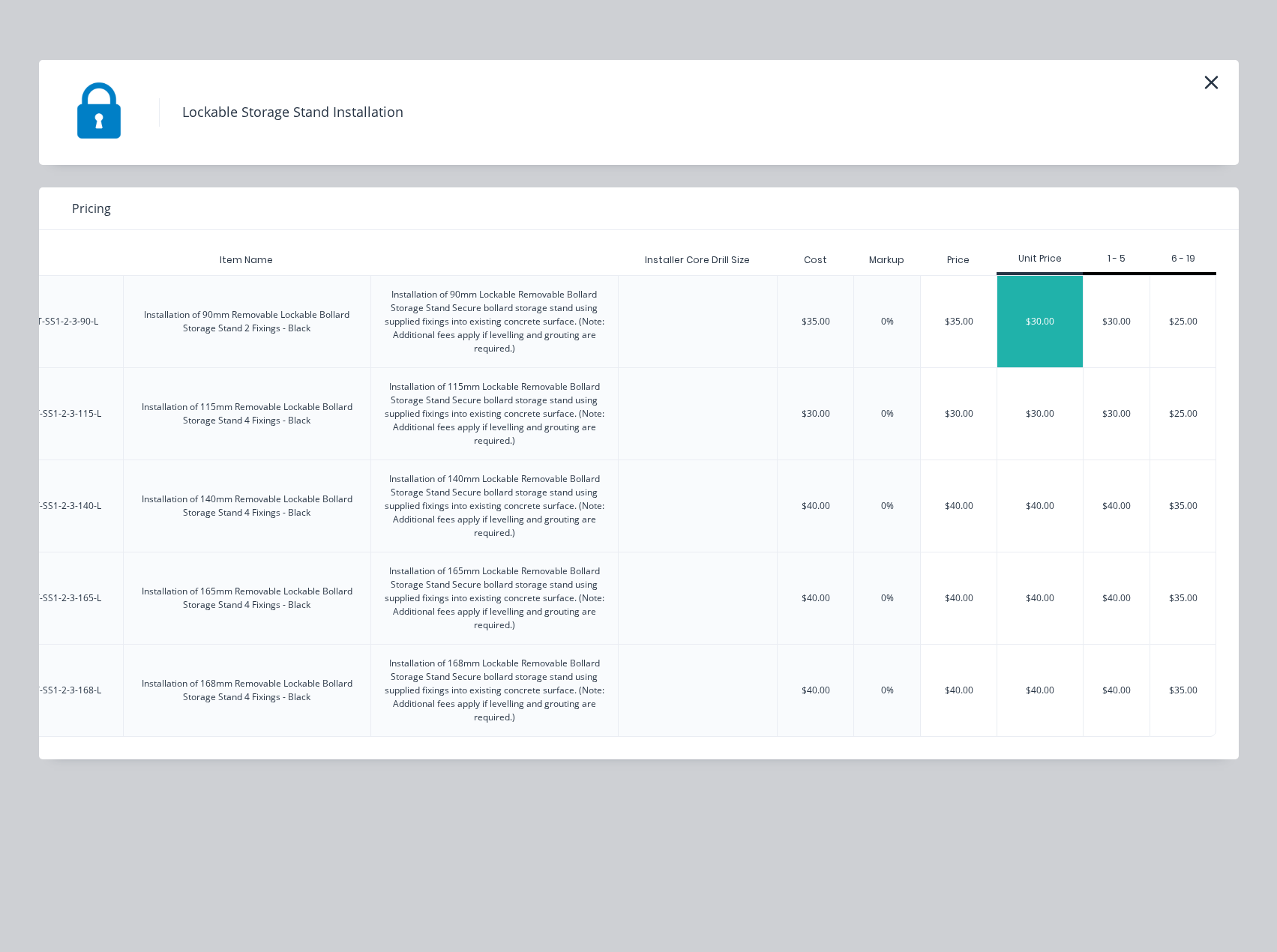
click at [1022, 316] on div "$30.00" at bounding box center [1040, 322] width 85 height 91
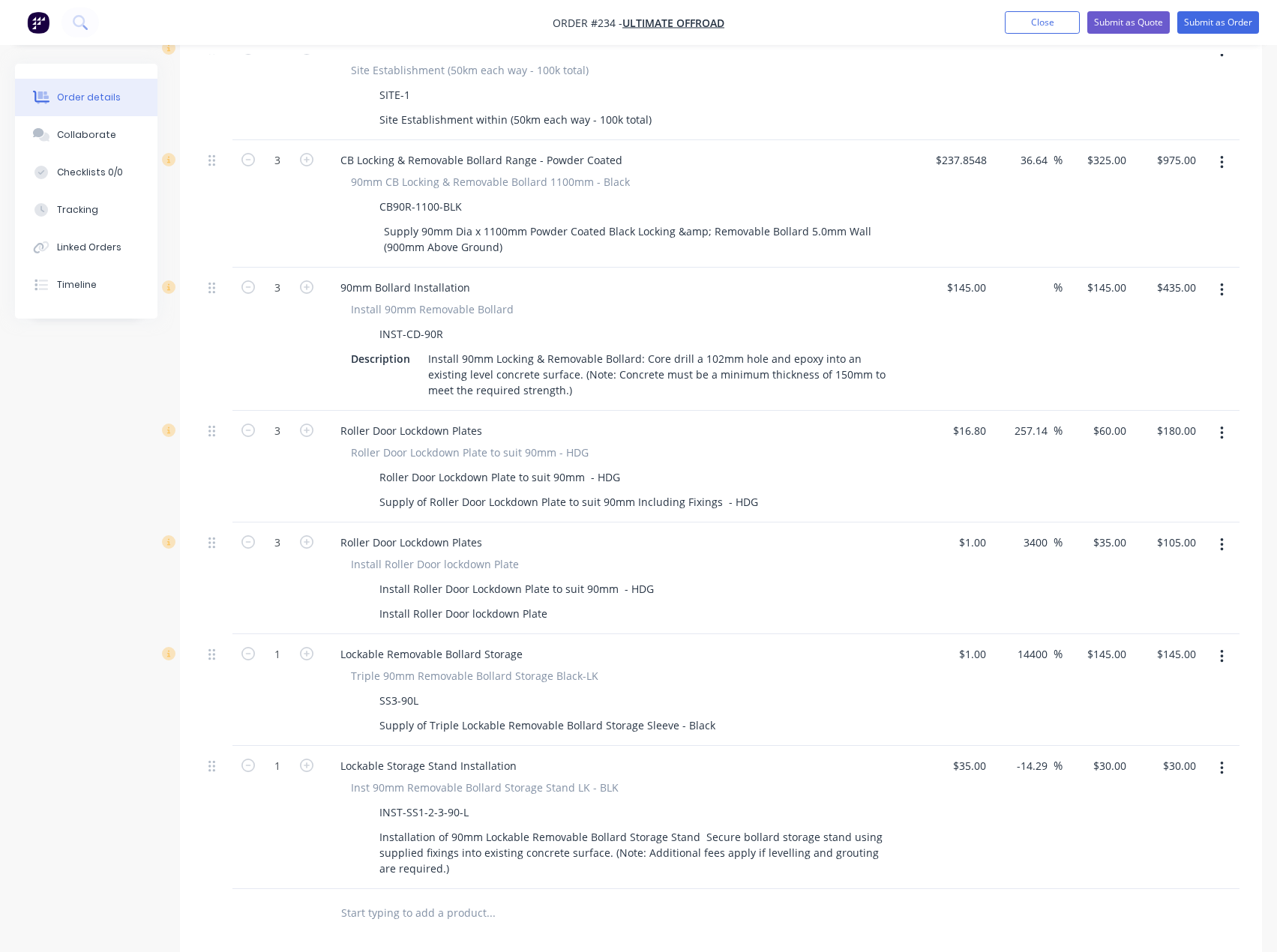
scroll to position [717, 0]
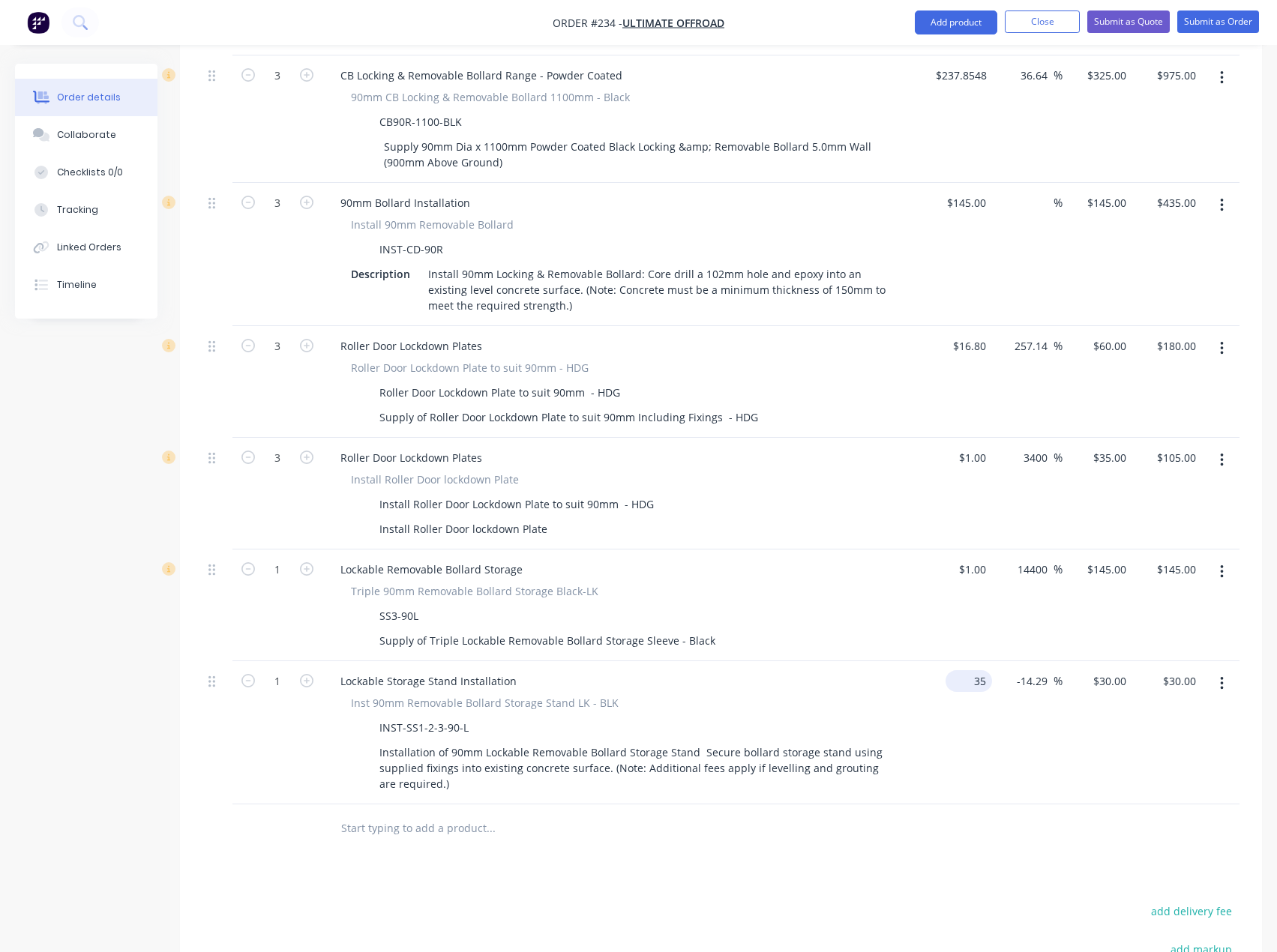
click at [978, 670] on input "35" at bounding box center [971, 681] width 40 height 22
click at [1107, 670] on input "0.8571" at bounding box center [1112, 681] width 40 height 22
click at [1027, 804] on div at bounding box center [720, 829] width 1037 height 49
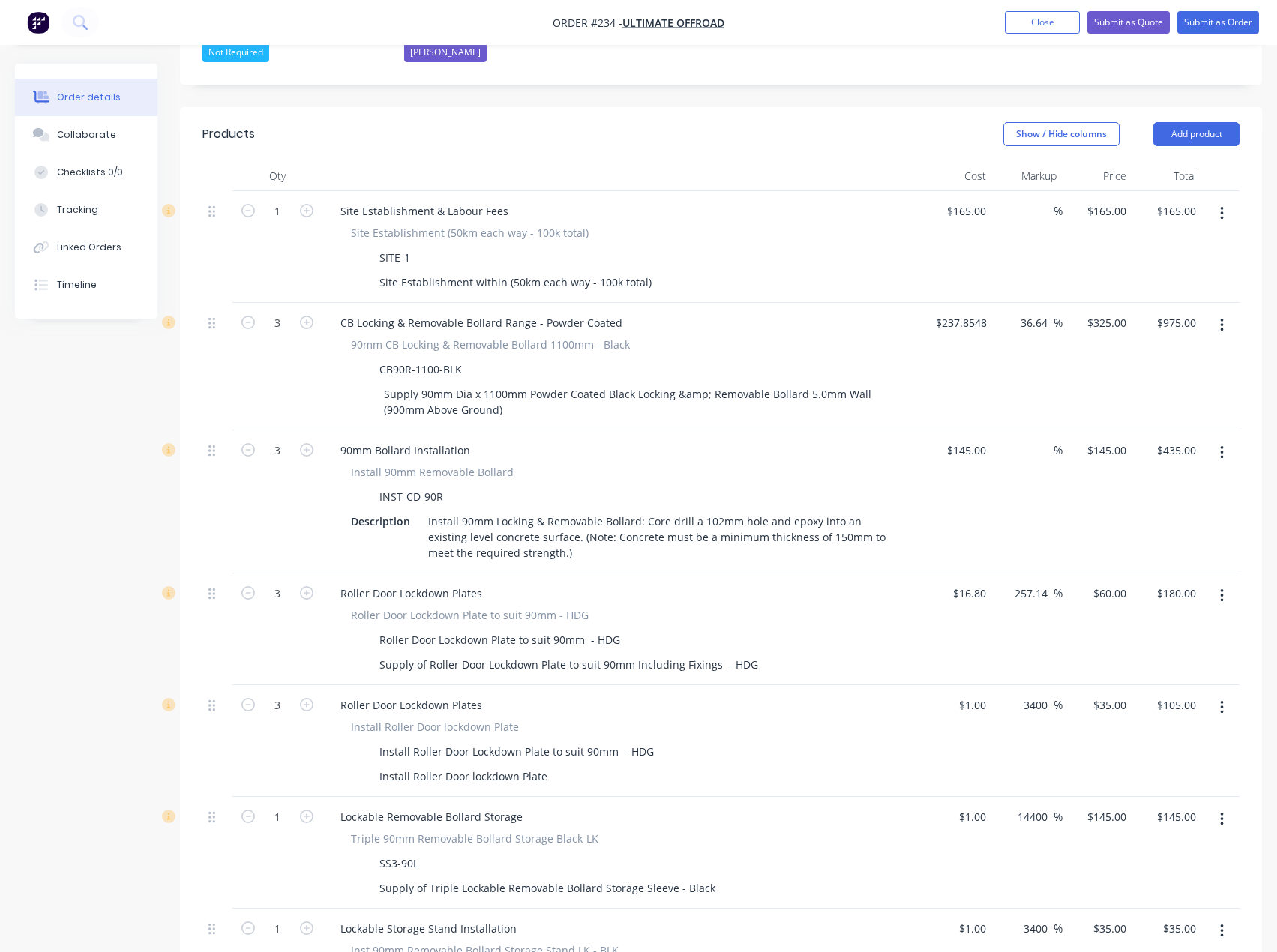
scroll to position [492, 0]
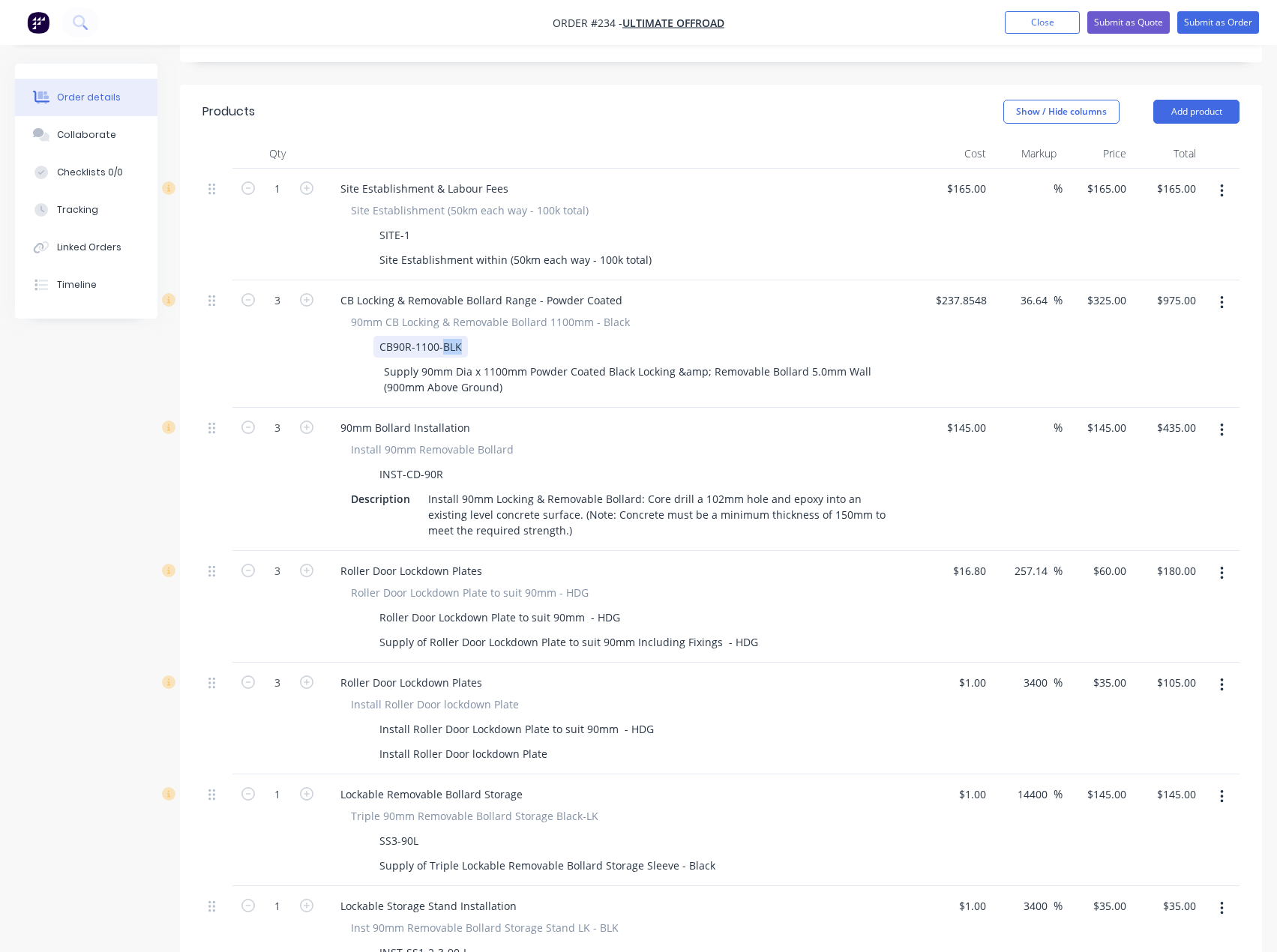
drag, startPoint x: 441, startPoint y: 293, endPoint x: 462, endPoint y: 291, distance: 21.1
click at [462, 336] on div "CB90R-1100-BLK" at bounding box center [421, 347] width 95 height 22
click at [583, 441] on div "Install 90mm Removable Bollard" at bounding box center [622, 449] width 543 height 16
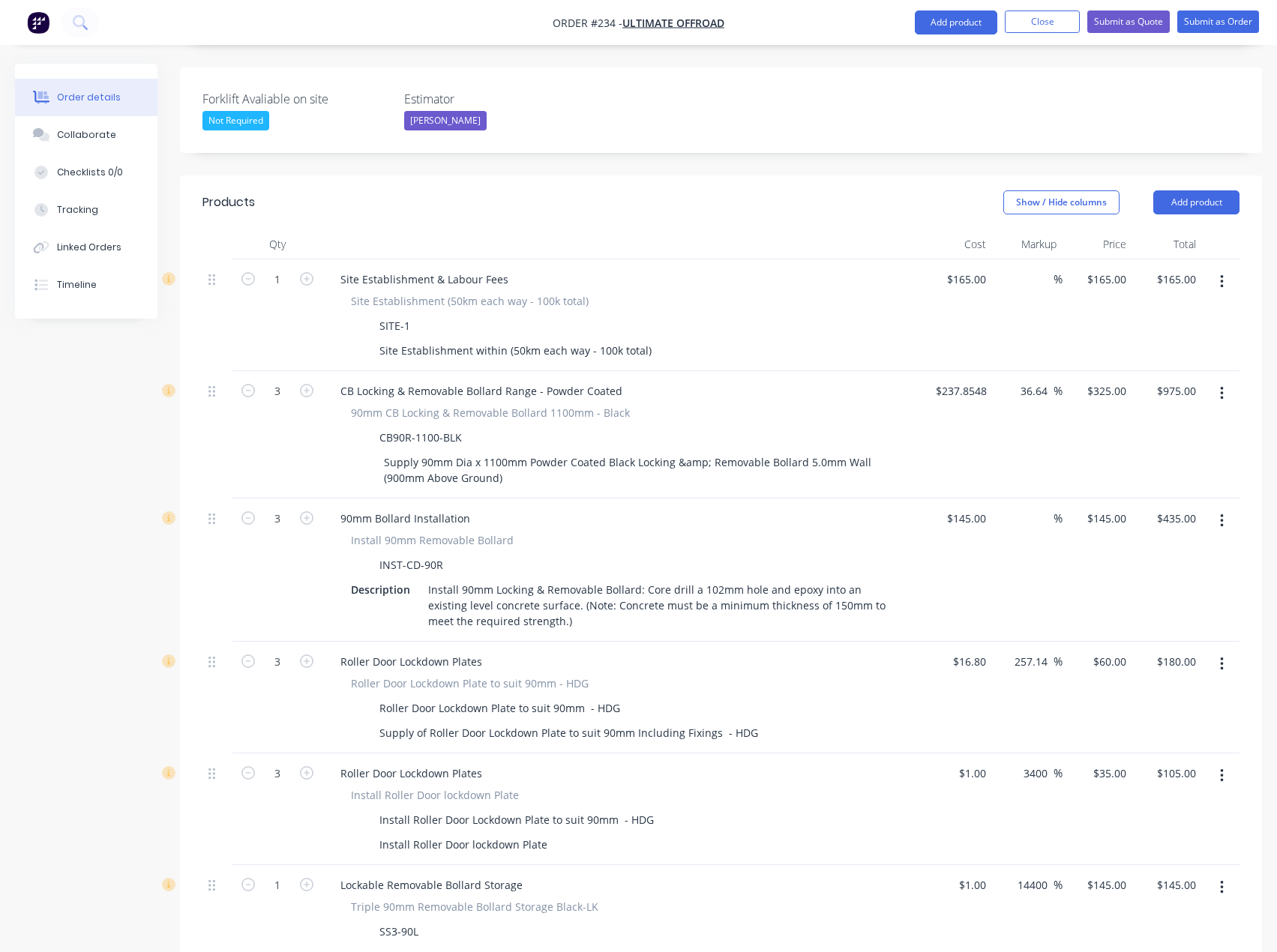
scroll to position [375, 0]
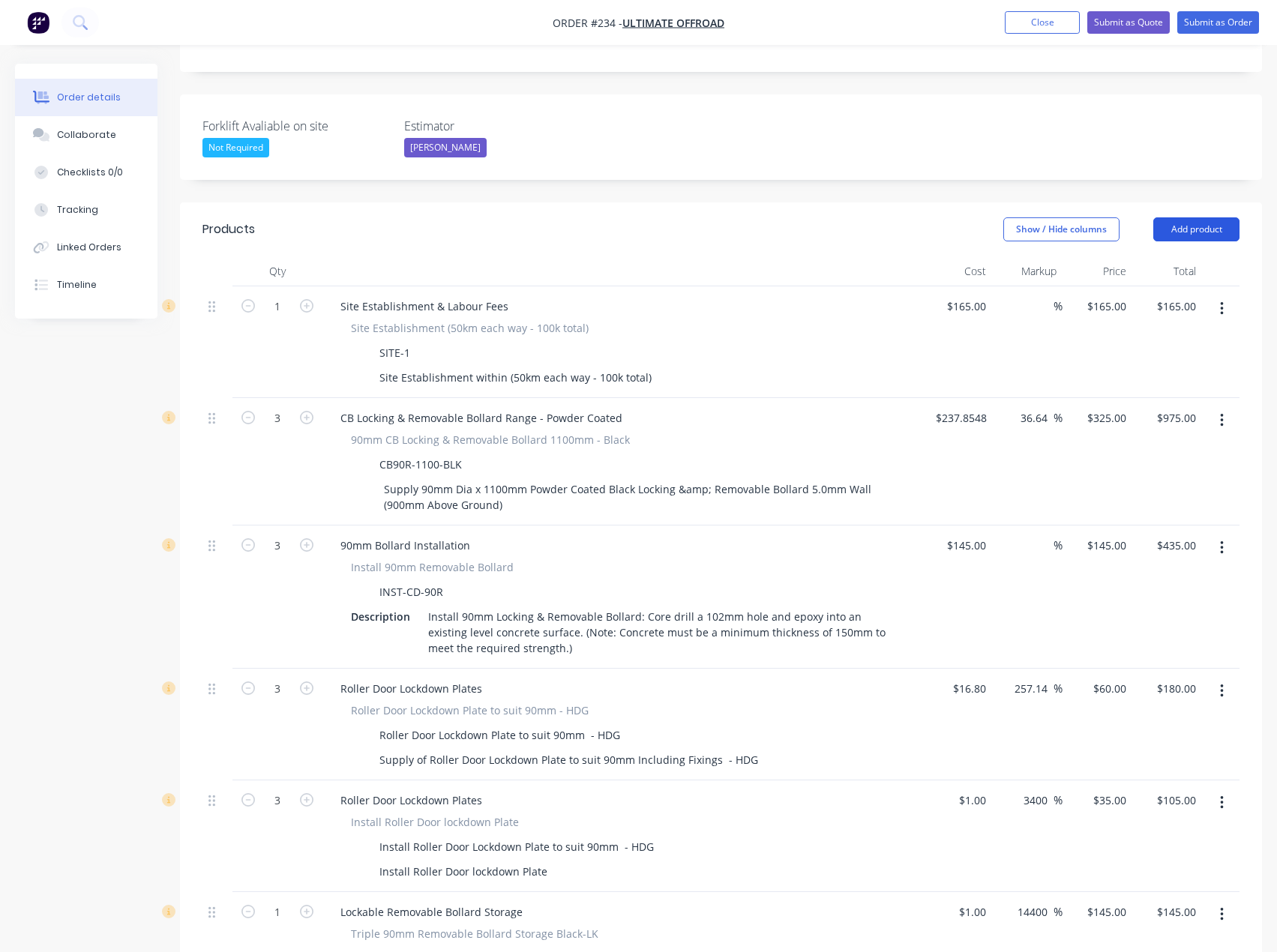
click at [1208, 217] on button "Add product" at bounding box center [1195, 229] width 86 height 24
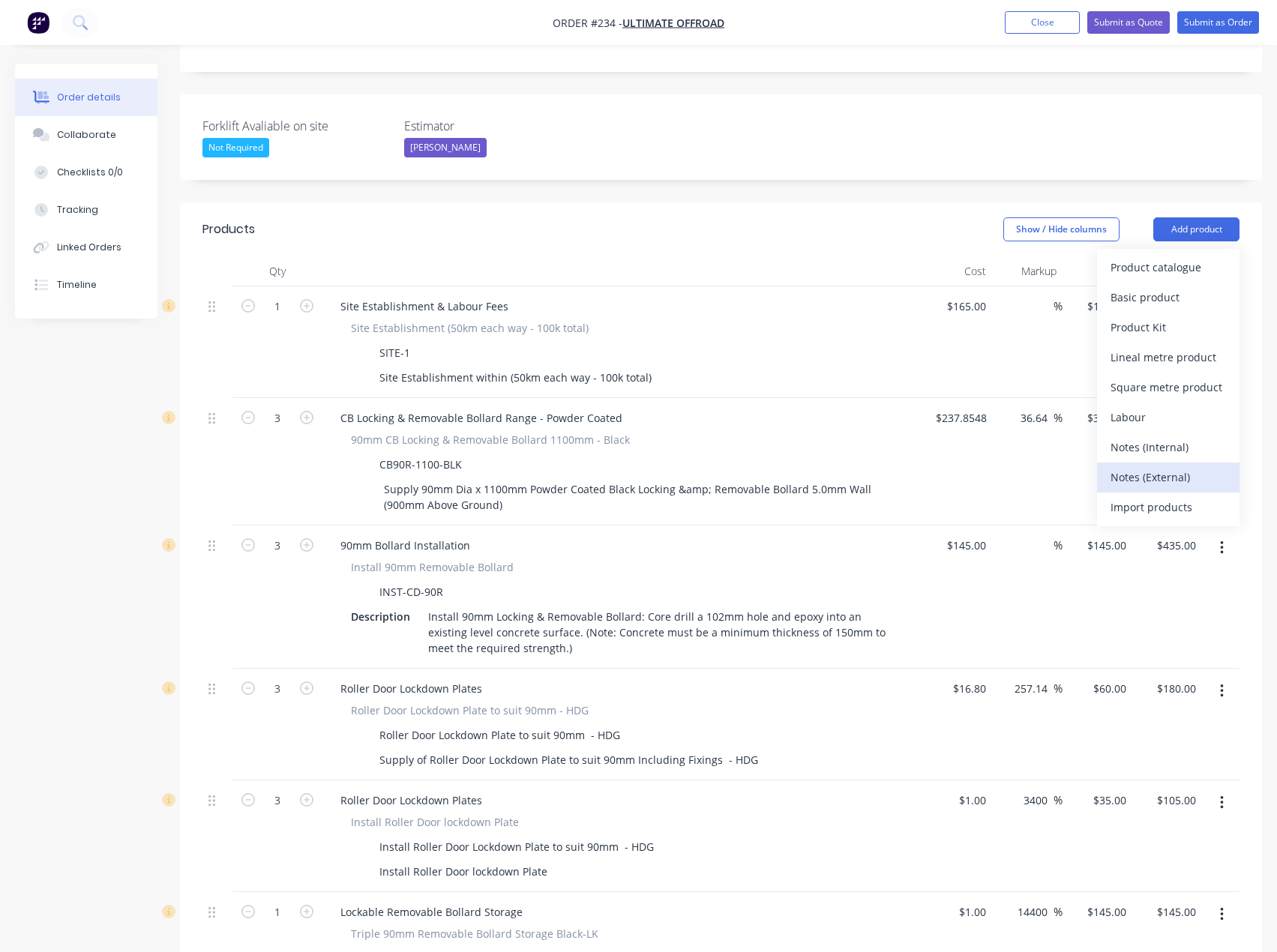
click at [1153, 466] on div "Notes (External)" at bounding box center [1167, 477] width 115 height 22
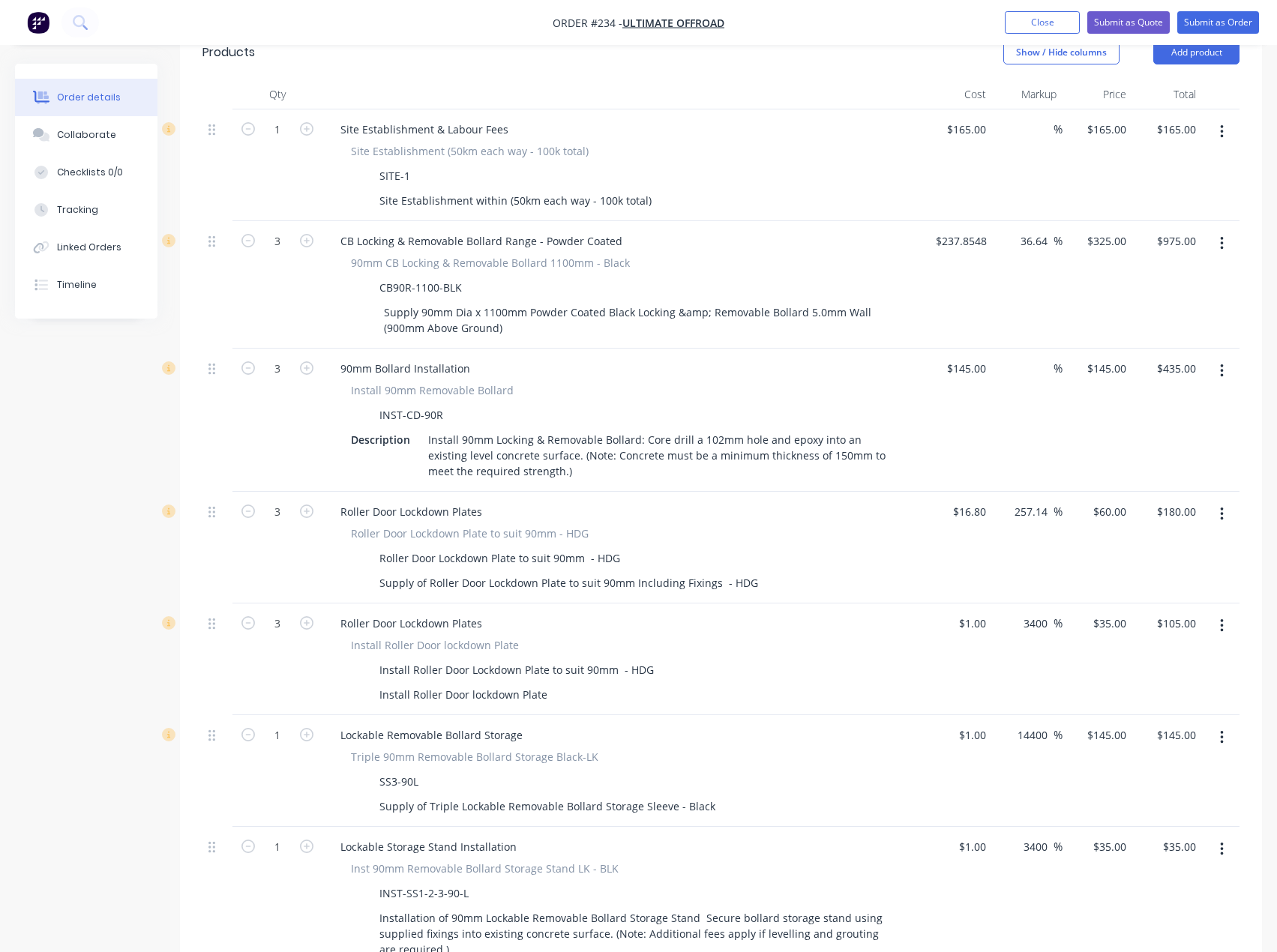
scroll to position [749, 0]
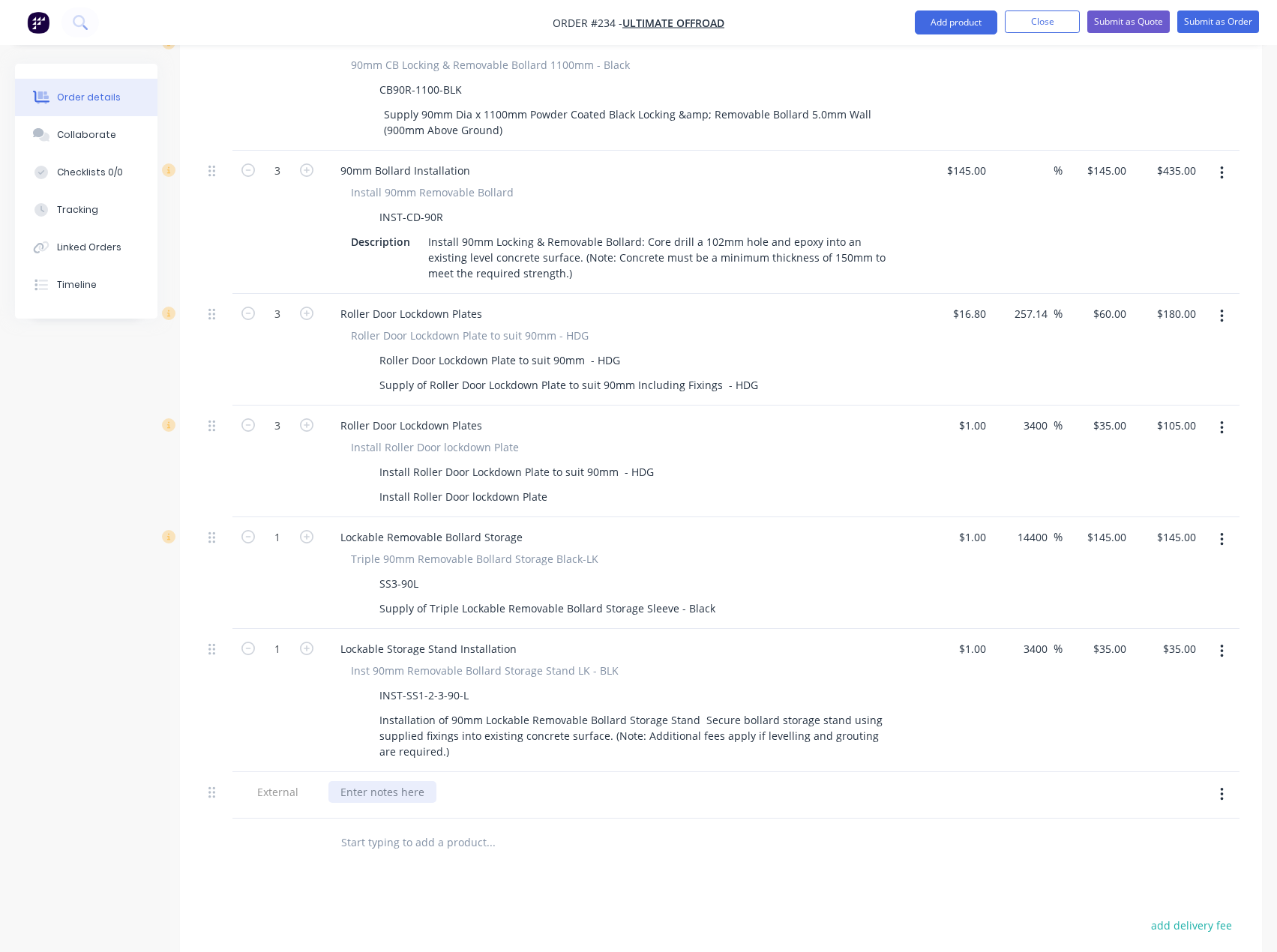
click at [388, 781] on div at bounding box center [383, 792] width 108 height 22
drag, startPoint x: 387, startPoint y: 748, endPoint x: 627, endPoint y: 840, distance: 257.0
click at [624, 843] on div "Products Show / Hide columns Add product Qty Cost Markup Price Total 1 Site Est…" at bounding box center [720, 527] width 1082 height 1399
click at [414, 781] on div at bounding box center [383, 792] width 108 height 22
paste div
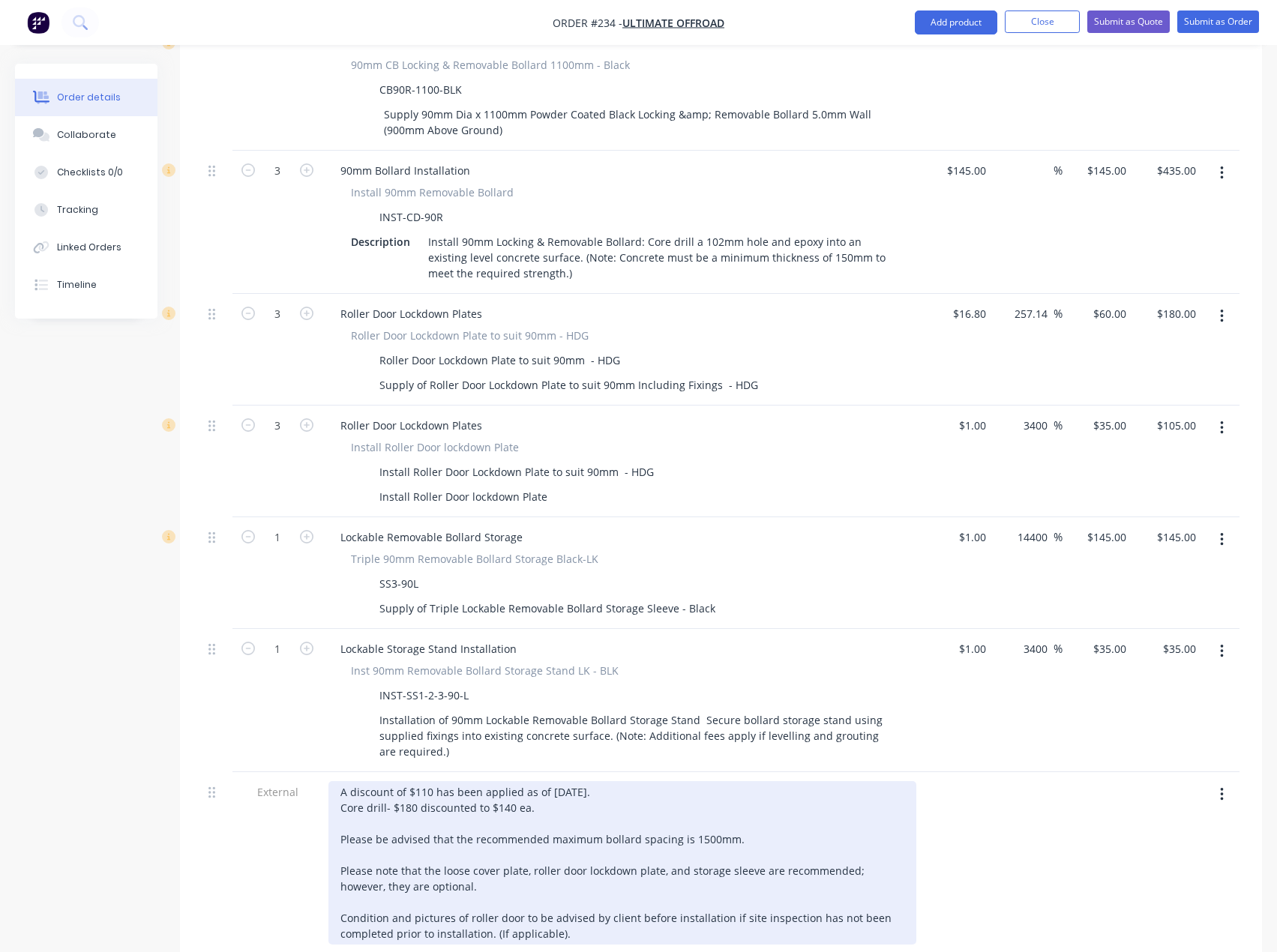
click at [561, 781] on div "A discount of $110 has been applied as of [DATE]. Core drill- $180 discounted t…" at bounding box center [622, 863] width 588 height 163
click at [559, 781] on div "A discount of $110 has been applied as of [DATE]. Core drill- $180 discounted t…" at bounding box center [622, 863] width 588 height 163
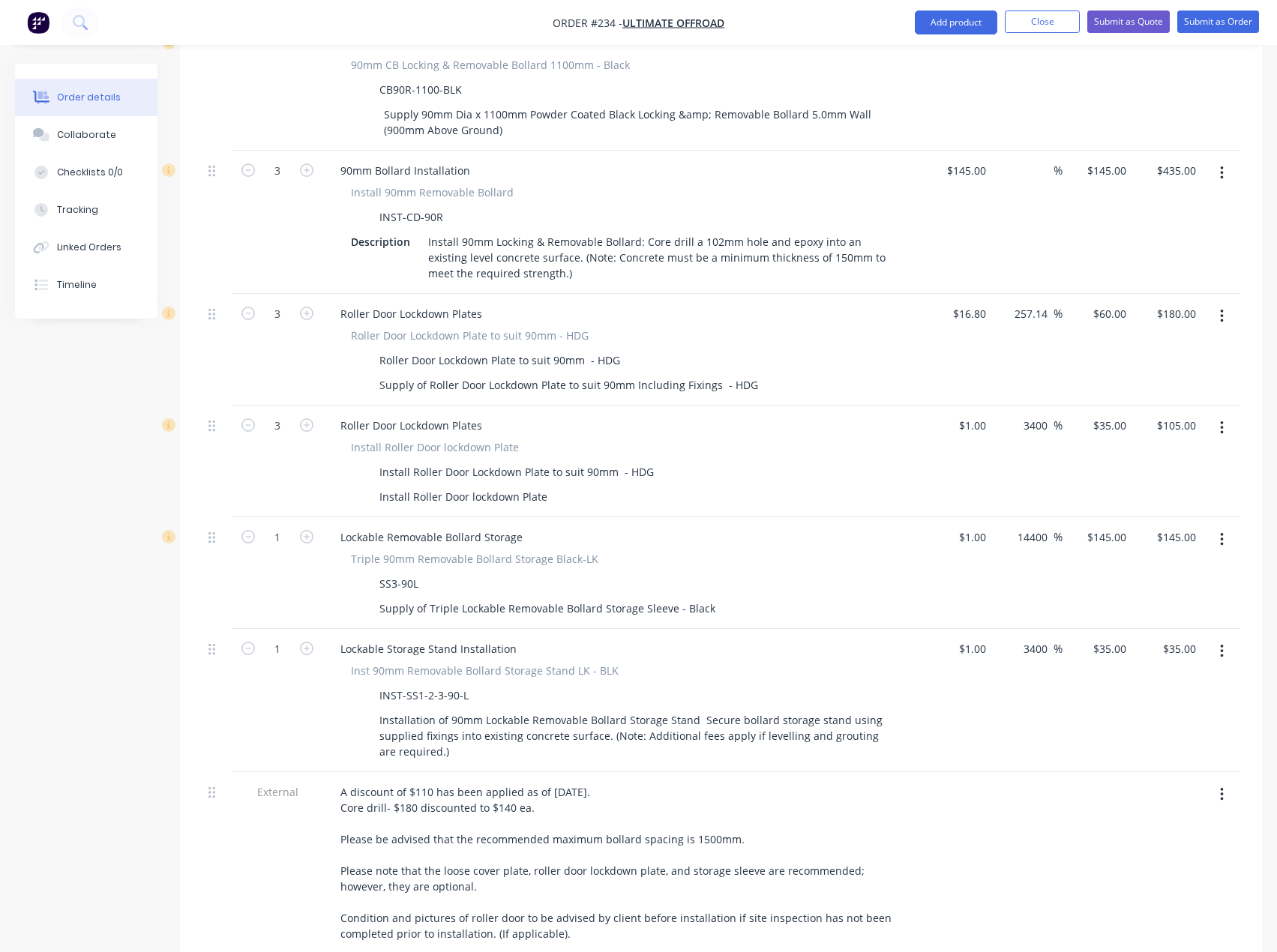
click at [958, 813] on div at bounding box center [956, 866] width 69 height 188
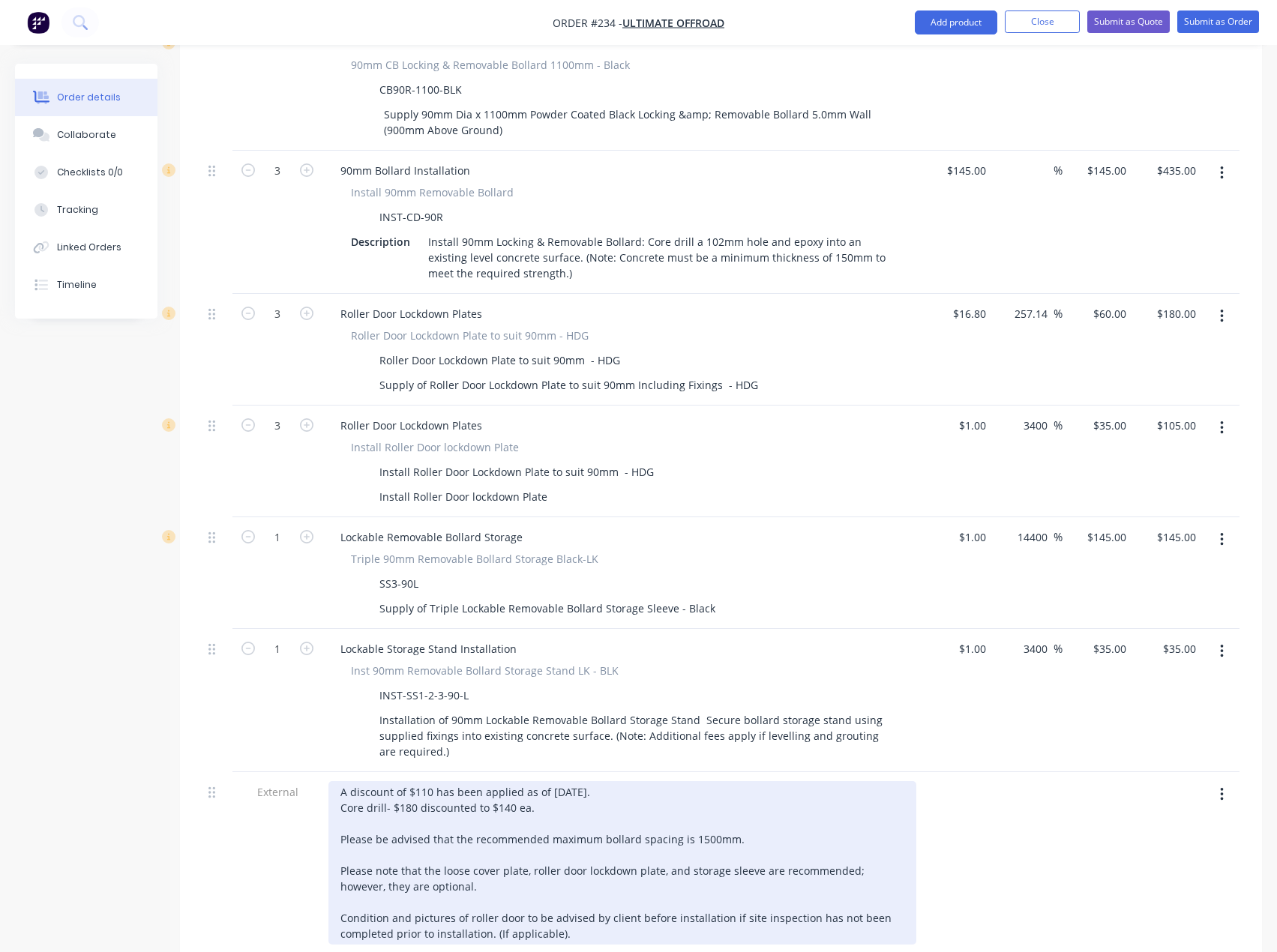
click at [563, 781] on div "A discount of $110 has been applied as of [DATE]. Core drill- $180 discounted t…" at bounding box center [622, 863] width 588 height 163
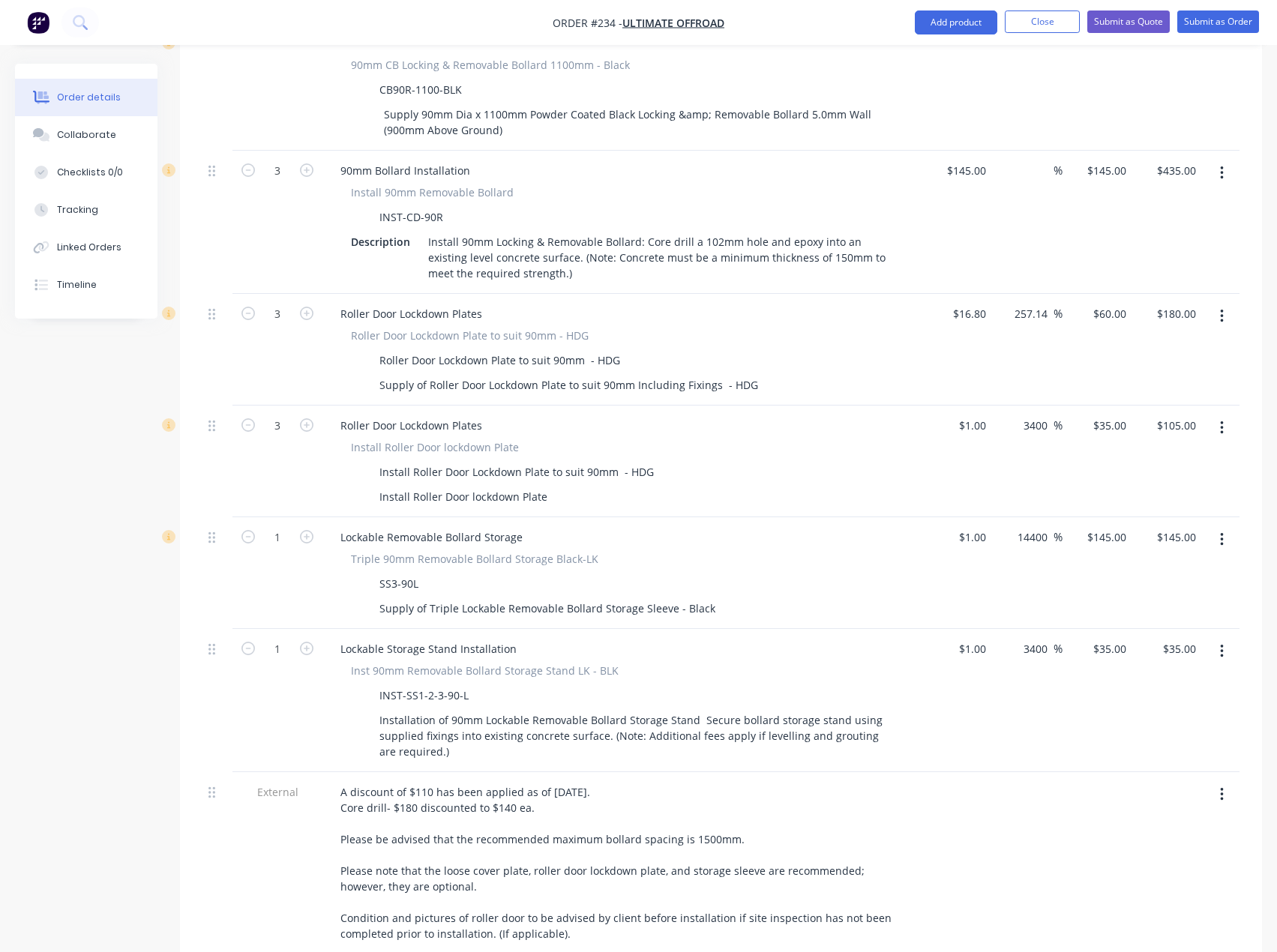
click at [983, 784] on div at bounding box center [956, 866] width 69 height 188
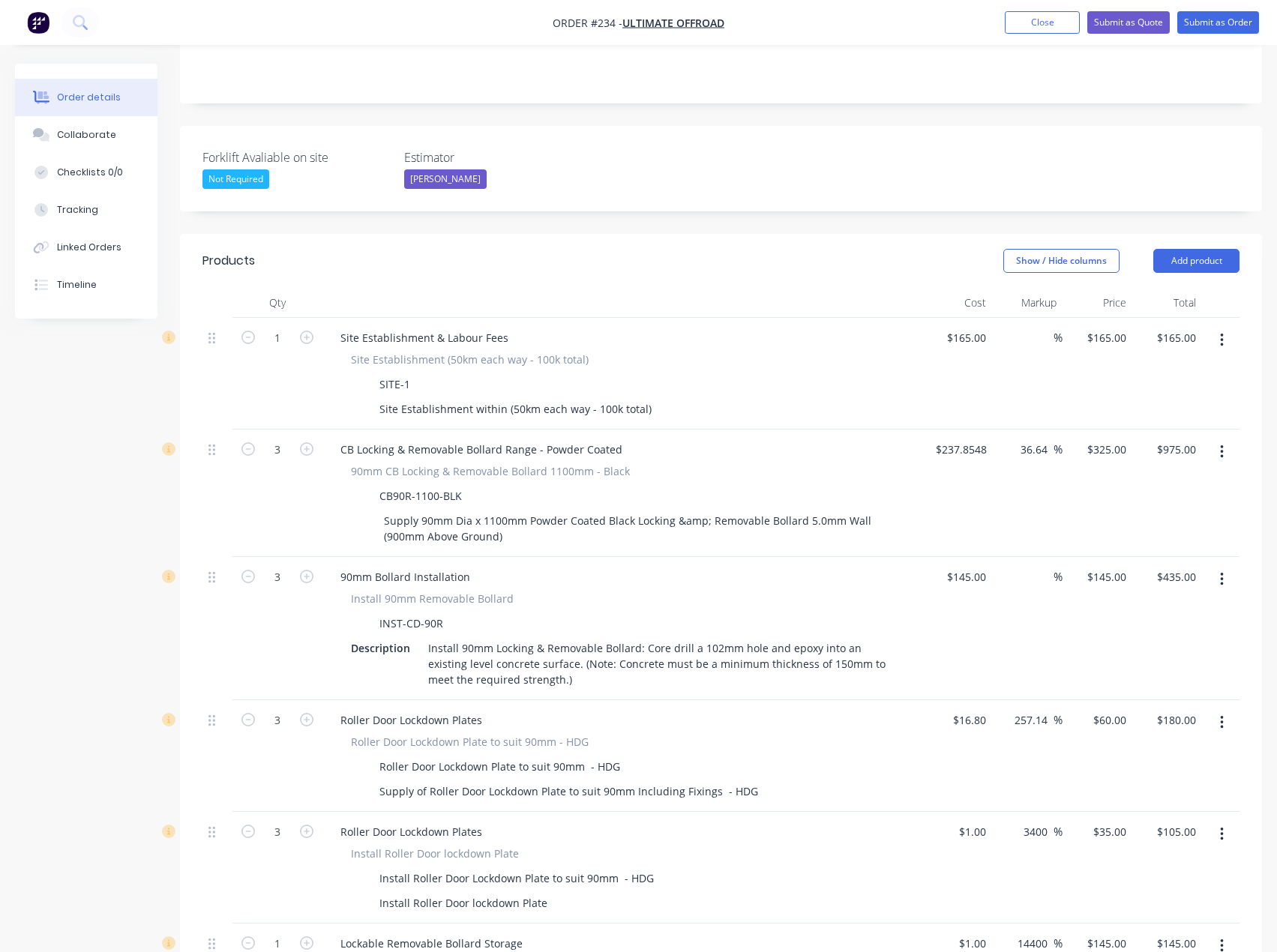
scroll to position [300, 0]
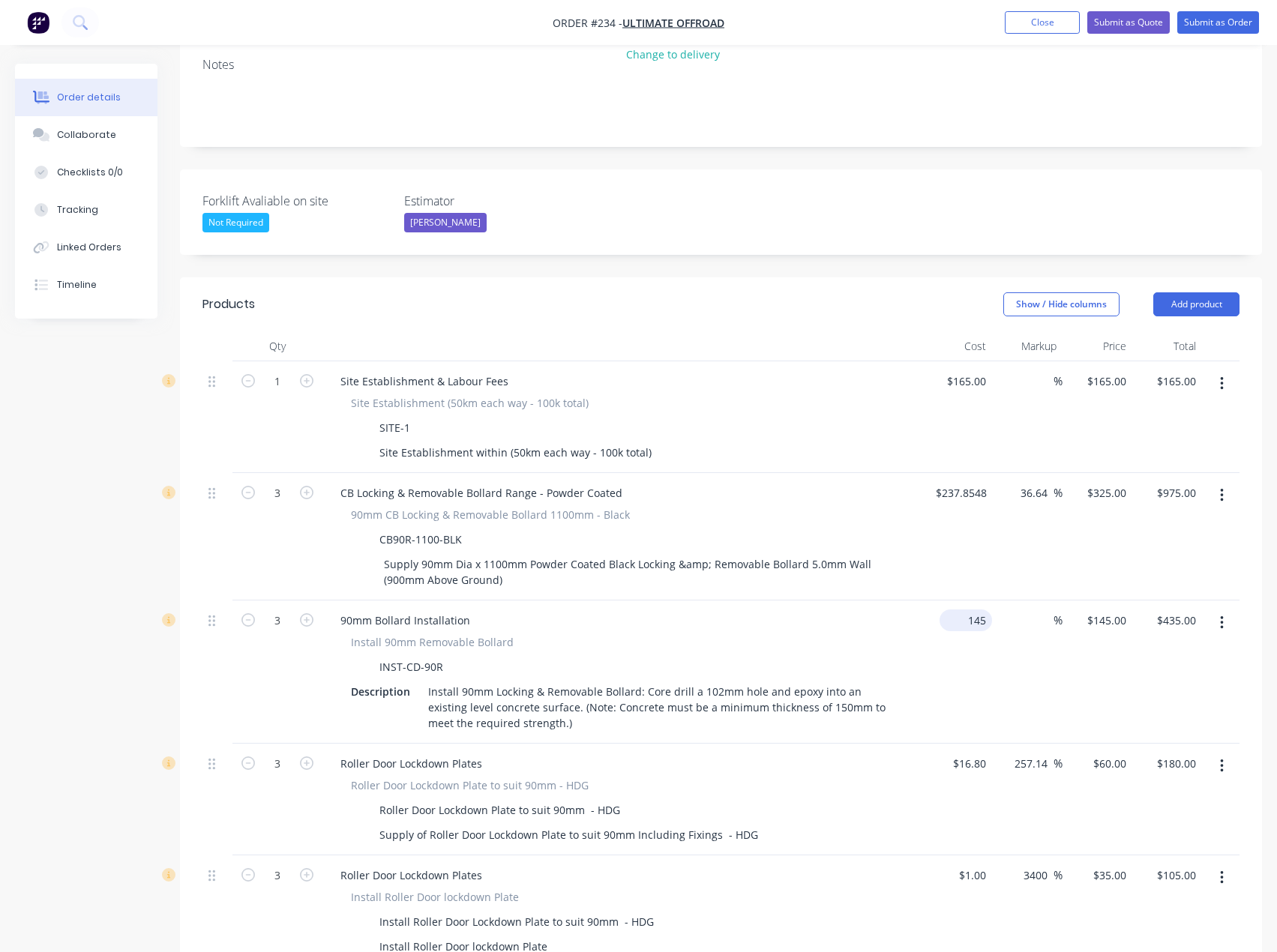
click at [970, 609] on input "145" at bounding box center [968, 620] width 47 height 22
click at [1090, 601] on div "145 145" at bounding box center [1096, 672] width 69 height 143
click at [955, 601] on div "145 $145.00" at bounding box center [956, 672] width 69 height 143
click at [1099, 601] on div "1 $145.00" at bounding box center [1096, 672] width 69 height 143
click at [1030, 676] on div "13900 %" at bounding box center [1026, 672] width 69 height 143
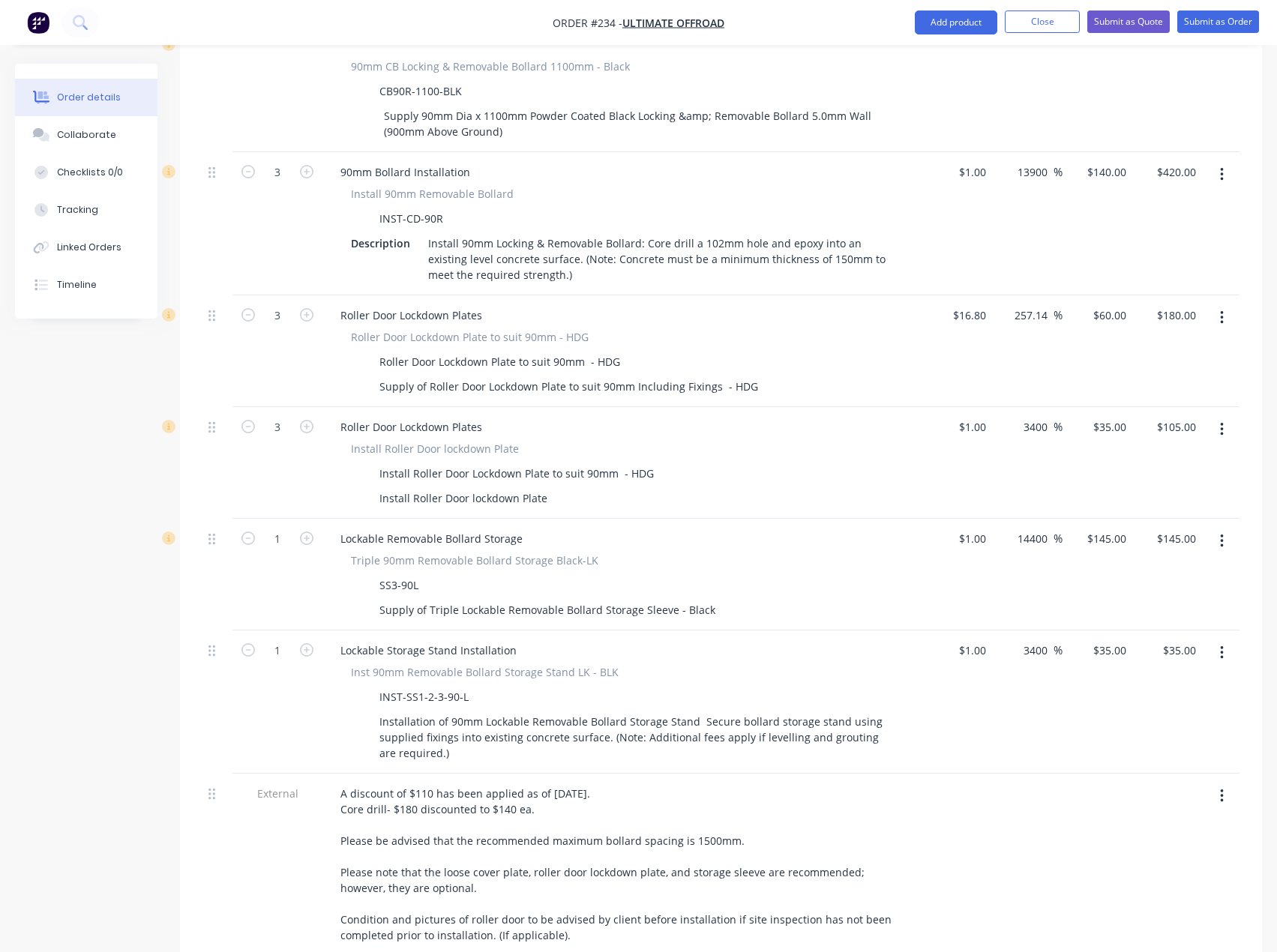
scroll to position [749, 0]
